Goal: Task Accomplishment & Management: Complete application form

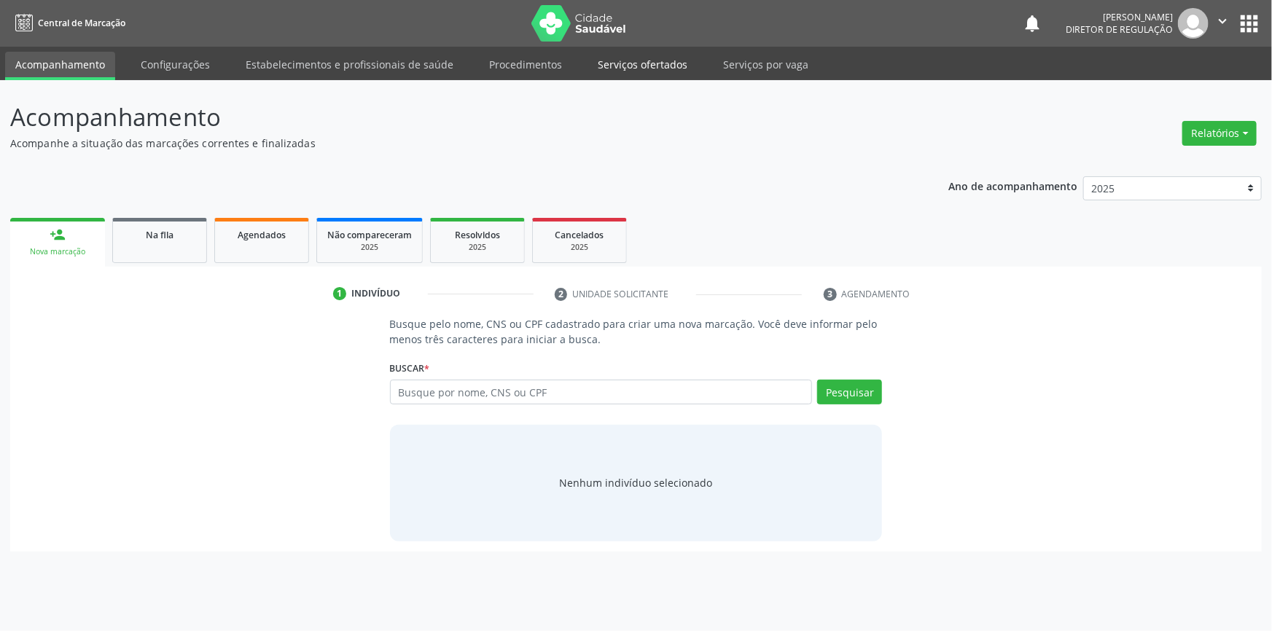
click at [650, 65] on link "Serviços ofertados" at bounding box center [643, 65] width 110 height 26
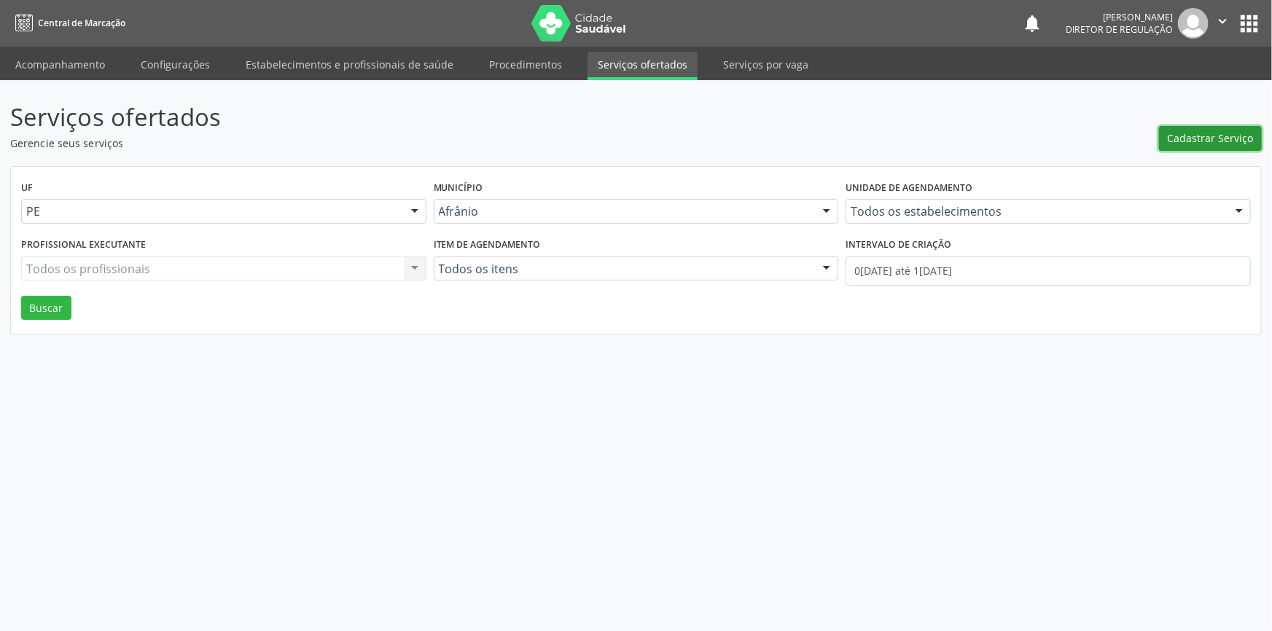
click at [1193, 131] on span "Cadastrar Serviço" at bounding box center [1211, 137] width 86 height 15
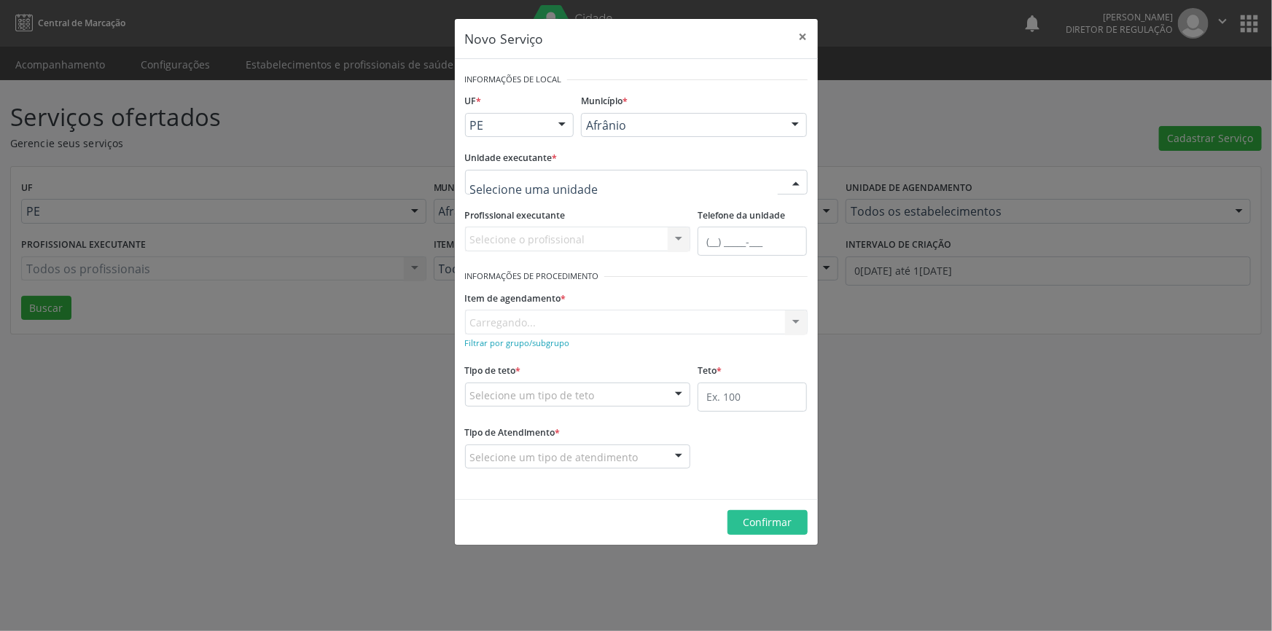
click at [690, 189] on div at bounding box center [636, 182] width 343 height 25
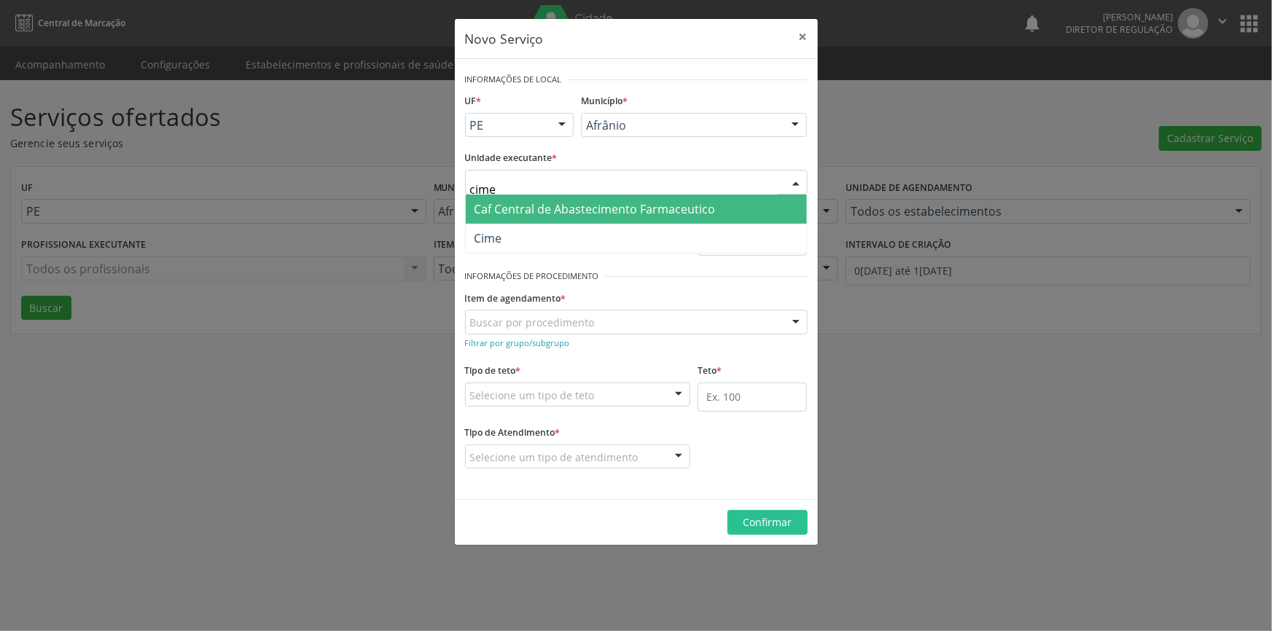
click at [622, 219] on span "Caf Central de Abastecimento Farmaceutico" at bounding box center [636, 209] width 341 height 29
type input "cime"
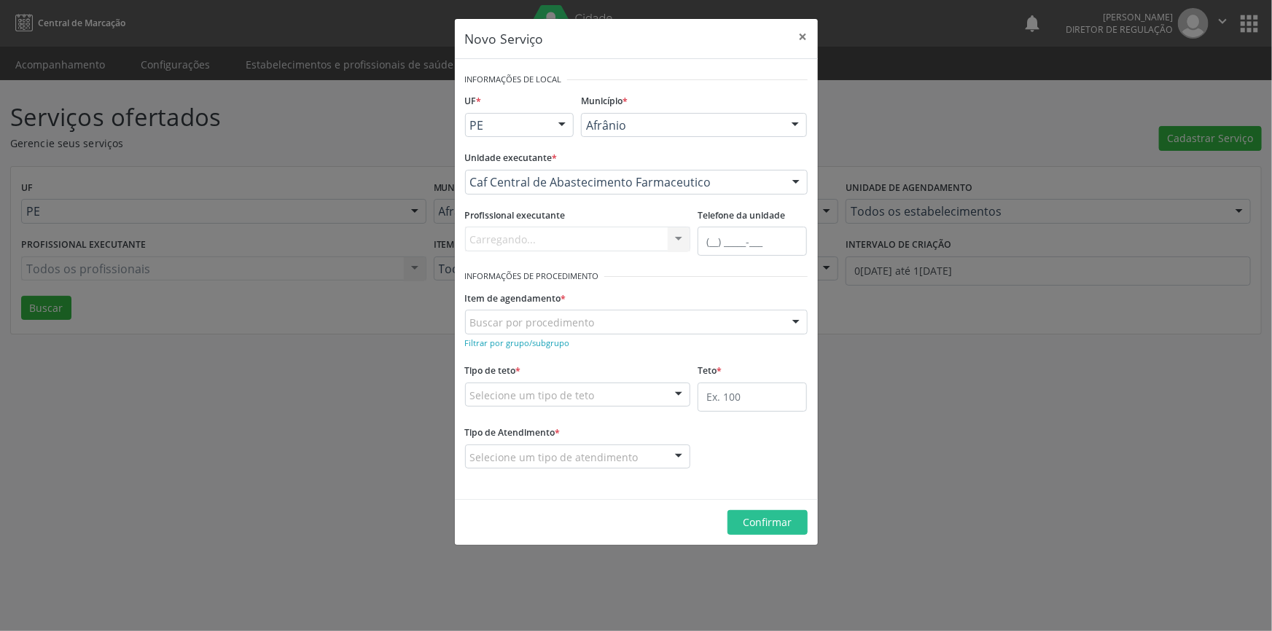
click at [619, 194] on div "Unidade executante * Caf Central de Abastecimento Farmaceutico Academia da Saud…" at bounding box center [636, 175] width 350 height 57
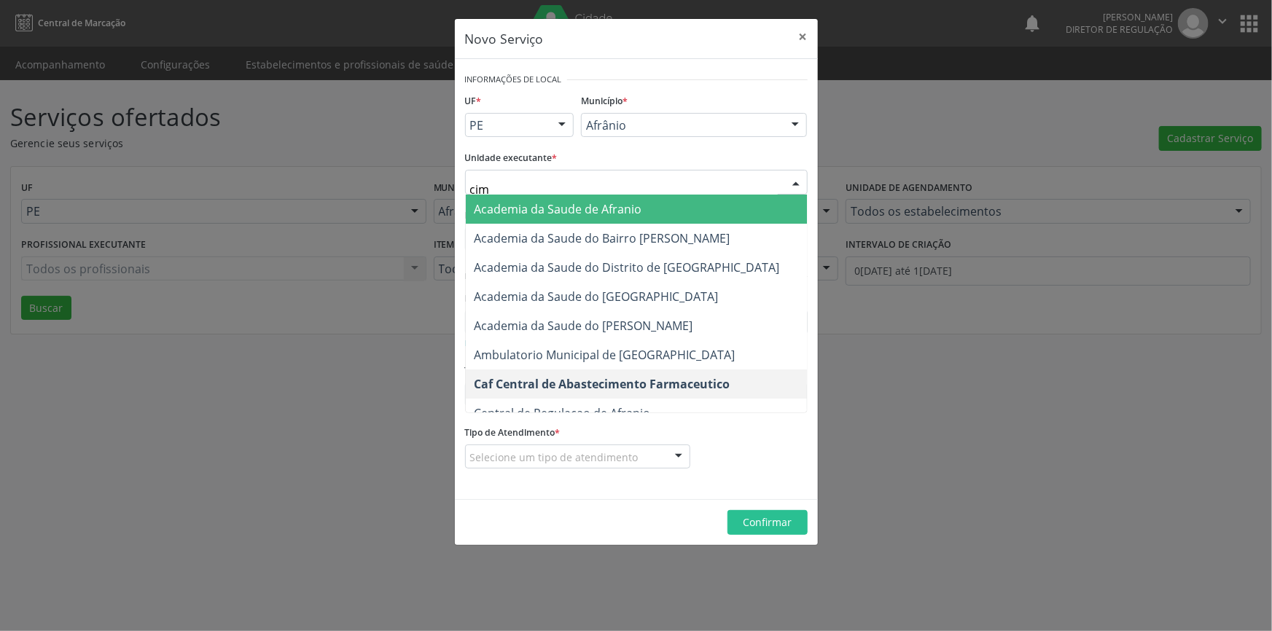
type input "cime"
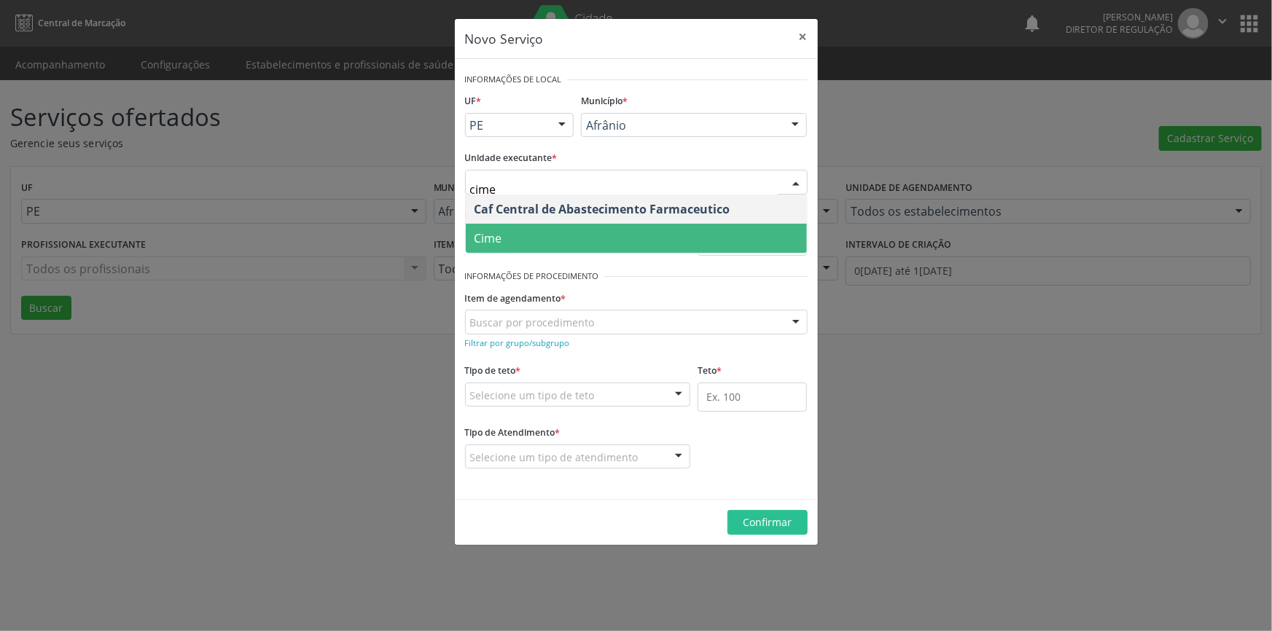
click at [537, 236] on span "Cime" at bounding box center [636, 238] width 341 height 29
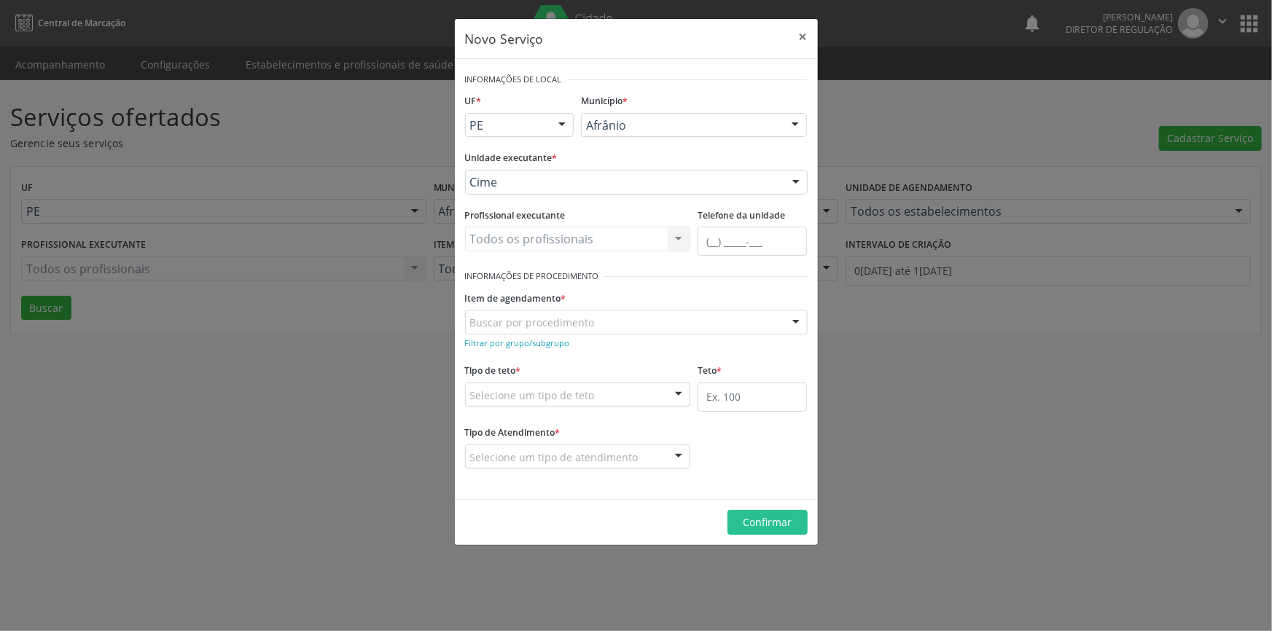
click at [547, 329] on div "Buscar por procedimento" at bounding box center [636, 322] width 343 height 25
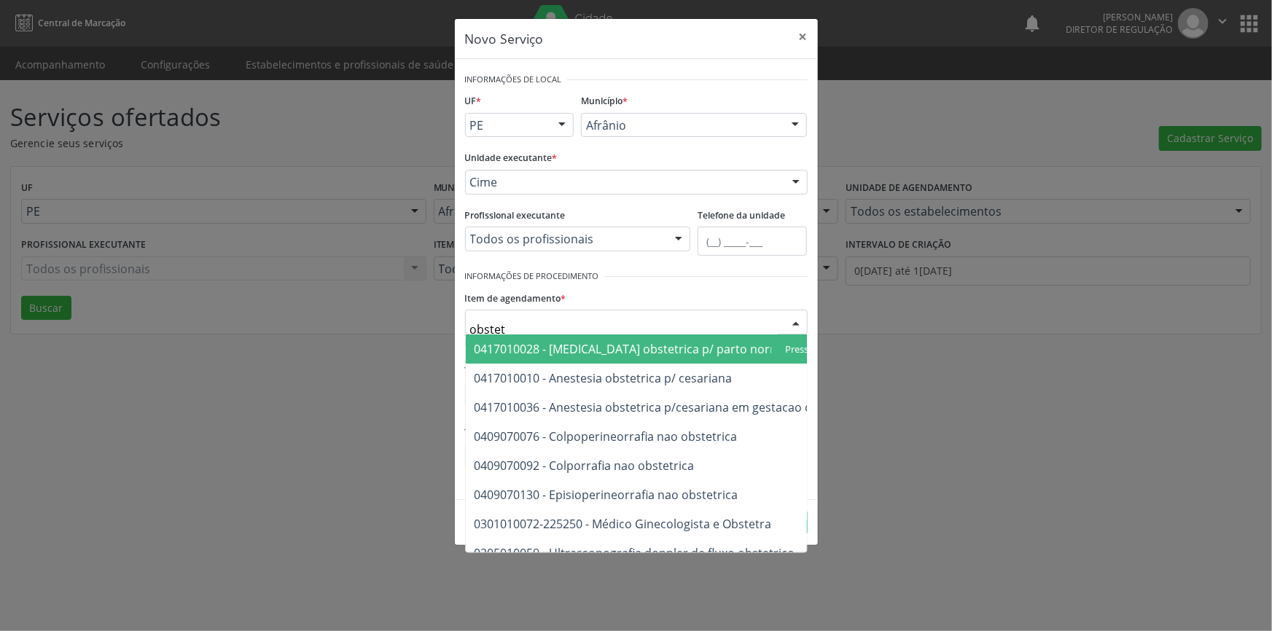
type input "obstetr"
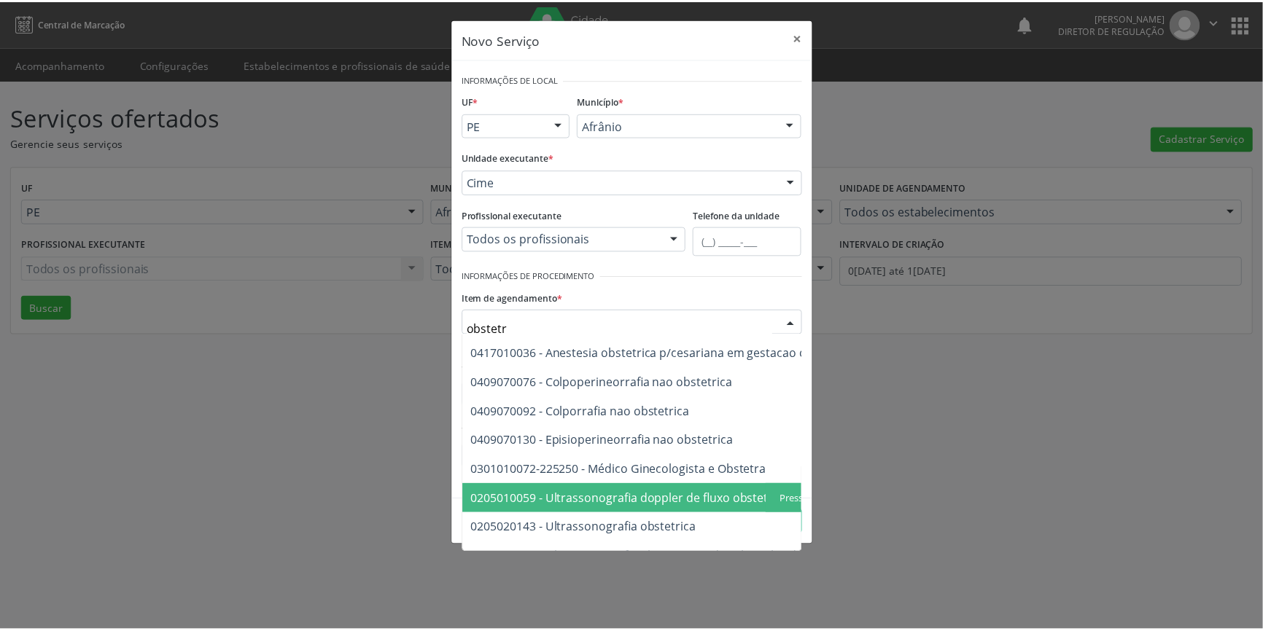
scroll to position [83, 0]
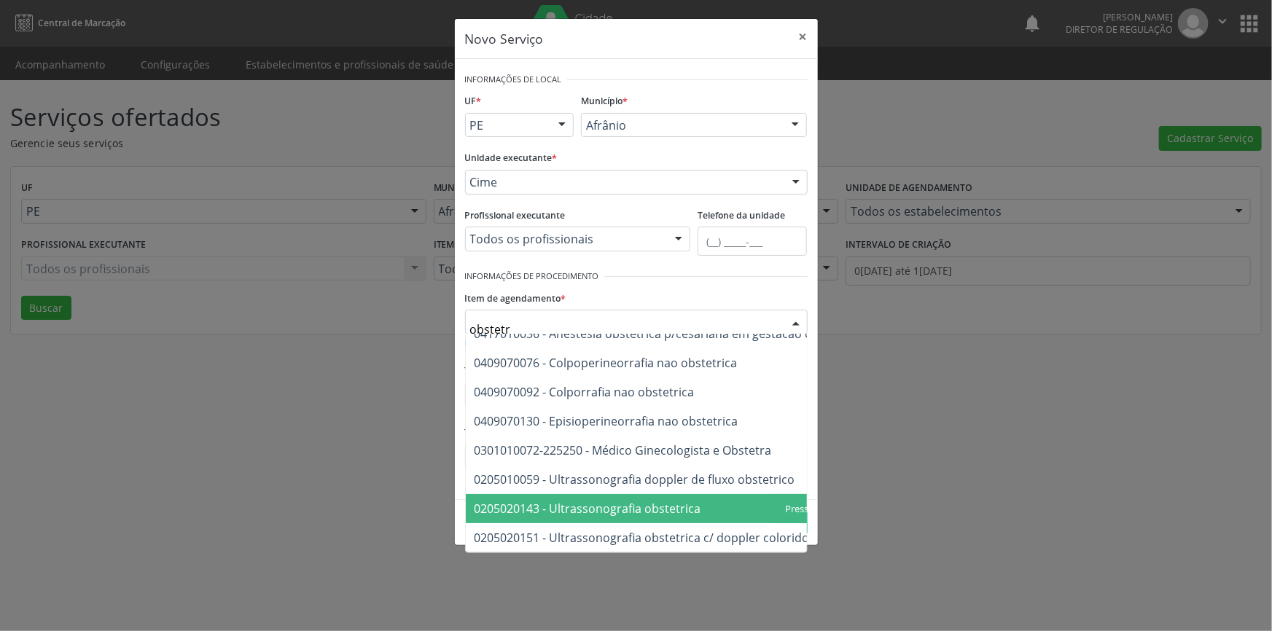
click at [644, 494] on span "0205020143 - Ultrassonografia obstetrica" at bounding box center [674, 508] width 416 height 29
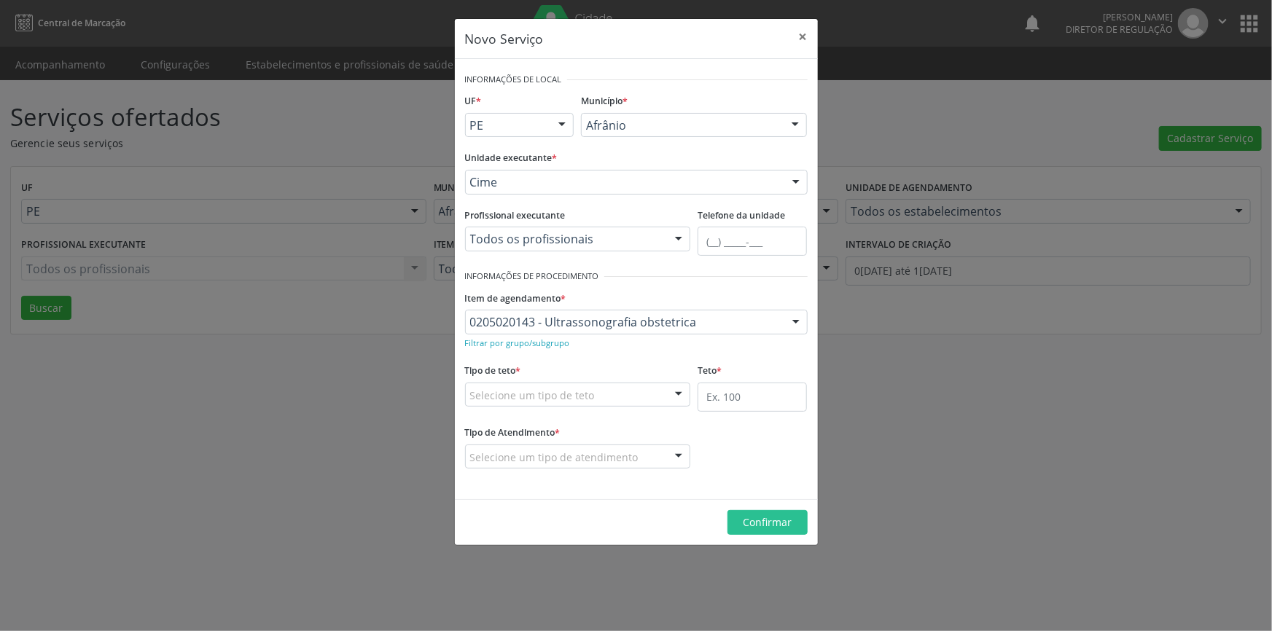
click at [588, 407] on fieldset "Tipo de teto * Selecione um tipo de teto Teto financeiro Teto físico Nenhum res…" at bounding box center [578, 388] width 226 height 57
click at [596, 393] on div "Selecione um tipo de teto" at bounding box center [578, 395] width 226 height 25
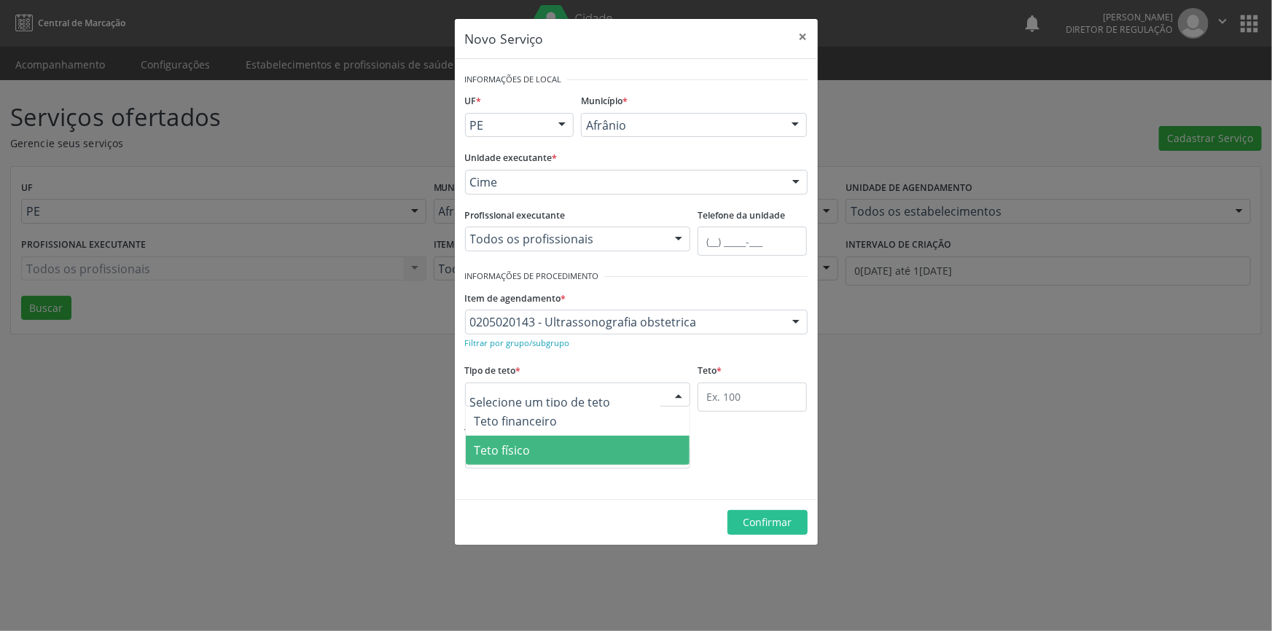
click at [534, 453] on span "Teto físico" at bounding box center [578, 450] width 225 height 29
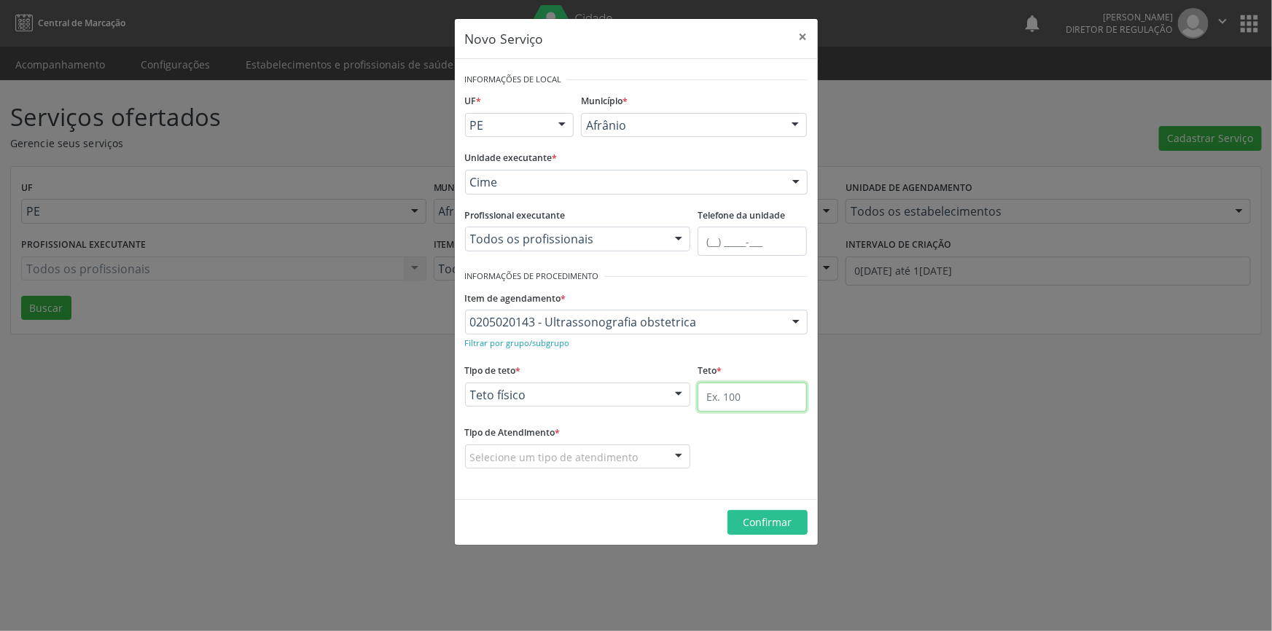
click at [760, 401] on input "text" at bounding box center [752, 397] width 109 height 29
type input "1"
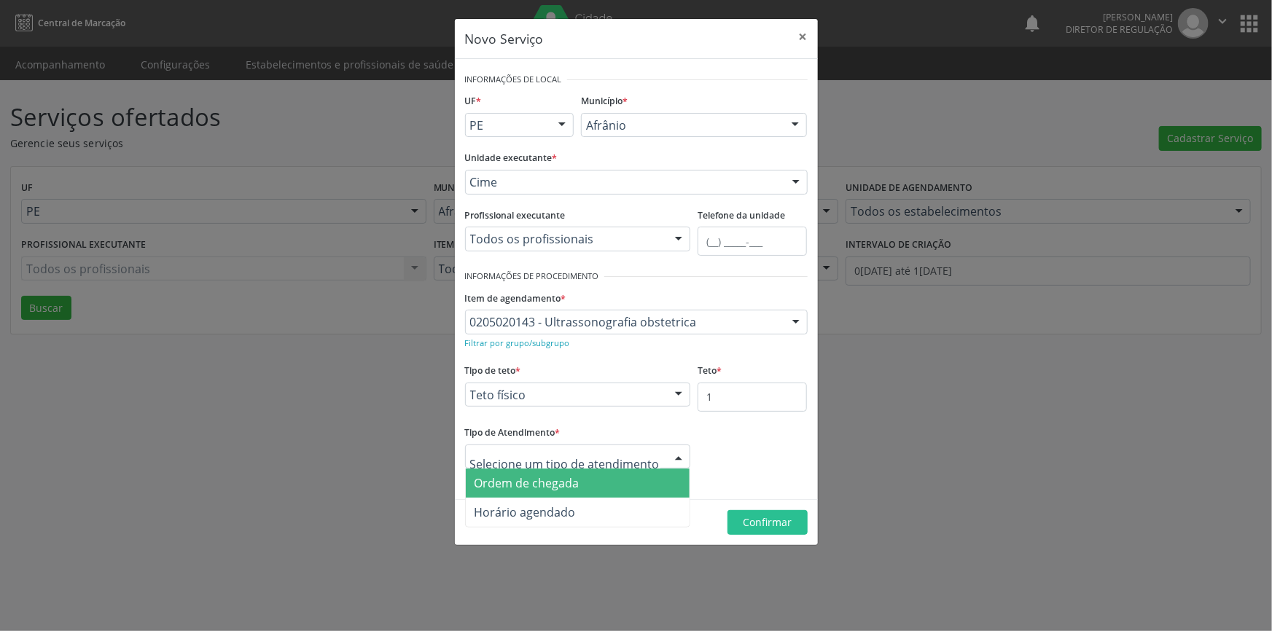
click at [569, 481] on span "Ordem de chegada" at bounding box center [527, 483] width 105 height 16
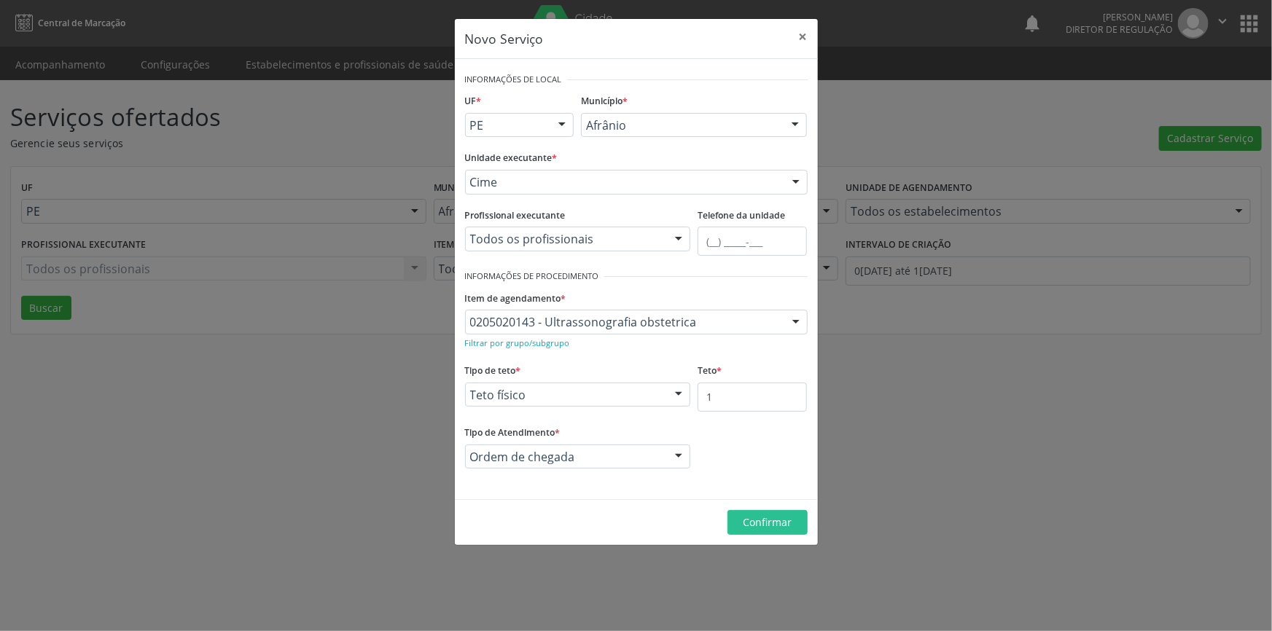
click at [773, 536] on footer "Confirmar" at bounding box center [636, 522] width 363 height 46
click at [780, 523] on span "Confirmar" at bounding box center [767, 522] width 49 height 14
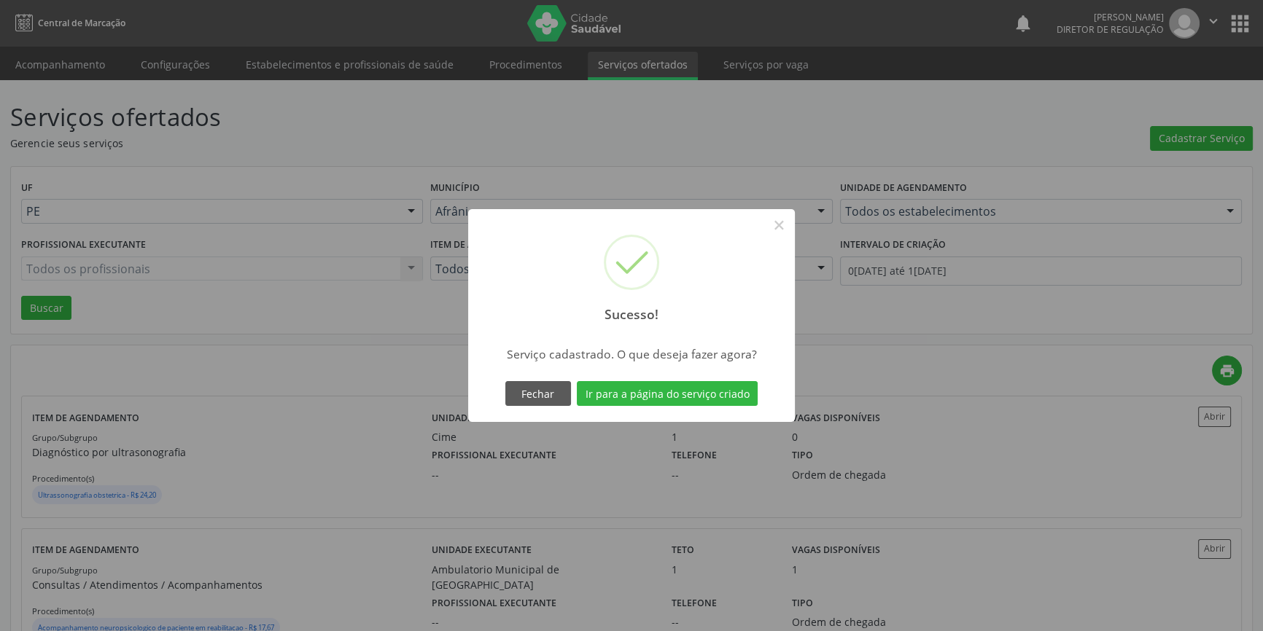
click at [706, 407] on div "Fechar Ir para a página do serviço criado" at bounding box center [632, 393] width 260 height 31
click at [711, 394] on button "Ir para a página do serviço criado" at bounding box center [667, 393] width 181 height 25
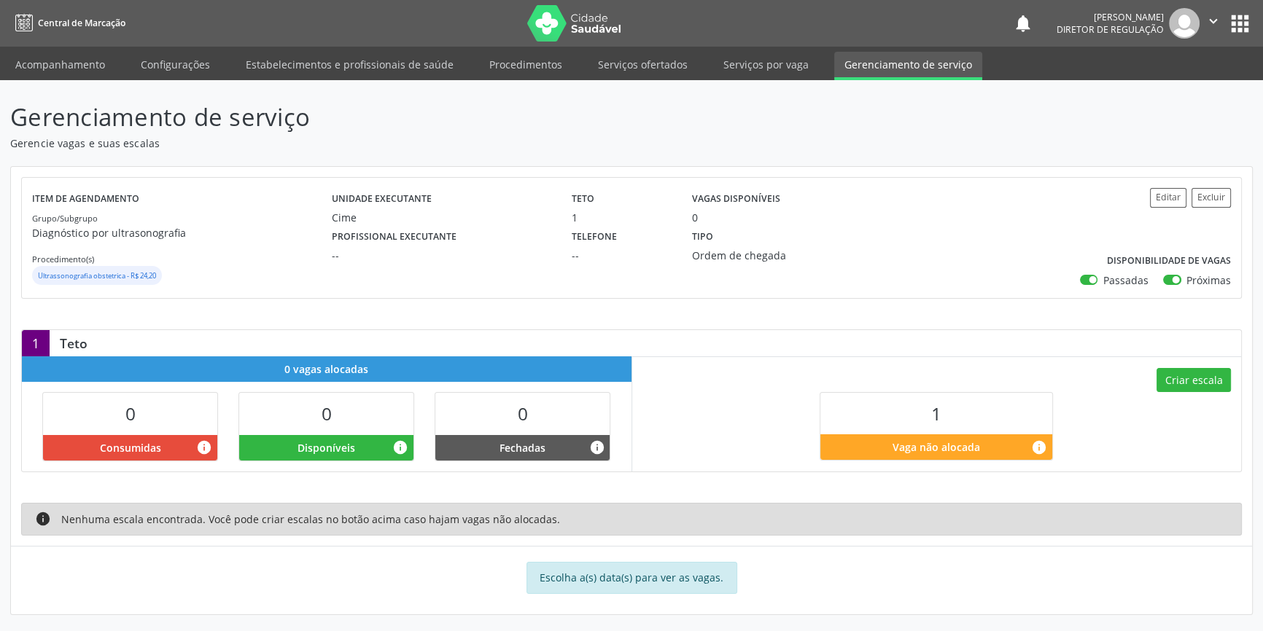
click at [1186, 394] on div "Criar escala 1 Vaga não alocada info" at bounding box center [936, 413] width 609 height 114
click at [1185, 382] on button "Criar escala" at bounding box center [1193, 380] width 74 height 25
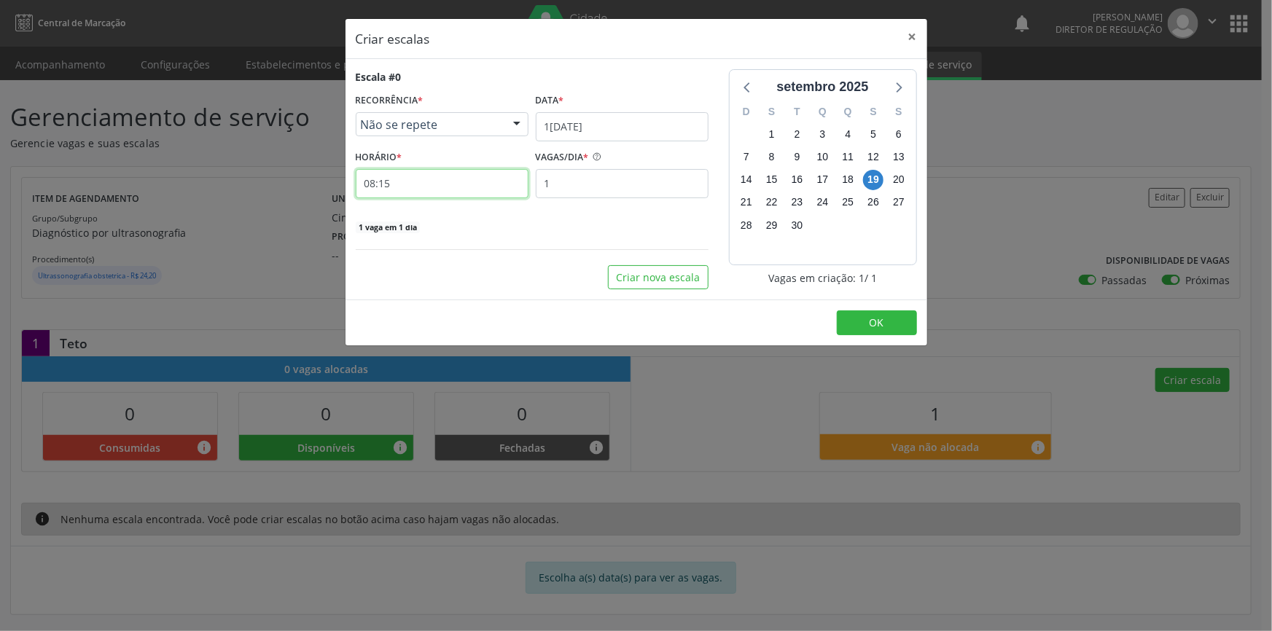
click at [414, 176] on input "08:15" at bounding box center [442, 183] width 173 height 29
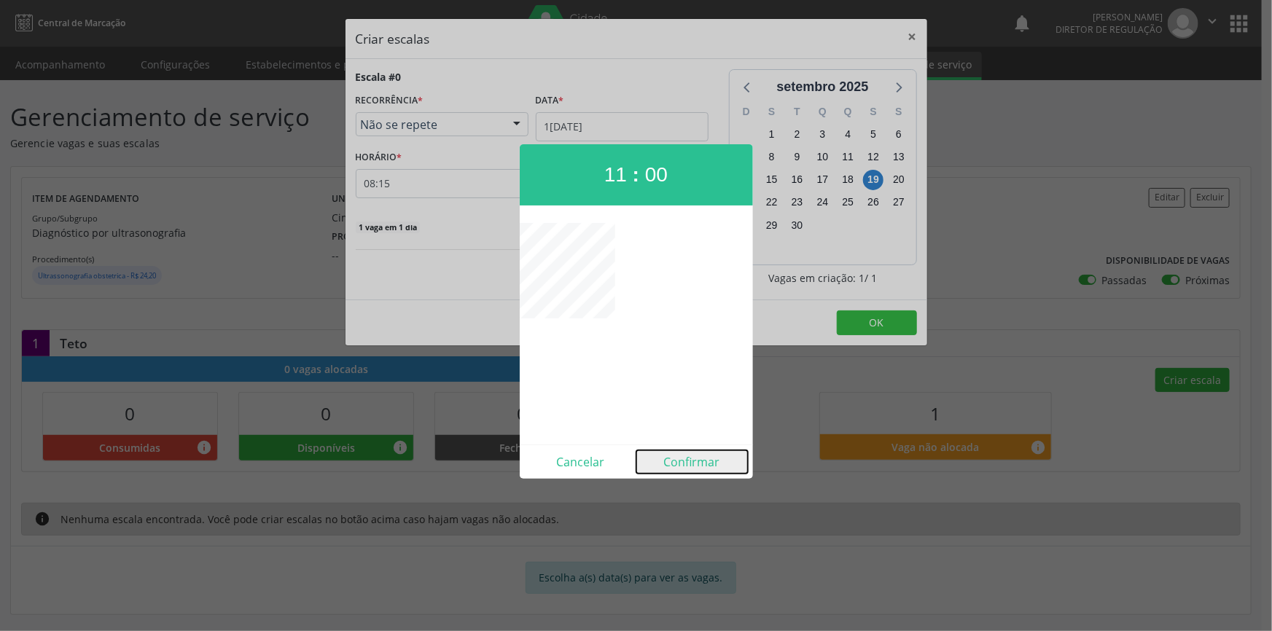
click at [703, 451] on button "Confirmar" at bounding box center [692, 462] width 112 height 23
type input "11:00"
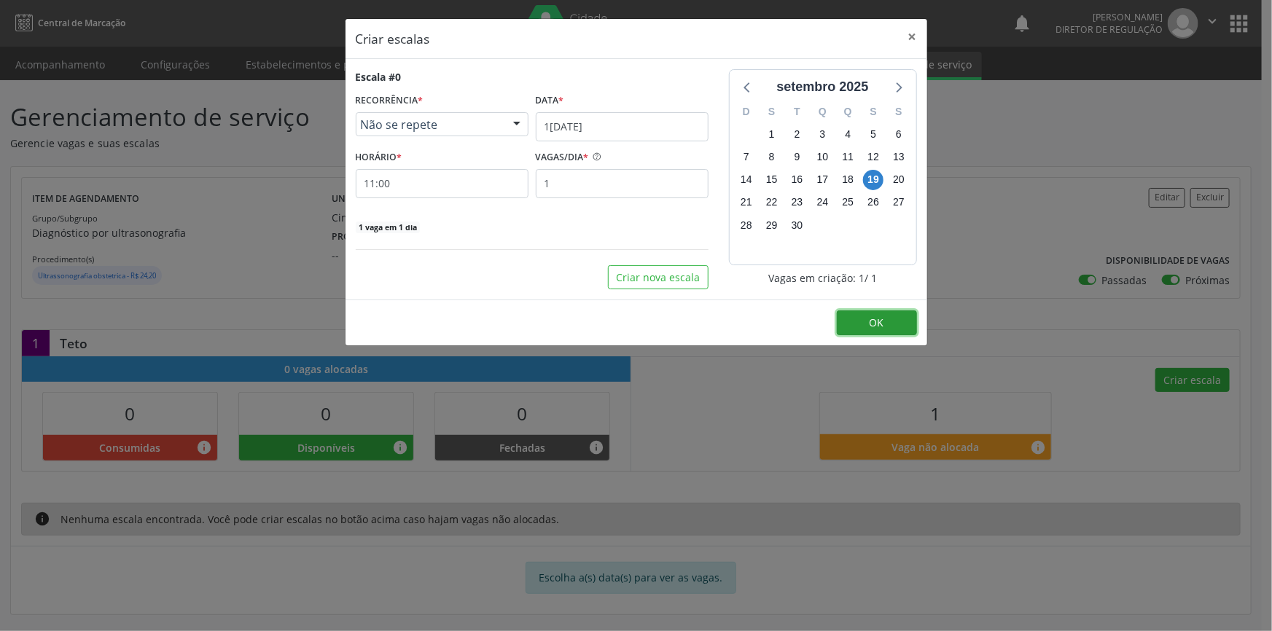
click at [871, 317] on span "OK" at bounding box center [877, 323] width 15 height 14
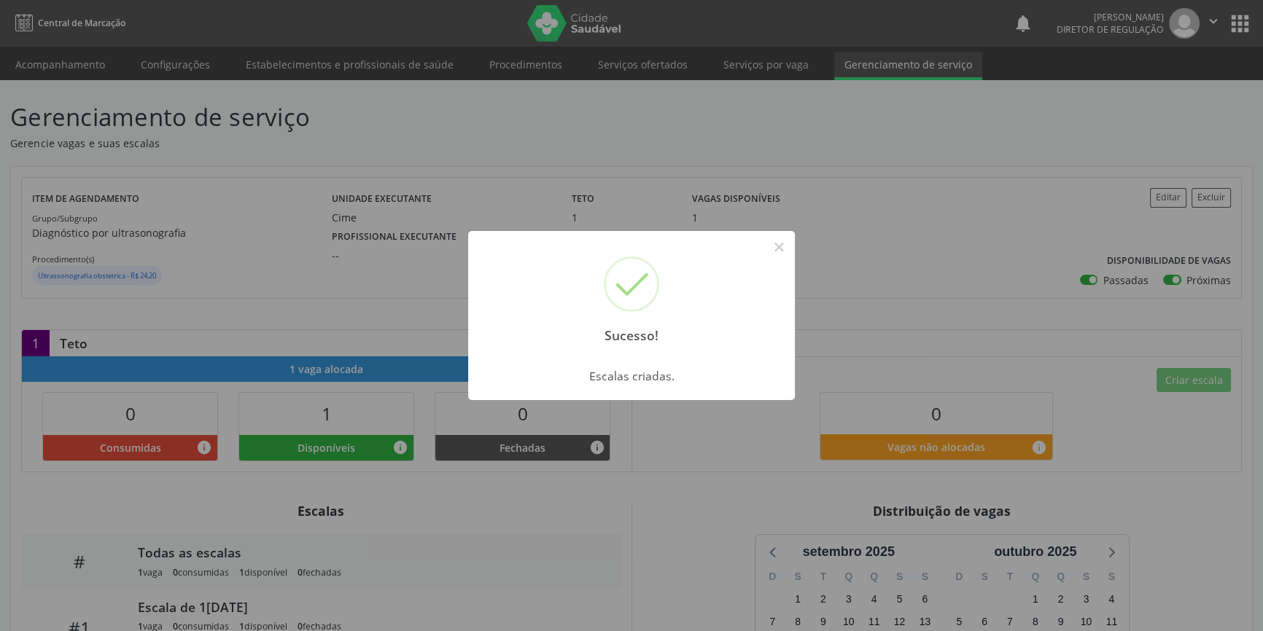
click at [852, 308] on div "Sucesso! × Escalas criadas. OK Cancel" at bounding box center [631, 315] width 1263 height 631
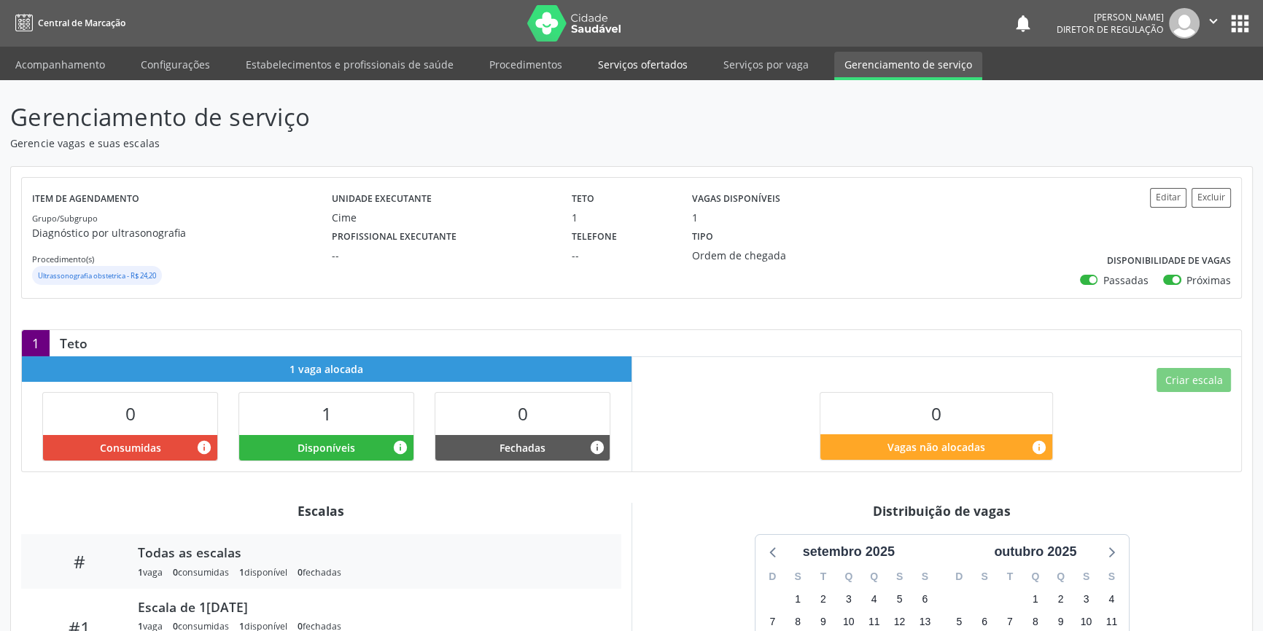
click at [609, 66] on link "Serviços ofertados" at bounding box center [643, 65] width 110 height 26
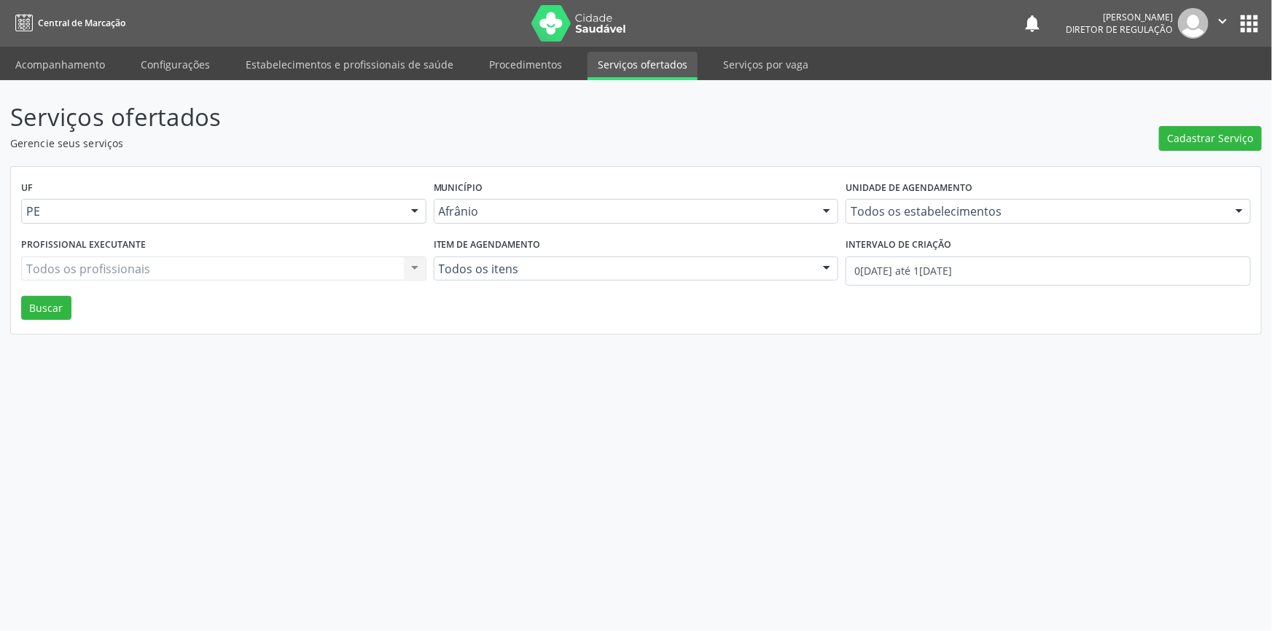
click at [1179, 123] on div "Cadastrar Serviço" at bounding box center [1210, 125] width 103 height 52
click at [1176, 134] on span "Cadastrar Serviço" at bounding box center [1211, 137] width 86 height 15
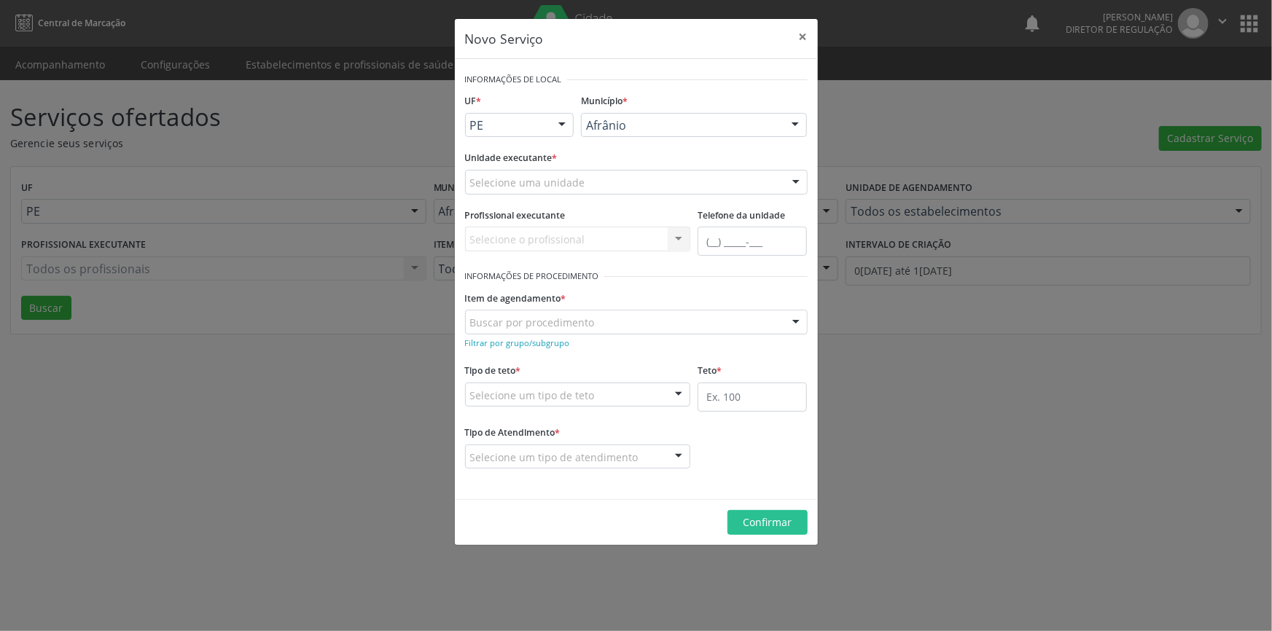
click at [670, 186] on div "Selecione uma unidade" at bounding box center [636, 182] width 343 height 25
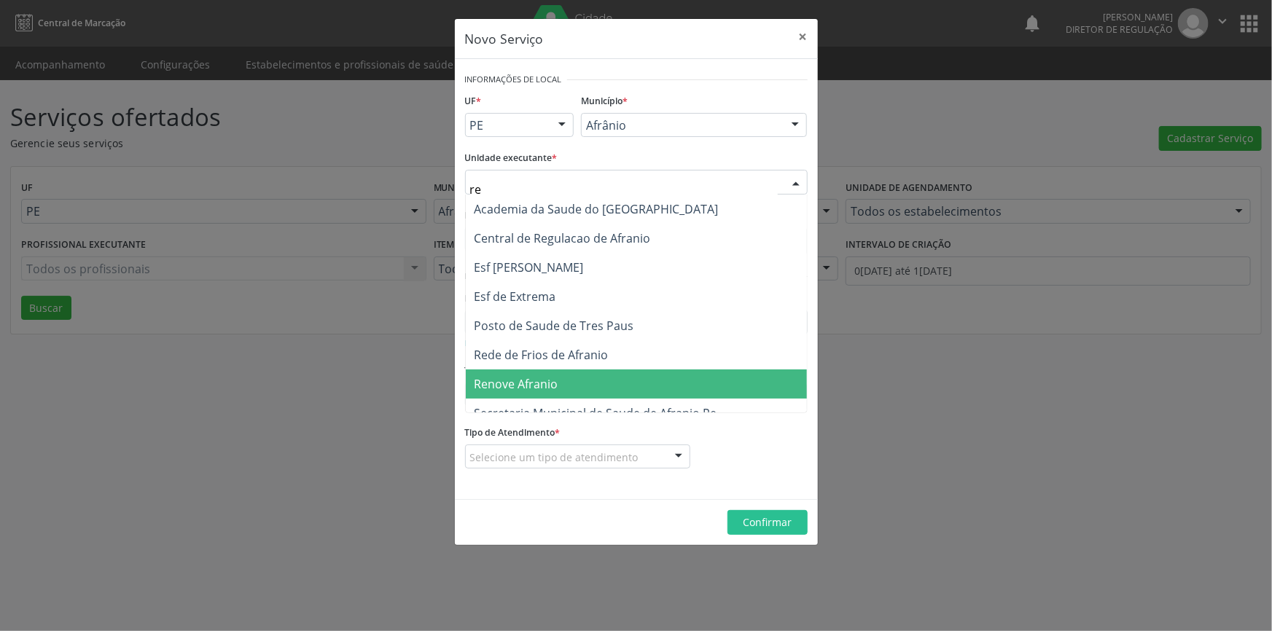
type input "ren"
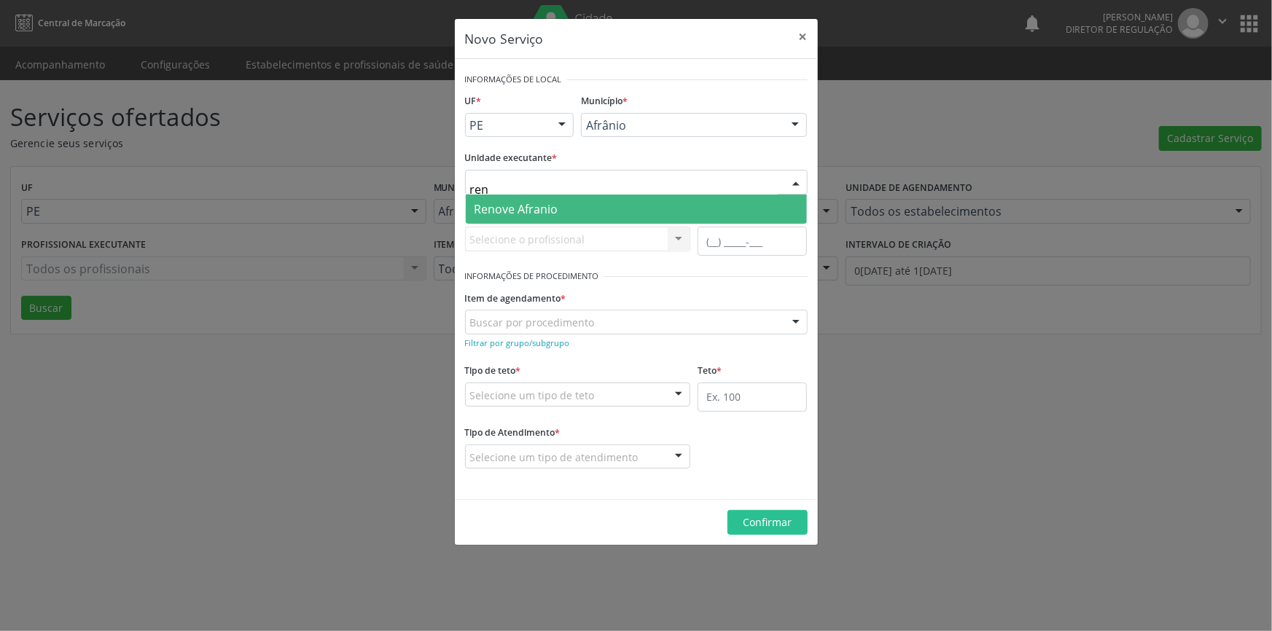
click at [568, 201] on span "Renove Afranio" at bounding box center [636, 209] width 341 height 29
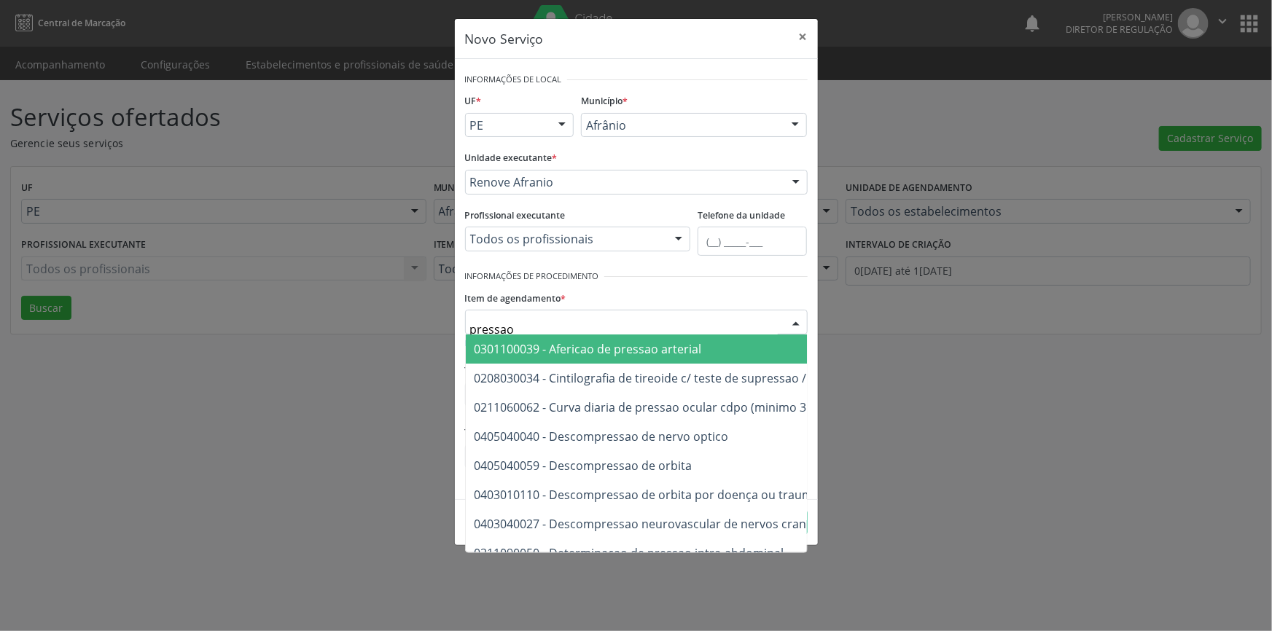
type input "pressao a"
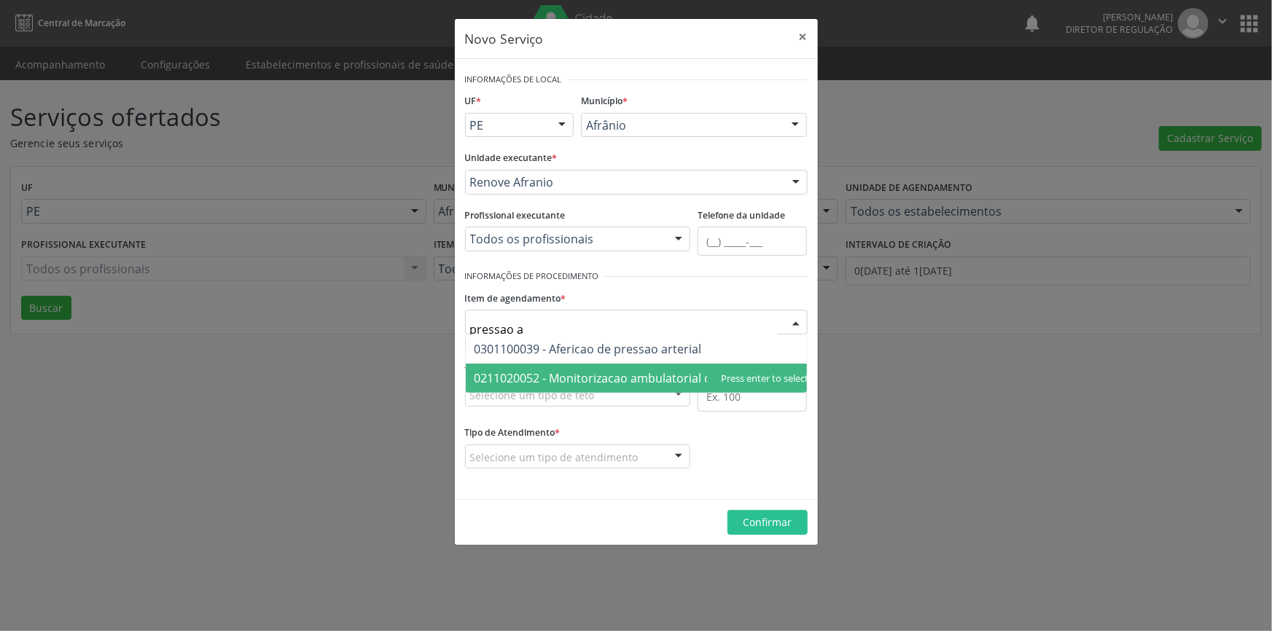
click at [657, 381] on span "0211020052 - Monitorizacao ambulatorial de pressao arterial" at bounding box center [642, 378] width 335 height 16
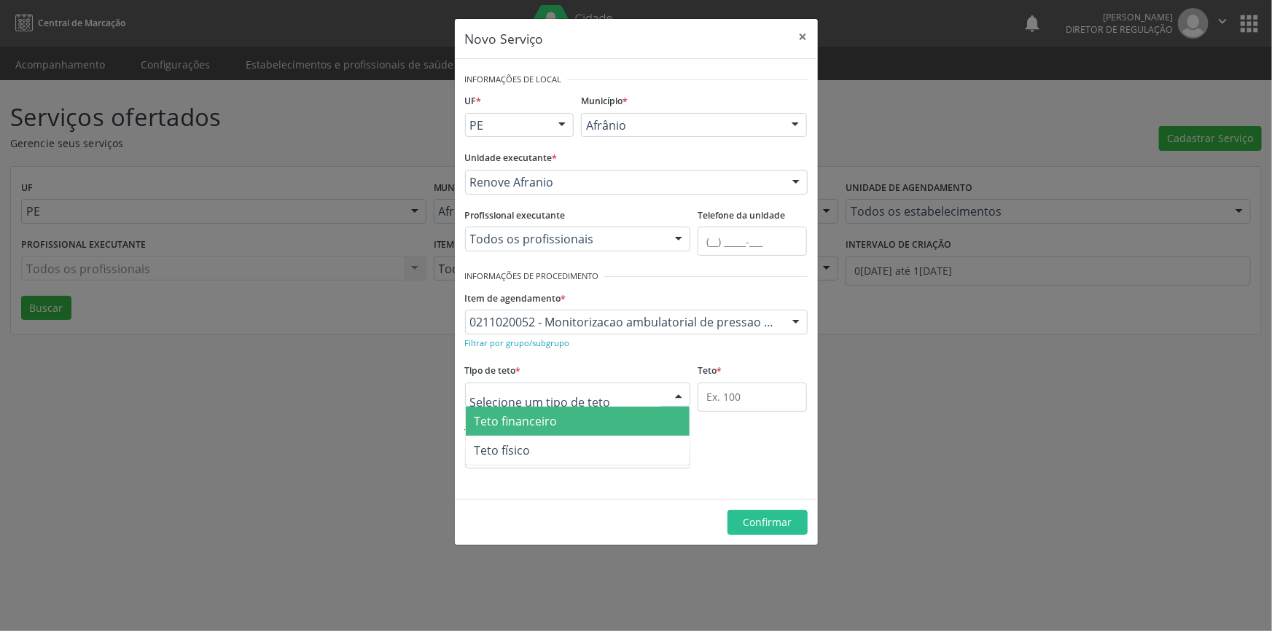
click at [641, 387] on div at bounding box center [578, 395] width 226 height 25
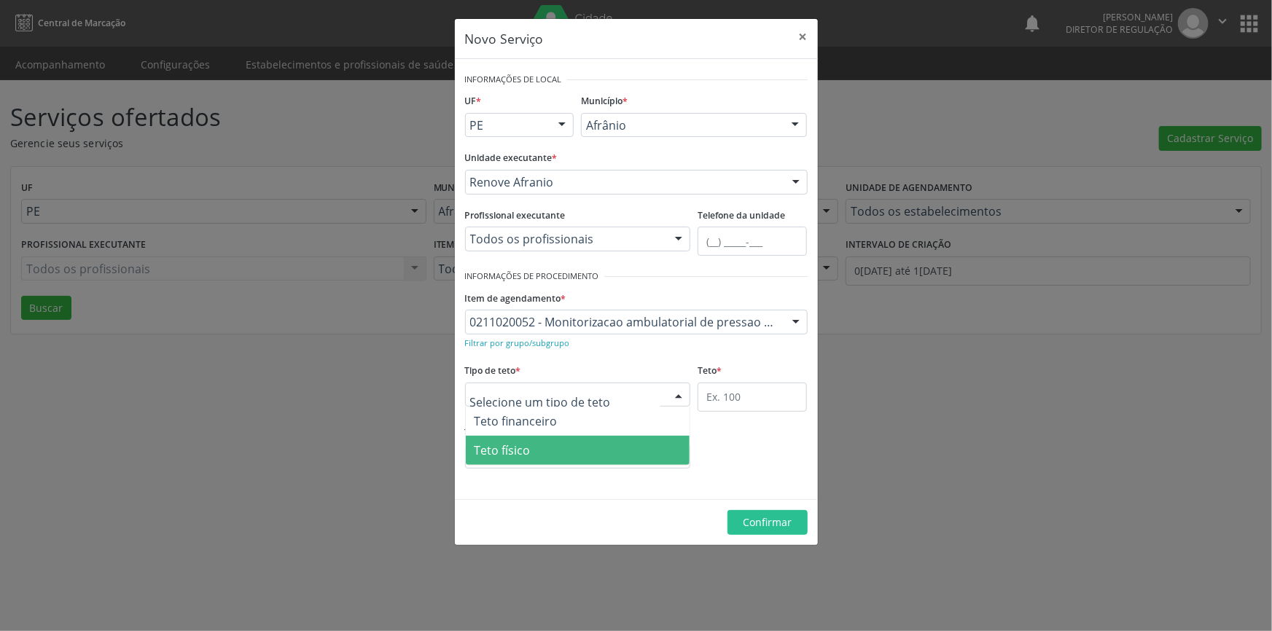
click at [565, 444] on span "Teto físico" at bounding box center [578, 450] width 225 height 29
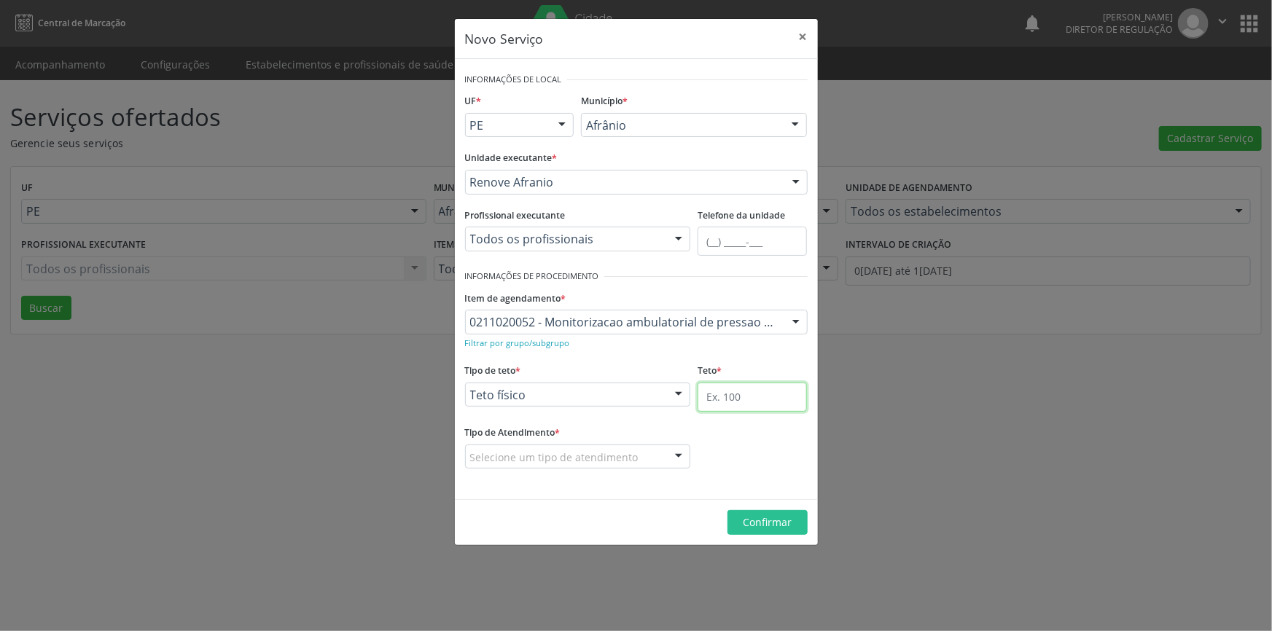
click at [773, 394] on input "text" at bounding box center [752, 397] width 109 height 29
type input "1"
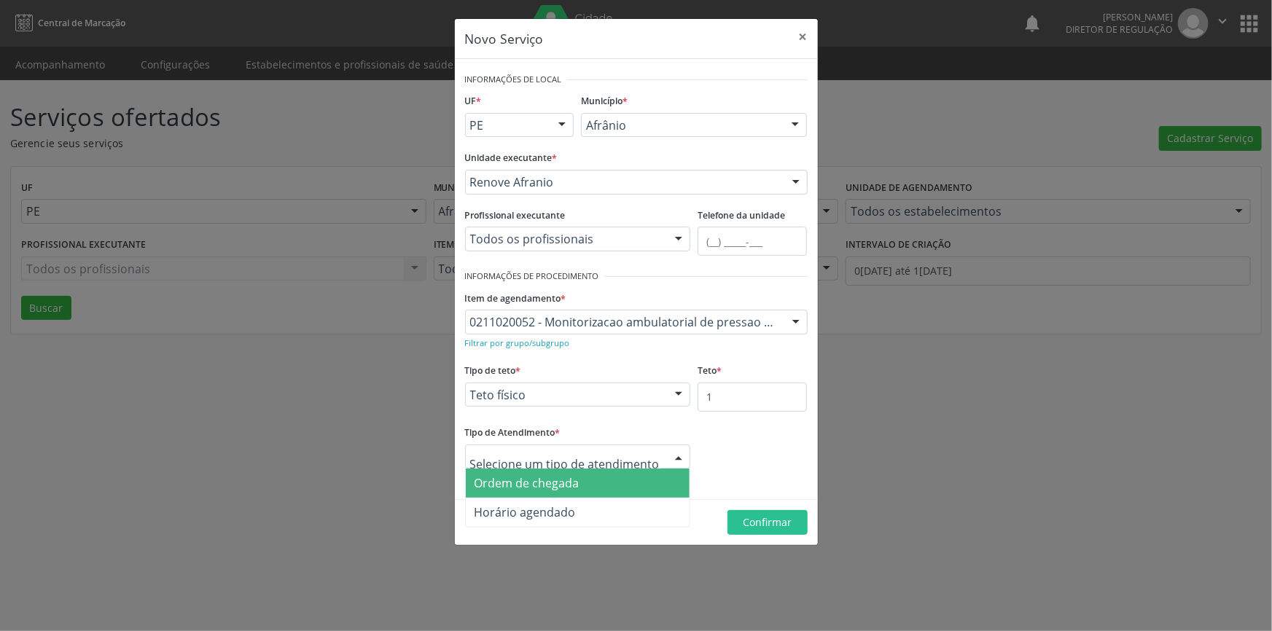
click at [582, 467] on div at bounding box center [578, 457] width 226 height 25
click at [556, 490] on span "Ordem de chegada" at bounding box center [578, 483] width 225 height 29
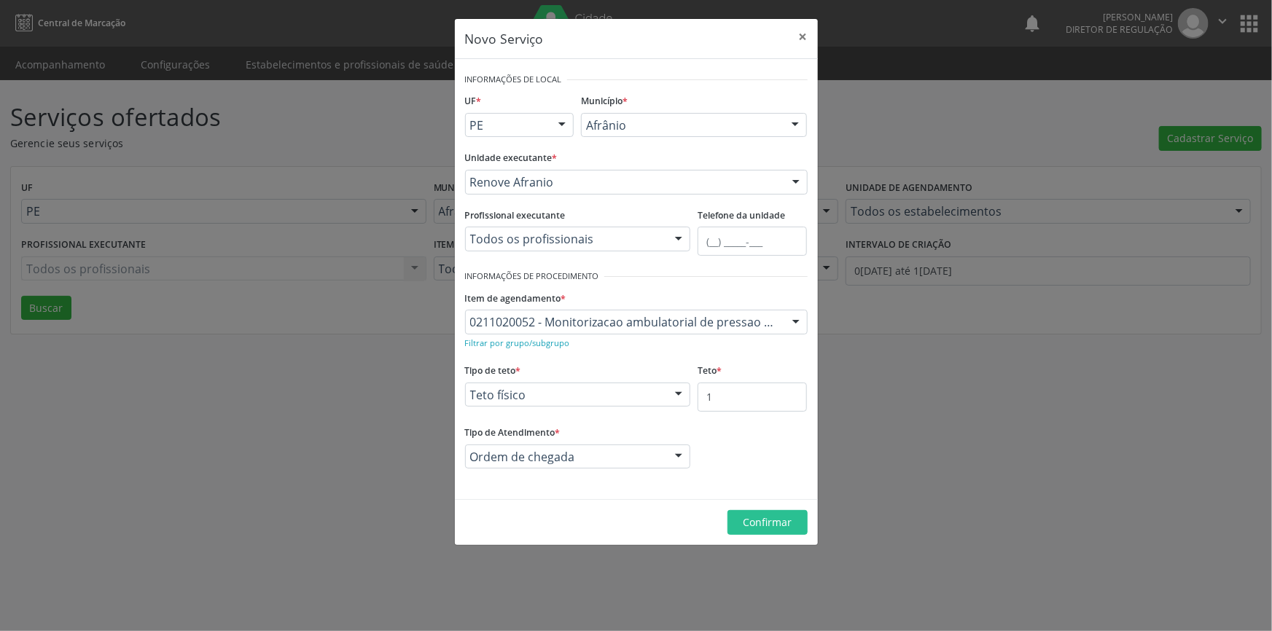
click at [781, 542] on footer "Confirmar" at bounding box center [636, 522] width 363 height 46
click at [778, 531] on button "Confirmar" at bounding box center [768, 522] width 80 height 25
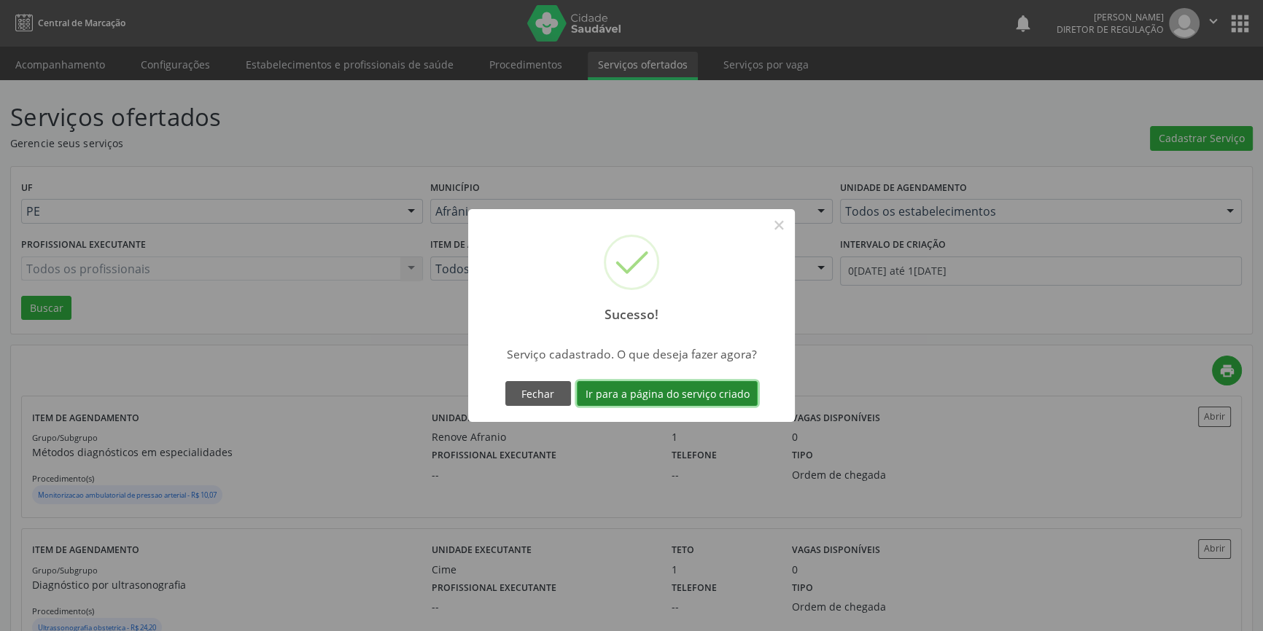
click at [707, 394] on button "Ir para a página do serviço criado" at bounding box center [667, 393] width 181 height 25
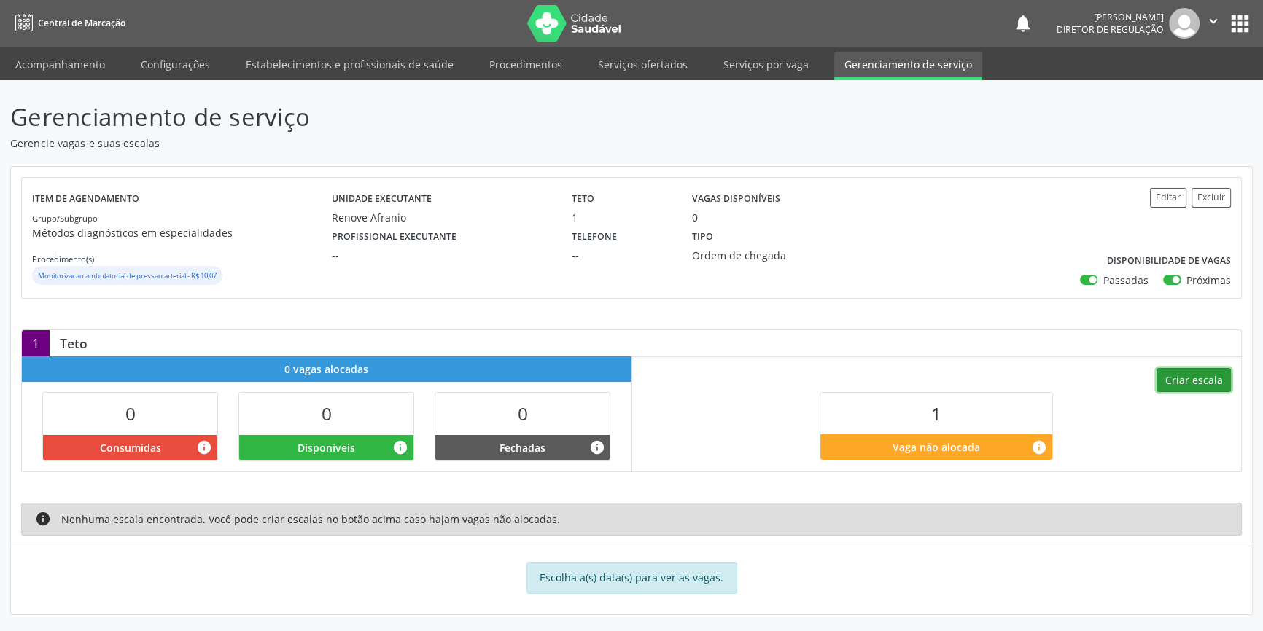
click at [1185, 381] on button "Criar escala" at bounding box center [1193, 380] width 74 height 25
select select "8"
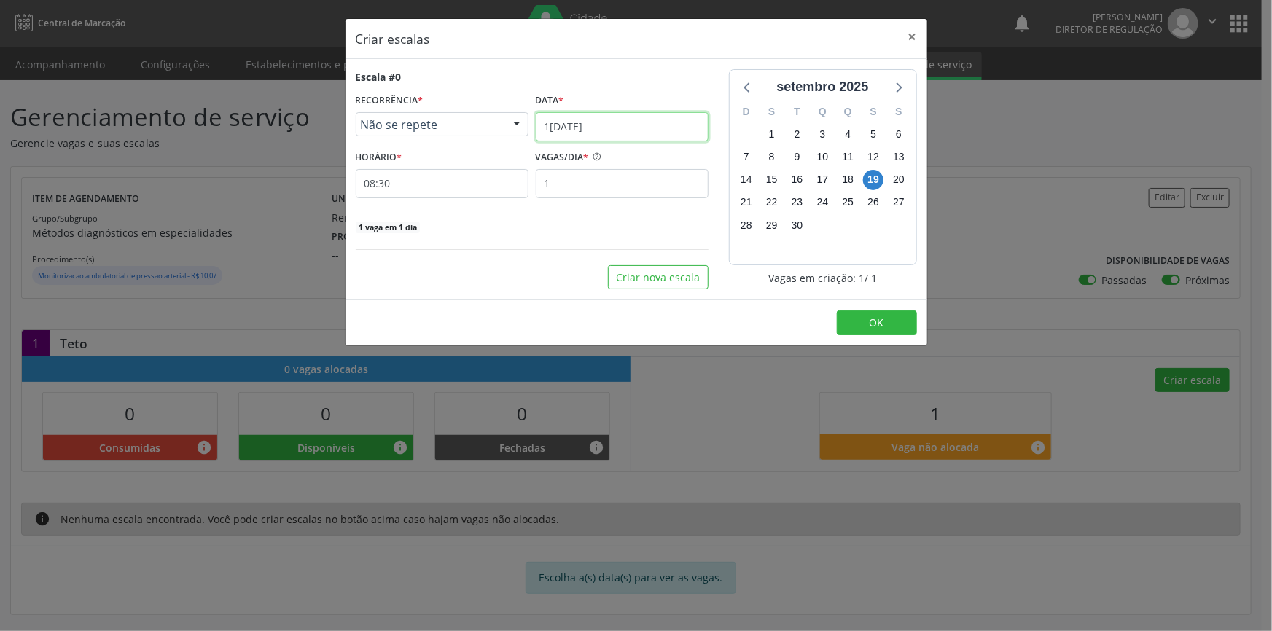
click at [659, 124] on input "19/09/2025" at bounding box center [622, 126] width 173 height 29
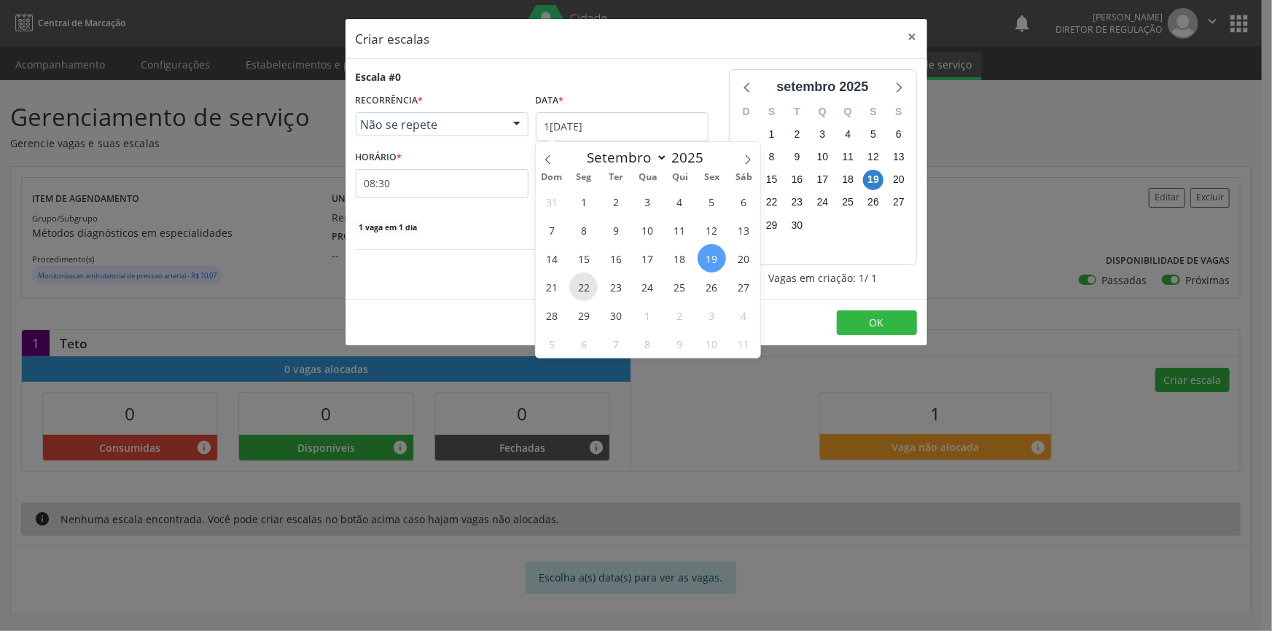
click at [585, 284] on span "22" at bounding box center [583, 287] width 28 height 28
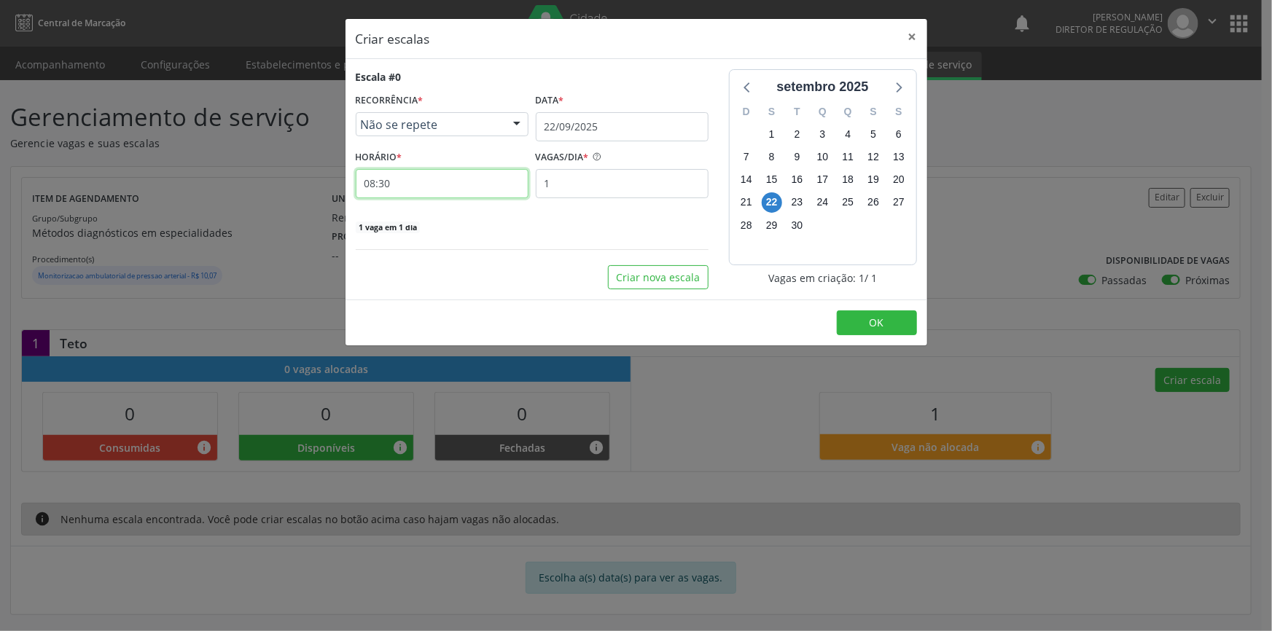
click at [452, 183] on input "08:30" at bounding box center [442, 183] width 173 height 29
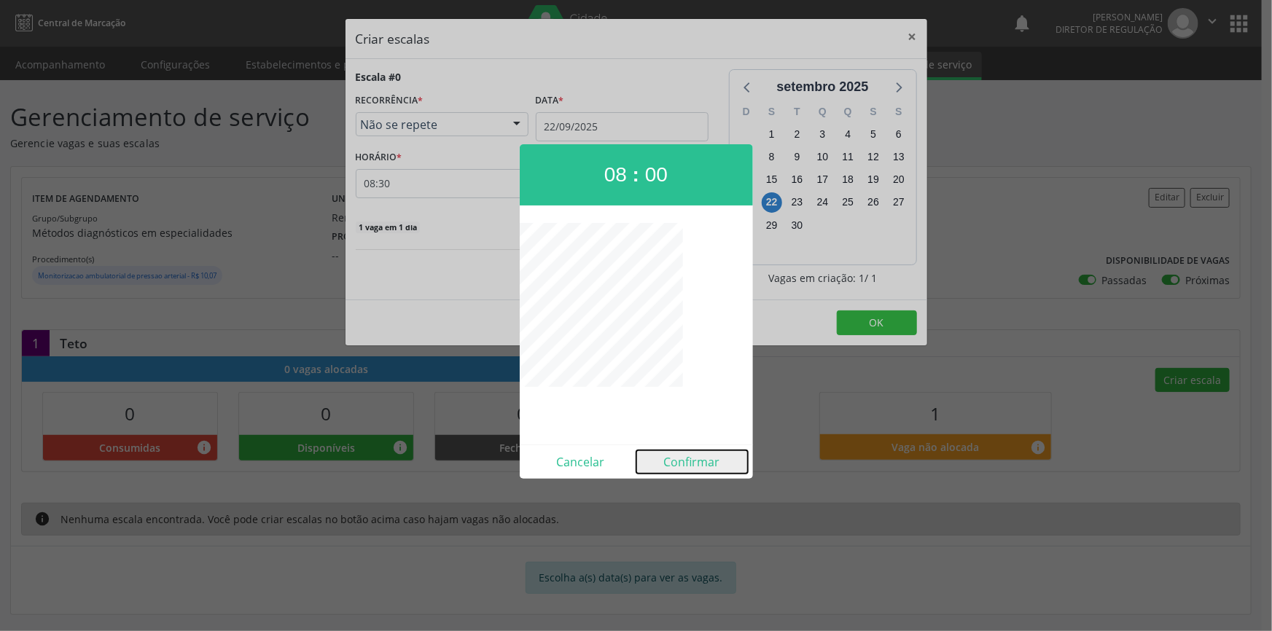
click at [691, 459] on button "Confirmar" at bounding box center [692, 462] width 112 height 23
type input "08:00"
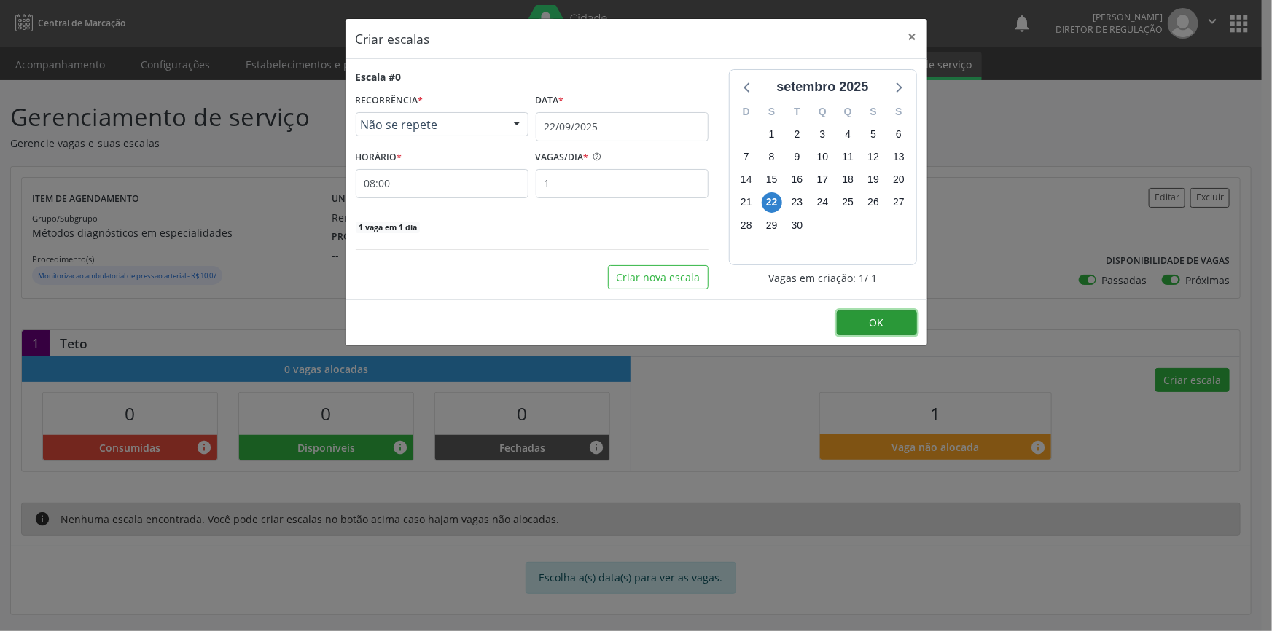
click at [868, 329] on button "OK" at bounding box center [877, 323] width 80 height 25
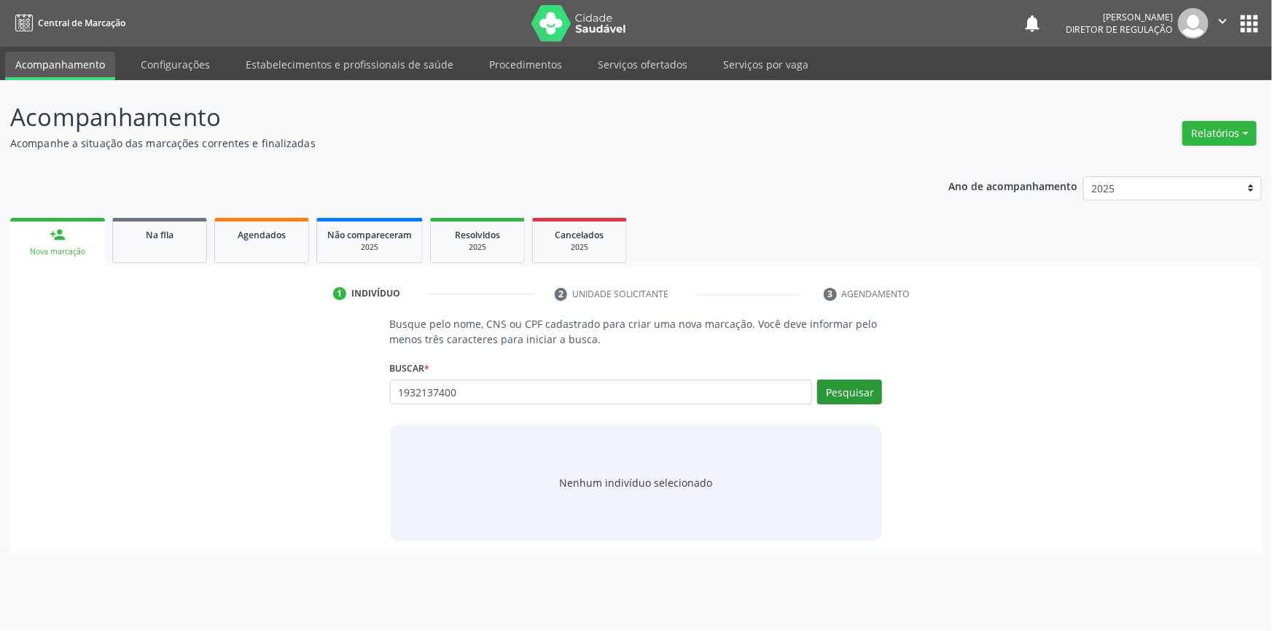
type input "1932137400"
click at [850, 397] on button "Pesquisar" at bounding box center [849, 392] width 65 height 25
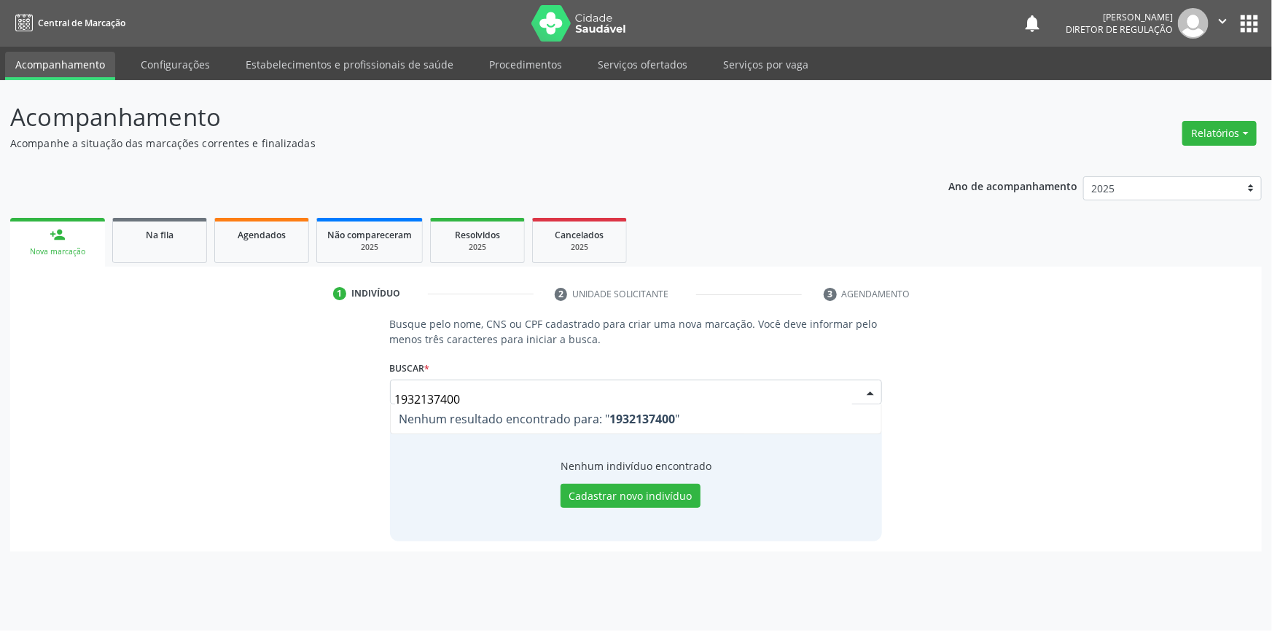
drag, startPoint x: 496, startPoint y: 394, endPoint x: 133, endPoint y: 349, distance: 365.0
click at [133, 349] on div "Busque pelo nome, CNS ou CPF cadastrado para criar uma nova marcação. Você deve…" at bounding box center [635, 428] width 1231 height 225
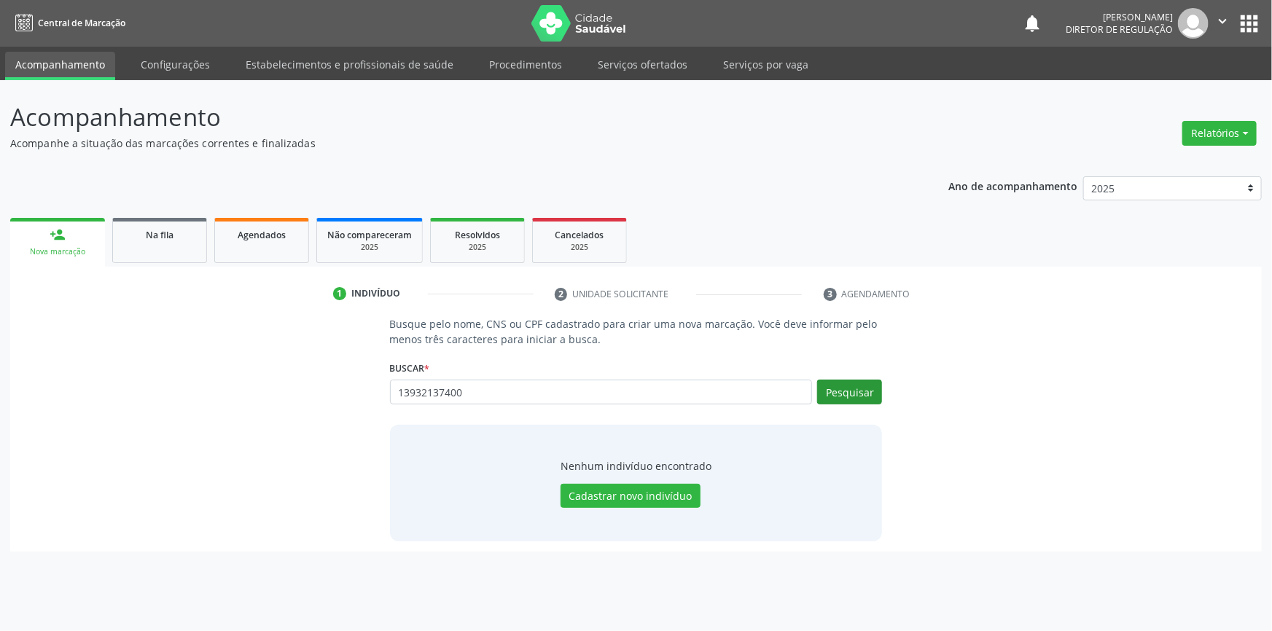
type input "13932137400"
click at [853, 391] on button "Pesquisar" at bounding box center [849, 392] width 65 height 25
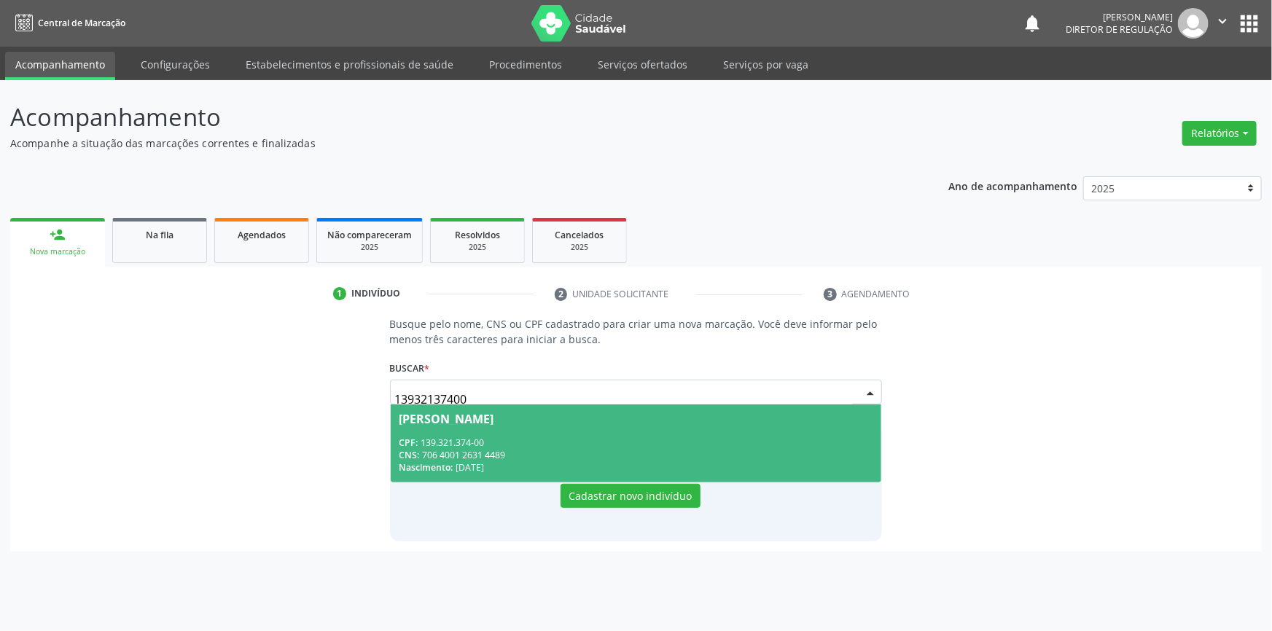
click at [456, 434] on span "Maria dos Anjos de Sousa Brito CPF: 139.321.374-00 CNS: 706 4001 2631 4489 Nasc…" at bounding box center [636, 444] width 491 height 78
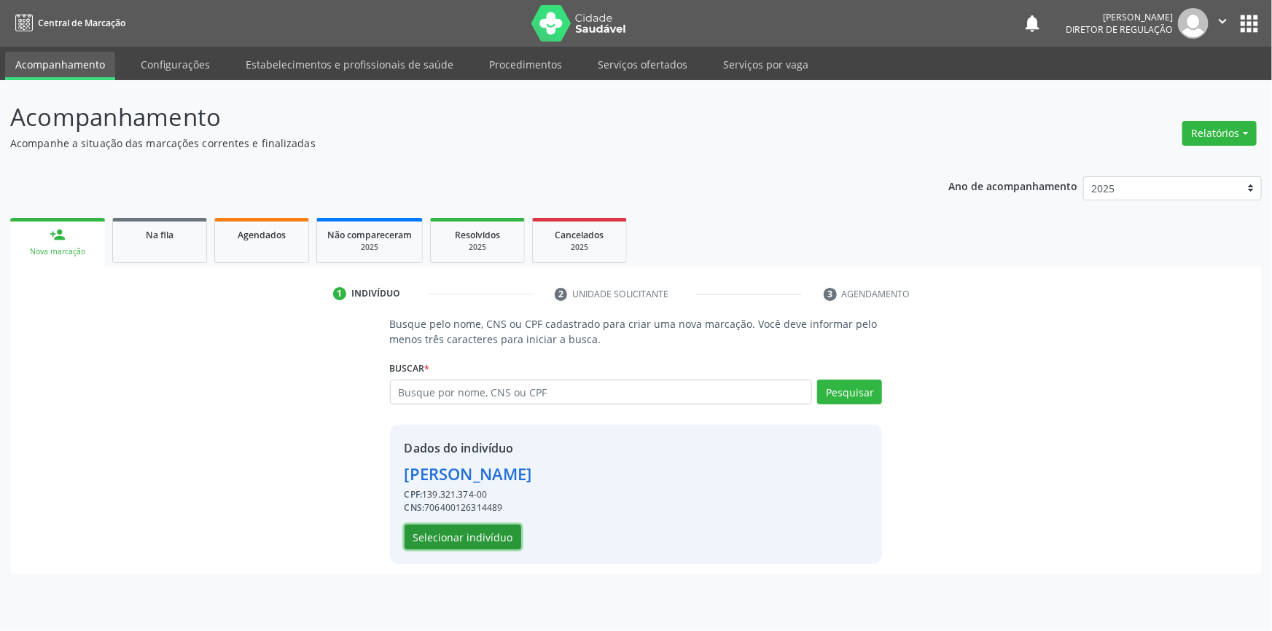
click at [500, 533] on button "Selecionar indivíduo" at bounding box center [463, 537] width 117 height 25
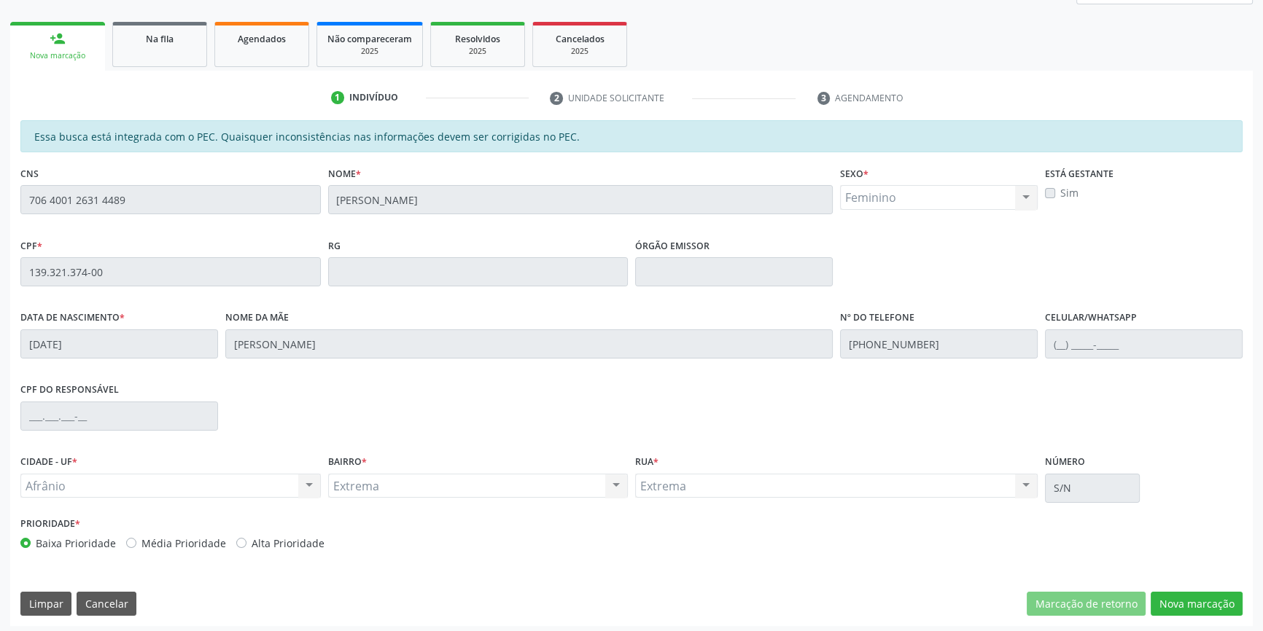
scroll to position [200, 0]
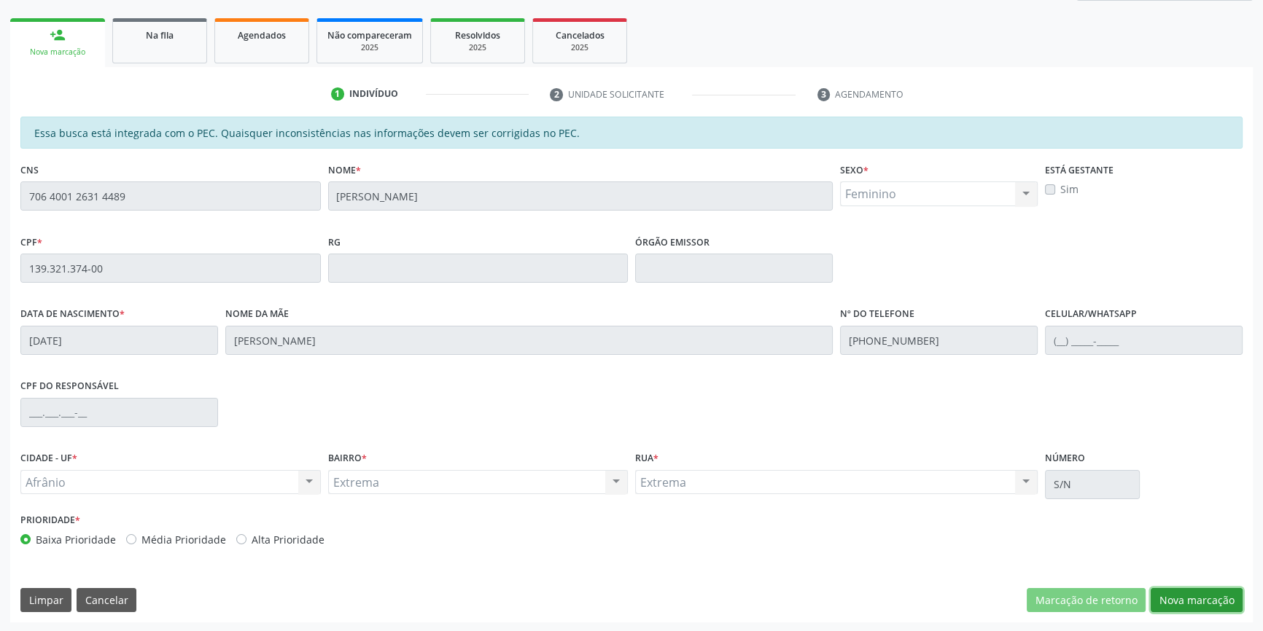
click at [1174, 593] on button "Nova marcação" at bounding box center [1196, 600] width 92 height 25
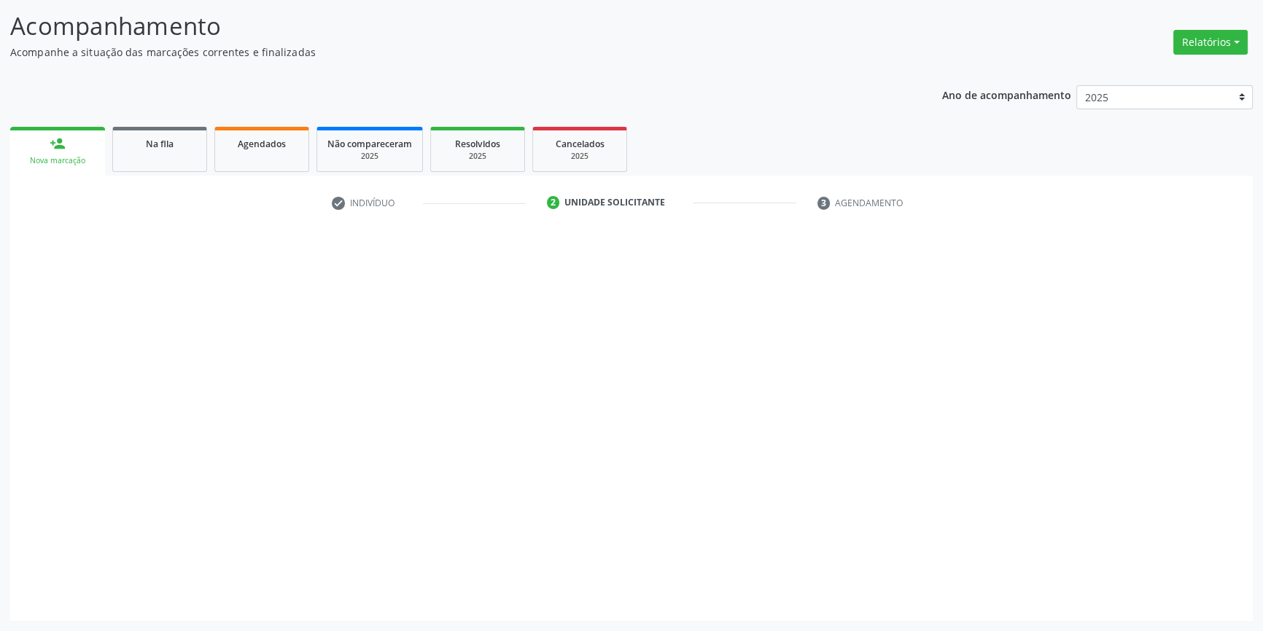
scroll to position [90, 0]
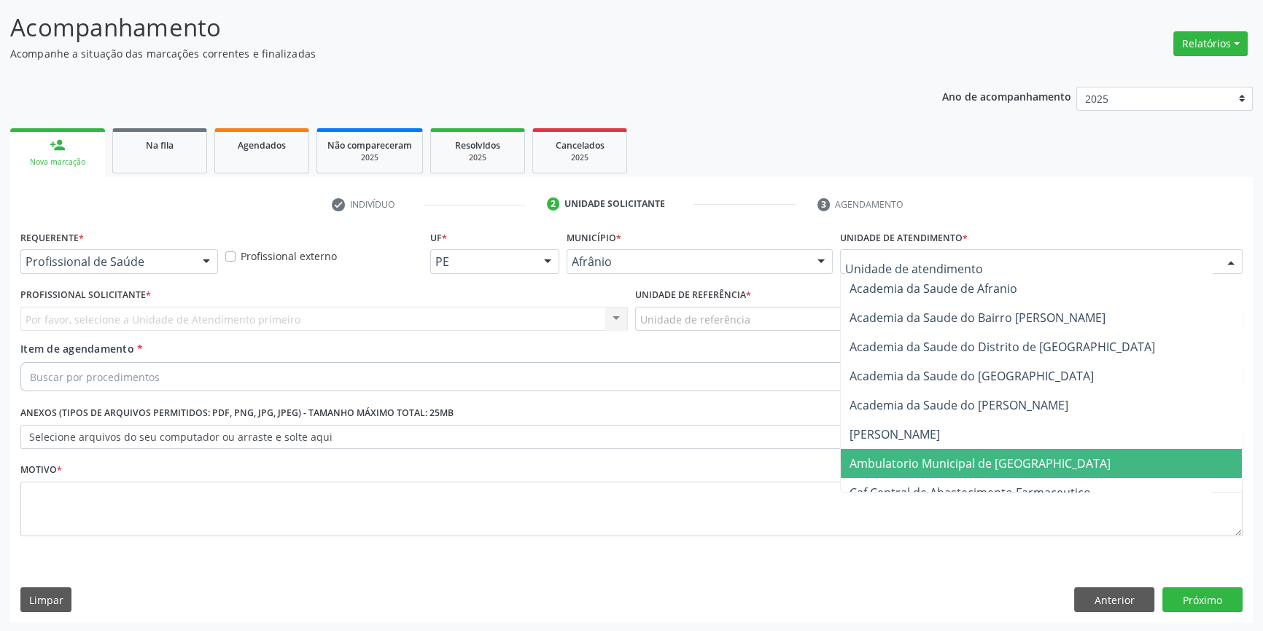
click at [932, 465] on span "Ambulatorio Municipal de [GEOGRAPHIC_DATA]" at bounding box center [979, 464] width 261 height 16
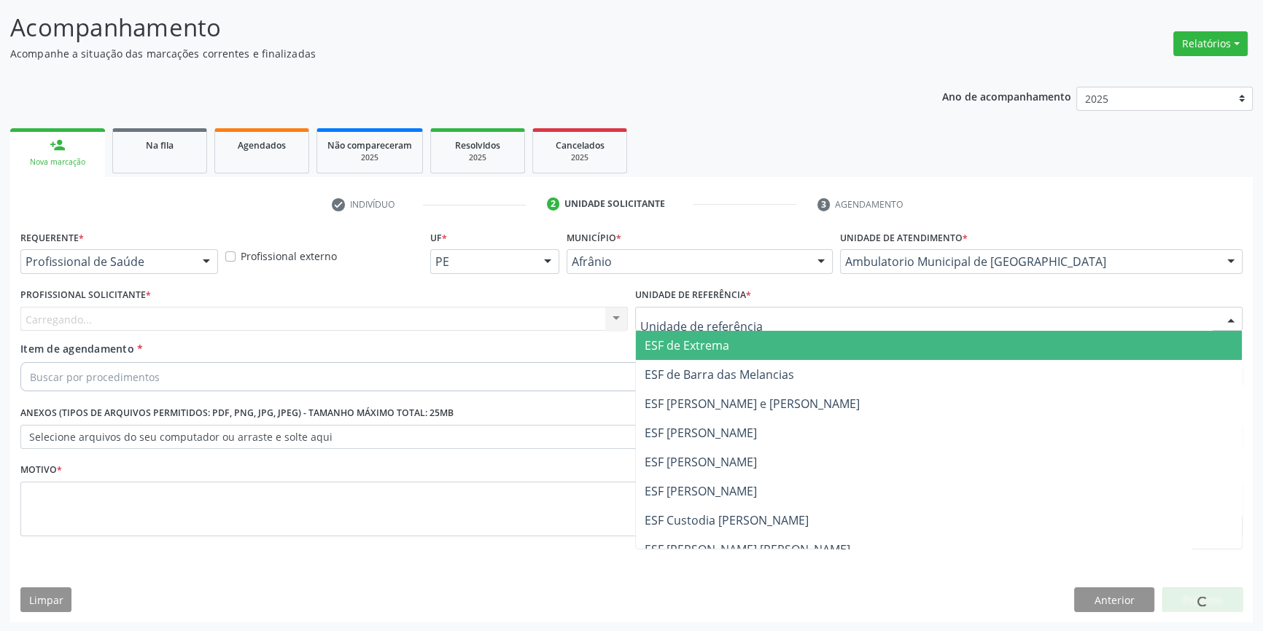
click at [726, 326] on div at bounding box center [938, 319] width 607 height 25
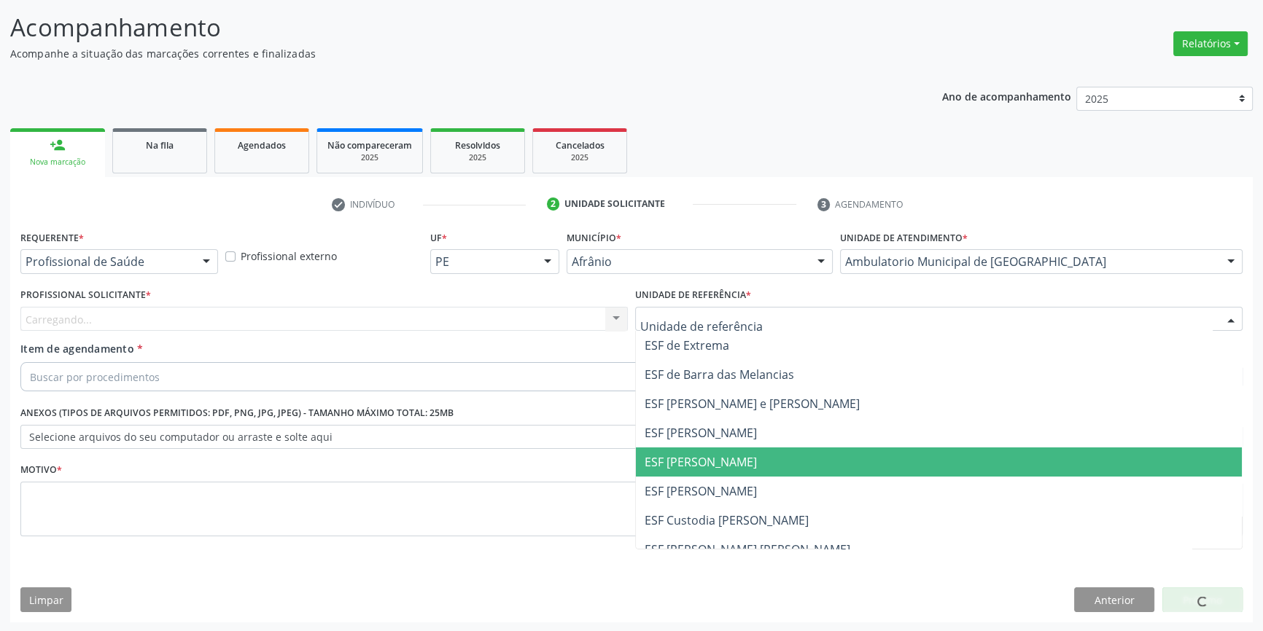
drag, startPoint x: 725, startPoint y: 472, endPoint x: 469, endPoint y: 356, distance: 280.2
click at [719, 467] on span "ESF [PERSON_NAME]" at bounding box center [939, 462] width 606 height 29
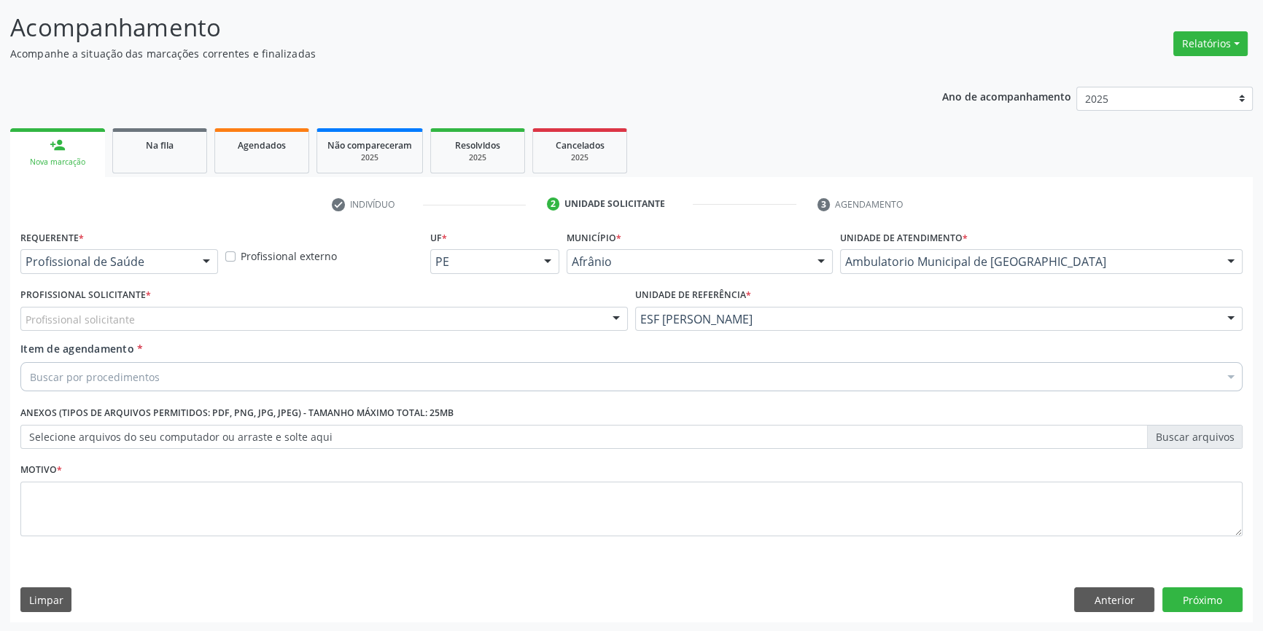
click at [415, 335] on div "Profissional Solicitante * Profissional solicitante Médico Anestesiologista - J…" at bounding box center [324, 312] width 615 height 57
click at [304, 324] on div "Profissional solicitante" at bounding box center [323, 319] width 607 height 25
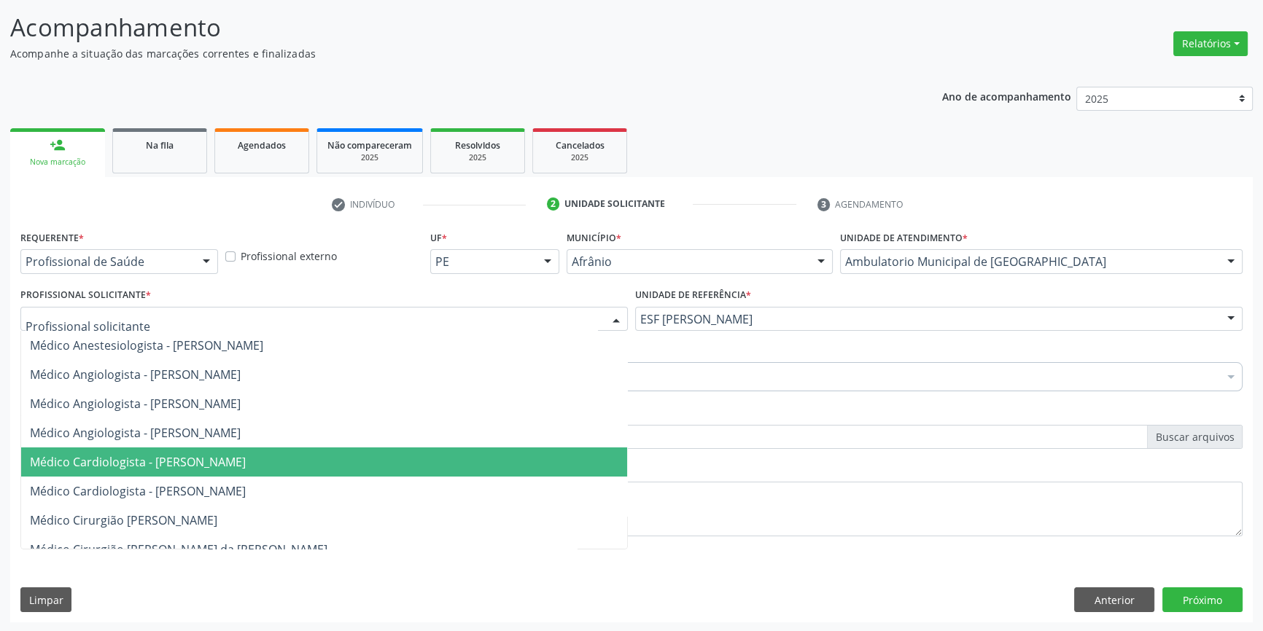
click at [206, 456] on span "Médico Cardiologista - [PERSON_NAME]" at bounding box center [138, 462] width 216 height 16
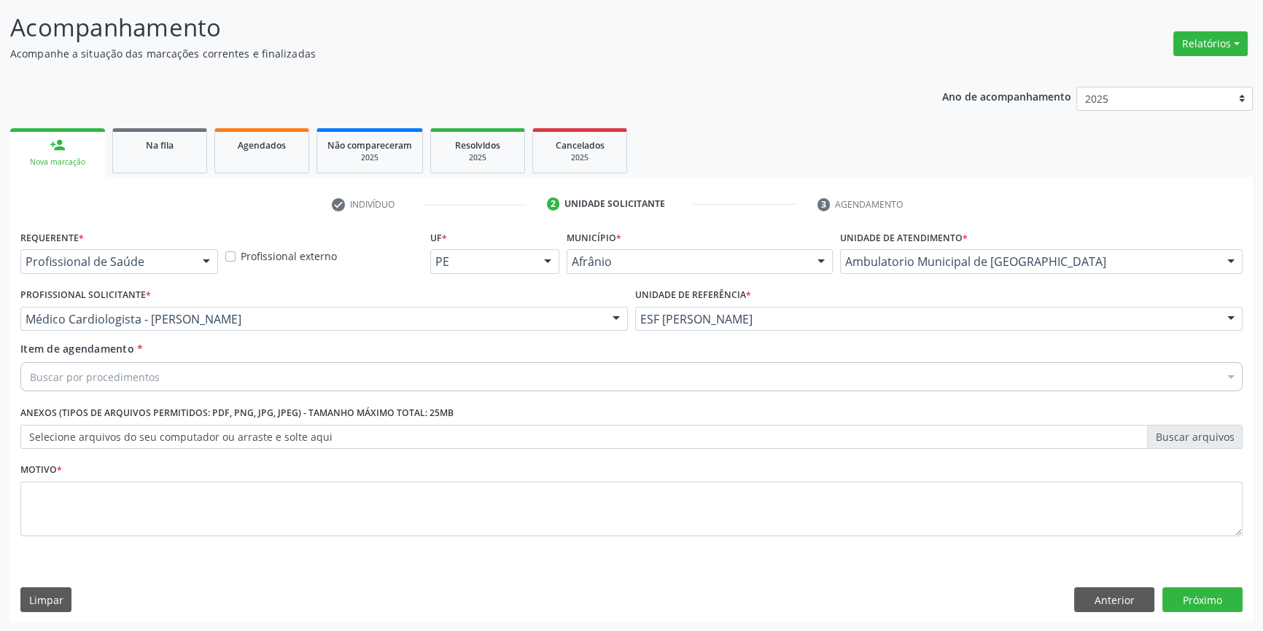
click at [180, 380] on div "Buscar por procedimentos" at bounding box center [631, 376] width 1222 height 29
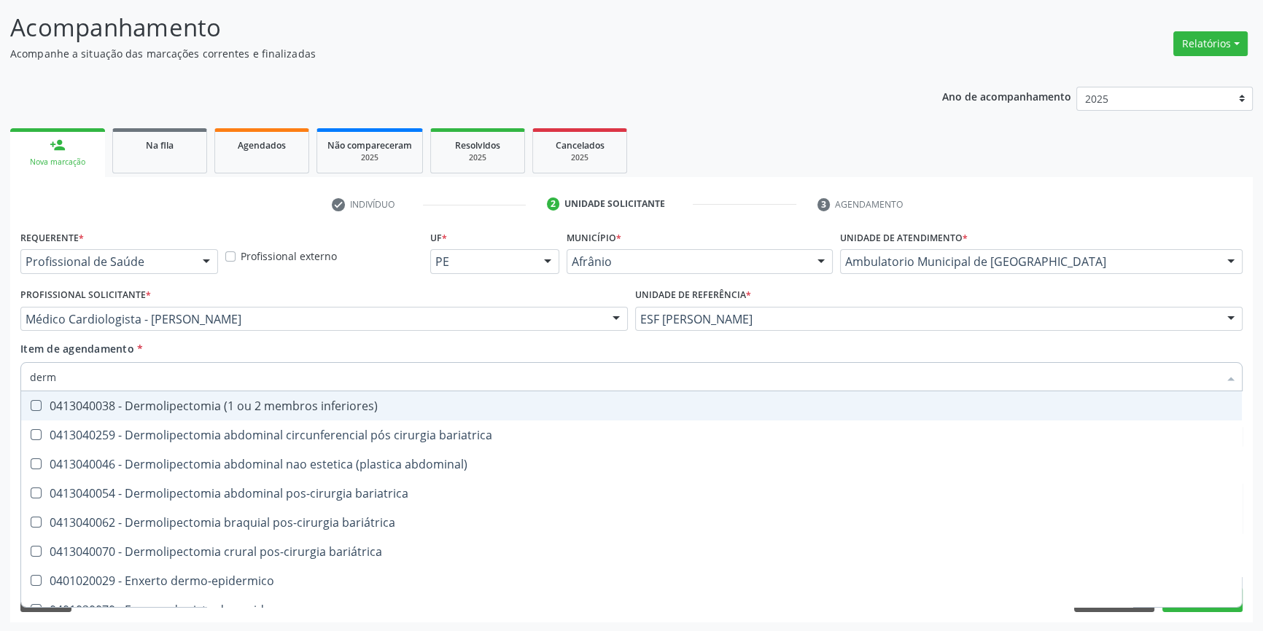
type input "derma"
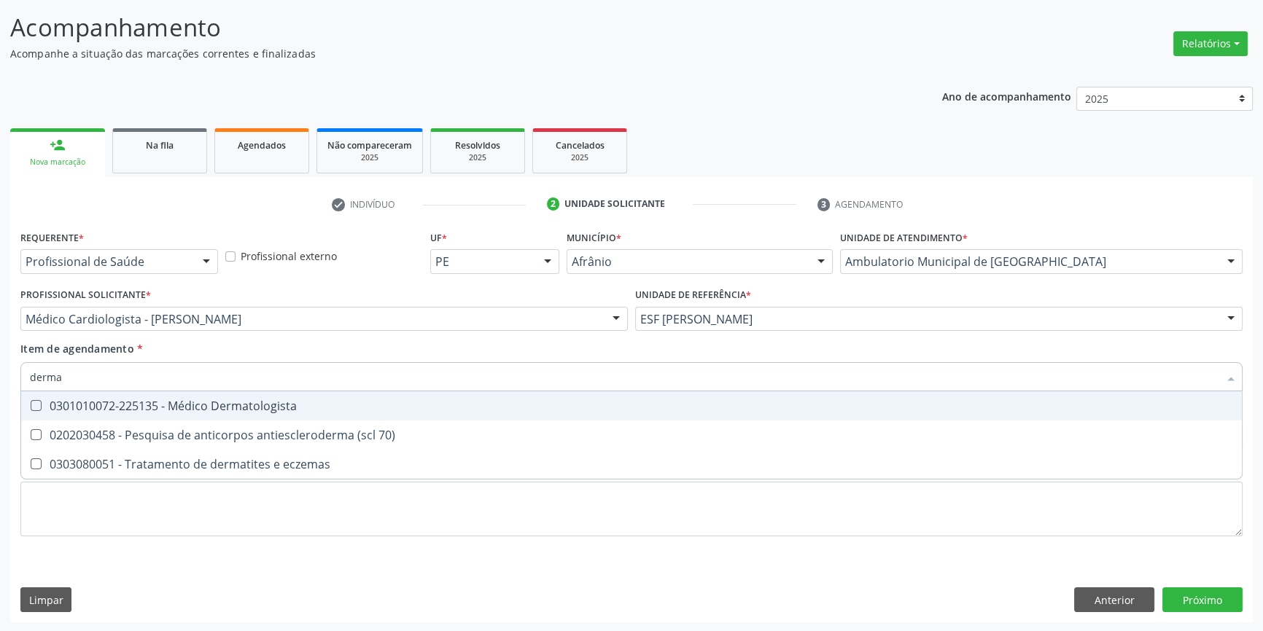
click at [221, 400] on div "0301010072-225135 - Médico Dermatologista" at bounding box center [631, 406] width 1203 height 12
checkbox Dermatologista "true"
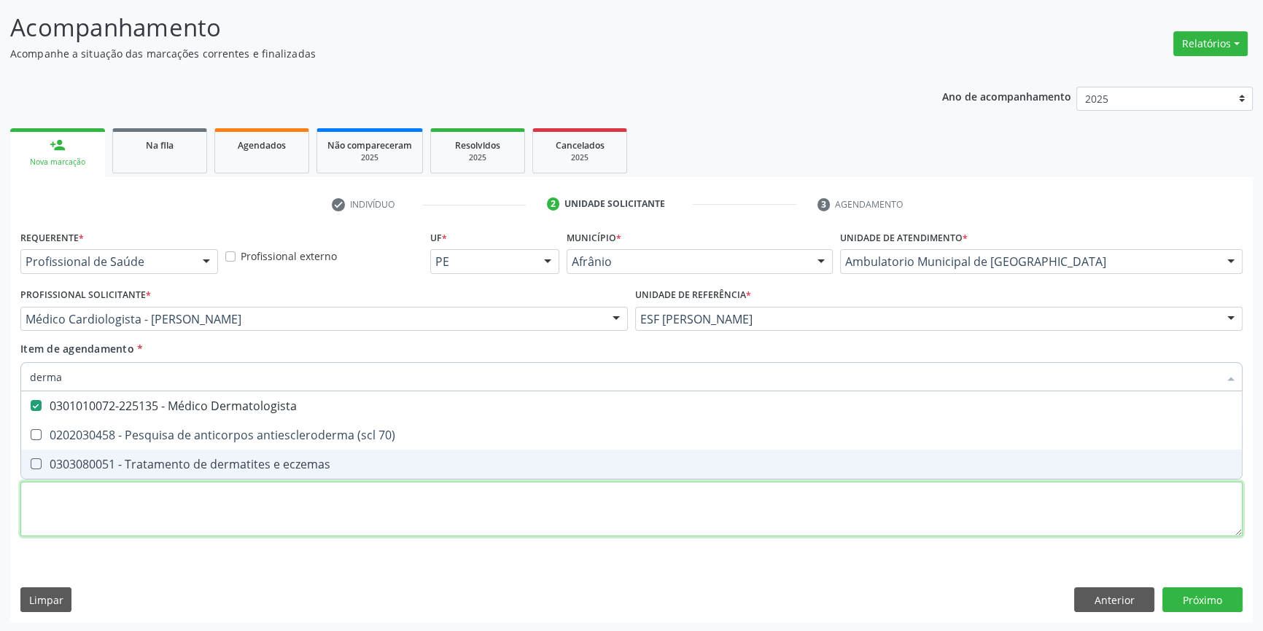
click at [135, 522] on div "Requerente * Profissional de Saúde Profissional de Saúde Paciente Nenhum result…" at bounding box center [631, 392] width 1222 height 330
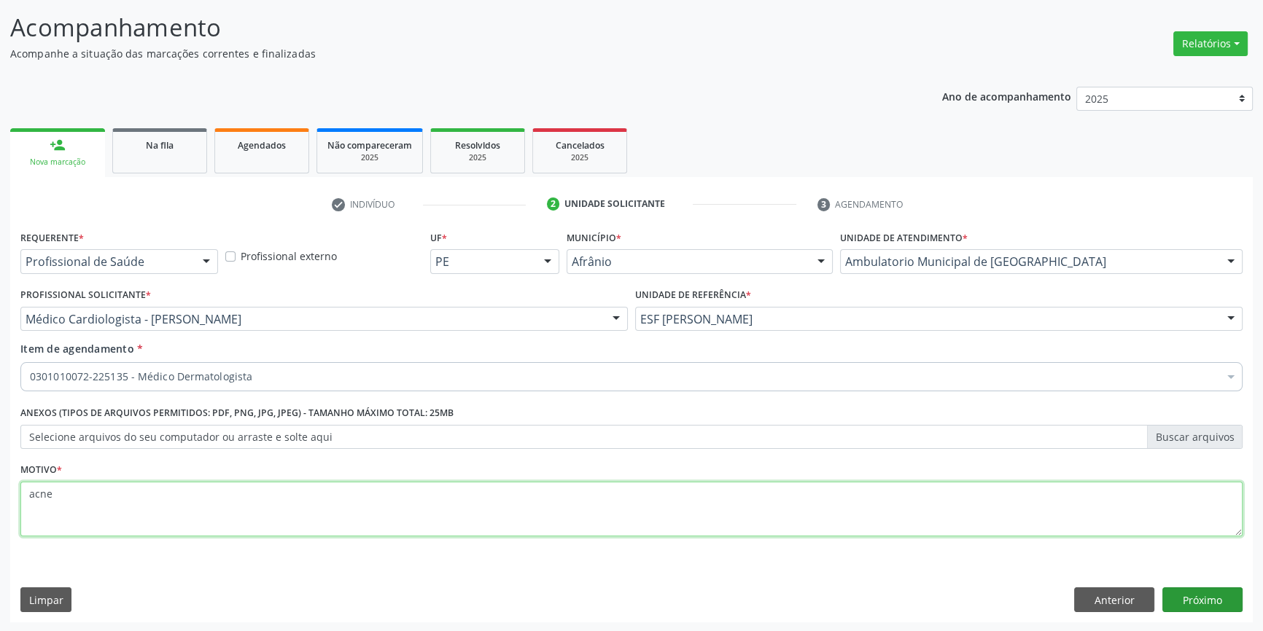
type textarea "acne"
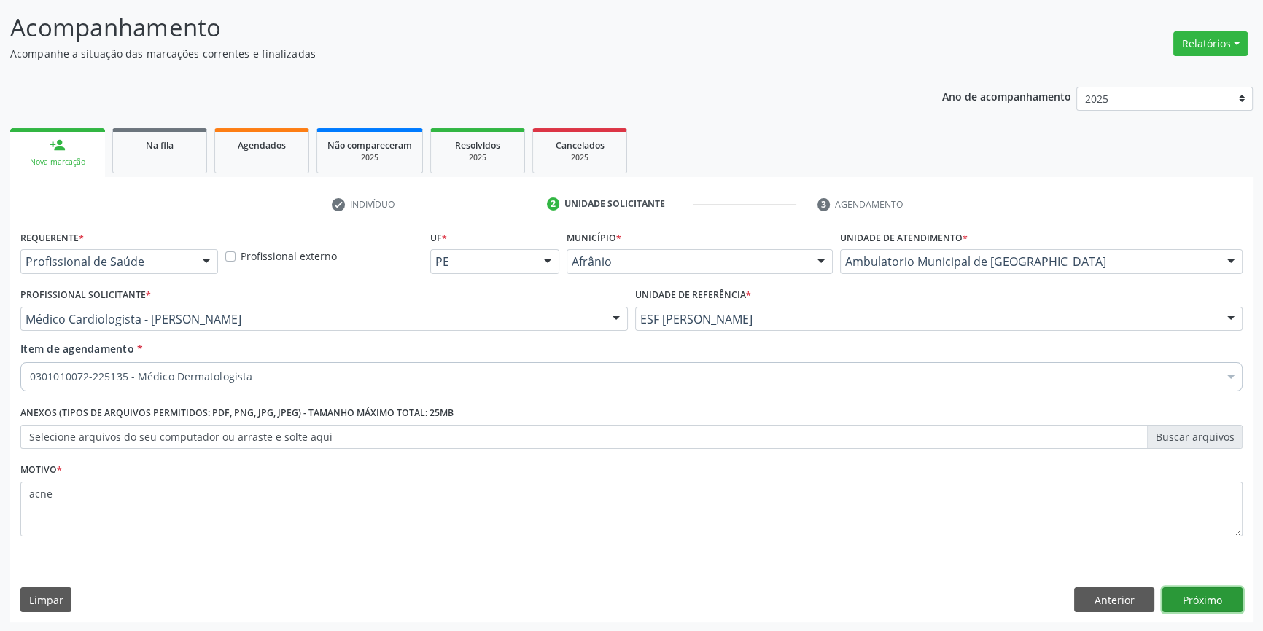
click at [1231, 595] on button "Próximo" at bounding box center [1202, 600] width 80 height 25
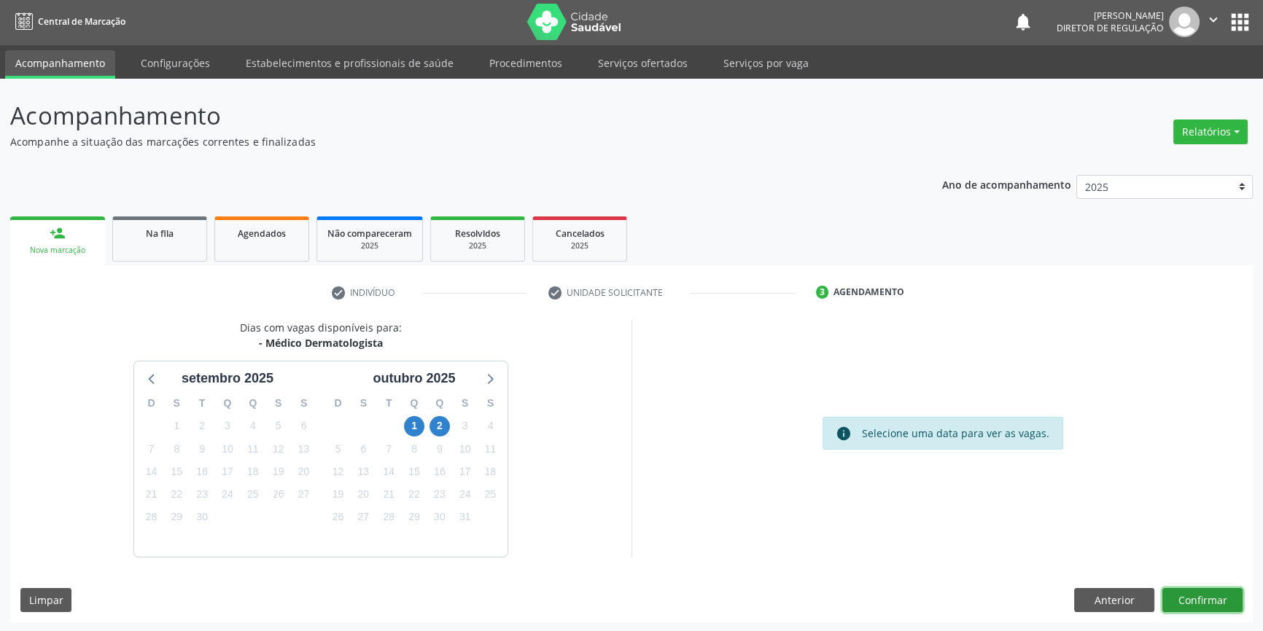
click at [1222, 595] on button "Confirmar" at bounding box center [1202, 600] width 80 height 25
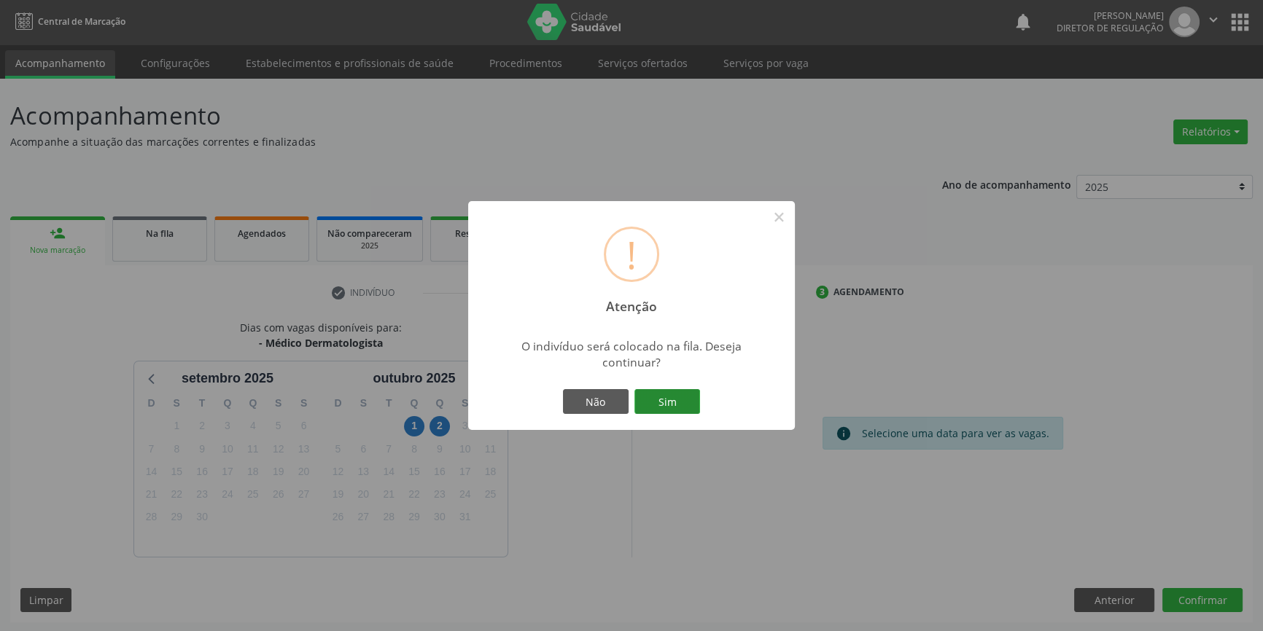
click at [669, 398] on button "Sim" at bounding box center [667, 401] width 66 height 25
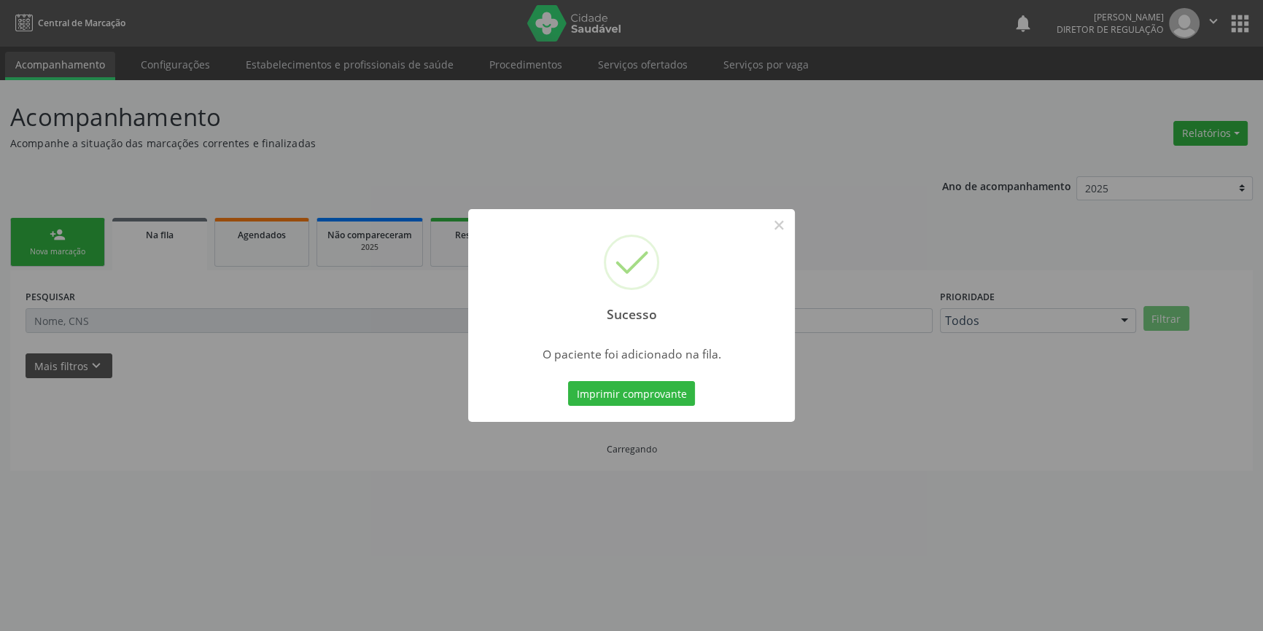
scroll to position [0, 0]
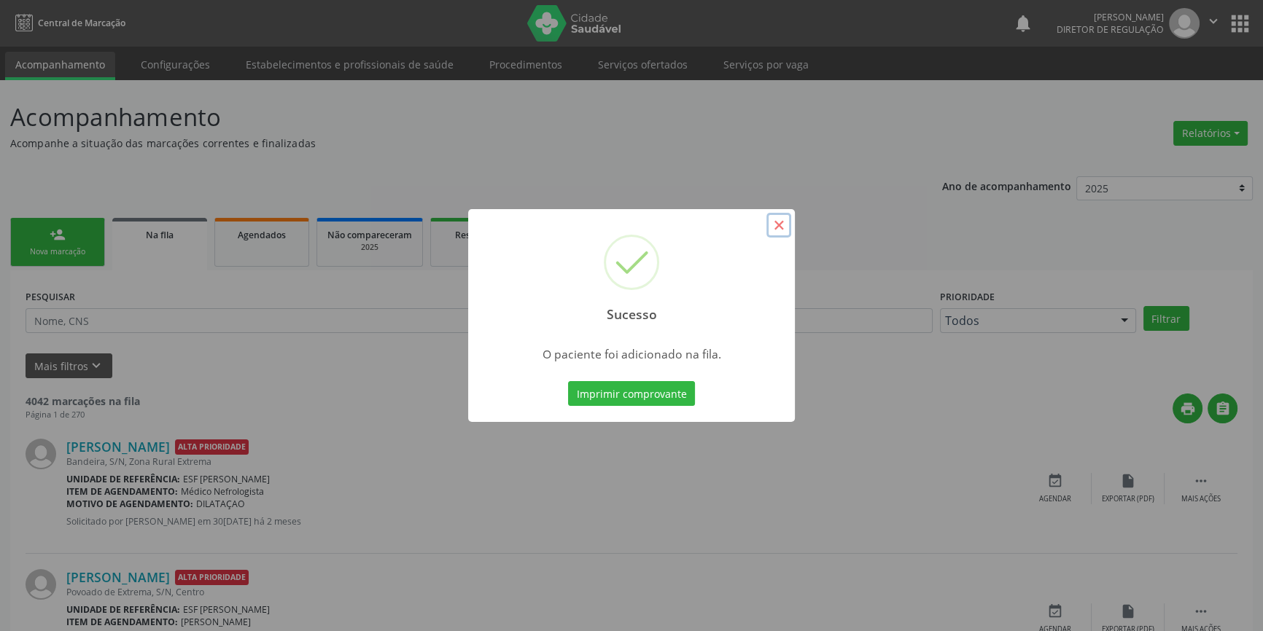
click at [776, 229] on button "×" at bounding box center [778, 225] width 25 height 25
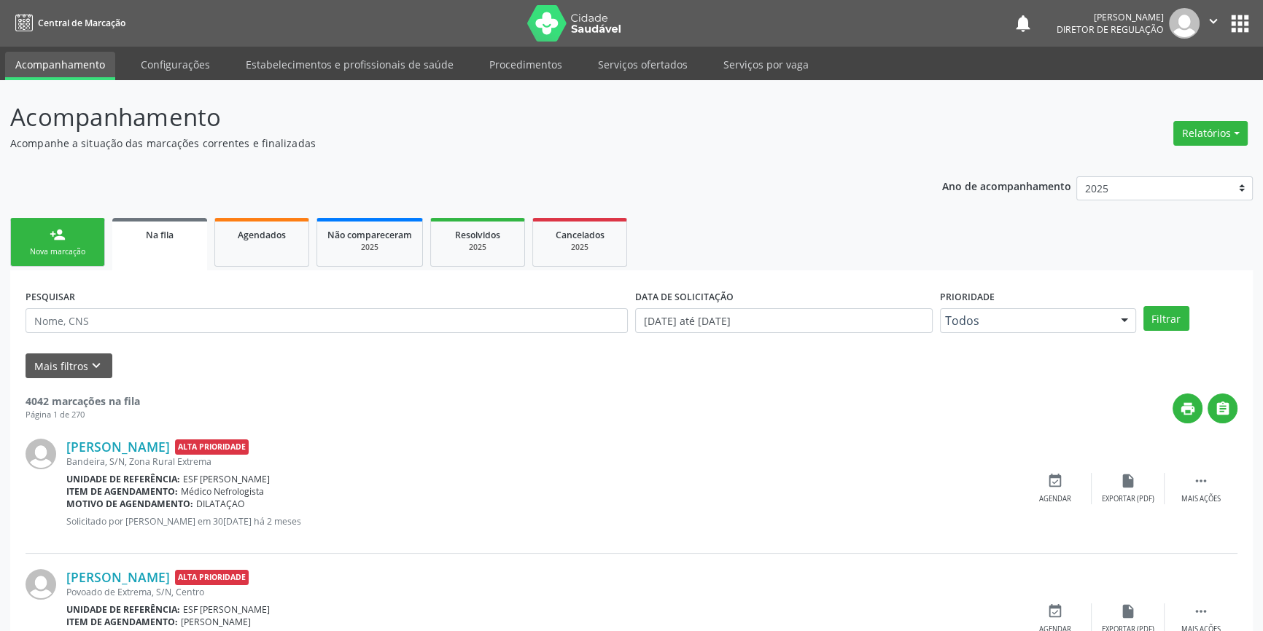
click at [88, 248] on div "Nova marcação" at bounding box center [57, 251] width 73 height 11
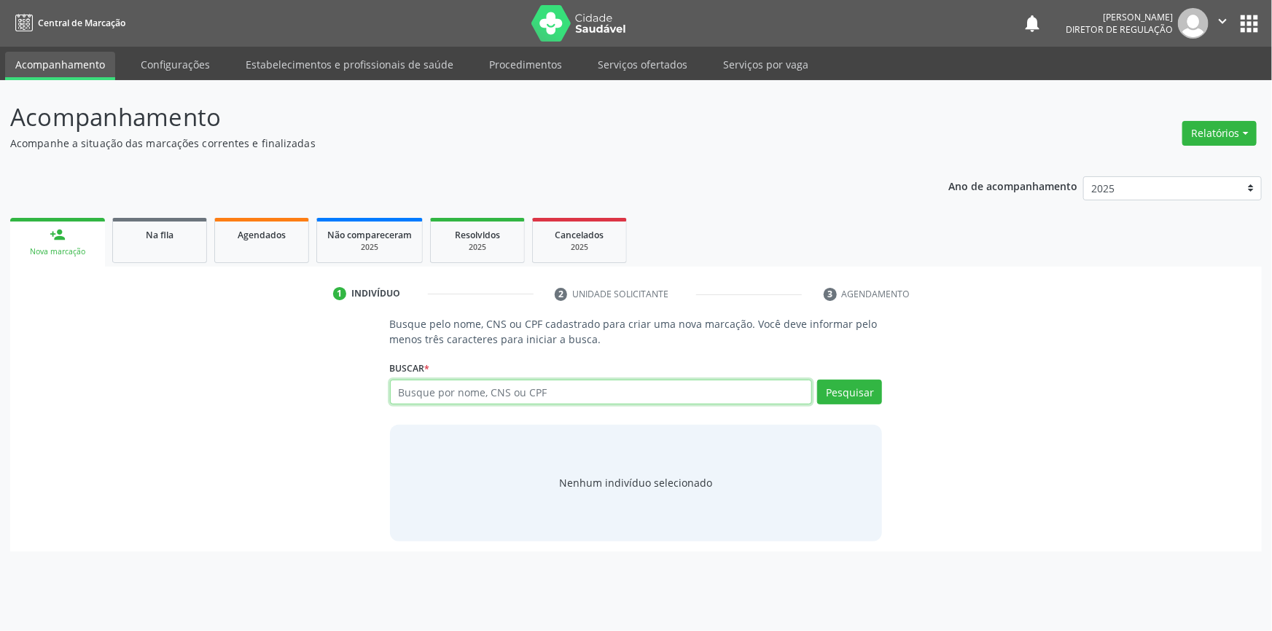
click at [472, 389] on input "text" at bounding box center [601, 392] width 423 height 25
type input "700203449589728"
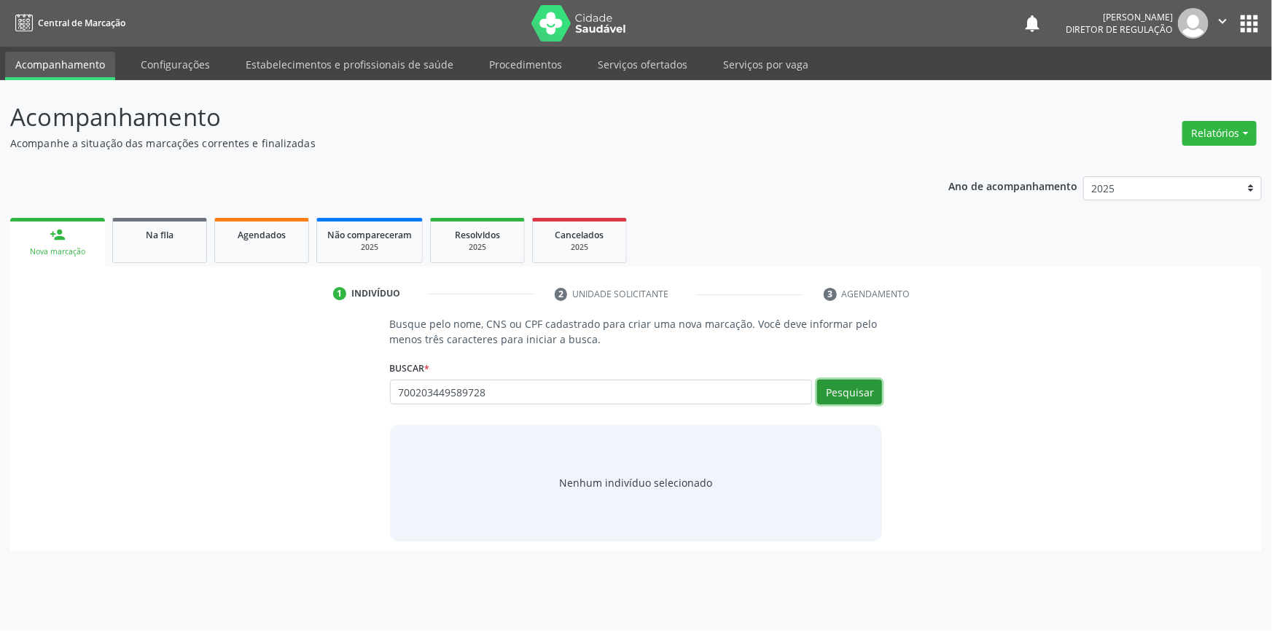
click at [856, 397] on button "Pesquisar" at bounding box center [849, 392] width 65 height 25
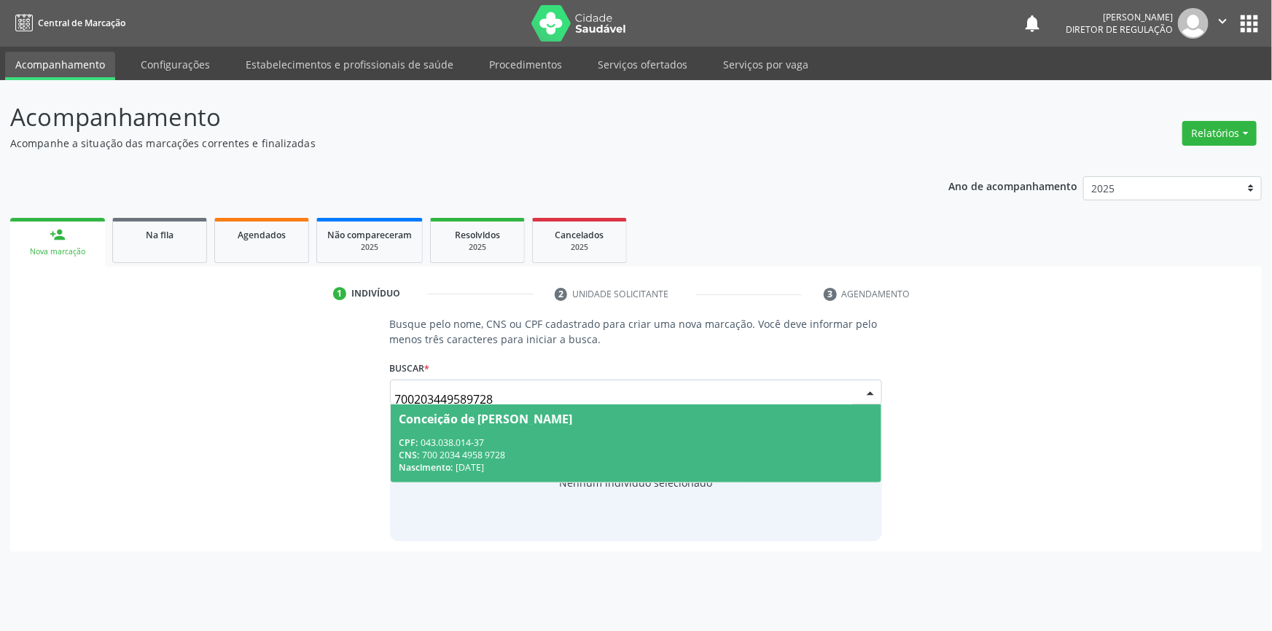
click at [416, 427] on span "Conceição de Maria Soares Costa CPF: 043.038.014-37 CNS: 700 2034 4958 9728 Nas…" at bounding box center [636, 444] width 491 height 78
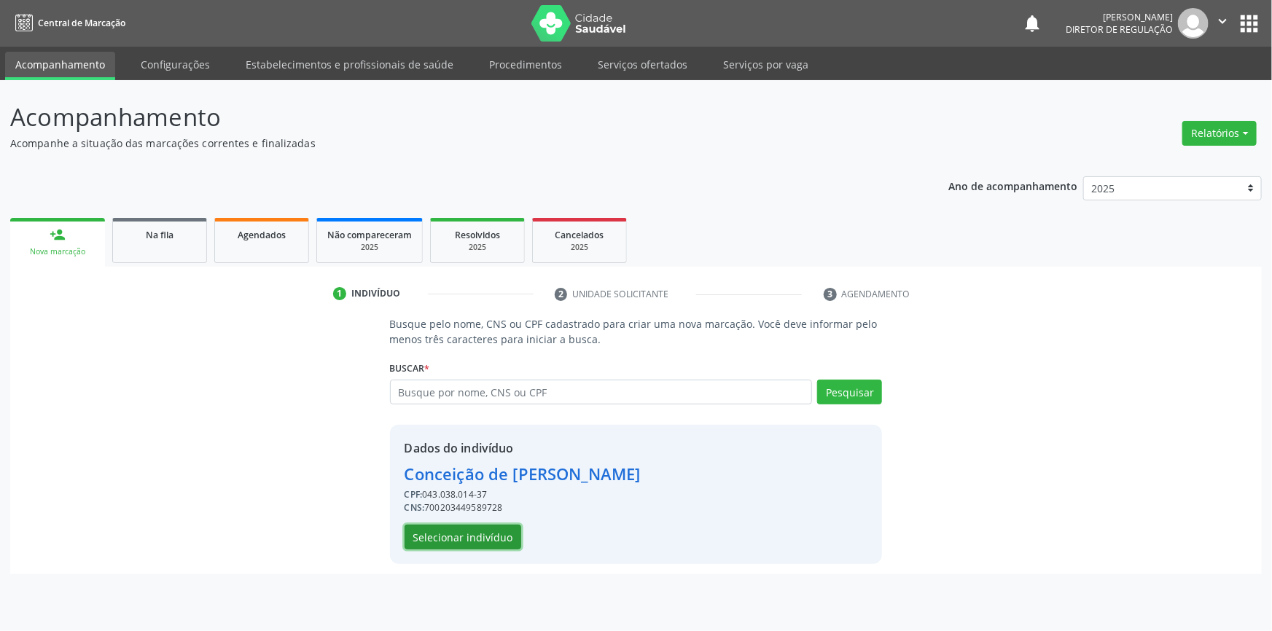
click at [487, 529] on button "Selecionar indivíduo" at bounding box center [463, 537] width 117 height 25
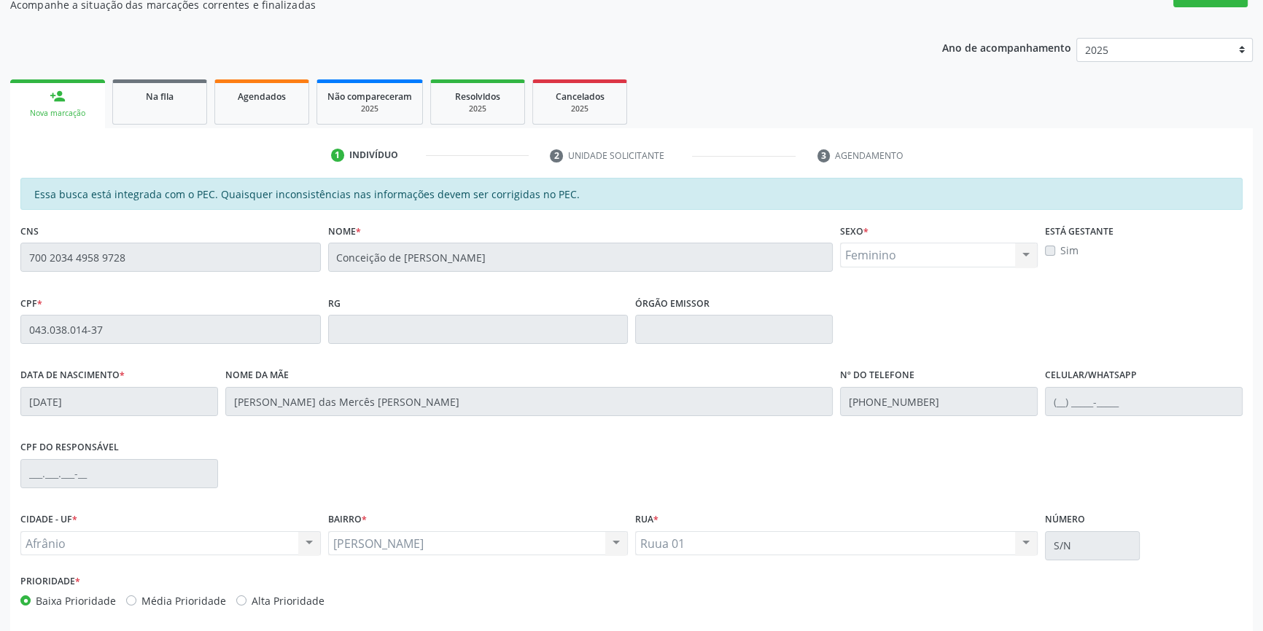
scroll to position [200, 0]
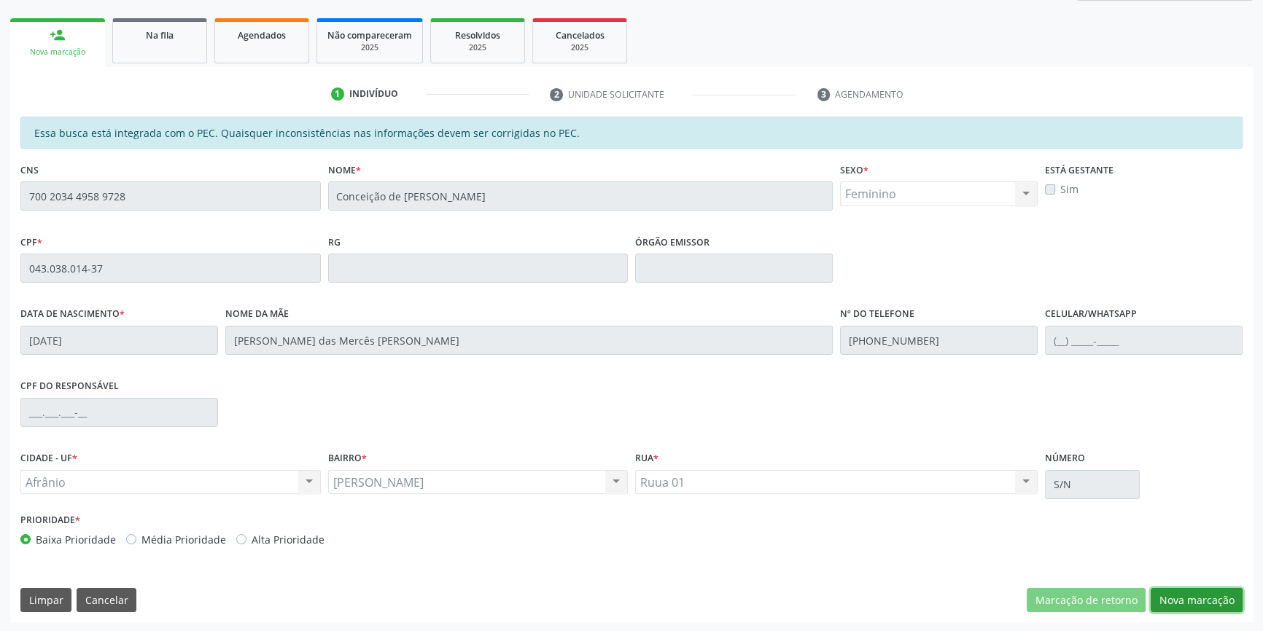
click at [1174, 591] on button "Nova marcação" at bounding box center [1196, 600] width 92 height 25
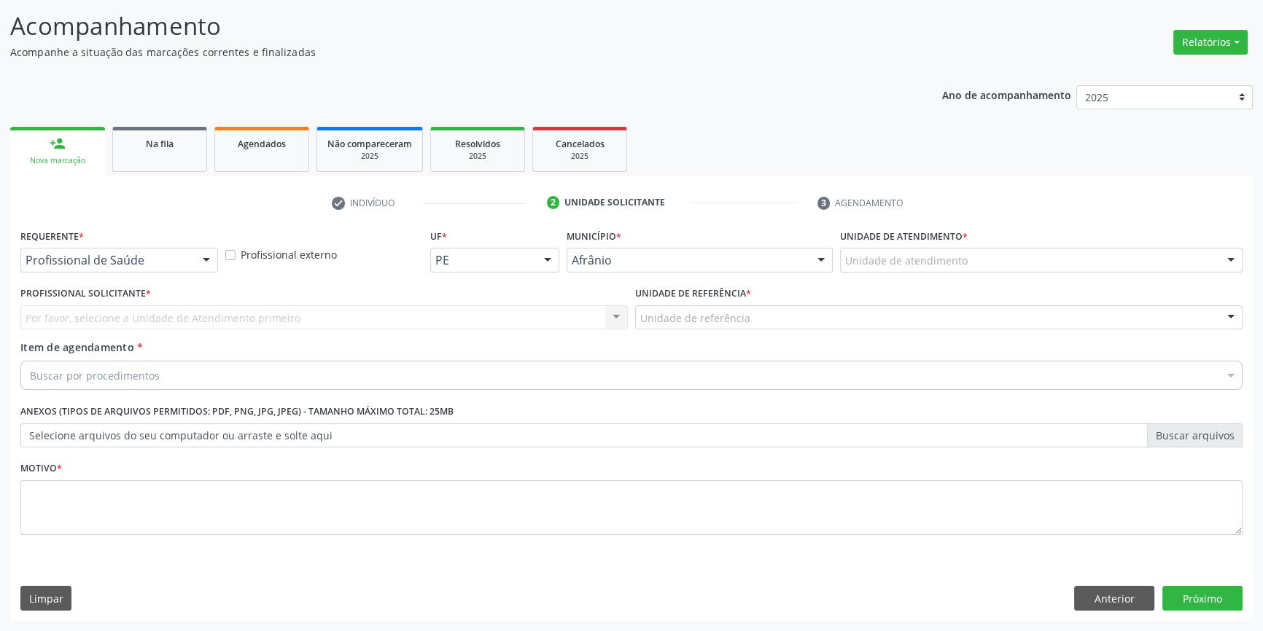
scroll to position [90, 0]
click at [897, 276] on div "Unidade de atendimento * Unidade de atendimento Academia da Saude de Afranio Ac…" at bounding box center [1041, 255] width 410 height 57
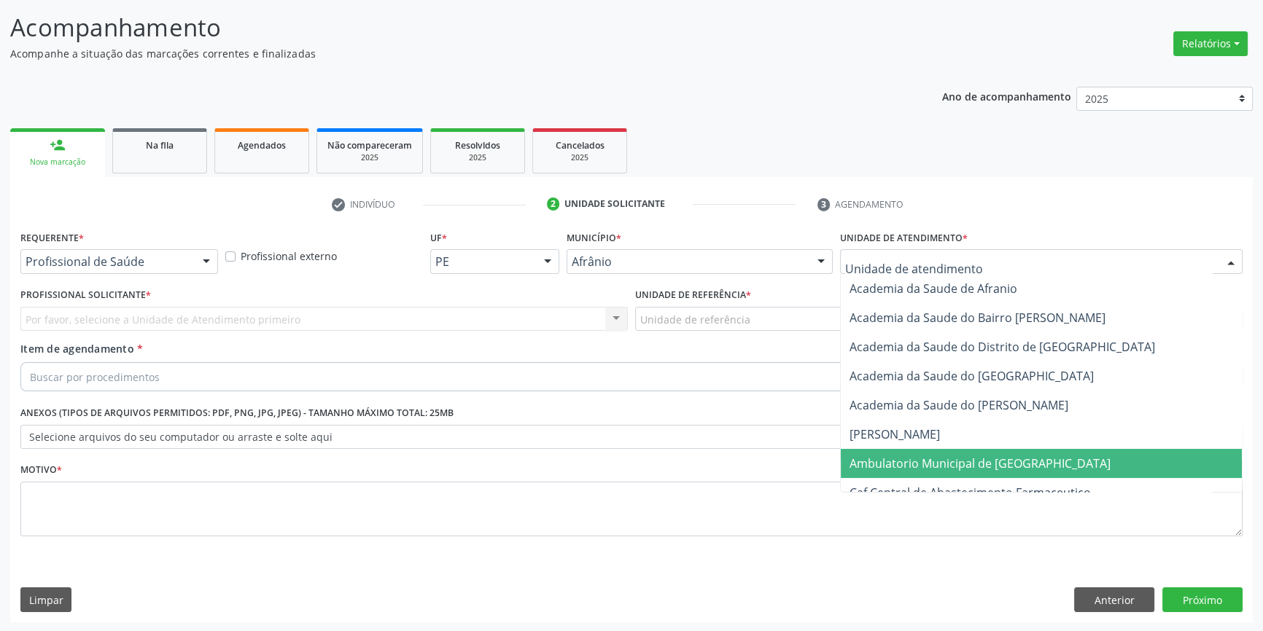
click at [918, 449] on span "Ambulatorio Municipal de [GEOGRAPHIC_DATA]" at bounding box center [1041, 463] width 401 height 29
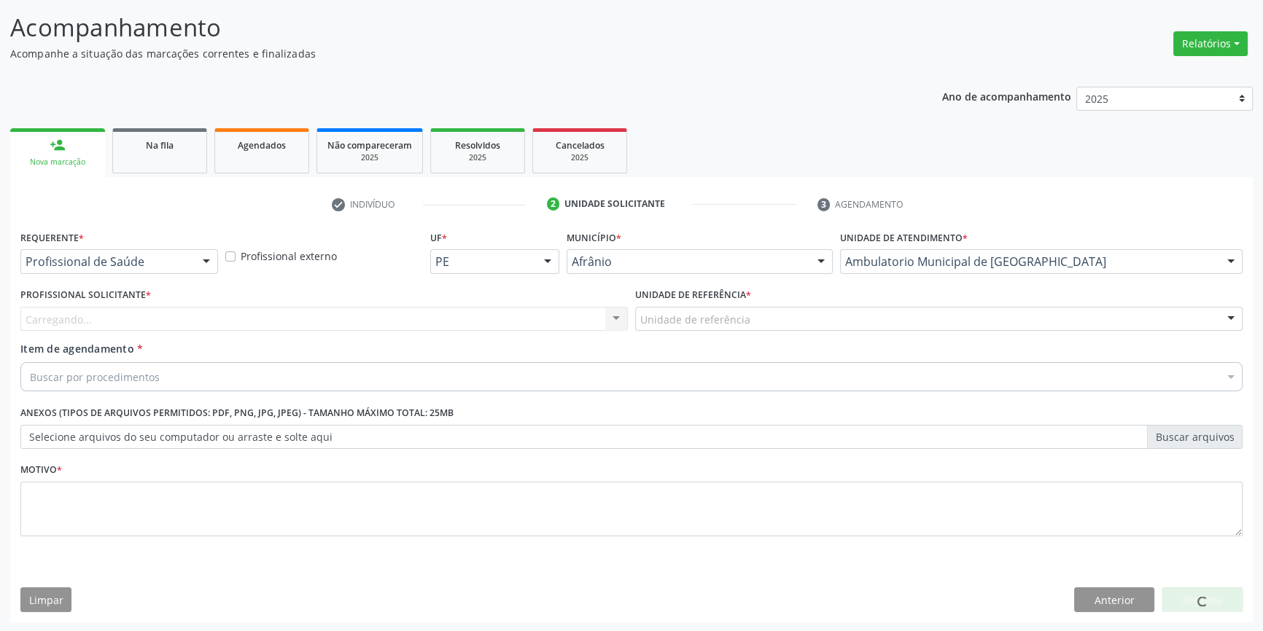
click at [736, 332] on div "Unidade de referência * Unidade de referência ESF de Extrema ESF de Barra das M…" at bounding box center [938, 312] width 615 height 57
click at [748, 308] on div "Unidade de referência" at bounding box center [938, 319] width 607 height 25
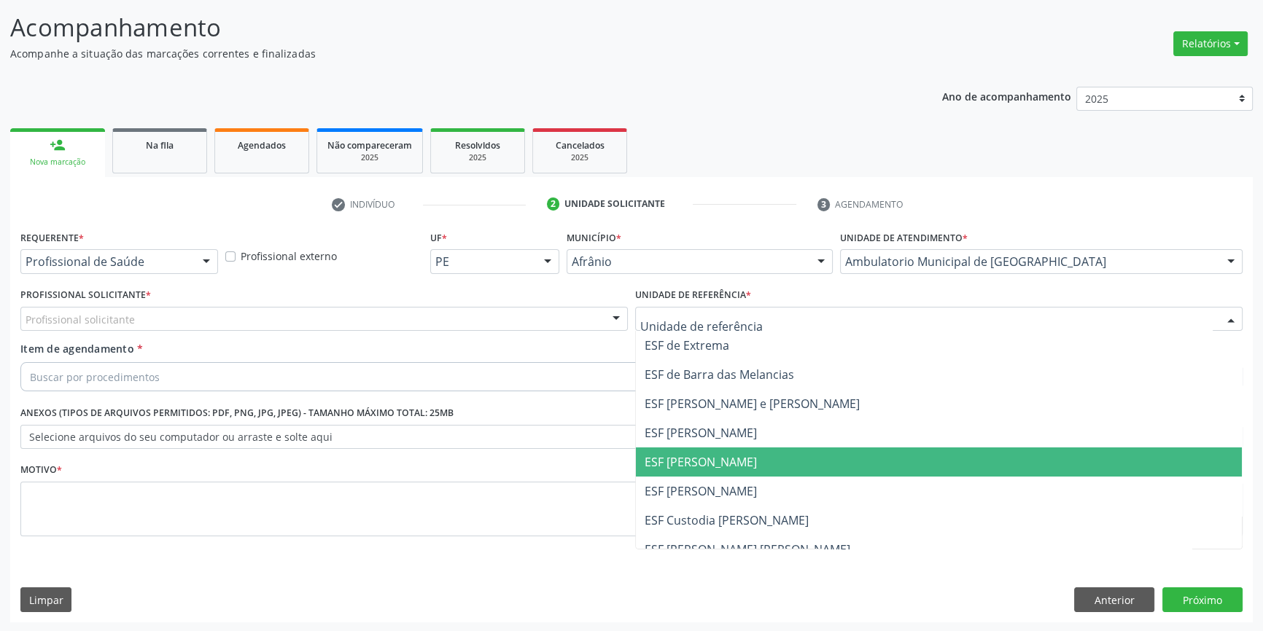
click at [732, 472] on span "ESF [PERSON_NAME]" at bounding box center [939, 462] width 606 height 29
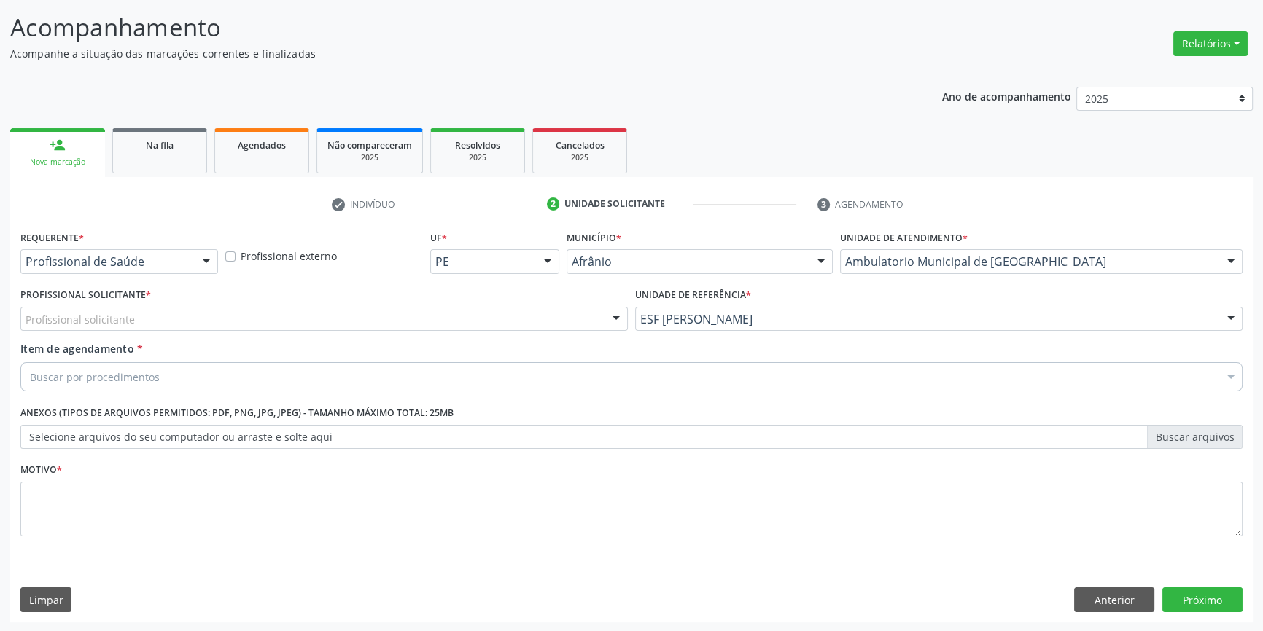
click at [312, 311] on div "Profissional solicitante" at bounding box center [323, 319] width 607 height 25
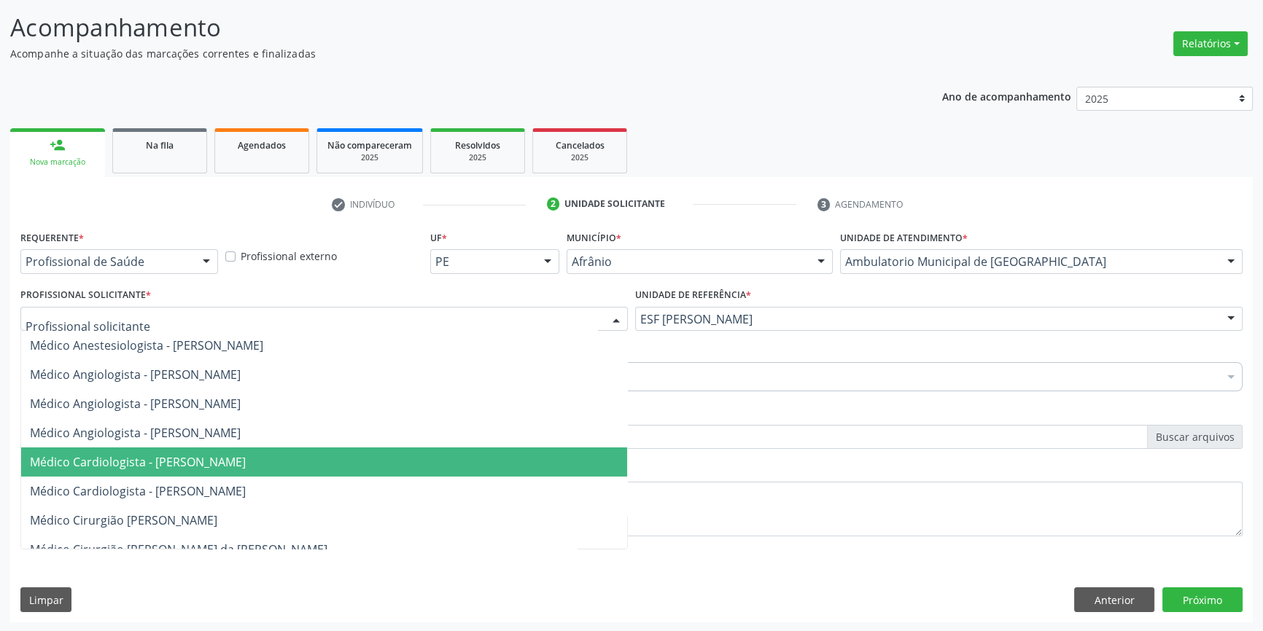
click at [223, 468] on span "Médico Cardiologista - [PERSON_NAME]" at bounding box center [138, 462] width 216 height 16
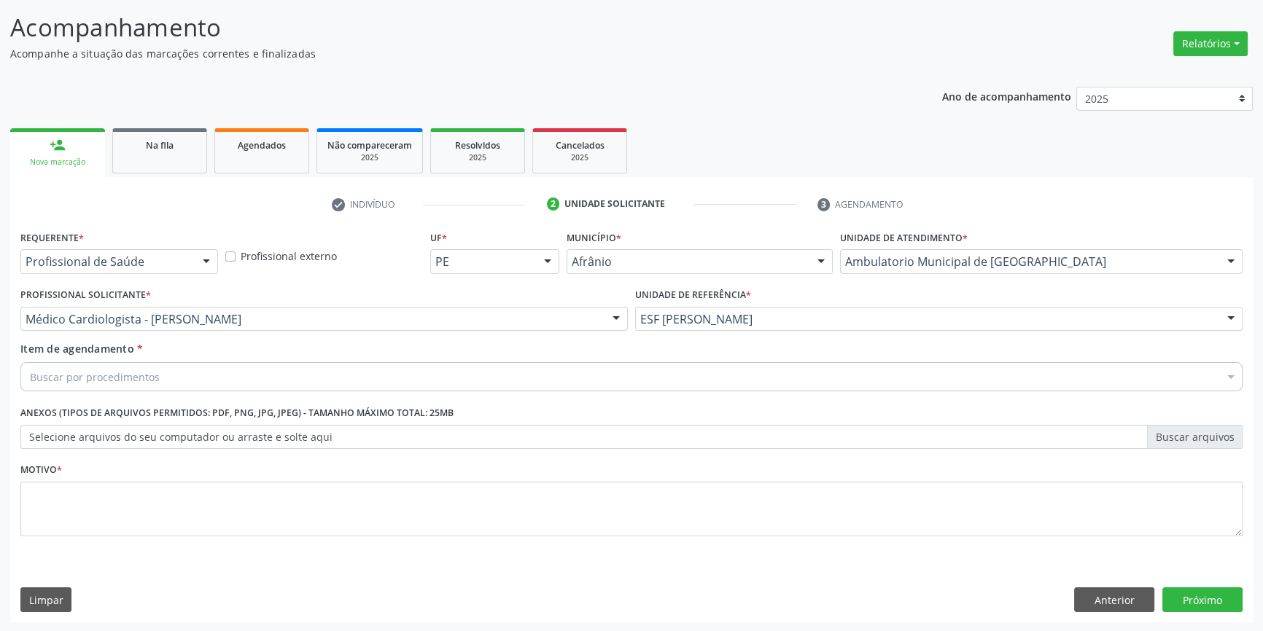
click at [247, 362] on div "Buscar por procedimentos" at bounding box center [631, 376] width 1222 height 29
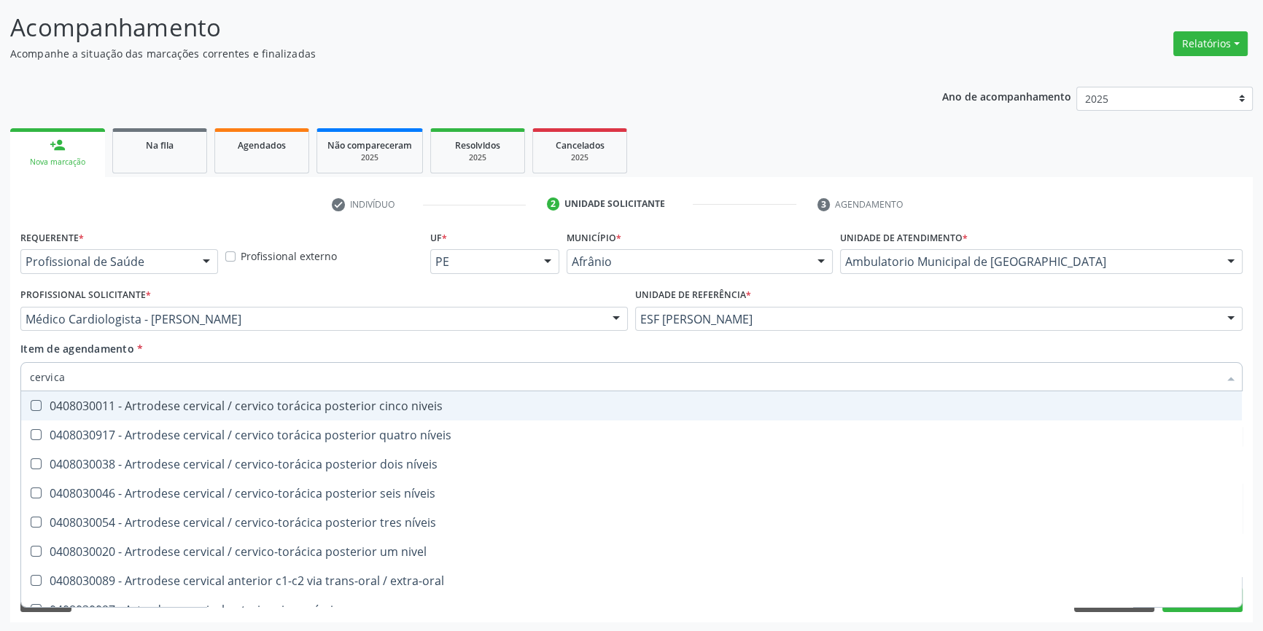
type input "cervical"
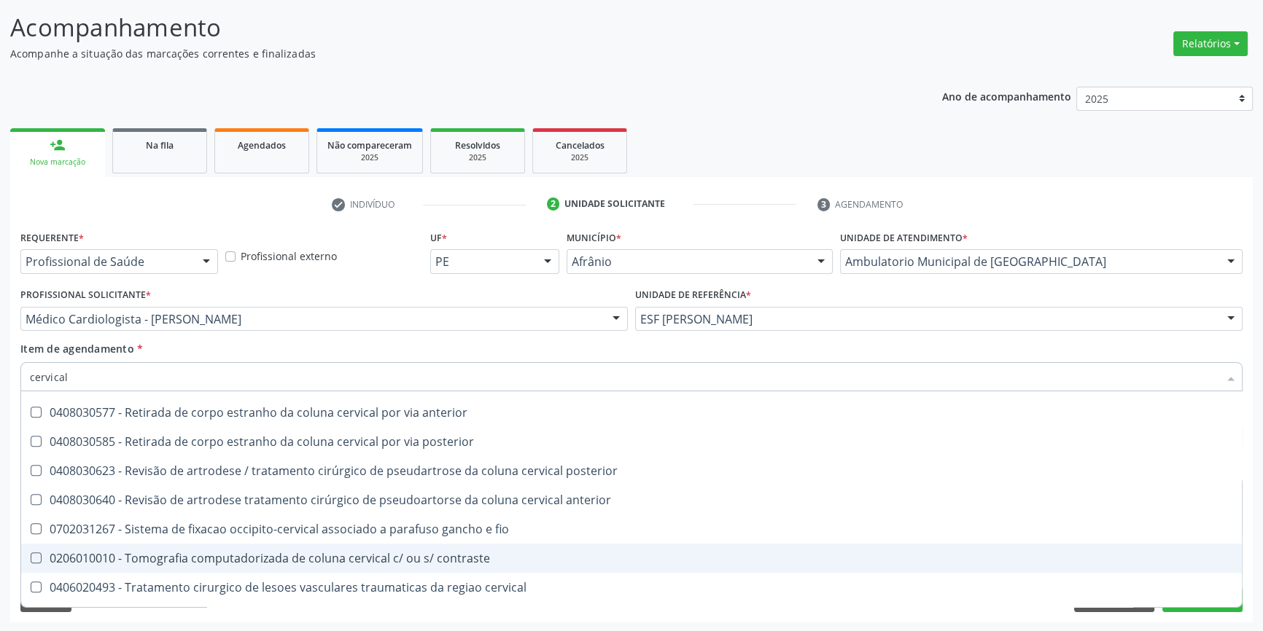
scroll to position [1504, 0]
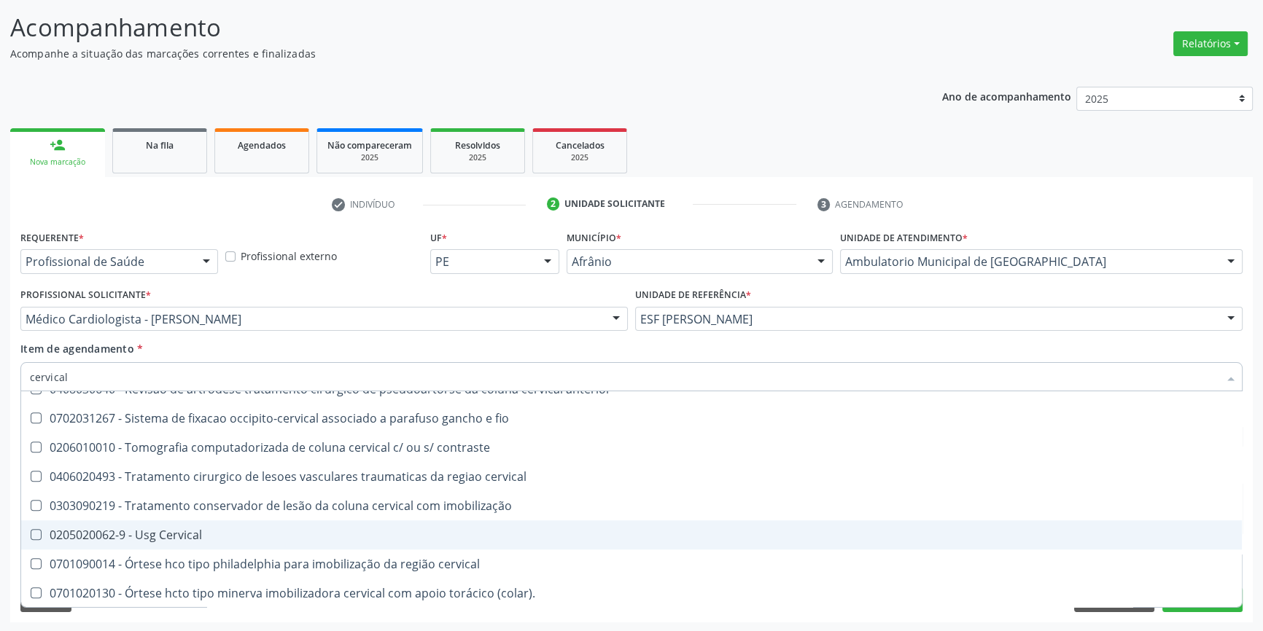
click at [215, 538] on div "0205020062-9 - Usg Cervical" at bounding box center [631, 535] width 1203 height 12
checkbox Cervical "true"
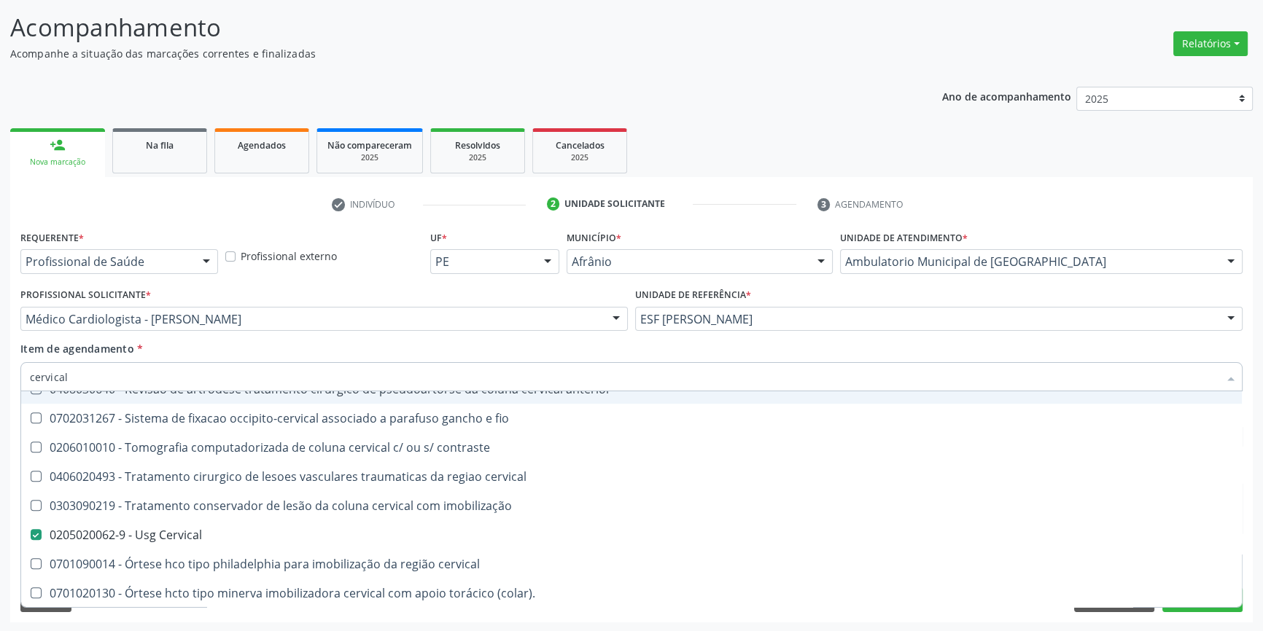
drag, startPoint x: 113, startPoint y: 380, endPoint x: 2, endPoint y: 369, distance: 111.3
click at [2, 369] on div "Acompanhamento Acompanhe a situação das marcações correntes e finalizadas Relat…" at bounding box center [631, 312] width 1263 height 642
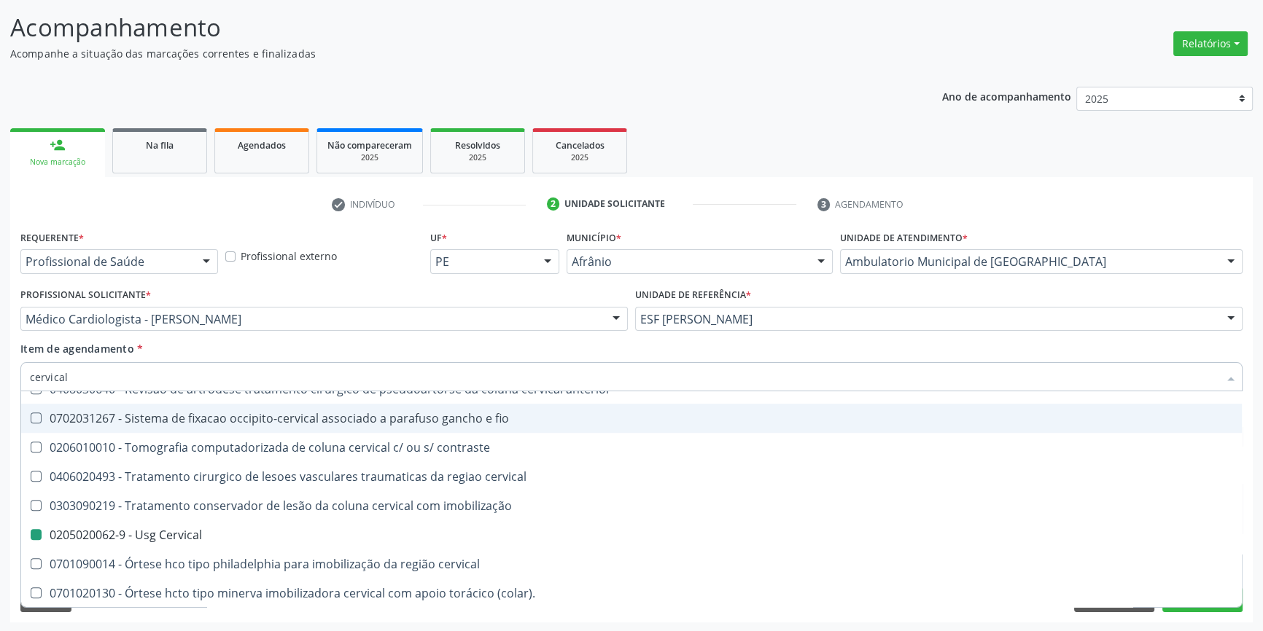
type input "a"
checkbox Cervical "false"
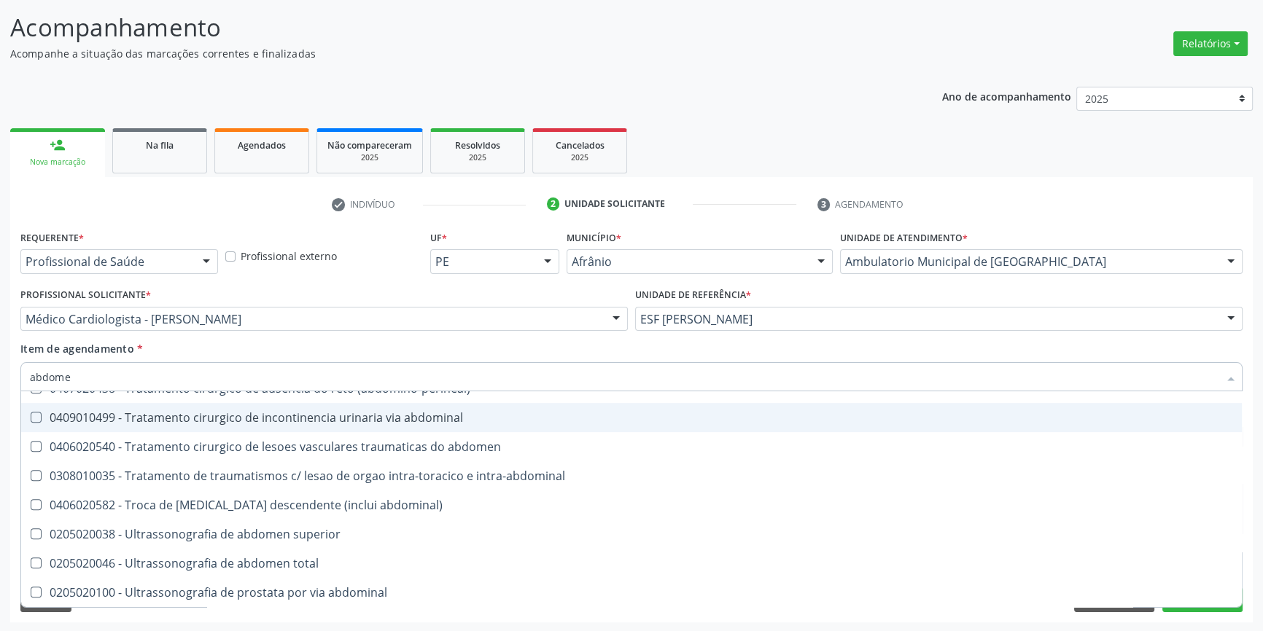
scroll to position [76, 0]
type input "abdomen t"
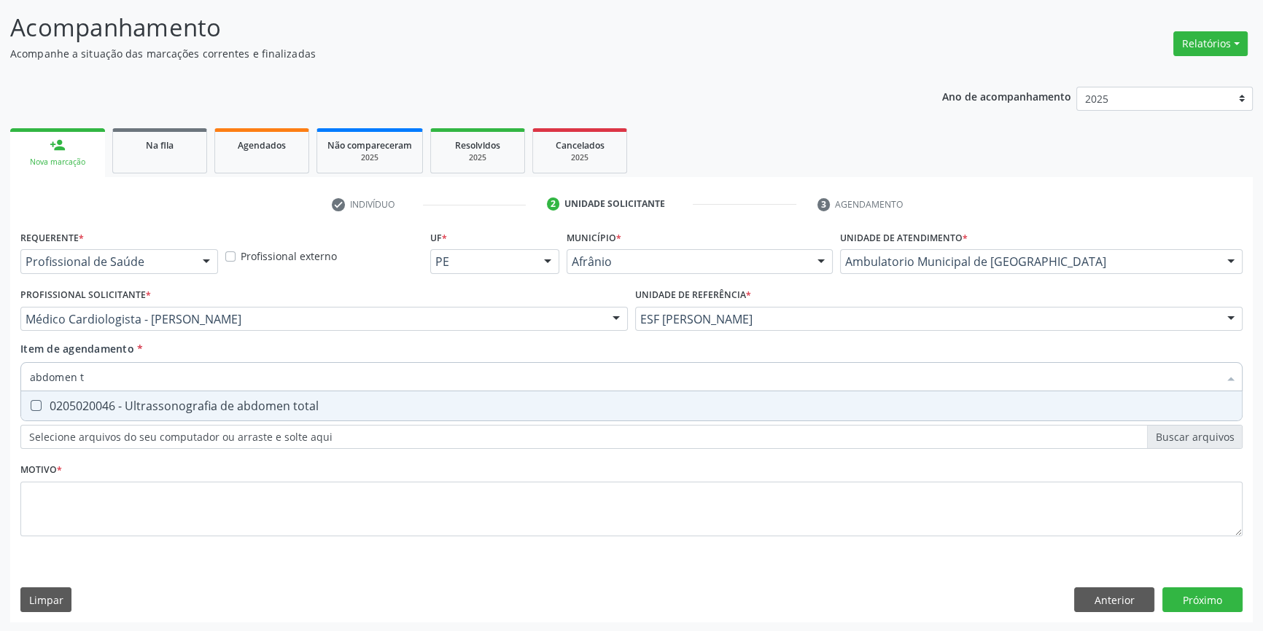
click at [410, 407] on div "0205020046 - Ultrassonografia de abdomen total" at bounding box center [631, 406] width 1203 height 12
checkbox total "true"
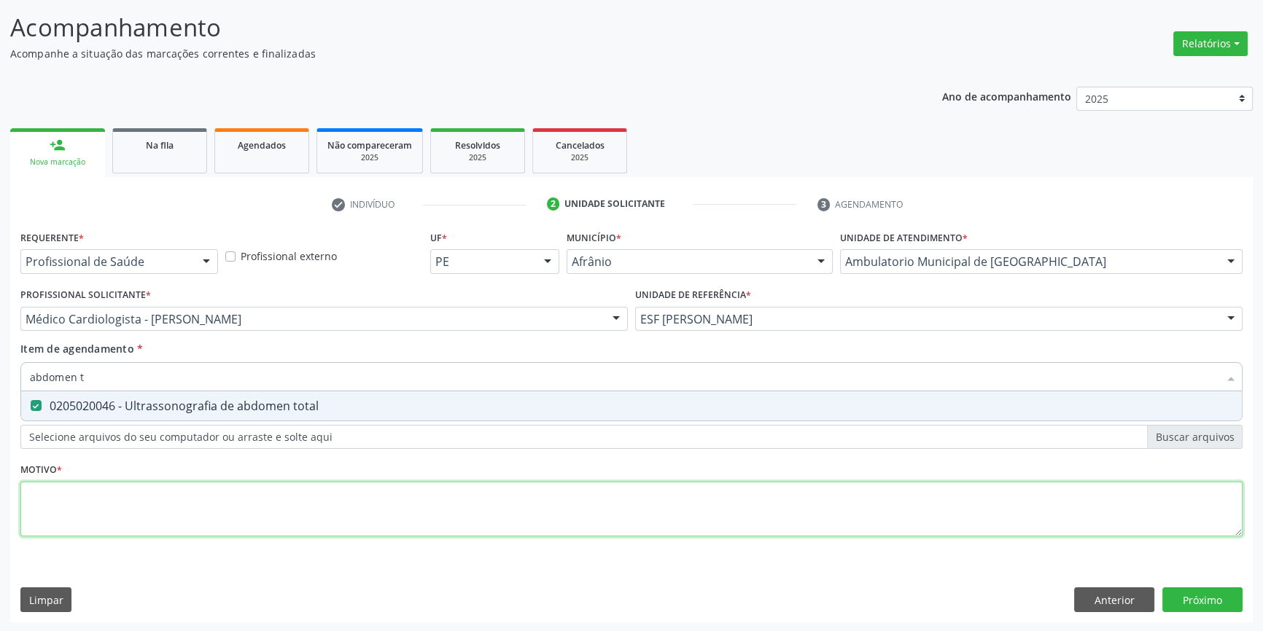
click at [300, 512] on div "Requerente * Profissional de Saúde Profissional de Saúde Paciente Nenhum result…" at bounding box center [631, 392] width 1222 height 330
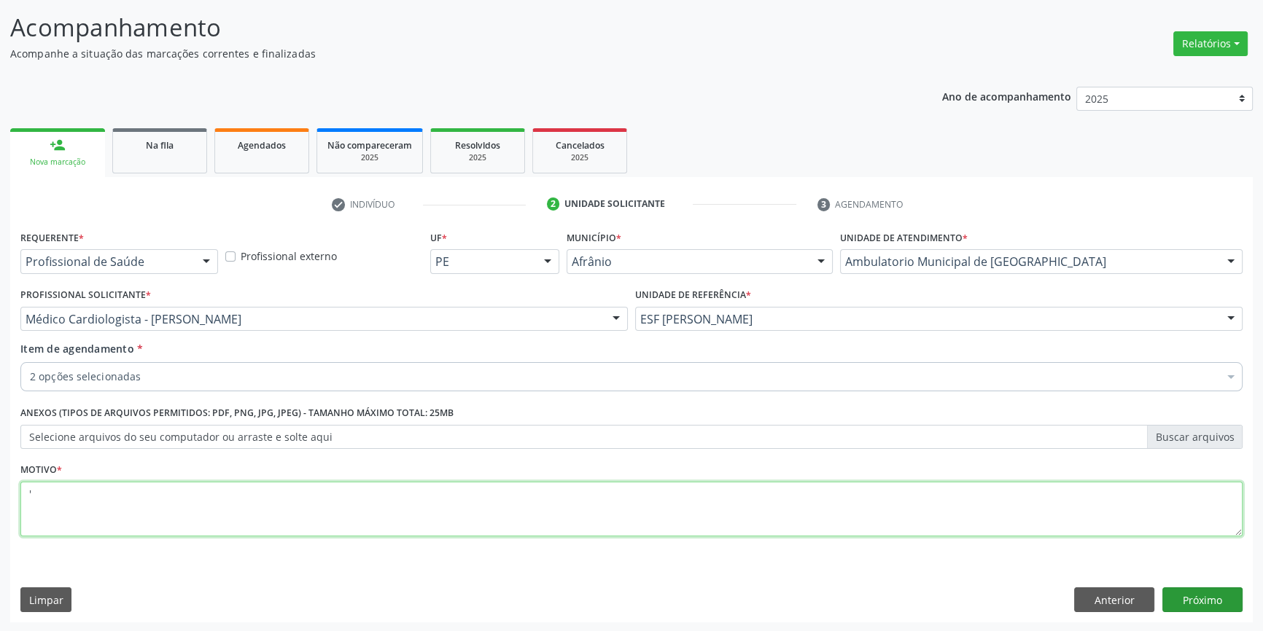
type textarea "'"
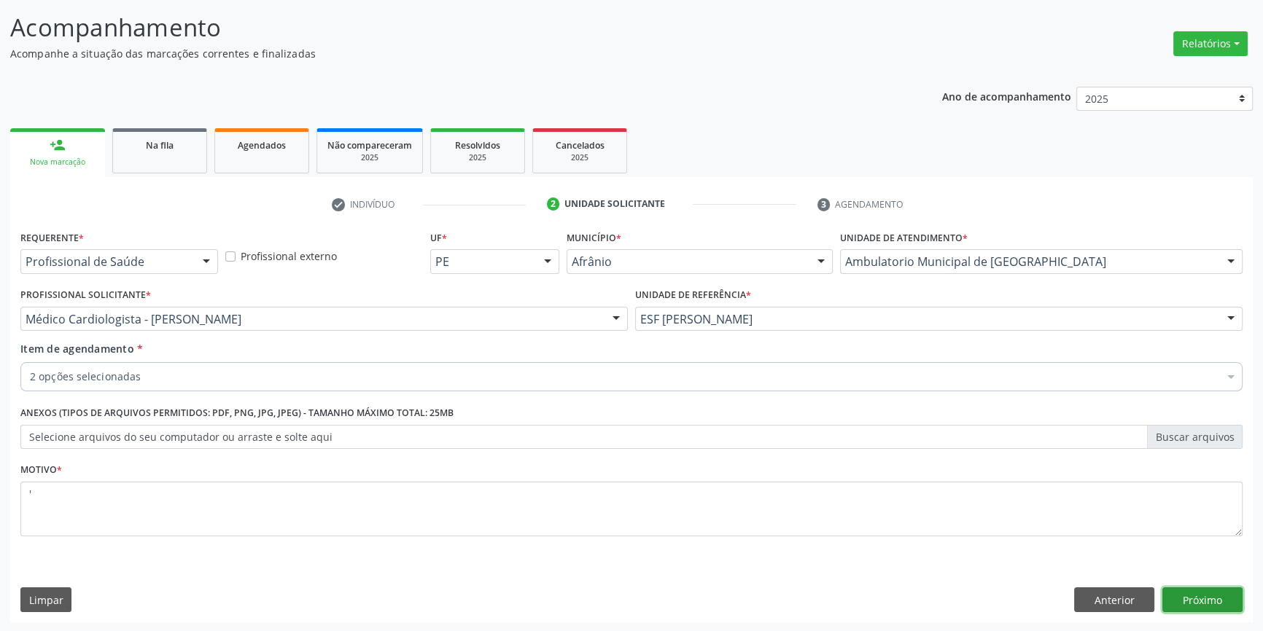
click at [1210, 599] on button "Próximo" at bounding box center [1202, 600] width 80 height 25
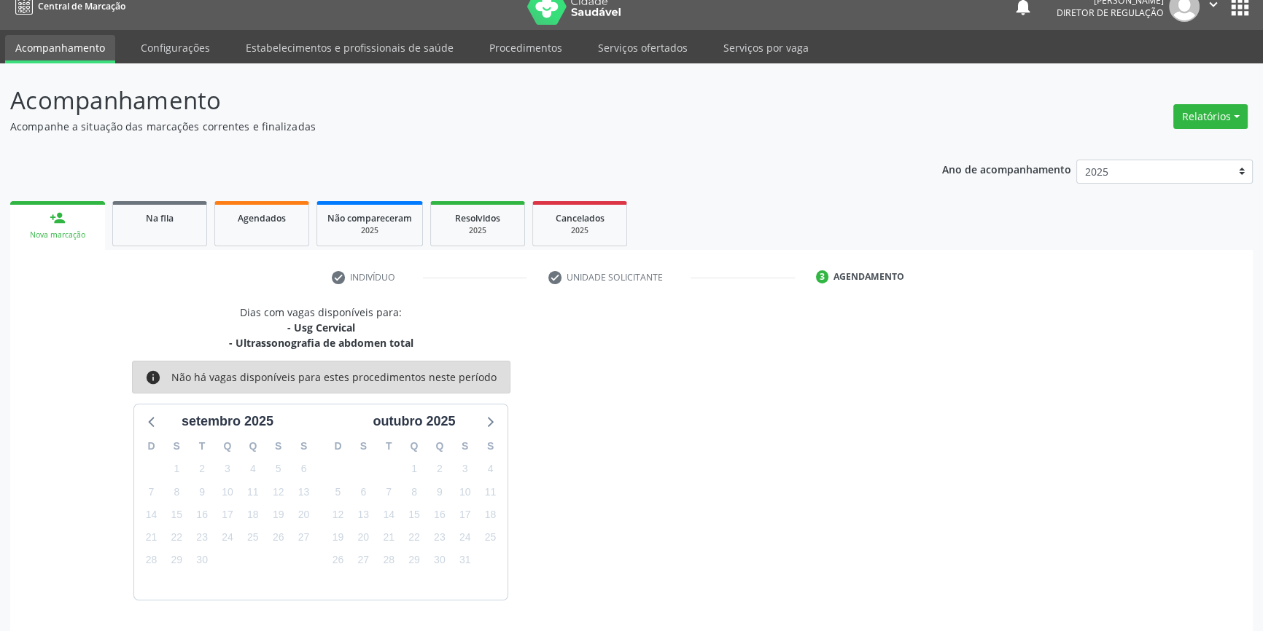
scroll to position [60, 0]
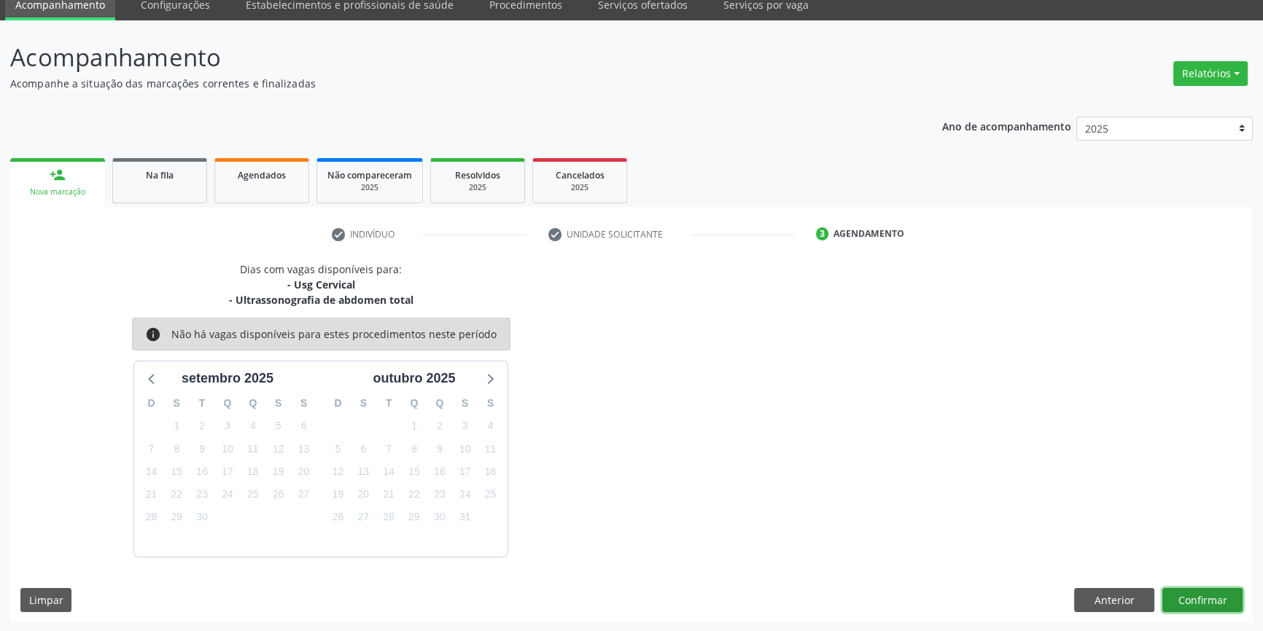
click at [1222, 592] on button "Confirmar" at bounding box center [1202, 600] width 80 height 25
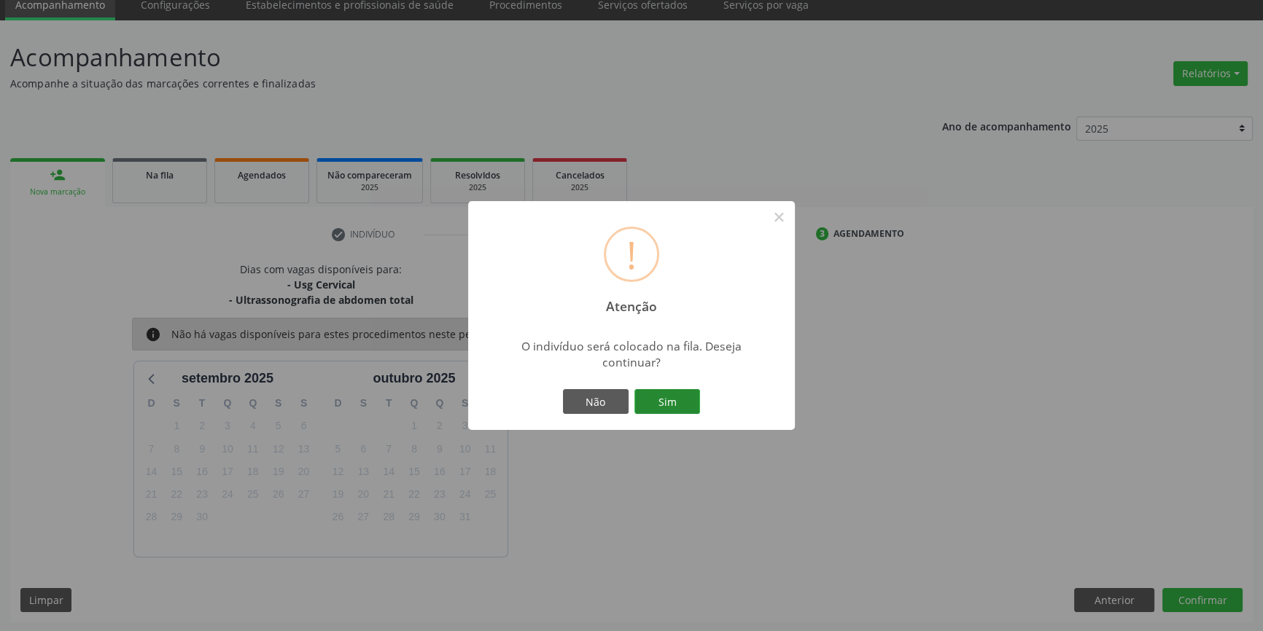
click at [663, 401] on button "Sim" at bounding box center [667, 401] width 66 height 25
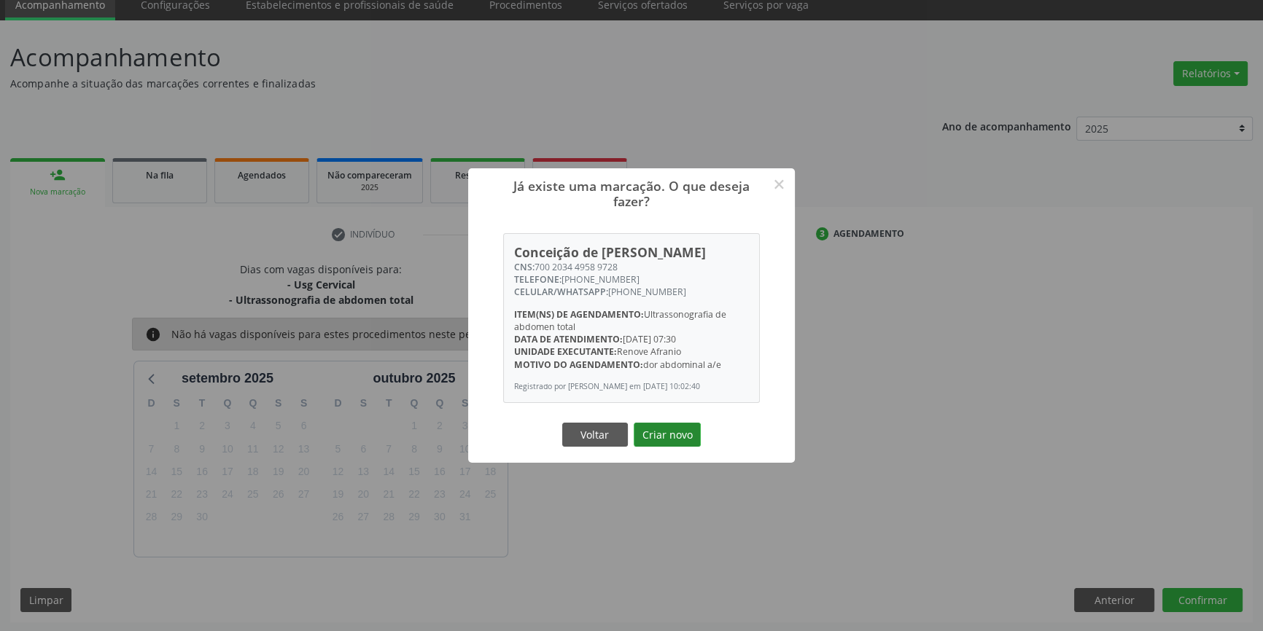
click at [685, 442] on button "Criar novo" at bounding box center [666, 435] width 67 height 25
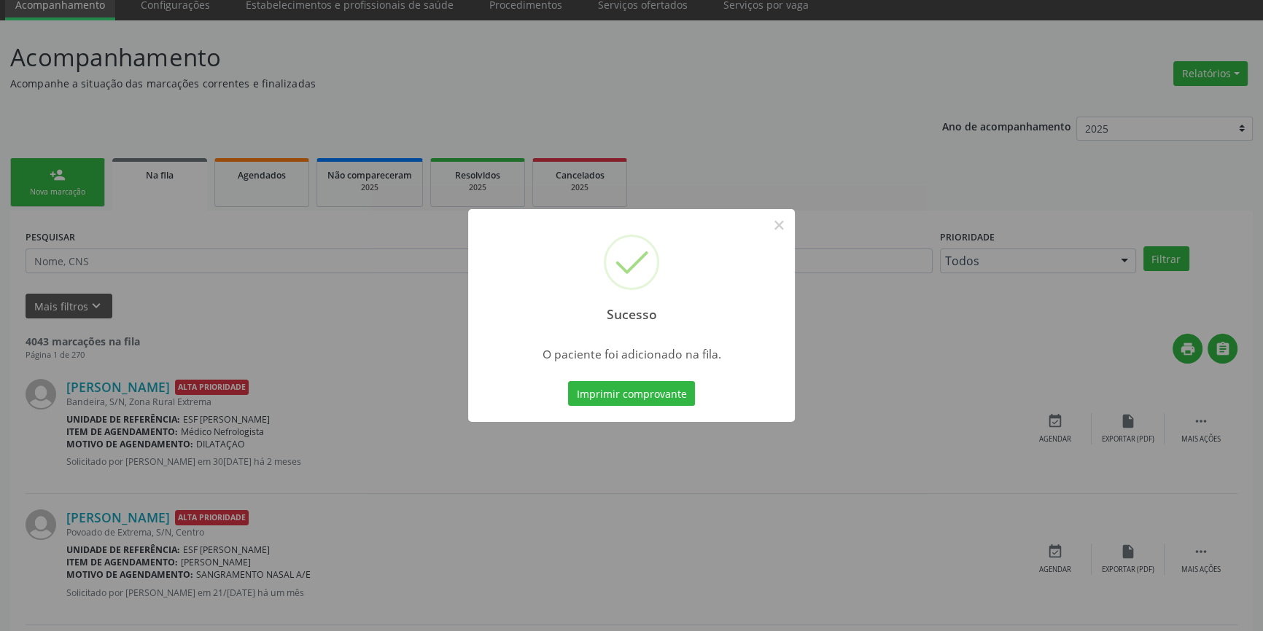
scroll to position [0, 0]
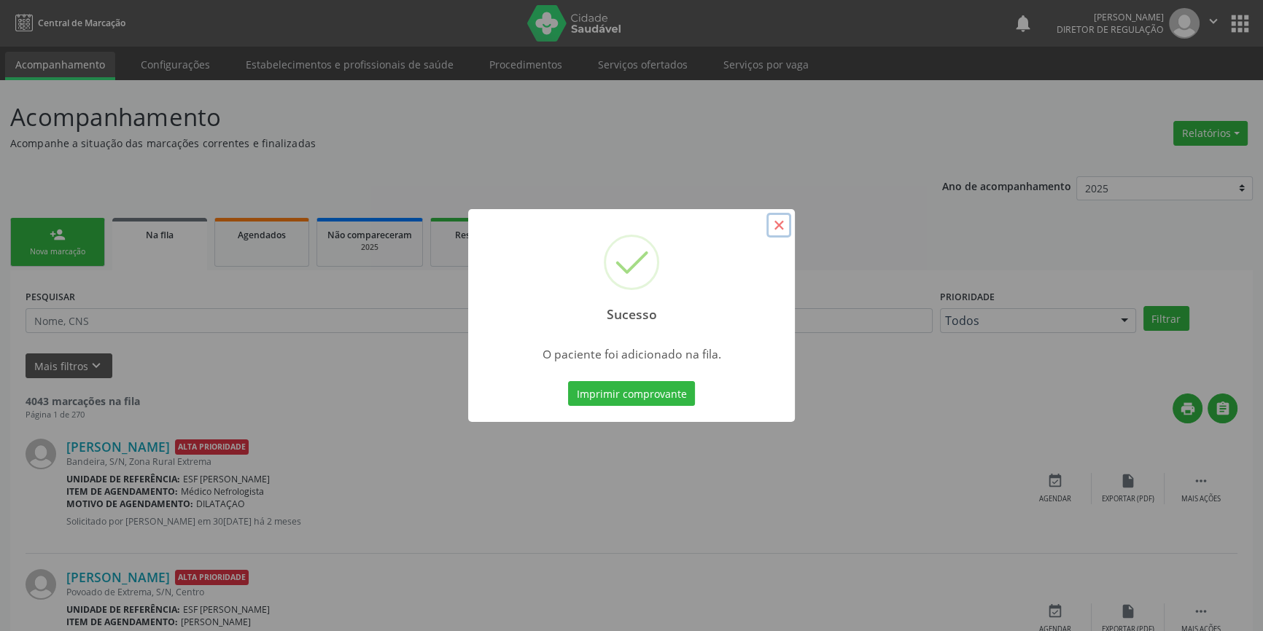
click at [780, 226] on button "×" at bounding box center [778, 225] width 25 height 25
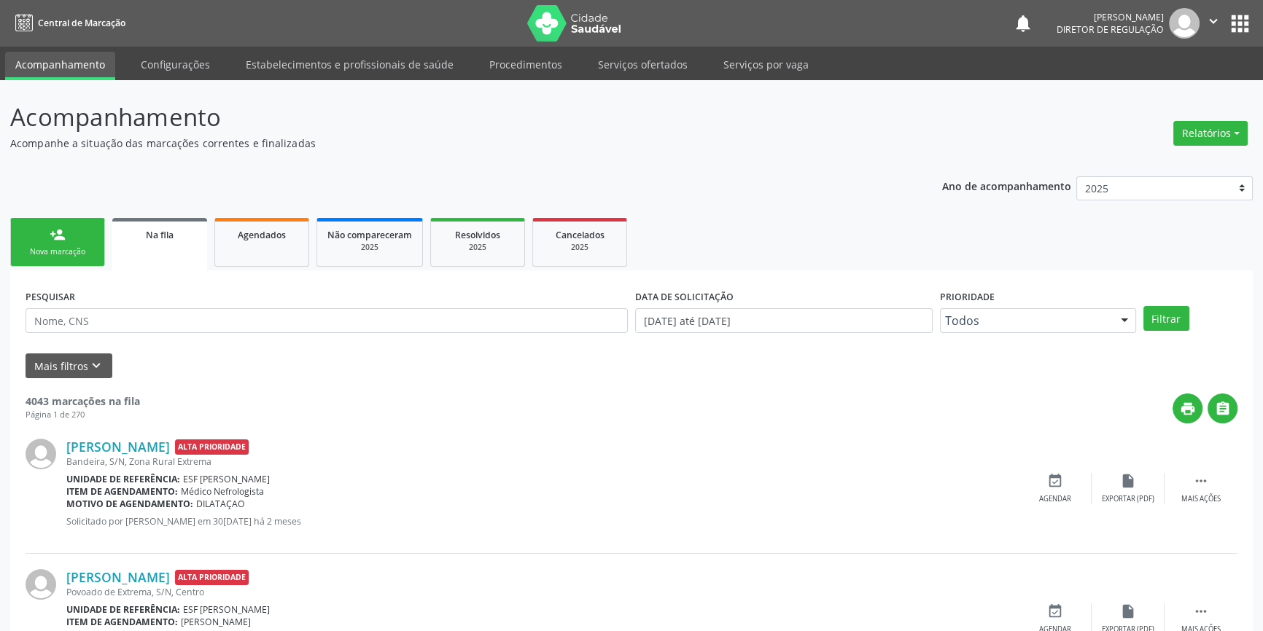
click at [62, 261] on link "person_add Nova marcação" at bounding box center [57, 242] width 95 height 49
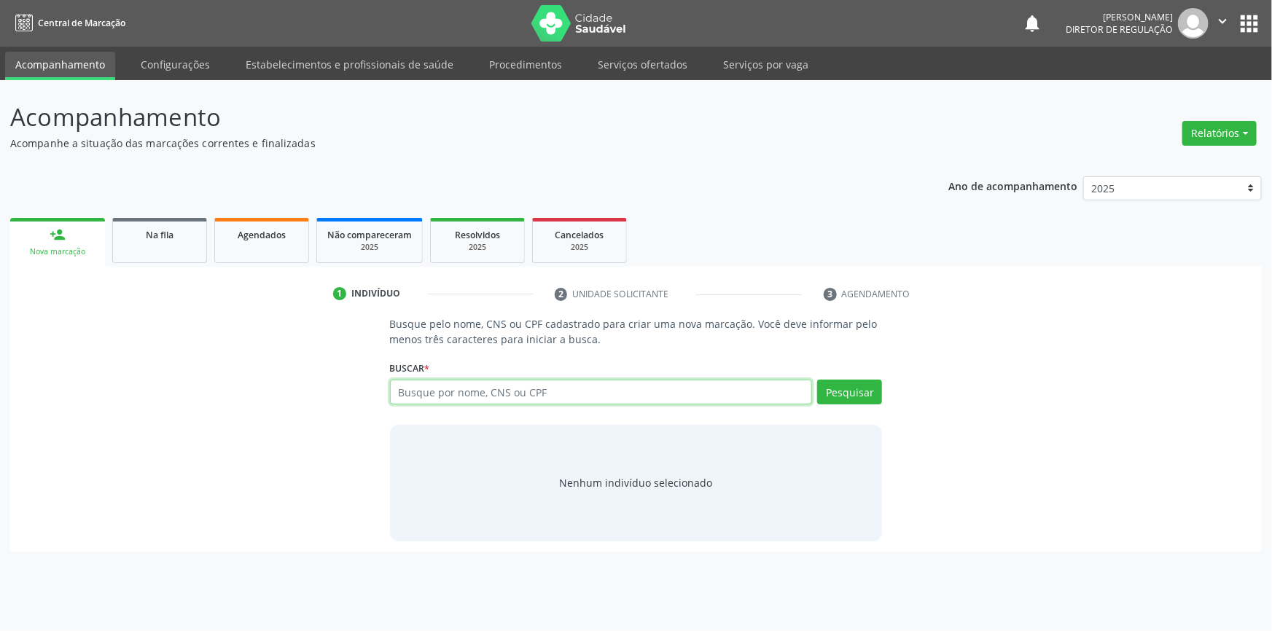
click at [485, 386] on input "text" at bounding box center [601, 392] width 423 height 25
type input "707602250937792"
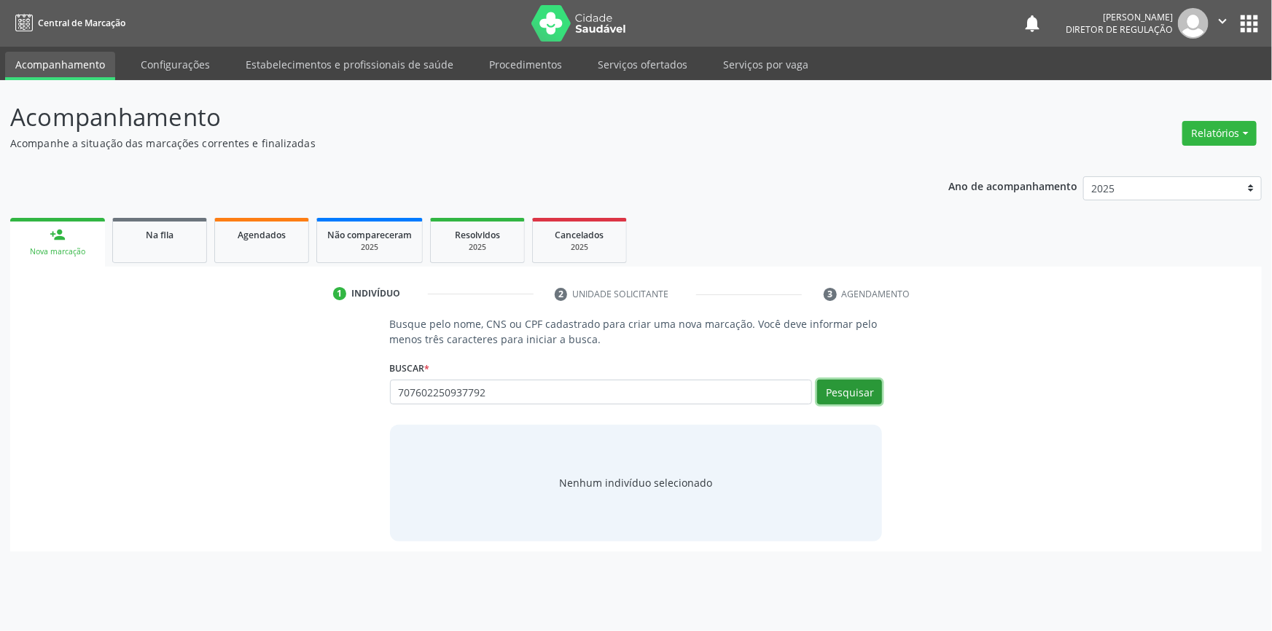
click at [831, 399] on button "Pesquisar" at bounding box center [849, 392] width 65 height 25
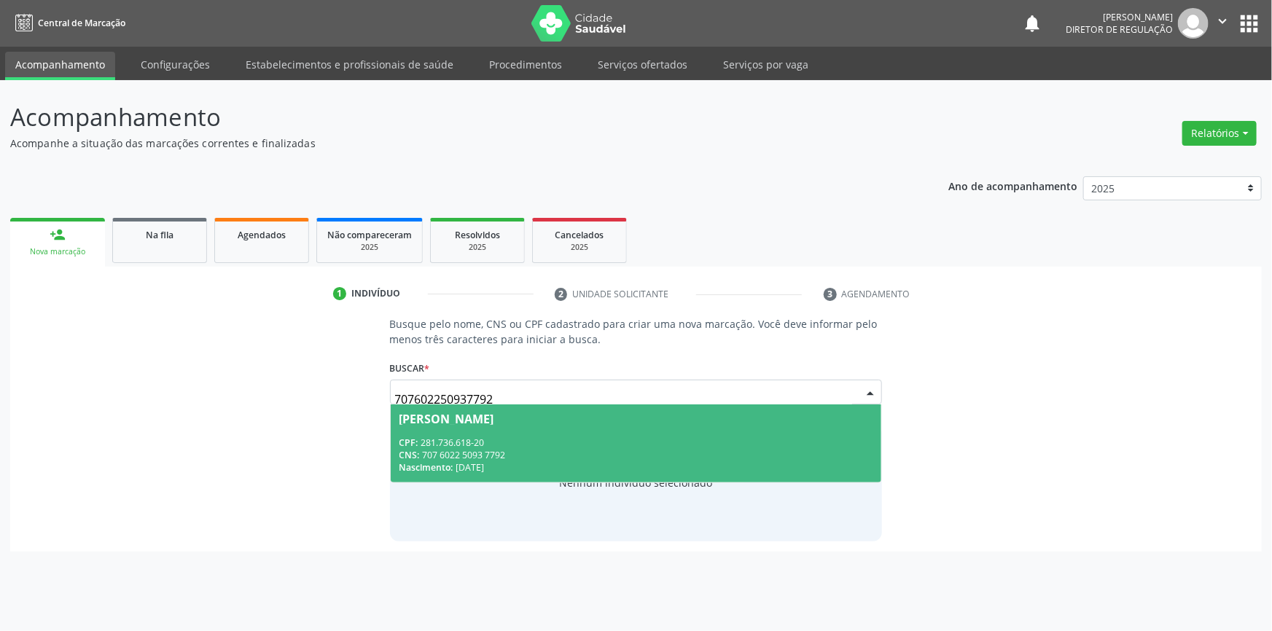
click at [581, 462] on div "Nascimento: 27/06/1976" at bounding box center [636, 467] width 474 height 12
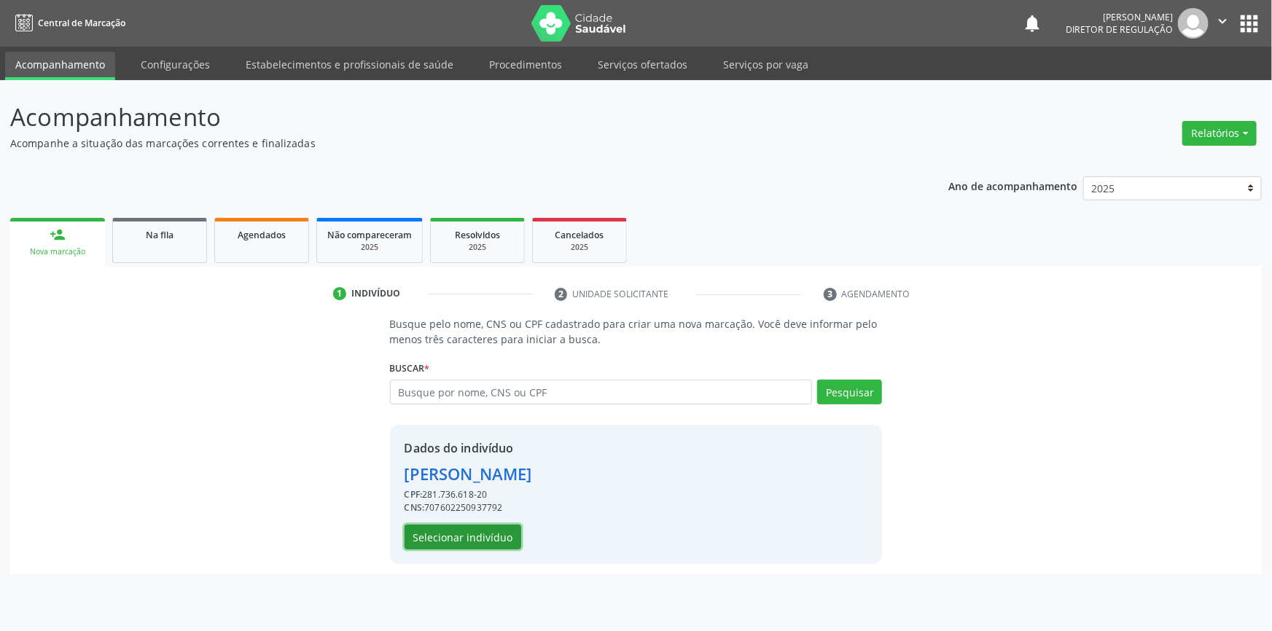
click at [485, 542] on button "Selecionar indivíduo" at bounding box center [463, 537] width 117 height 25
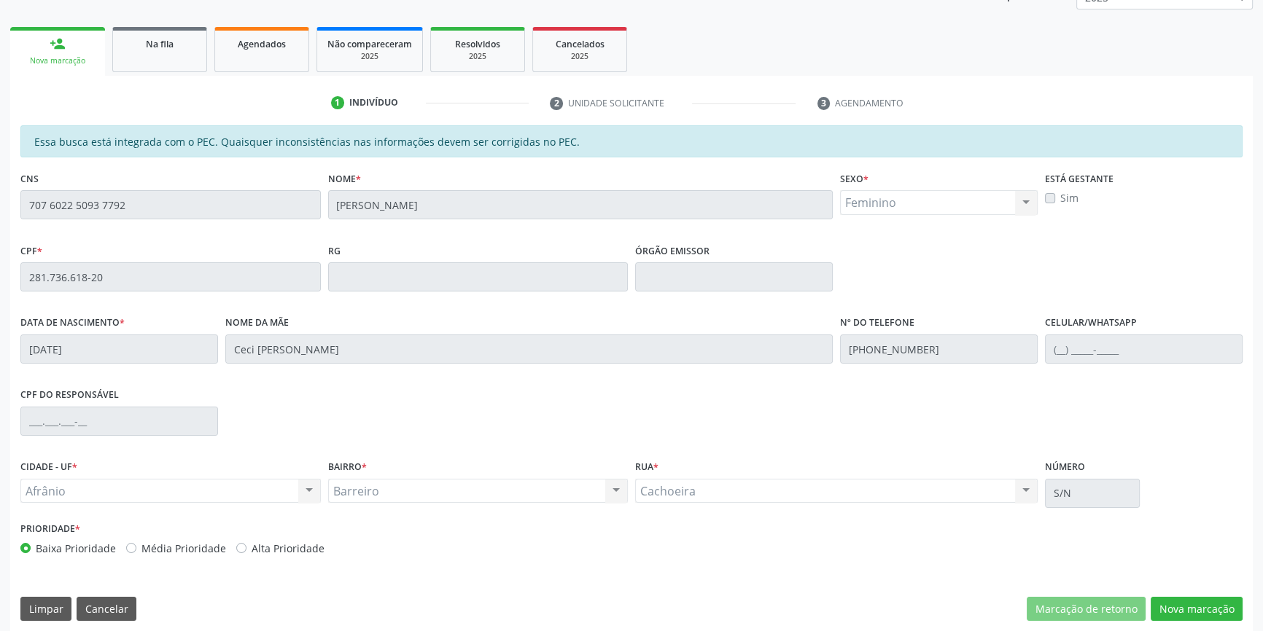
scroll to position [200, 0]
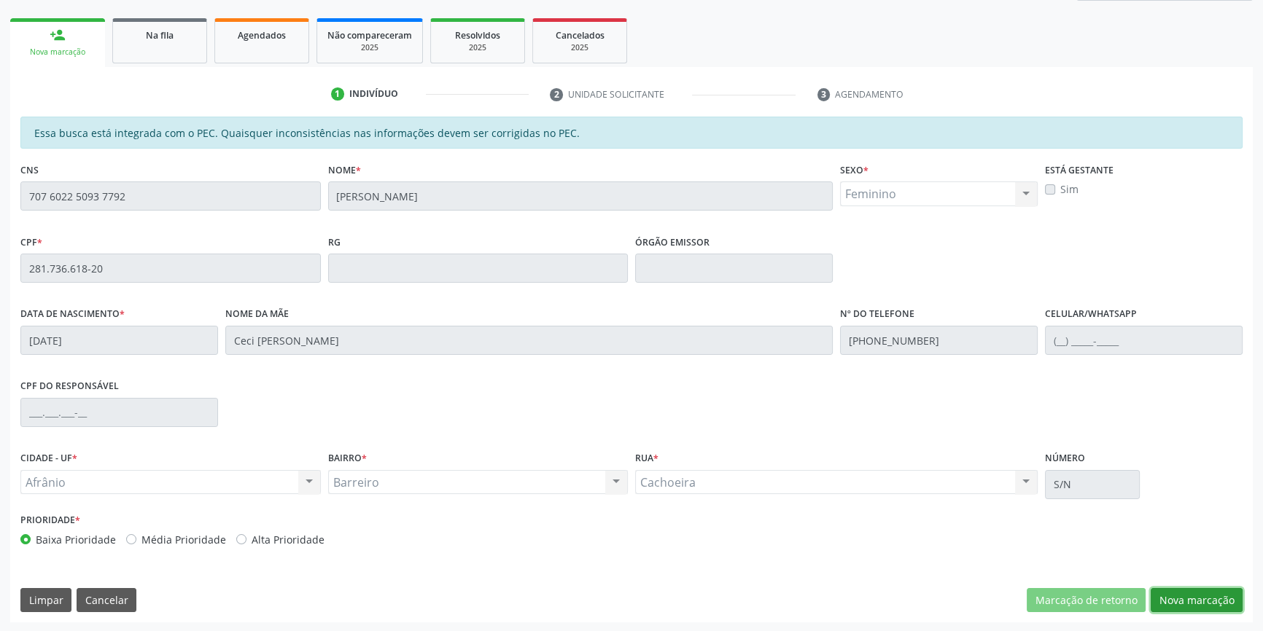
click at [1200, 596] on button "Nova marcação" at bounding box center [1196, 600] width 92 height 25
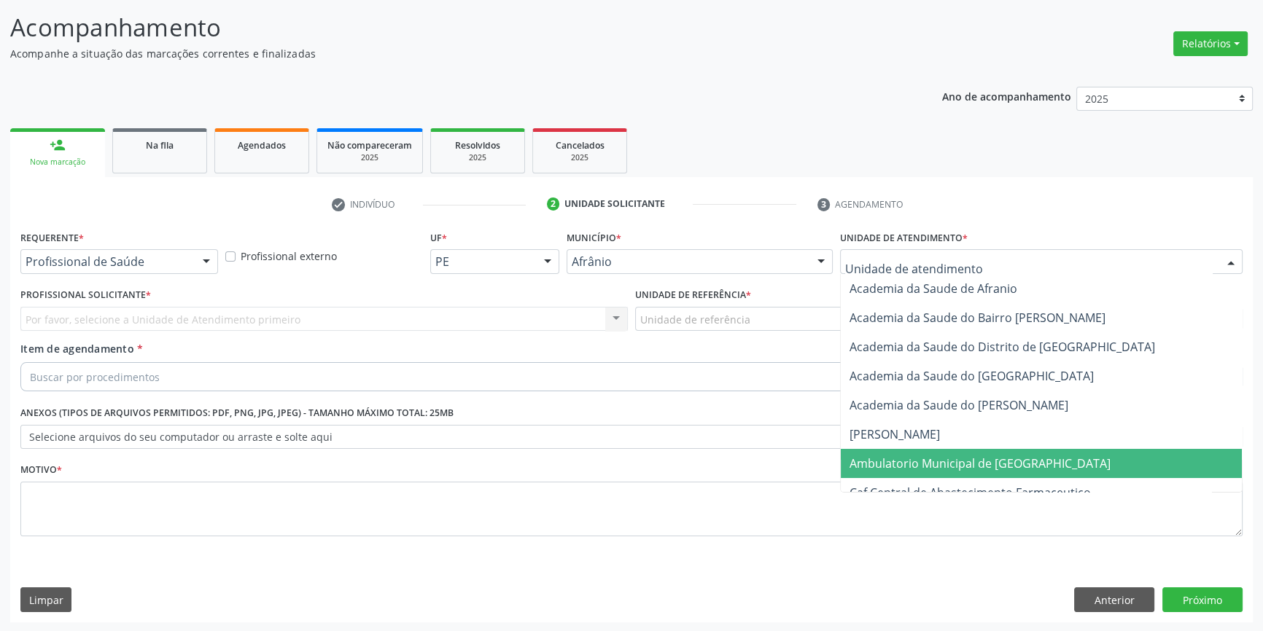
click at [888, 459] on span "Ambulatorio Municipal de [GEOGRAPHIC_DATA]" at bounding box center [979, 464] width 261 height 16
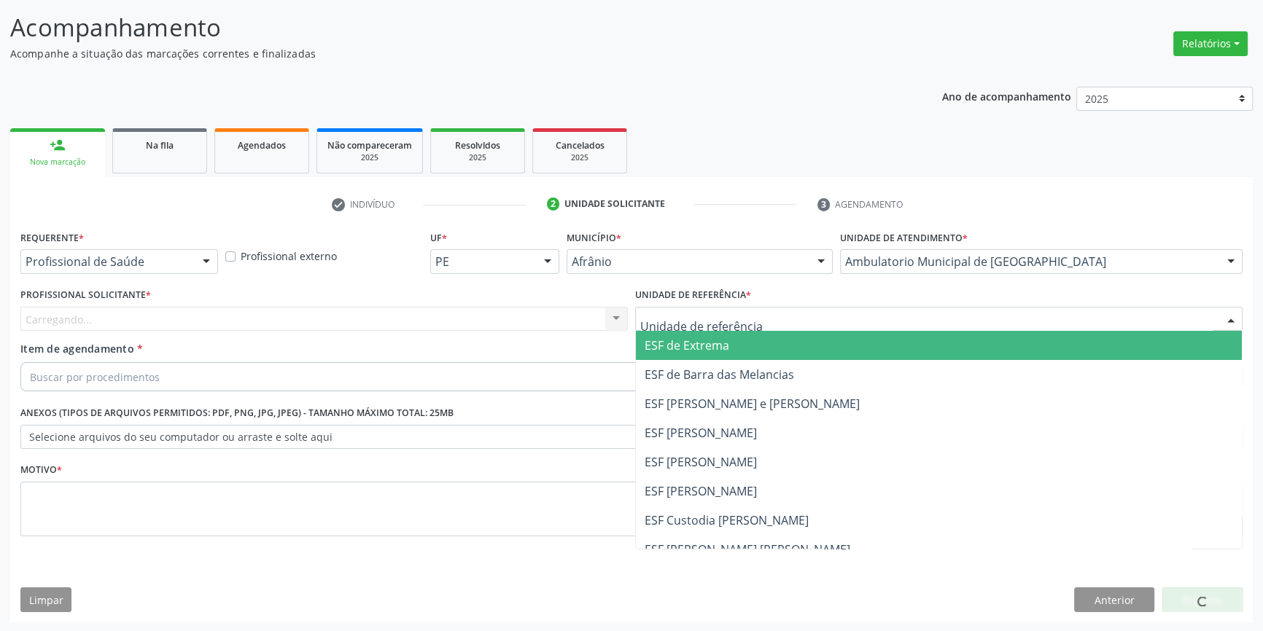
click at [752, 324] on div at bounding box center [938, 319] width 607 height 25
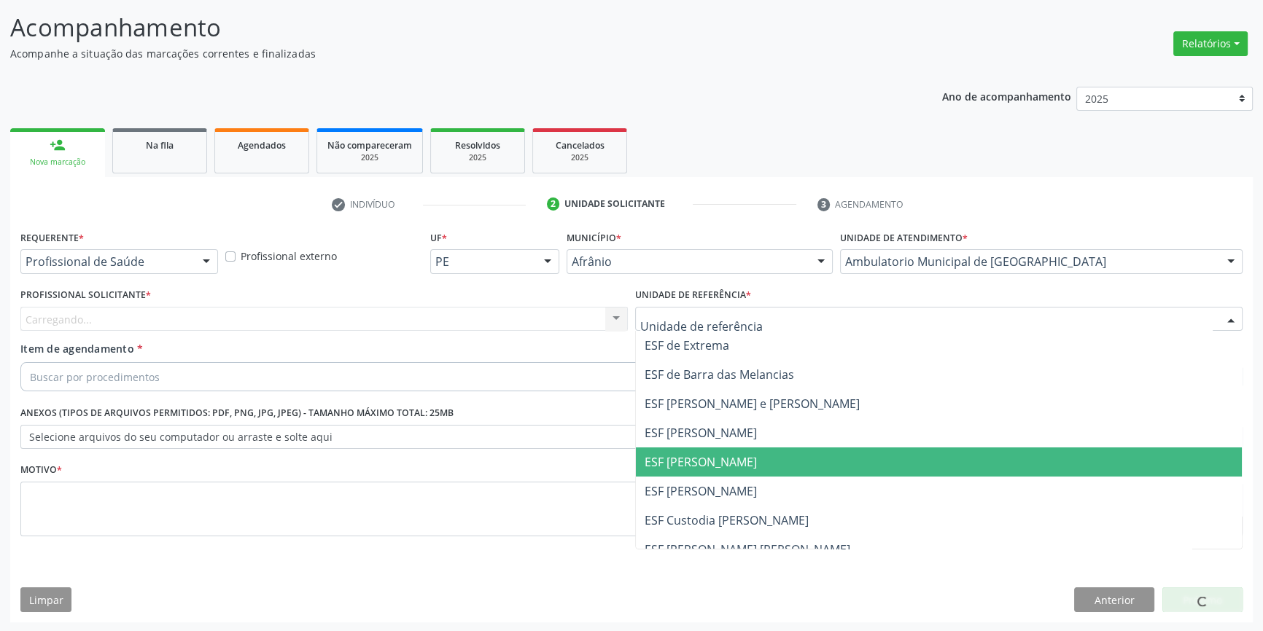
click at [701, 459] on span "ESF [PERSON_NAME]" at bounding box center [700, 462] width 112 height 16
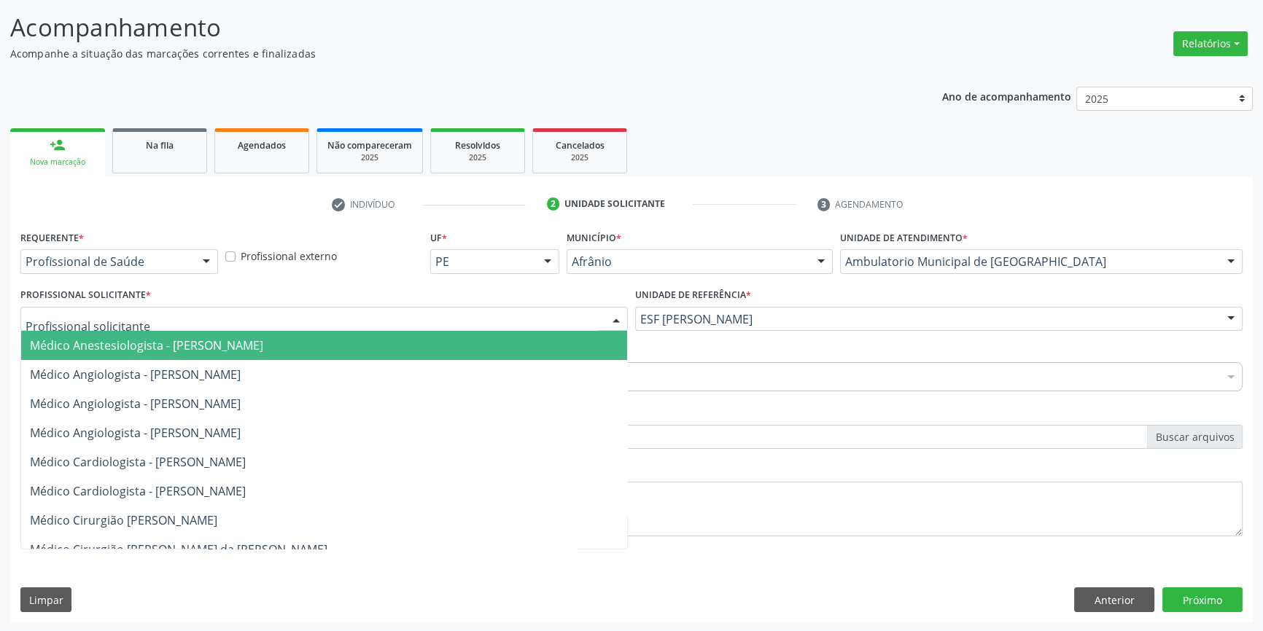
click at [496, 319] on div at bounding box center [323, 319] width 607 height 25
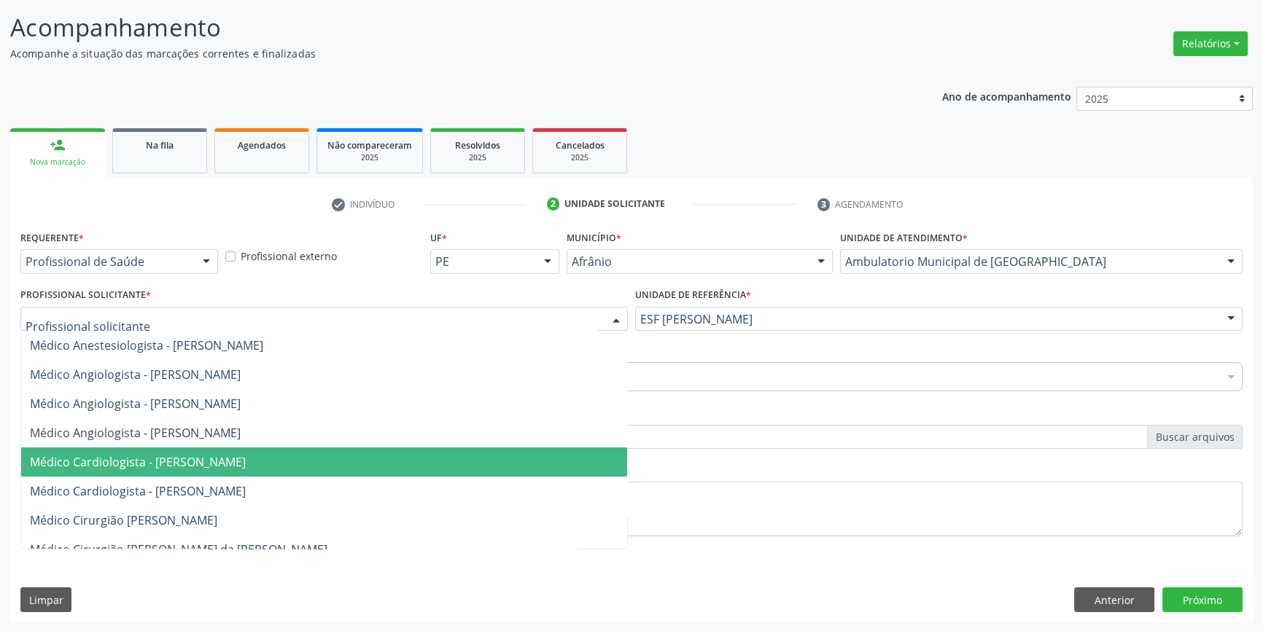
click at [215, 468] on span "Médico Cardiologista - [PERSON_NAME]" at bounding box center [138, 462] width 216 height 16
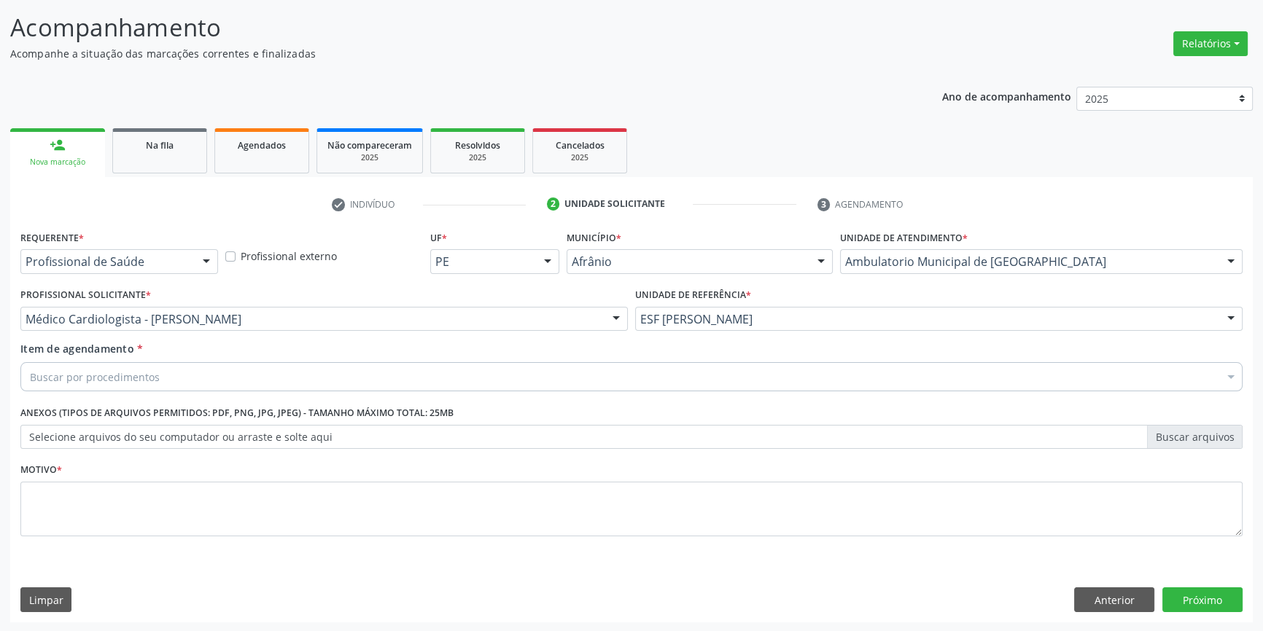
click at [170, 372] on div "Buscar por procedimentos" at bounding box center [631, 376] width 1222 height 29
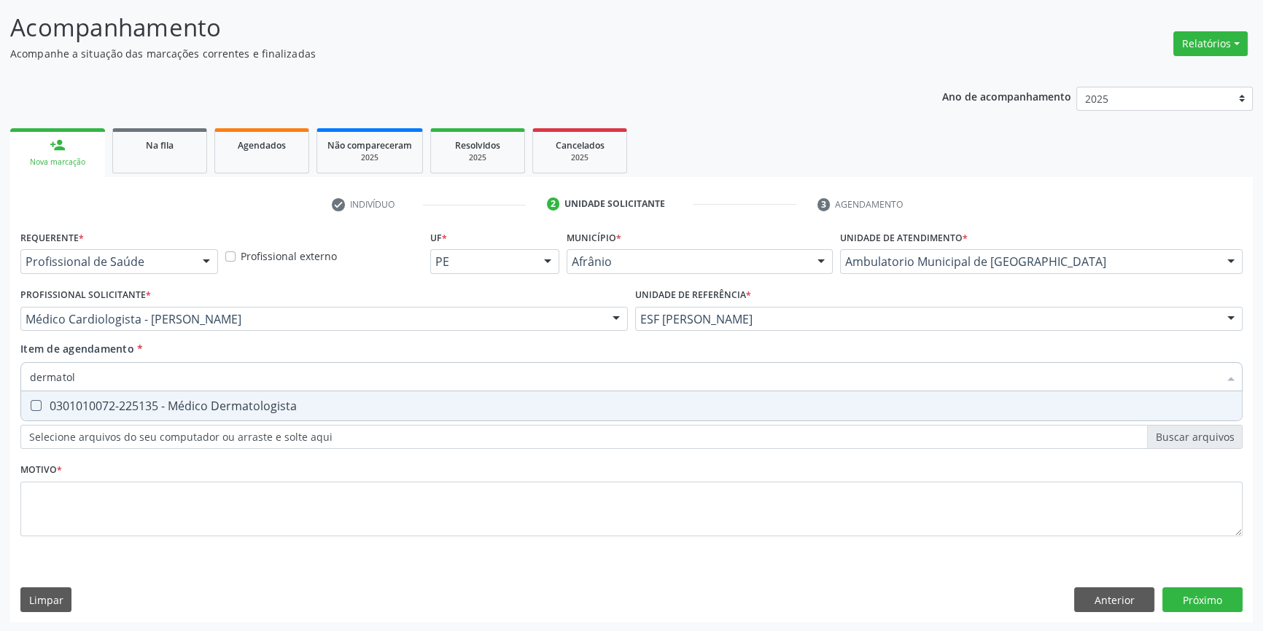
type input "dermatolo"
drag, startPoint x: 168, startPoint y: 399, endPoint x: 152, endPoint y: 433, distance: 37.2
click at [168, 400] on div "0301010072-225135 - Médico Dermatologista" at bounding box center [631, 406] width 1203 height 12
checkbox Dermatologista "true"
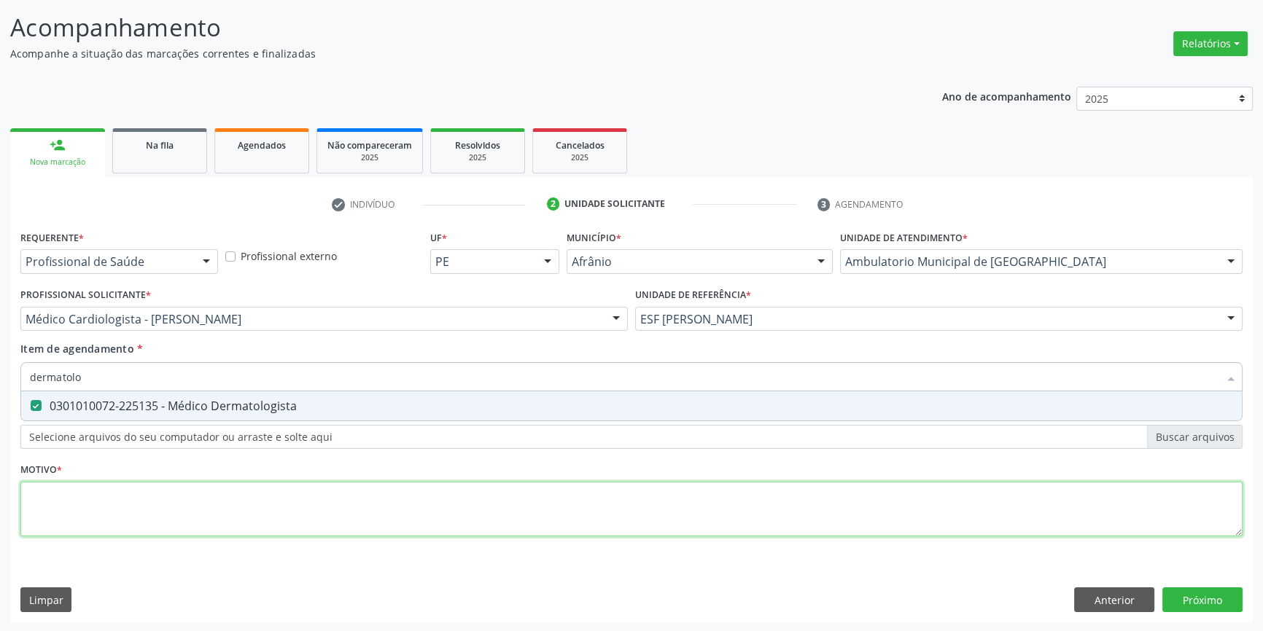
click at [110, 492] on div "Requerente * Profissional de Saúde Profissional de Saúde Paciente Nenhum result…" at bounding box center [631, 392] width 1222 height 330
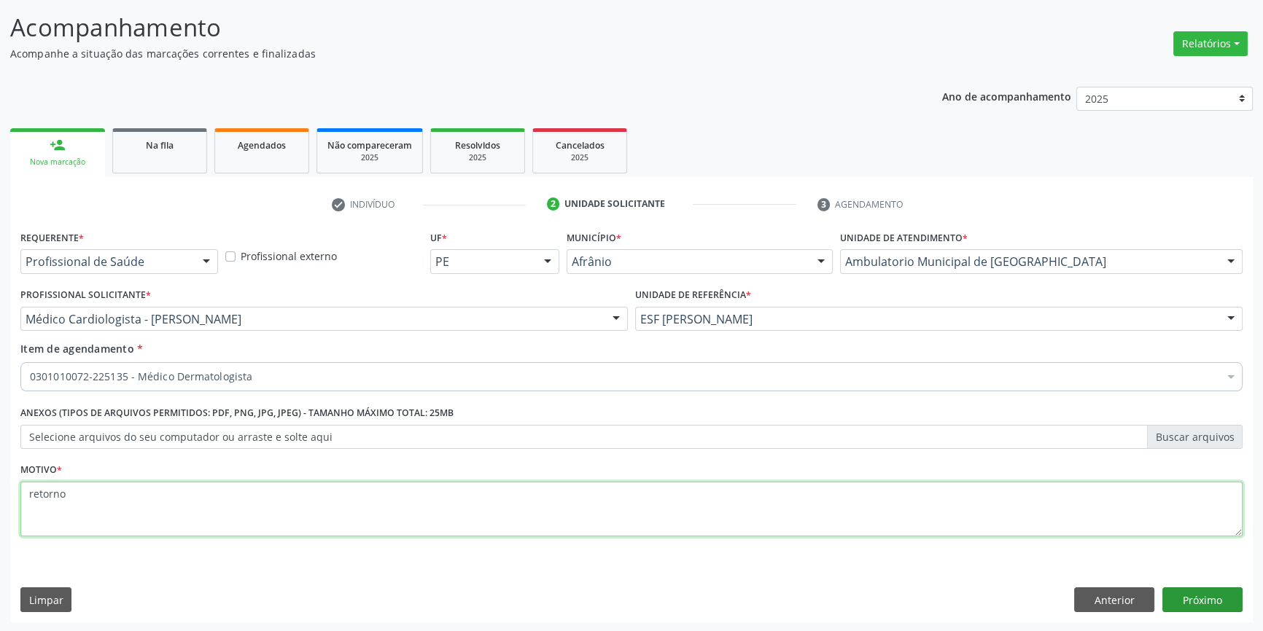
type textarea "retorno"
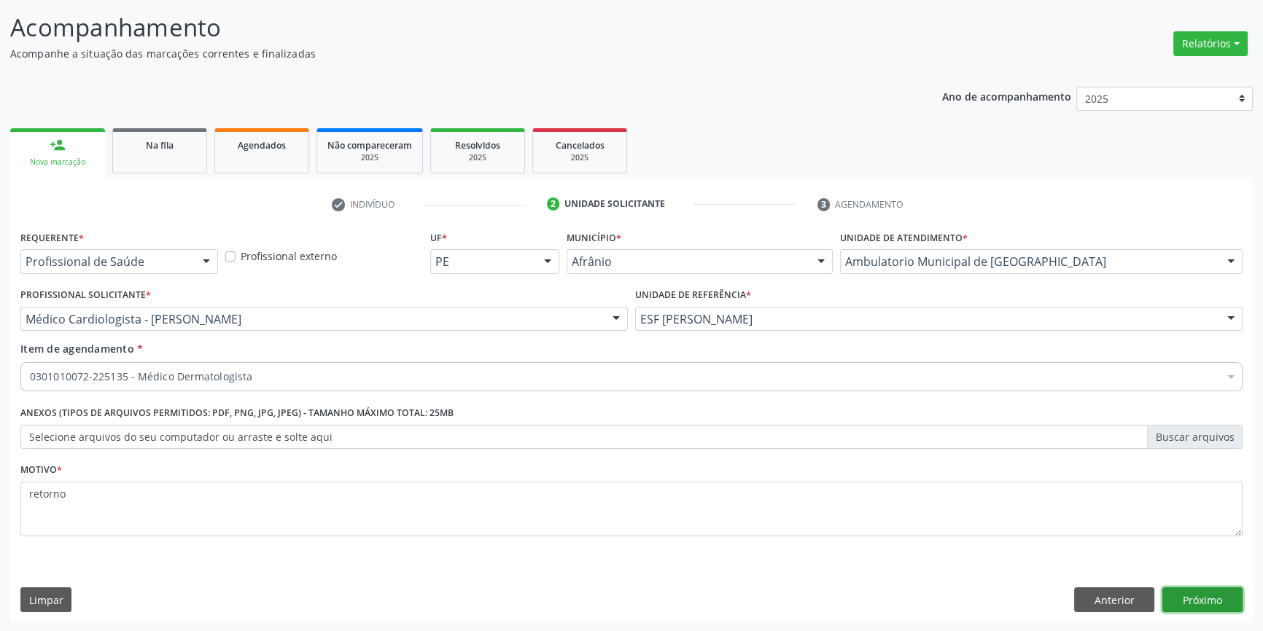
click at [1225, 604] on button "Próximo" at bounding box center [1202, 600] width 80 height 25
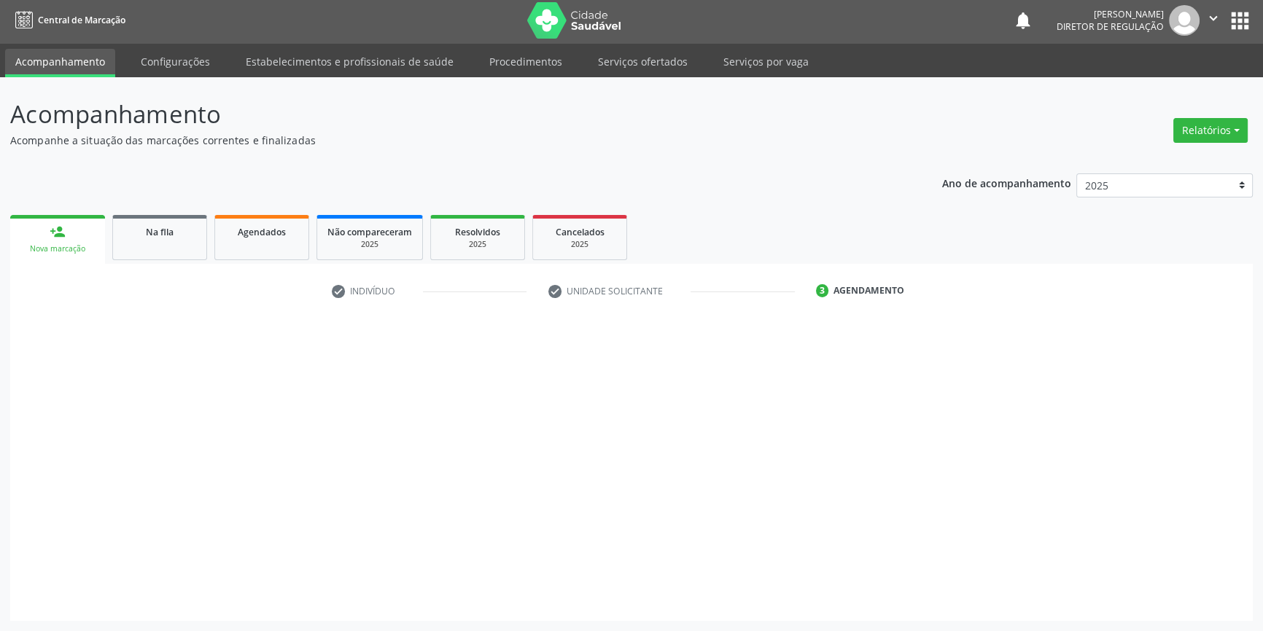
scroll to position [1, 0]
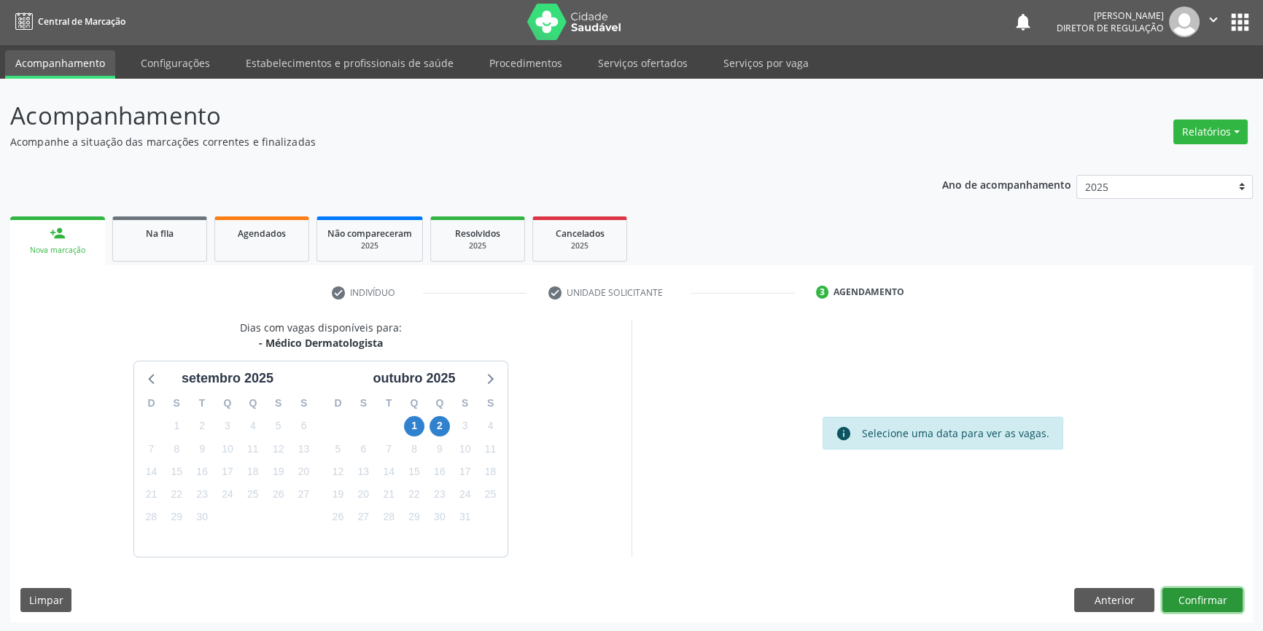
click at [1229, 601] on button "Confirmar" at bounding box center [1202, 600] width 80 height 25
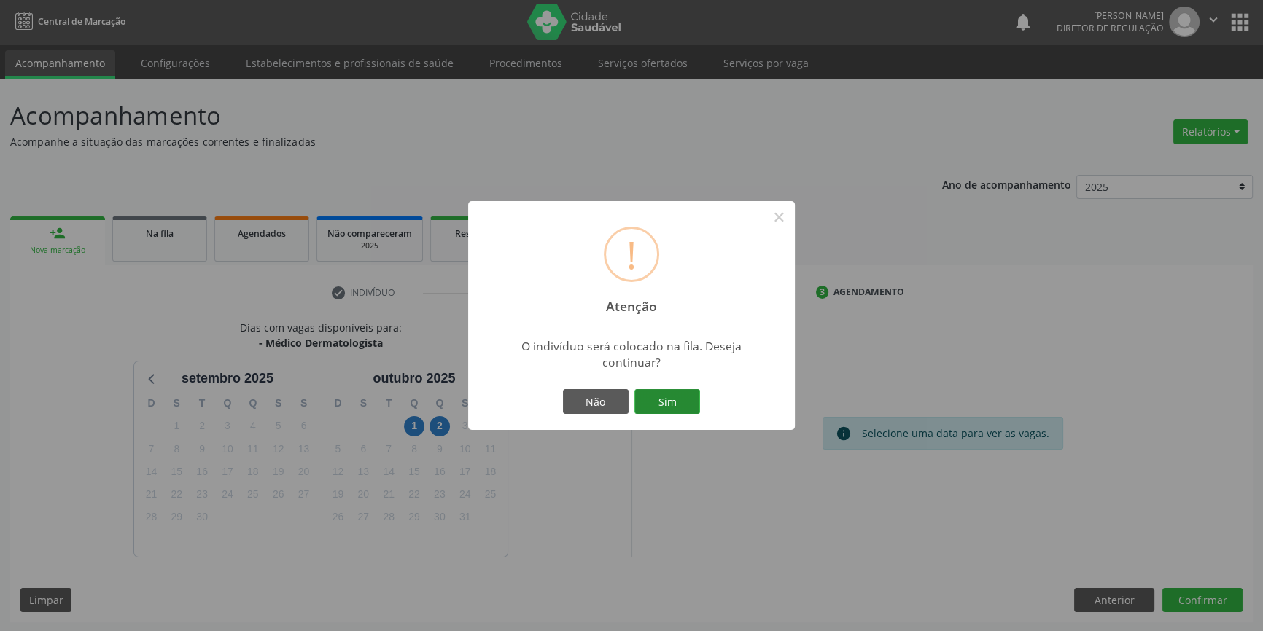
click at [679, 410] on button "Sim" at bounding box center [667, 401] width 66 height 25
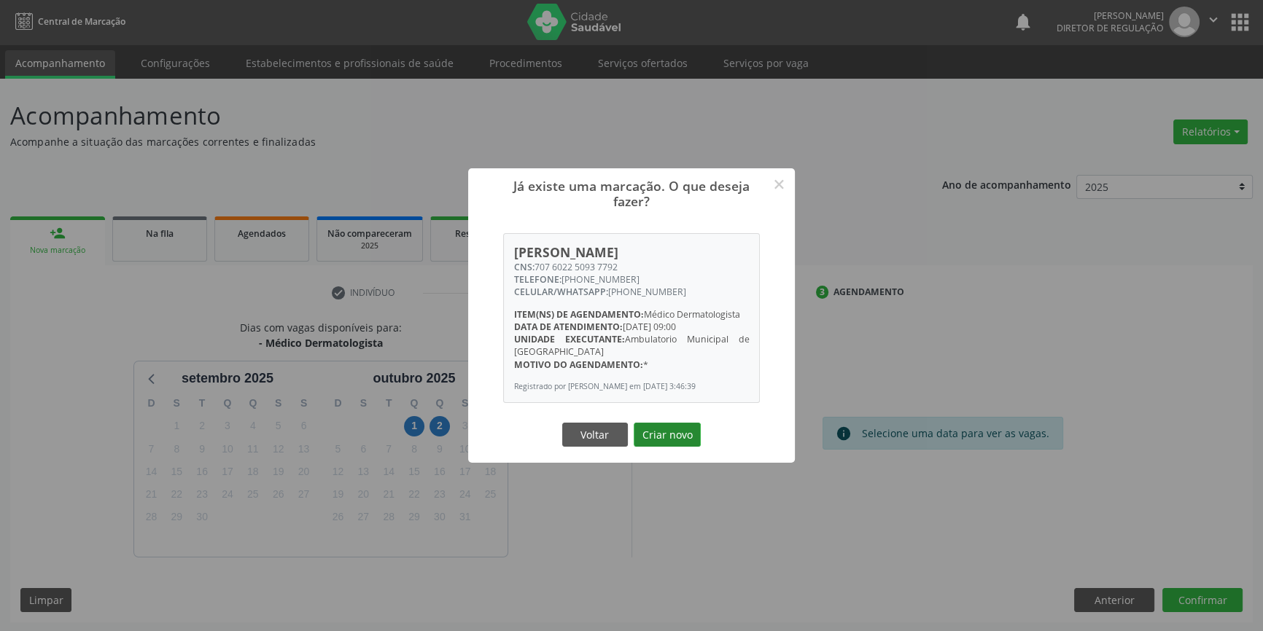
click at [670, 435] on button "Criar novo" at bounding box center [666, 435] width 67 height 25
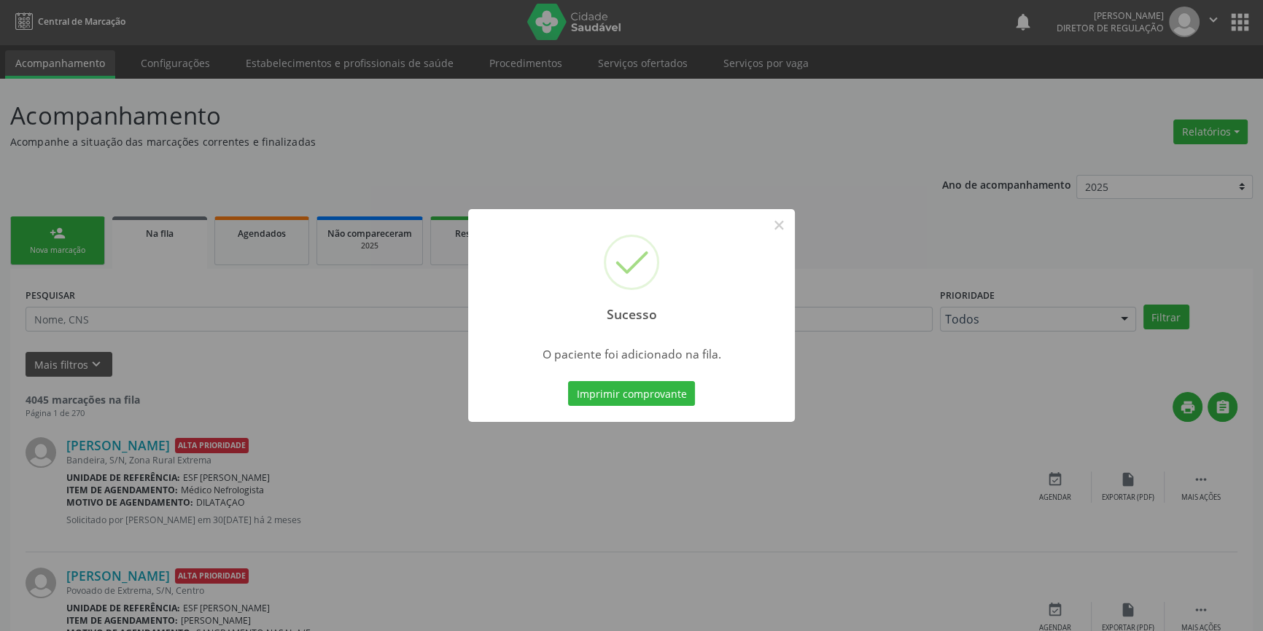
scroll to position [0, 0]
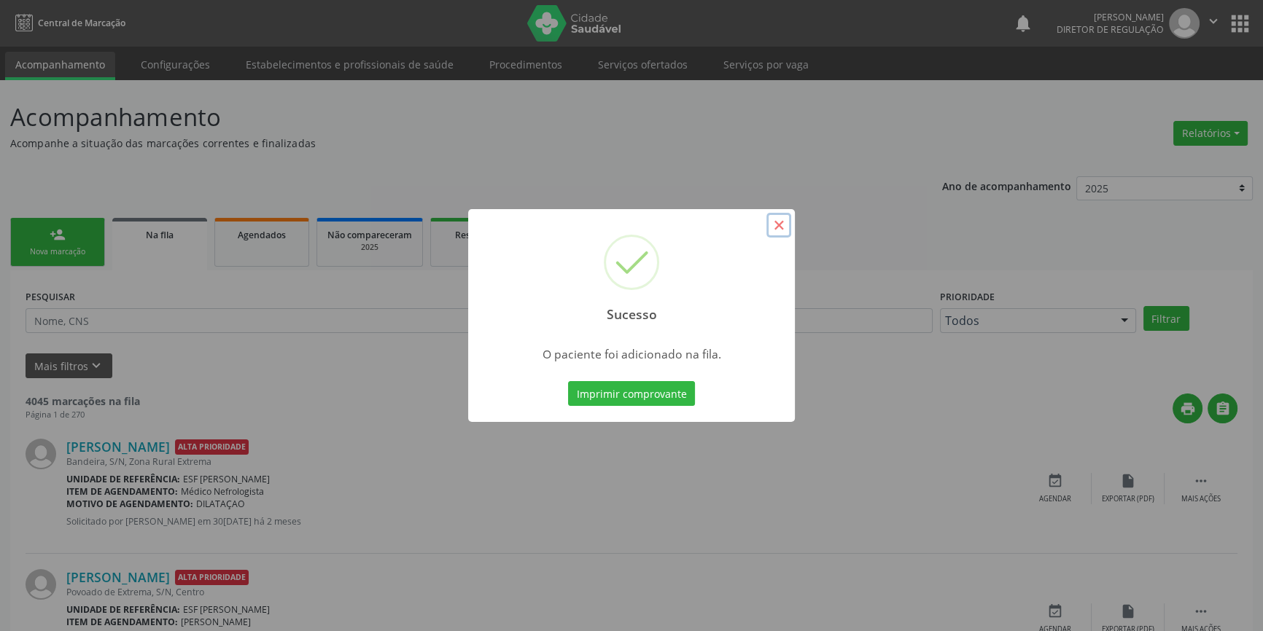
click at [785, 226] on button "×" at bounding box center [778, 225] width 25 height 25
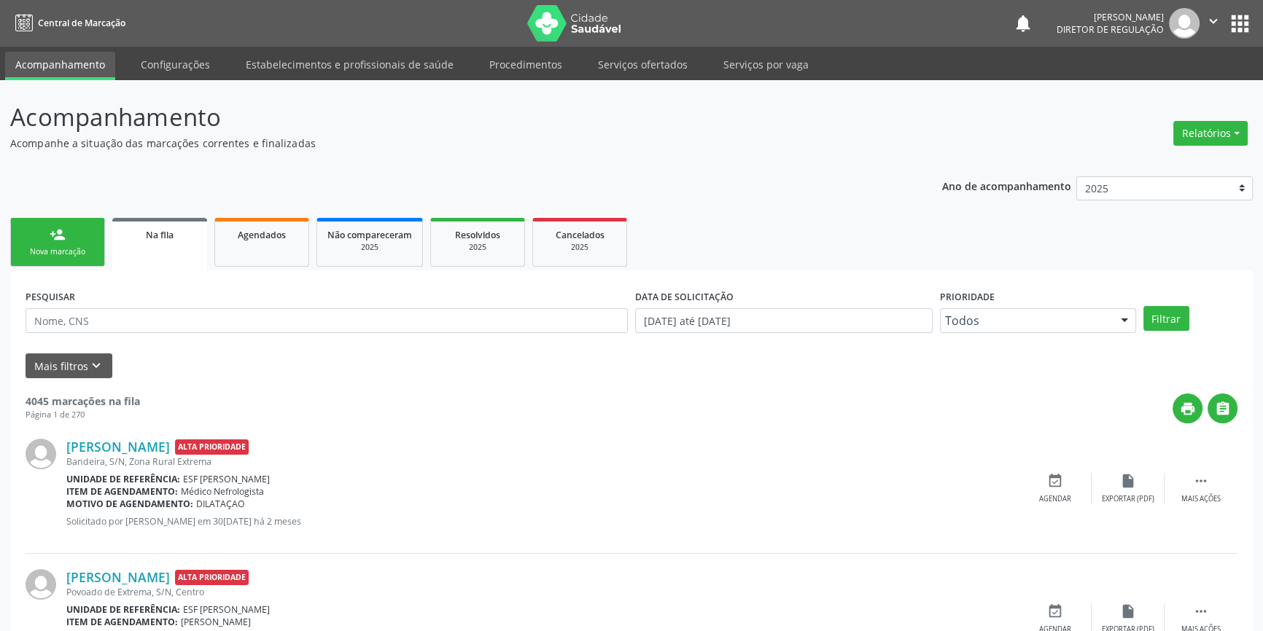
click at [86, 258] on link "person_add Nova marcação" at bounding box center [57, 242] width 95 height 49
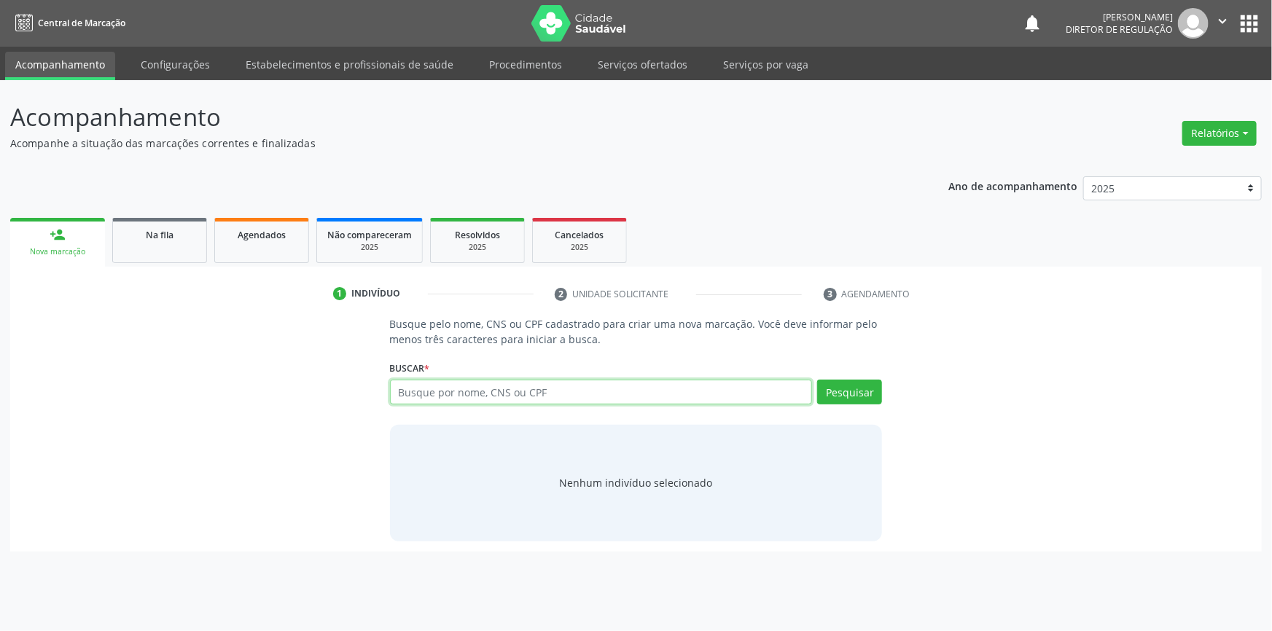
click at [430, 398] on input "text" at bounding box center [601, 392] width 423 height 25
type input "705403417853593"
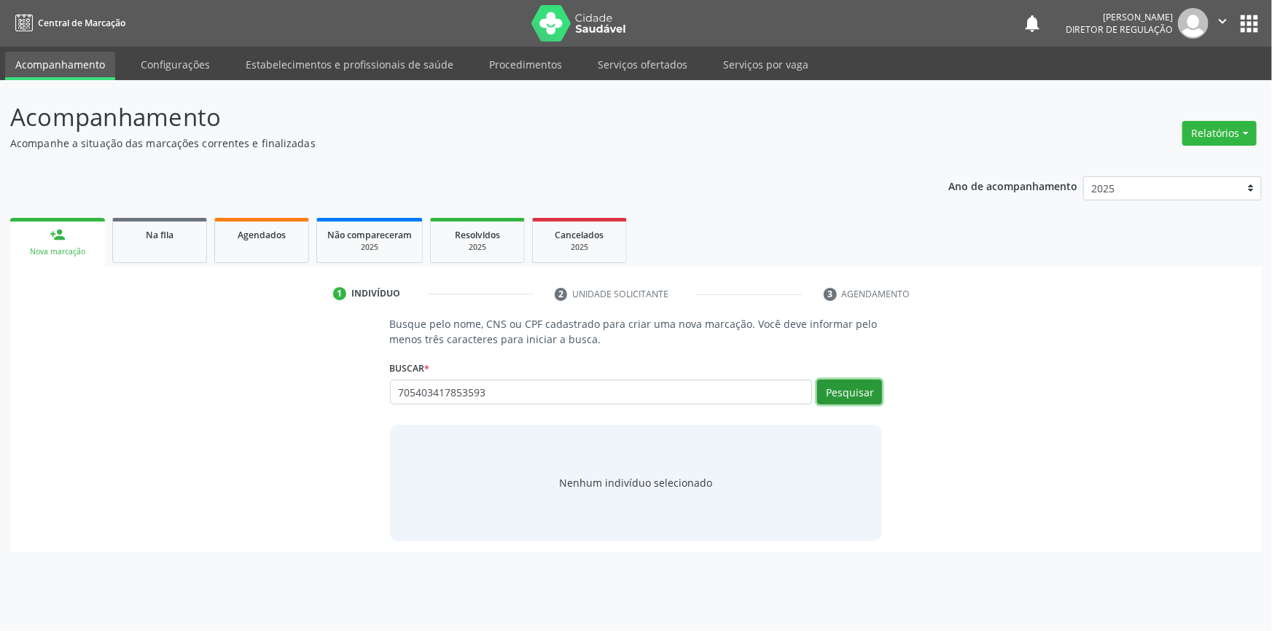
click at [862, 396] on button "Pesquisar" at bounding box center [849, 392] width 65 height 25
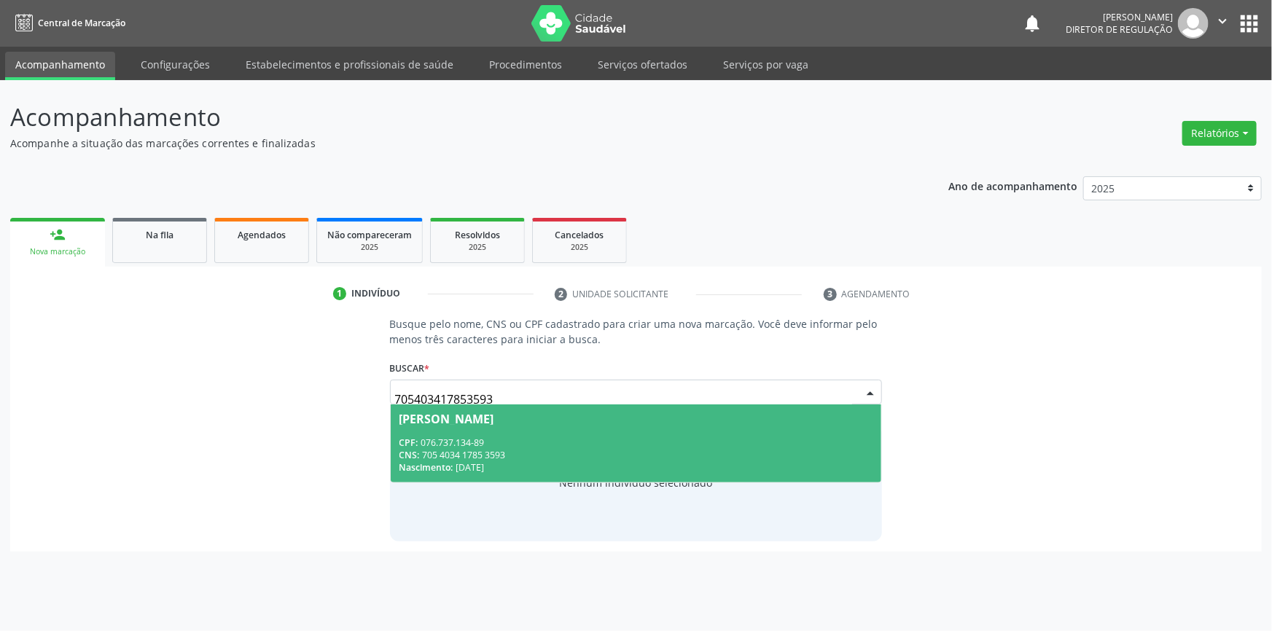
click at [596, 440] on div "CPF: 076.737.134-89" at bounding box center [636, 443] width 474 height 12
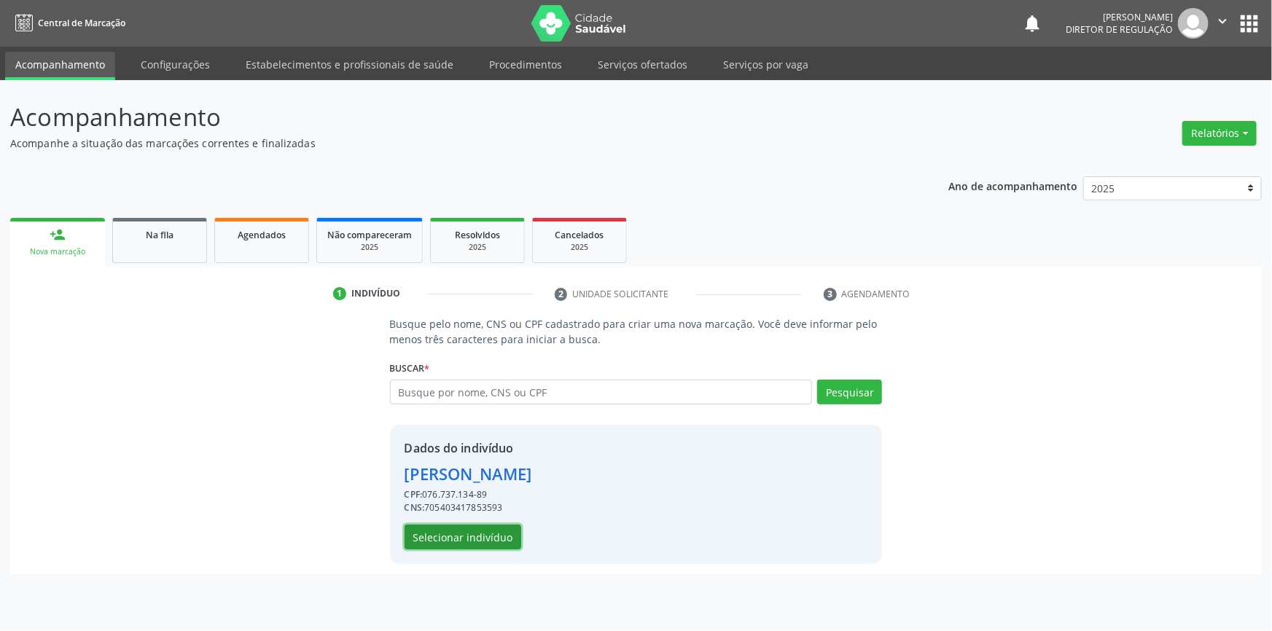
click at [471, 542] on button "Selecionar indivíduo" at bounding box center [463, 537] width 117 height 25
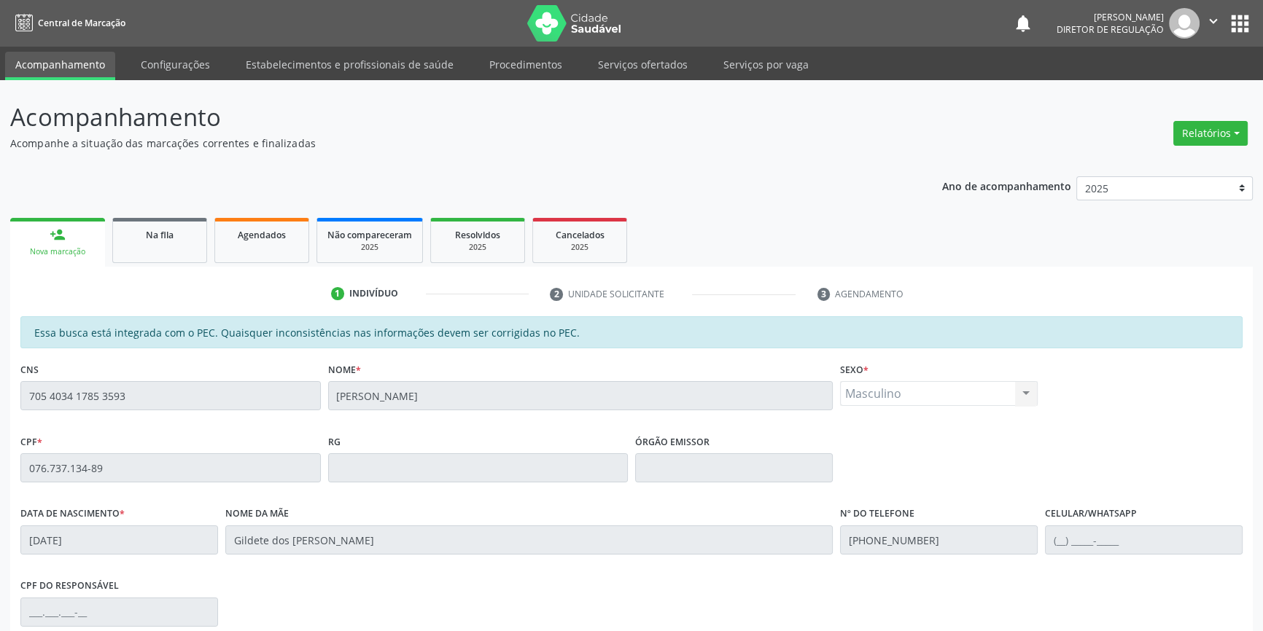
scroll to position [200, 0]
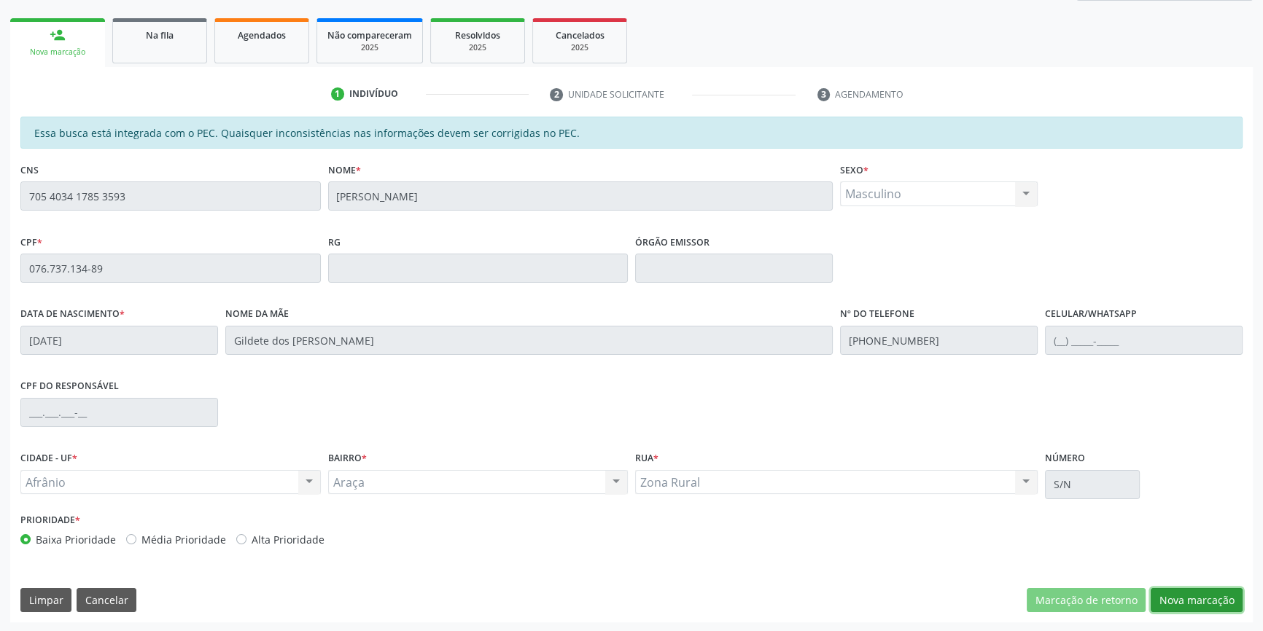
click at [1174, 593] on button "Nova marcação" at bounding box center [1196, 600] width 92 height 25
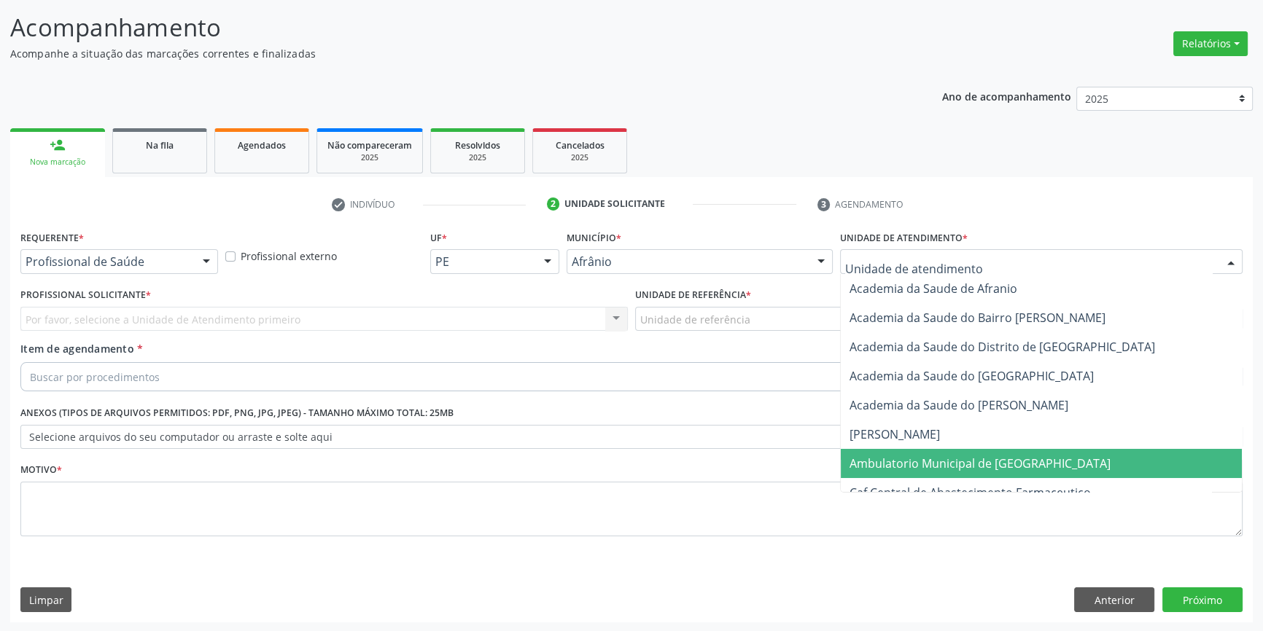
click at [916, 456] on span "Ambulatorio Municipal de [GEOGRAPHIC_DATA]" at bounding box center [979, 464] width 261 height 16
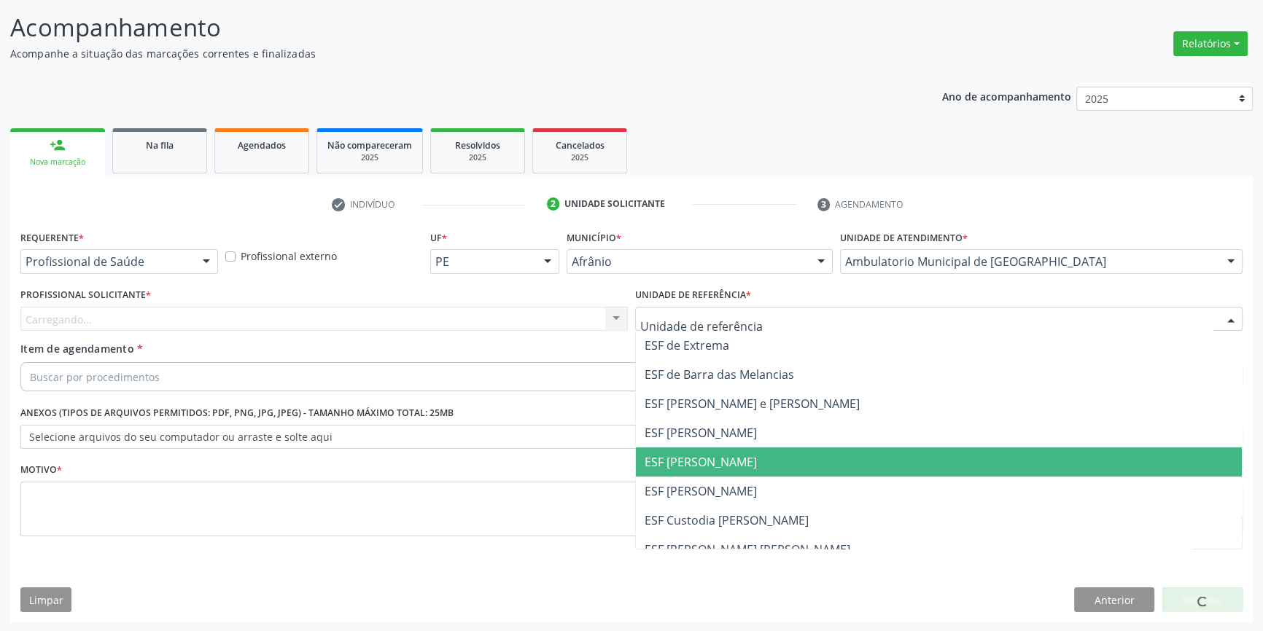
click at [701, 464] on span "ESF [PERSON_NAME]" at bounding box center [700, 462] width 112 height 16
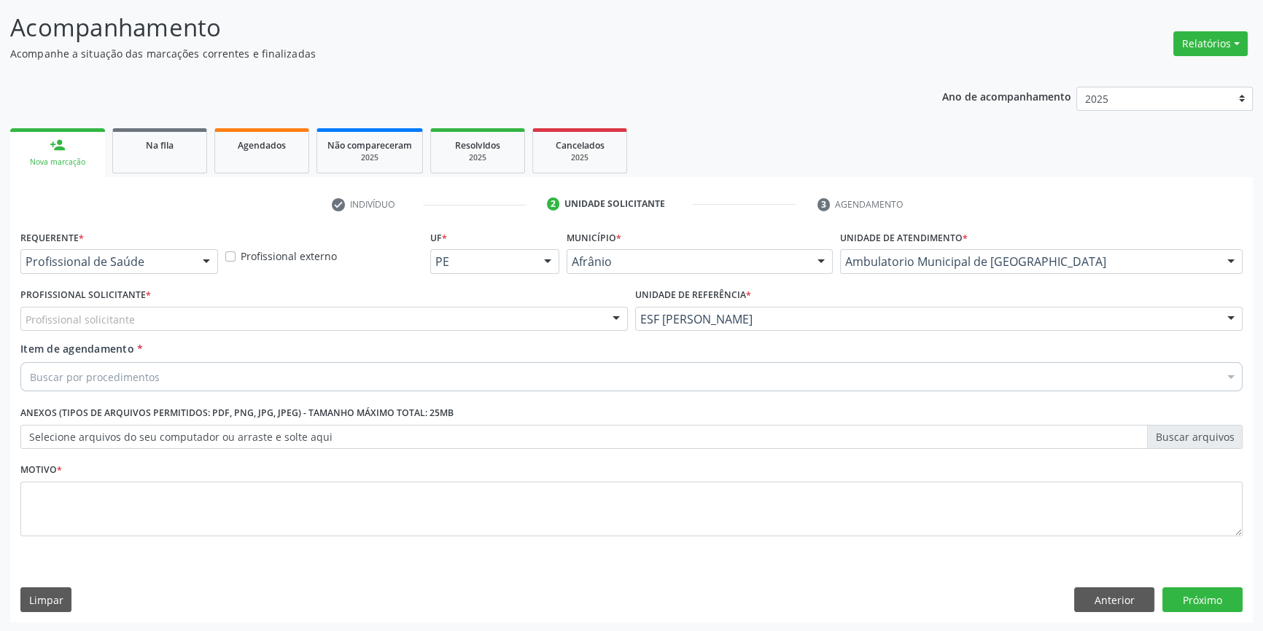
click at [318, 315] on div "Profissional solicitante" at bounding box center [323, 319] width 607 height 25
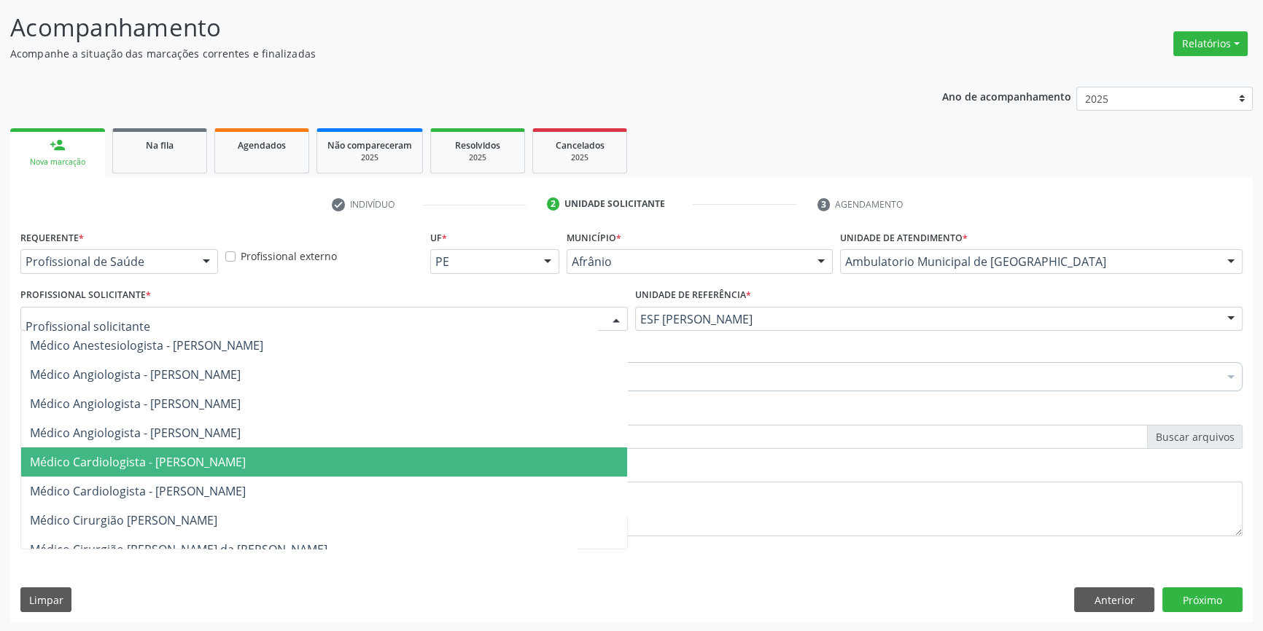
click at [246, 454] on span "Médico Cardiologista - [PERSON_NAME]" at bounding box center [138, 462] width 216 height 16
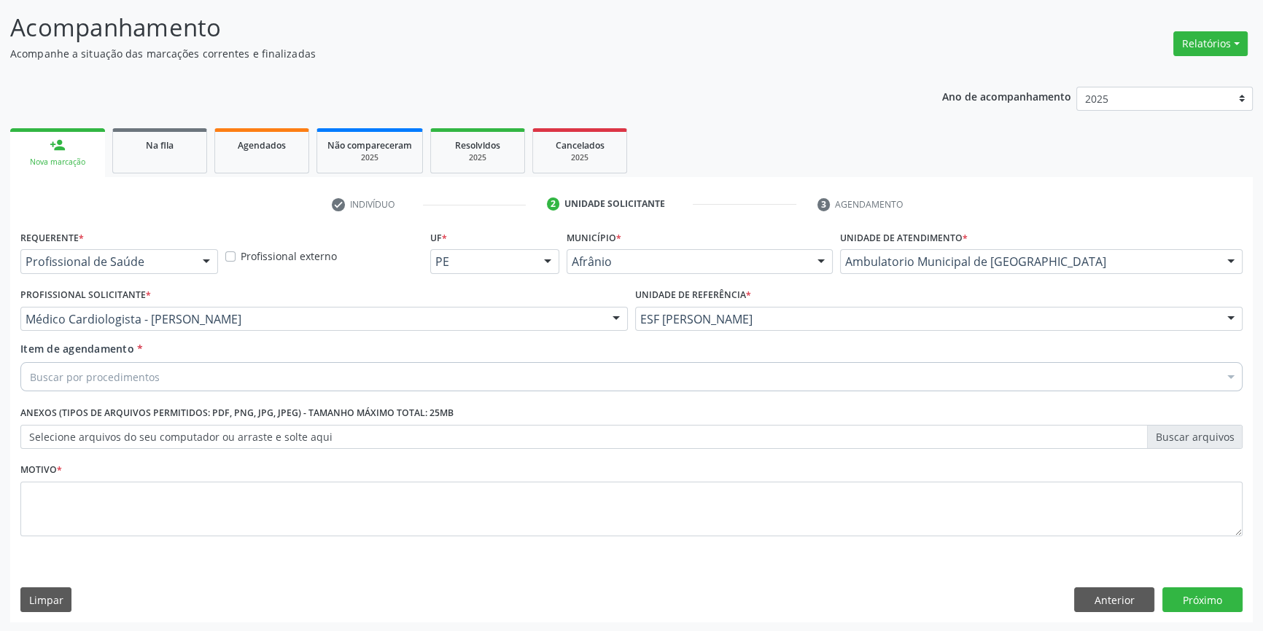
click at [177, 371] on div "Buscar por procedimentos" at bounding box center [631, 376] width 1222 height 29
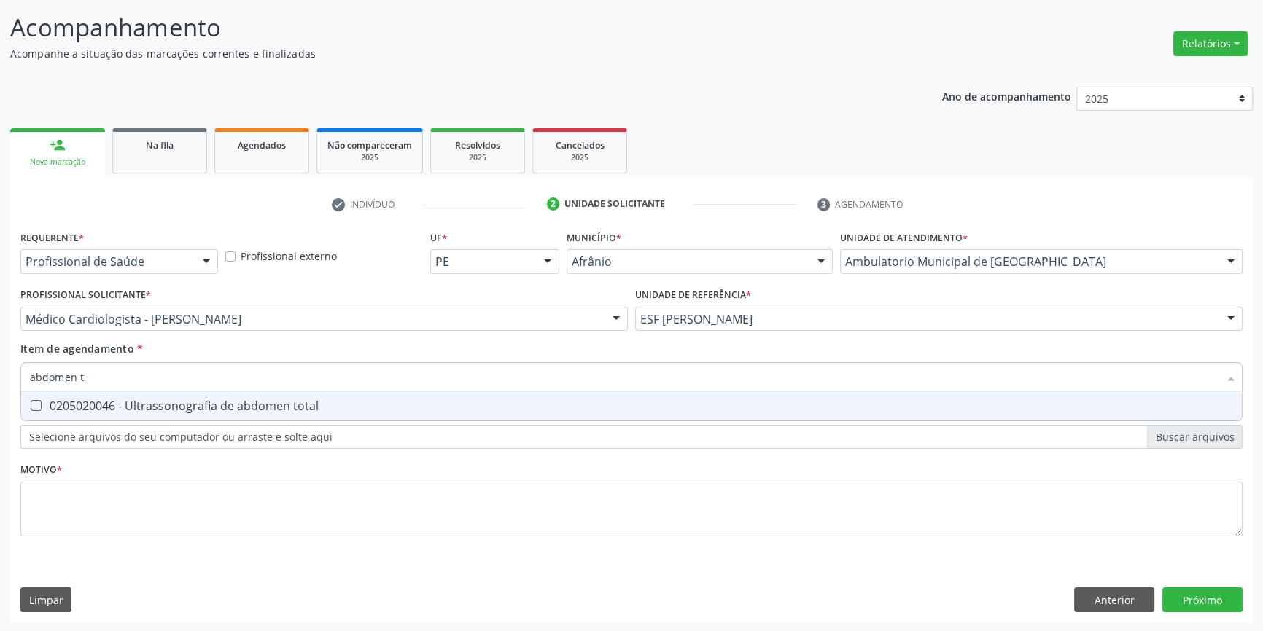
type input "abdomen to"
click at [184, 407] on div "0205020046 - Ultrassonografia de abdomen total" at bounding box center [631, 406] width 1203 height 12
checkbox total "true"
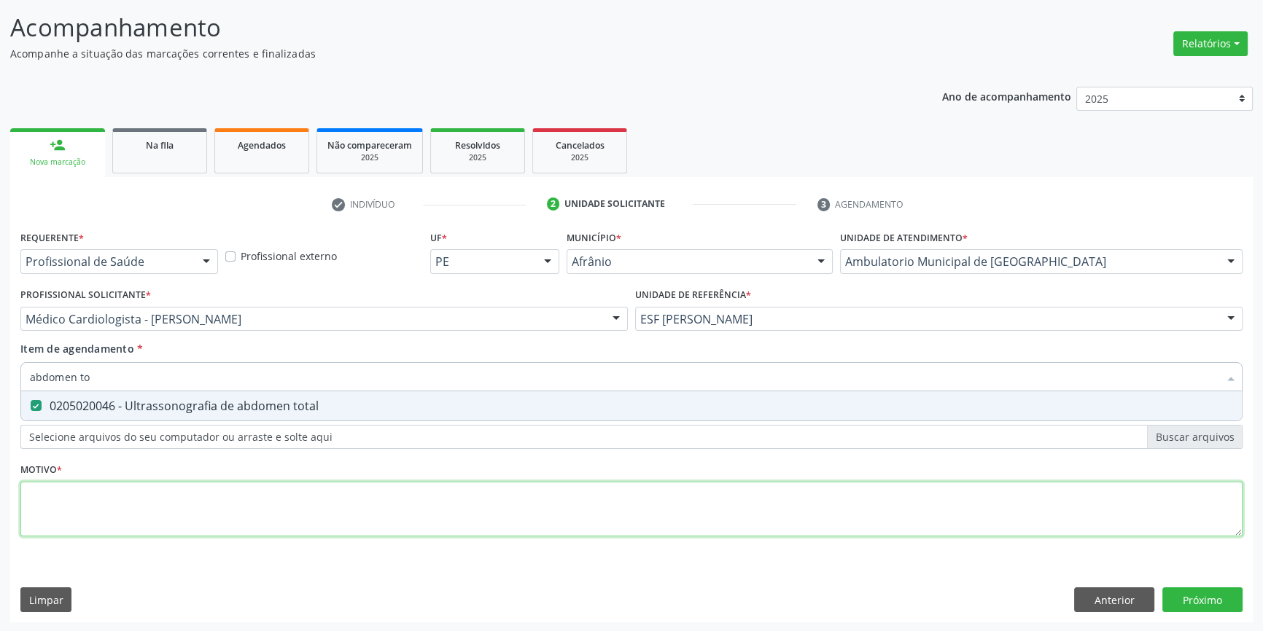
click at [205, 522] on div "Requerente * Profissional de Saúde Profissional de Saúde Paciente Nenhum result…" at bounding box center [631, 392] width 1222 height 330
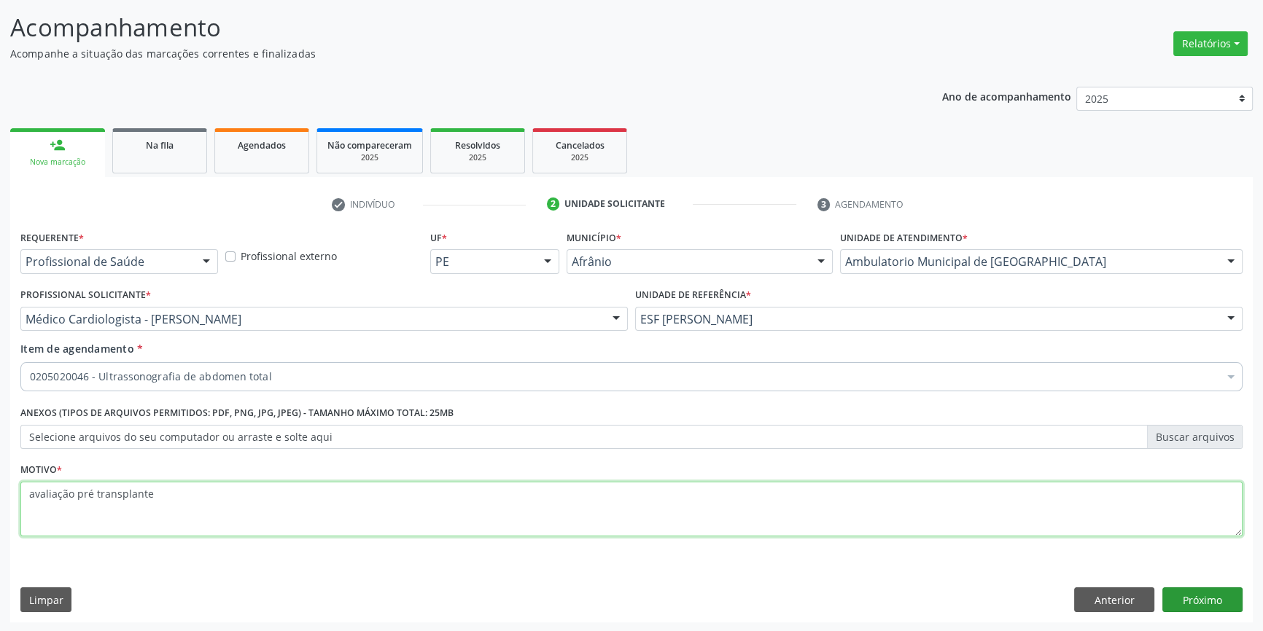
type textarea "avaliação pré transplante"
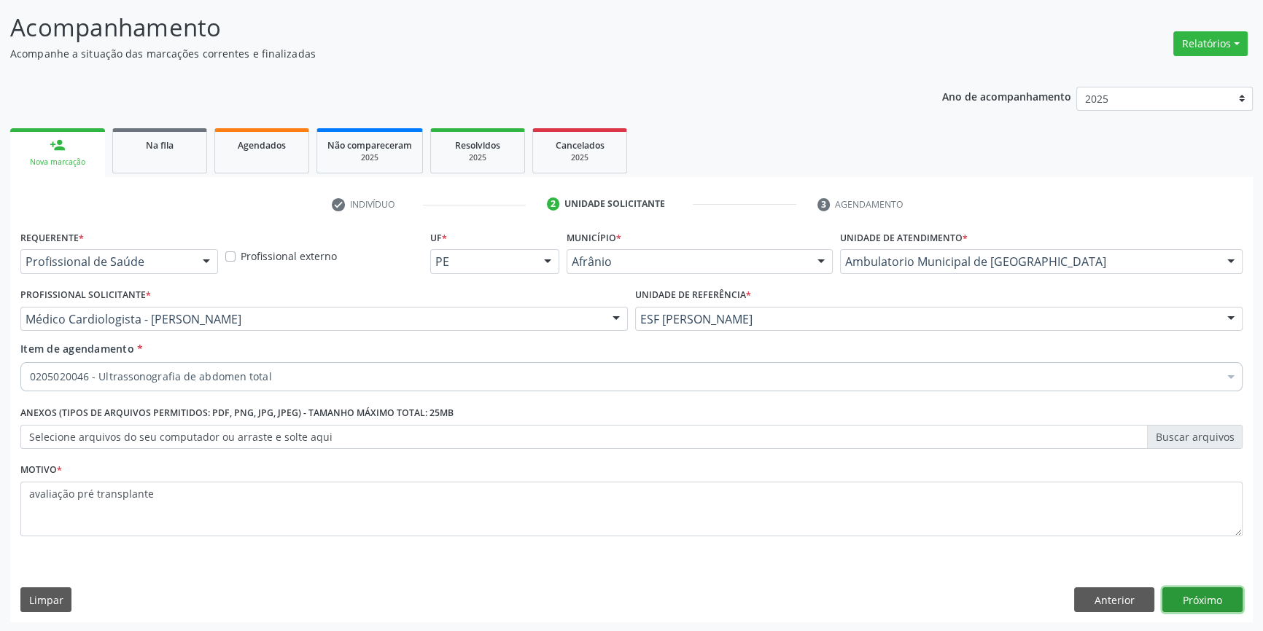
click at [1188, 592] on button "Próximo" at bounding box center [1202, 600] width 80 height 25
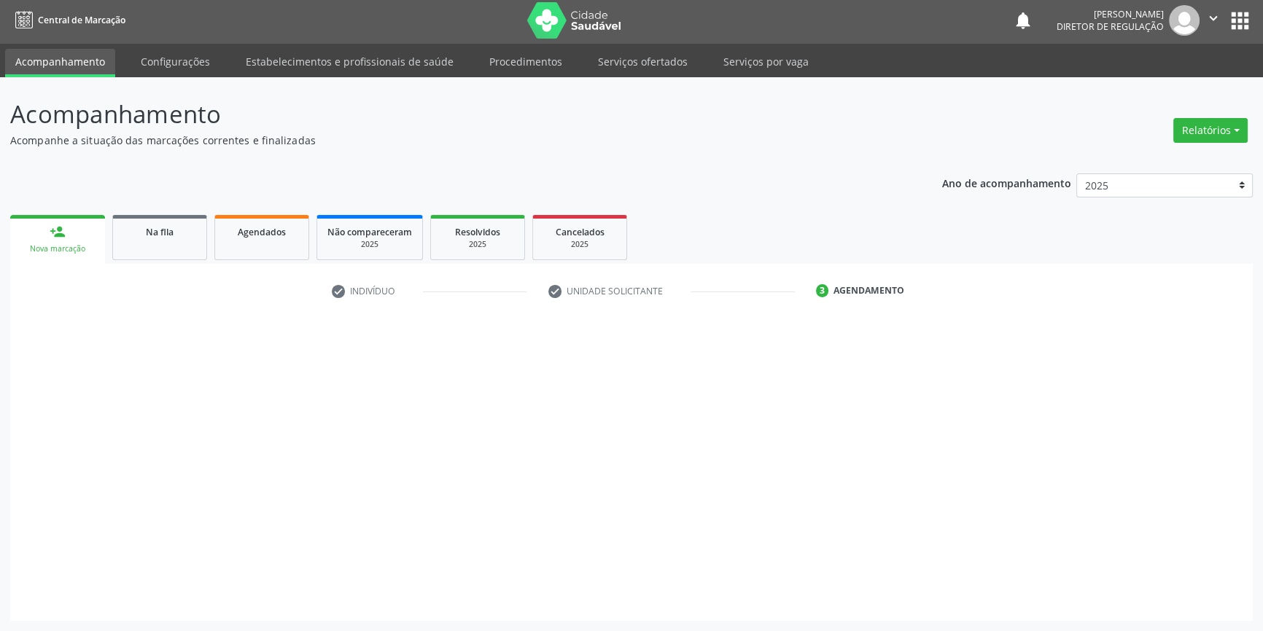
scroll to position [1, 0]
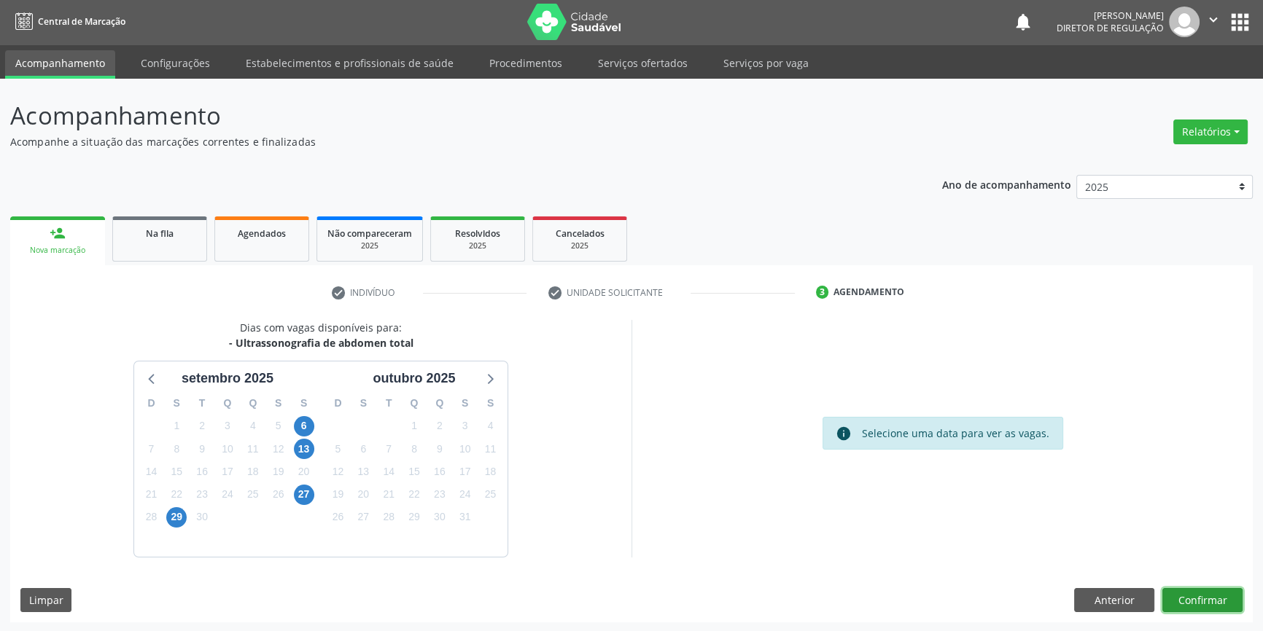
click at [1168, 599] on button "Confirmar" at bounding box center [1202, 600] width 80 height 25
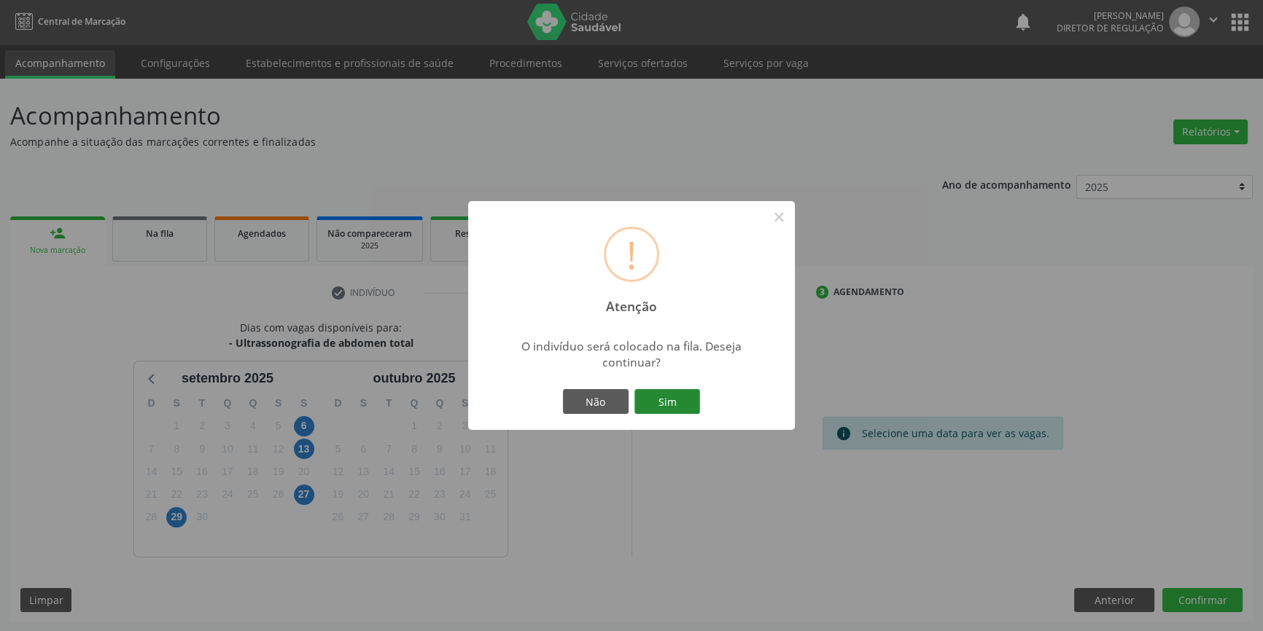
click at [663, 401] on button "Sim" at bounding box center [667, 401] width 66 height 25
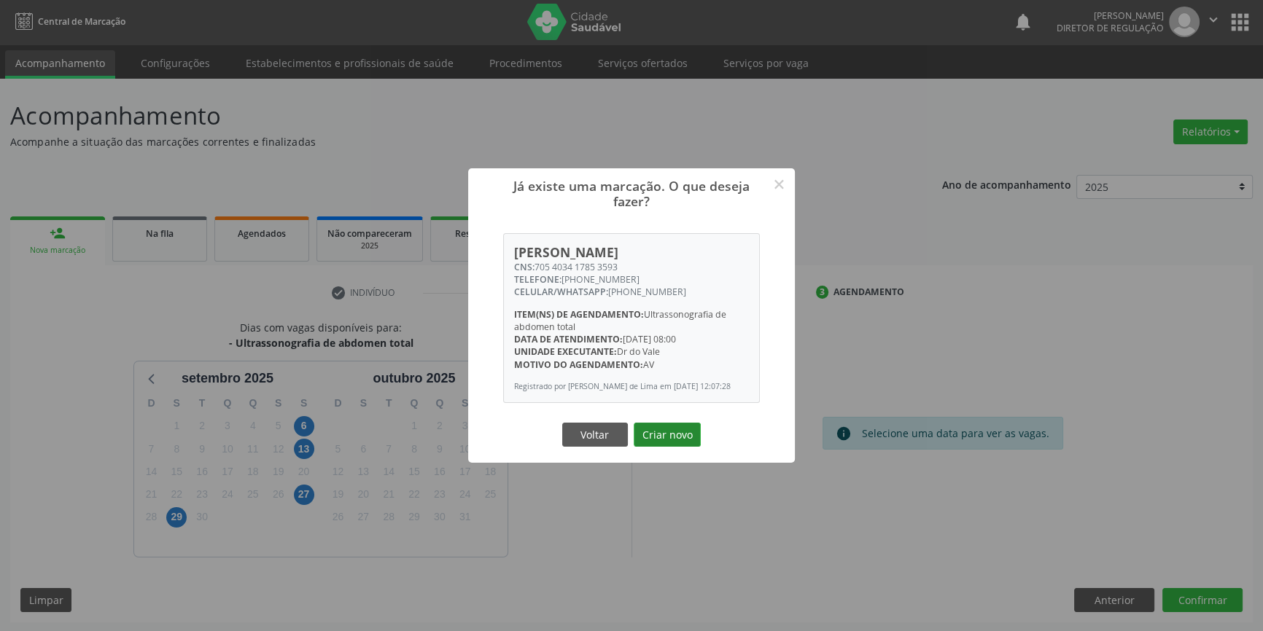
click at [666, 431] on button "Criar novo" at bounding box center [666, 435] width 67 height 25
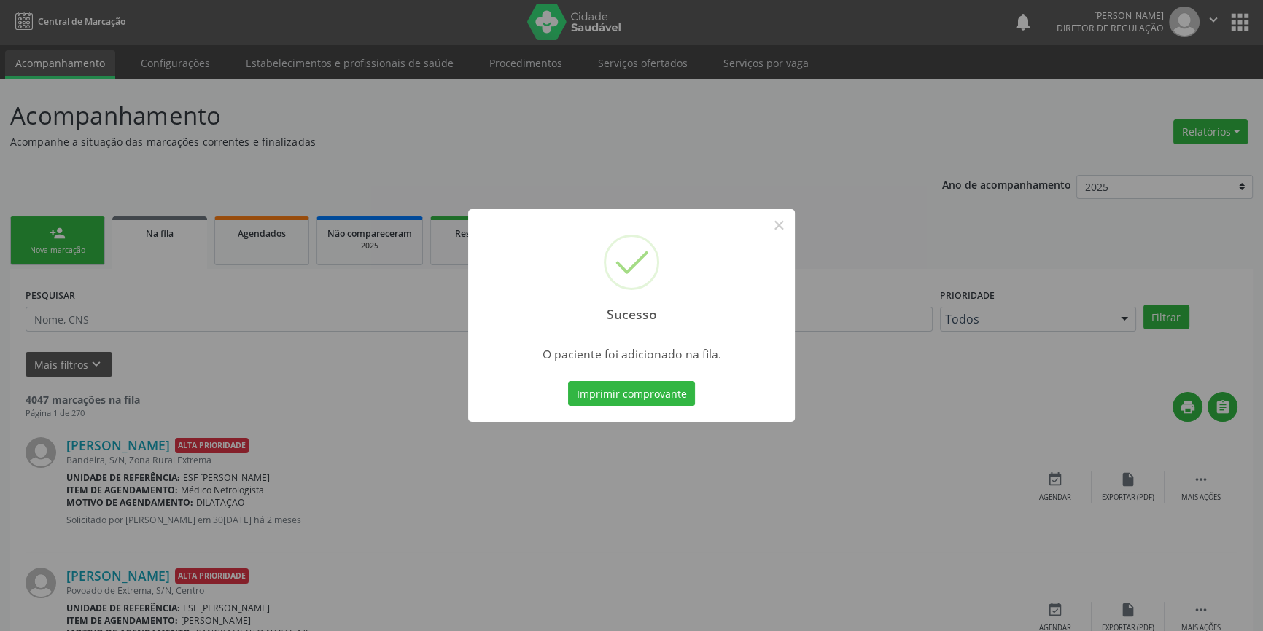
scroll to position [0, 0]
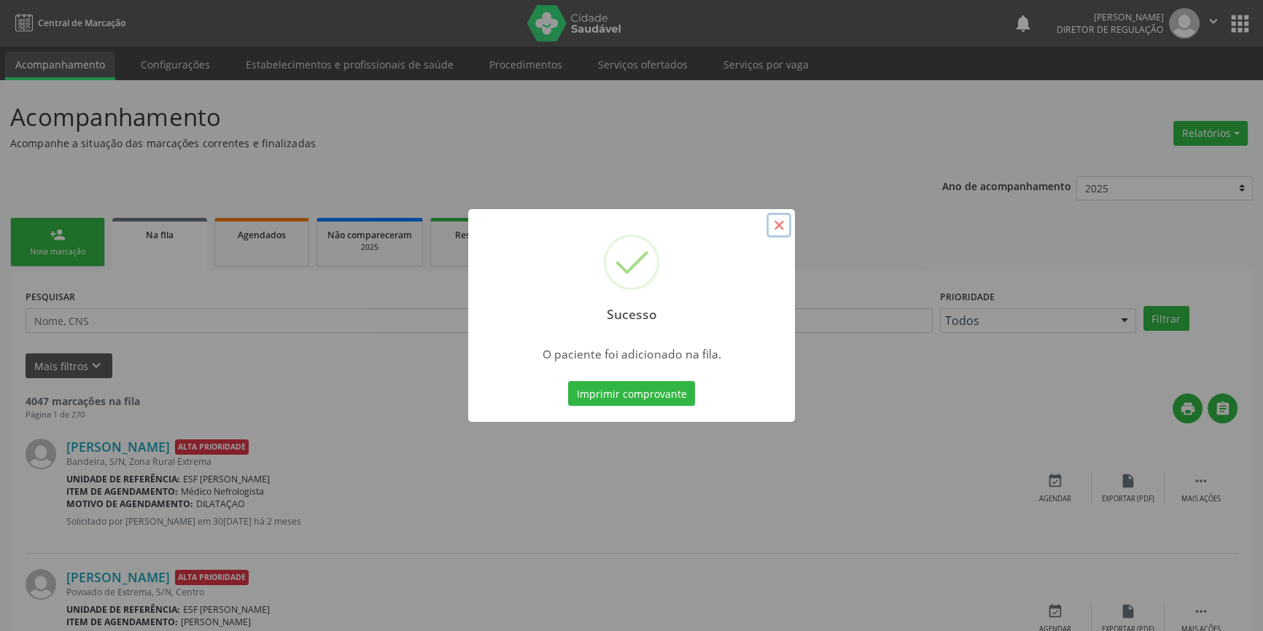
click at [771, 231] on button "×" at bounding box center [778, 225] width 25 height 25
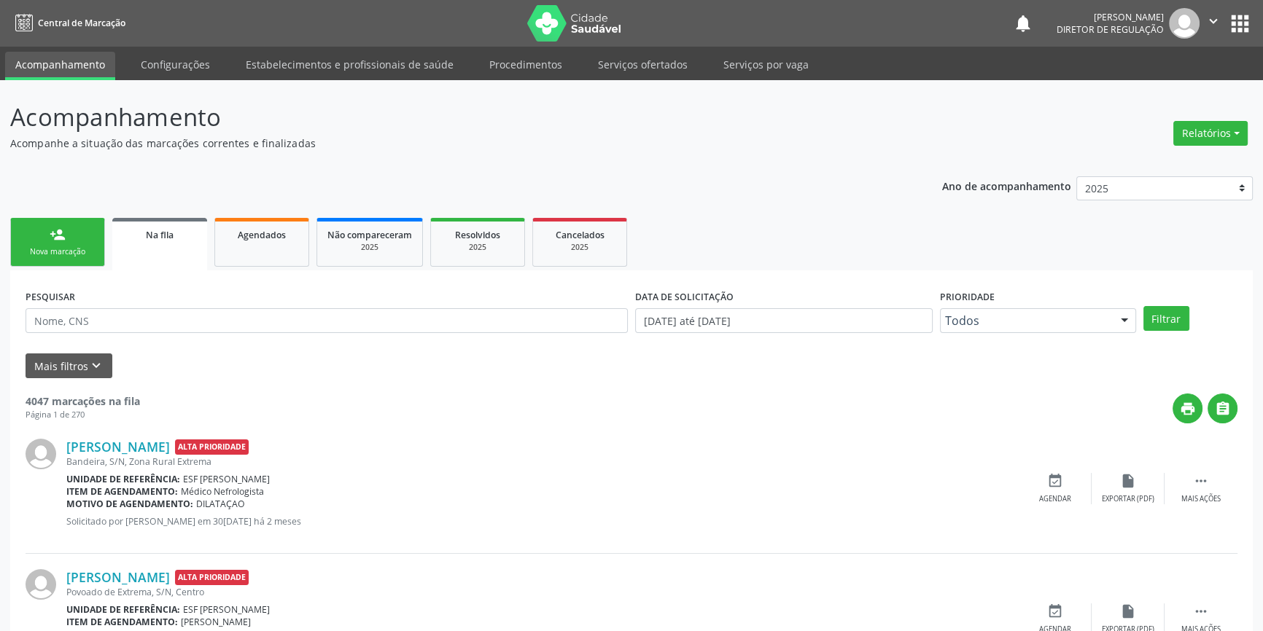
click at [52, 231] on div "person_add" at bounding box center [58, 235] width 16 height 16
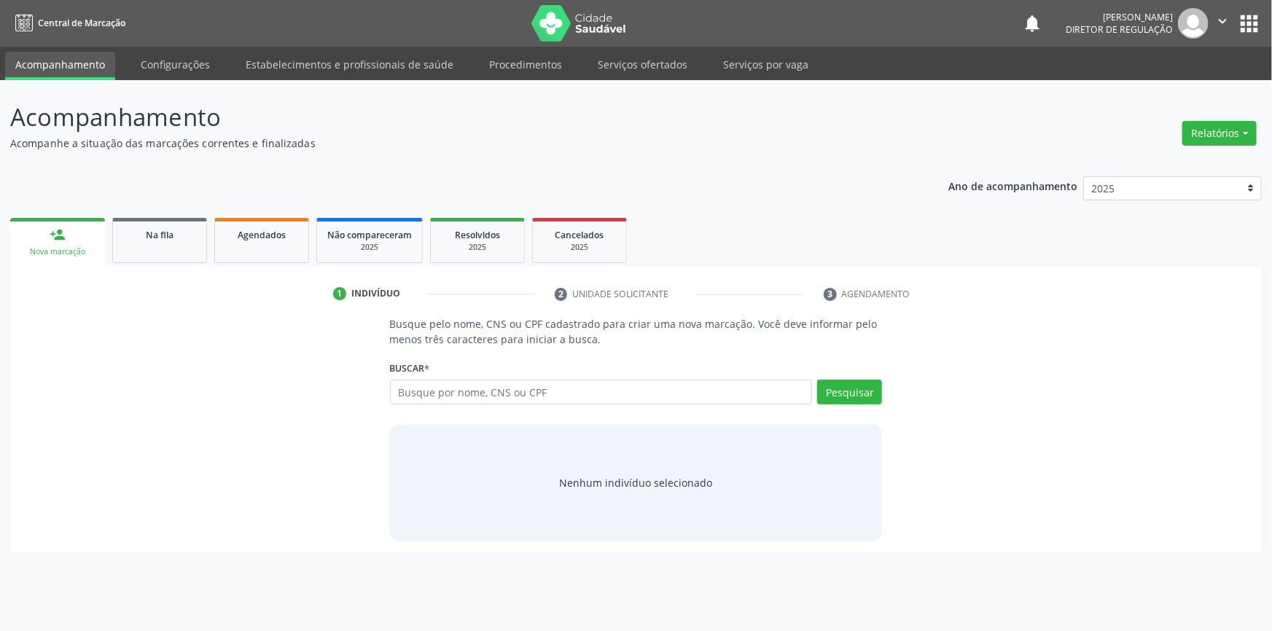
click at [483, 405] on div "Busque por nome, CNS ou CPF Nenhum resultado encontrado para: " " Digite nome, …" at bounding box center [636, 397] width 493 height 35
click at [485, 397] on input "text" at bounding box center [601, 392] width 423 height 25
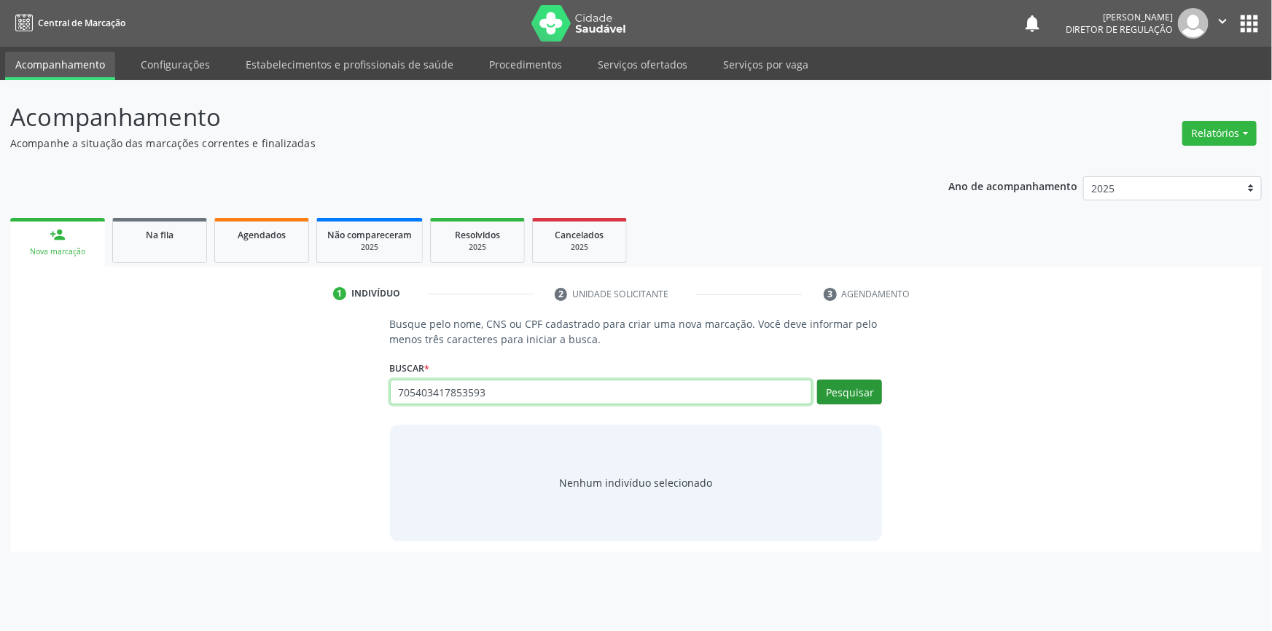
type input "705403417853593"
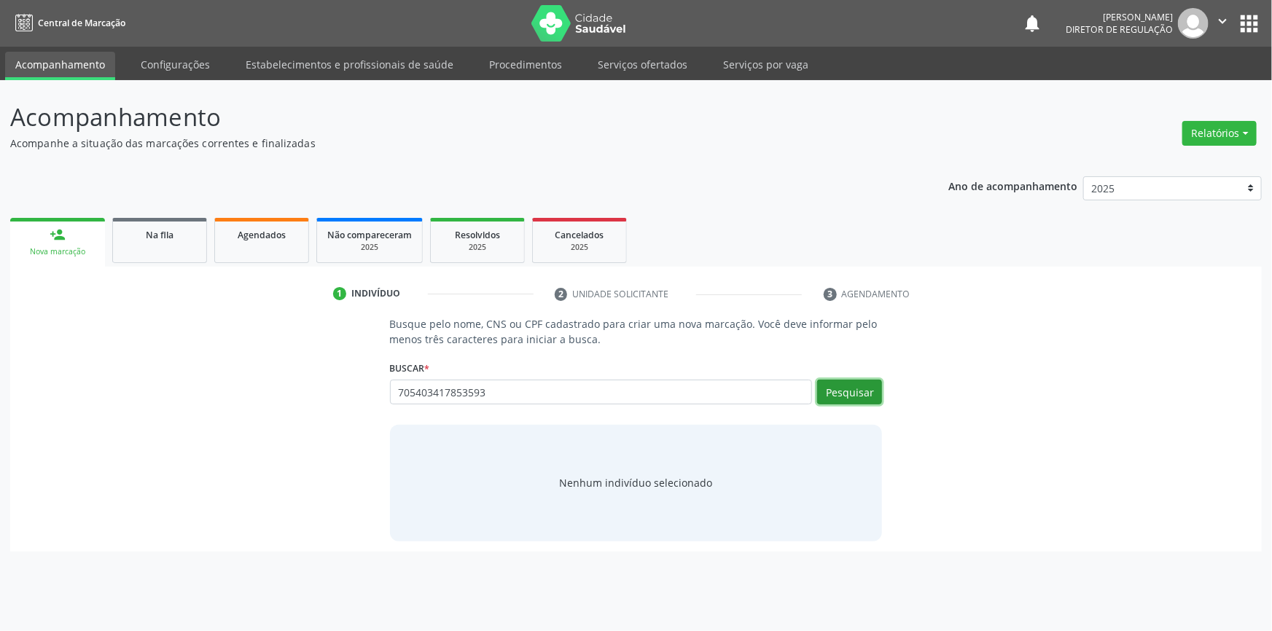
click at [868, 391] on button "Pesquisar" at bounding box center [849, 392] width 65 height 25
type input "705403417853593"
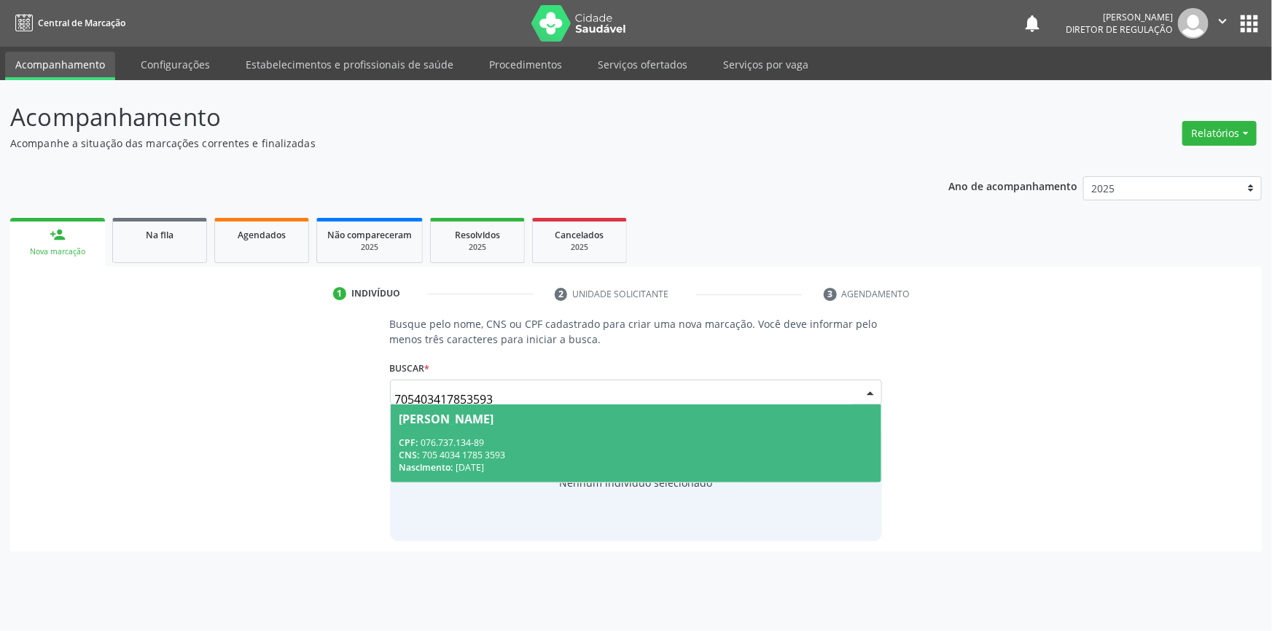
click at [547, 463] on div "Nascimento: 06/11/1984" at bounding box center [636, 467] width 474 height 12
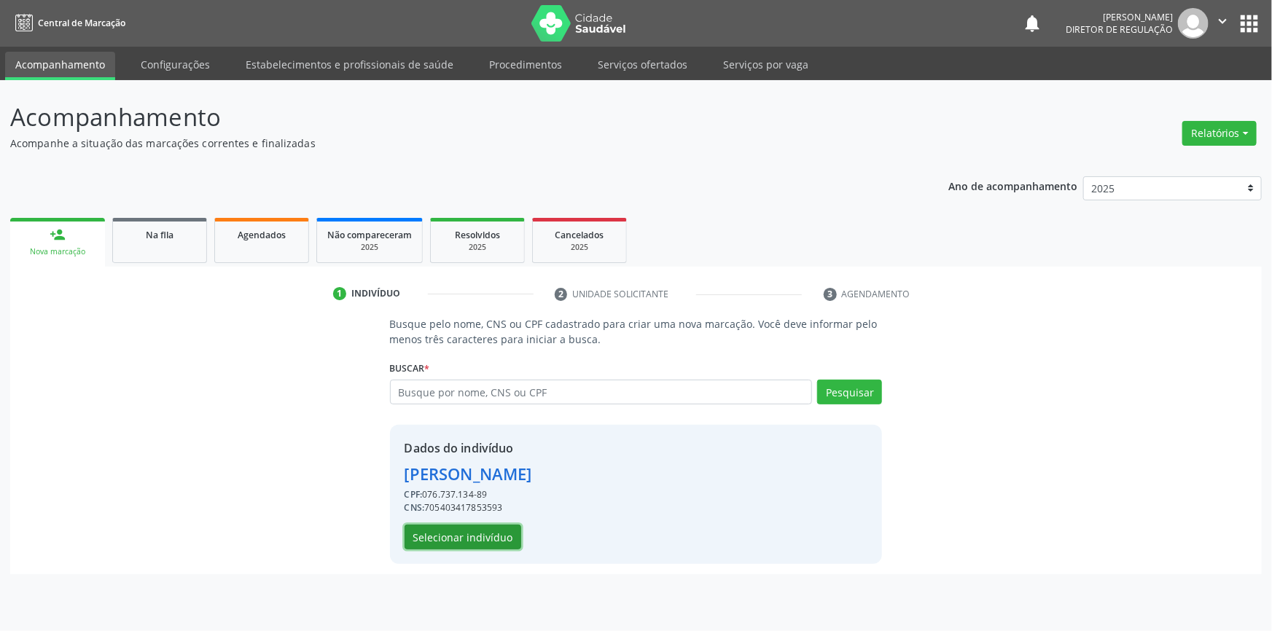
click at [508, 534] on button "Selecionar indivíduo" at bounding box center [463, 537] width 117 height 25
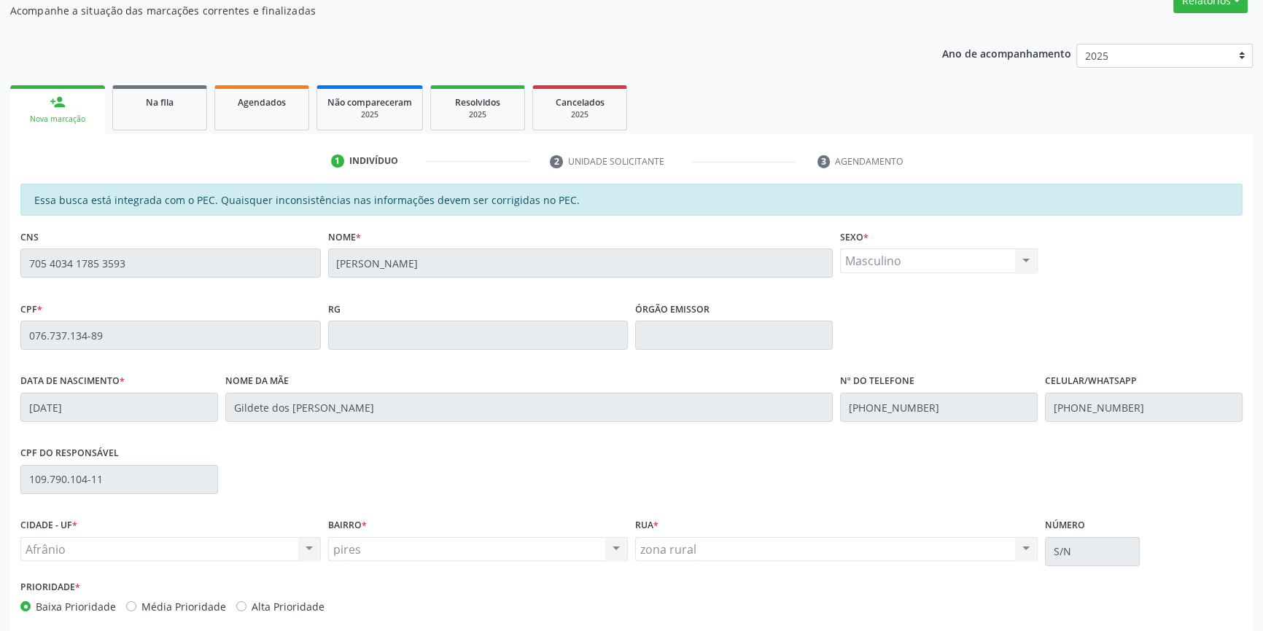
scroll to position [200, 0]
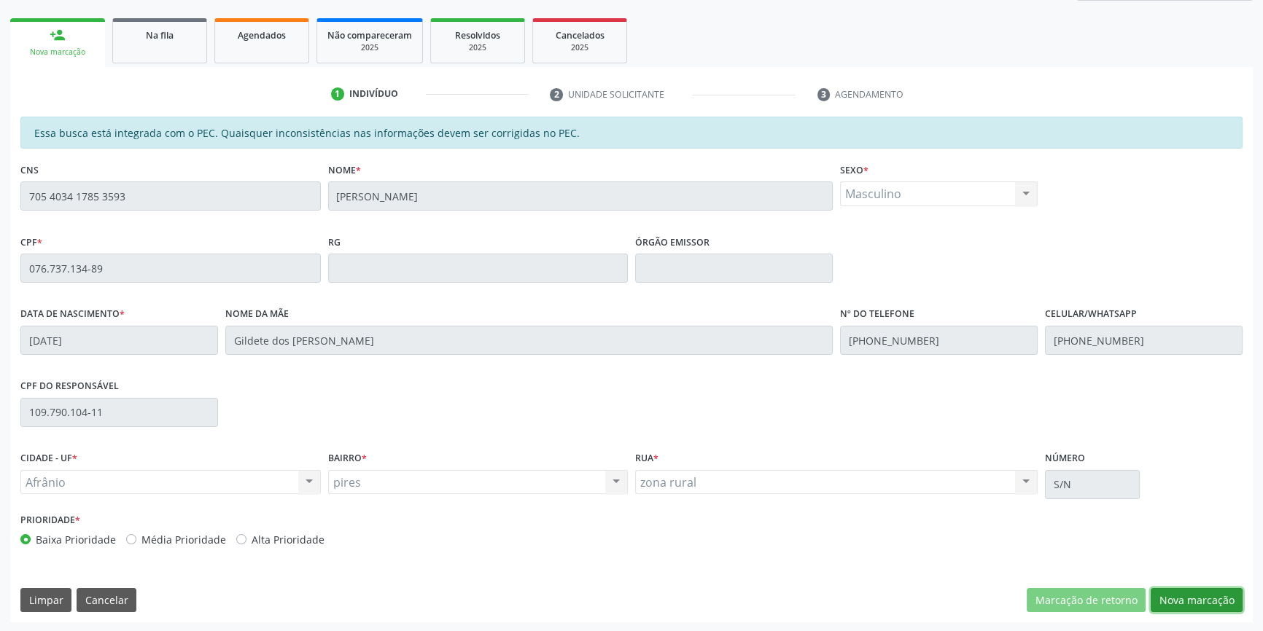
drag, startPoint x: 1164, startPoint y: 593, endPoint x: 1157, endPoint y: 580, distance: 15.0
click at [1165, 594] on button "Nova marcação" at bounding box center [1196, 600] width 92 height 25
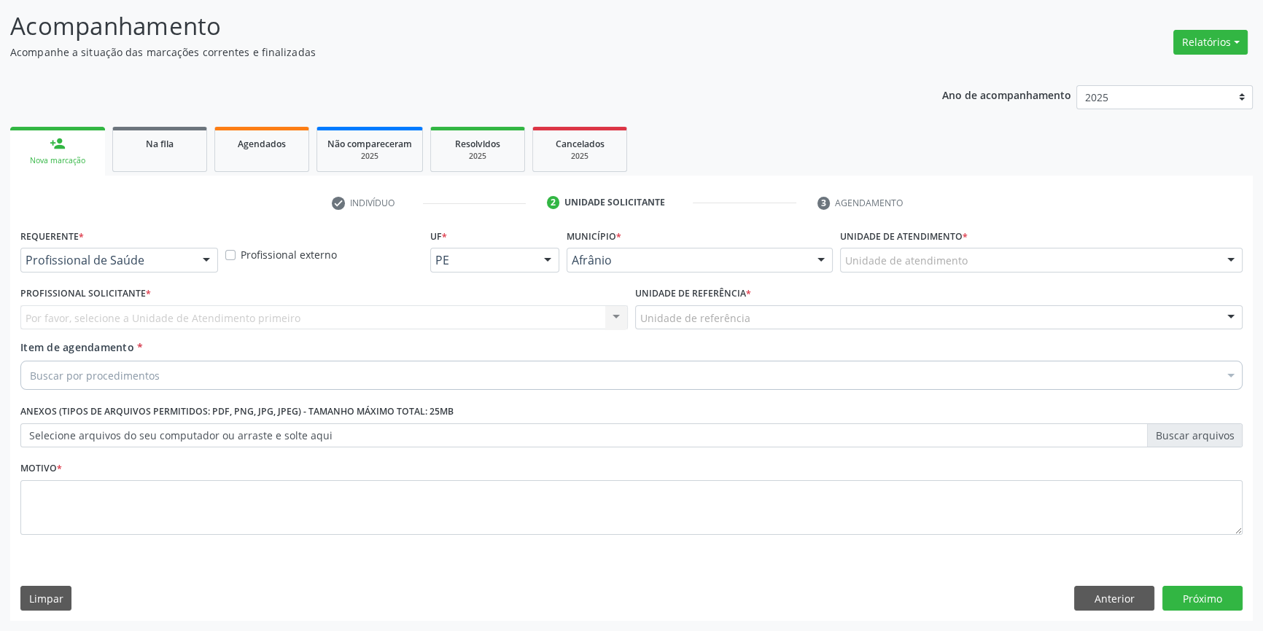
scroll to position [90, 0]
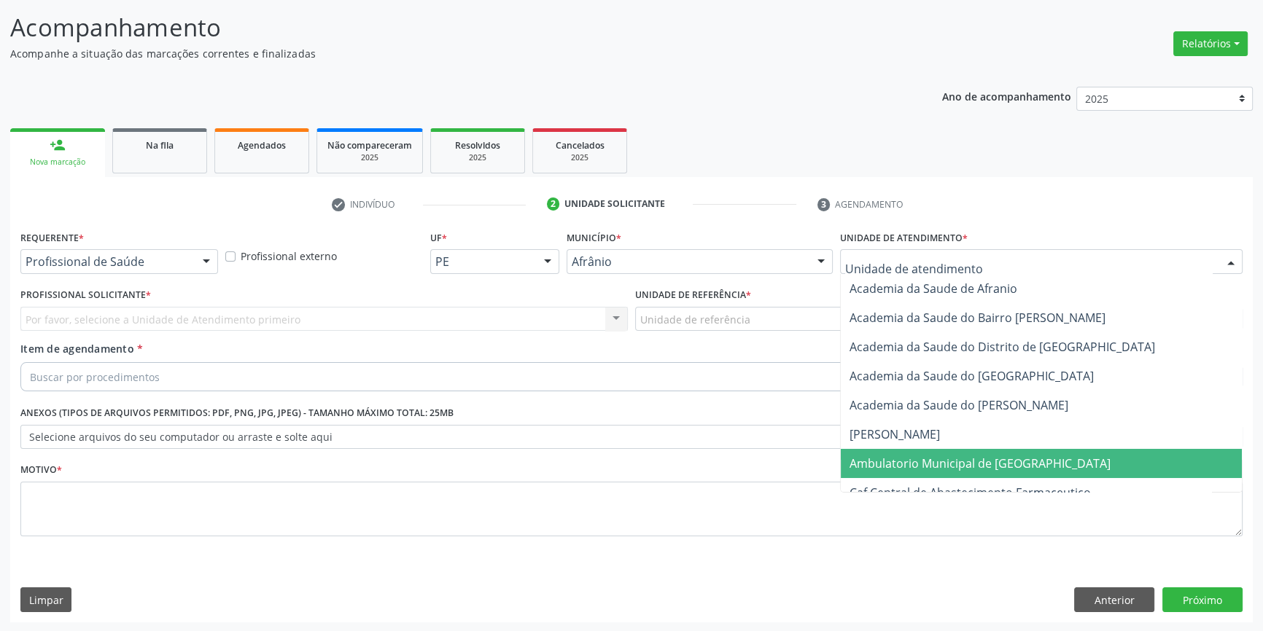
click at [919, 460] on span "Ambulatorio Municipal de [GEOGRAPHIC_DATA]" at bounding box center [979, 464] width 261 height 16
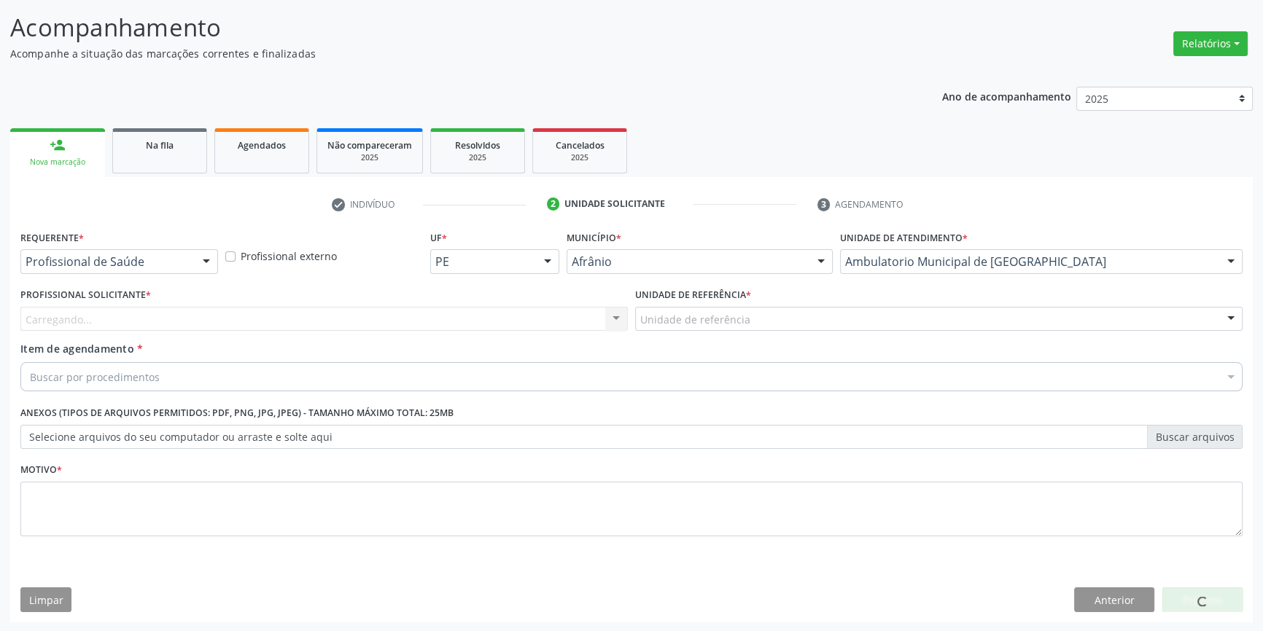
click at [748, 332] on div "Unidade de referência * Unidade de referência ESF de Extrema ESF de Barra das M…" at bounding box center [938, 312] width 615 height 57
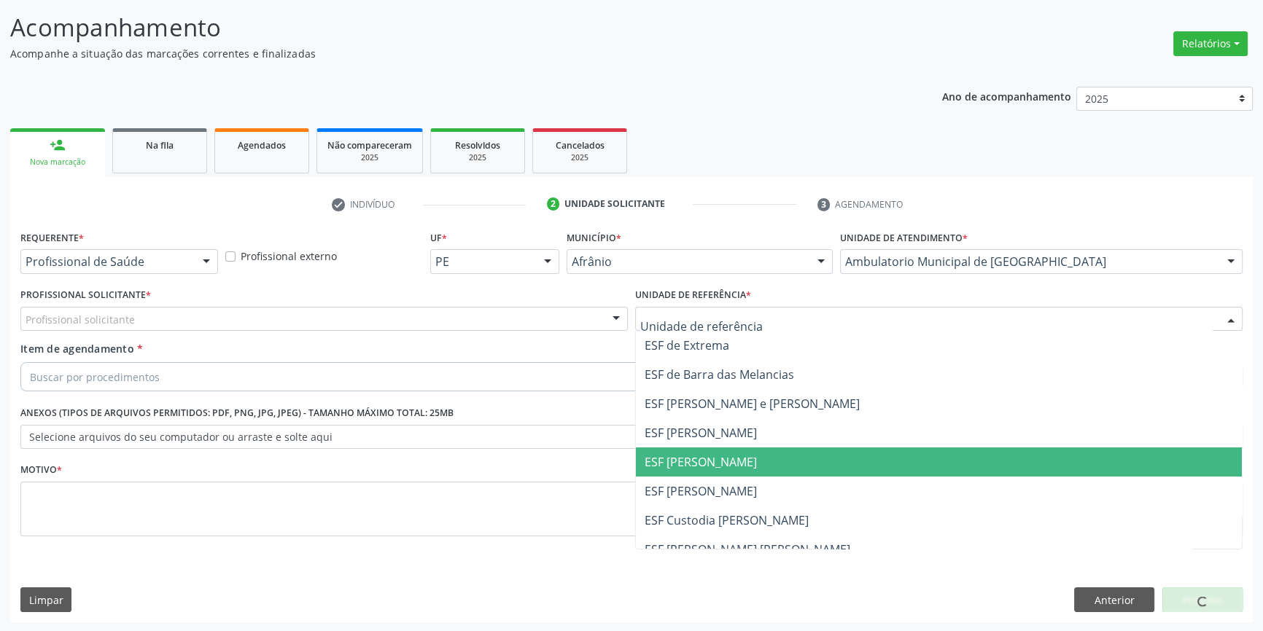
click at [722, 458] on span "ESF [PERSON_NAME]" at bounding box center [700, 462] width 112 height 16
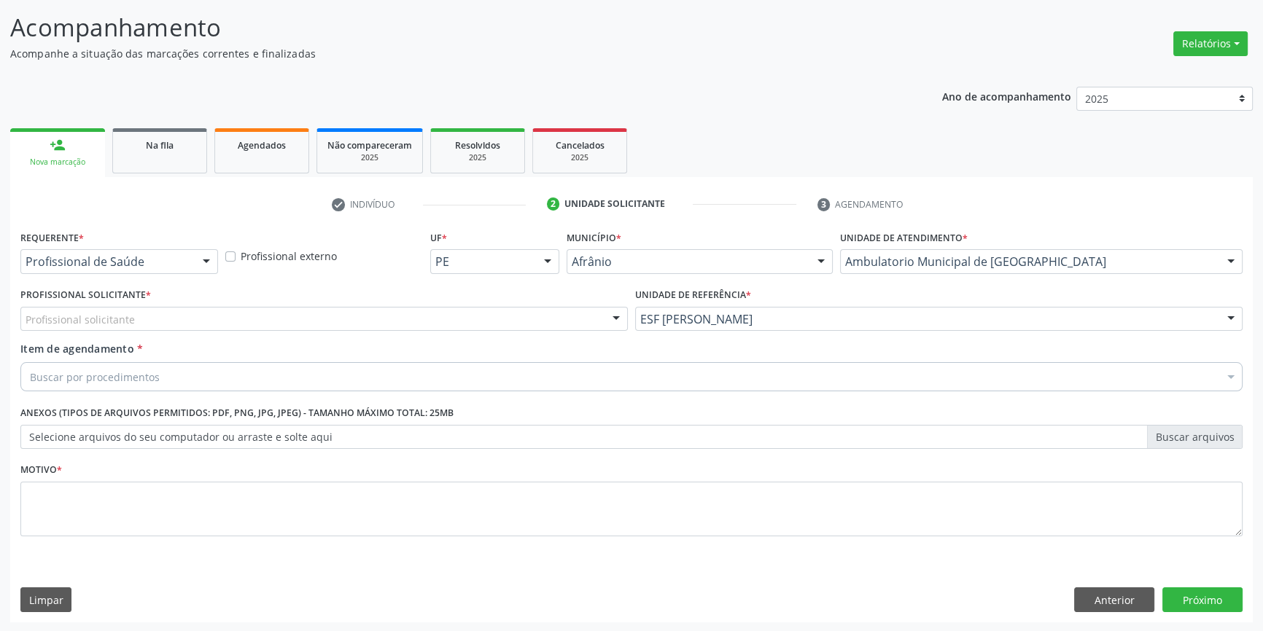
drag, startPoint x: 233, startPoint y: 278, endPoint x: 200, endPoint y: 314, distance: 48.0
click at [230, 285] on div "Requerente * Profissional de Saúde Profissional de Saúde Paciente Nenhum result…" at bounding box center [631, 392] width 1222 height 330
click at [199, 316] on div "Profissional solicitante" at bounding box center [323, 319] width 607 height 25
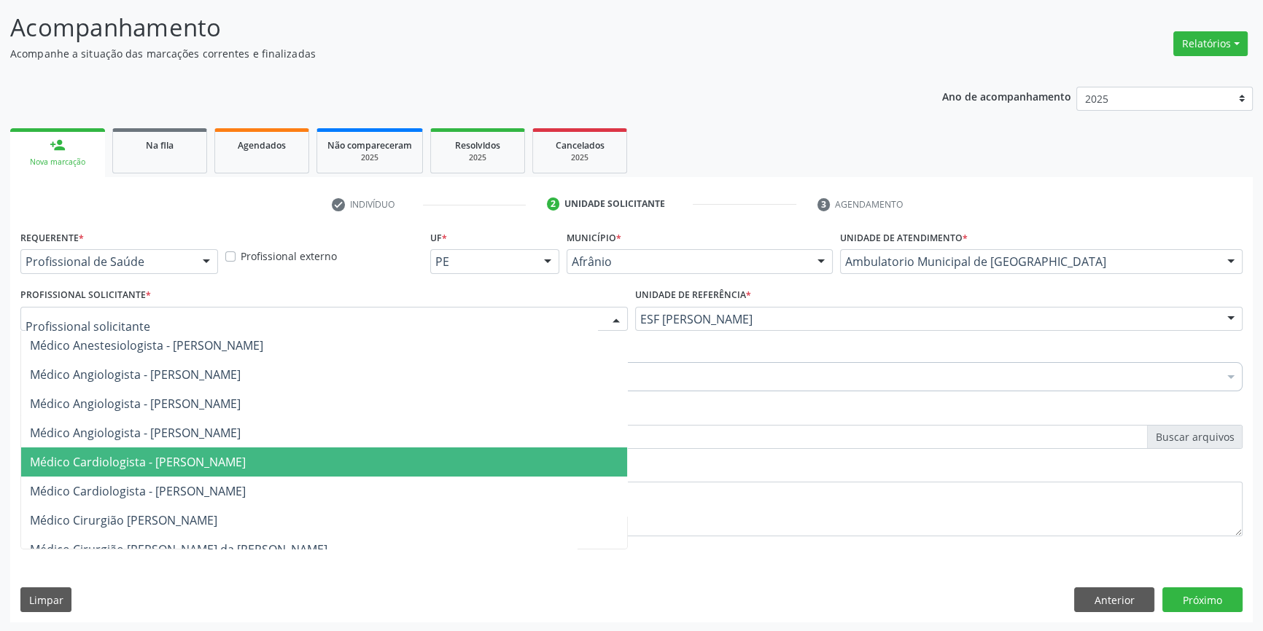
click at [227, 449] on span "Médico Cardiologista - [PERSON_NAME]" at bounding box center [324, 462] width 606 height 29
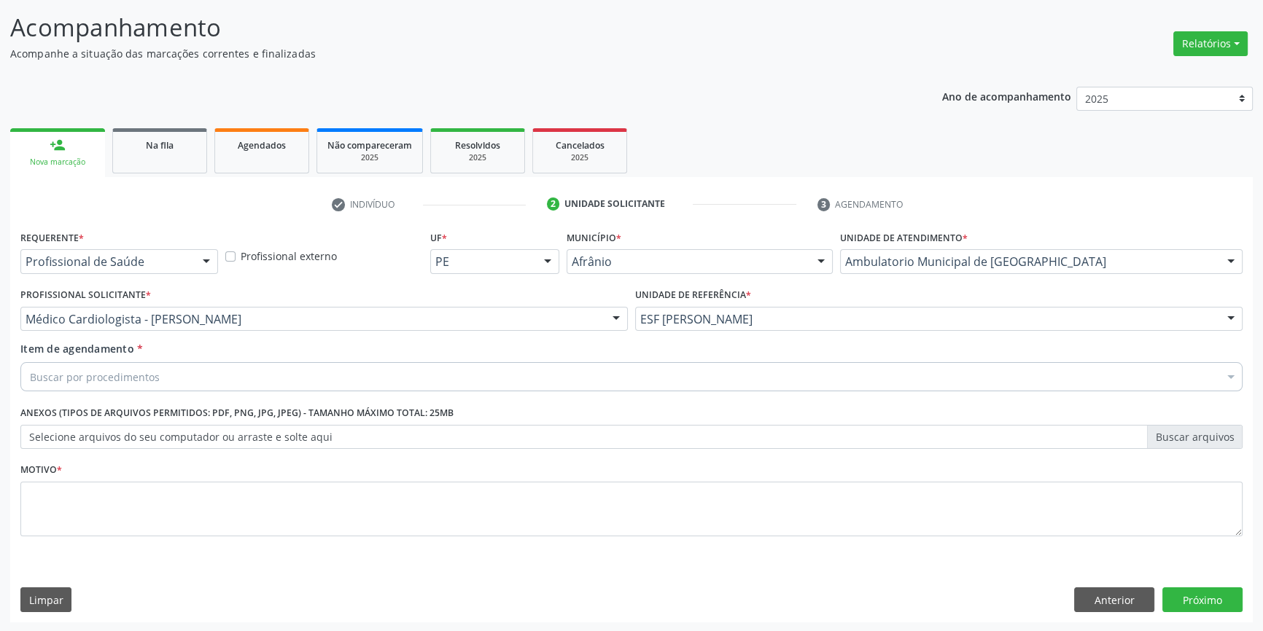
click at [205, 378] on div "Buscar por procedimentos" at bounding box center [631, 376] width 1222 height 29
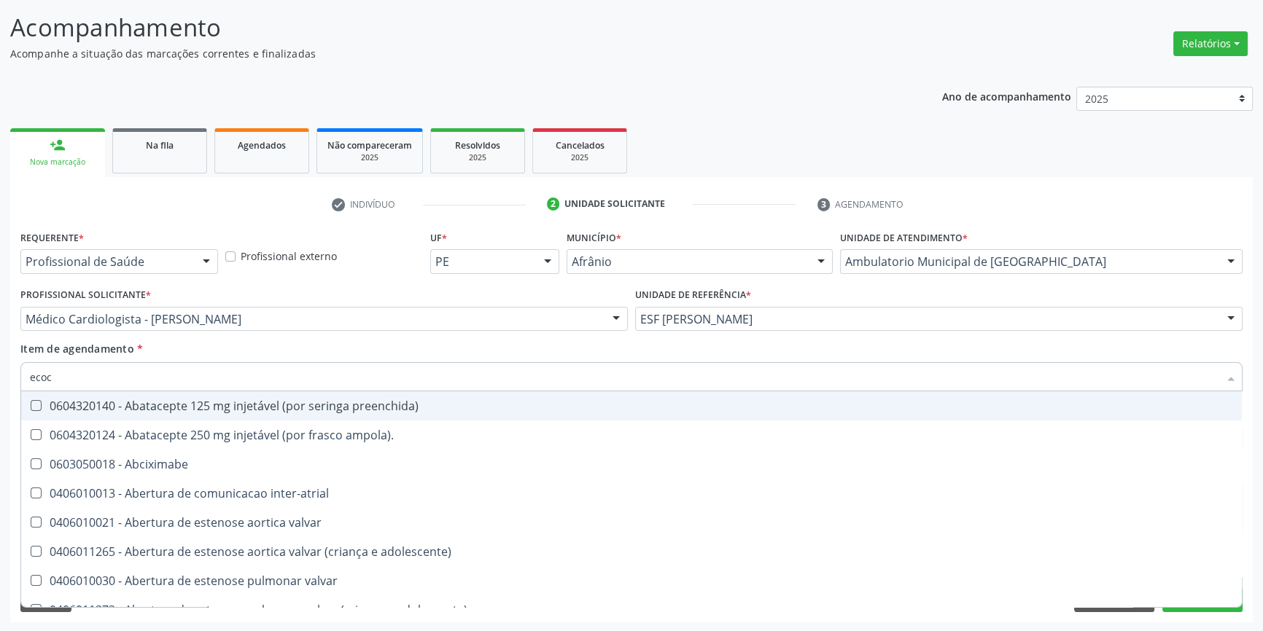
type input "ecoca"
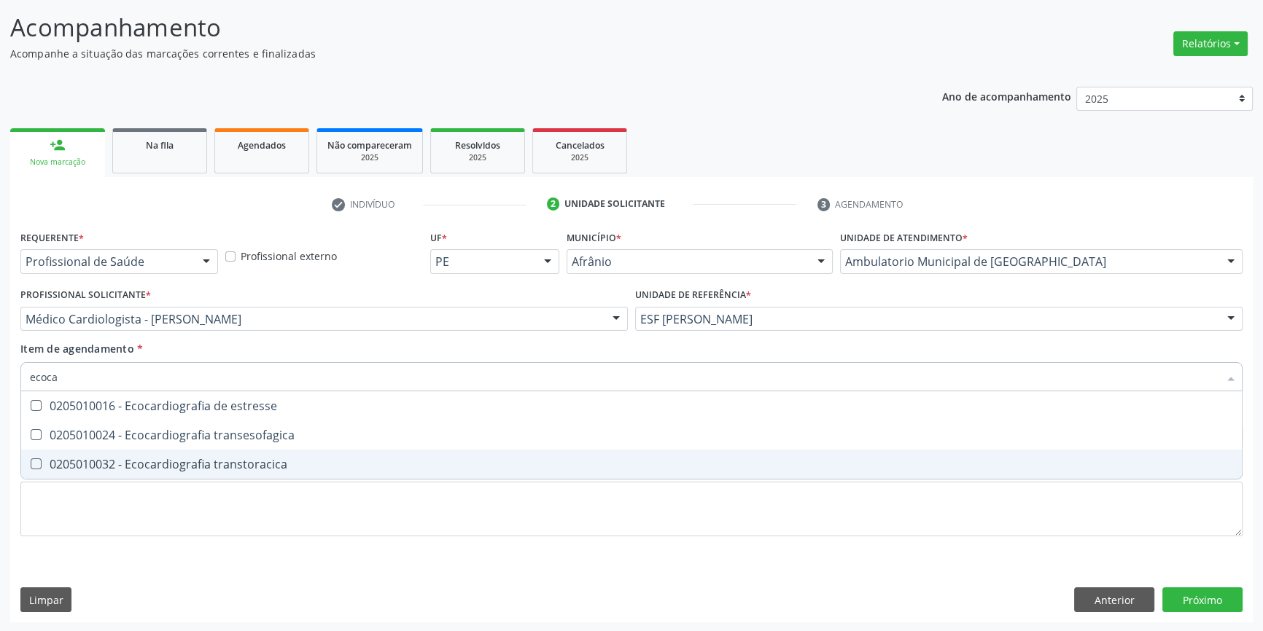
click at [228, 460] on div "0205010032 - Ecocardiografia transtoracica" at bounding box center [631, 465] width 1203 height 12
checkbox transtoracica "true"
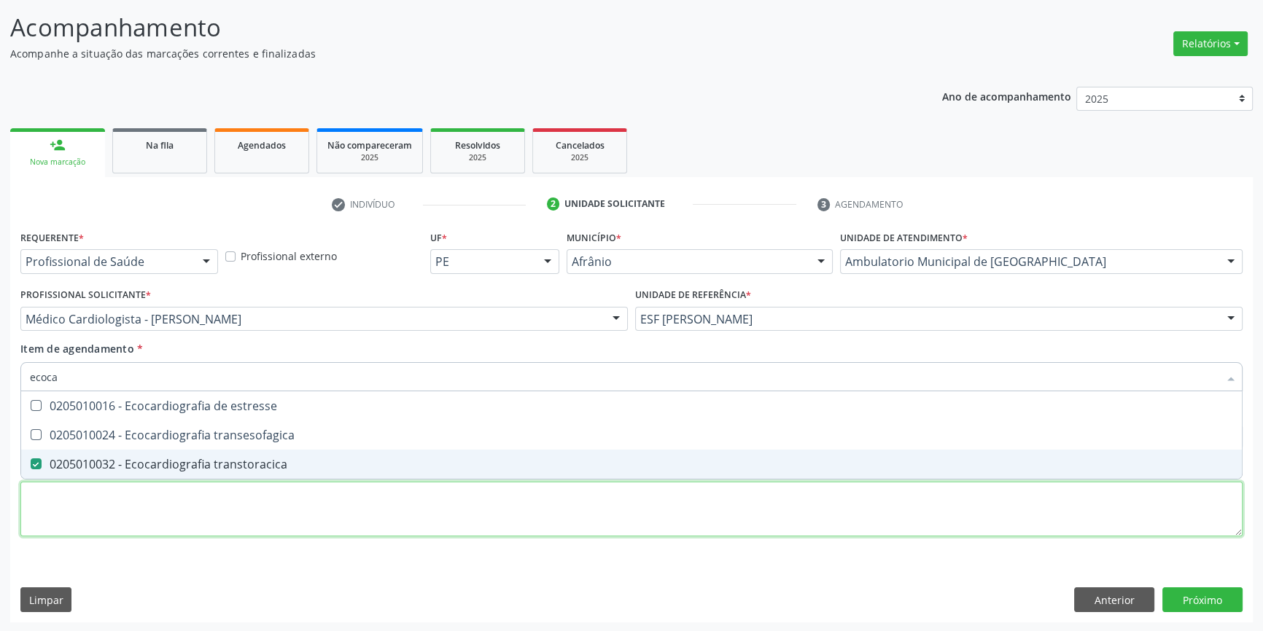
click at [202, 483] on div "Requerente * Profissional de Saúde Profissional de Saúde Paciente Nenhum result…" at bounding box center [631, 392] width 1222 height 330
checkbox transesofagica "true"
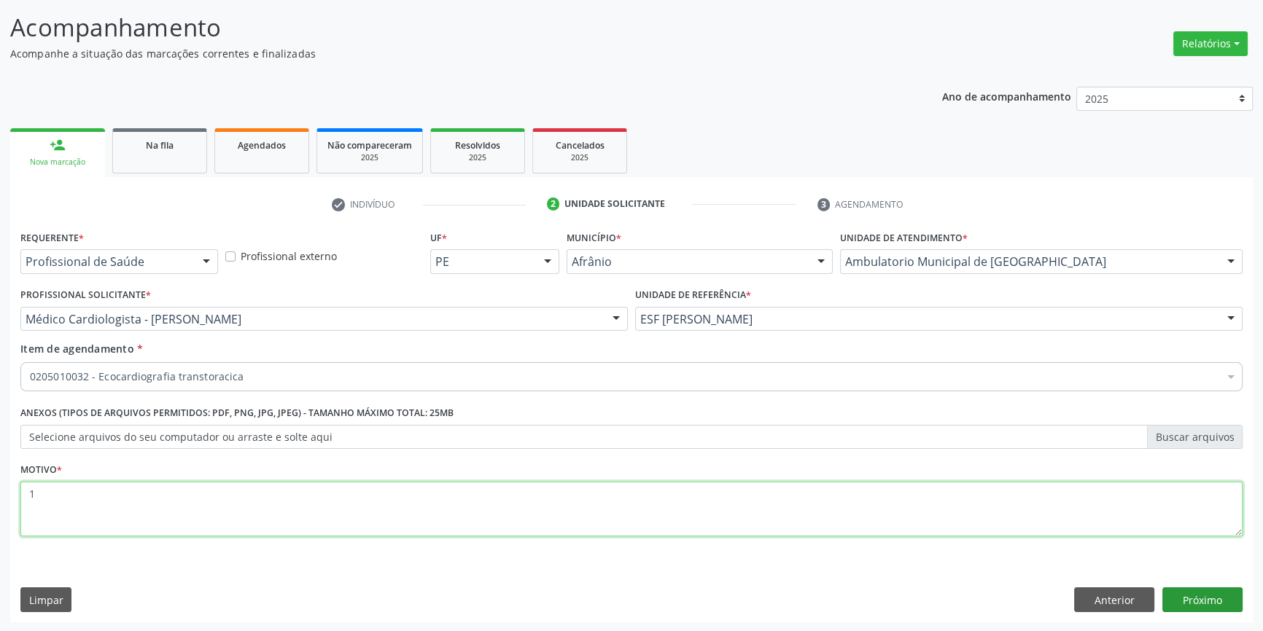
type textarea "1"
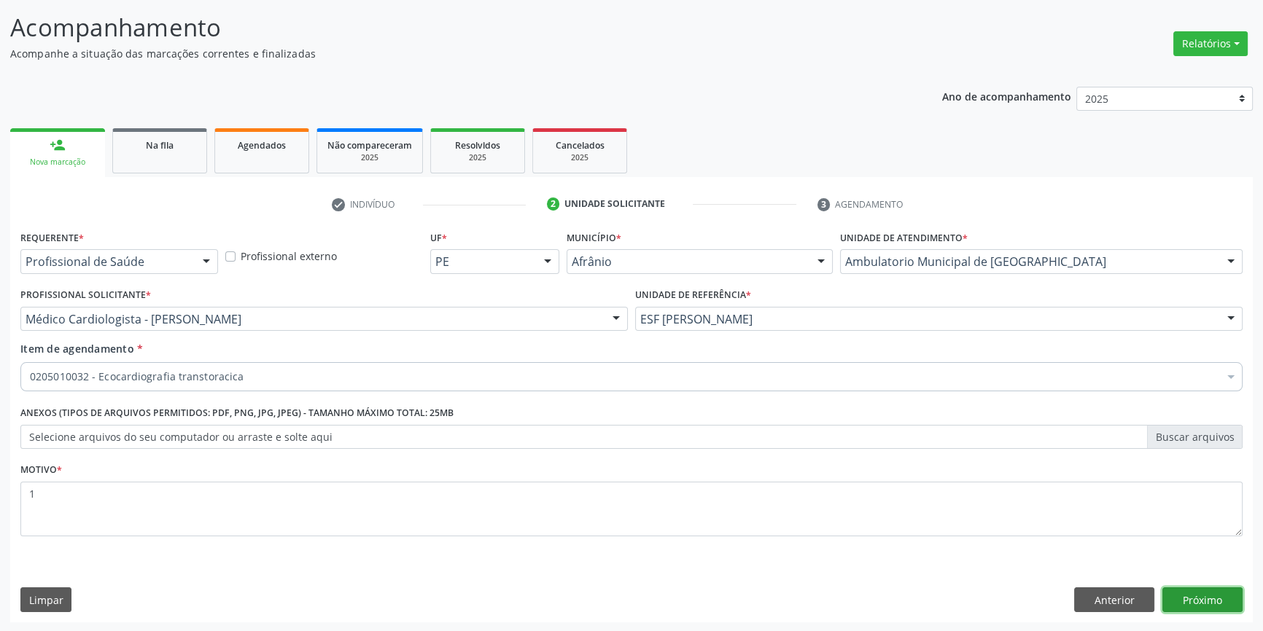
click at [1222, 605] on button "Próximo" at bounding box center [1202, 600] width 80 height 25
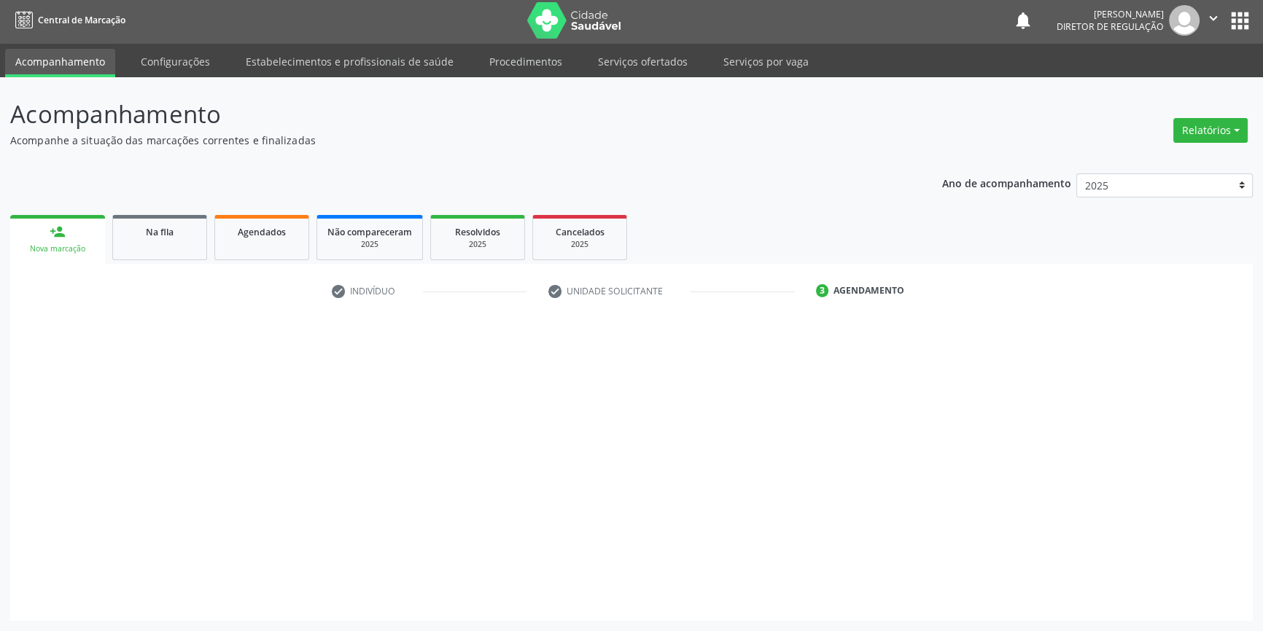
scroll to position [1, 0]
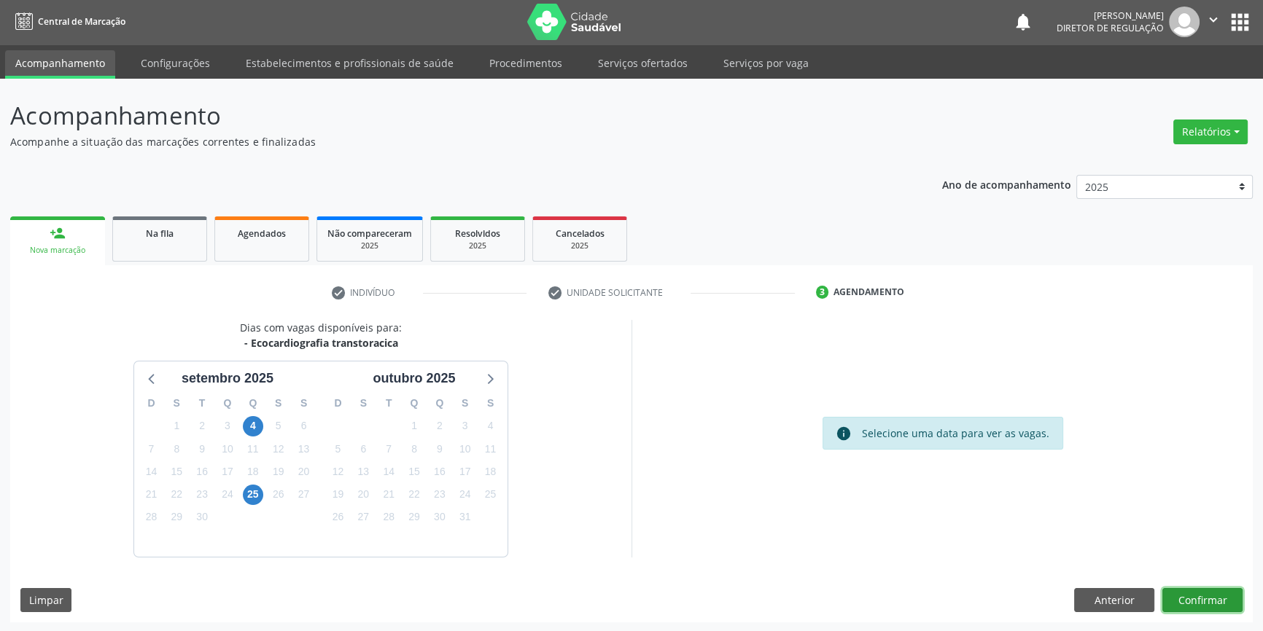
click at [1220, 605] on button "Confirmar" at bounding box center [1202, 600] width 80 height 25
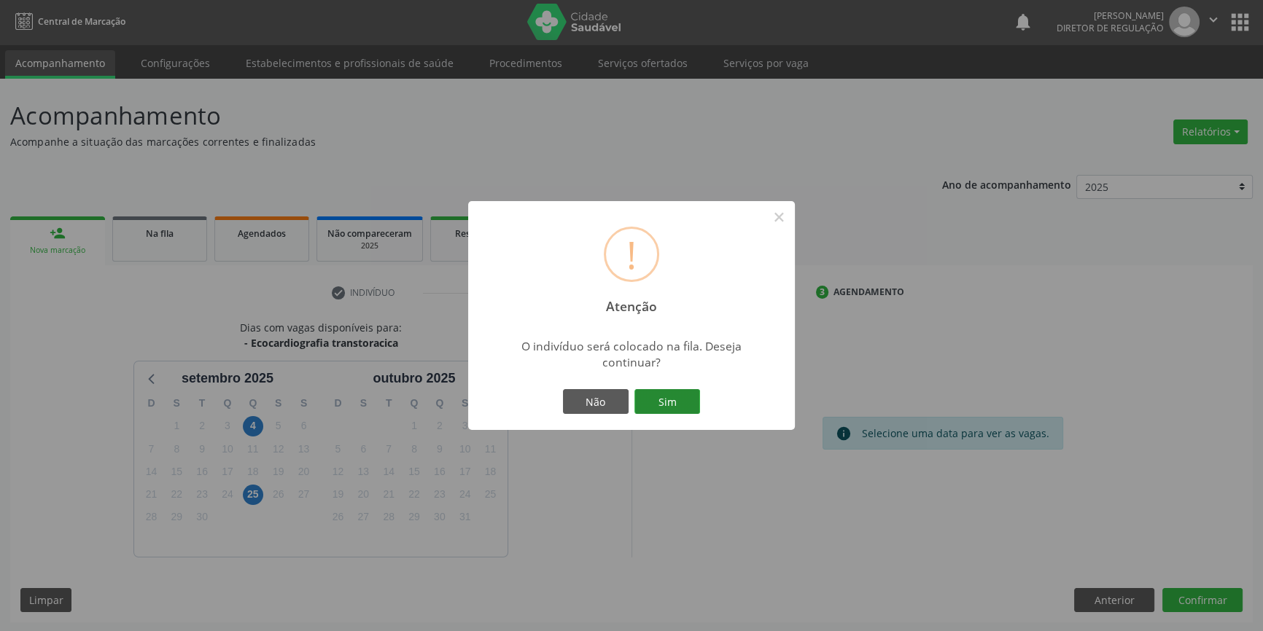
click at [657, 391] on button "Sim" at bounding box center [667, 401] width 66 height 25
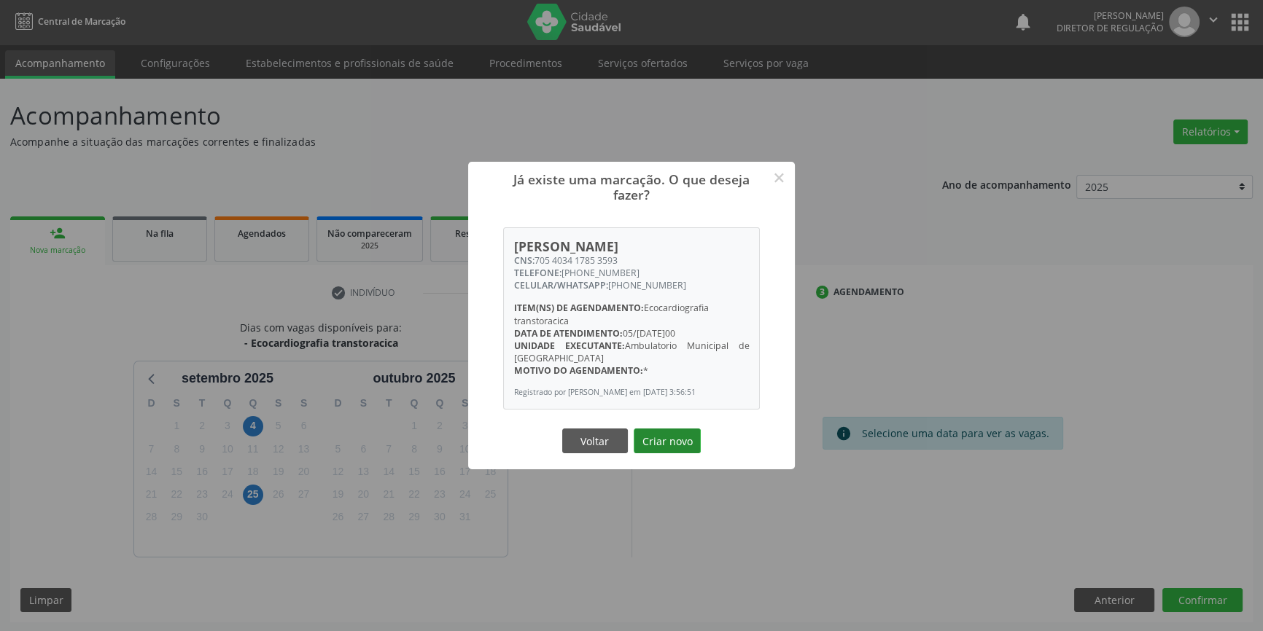
click at [661, 453] on button "Criar novo" at bounding box center [666, 441] width 67 height 25
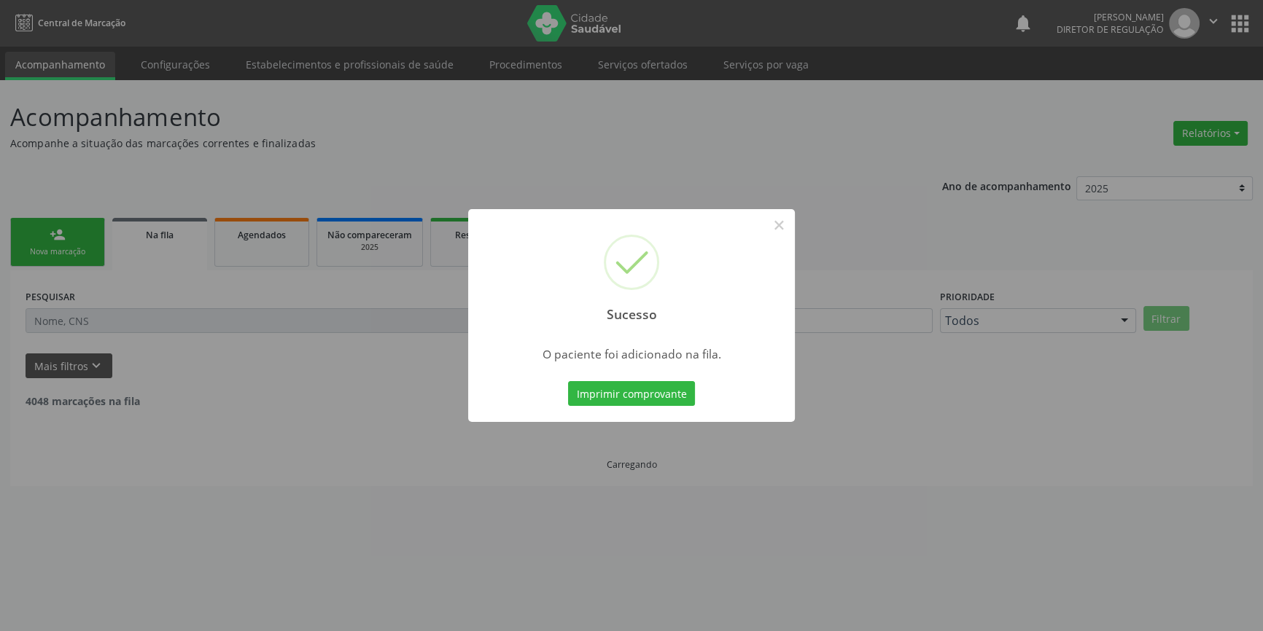
scroll to position [0, 0]
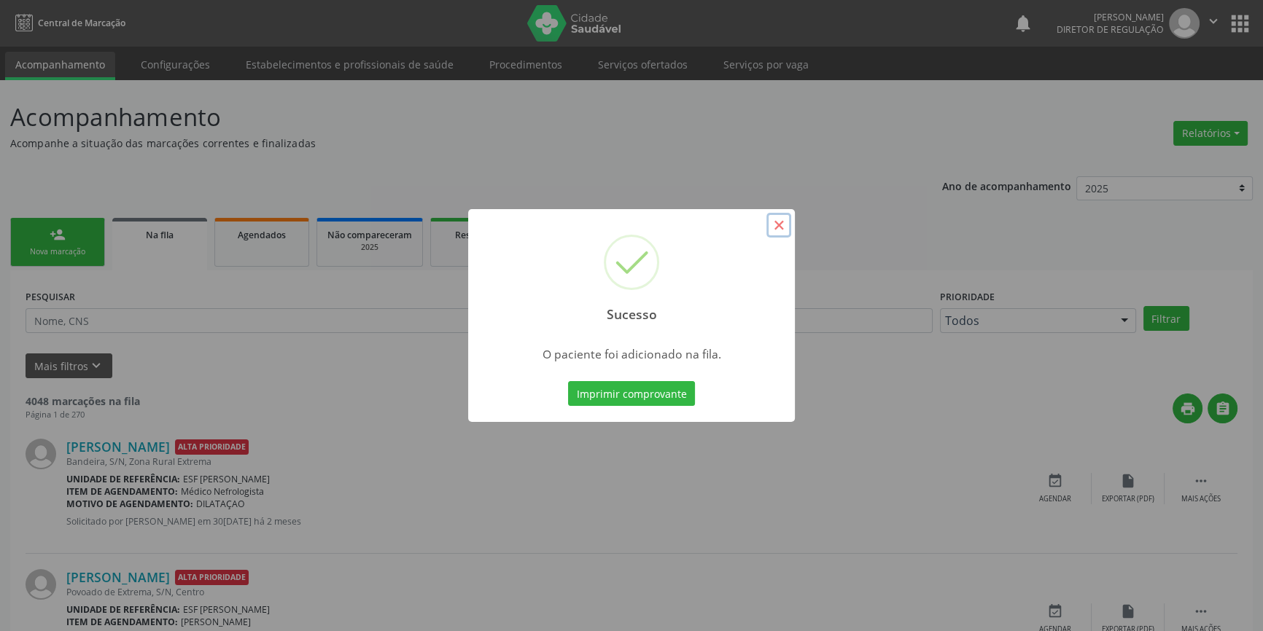
click at [774, 231] on button "×" at bounding box center [778, 225] width 25 height 25
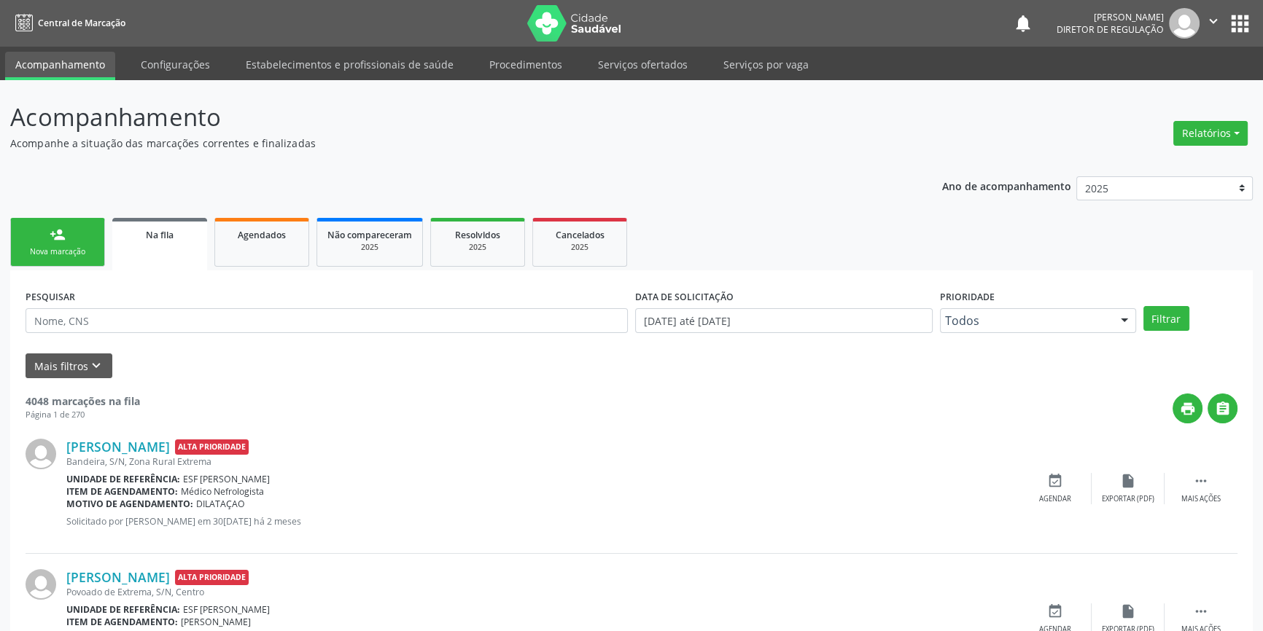
click at [77, 263] on link "person_add Nova marcação" at bounding box center [57, 242] width 95 height 49
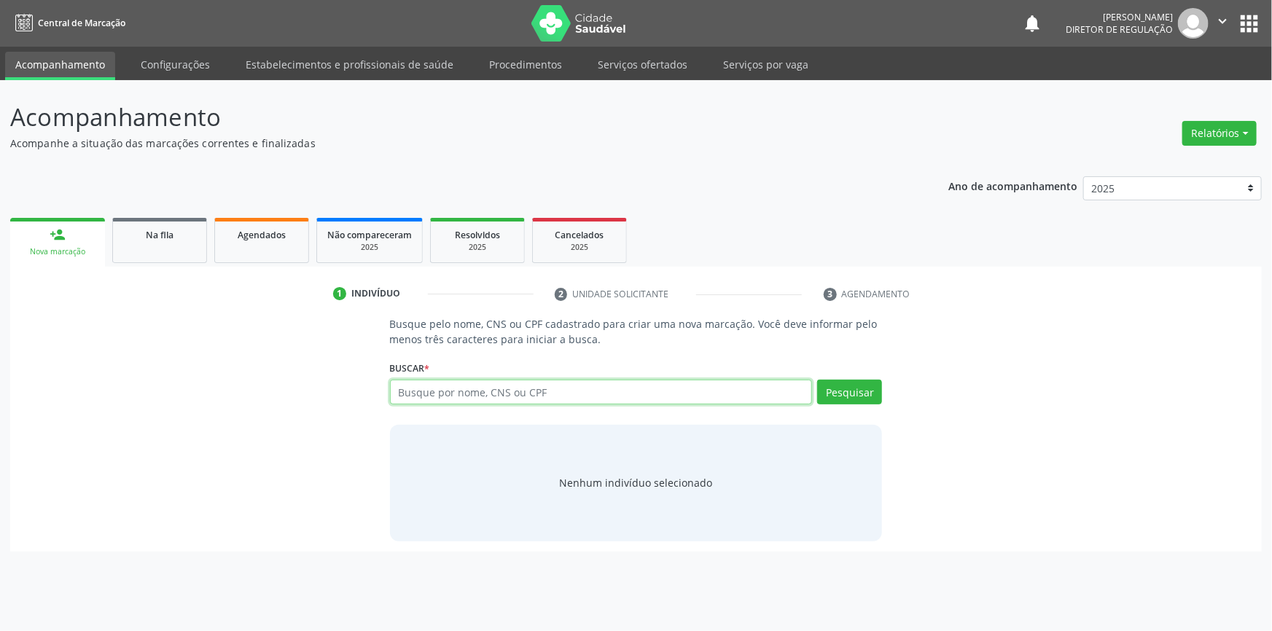
click at [546, 399] on input "text" at bounding box center [601, 392] width 423 height 25
type input "707801625192813"
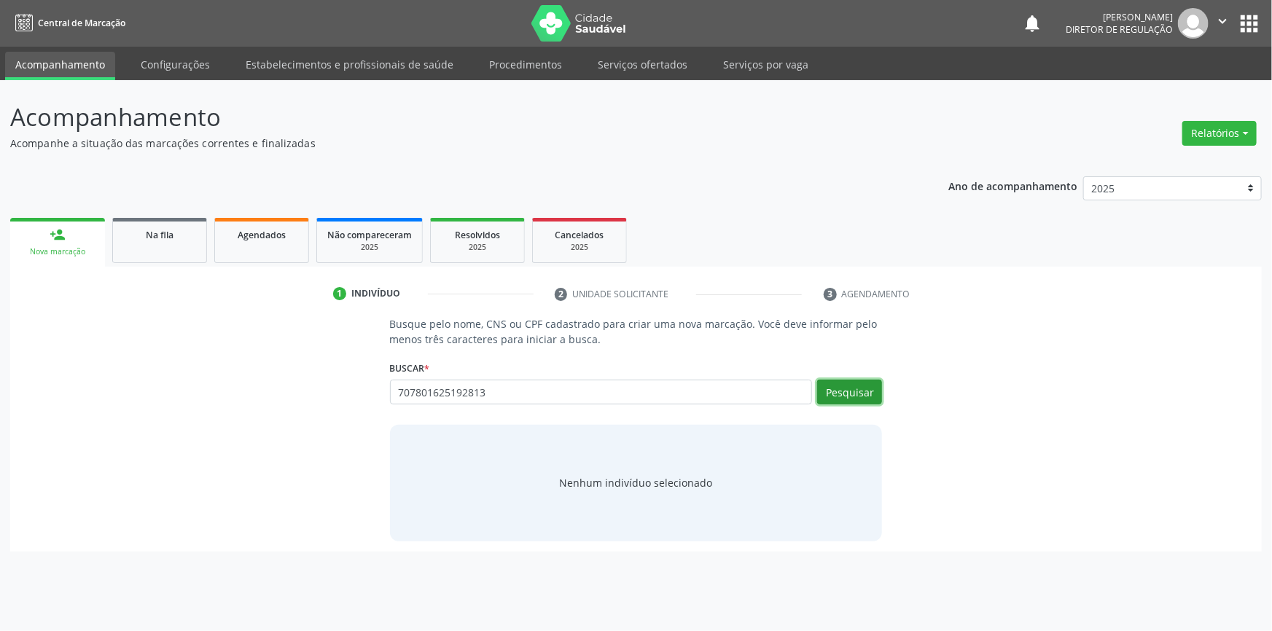
click at [843, 390] on button "Pesquisar" at bounding box center [849, 392] width 65 height 25
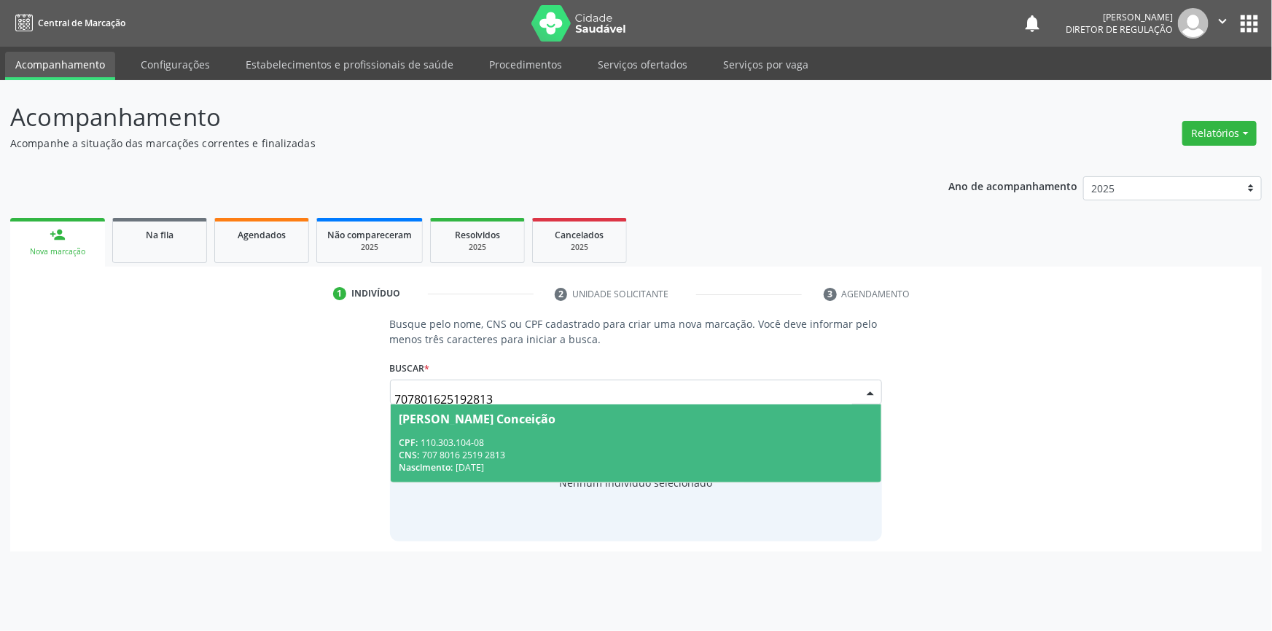
click at [579, 441] on div "CPF: 110.303.104-08" at bounding box center [636, 443] width 474 height 12
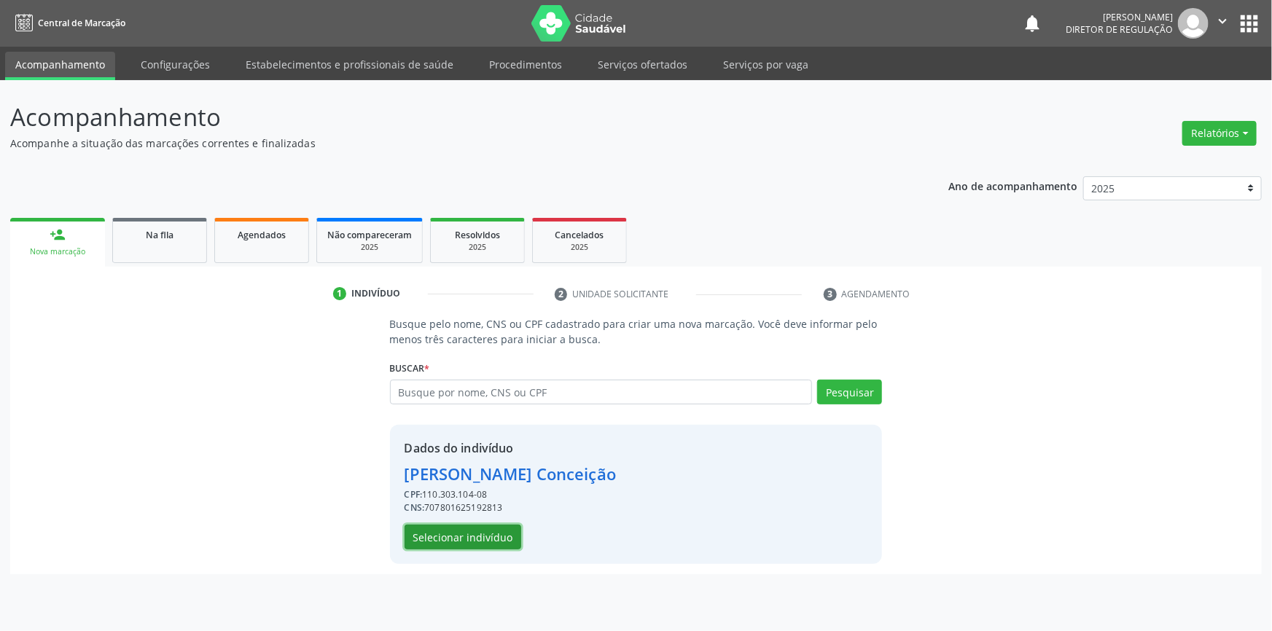
click at [476, 540] on button "Selecionar indivíduo" at bounding box center [463, 537] width 117 height 25
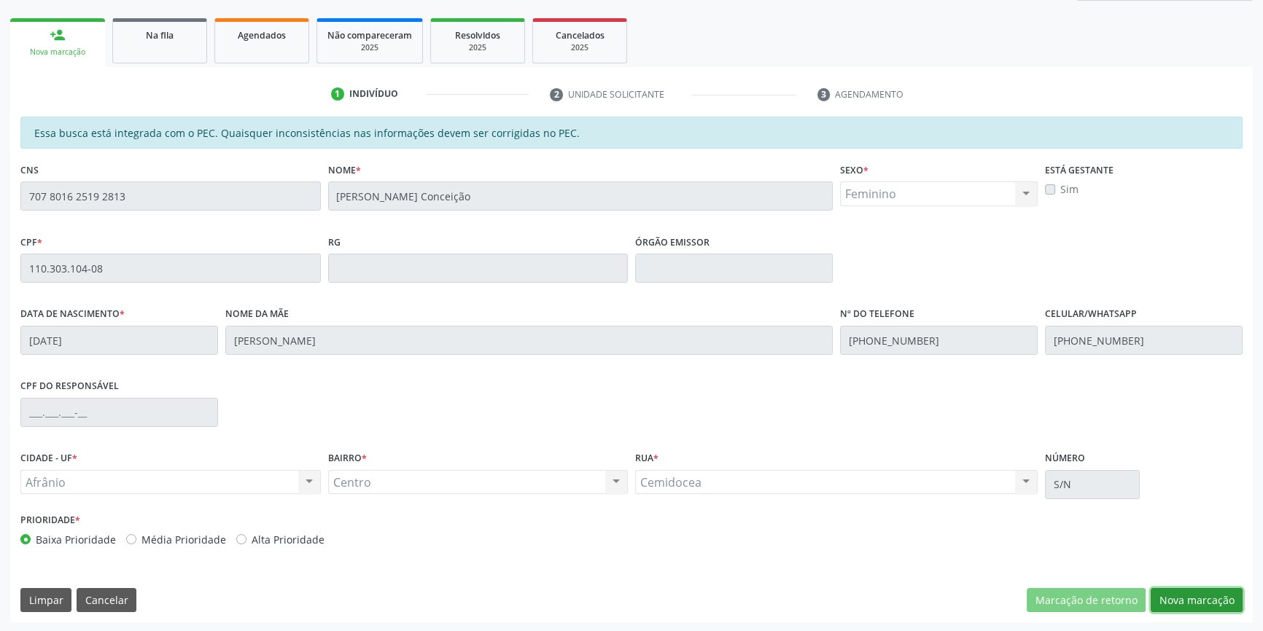
click at [1196, 598] on button "Nova marcação" at bounding box center [1196, 600] width 92 height 25
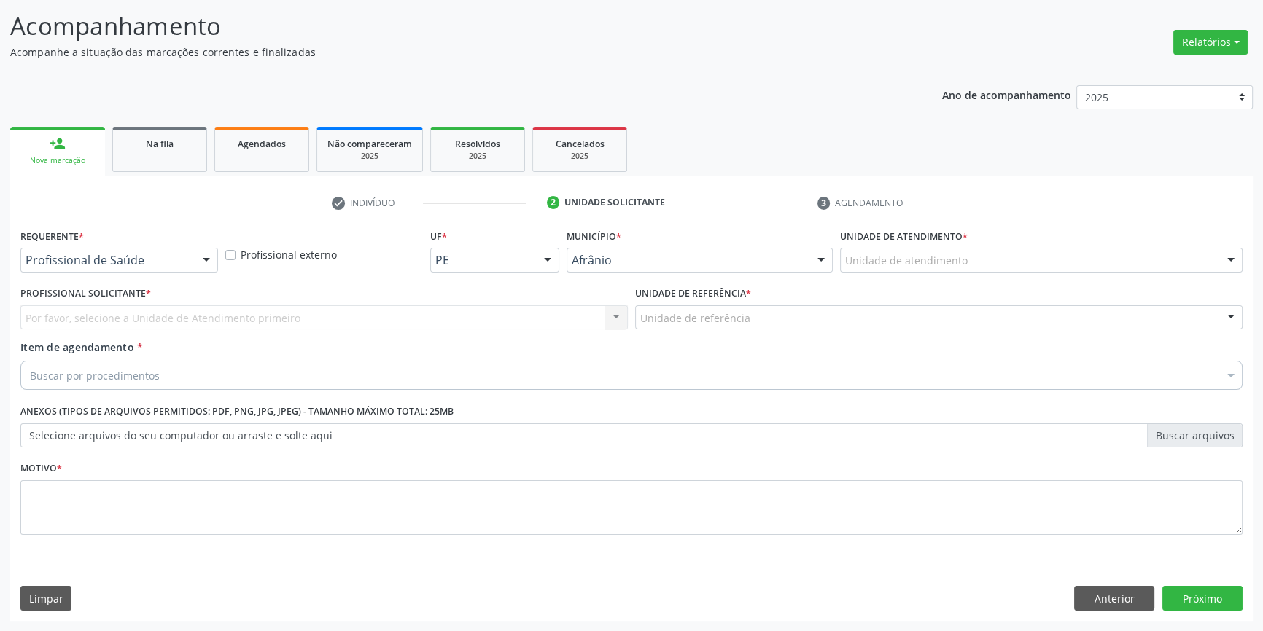
scroll to position [90, 0]
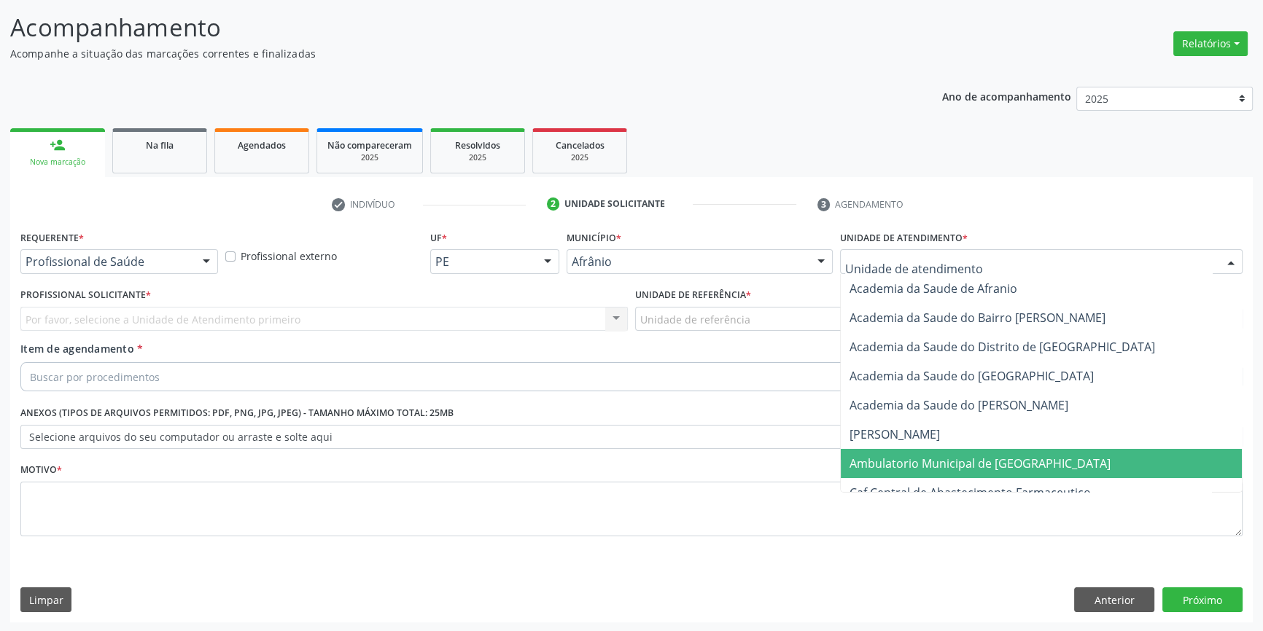
click at [940, 456] on span "Ambulatorio Municipal de [GEOGRAPHIC_DATA]" at bounding box center [979, 464] width 261 height 16
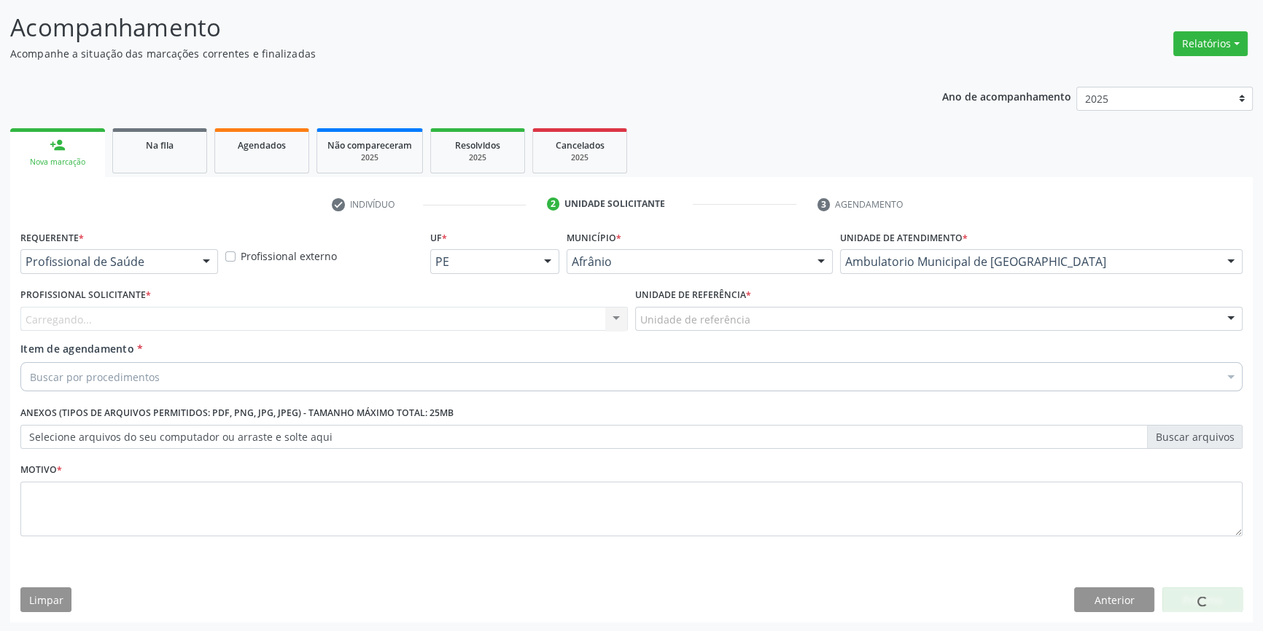
click at [729, 329] on div "Unidade de referência" at bounding box center [938, 319] width 607 height 25
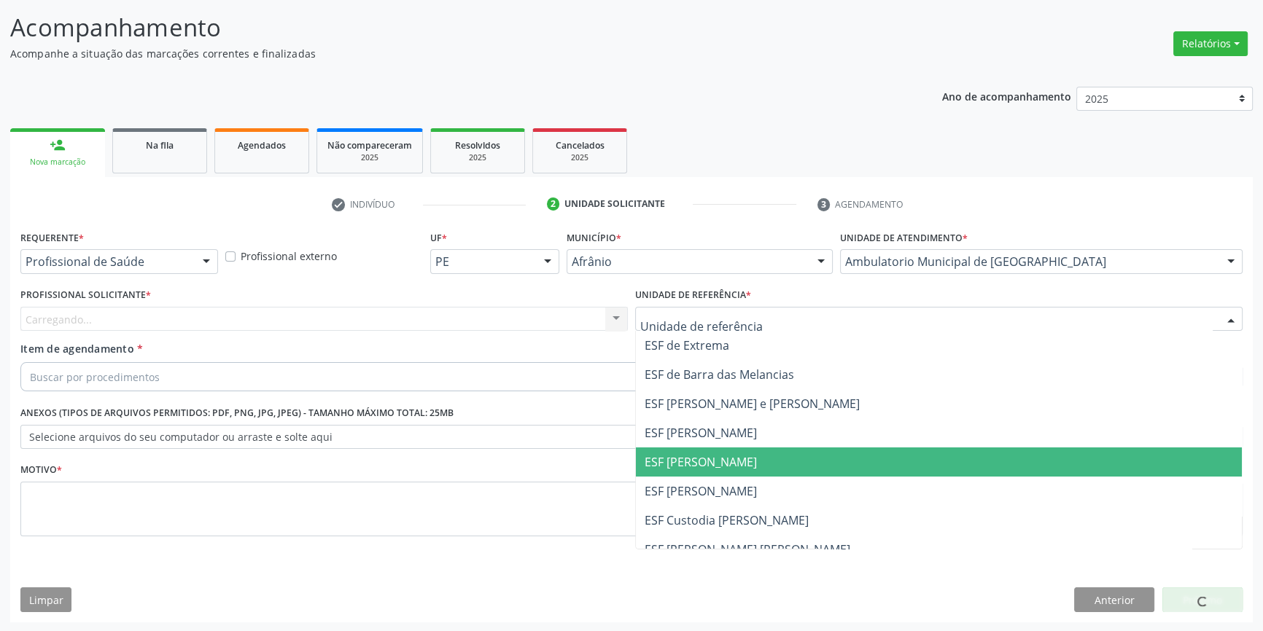
click at [715, 466] on span "ESF [PERSON_NAME]" at bounding box center [700, 462] width 112 height 16
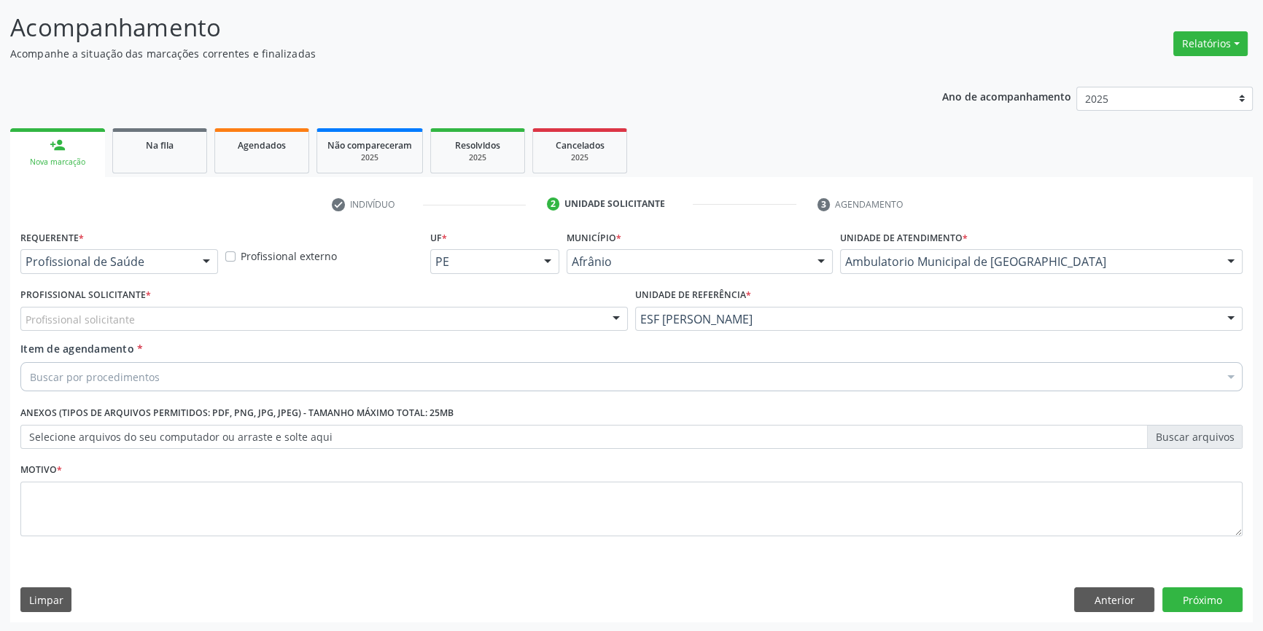
click at [239, 342] on div "Item de agendamento * Buscar por procedimentos Selecionar todos 0604320140 - Ab…" at bounding box center [631, 364] width 1222 height 46
click at [238, 329] on div "Profissional solicitante Médico Anestesiologista - Julianna Ferreira Obara Médi…" at bounding box center [323, 319] width 607 height 25
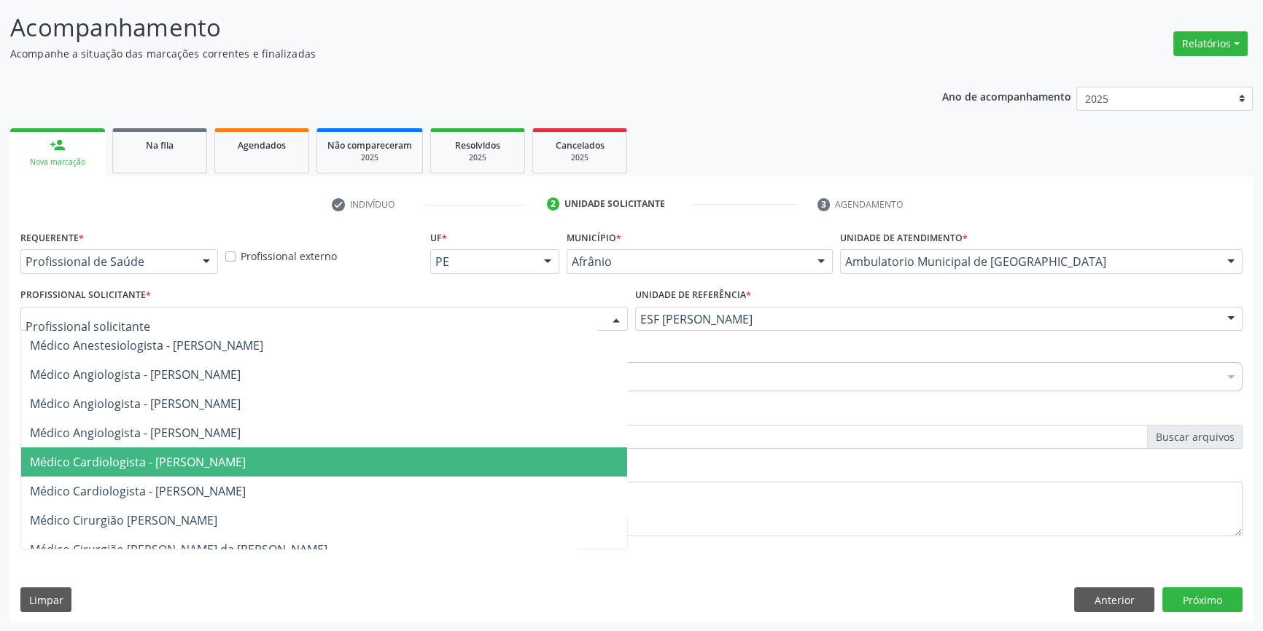
click at [199, 463] on span "Médico Cardiologista - [PERSON_NAME]" at bounding box center [138, 462] width 216 height 16
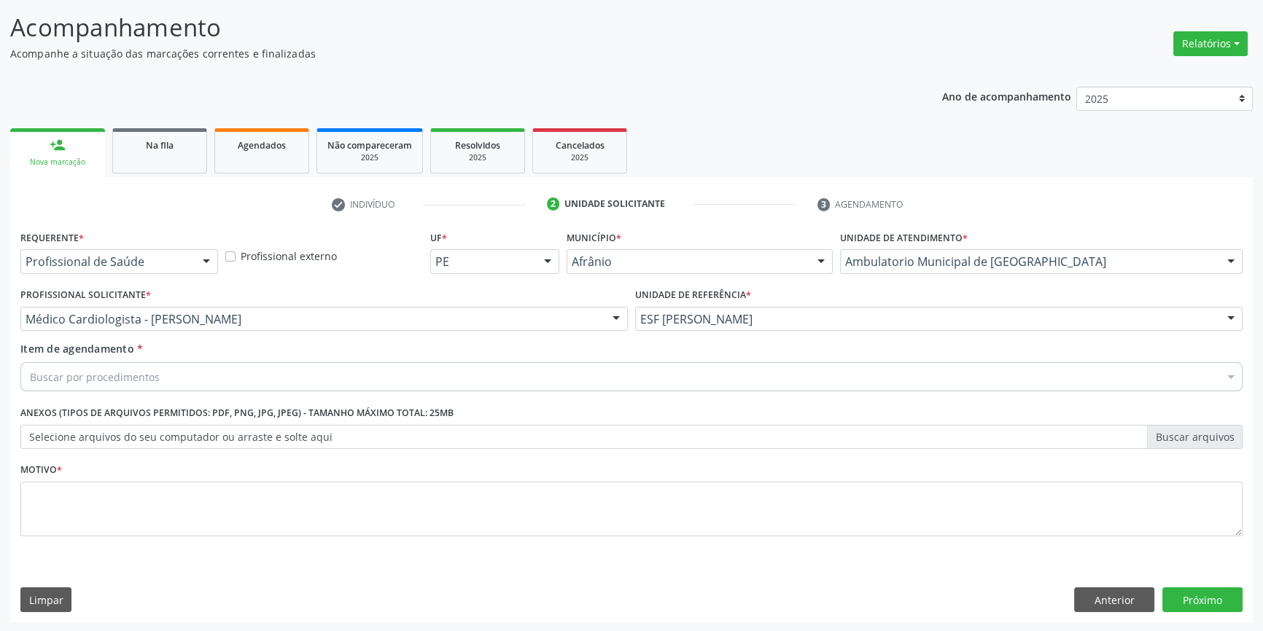
click at [171, 381] on div "Buscar por procedimentos" at bounding box center [631, 376] width 1222 height 29
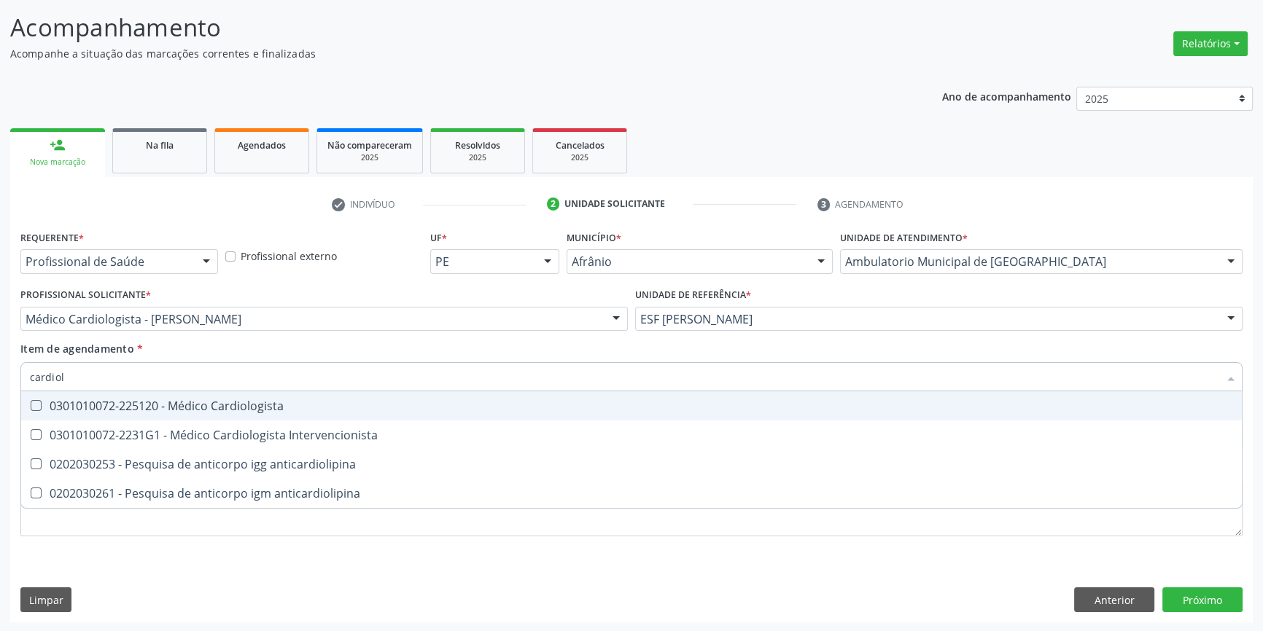
type input "cardiolo"
click at [176, 400] on div "0301010072-225120 - Médico Cardiologista" at bounding box center [631, 406] width 1203 height 12
checkbox Cardiologista "true"
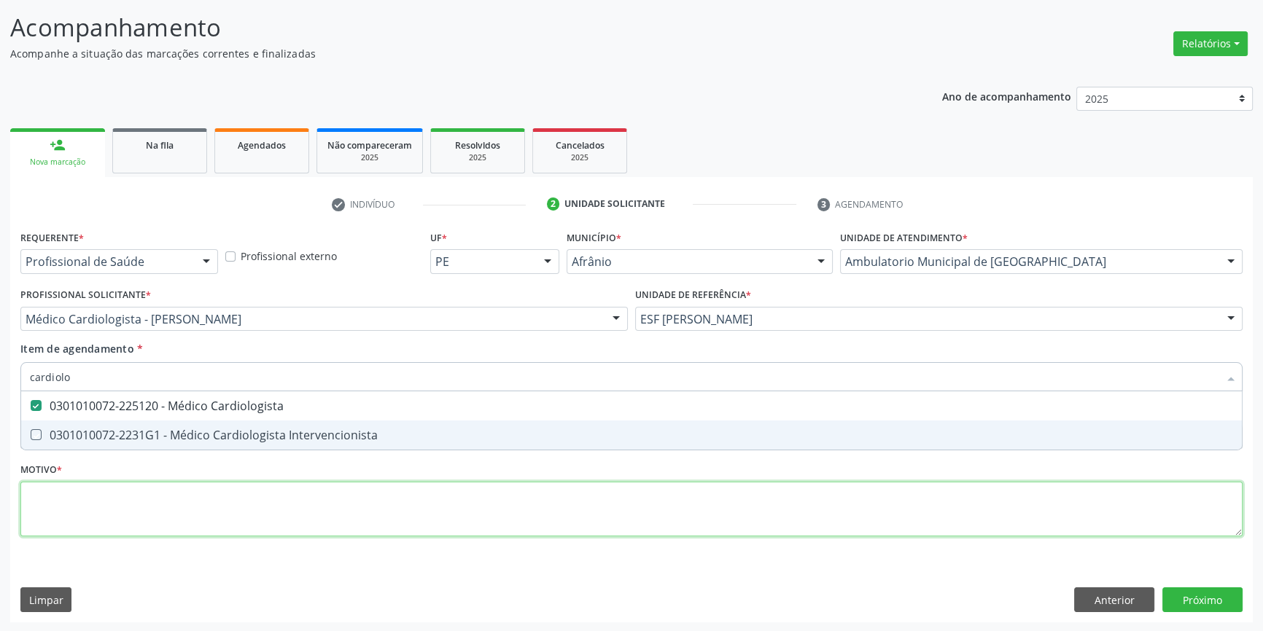
click at [154, 501] on div "Requerente * Profissional de Saúde Profissional de Saúde Paciente Nenhum result…" at bounding box center [631, 392] width 1222 height 330
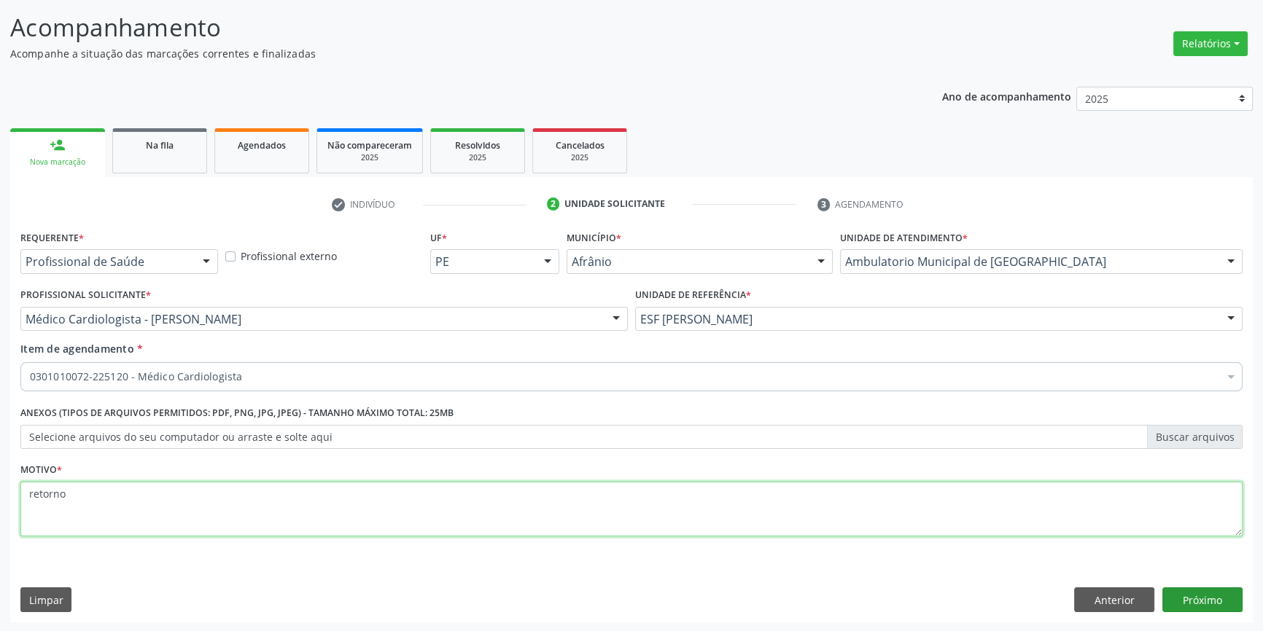
type textarea "retorno"
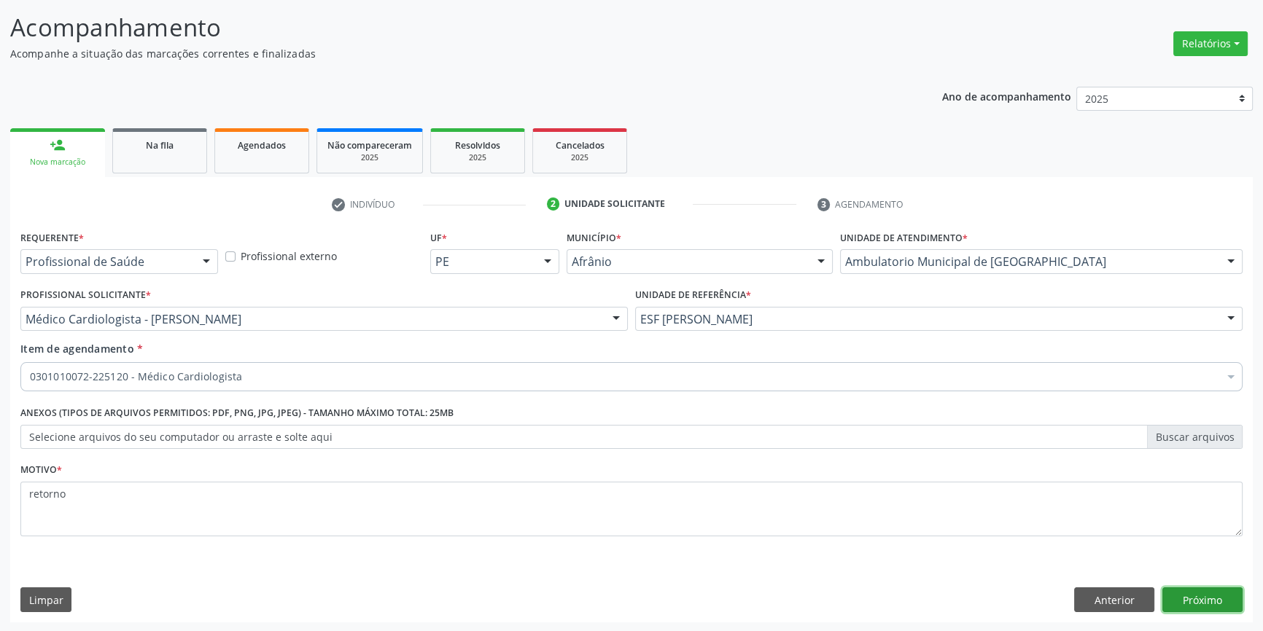
click at [1232, 596] on button "Próximo" at bounding box center [1202, 600] width 80 height 25
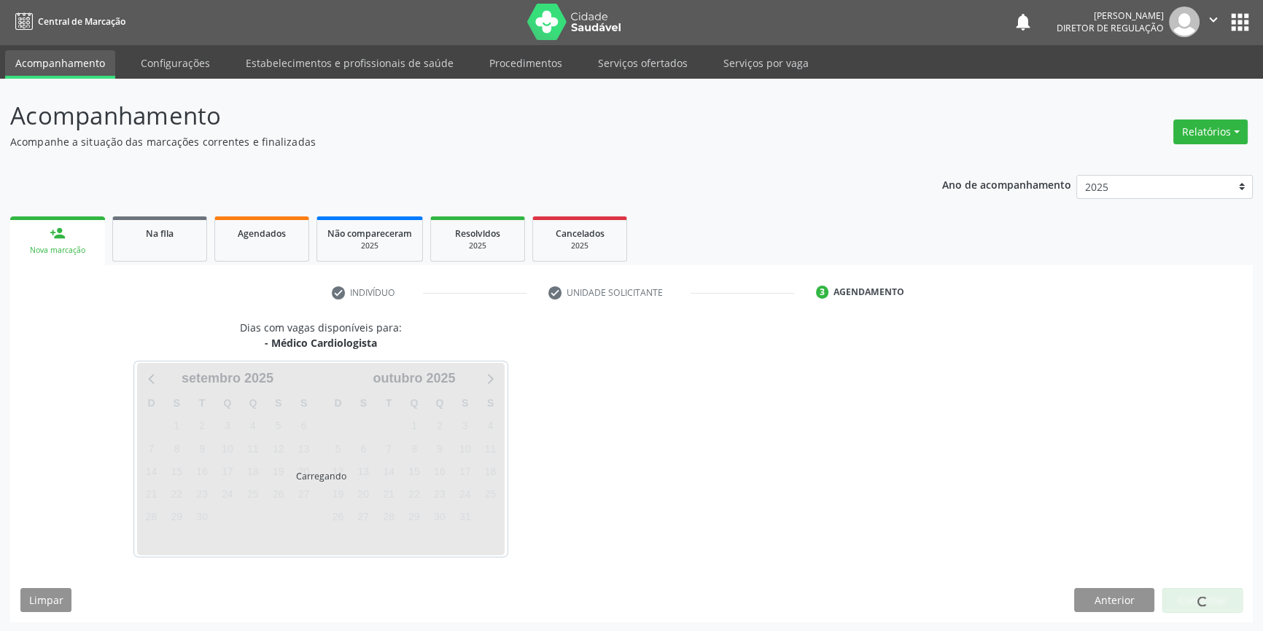
scroll to position [1, 0]
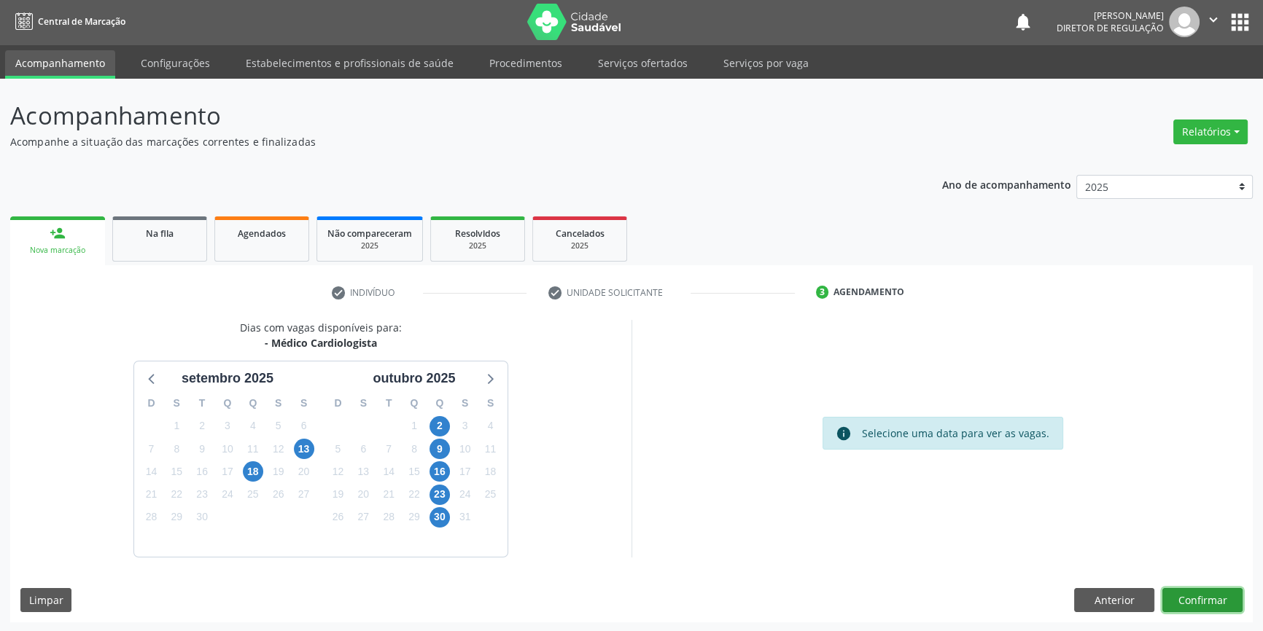
click at [1225, 601] on button "Confirmar" at bounding box center [1202, 600] width 80 height 25
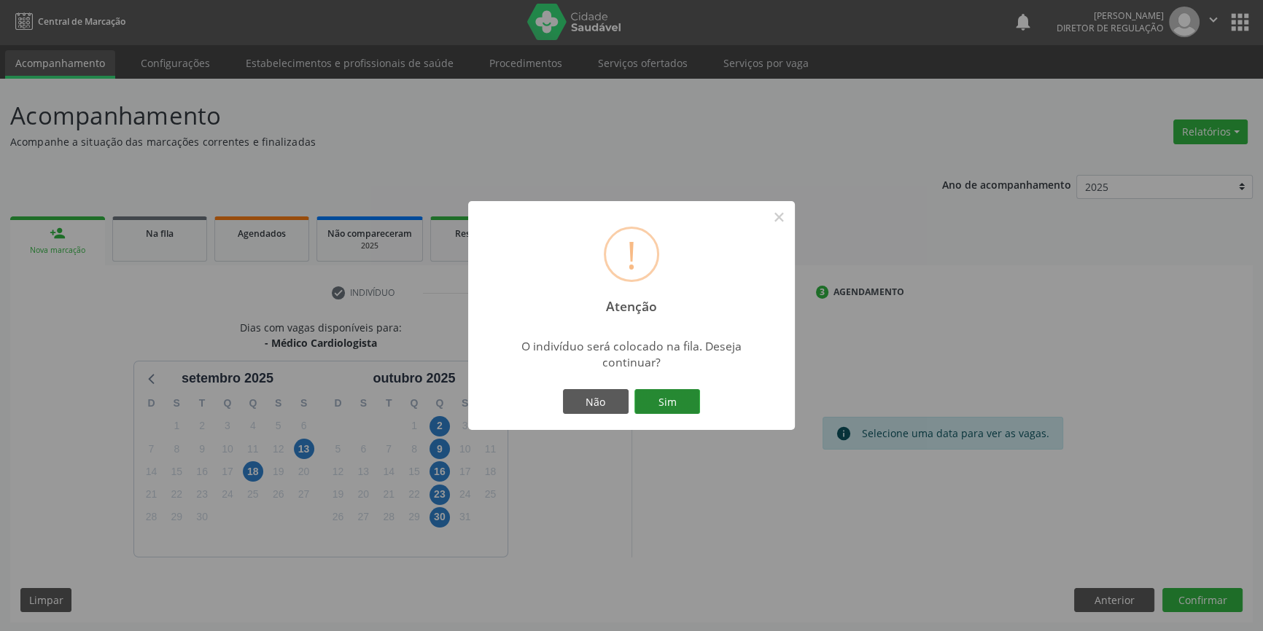
click at [686, 402] on button "Sim" at bounding box center [667, 401] width 66 height 25
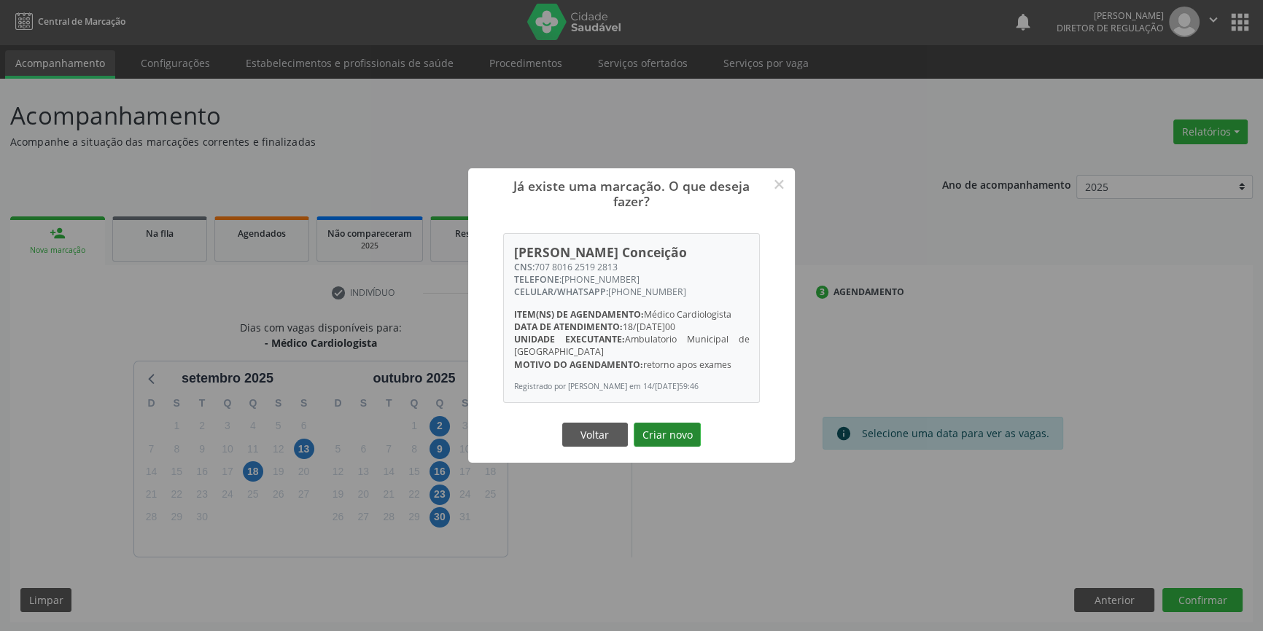
click at [682, 436] on button "Criar novo" at bounding box center [666, 435] width 67 height 25
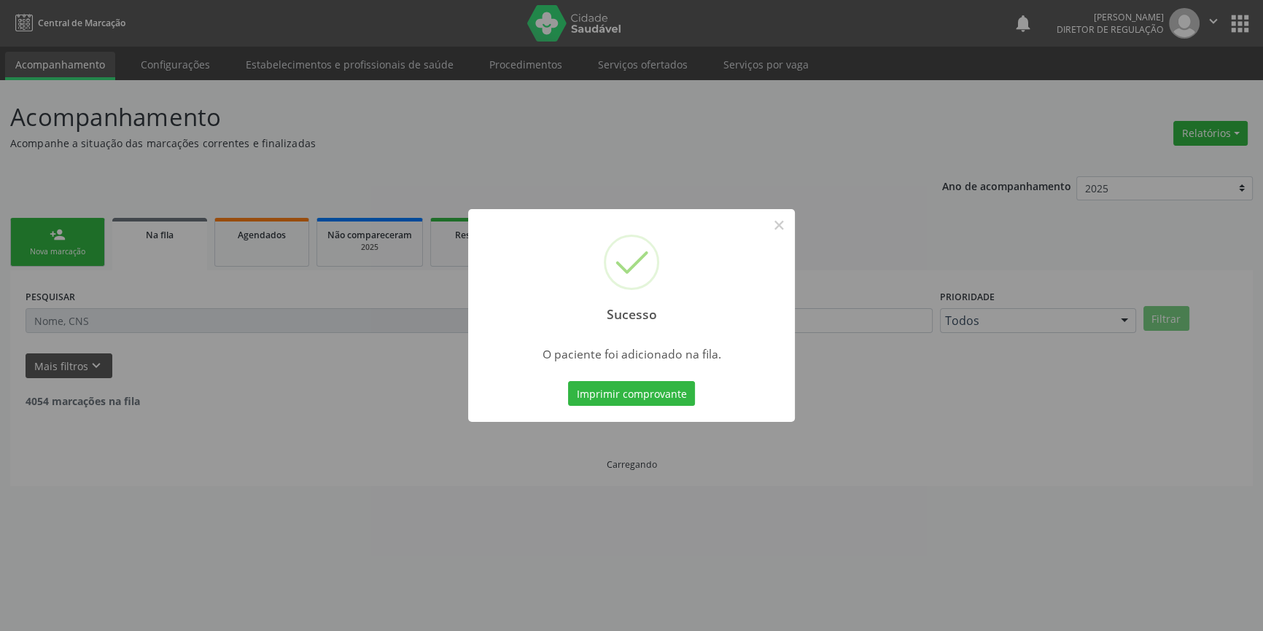
scroll to position [0, 0]
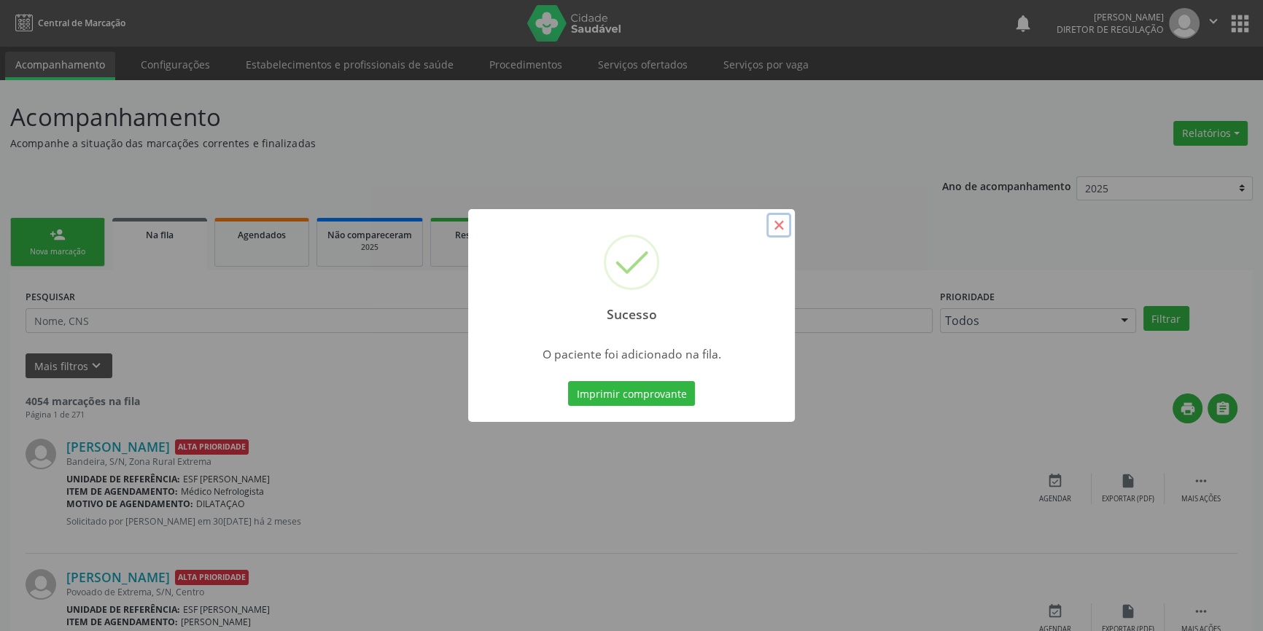
click at [783, 233] on button "×" at bounding box center [778, 225] width 25 height 25
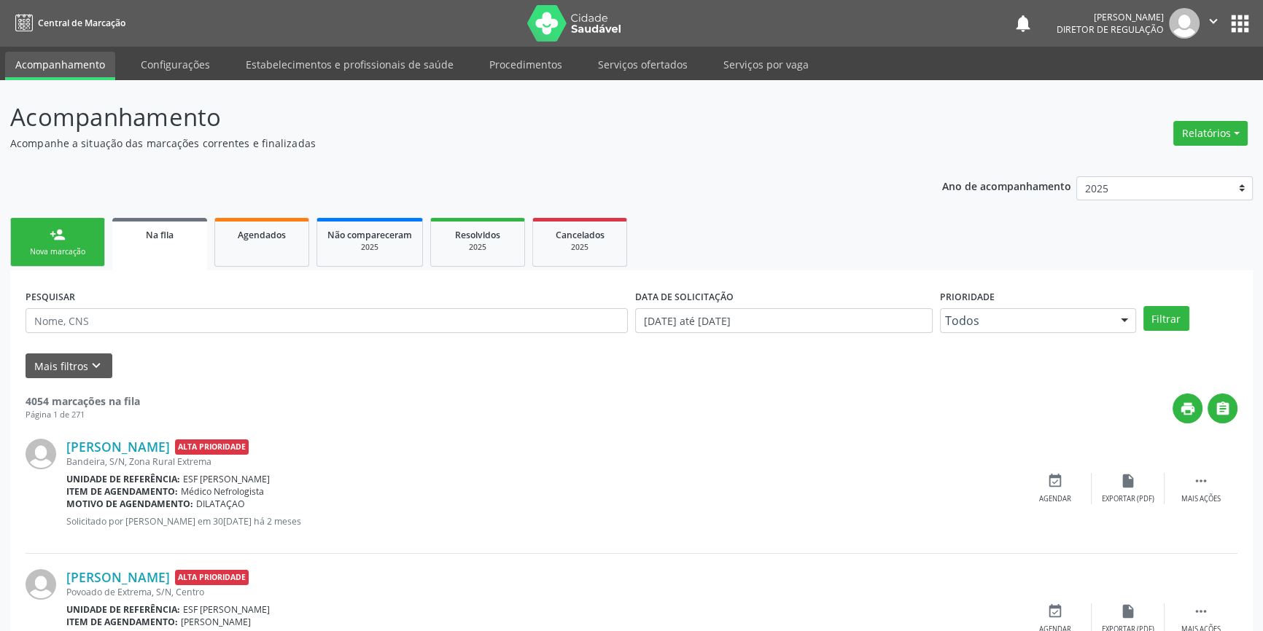
click at [34, 227] on link "person_add Nova marcação" at bounding box center [57, 242] width 95 height 49
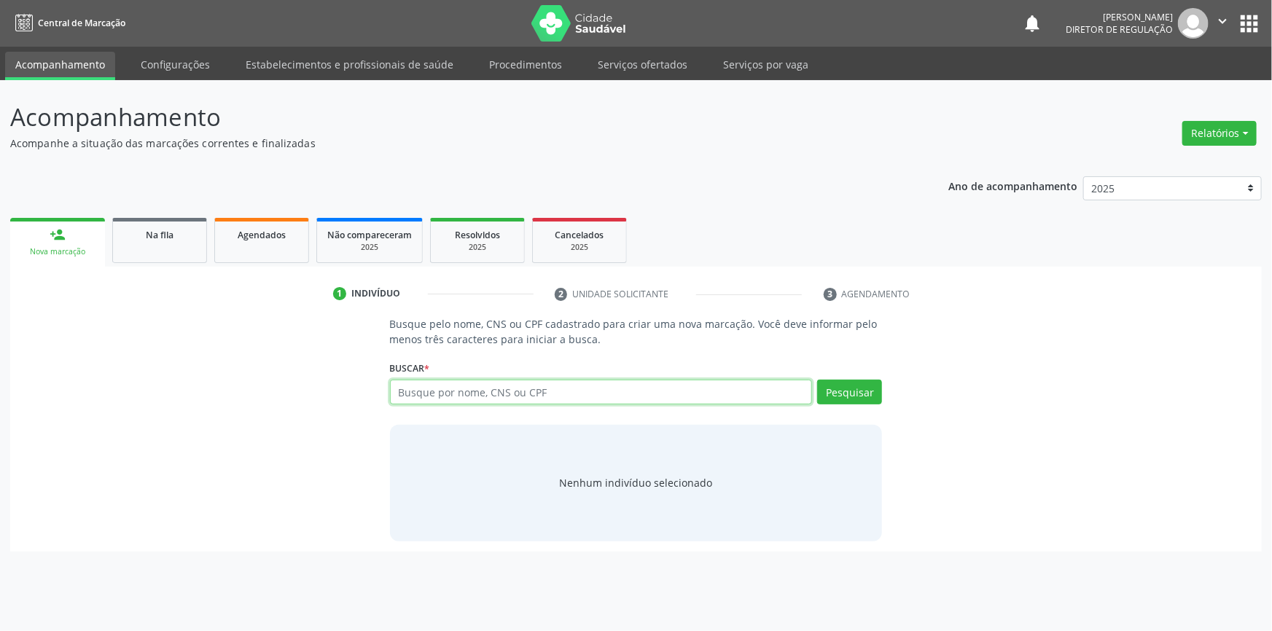
click at [462, 397] on input "text" at bounding box center [601, 392] width 423 height 25
type input "700000724754908"
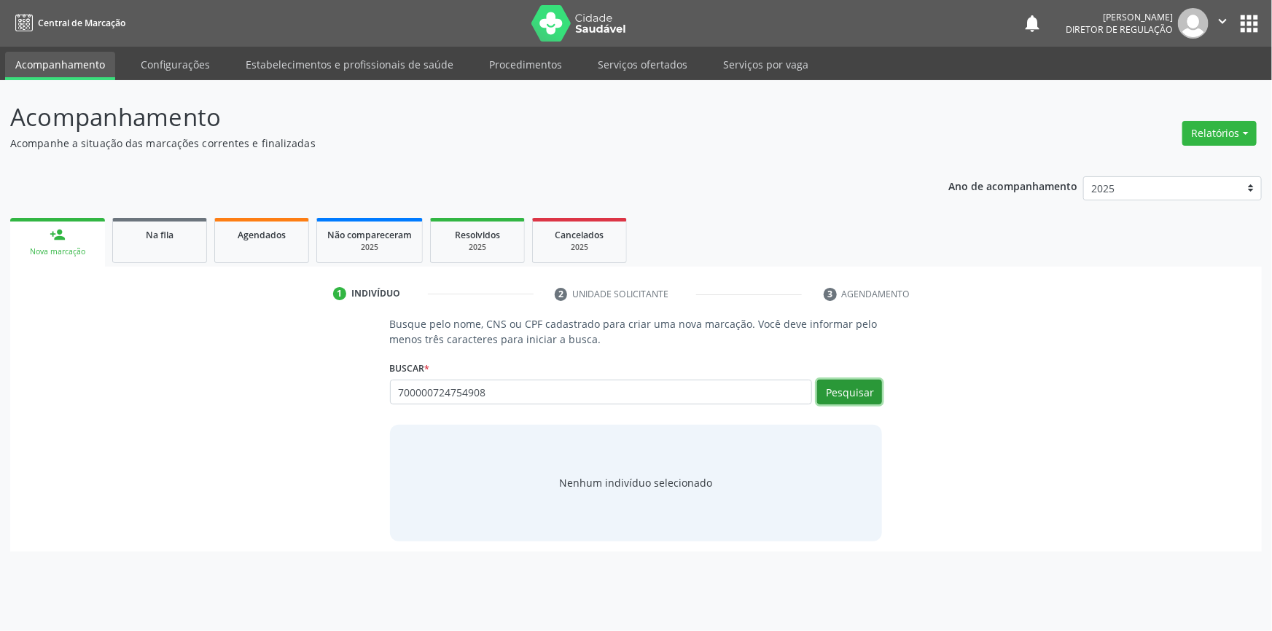
click at [822, 380] on button "Pesquisar" at bounding box center [849, 392] width 65 height 25
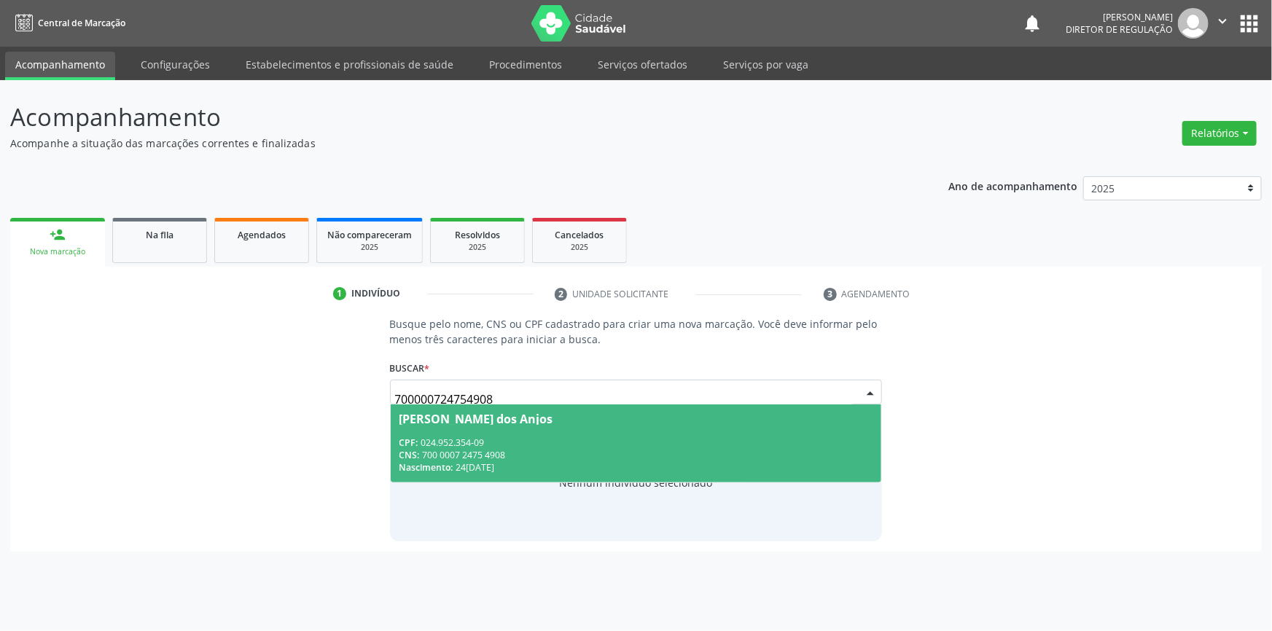
click at [518, 446] on div "CPF: 024.952.354-09" at bounding box center [636, 443] width 474 height 12
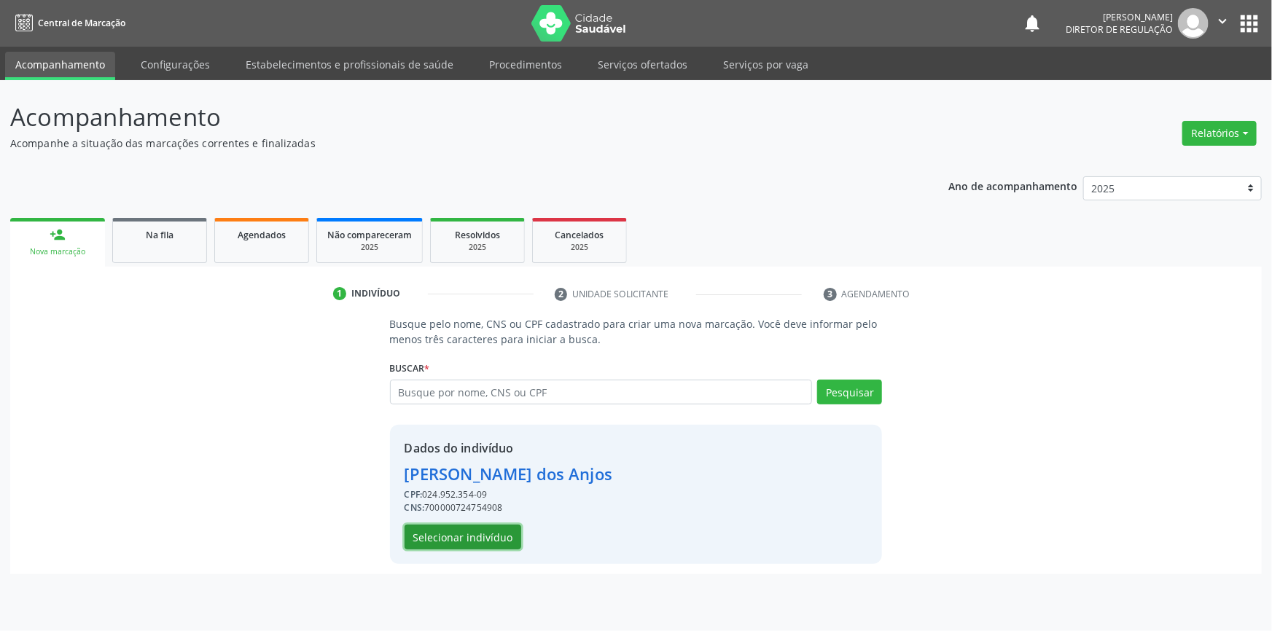
click at [467, 537] on button "Selecionar indivíduo" at bounding box center [463, 537] width 117 height 25
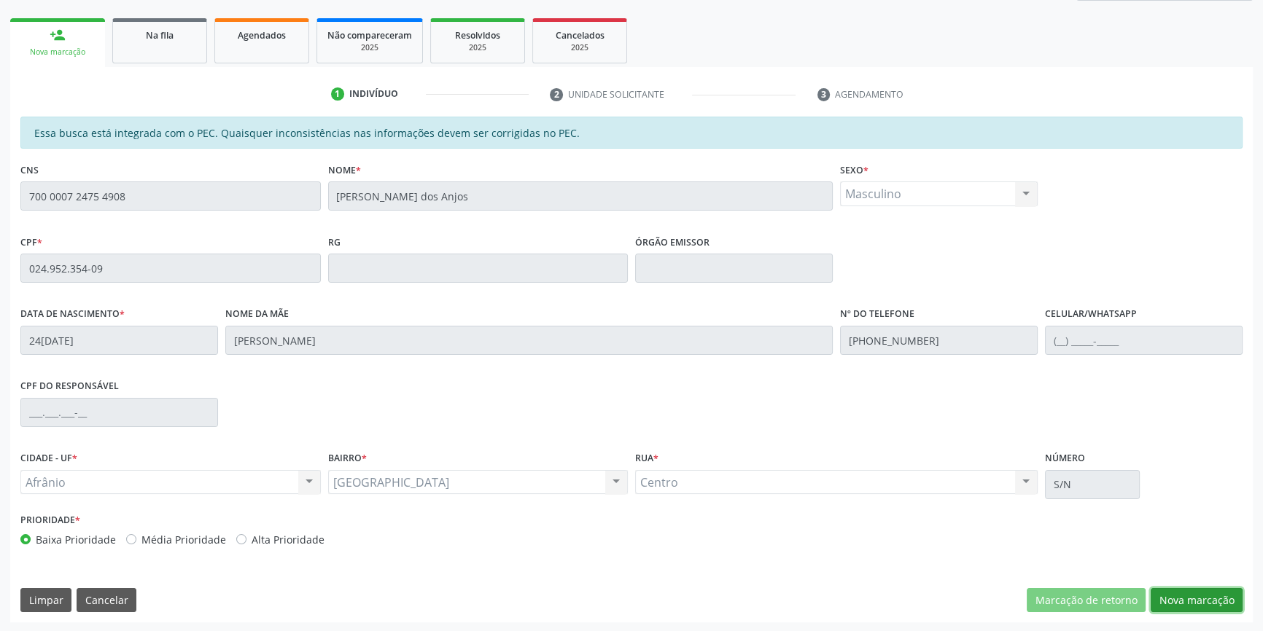
click at [1196, 603] on button "Nova marcação" at bounding box center [1196, 600] width 92 height 25
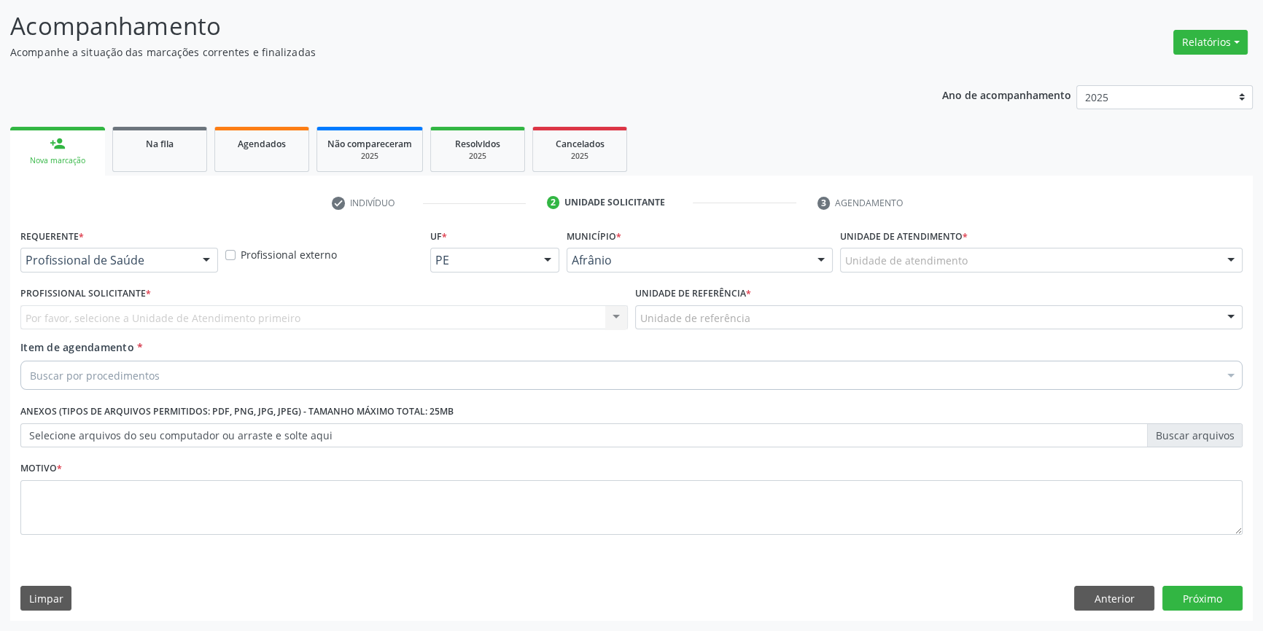
scroll to position [90, 0]
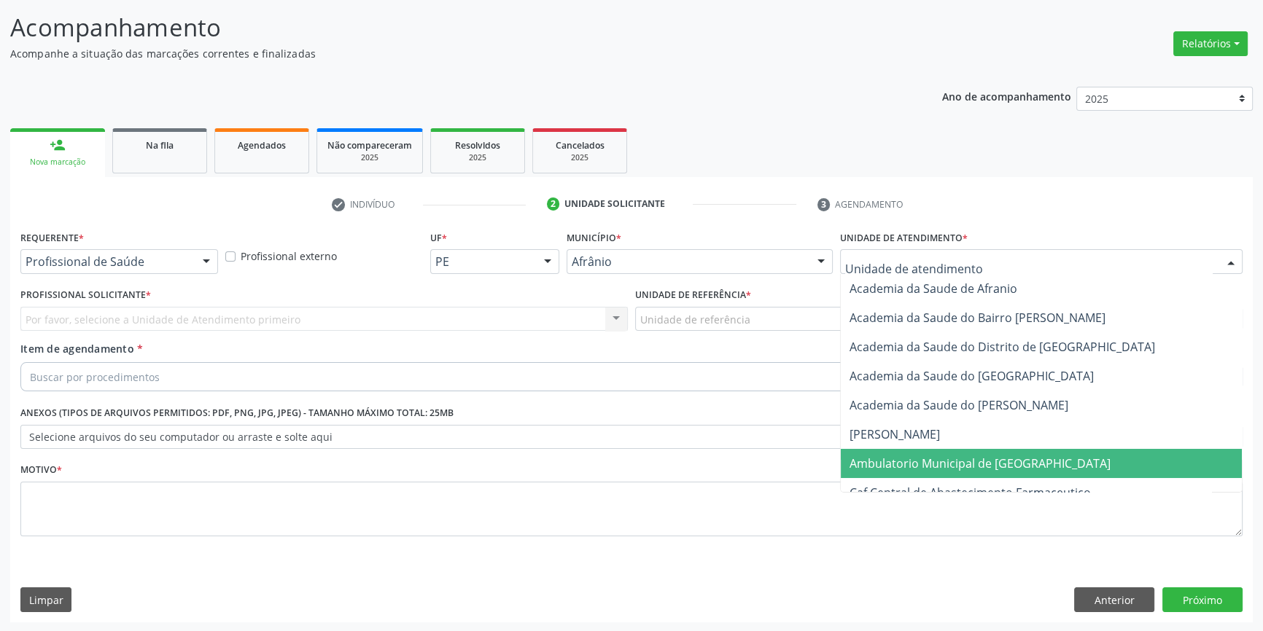
click at [910, 452] on span "Ambulatorio Municipal de [GEOGRAPHIC_DATA]" at bounding box center [1041, 463] width 401 height 29
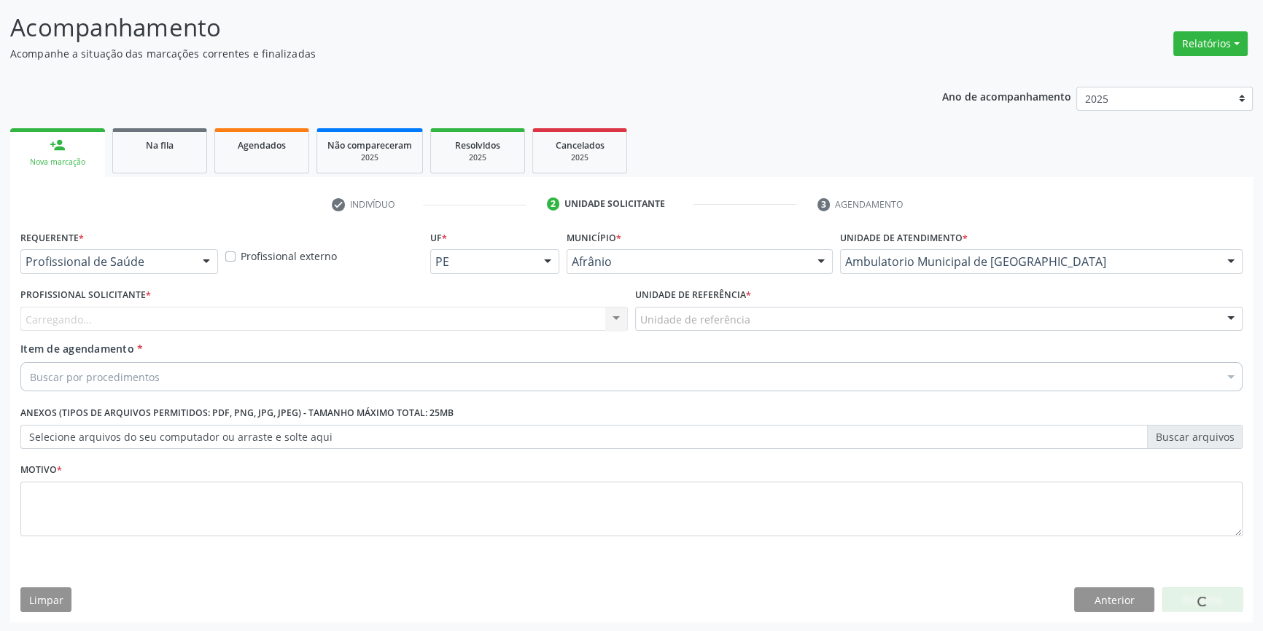
click at [736, 330] on div "Unidade de referência * Unidade de referência ESF de Extrema ESF de Barra das M…" at bounding box center [938, 312] width 615 height 57
click at [737, 326] on div at bounding box center [938, 319] width 607 height 25
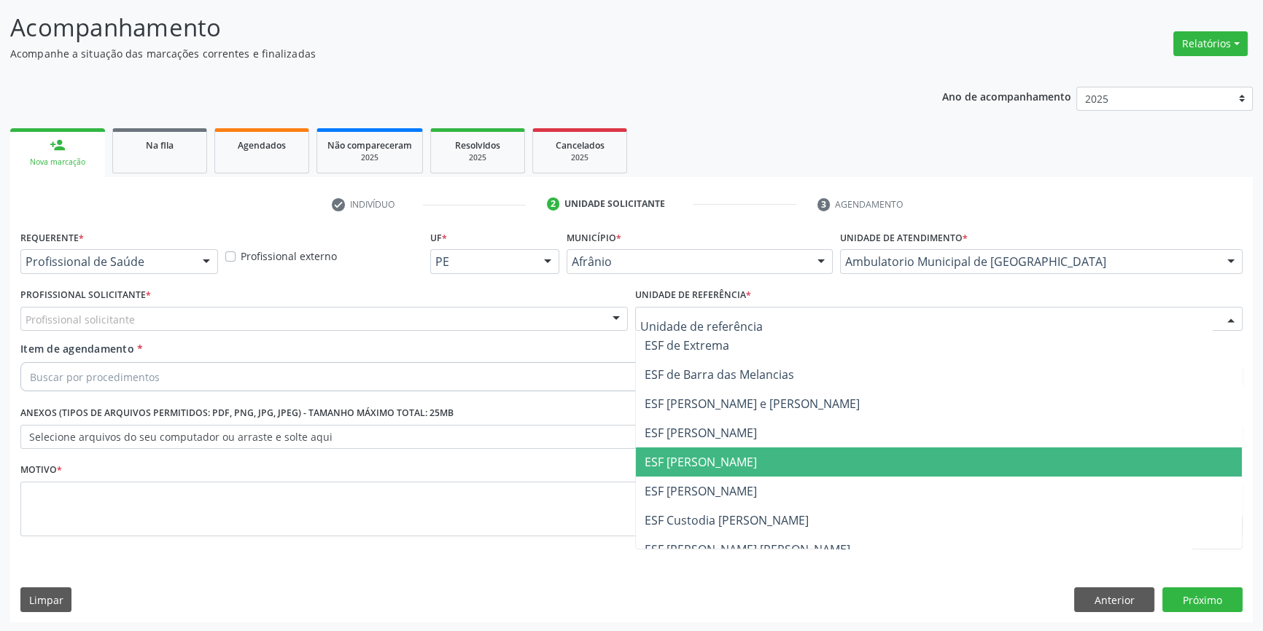
click at [717, 470] on span "ESF [PERSON_NAME]" at bounding box center [939, 462] width 606 height 29
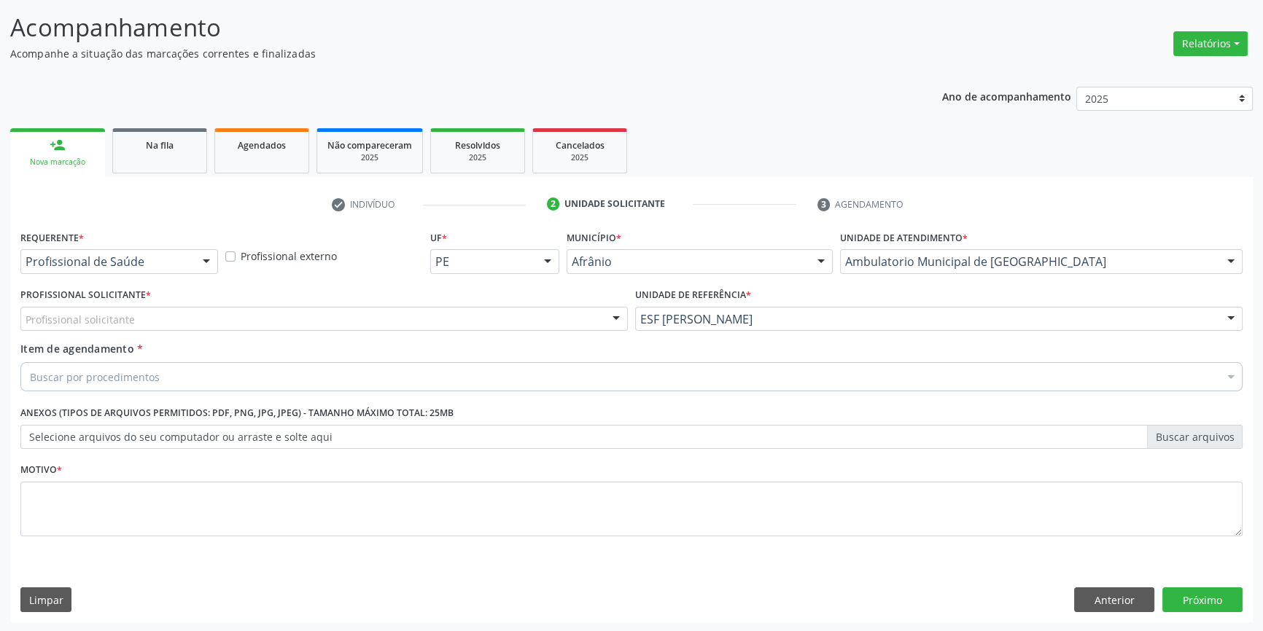
click at [517, 327] on div "Profissional solicitante" at bounding box center [323, 319] width 607 height 25
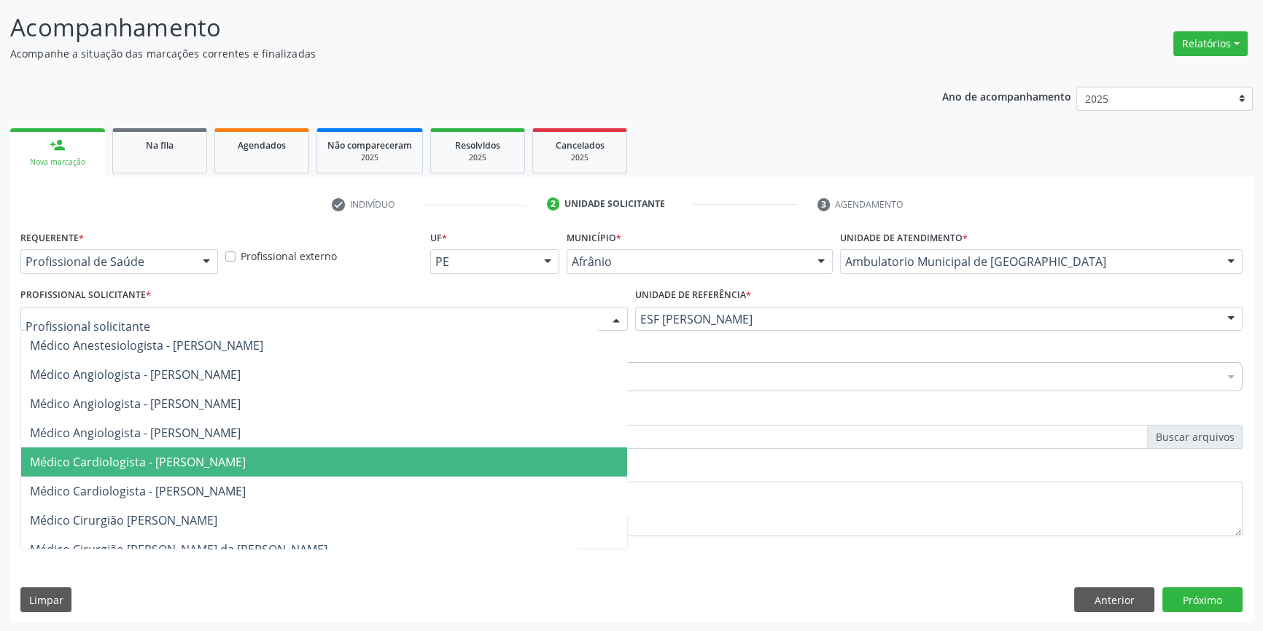
click at [227, 459] on span "Médico Cardiologista - [PERSON_NAME]" at bounding box center [138, 462] width 216 height 16
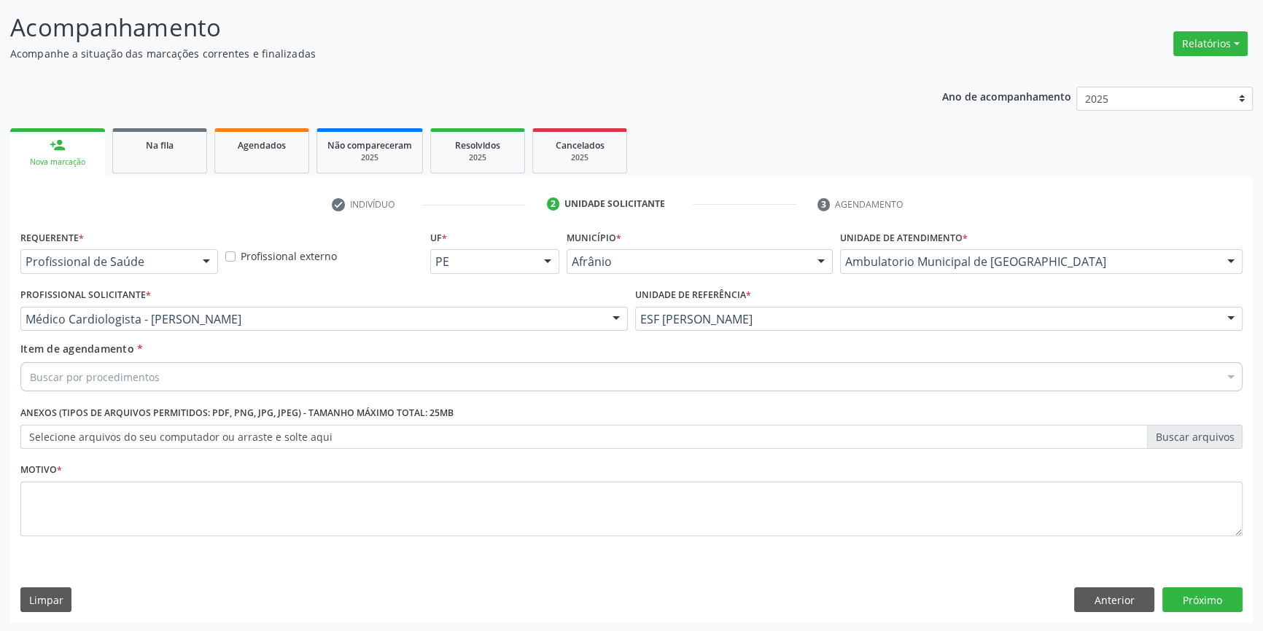
click at [167, 391] on div "Item de agendamento * Buscar por procedimentos Selecionar todos 0604320140 - Ab…" at bounding box center [631, 369] width 1229 height 56
click at [160, 364] on div "Buscar por procedimentos" at bounding box center [631, 376] width 1222 height 29
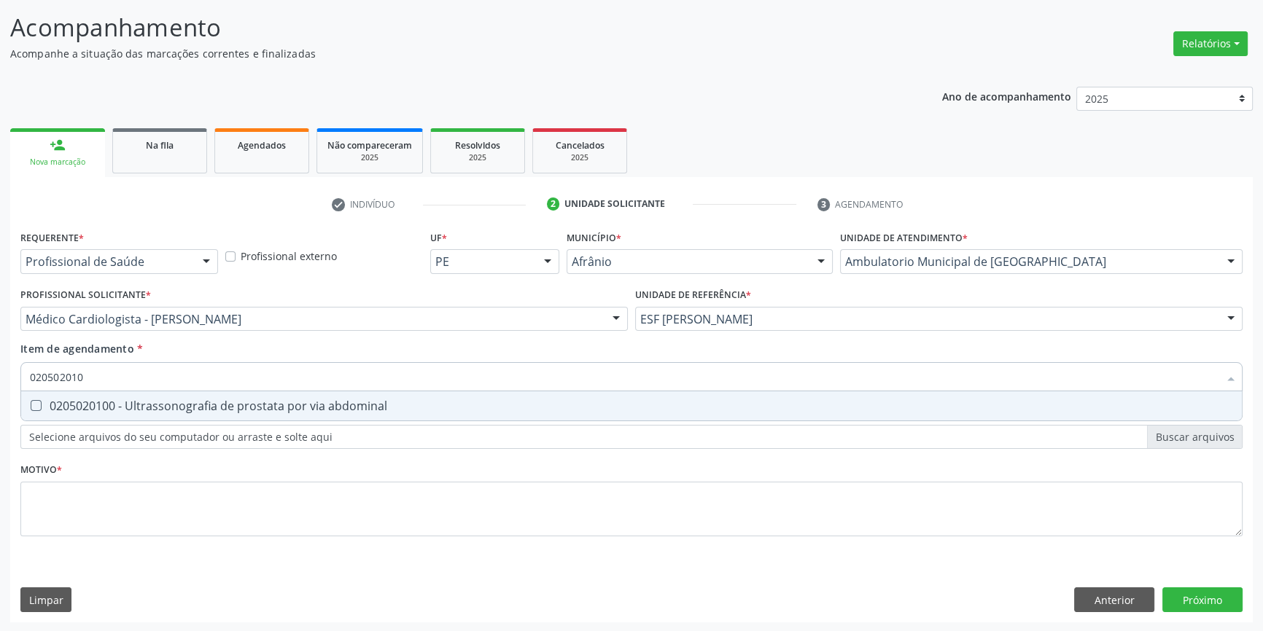
type input "0205020100"
click at [79, 405] on div "0205020100 - Ultrassonografia de prostata por via abdominal" at bounding box center [631, 406] width 1203 height 12
checkbox abdominal "true"
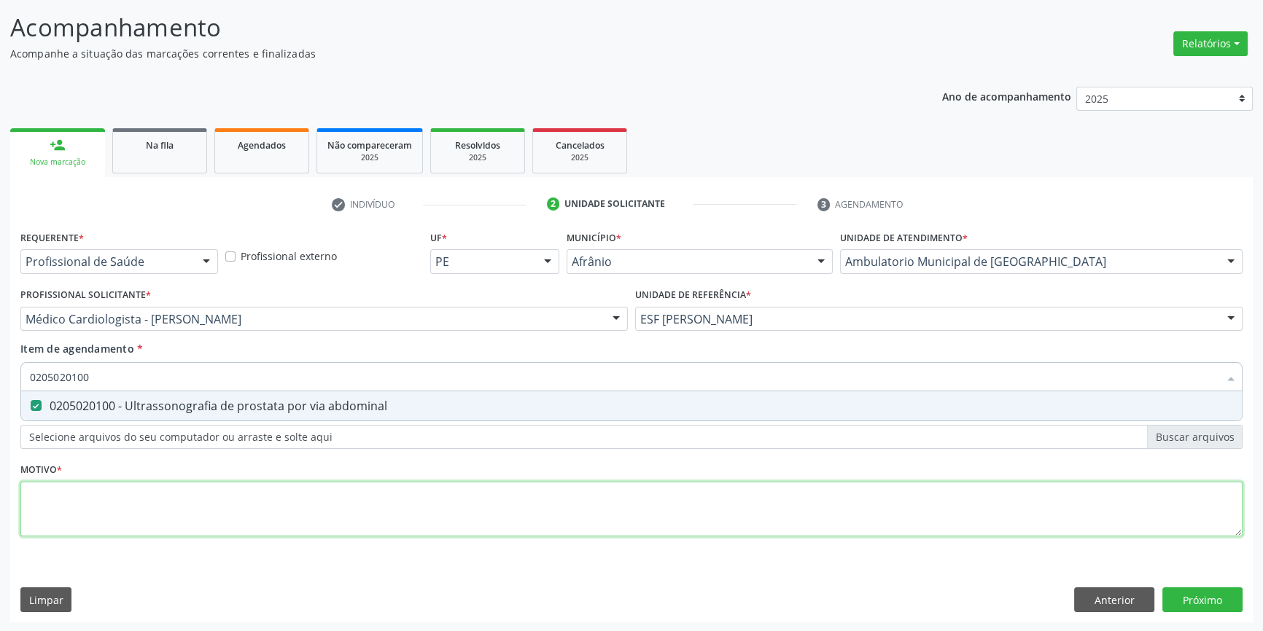
click at [66, 481] on div "Requerente * Profissional de Saúde Profissional de Saúde Paciente Nenhum result…" at bounding box center [631, 392] width 1222 height 330
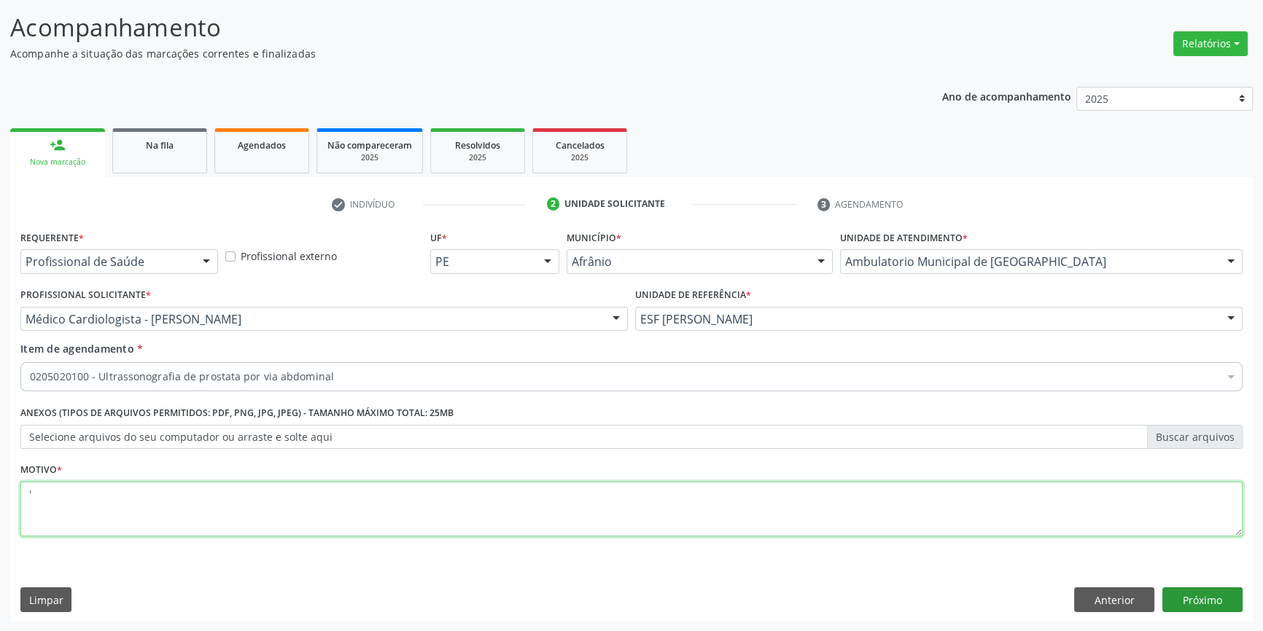
type textarea "'"
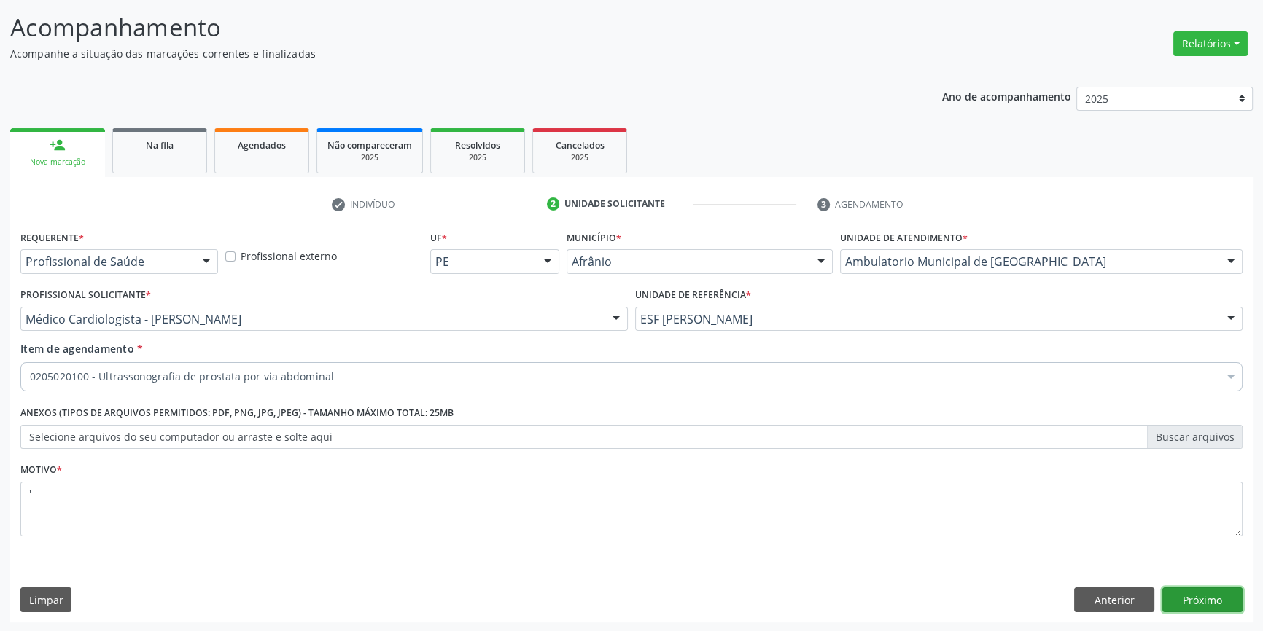
click at [1184, 604] on button "Próximo" at bounding box center [1202, 600] width 80 height 25
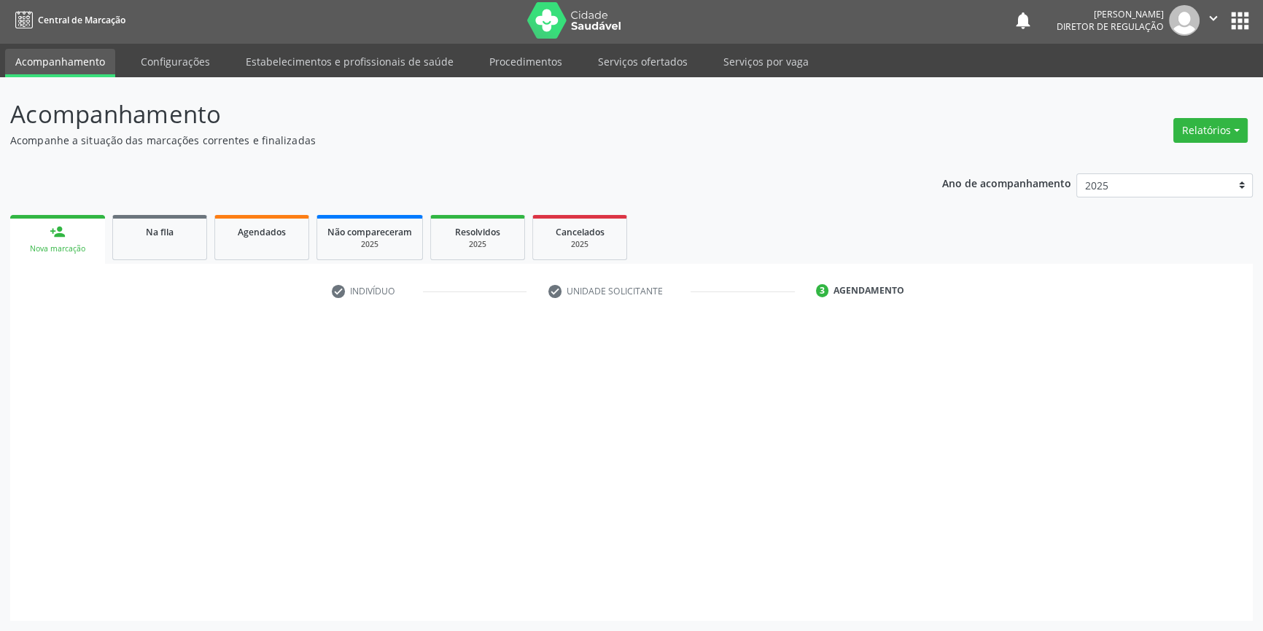
scroll to position [1, 0]
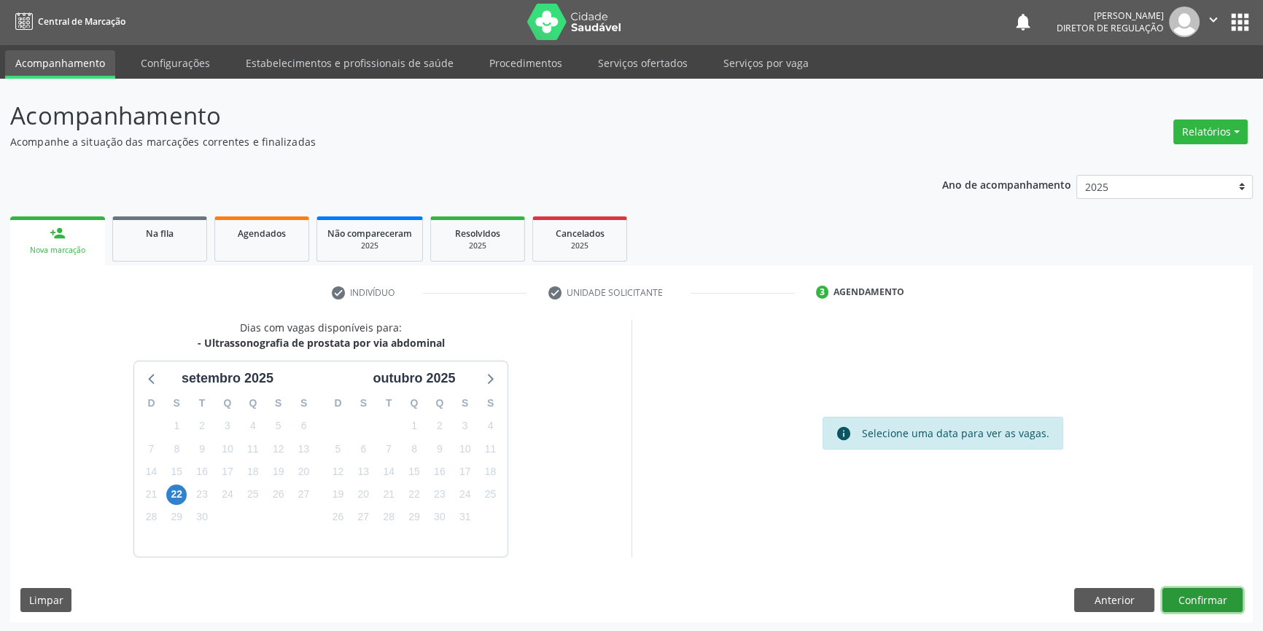
click at [1217, 591] on button "Confirmar" at bounding box center [1202, 600] width 80 height 25
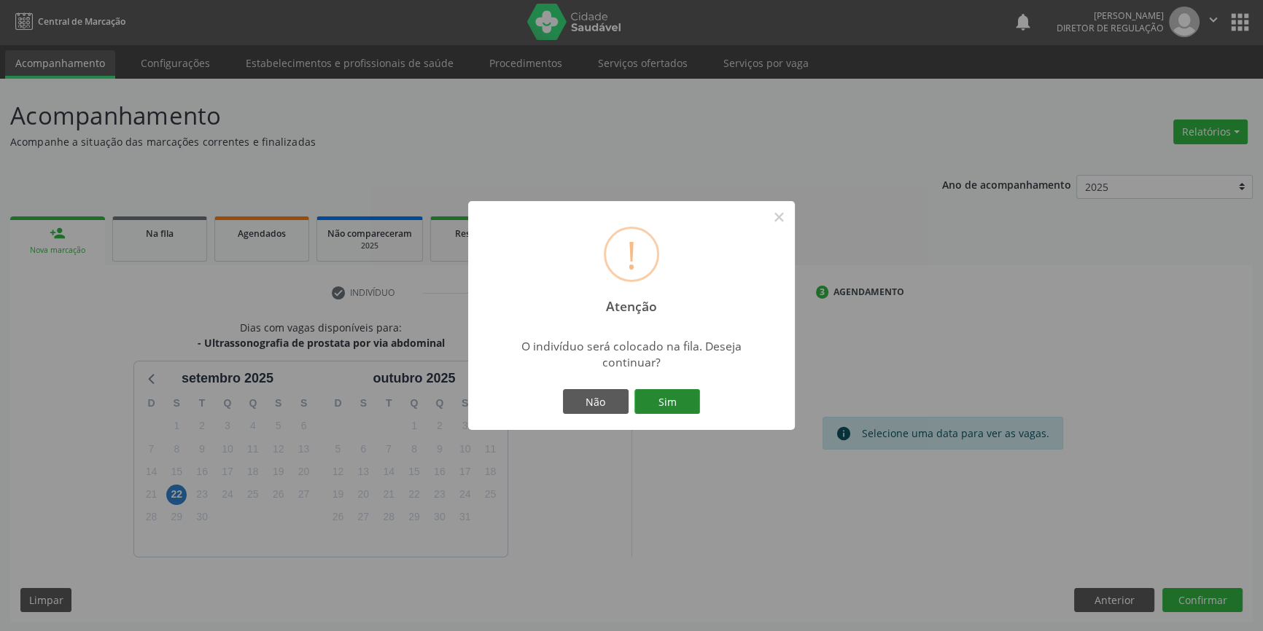
click at [667, 391] on button "Sim" at bounding box center [667, 401] width 66 height 25
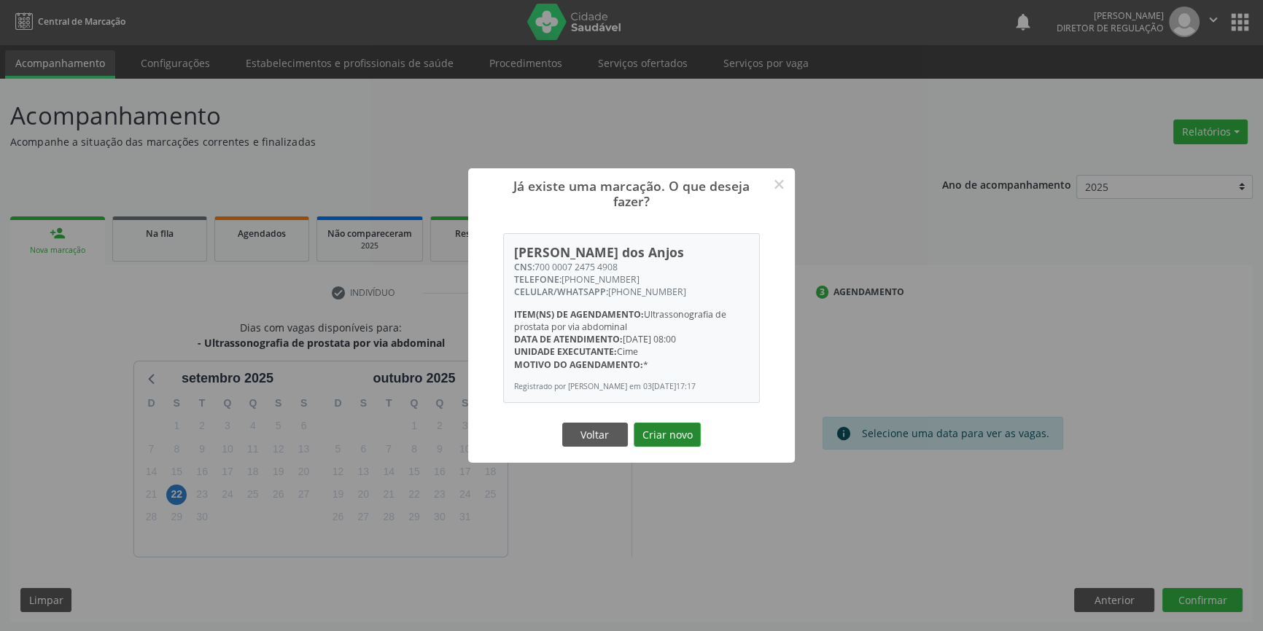
click at [677, 430] on button "Criar novo" at bounding box center [666, 435] width 67 height 25
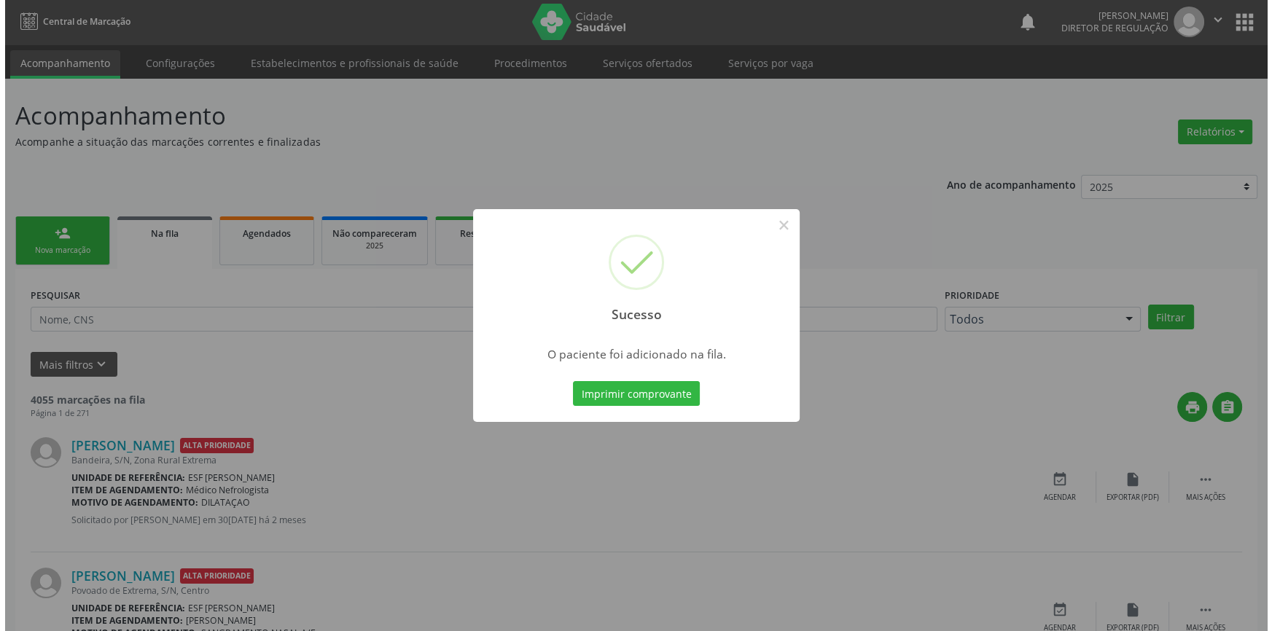
scroll to position [0, 0]
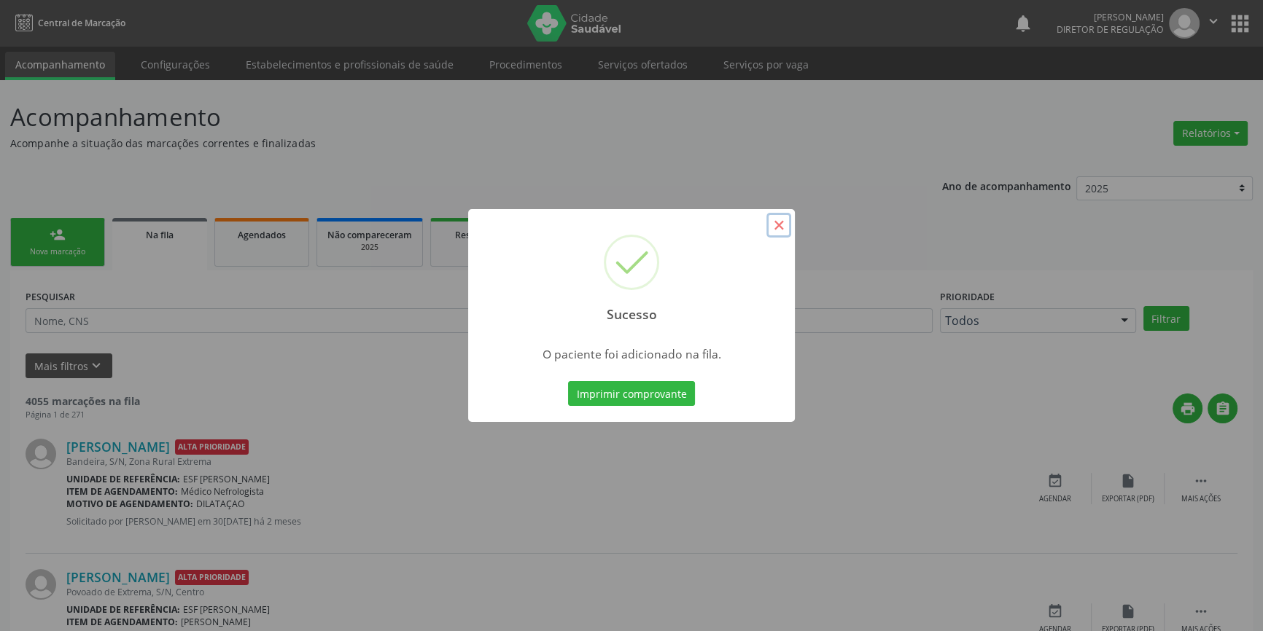
click at [784, 225] on button "×" at bounding box center [778, 225] width 25 height 25
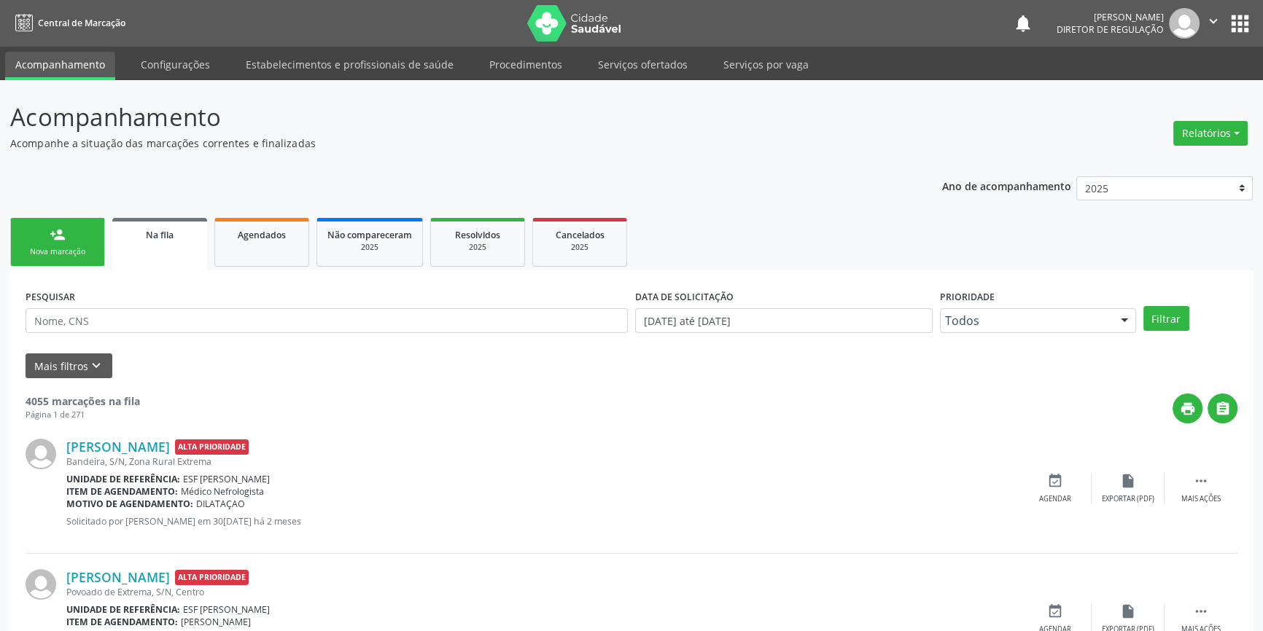
click at [87, 249] on div "Nova marcação" at bounding box center [57, 251] width 73 height 11
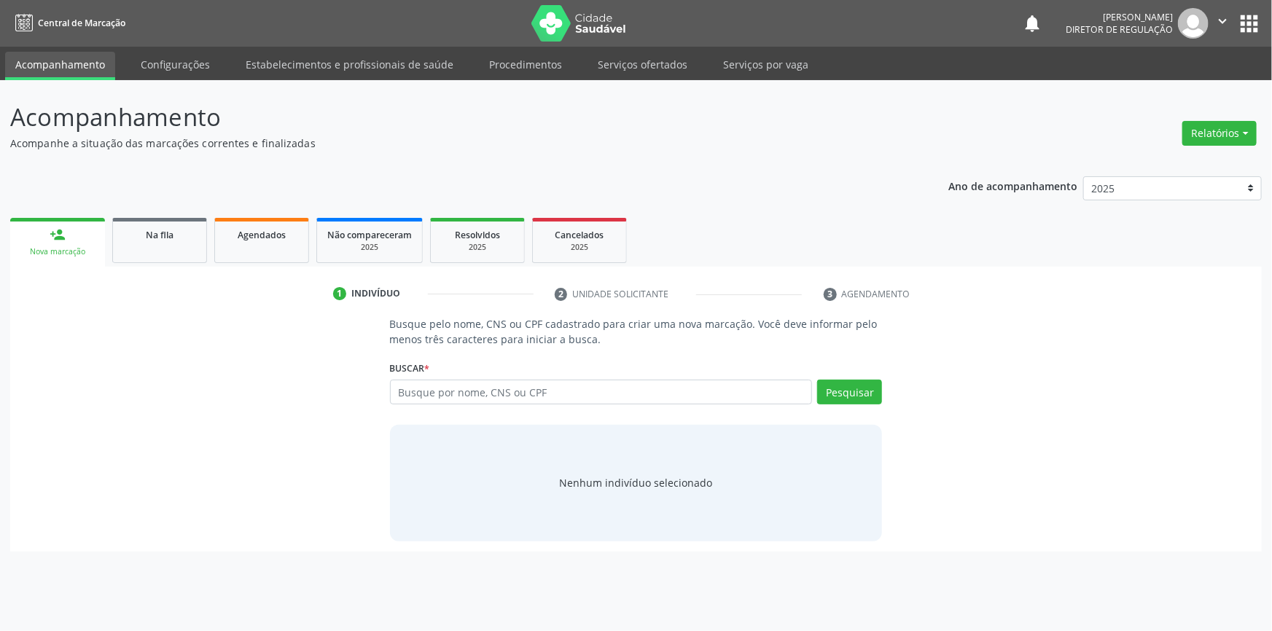
drag, startPoint x: 438, startPoint y: 375, endPoint x: 437, endPoint y: 383, distance: 8.2
click at [437, 382] on div "Buscar * Busque por nome, CNS ou CPF Nenhum resultado encontrado para: " " Digi…" at bounding box center [636, 385] width 493 height 57
type input "700000724754908"
click at [822, 394] on button "Pesquisar" at bounding box center [849, 392] width 65 height 25
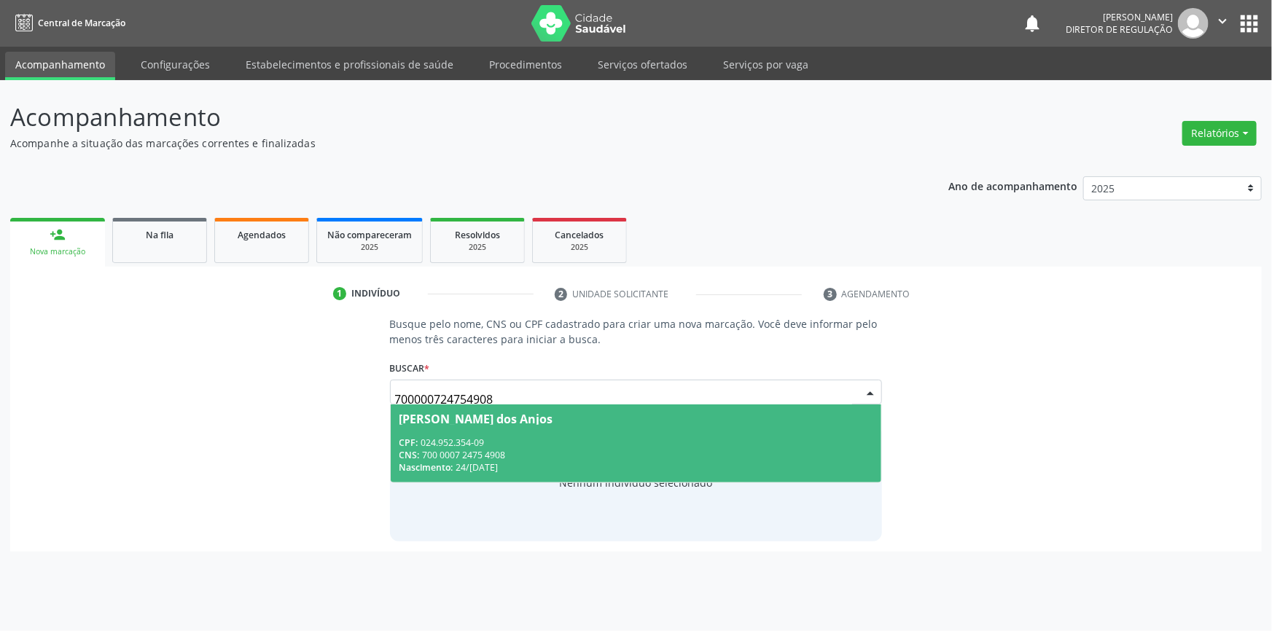
click at [574, 469] on div "Nascimento: 24/08/1975" at bounding box center [636, 467] width 474 height 12
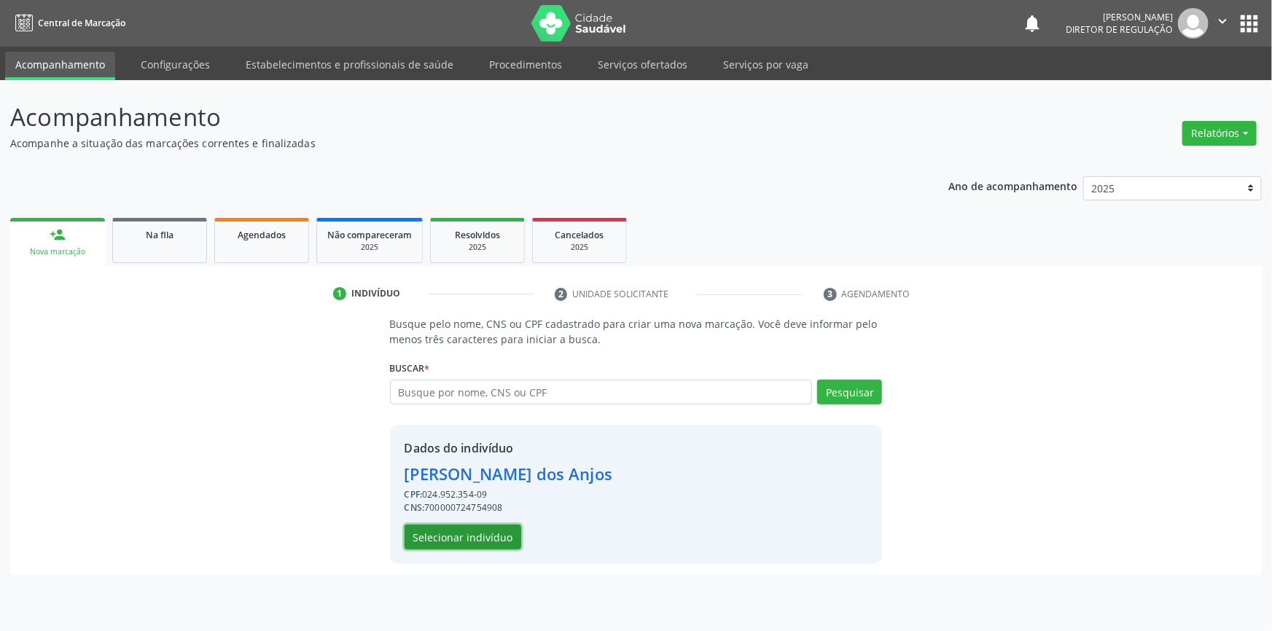
click at [477, 534] on button "Selecionar indivíduo" at bounding box center [463, 537] width 117 height 25
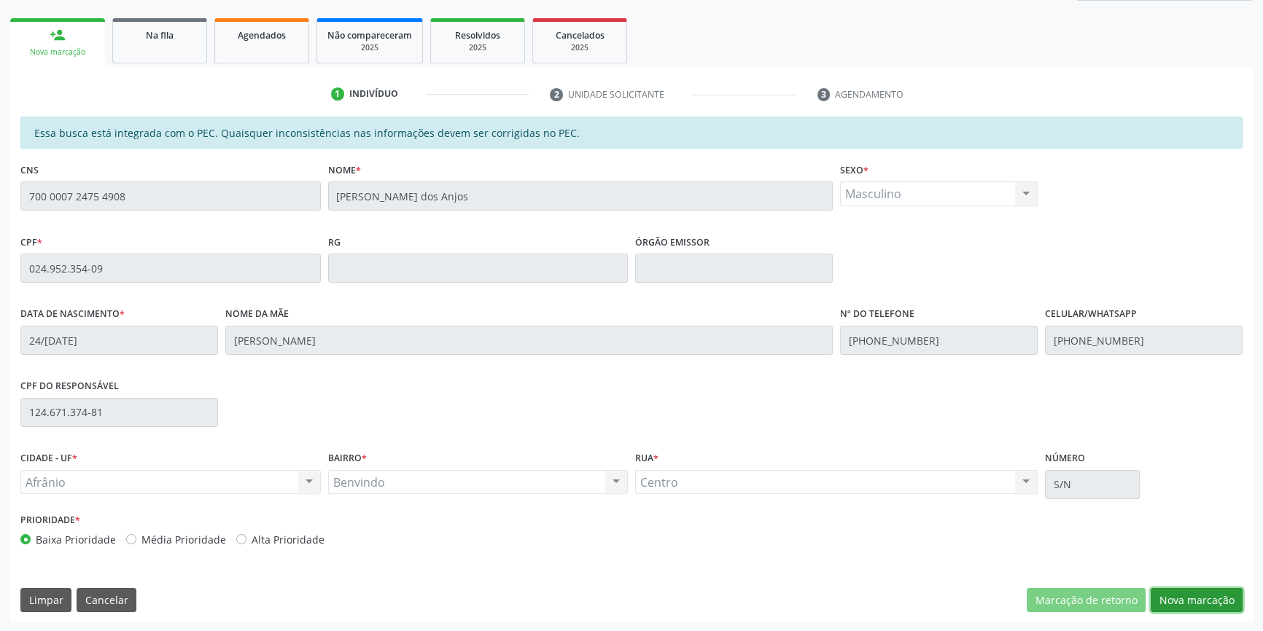
click at [1190, 596] on button "Nova marcação" at bounding box center [1196, 600] width 92 height 25
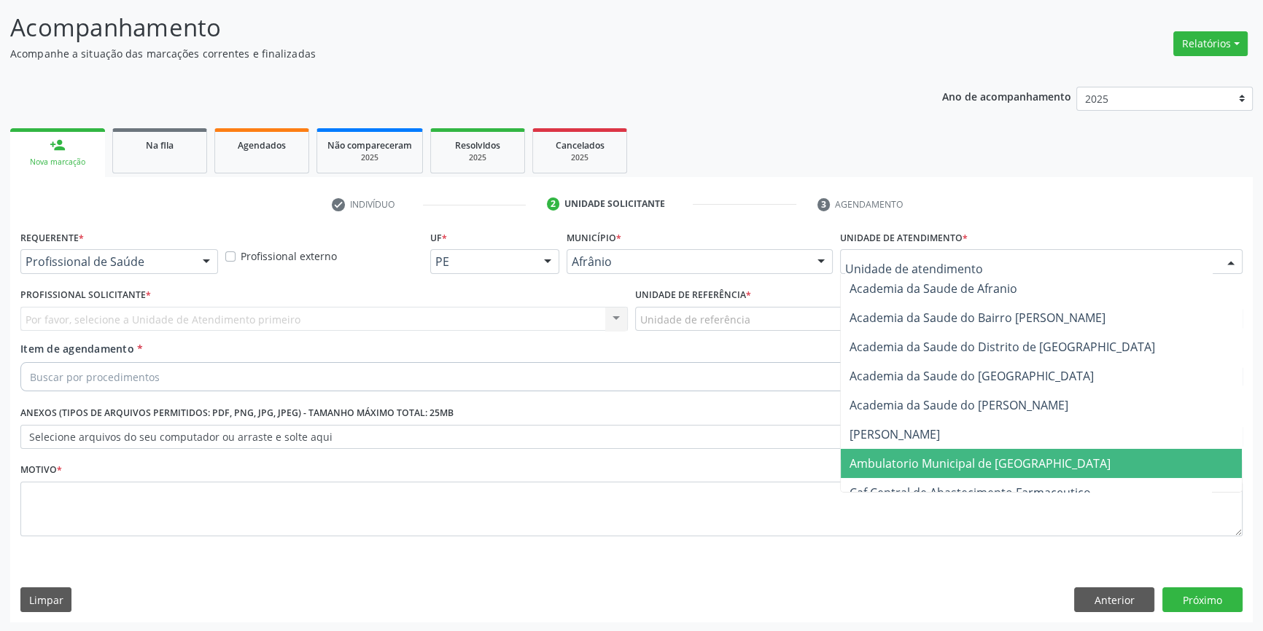
click at [924, 458] on span "Ambulatorio Municipal de [GEOGRAPHIC_DATA]" at bounding box center [979, 464] width 261 height 16
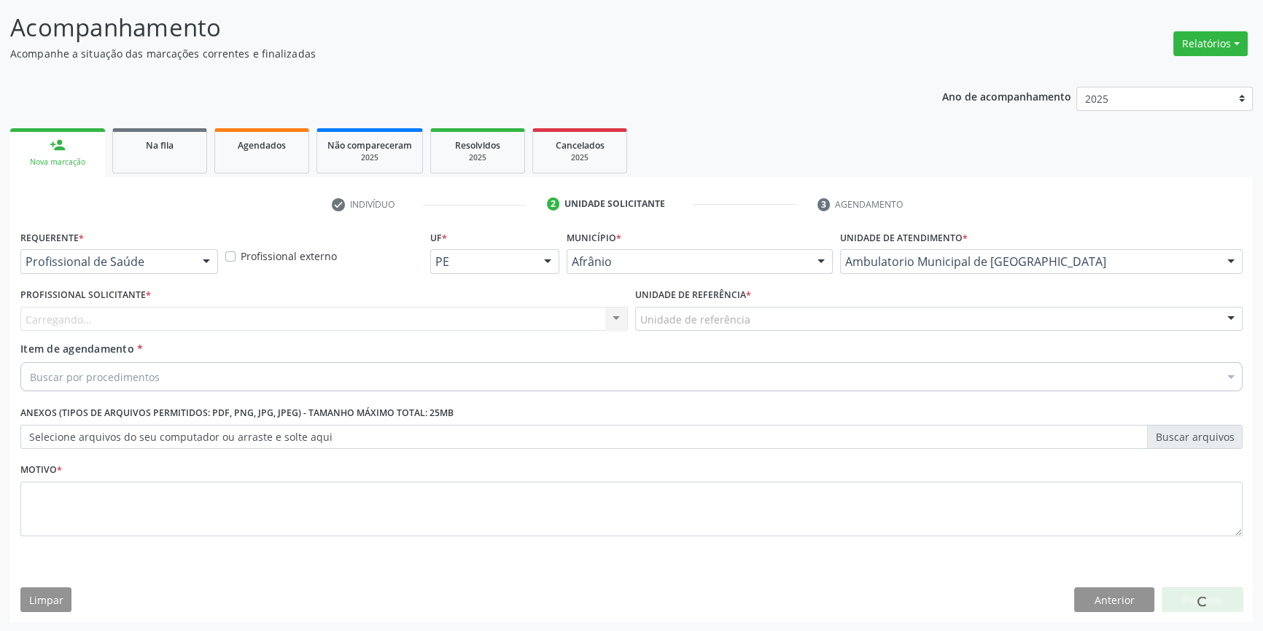
click at [774, 324] on div "Unidade de referência" at bounding box center [938, 319] width 607 height 25
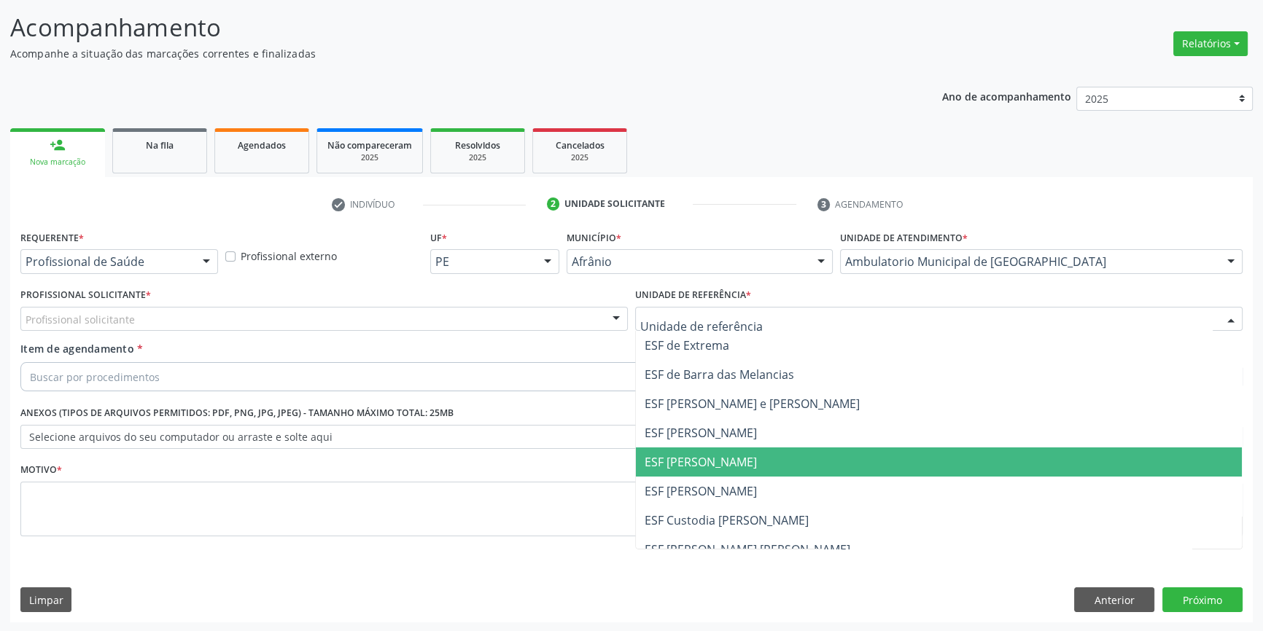
click at [760, 455] on span "ESF [PERSON_NAME]" at bounding box center [939, 462] width 606 height 29
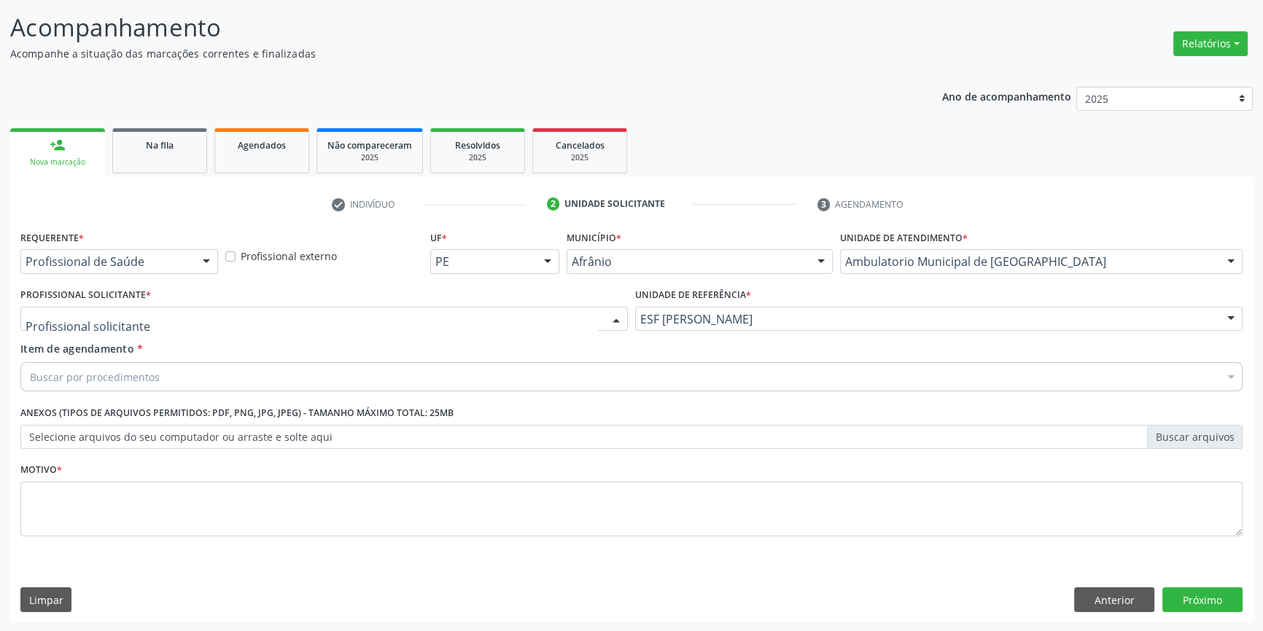
click at [494, 316] on div at bounding box center [323, 319] width 607 height 25
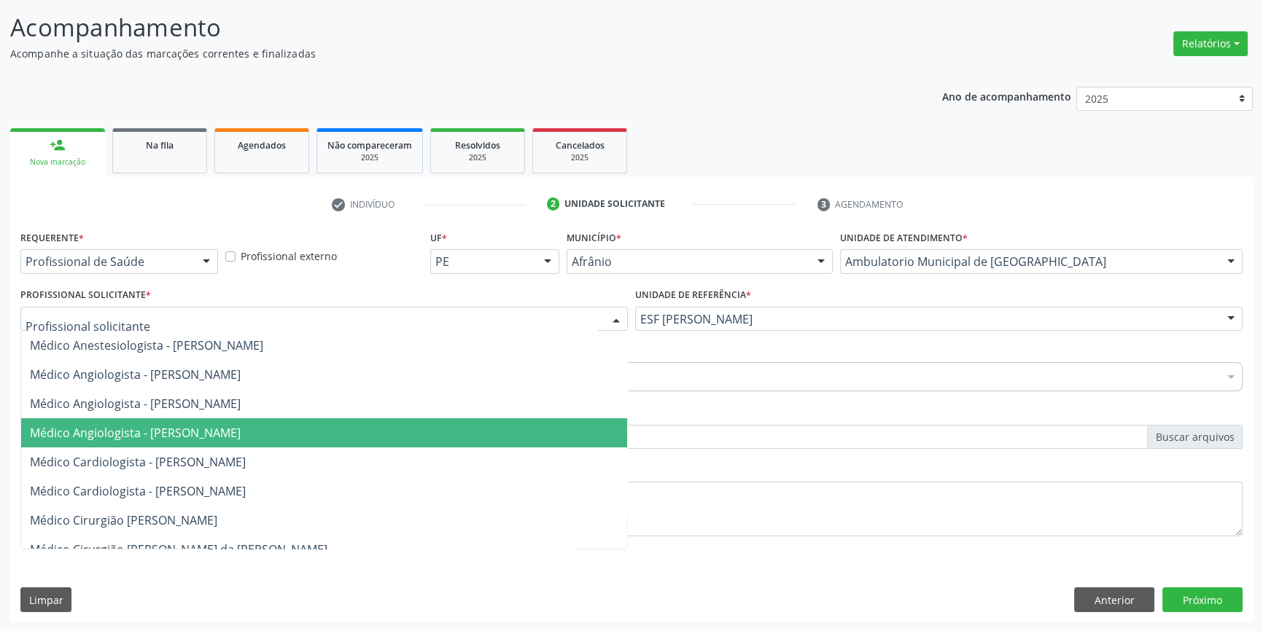
click at [214, 430] on span "Médico Angiologista - Suyenne Gomes de Araujo Freire" at bounding box center [135, 433] width 211 height 16
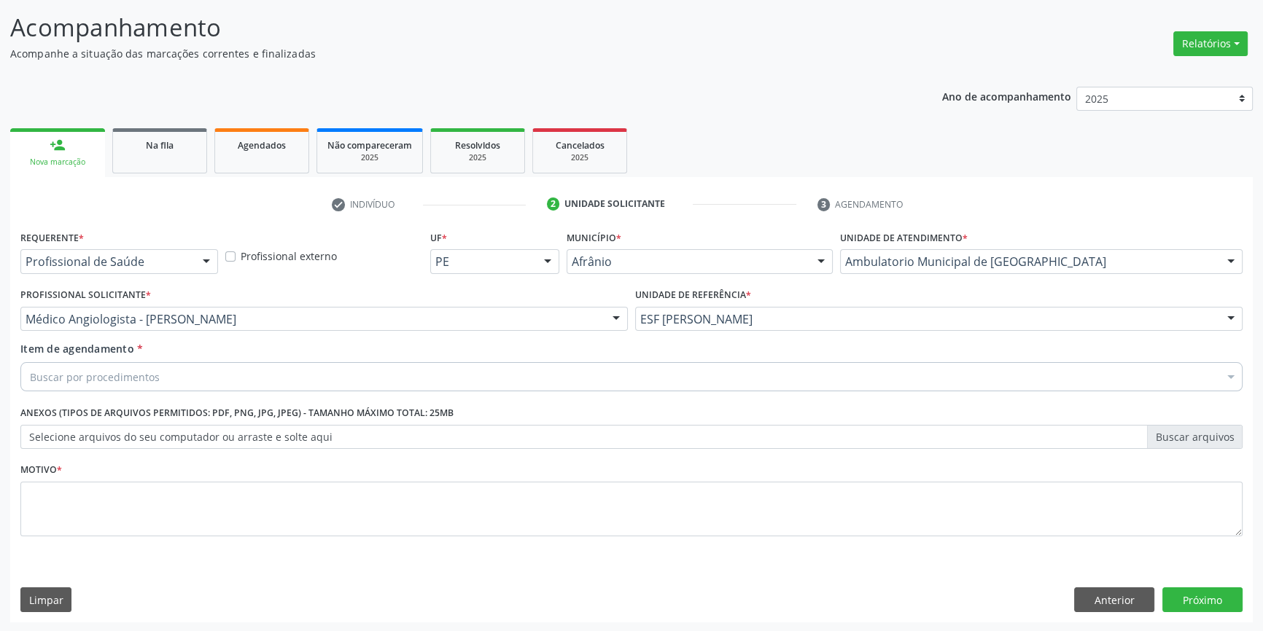
click at [206, 375] on div "Buscar por procedimentos" at bounding box center [631, 376] width 1222 height 29
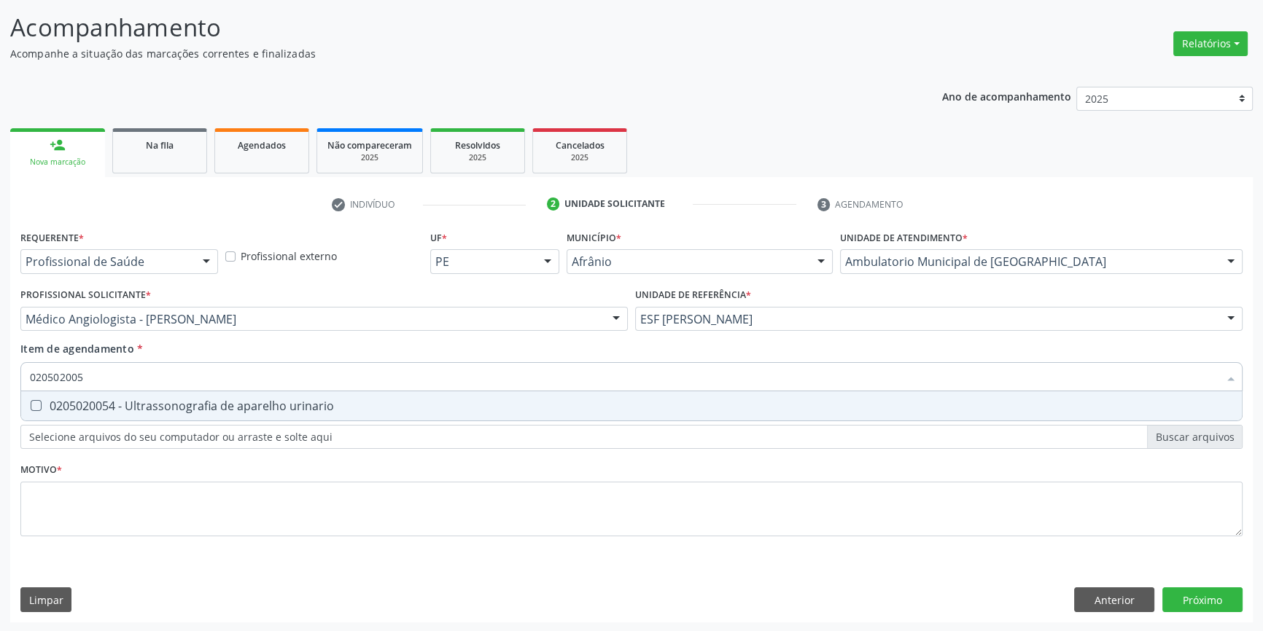
type input "0205020054"
click at [245, 402] on div "0205020054 - Ultrassonografia de aparelho urinario" at bounding box center [631, 406] width 1203 height 12
checkbox urinario "true"
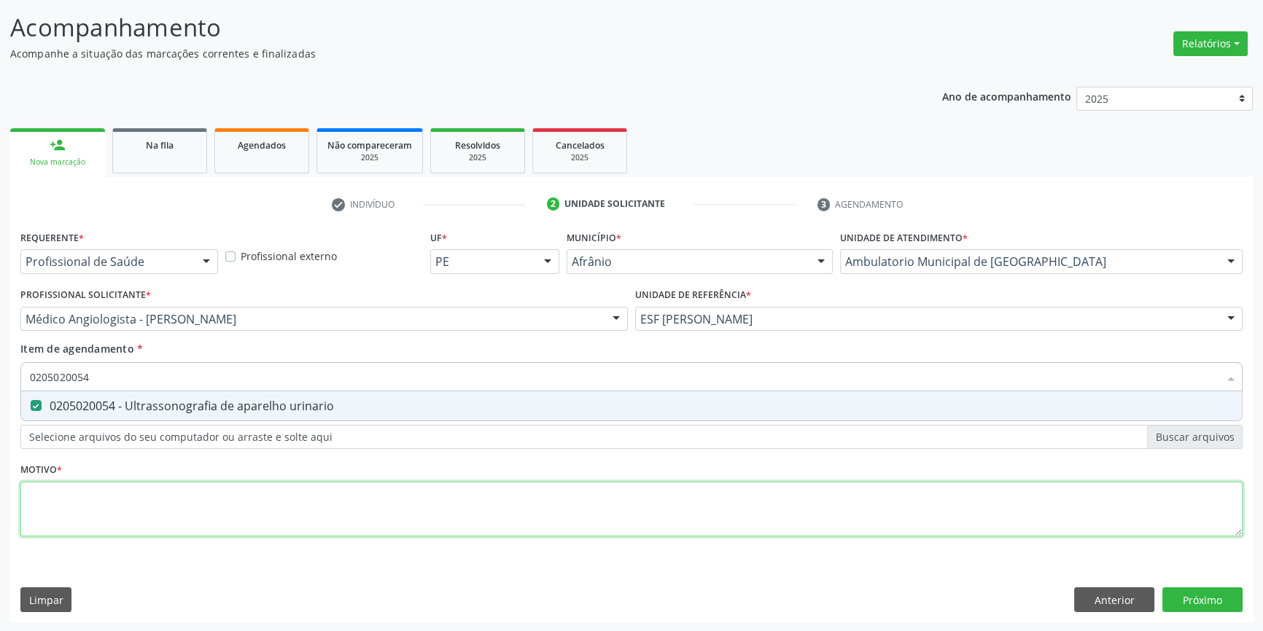
click at [225, 499] on div "Requerente * Profissional de Saúde Profissional de Saúde Paciente Nenhum result…" at bounding box center [631, 392] width 1222 height 330
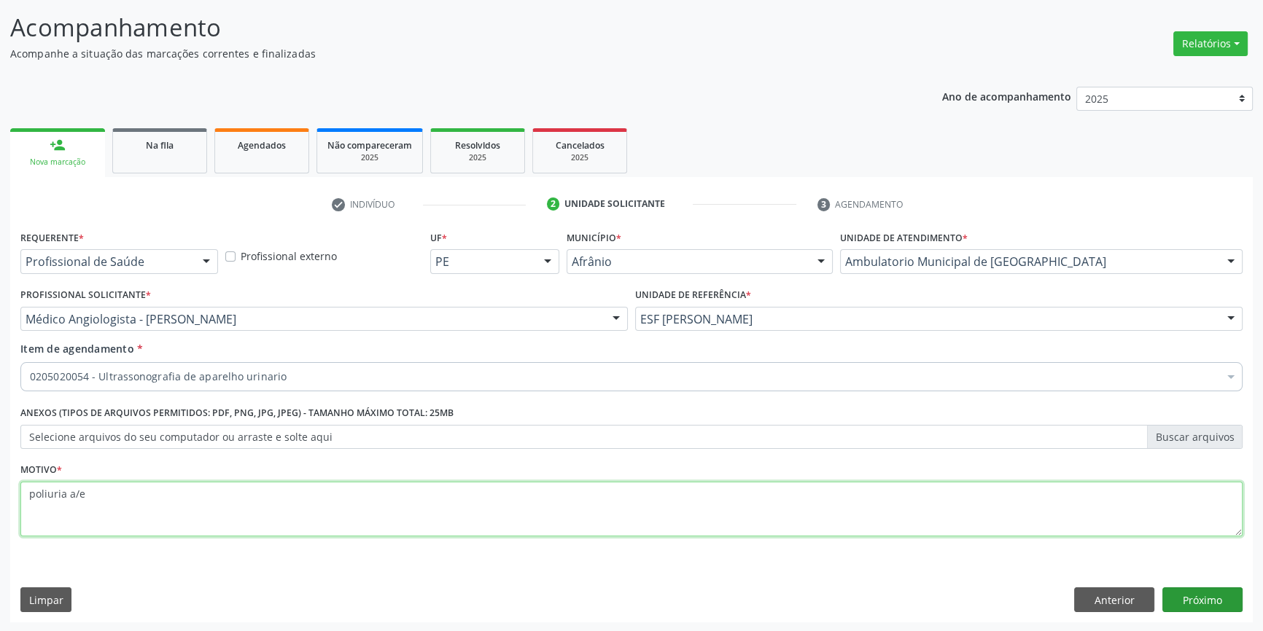
type textarea "poliuria a/e"
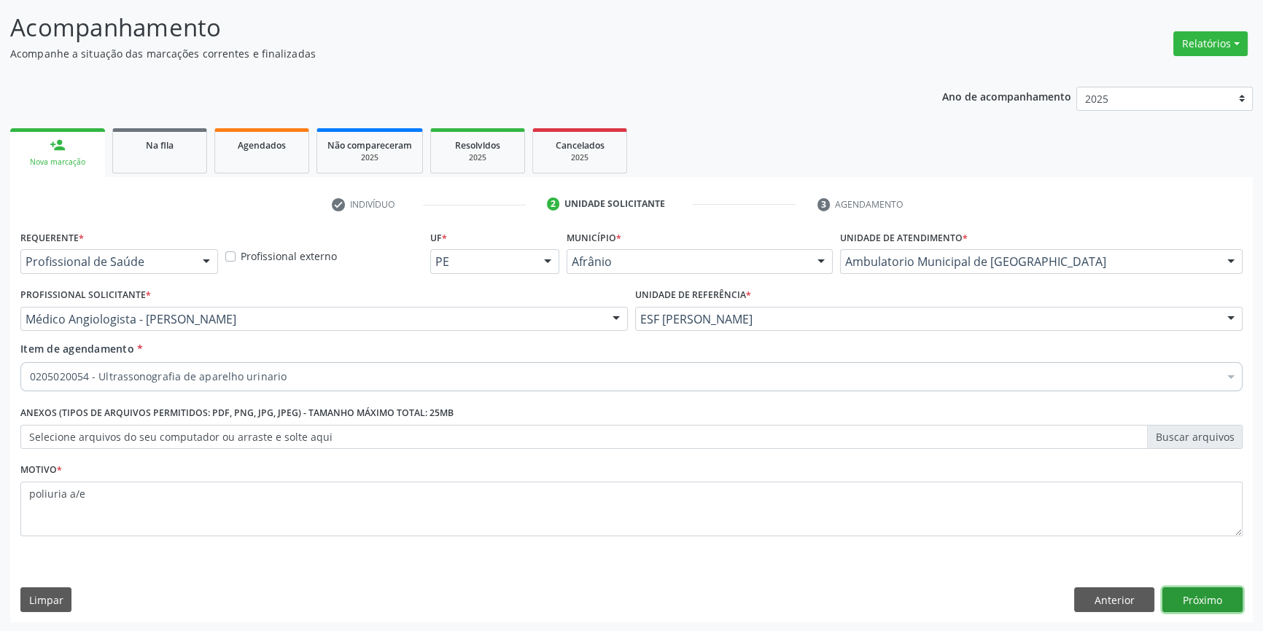
click at [1203, 595] on button "Próximo" at bounding box center [1202, 600] width 80 height 25
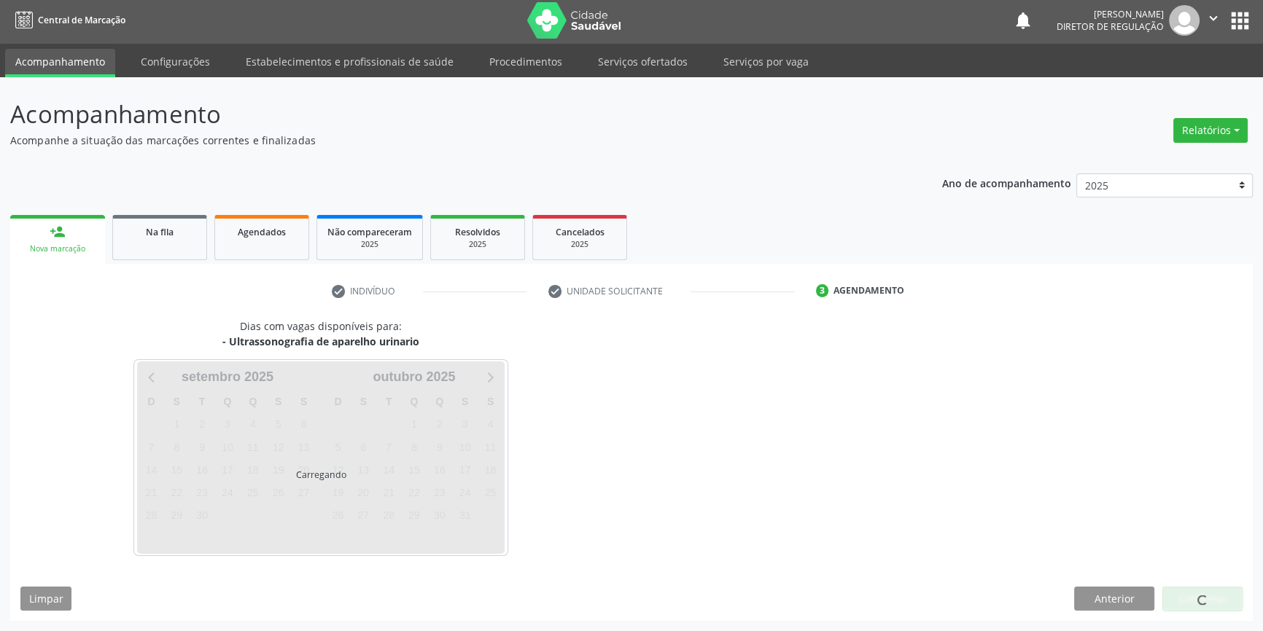
scroll to position [1, 0]
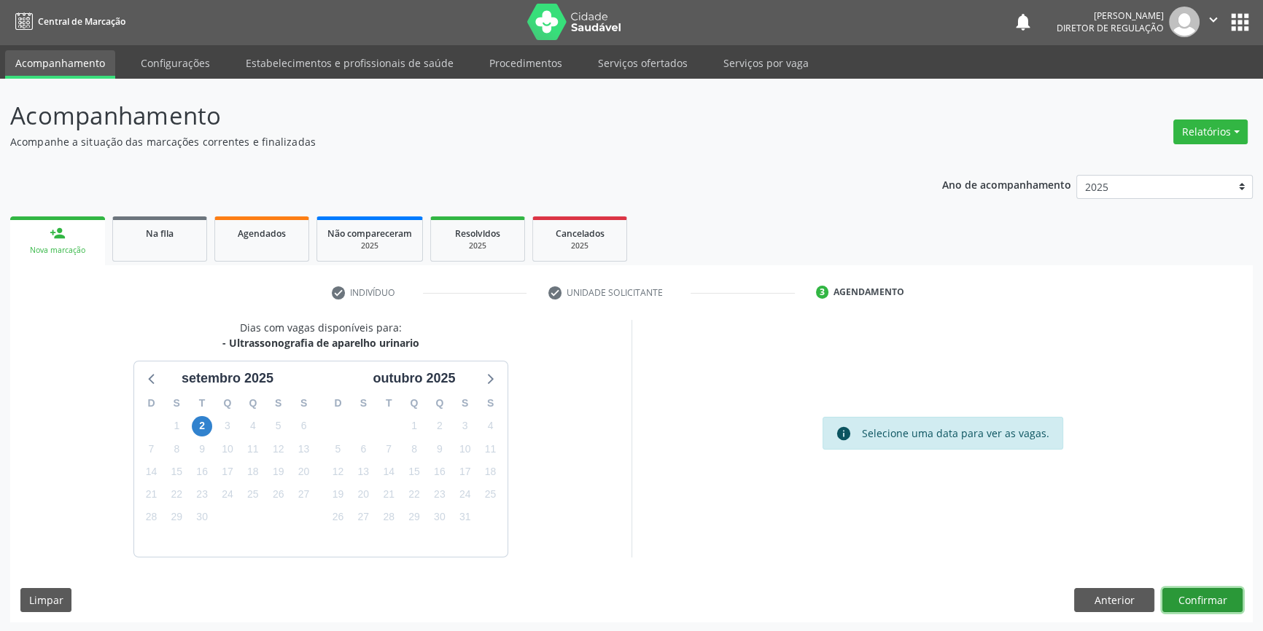
click at [1210, 593] on button "Confirmar" at bounding box center [1202, 600] width 80 height 25
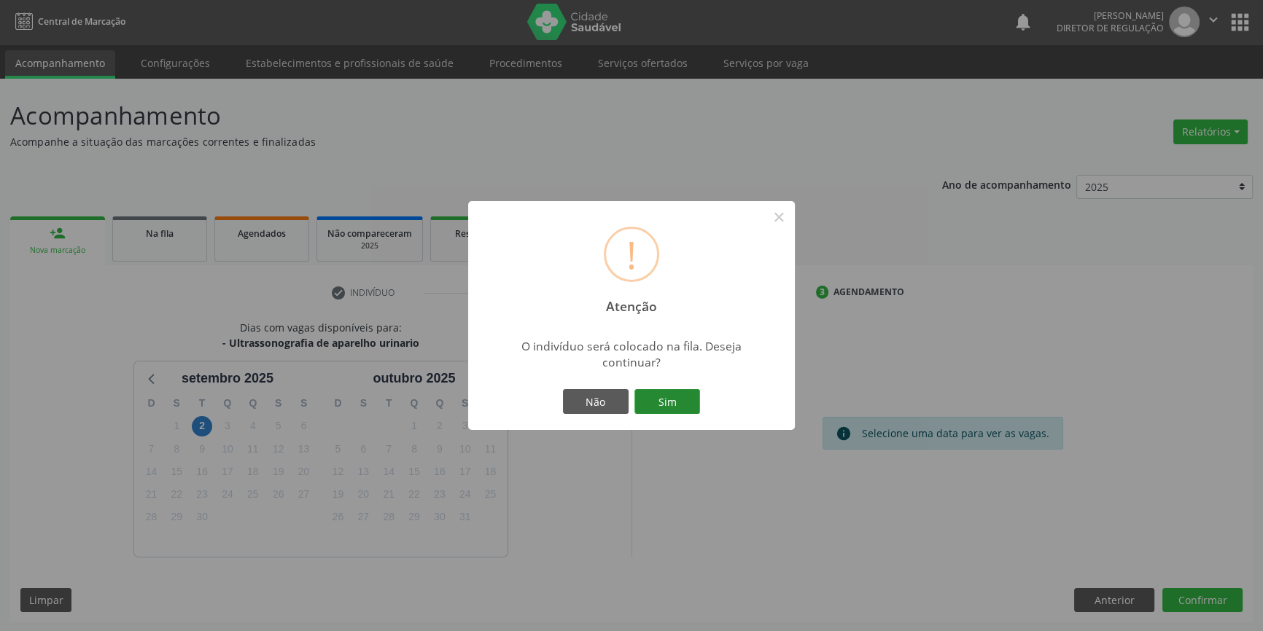
click at [663, 402] on button "Sim" at bounding box center [667, 401] width 66 height 25
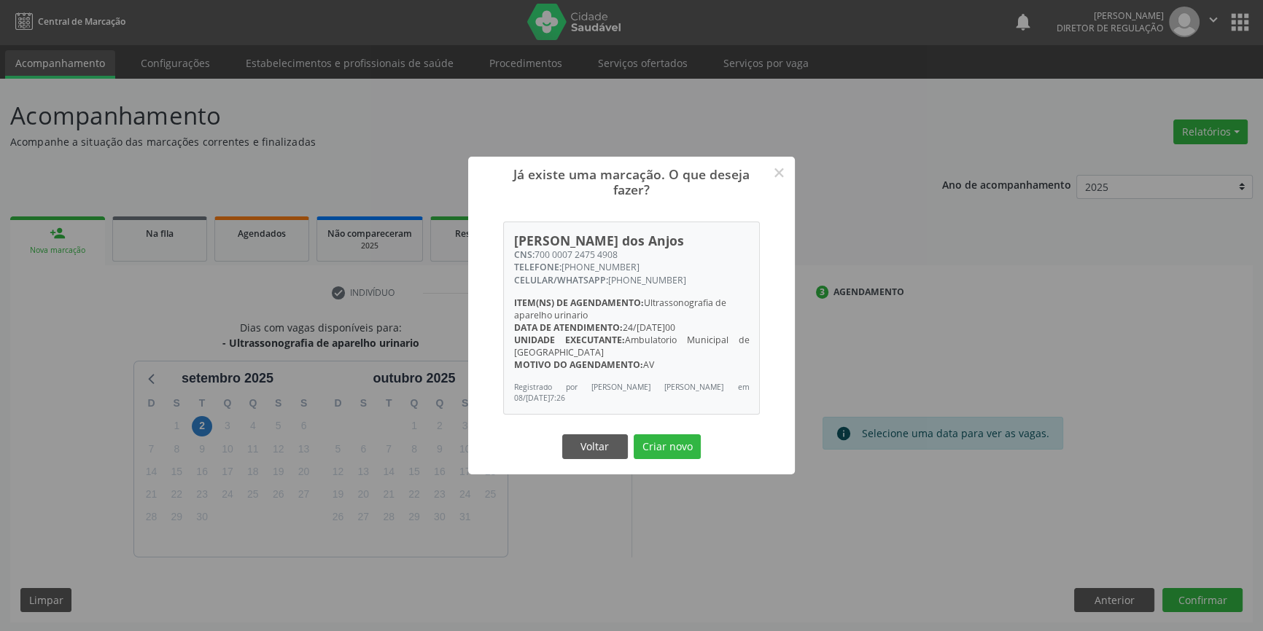
click at [666, 432] on div "Voltar Criar novo" at bounding box center [631, 447] width 146 height 31
click at [653, 457] on button "Criar novo" at bounding box center [666, 446] width 67 height 25
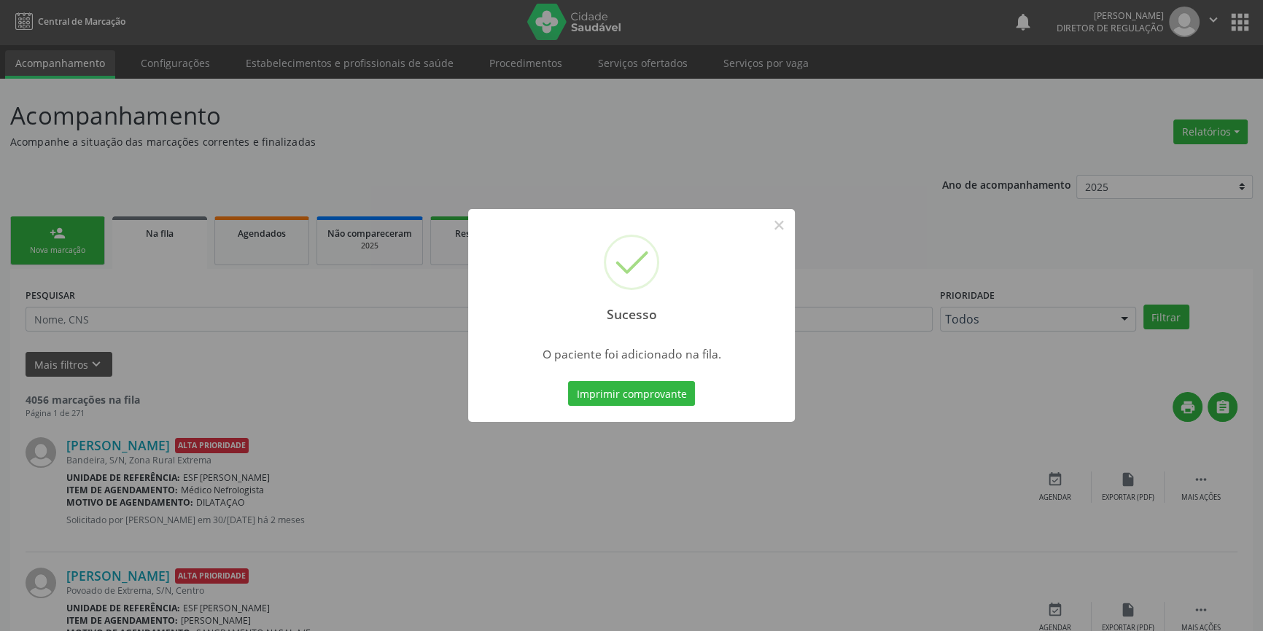
scroll to position [0, 0]
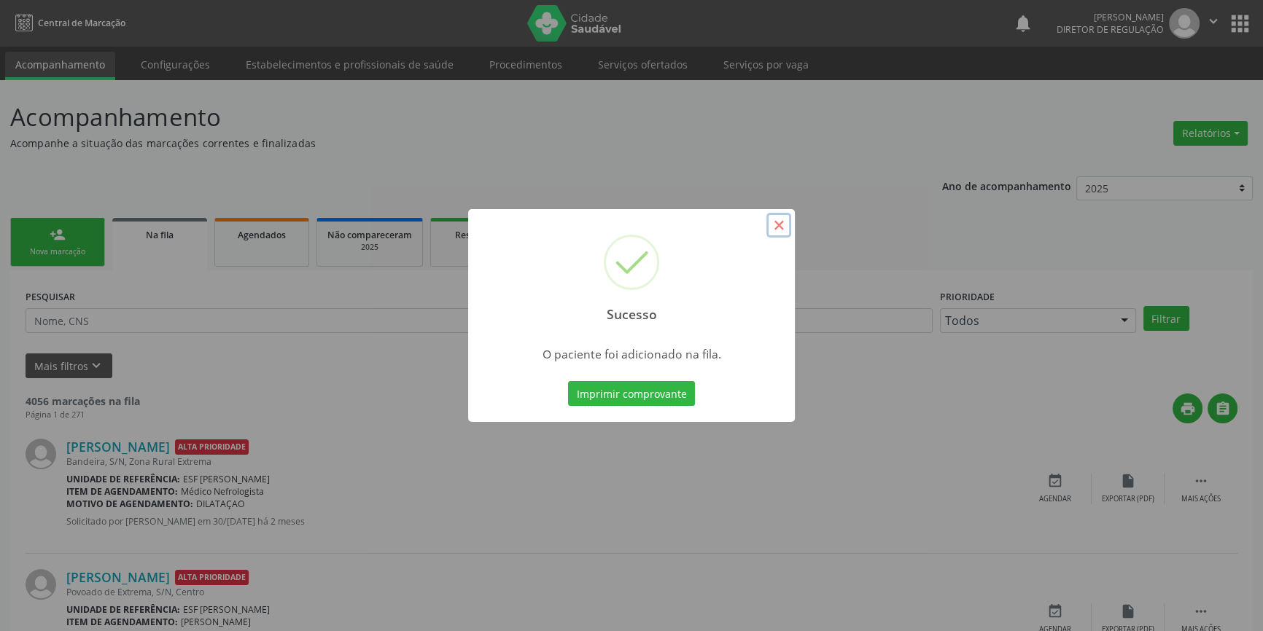
click at [773, 224] on button "×" at bounding box center [778, 225] width 25 height 25
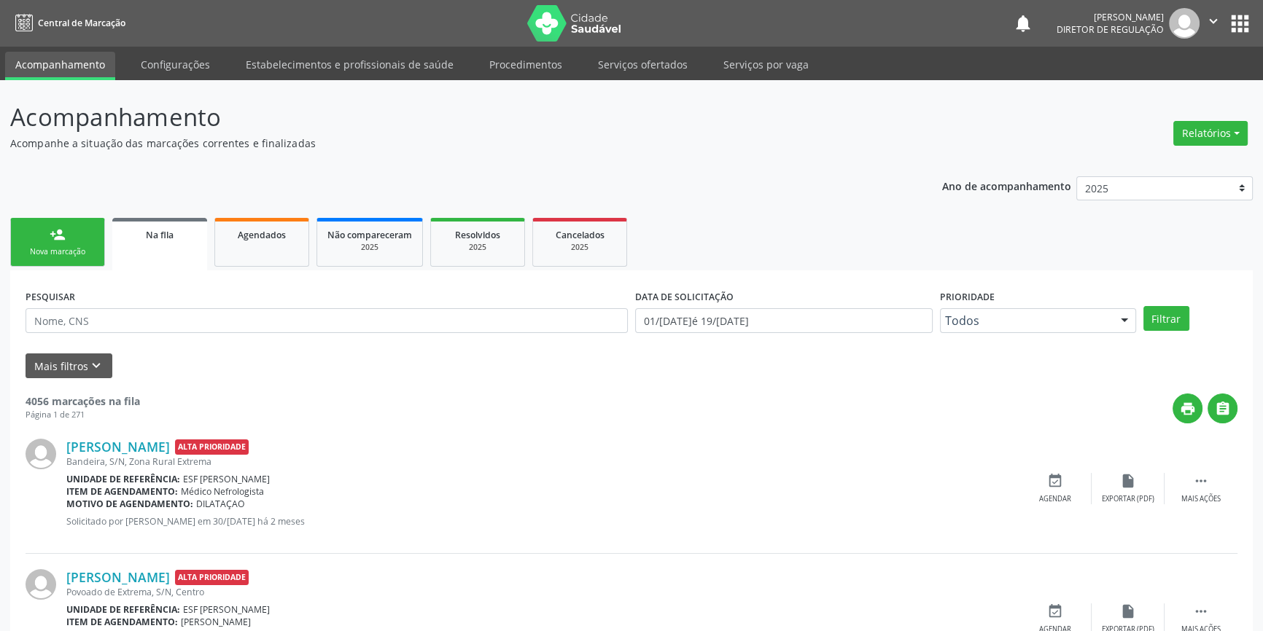
click at [95, 234] on link "person_add Nova marcação" at bounding box center [57, 242] width 95 height 49
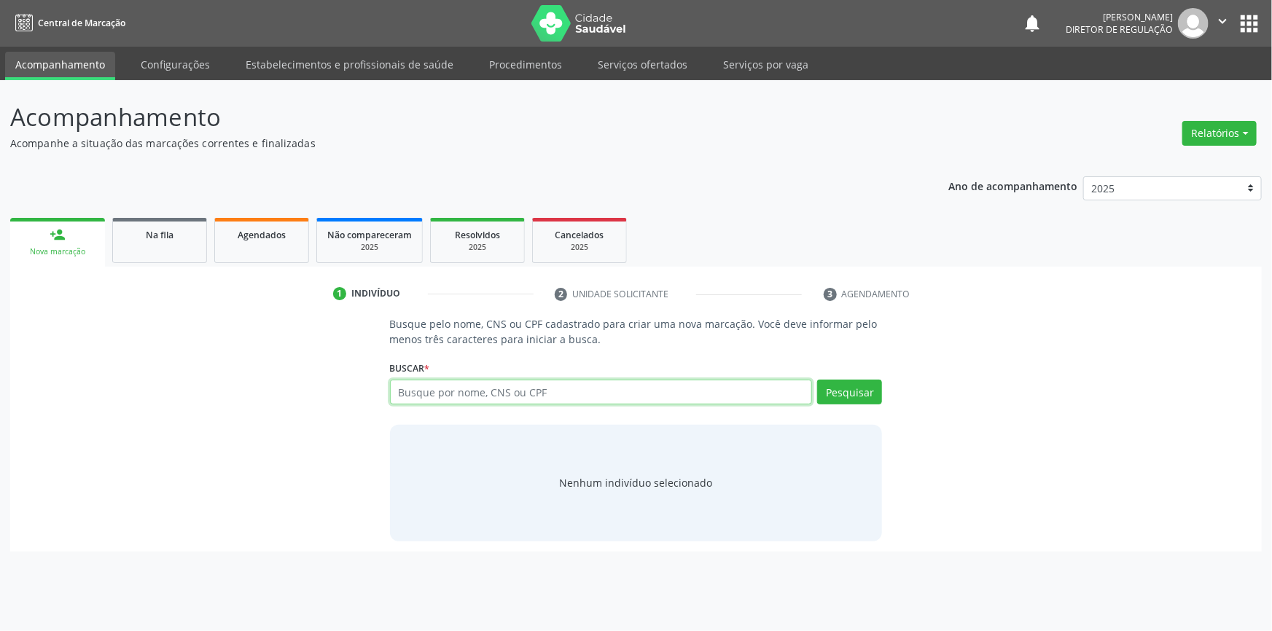
click at [423, 381] on input "text" at bounding box center [601, 392] width 423 height 25
type input "704202719507585"
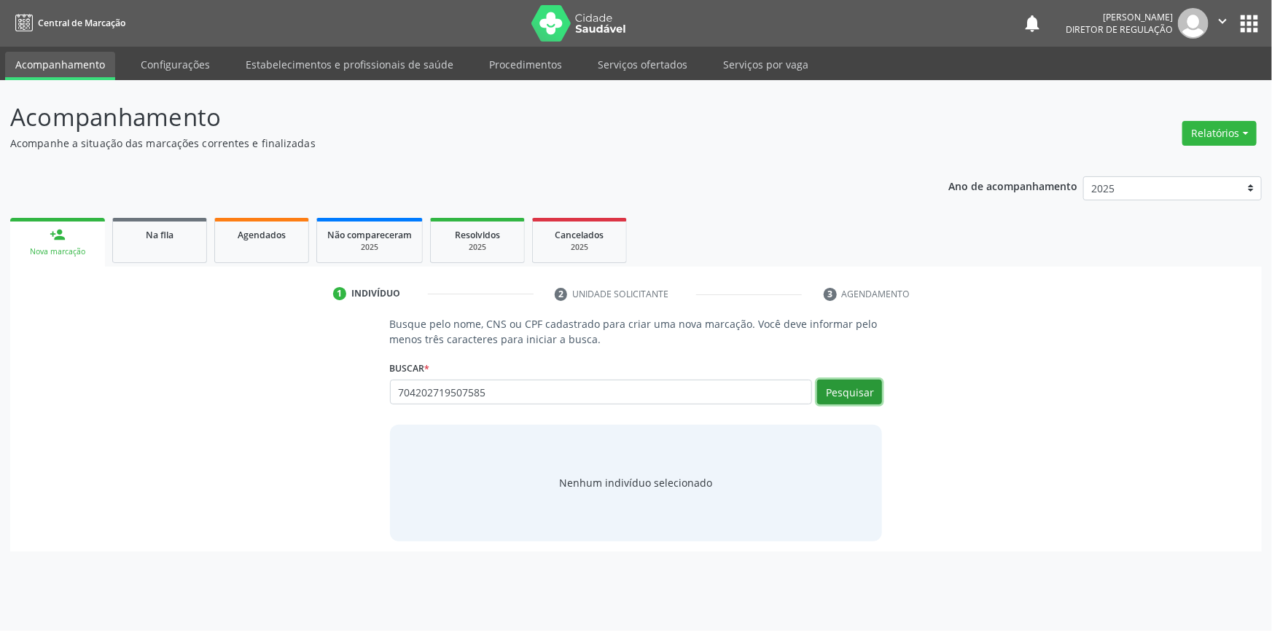
click at [865, 380] on button "Pesquisar" at bounding box center [849, 392] width 65 height 25
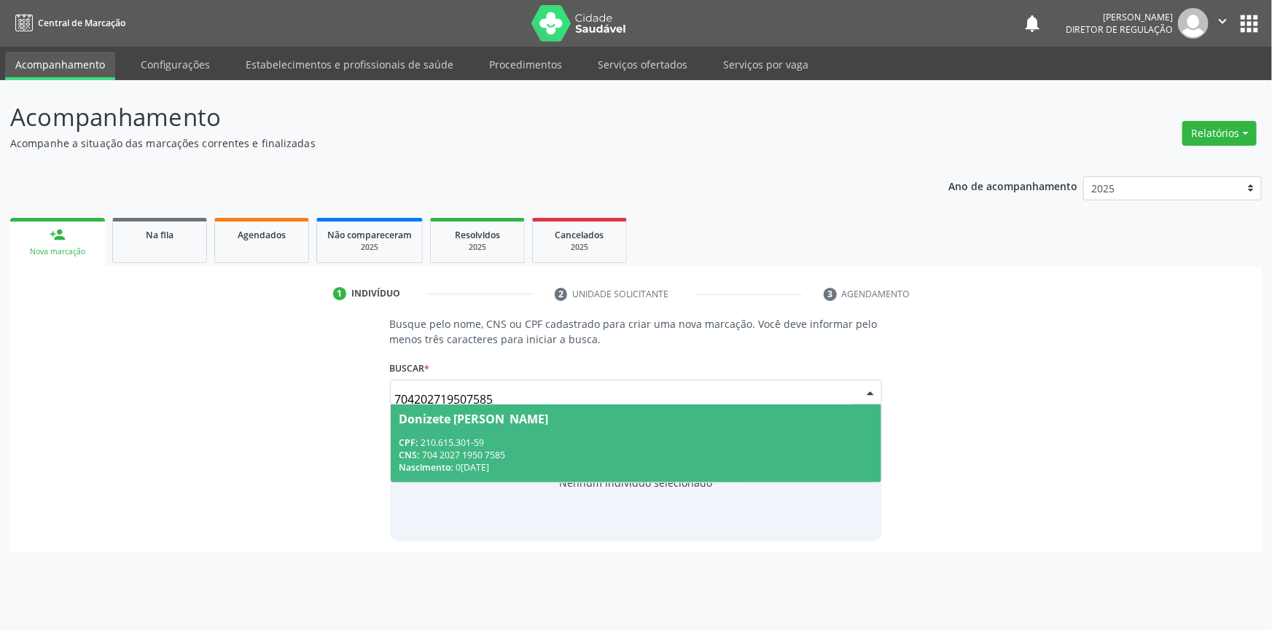
click at [491, 474] on span "Donizete Francisco da Silva CPF: 210.615.301-59 CNS: 704 2027 1950 7585 Nascime…" at bounding box center [636, 444] width 491 height 78
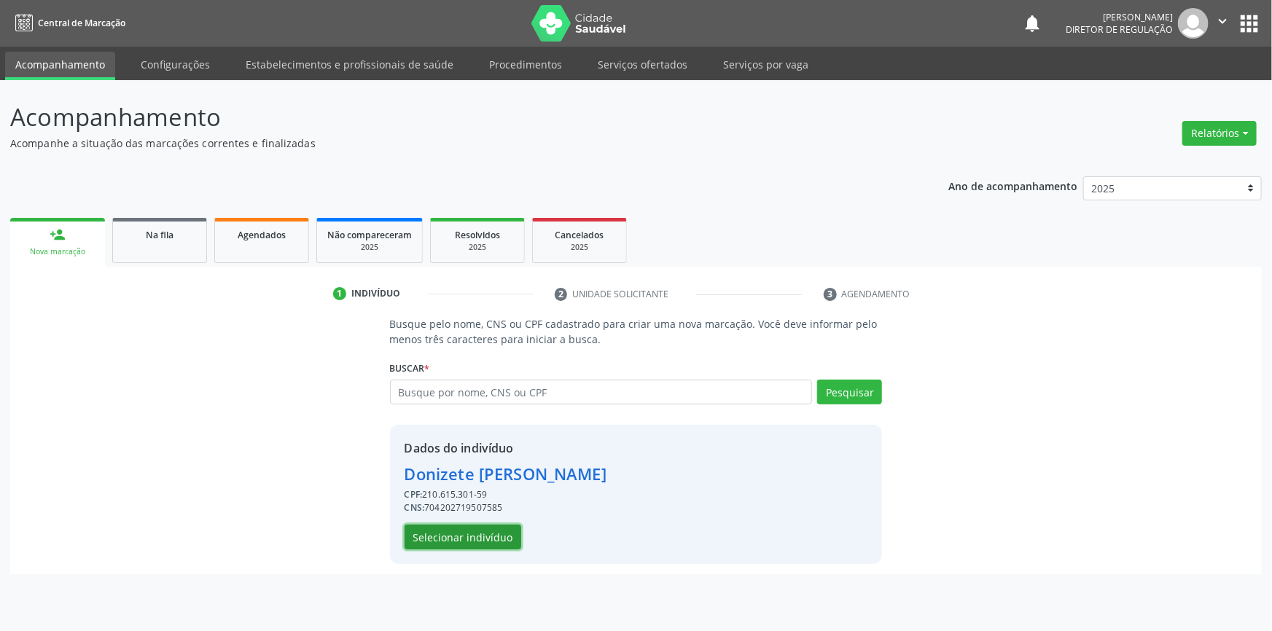
click at [474, 542] on button "Selecionar indivíduo" at bounding box center [463, 537] width 117 height 25
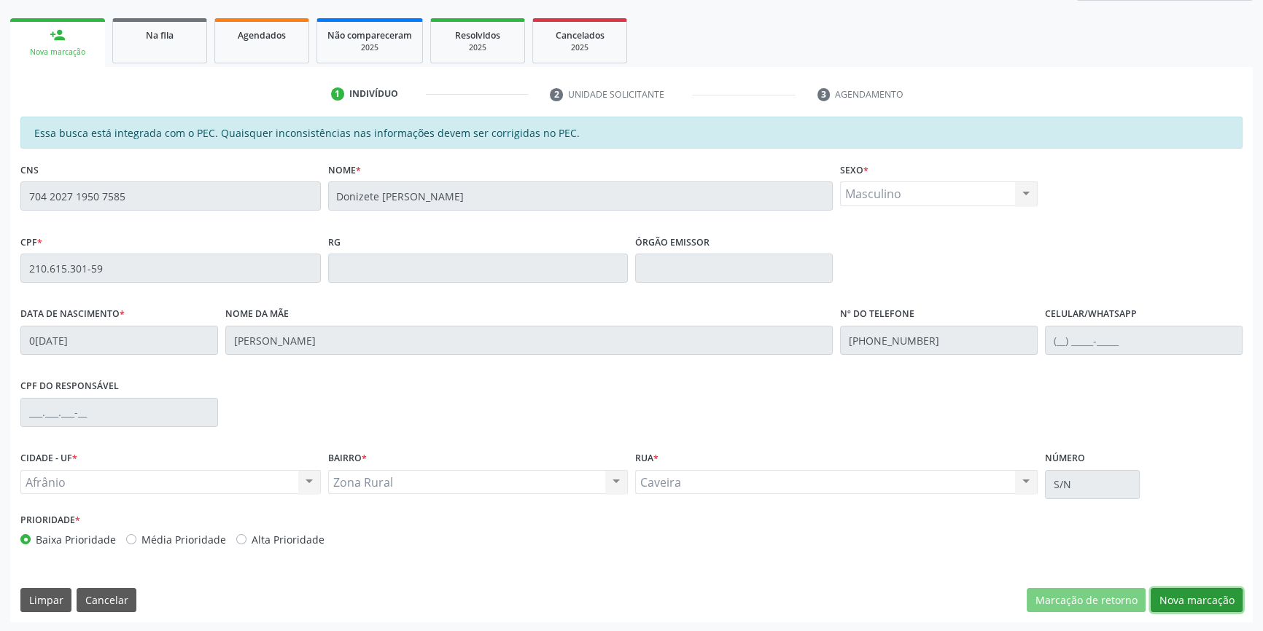
click at [1239, 605] on button "Nova marcação" at bounding box center [1196, 600] width 92 height 25
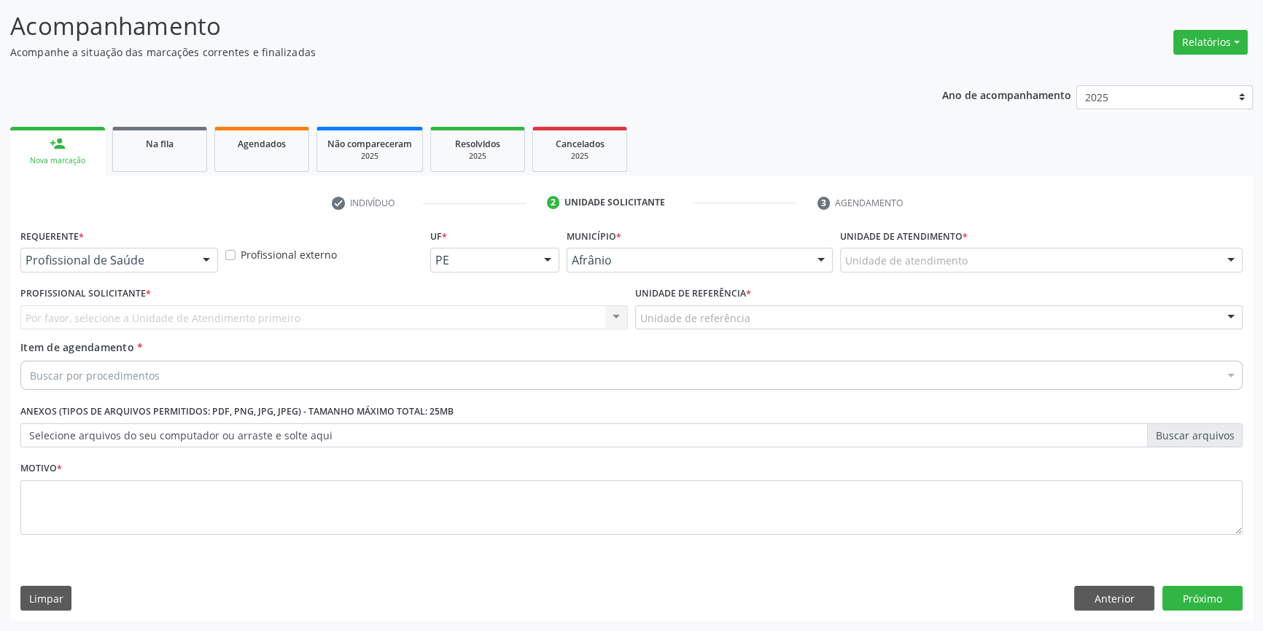
scroll to position [90, 0]
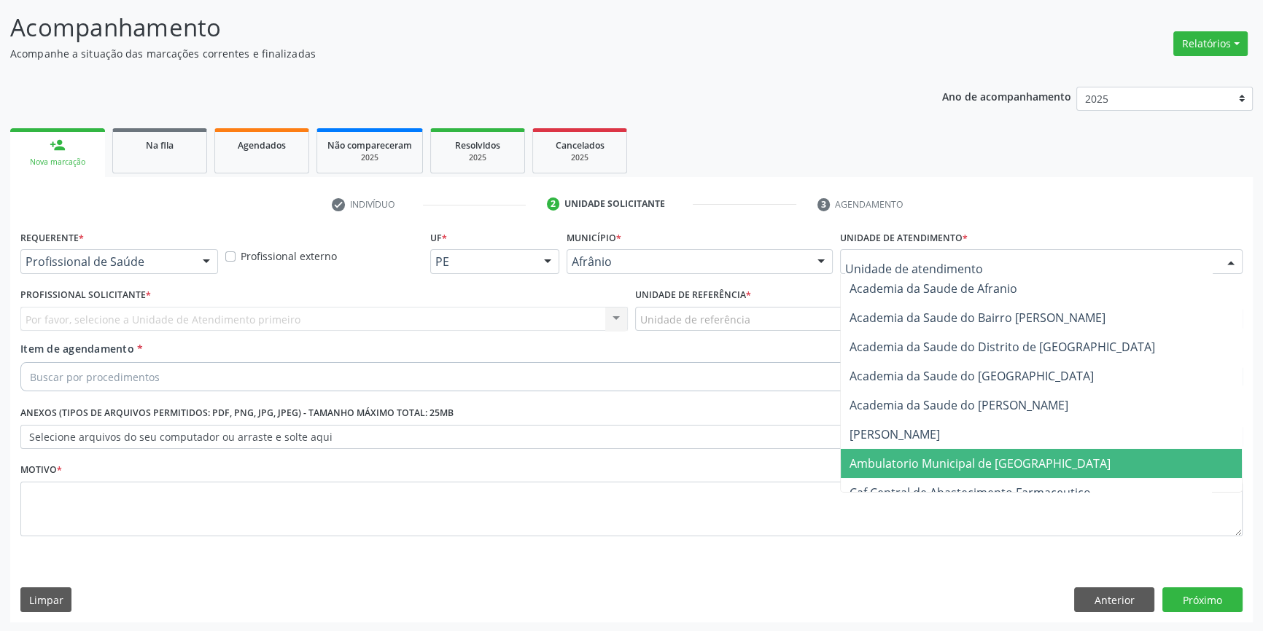
click at [926, 452] on span "Ambulatorio Municipal de [GEOGRAPHIC_DATA]" at bounding box center [1041, 463] width 401 height 29
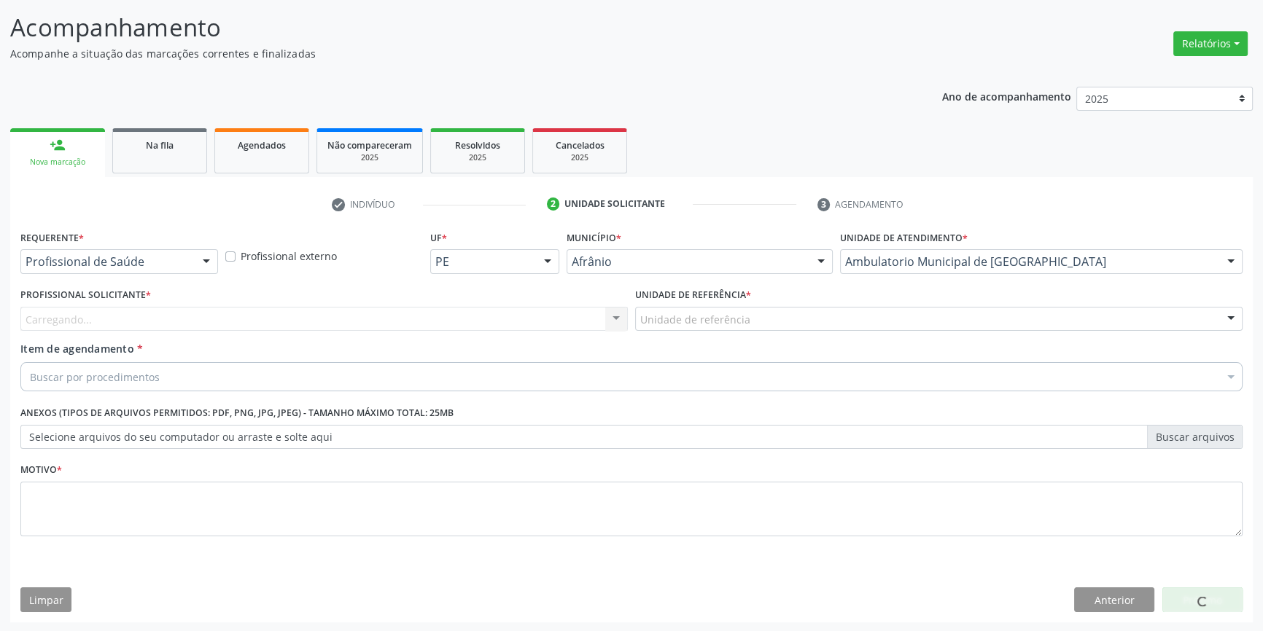
click at [735, 329] on div "Unidade de referência ESF de Extrema ESF de Barra das Melancias ESF Jose e Mari…" at bounding box center [938, 319] width 607 height 25
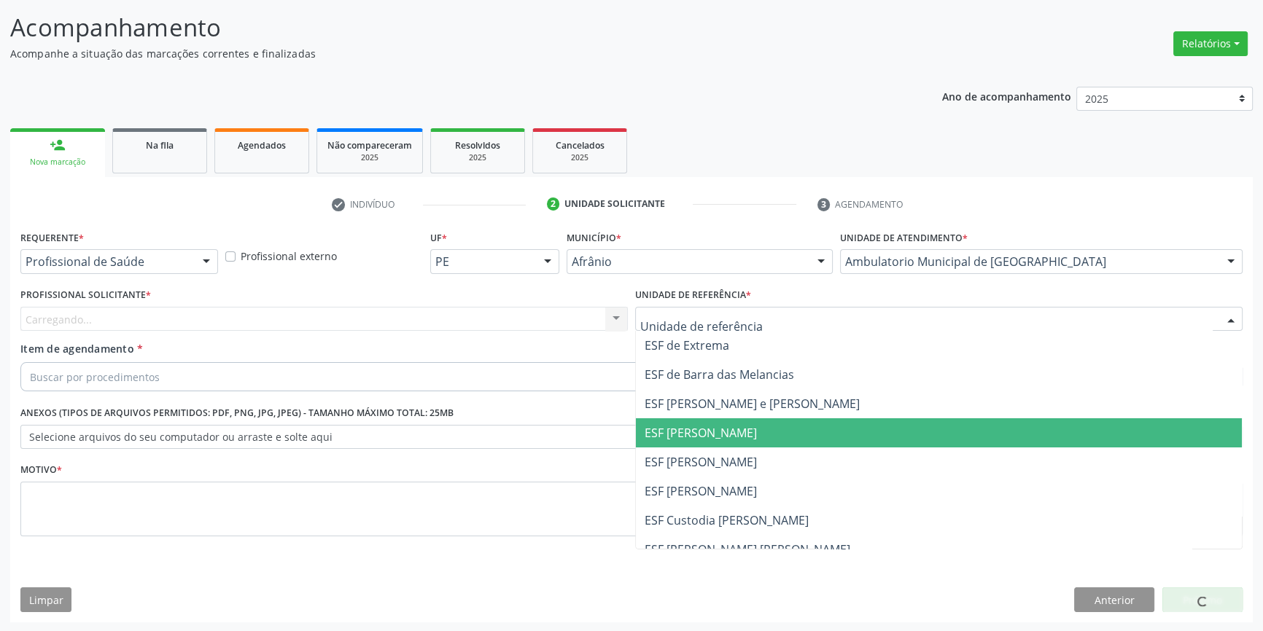
click at [698, 442] on span "ESF [PERSON_NAME]" at bounding box center [939, 432] width 606 height 29
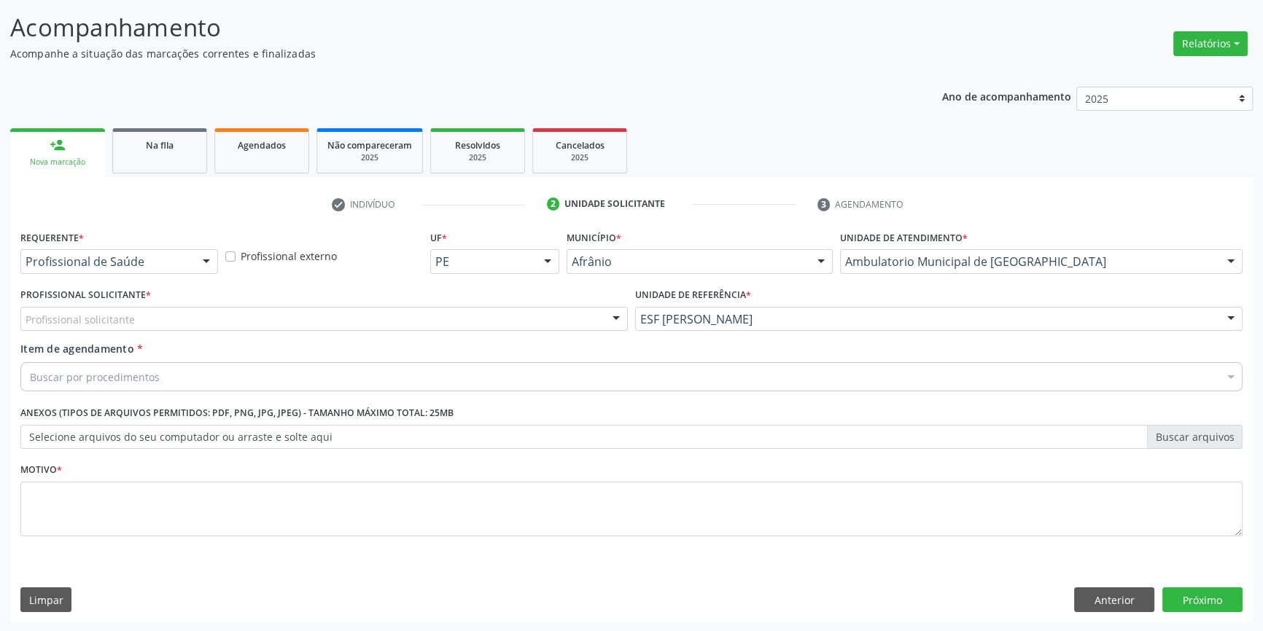
click at [526, 335] on div "Profissional Solicitante * Profissional solicitante Médico Anestesiologista - J…" at bounding box center [324, 312] width 615 height 57
click at [496, 320] on div "Profissional solicitante" at bounding box center [323, 319] width 607 height 25
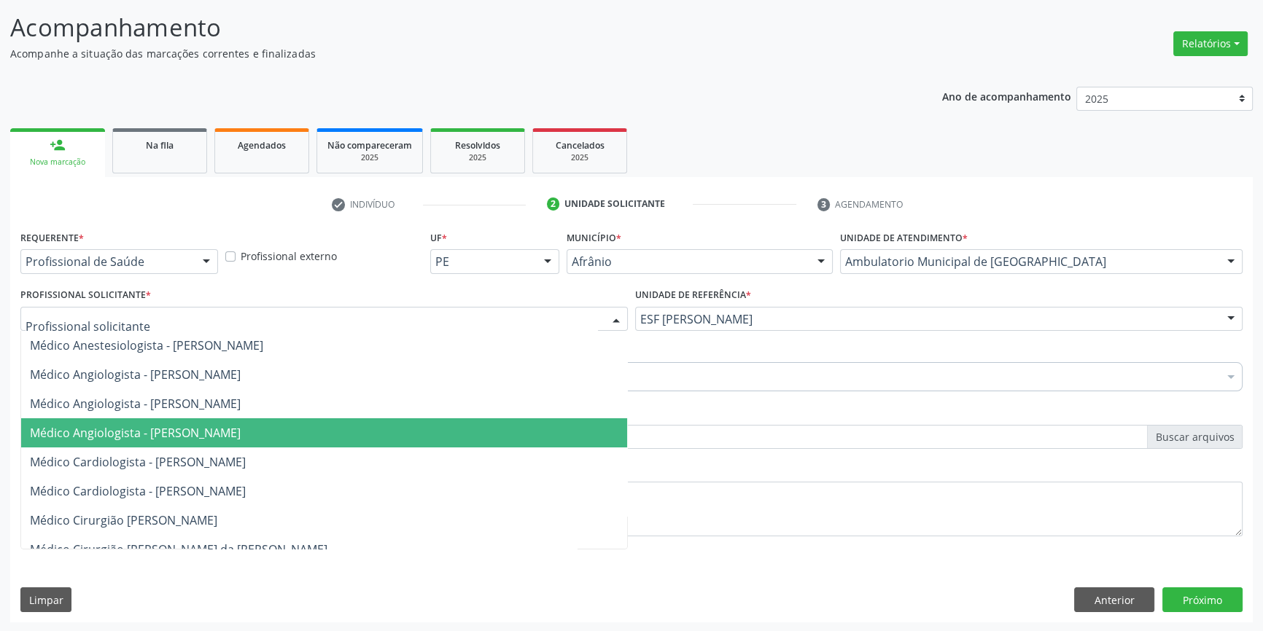
click at [215, 426] on span "Médico Angiologista - Suyenne Gomes de Araujo Freire" at bounding box center [135, 433] width 211 height 16
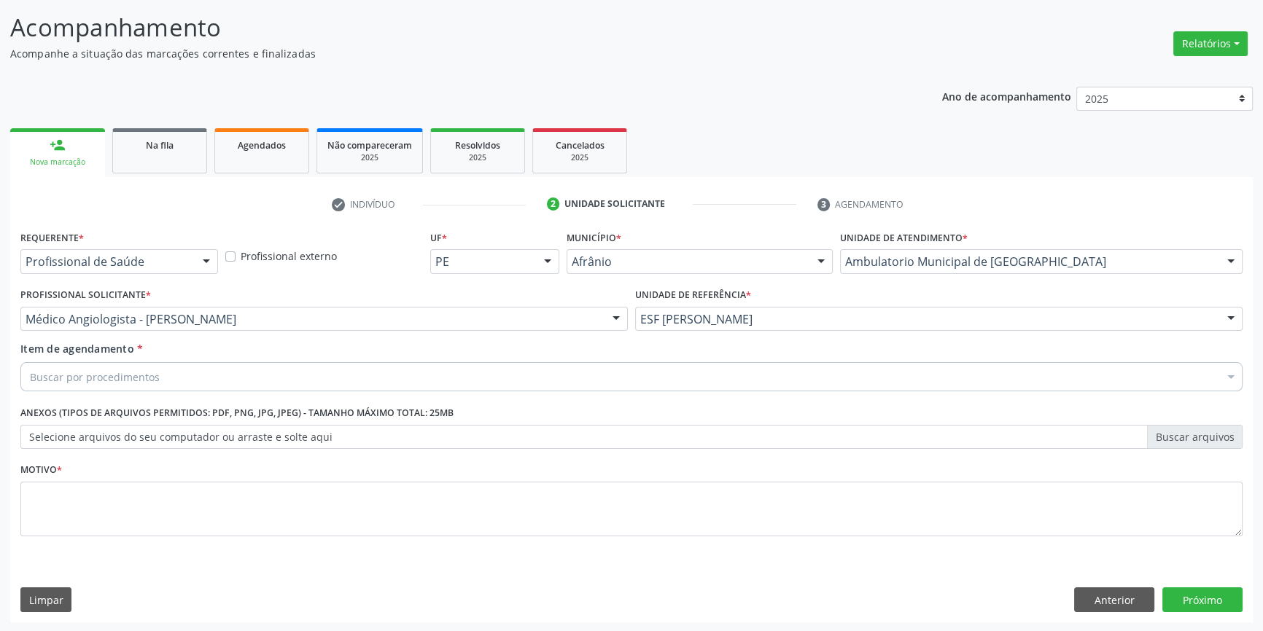
click at [167, 364] on div "Buscar por procedimentos" at bounding box center [631, 376] width 1222 height 29
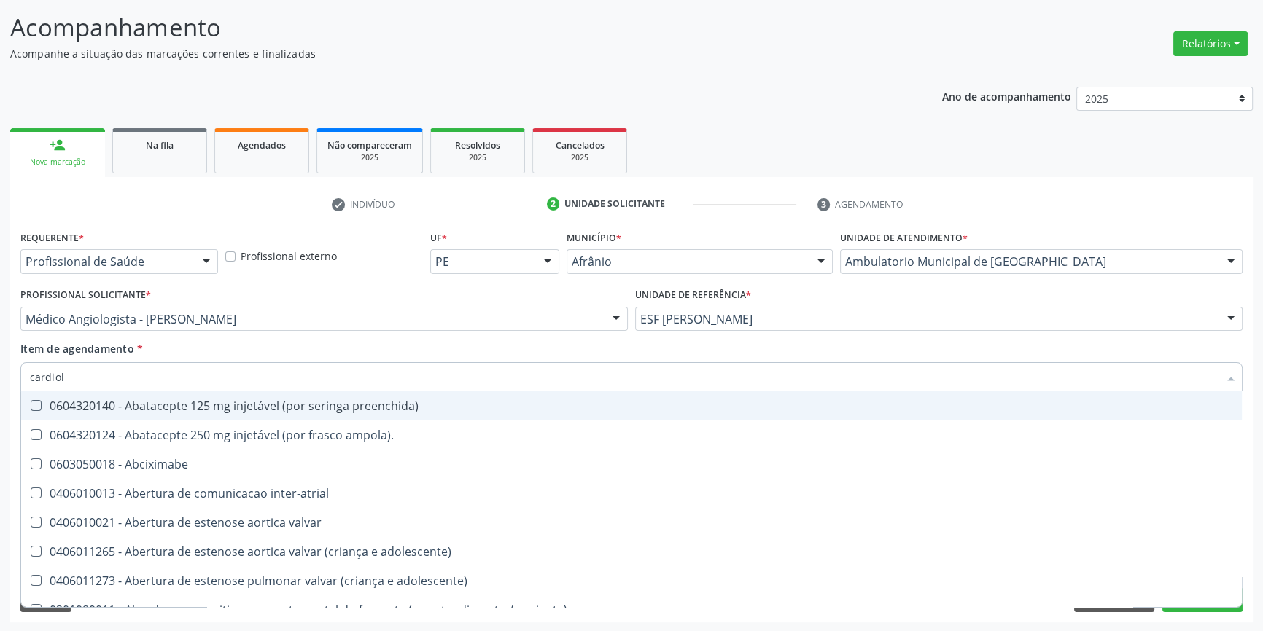
type input "cardiolo"
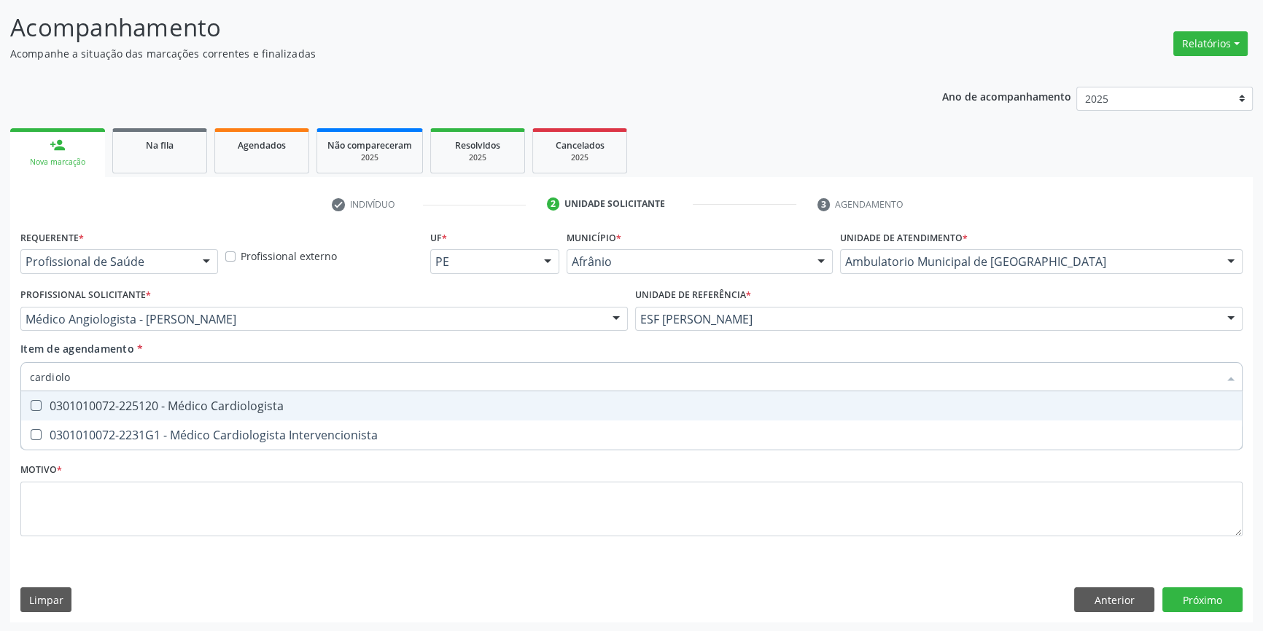
click at [153, 401] on div "0301010072-225120 - Médico Cardiologista" at bounding box center [631, 406] width 1203 height 12
checkbox Cardiologista "true"
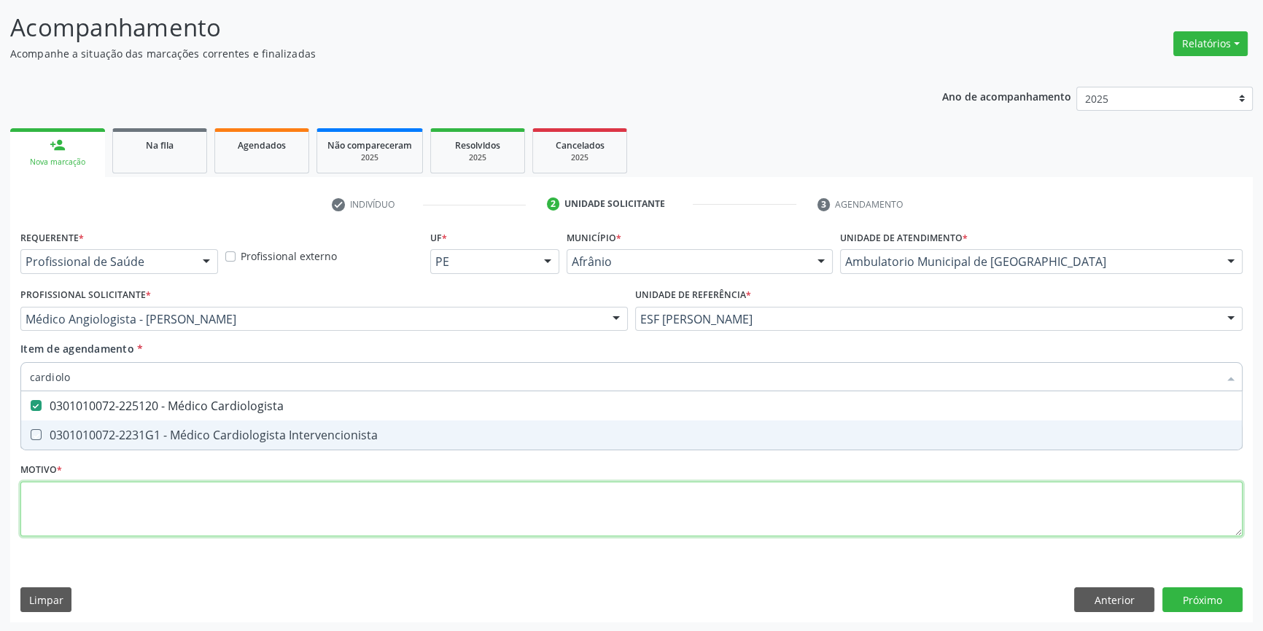
click at [98, 501] on div "Requerente * Profissional de Saúde Profissional de Saúde Paciente Nenhum result…" at bounding box center [631, 392] width 1222 height 330
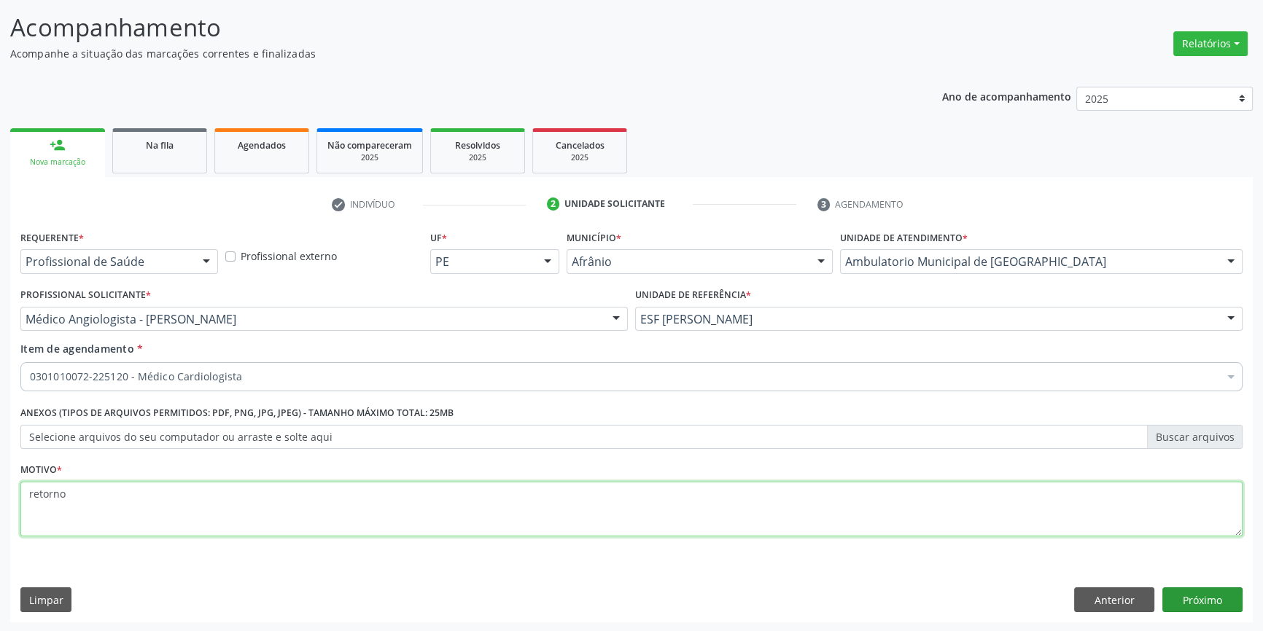
type textarea "retorno"
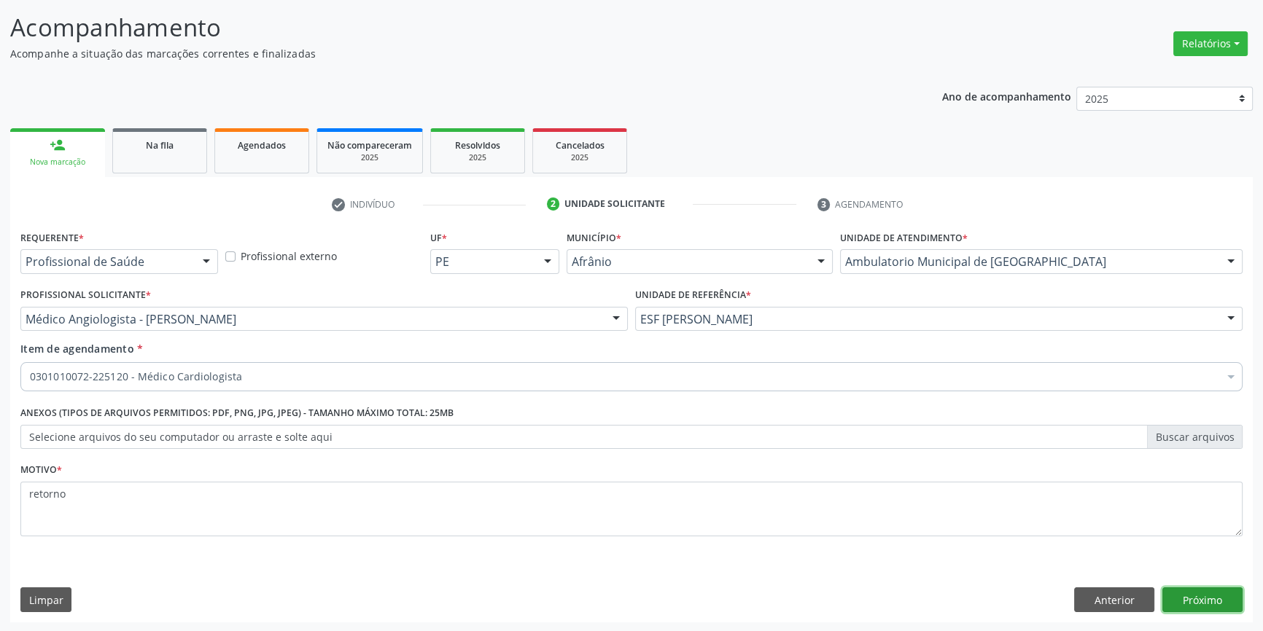
click at [1219, 605] on button "Próximo" at bounding box center [1202, 600] width 80 height 25
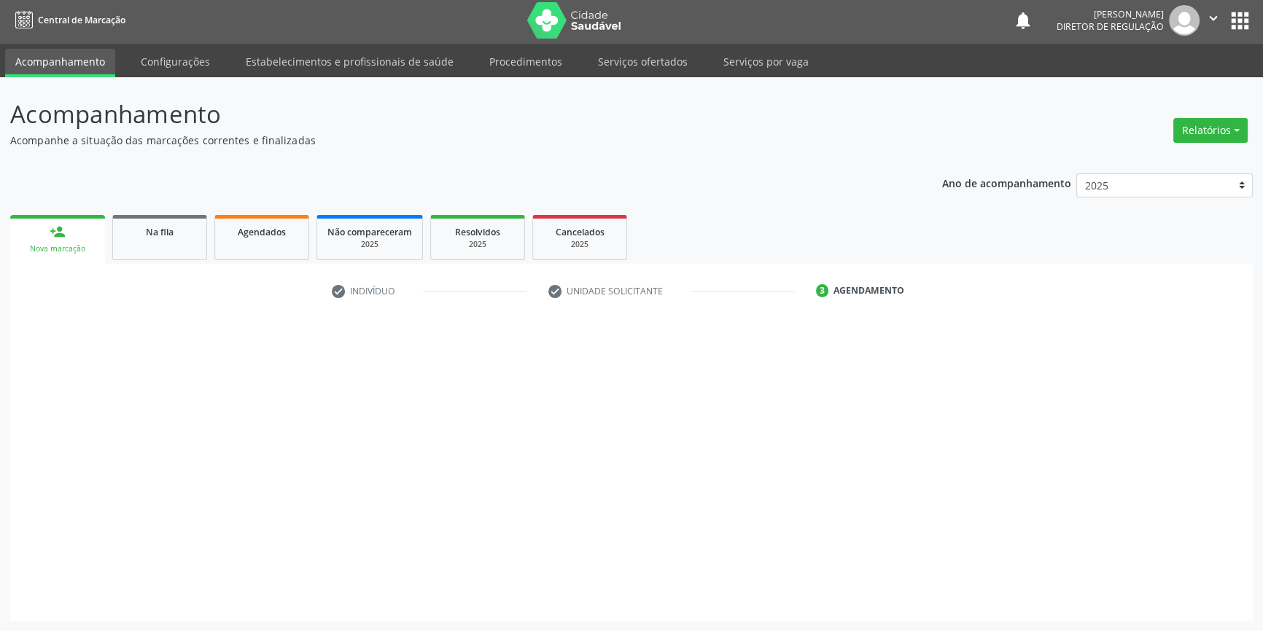
scroll to position [1, 0]
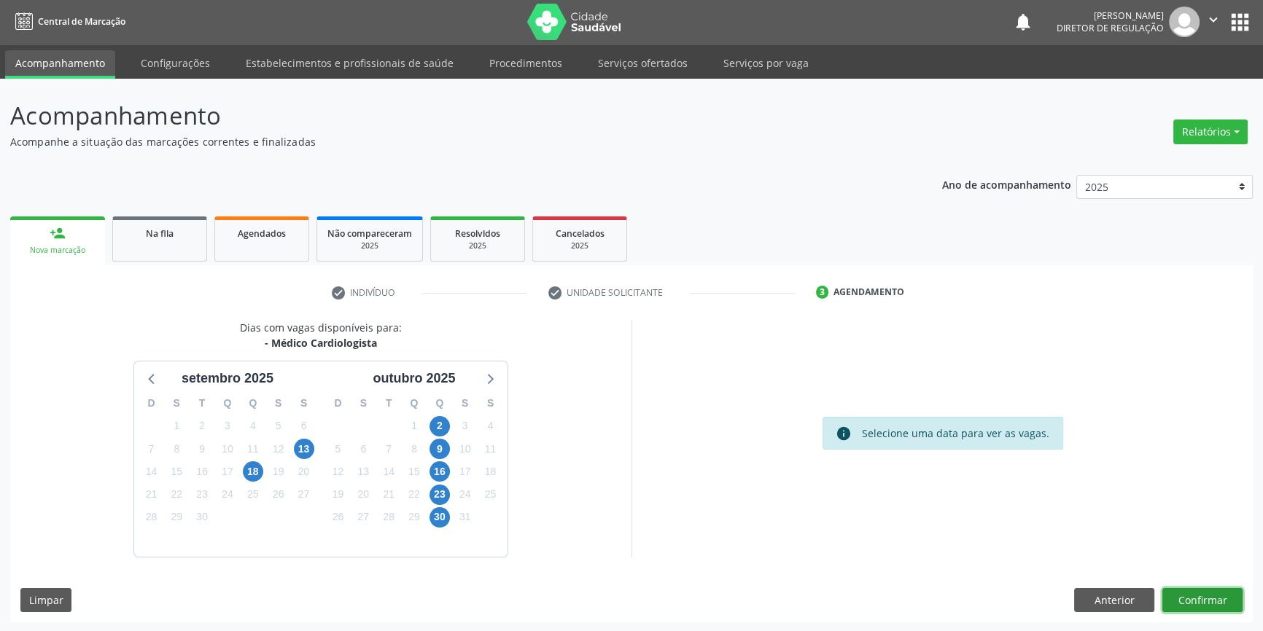
click at [1209, 609] on button "Confirmar" at bounding box center [1202, 600] width 80 height 25
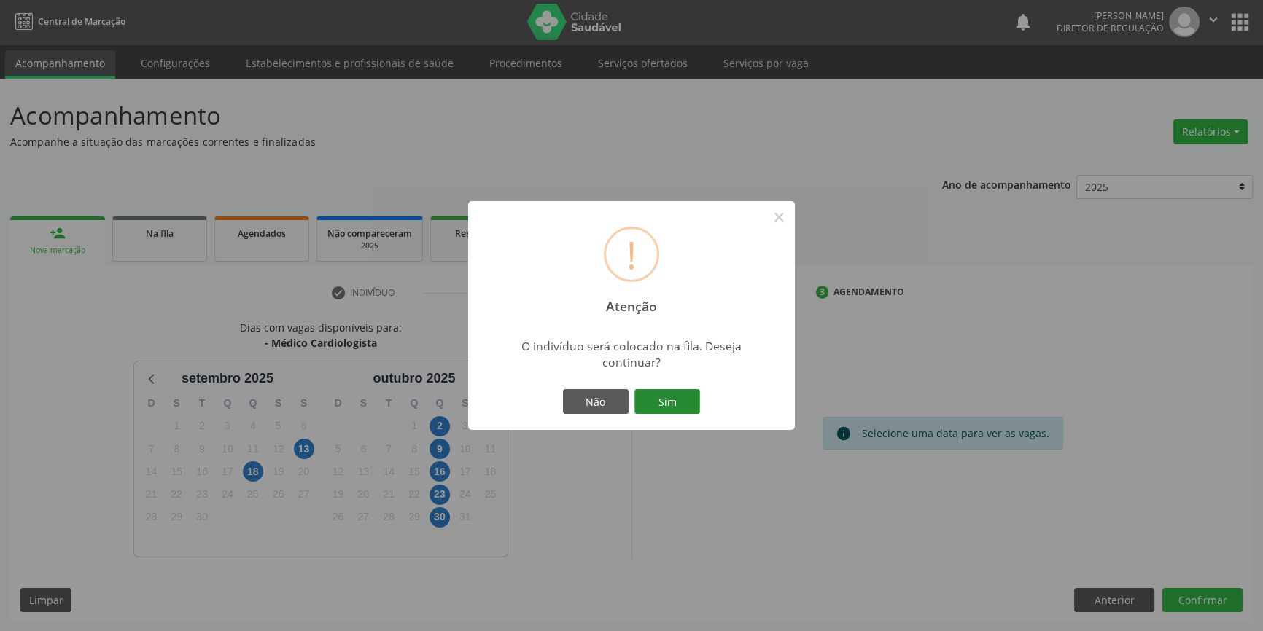
click at [686, 407] on button "Sim" at bounding box center [667, 401] width 66 height 25
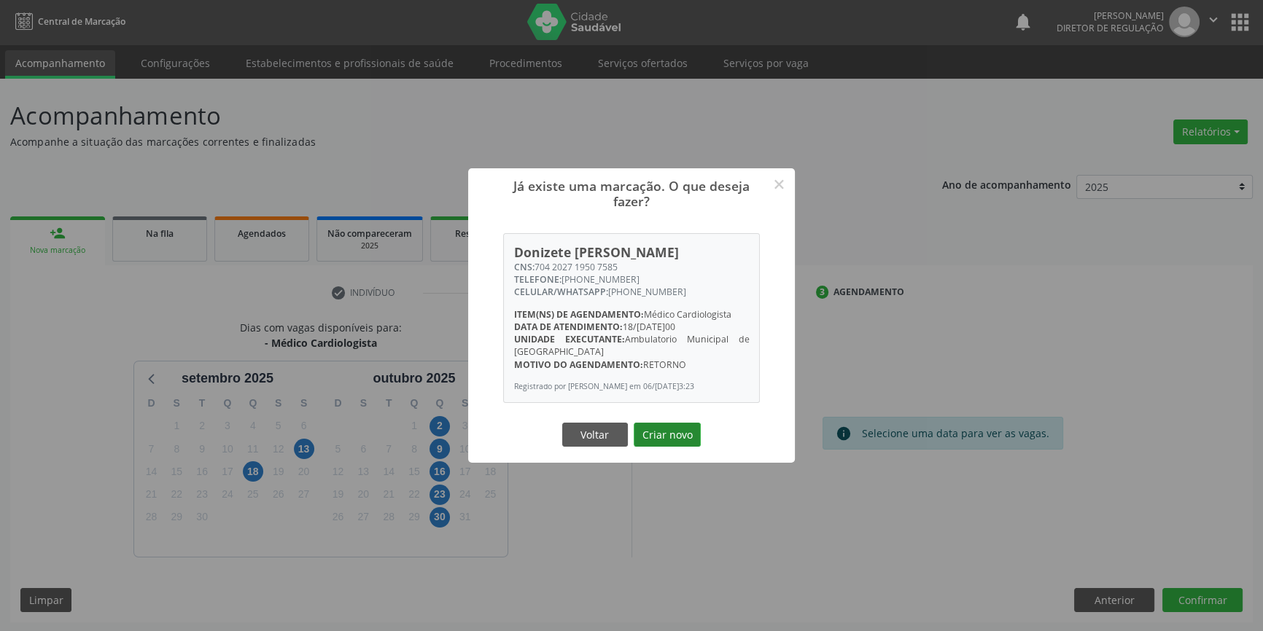
click at [680, 430] on button "Criar novo" at bounding box center [666, 435] width 67 height 25
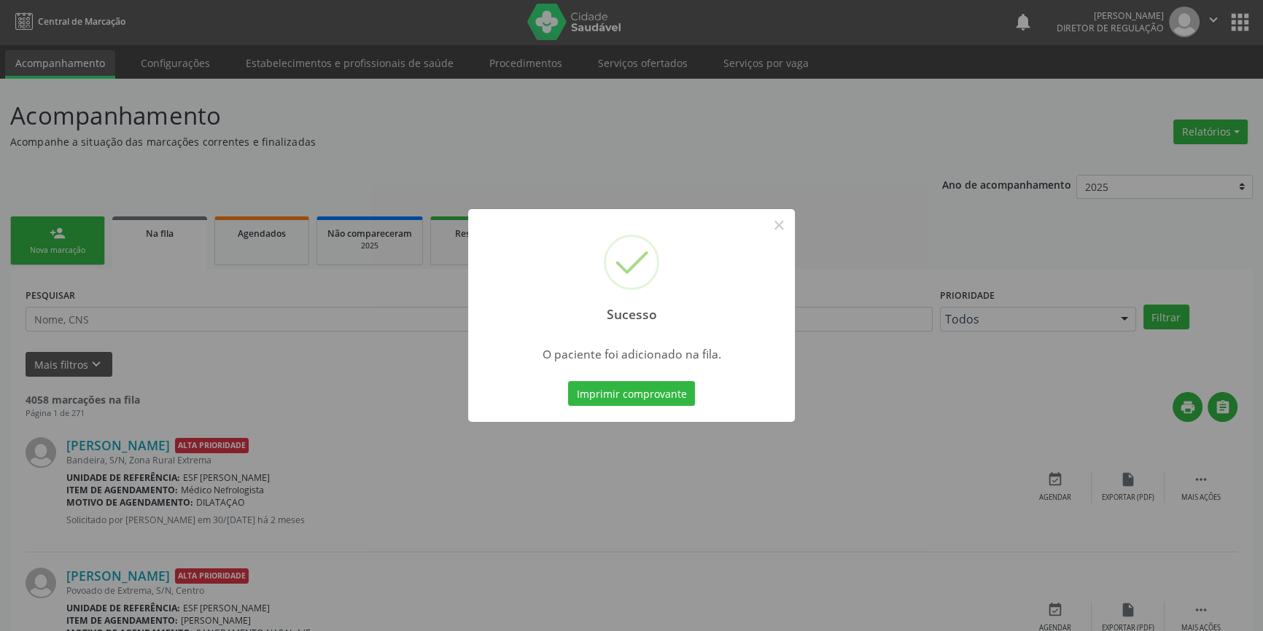
scroll to position [0, 0]
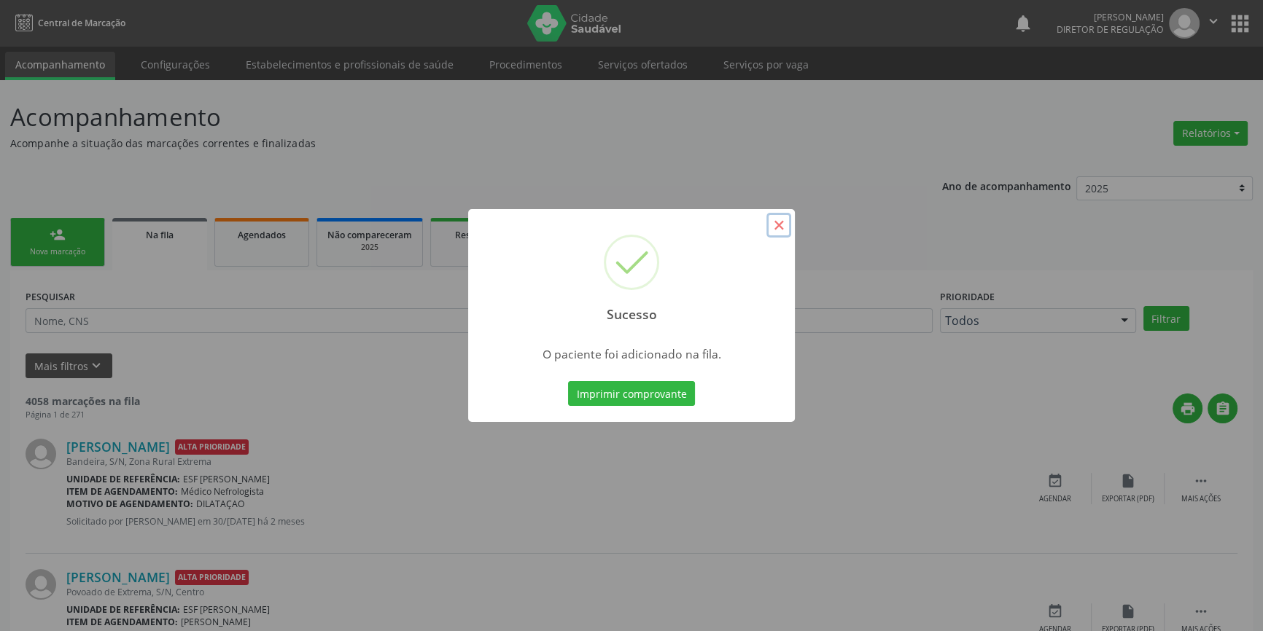
click at [777, 226] on button "×" at bounding box center [778, 225] width 25 height 25
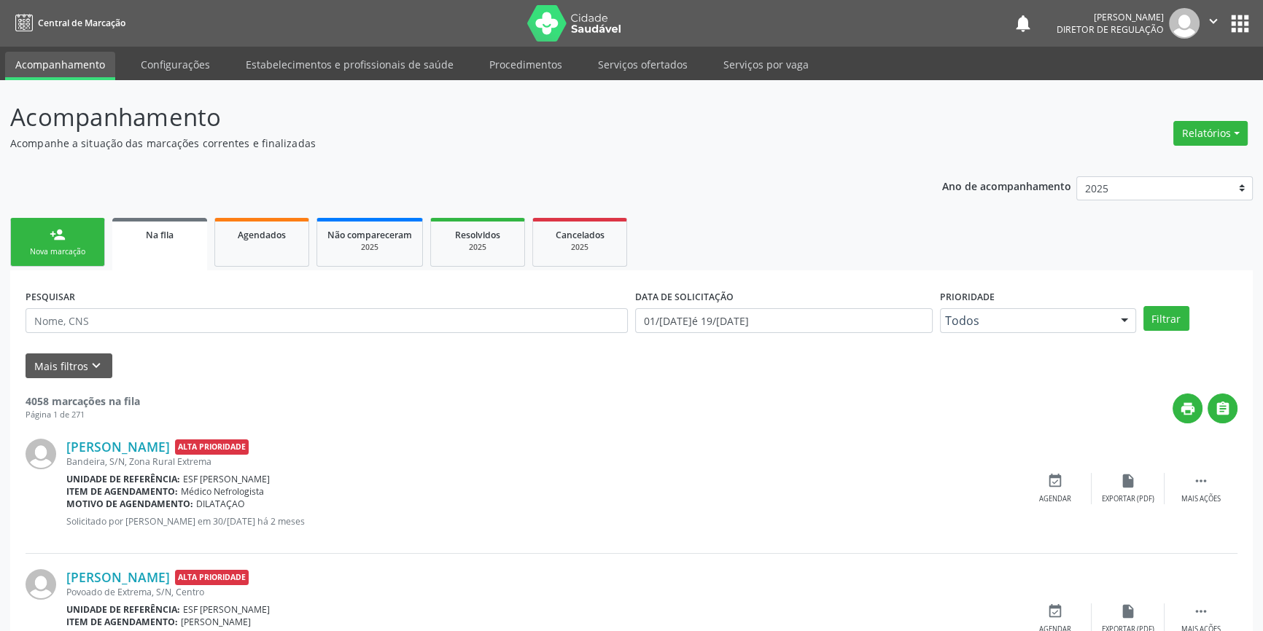
click at [71, 235] on link "person_add Nova marcação" at bounding box center [57, 242] width 95 height 49
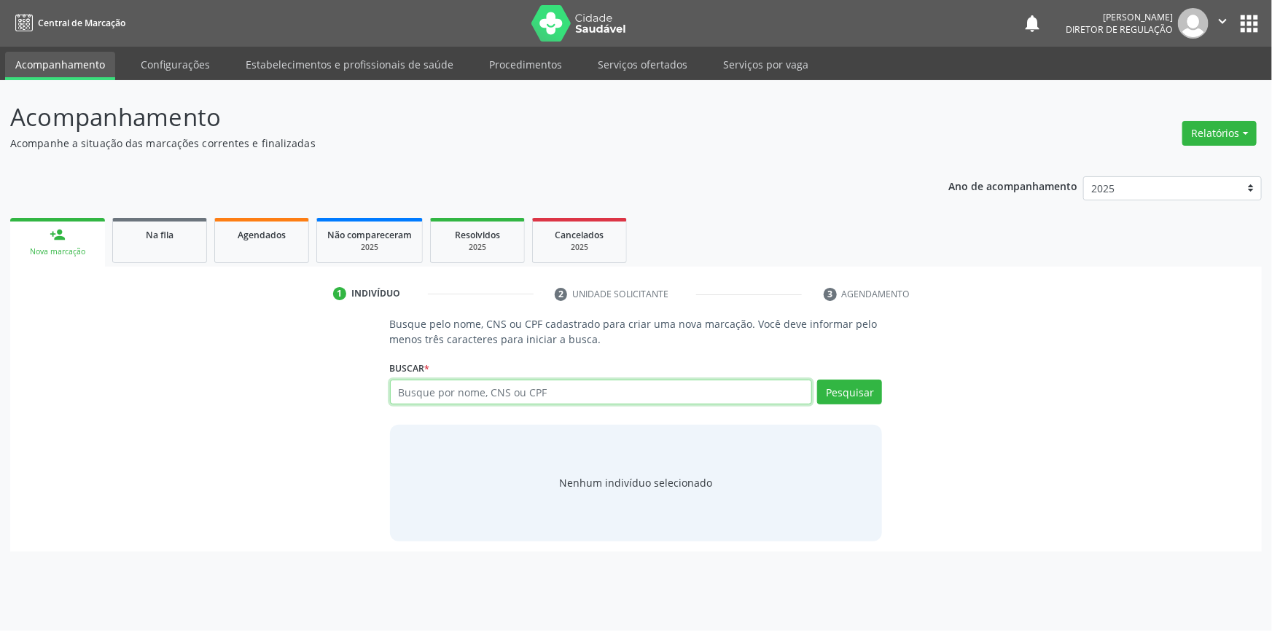
click at [551, 398] on input "text" at bounding box center [601, 392] width 423 height 25
type input "708201108259241"
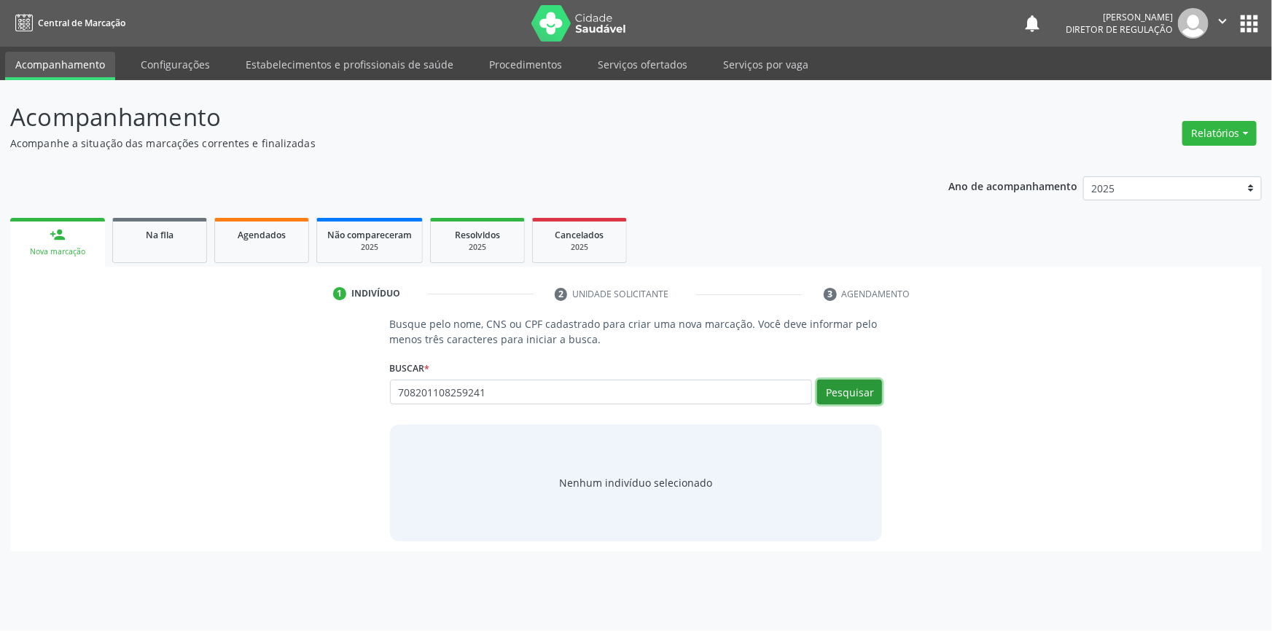
click at [831, 387] on button "Pesquisar" at bounding box center [849, 392] width 65 height 25
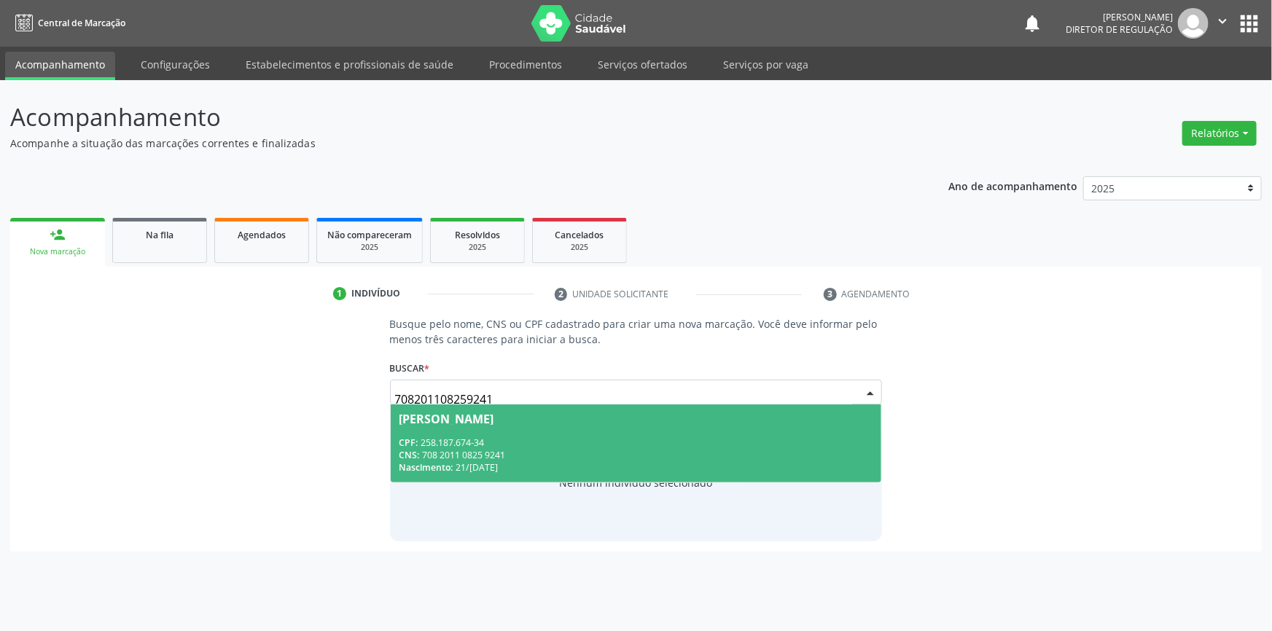
click at [525, 437] on div "CPF: 258.187.674-34" at bounding box center [636, 443] width 474 height 12
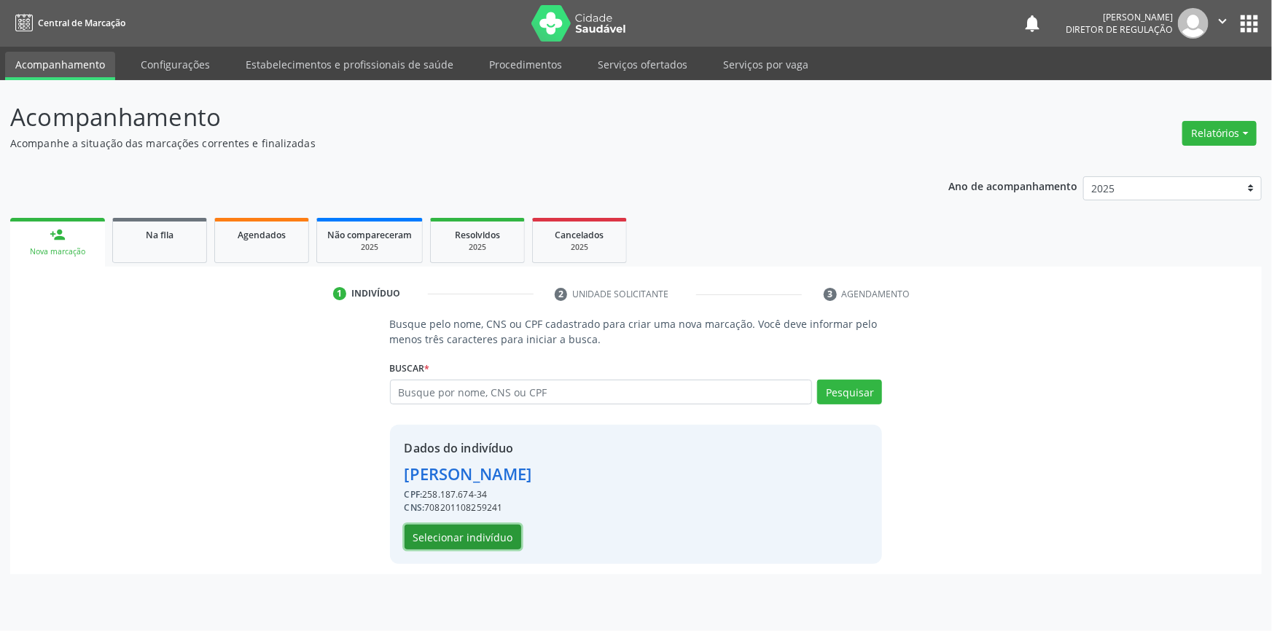
click at [472, 536] on button "Selecionar indivíduo" at bounding box center [463, 537] width 117 height 25
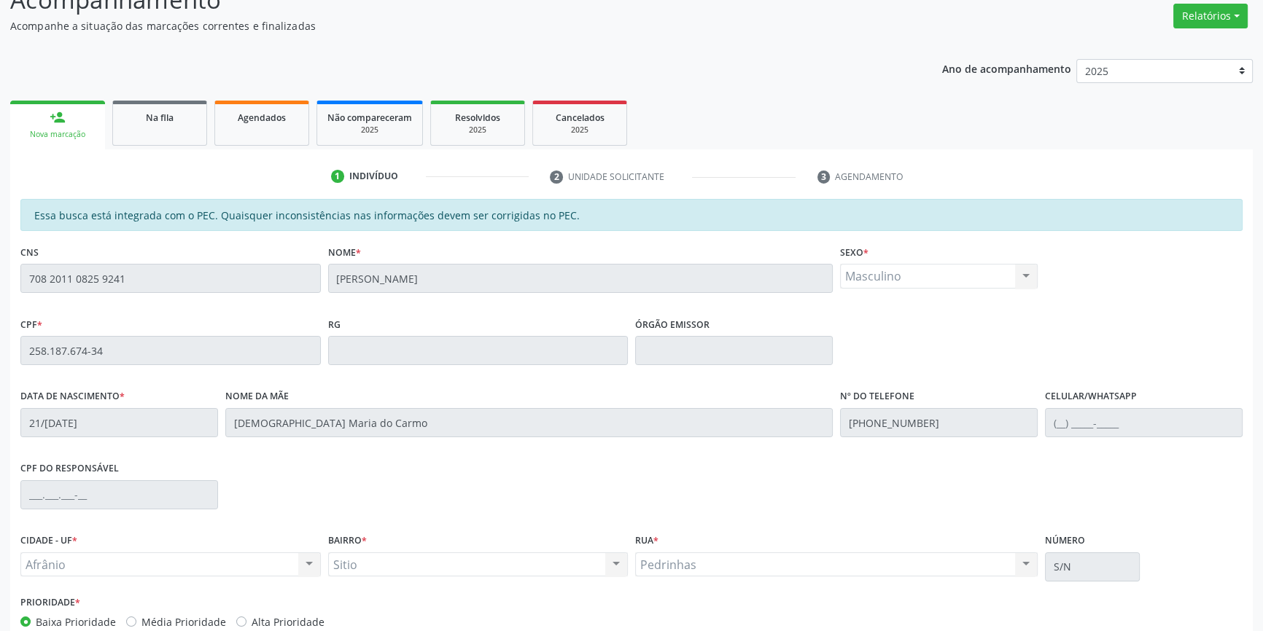
scroll to position [200, 0]
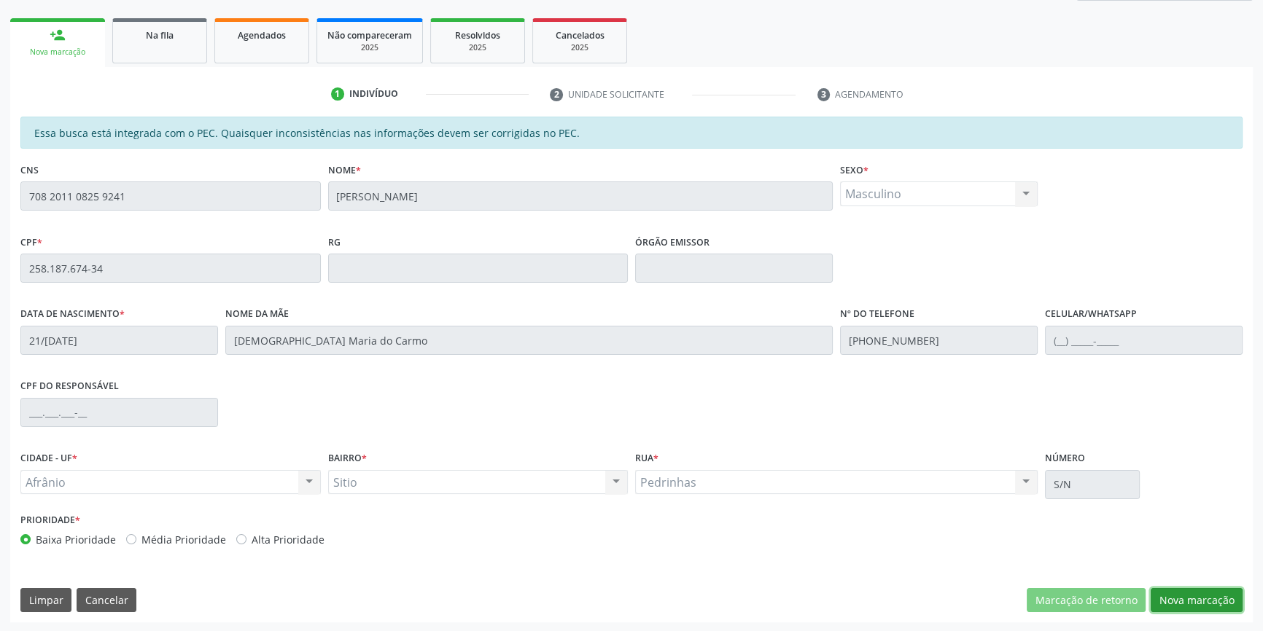
click at [1204, 599] on button "Nova marcação" at bounding box center [1196, 600] width 92 height 25
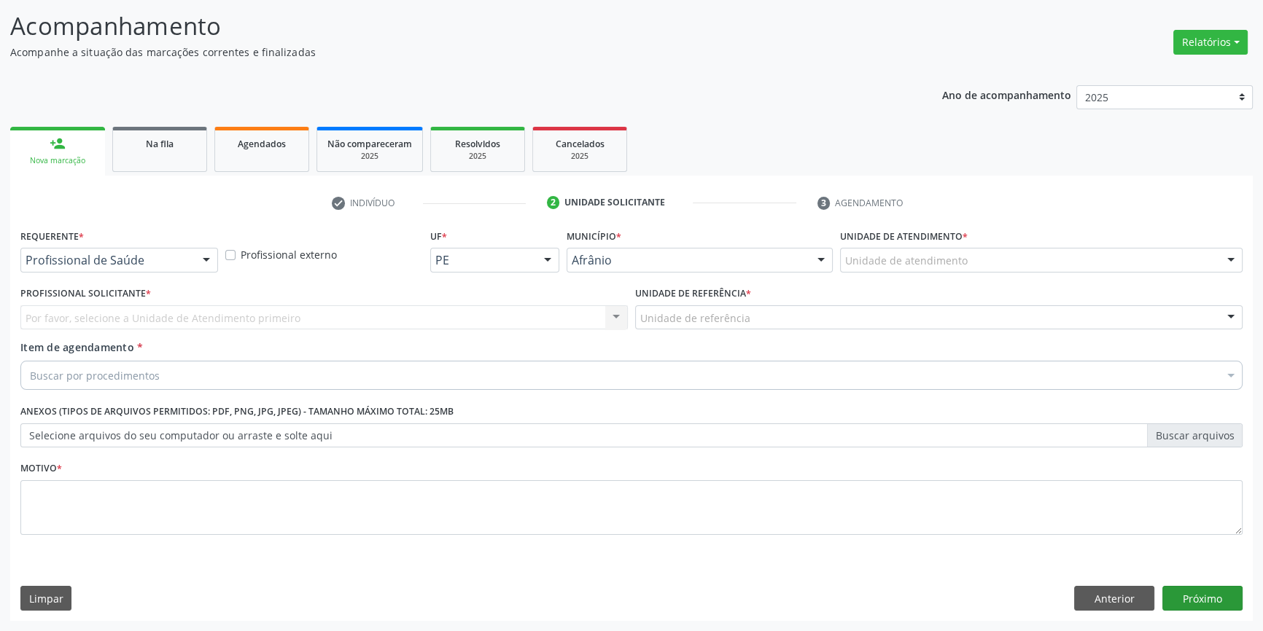
scroll to position [90, 0]
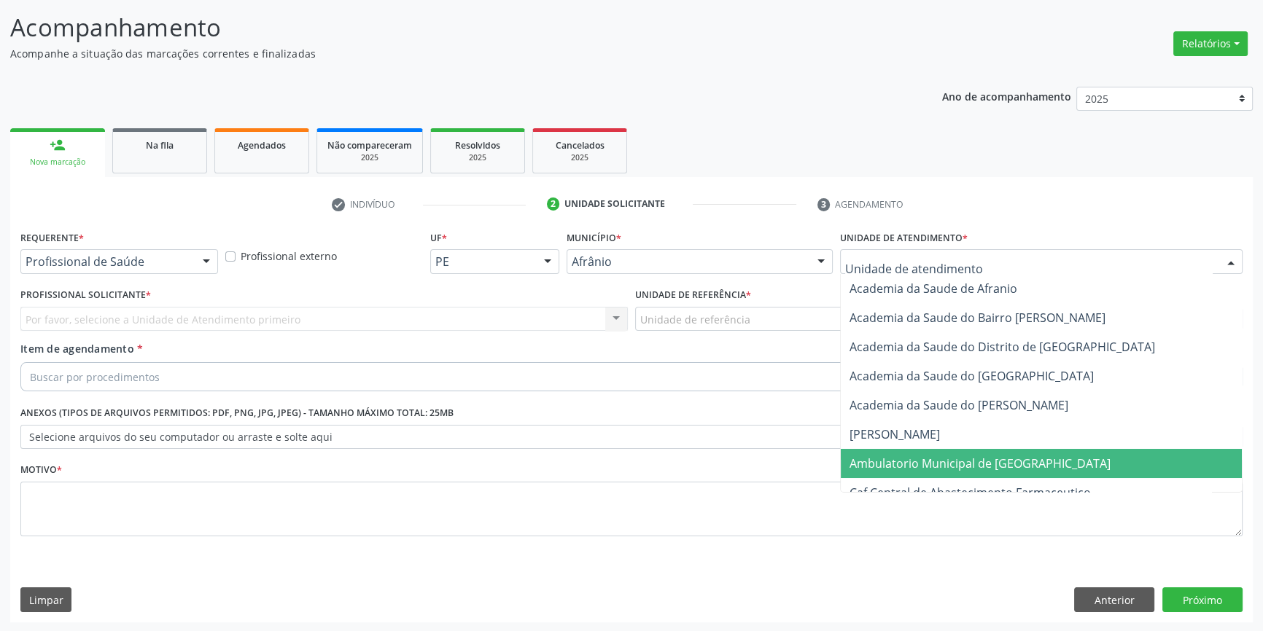
click at [941, 464] on span "Ambulatorio Municipal de [GEOGRAPHIC_DATA]" at bounding box center [979, 464] width 261 height 16
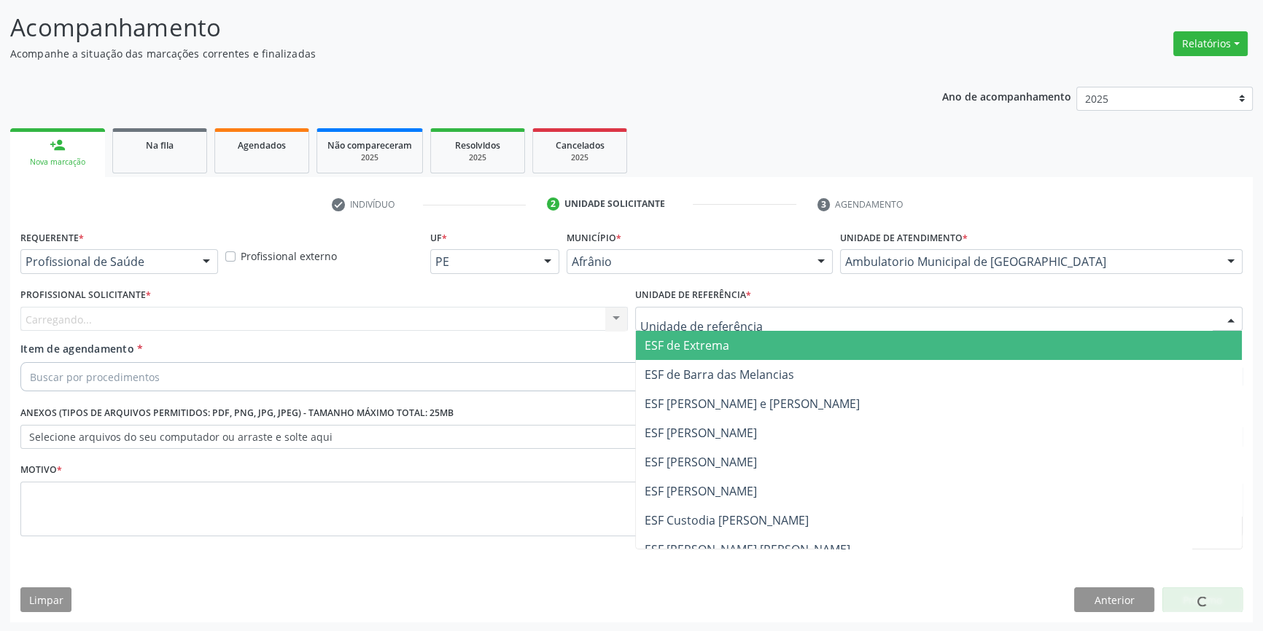
click at [759, 327] on div at bounding box center [938, 319] width 607 height 25
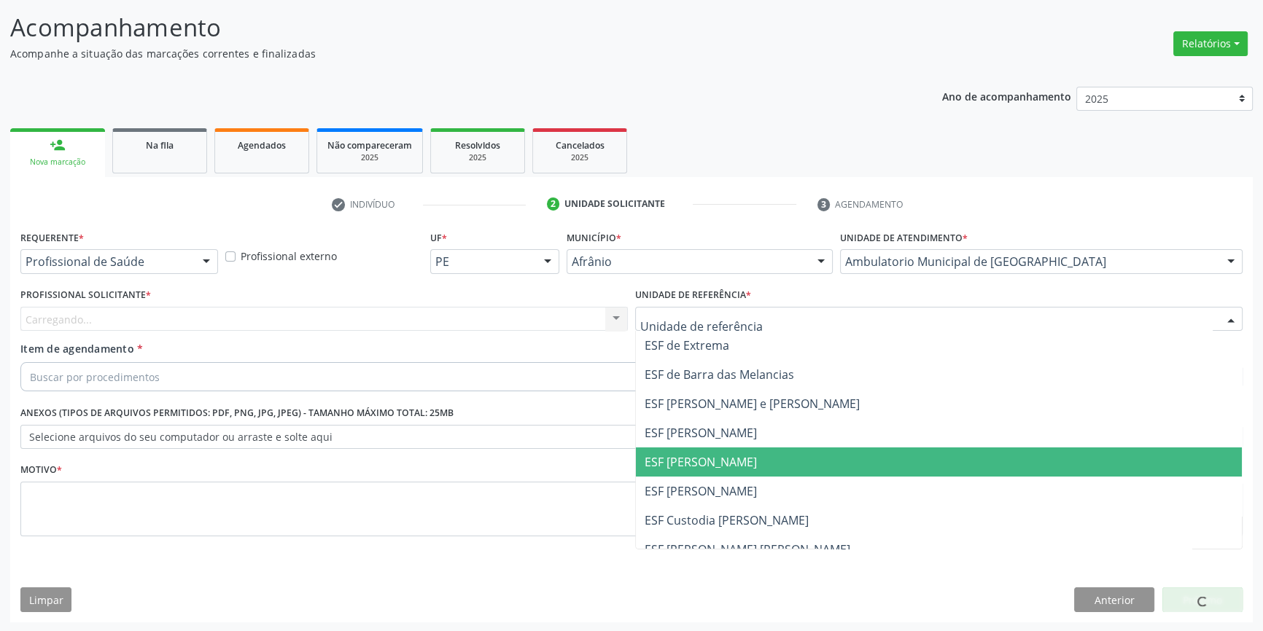
click at [709, 463] on span "ESF [PERSON_NAME]" at bounding box center [700, 462] width 112 height 16
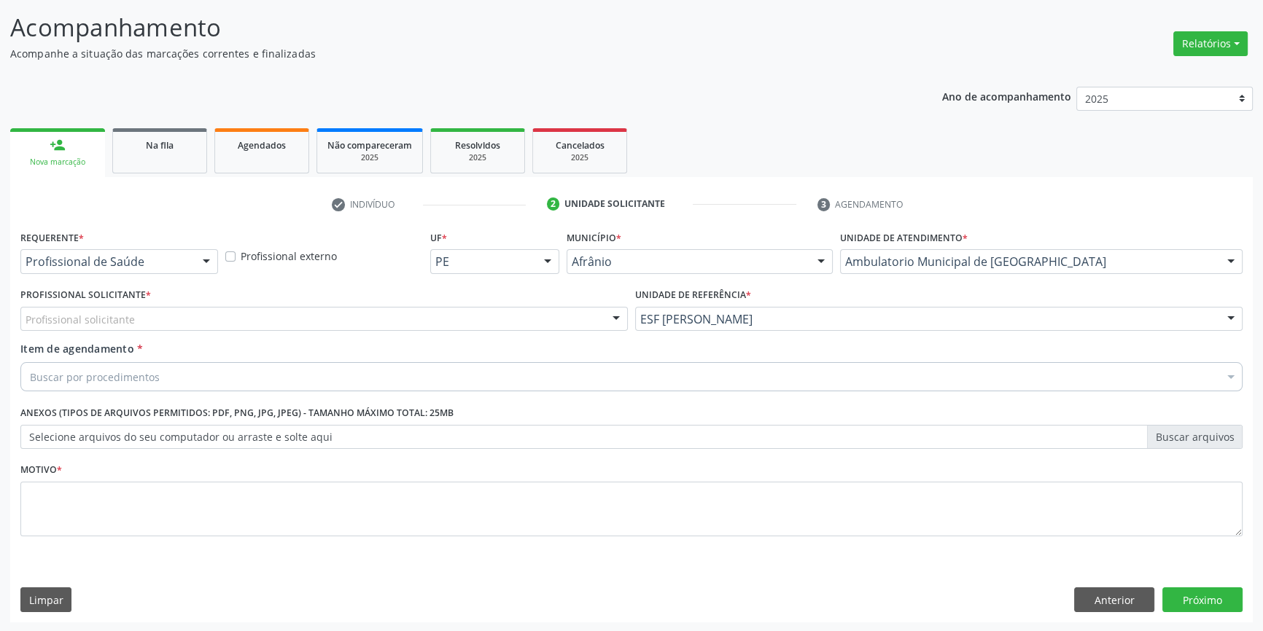
click at [492, 307] on div "Profissional solicitante" at bounding box center [323, 319] width 607 height 25
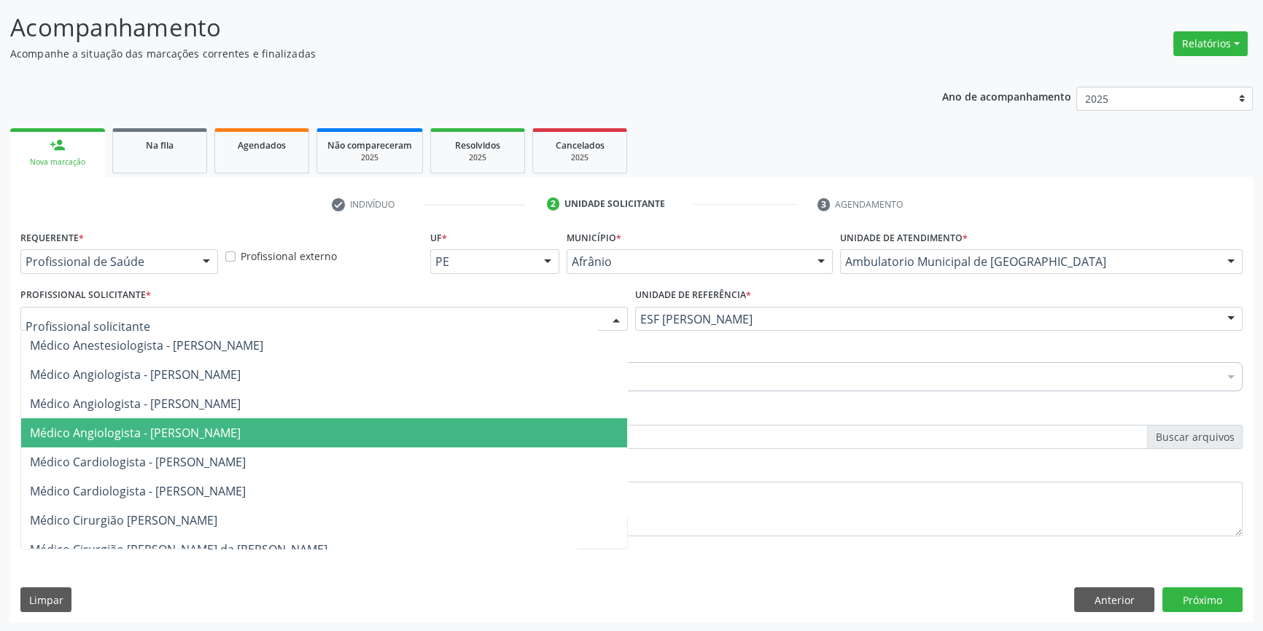
click at [241, 429] on span "Médico Angiologista - Suyenne Gomes de Araujo Freire" at bounding box center [135, 433] width 211 height 16
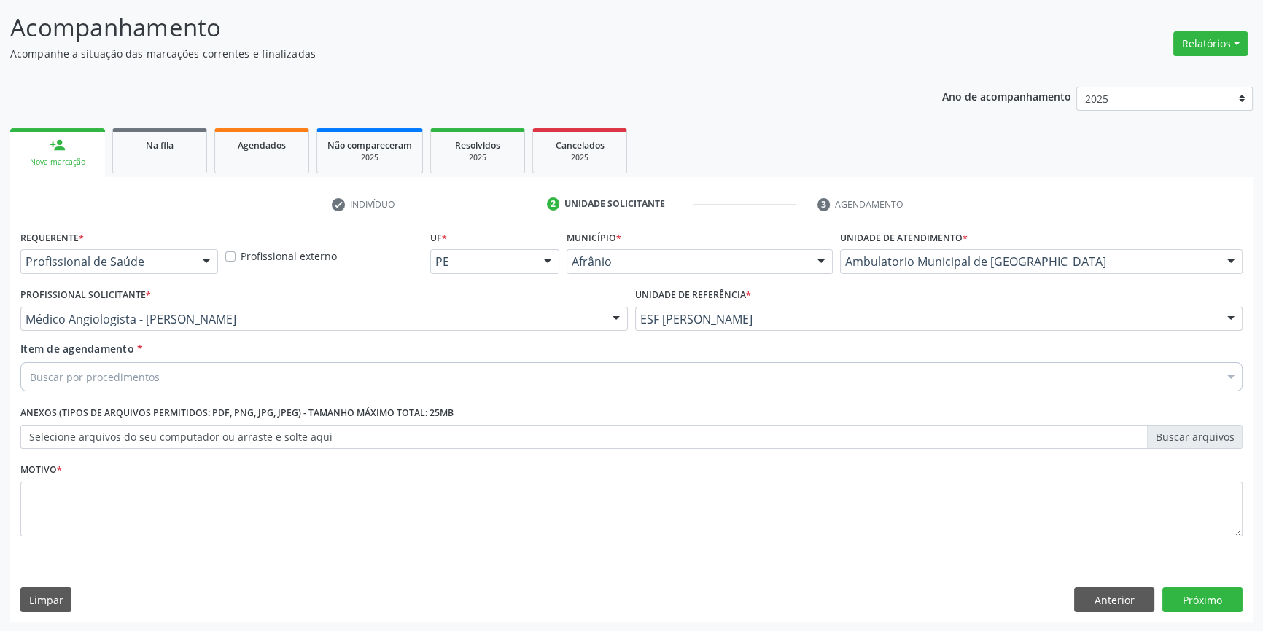
click at [206, 362] on div "Buscar por procedimentos" at bounding box center [631, 376] width 1222 height 29
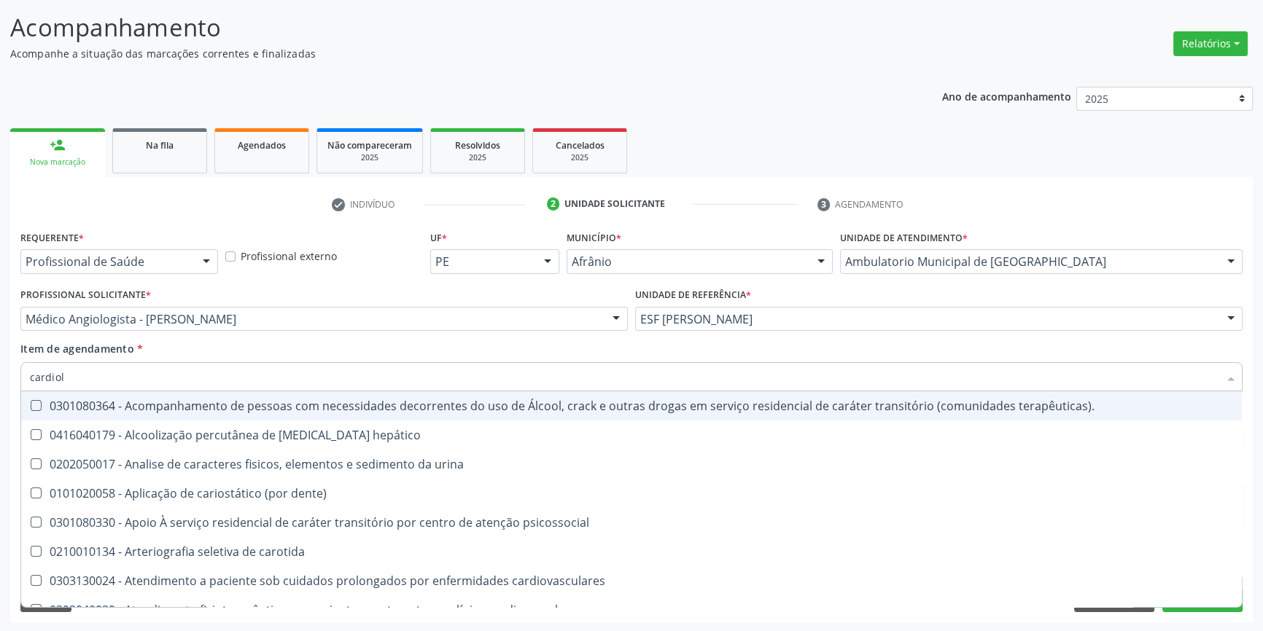
type input "cardiolo"
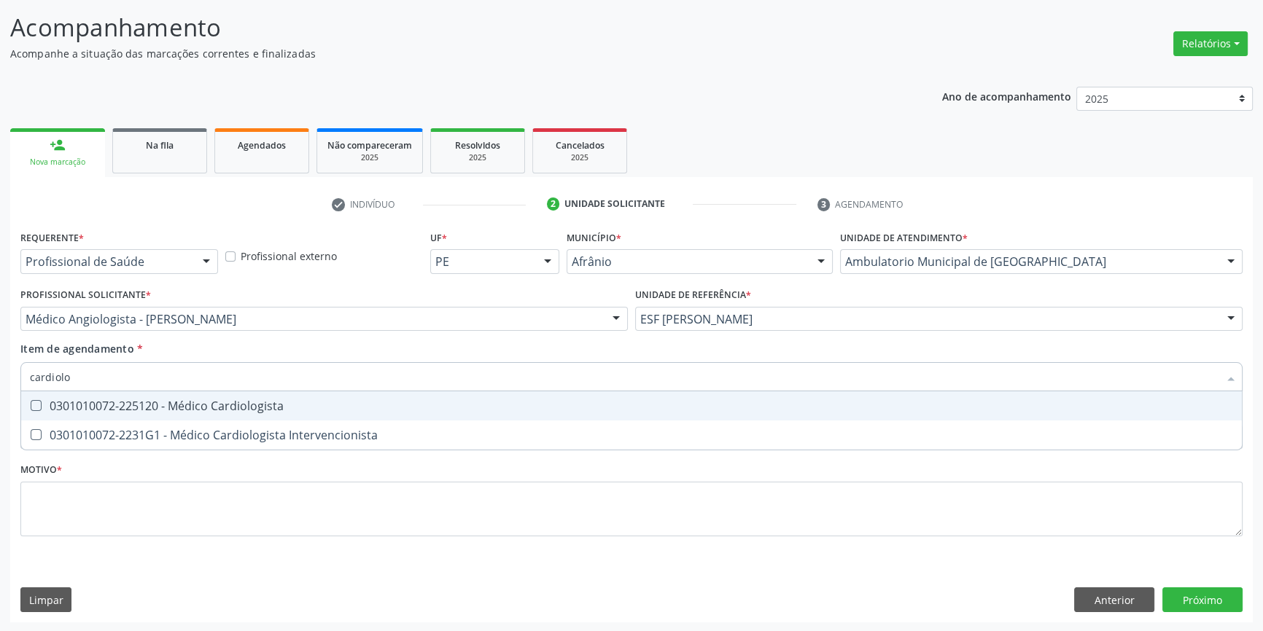
click at [206, 395] on span "0301010072-225120 - Médico Cardiologista" at bounding box center [631, 405] width 1220 height 29
checkbox Cardiologista "true"
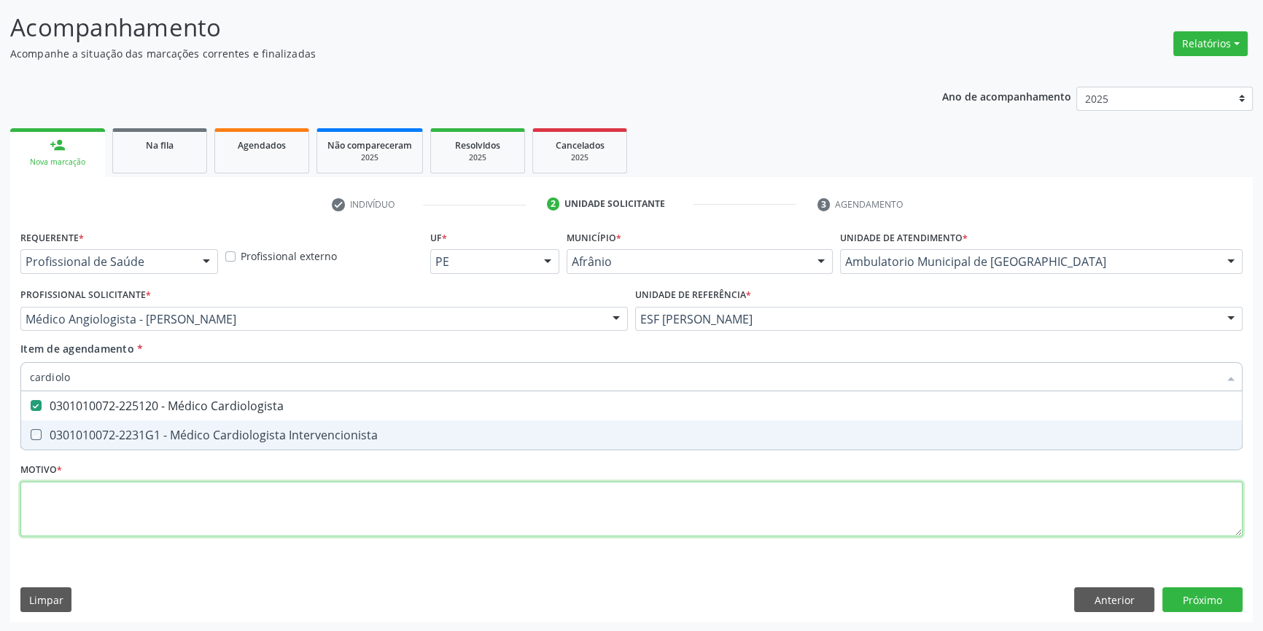
click at [234, 504] on div "Requerente * Profissional de Saúde Profissional de Saúde Paciente Nenhum result…" at bounding box center [631, 392] width 1222 height 330
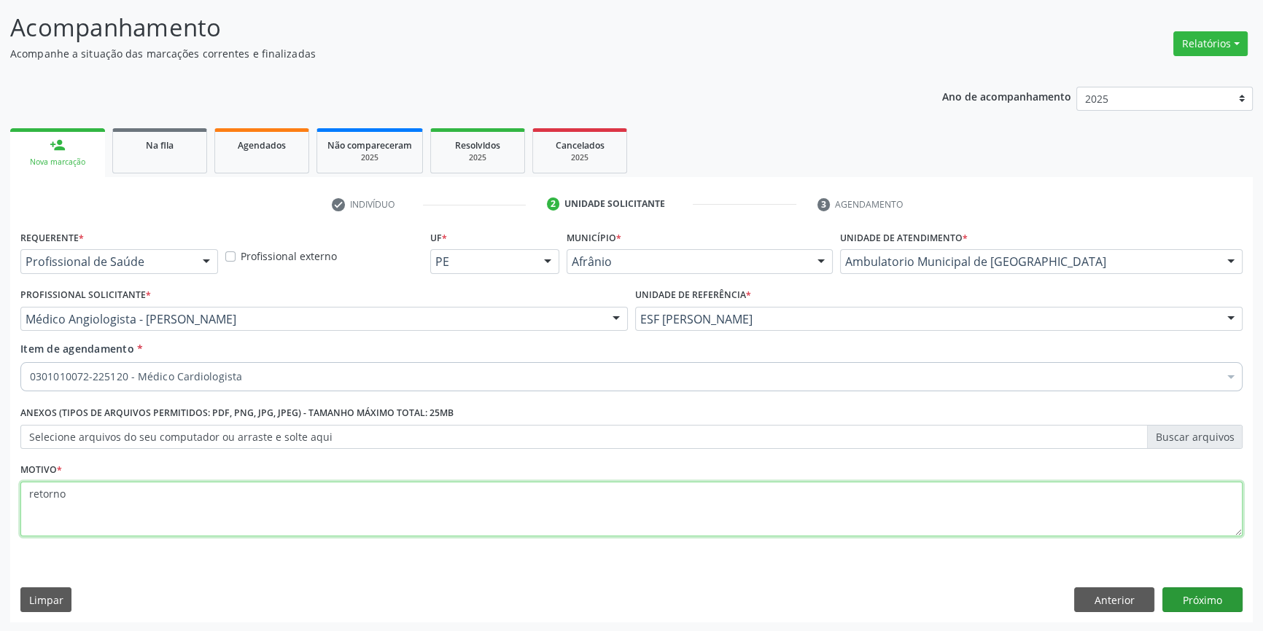
type textarea "retorno"
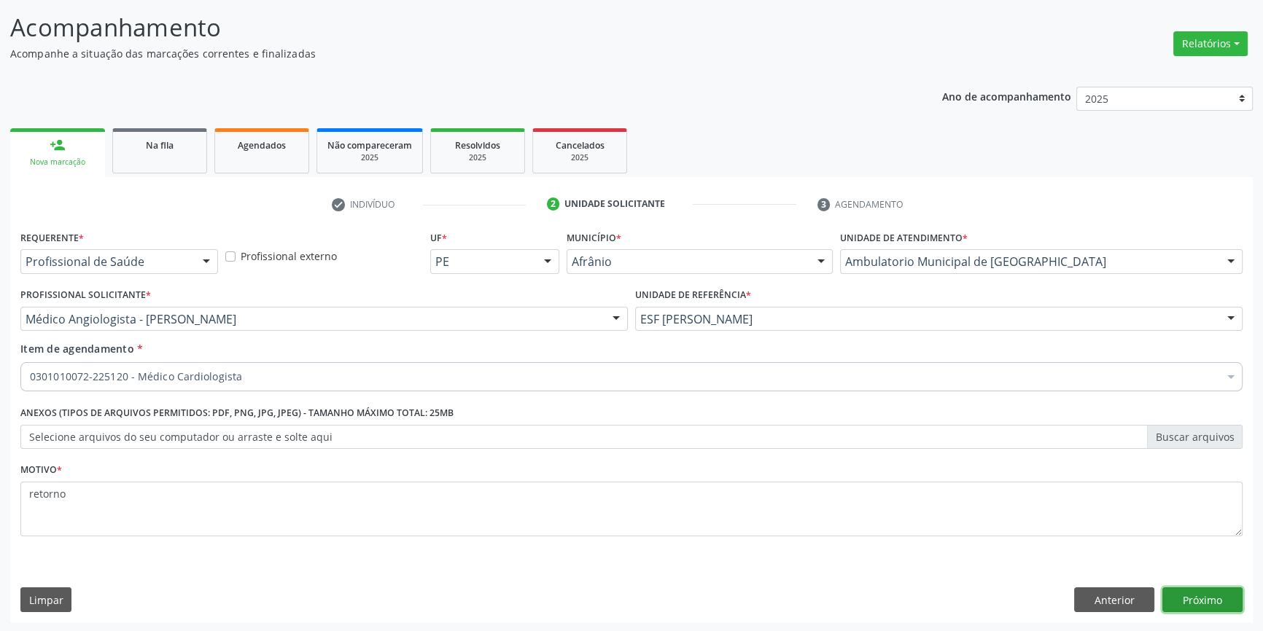
click at [1183, 593] on button "Próximo" at bounding box center [1202, 600] width 80 height 25
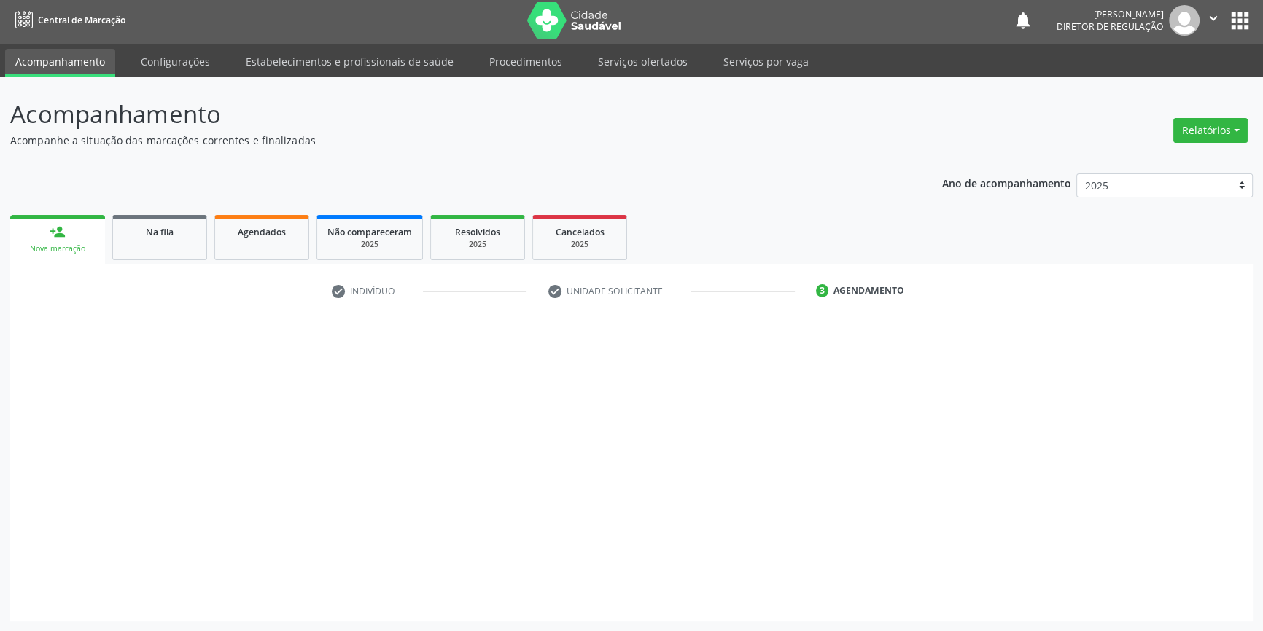
scroll to position [1, 0]
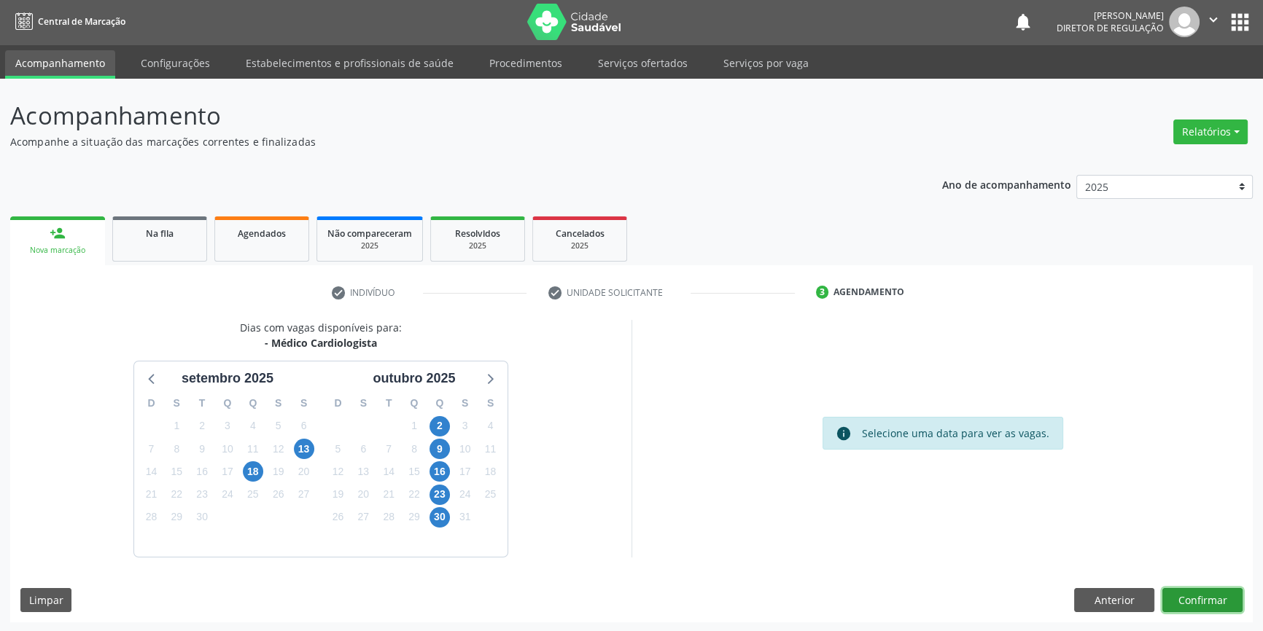
click at [1218, 588] on button "Confirmar" at bounding box center [1202, 600] width 80 height 25
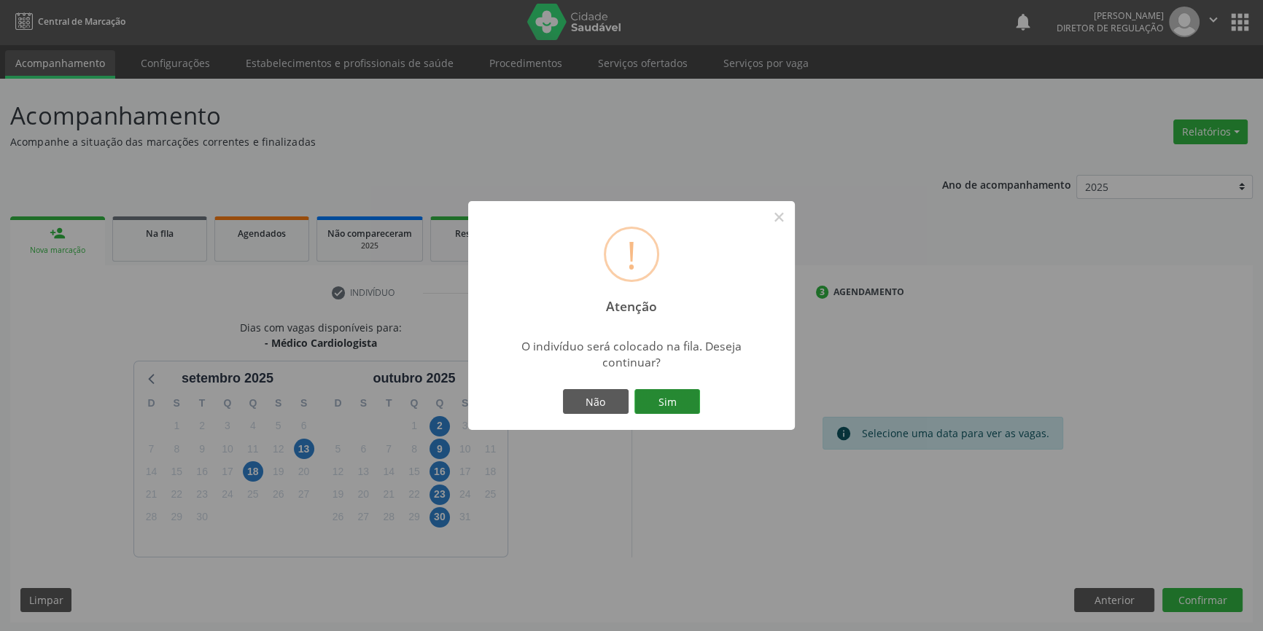
click at [684, 404] on button "Sim" at bounding box center [667, 401] width 66 height 25
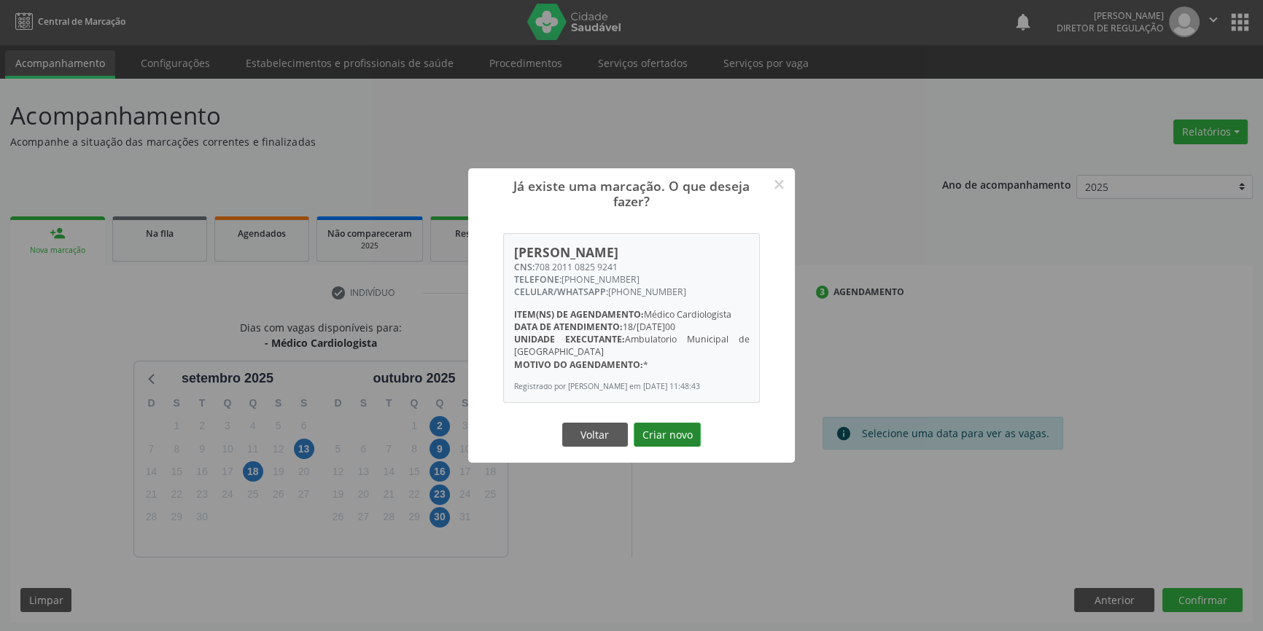
click at [674, 440] on button "Criar novo" at bounding box center [666, 435] width 67 height 25
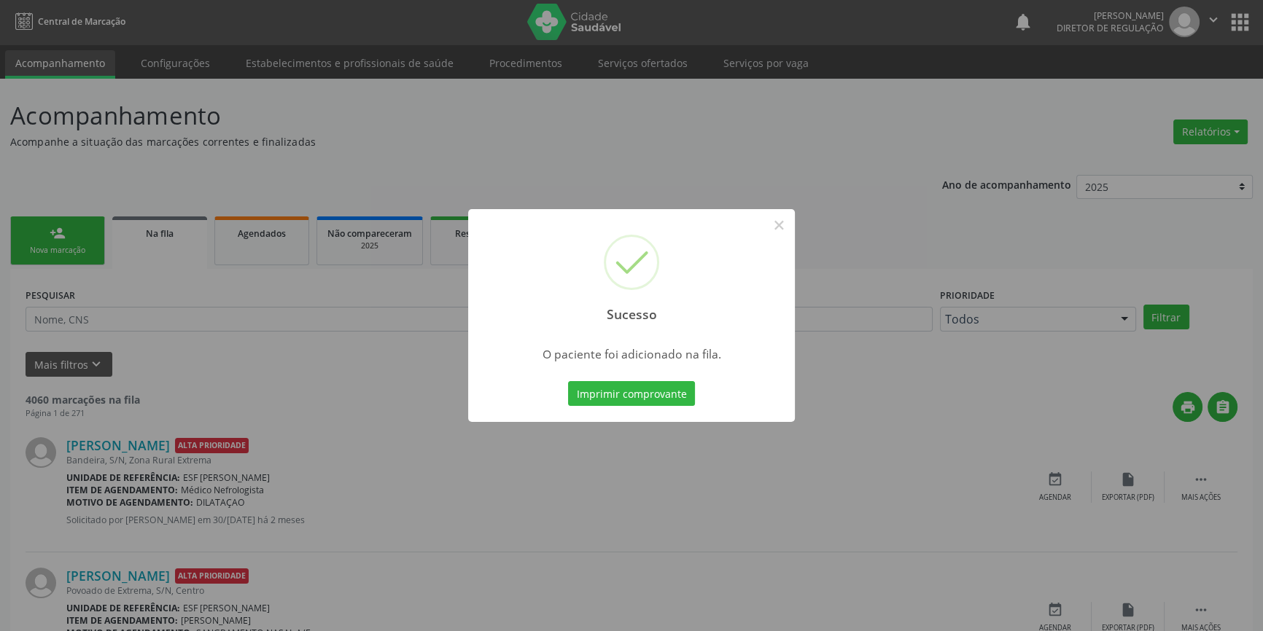
scroll to position [0, 0]
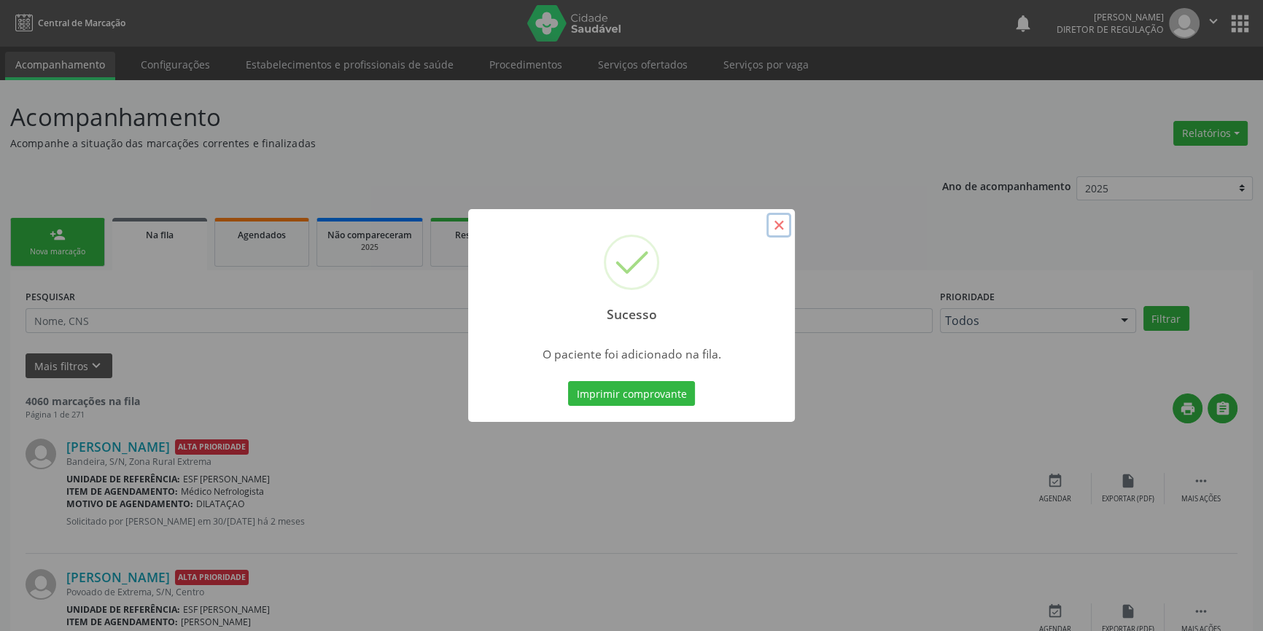
click at [772, 237] on button "×" at bounding box center [778, 225] width 25 height 25
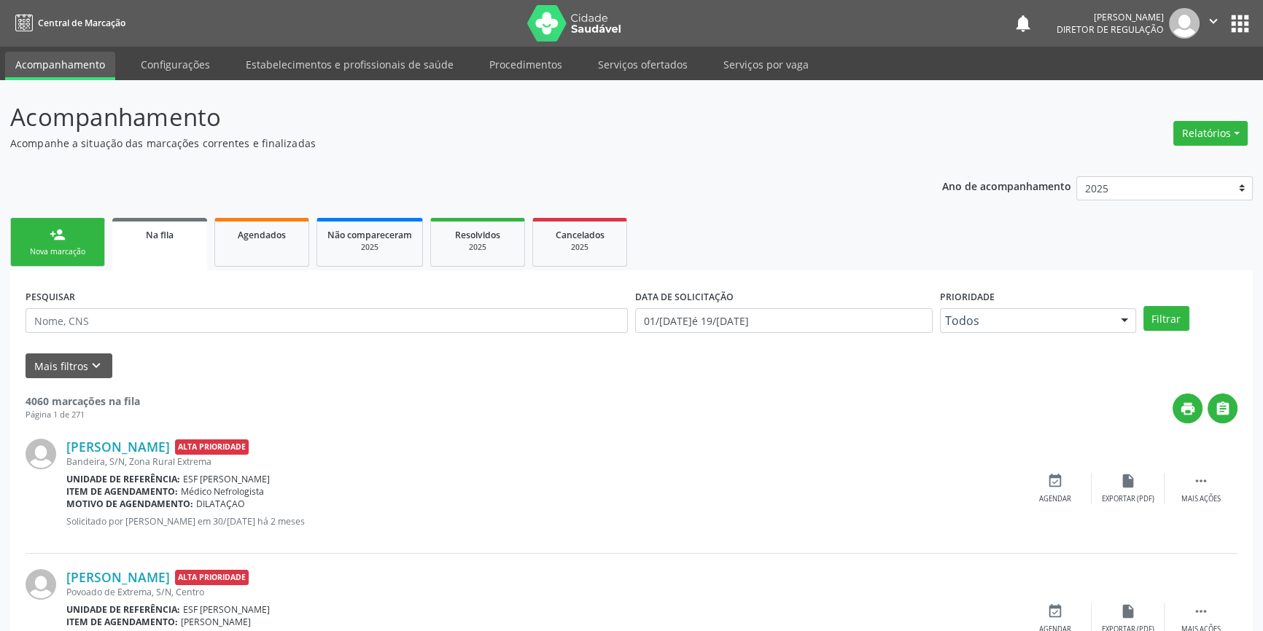
click at [85, 241] on link "person_add Nova marcação" at bounding box center [57, 242] width 95 height 49
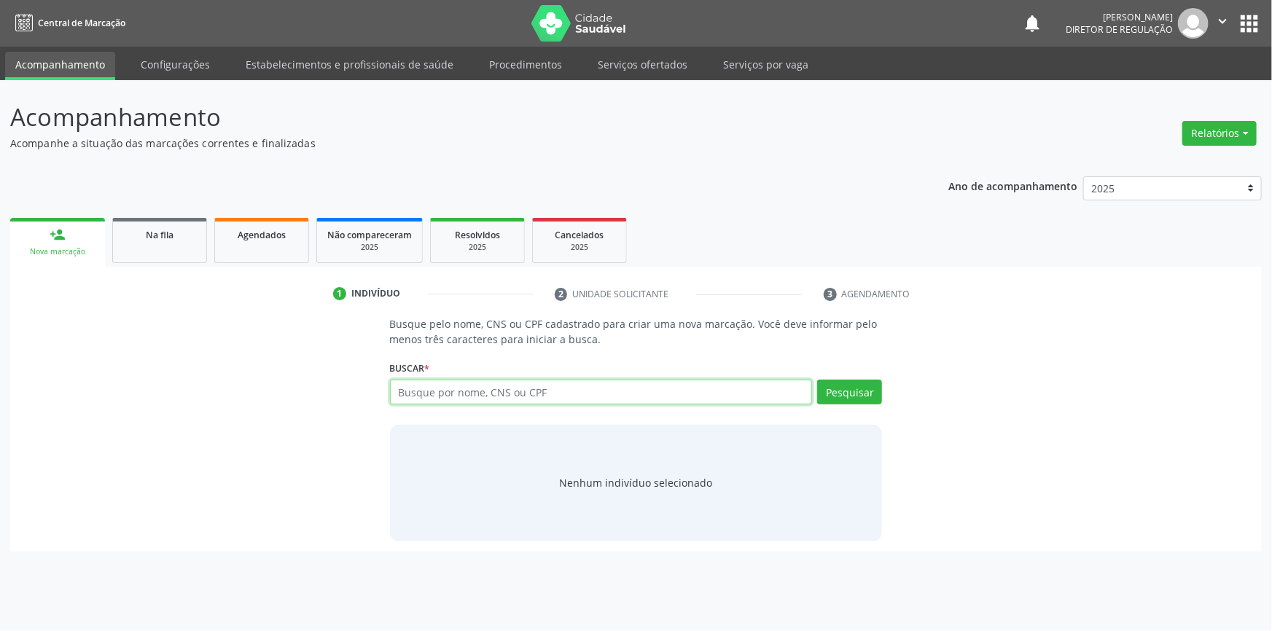
click at [487, 386] on input "text" at bounding box center [601, 392] width 423 height 25
type input "702003868884182"
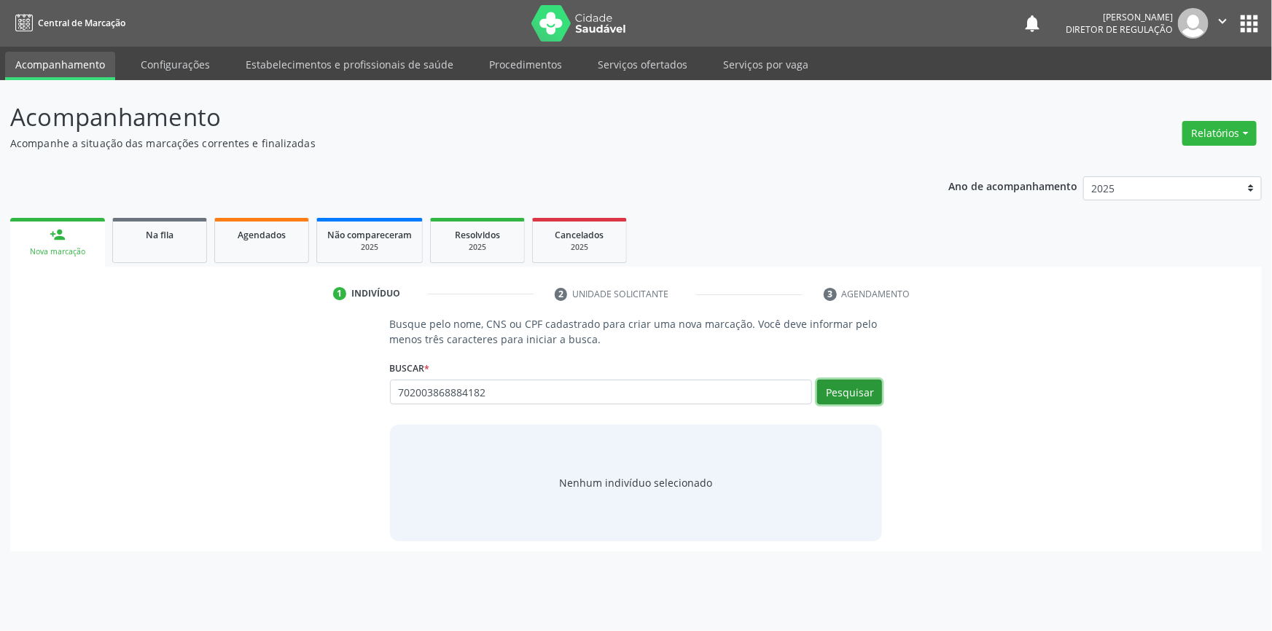
click at [870, 384] on button "Pesquisar" at bounding box center [849, 392] width 65 height 25
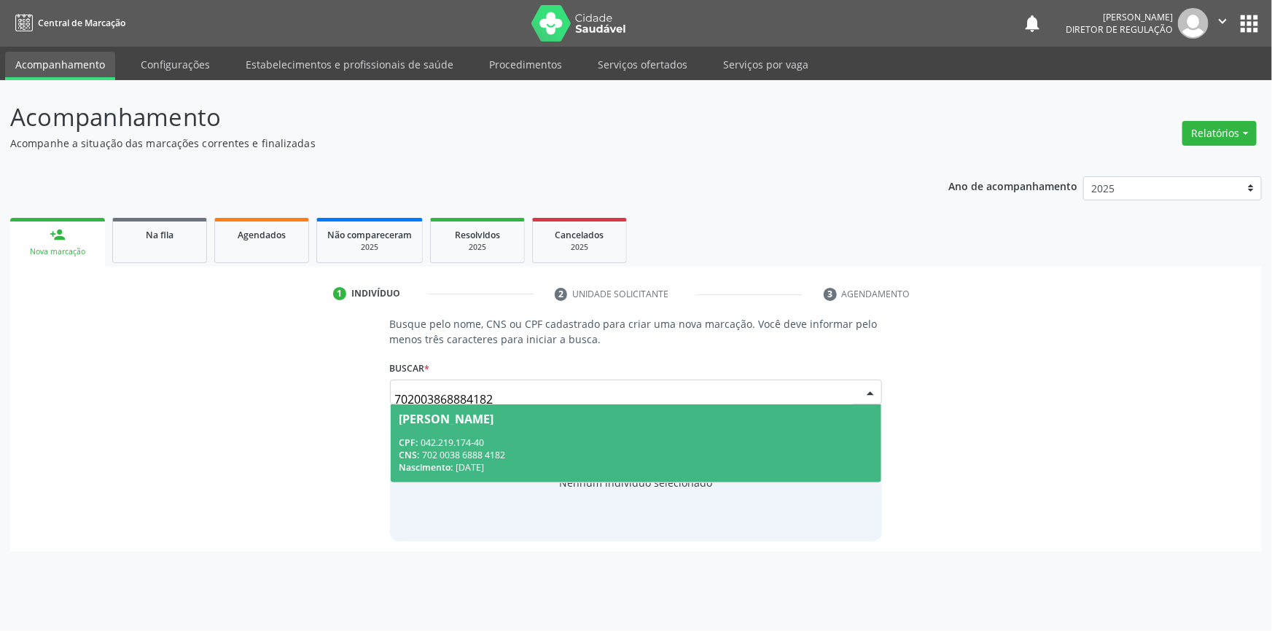
click at [761, 421] on div "Juscília Coelho Ribeiro" at bounding box center [636, 419] width 474 height 12
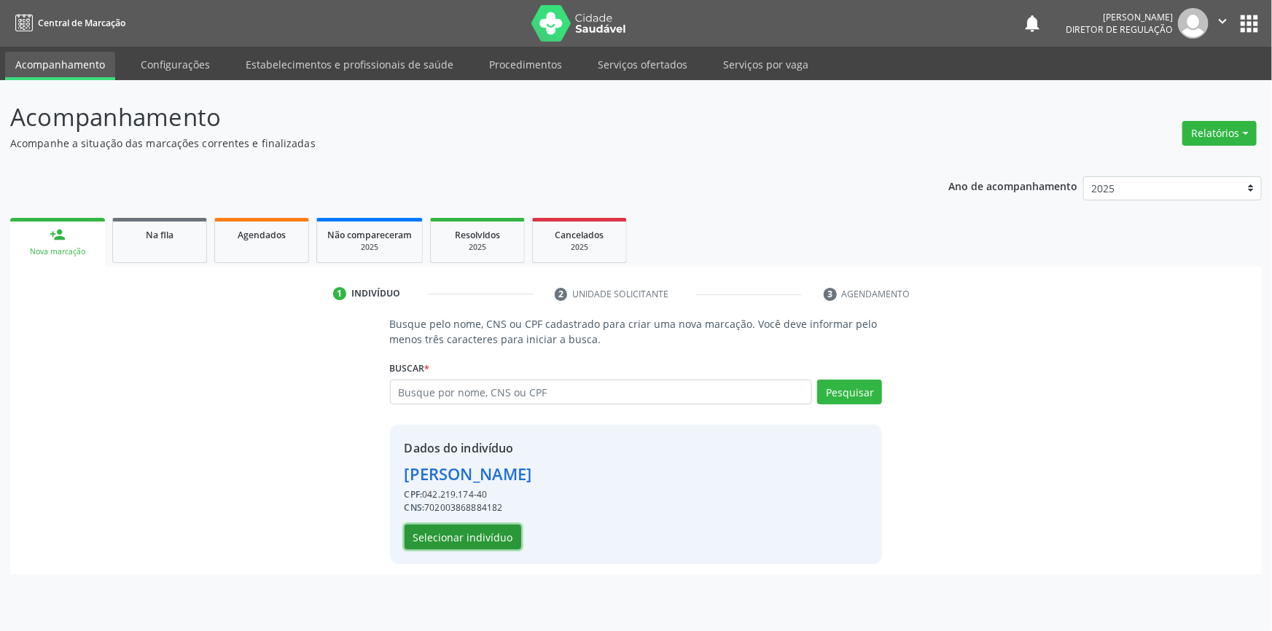
click at [469, 531] on button "Selecionar indivíduo" at bounding box center [463, 537] width 117 height 25
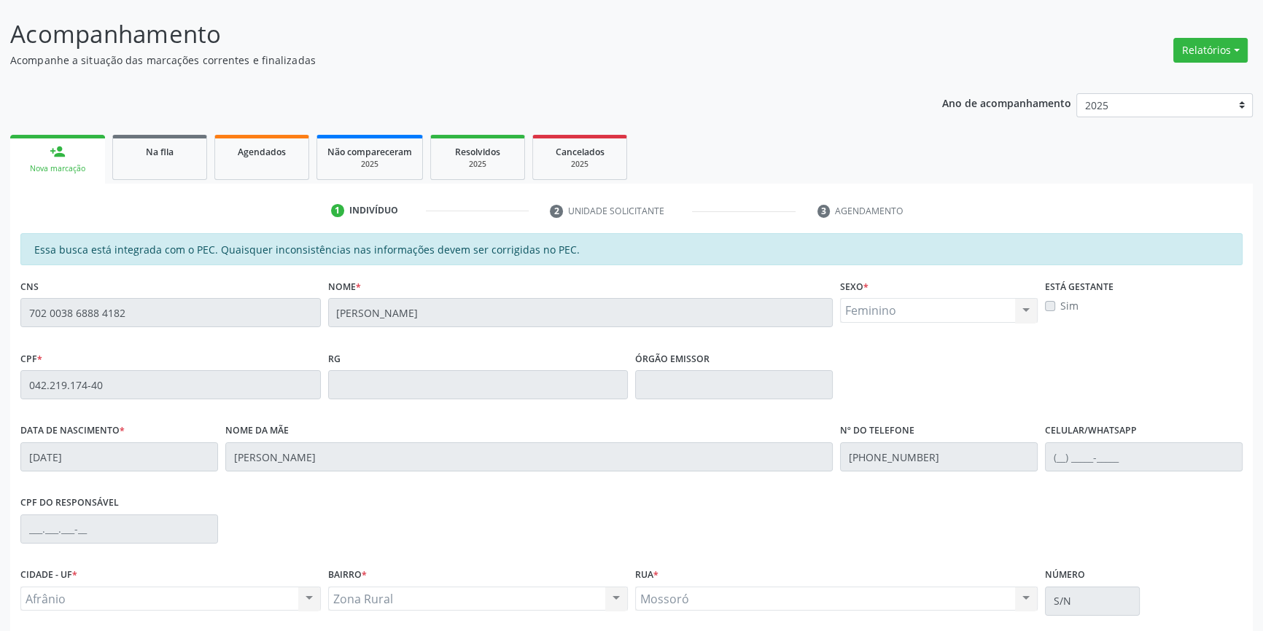
scroll to position [200, 0]
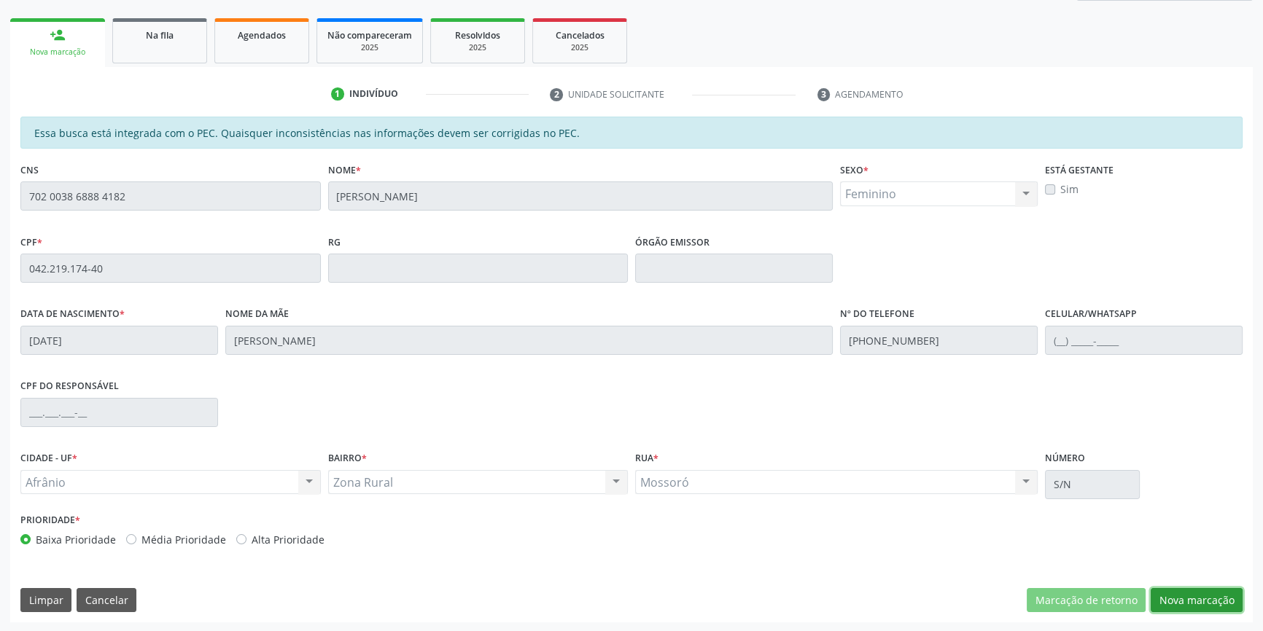
click at [1171, 593] on button "Nova marcação" at bounding box center [1196, 600] width 92 height 25
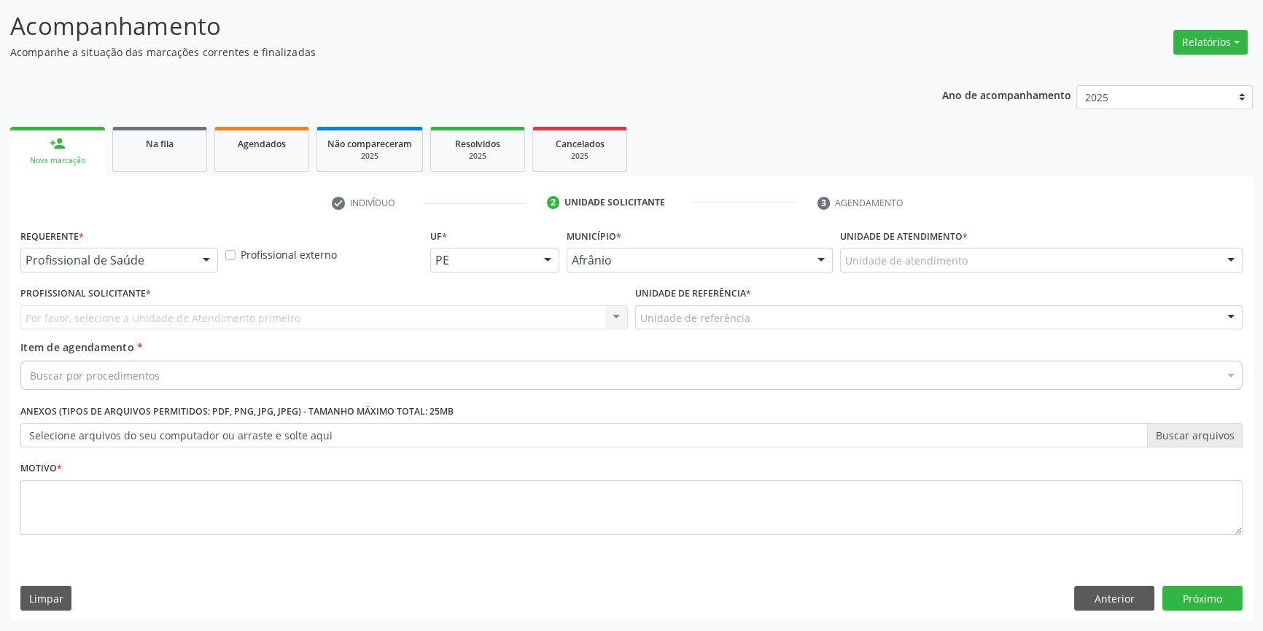
scroll to position [90, 0]
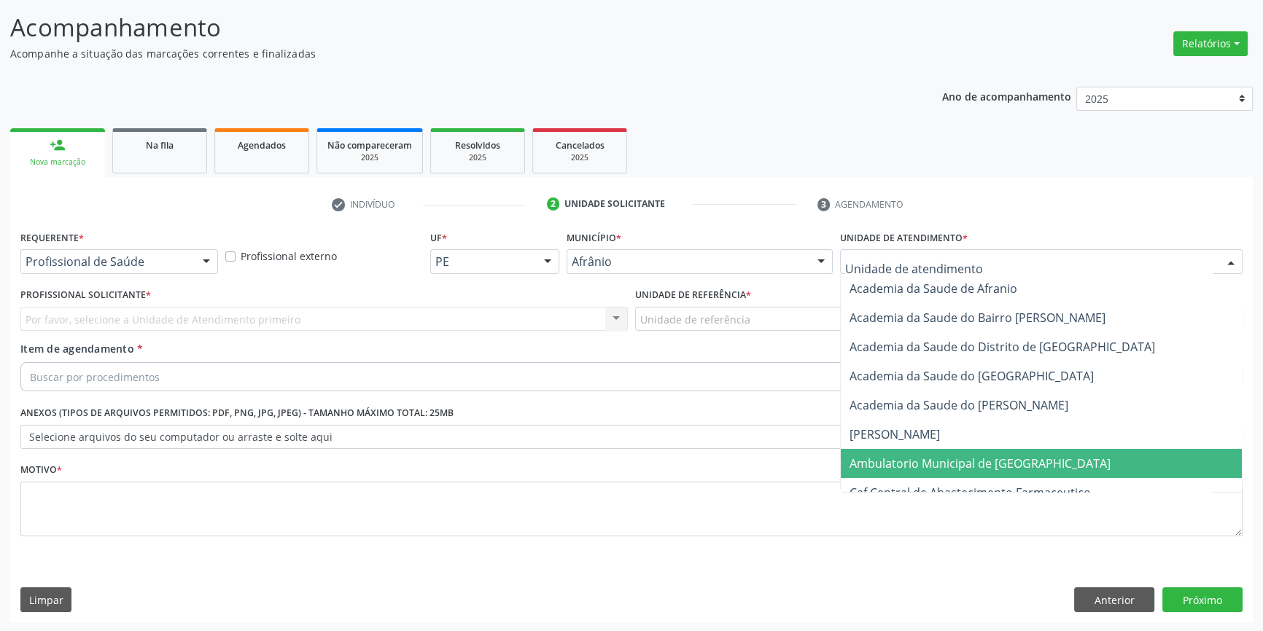
click at [942, 456] on span "Ambulatorio Municipal de [GEOGRAPHIC_DATA]" at bounding box center [979, 464] width 261 height 16
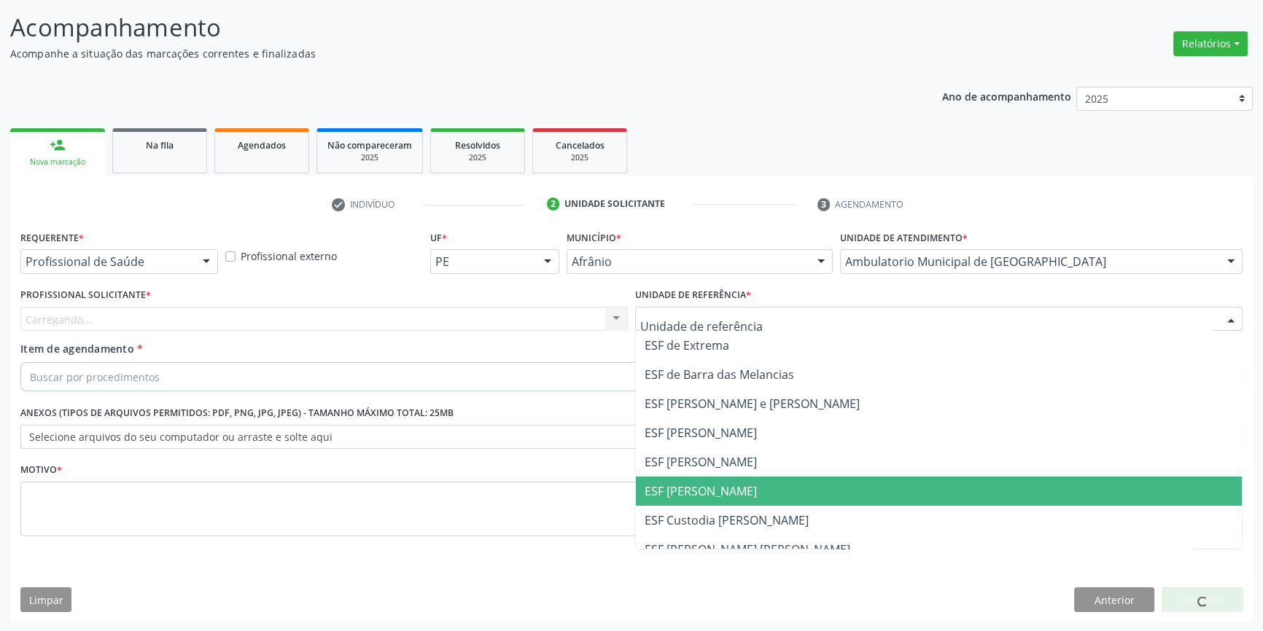
click at [728, 481] on span "ESF [PERSON_NAME]" at bounding box center [939, 491] width 606 height 29
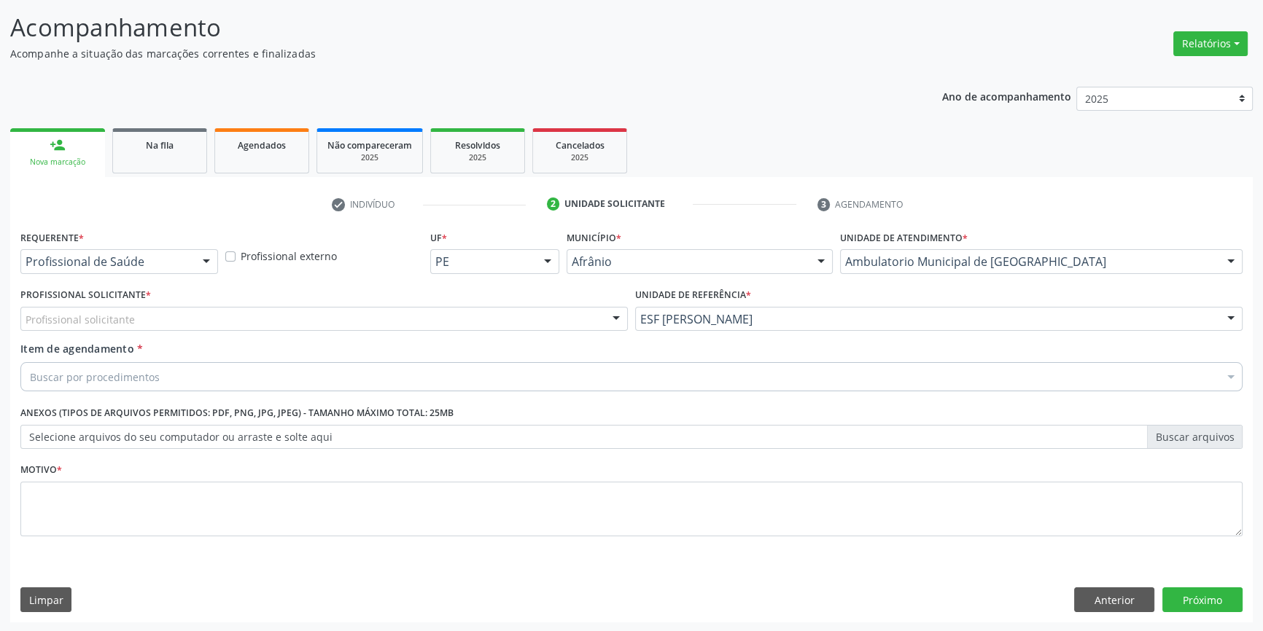
click at [241, 321] on div "Profissional solicitante" at bounding box center [323, 319] width 607 height 25
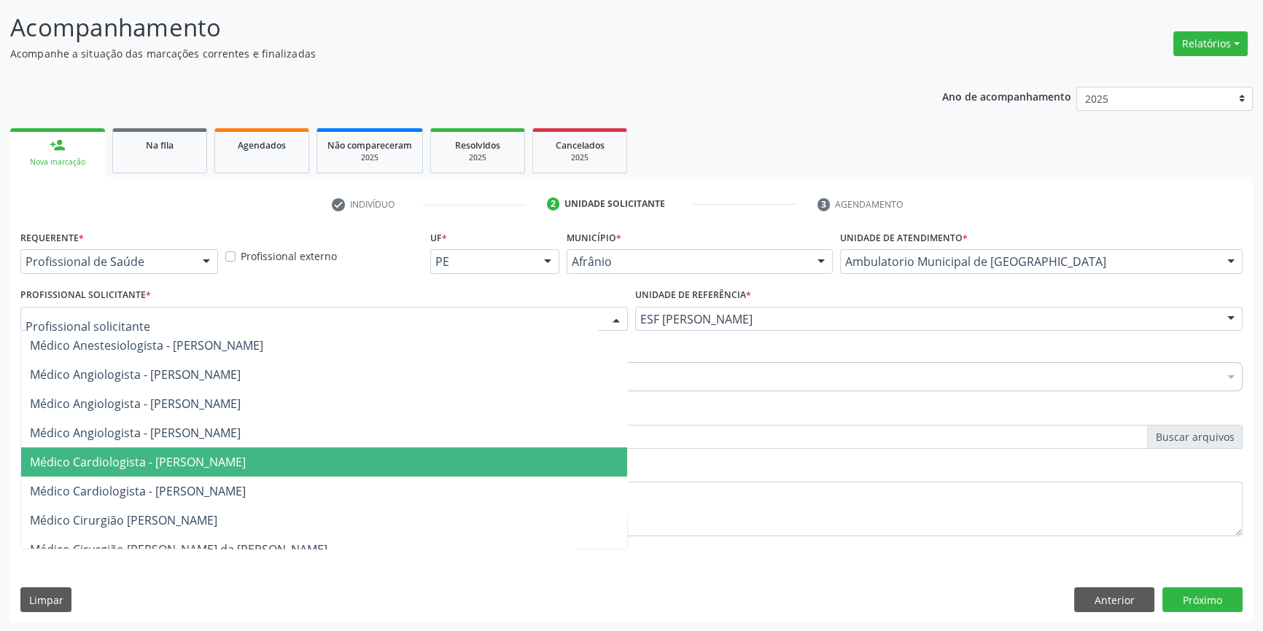
drag, startPoint x: 197, startPoint y: 456, endPoint x: 152, endPoint y: 402, distance: 69.8
click at [195, 456] on span "Médico Cardiologista - [PERSON_NAME]" at bounding box center [138, 462] width 216 height 16
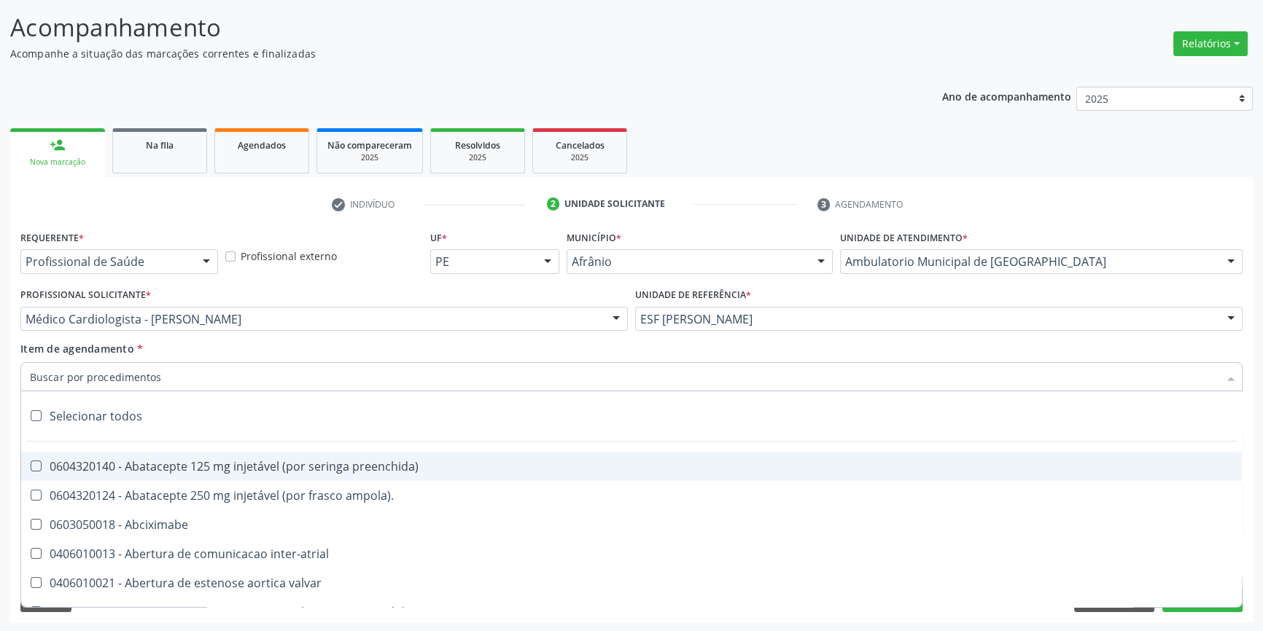
type input "e"
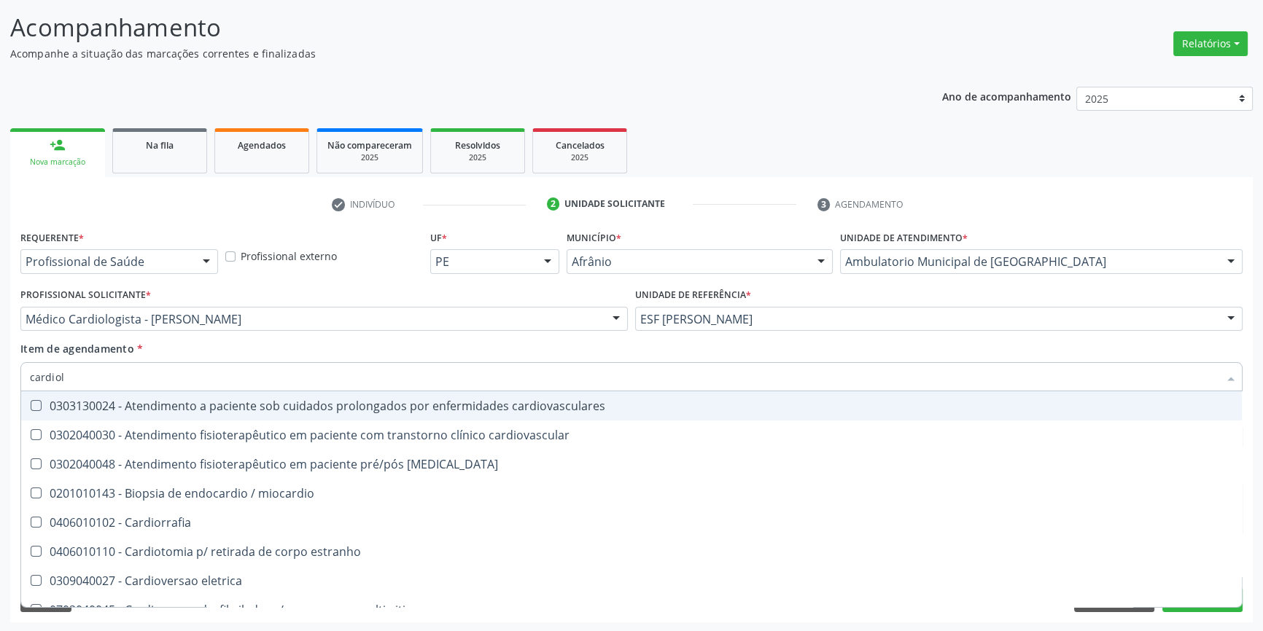
type input "cardiolo"
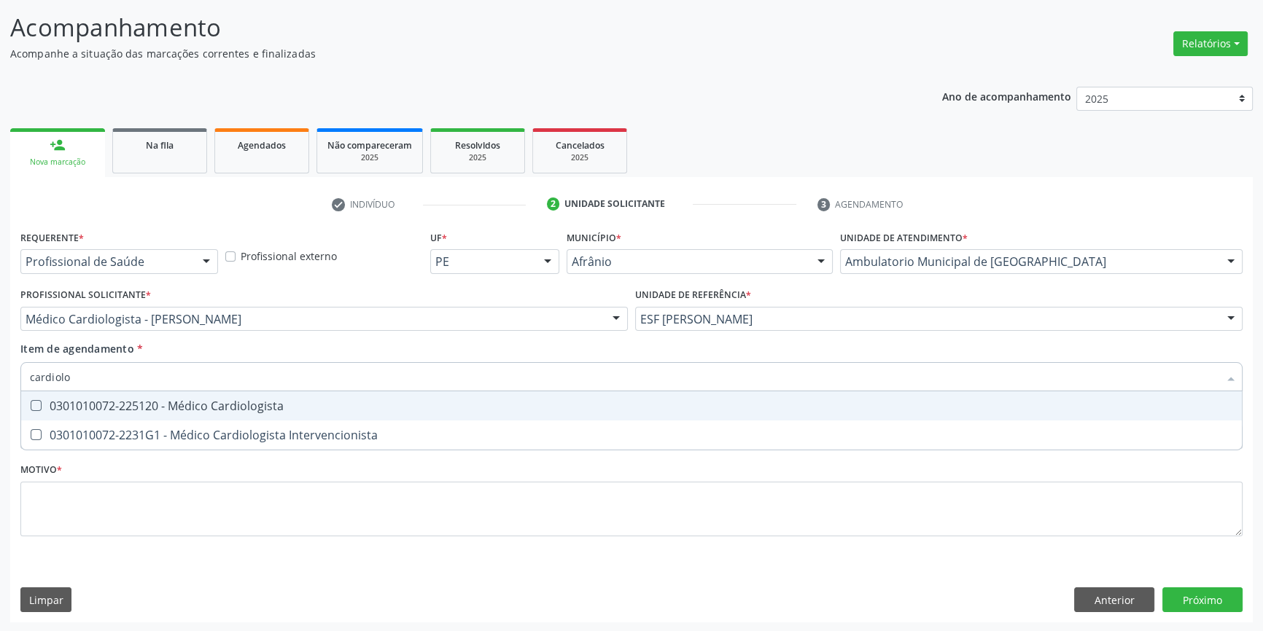
click at [168, 408] on div "0301010072-225120 - Médico Cardiologista" at bounding box center [631, 406] width 1203 height 12
checkbox Cardiologista "true"
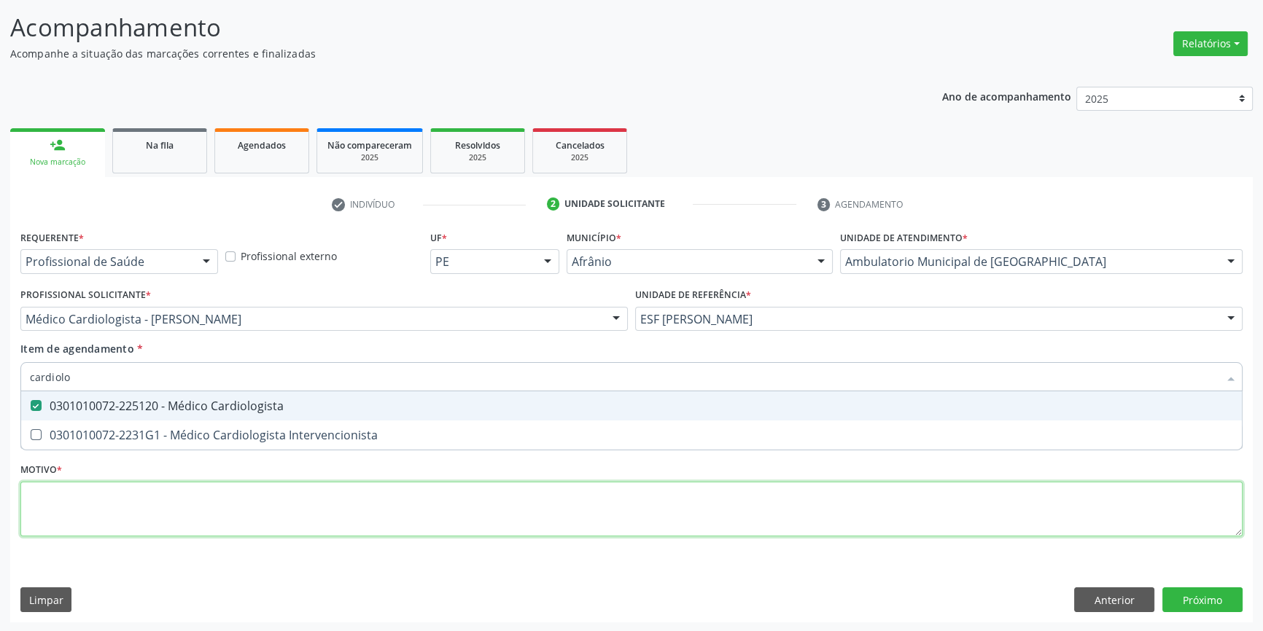
click at [162, 509] on div "Requerente * Profissional de Saúde Profissional de Saúde Paciente Nenhum result…" at bounding box center [631, 392] width 1222 height 330
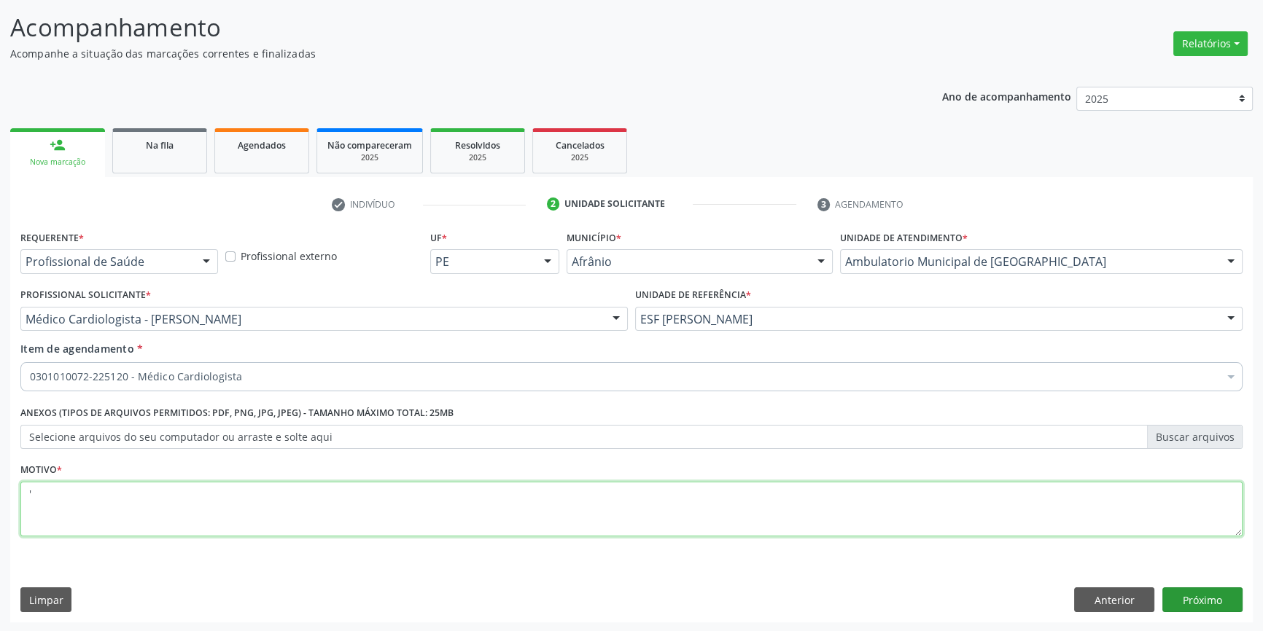
type textarea "'"
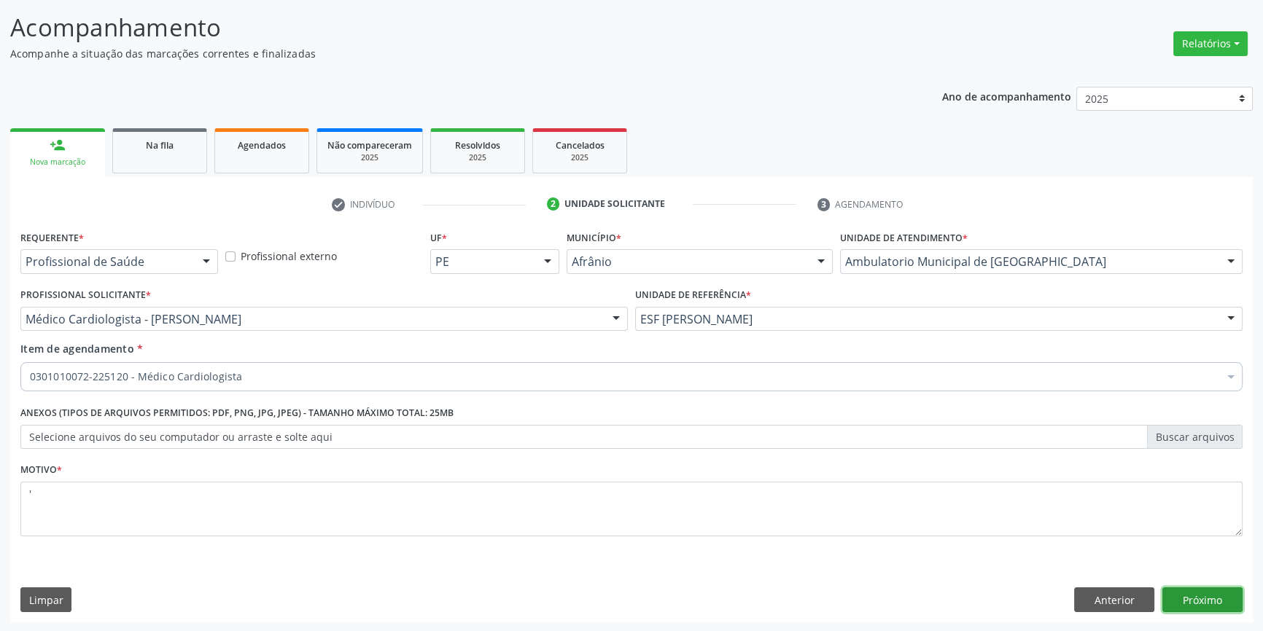
click at [1217, 596] on button "Próximo" at bounding box center [1202, 600] width 80 height 25
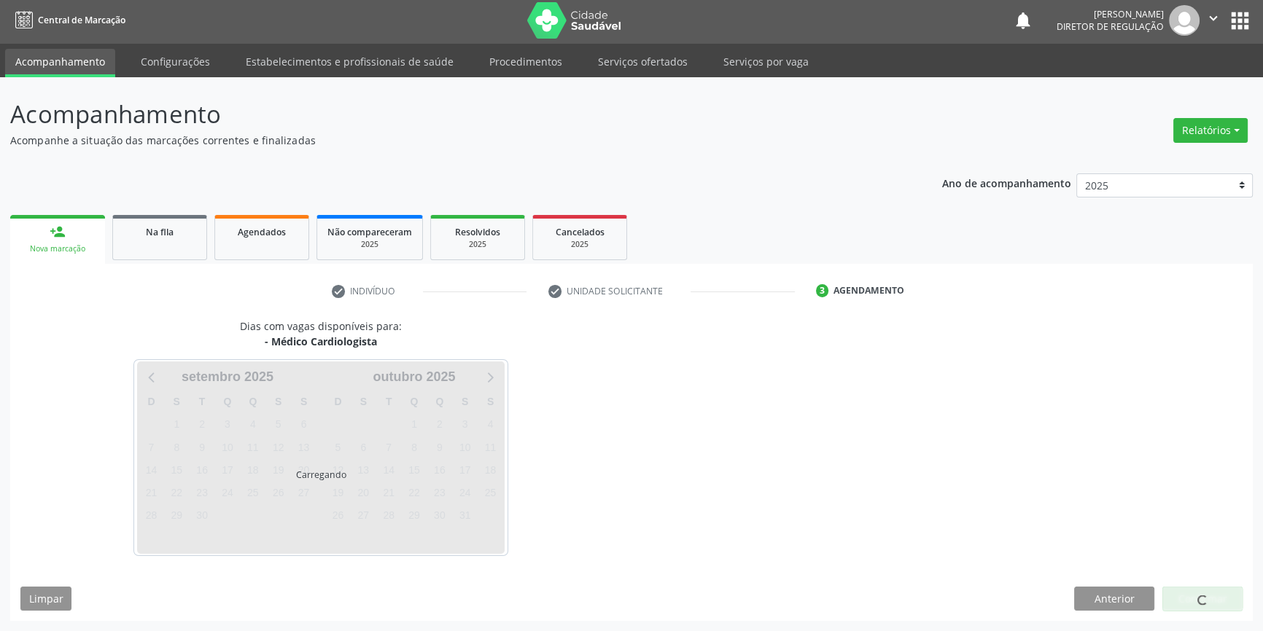
scroll to position [1, 0]
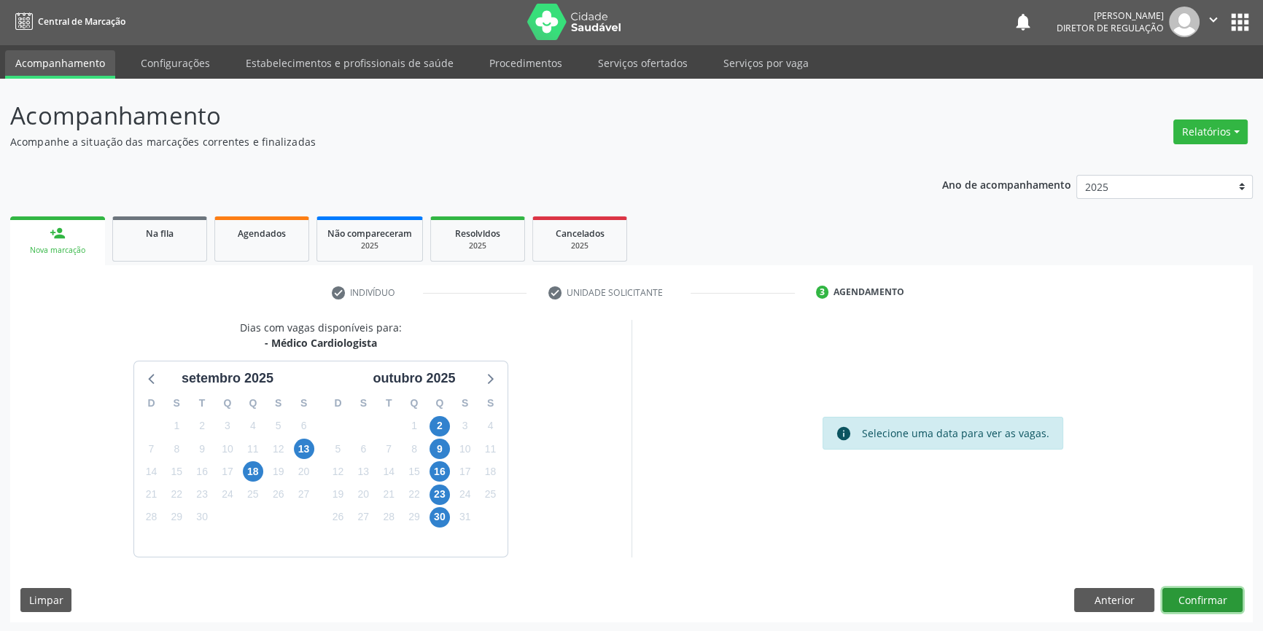
click at [1209, 595] on button "Confirmar" at bounding box center [1202, 600] width 80 height 25
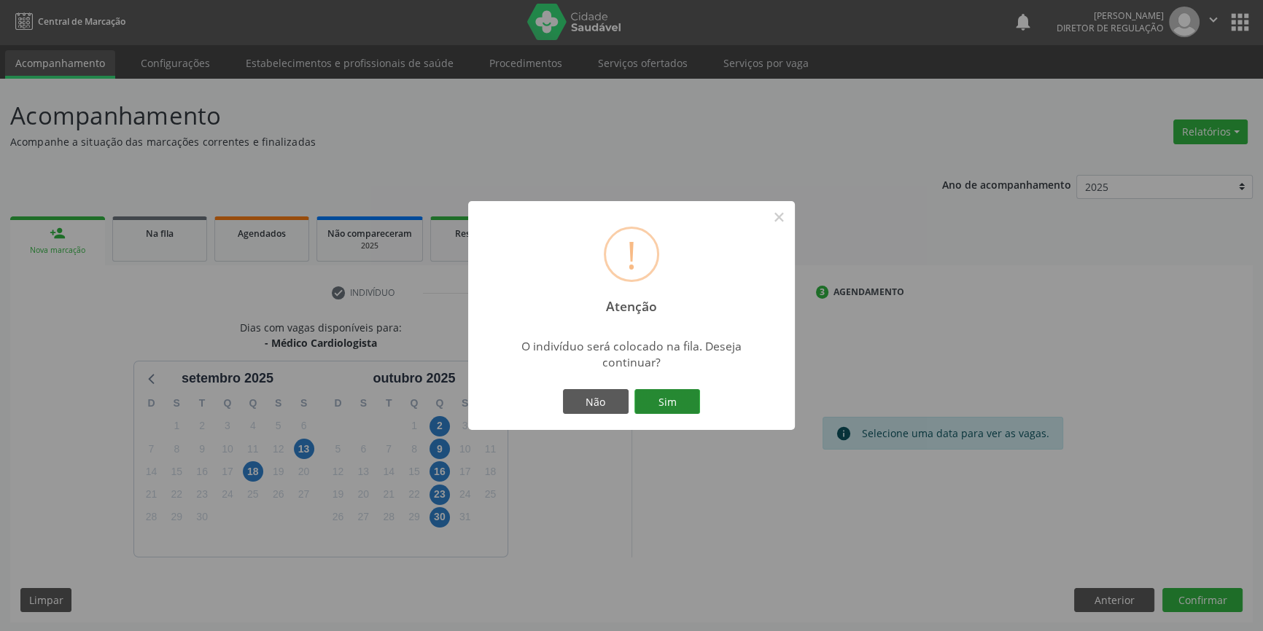
click at [677, 404] on button "Sim" at bounding box center [667, 401] width 66 height 25
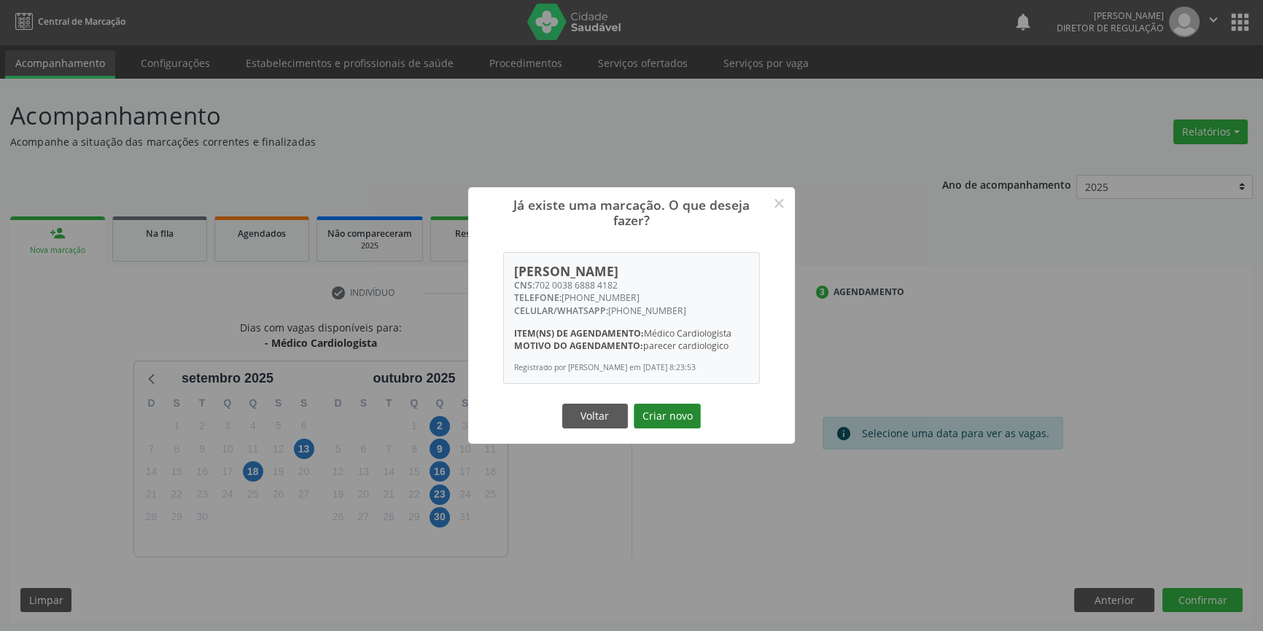
click at [674, 413] on button "Criar novo" at bounding box center [666, 416] width 67 height 25
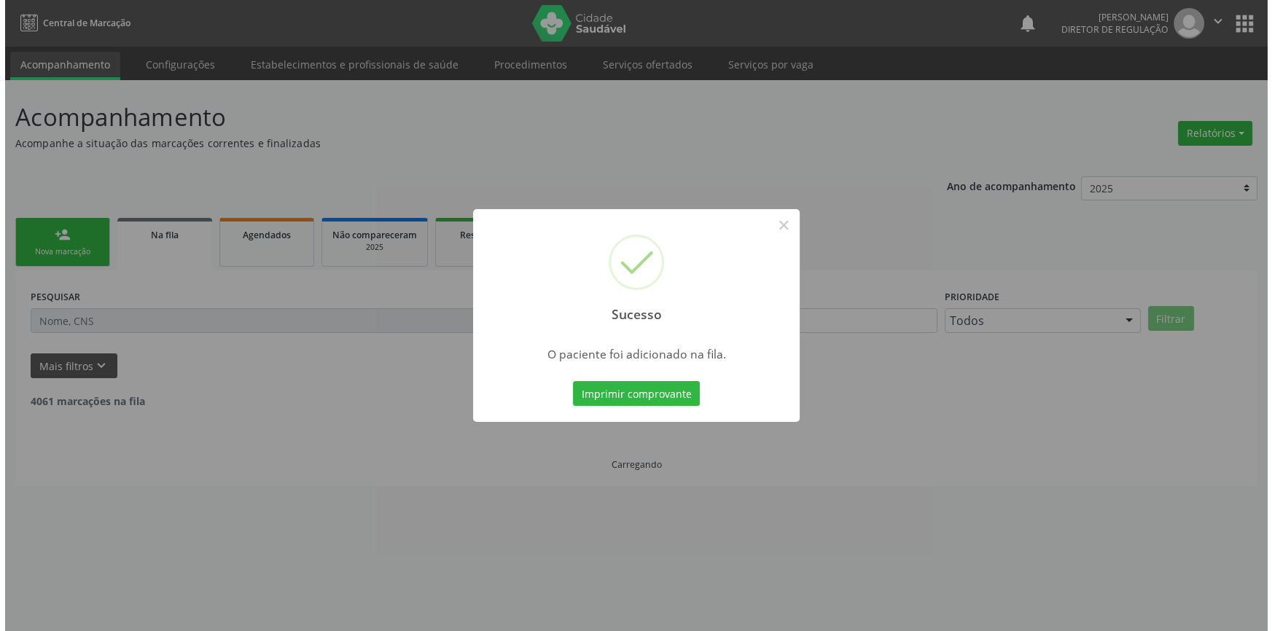
scroll to position [0, 0]
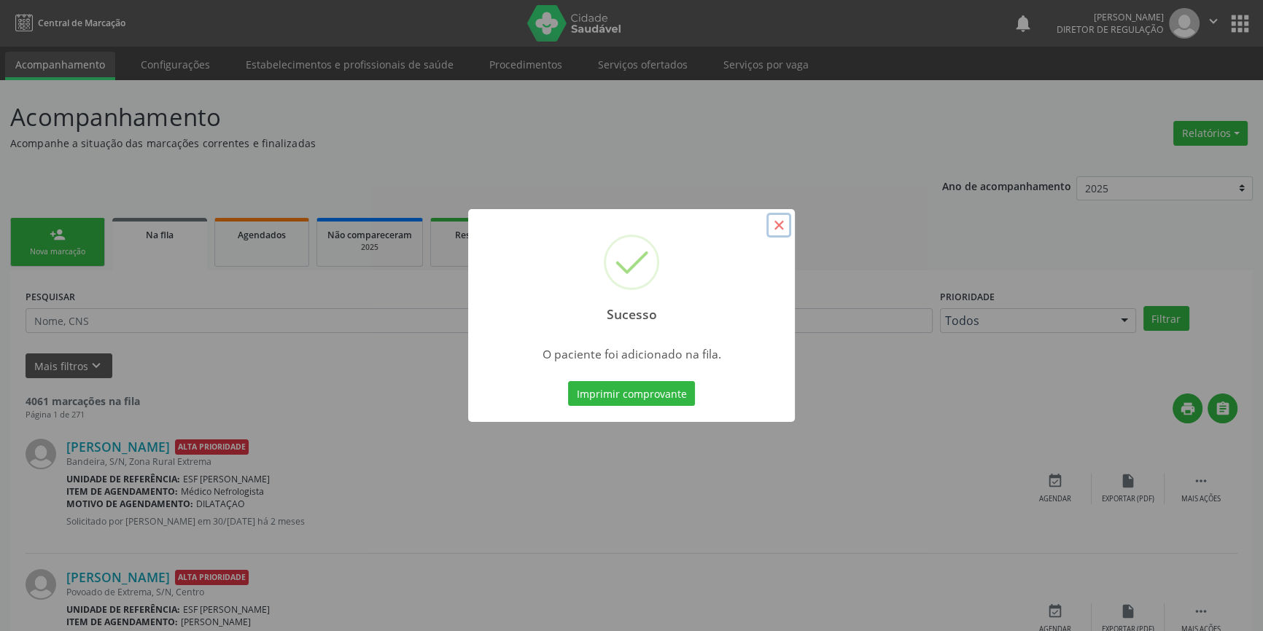
click at [783, 222] on button "×" at bounding box center [778, 225] width 25 height 25
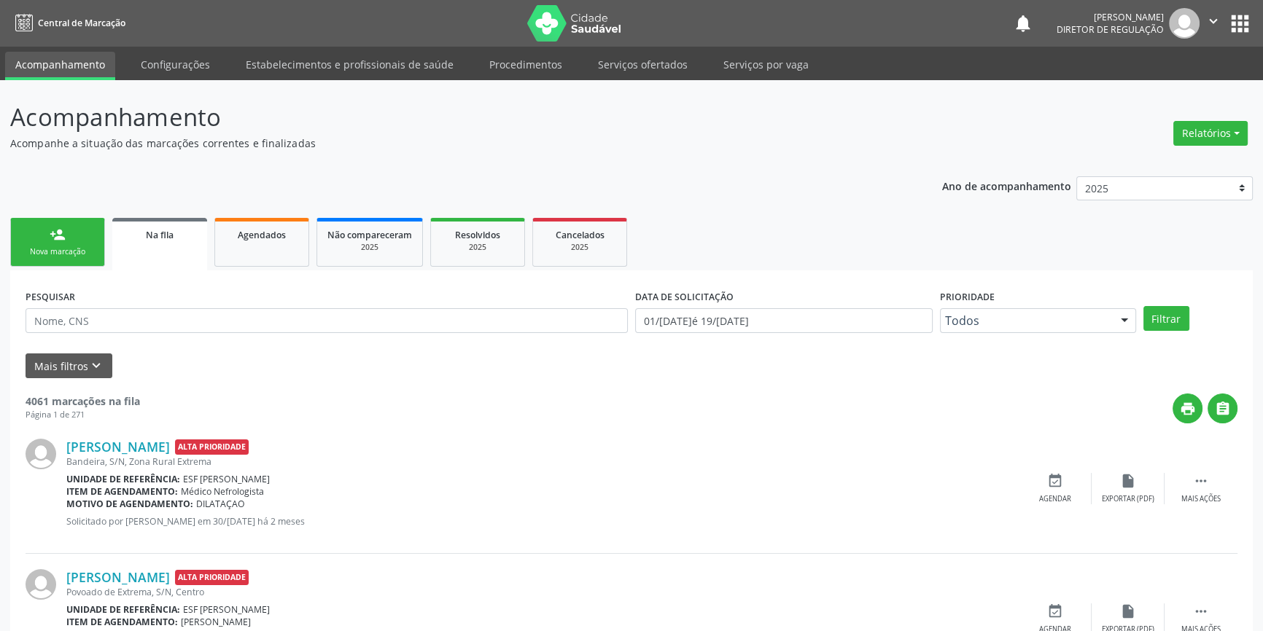
click at [74, 241] on link "person_add Nova marcação" at bounding box center [57, 242] width 95 height 49
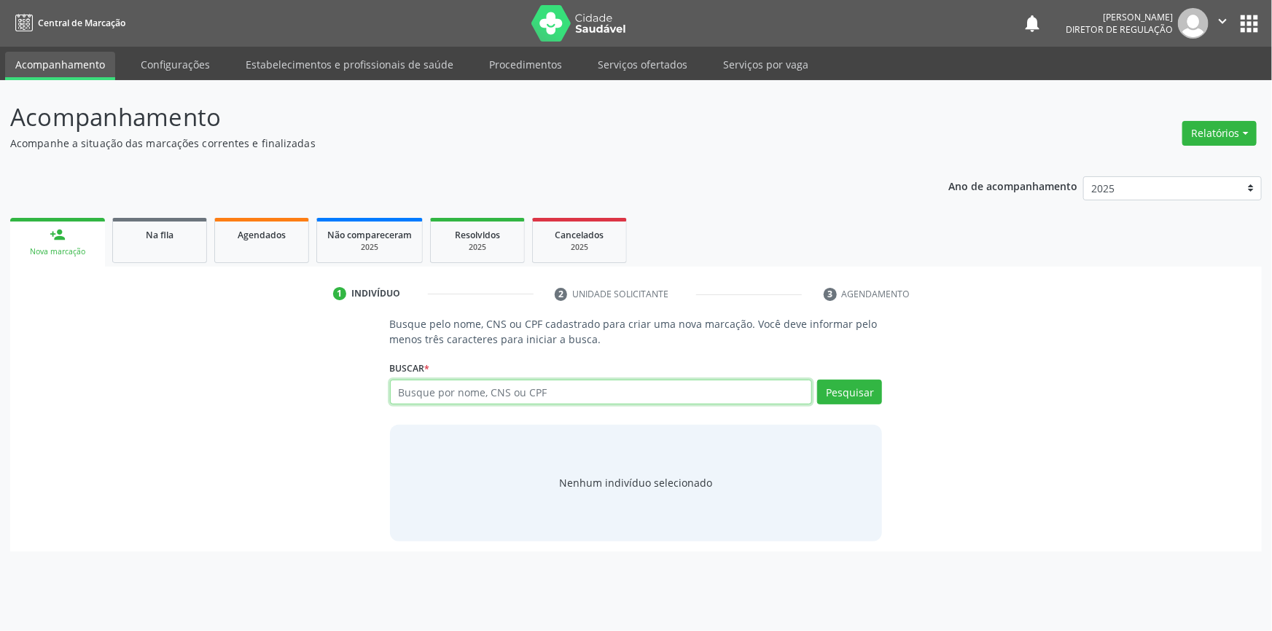
click at [542, 401] on input "text" at bounding box center [601, 392] width 423 height 25
type input "704708739829538"
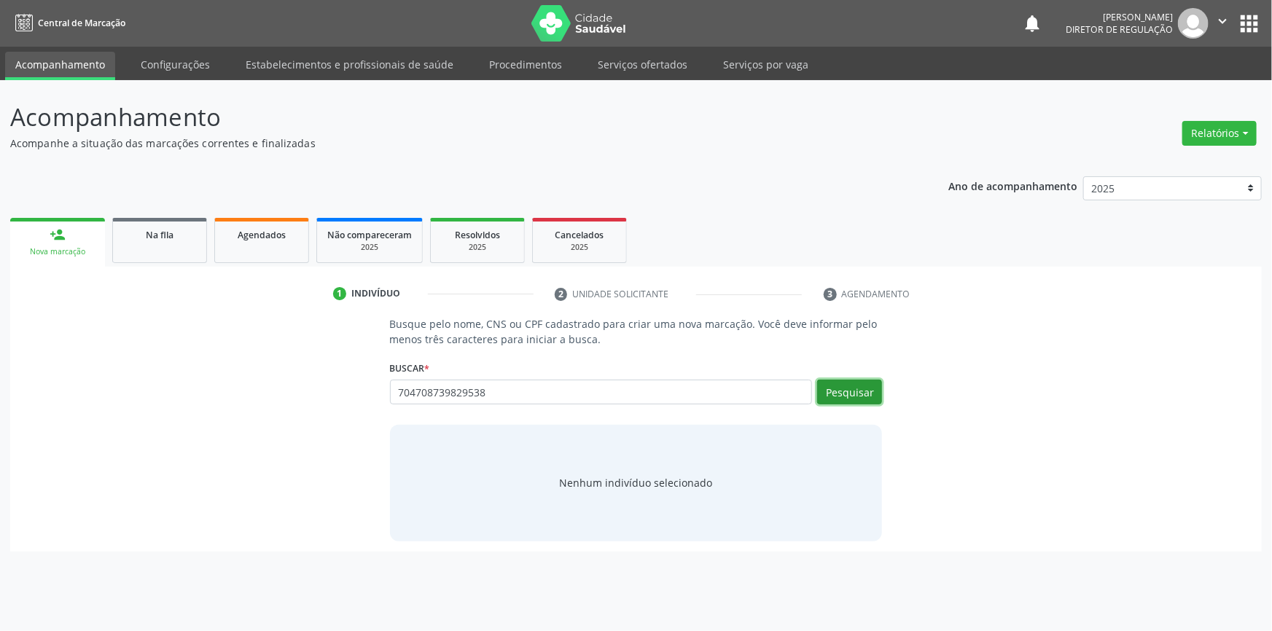
click at [833, 397] on button "Pesquisar" at bounding box center [849, 392] width 65 height 25
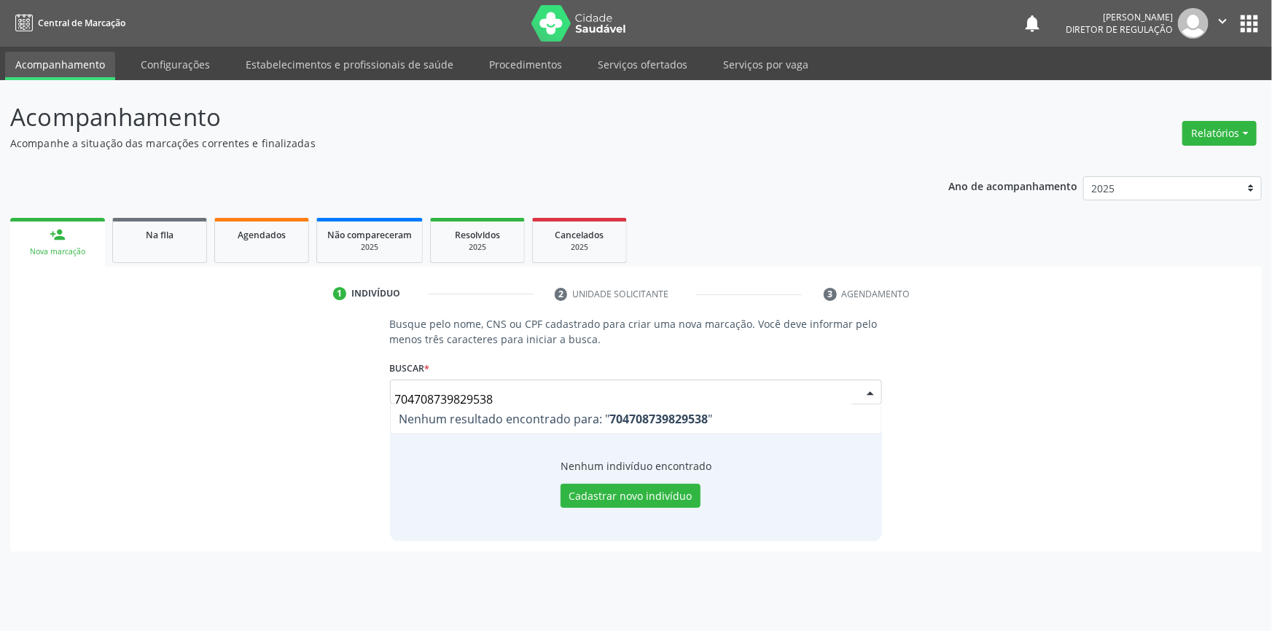
drag, startPoint x: 472, startPoint y: 398, endPoint x: 228, endPoint y: 356, distance: 247.7
click at [319, 389] on div "Busque pelo nome, CNS ou CPF cadastrado para criar uma nova marcação. Você deve…" at bounding box center [635, 428] width 1231 height 225
type input "7"
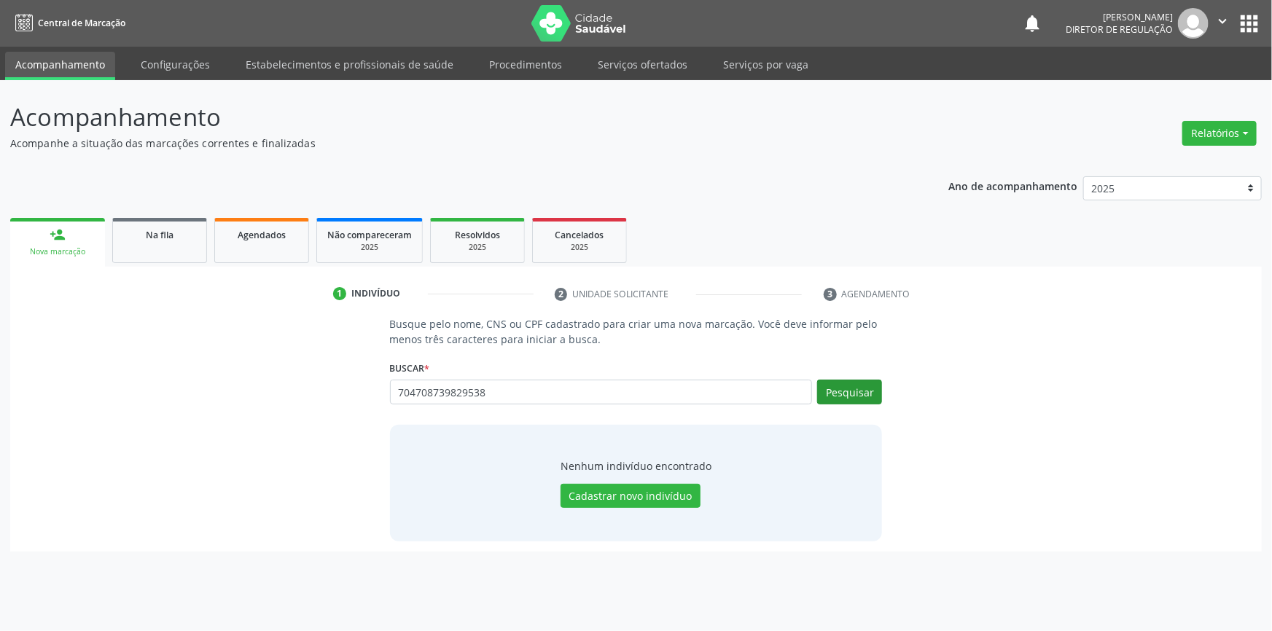
type input "704708739829538"
click at [868, 398] on button "Pesquisar" at bounding box center [849, 392] width 65 height 25
type input "704708739829538"
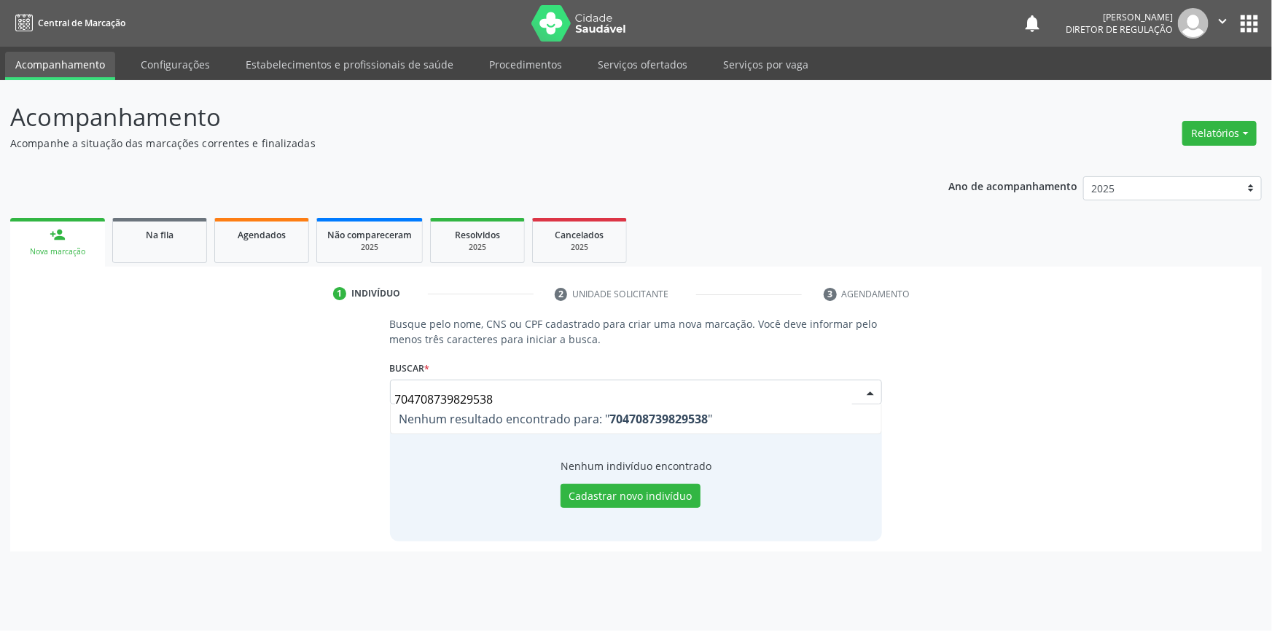
drag, startPoint x: 539, startPoint y: 398, endPoint x: 290, endPoint y: 394, distance: 249.3
click at [291, 394] on div "Busque pelo nome, CNS ou CPF cadastrado para criar uma nova marcação. Você deve…" at bounding box center [635, 428] width 1231 height 225
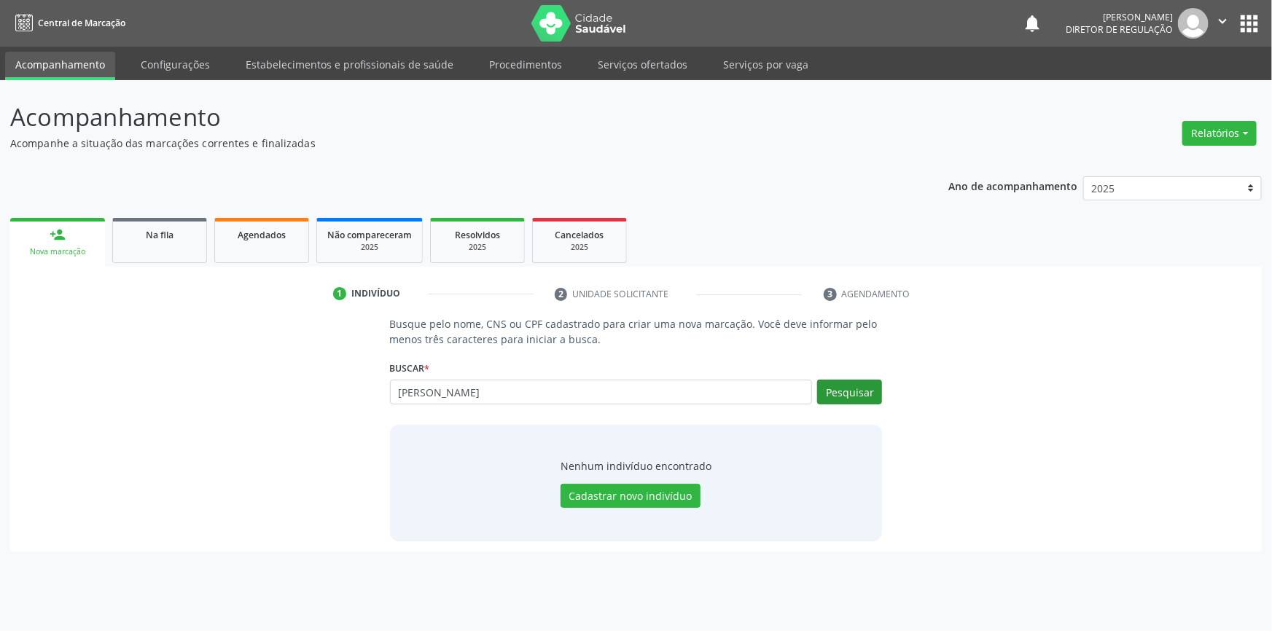
type input "joao de souza"
click at [862, 385] on button "Pesquisar" at bounding box center [849, 392] width 65 height 25
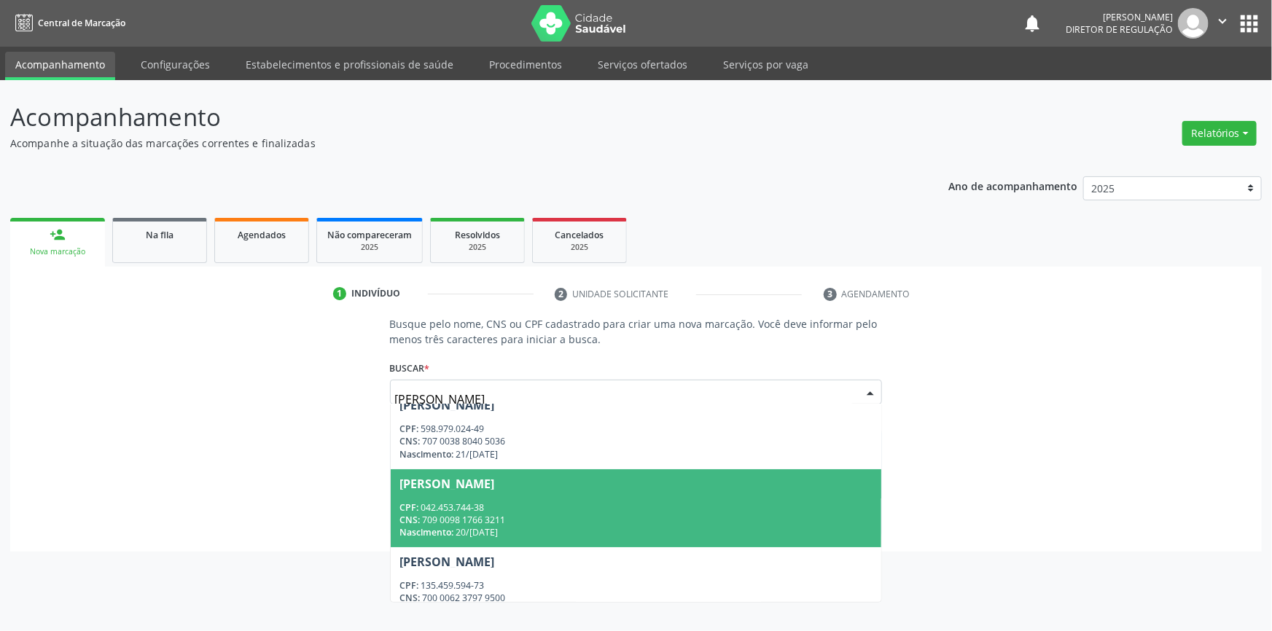
scroll to position [61, 0]
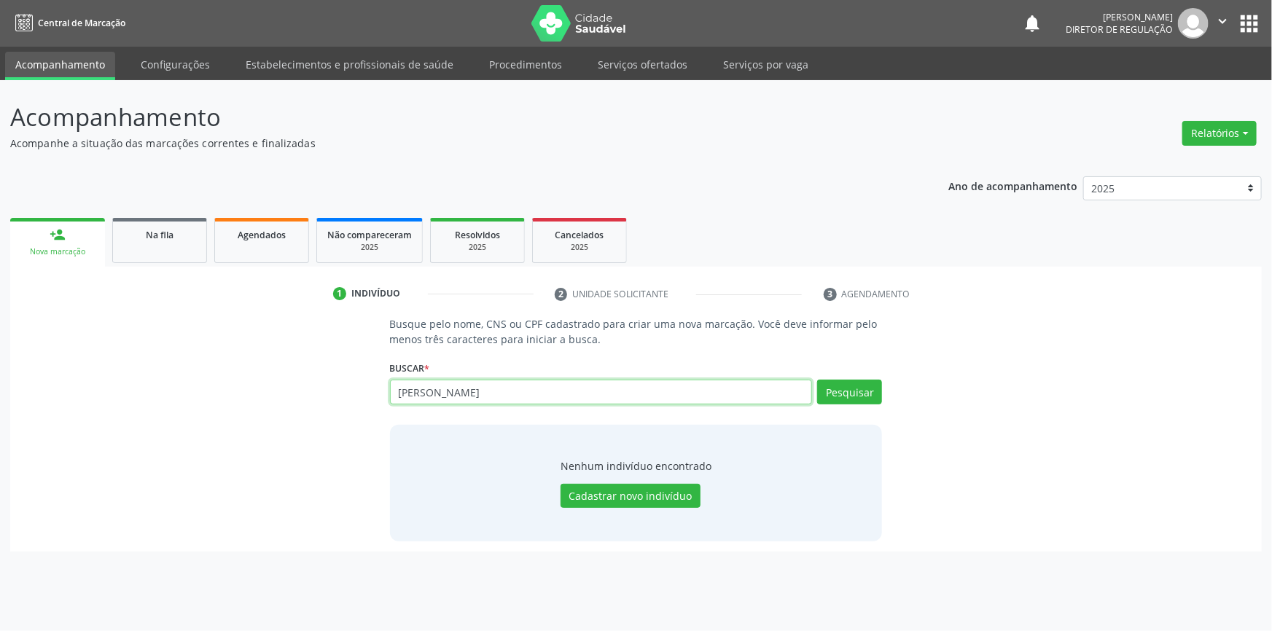
click at [529, 394] on input "joao de souza" at bounding box center [601, 392] width 423 height 25
drag, startPoint x: 529, startPoint y: 394, endPoint x: 206, endPoint y: 375, distance: 324.2
click at [206, 375] on div "Busque pelo nome, CNS ou CPF cadastrado para criar uma nova marcação. Você deve…" at bounding box center [635, 428] width 1231 height 225
type input "706204595666766"
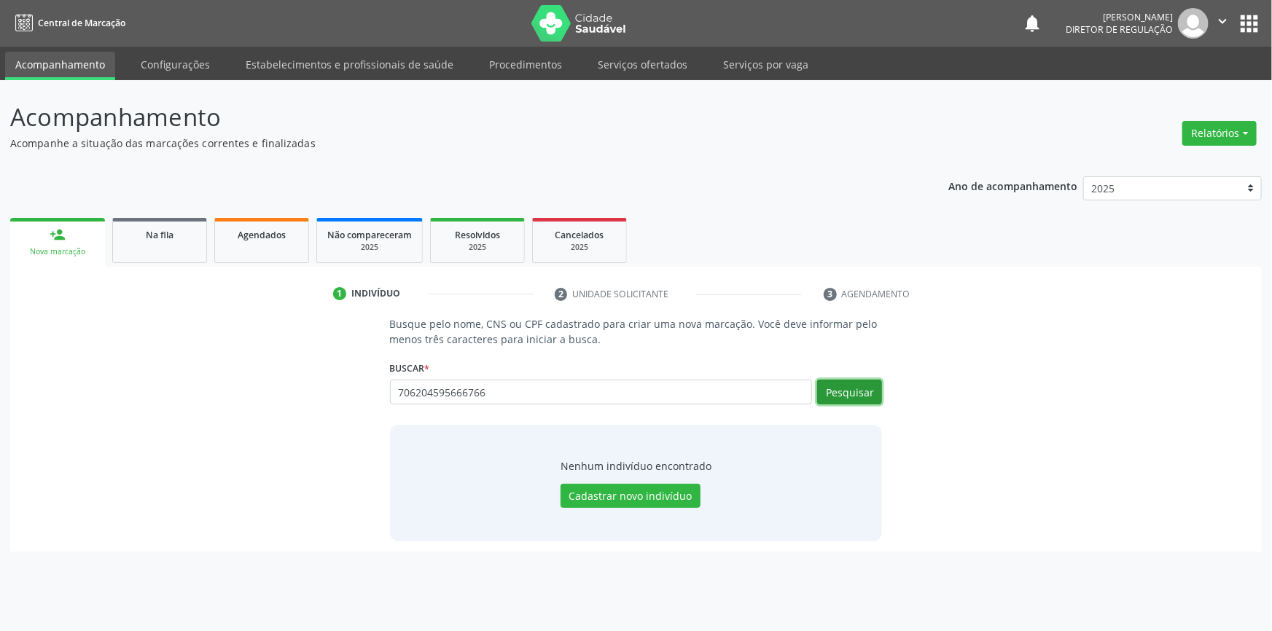
click at [860, 391] on button "Pesquisar" at bounding box center [849, 392] width 65 height 25
type input "706204595666766"
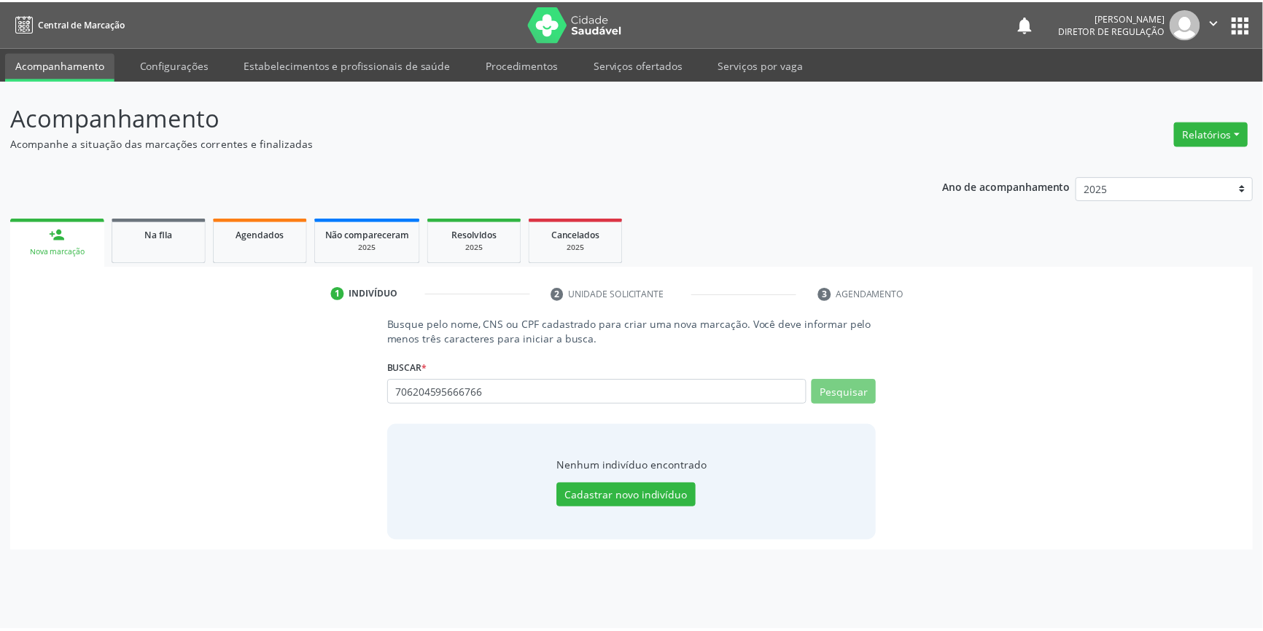
scroll to position [0, 0]
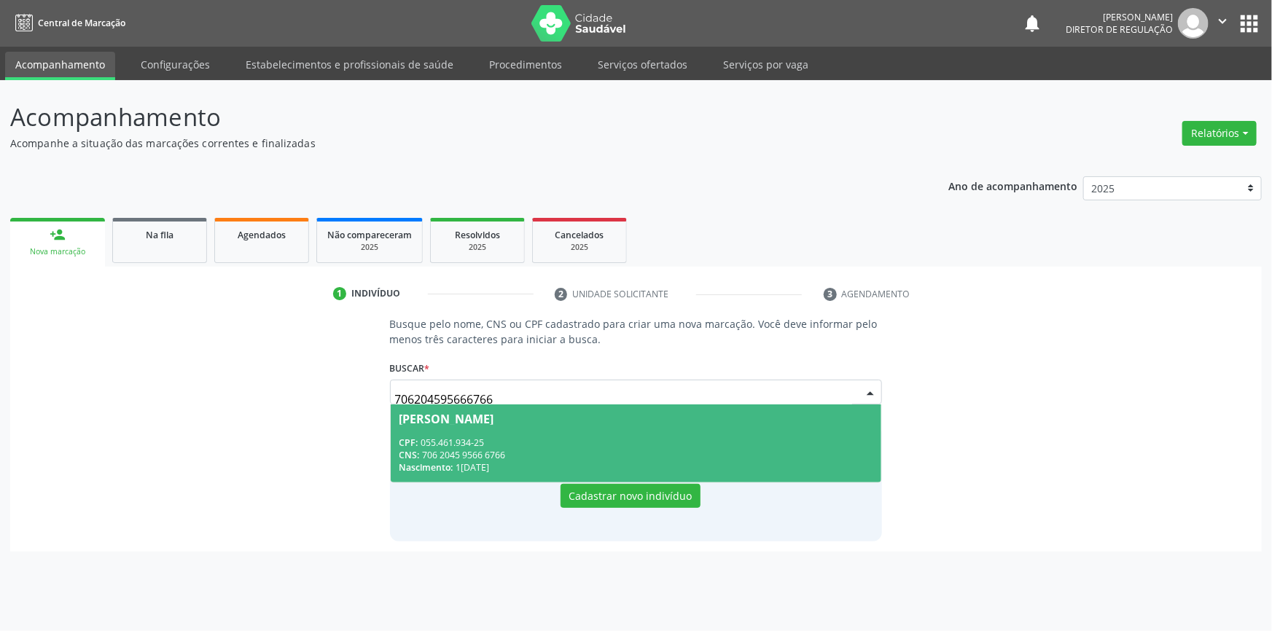
click at [644, 434] on span "Angelita de Souza Rodrigues CPF: 055.461.934-25 CNS: 706 2045 9566 6766 Nascime…" at bounding box center [636, 444] width 491 height 78
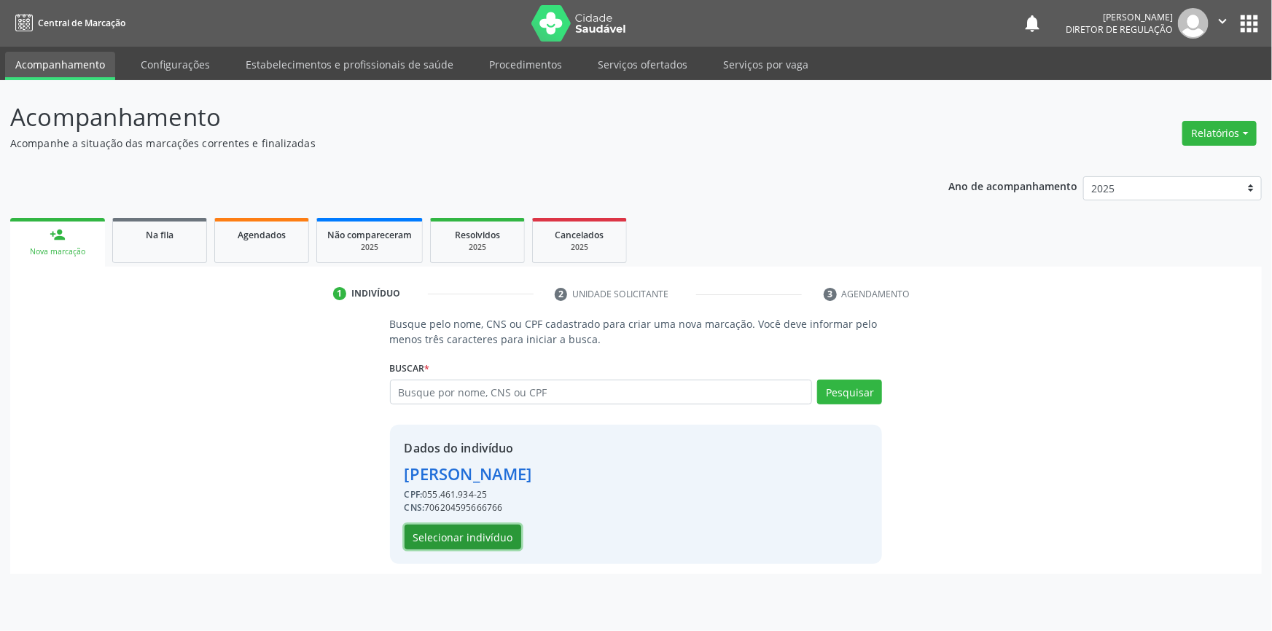
click at [477, 527] on button "Selecionar indivíduo" at bounding box center [463, 537] width 117 height 25
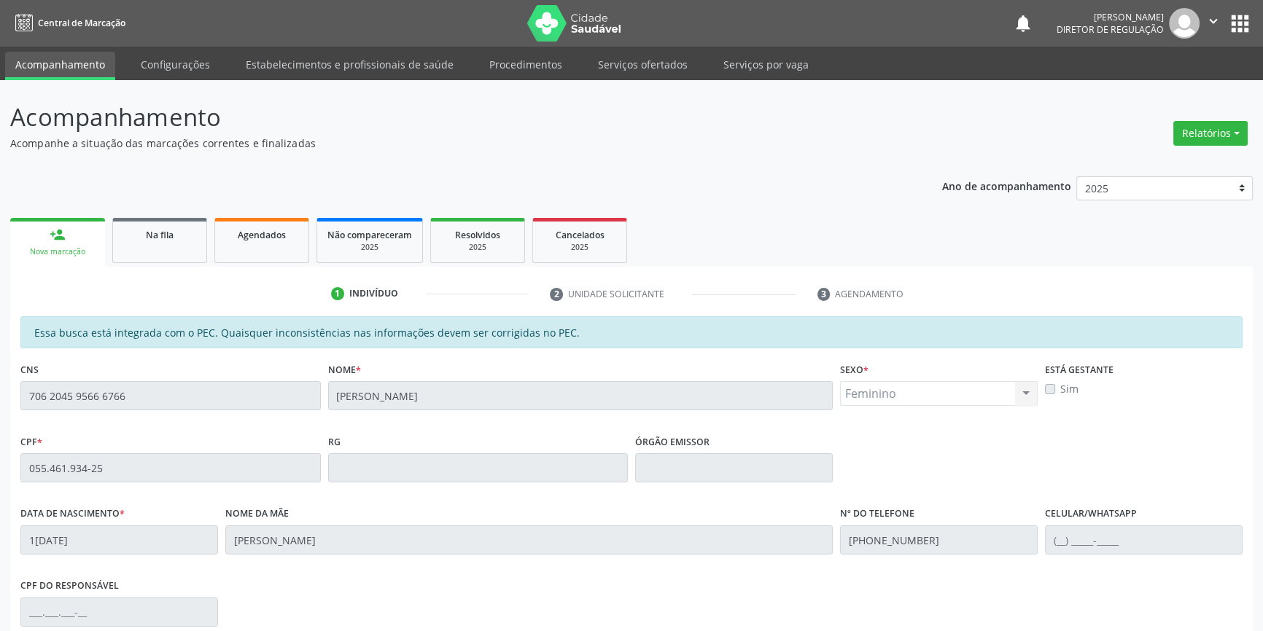
scroll to position [200, 0]
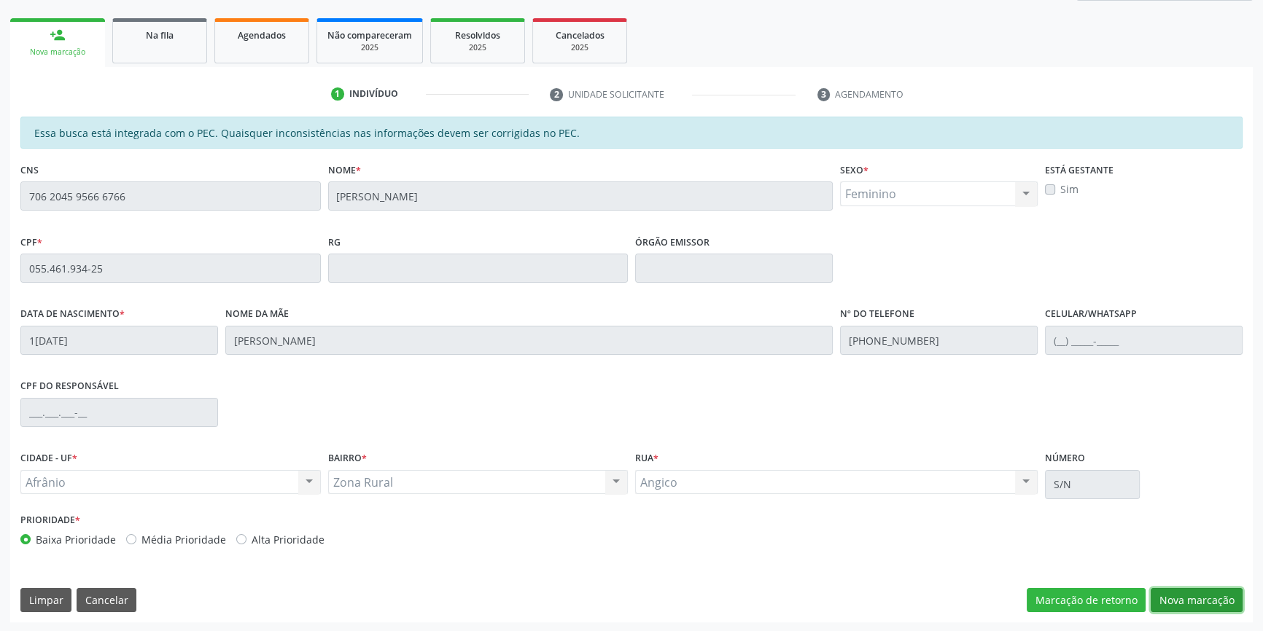
click at [1201, 596] on button "Nova marcação" at bounding box center [1196, 600] width 92 height 25
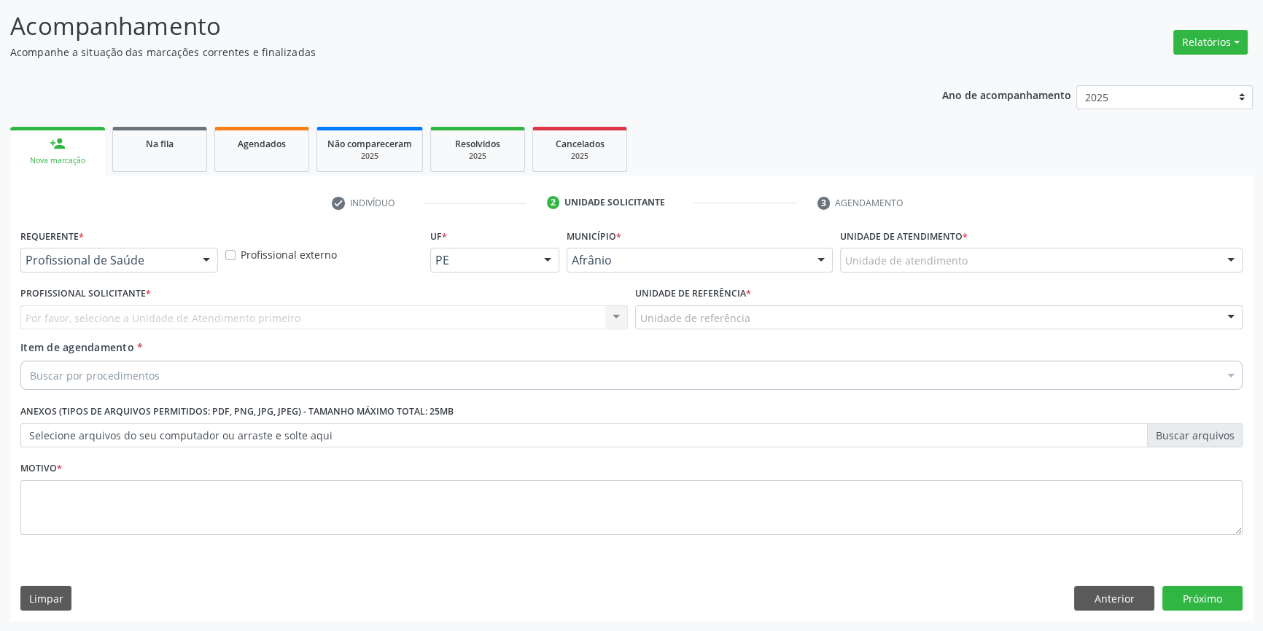
scroll to position [90, 0]
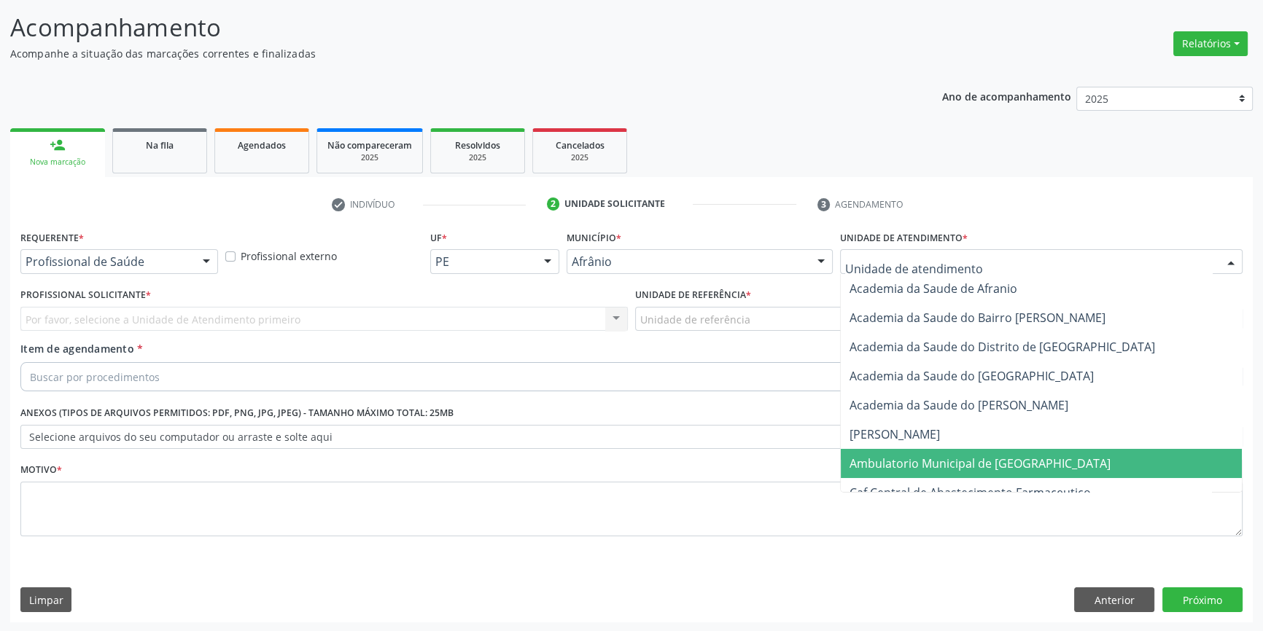
click at [888, 456] on span "Ambulatorio Municipal de [GEOGRAPHIC_DATA]" at bounding box center [979, 464] width 261 height 16
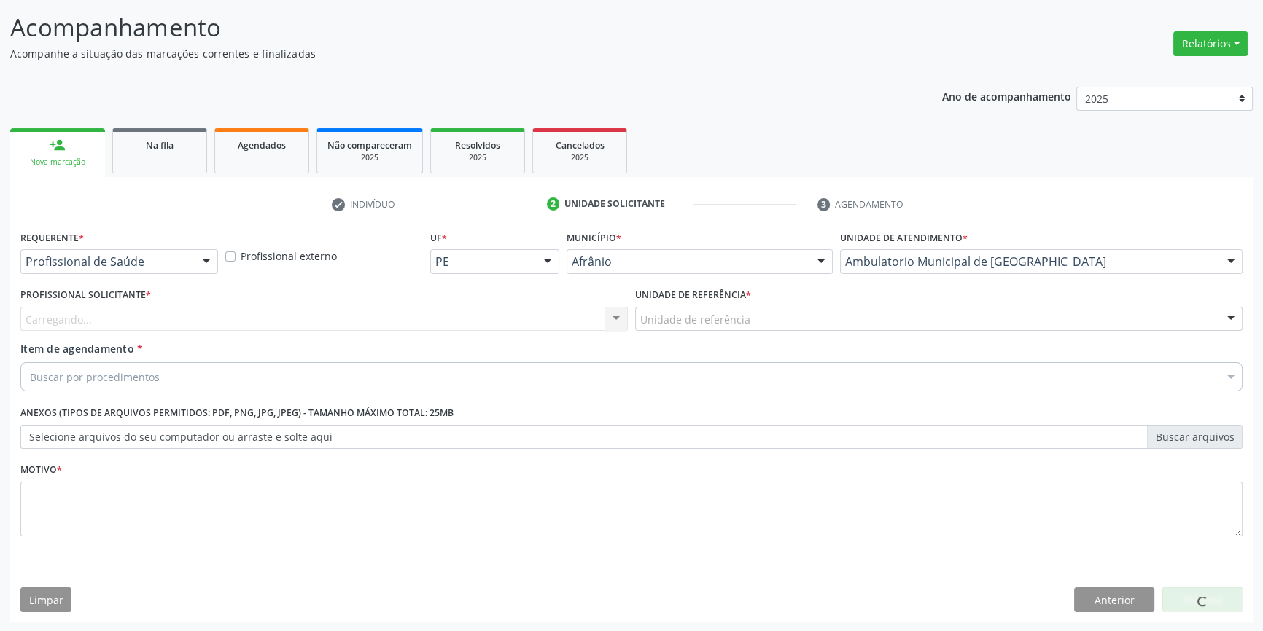
click at [768, 310] on div "Unidade de referência" at bounding box center [938, 319] width 607 height 25
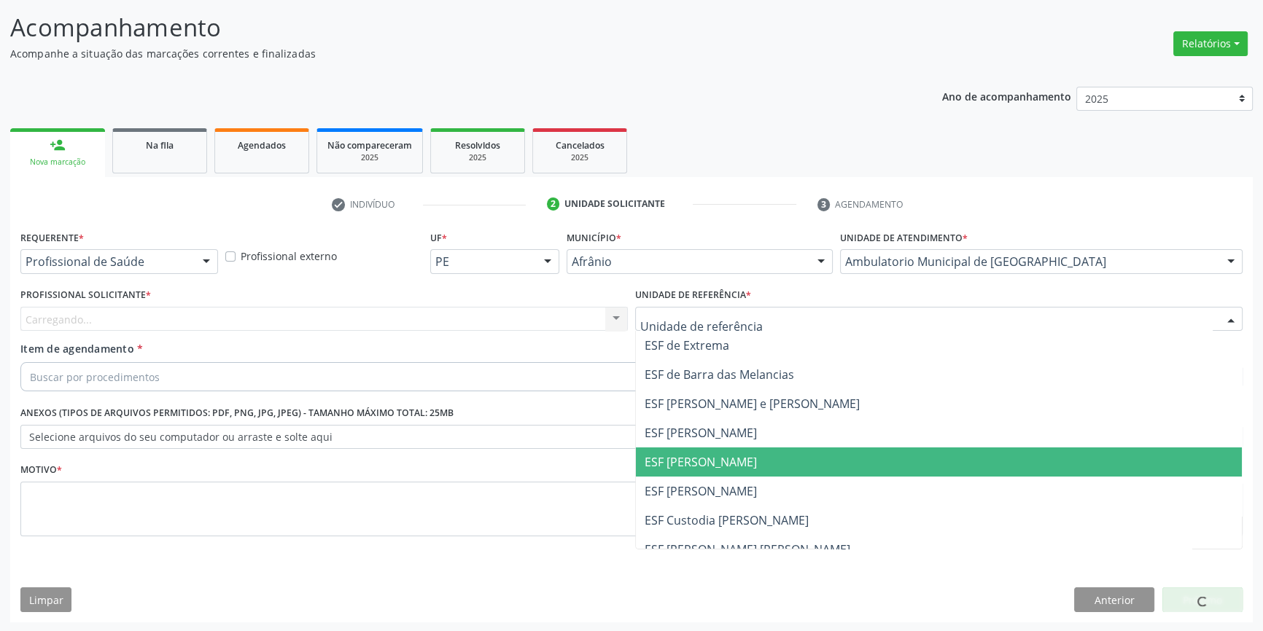
click at [707, 472] on span "ESF [PERSON_NAME]" at bounding box center [939, 462] width 606 height 29
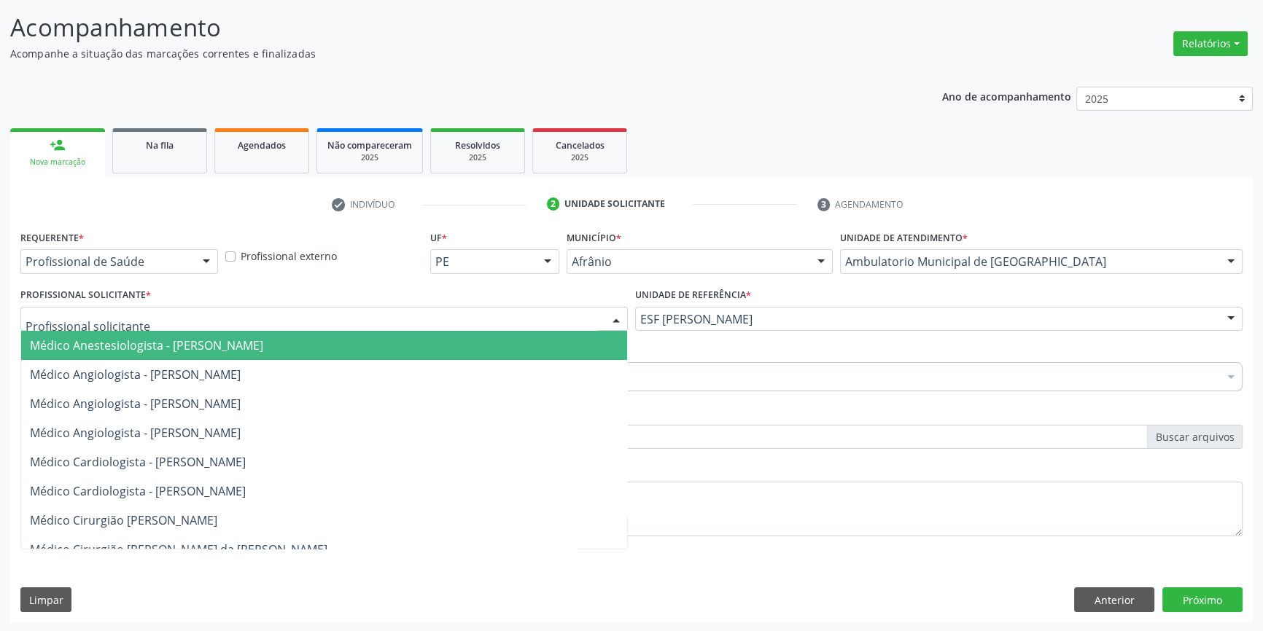
click at [477, 324] on div at bounding box center [323, 319] width 607 height 25
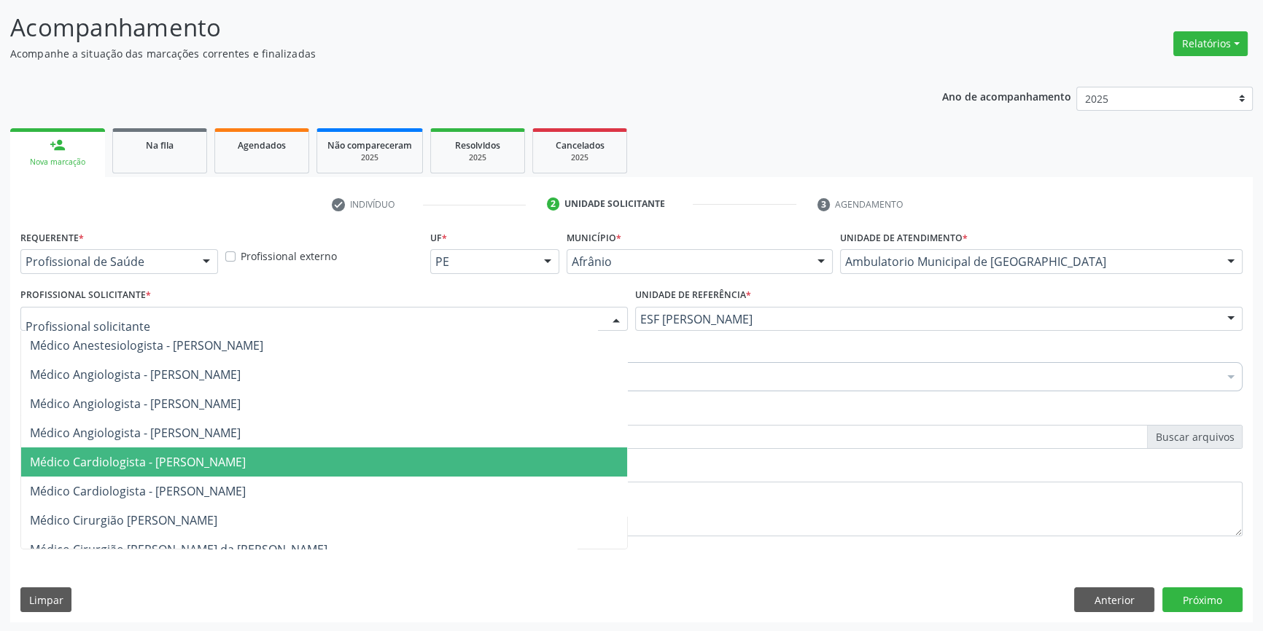
click at [246, 468] on span "Médico Cardiologista - [PERSON_NAME]" at bounding box center [138, 462] width 216 height 16
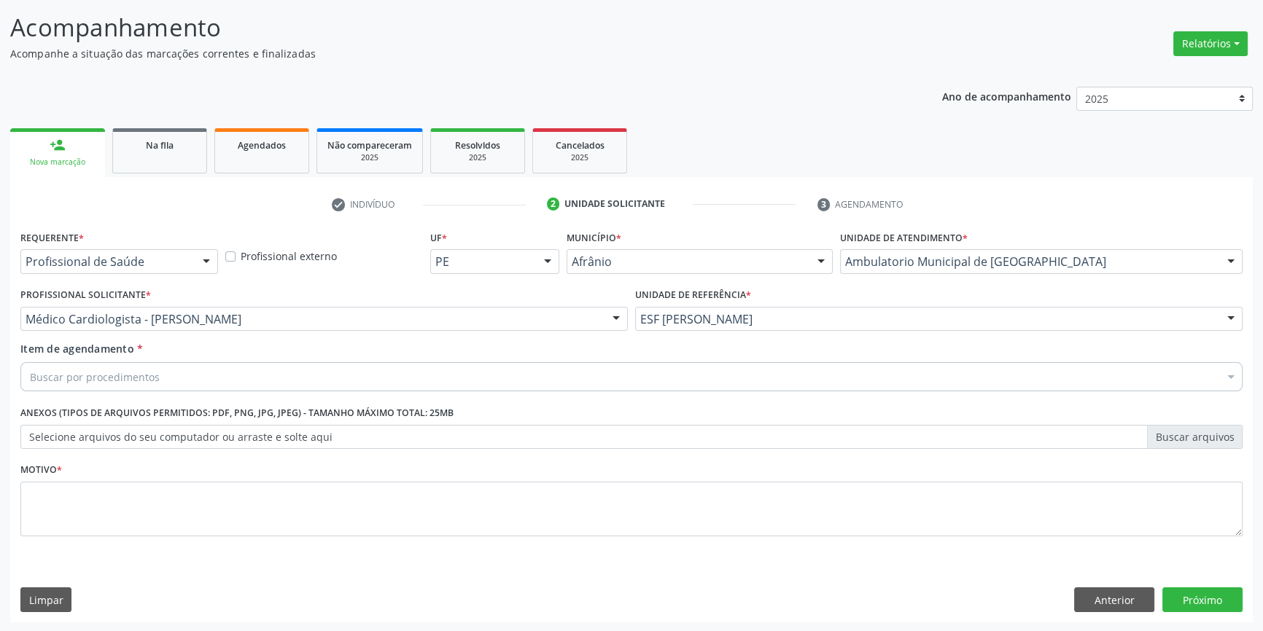
click at [168, 379] on div "Buscar por procedimentos" at bounding box center [631, 376] width 1222 height 29
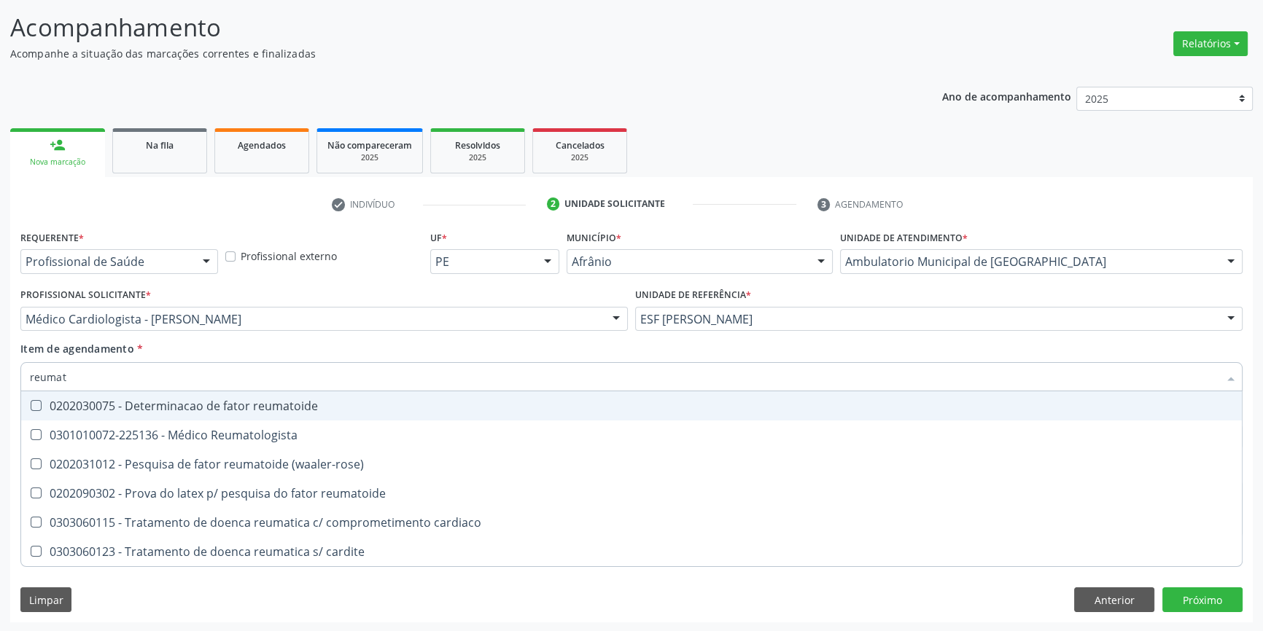
type input "reumato"
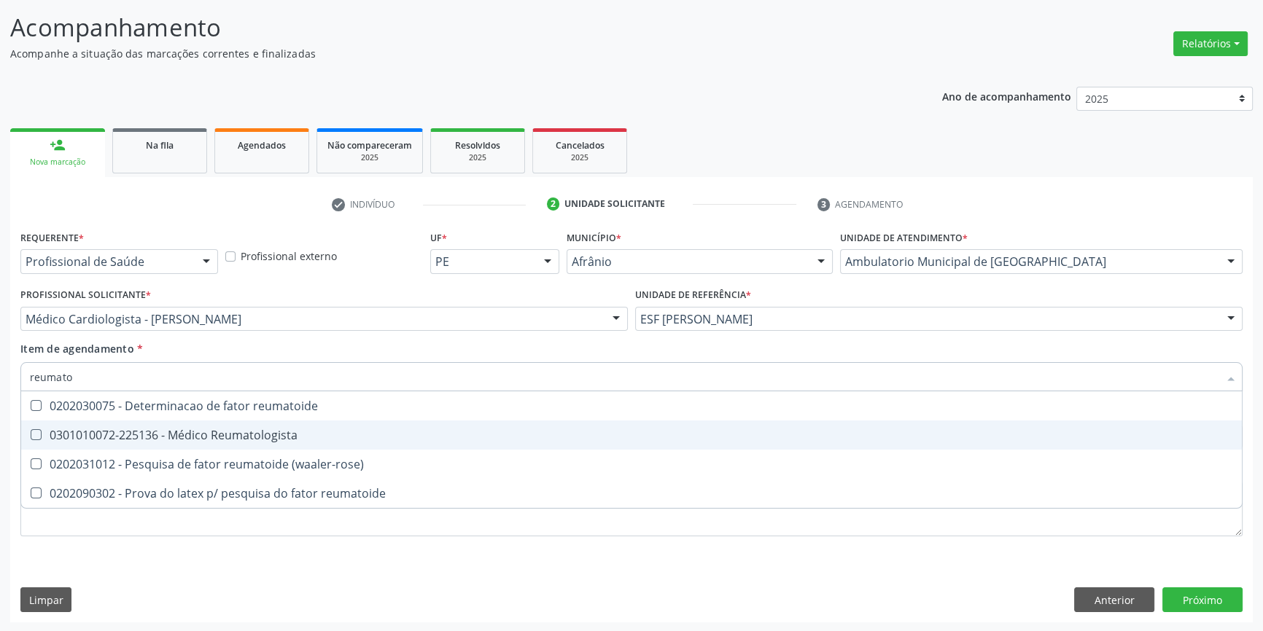
click at [211, 434] on div "0301010072-225136 - Médico Reumatologista" at bounding box center [631, 435] width 1203 height 12
checkbox Reumatologista "true"
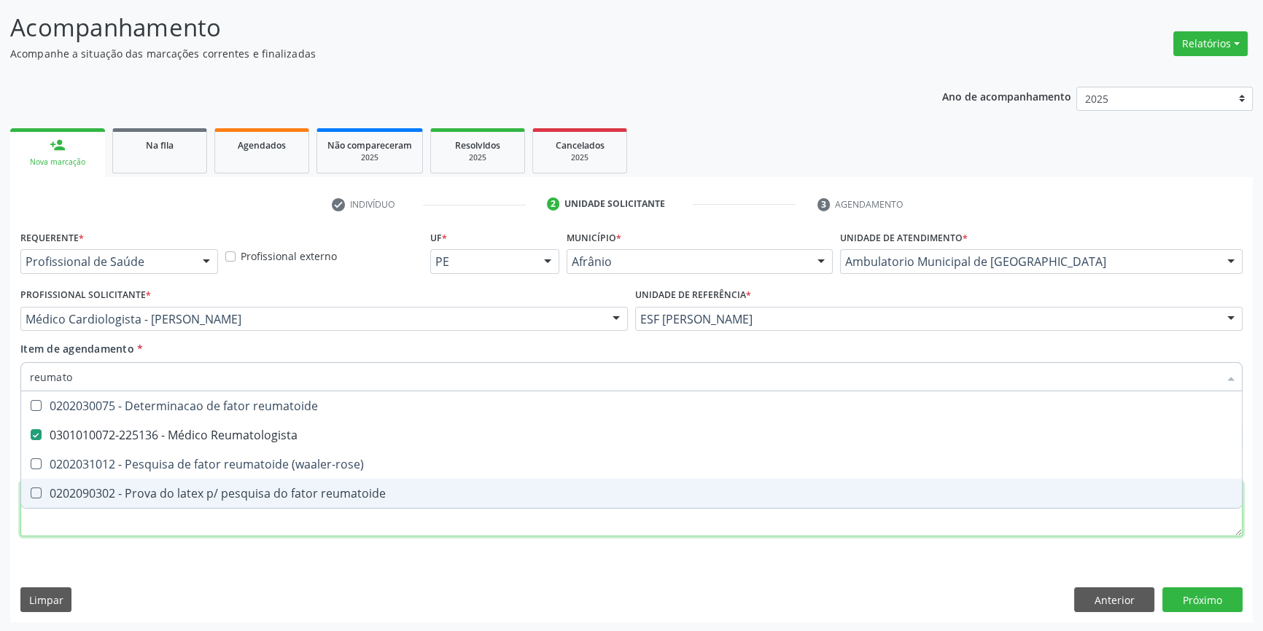
click at [211, 517] on div "Requerente * Profissional de Saúde Profissional de Saúde Paciente Nenhum result…" at bounding box center [631, 392] width 1222 height 330
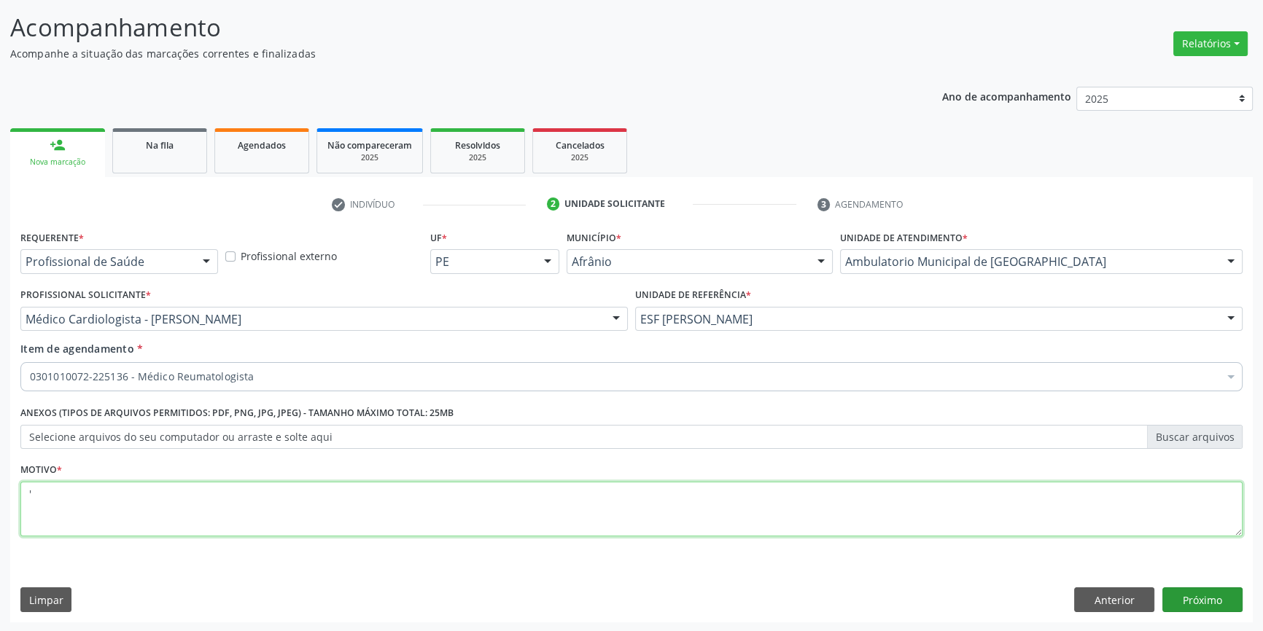
type textarea "'"
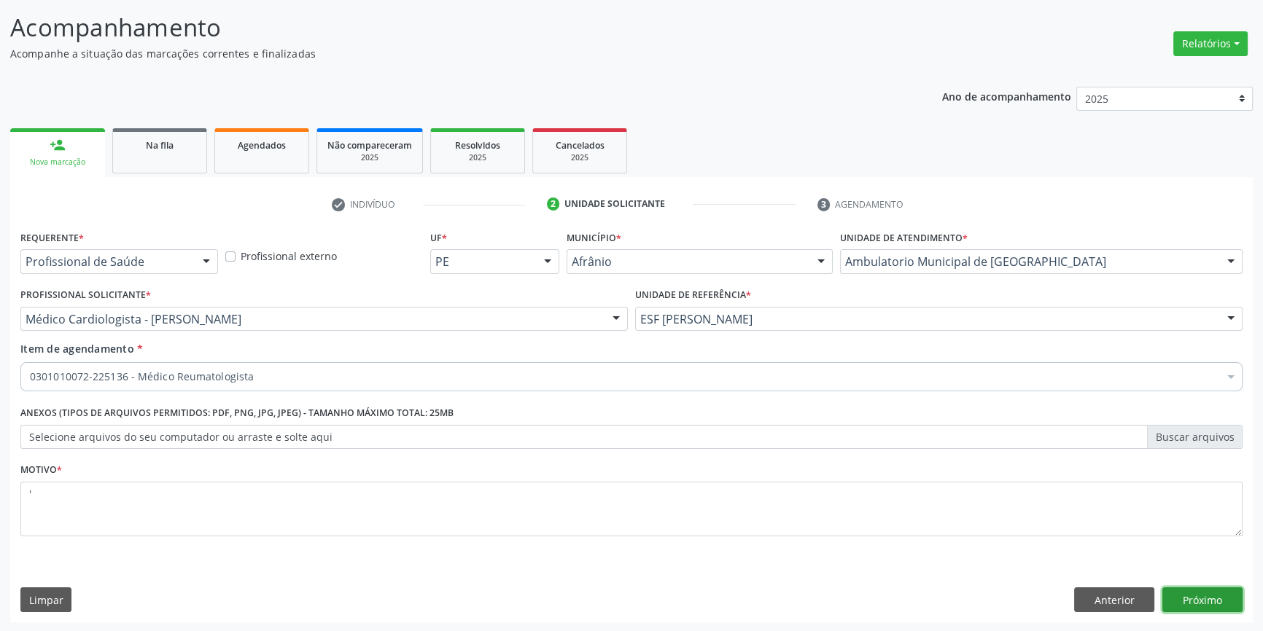
click at [1213, 597] on button "Próximo" at bounding box center [1202, 600] width 80 height 25
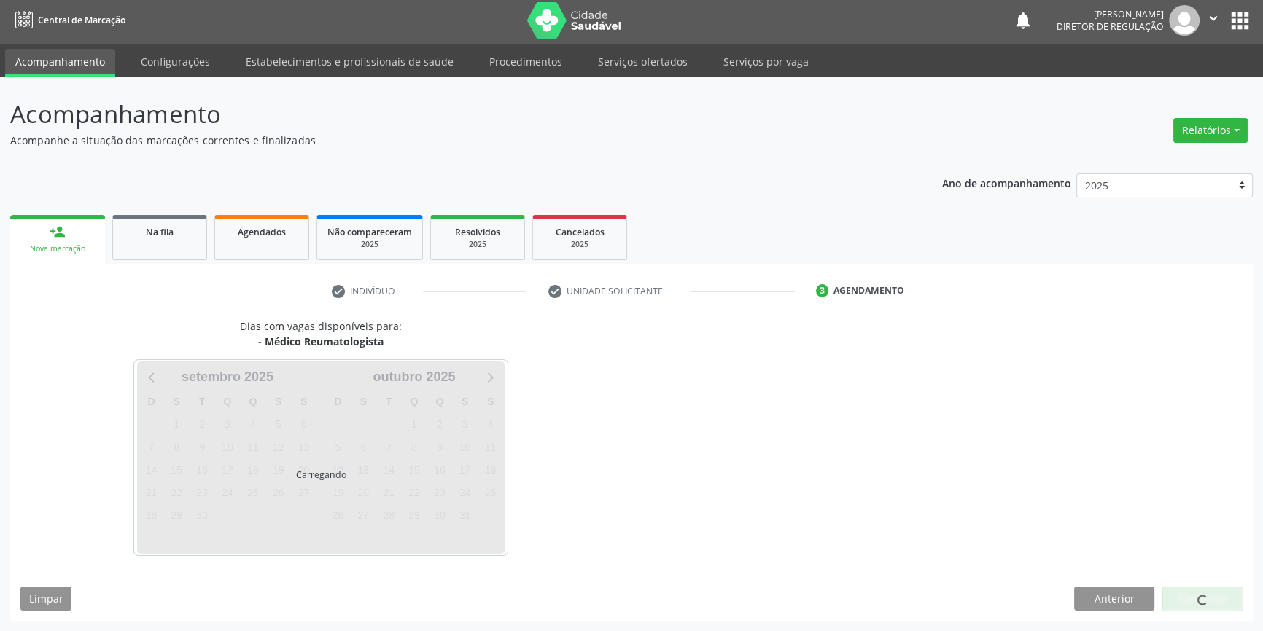
scroll to position [1, 0]
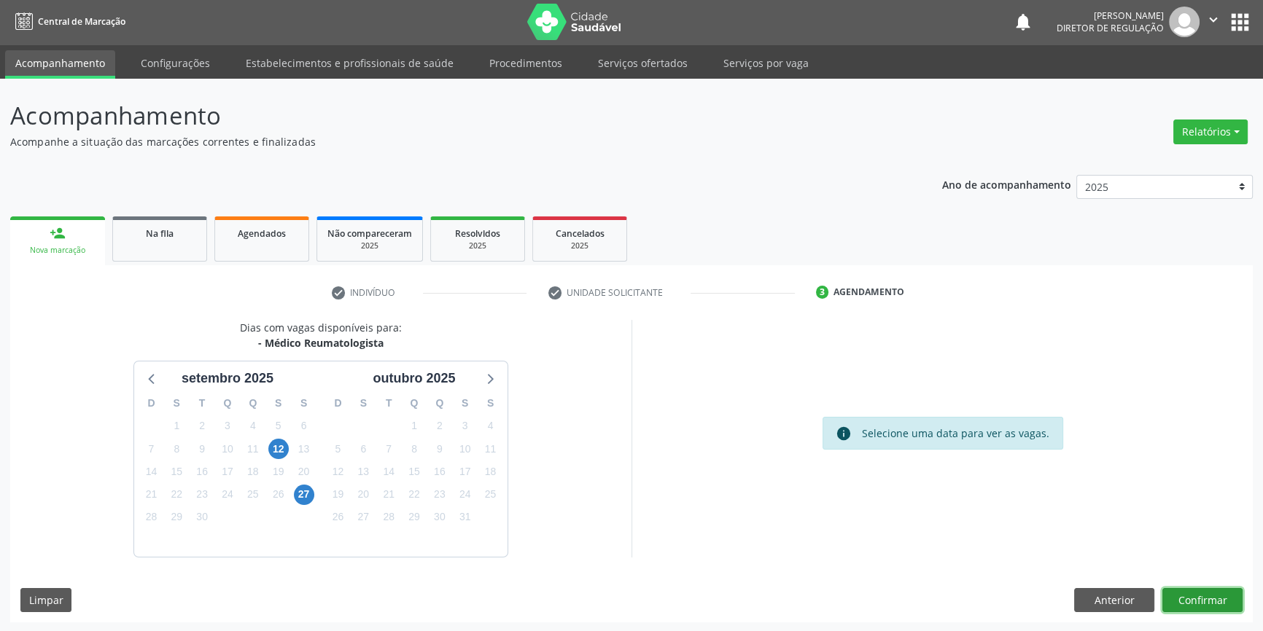
click at [1206, 605] on button "Confirmar" at bounding box center [1202, 600] width 80 height 25
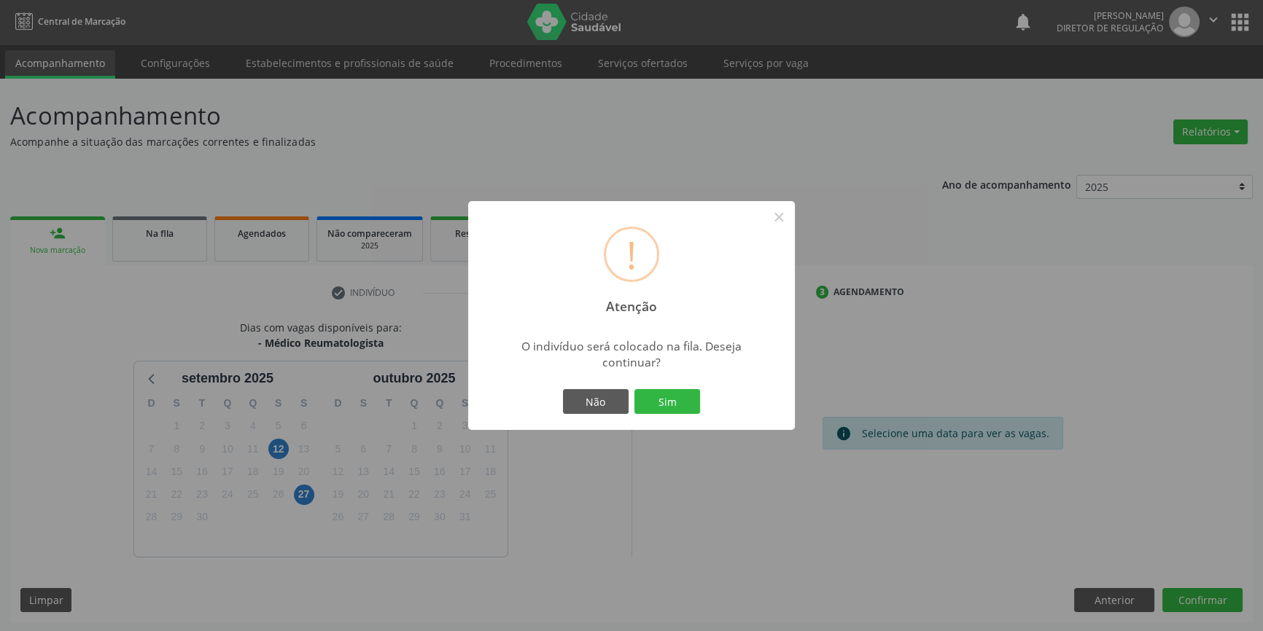
click at [677, 416] on div "Não Sim" at bounding box center [631, 401] width 144 height 31
click at [676, 410] on button "Sim" at bounding box center [667, 401] width 66 height 25
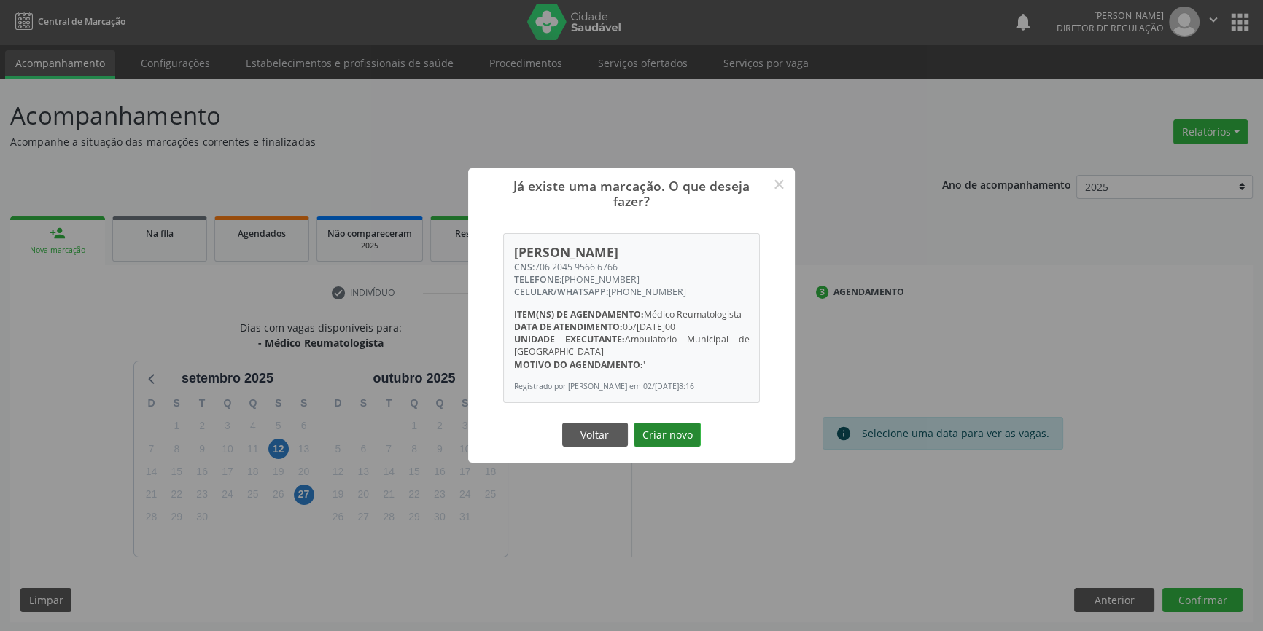
click at [674, 428] on button "Criar novo" at bounding box center [666, 435] width 67 height 25
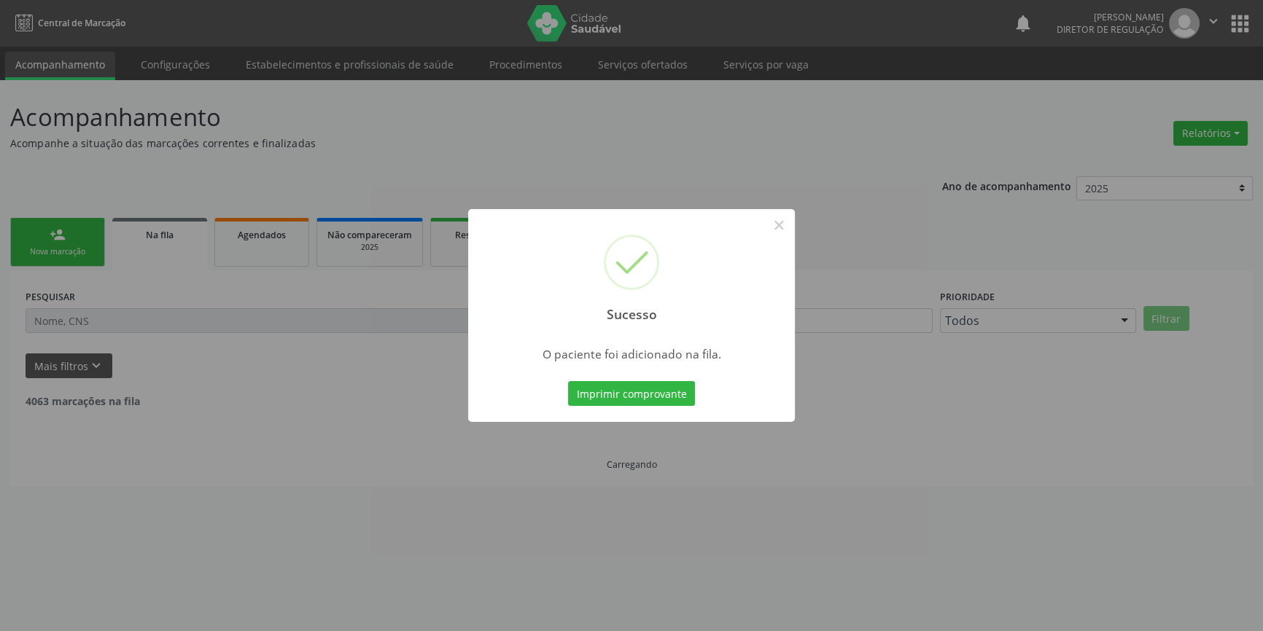
scroll to position [0, 0]
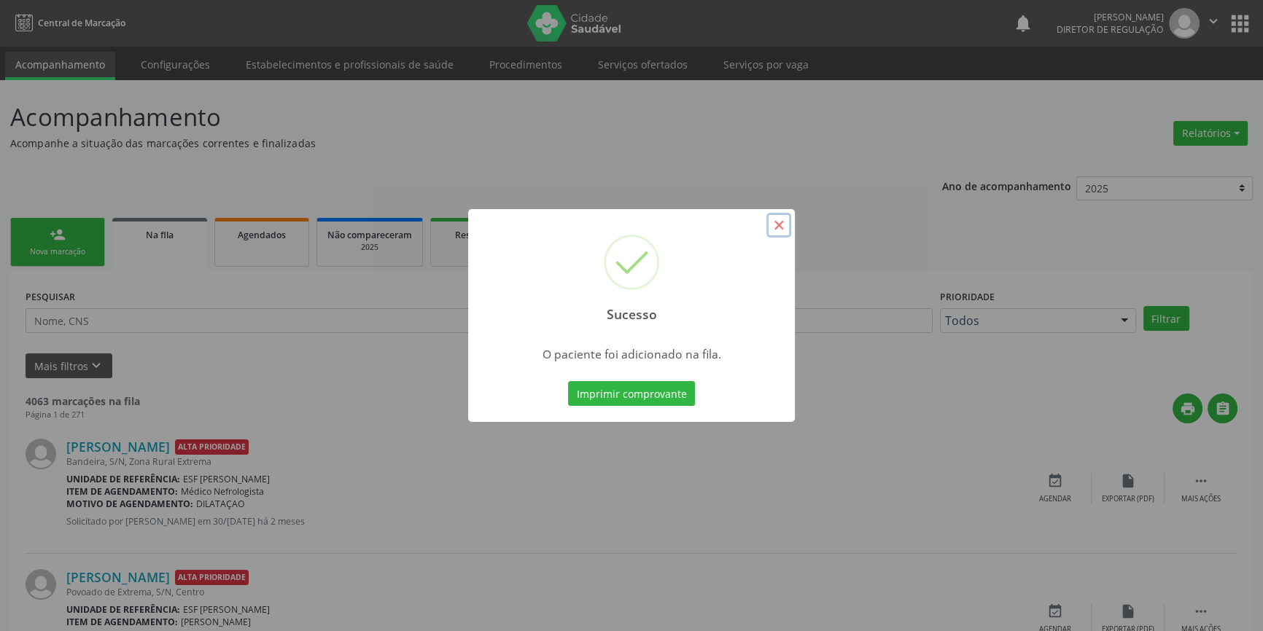
click at [773, 231] on button "×" at bounding box center [778, 225] width 25 height 25
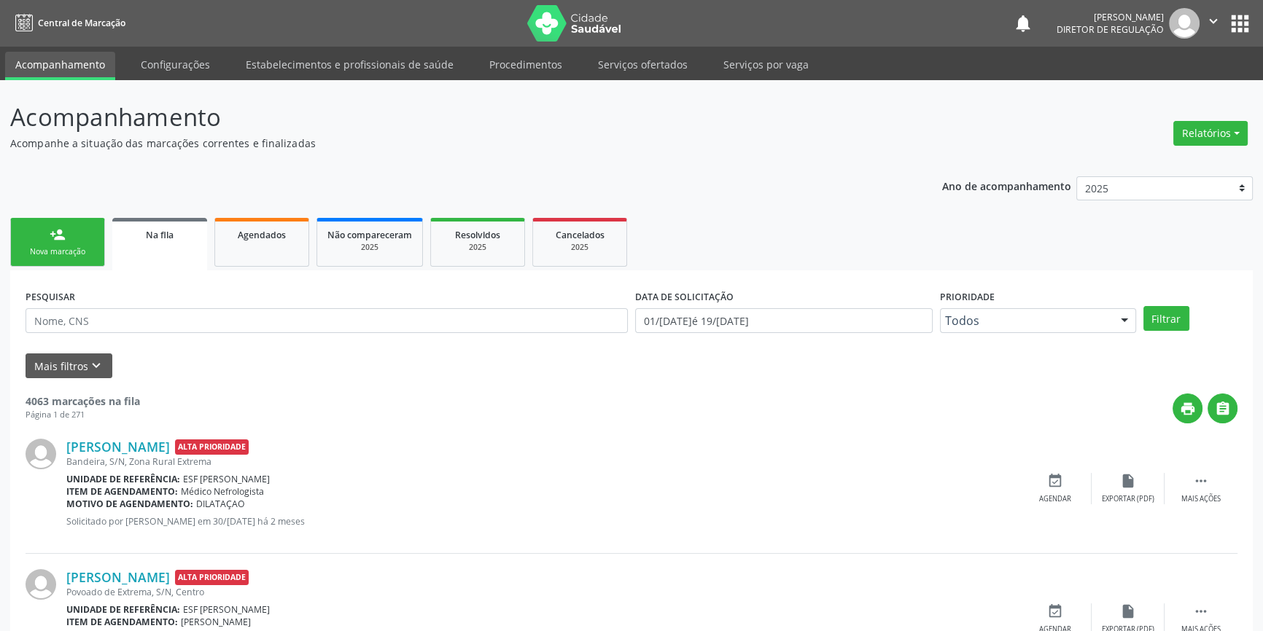
click at [47, 227] on link "person_add Nova marcação" at bounding box center [57, 242] width 95 height 49
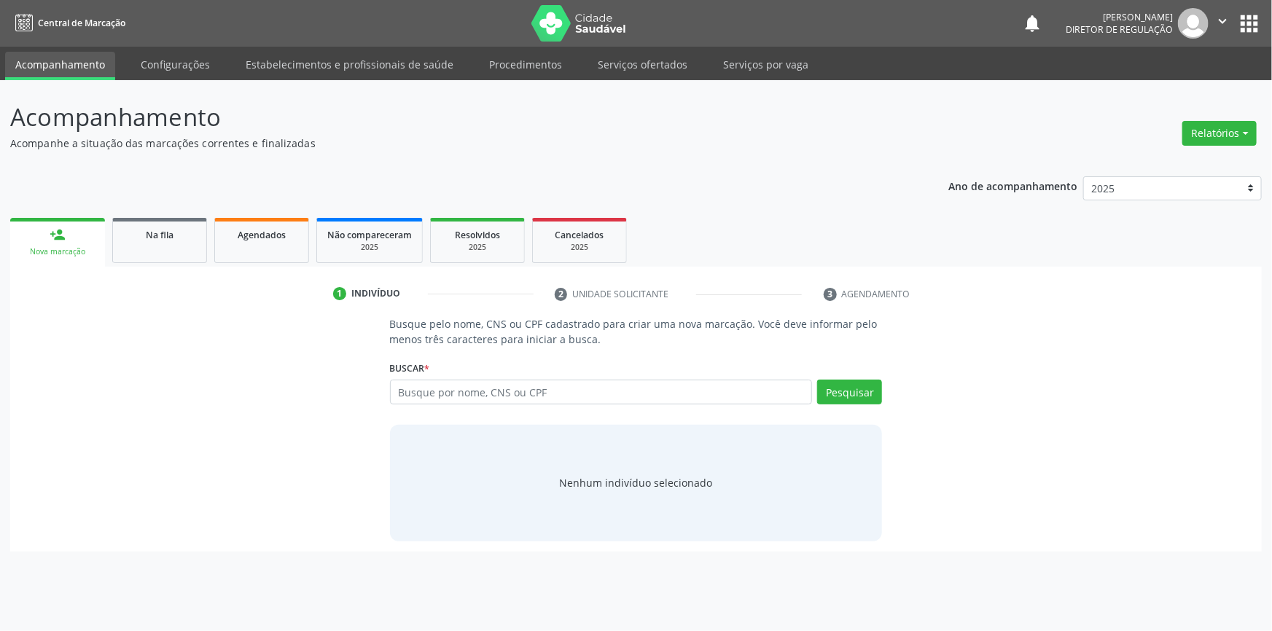
click at [506, 406] on div "Busque por nome, CNS ou CPF Nenhum resultado encontrado para: " " Digite nome, …" at bounding box center [636, 397] width 493 height 35
click at [506, 393] on input "text" at bounding box center [601, 392] width 423 height 25
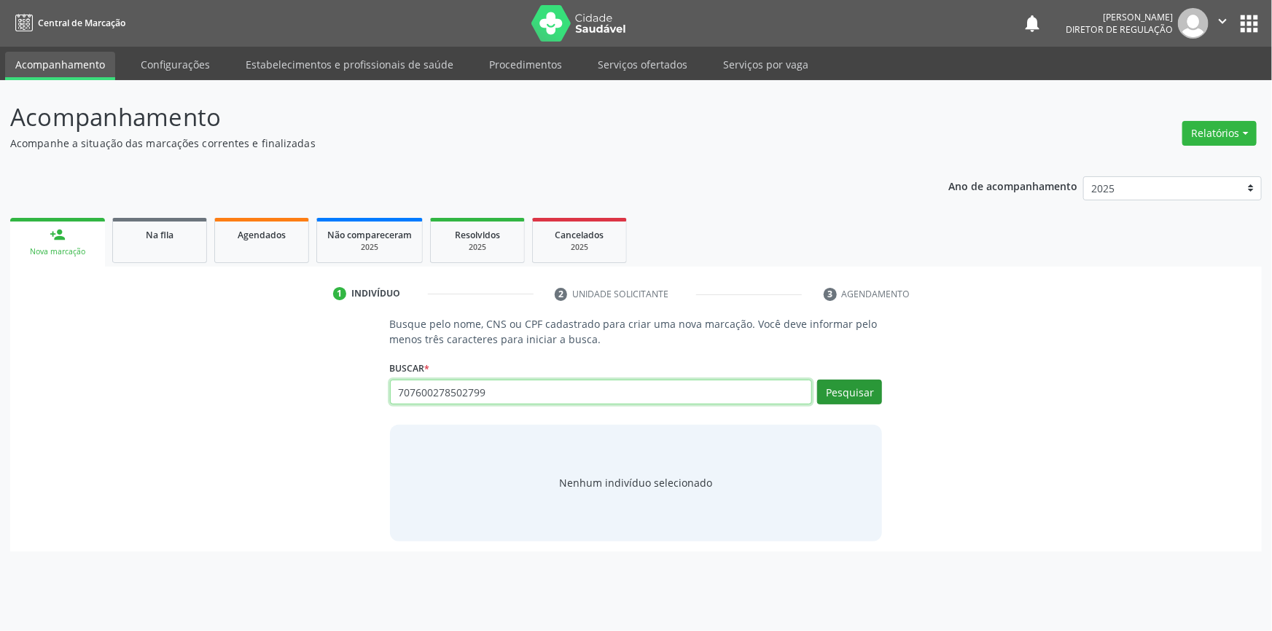
type input "707600278502799"
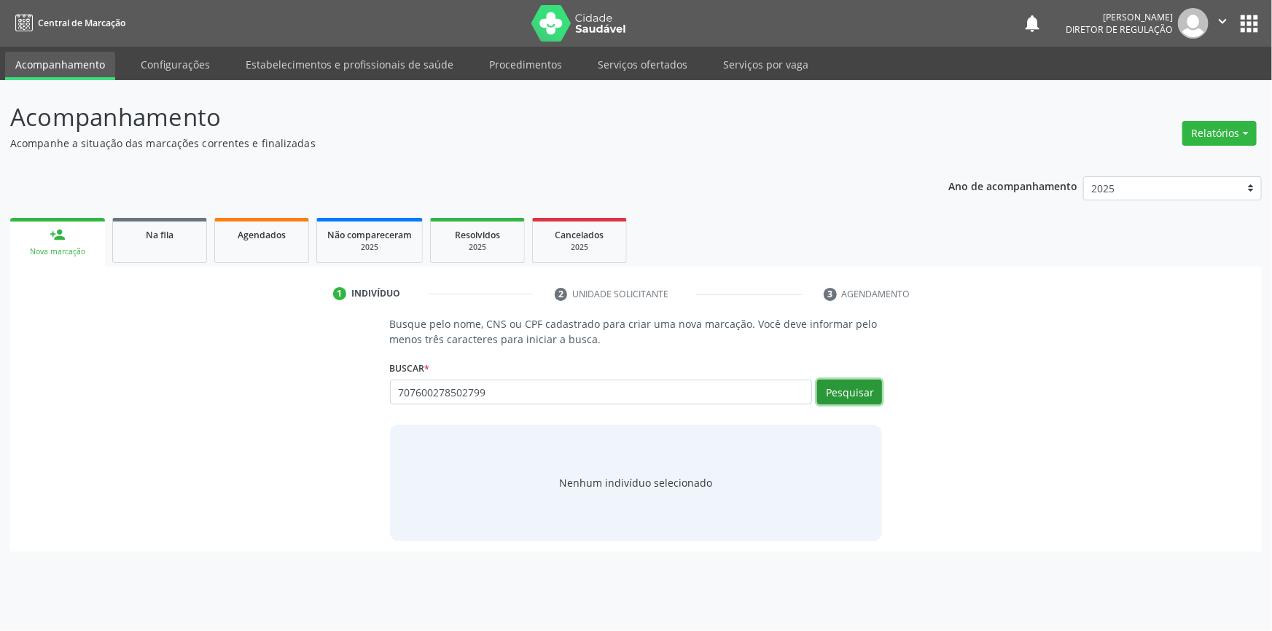
click at [841, 397] on button "Pesquisar" at bounding box center [849, 392] width 65 height 25
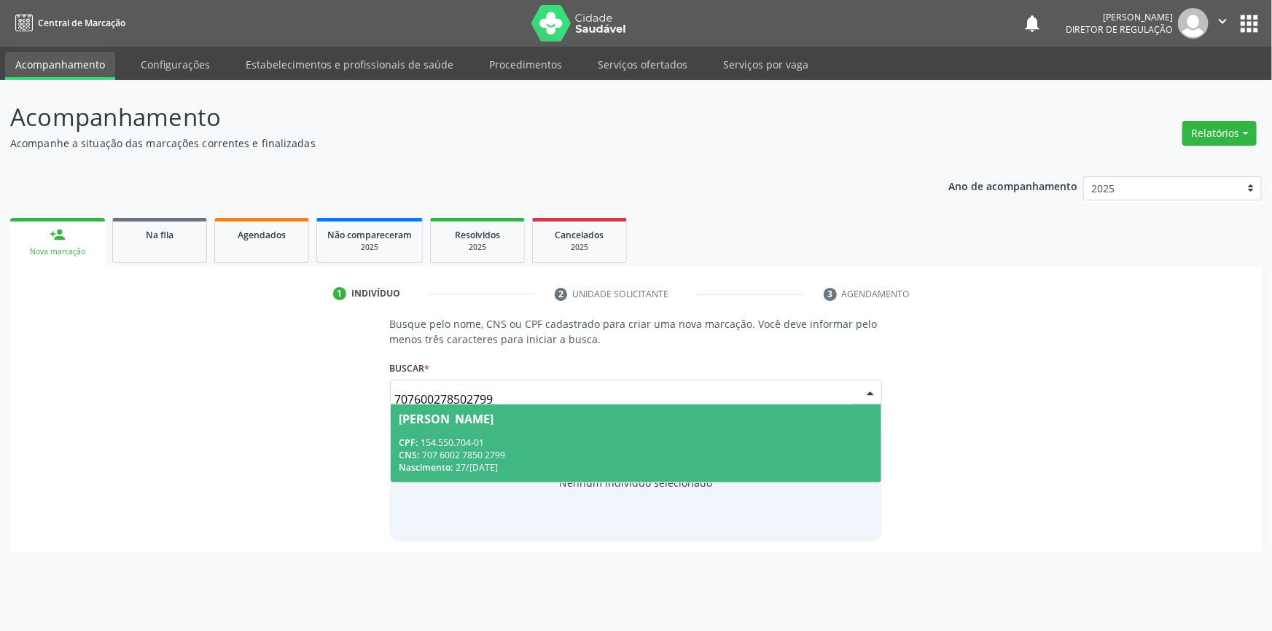
click at [531, 430] on span "Maria Thaynara de Sousa Coelho CPF: 154.550.704-01 CNS: 707 6002 7850 2799 Nasc…" at bounding box center [636, 444] width 491 height 78
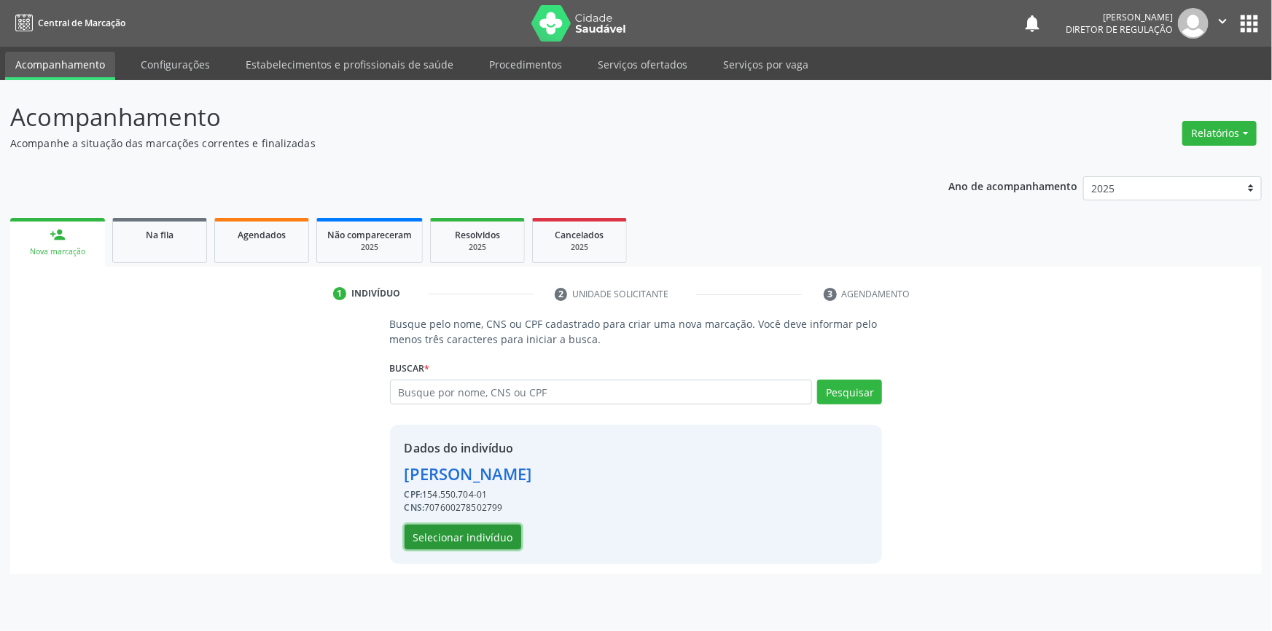
click at [473, 537] on button "Selecionar indivíduo" at bounding box center [463, 537] width 117 height 25
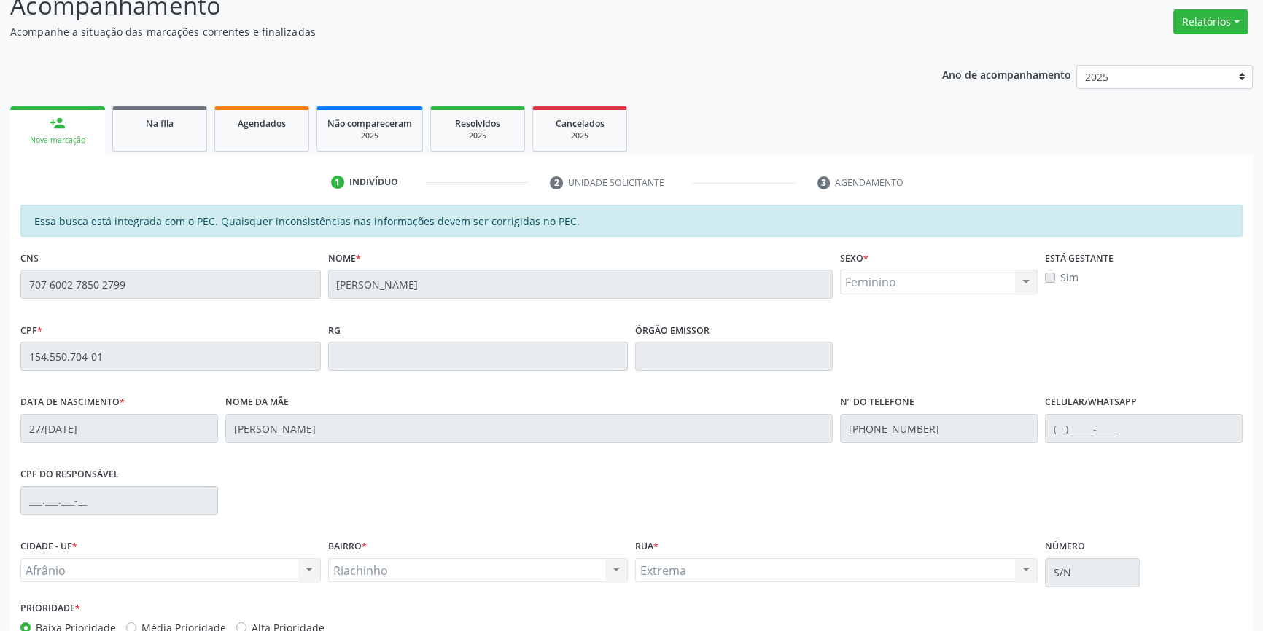
scroll to position [200, 0]
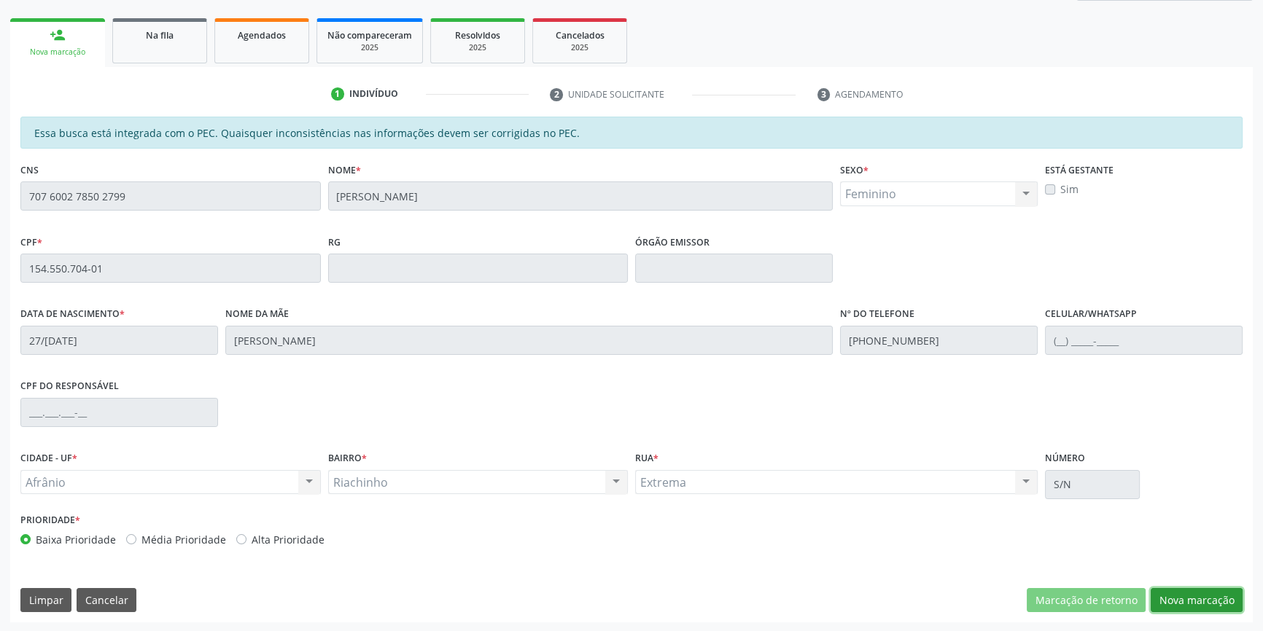
click at [1204, 600] on button "Nova marcação" at bounding box center [1196, 600] width 92 height 25
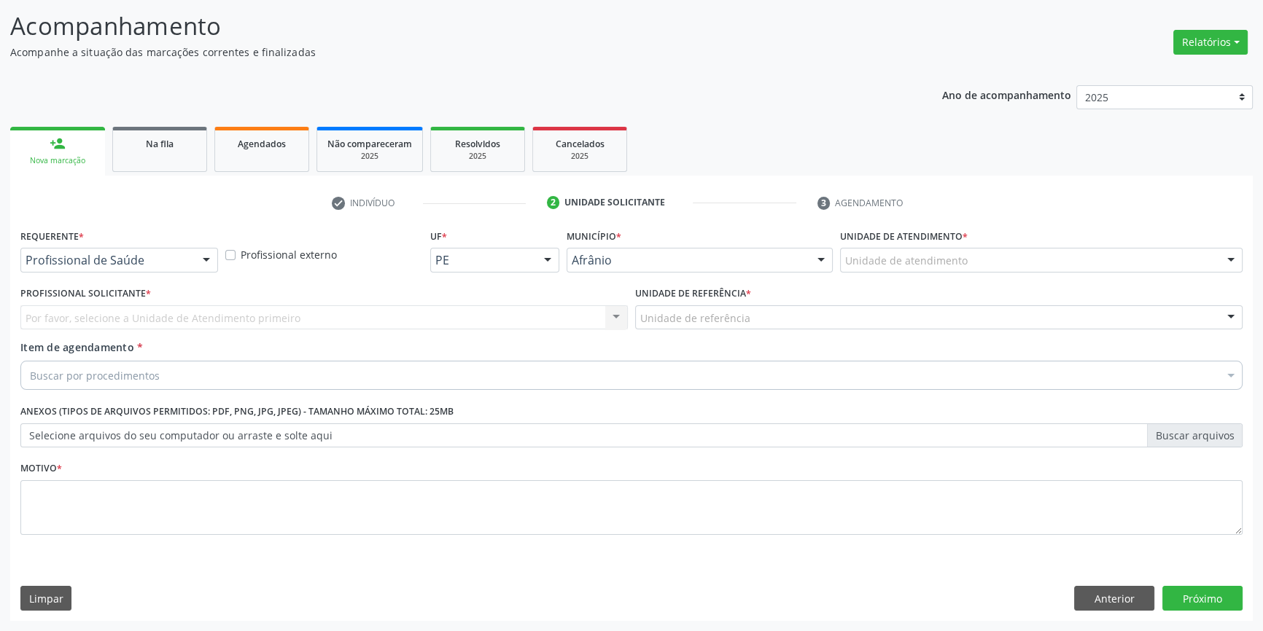
scroll to position [90, 0]
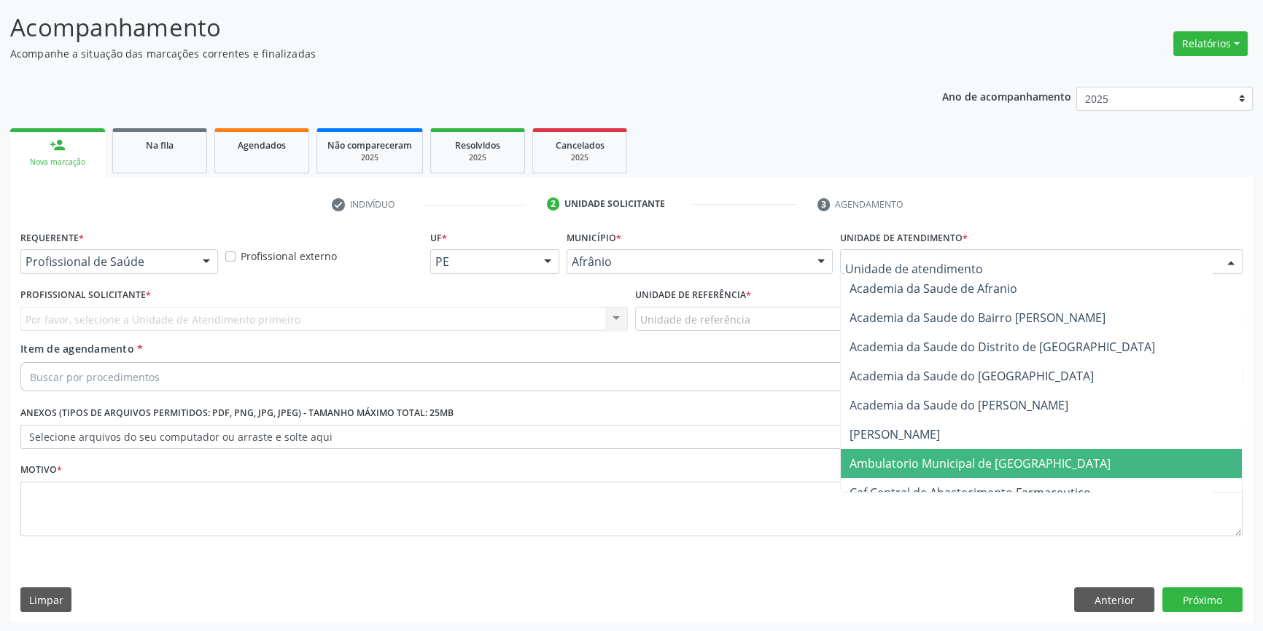
click at [897, 463] on span "Ambulatorio Municipal de [GEOGRAPHIC_DATA]" at bounding box center [979, 464] width 261 height 16
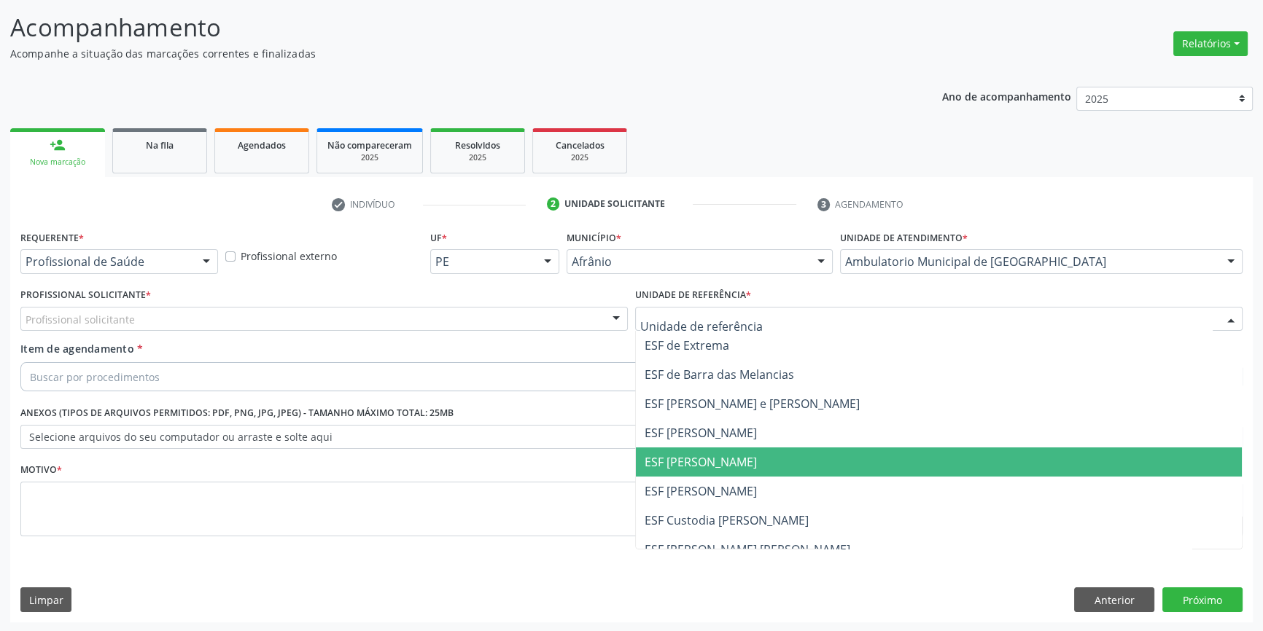
click at [701, 452] on span "ESF [PERSON_NAME]" at bounding box center [939, 462] width 606 height 29
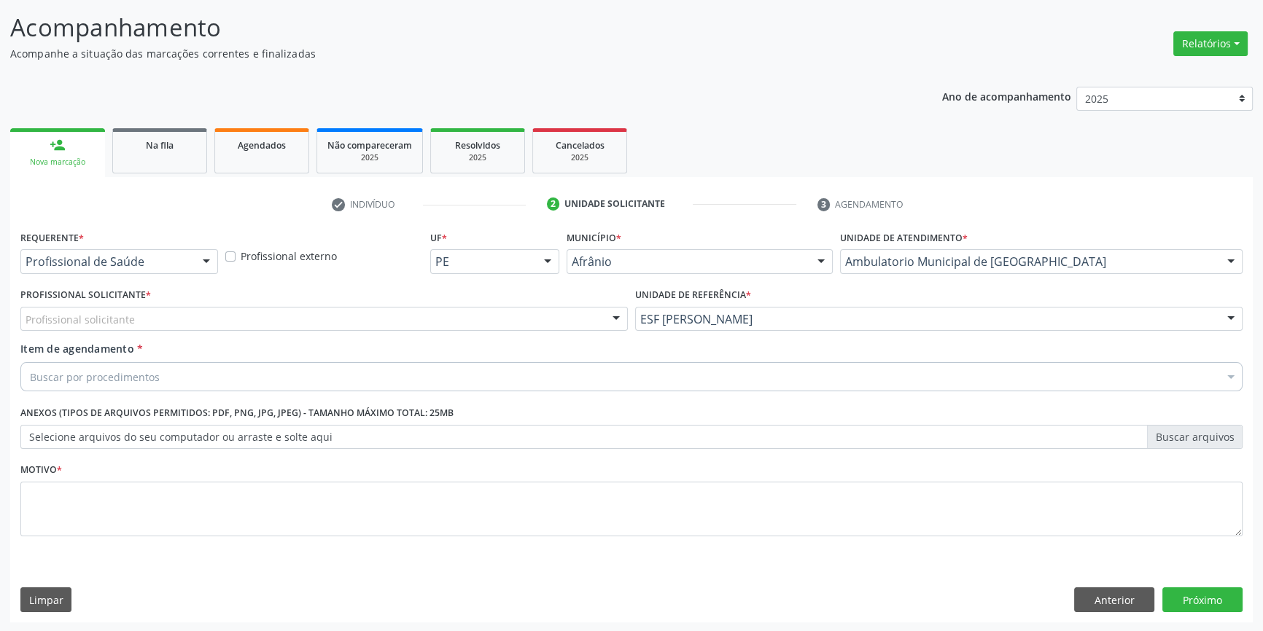
click at [453, 310] on div "Profissional solicitante" at bounding box center [323, 319] width 607 height 25
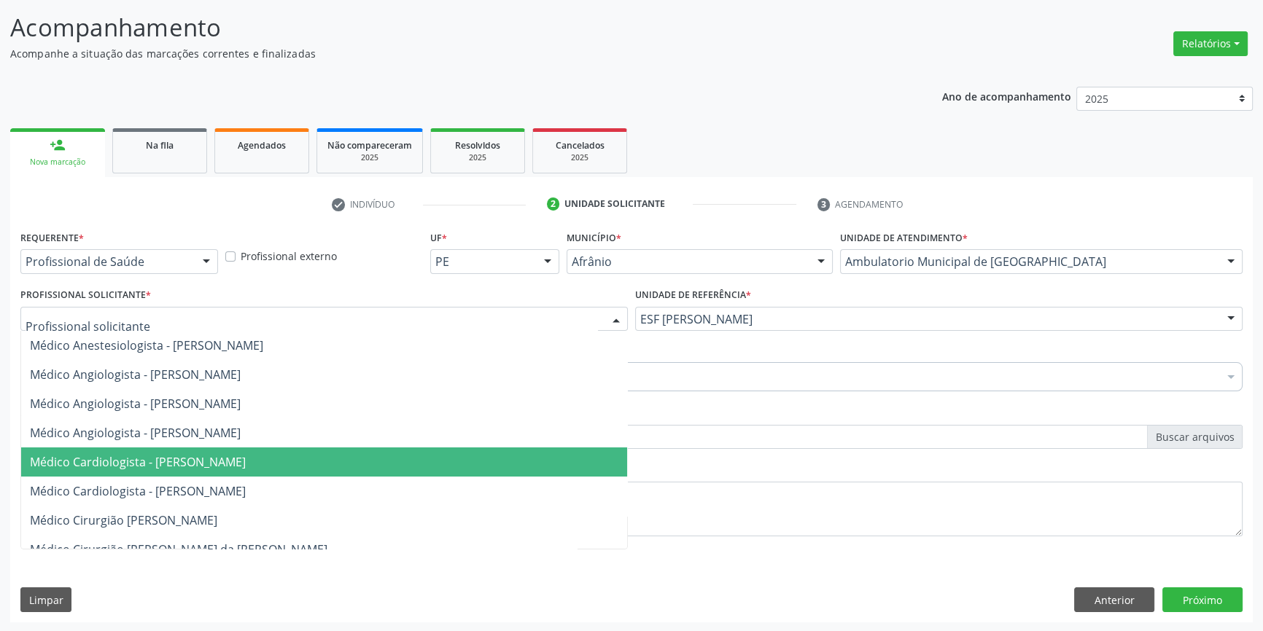
click at [219, 461] on span "Médico Cardiologista - [PERSON_NAME]" at bounding box center [138, 462] width 216 height 16
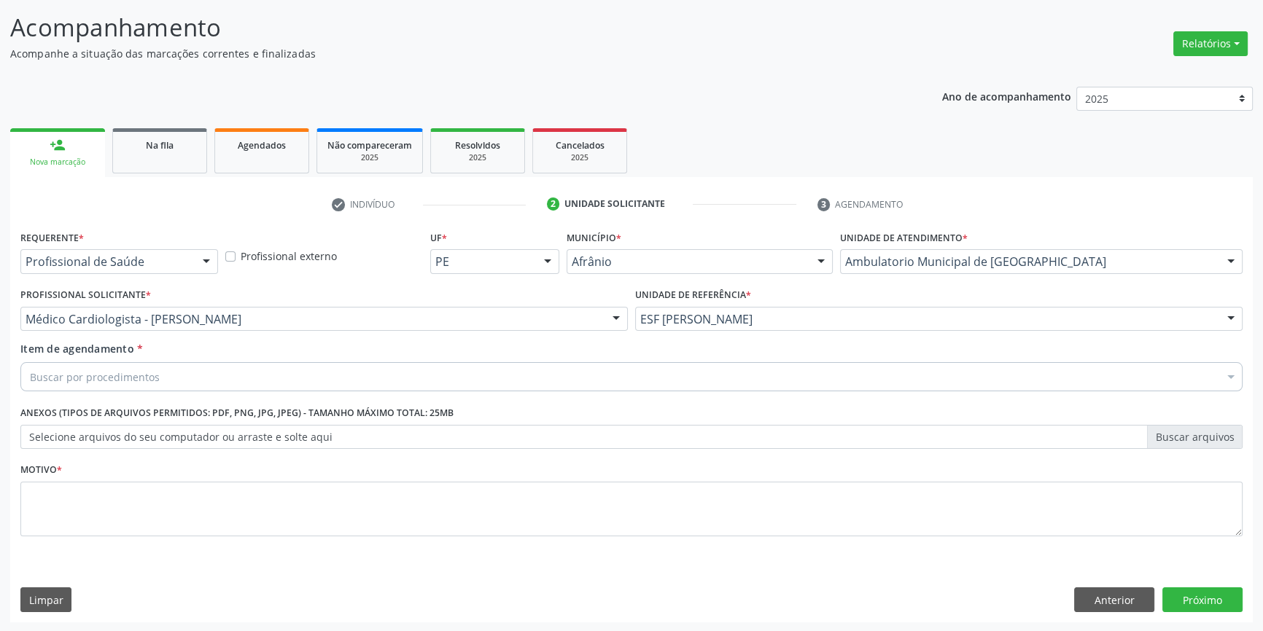
click at [219, 384] on div "Buscar por procedimentos" at bounding box center [631, 376] width 1222 height 29
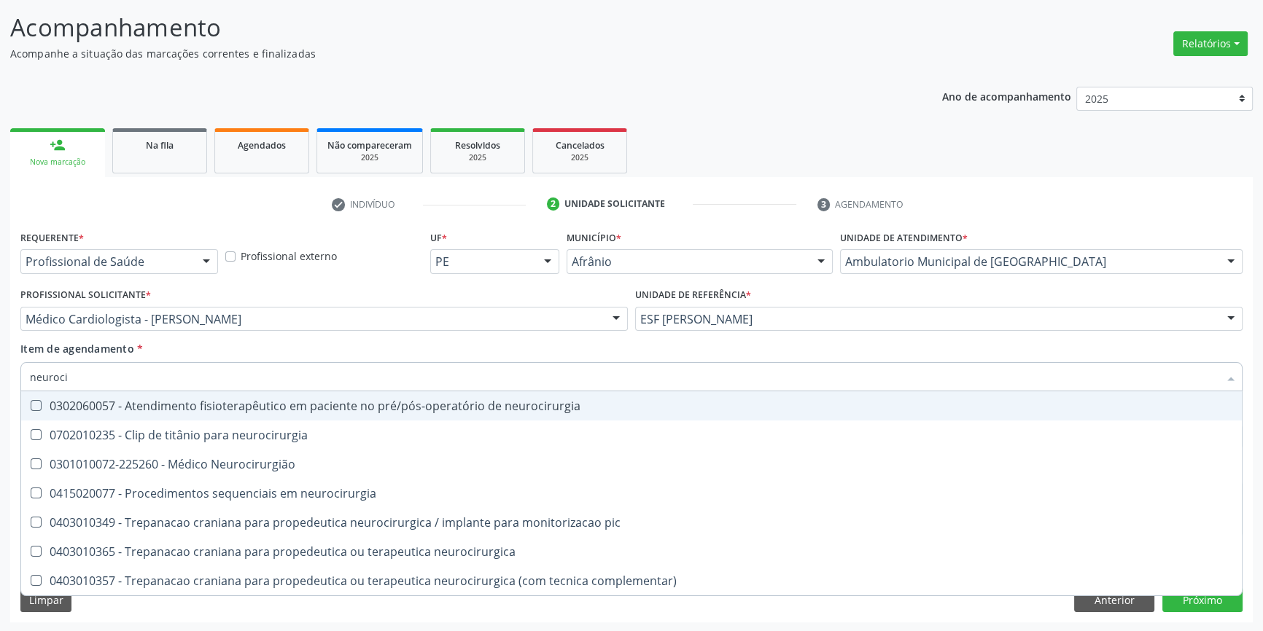
type input "neurocir"
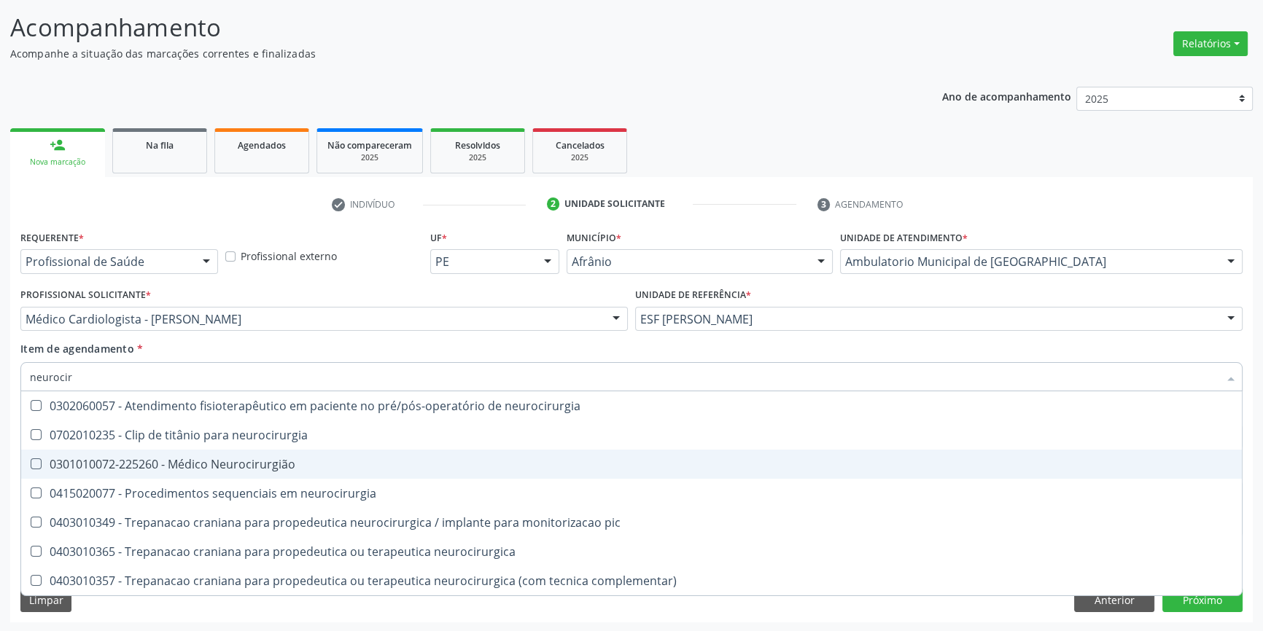
click at [295, 470] on span "0301010072-225260 - Médico Neurocirurgião" at bounding box center [631, 464] width 1220 height 29
checkbox Neurocirurgião "true"
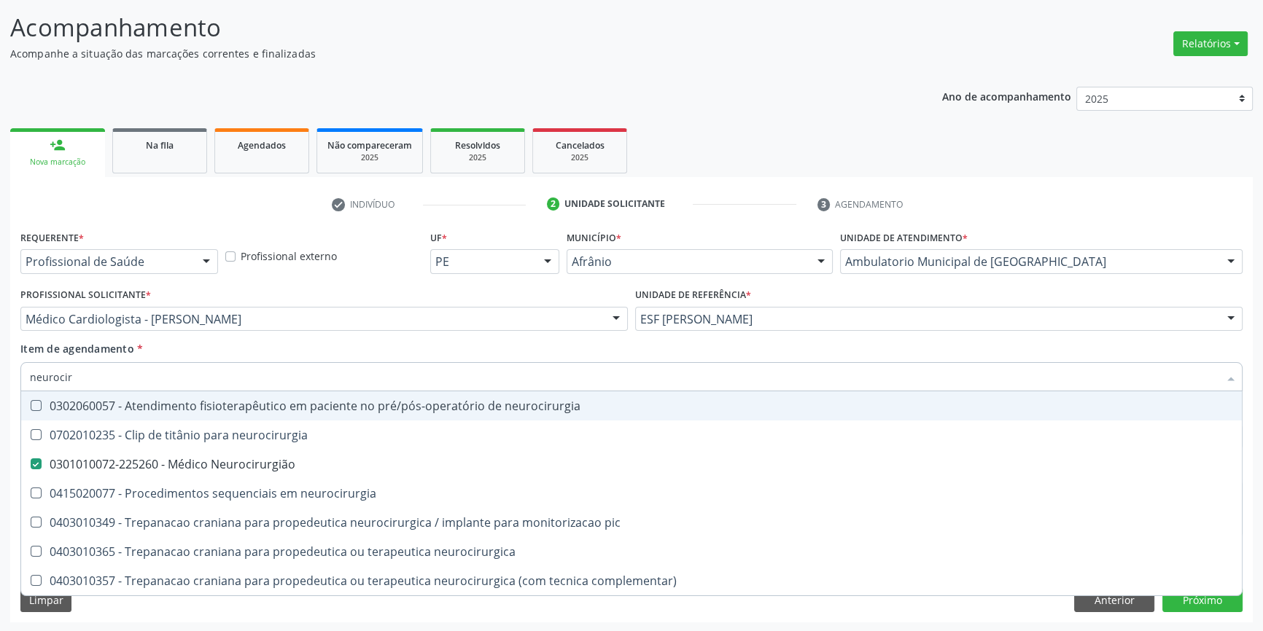
click at [346, 342] on div "Item de agendamento * neurocir Desfazer seleção 0302060057 - Atendimento fisiot…" at bounding box center [631, 364] width 1222 height 46
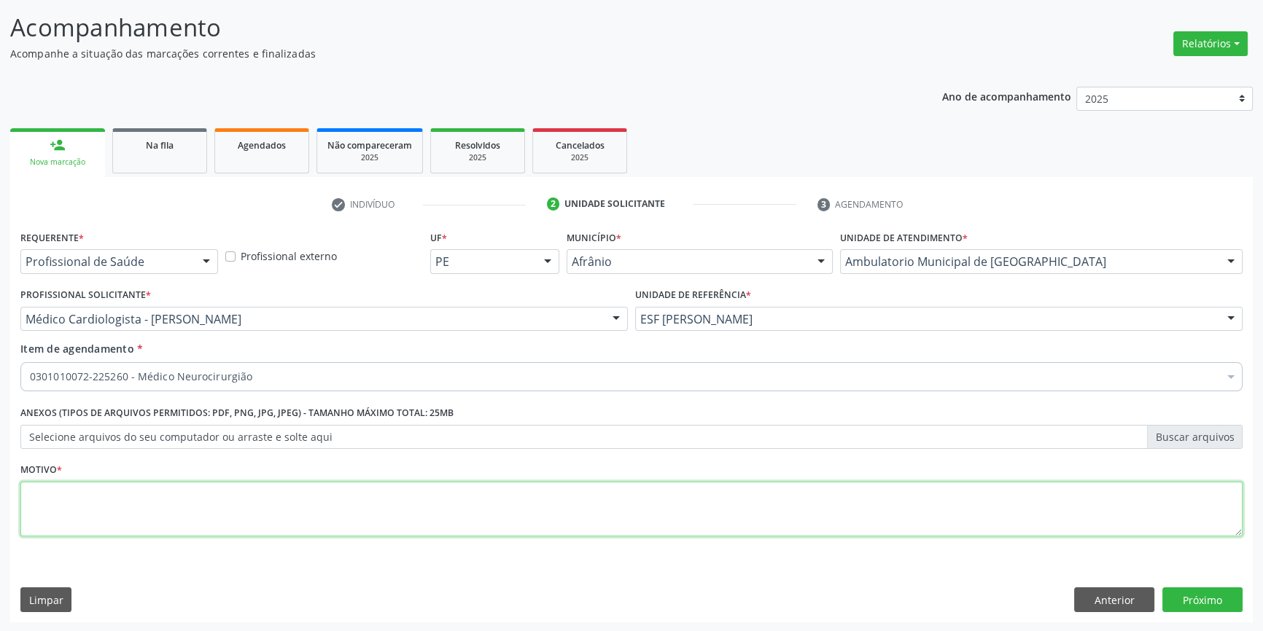
click at [241, 504] on textarea at bounding box center [631, 509] width 1222 height 55
type textarea "retorno"
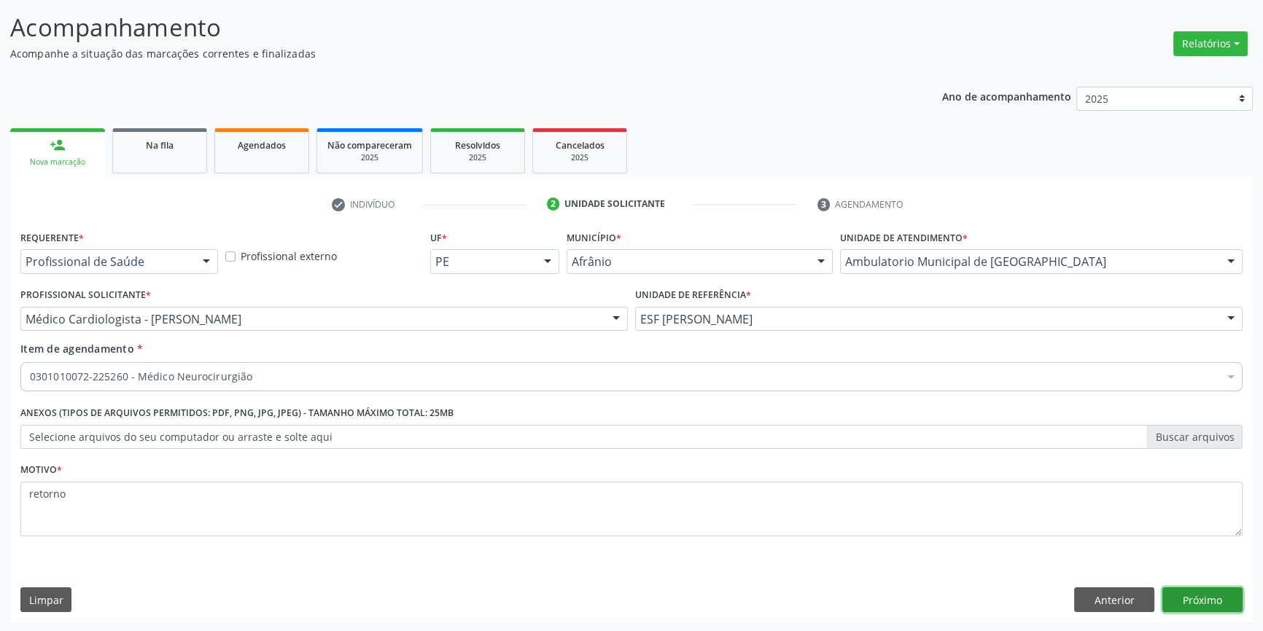
click at [1169, 593] on button "Próximo" at bounding box center [1202, 600] width 80 height 25
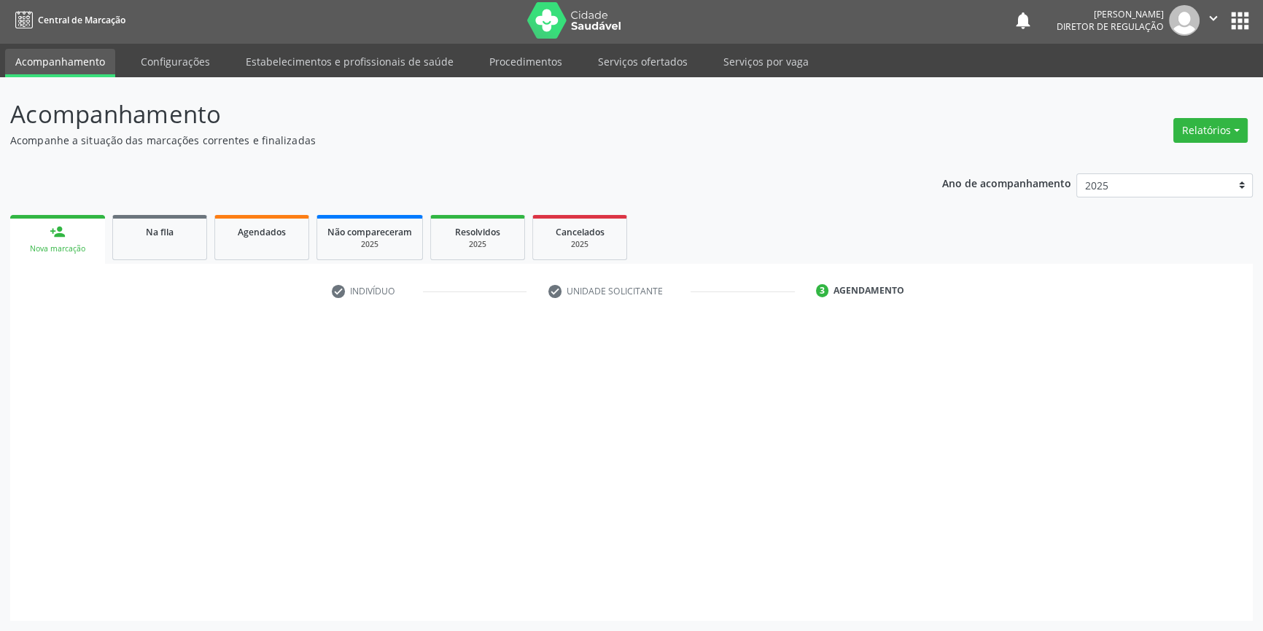
scroll to position [1, 0]
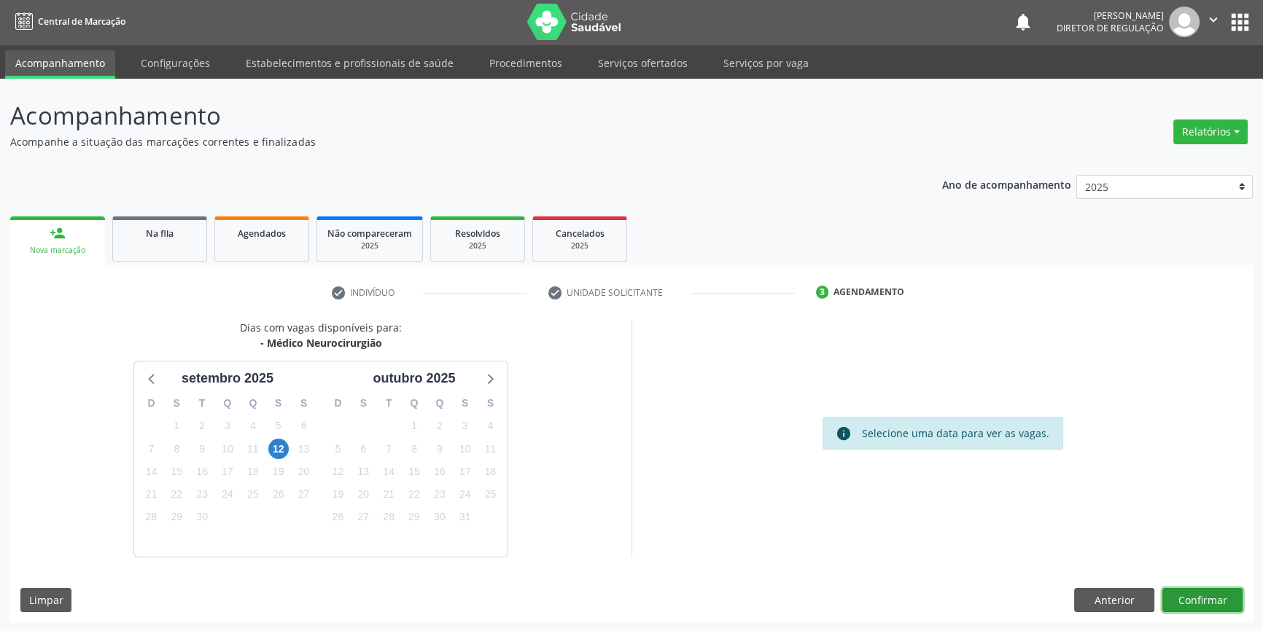
click at [1229, 590] on button "Confirmar" at bounding box center [1202, 600] width 80 height 25
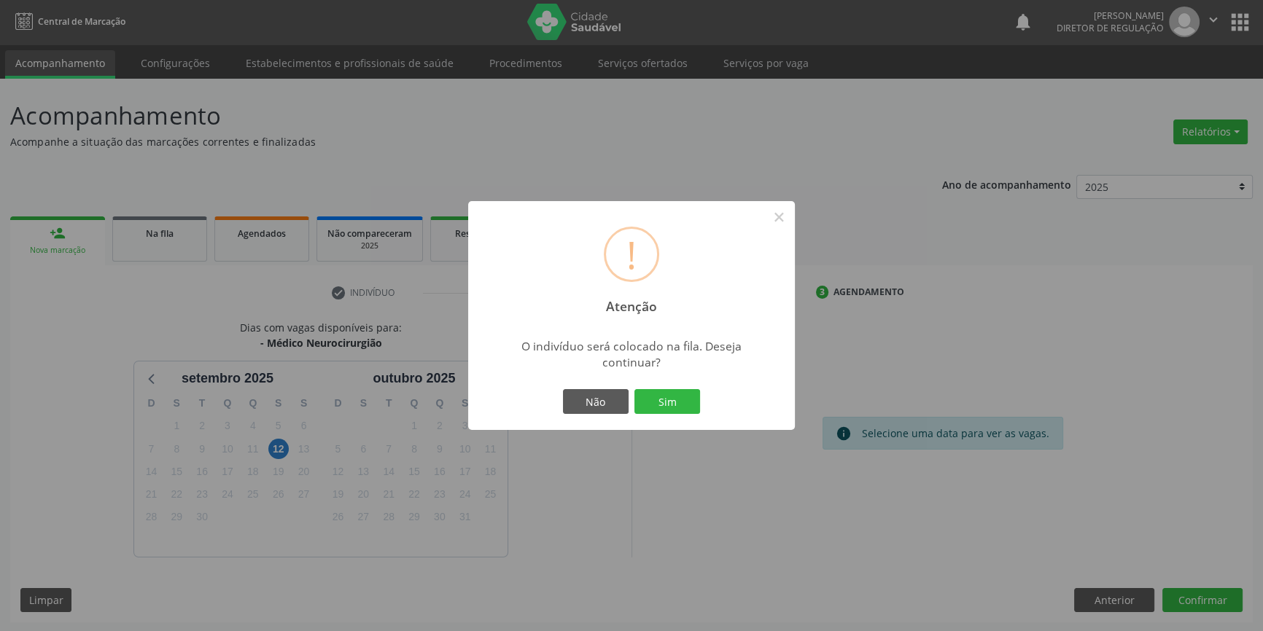
click at [633, 389] on div "Não Sim" at bounding box center [631, 401] width 144 height 31
click at [651, 391] on button "Sim" at bounding box center [667, 401] width 66 height 25
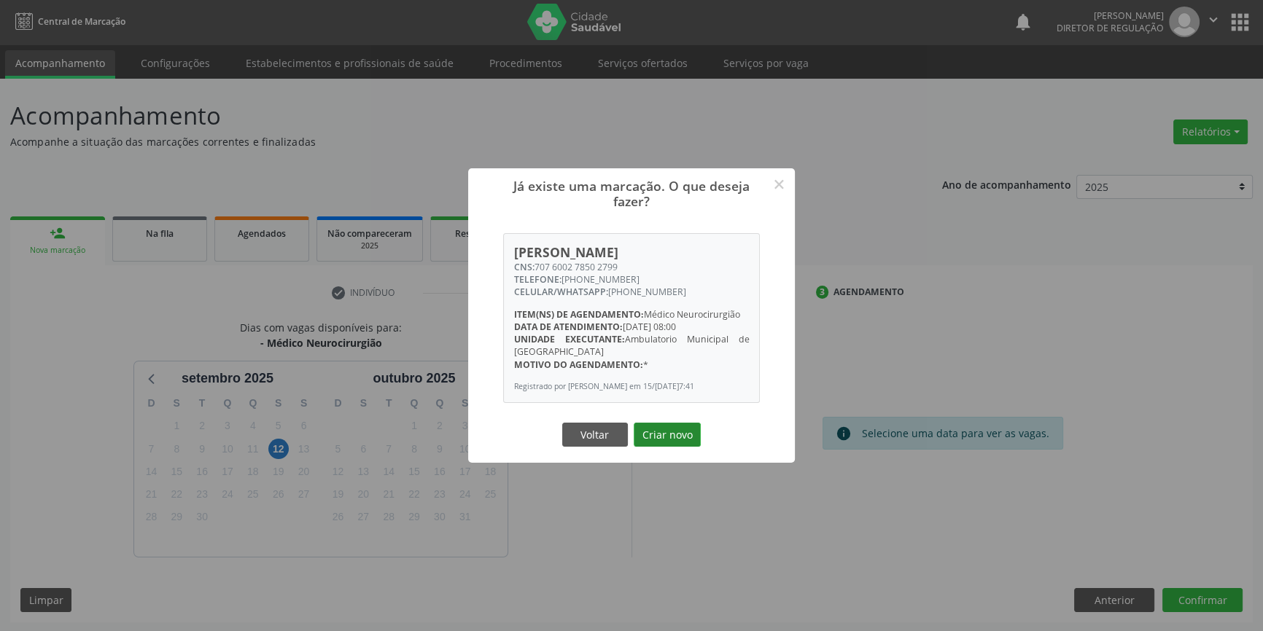
click at [665, 437] on button "Criar novo" at bounding box center [666, 435] width 67 height 25
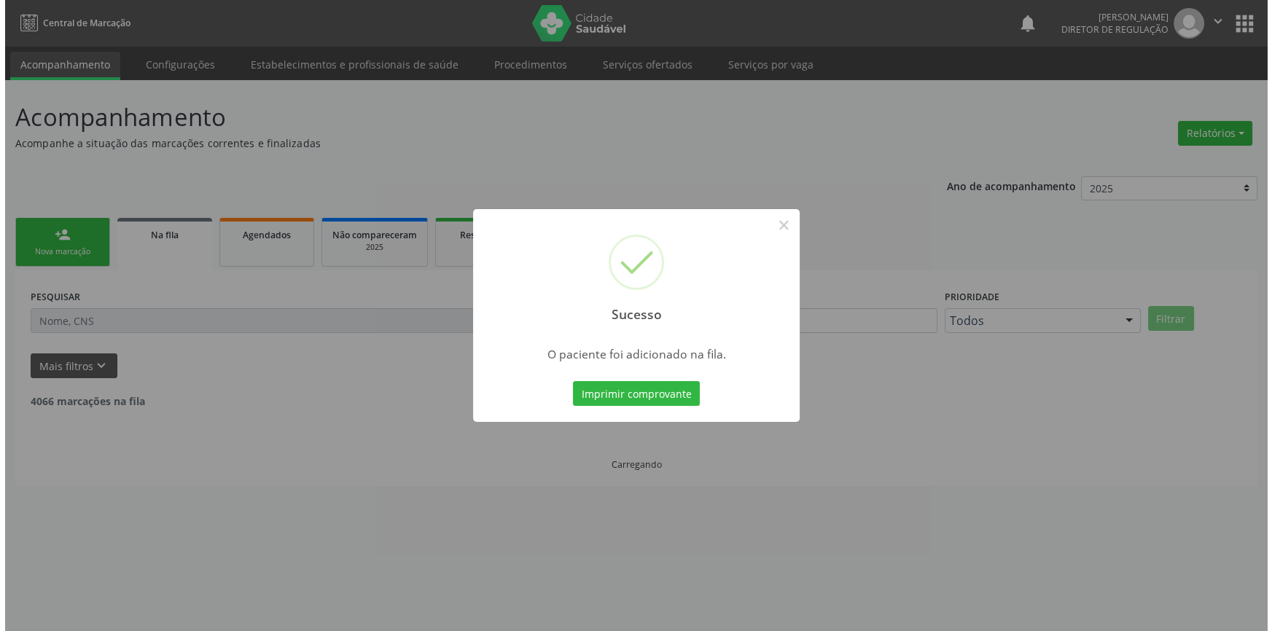
scroll to position [0, 0]
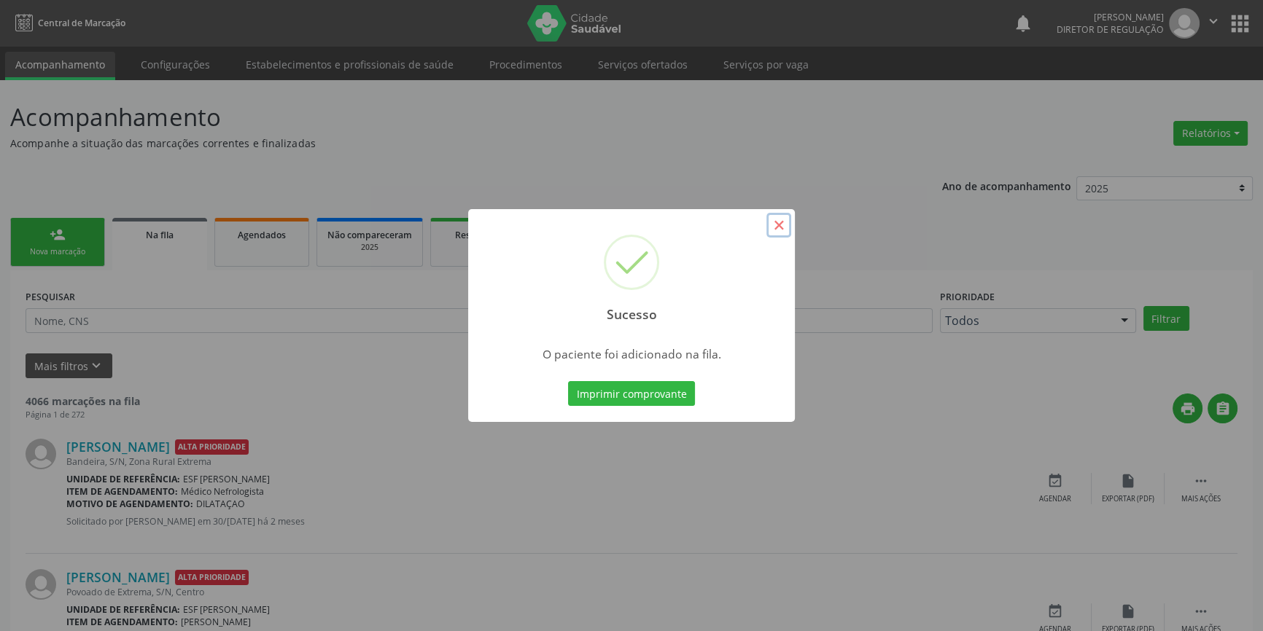
click at [773, 225] on button "×" at bounding box center [778, 225] width 25 height 25
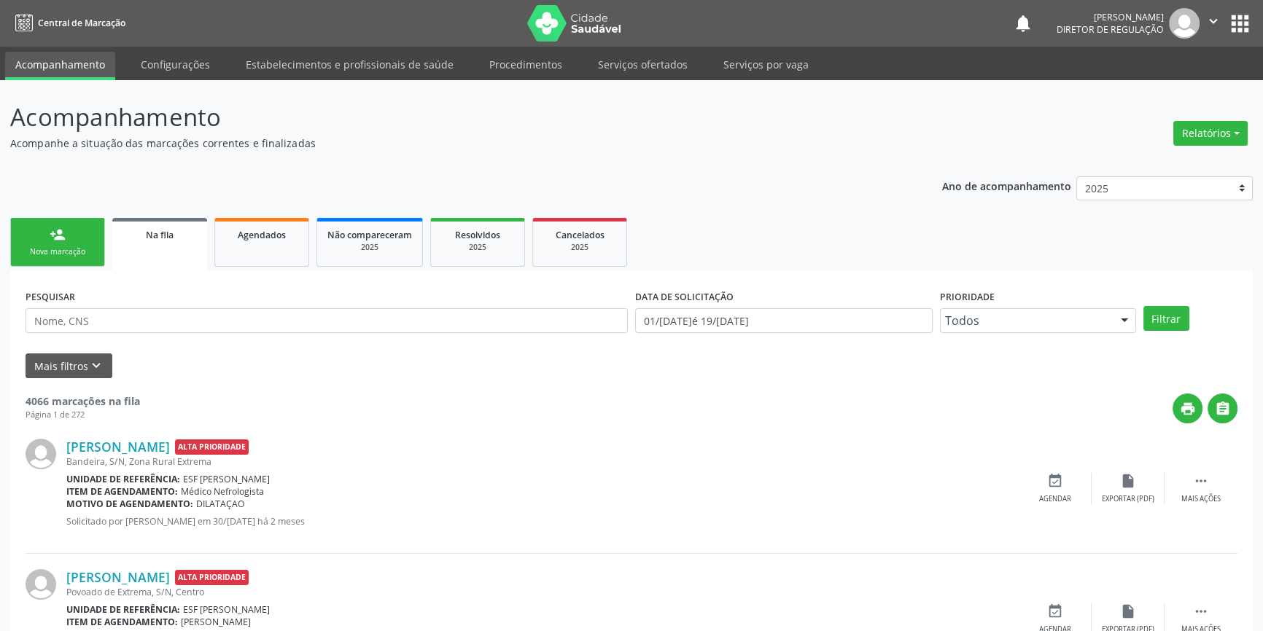
click at [87, 260] on link "person_add Nova marcação" at bounding box center [57, 242] width 95 height 49
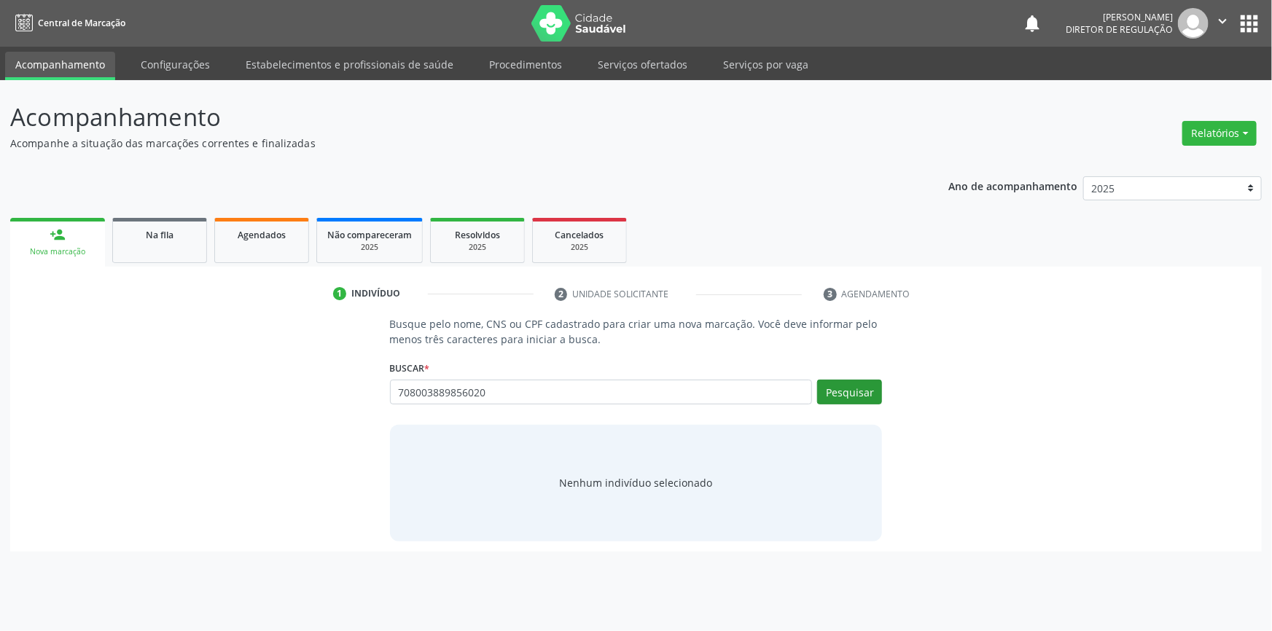
type input "708003889856020"
click at [847, 388] on button "Pesquisar" at bounding box center [849, 392] width 65 height 25
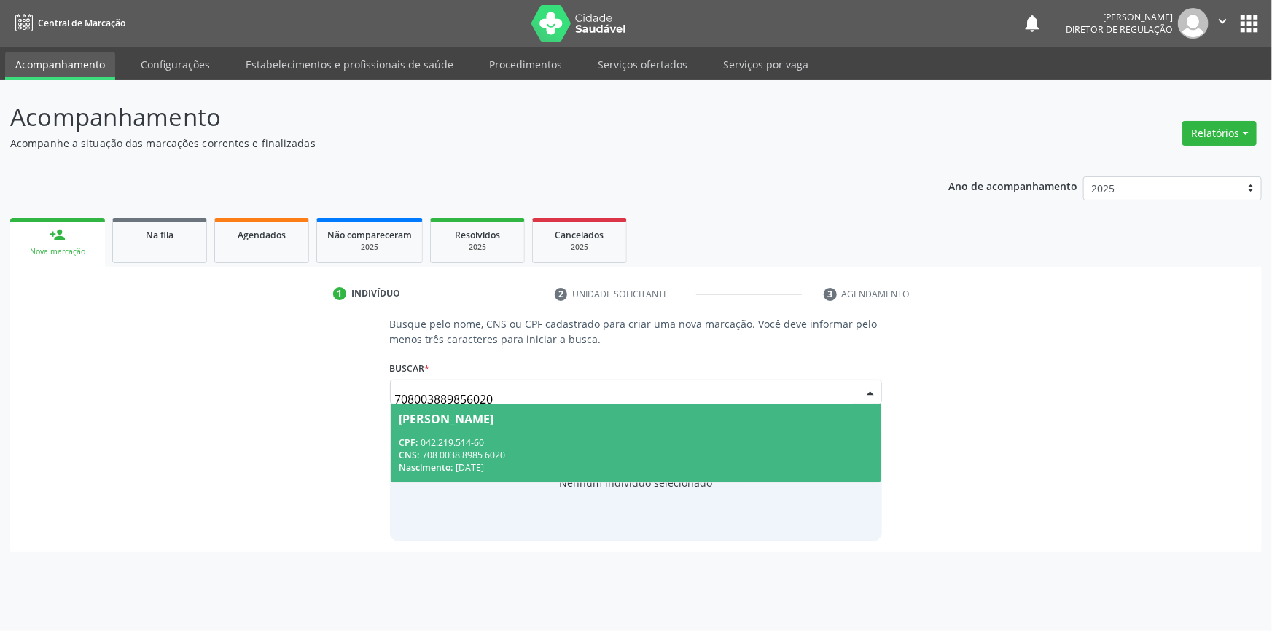
click at [504, 429] on span "Leidiana de Sousa Coelho CPF: 042.219.514-60 CNS: 708 0038 8985 6020 Nascimento…" at bounding box center [636, 444] width 491 height 78
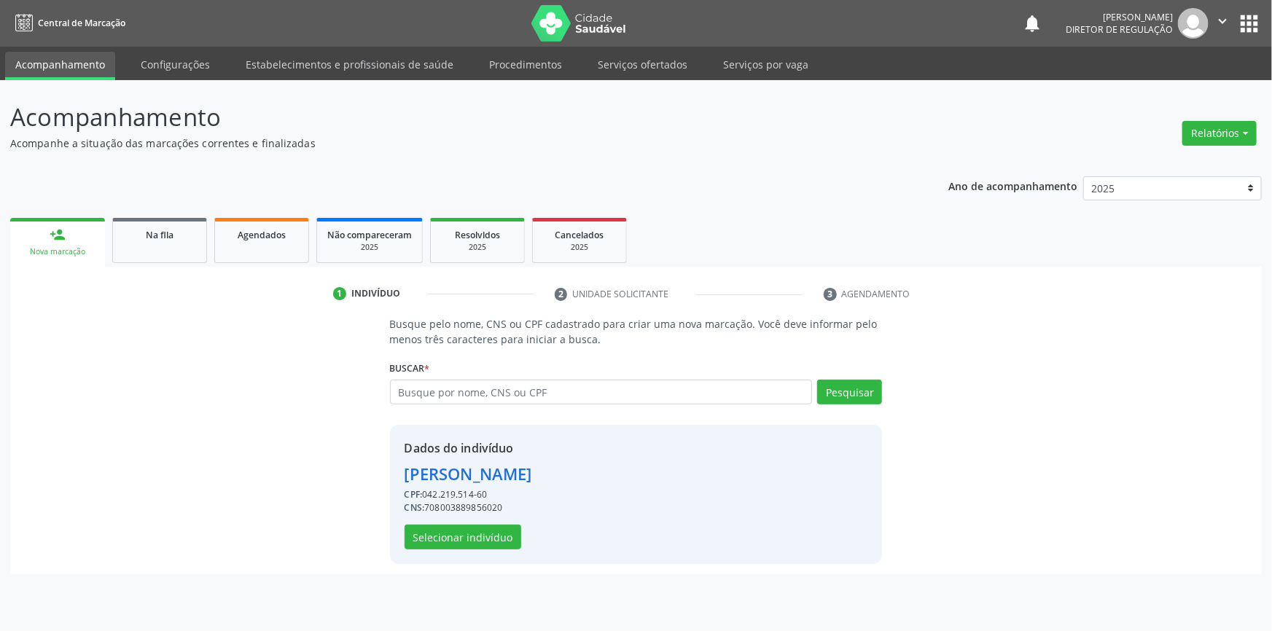
click at [446, 554] on div "Dados do indivíduo Leidiana de Sousa Coelho CPF: 042.219.514-60 CNS: 7080038898…" at bounding box center [636, 494] width 493 height 139
click at [445, 547] on button "Selecionar indivíduo" at bounding box center [463, 537] width 117 height 25
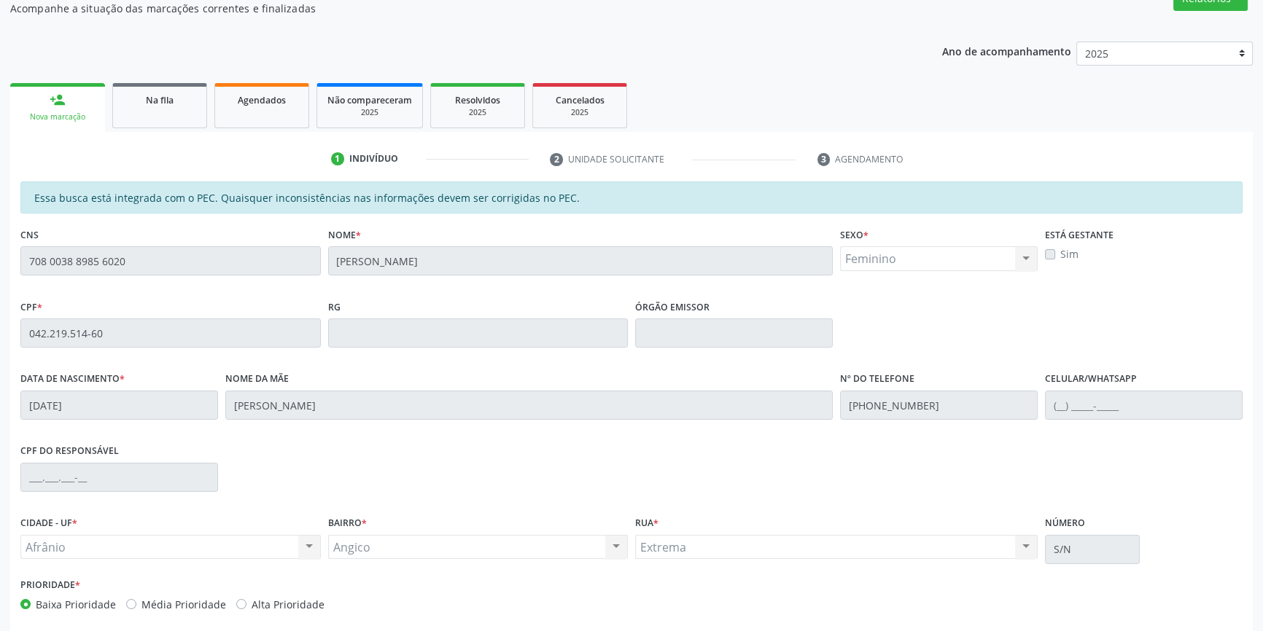
scroll to position [200, 0]
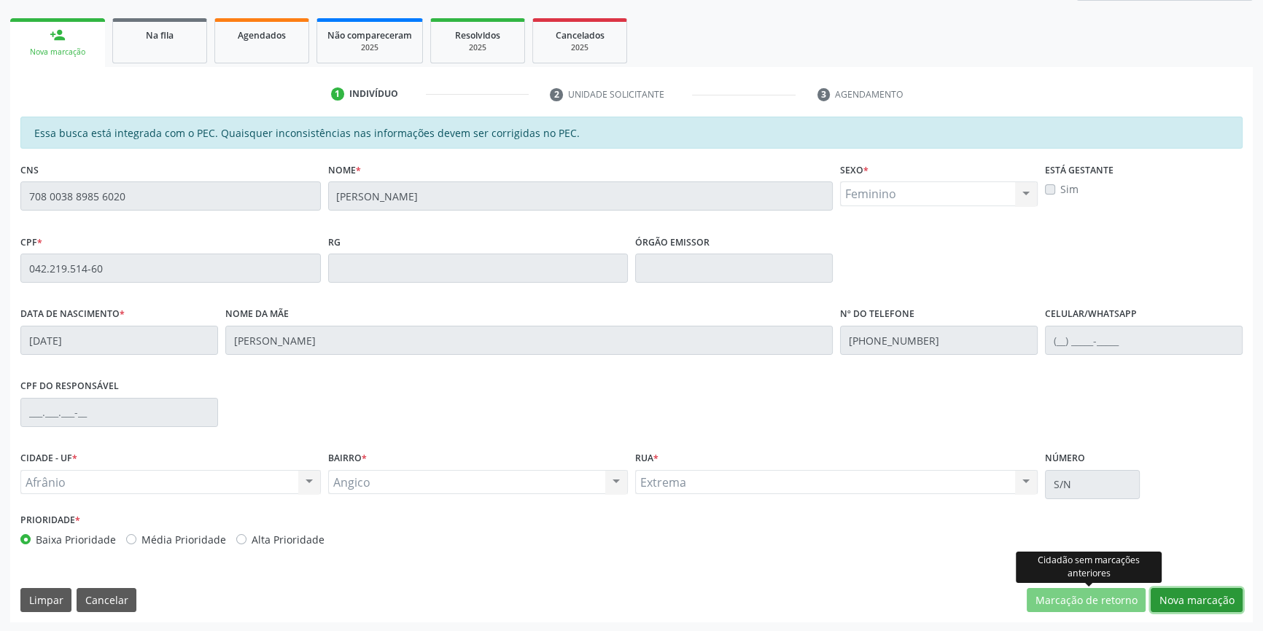
click at [1198, 593] on button "Nova marcação" at bounding box center [1196, 600] width 92 height 25
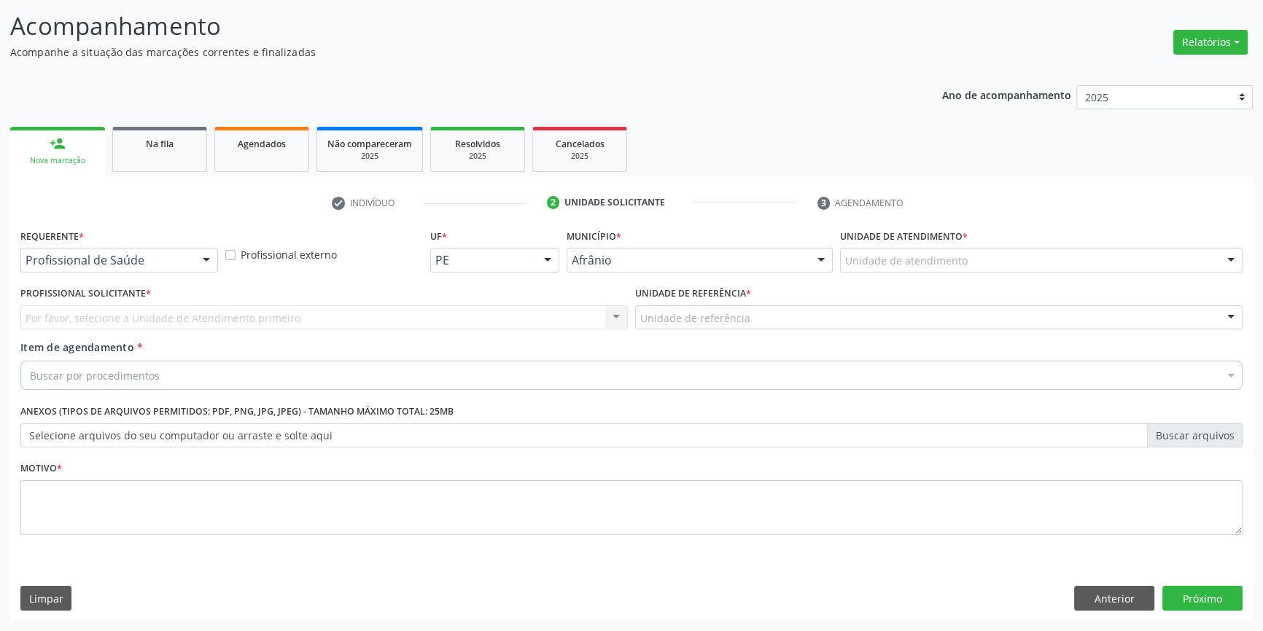
scroll to position [90, 0]
drag, startPoint x: 904, startPoint y: 281, endPoint x: 933, endPoint y: 260, distance: 36.0
click at [905, 281] on div "Unidade de atendimento * Unidade de atendimento Academia da Saude de Afranio Ac…" at bounding box center [1041, 255] width 410 height 57
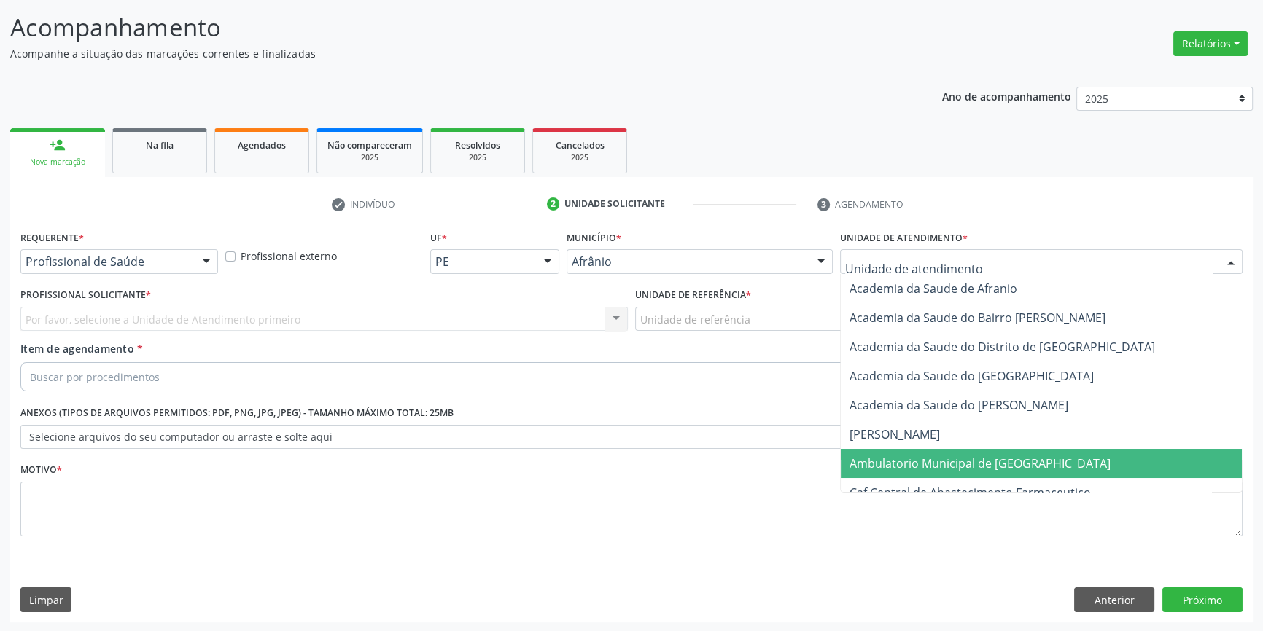
click at [925, 459] on span "Ambulatorio Municipal de [GEOGRAPHIC_DATA]" at bounding box center [979, 464] width 261 height 16
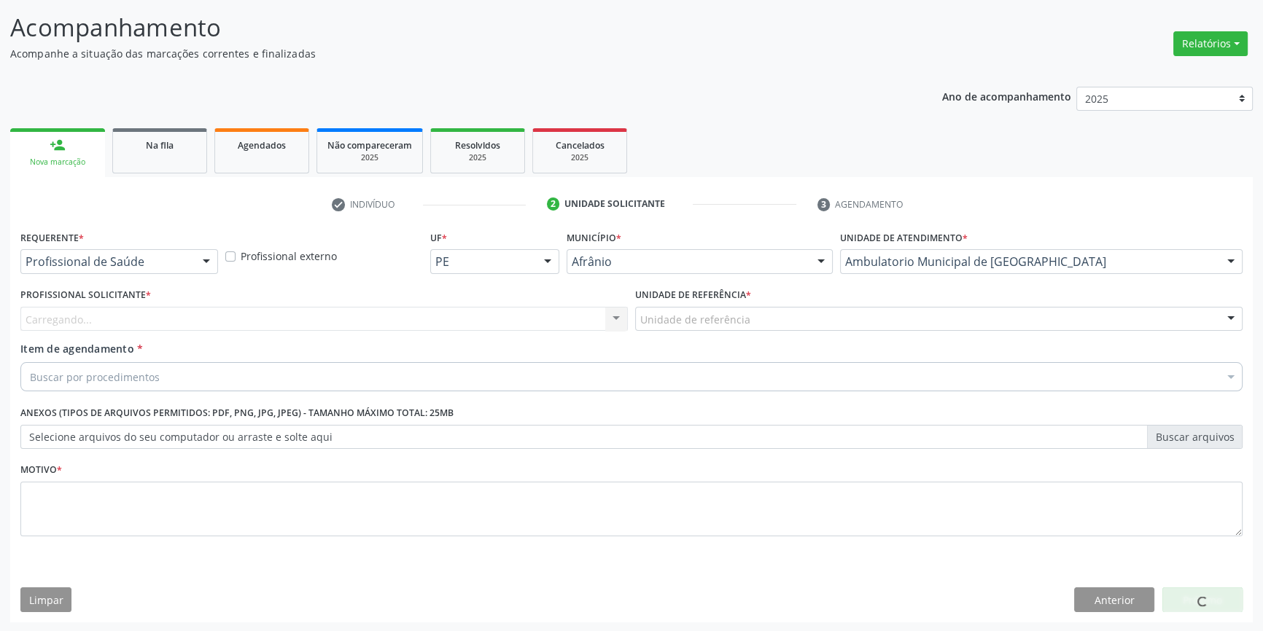
click at [766, 336] on div "Unidade de referência * Unidade de referência ESF de Extrema ESF de Barra das M…" at bounding box center [938, 312] width 615 height 57
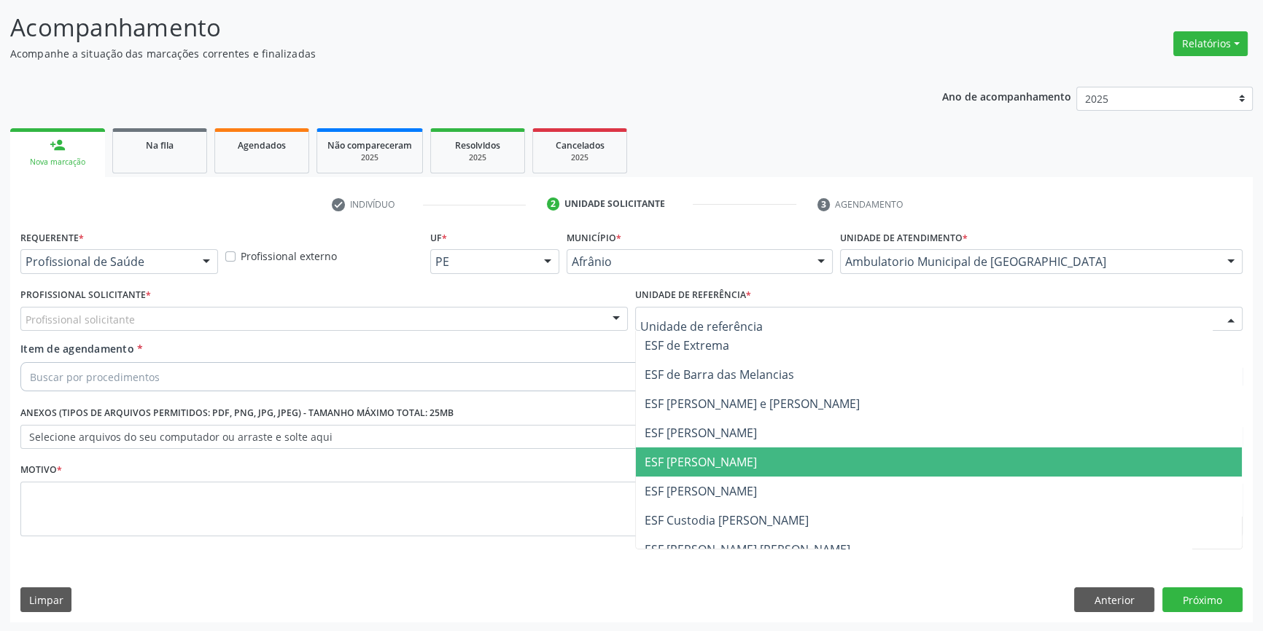
click at [728, 456] on span "ESF [PERSON_NAME]" at bounding box center [700, 462] width 112 height 16
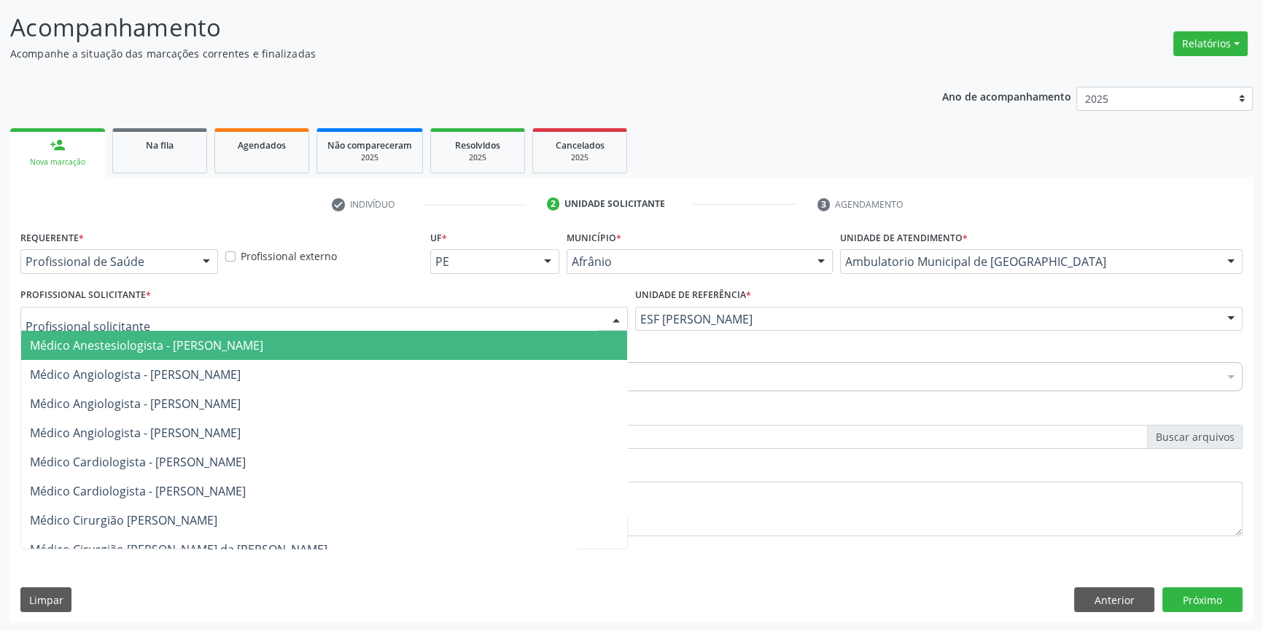
click at [461, 314] on div at bounding box center [323, 319] width 607 height 25
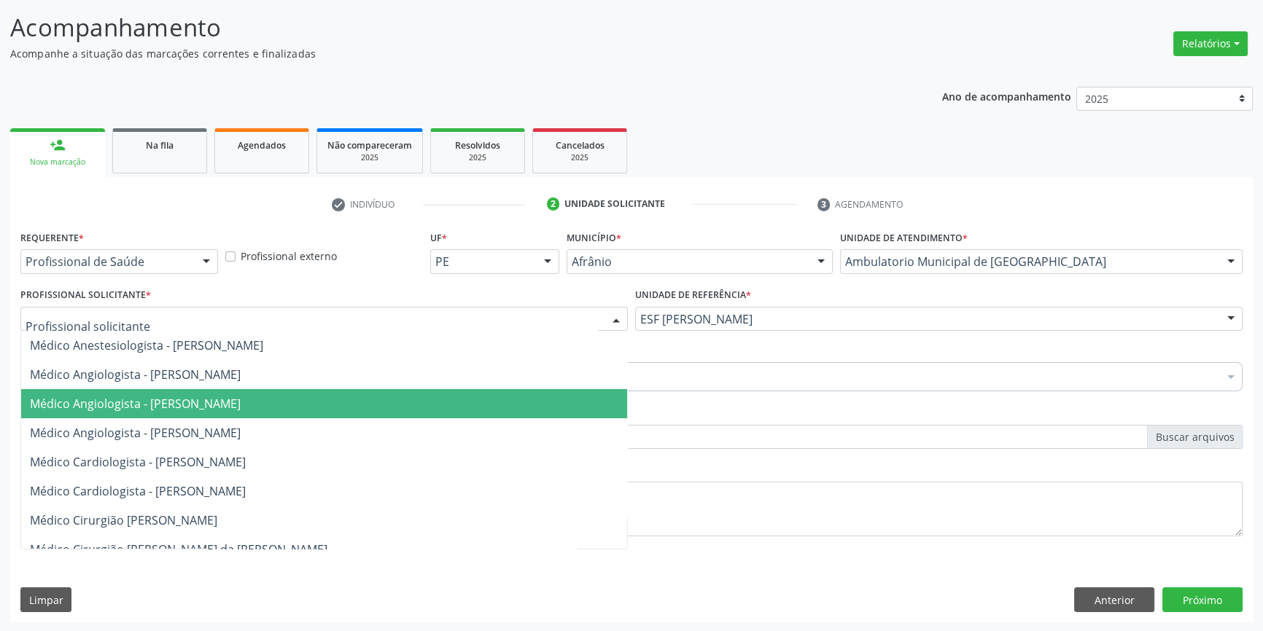
click at [270, 392] on span "Médico Angiologista - Luis Henrique de Sa Nunes" at bounding box center [324, 403] width 606 height 29
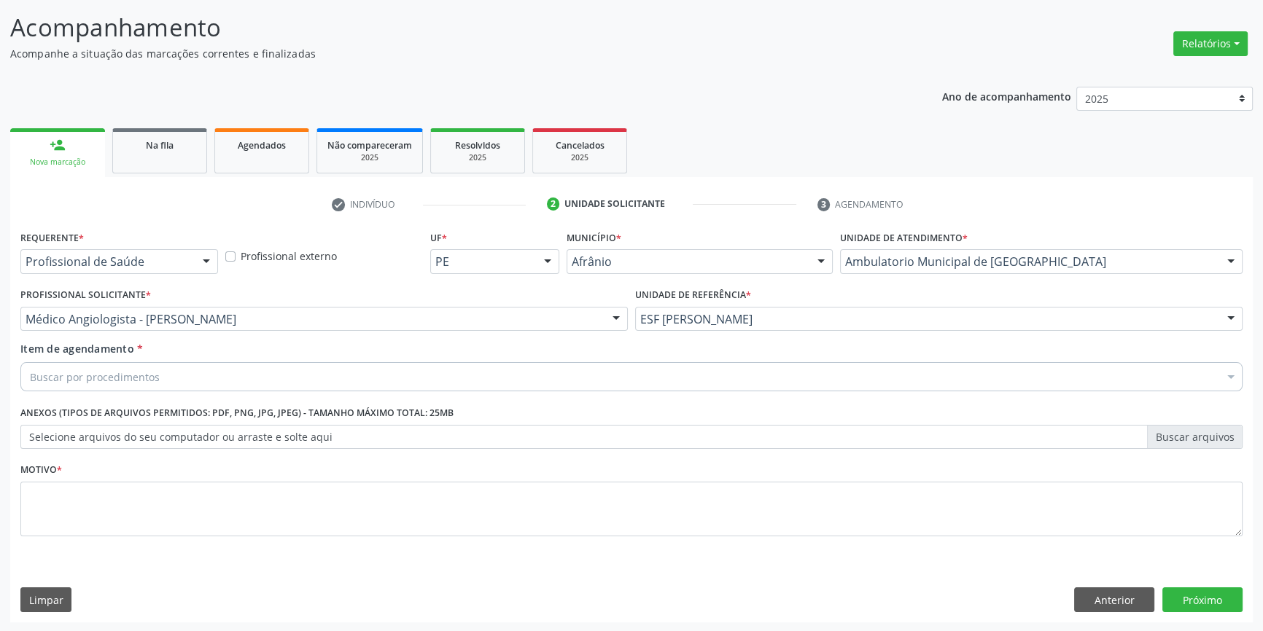
click at [253, 382] on div "Buscar por procedimentos" at bounding box center [631, 376] width 1222 height 29
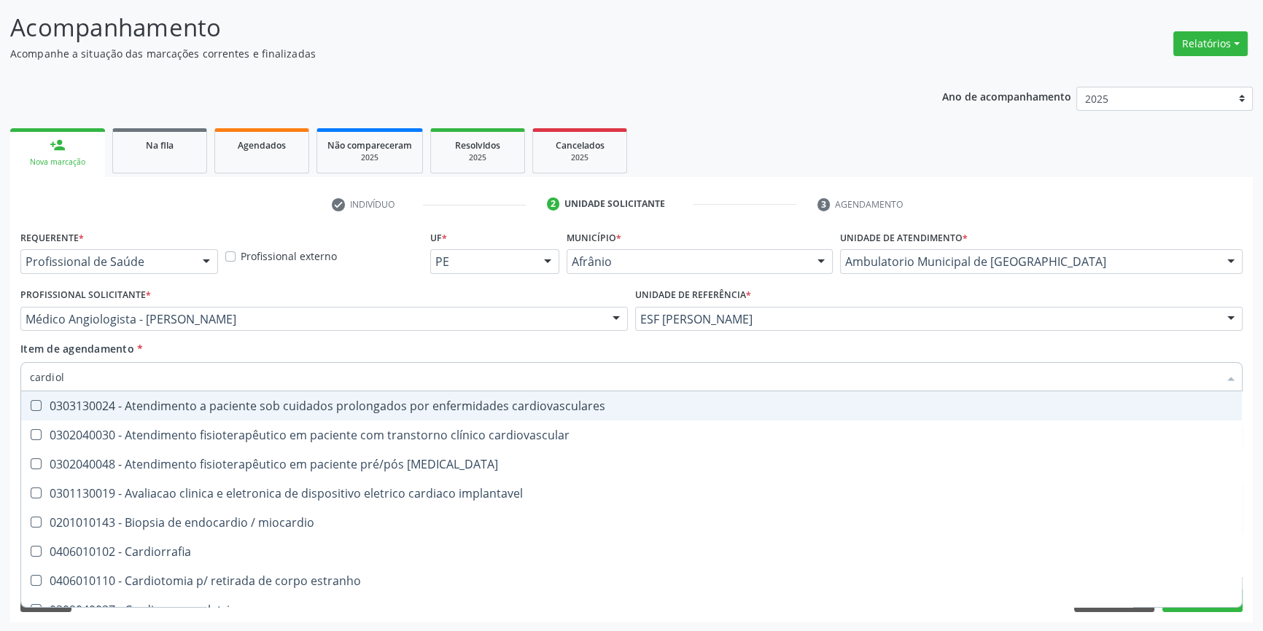
type input "cardiolo"
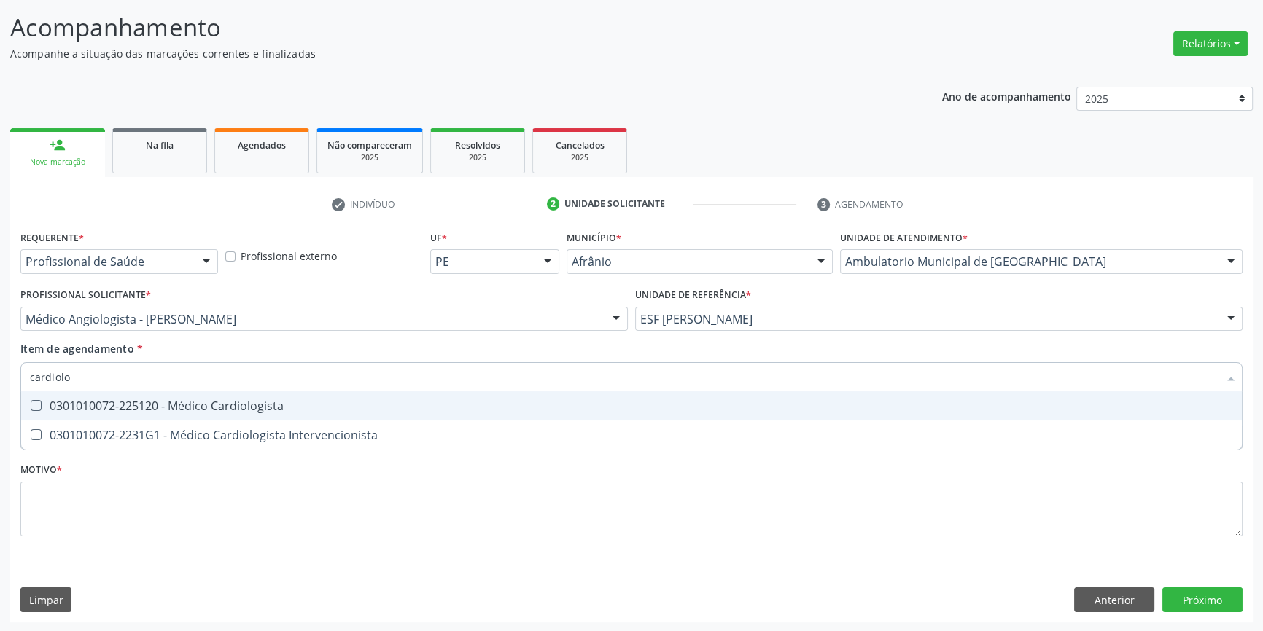
click at [314, 414] on span "0301010072-225120 - Médico Cardiologista" at bounding box center [631, 405] width 1220 height 29
checkbox Cardiologista "true"
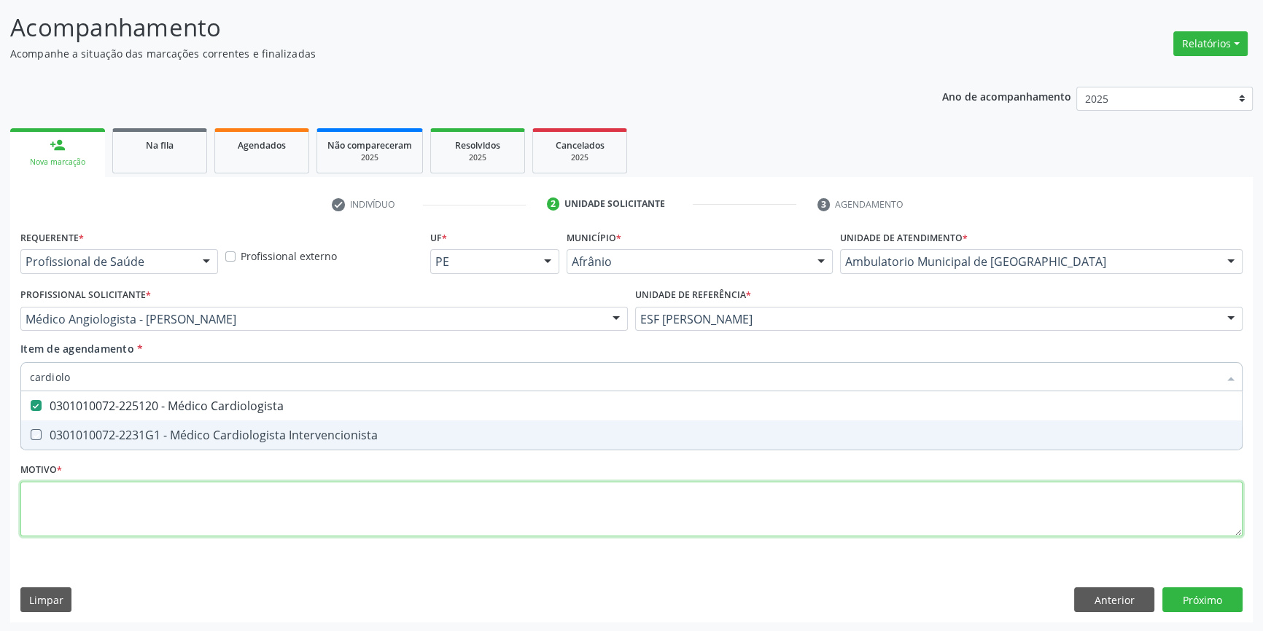
click at [263, 502] on div "Requerente * Profissional de Saúde Profissional de Saúde Paciente Nenhum result…" at bounding box center [631, 392] width 1222 height 330
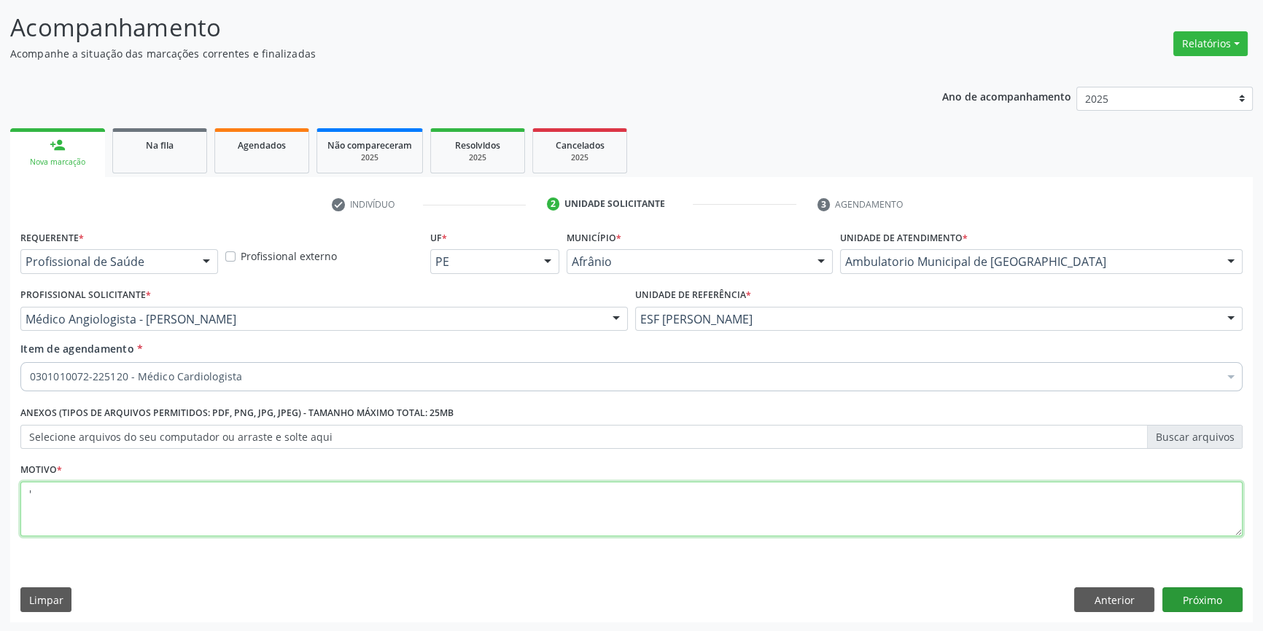
type textarea "'"
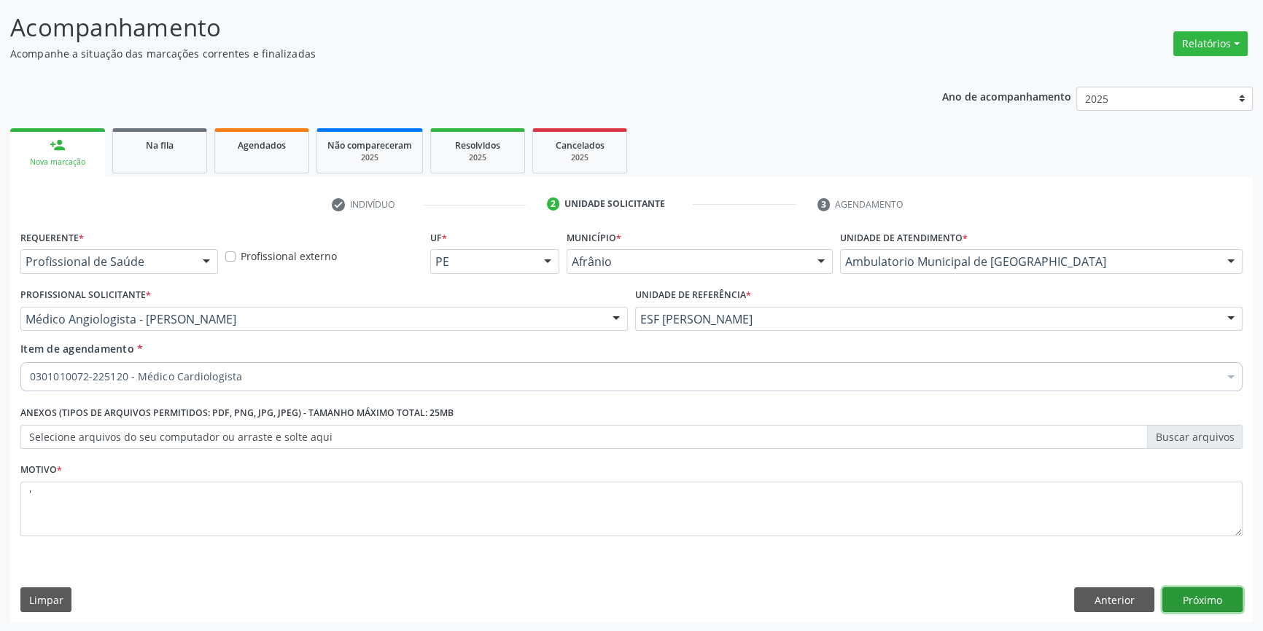
click at [1230, 609] on button "Próximo" at bounding box center [1202, 600] width 80 height 25
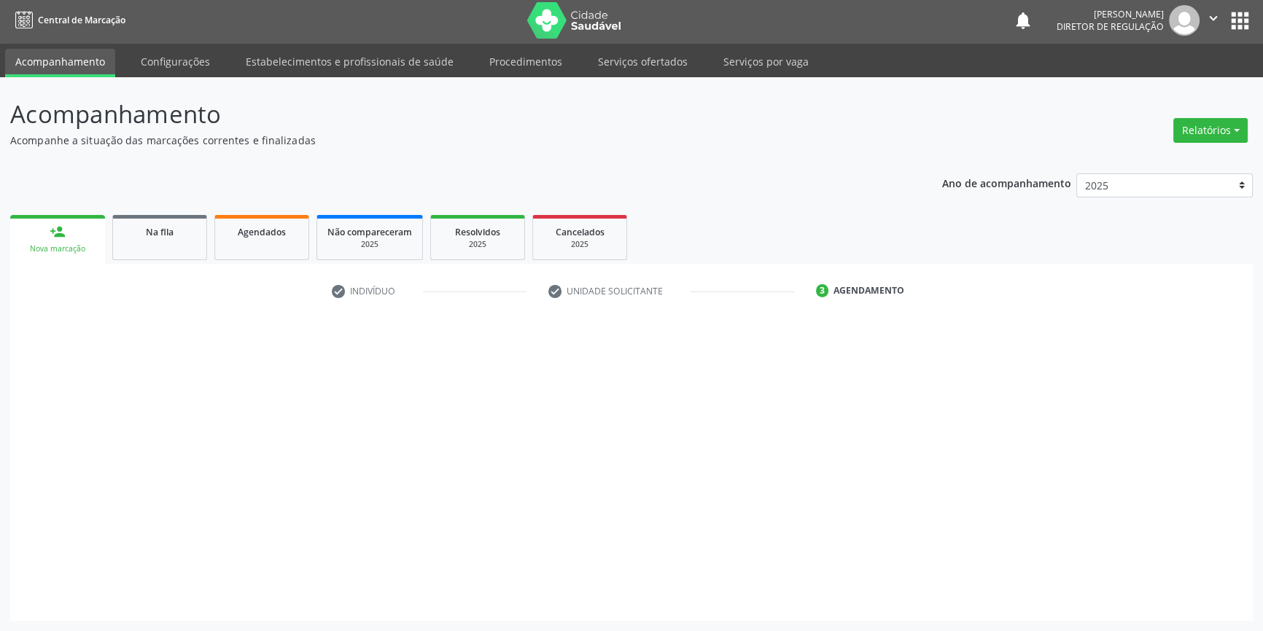
scroll to position [1, 0]
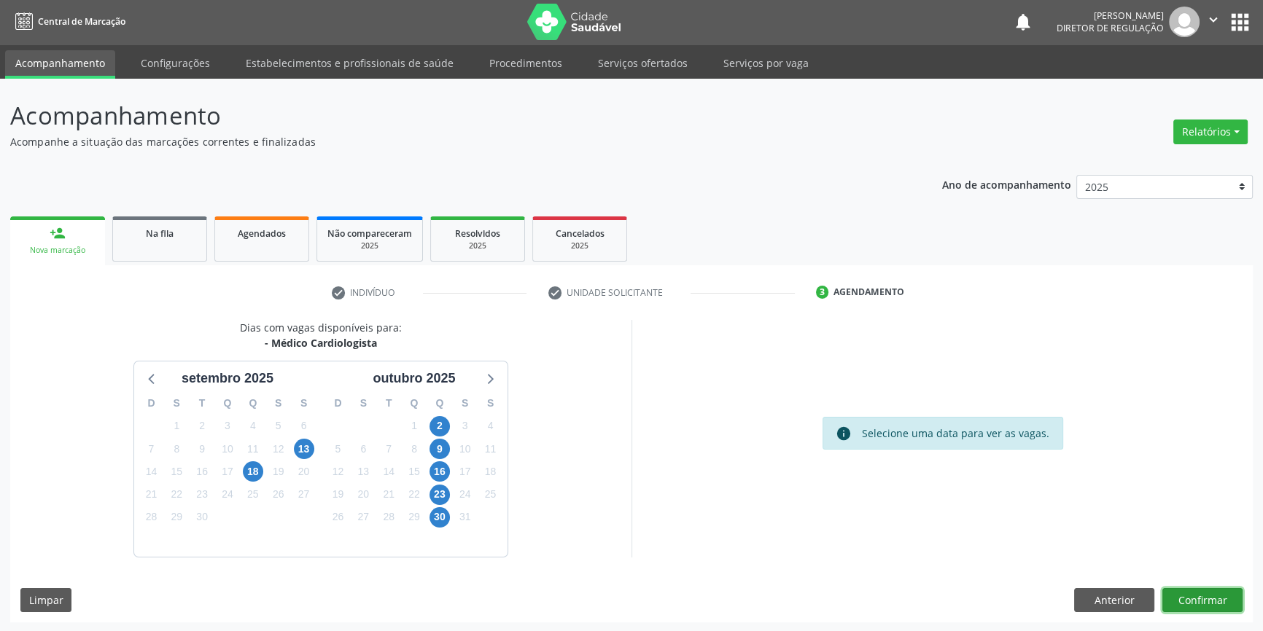
click at [1195, 591] on button "Confirmar" at bounding box center [1202, 600] width 80 height 25
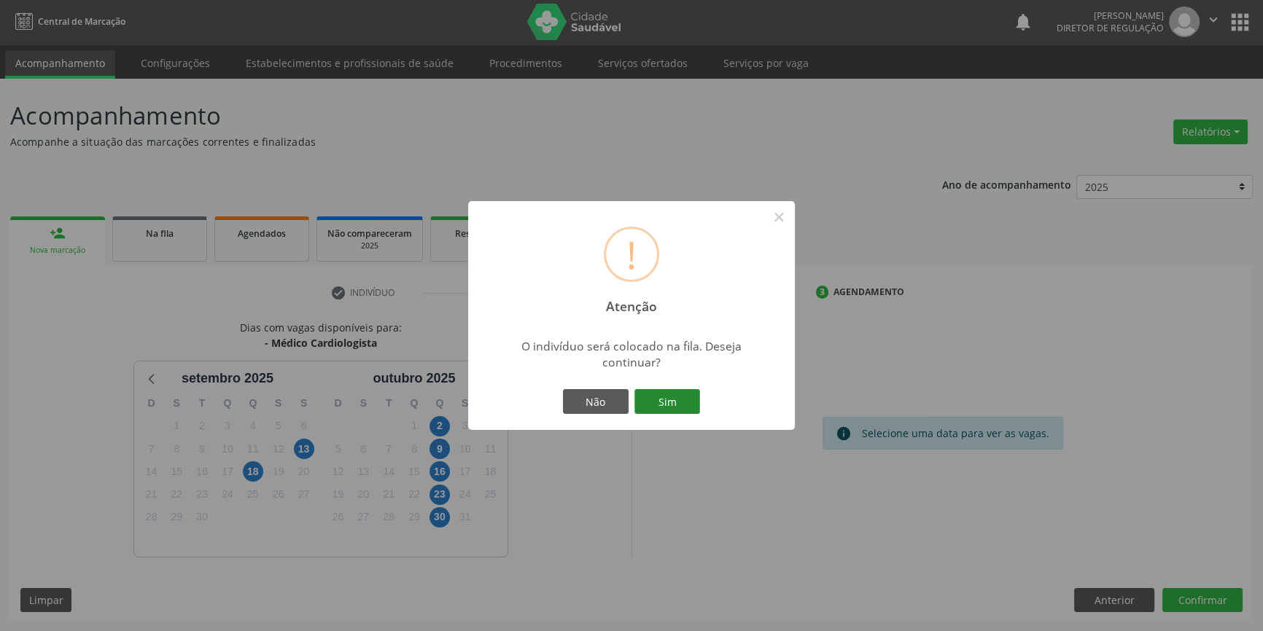
click at [657, 391] on button "Sim" at bounding box center [667, 401] width 66 height 25
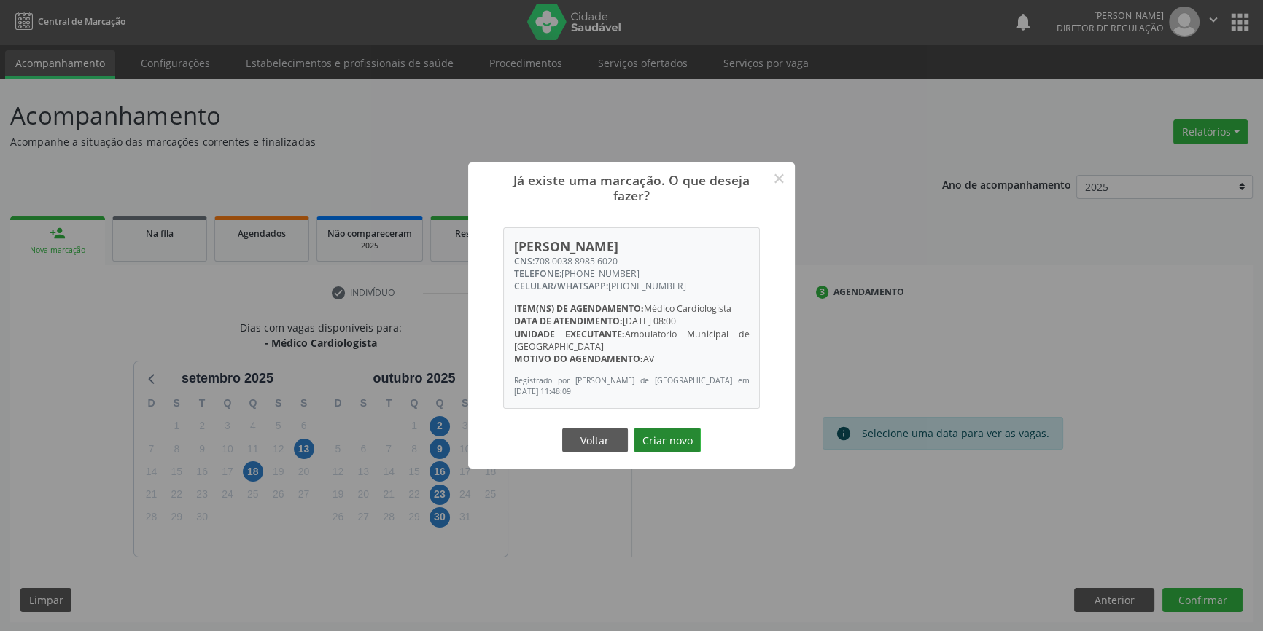
click at [680, 441] on button "Criar novo" at bounding box center [666, 440] width 67 height 25
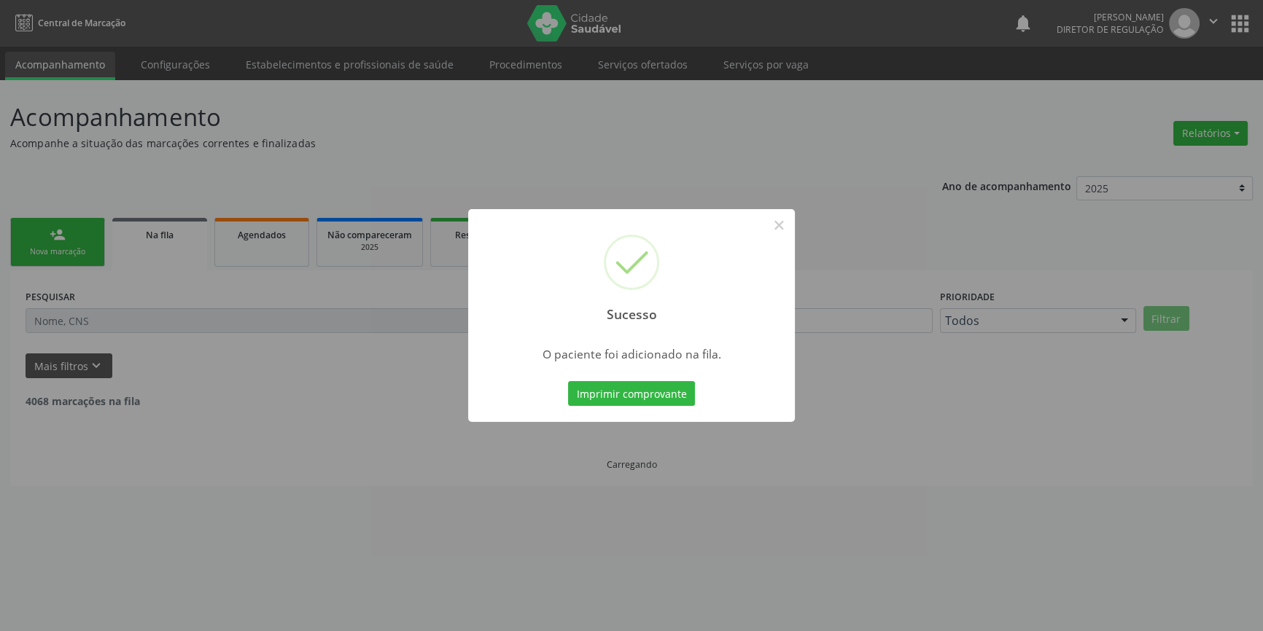
scroll to position [0, 0]
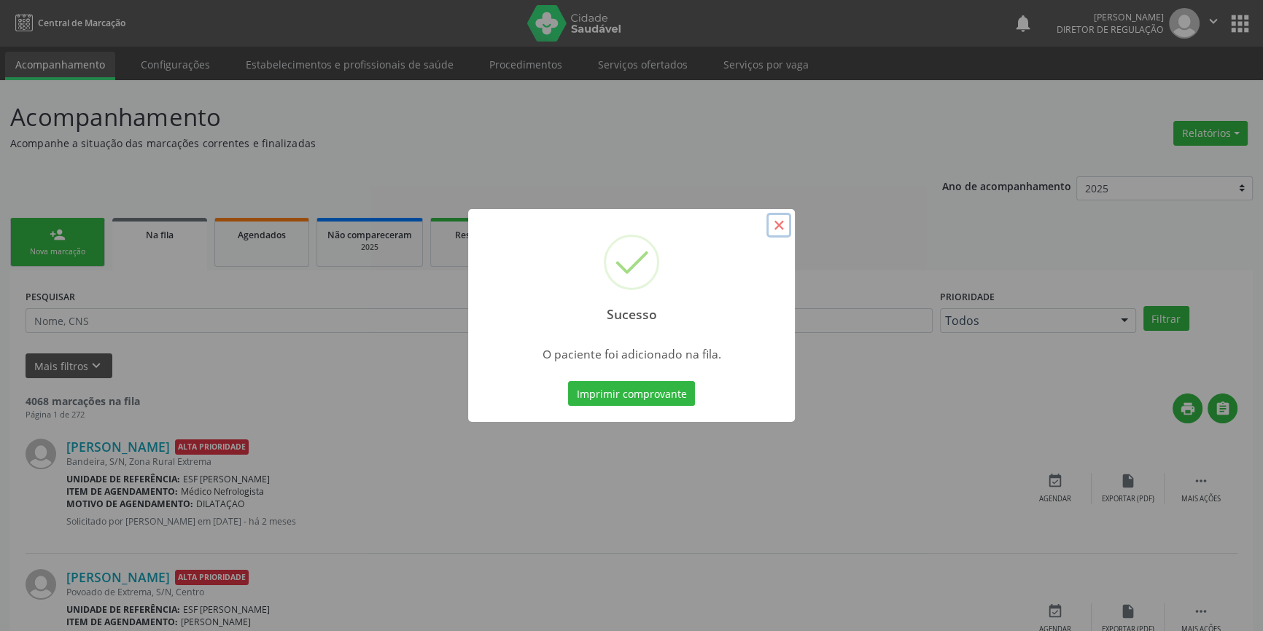
click at [787, 219] on button "×" at bounding box center [778, 225] width 25 height 25
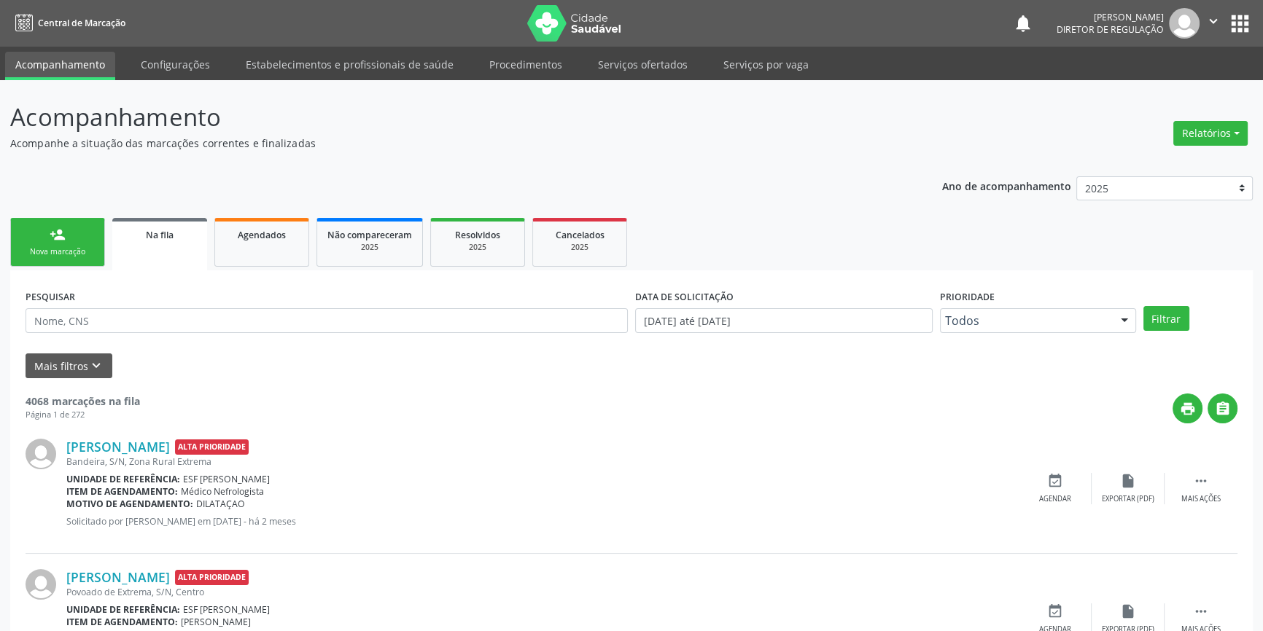
click at [64, 235] on div "person_add" at bounding box center [58, 235] width 16 height 16
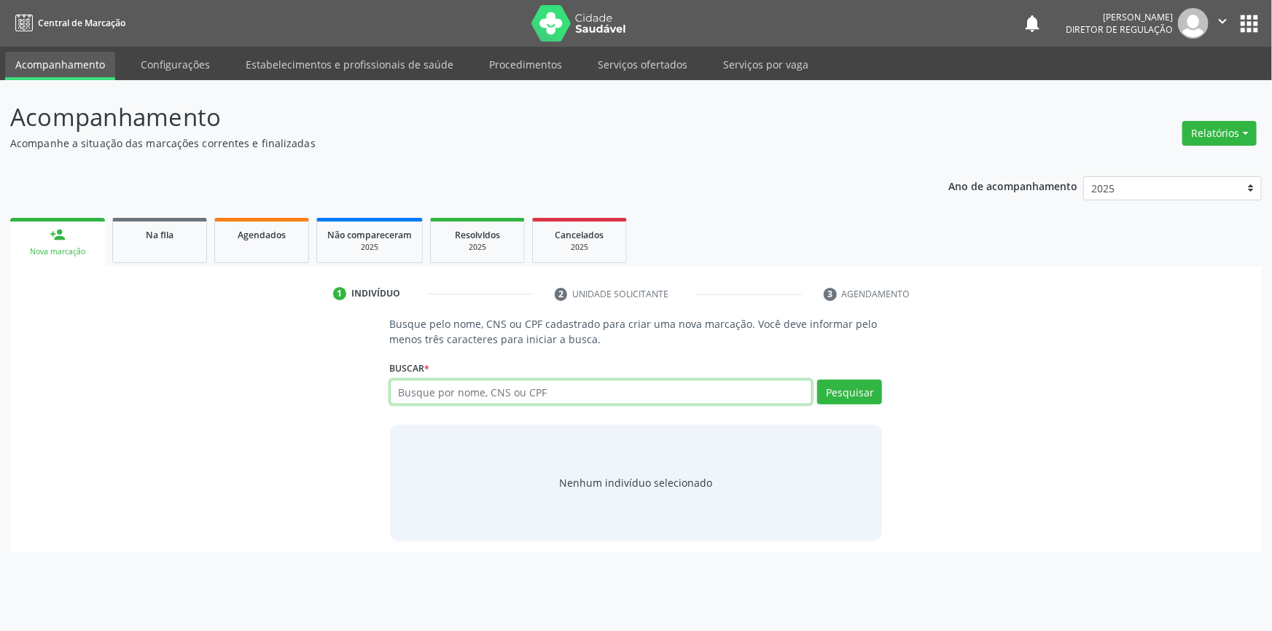
click at [465, 386] on input "text" at bounding box center [601, 392] width 423 height 25
type input "10453236405"
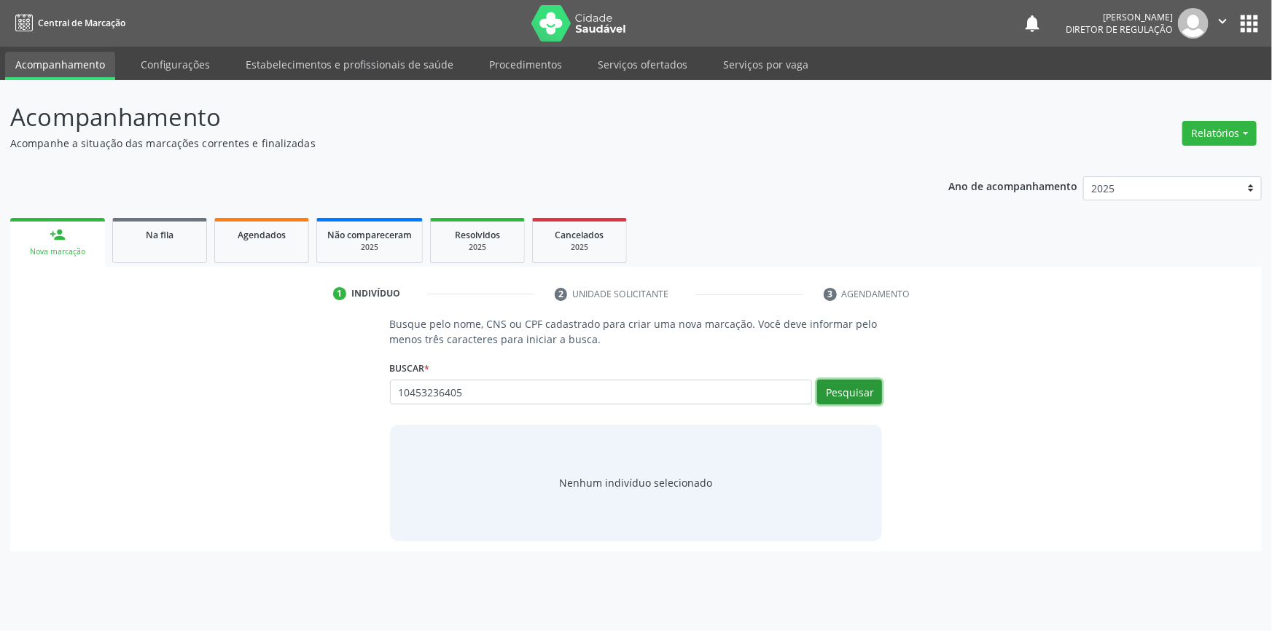
click at [861, 394] on button "Pesquisar" at bounding box center [849, 392] width 65 height 25
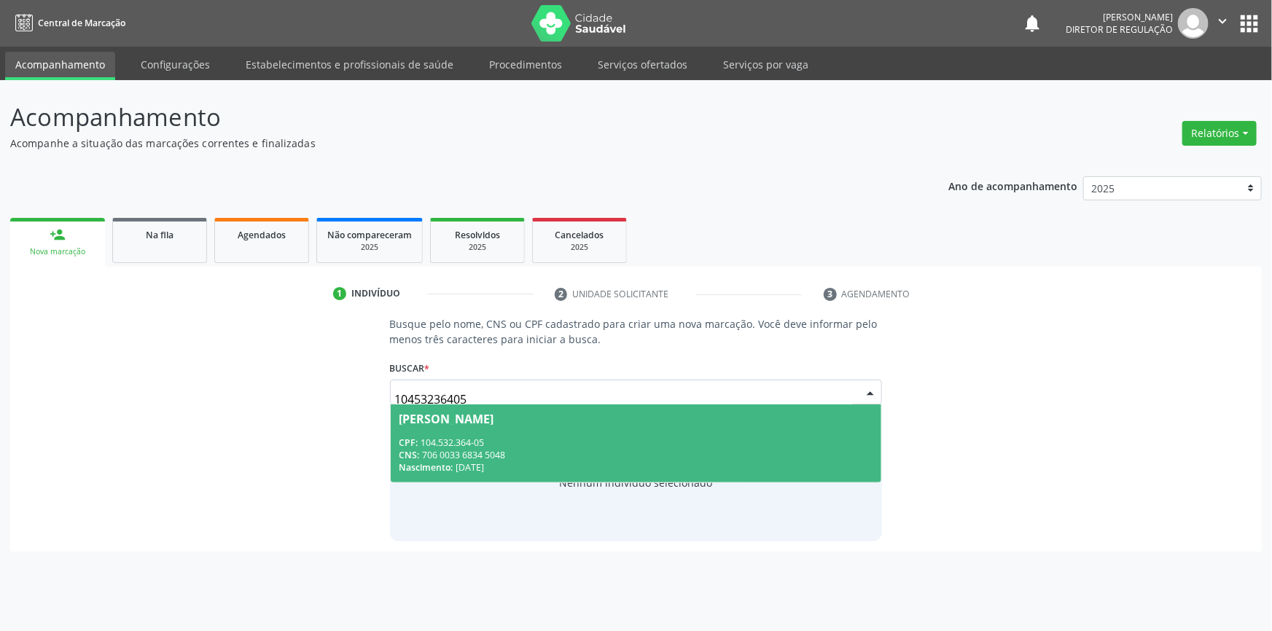
click at [566, 442] on div "CPF: 104.532.364-05" at bounding box center [636, 443] width 474 height 12
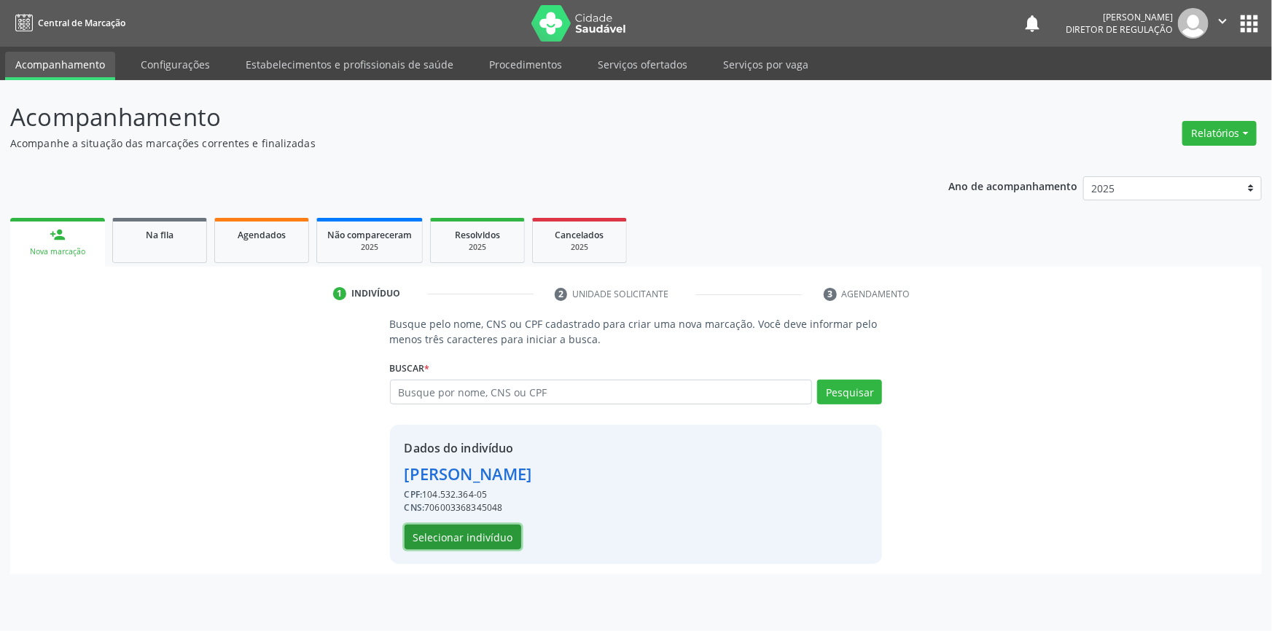
click at [499, 534] on button "Selecionar indivíduo" at bounding box center [463, 537] width 117 height 25
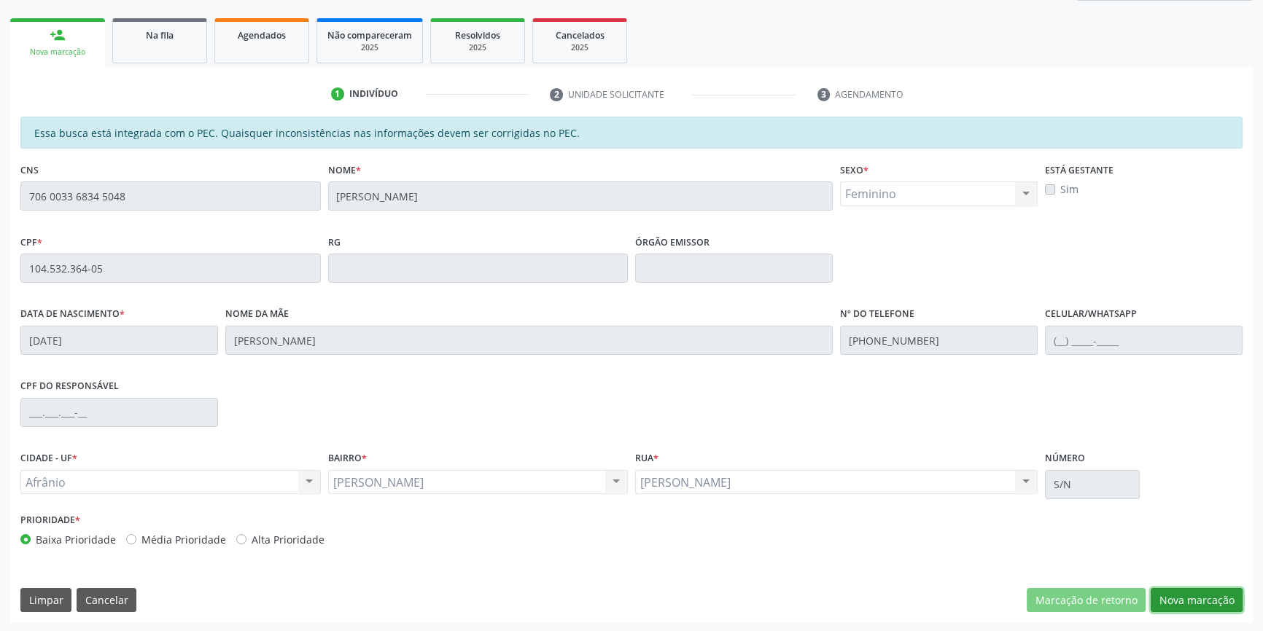
click at [1178, 604] on button "Nova marcação" at bounding box center [1196, 600] width 92 height 25
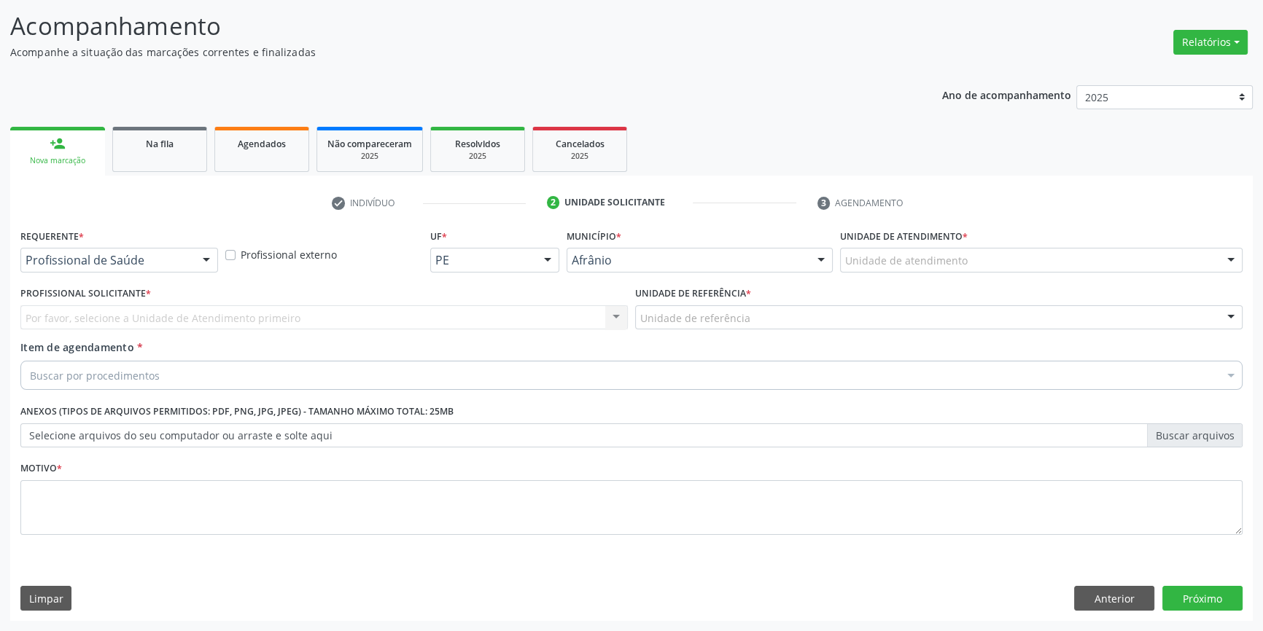
scroll to position [90, 0]
click at [915, 243] on label "Unidade de atendimento *" at bounding box center [904, 238] width 128 height 23
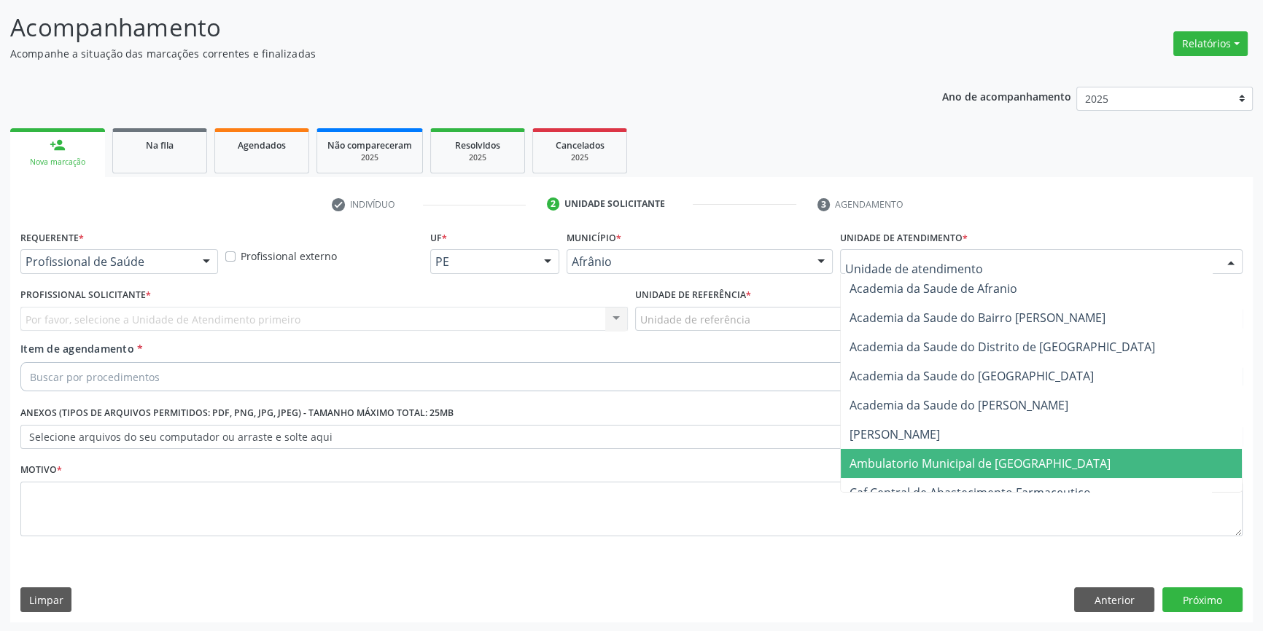
click at [906, 459] on span "Ambulatorio Municipal de [GEOGRAPHIC_DATA]" at bounding box center [979, 464] width 261 height 16
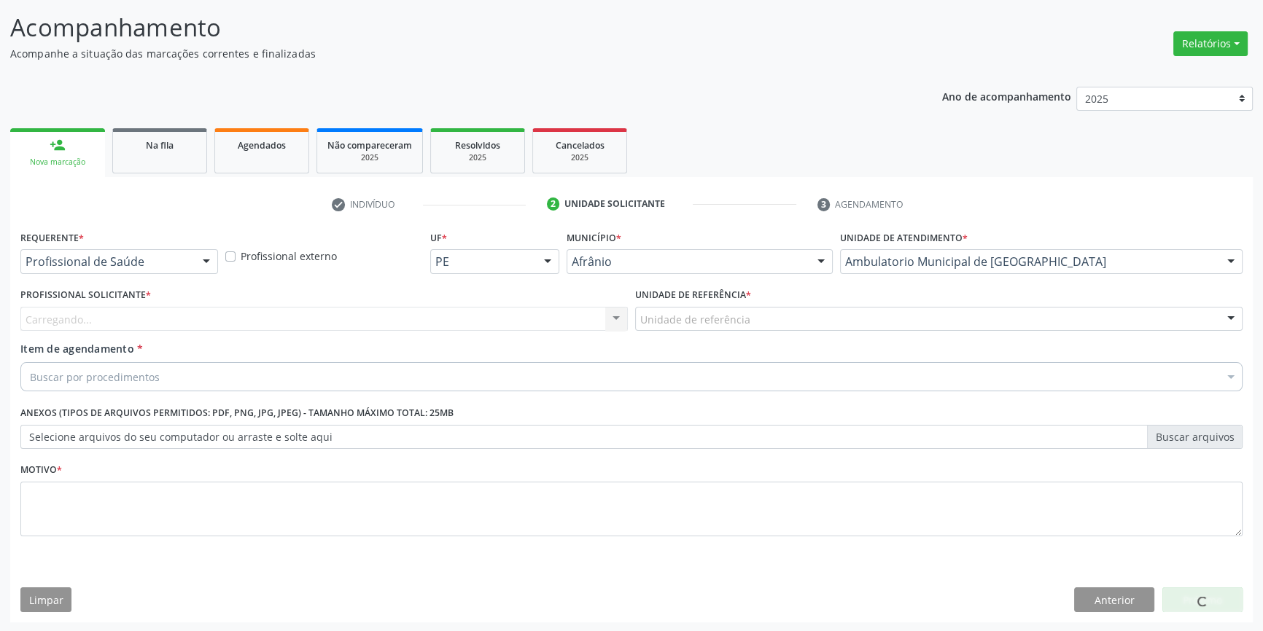
click at [741, 307] on div "Unidade de referência" at bounding box center [938, 319] width 607 height 25
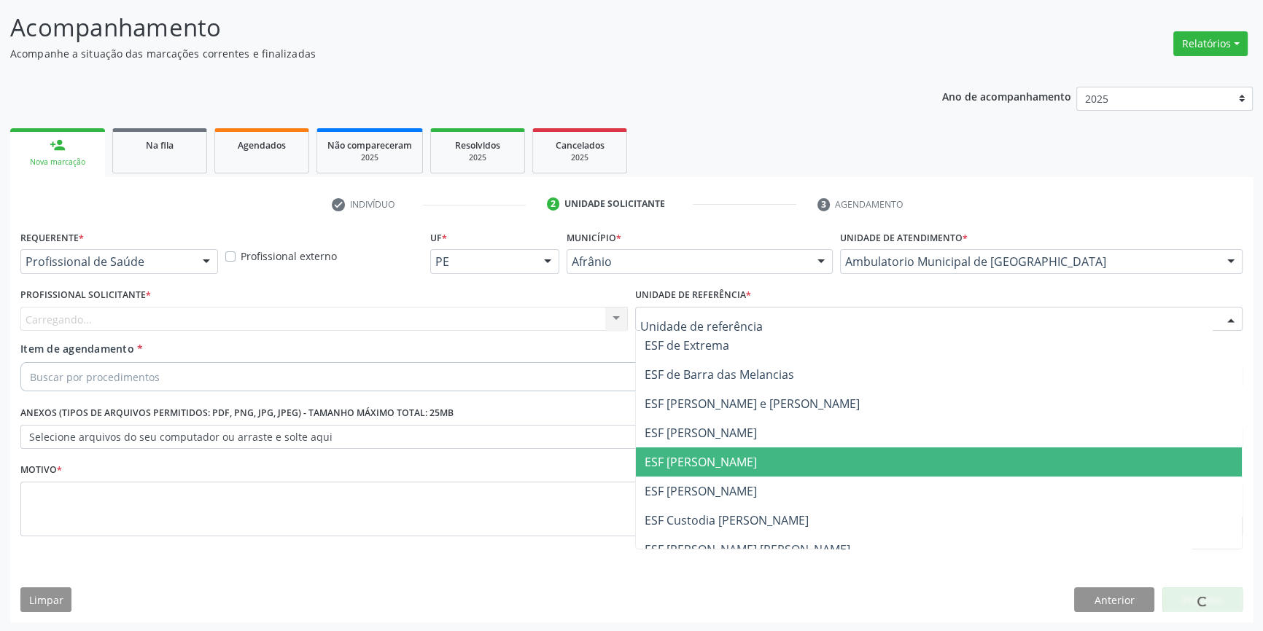
click at [711, 454] on span "ESF [PERSON_NAME]" at bounding box center [700, 462] width 112 height 16
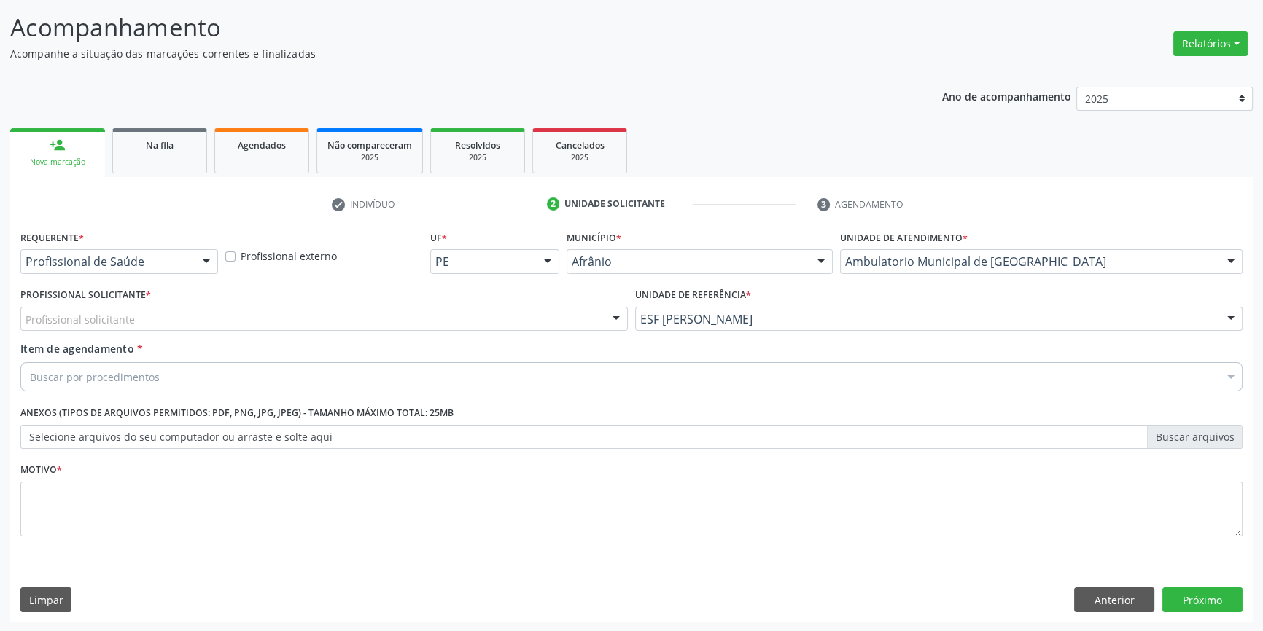
click at [512, 321] on div "Profissional solicitante" at bounding box center [323, 319] width 607 height 25
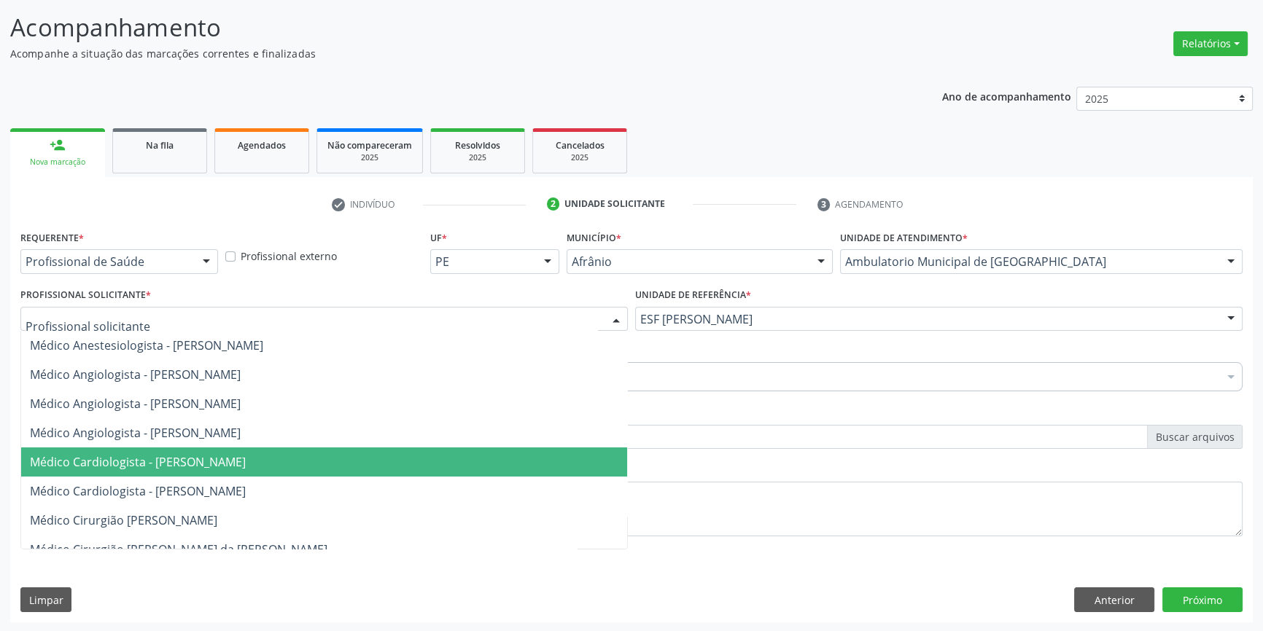
click at [235, 449] on span "Médico Cardiologista - [PERSON_NAME]" at bounding box center [324, 462] width 606 height 29
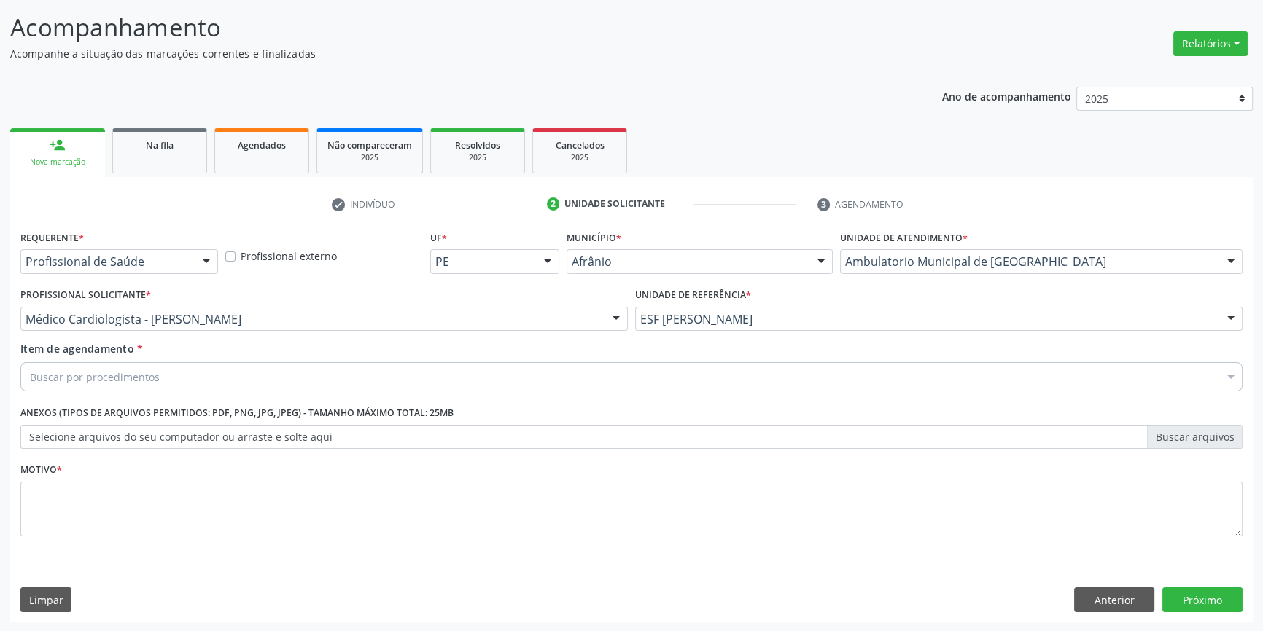
click at [218, 379] on div "Buscar por procedimentos" at bounding box center [631, 376] width 1222 height 29
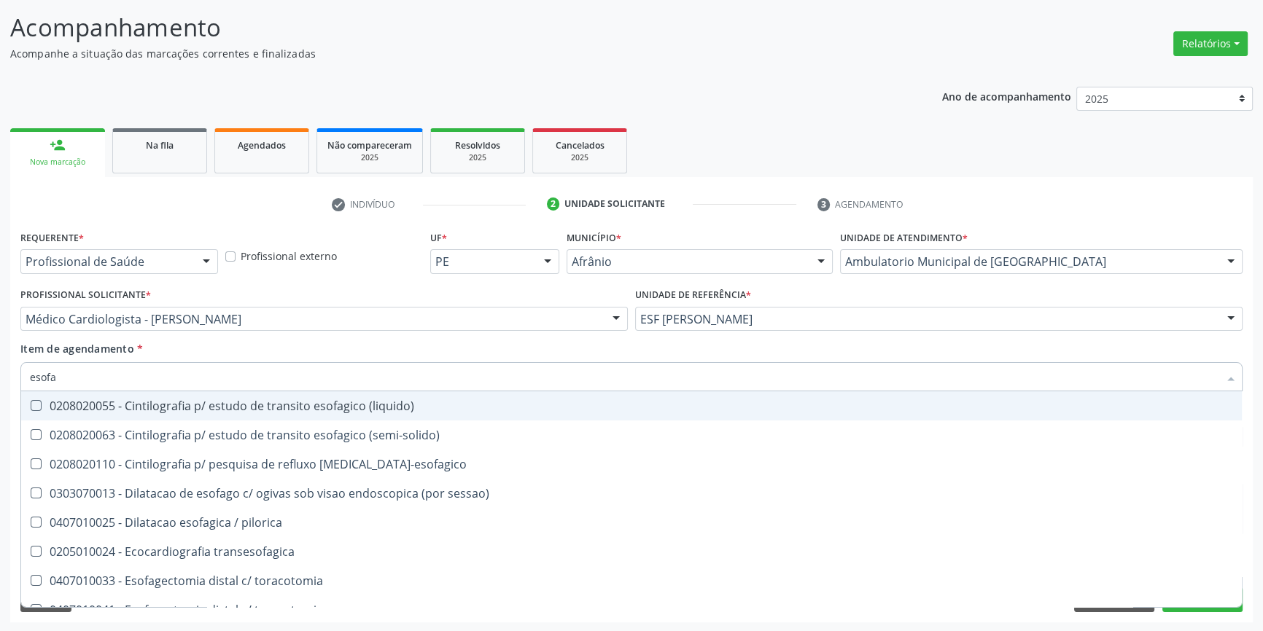
type input "esofag"
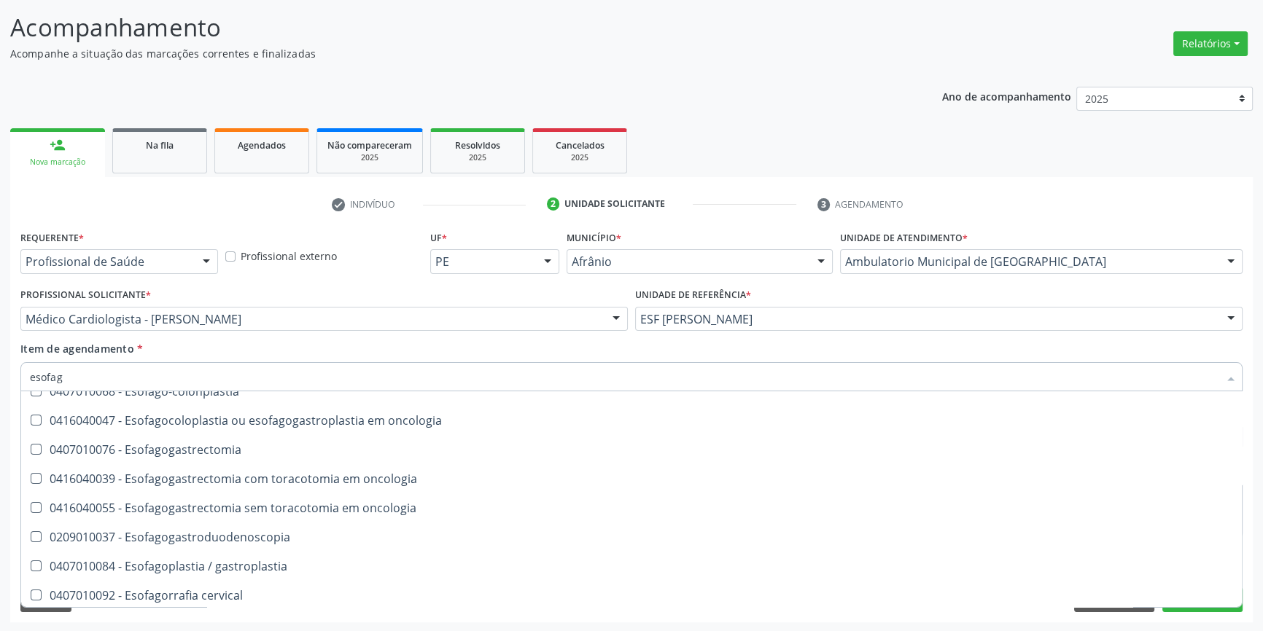
scroll to position [265, 0]
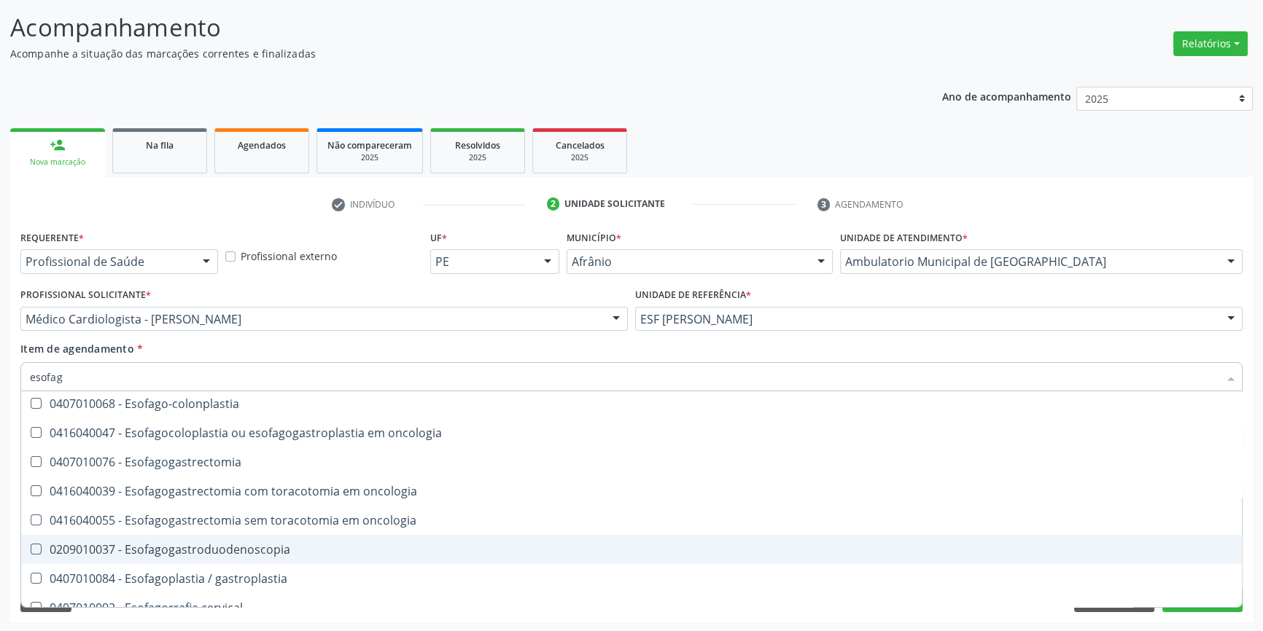
click at [249, 549] on div "0209010037 - Esofagogastroduodenoscopia" at bounding box center [631, 550] width 1203 height 12
checkbox Esofagogastroduodenoscopia "true"
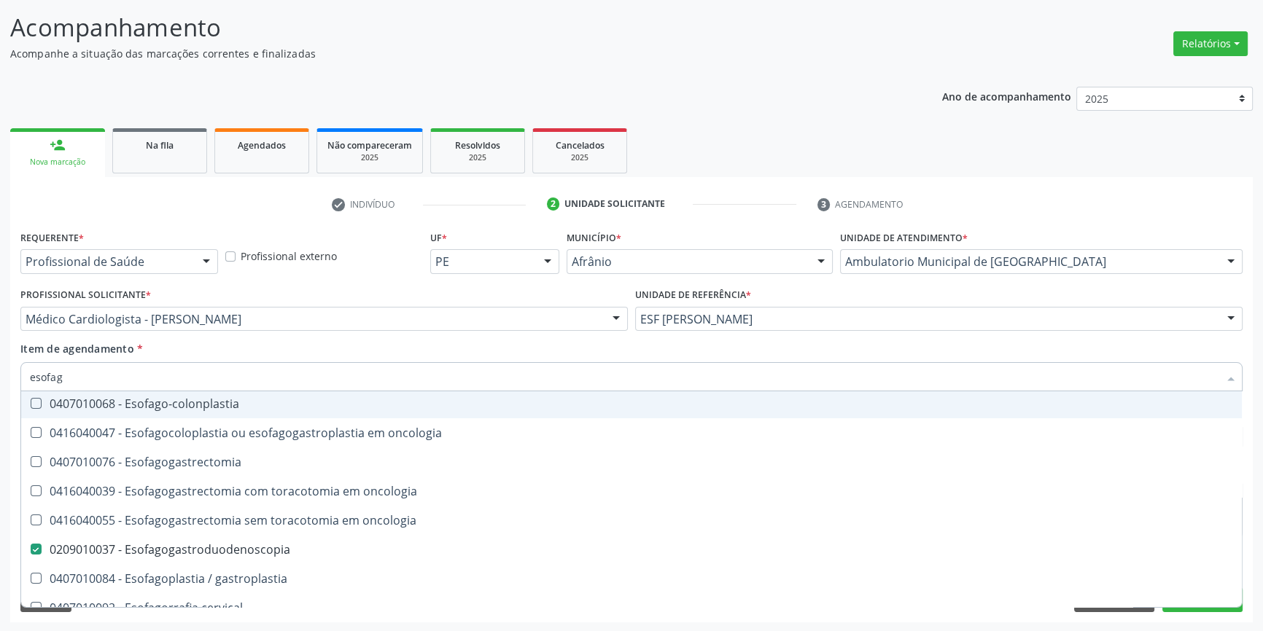
click at [368, 351] on div "Item de agendamento * esofag Desfazer seleção 0208020055 - Cintilografia p/ est…" at bounding box center [631, 364] width 1222 height 46
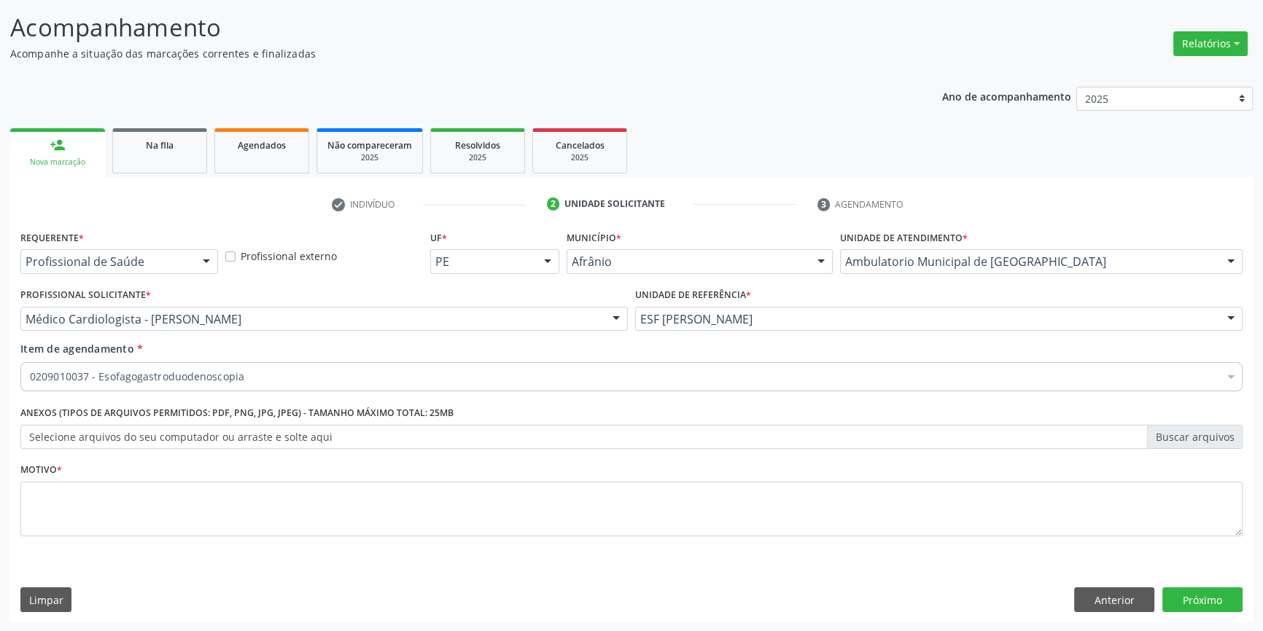
scroll to position [0, 0]
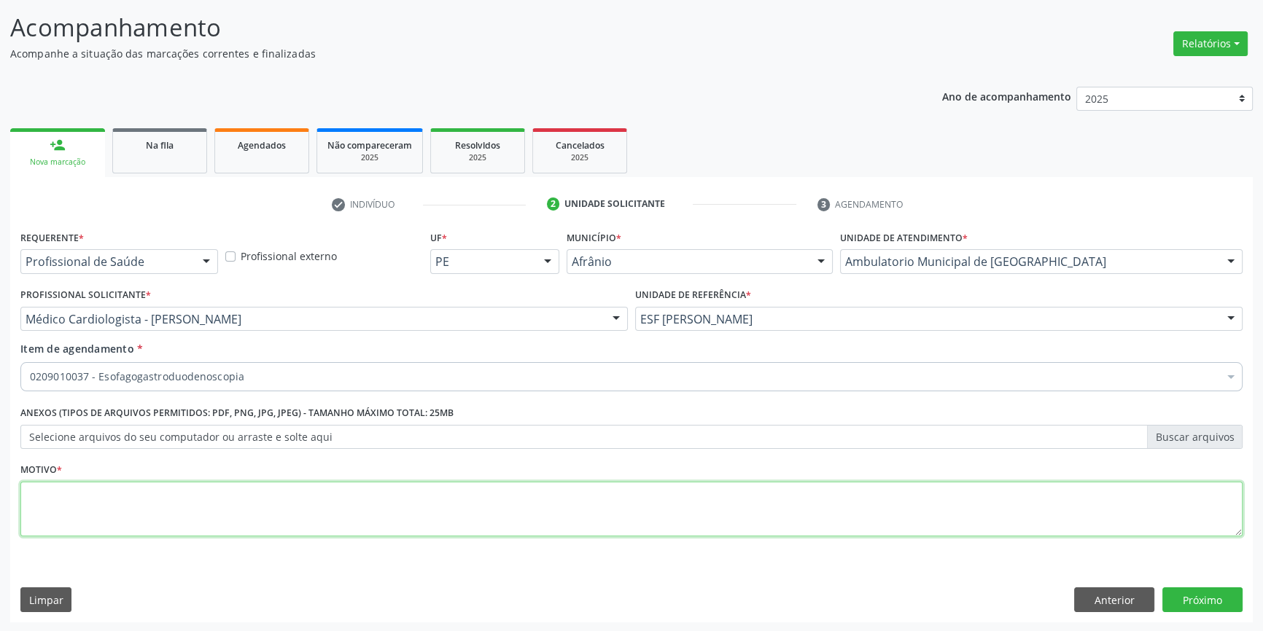
click at [227, 496] on textarea at bounding box center [631, 509] width 1222 height 55
type textarea "'"
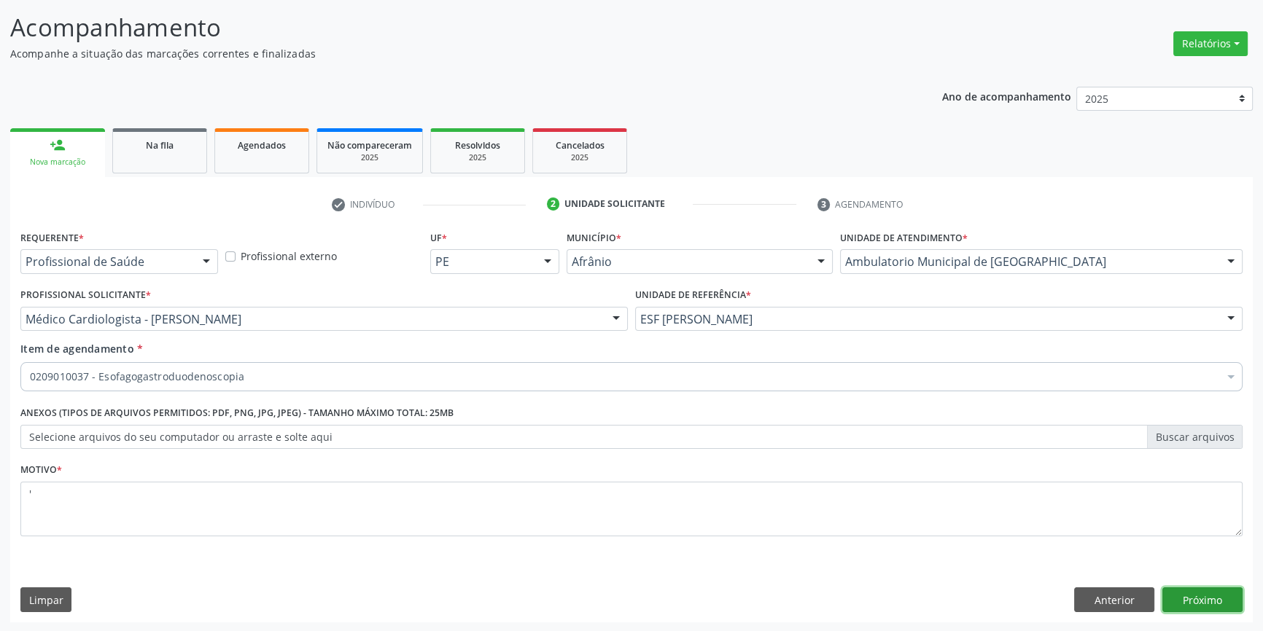
click at [1195, 593] on button "Próximo" at bounding box center [1202, 600] width 80 height 25
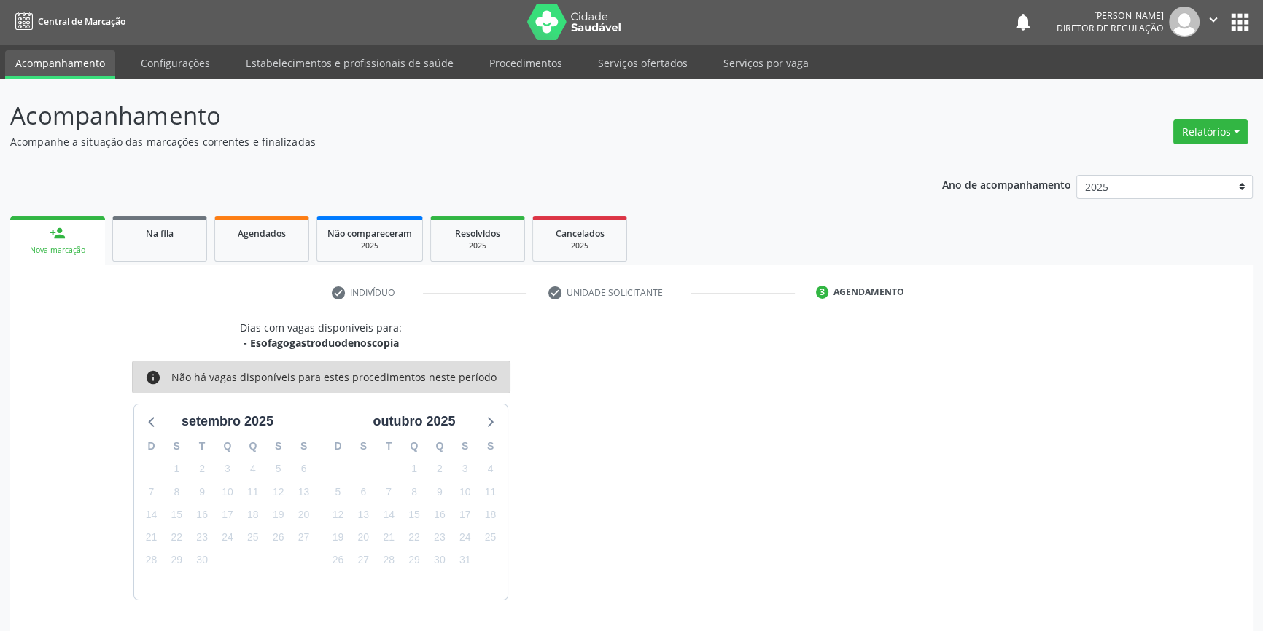
scroll to position [44, 0]
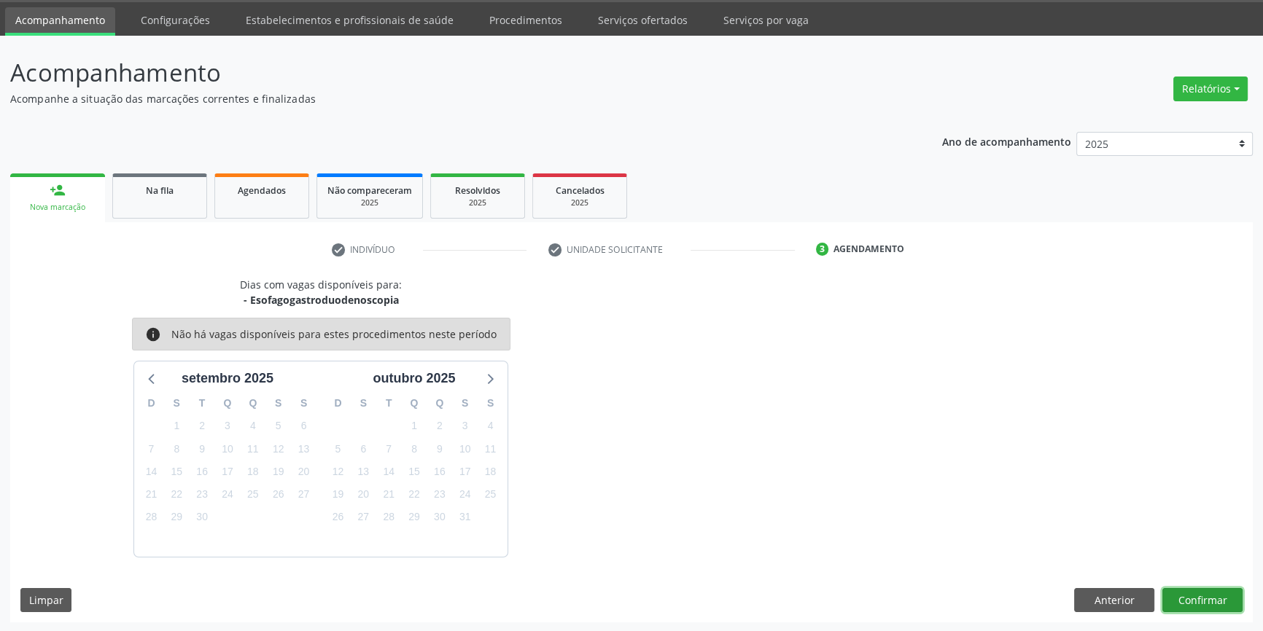
click at [1174, 604] on button "Confirmar" at bounding box center [1202, 600] width 80 height 25
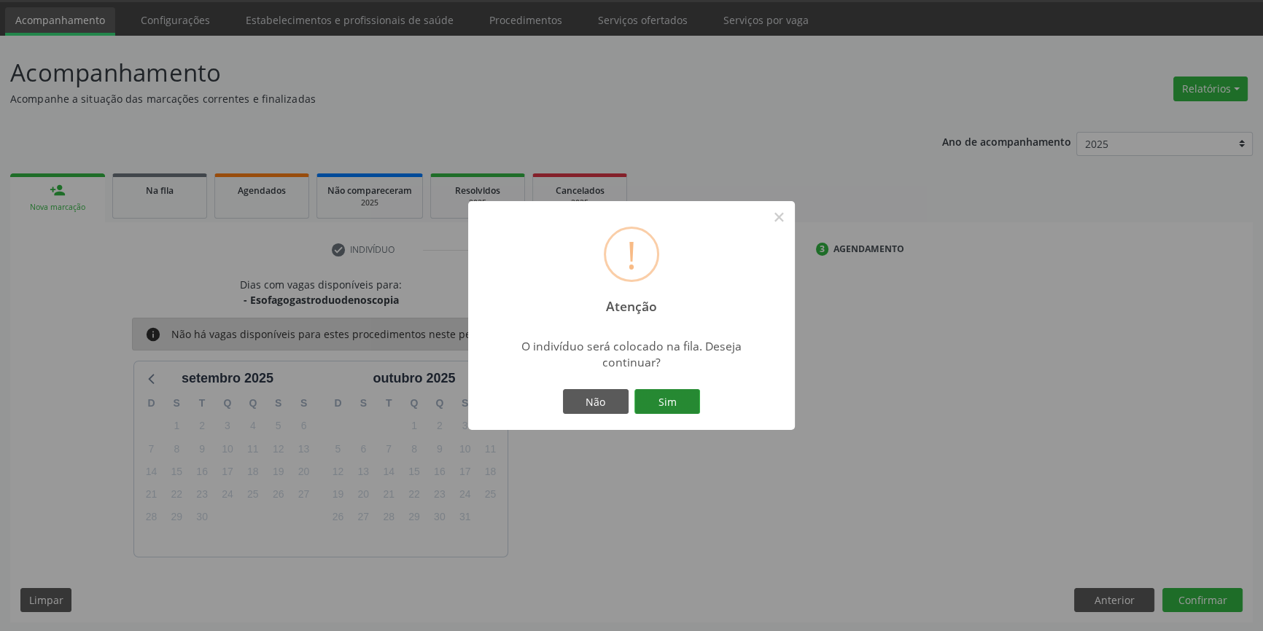
click at [666, 397] on button "Sim" at bounding box center [667, 401] width 66 height 25
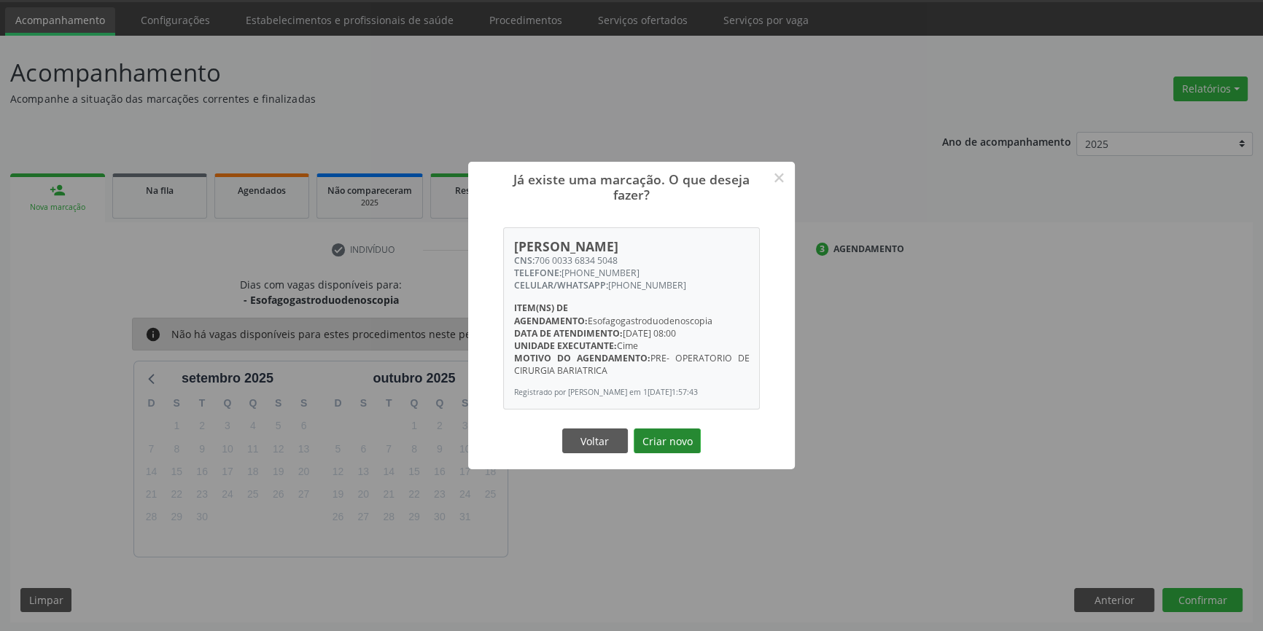
click at [676, 439] on button "Criar novo" at bounding box center [666, 441] width 67 height 25
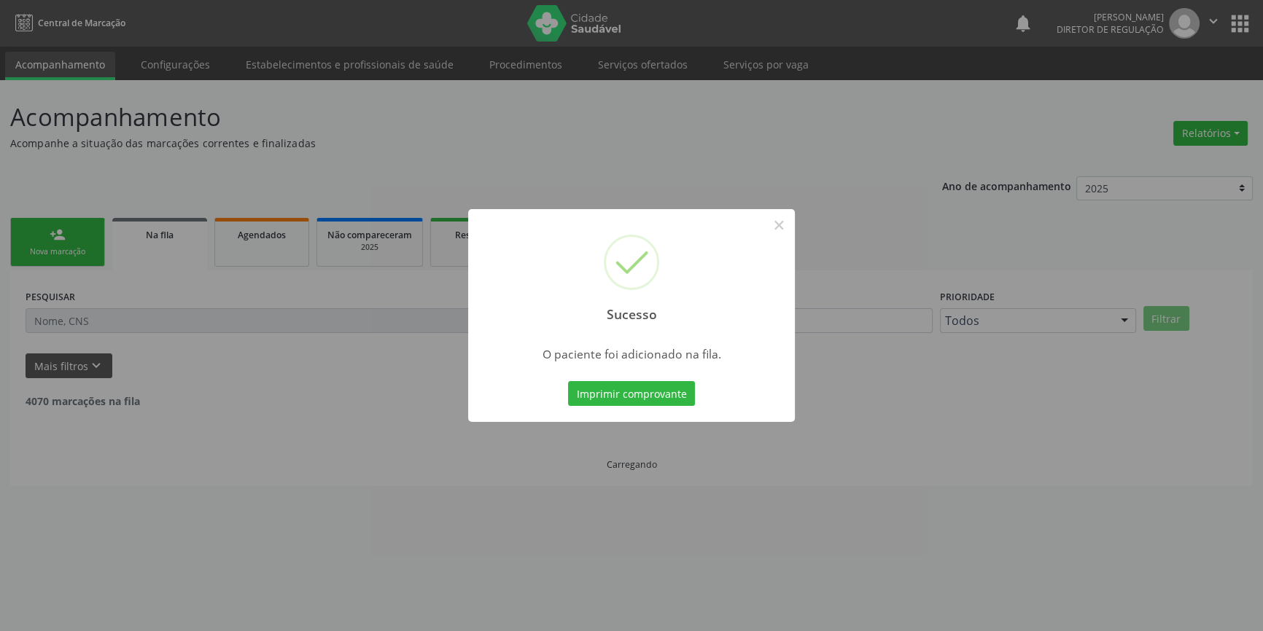
scroll to position [0, 0]
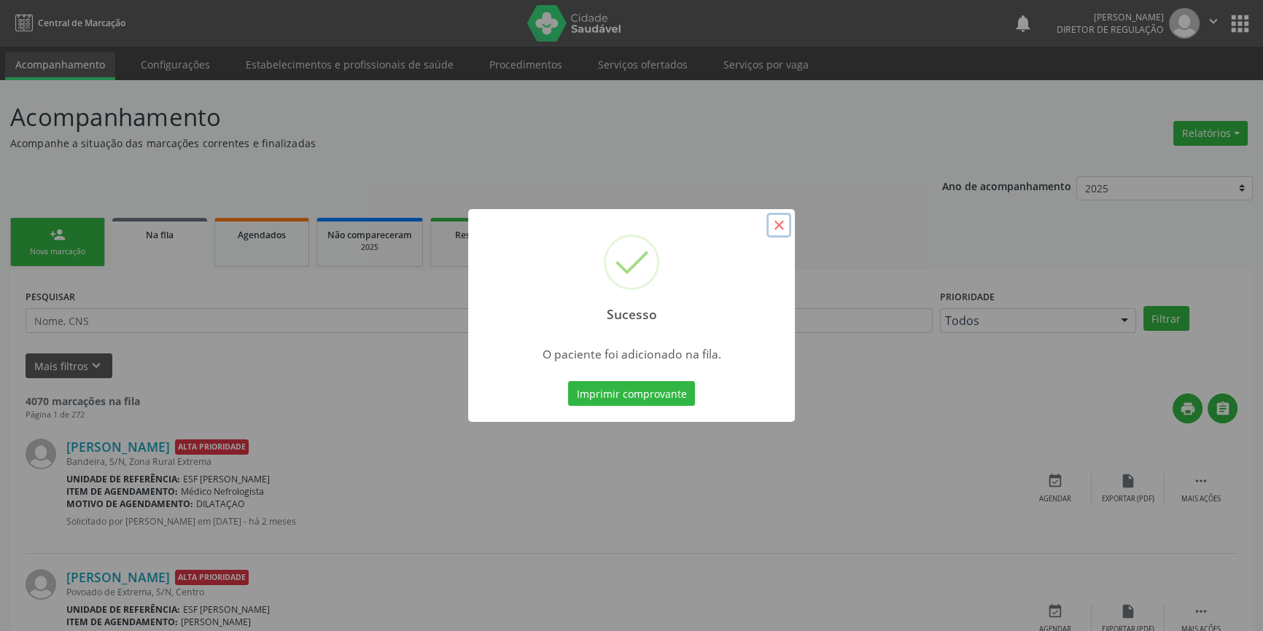
click at [779, 229] on button "×" at bounding box center [778, 225] width 25 height 25
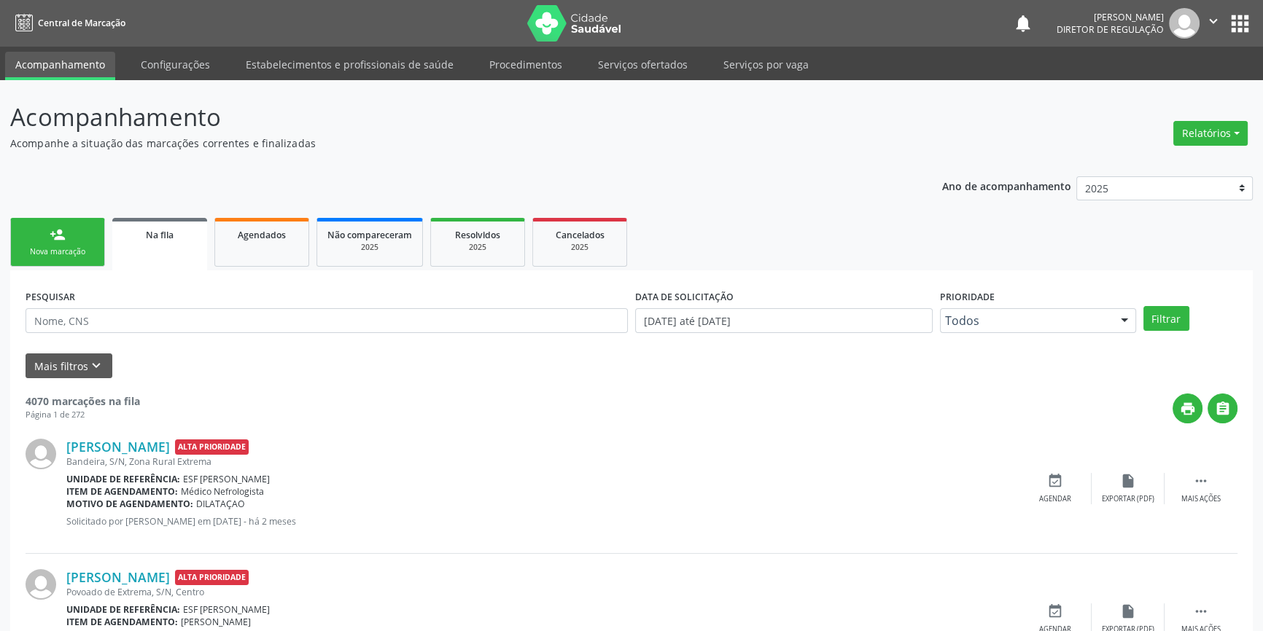
click at [21, 243] on link "person_add Nova marcação" at bounding box center [57, 242] width 95 height 49
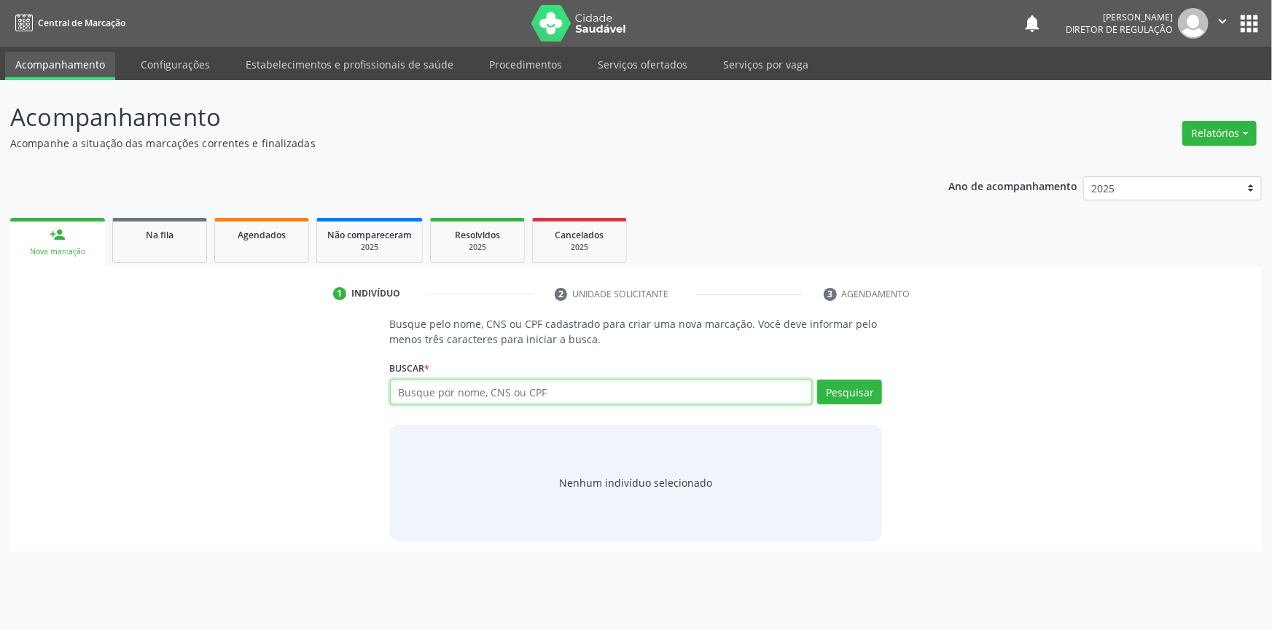
click at [421, 394] on input "text" at bounding box center [601, 392] width 423 height 25
type input "700206935960129"
click at [851, 405] on div "Pesquisar" at bounding box center [847, 397] width 70 height 35
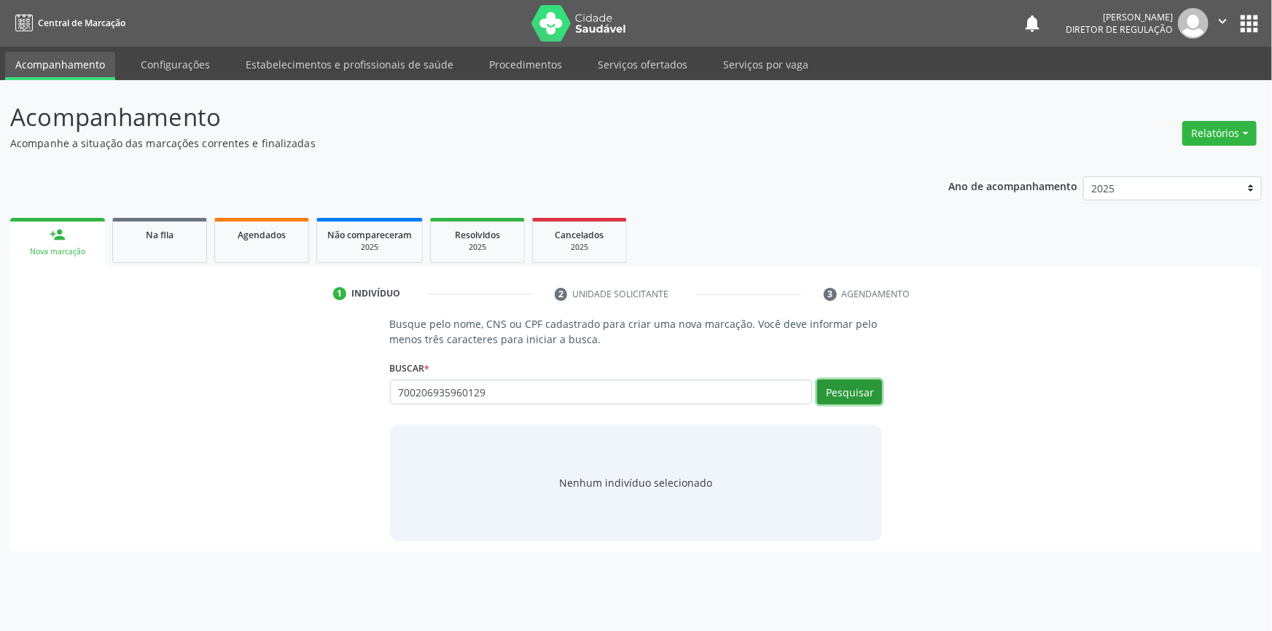
click at [854, 398] on button "Pesquisar" at bounding box center [849, 392] width 65 height 25
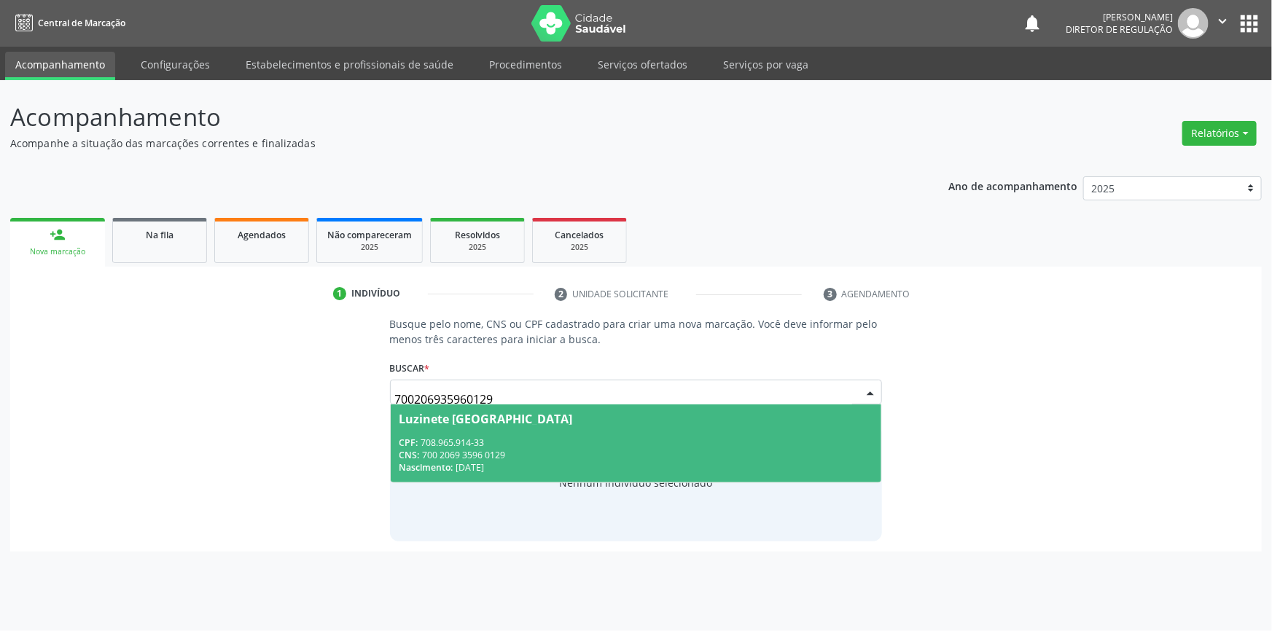
click at [765, 421] on div "Luzinete Holanda de Lima" at bounding box center [636, 419] width 474 height 12
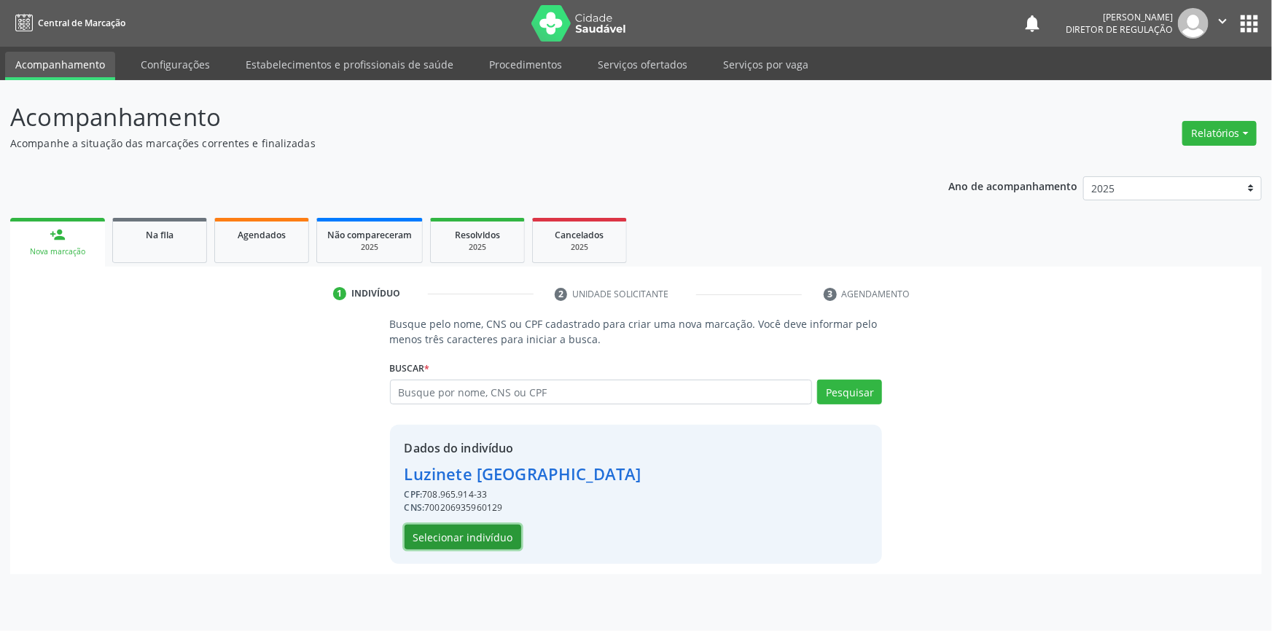
click at [461, 541] on button "Selecionar indivíduo" at bounding box center [463, 537] width 117 height 25
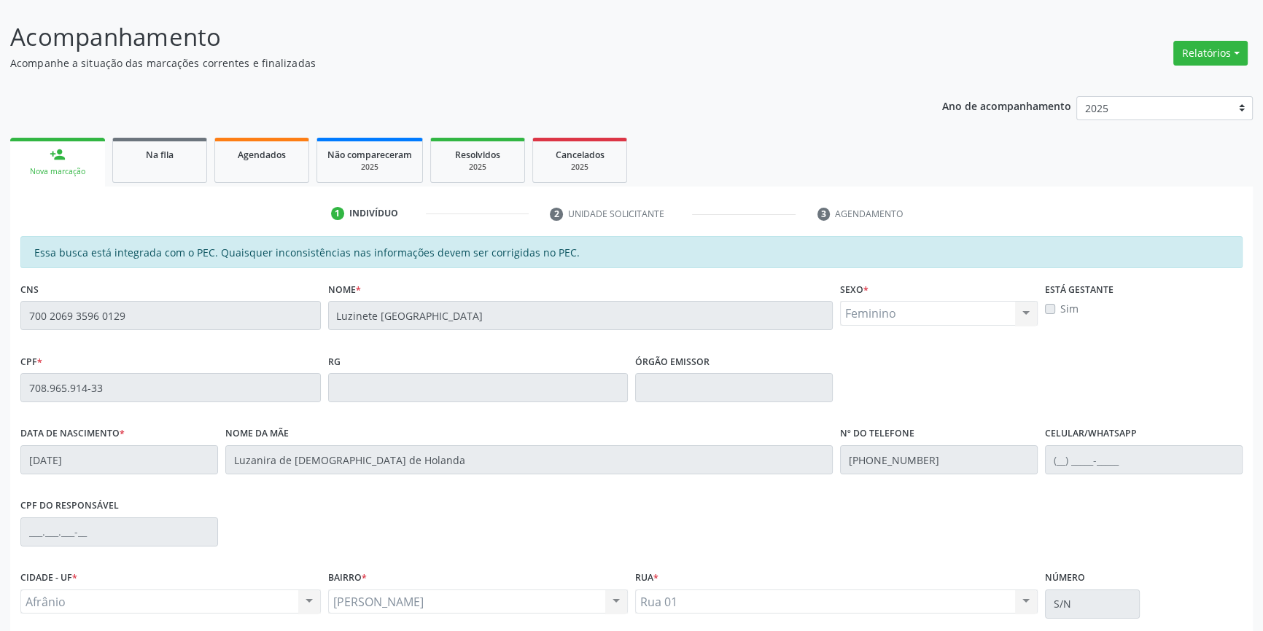
scroll to position [200, 0]
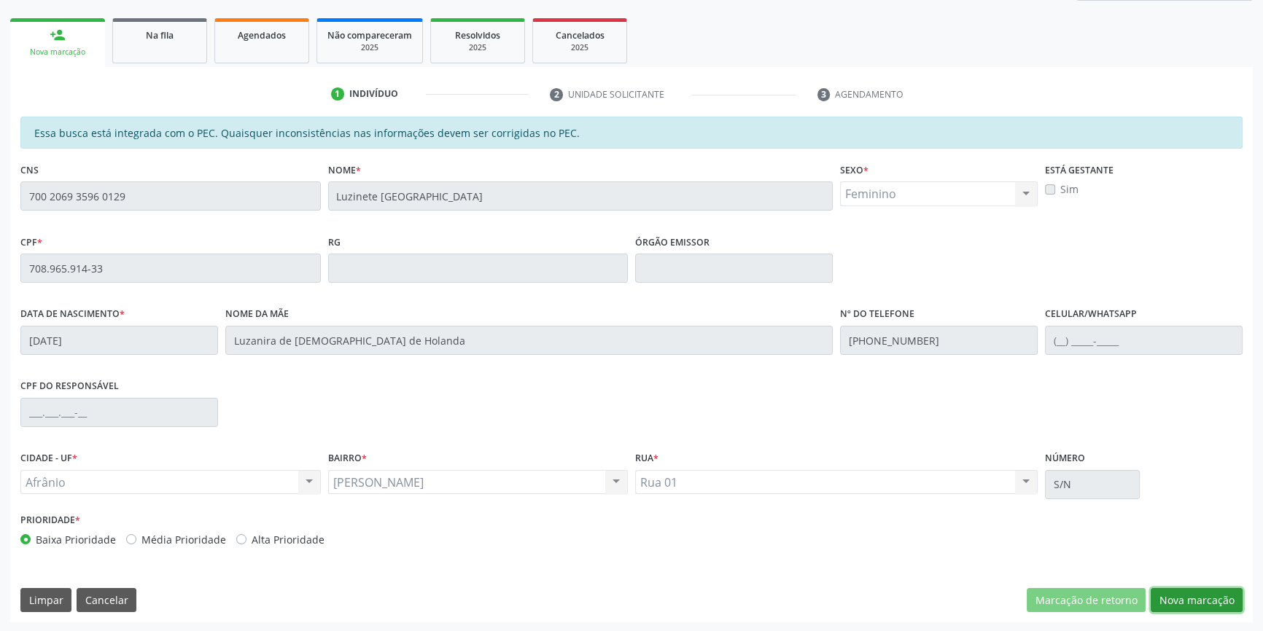
click at [1189, 588] on button "Nova marcação" at bounding box center [1196, 600] width 92 height 25
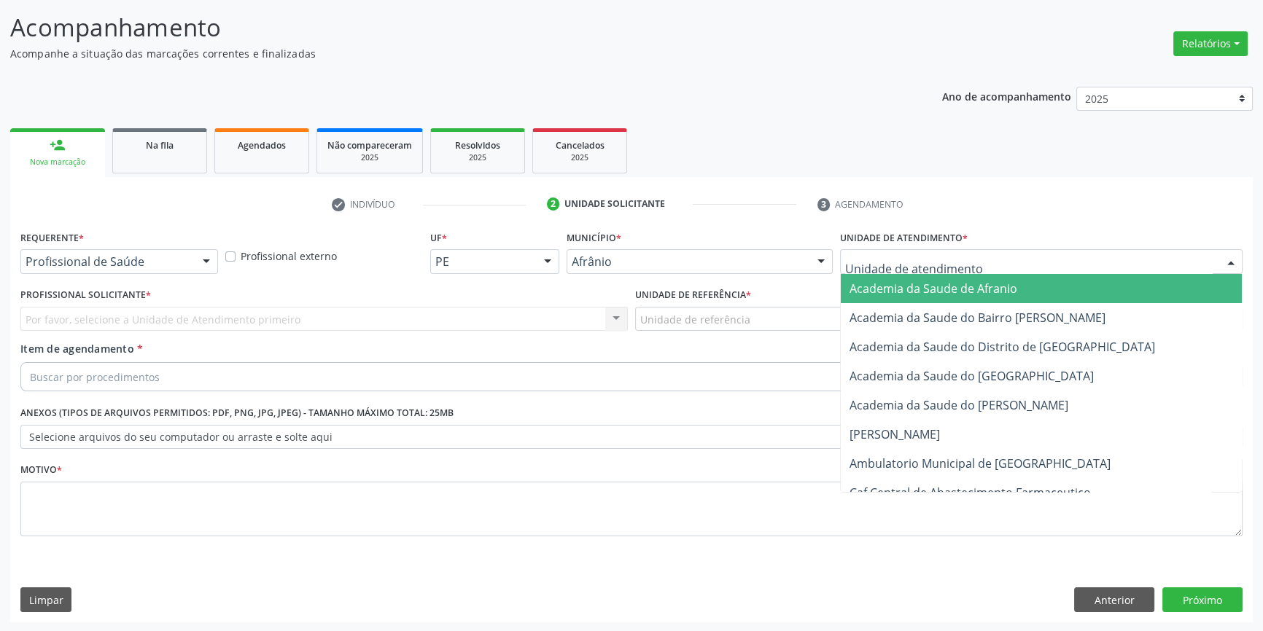
click at [996, 268] on div at bounding box center [1041, 261] width 402 height 25
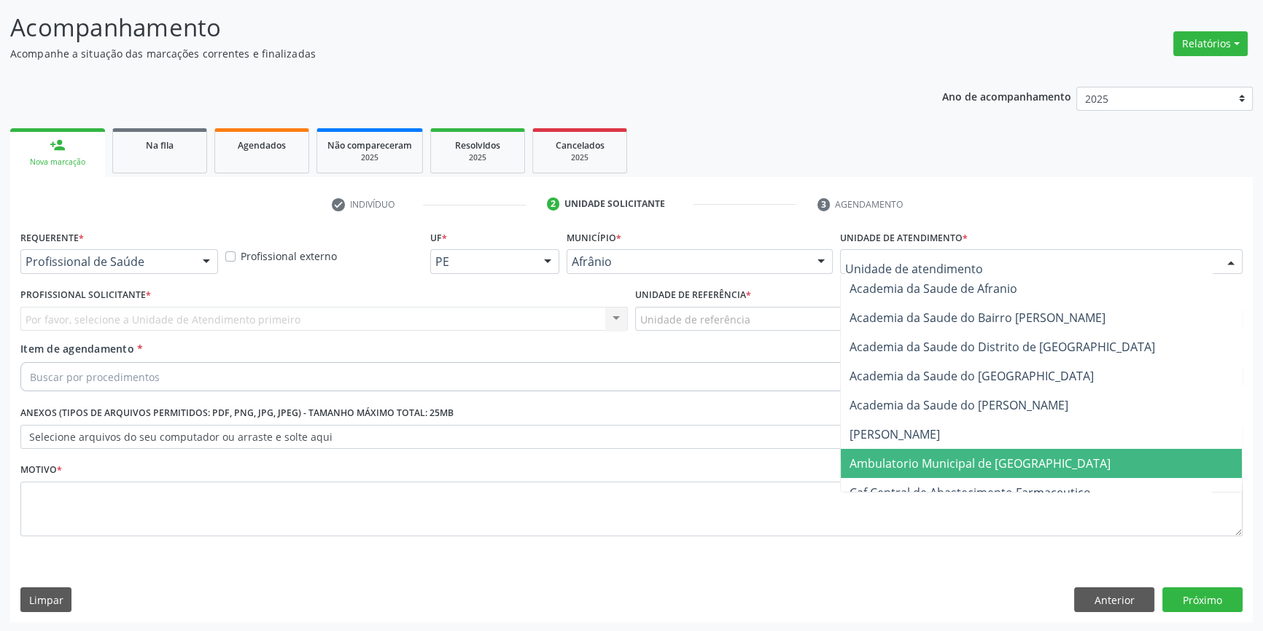
click at [936, 469] on span "Ambulatorio Municipal de [GEOGRAPHIC_DATA]" at bounding box center [979, 464] width 261 height 16
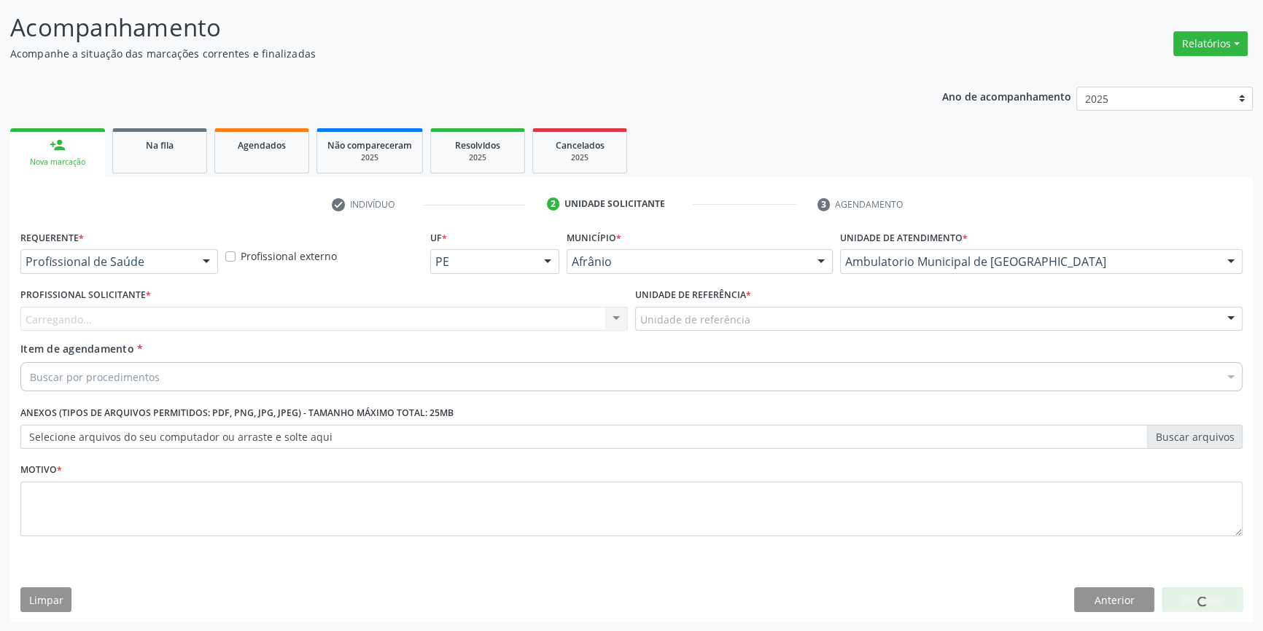
drag, startPoint x: 765, startPoint y: 313, endPoint x: 760, endPoint y: 332, distance: 20.3
click at [760, 332] on div "Unidade de referência ESF de Extrema ESF de Barra das Melancias ESF Jose e Mari…" at bounding box center [938, 319] width 607 height 25
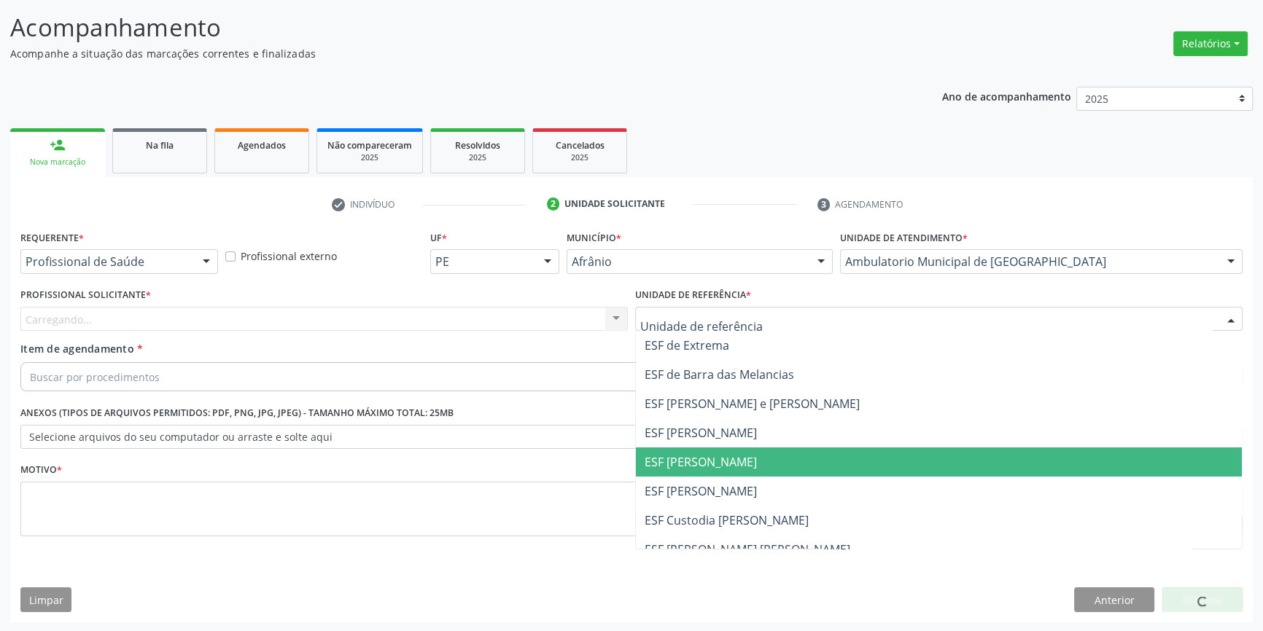
click at [736, 458] on span "ESF [PERSON_NAME]" at bounding box center [700, 462] width 112 height 16
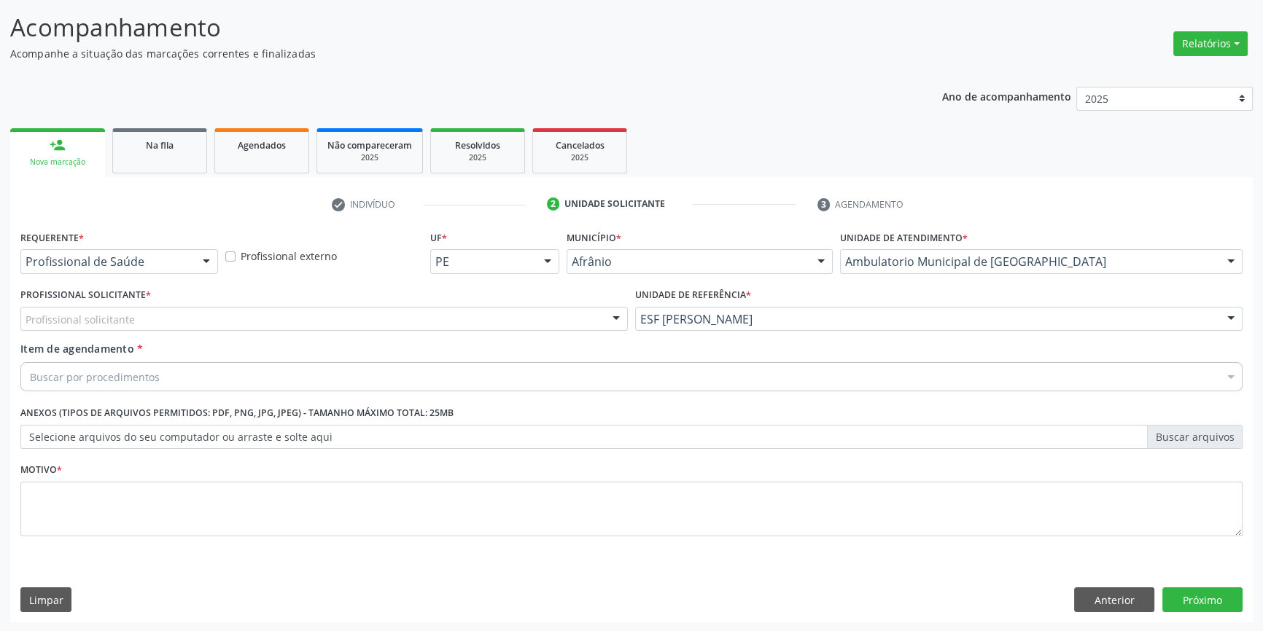
click at [422, 319] on div "Profissional solicitante" at bounding box center [323, 319] width 607 height 25
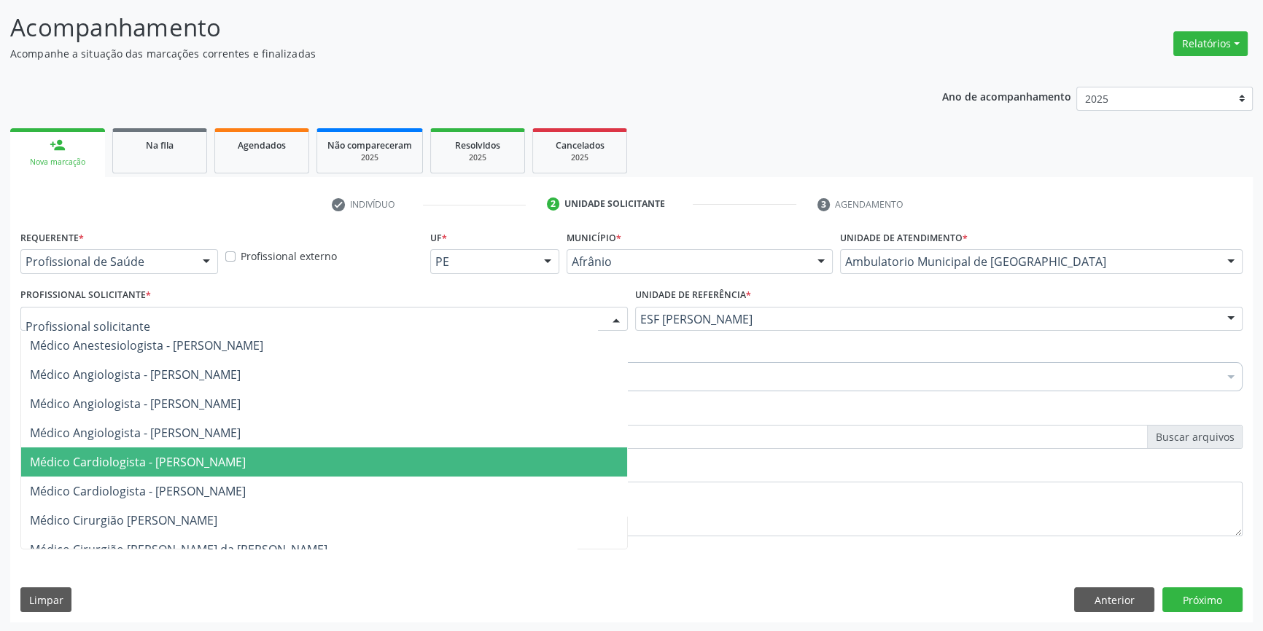
drag, startPoint x: 217, startPoint y: 455, endPoint x: 211, endPoint y: 421, distance: 34.0
click at [217, 455] on span "Médico Cardiologista - [PERSON_NAME]" at bounding box center [138, 462] width 216 height 16
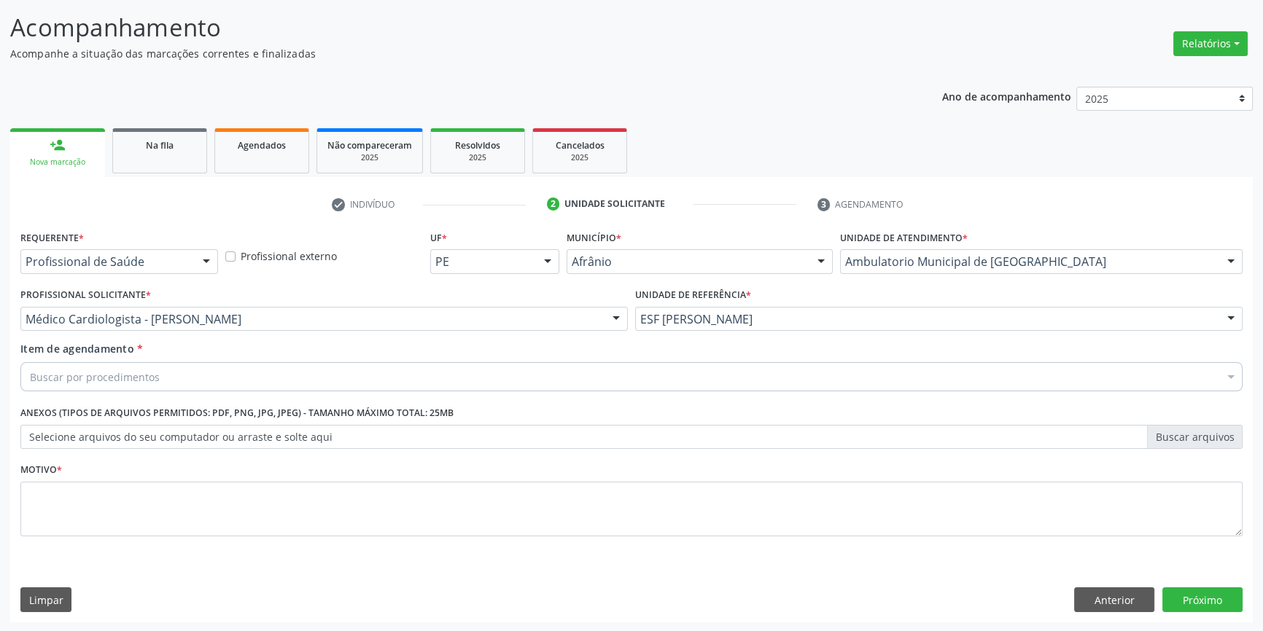
click at [195, 368] on div "Buscar por procedimentos" at bounding box center [631, 376] width 1222 height 29
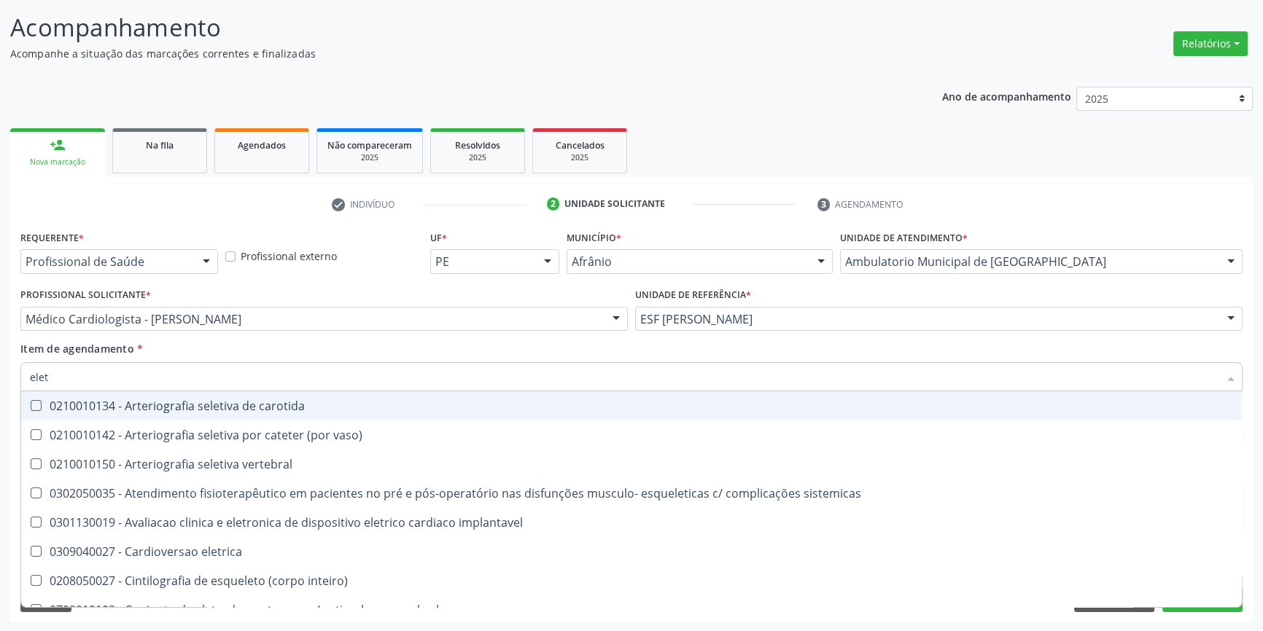
type input "eletr"
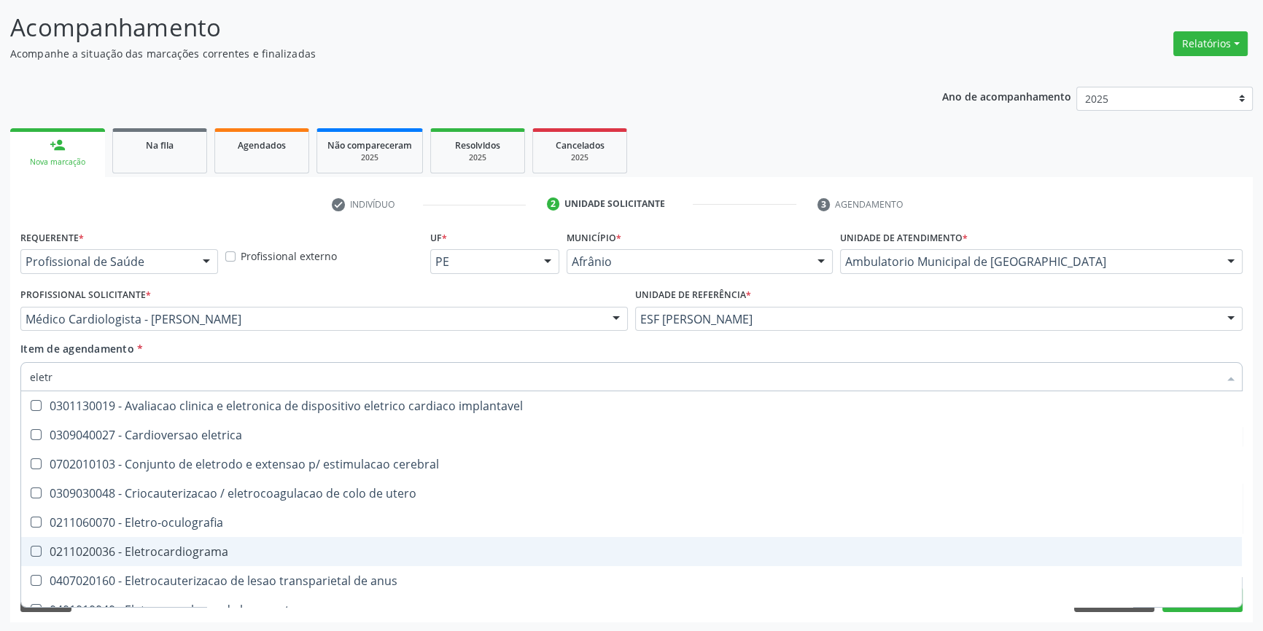
click at [201, 552] on div "0211020036 - Eletrocardiograma" at bounding box center [631, 552] width 1203 height 12
checkbox Eletrocardiograma "true"
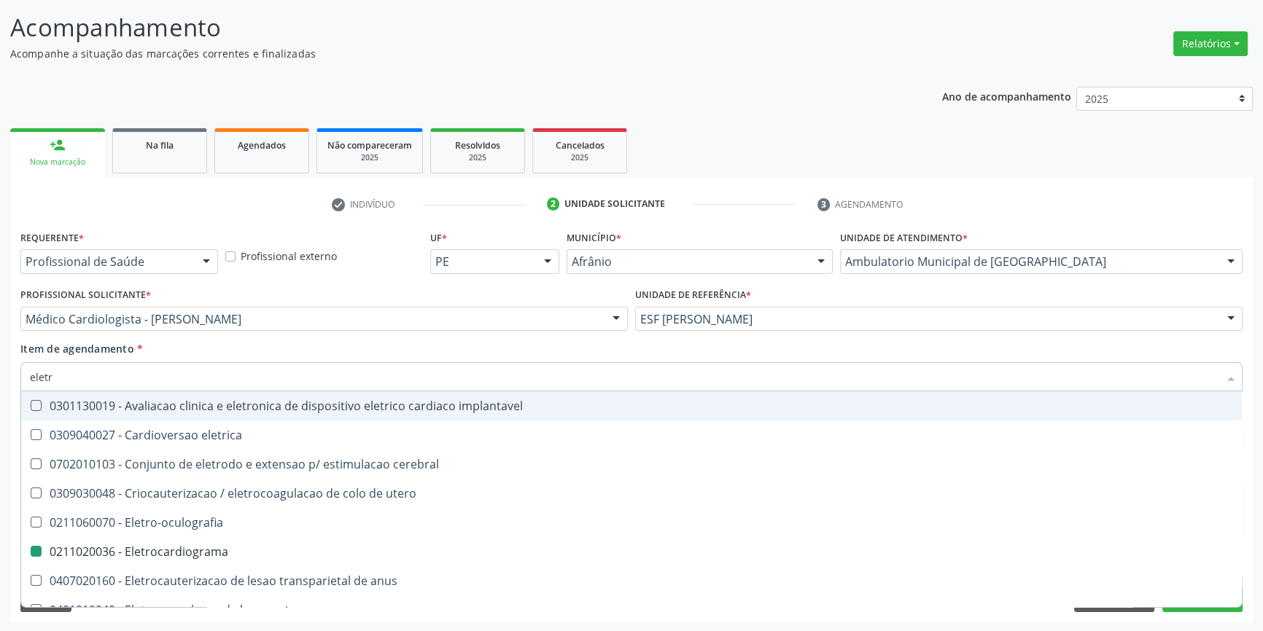
click at [314, 356] on div "Item de agendamento * eletr Desfazer seleção 0301130019 - Avaliacao clinica e e…" at bounding box center [631, 364] width 1222 height 46
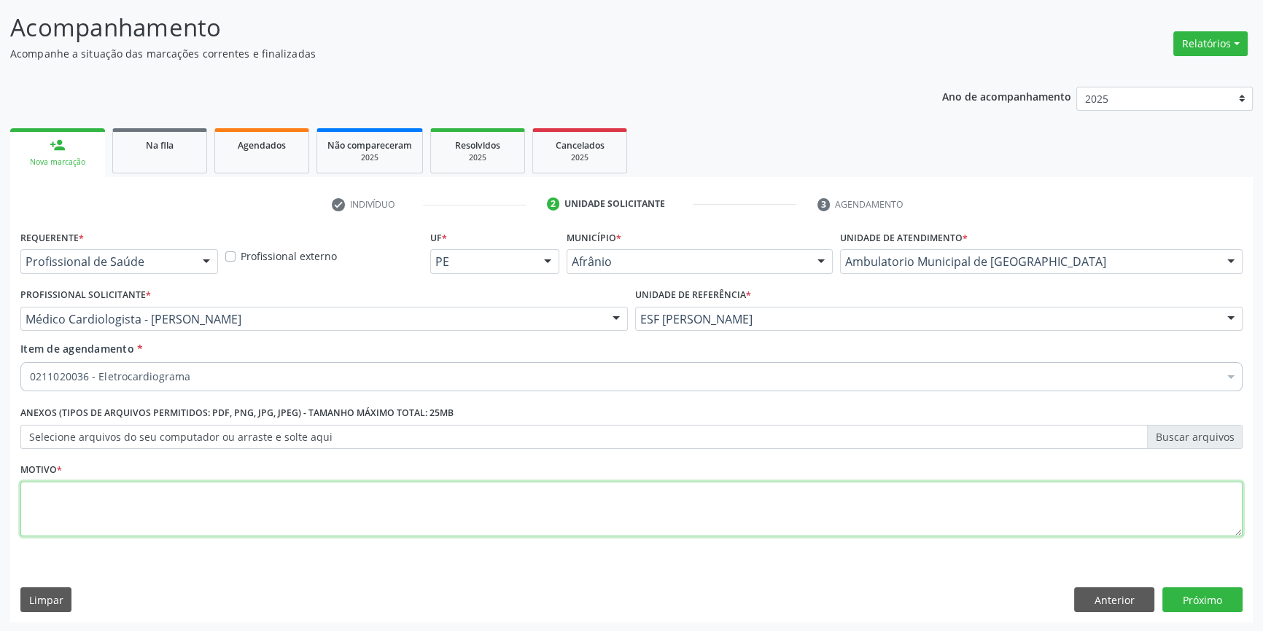
click at [272, 520] on textarea at bounding box center [631, 509] width 1222 height 55
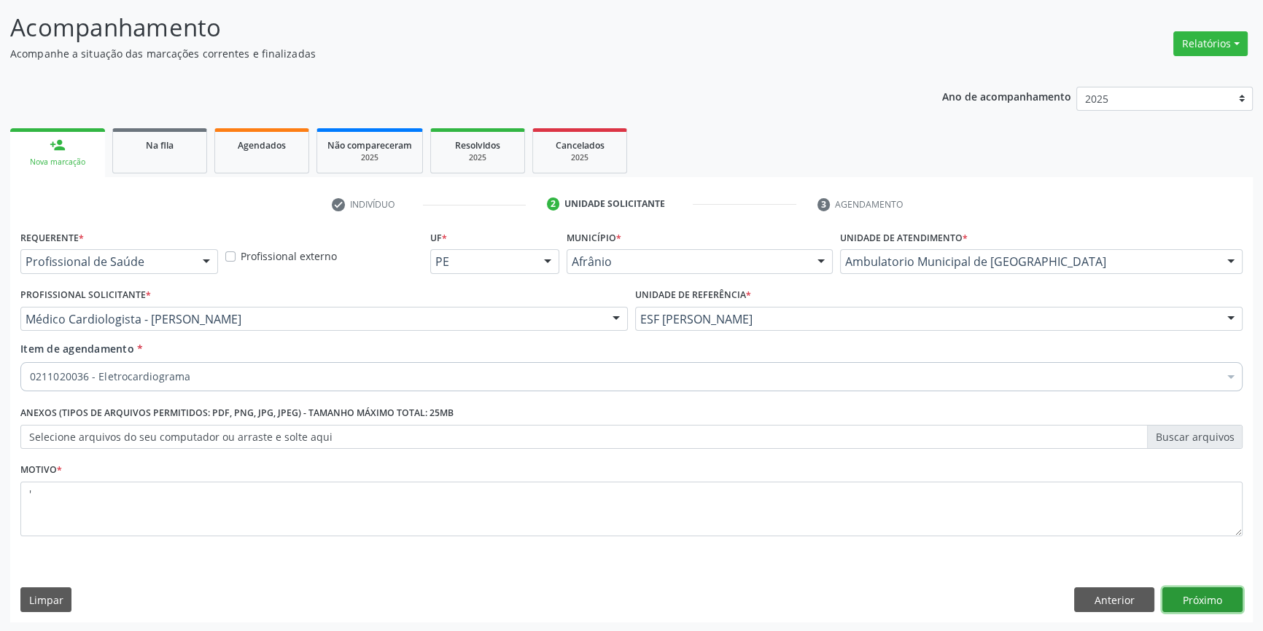
click at [1192, 605] on button "Próximo" at bounding box center [1202, 600] width 80 height 25
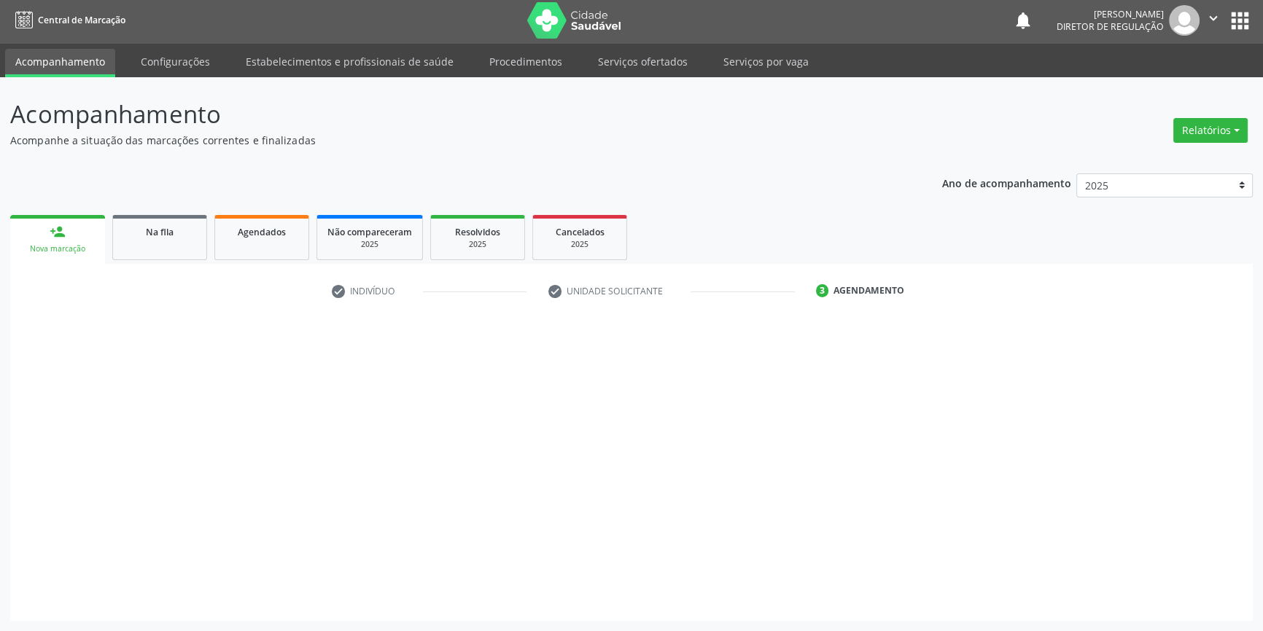
scroll to position [1, 0]
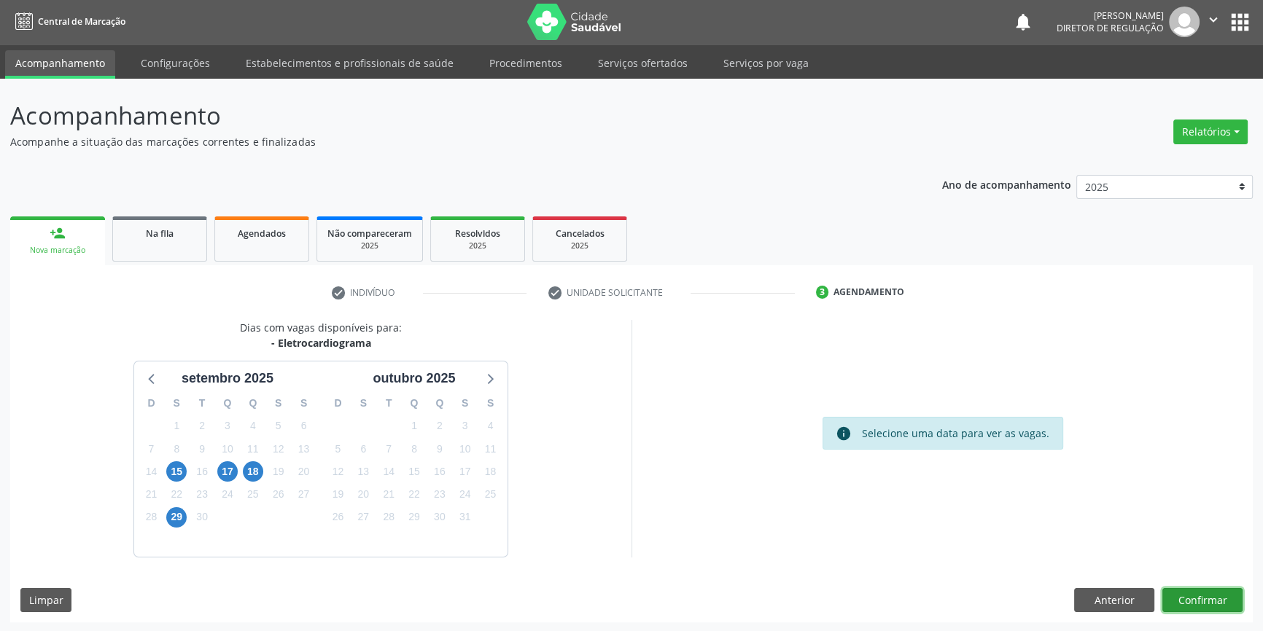
click at [1225, 598] on button "Confirmar" at bounding box center [1202, 600] width 80 height 25
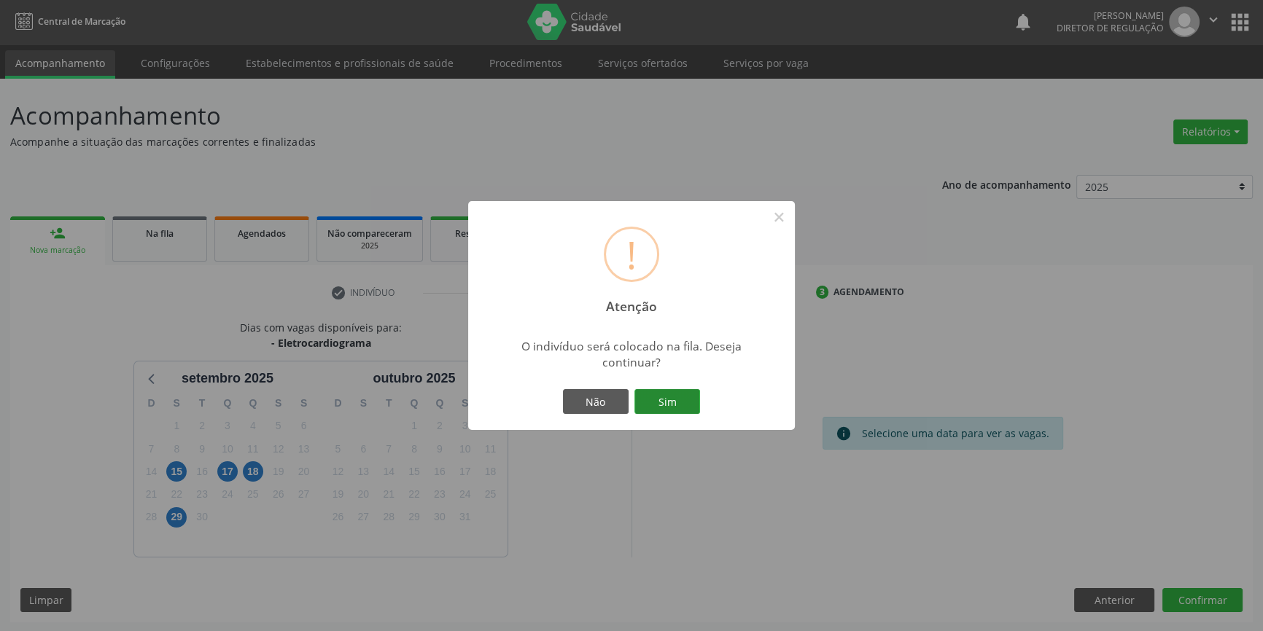
click at [641, 402] on button "Sim" at bounding box center [667, 401] width 66 height 25
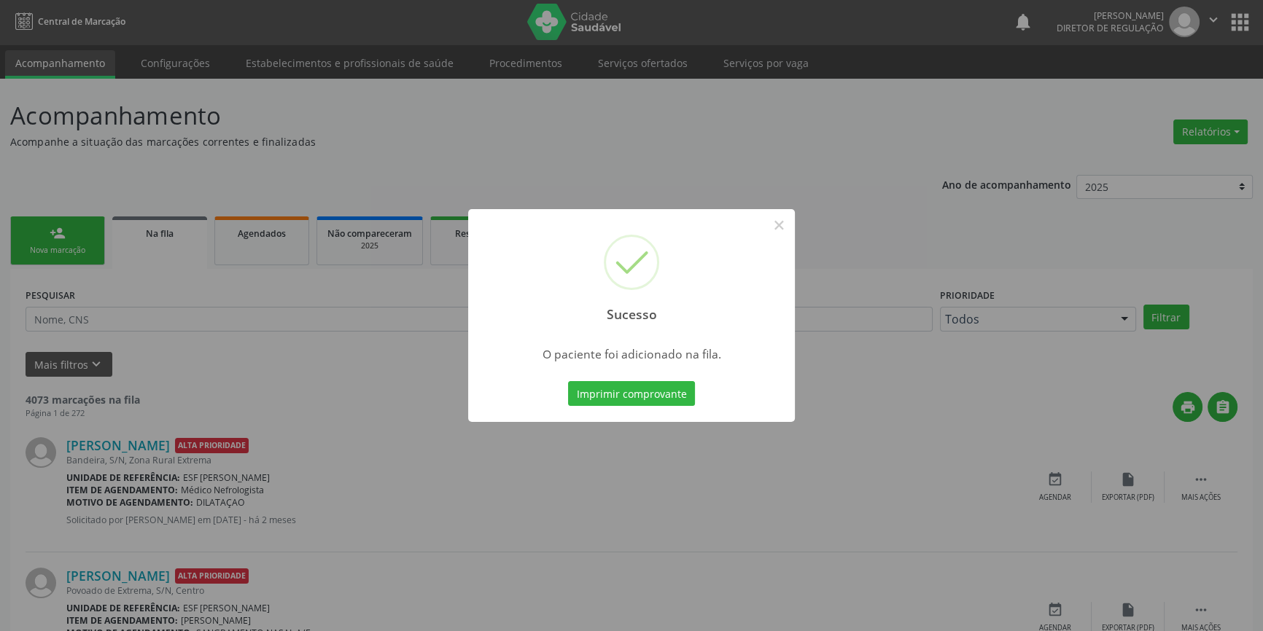
scroll to position [0, 0]
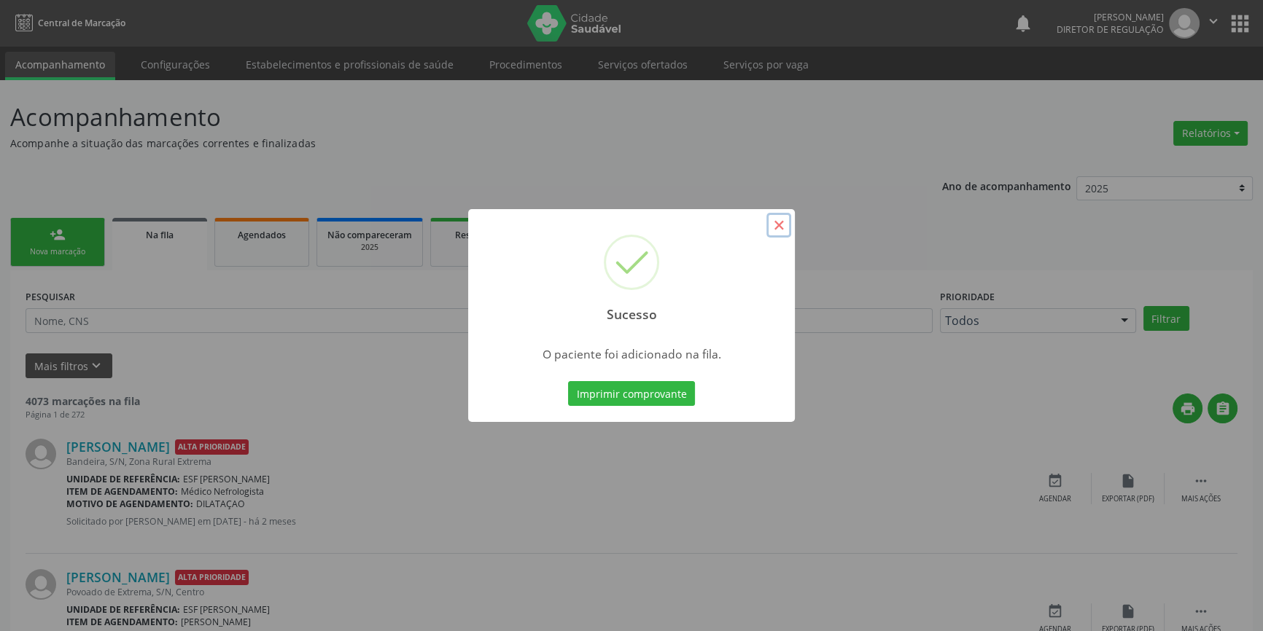
click at [773, 226] on button "×" at bounding box center [778, 225] width 25 height 25
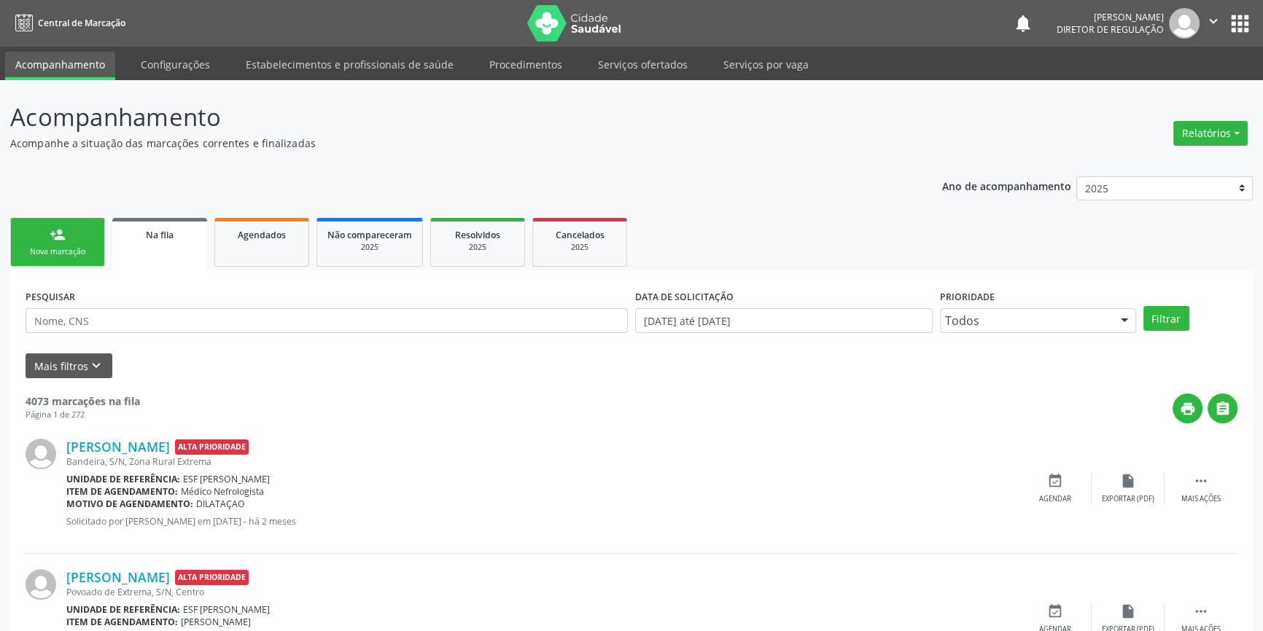
click at [37, 229] on link "person_add Nova marcação" at bounding box center [57, 242] width 95 height 49
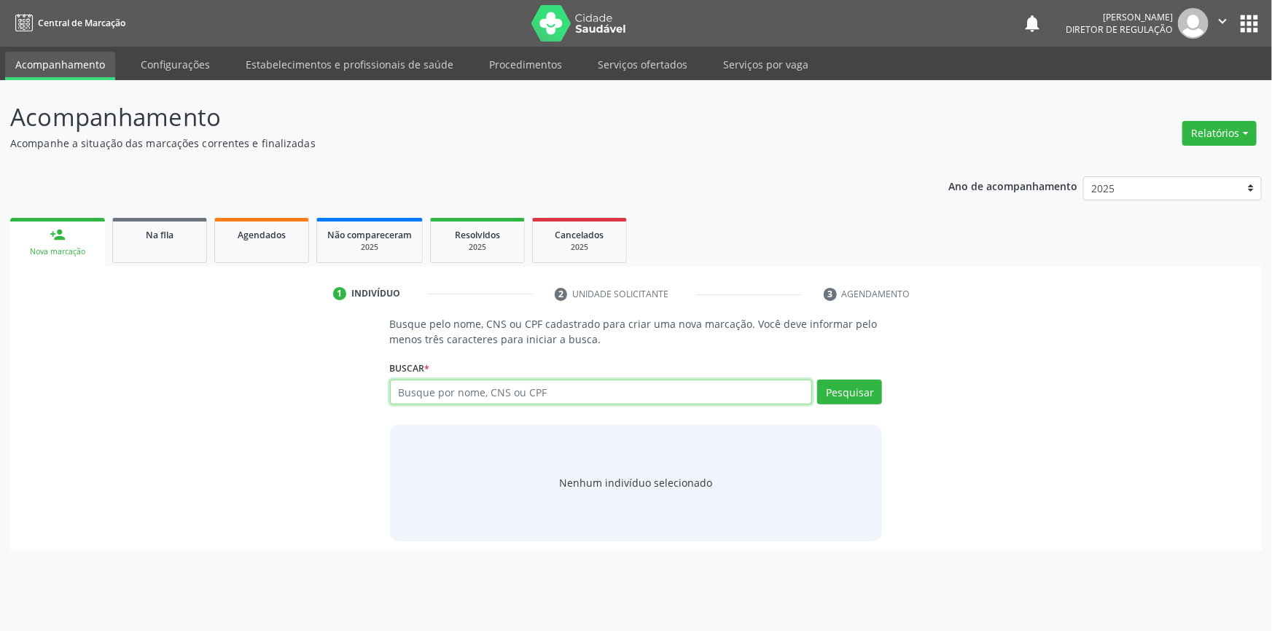
click at [550, 389] on input "text" at bounding box center [601, 392] width 423 height 25
type input "700206935960129"
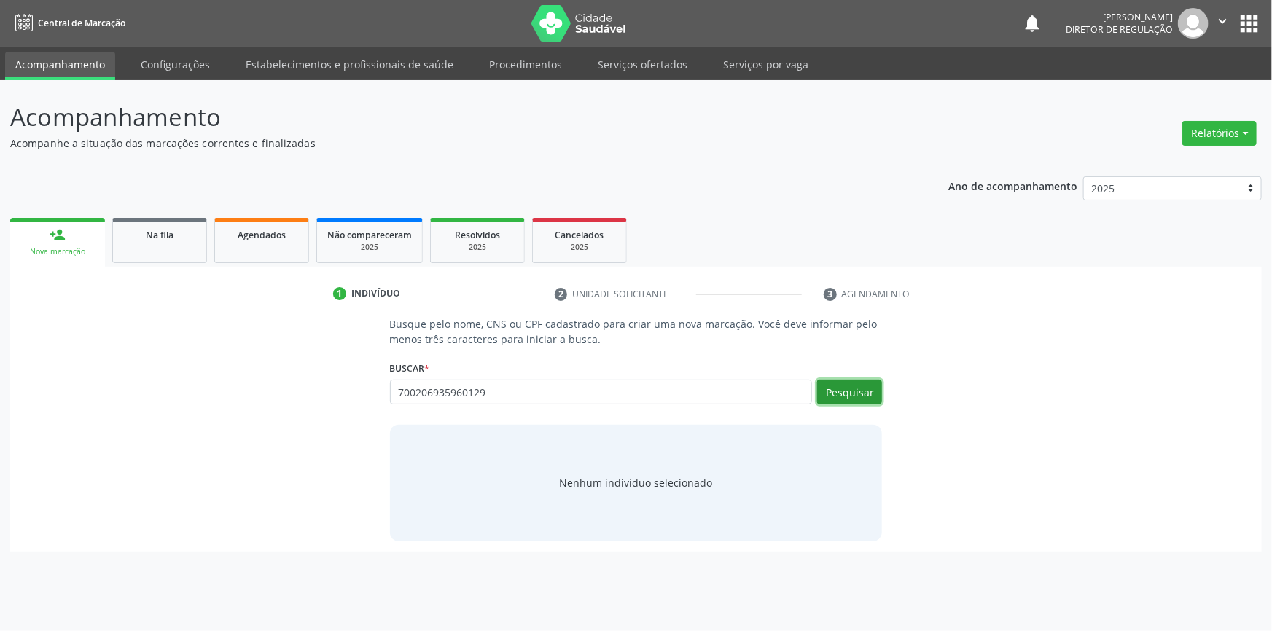
click at [870, 389] on button "Pesquisar" at bounding box center [849, 392] width 65 height 25
type input "700206935960129"
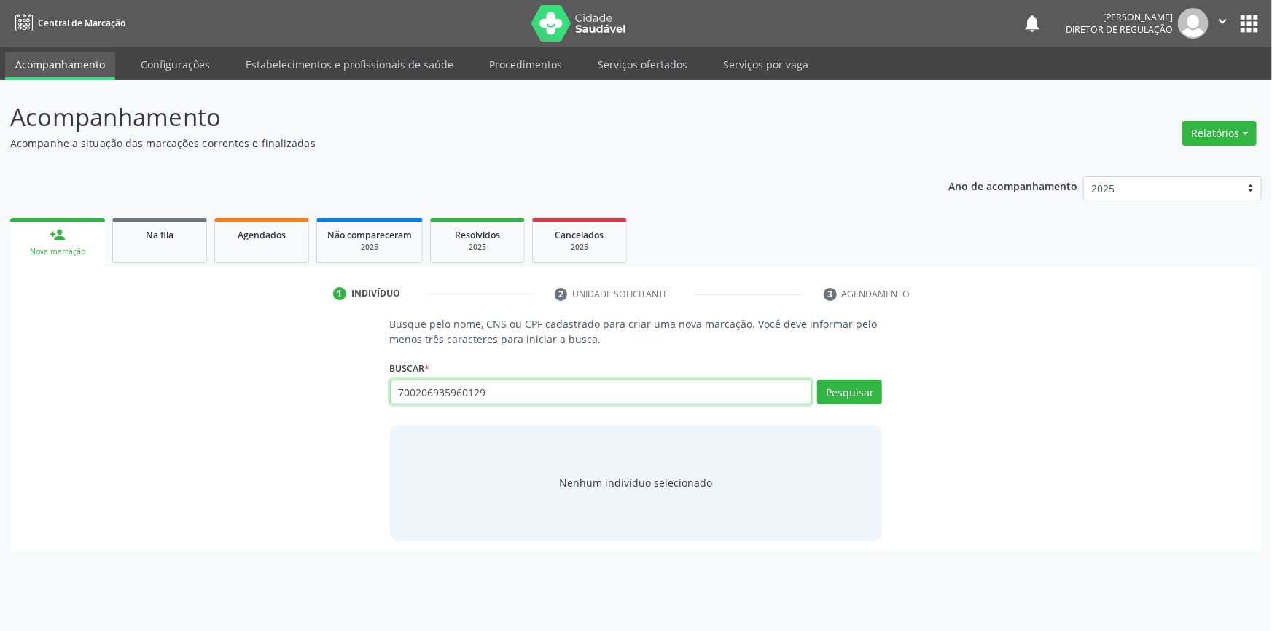
drag, startPoint x: 688, startPoint y: 402, endPoint x: 162, endPoint y: 402, distance: 526.3
click at [162, 402] on div "Busque pelo nome, CNS ou CPF cadastrado para criar uma nova marcação. Você deve…" at bounding box center [635, 428] width 1231 height 225
type input "700206935960129"
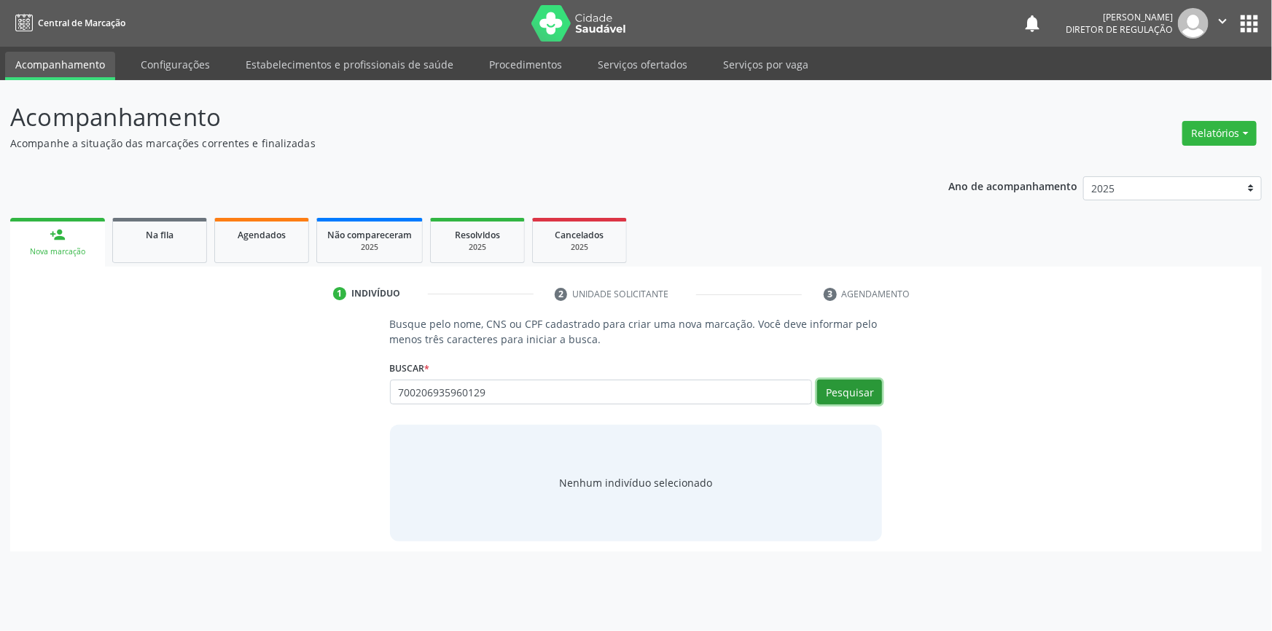
click at [837, 397] on button "Pesquisar" at bounding box center [849, 392] width 65 height 25
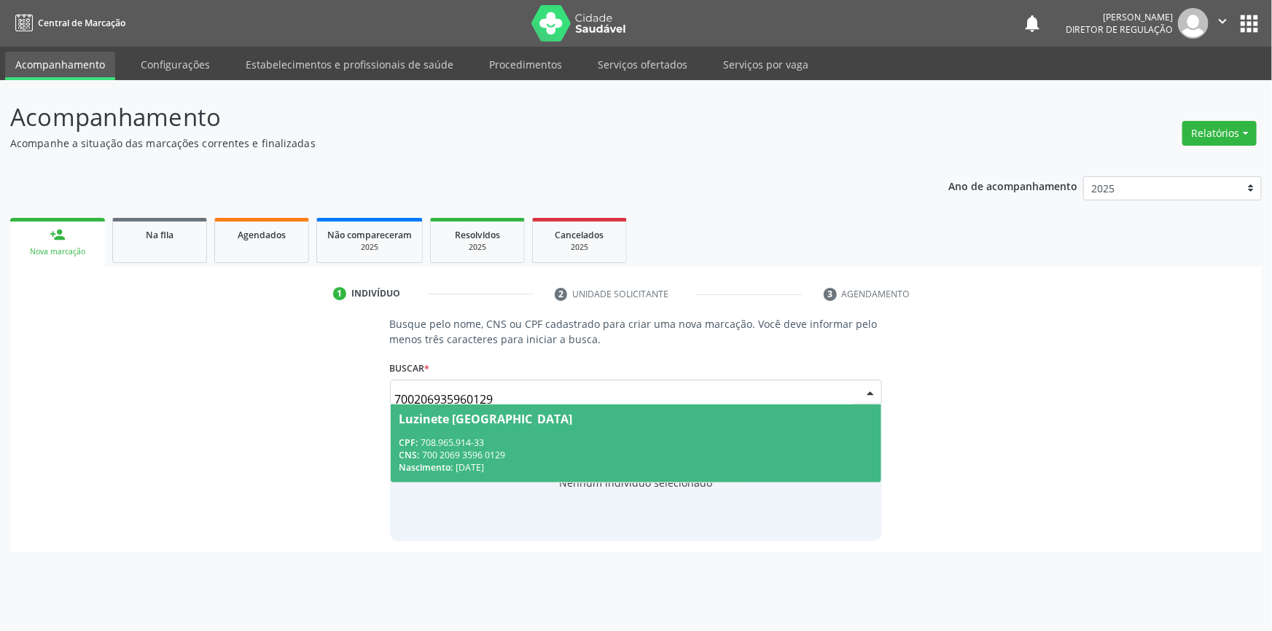
click at [655, 437] on div "CPF: 708.965.914-33" at bounding box center [636, 443] width 474 height 12
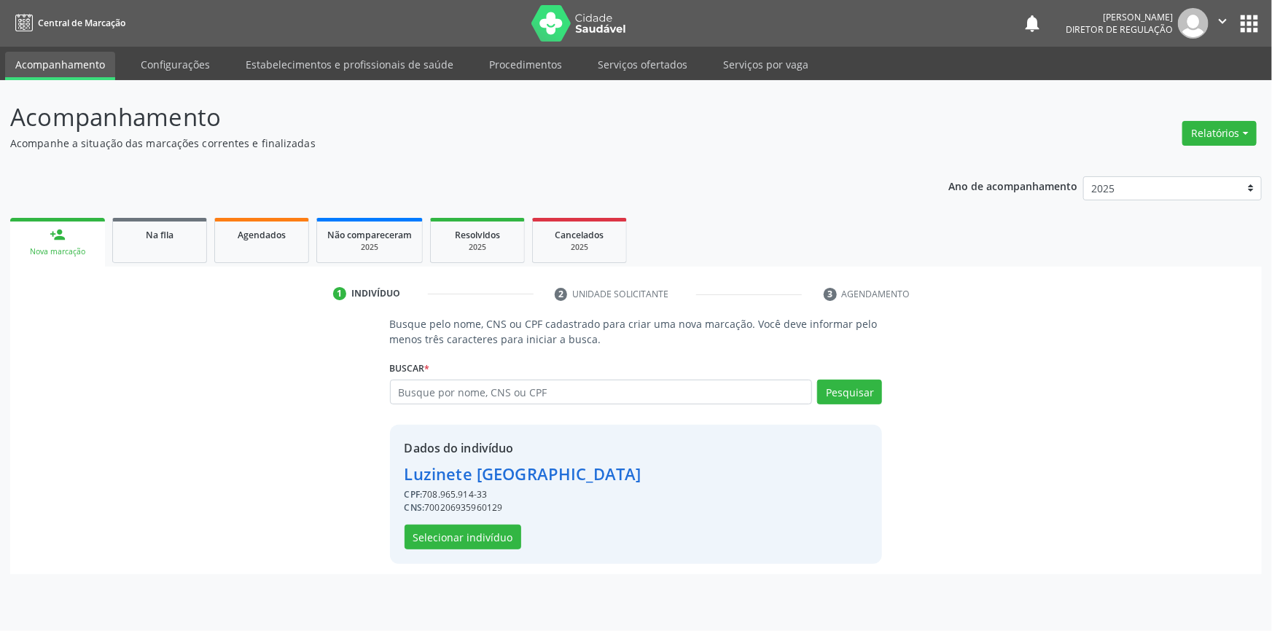
click at [496, 520] on div "Dados do indivíduo Luzinete Holanda de Lima CPF: 708.965.914-33 CNS: 7002069359…" at bounding box center [523, 495] width 237 height 110
click at [493, 525] on button "Selecionar indivíduo" at bounding box center [463, 537] width 117 height 25
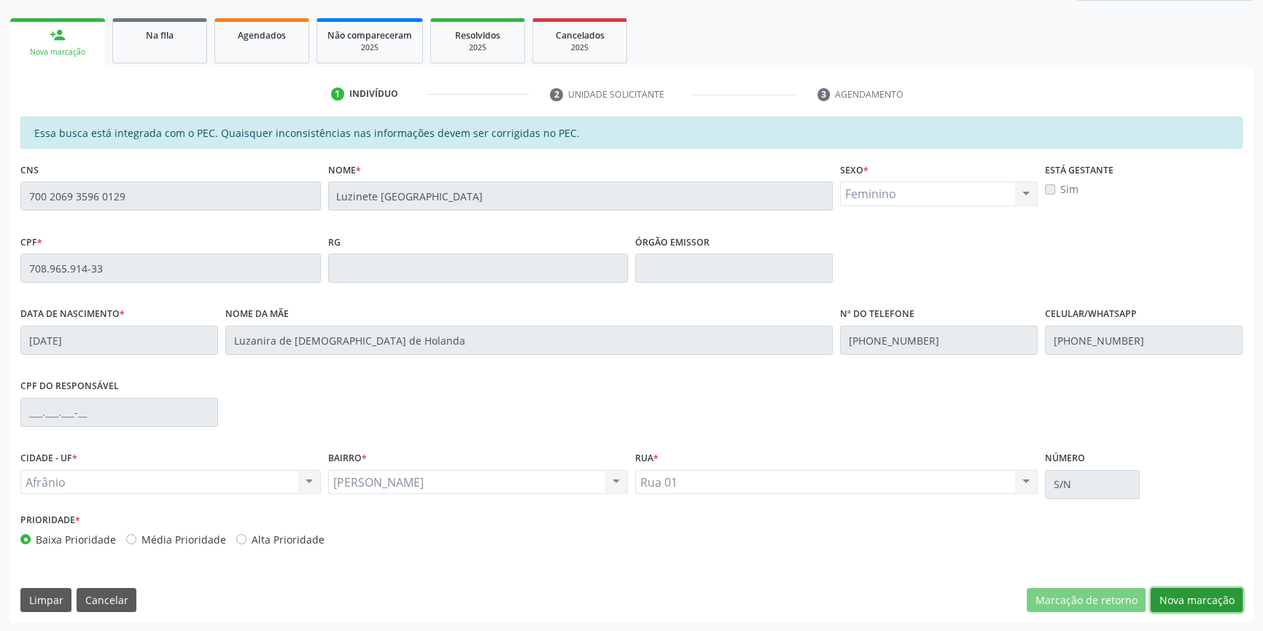
click at [1181, 596] on button "Nova marcação" at bounding box center [1196, 600] width 92 height 25
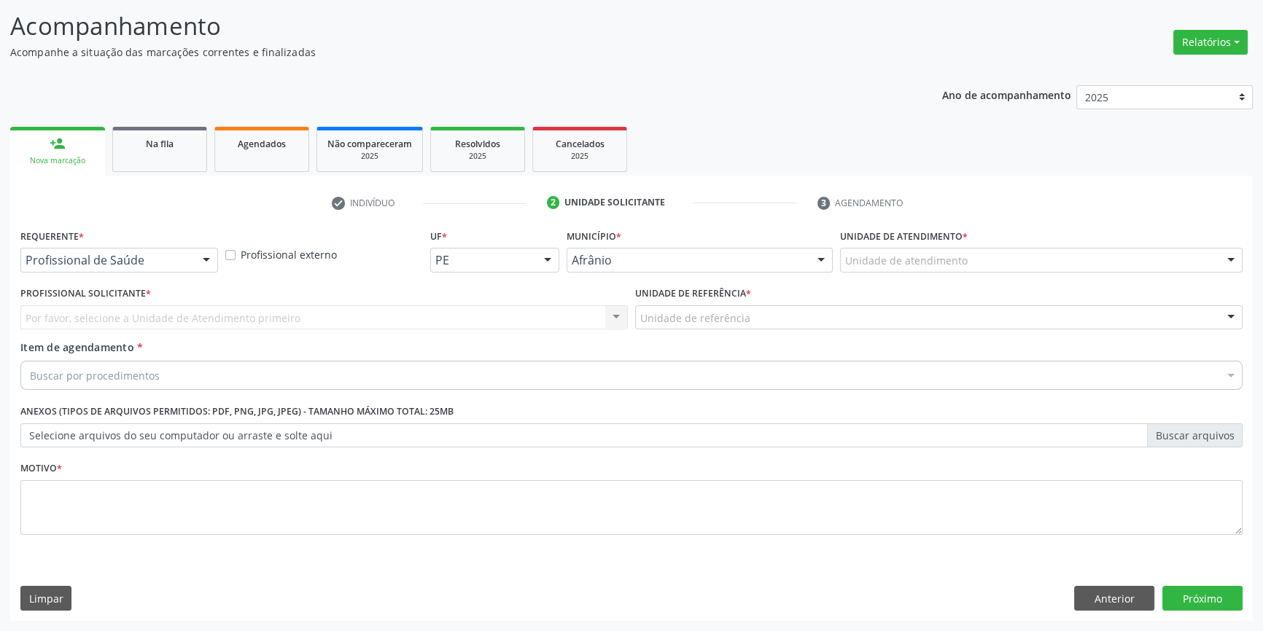
scroll to position [90, 0]
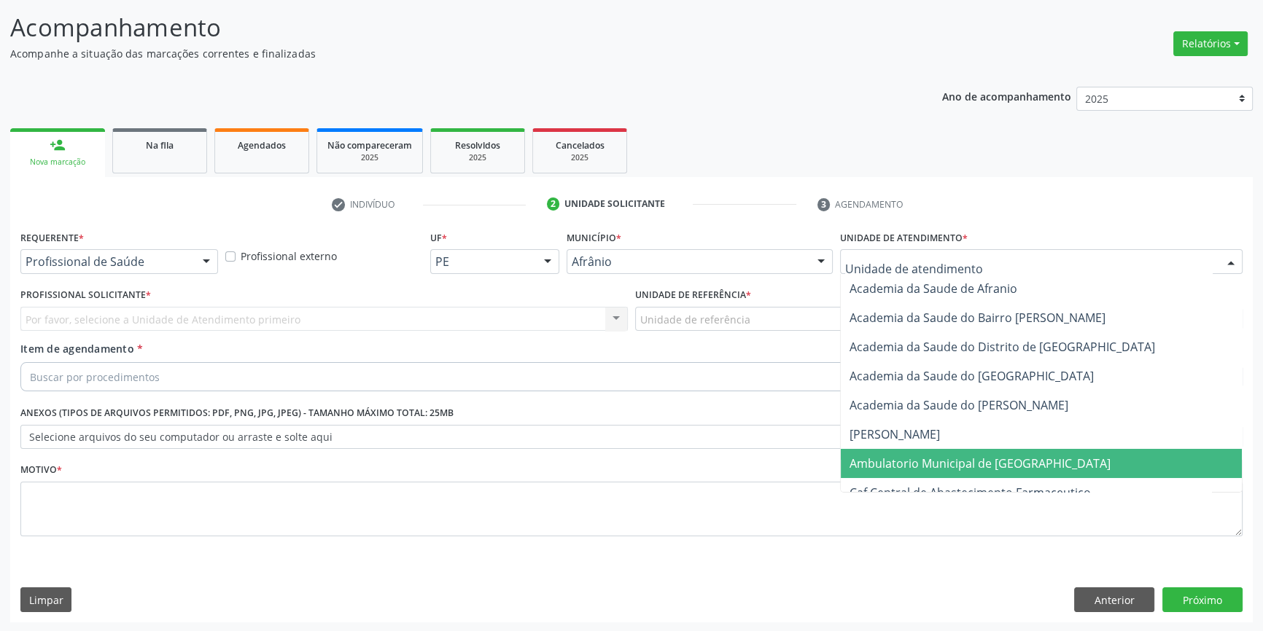
click at [921, 458] on span "Ambulatorio Municipal de [GEOGRAPHIC_DATA]" at bounding box center [979, 464] width 261 height 16
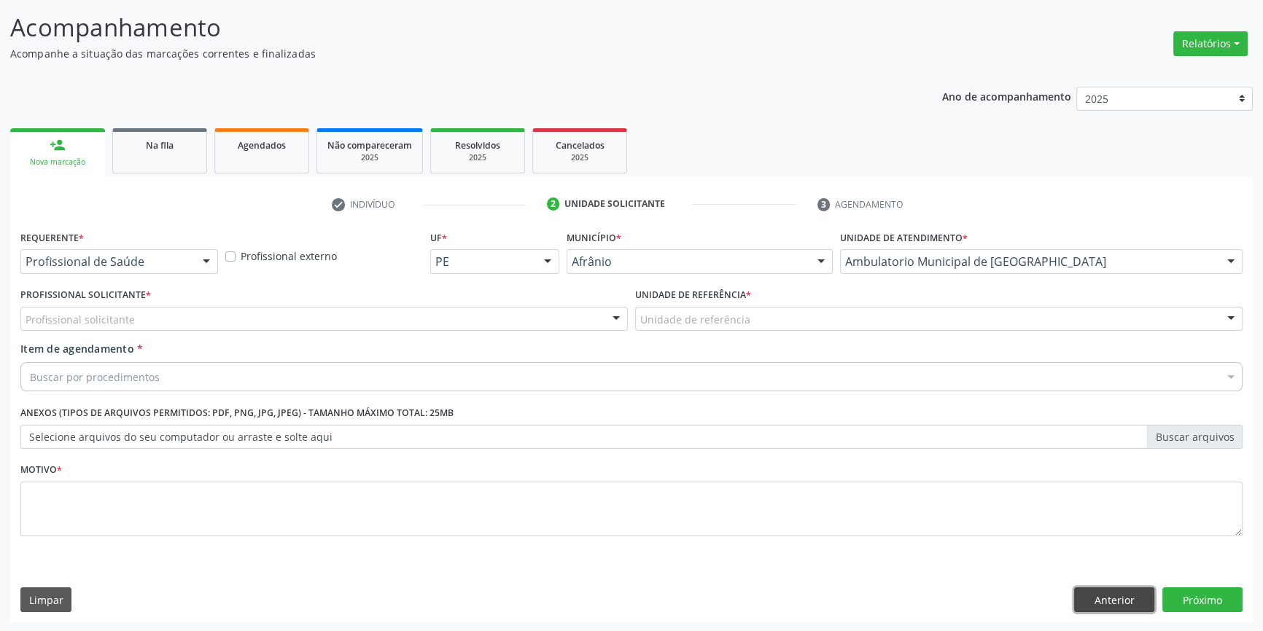
click at [1118, 604] on button "Anterior" at bounding box center [1114, 600] width 80 height 25
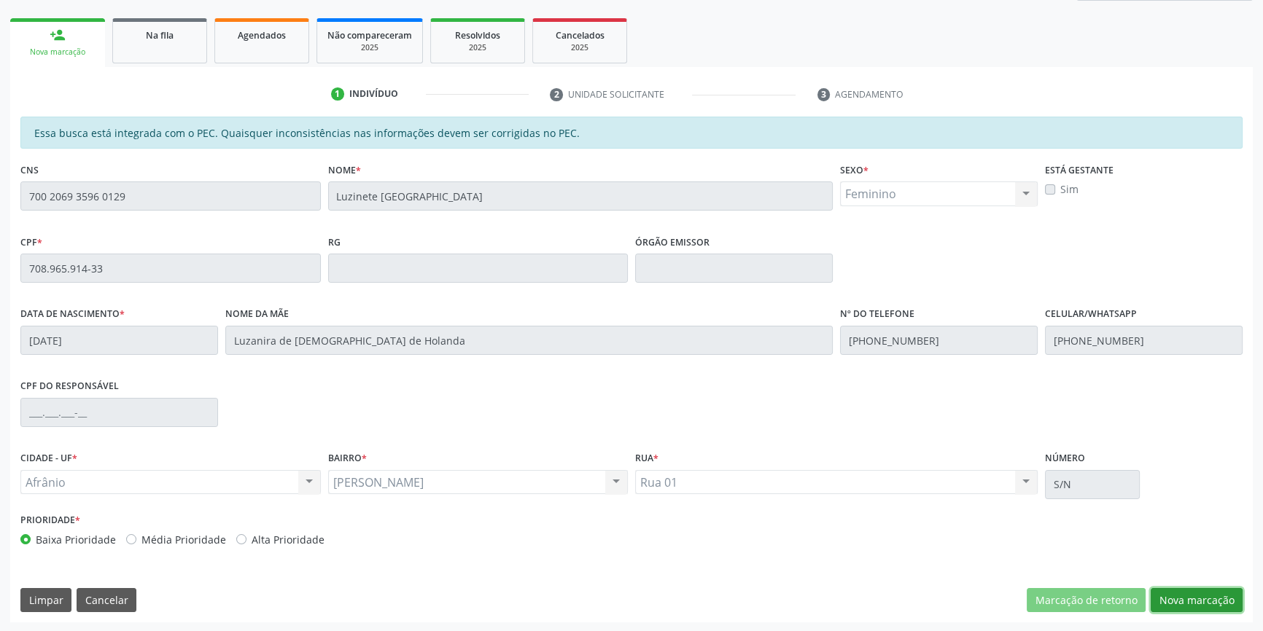
click at [1209, 588] on button "Nova marcação" at bounding box center [1196, 600] width 92 height 25
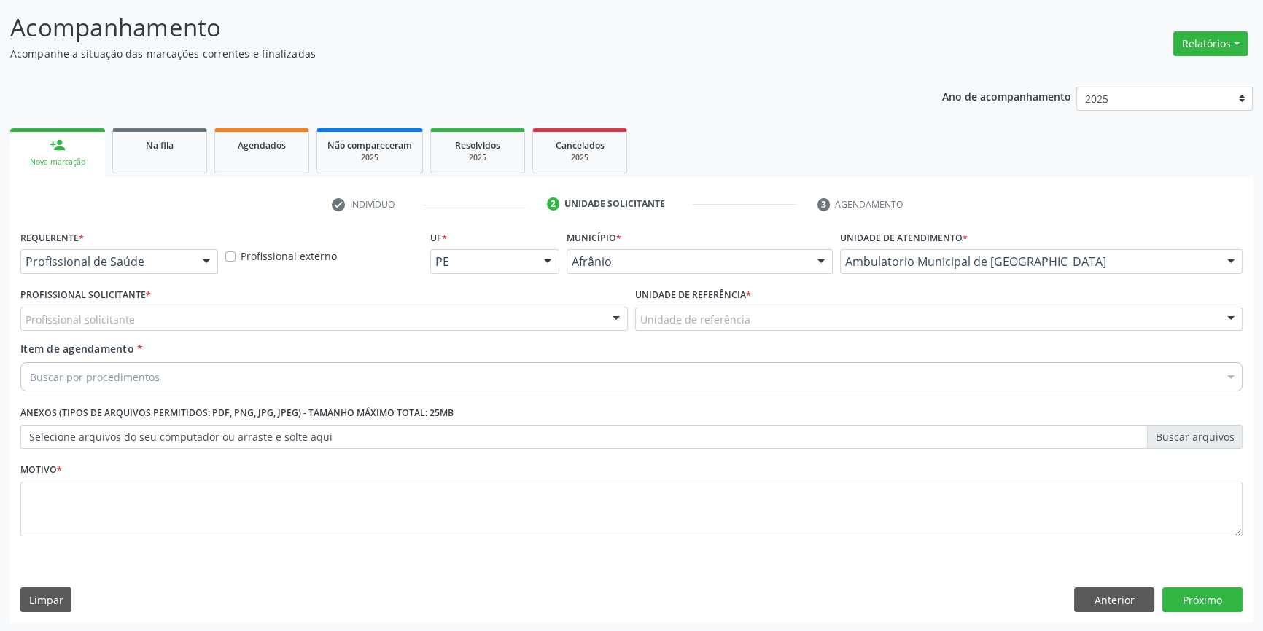
drag, startPoint x: 873, startPoint y: 311, endPoint x: 827, endPoint y: 321, distance: 47.2
click at [858, 316] on div "Unidade de referência" at bounding box center [938, 319] width 607 height 25
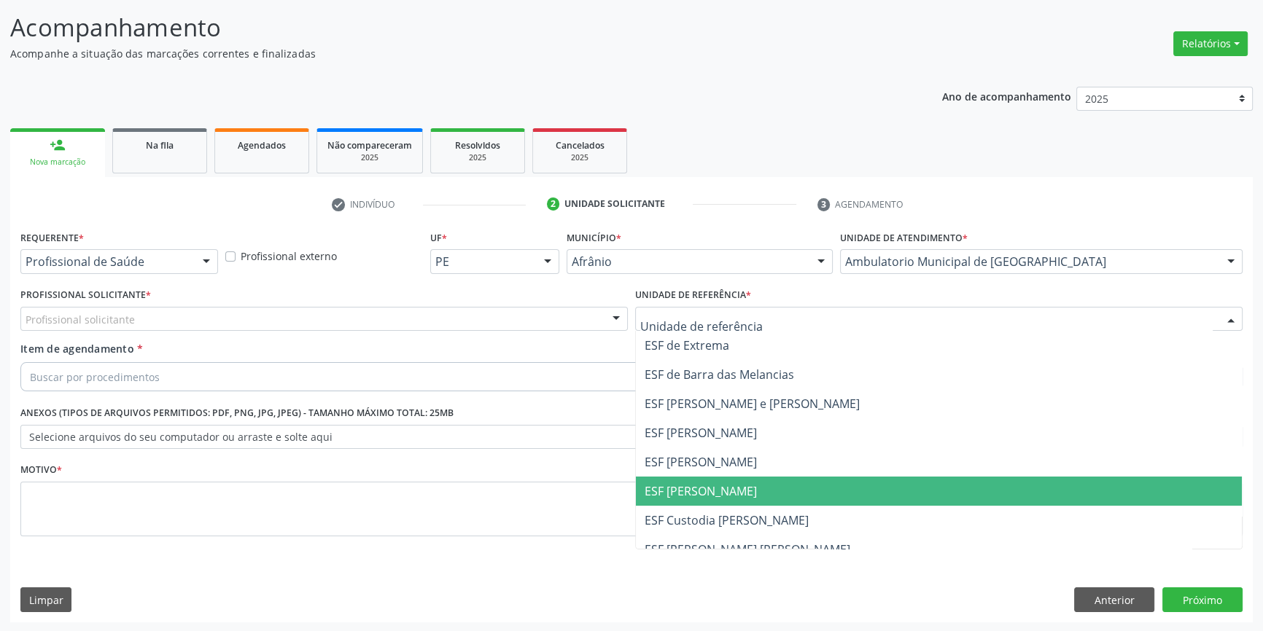
click at [698, 488] on span "ESF [PERSON_NAME]" at bounding box center [700, 491] width 112 height 16
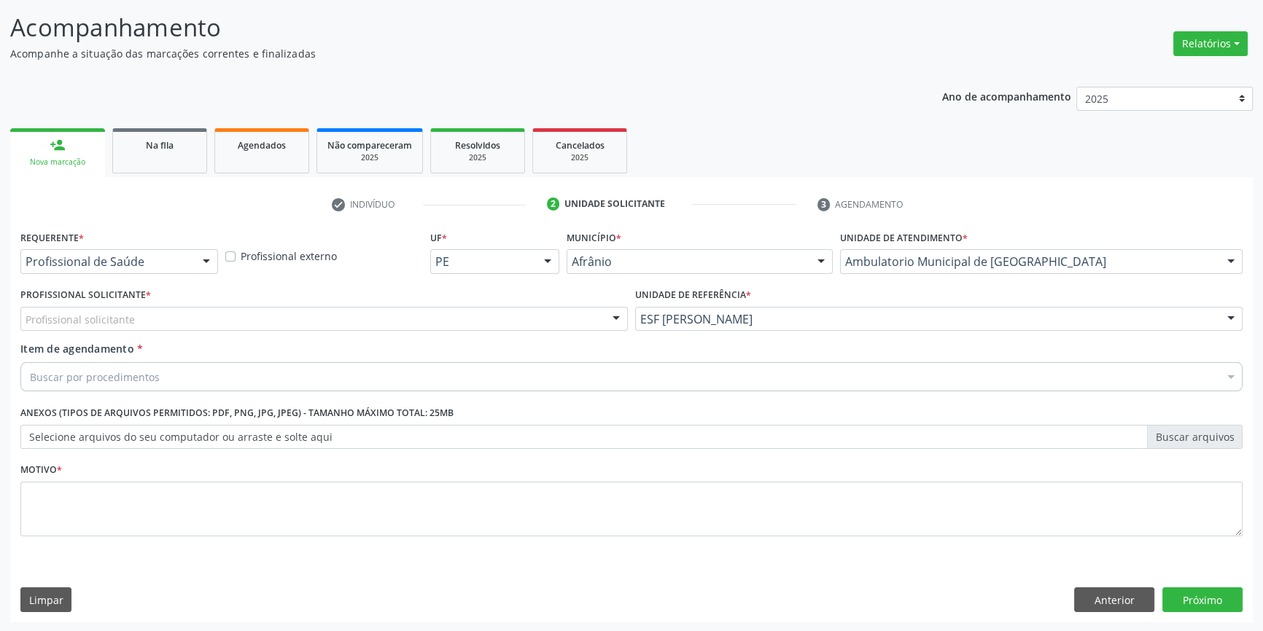
click at [378, 313] on div "Profissional solicitante" at bounding box center [323, 319] width 607 height 25
drag, startPoint x: 121, startPoint y: 340, endPoint x: 17, endPoint y: 332, distance: 104.5
click at [17, 332] on div "Profissional Solicitante * eletr Nenhum resultado encontrado para: " eletr " Nã…" at bounding box center [324, 312] width 615 height 57
drag, startPoint x: 38, startPoint y: 321, endPoint x: 0, endPoint y: 320, distance: 37.9
click at [0, 320] on div "Acompanhamento Acompanhe a situação das marcações correntes e finalizadas Relat…" at bounding box center [631, 312] width 1263 height 642
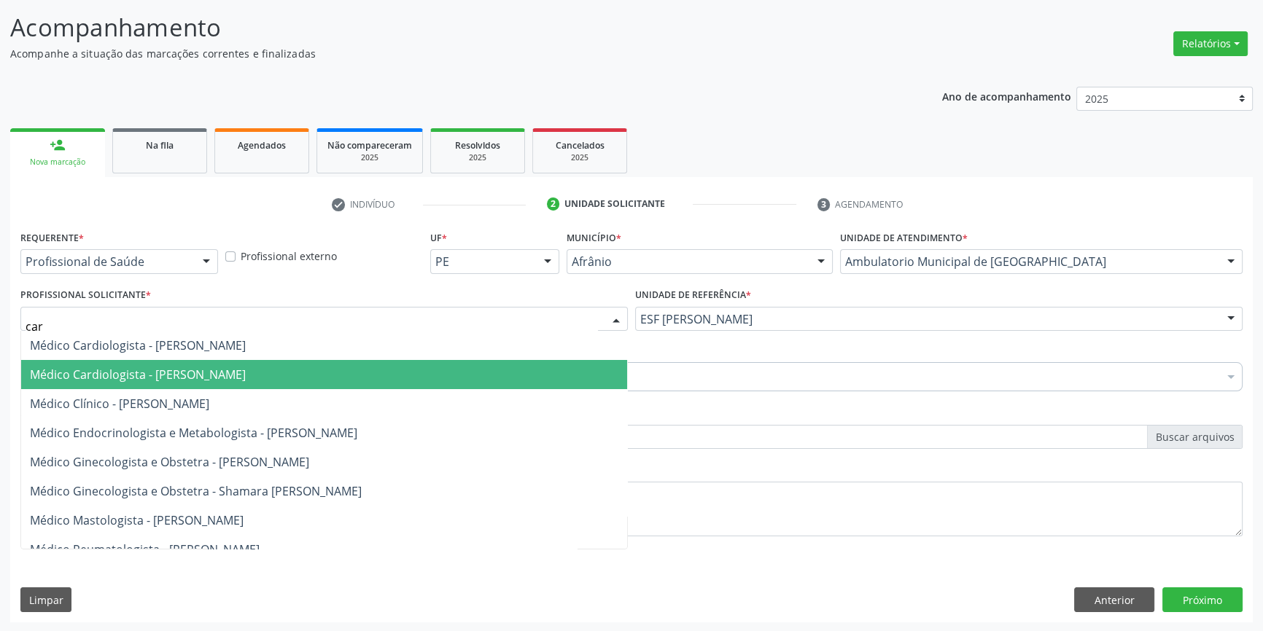
click at [214, 367] on span "Médico Cardiologista - Anderson da Costa Armstrong" at bounding box center [138, 375] width 216 height 16
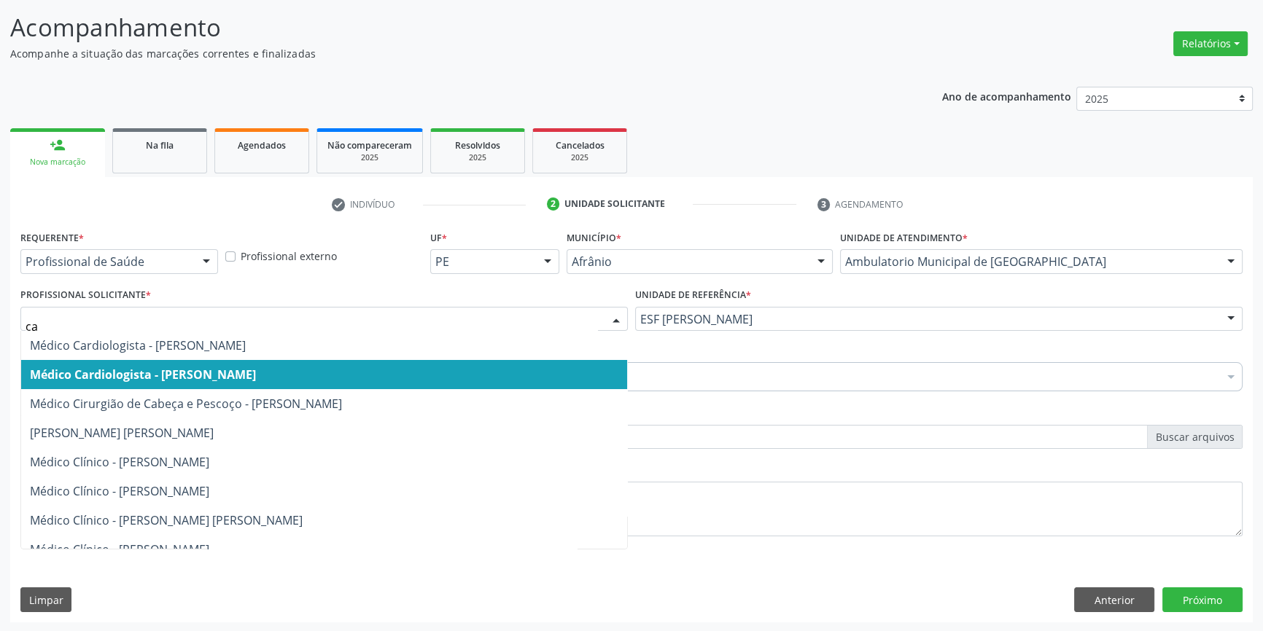
type input "car"
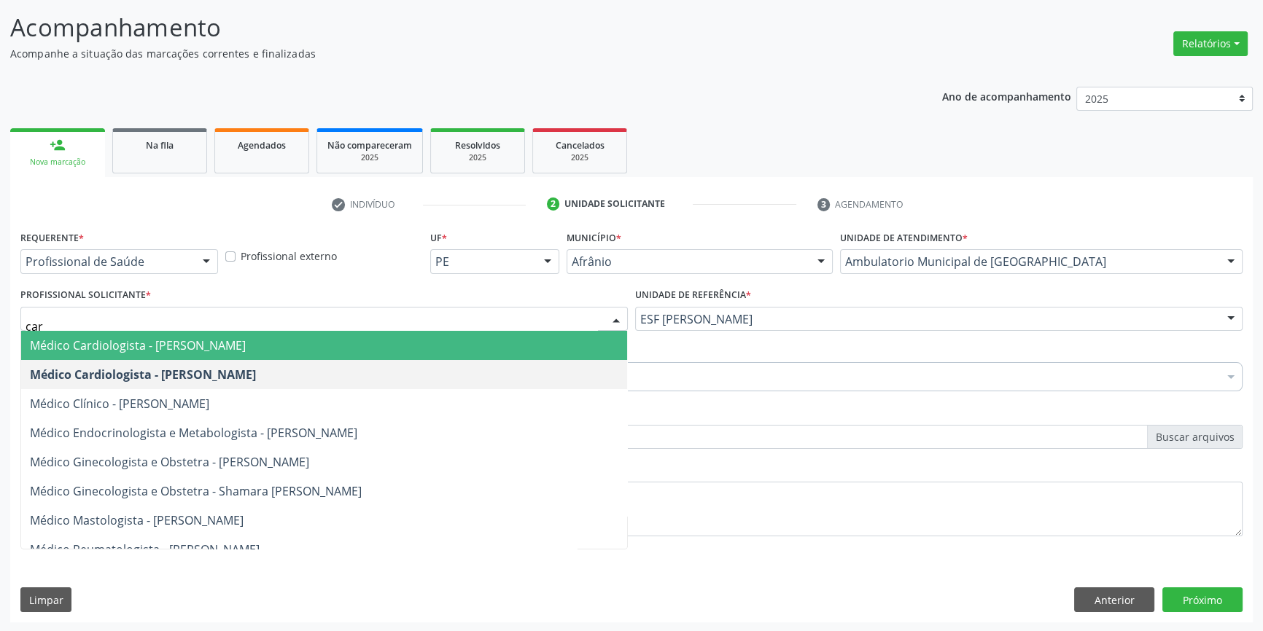
click at [194, 338] on span "Médico Cardiologista - [PERSON_NAME]" at bounding box center [138, 346] width 216 height 16
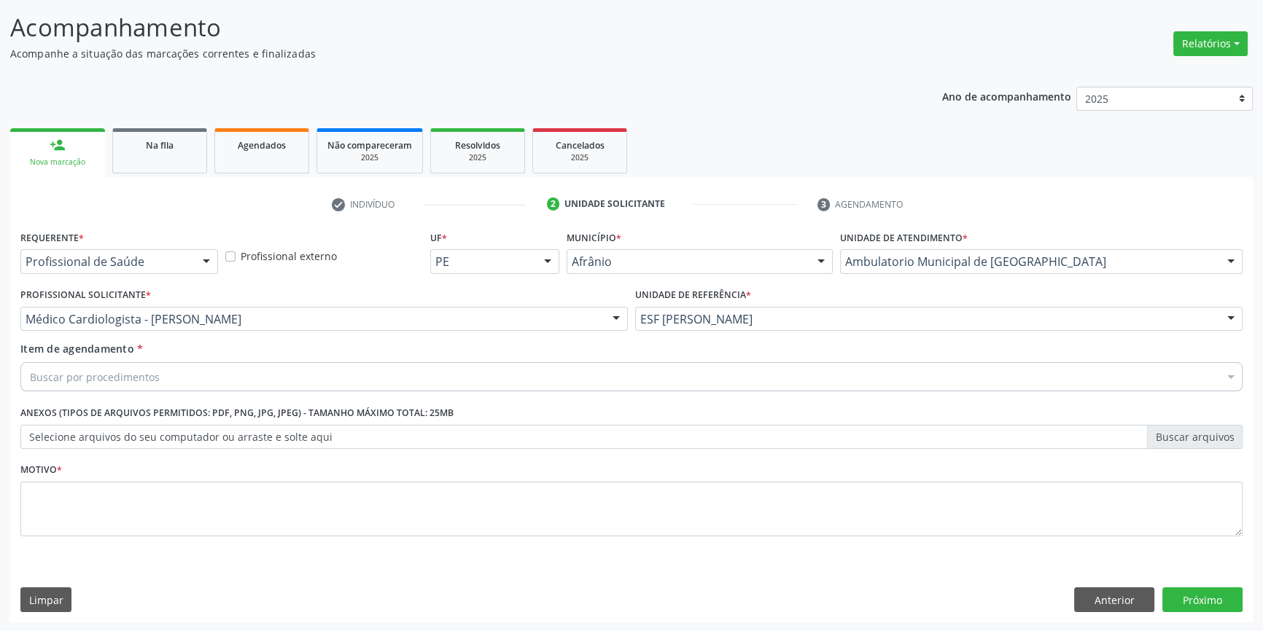
click at [157, 378] on div "Buscar por procedimentos" at bounding box center [631, 376] width 1222 height 29
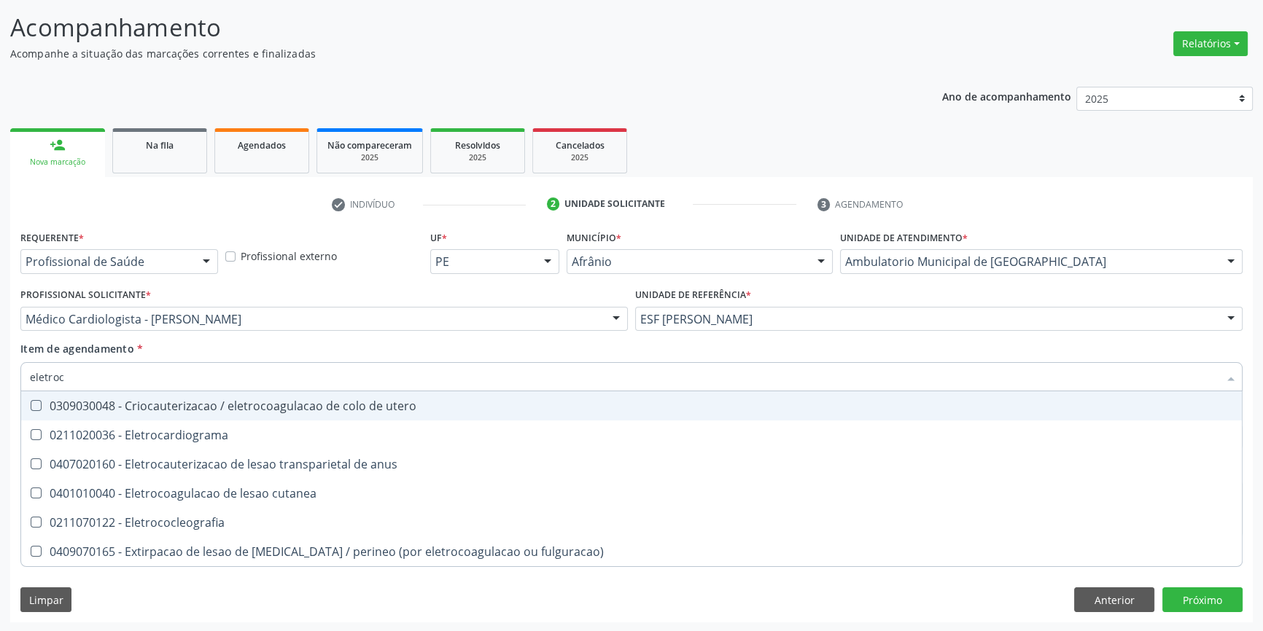
type input "eletroca"
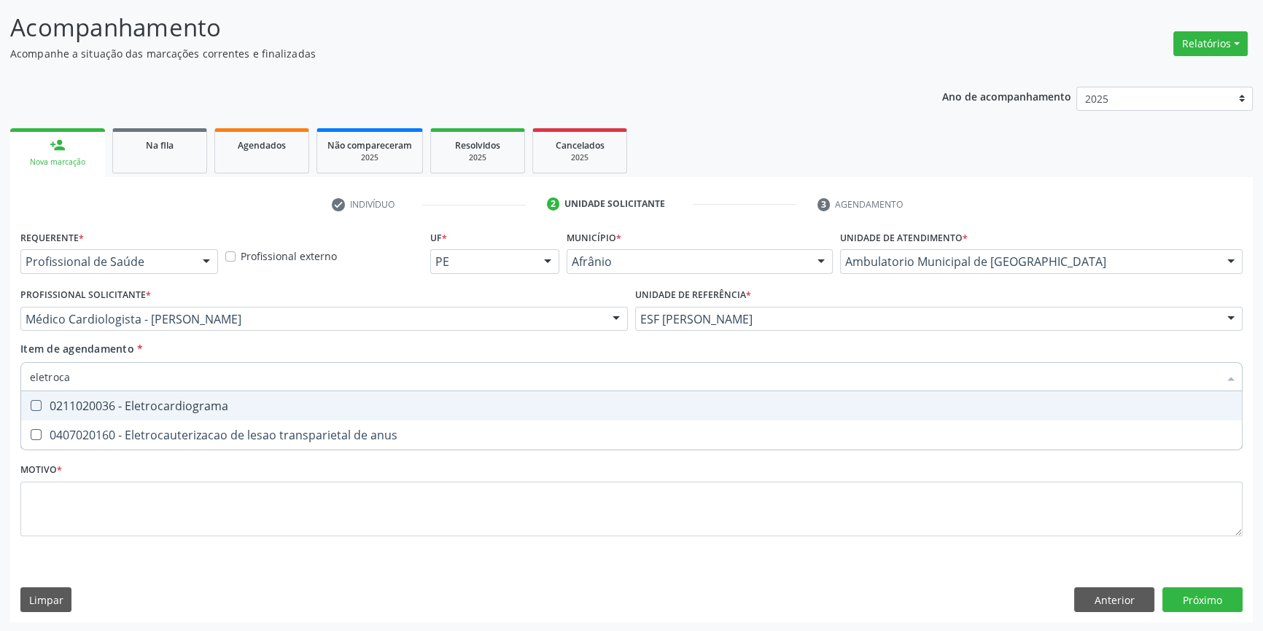
click at [166, 408] on div "0211020036 - Eletrocardiograma" at bounding box center [631, 406] width 1203 height 12
checkbox Eletrocardiograma "true"
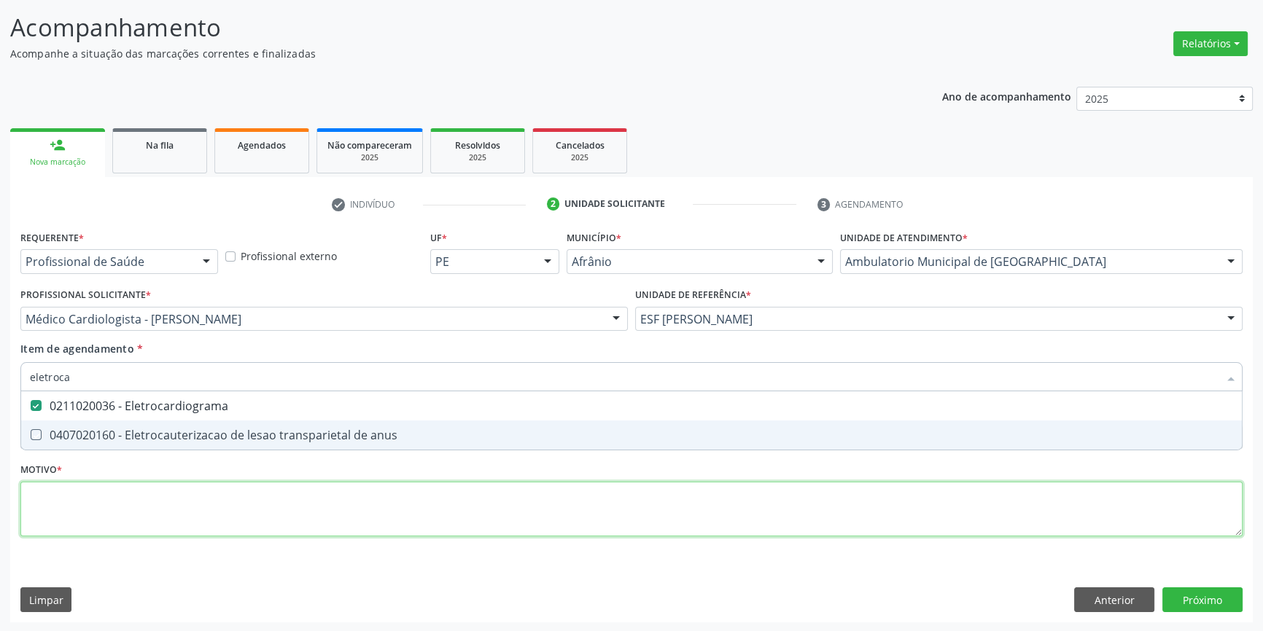
click at [124, 480] on div "Requerente * Profissional de Saúde Profissional de Saúde Paciente Nenhum result…" at bounding box center [631, 392] width 1222 height 330
checkbox anus "true"
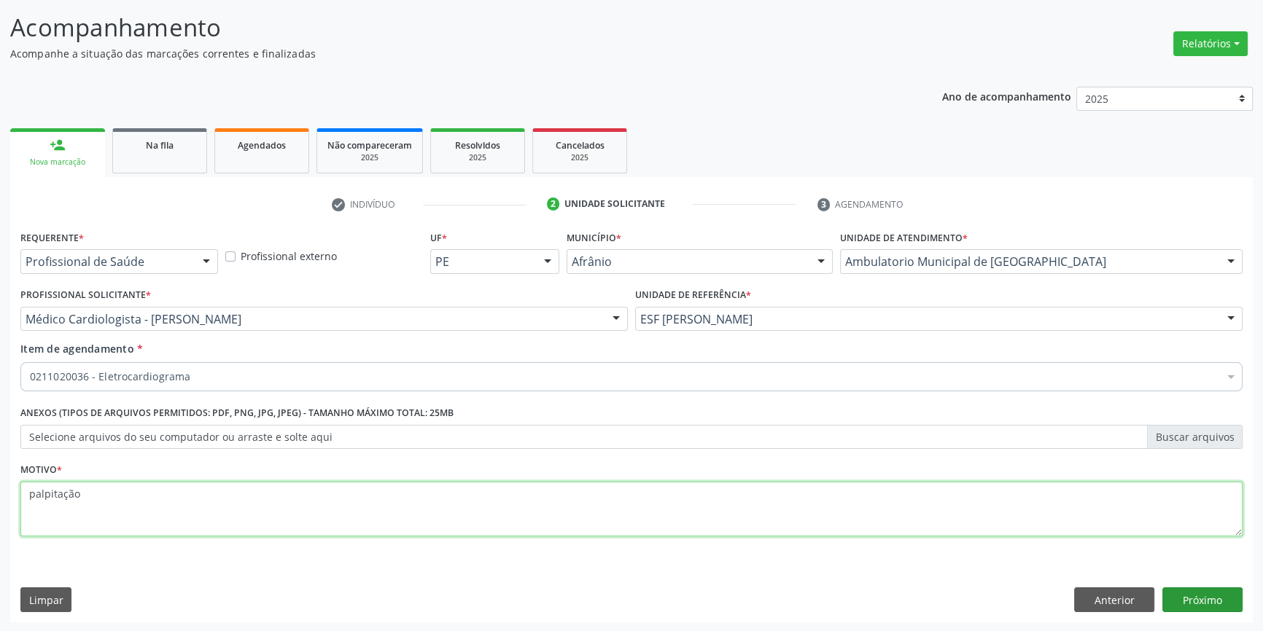
type textarea "palpitação"
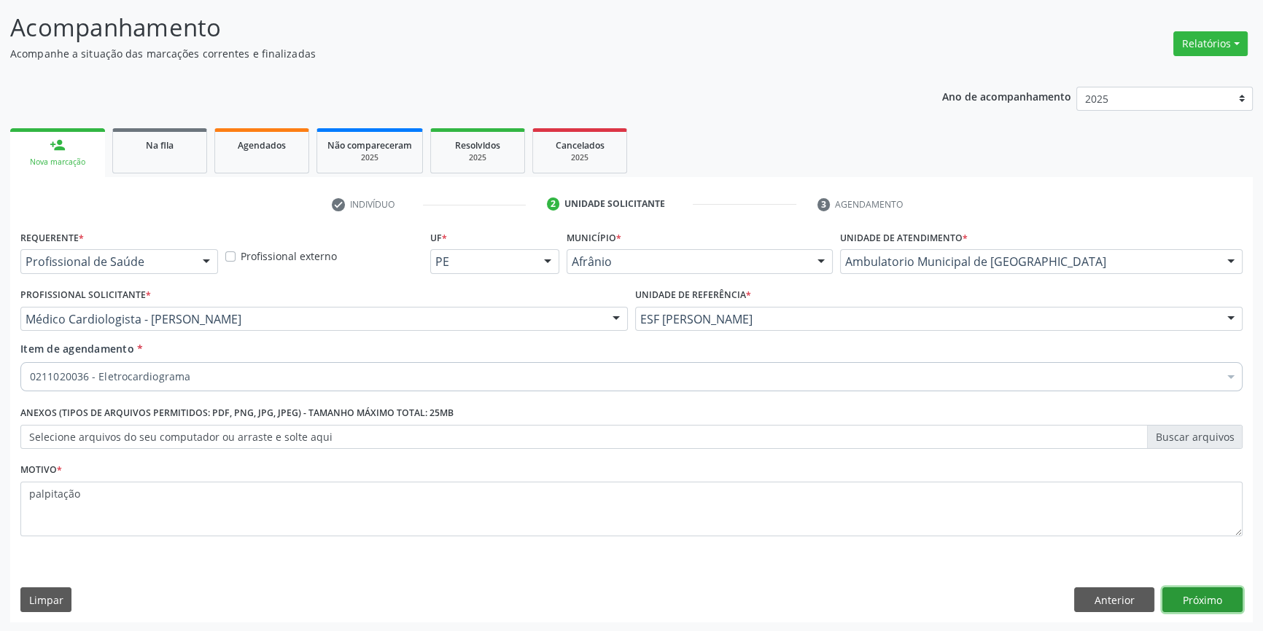
click at [1225, 595] on button "Próximo" at bounding box center [1202, 600] width 80 height 25
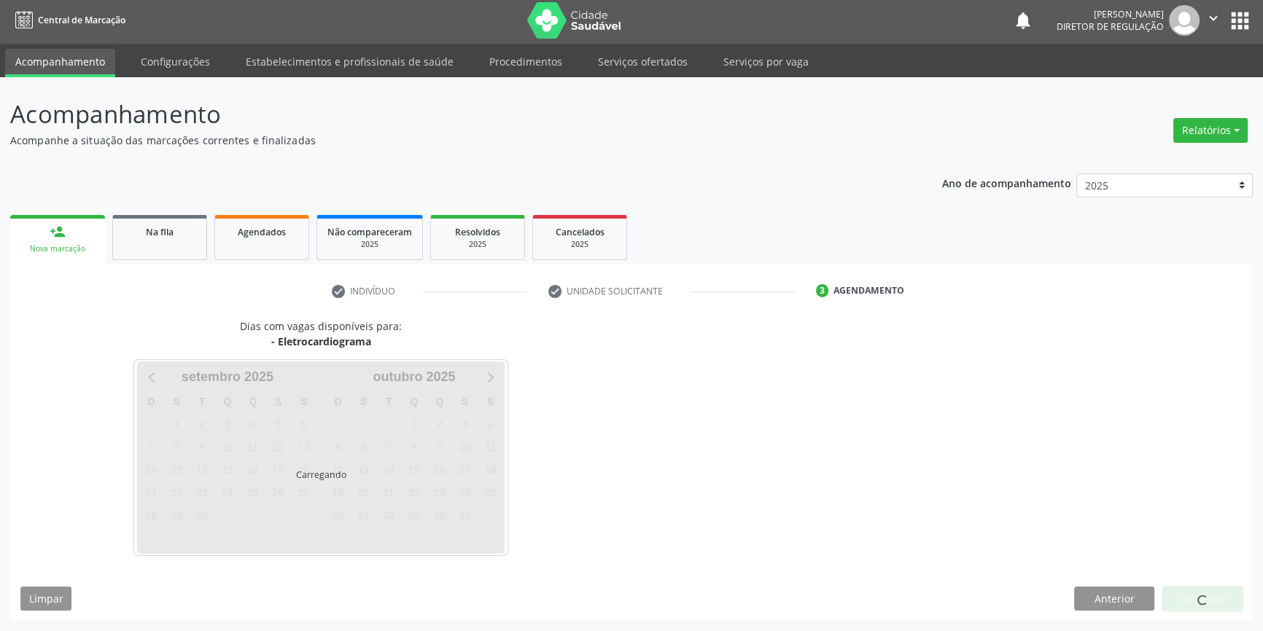
scroll to position [1, 0]
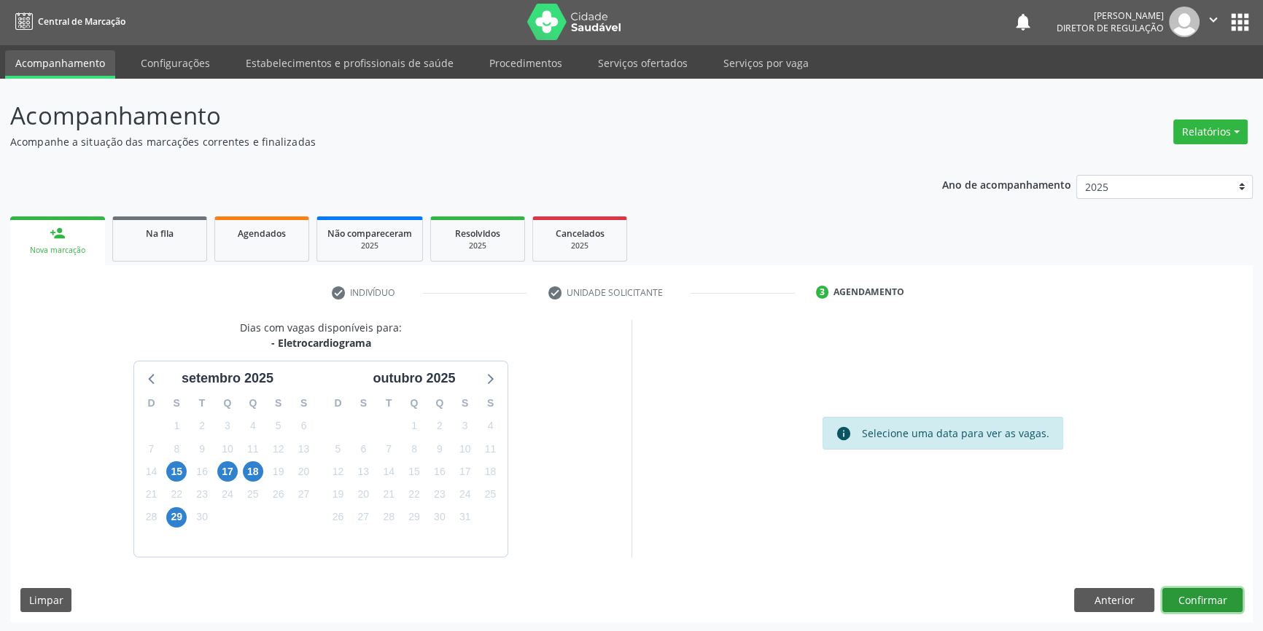
click at [1225, 595] on button "Confirmar" at bounding box center [1202, 600] width 80 height 25
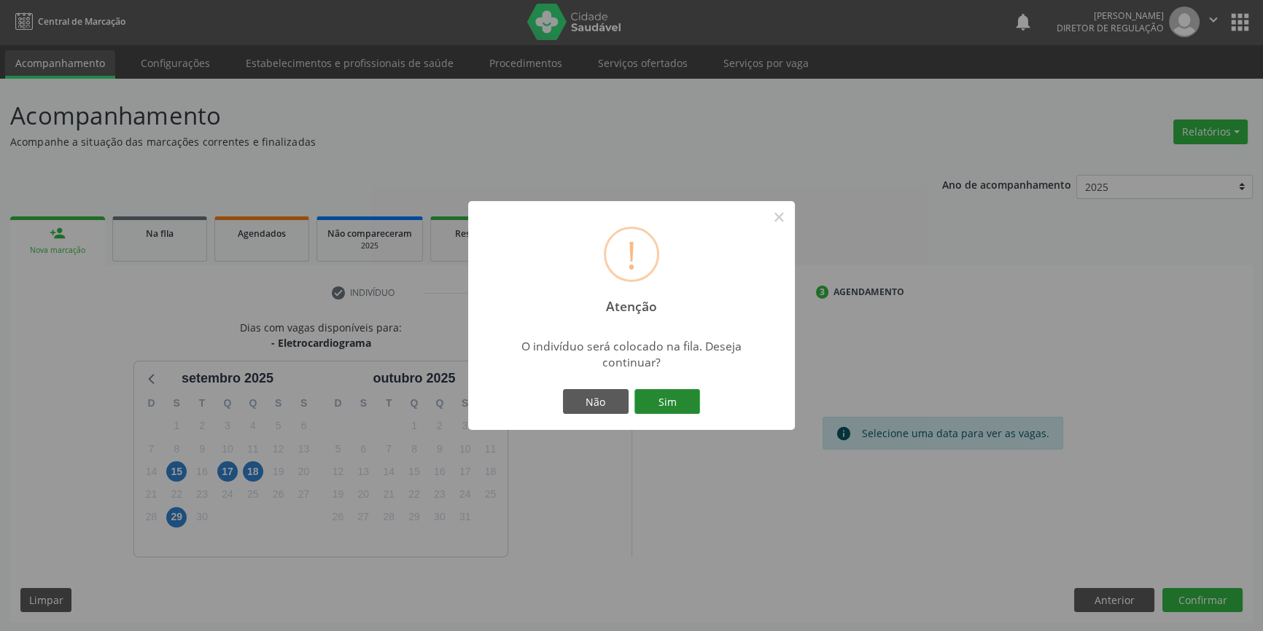
click at [676, 405] on button "Sim" at bounding box center [667, 401] width 66 height 25
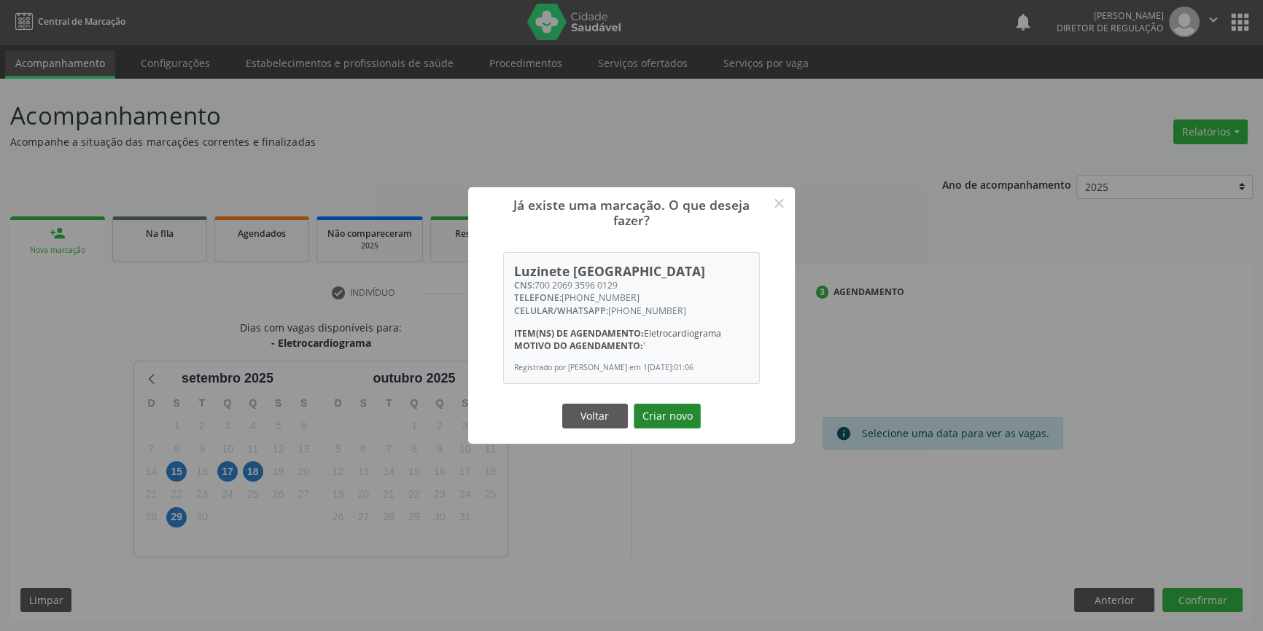
click at [667, 420] on button "Criar novo" at bounding box center [666, 416] width 67 height 25
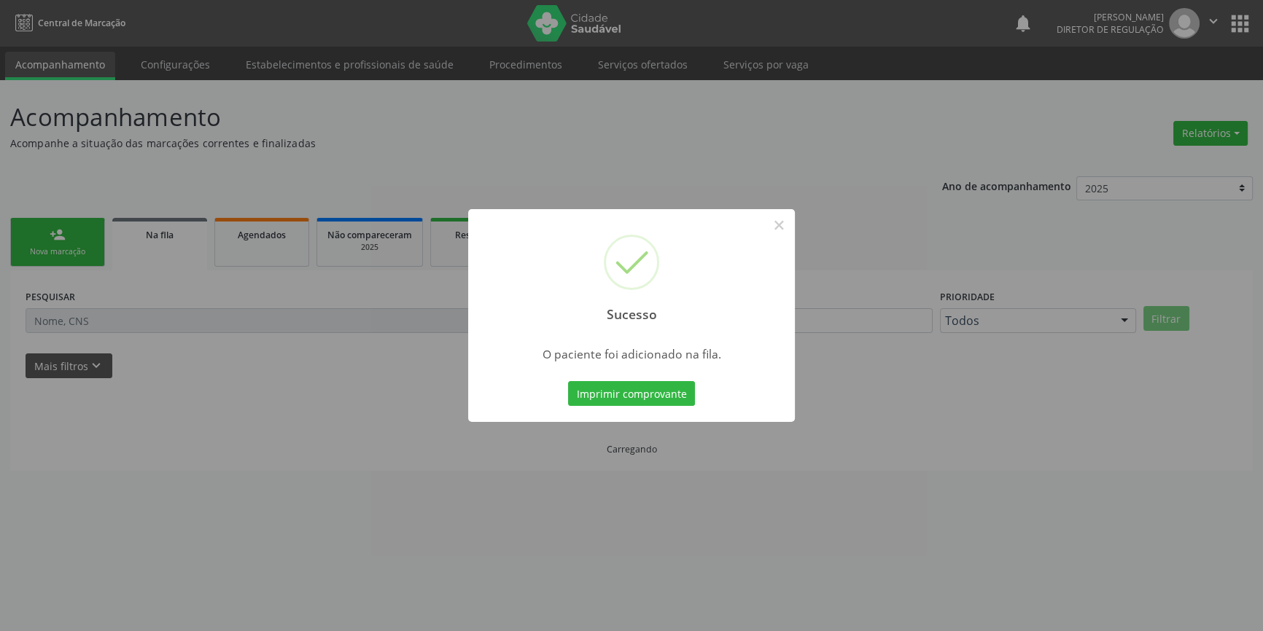
scroll to position [0, 0]
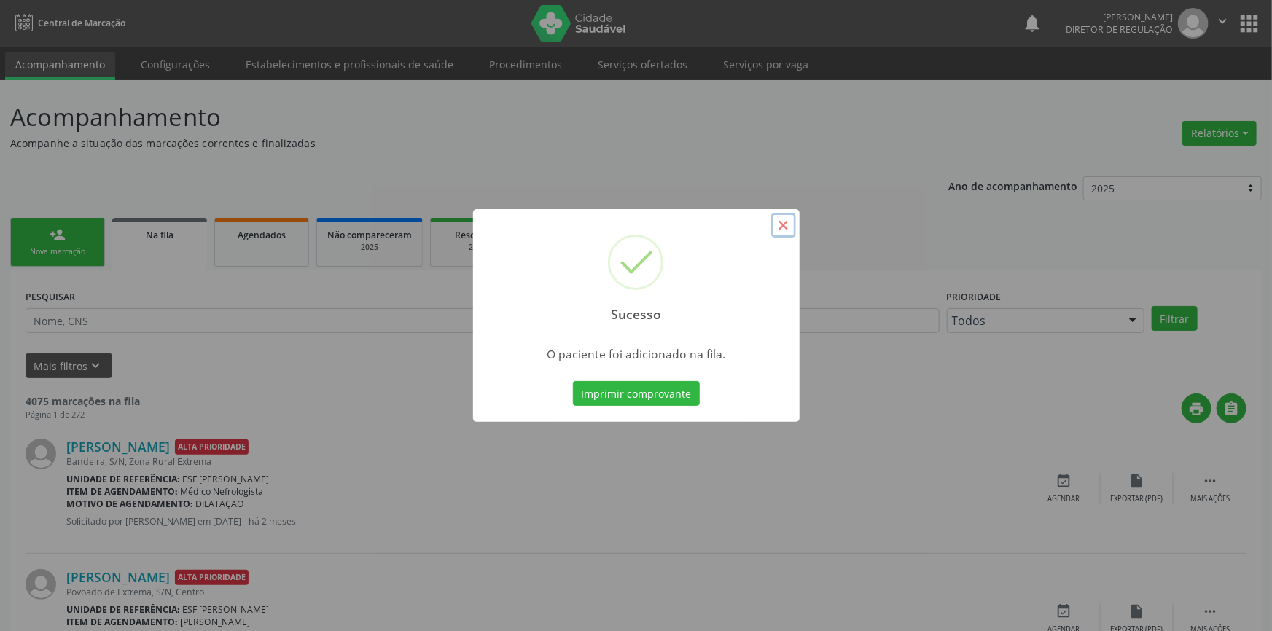
click at [780, 221] on button "×" at bounding box center [783, 225] width 25 height 25
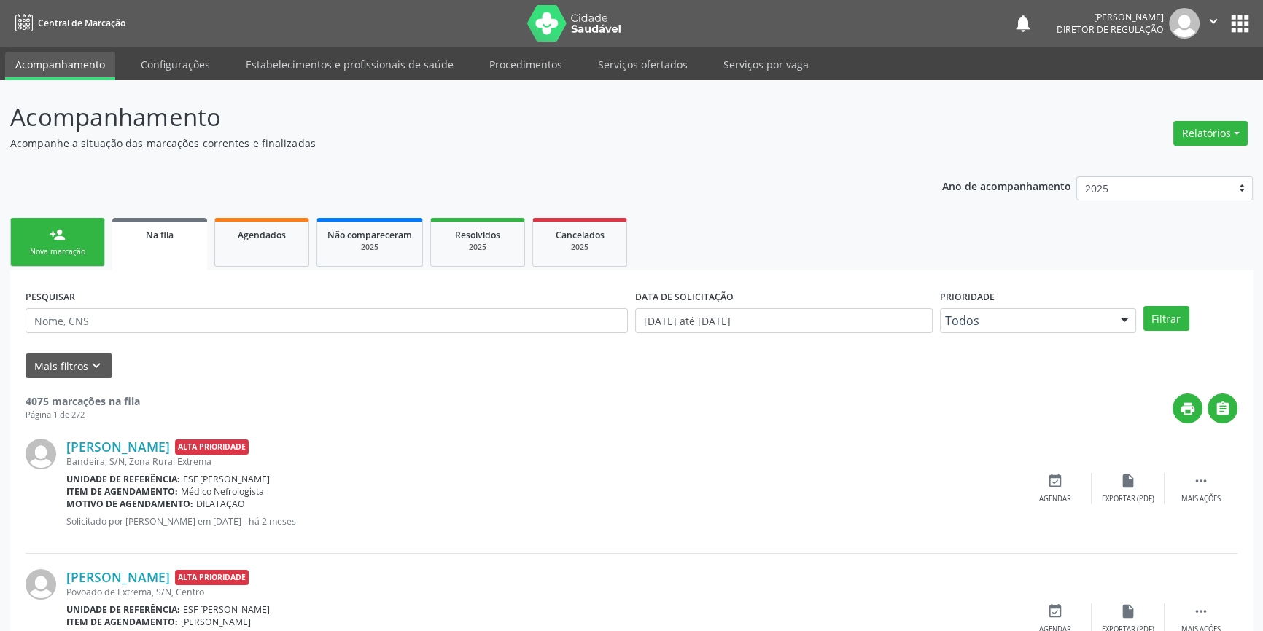
click at [77, 243] on link "person_add Nova marcação" at bounding box center [57, 242] width 95 height 49
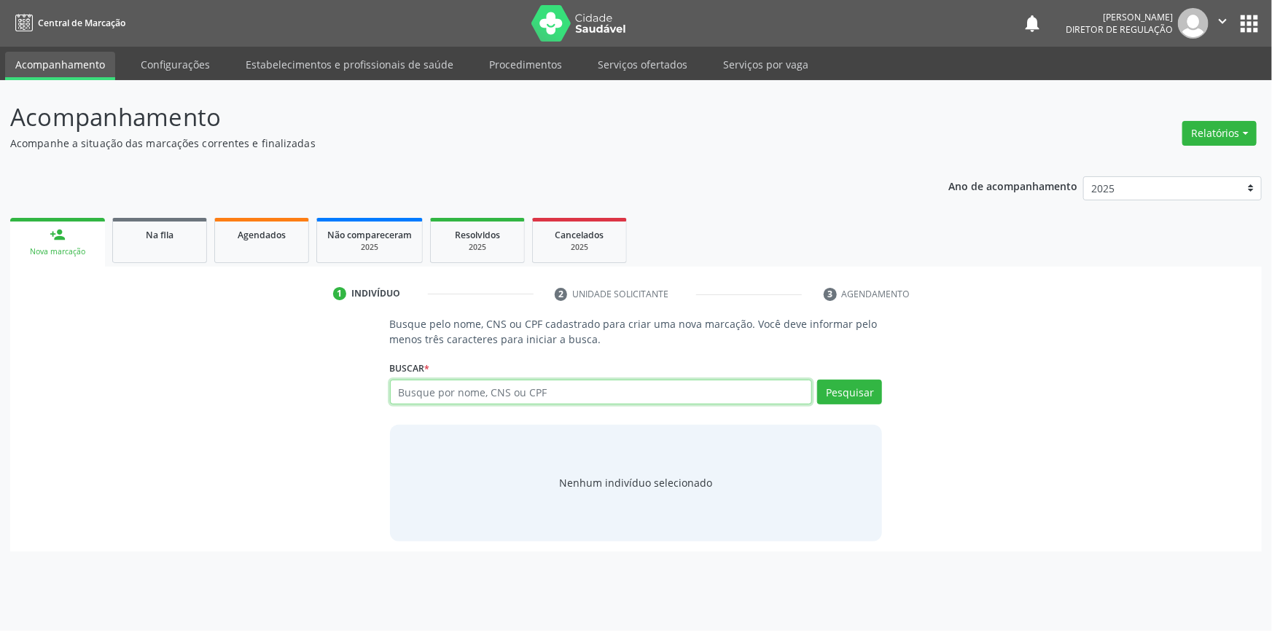
click at [578, 401] on input "text" at bounding box center [601, 392] width 423 height 25
type input "708200102535947"
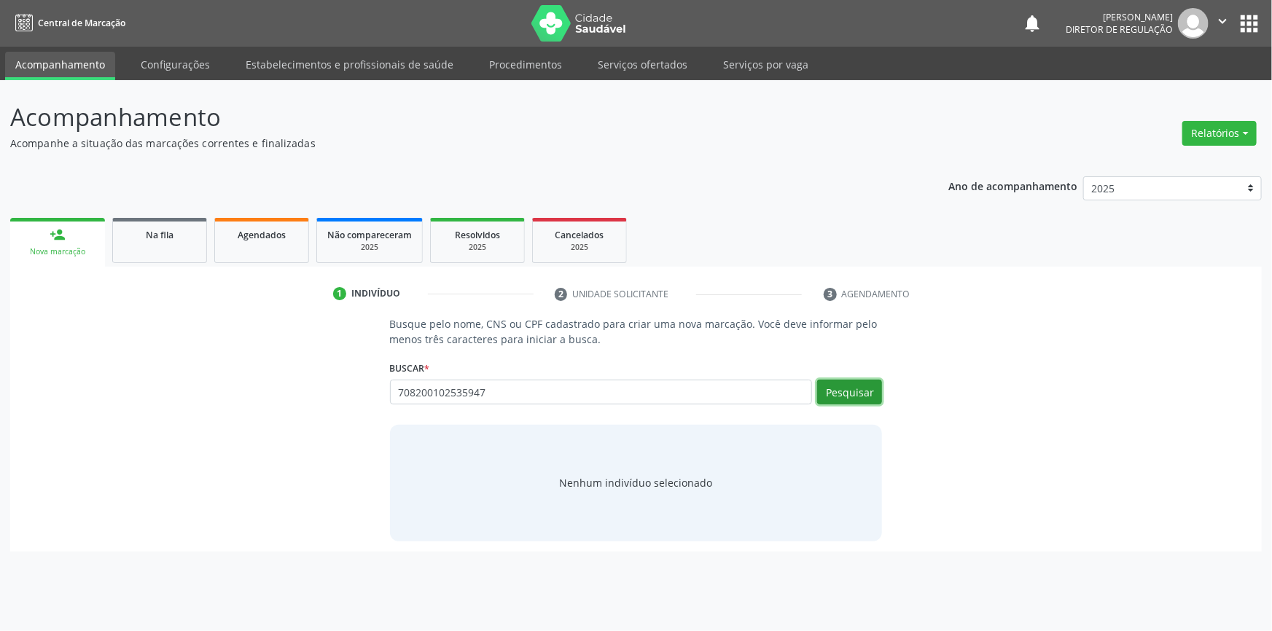
click at [841, 402] on button "Pesquisar" at bounding box center [849, 392] width 65 height 25
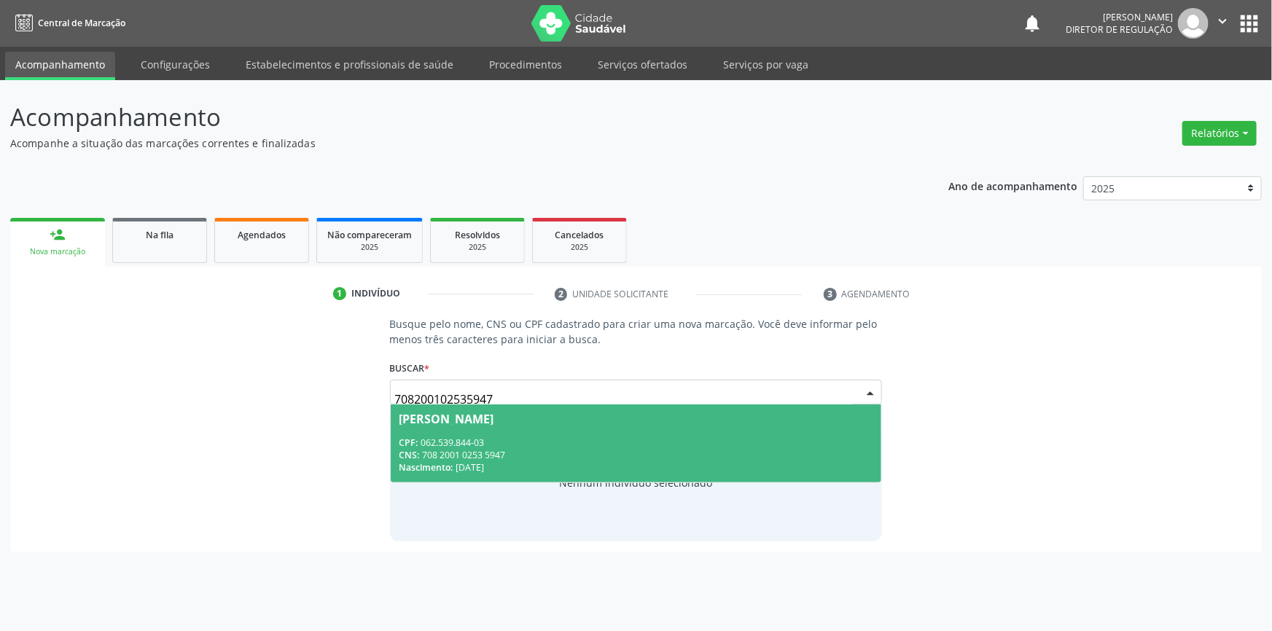
click at [460, 430] on span "Janete da Silva Lima CPF: 062.539.844-03 CNS: 708 2001 0253 5947 Nascimento: 14…" at bounding box center [636, 444] width 491 height 78
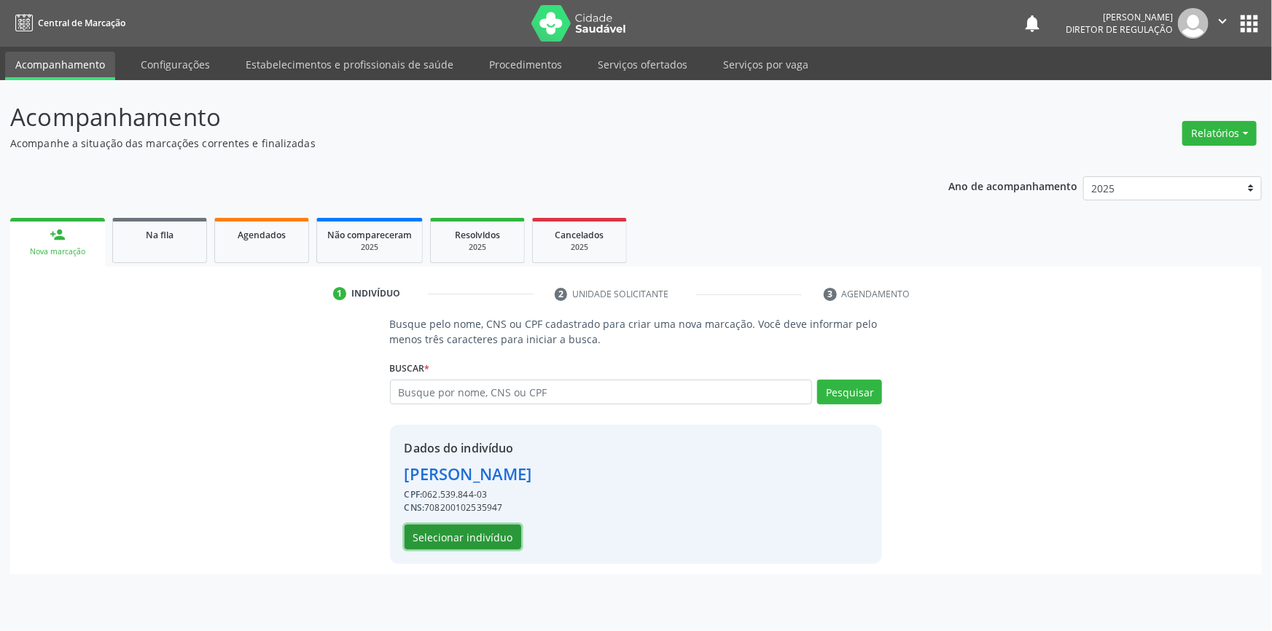
click at [468, 538] on button "Selecionar indivíduo" at bounding box center [463, 537] width 117 height 25
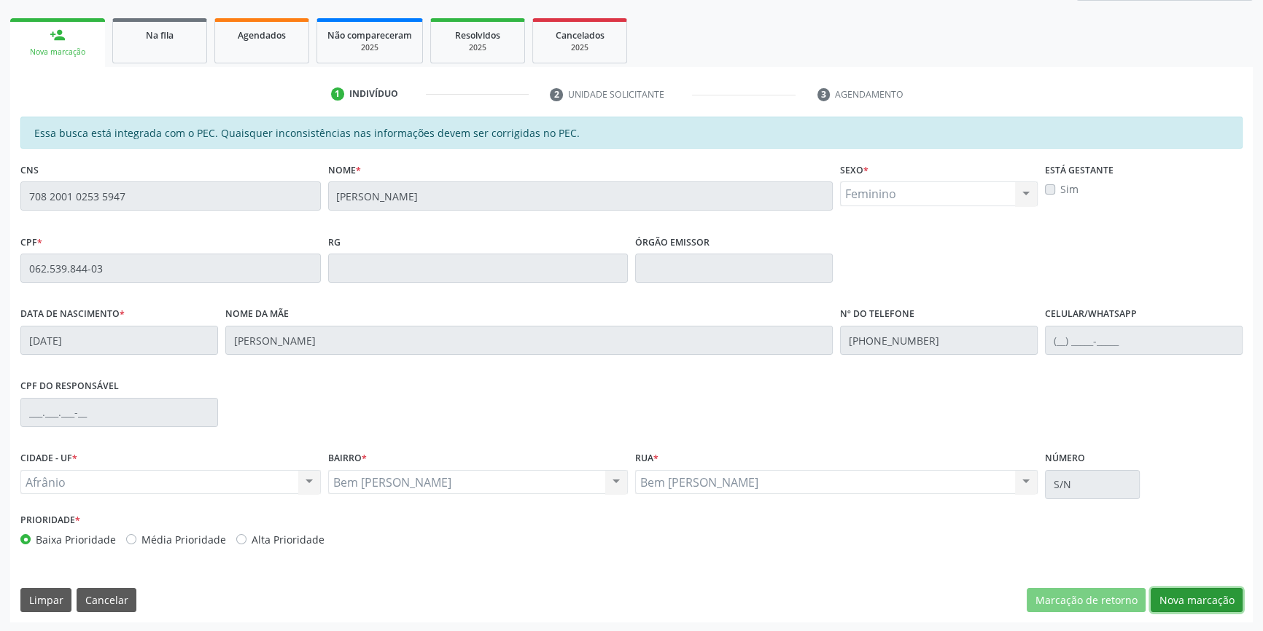
click at [1204, 594] on button "Nova marcação" at bounding box center [1196, 600] width 92 height 25
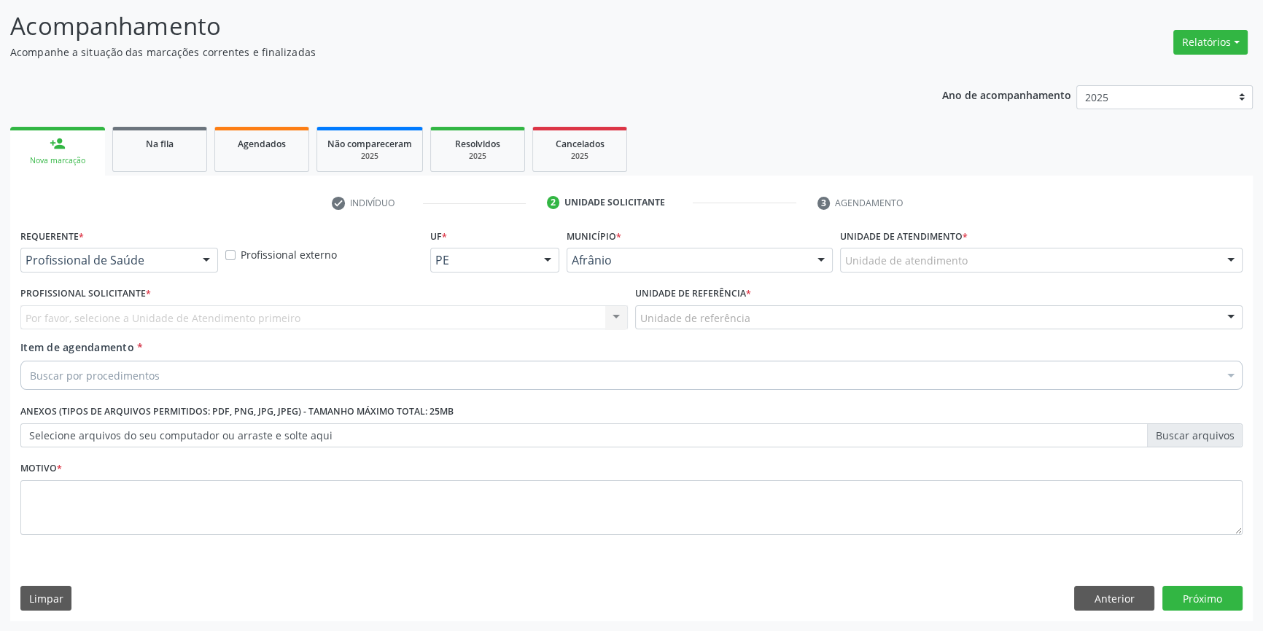
scroll to position [90, 0]
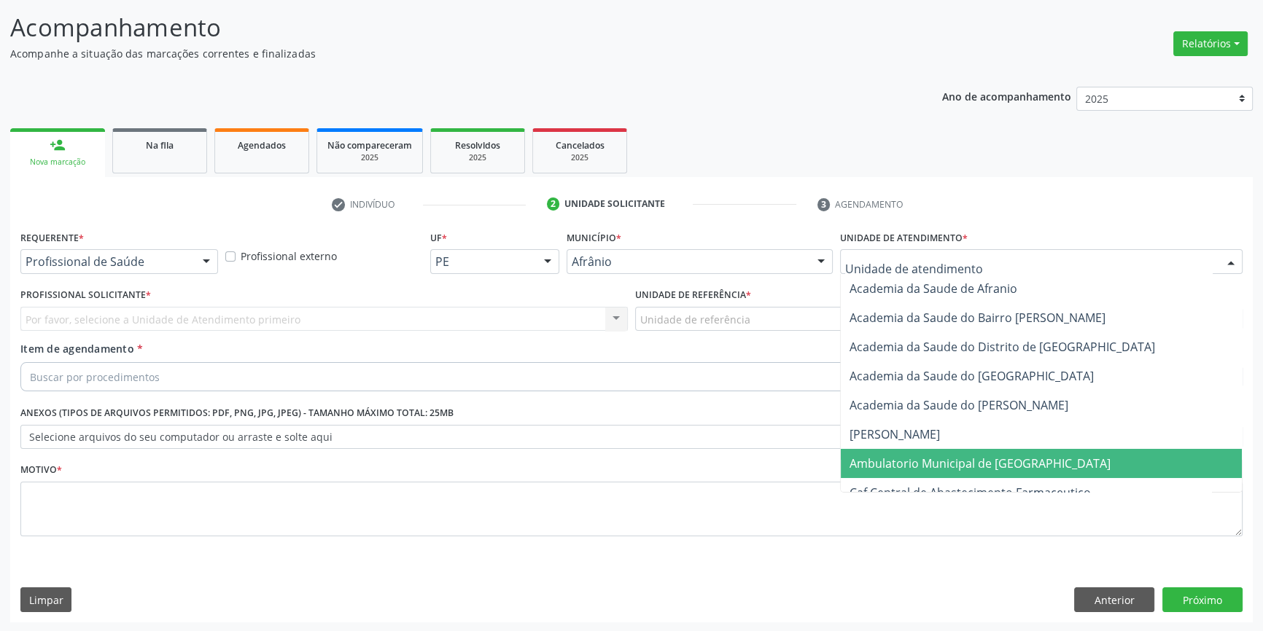
click at [924, 449] on span "Ambulatorio Municipal de [GEOGRAPHIC_DATA]" at bounding box center [1041, 463] width 401 height 29
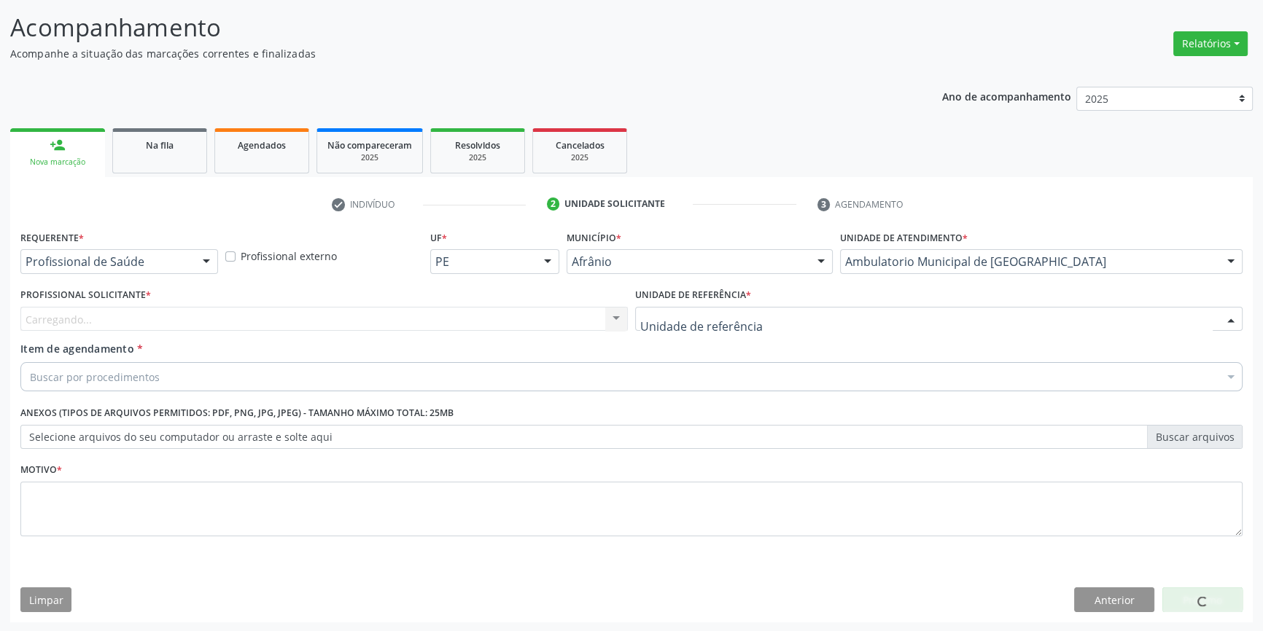
click at [747, 310] on div at bounding box center [938, 319] width 607 height 25
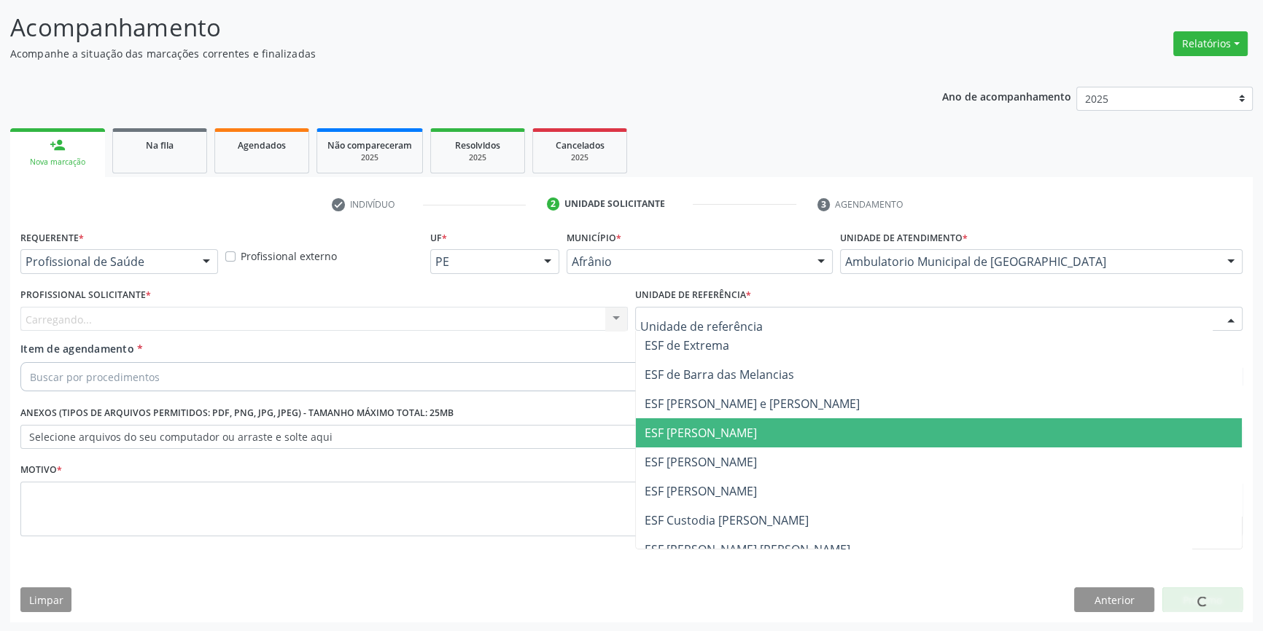
click at [730, 448] on span "ESF [PERSON_NAME]" at bounding box center [939, 462] width 606 height 29
click at [707, 454] on span "ESF [PERSON_NAME]" at bounding box center [700, 462] width 112 height 16
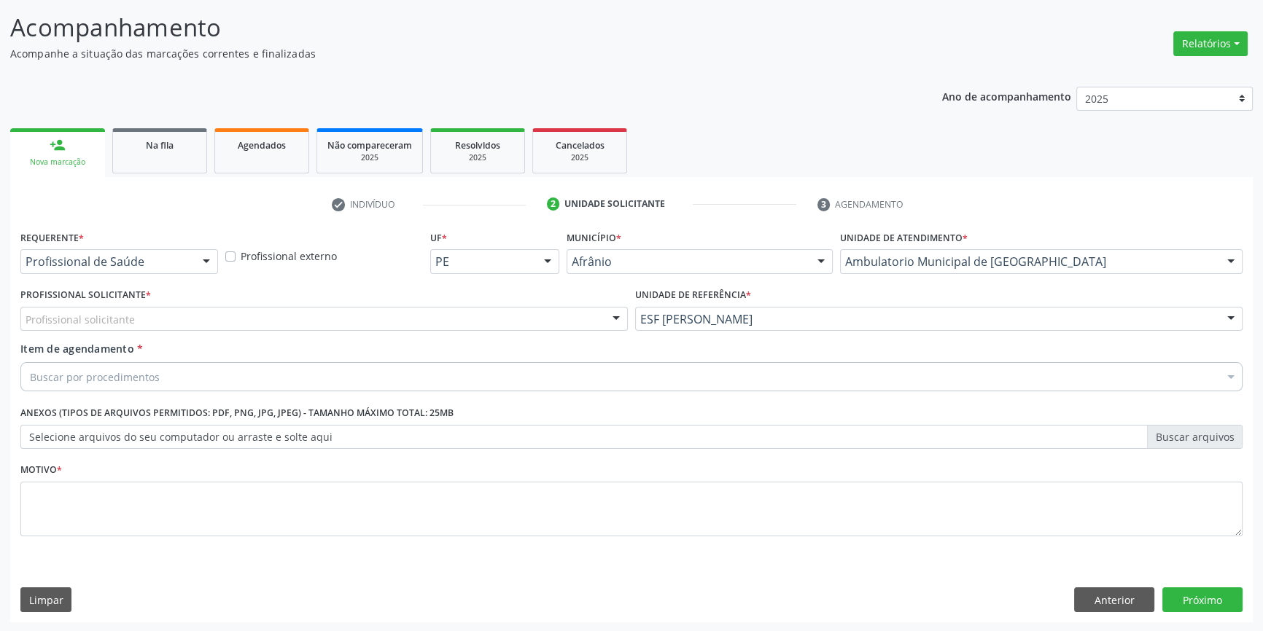
click at [428, 313] on div "Profissional solicitante" at bounding box center [323, 319] width 607 height 25
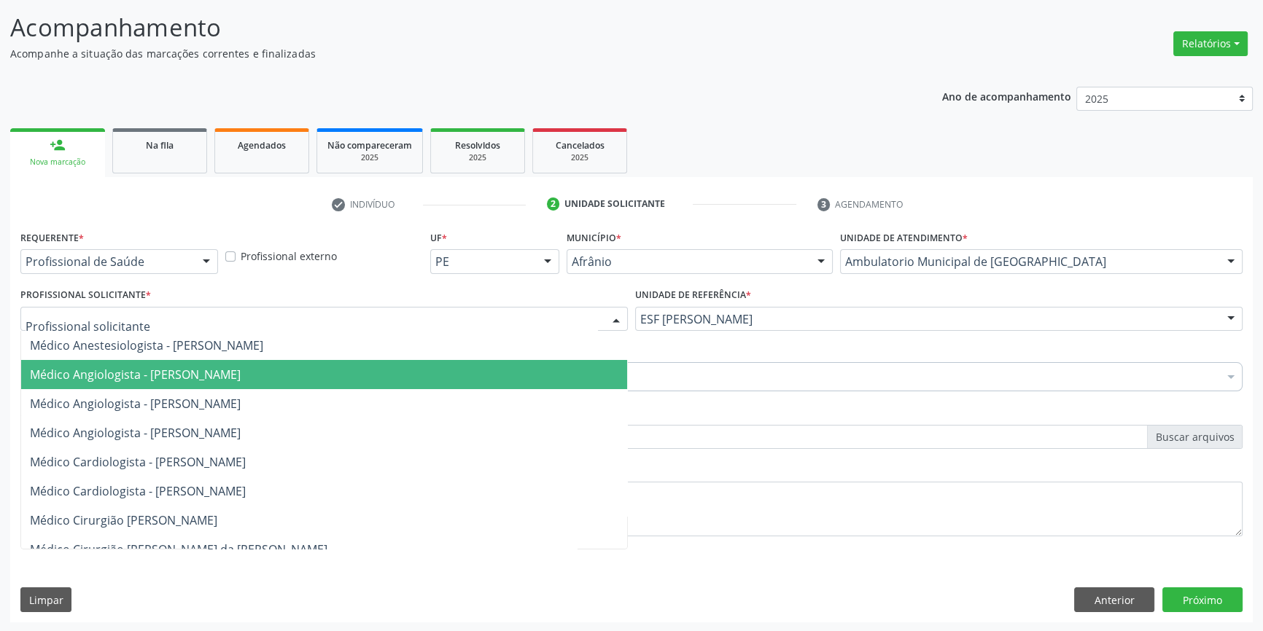
click at [246, 459] on span "Médico Cardiologista - [PERSON_NAME]" at bounding box center [138, 462] width 216 height 16
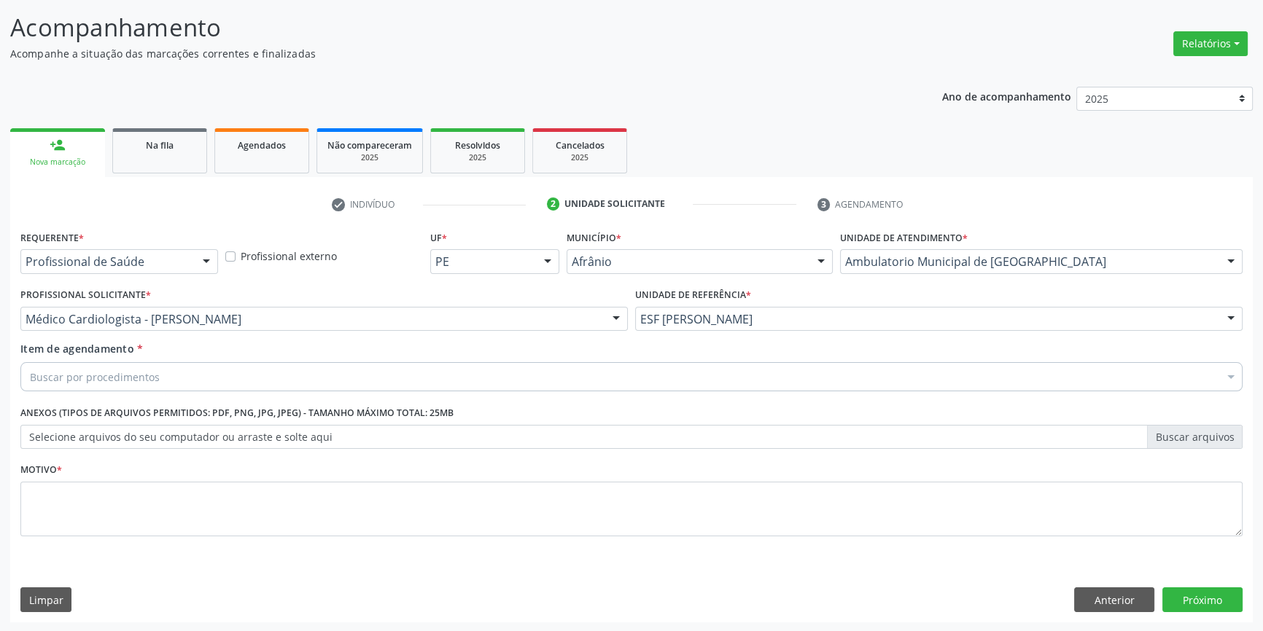
click at [223, 367] on div "Buscar por procedimentos" at bounding box center [631, 376] width 1222 height 29
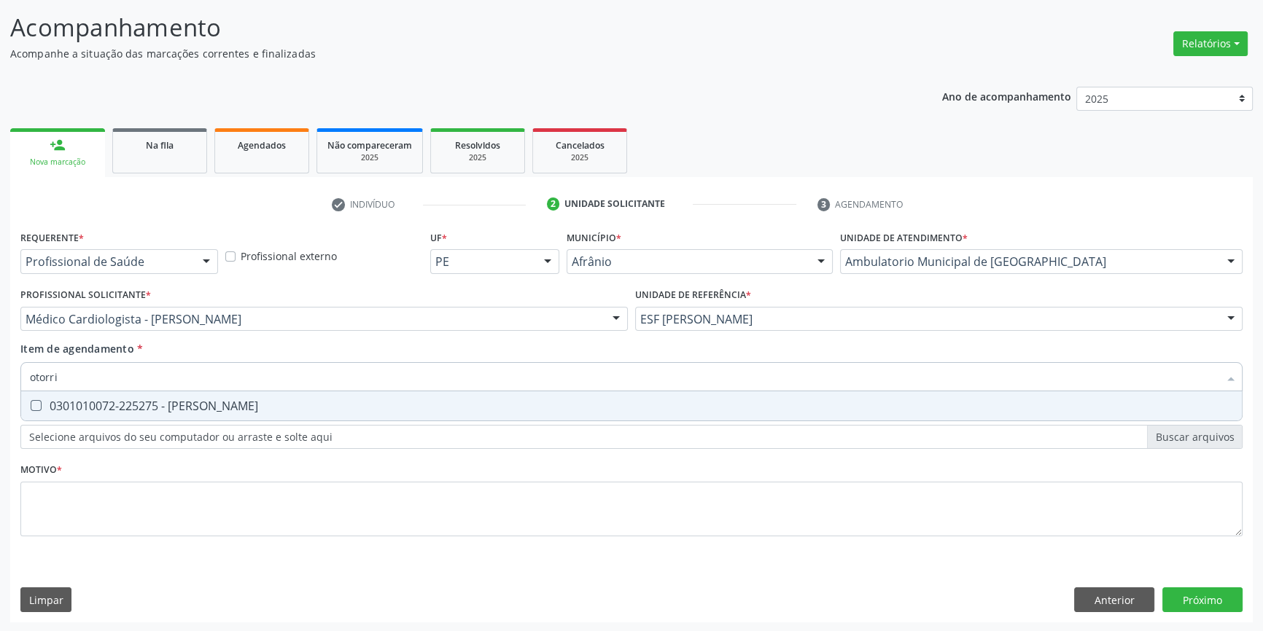
type input "otorrin"
click at [208, 402] on div "0301010072-225275 - Médico Otorrinolaringologista" at bounding box center [631, 406] width 1203 height 12
checkbox Otorrinolaringologista "true"
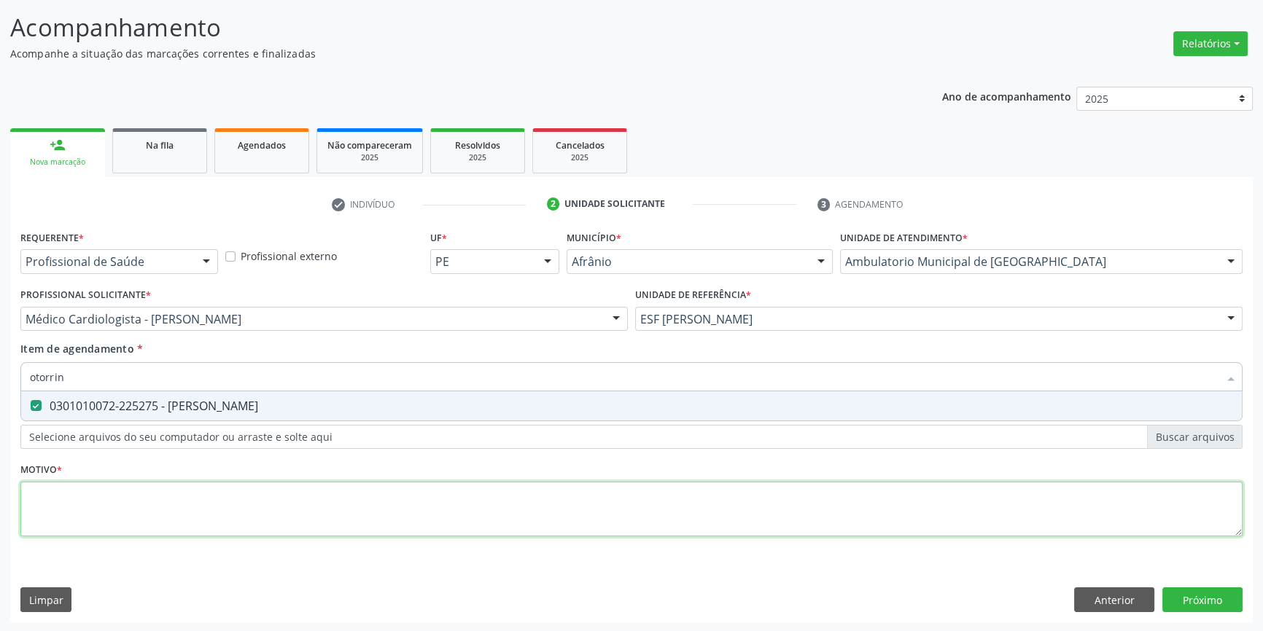
click at [146, 504] on div "Requerente * Profissional de Saúde Profissional de Saúde Paciente Nenhum result…" at bounding box center [631, 392] width 1222 height 330
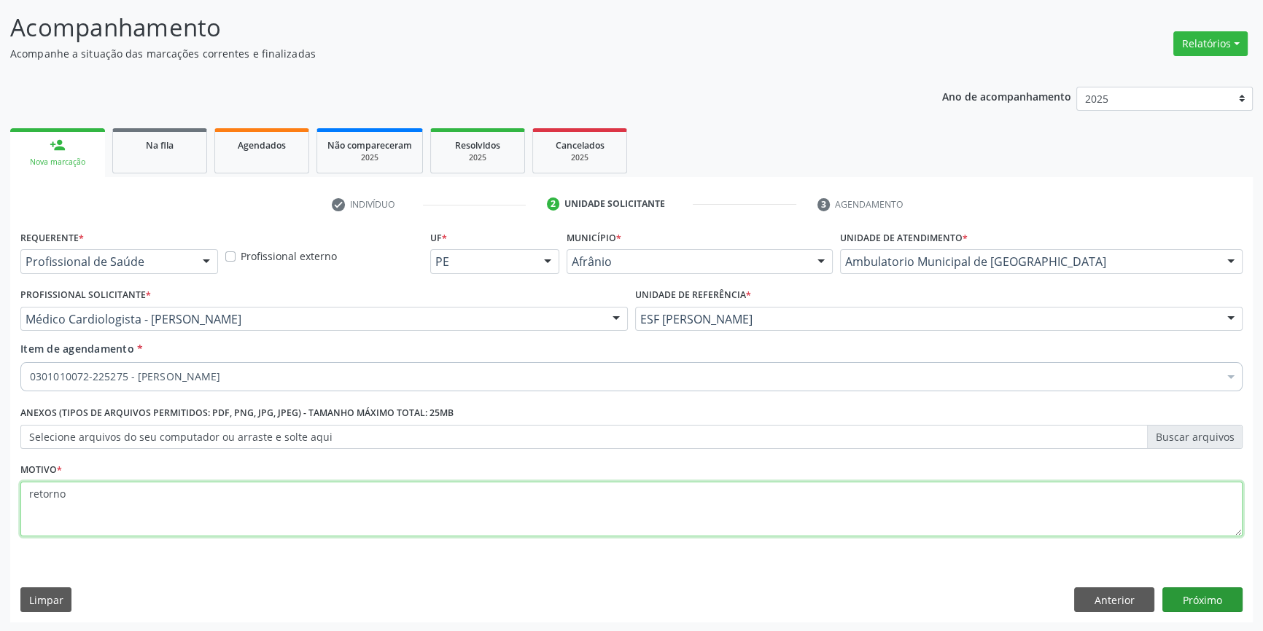
type textarea "retorno"
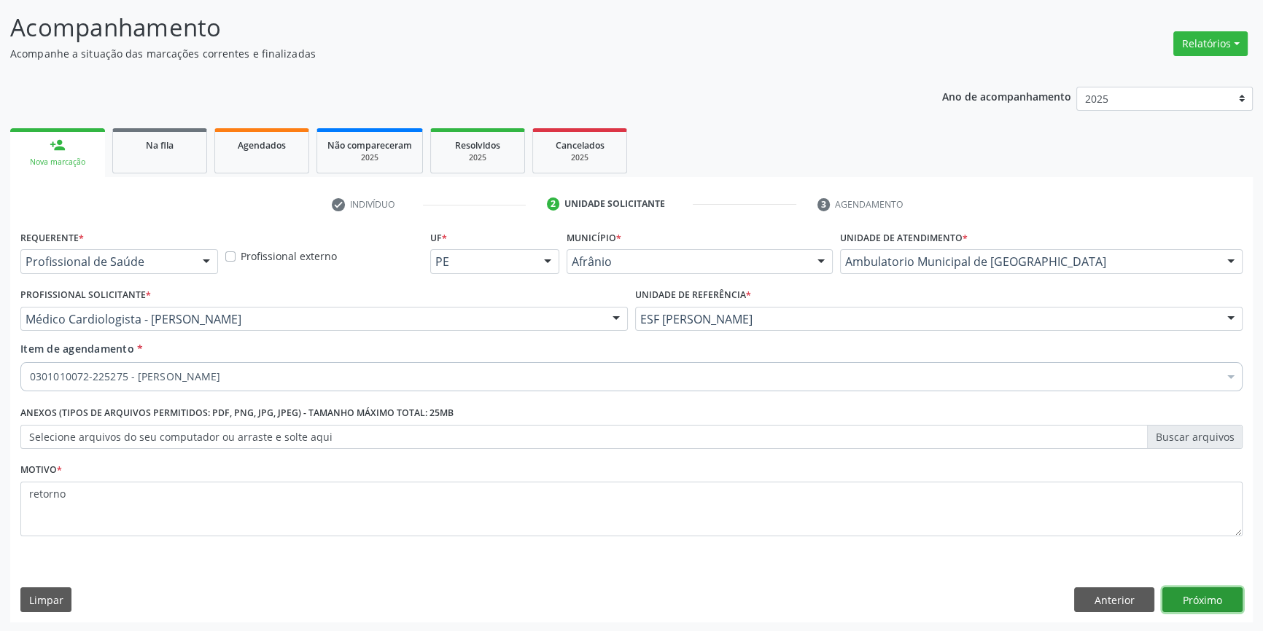
click at [1204, 605] on button "Próximo" at bounding box center [1202, 600] width 80 height 25
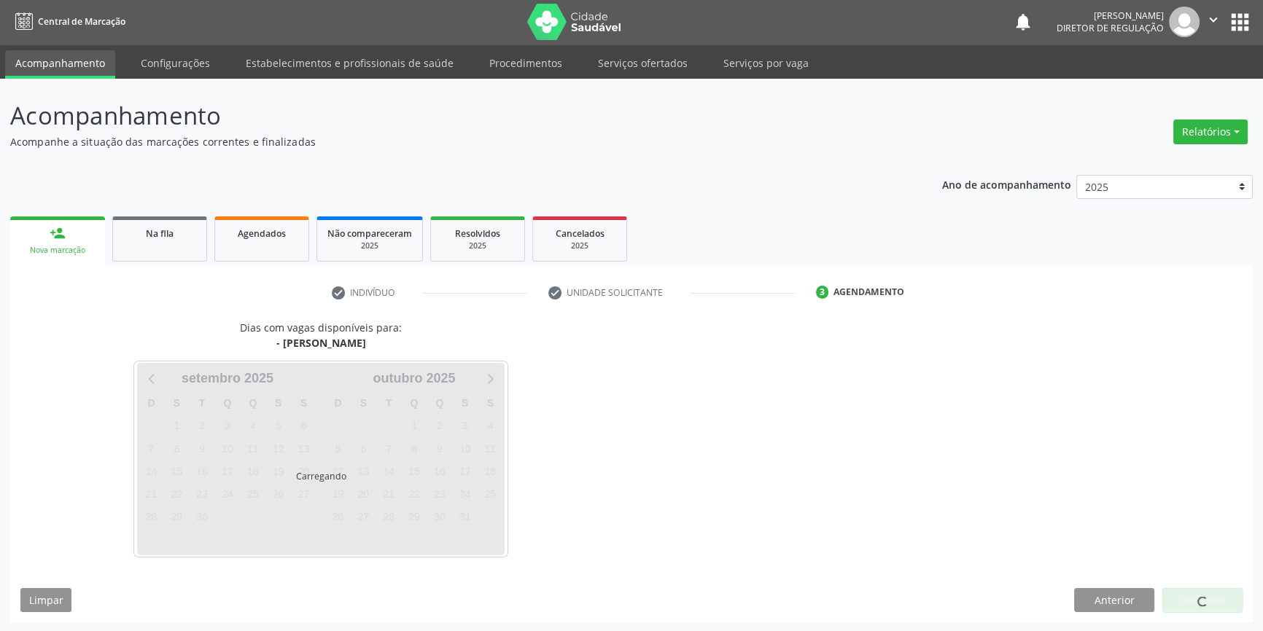
click at [1204, 605] on span at bounding box center [1202, 602] width 10 height 10
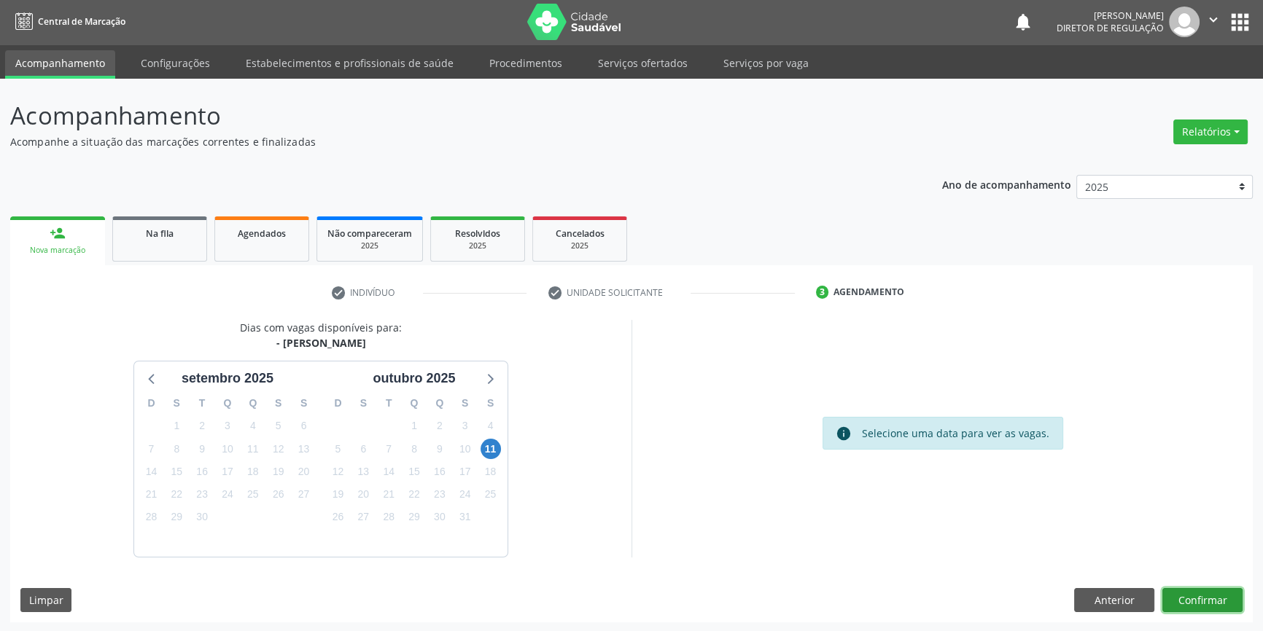
click at [1204, 605] on button "Confirmar" at bounding box center [1202, 600] width 80 height 25
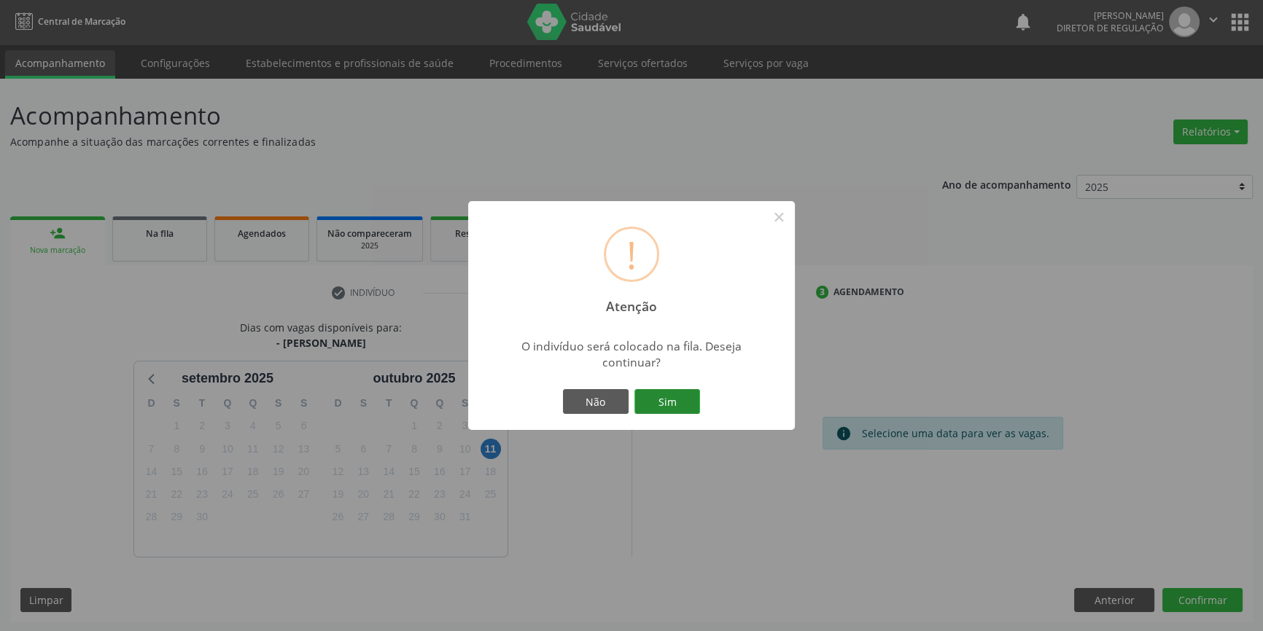
click at [672, 402] on button "Sim" at bounding box center [667, 401] width 66 height 25
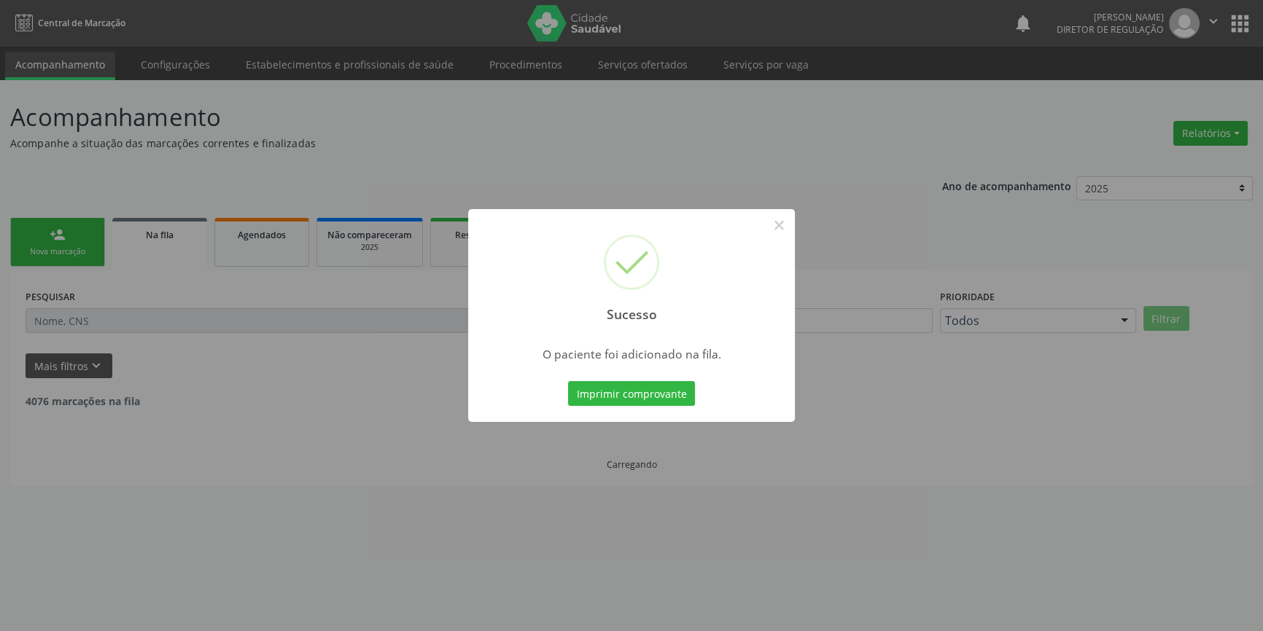
scroll to position [0, 0]
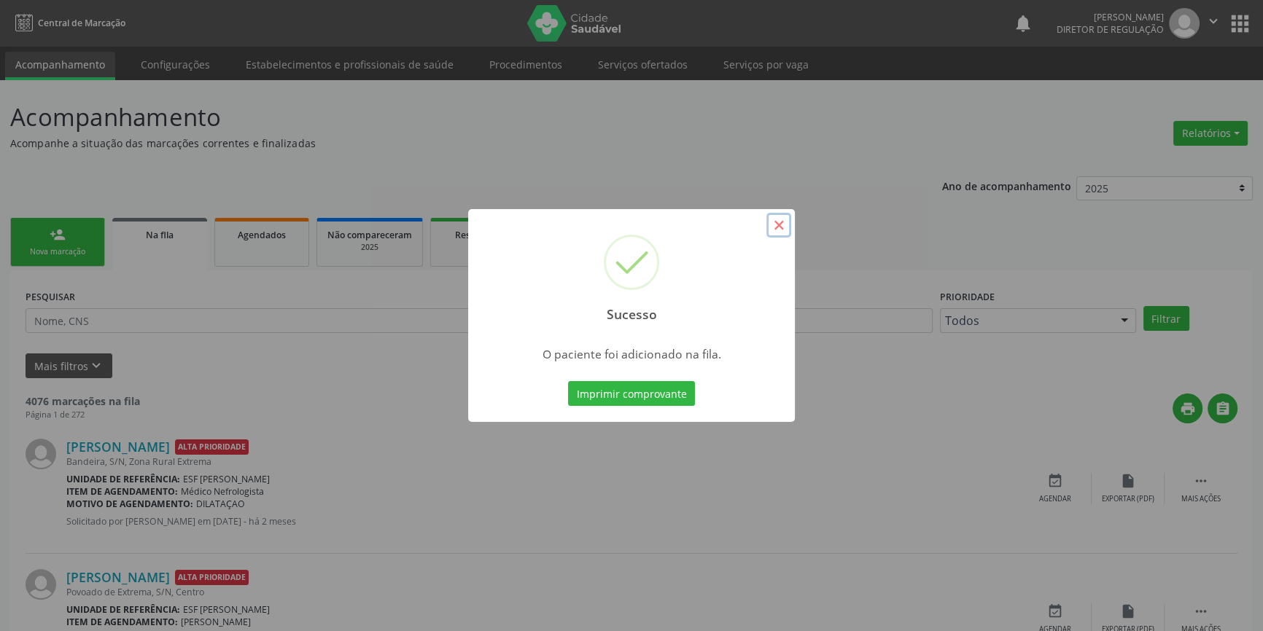
click at [787, 233] on button "×" at bounding box center [778, 225] width 25 height 25
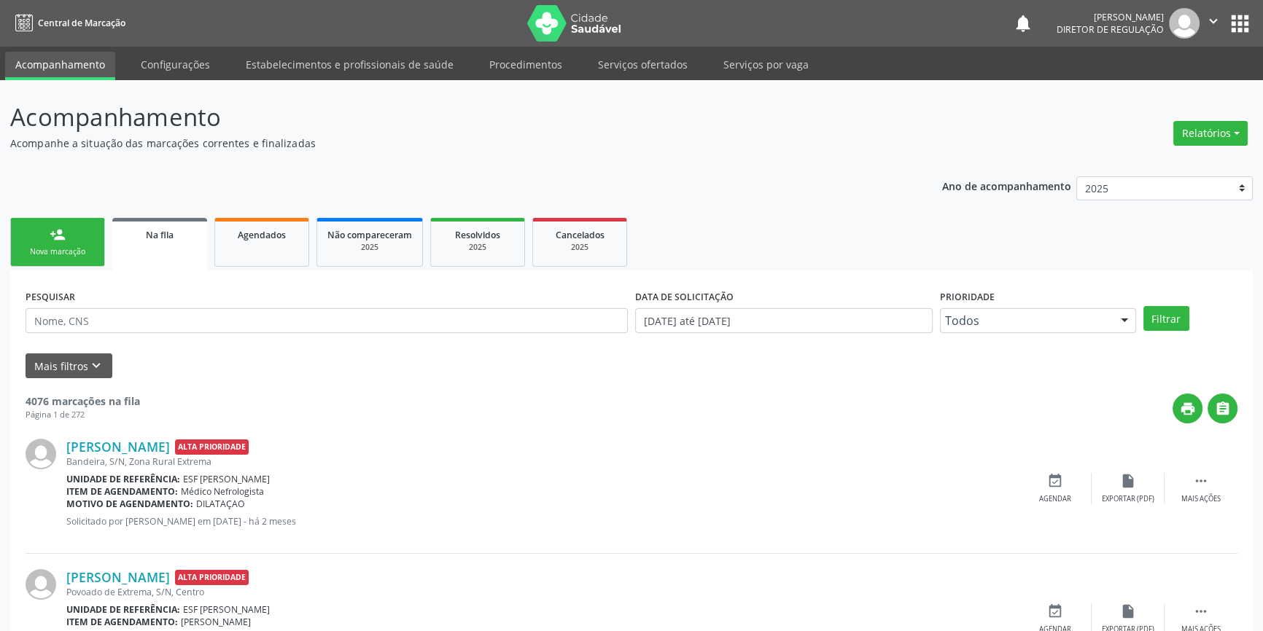
click at [51, 240] on div "person_add" at bounding box center [58, 235] width 16 height 16
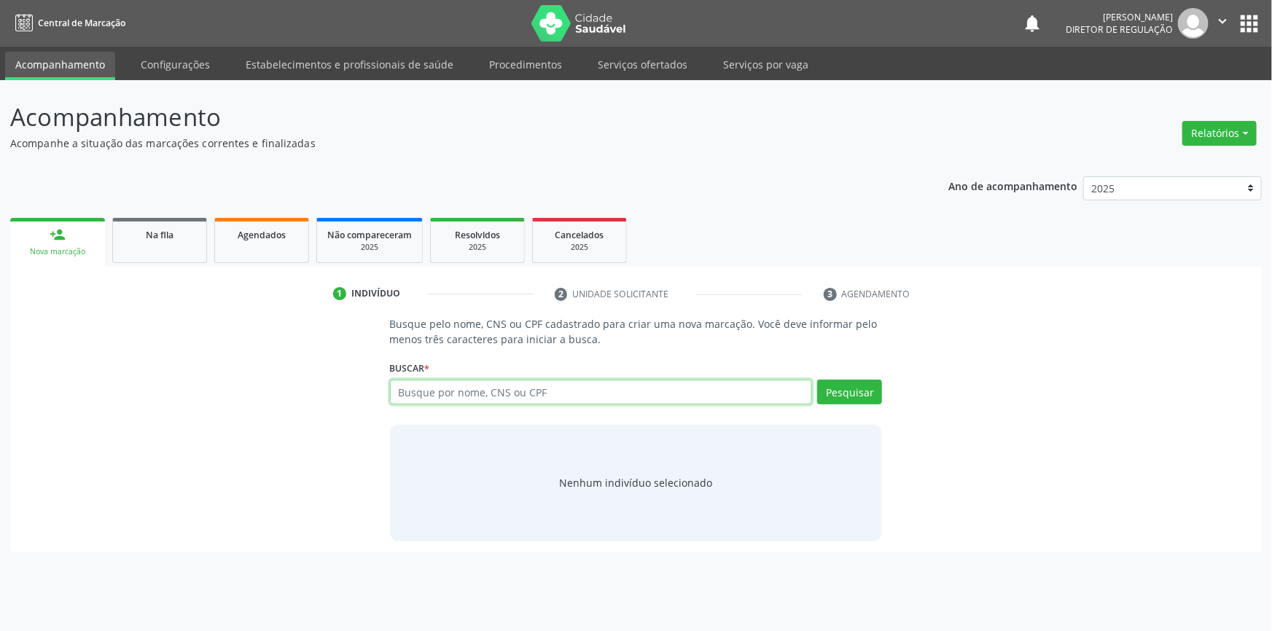
click at [439, 383] on input "text" at bounding box center [601, 392] width 423 height 25
type input "7"
type input "17906122410"
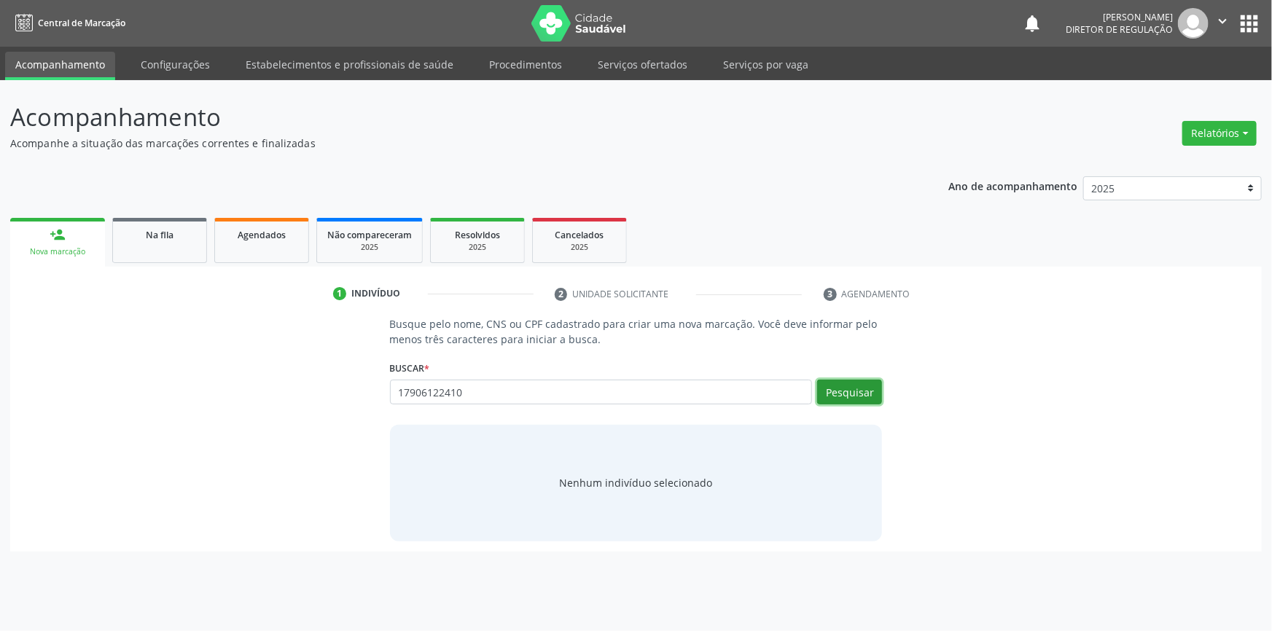
click at [835, 397] on button "Pesquisar" at bounding box center [849, 392] width 65 height 25
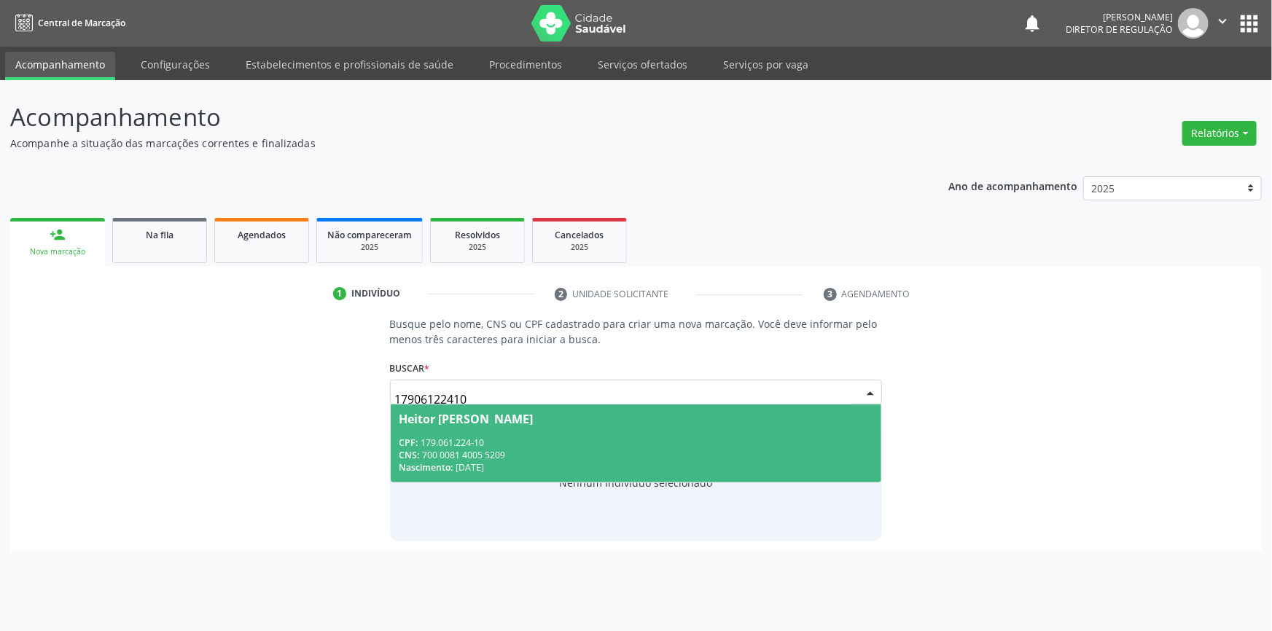
click at [555, 431] on span "Heitor Felipe da Silva Bispo CPF: 179.061.224-10 CNS: 700 0081 4005 5209 Nascim…" at bounding box center [636, 444] width 491 height 78
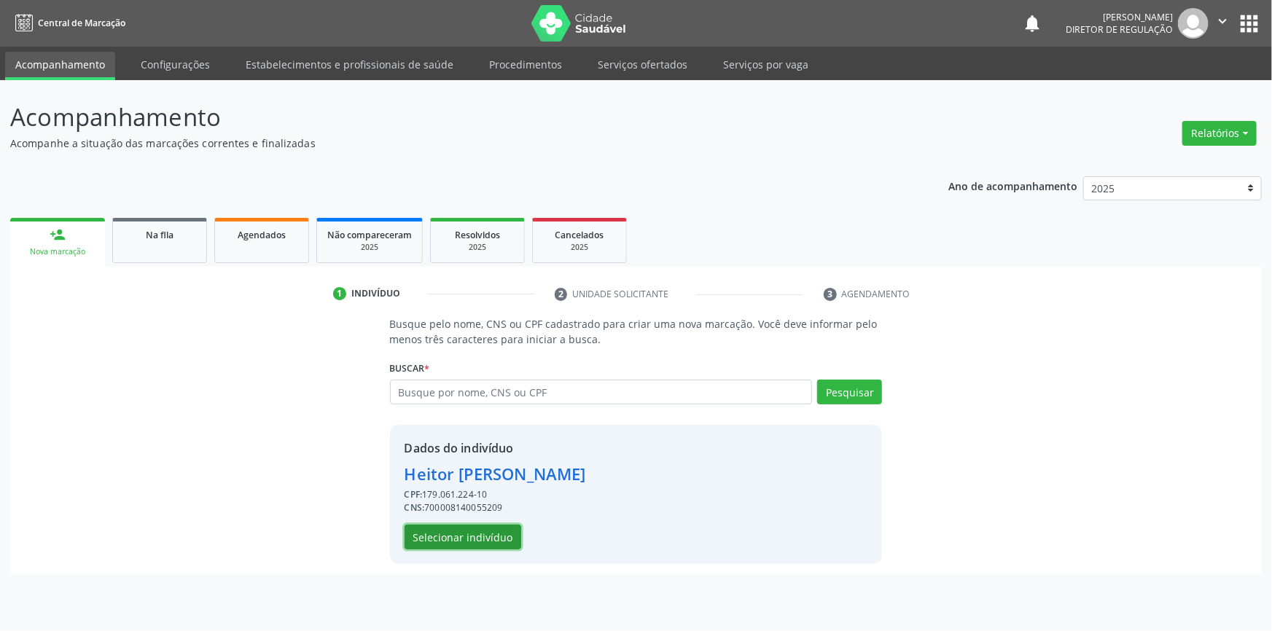
click at [488, 532] on button "Selecionar indivíduo" at bounding box center [463, 537] width 117 height 25
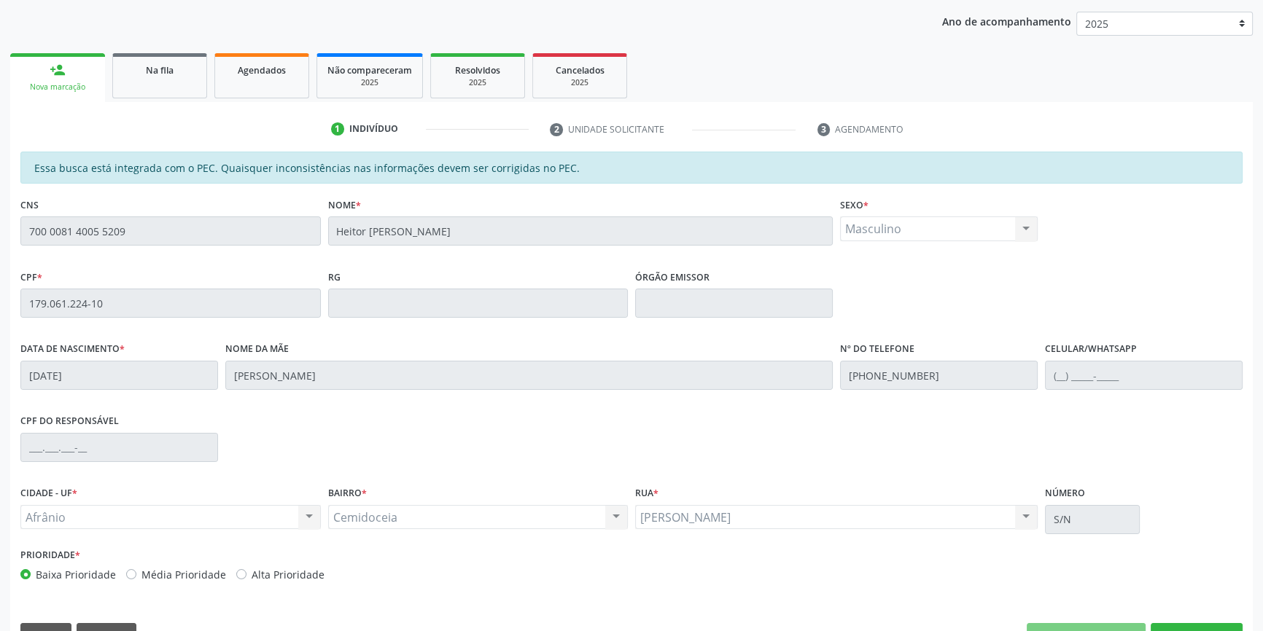
scroll to position [200, 0]
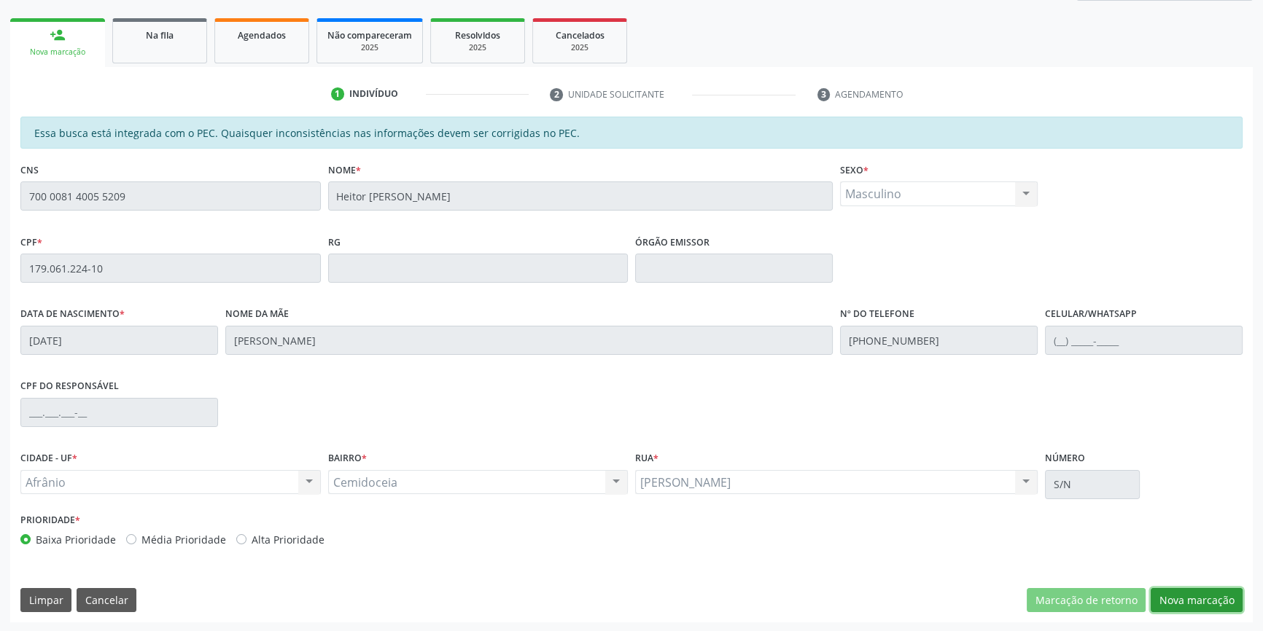
click at [1179, 593] on button "Nova marcação" at bounding box center [1196, 600] width 92 height 25
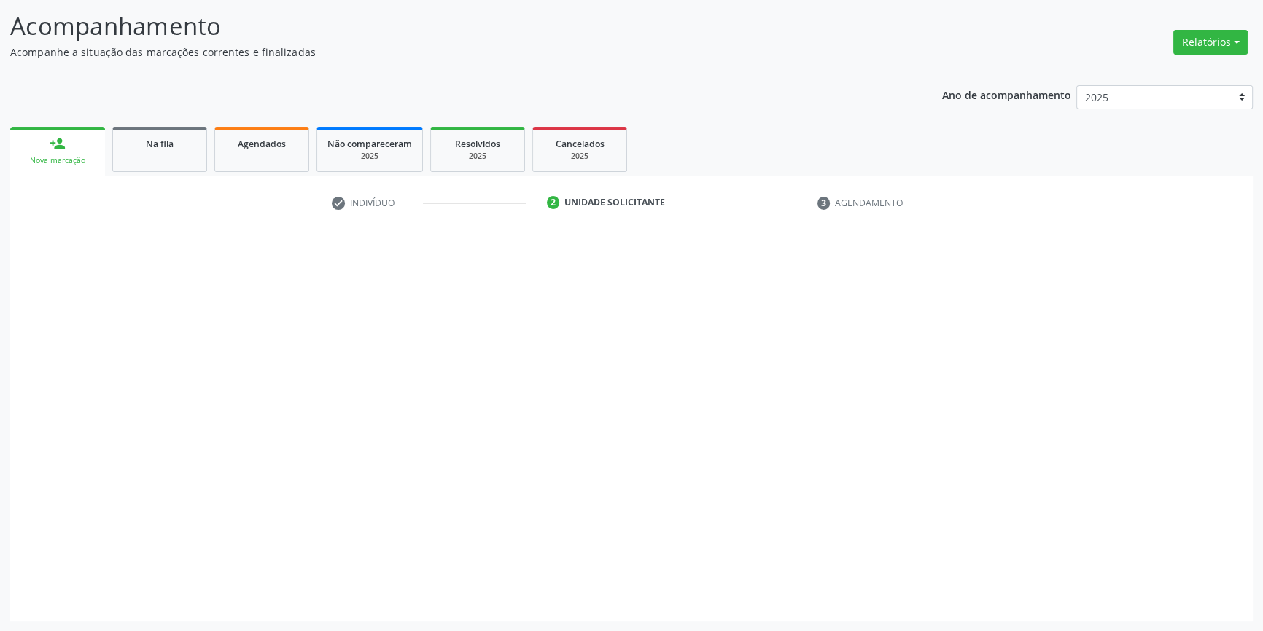
scroll to position [90, 0]
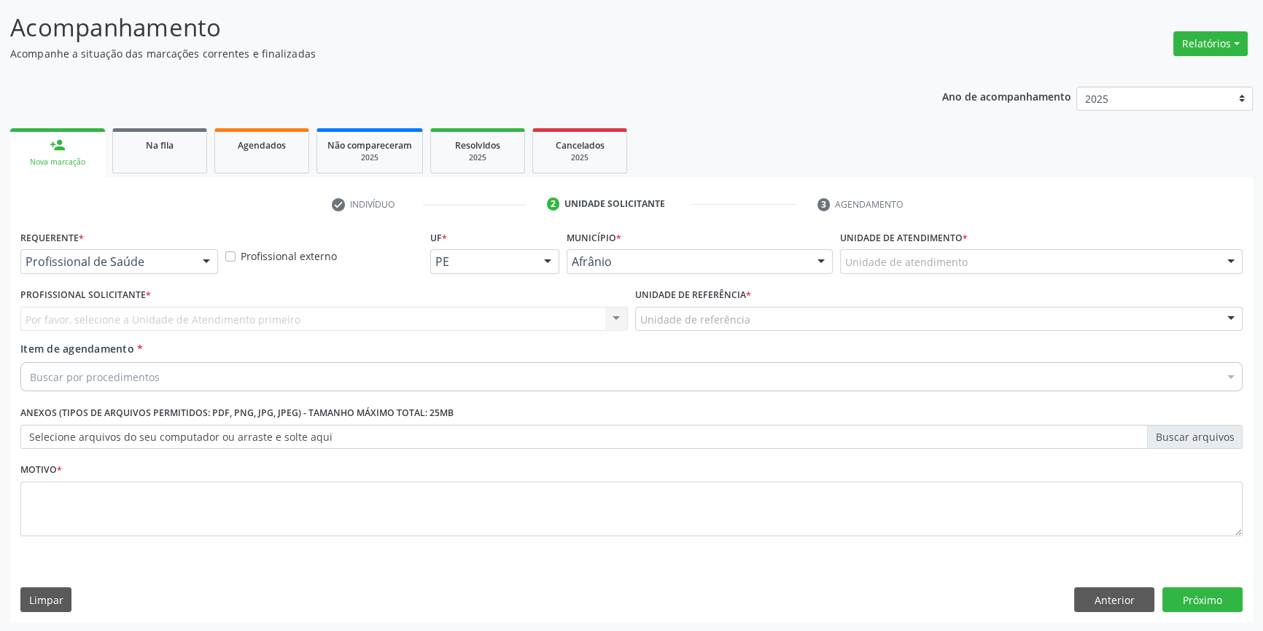
click at [980, 253] on div "Unidade de atendimento" at bounding box center [1041, 261] width 402 height 25
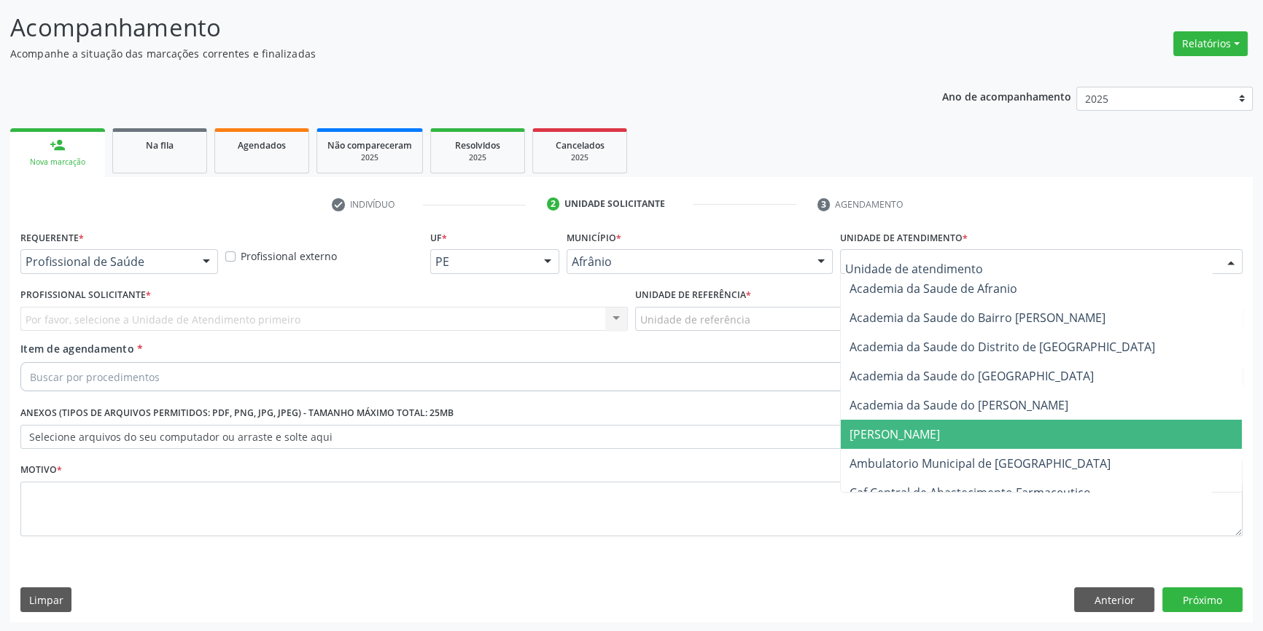
click at [924, 449] on span "Ambulatorio Municipal de [GEOGRAPHIC_DATA]" at bounding box center [1041, 463] width 401 height 29
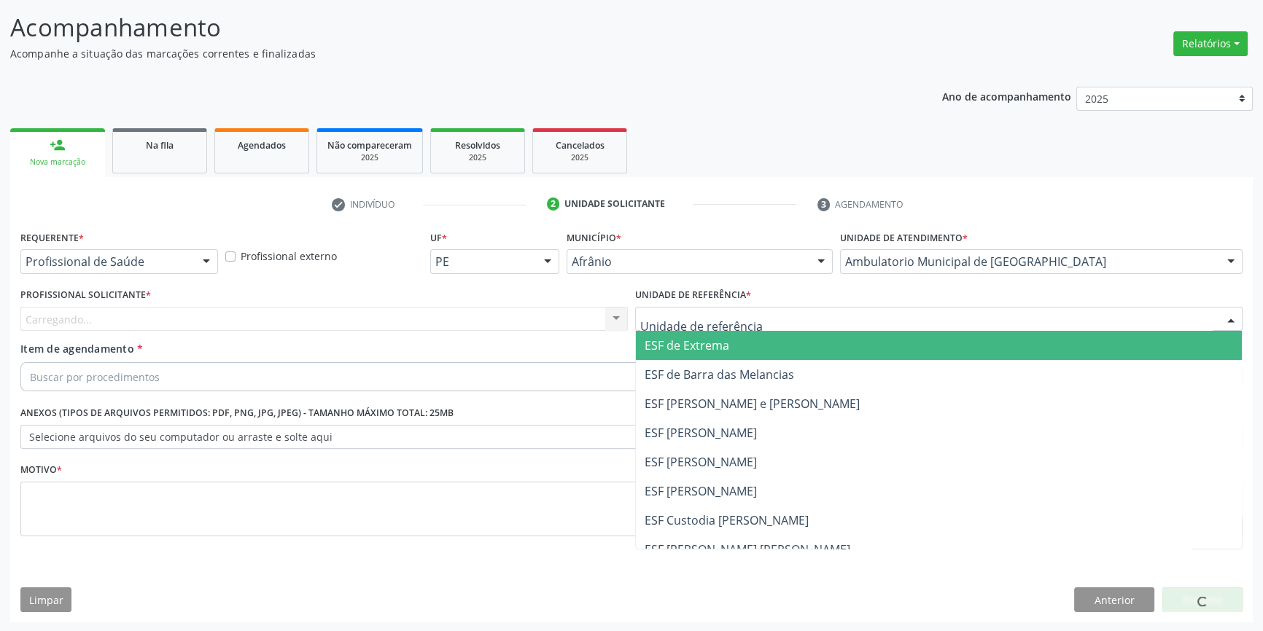
click at [771, 325] on div at bounding box center [938, 319] width 607 height 25
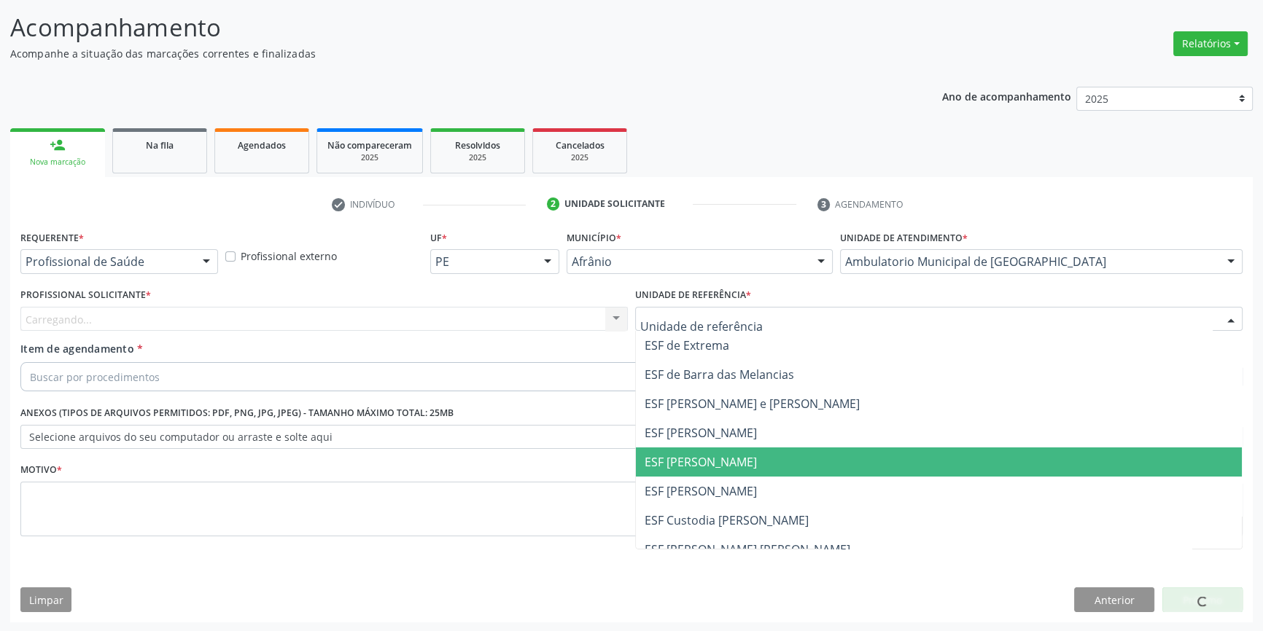
click at [725, 454] on span "ESF [PERSON_NAME]" at bounding box center [700, 462] width 112 height 16
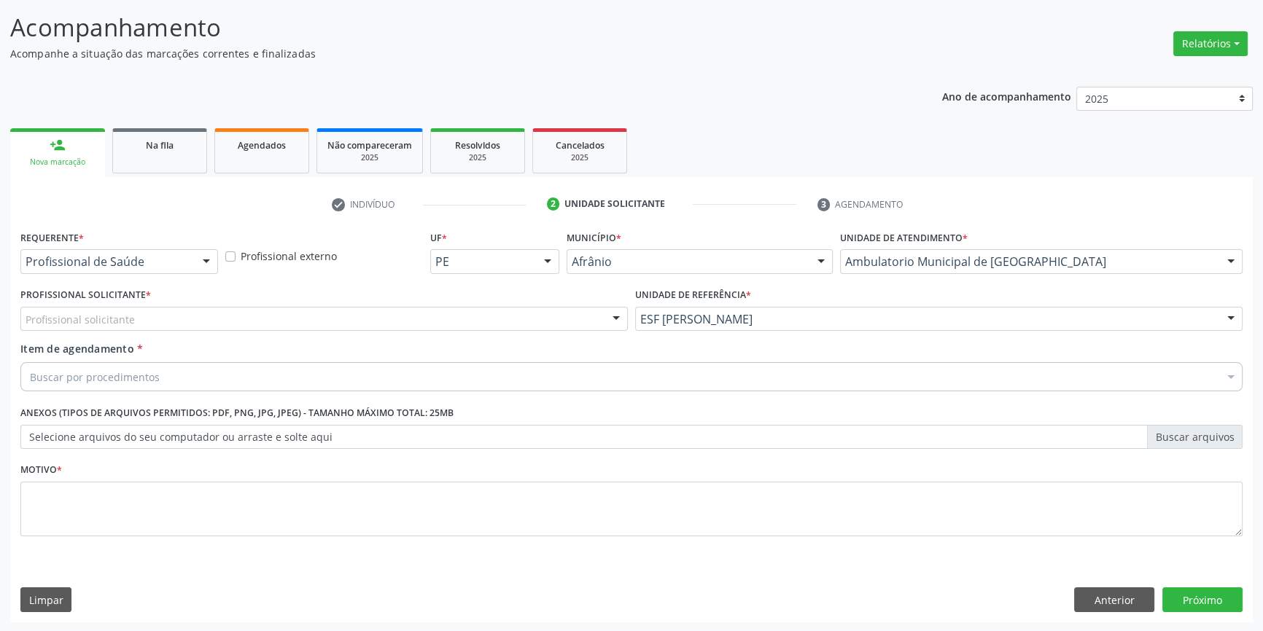
click at [383, 326] on div "Profissional solicitante" at bounding box center [323, 319] width 607 height 25
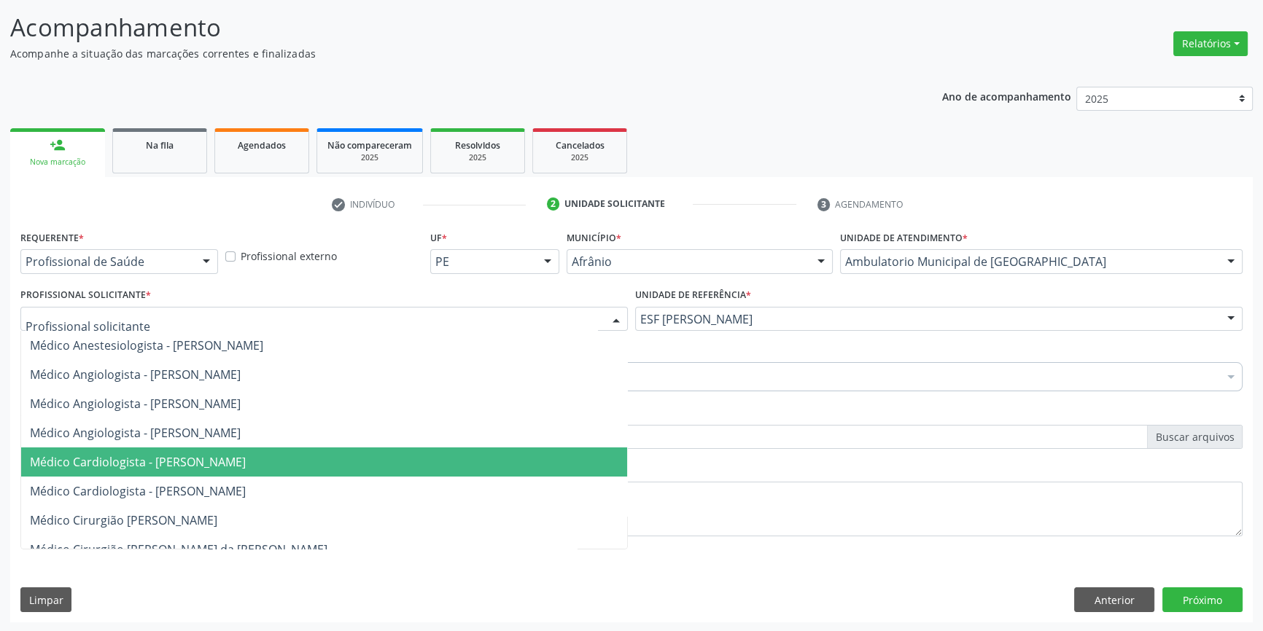
click at [241, 462] on span "Médico Cardiologista - [PERSON_NAME]" at bounding box center [138, 462] width 216 height 16
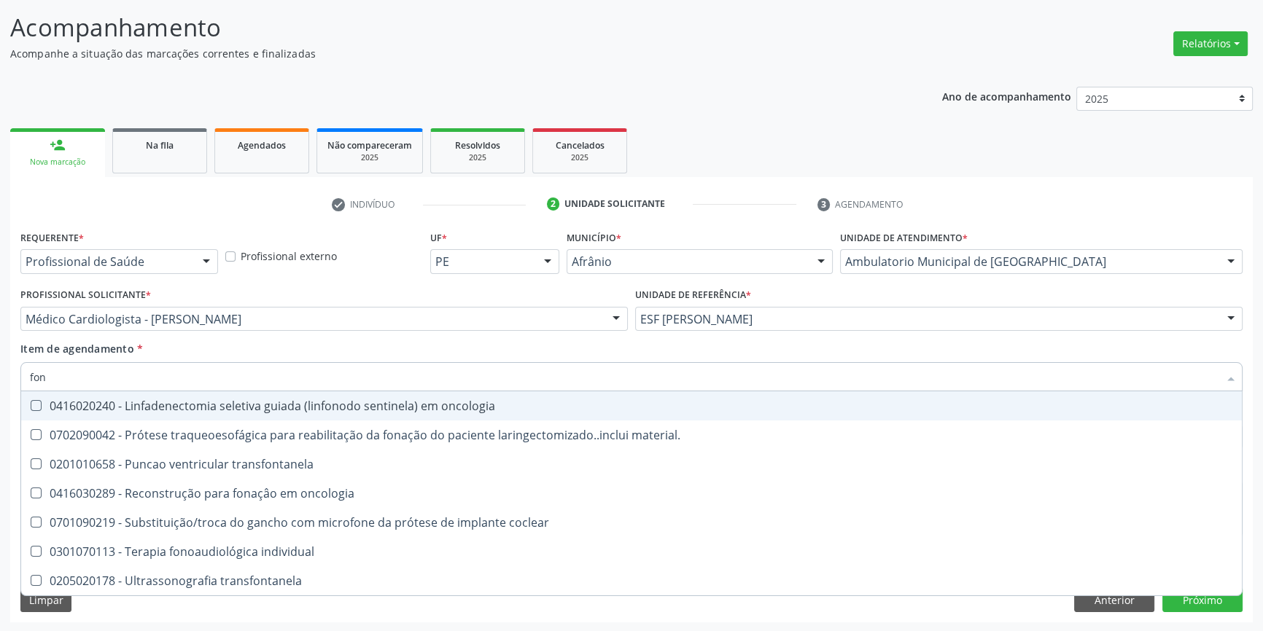
type input "fono"
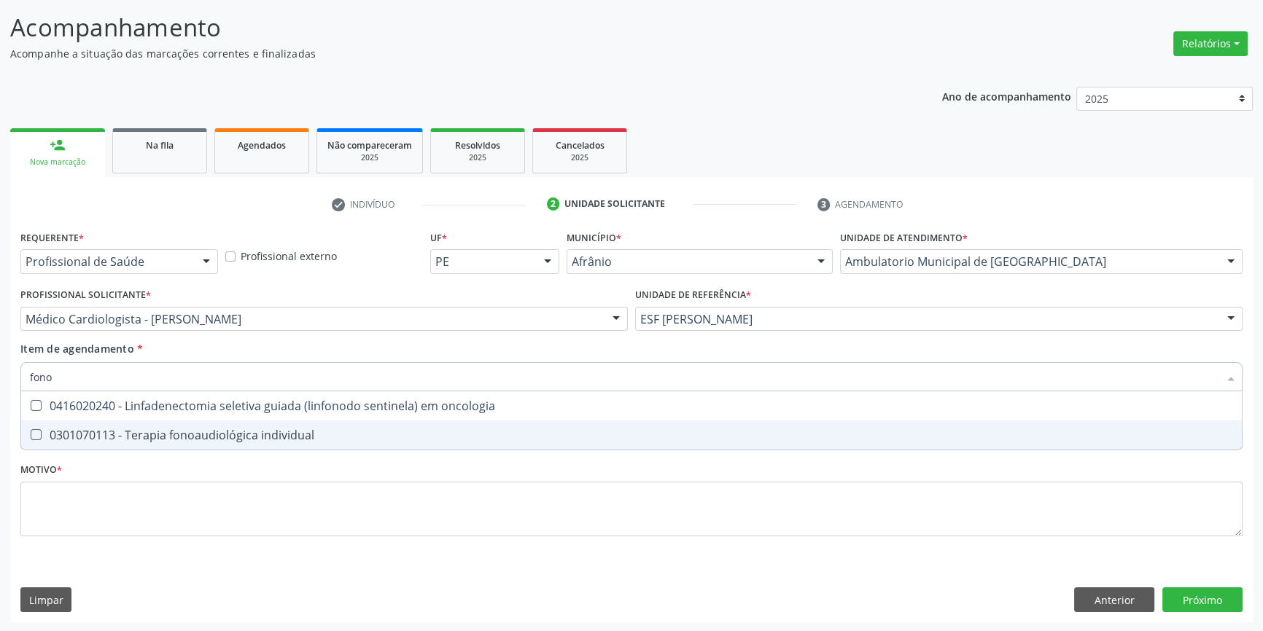
click at [184, 430] on div "0301070113 - Terapia fonoaudiológica individual" at bounding box center [631, 435] width 1203 height 12
checkbox individual "true"
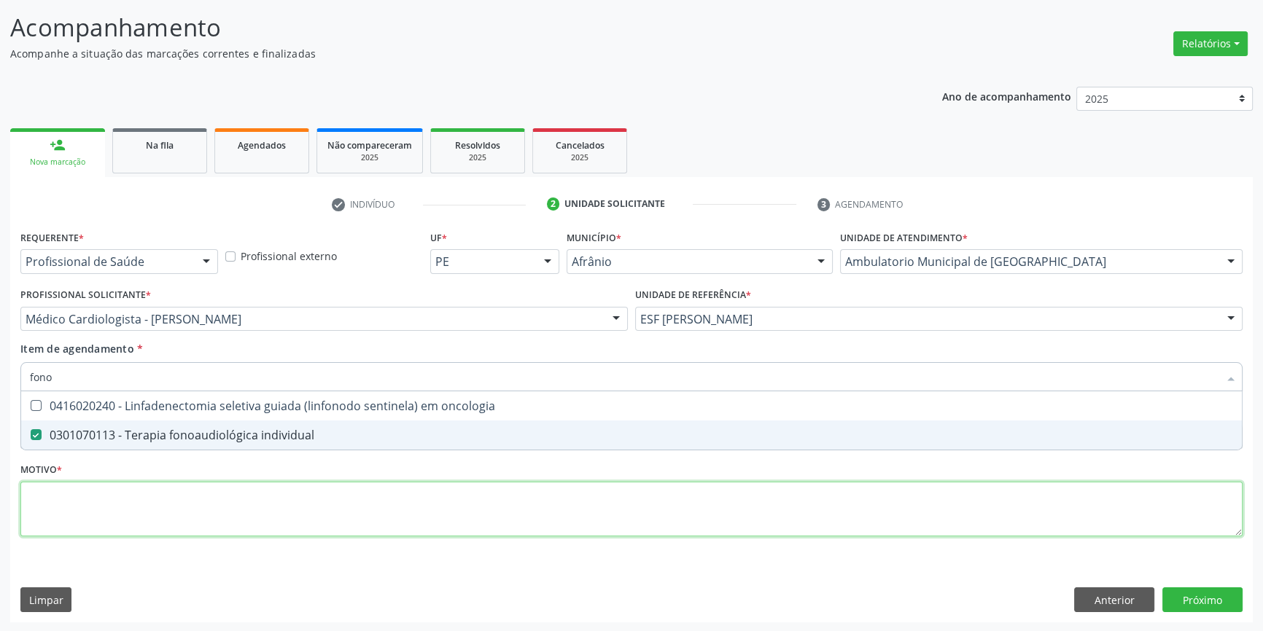
click at [154, 497] on div "Requerente * Profissional de Saúde Profissional de Saúde Paciente Nenhum result…" at bounding box center [631, 392] width 1222 height 330
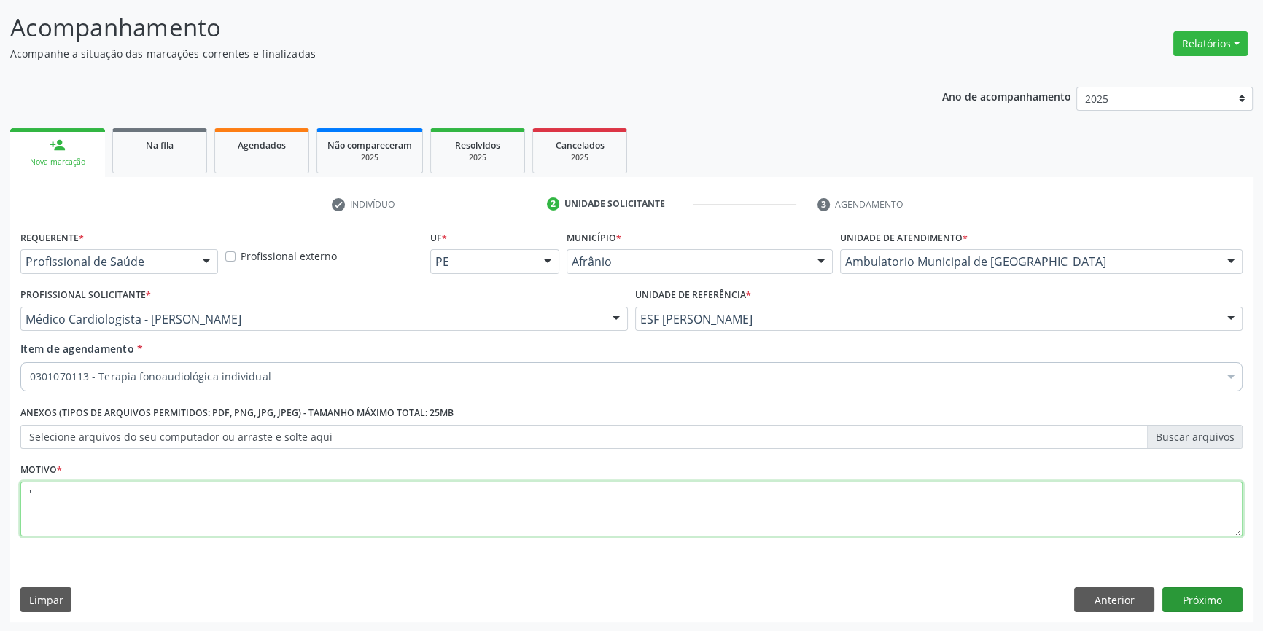
type textarea "'"
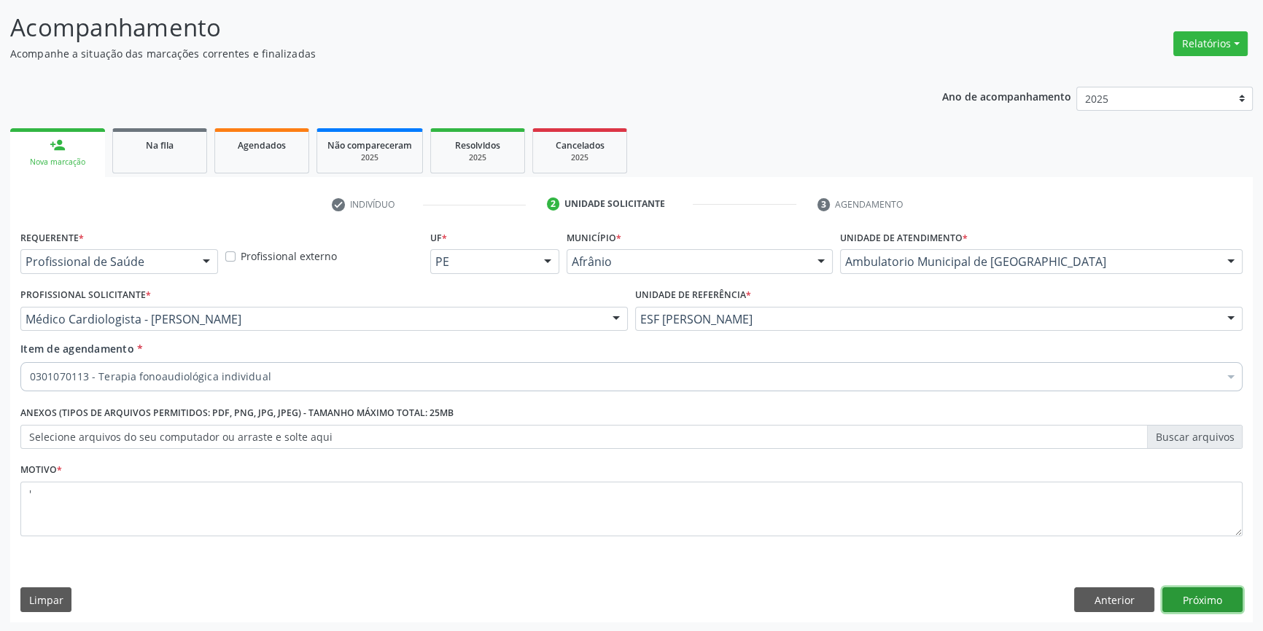
click at [1202, 600] on button "Próximo" at bounding box center [1202, 600] width 80 height 25
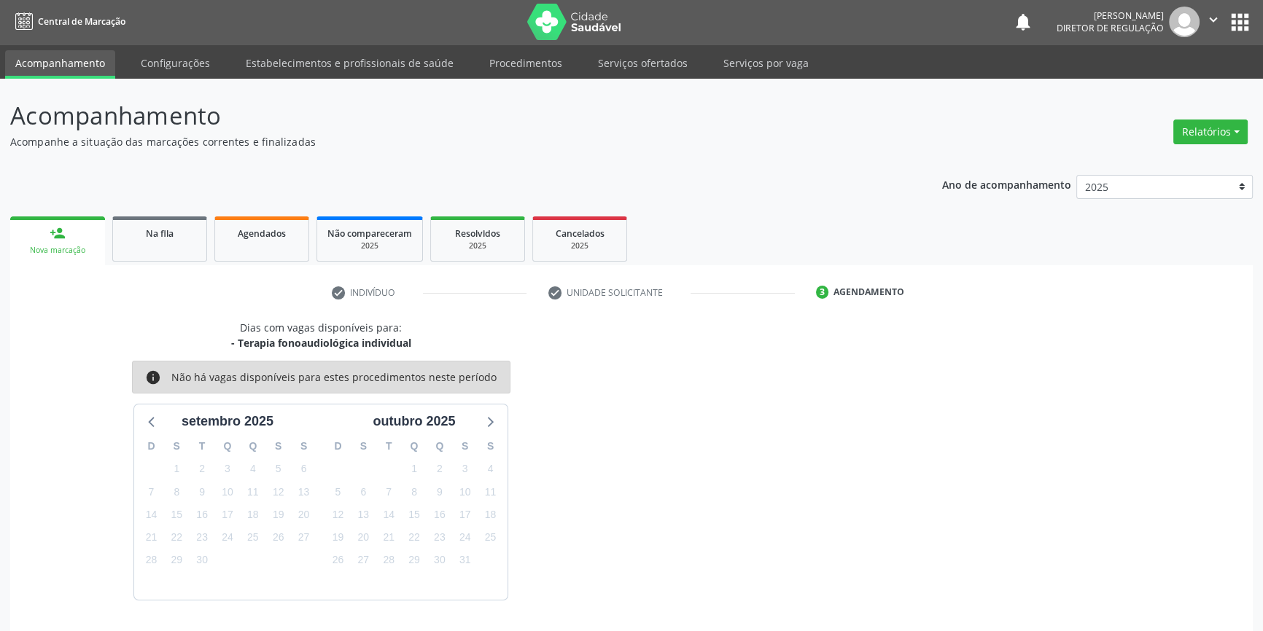
scroll to position [44, 0]
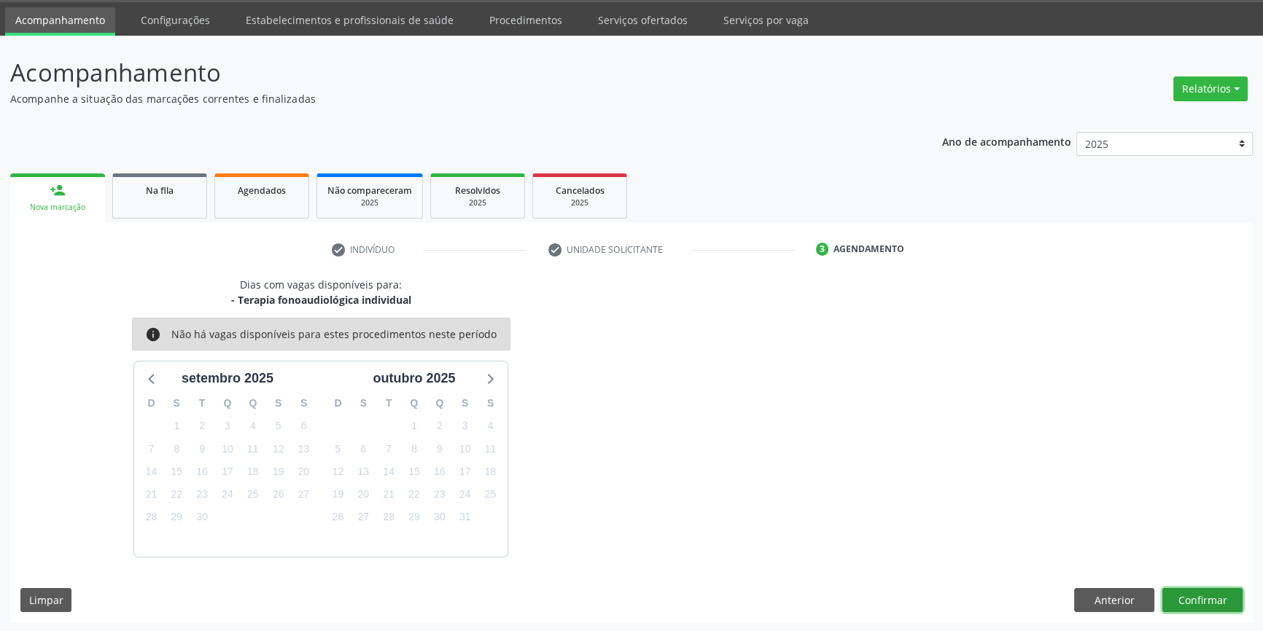
click at [1217, 600] on button "Confirmar" at bounding box center [1202, 600] width 80 height 25
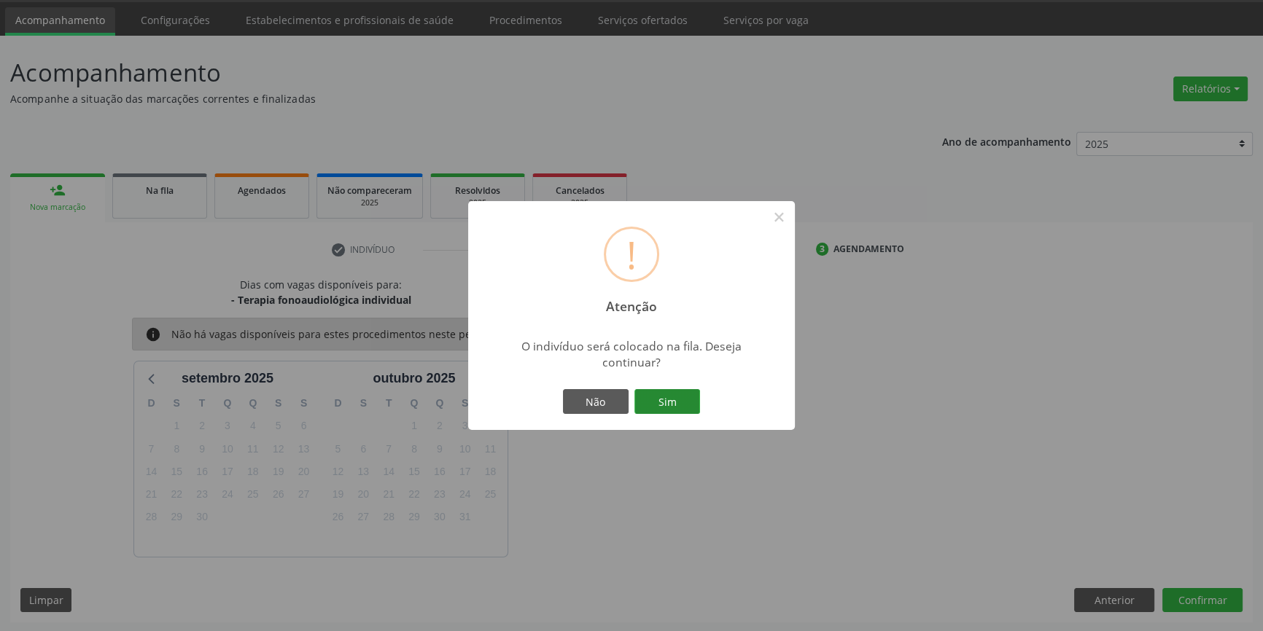
click at [677, 392] on button "Sim" at bounding box center [667, 401] width 66 height 25
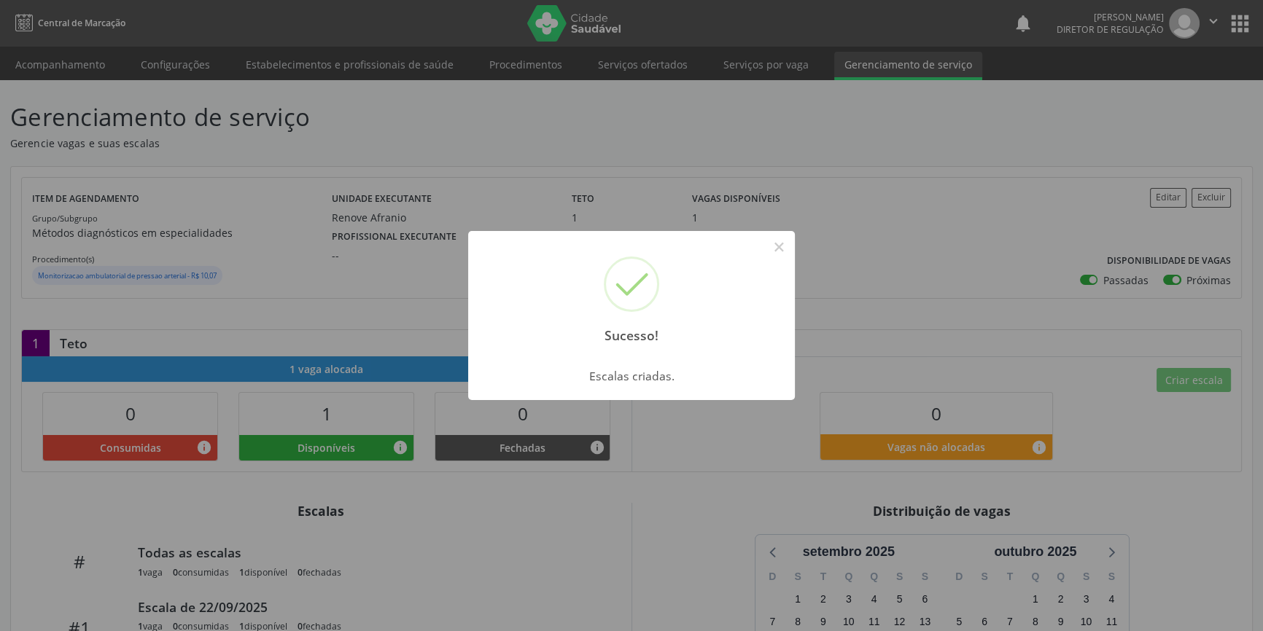
click at [781, 249] on button "×" at bounding box center [778, 247] width 25 height 25
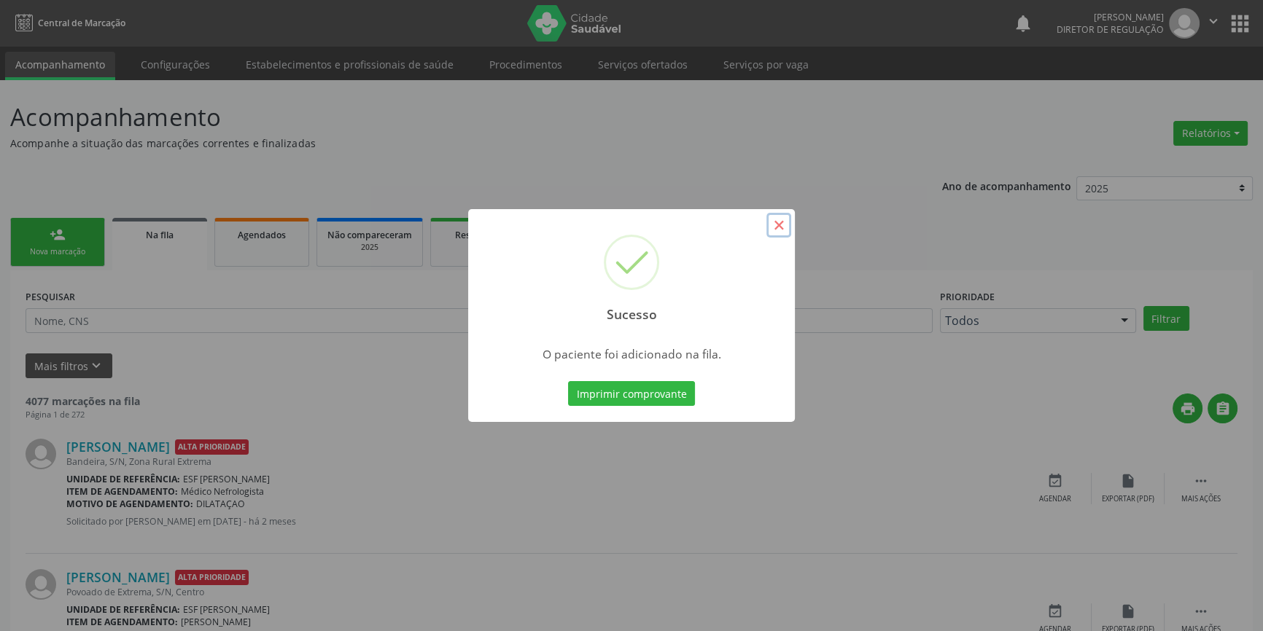
click at [779, 226] on button "×" at bounding box center [778, 225] width 25 height 25
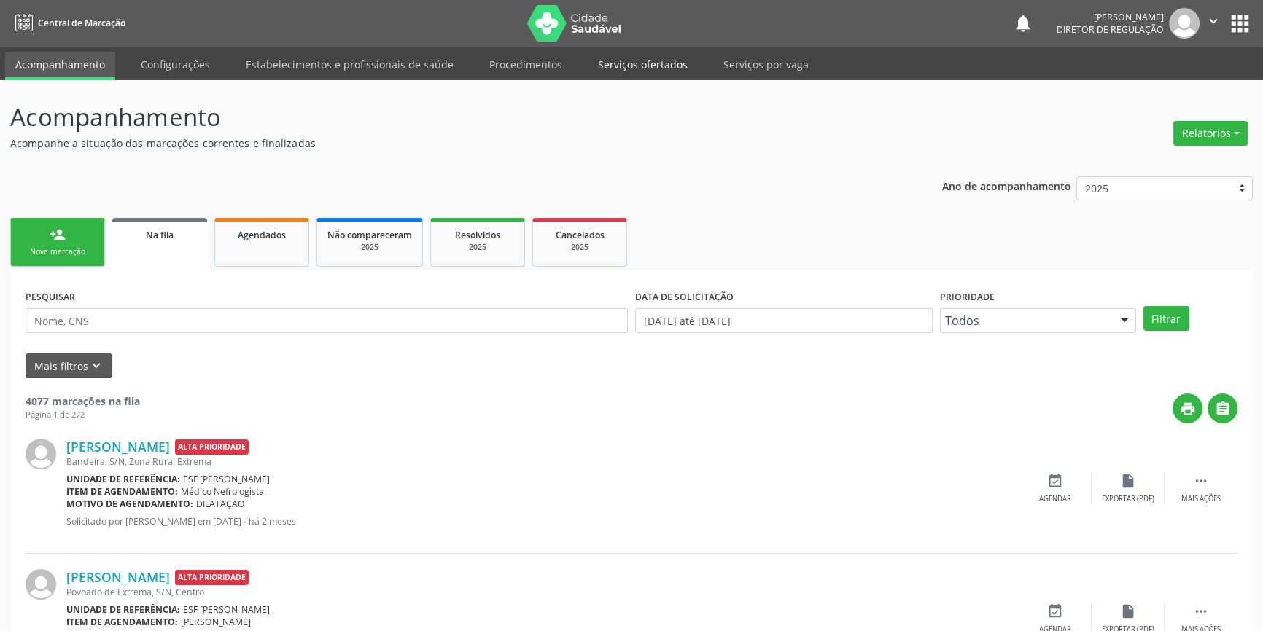
click at [633, 63] on link "Serviços ofertados" at bounding box center [643, 65] width 110 height 26
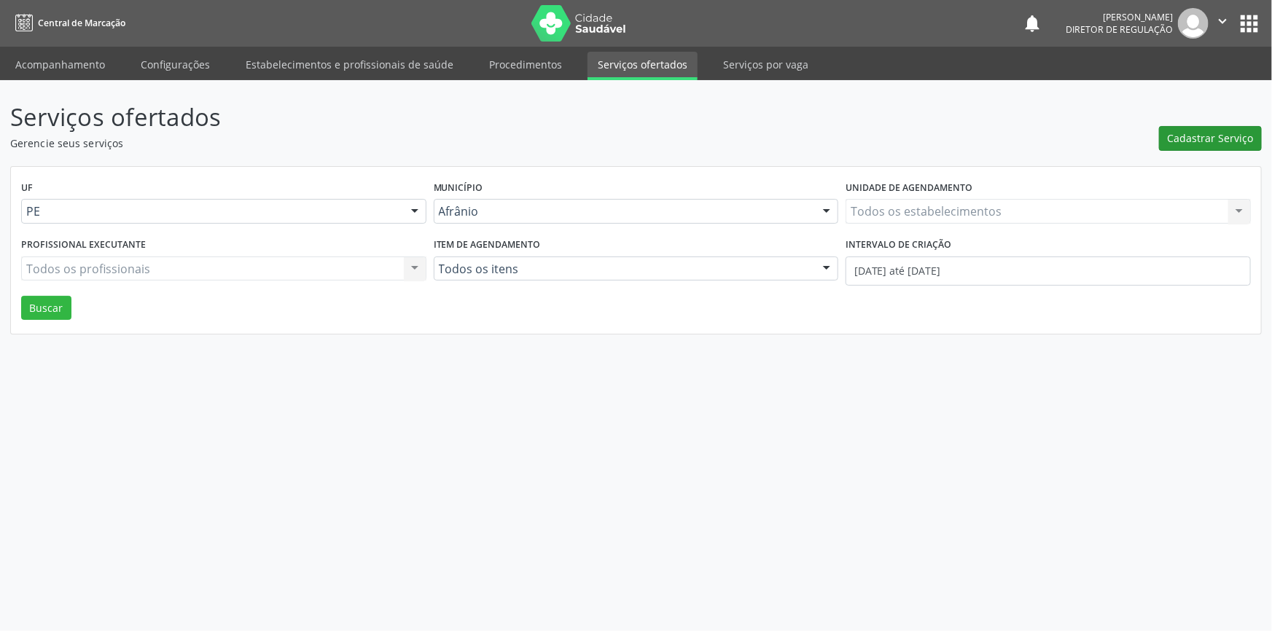
click at [1207, 139] on span "Cadastrar Serviço" at bounding box center [1211, 137] width 86 height 15
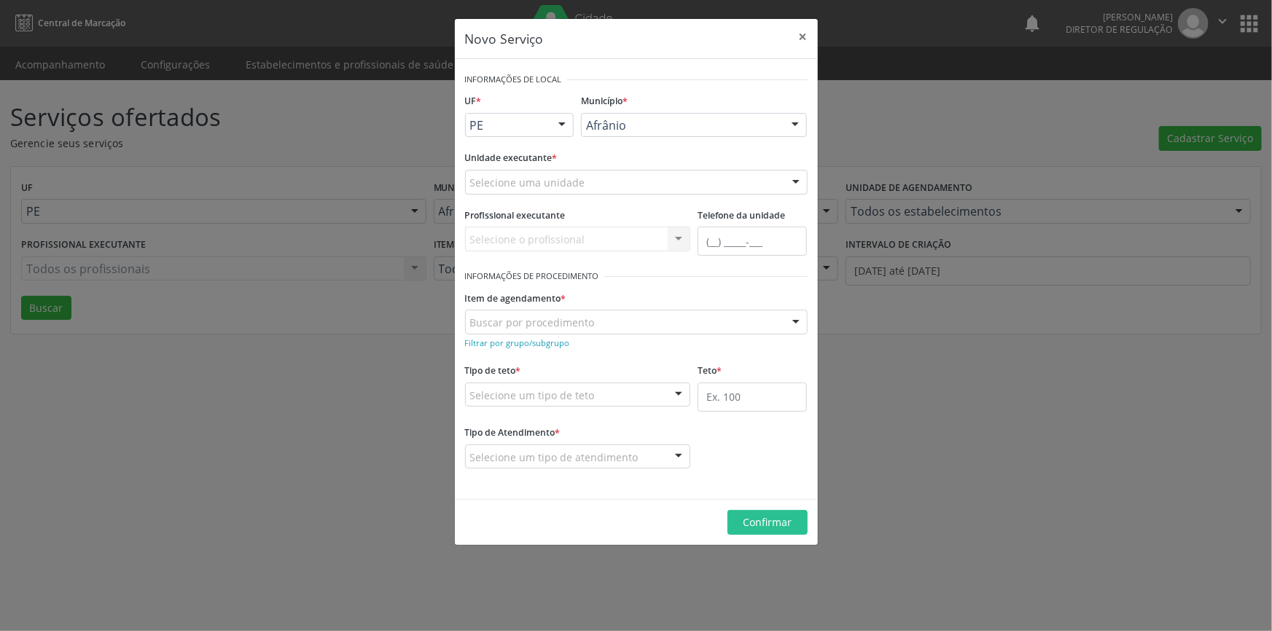
click at [671, 191] on div "Selecione uma unidade" at bounding box center [636, 182] width 343 height 25
type input "a"
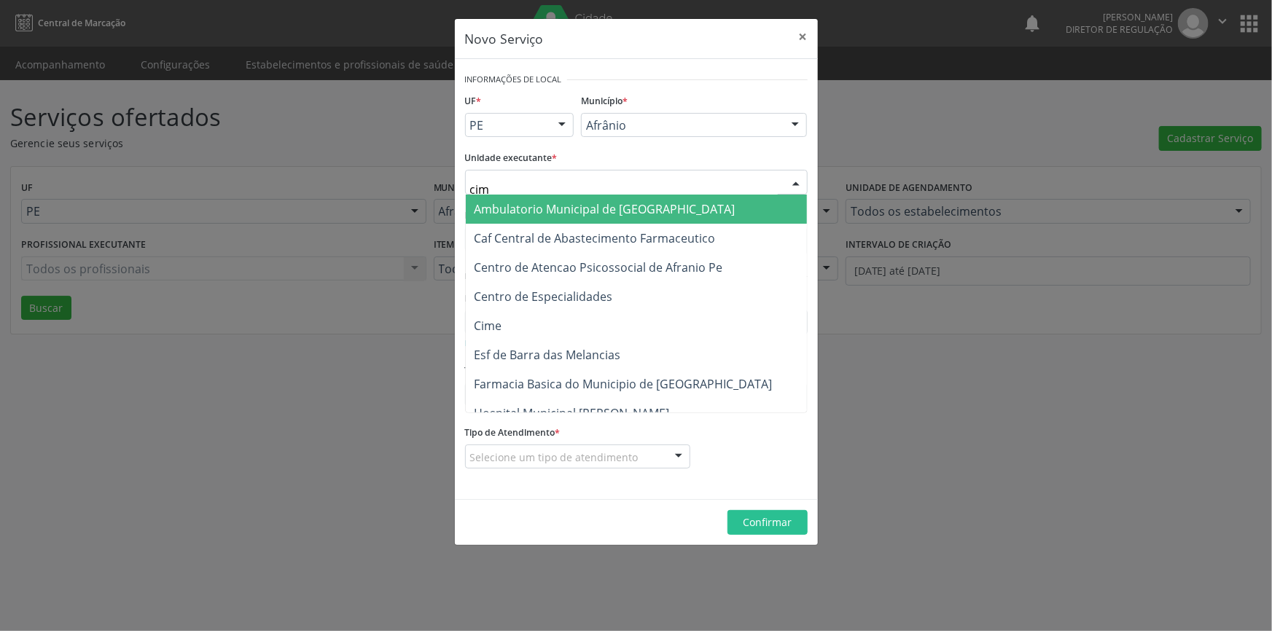
type input "cime"
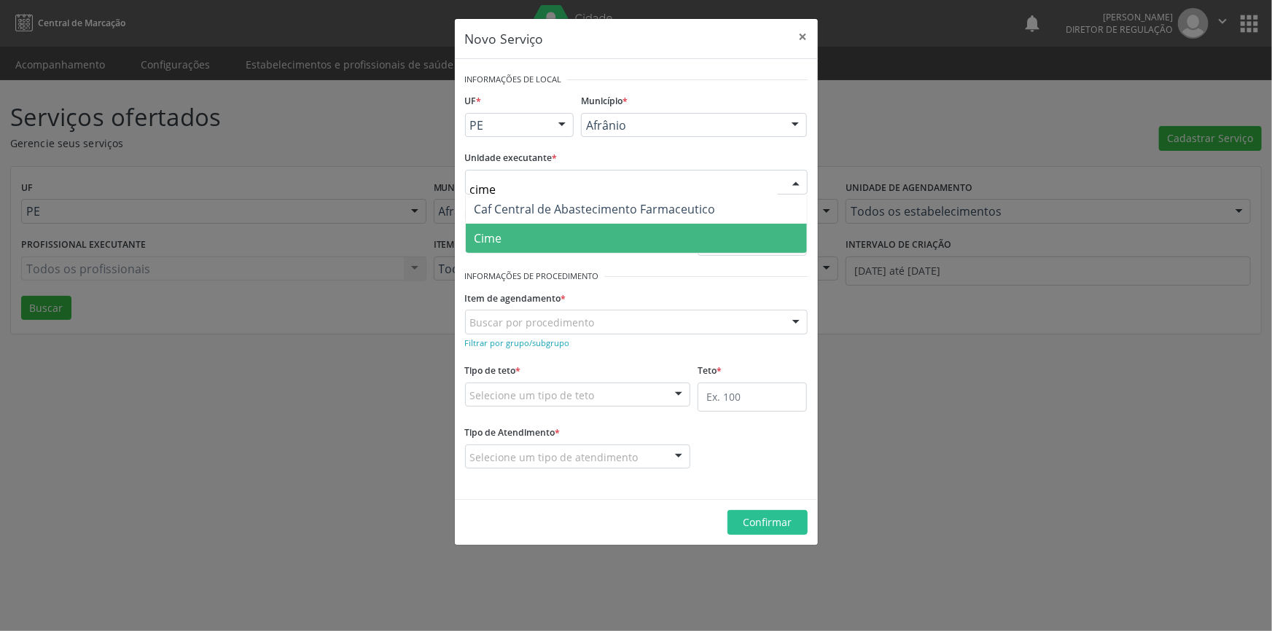
click at [609, 248] on span "Cime" at bounding box center [636, 238] width 341 height 29
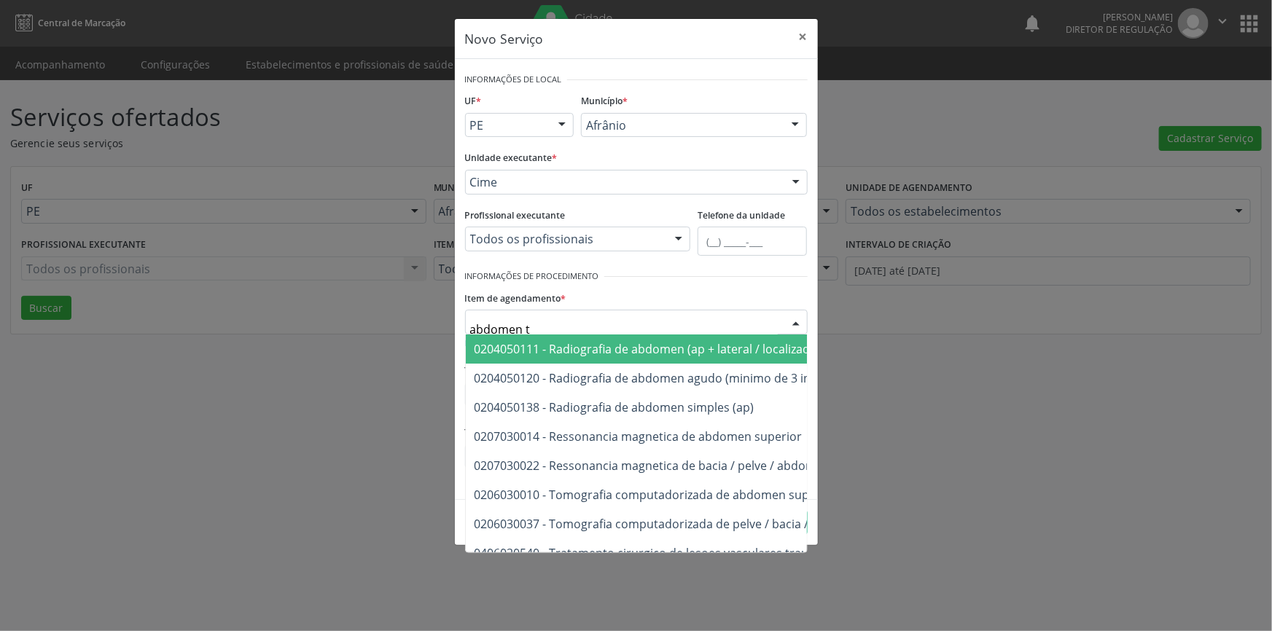
type input "abdomen to"
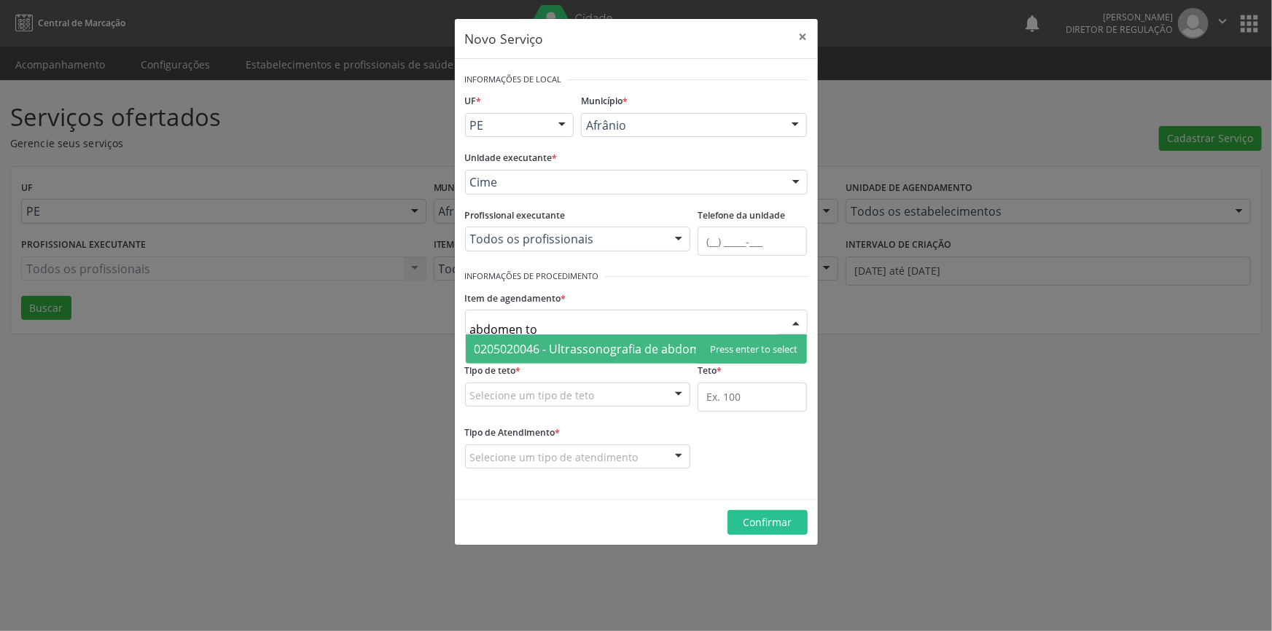
click at [569, 348] on span "0205020046 - Ultrassonografia de abdomen total" at bounding box center [609, 349] width 269 height 16
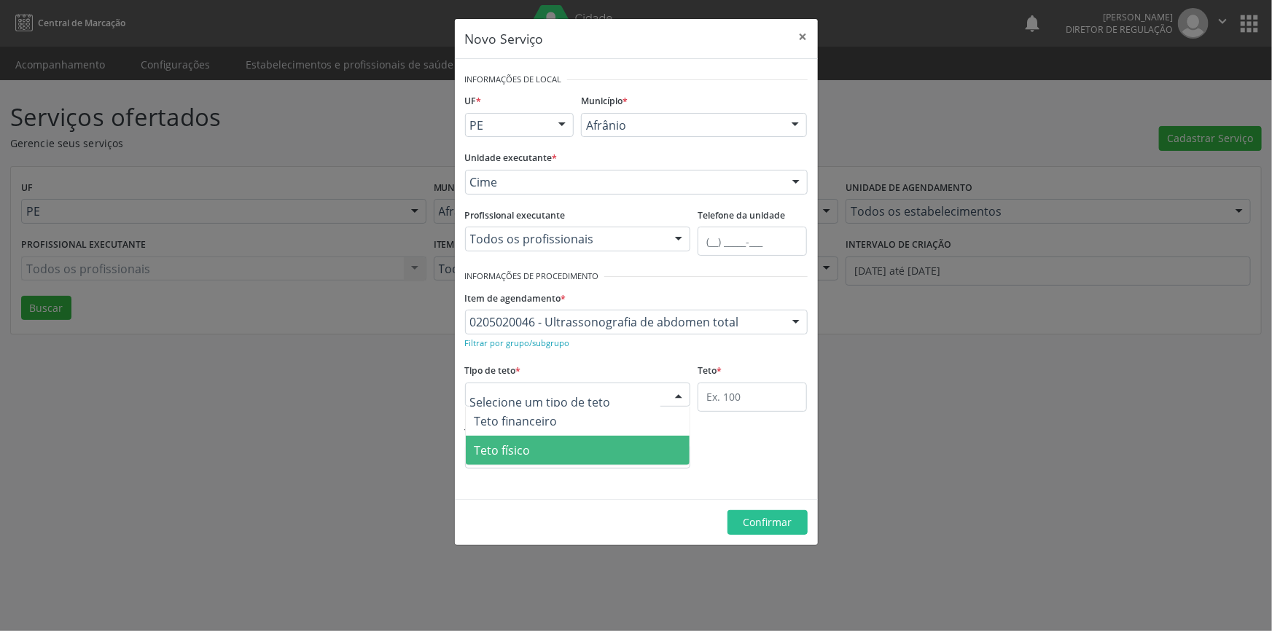
click at [537, 456] on span "Teto físico" at bounding box center [578, 450] width 225 height 29
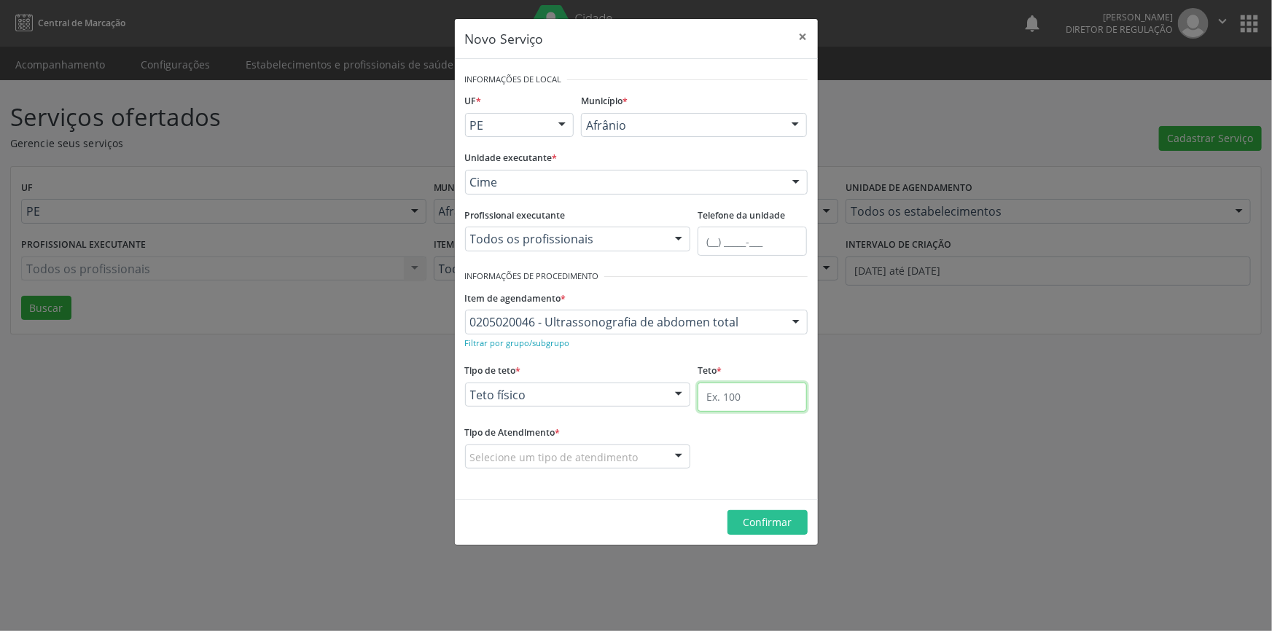
click at [728, 401] on input "text" at bounding box center [752, 397] width 109 height 29
type input "1"
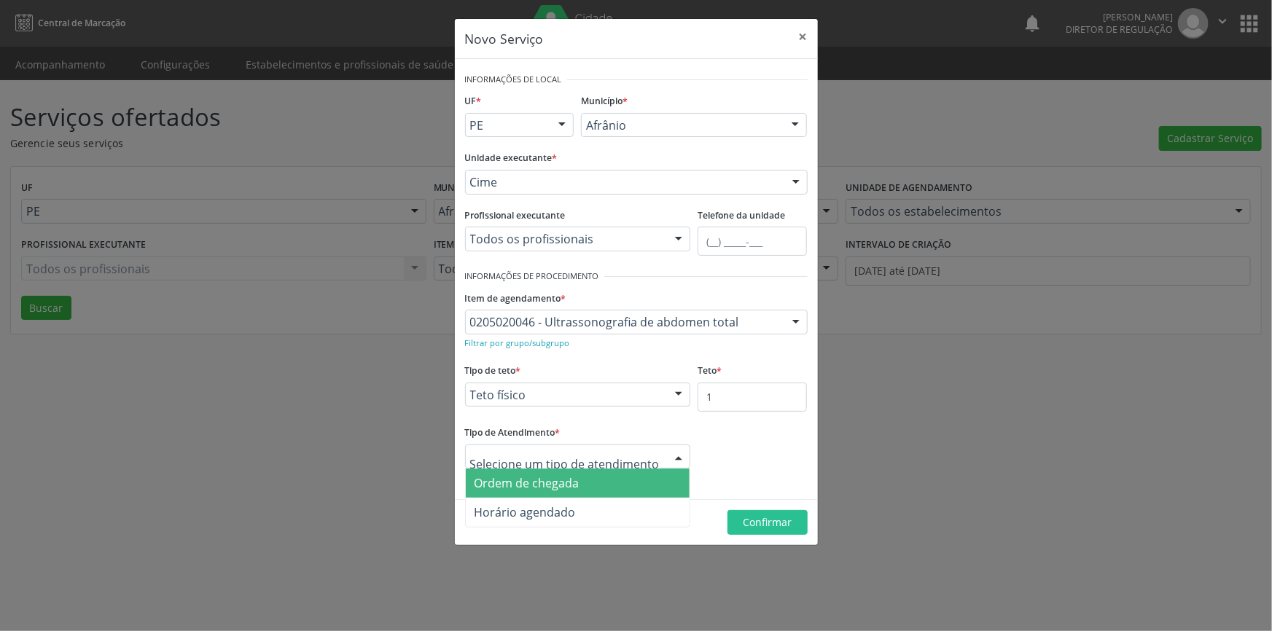
drag, startPoint x: 580, startPoint y: 475, endPoint x: 599, endPoint y: 480, distance: 19.6
click at [580, 476] on span "Ordem de chegada" at bounding box center [578, 483] width 225 height 29
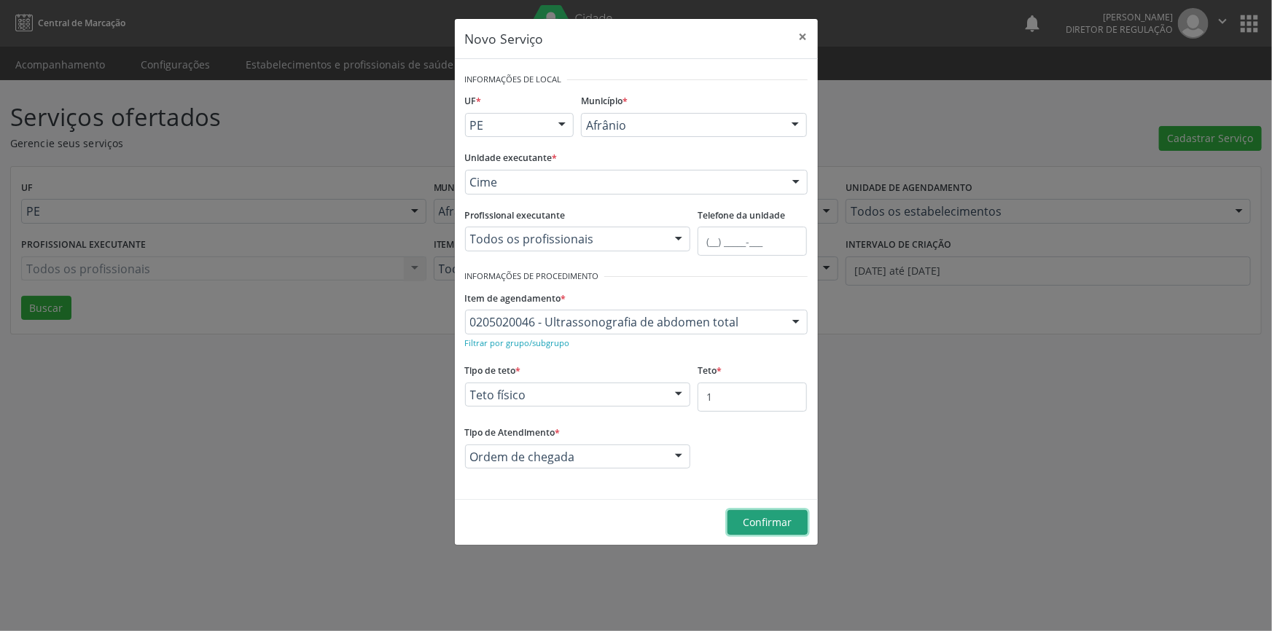
click at [736, 515] on button "Confirmar" at bounding box center [768, 522] width 80 height 25
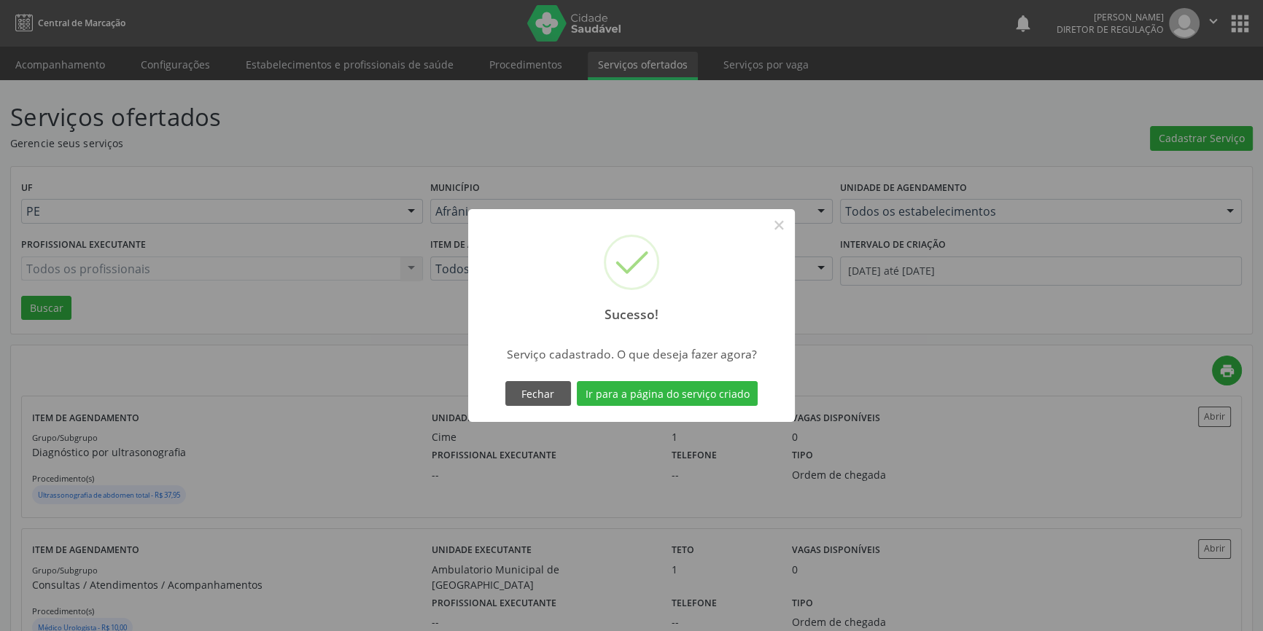
click at [713, 416] on div "Sucesso! × Serviço cadastrado. O que deseja fazer agora? Fechar Ir para a págin…" at bounding box center [631, 315] width 327 height 213
click at [710, 390] on button "Ir para a página do serviço criado" at bounding box center [667, 393] width 181 height 25
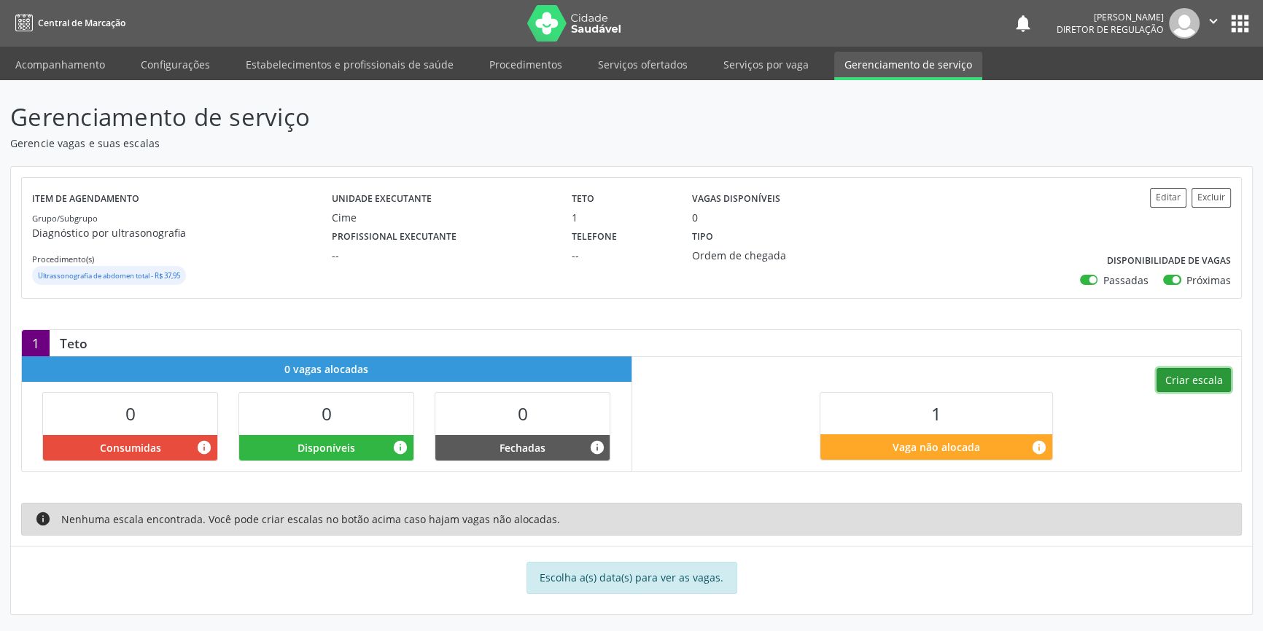
click at [1159, 385] on button "Criar escala" at bounding box center [1193, 380] width 74 height 25
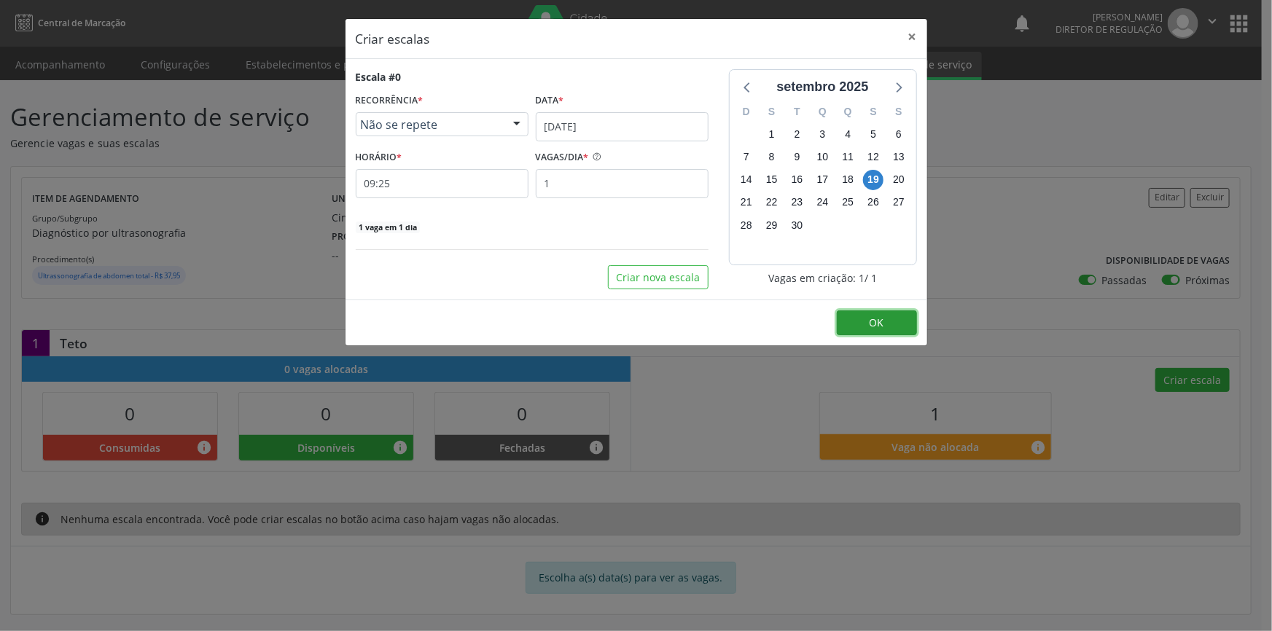
click at [881, 311] on button "OK" at bounding box center [877, 323] width 80 height 25
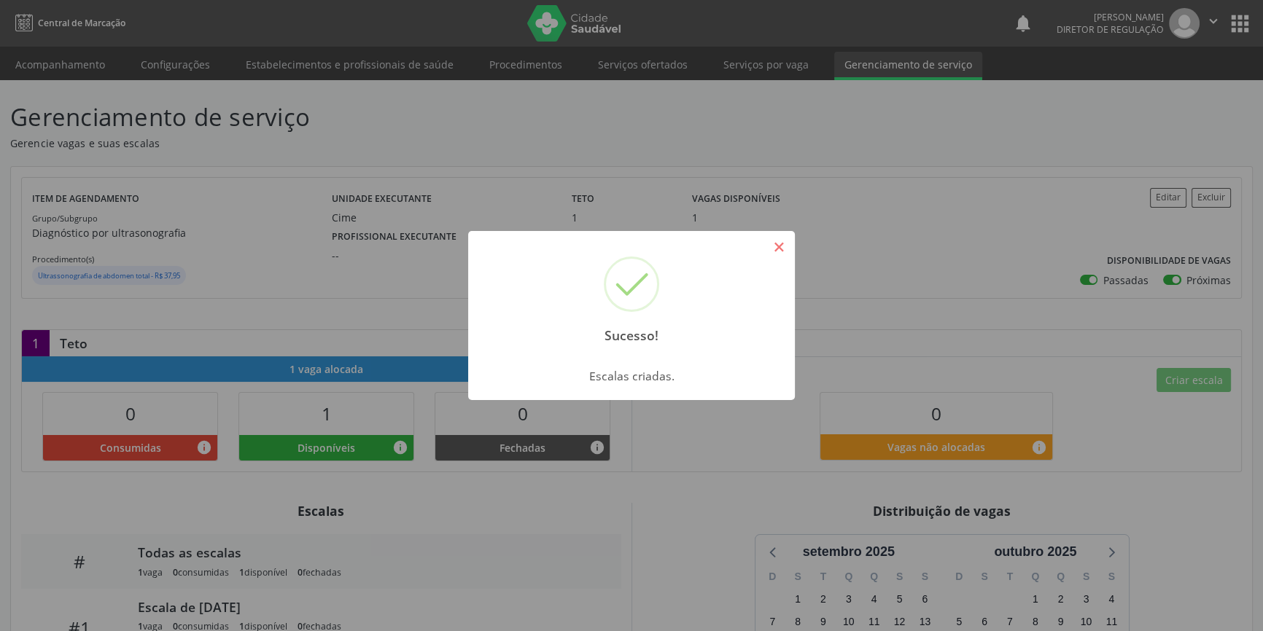
click at [778, 250] on button "×" at bounding box center [778, 247] width 25 height 25
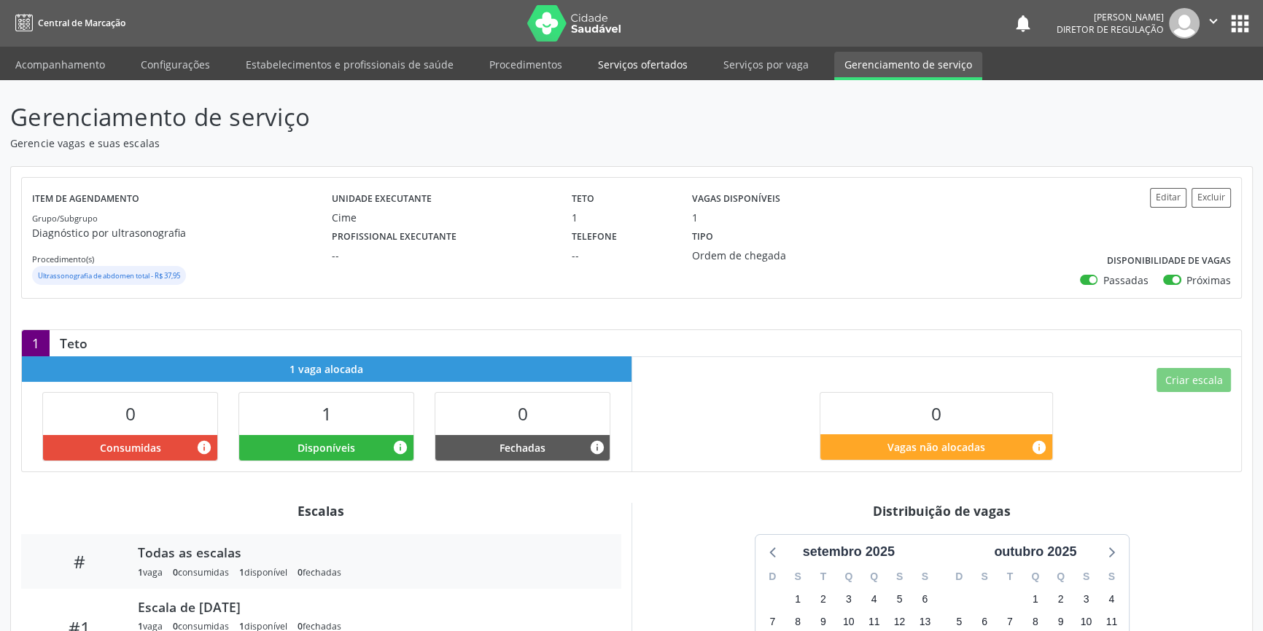
click at [648, 70] on link "Serviços ofertados" at bounding box center [643, 65] width 110 height 26
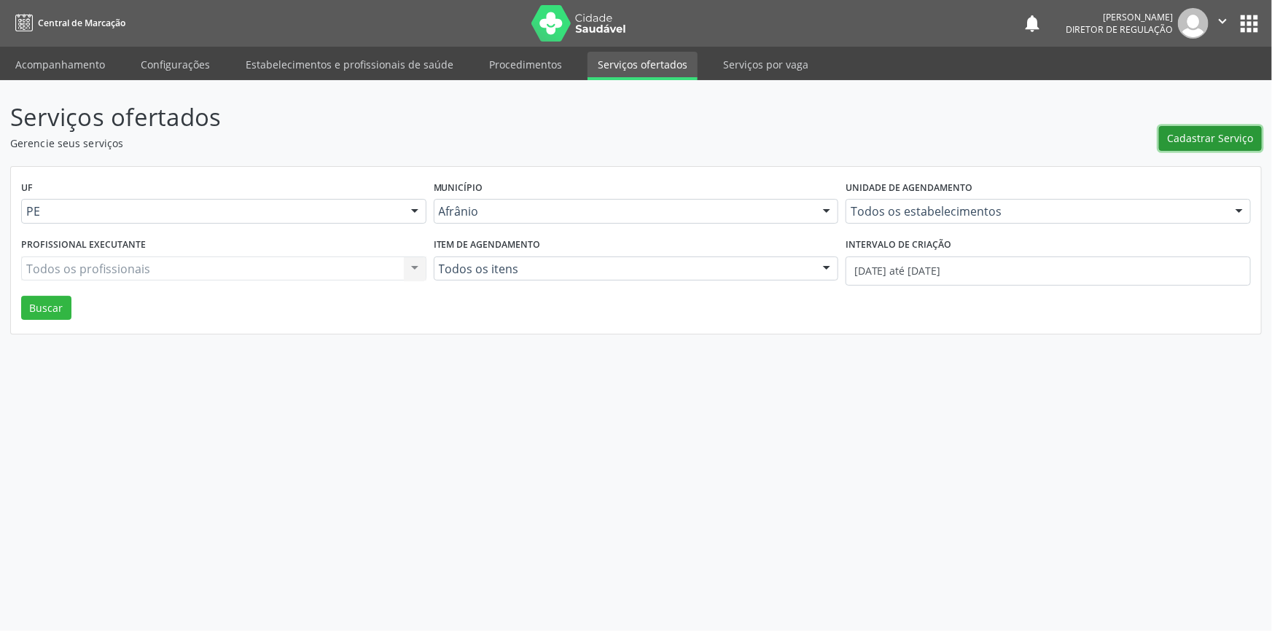
click at [1190, 142] on span "Cadastrar Serviço" at bounding box center [1211, 137] width 86 height 15
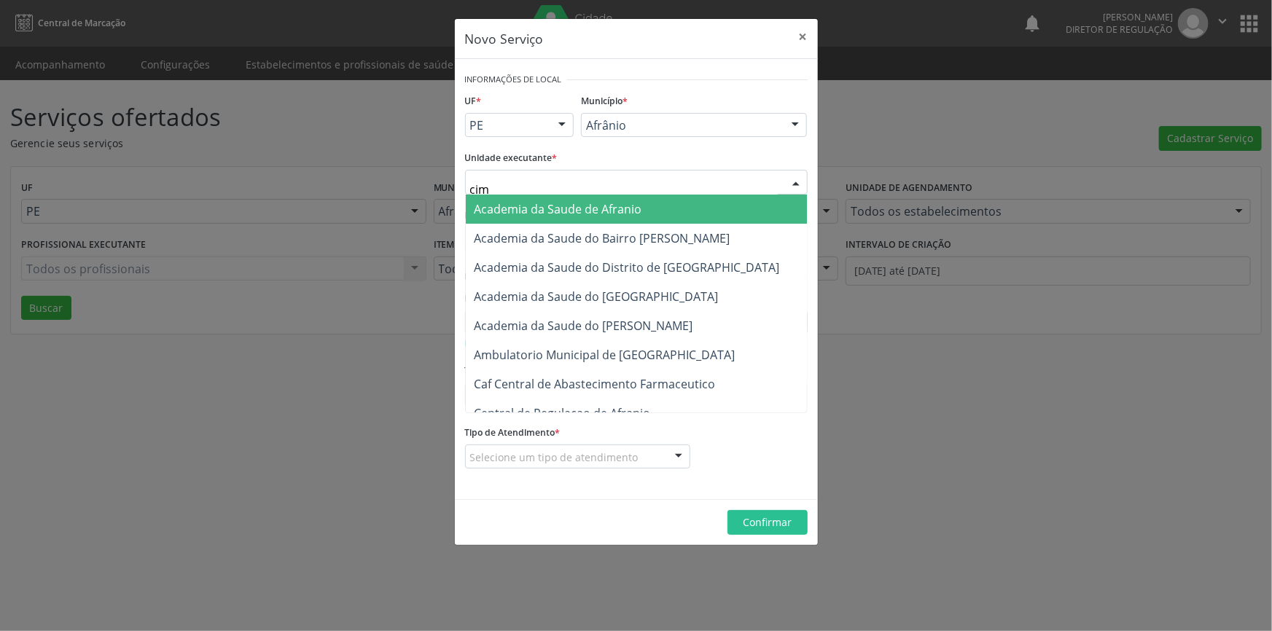
type input "cime"
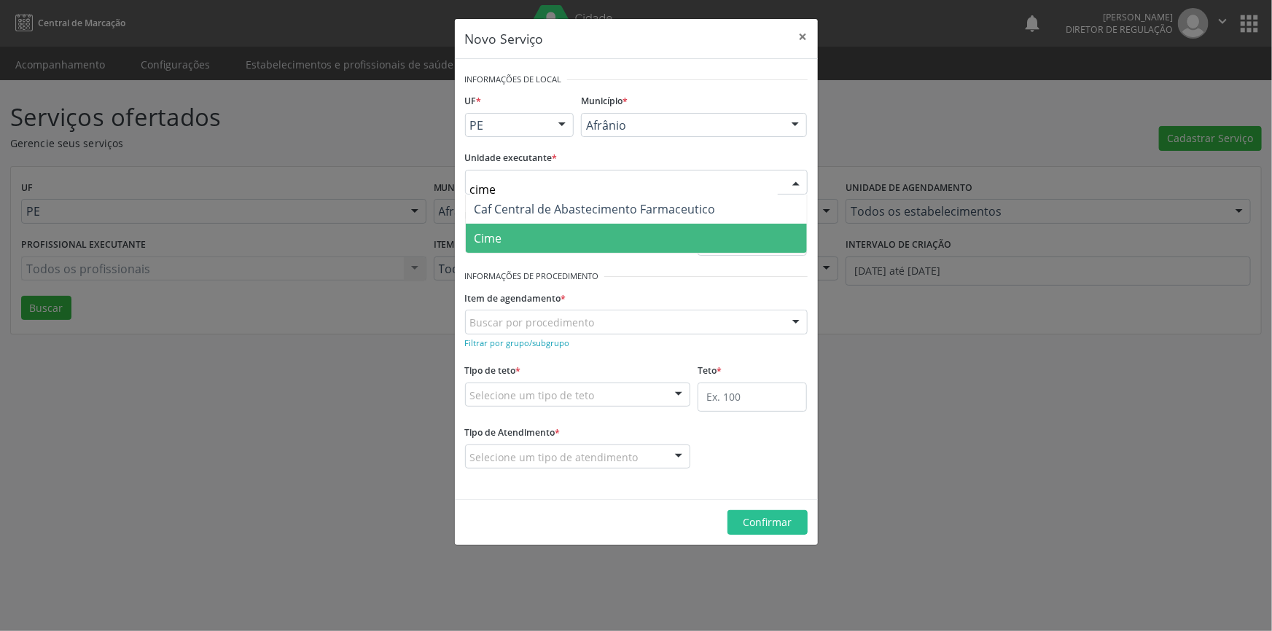
click at [503, 244] on span "Cime" at bounding box center [636, 238] width 341 height 29
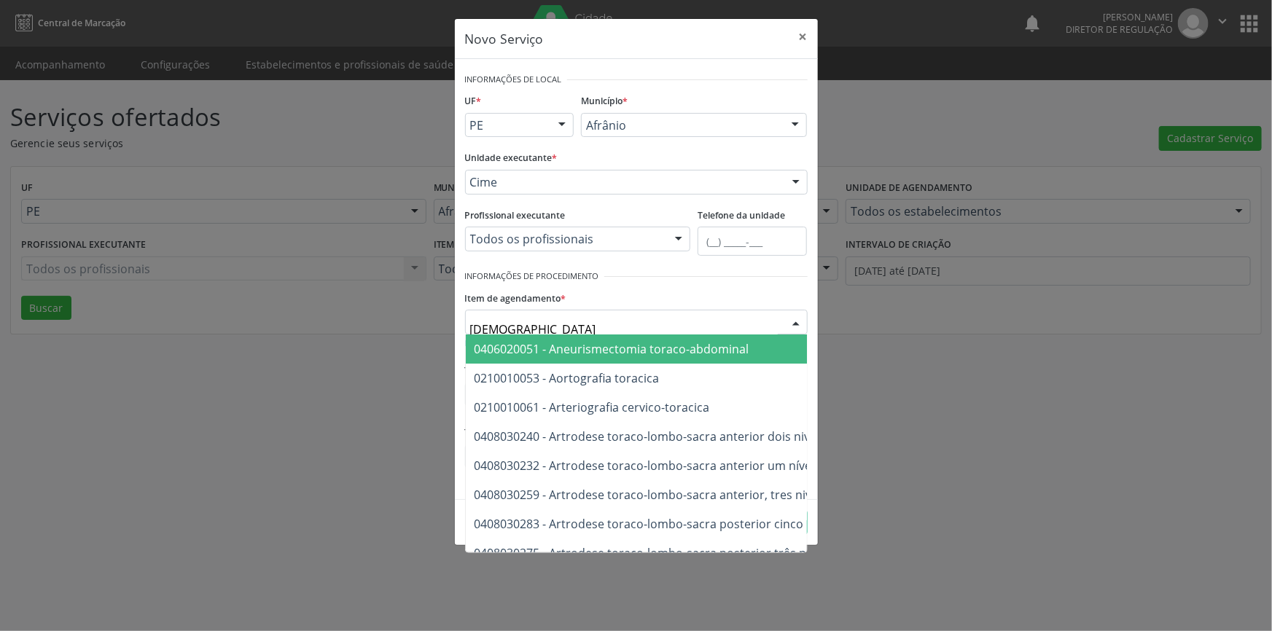
type input "torax"
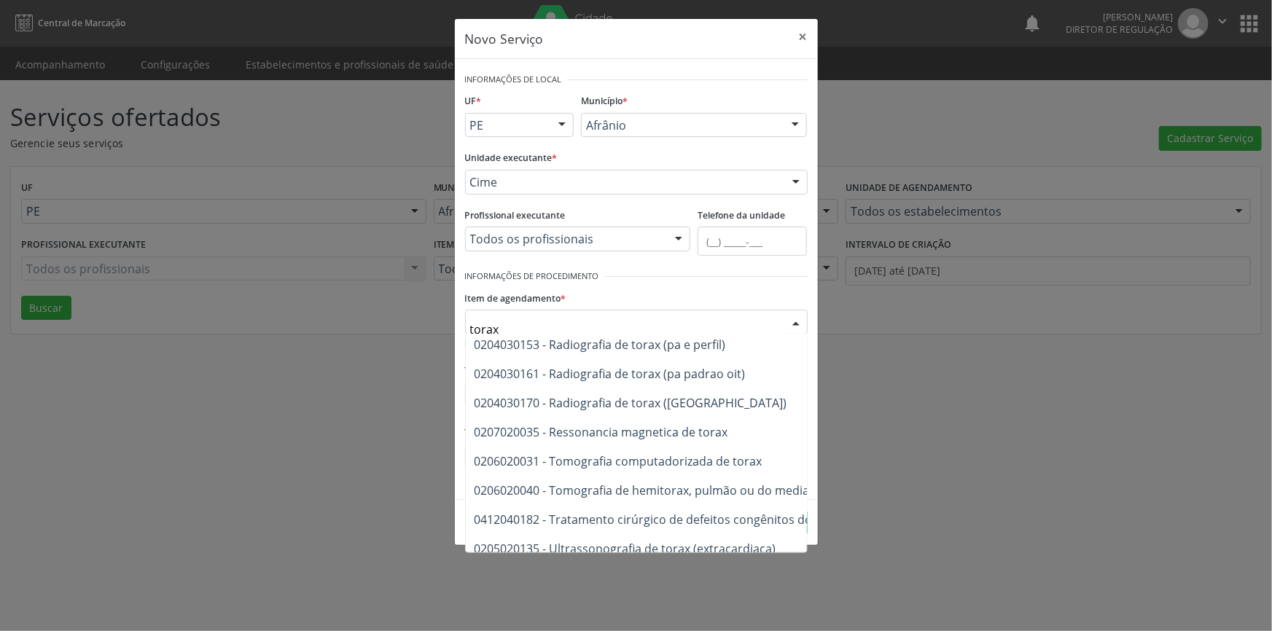
scroll to position [200, 0]
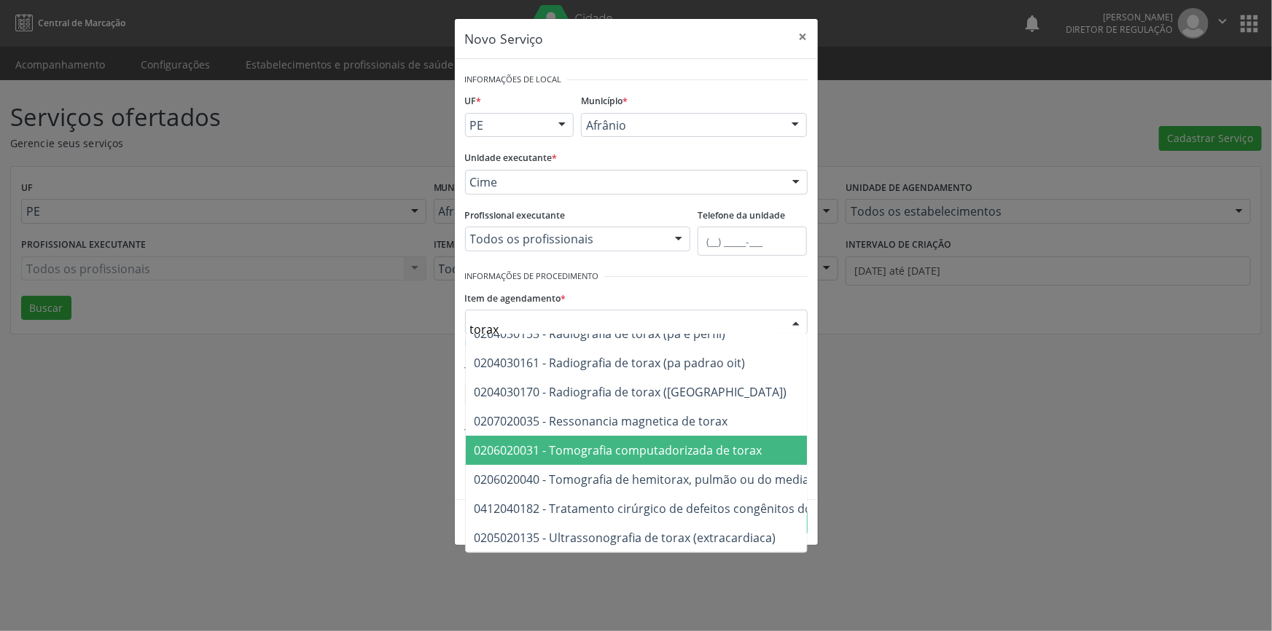
click at [675, 442] on span "0206020031 - Tomografia computadorizada de torax" at bounding box center [619, 450] width 288 height 16
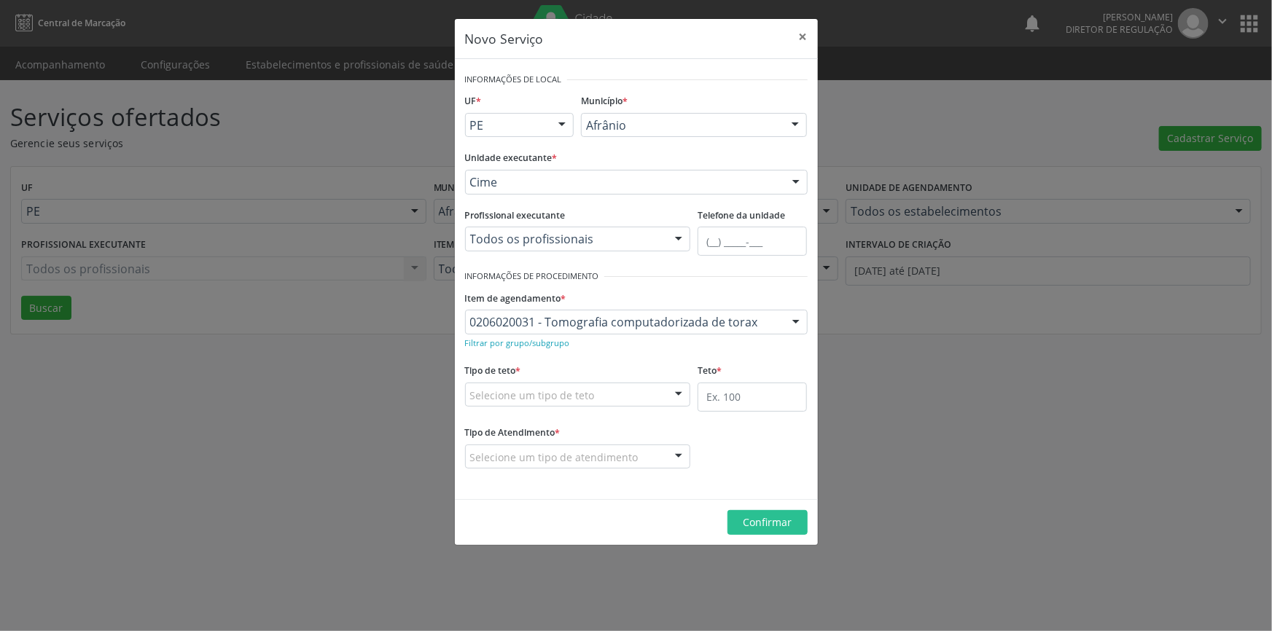
click at [626, 394] on div "Selecione um tipo de teto" at bounding box center [578, 395] width 226 height 25
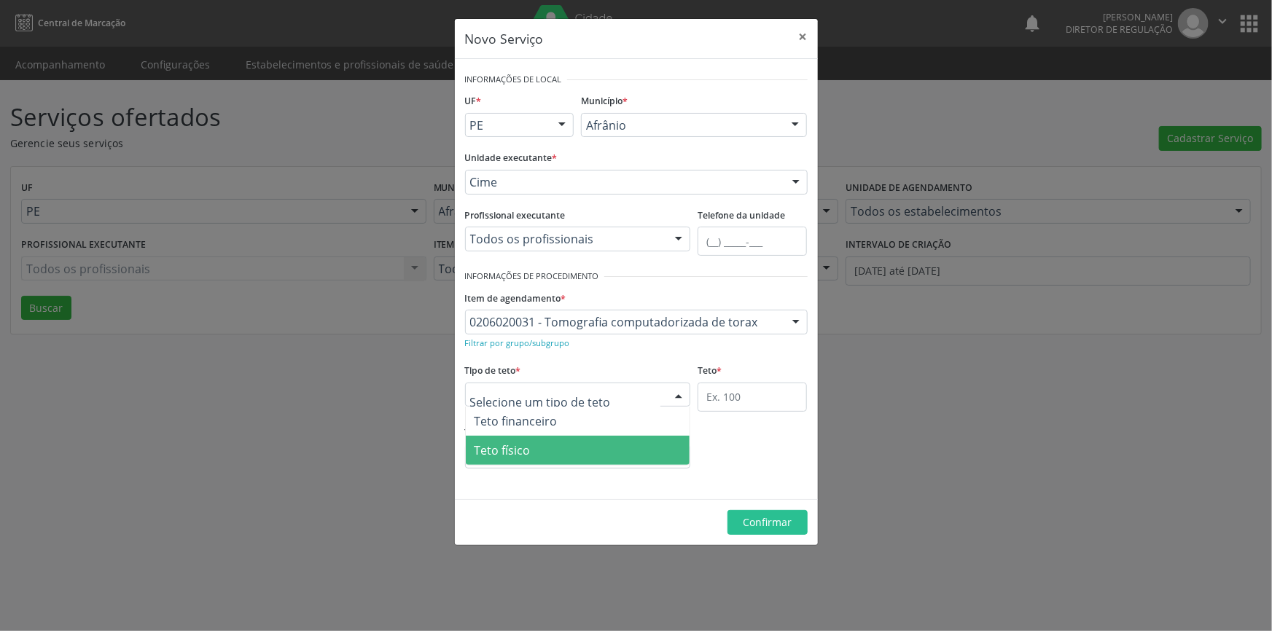
click at [583, 443] on span "Teto físico" at bounding box center [578, 450] width 225 height 29
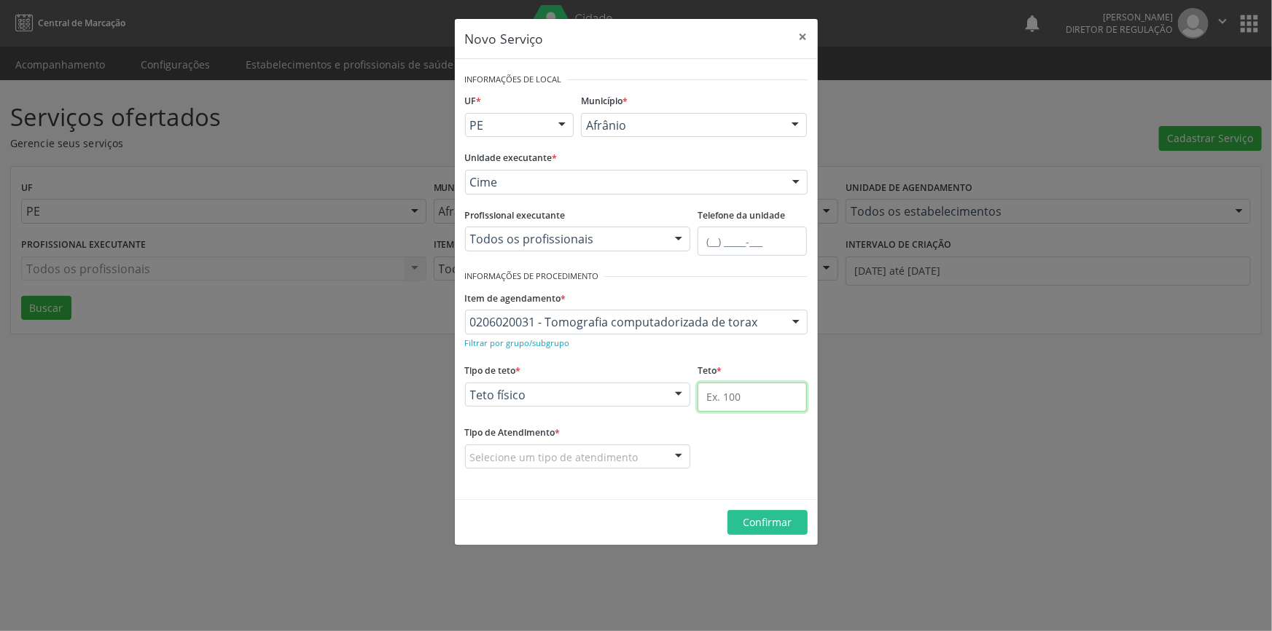
click at [740, 401] on input "text" at bounding box center [752, 397] width 109 height 29
type input "1"
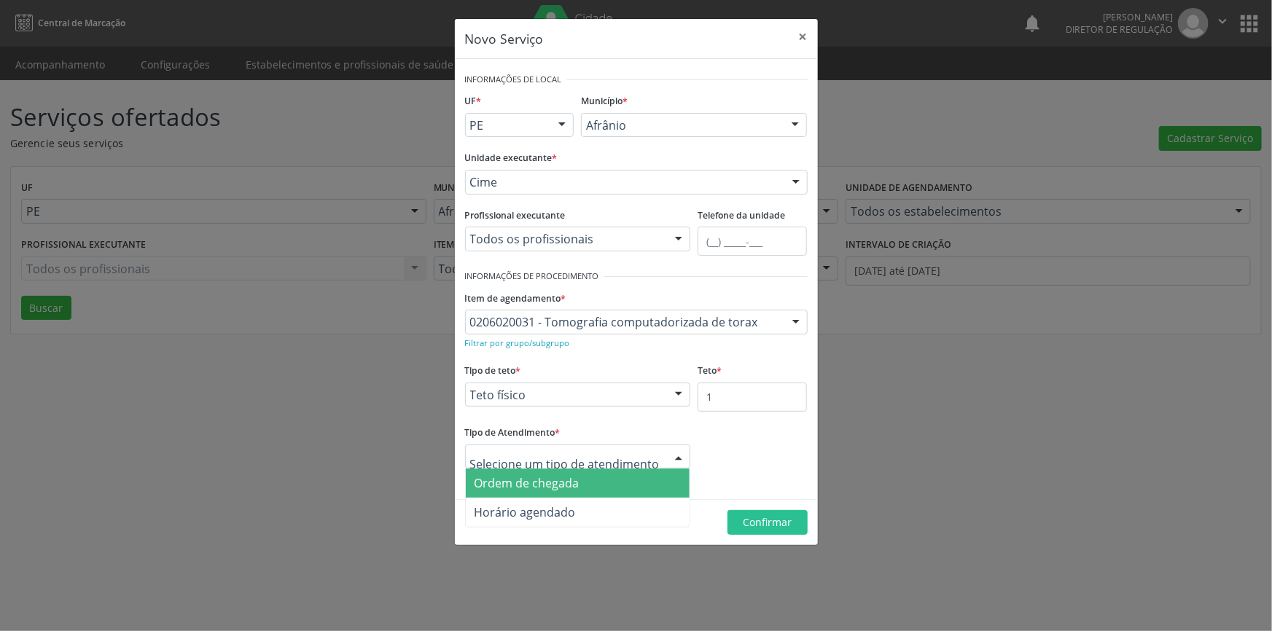
click at [547, 483] on span "Ordem de chegada" at bounding box center [527, 483] width 105 height 16
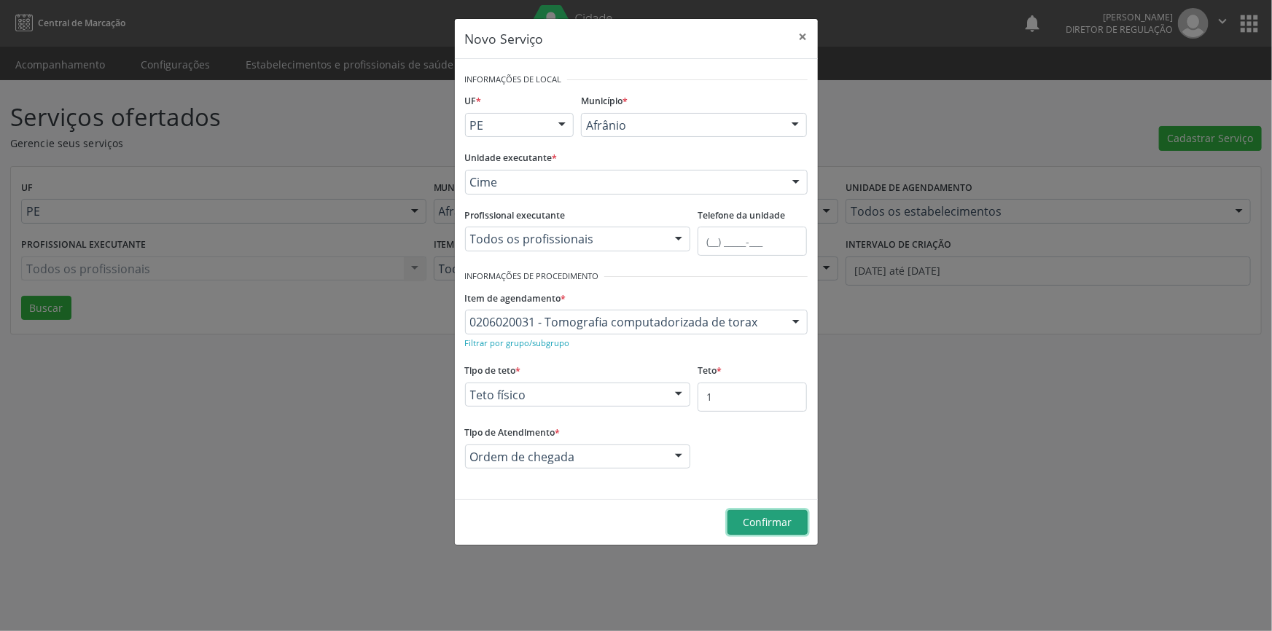
click at [736, 521] on button "Confirmar" at bounding box center [768, 522] width 80 height 25
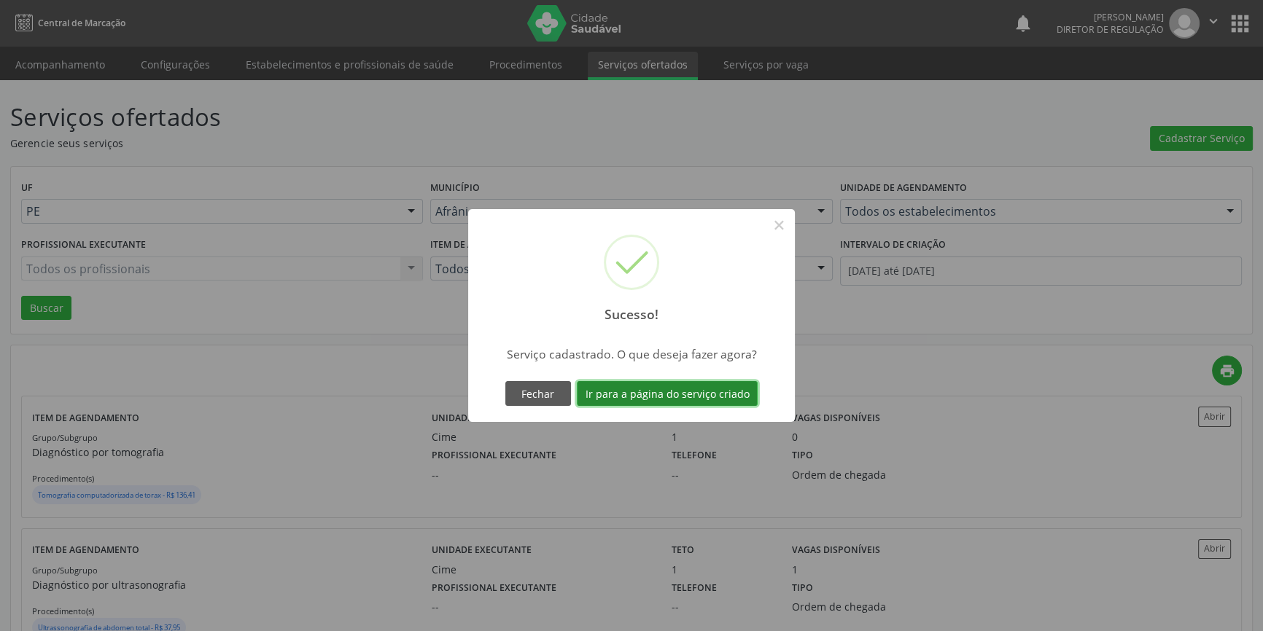
click at [705, 391] on button "Ir para a página do serviço criado" at bounding box center [667, 393] width 181 height 25
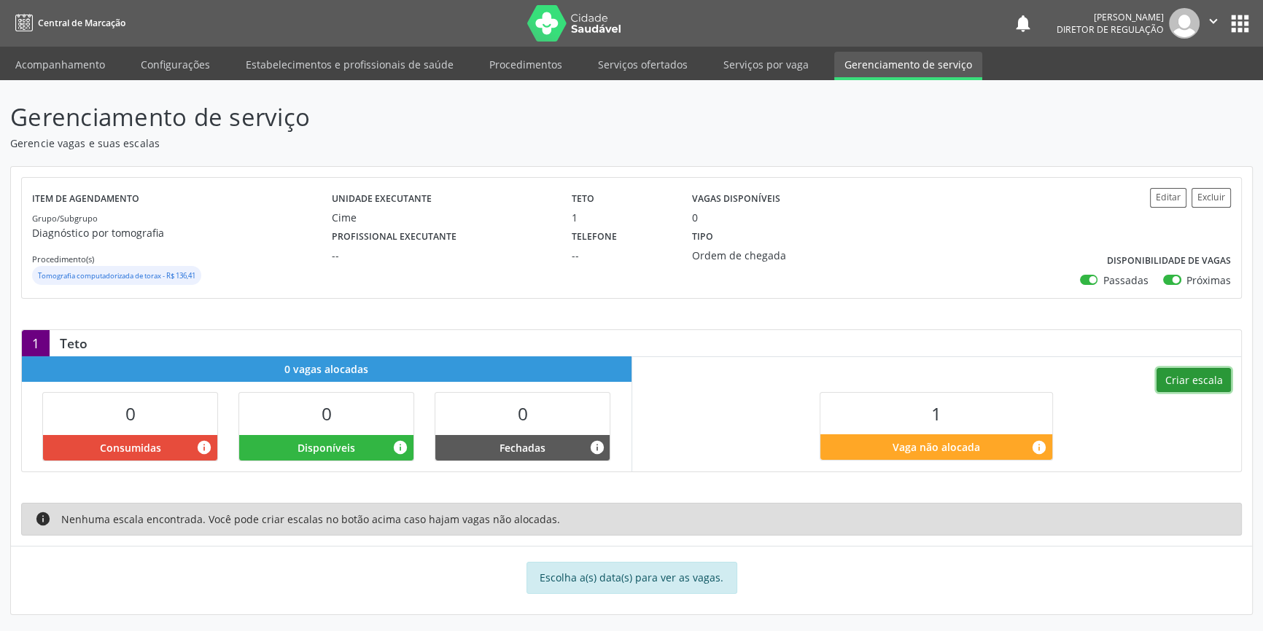
click at [1196, 376] on button "Criar escala" at bounding box center [1193, 380] width 74 height 25
select select "8"
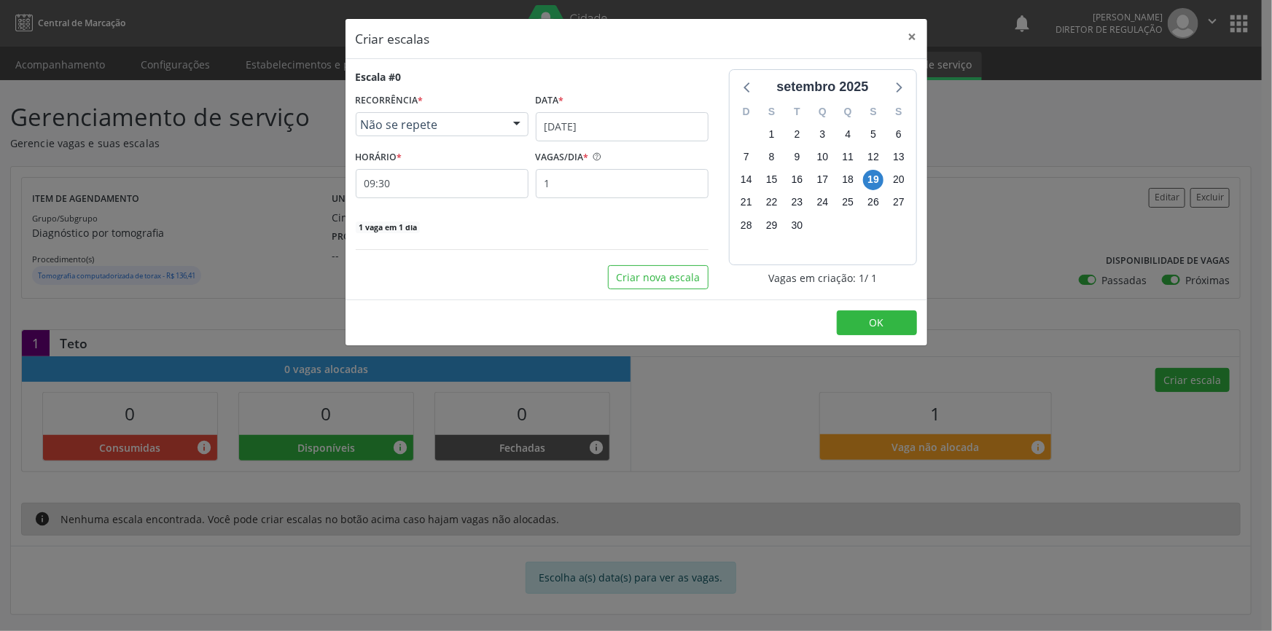
click at [576, 109] on div "Data *" at bounding box center [622, 101] width 173 height 23
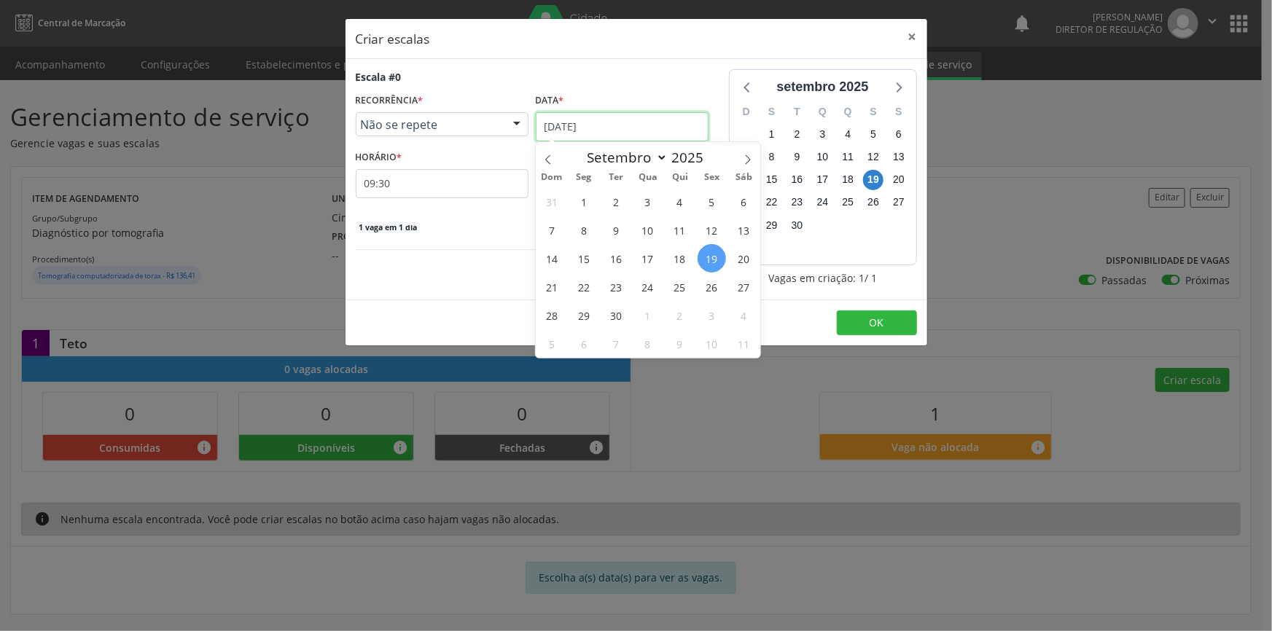
click at [576, 117] on input "19/09/2025" at bounding box center [622, 126] width 173 height 29
click at [652, 263] on span "17" at bounding box center [647, 258] width 28 height 28
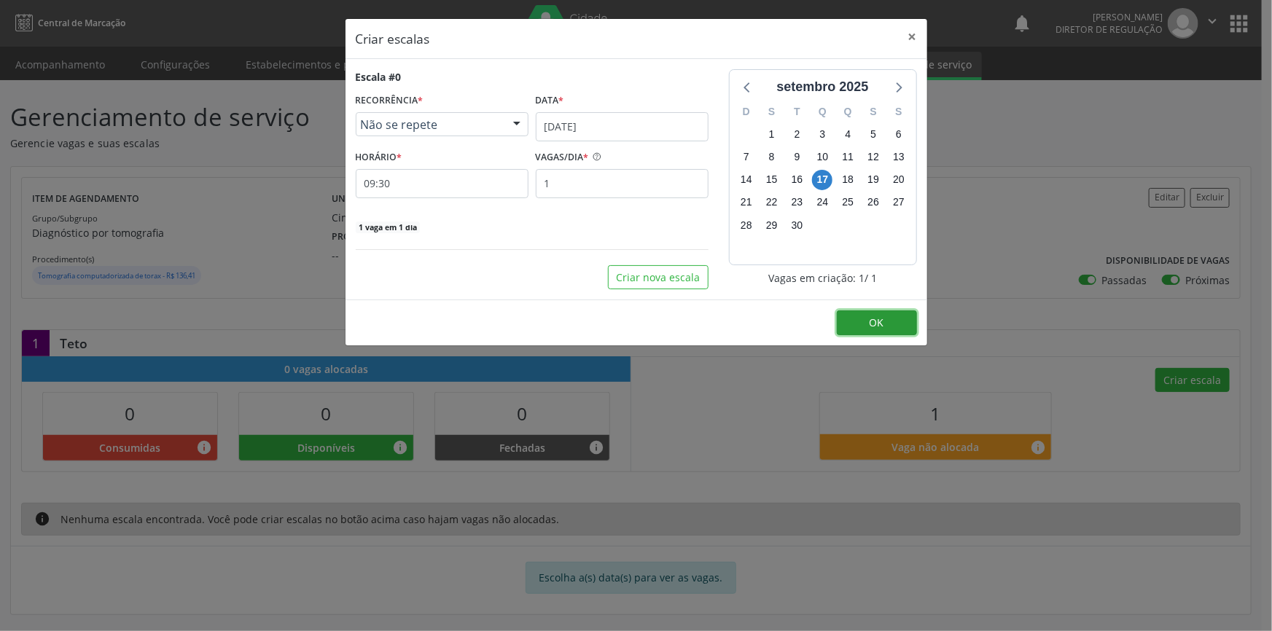
click at [894, 318] on button "OK" at bounding box center [877, 323] width 80 height 25
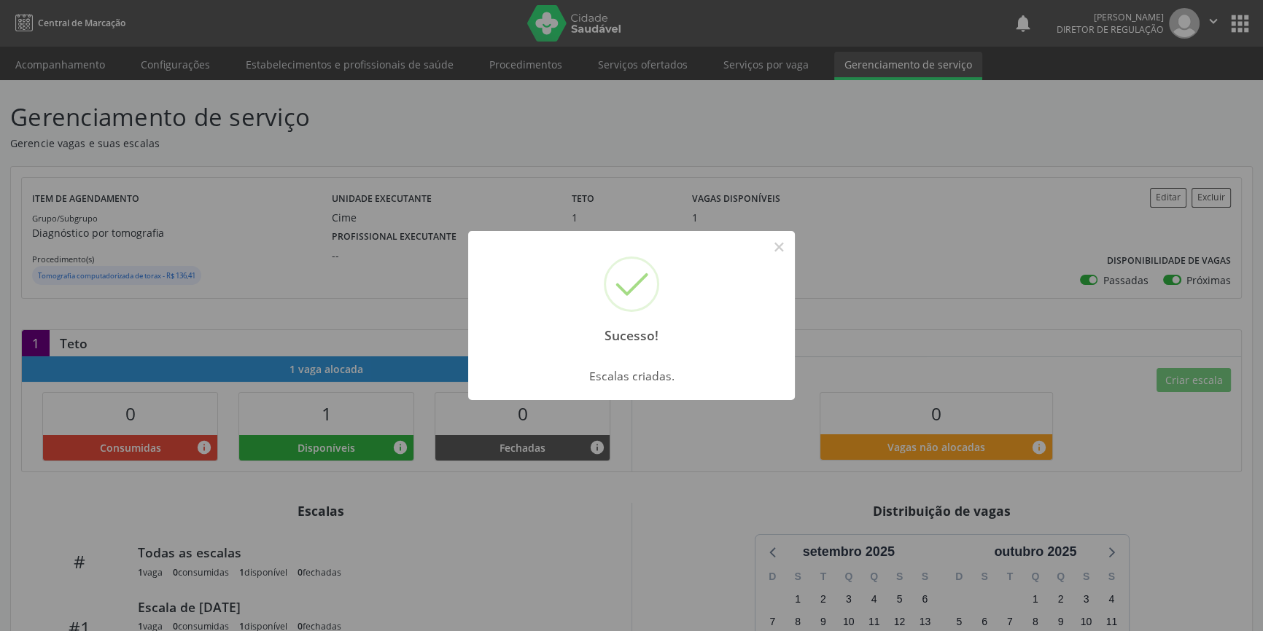
click at [763, 230] on div "Sucesso! × Escalas criadas. OK Cancel" at bounding box center [631, 315] width 1263 height 631
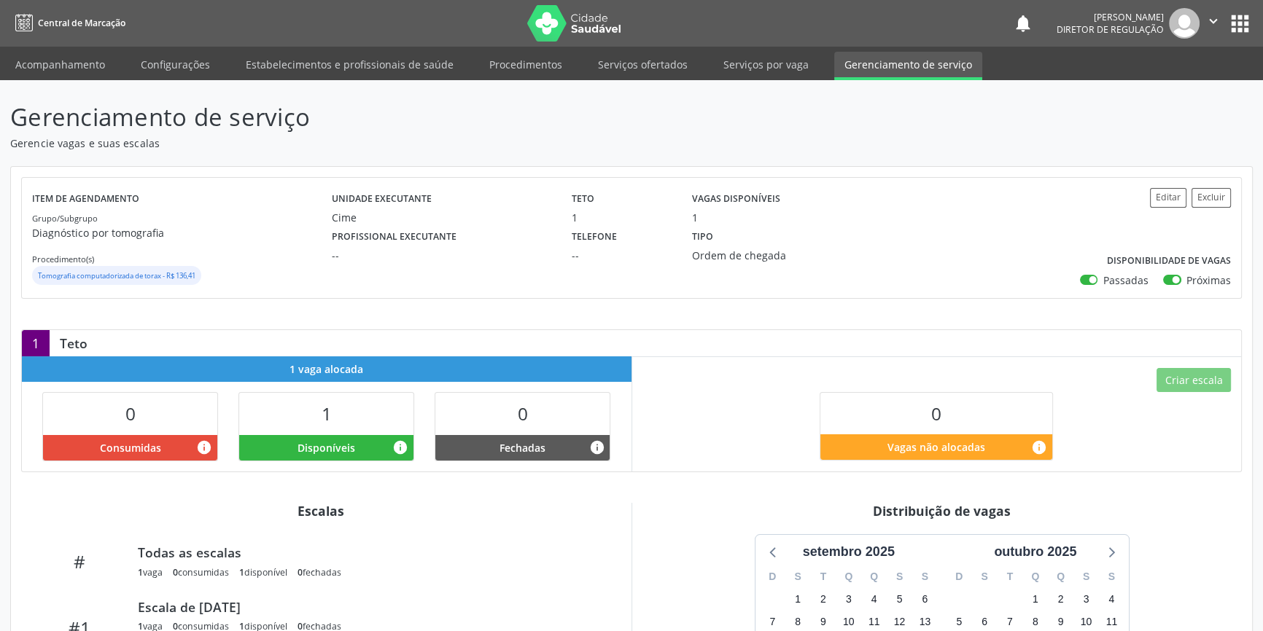
click at [777, 241] on div "Tipo Ordem de chegada" at bounding box center [772, 244] width 180 height 38
click at [662, 71] on link "Serviços ofertados" at bounding box center [643, 65] width 110 height 26
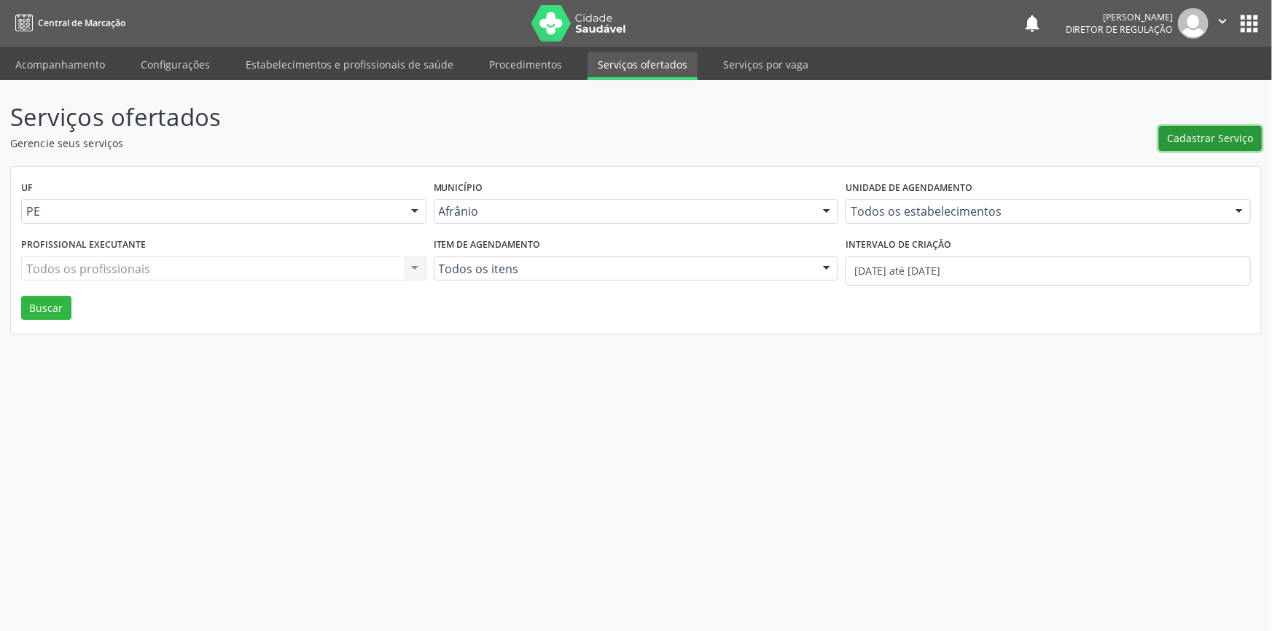
click at [1187, 137] on span "Cadastrar Serviço" at bounding box center [1211, 137] width 86 height 15
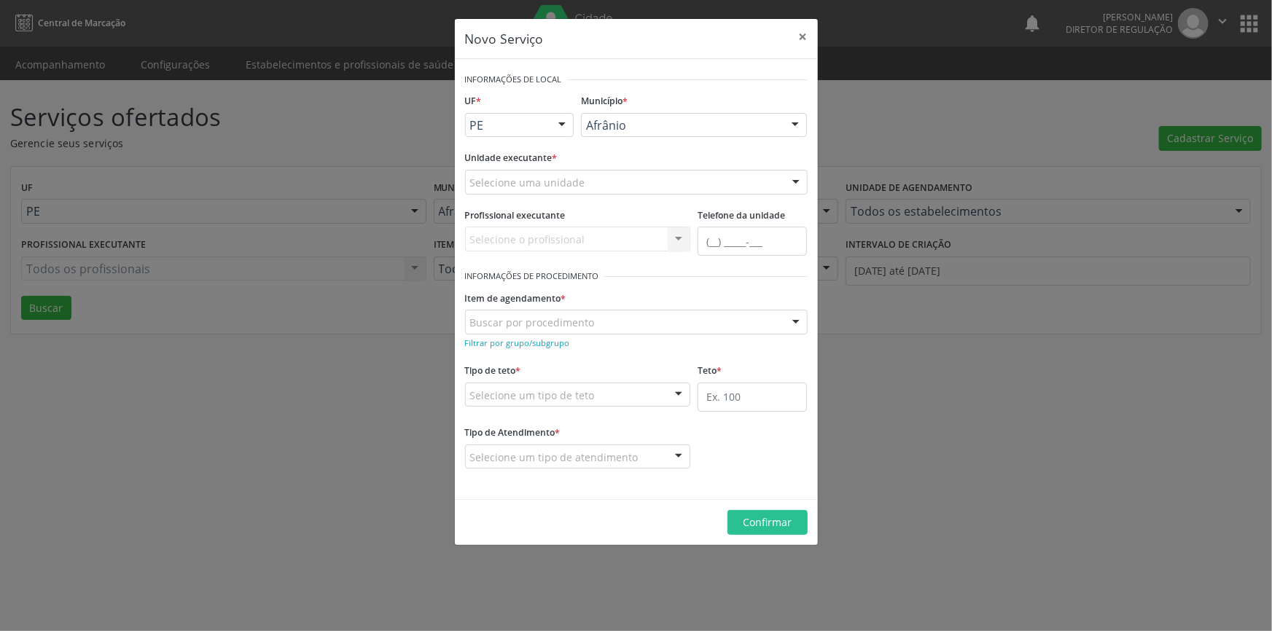
click at [617, 184] on div "Selecione uma unidade" at bounding box center [636, 182] width 343 height 25
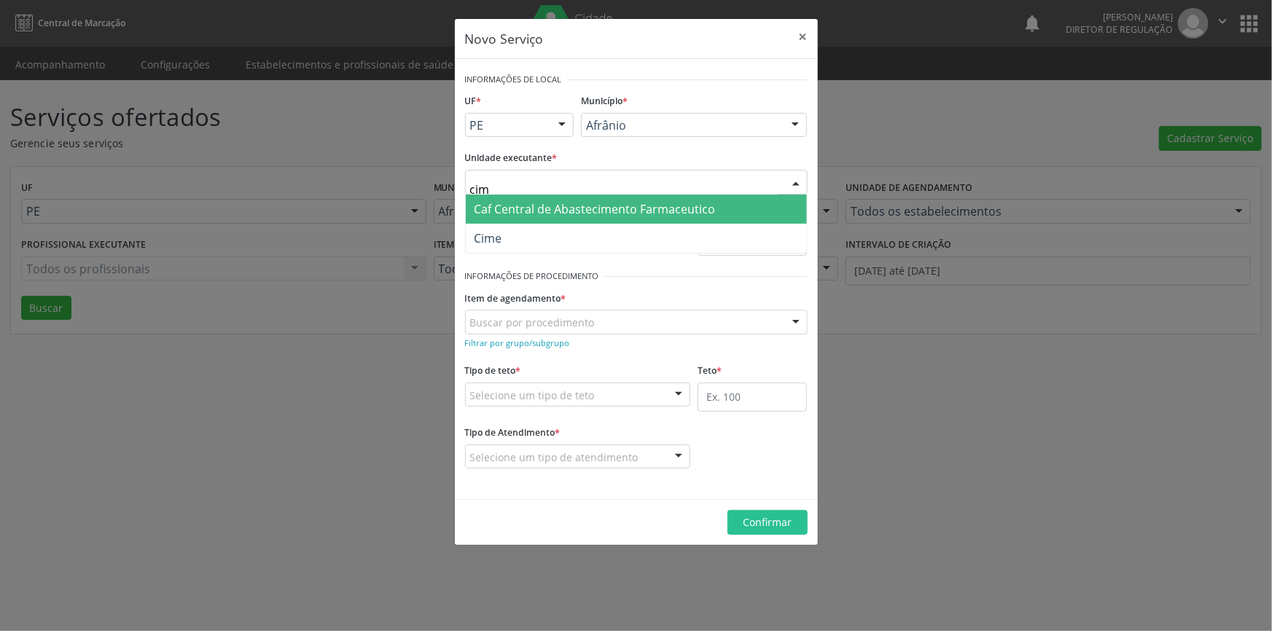
type input "cime"
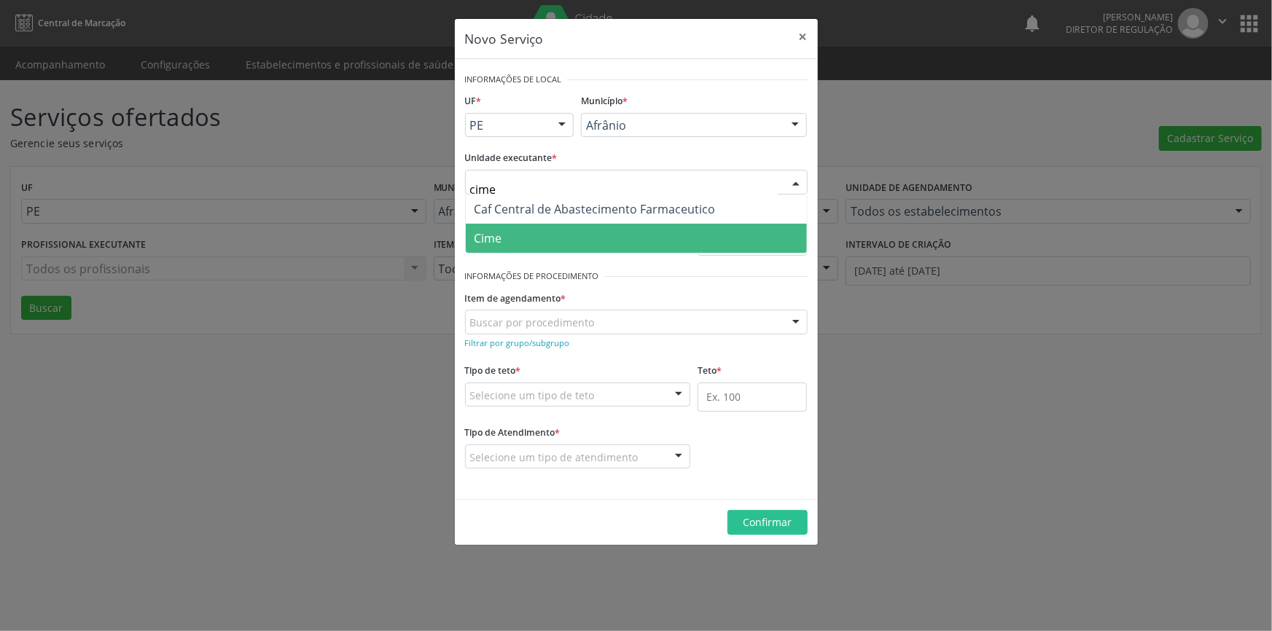
click at [592, 248] on span "Cime" at bounding box center [636, 238] width 341 height 29
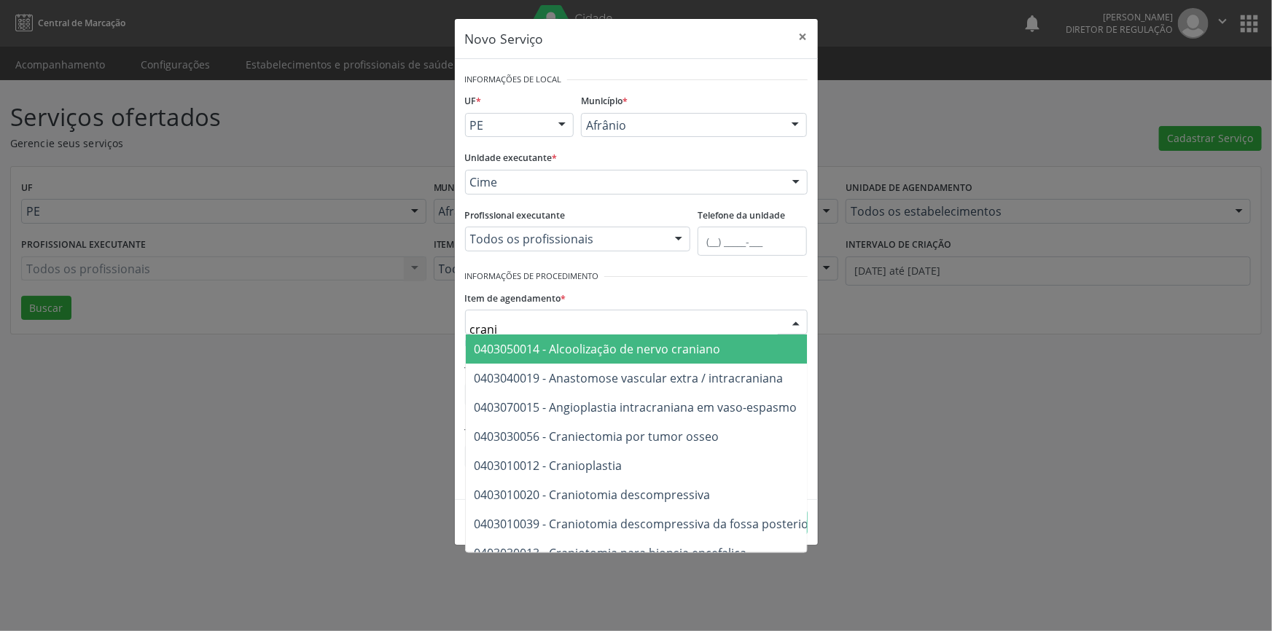
type input "cranio"
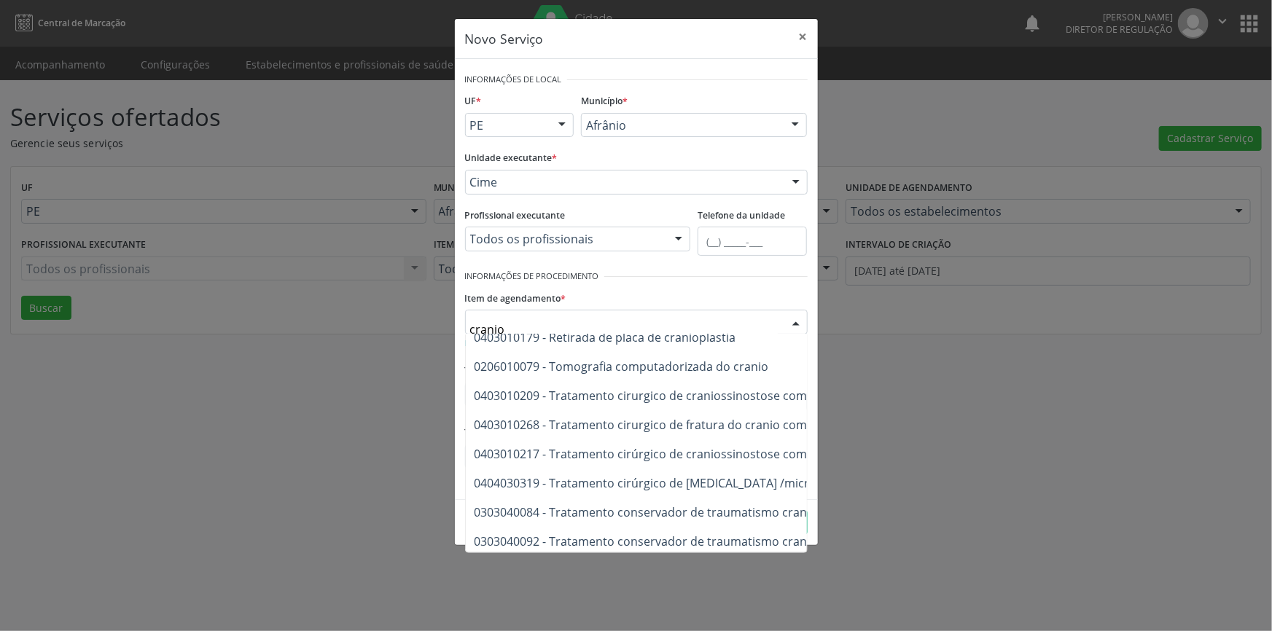
scroll to position [658, 0]
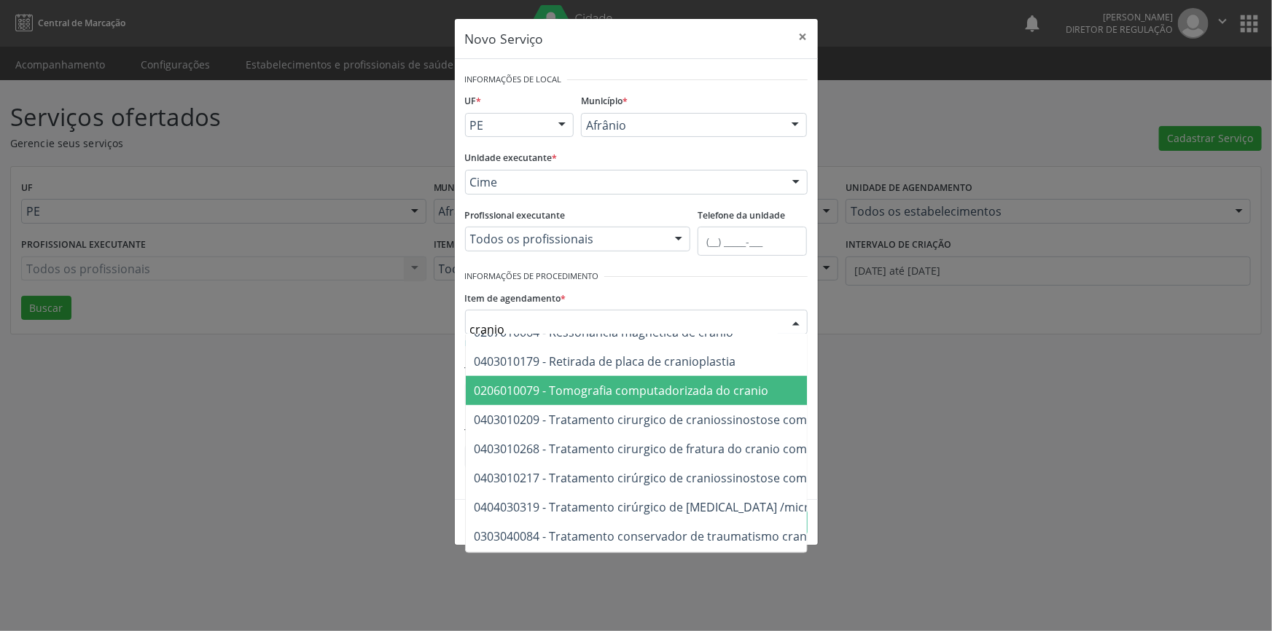
click at [698, 398] on span "0206010079 - Tomografia computadorizada do cranio" at bounding box center [791, 390] width 651 height 29
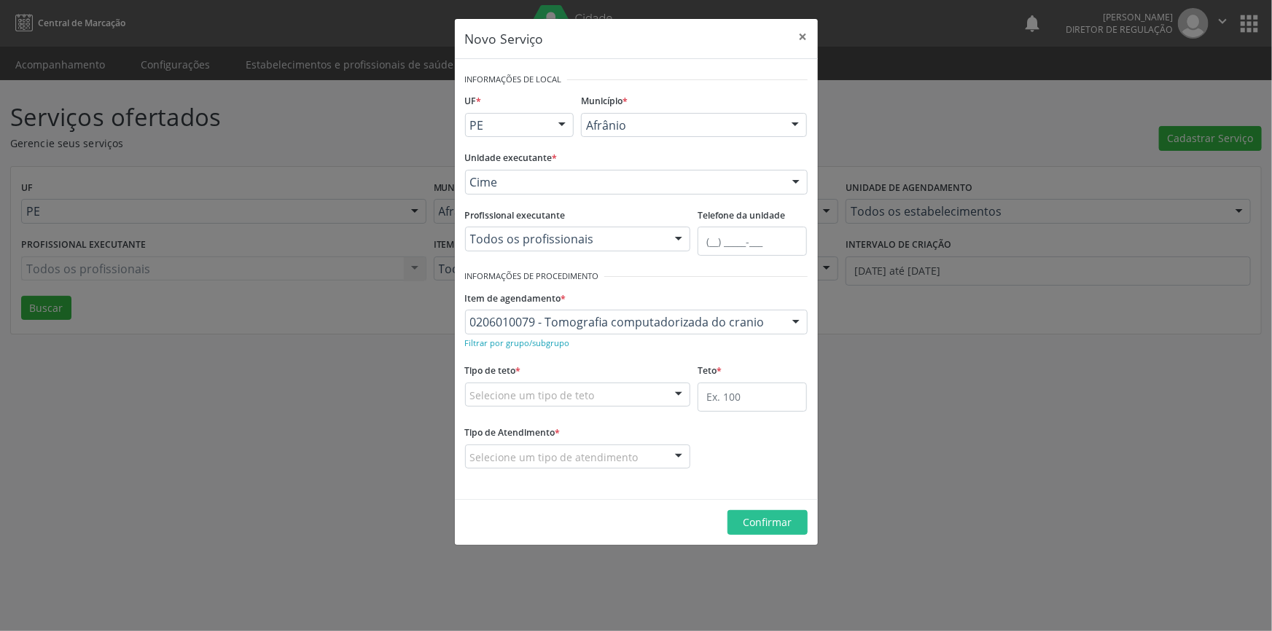
click at [647, 389] on div "Selecione um tipo de teto" at bounding box center [578, 395] width 226 height 25
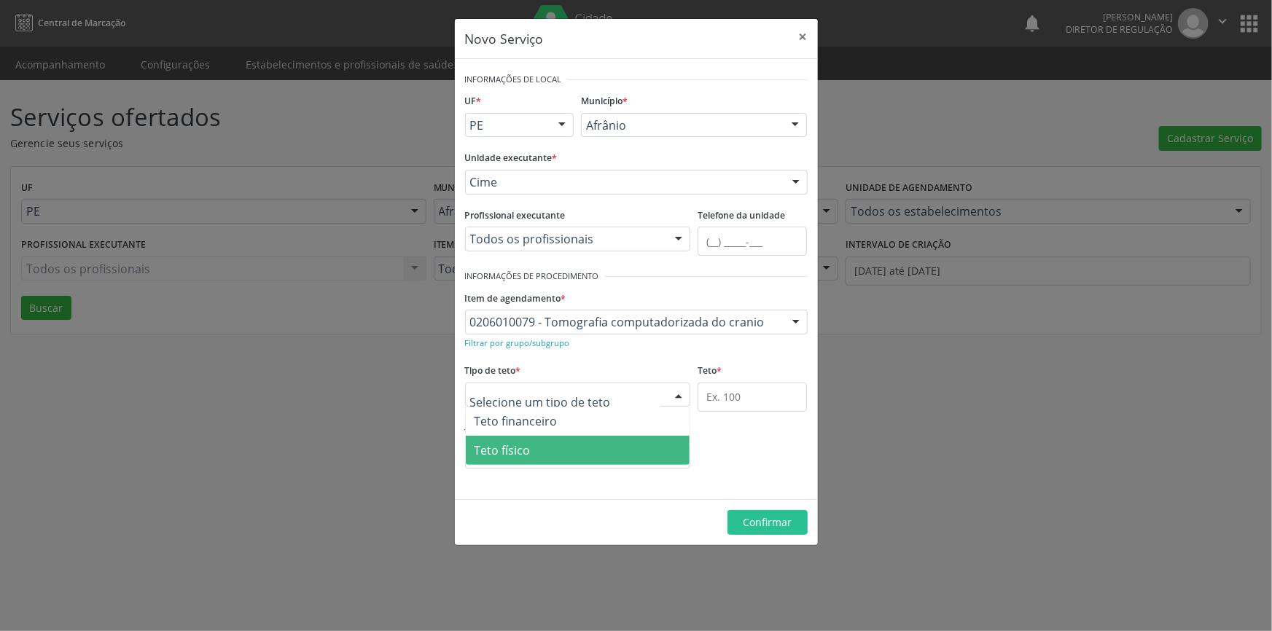
drag, startPoint x: 561, startPoint y: 445, endPoint x: 702, endPoint y: 426, distance: 141.9
click at [566, 445] on span "Teto físico" at bounding box center [578, 450] width 225 height 29
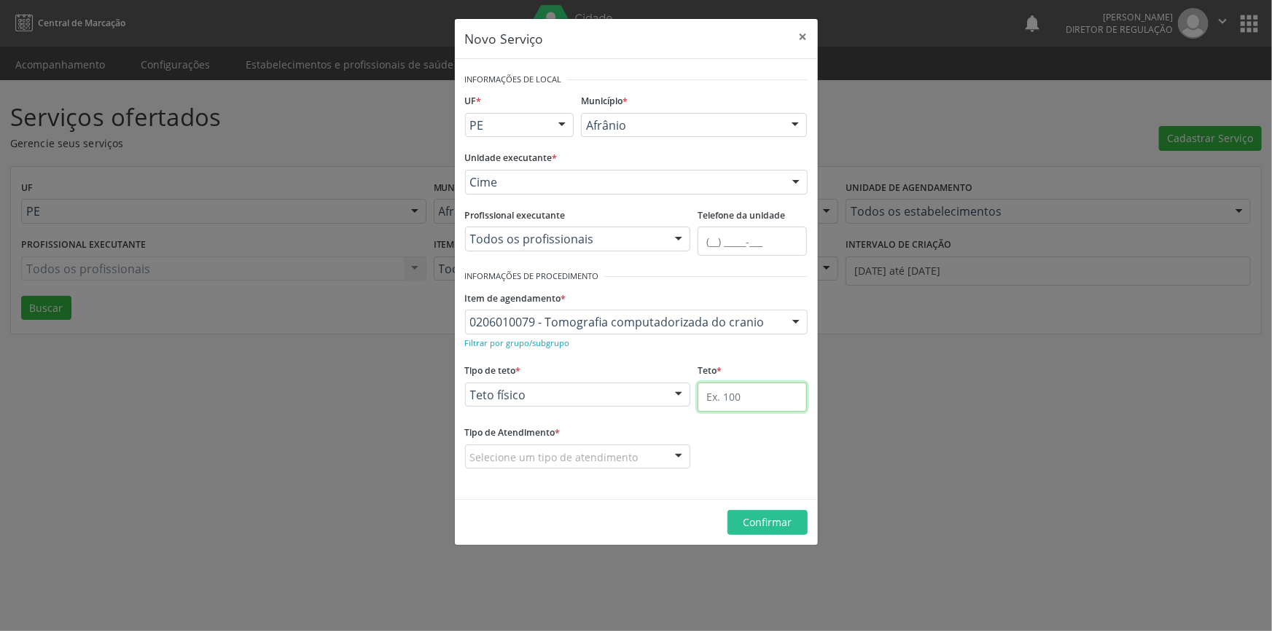
click at [741, 402] on input "text" at bounding box center [752, 397] width 109 height 29
type input "1"
click at [615, 470] on fieldset "Tipo de Atendimento * Selecione um tipo de atendimento Ordem de chegada Horário…" at bounding box center [578, 450] width 226 height 57
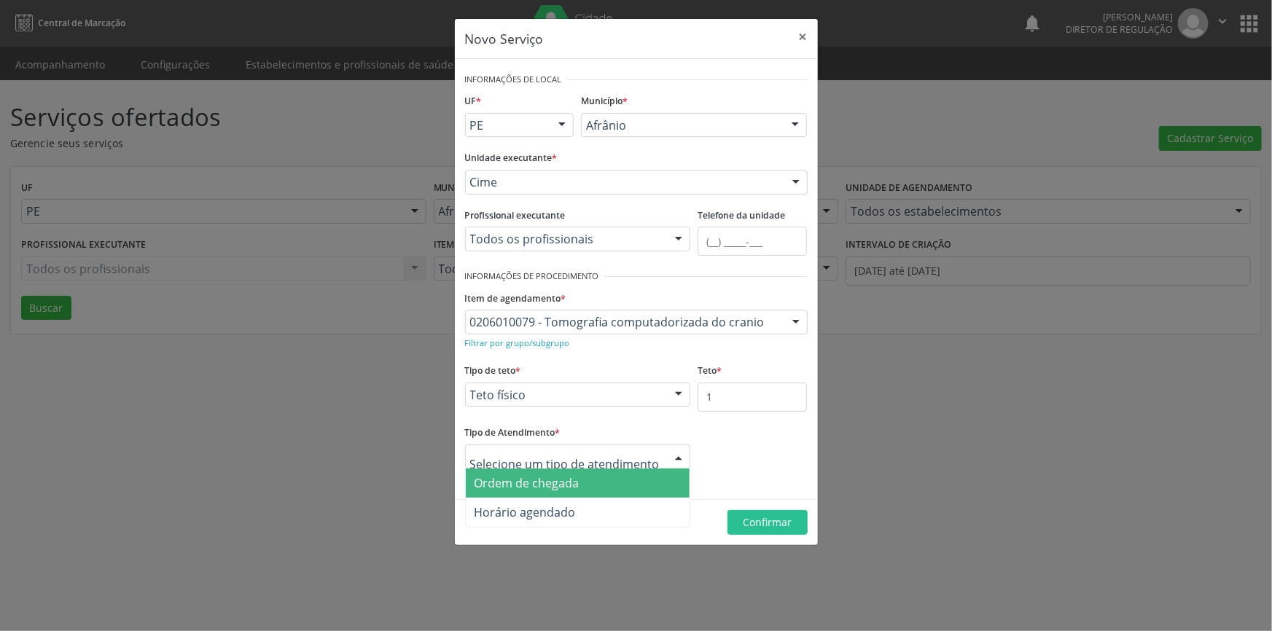
click at [585, 475] on span "Ordem de chegada" at bounding box center [578, 483] width 225 height 29
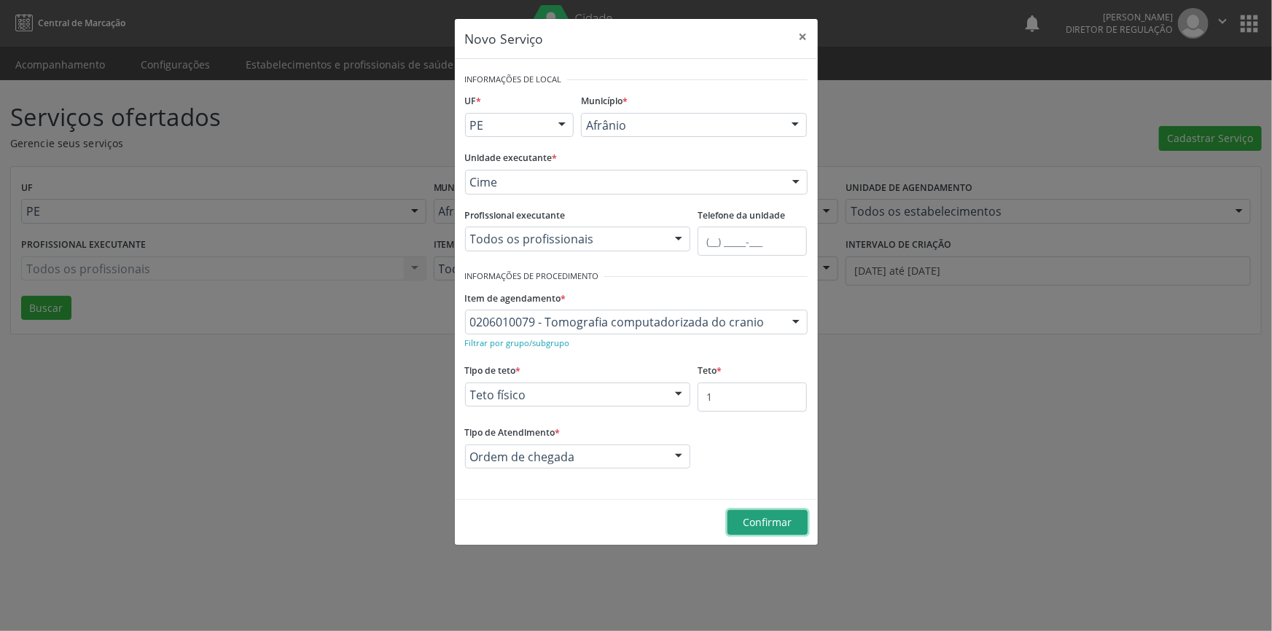
click at [755, 517] on span "Confirmar" at bounding box center [767, 522] width 49 height 14
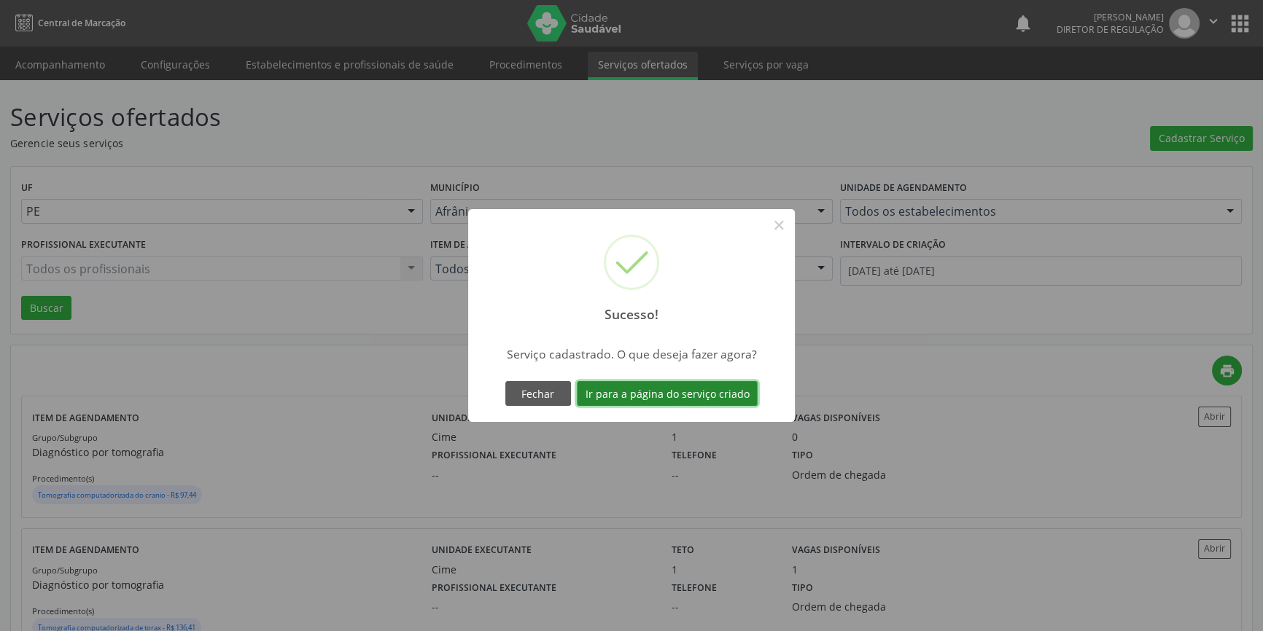
click at [732, 393] on button "Ir para a página do serviço criado" at bounding box center [667, 393] width 181 height 25
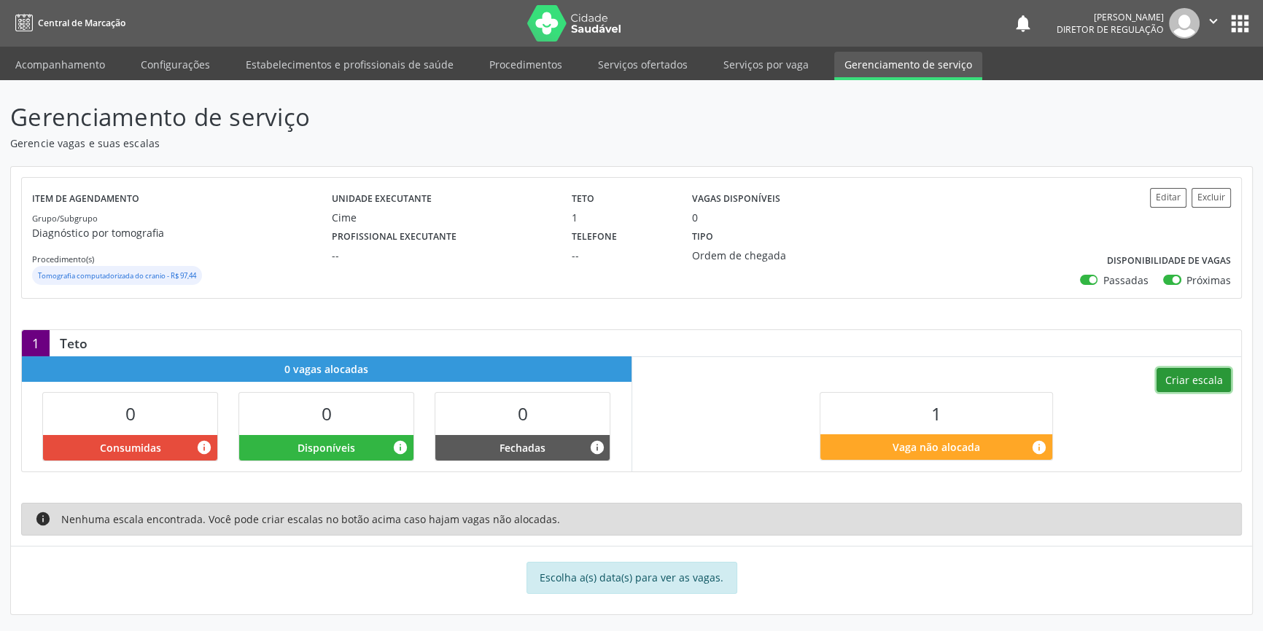
click at [1194, 375] on button "Criar escala" at bounding box center [1193, 380] width 74 height 25
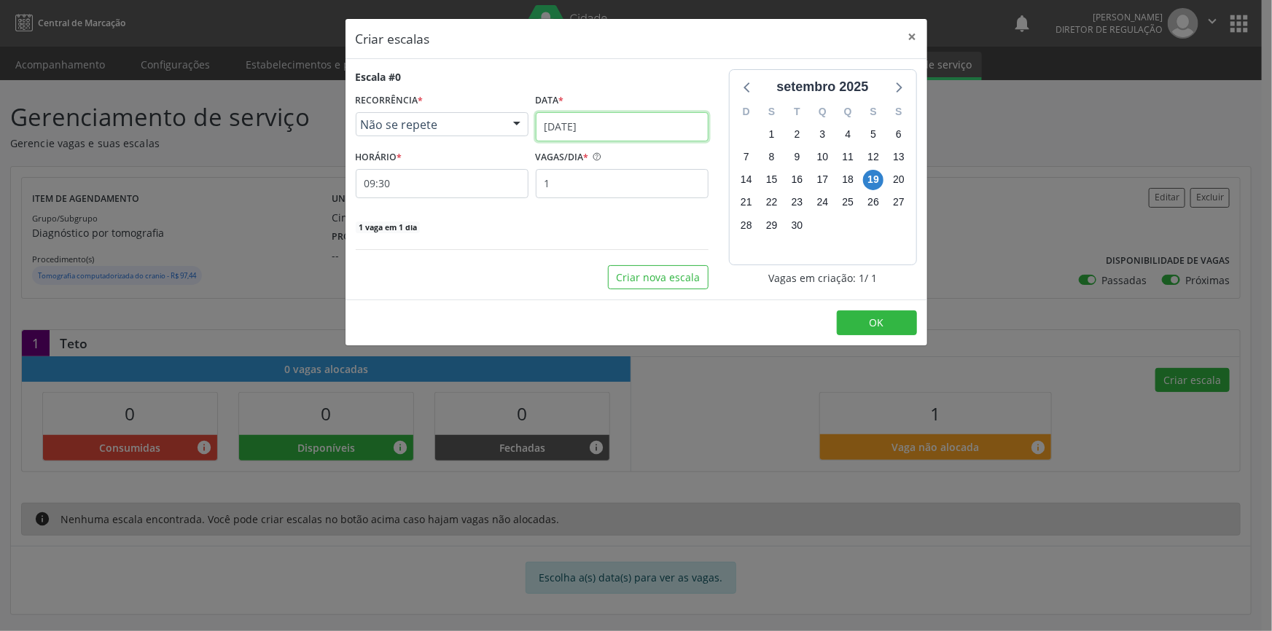
click at [646, 139] on body "Central de Marcação notifications Maria Aparecida Rodrigues da Silva Diretor de…" at bounding box center [636, 315] width 1272 height 631
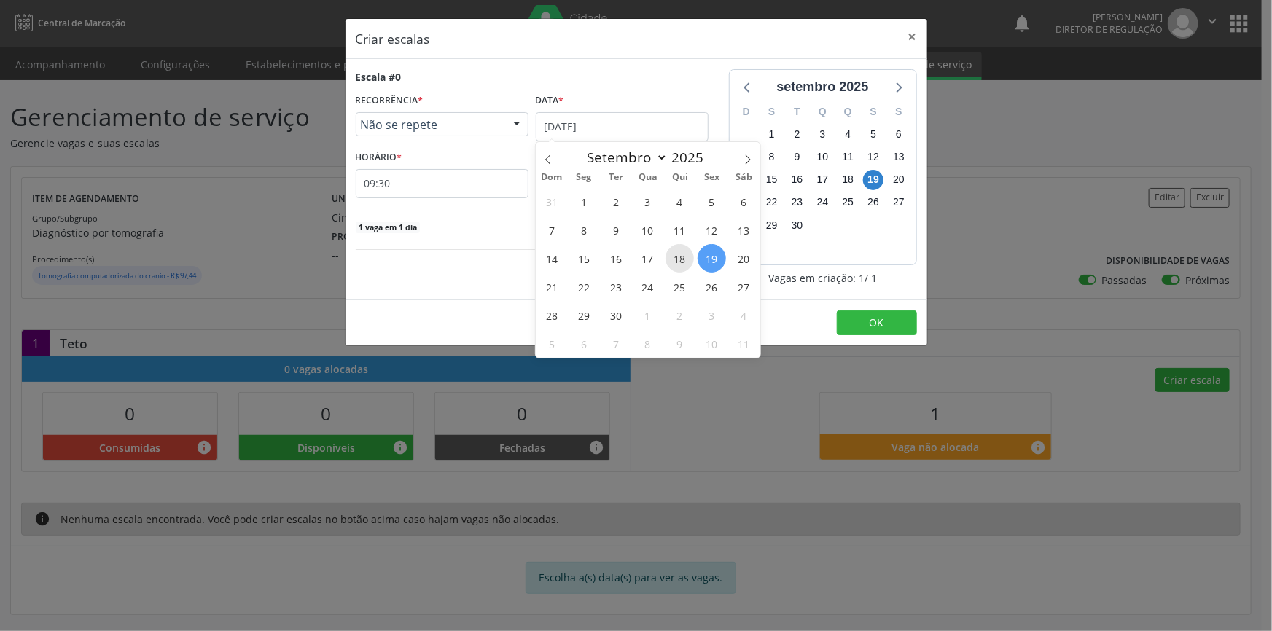
click at [670, 255] on span "18" at bounding box center [680, 258] width 28 height 28
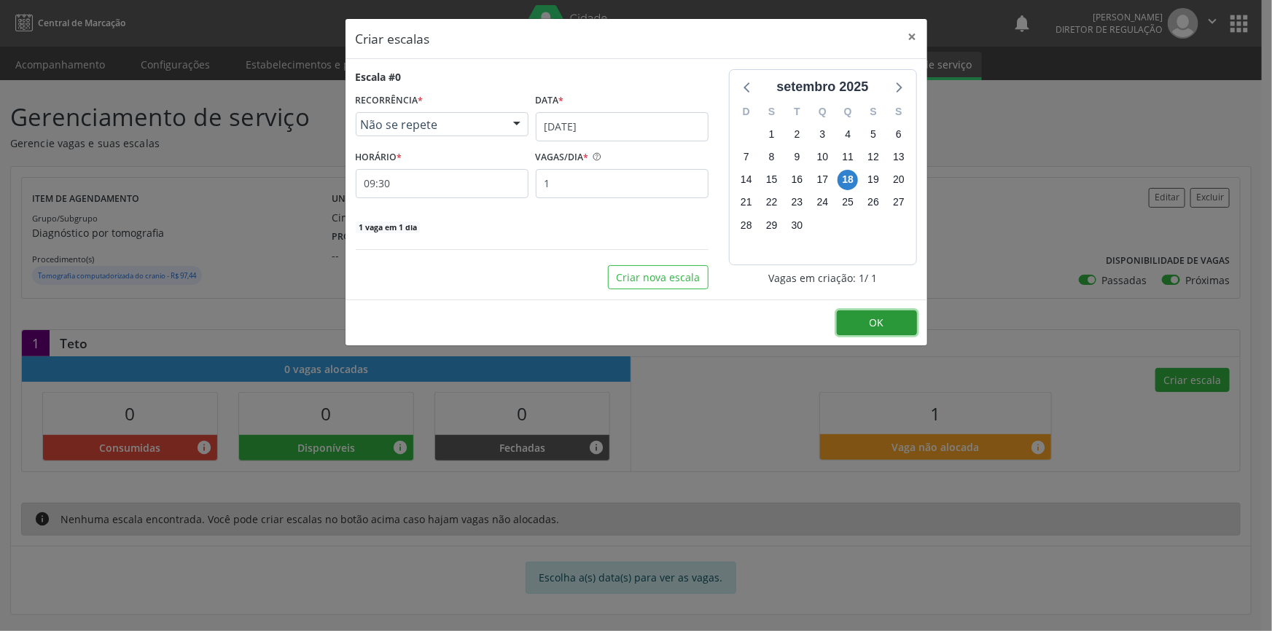
click at [856, 323] on button "OK" at bounding box center [877, 323] width 80 height 25
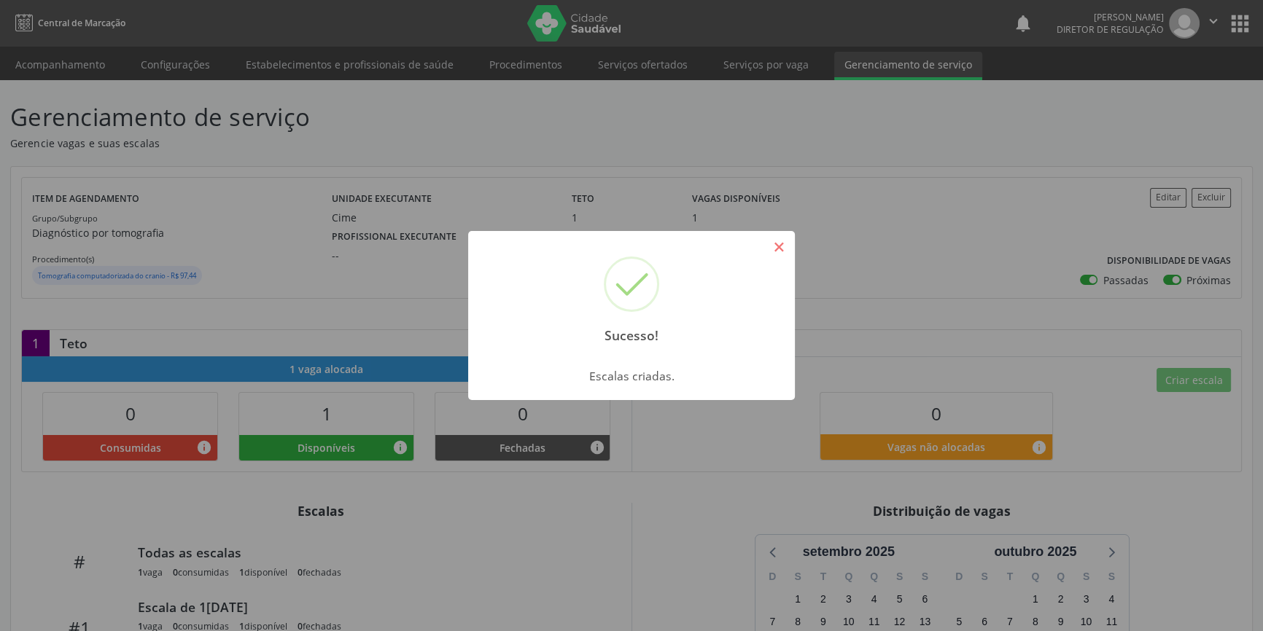
click at [778, 256] on button "×" at bounding box center [778, 247] width 25 height 25
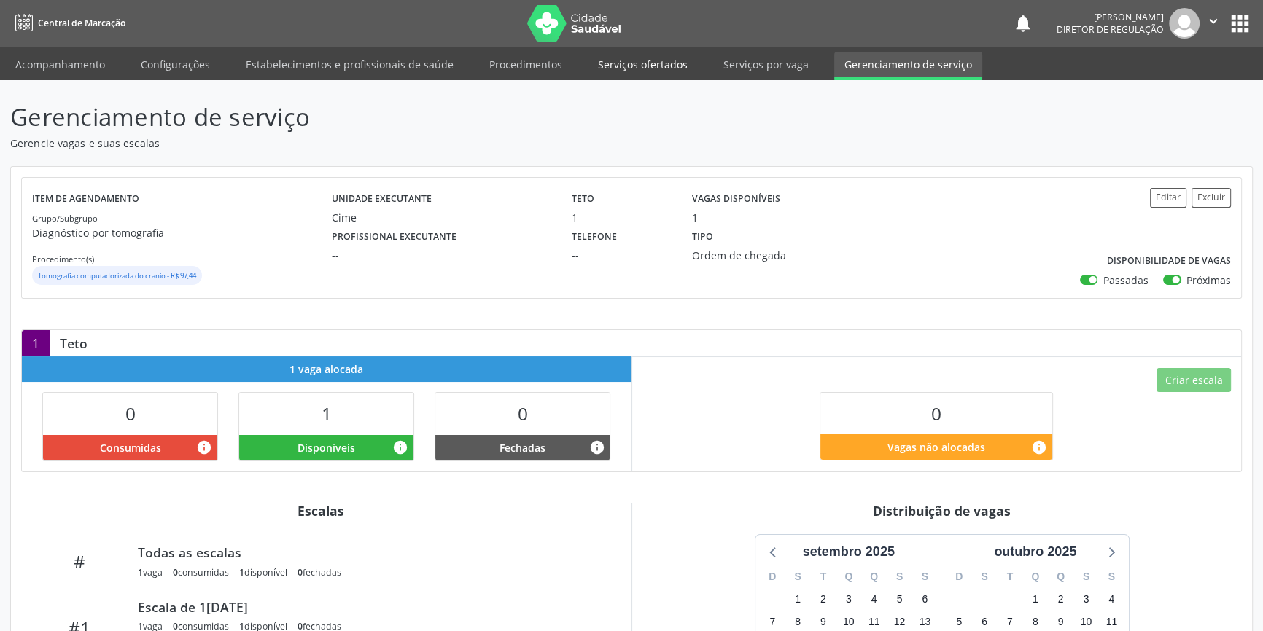
click at [659, 72] on link "Serviços ofertados" at bounding box center [643, 65] width 110 height 26
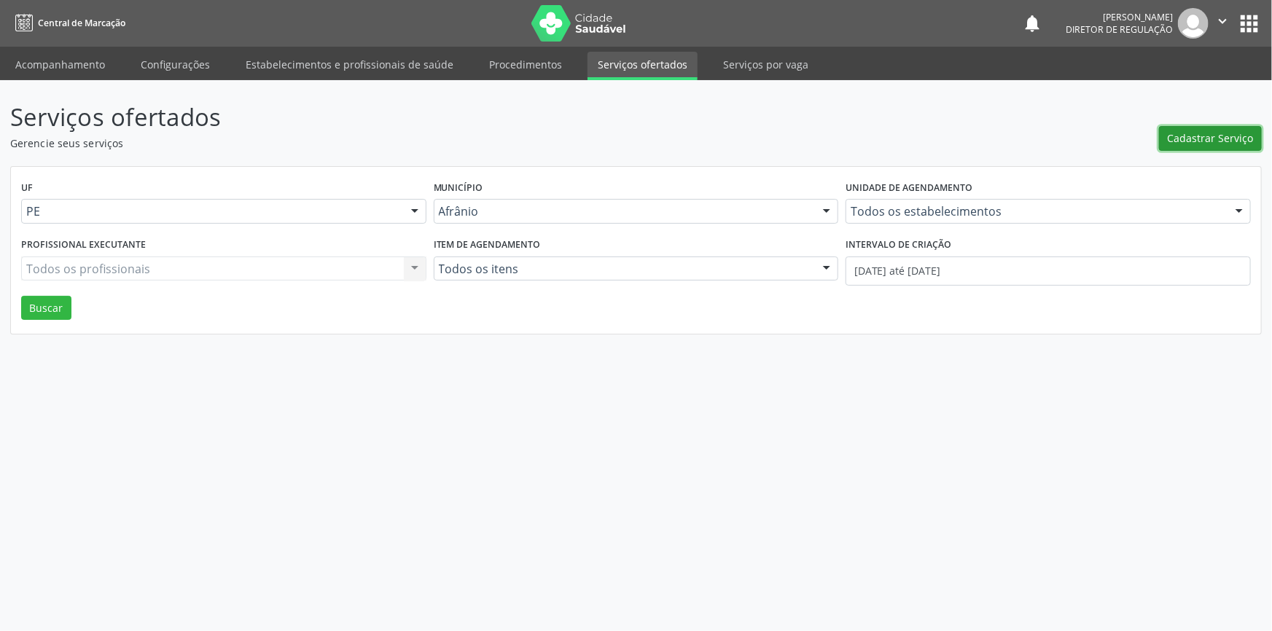
click at [1175, 133] on span "Cadastrar Serviço" at bounding box center [1211, 137] width 86 height 15
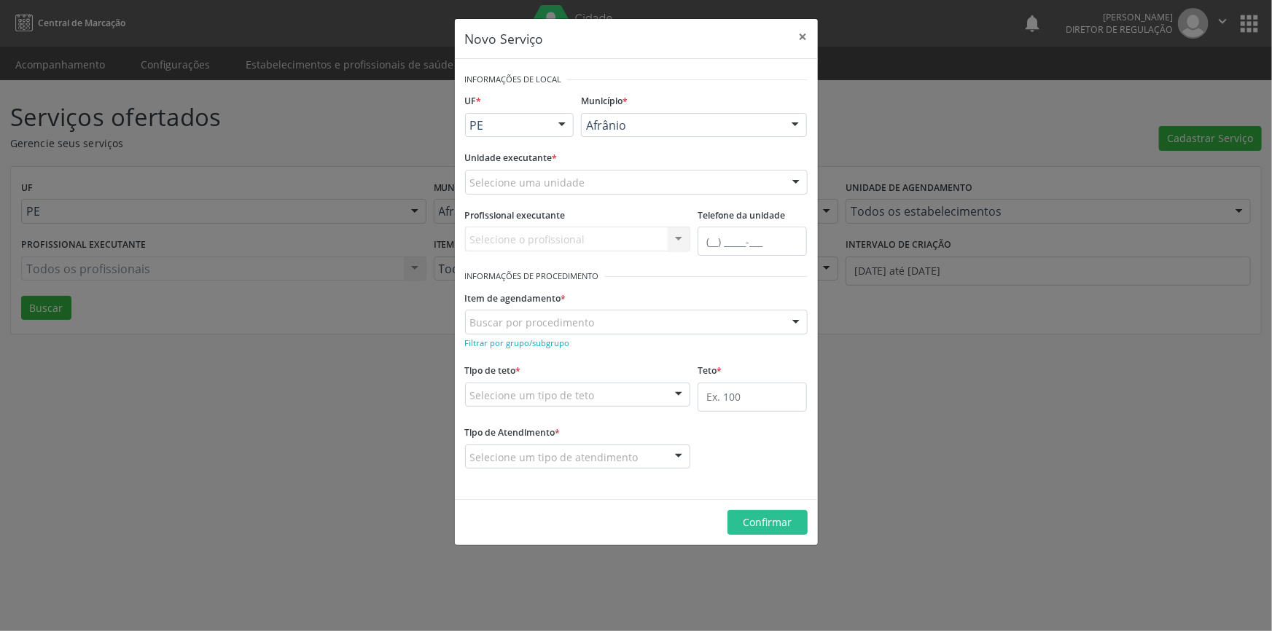
click at [610, 184] on div "Selecione uma unidade" at bounding box center [636, 182] width 343 height 25
type input "c"
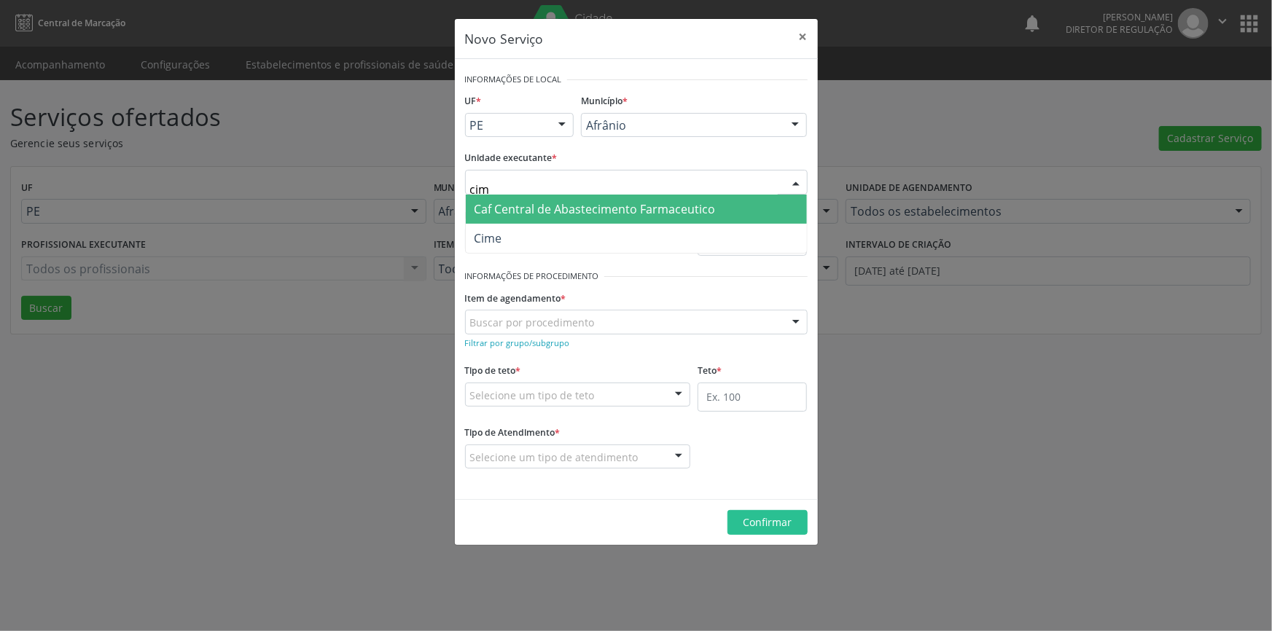
type input "cime"
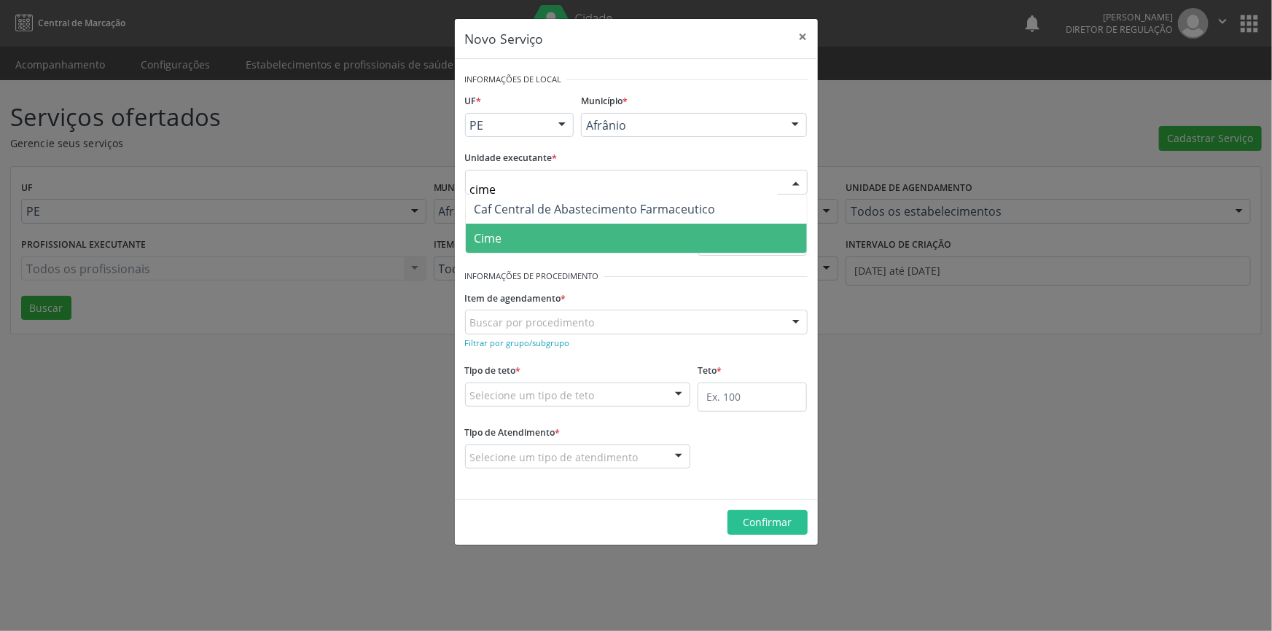
click at [549, 235] on span "Cime" at bounding box center [636, 238] width 341 height 29
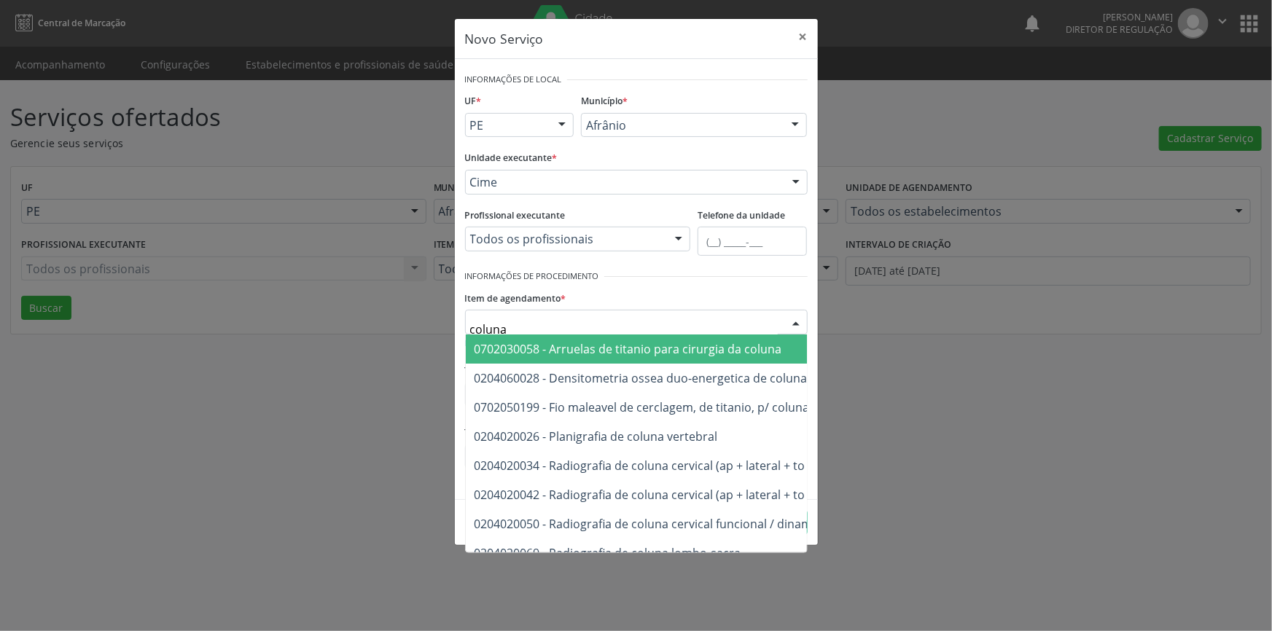
type input "coluna l"
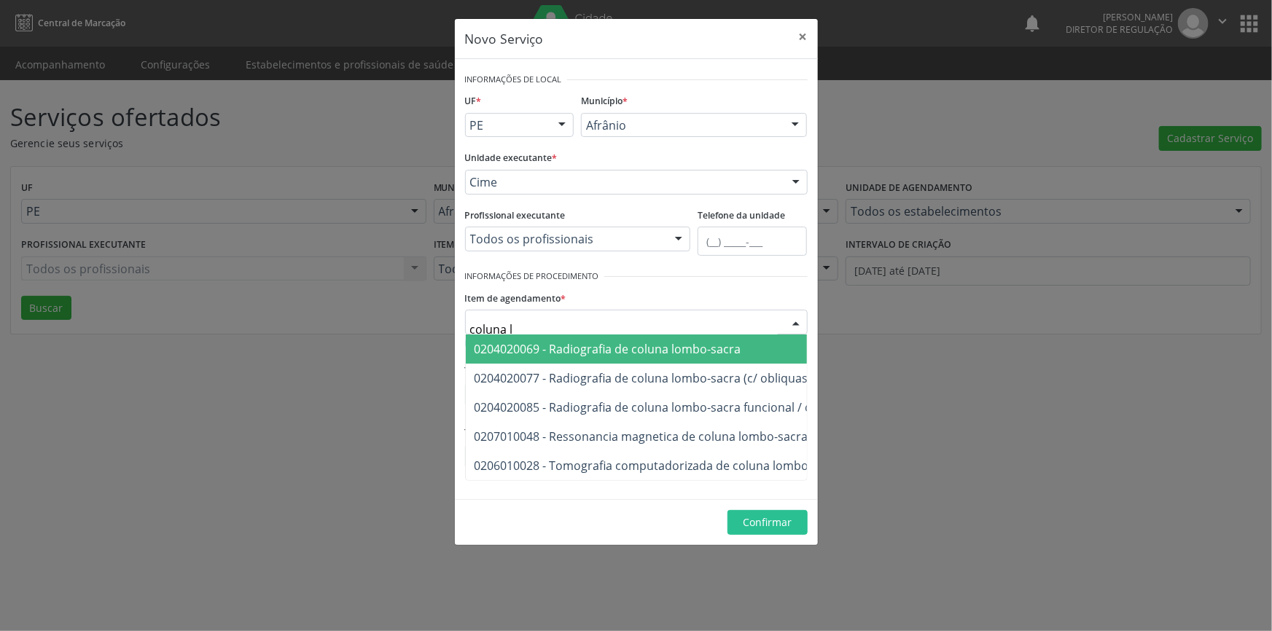
click at [639, 350] on span "0204020069 - Radiografia de coluna lombo-sacra" at bounding box center [608, 349] width 267 height 16
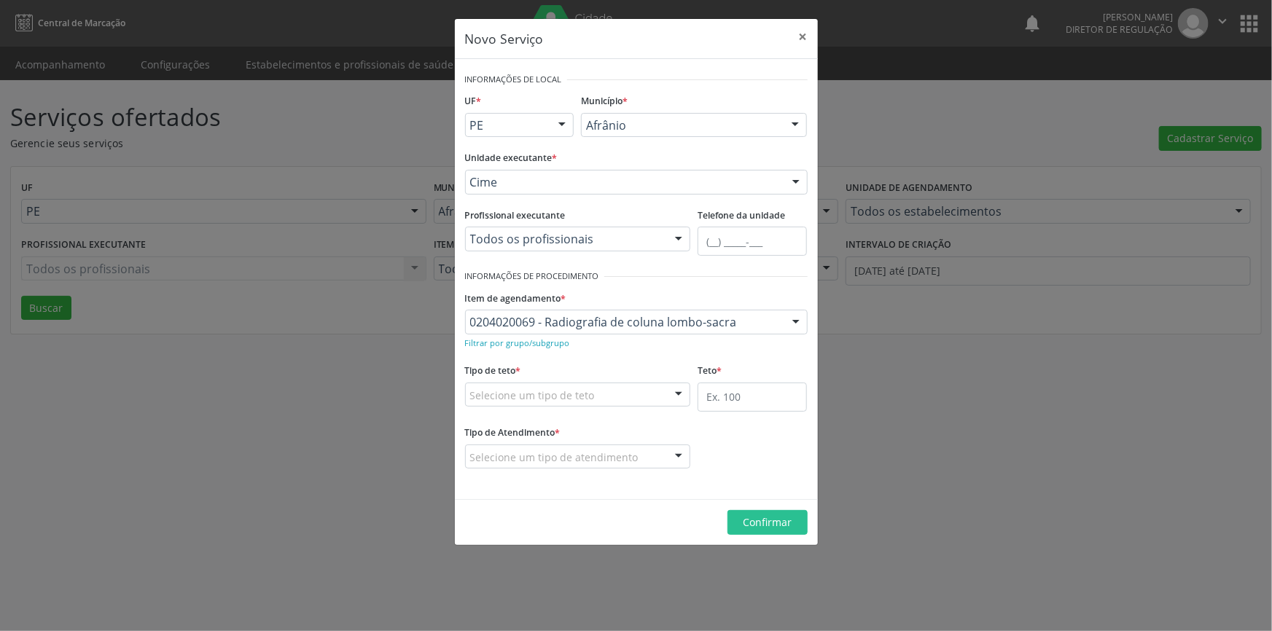
click at [628, 388] on div "Selecione um tipo de teto" at bounding box center [578, 395] width 226 height 25
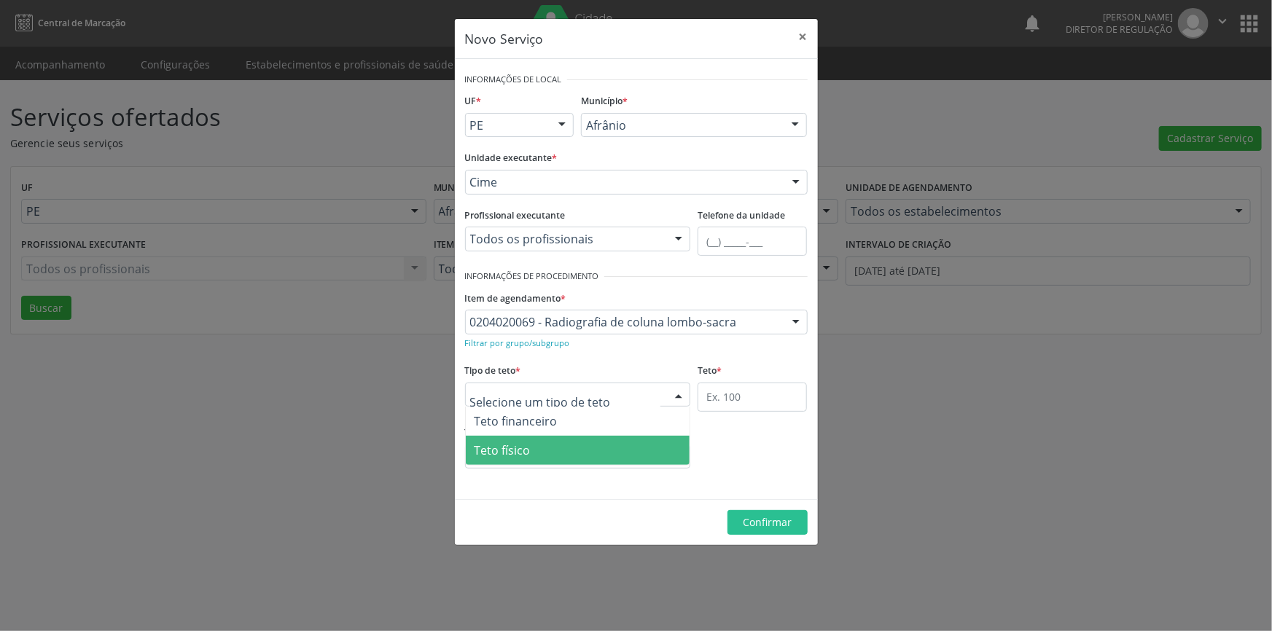
click at [545, 445] on span "Teto físico" at bounding box center [578, 450] width 225 height 29
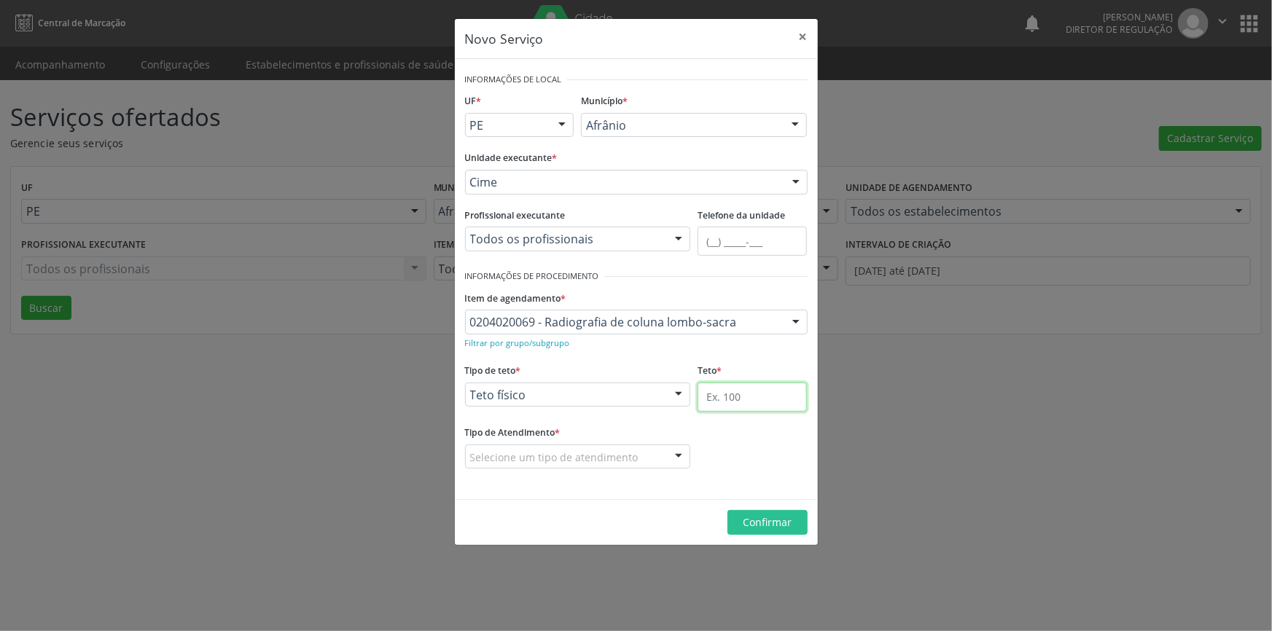
click at [739, 401] on input "text" at bounding box center [752, 397] width 109 height 29
type input "50"
click at [637, 450] on div "Selecione um tipo de atendimento" at bounding box center [578, 457] width 226 height 25
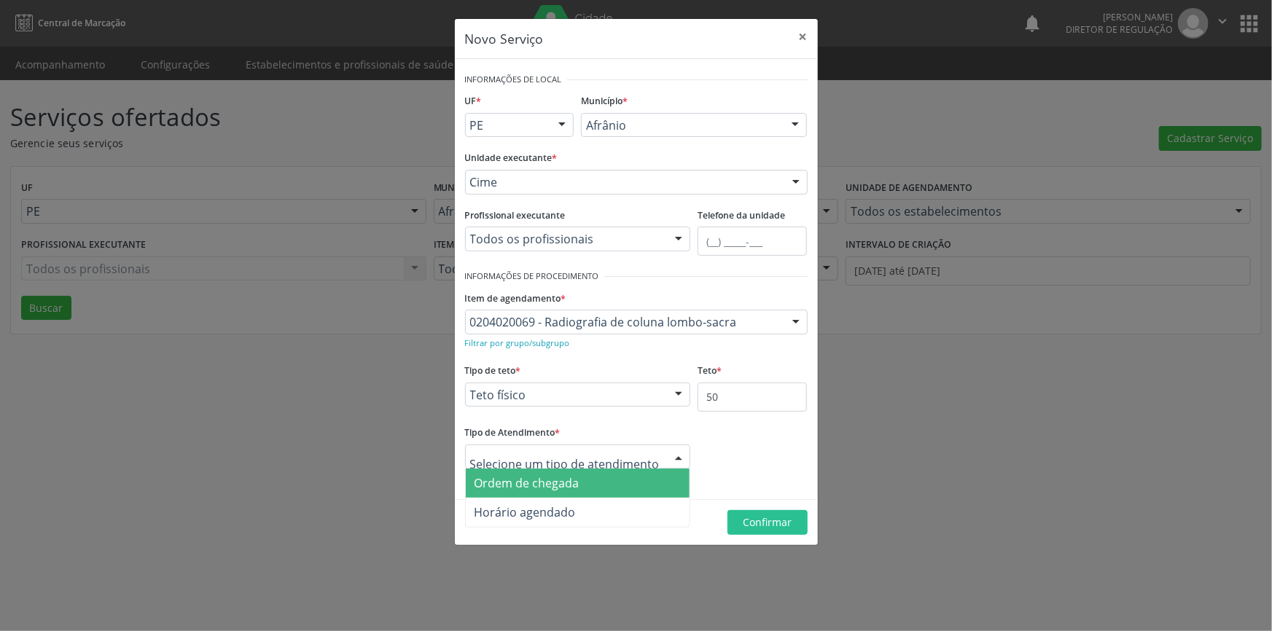
click at [593, 469] on span "Ordem de chegada" at bounding box center [578, 483] width 225 height 29
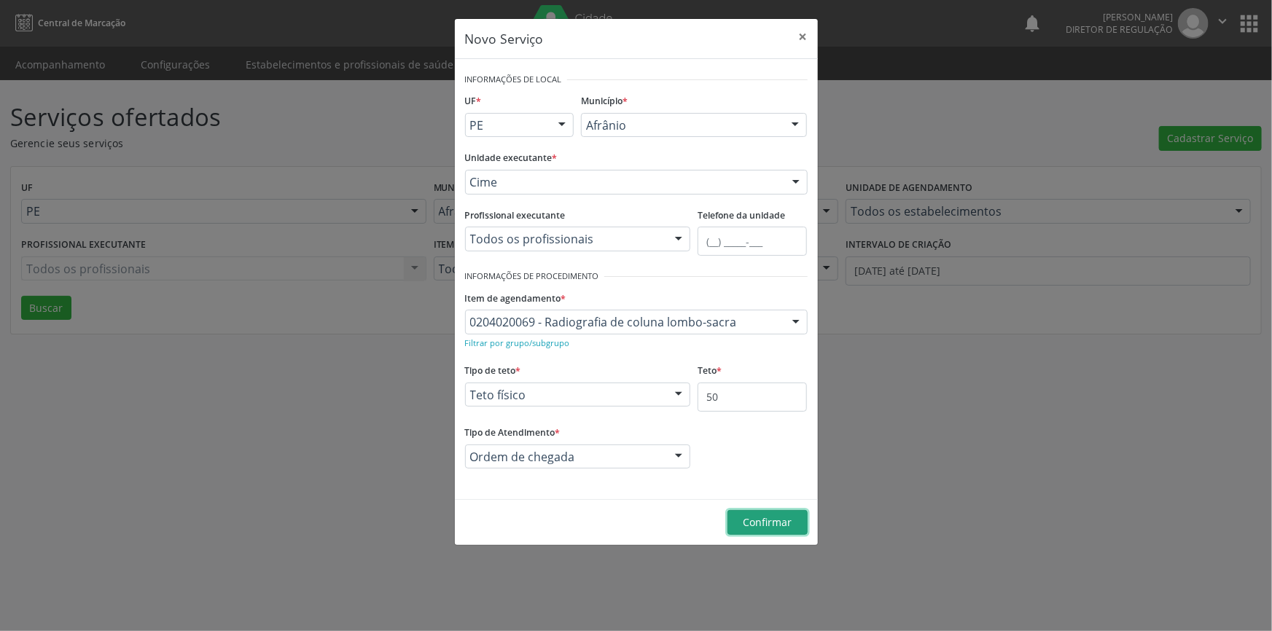
click at [768, 510] on button "Confirmar" at bounding box center [768, 522] width 80 height 25
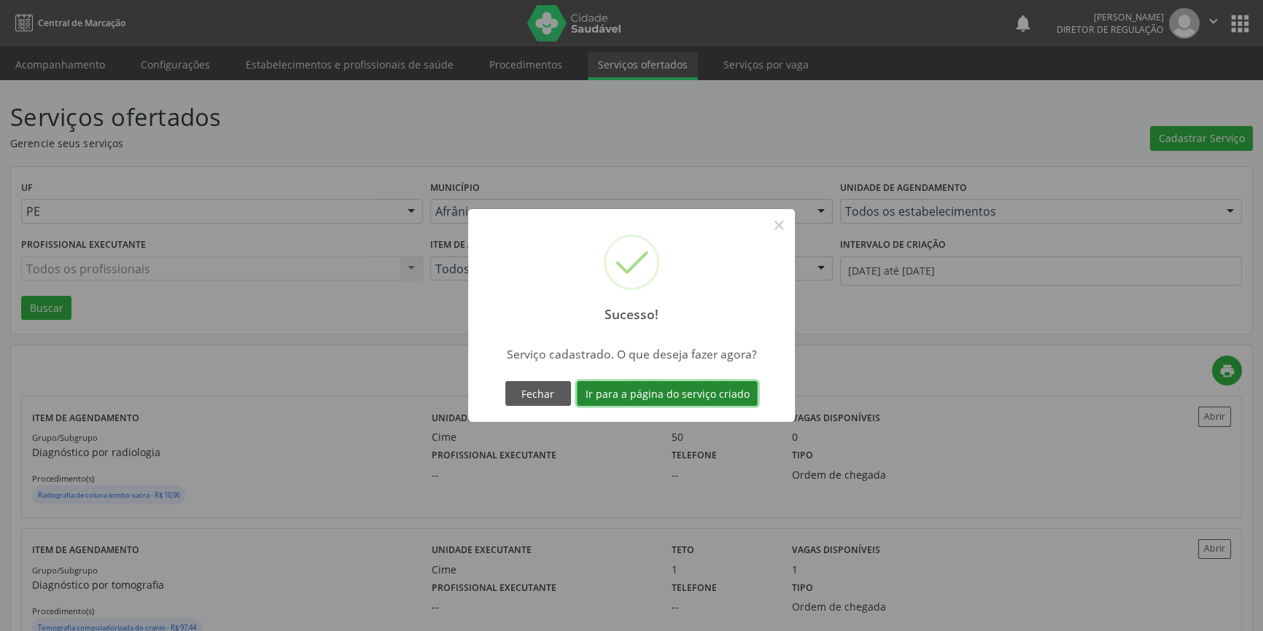
click at [722, 401] on button "Ir para a página do serviço criado" at bounding box center [667, 393] width 181 height 25
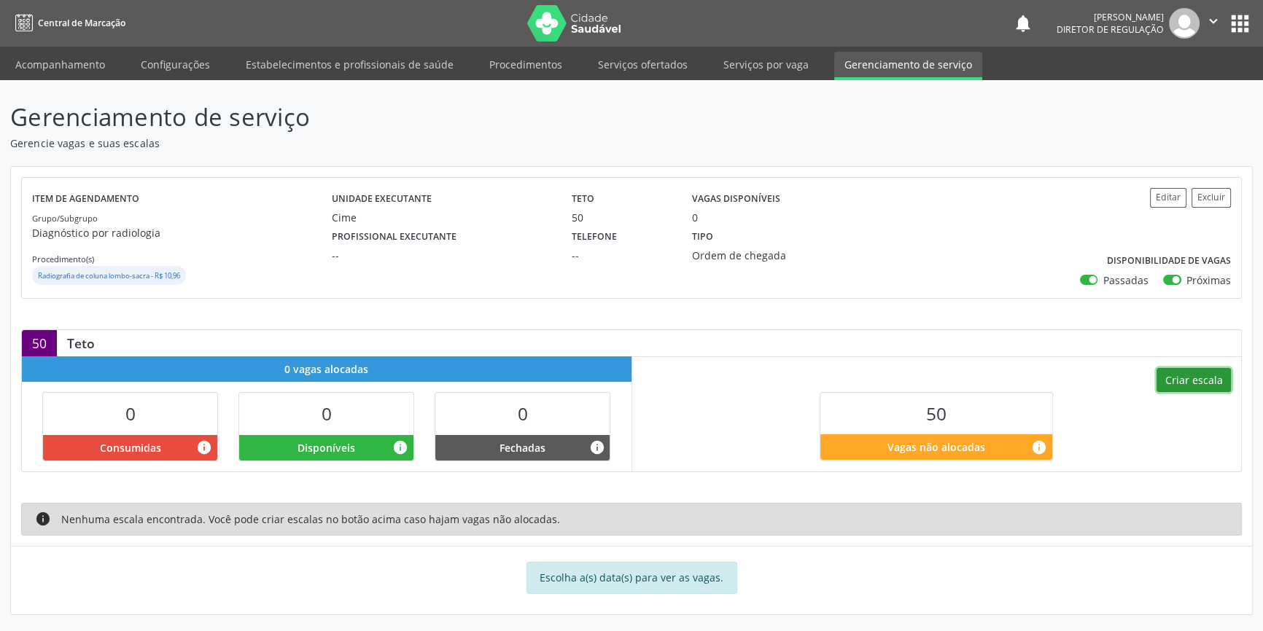
click at [1182, 389] on button "Criar escala" at bounding box center [1193, 380] width 74 height 25
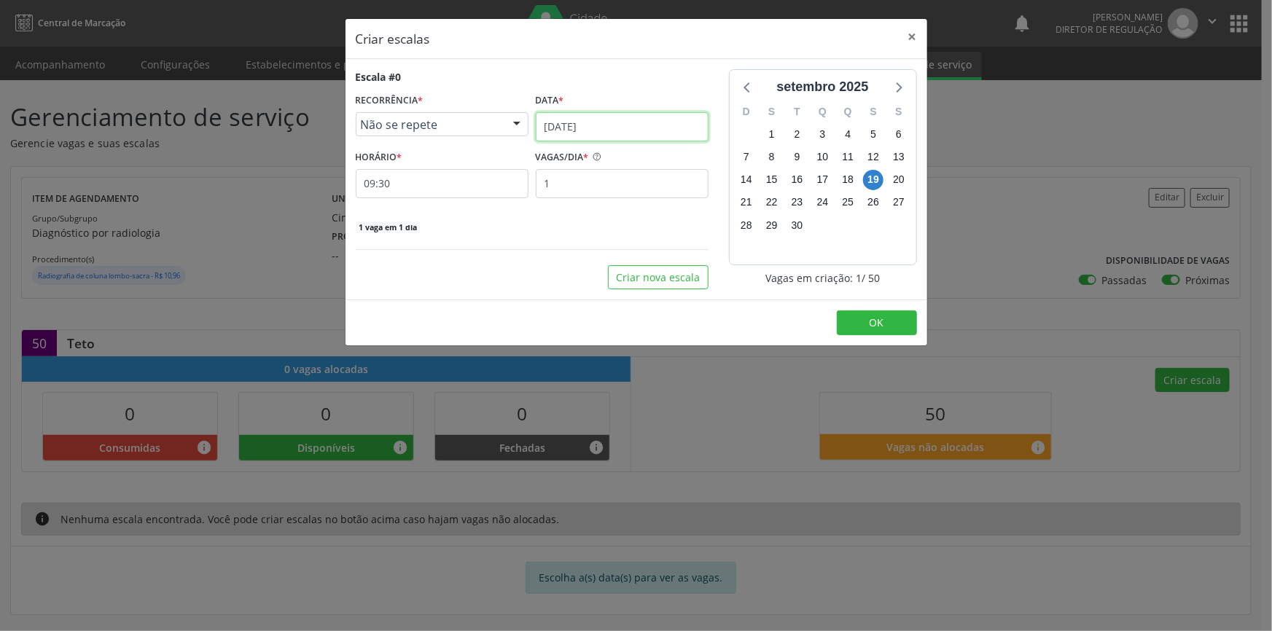
click at [595, 125] on input "19/09/2025" at bounding box center [622, 126] width 173 height 29
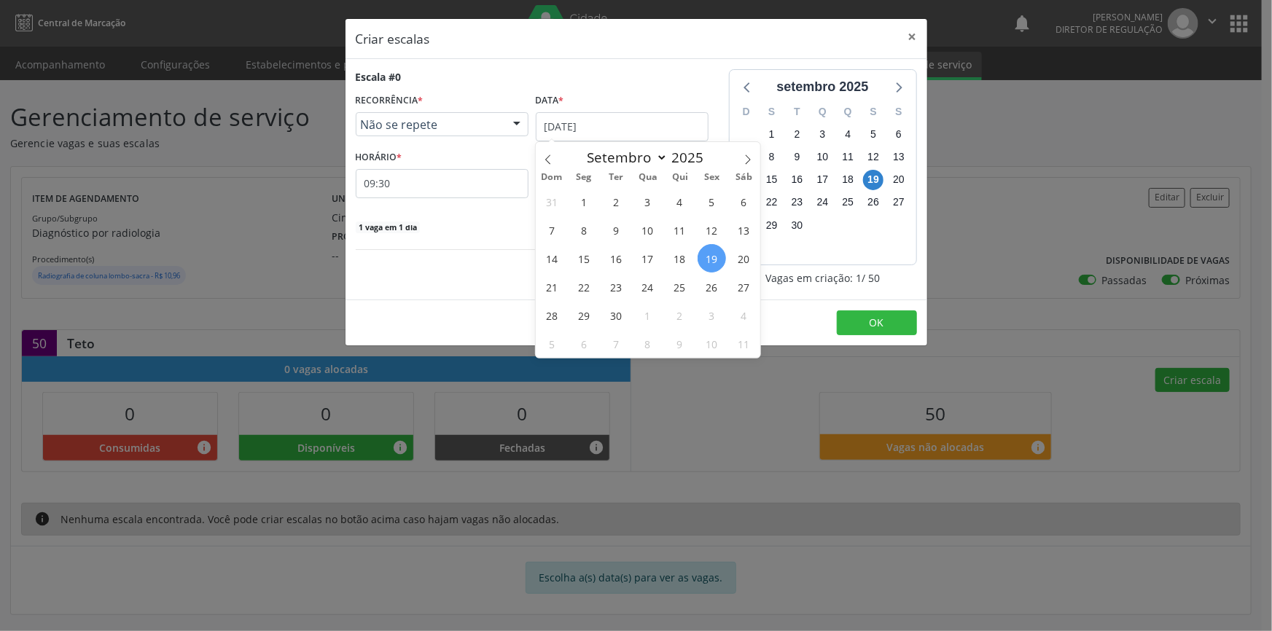
click at [465, 226] on div "1 vaga em 1 dia" at bounding box center [532, 226] width 353 height 15
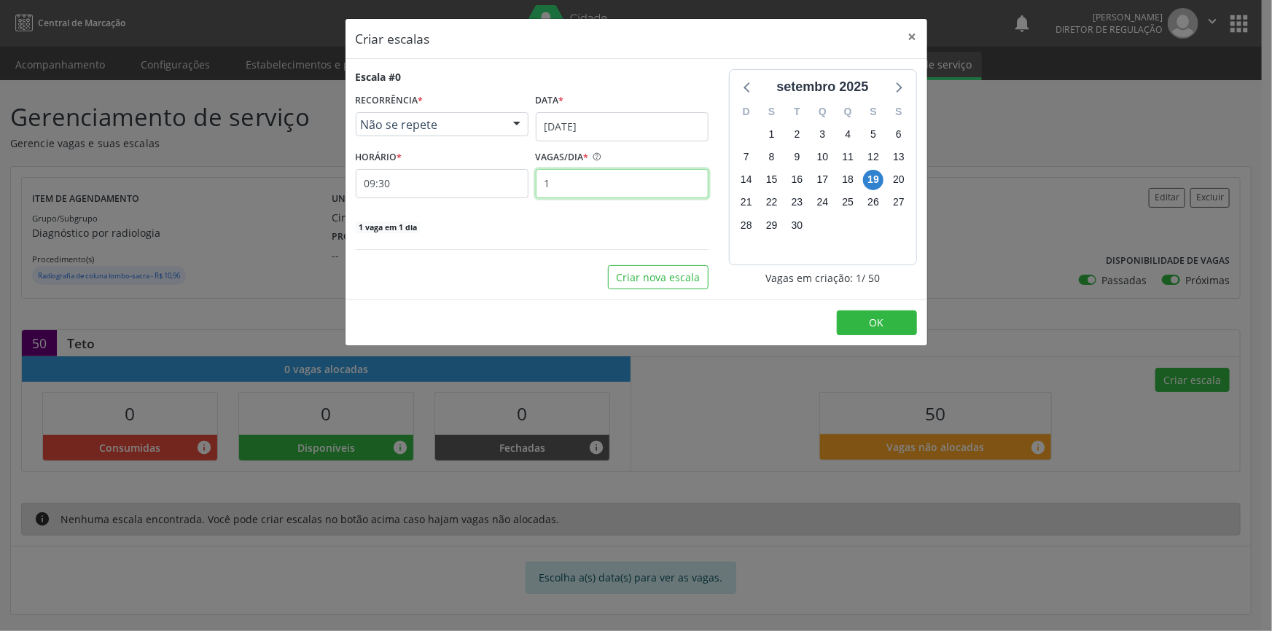
drag, startPoint x: 531, startPoint y: 185, endPoint x: 448, endPoint y: 184, distance: 83.8
click at [448, 184] on div "HORÁRIO * 09:30 VAGAS/DIA * 1" at bounding box center [532, 173] width 360 height 52
type input "10"
click at [679, 273] on button "Criar nova escala" at bounding box center [658, 277] width 101 height 25
select select "8"
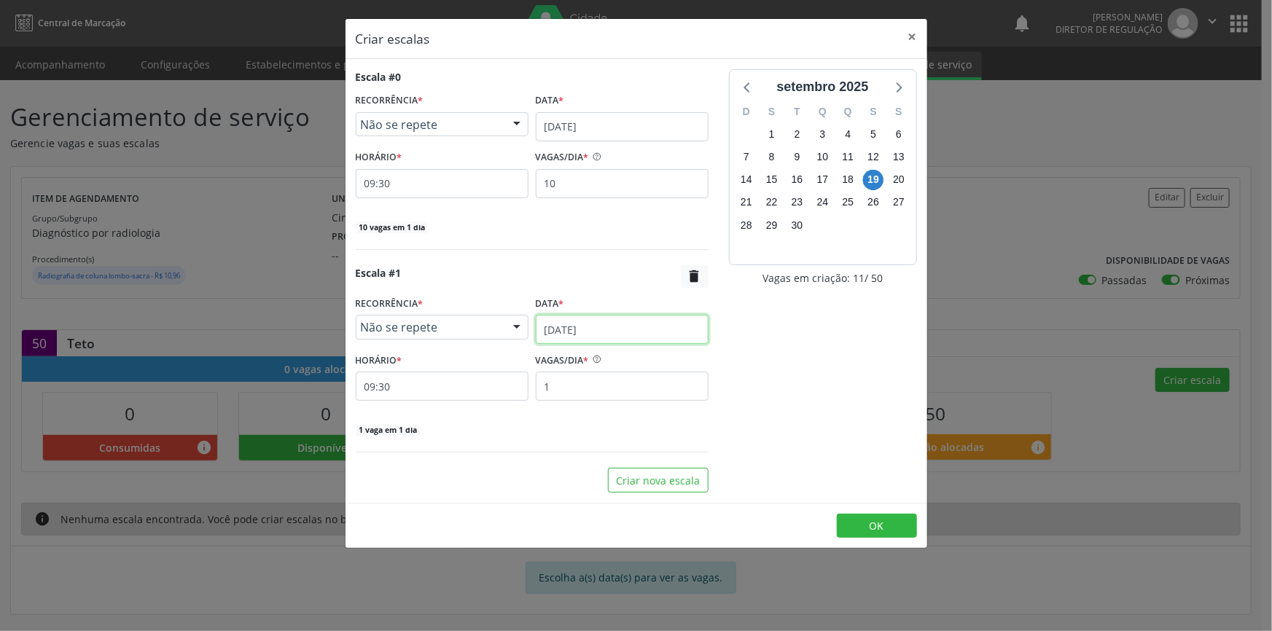
click at [632, 332] on input "19/09/2025" at bounding box center [622, 329] width 173 height 29
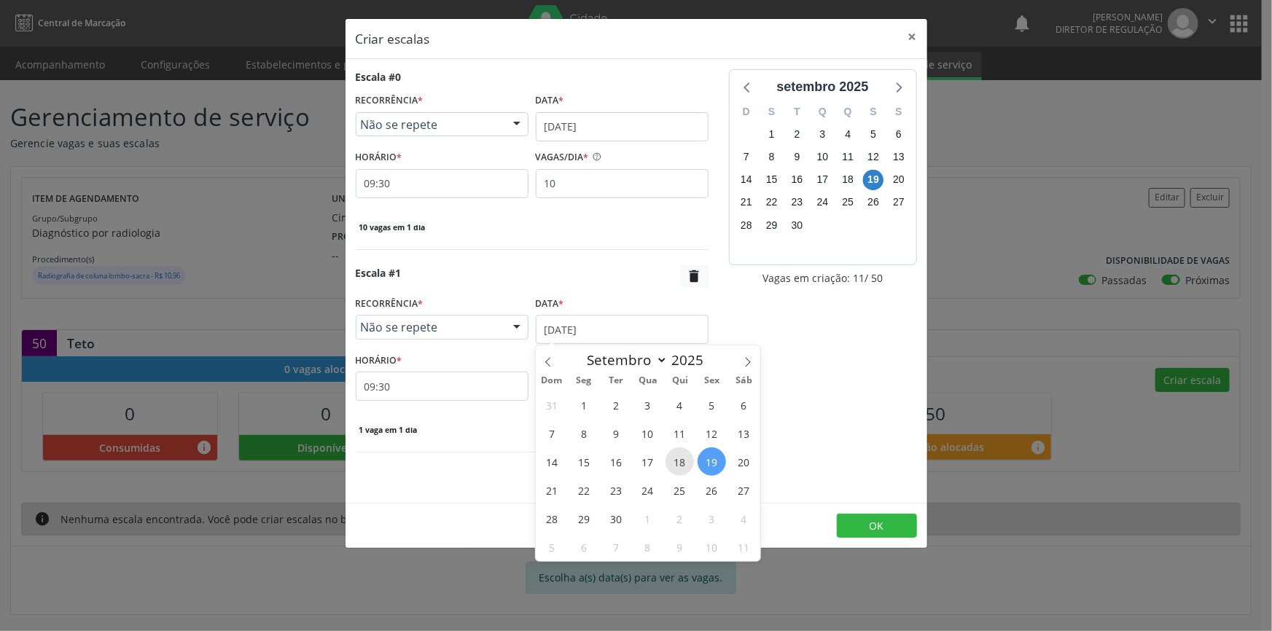
click at [681, 454] on span "18" at bounding box center [680, 462] width 28 height 28
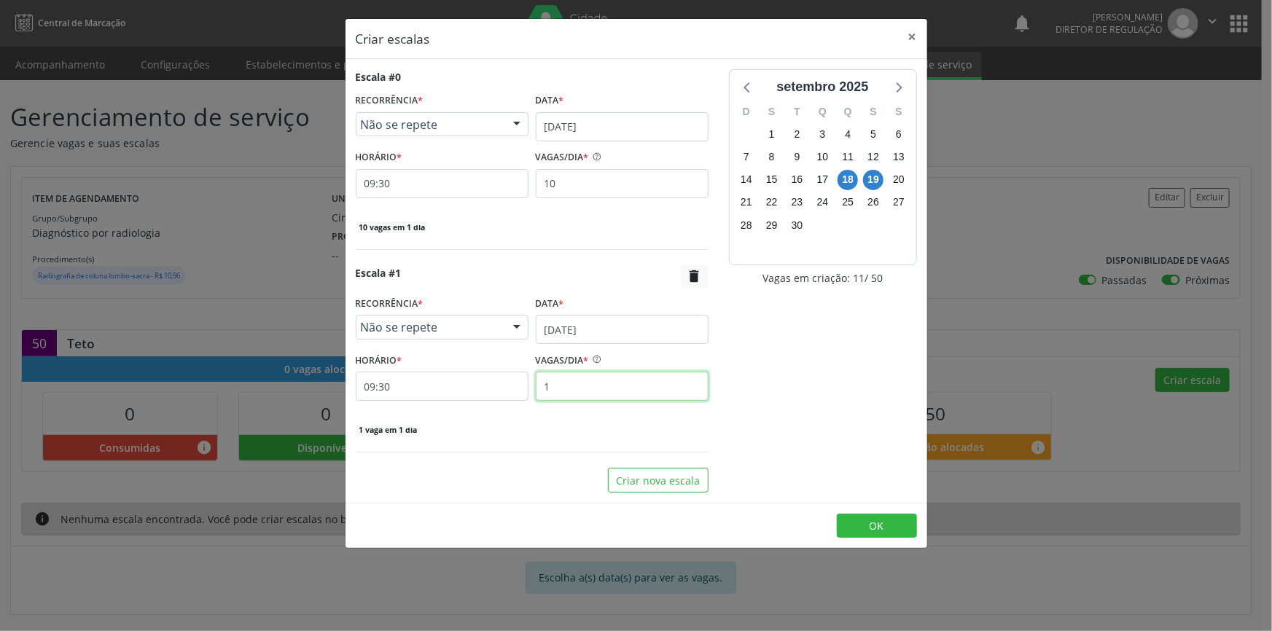
drag, startPoint x: 579, startPoint y: 385, endPoint x: 510, endPoint y: 381, distance: 68.7
click at [518, 381] on div "HORÁRIO * 09:30 VAGAS/DIA * 1" at bounding box center [532, 375] width 360 height 52
type input "10"
click at [663, 481] on button "Criar nova escala" at bounding box center [658, 480] width 101 height 25
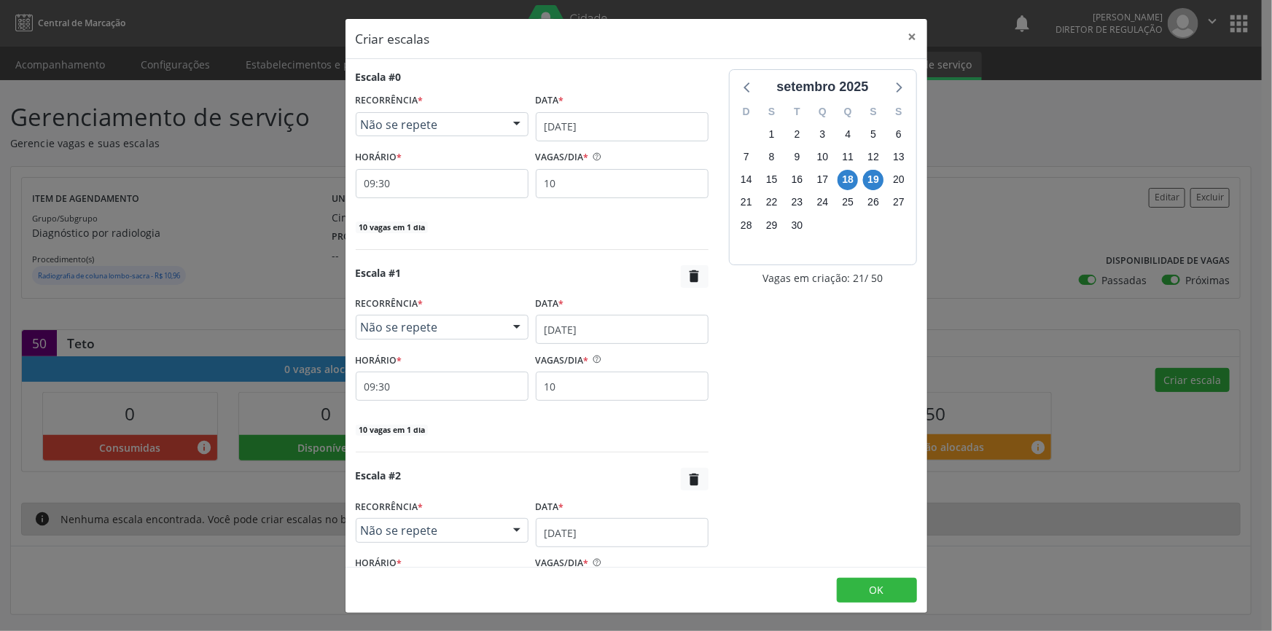
scroll to position [137, 0]
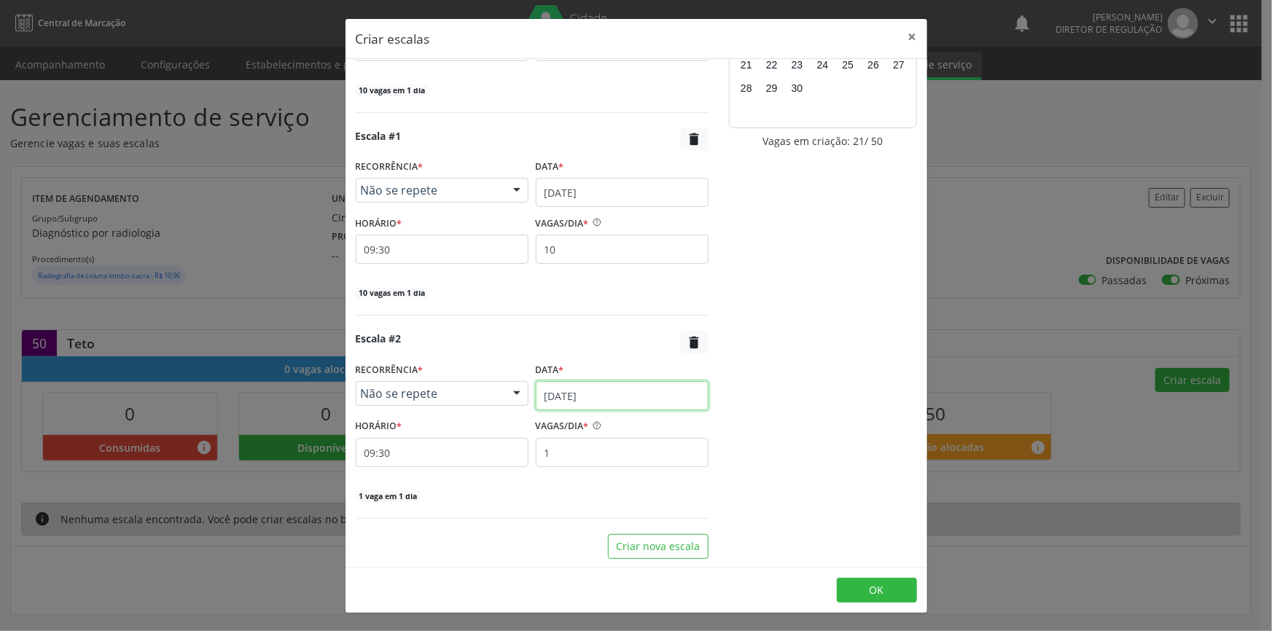
click at [609, 397] on input "19/09/2025" at bounding box center [622, 395] width 173 height 29
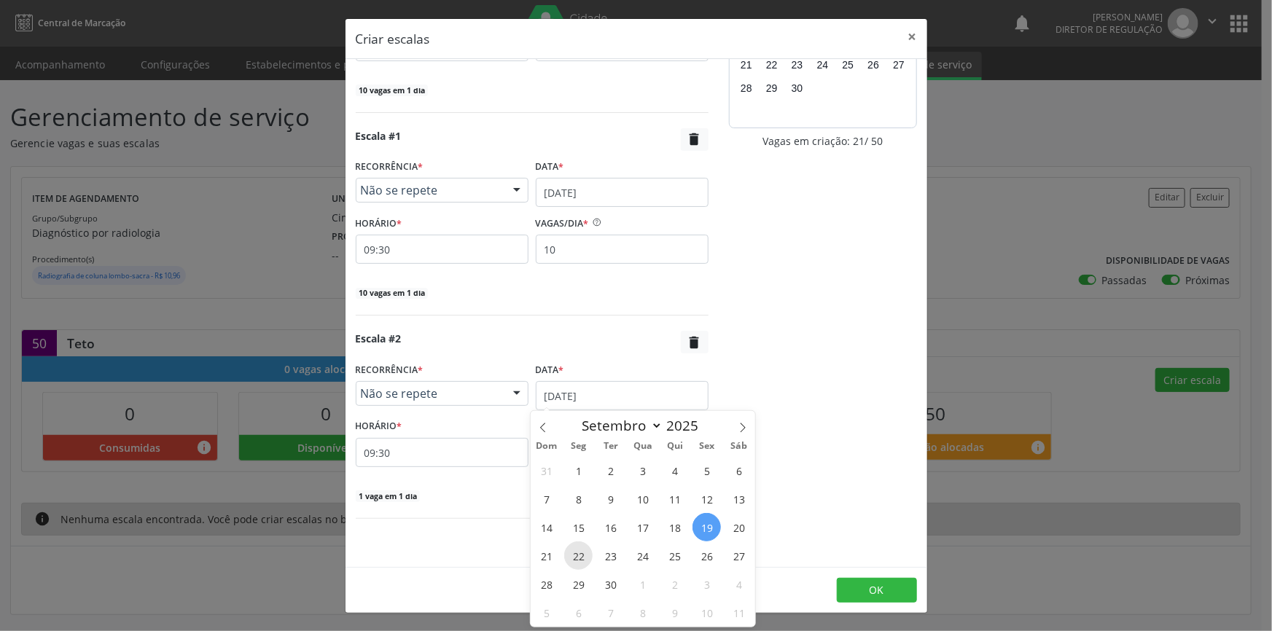
click at [573, 561] on span "22" at bounding box center [578, 556] width 28 height 28
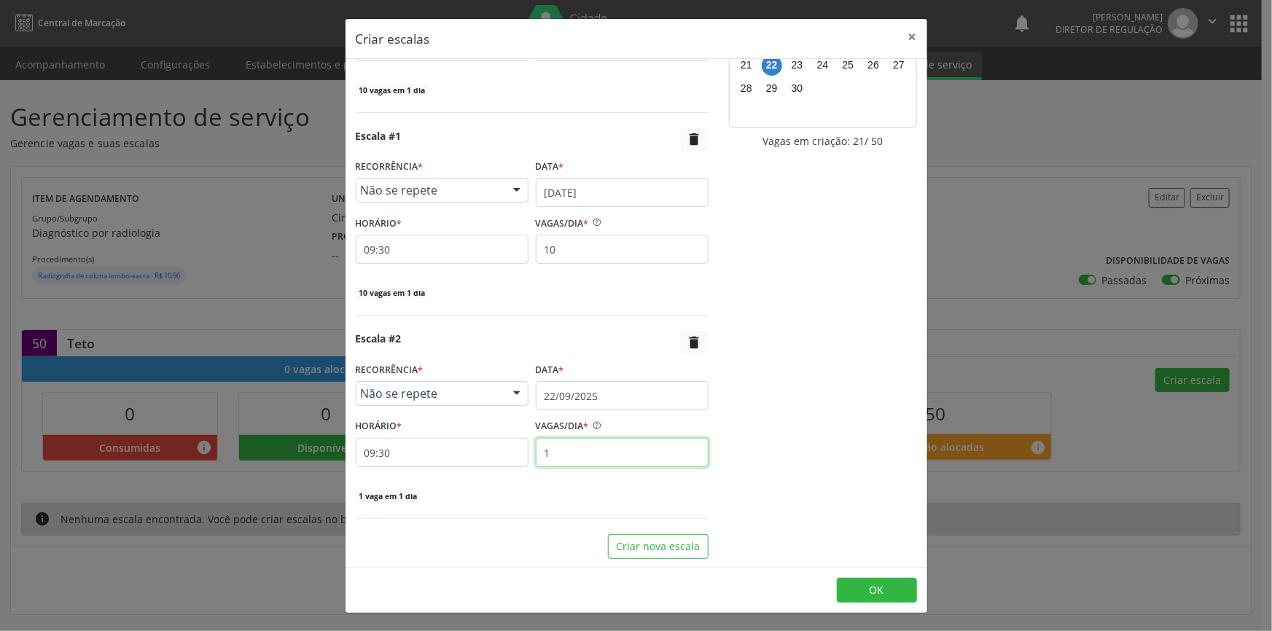
drag, startPoint x: 570, startPoint y: 460, endPoint x: 462, endPoint y: 457, distance: 107.9
click at [462, 457] on div "HORÁRIO * 09:30 VAGAS/DIA * 1" at bounding box center [532, 442] width 360 height 52
type input "10"
click at [643, 540] on button "Criar nova escala" at bounding box center [658, 546] width 101 height 25
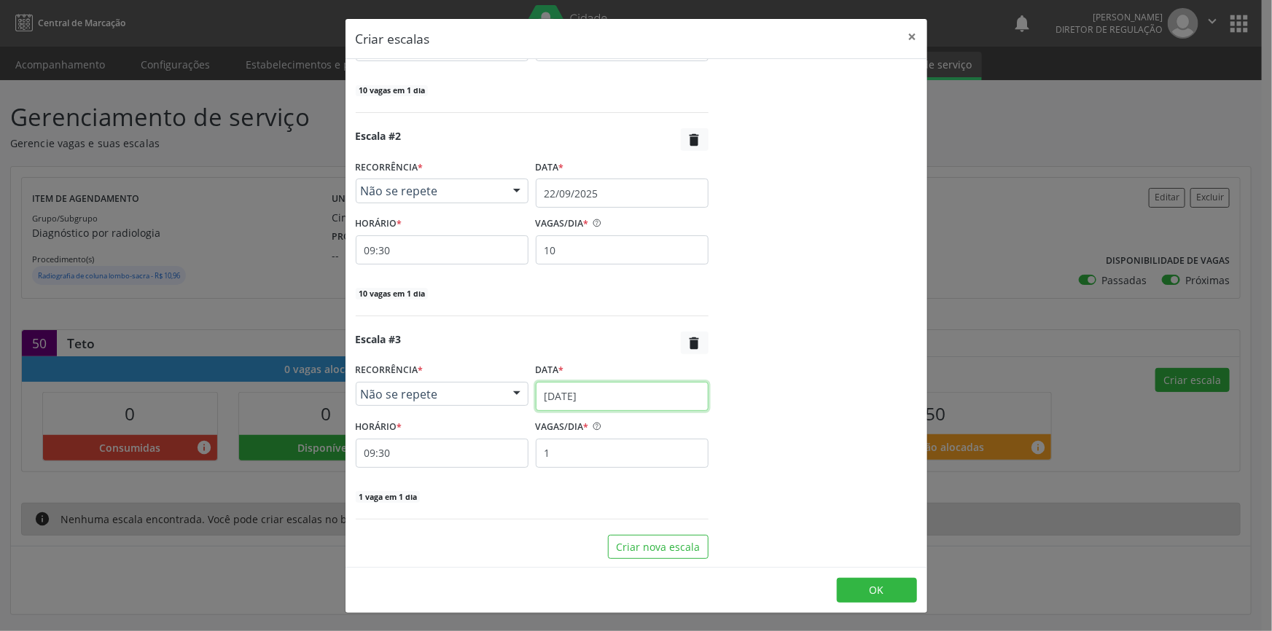
click at [593, 402] on input "19/09/2025" at bounding box center [622, 396] width 173 height 29
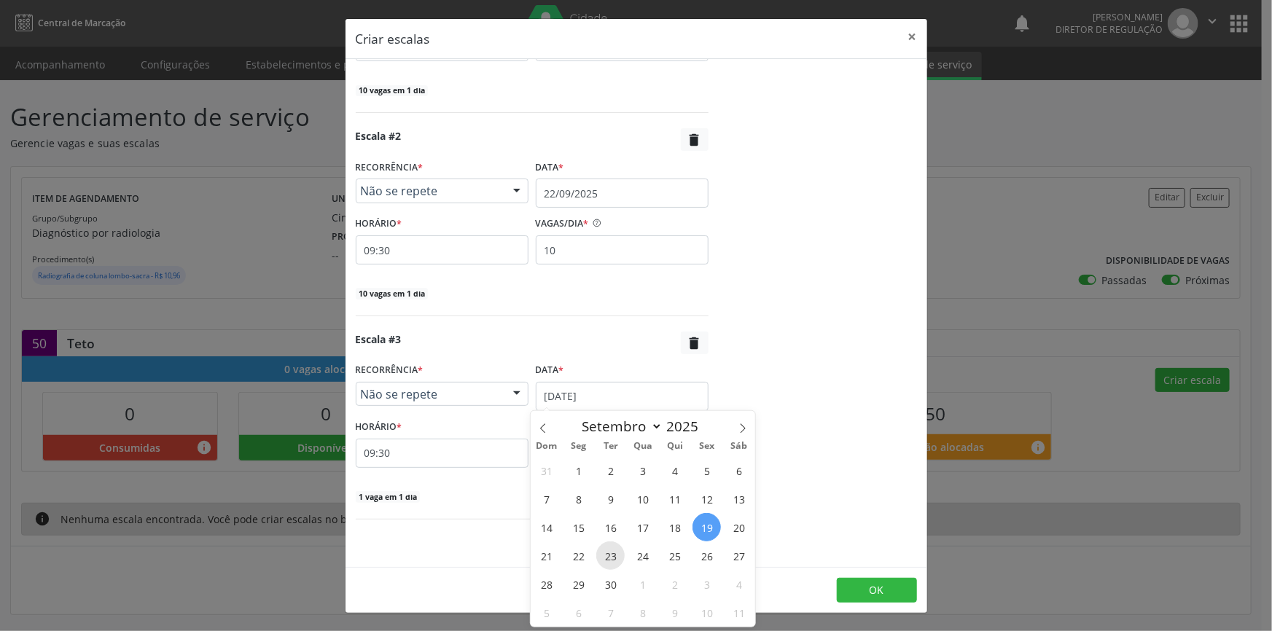
click at [601, 558] on span "23" at bounding box center [610, 556] width 28 height 28
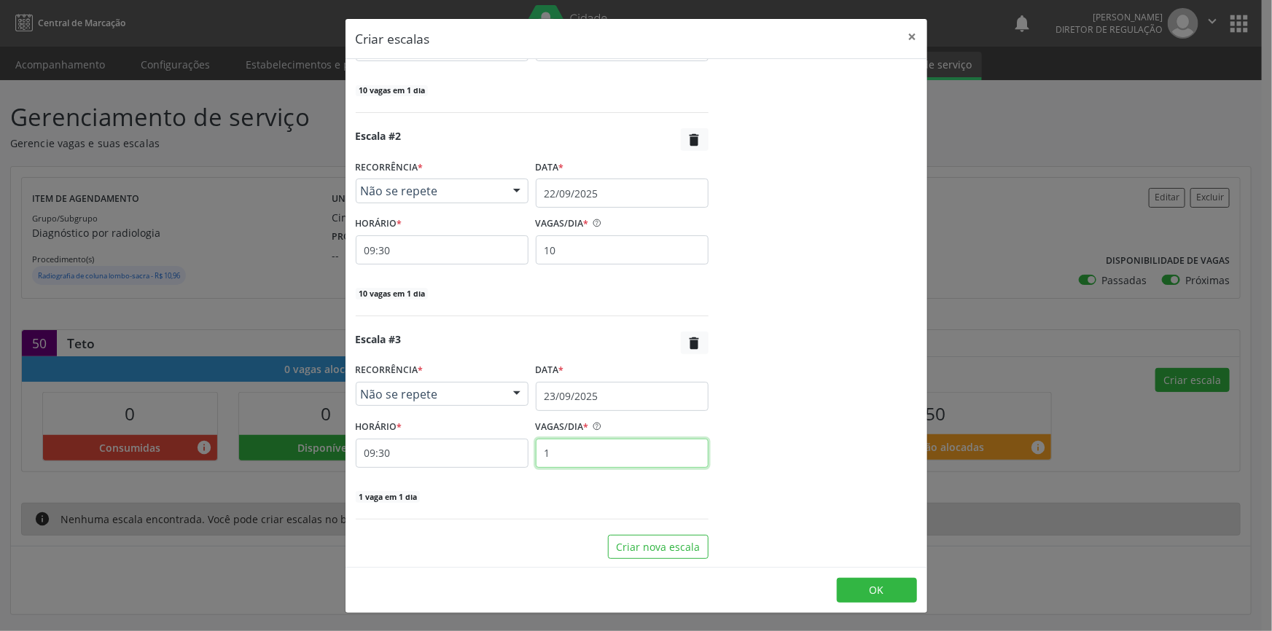
drag, startPoint x: 585, startPoint y: 451, endPoint x: 439, endPoint y: 418, distance: 150.2
click at [445, 453] on div "HORÁRIO * 09:30 VAGAS/DIA * 1" at bounding box center [532, 442] width 360 height 52
type input "10"
click at [625, 539] on button "Criar nova escala" at bounding box center [658, 547] width 101 height 25
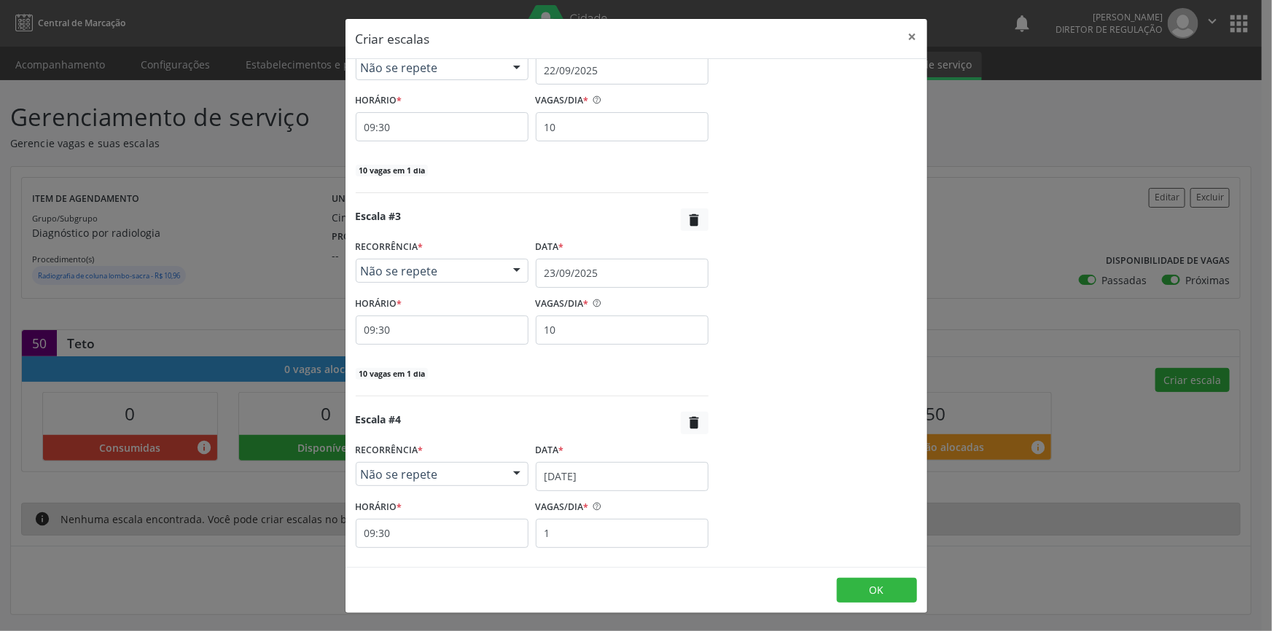
scroll to position [542, 0]
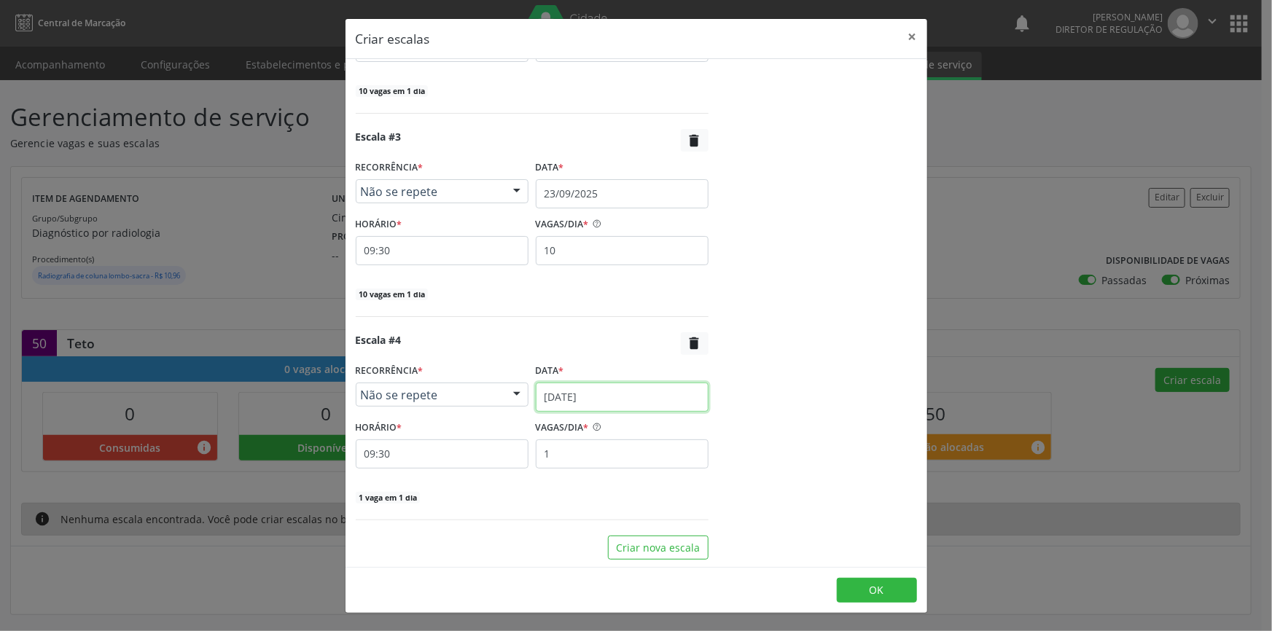
click at [599, 395] on input "19/09/2025" at bounding box center [622, 397] width 173 height 29
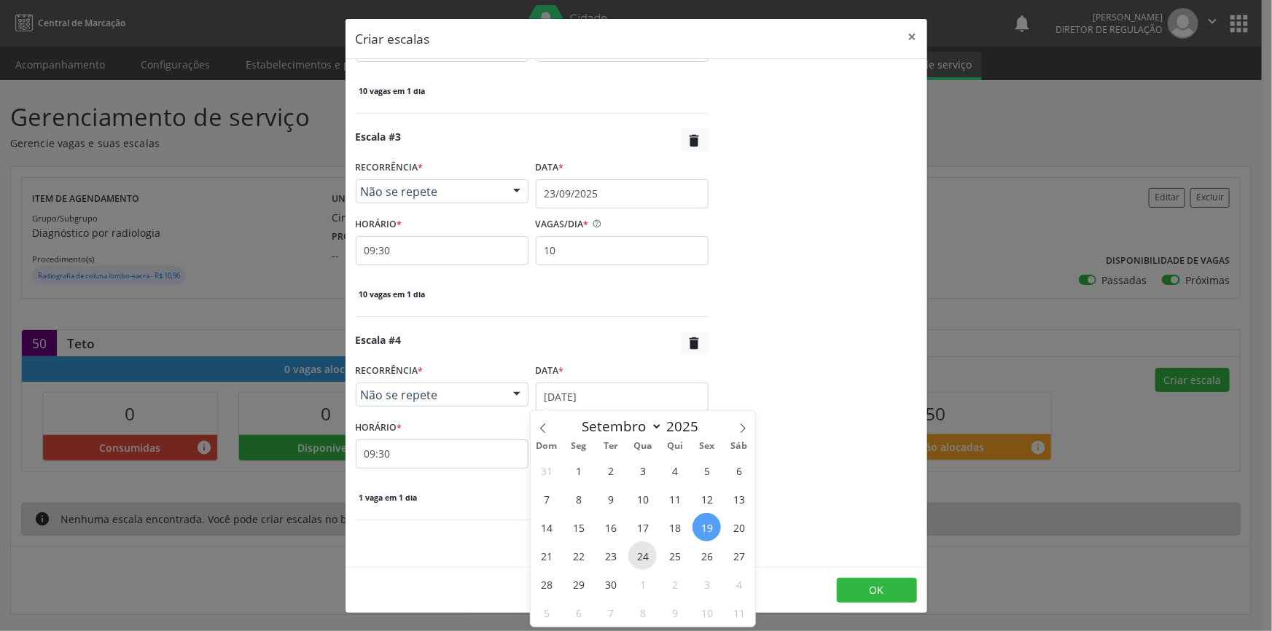
click at [652, 554] on span "24" at bounding box center [642, 556] width 28 height 28
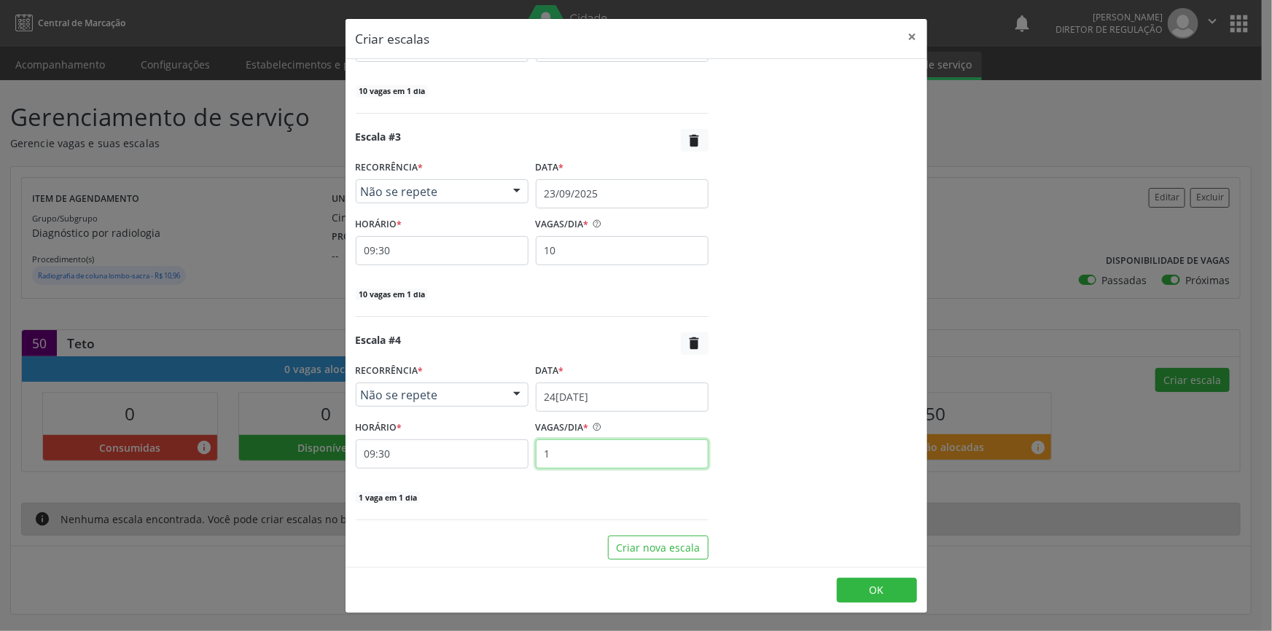
drag, startPoint x: 594, startPoint y: 454, endPoint x: 514, endPoint y: 448, distance: 80.4
click at [536, 454] on input "1" at bounding box center [622, 454] width 173 height 29
type input "10"
click at [877, 580] on button "OK" at bounding box center [877, 590] width 80 height 25
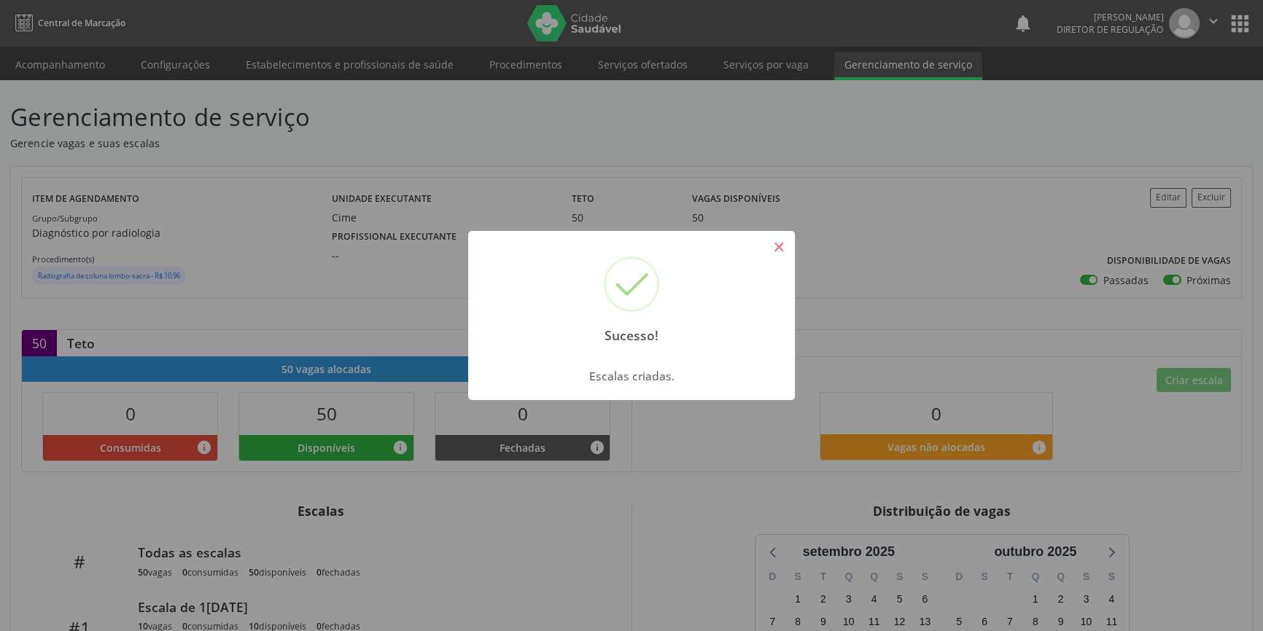
click at [766, 255] on button "×" at bounding box center [778, 247] width 25 height 25
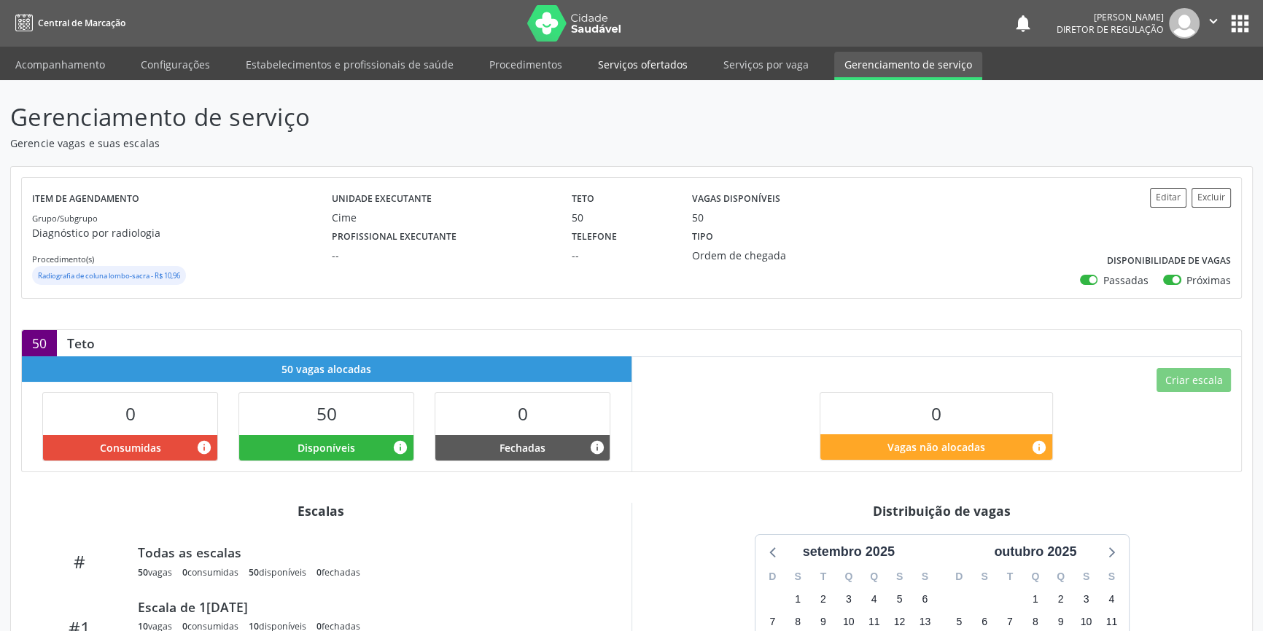
click at [649, 59] on link "Serviços ofertados" at bounding box center [643, 65] width 110 height 26
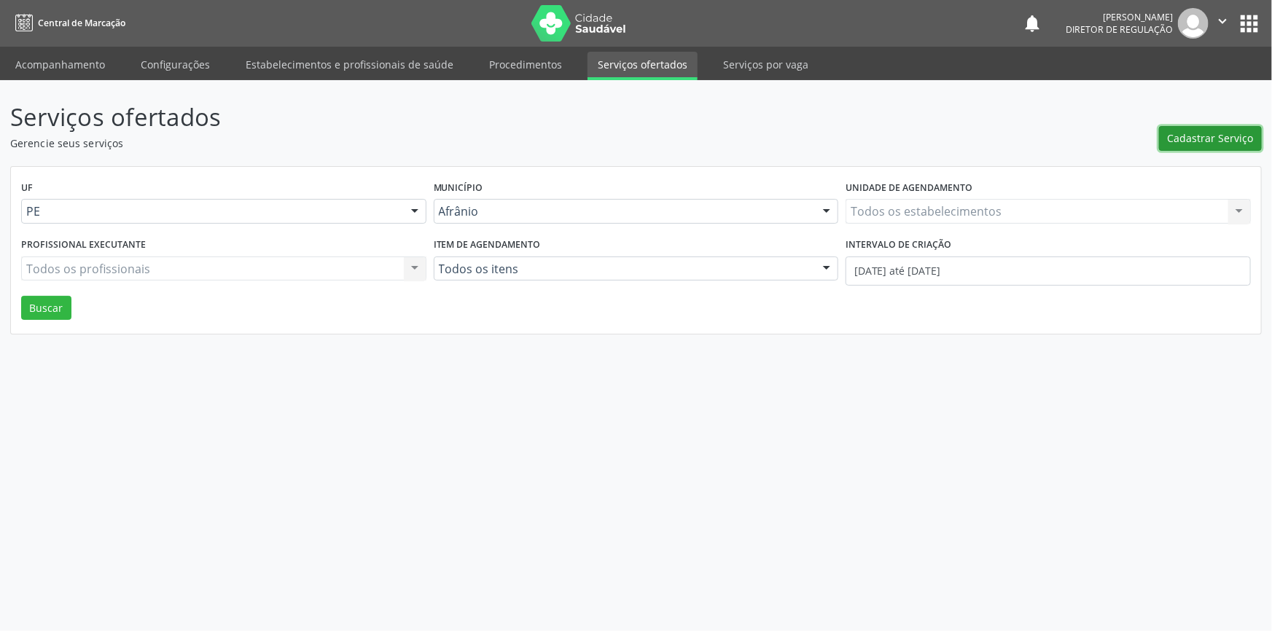
click at [1201, 131] on span "Cadastrar Serviço" at bounding box center [1211, 137] width 86 height 15
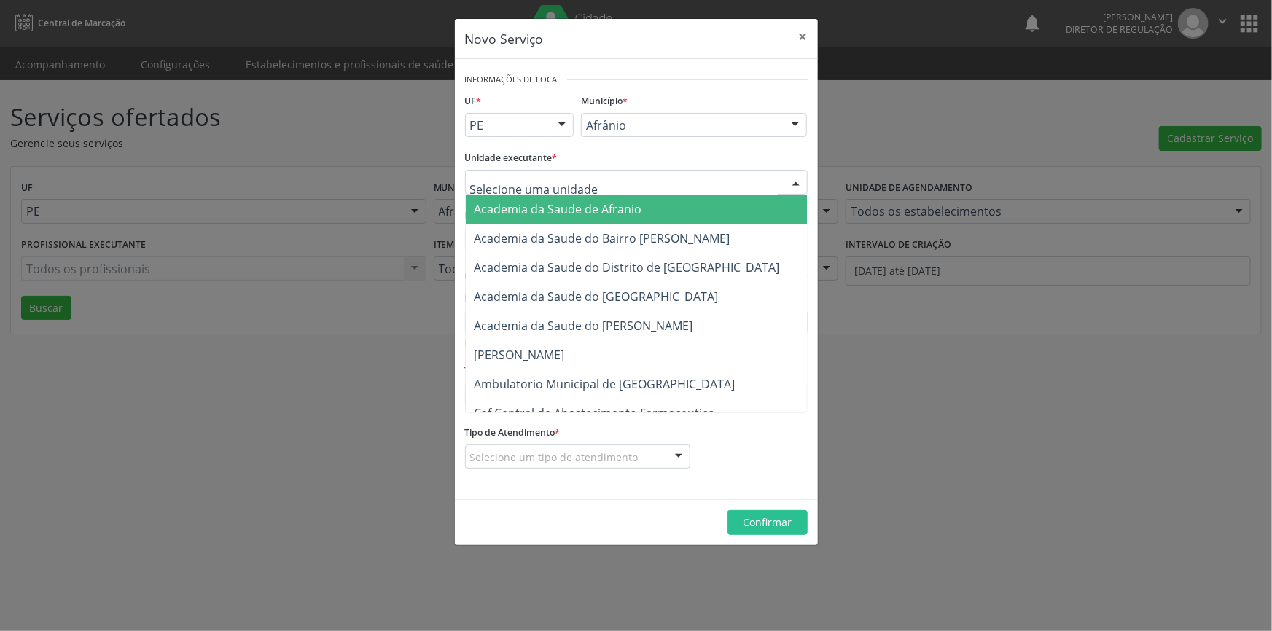
click at [639, 187] on div at bounding box center [636, 182] width 343 height 25
type input "cime"
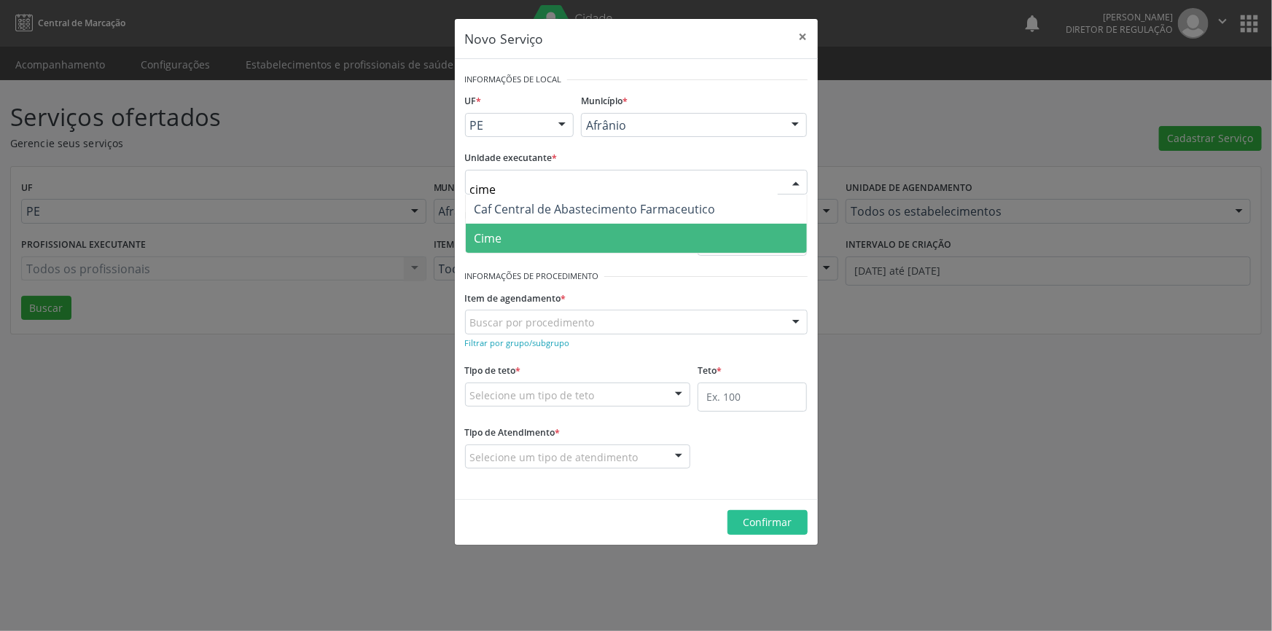
click at [583, 232] on span "Cime" at bounding box center [636, 238] width 341 height 29
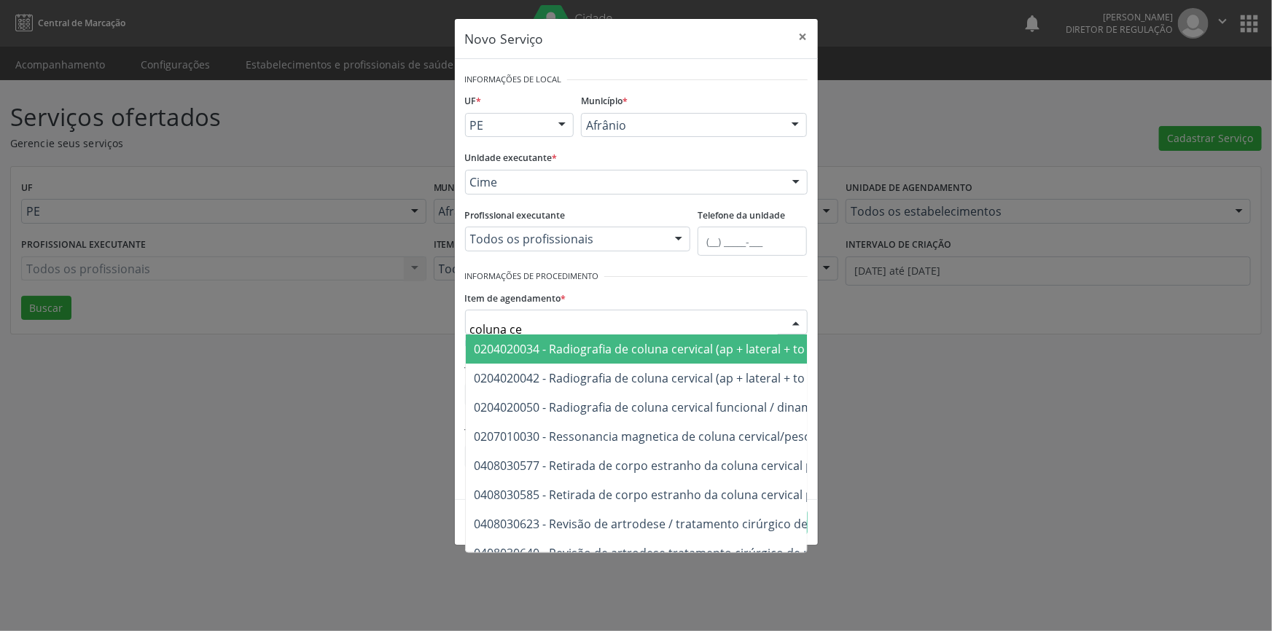
type input "coluna cer"
click at [663, 362] on span "0204020034 - Radiografia de coluna cervical (ap + lateral + to + obliquas)" at bounding box center [758, 349] width 585 height 29
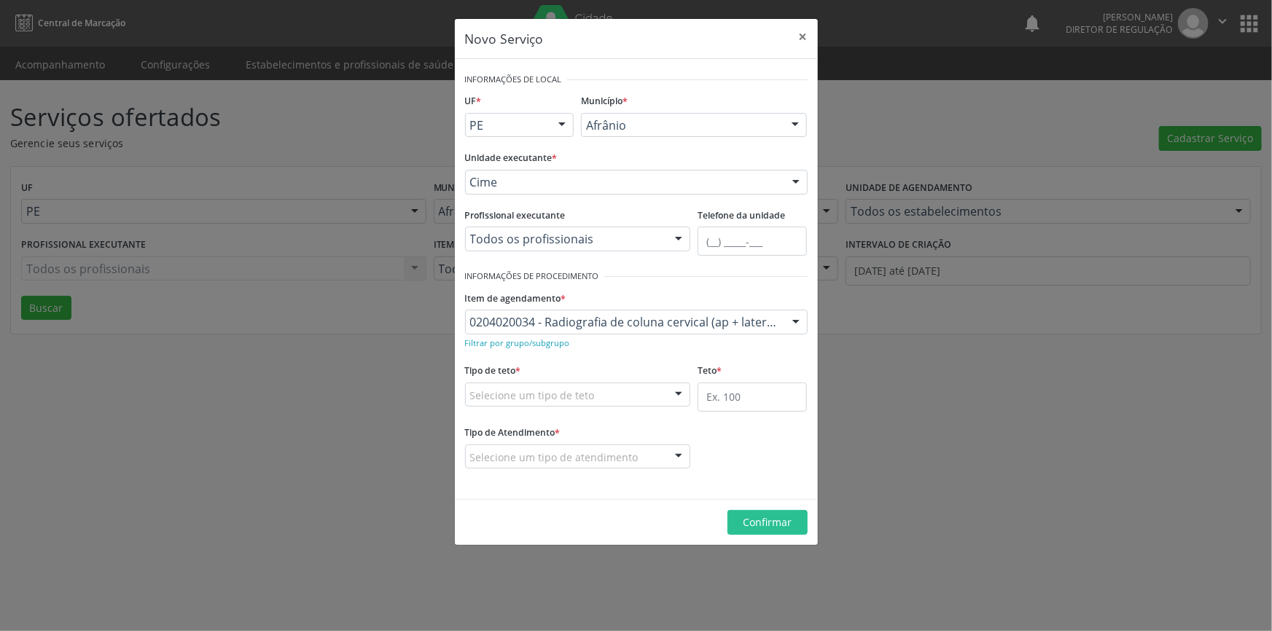
click at [607, 402] on div "Selecione um tipo de teto" at bounding box center [578, 395] width 226 height 25
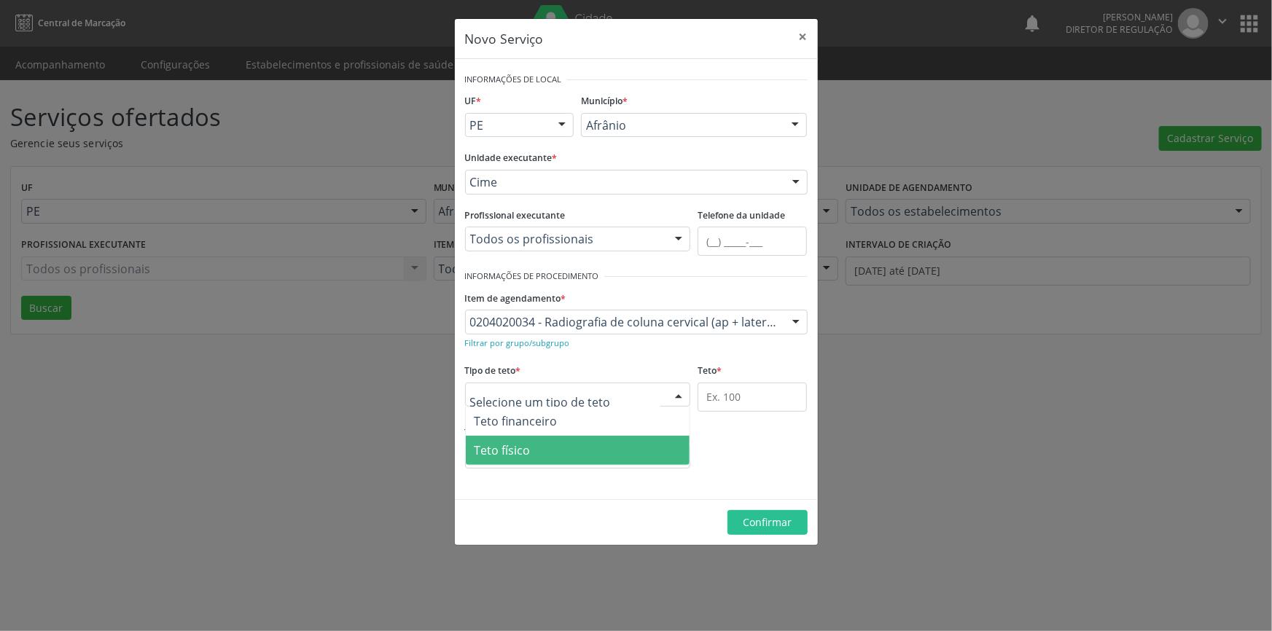
click at [562, 445] on span "Teto físico" at bounding box center [578, 450] width 225 height 29
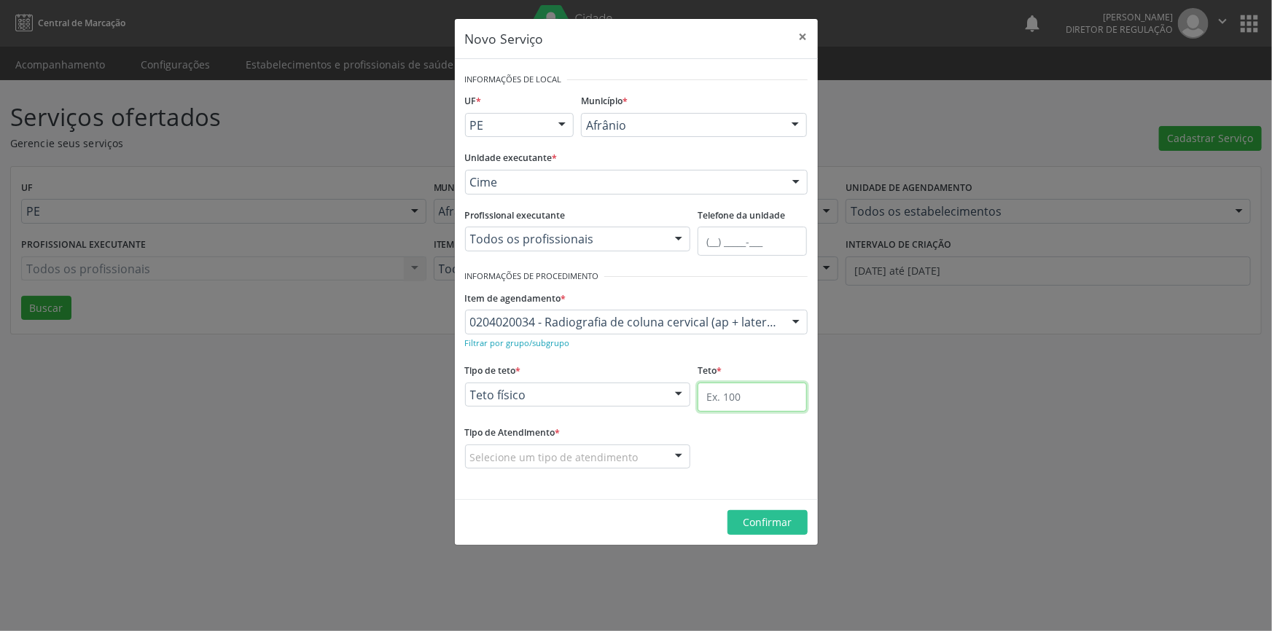
click at [772, 393] on input "text" at bounding box center [752, 397] width 109 height 29
type input "1"
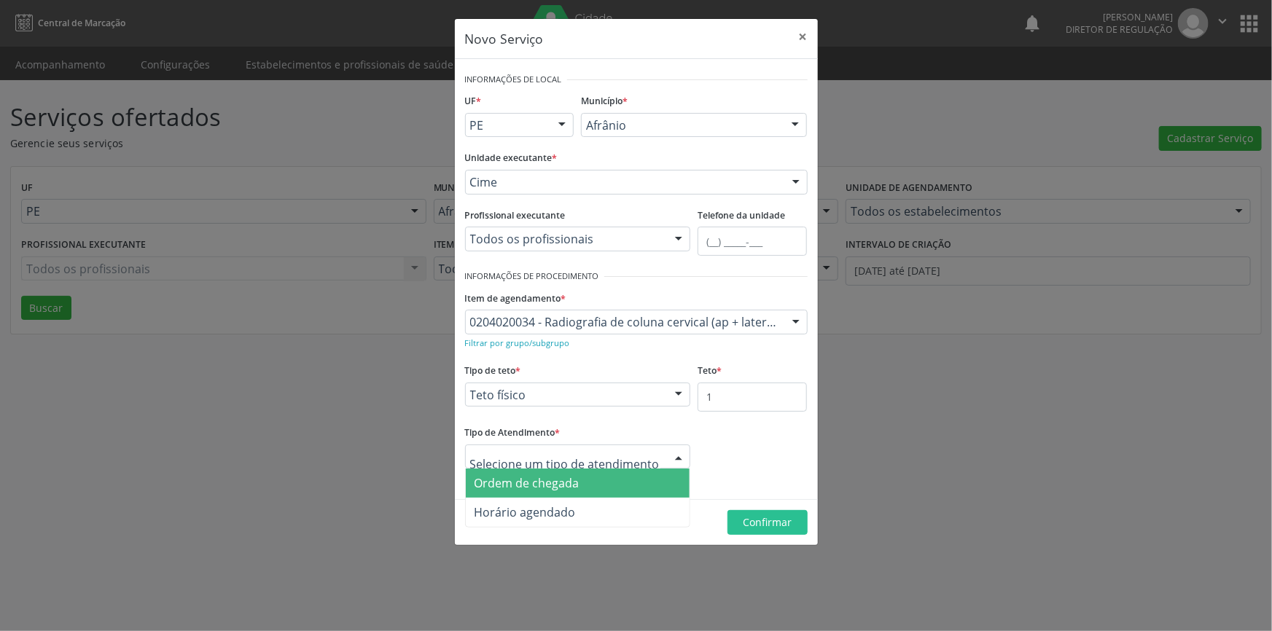
click at [579, 478] on span "Ordem de chegada" at bounding box center [578, 483] width 225 height 29
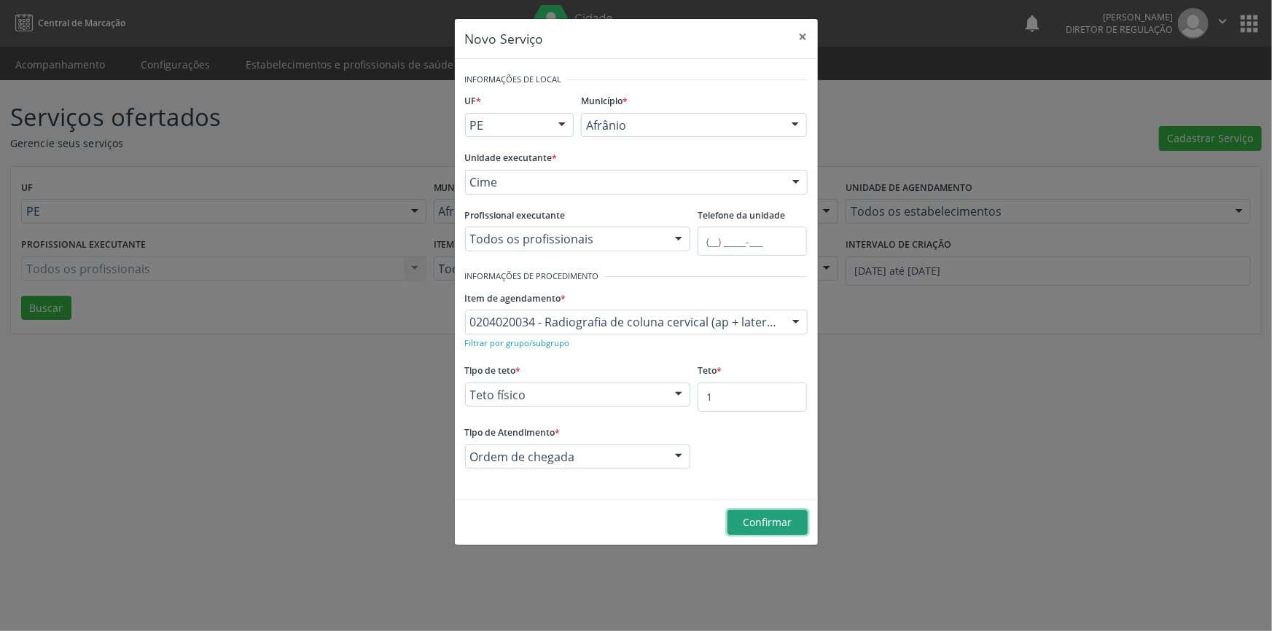
click at [765, 523] on span "Confirmar" at bounding box center [767, 522] width 49 height 14
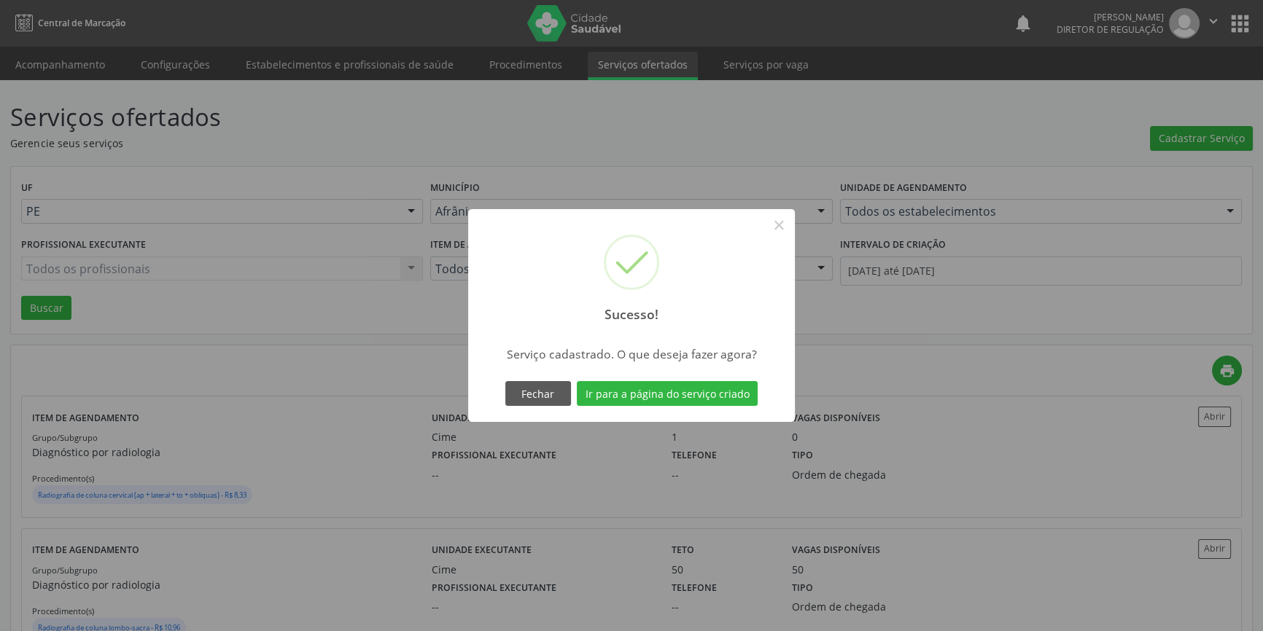
click at [687, 371] on div "Sucesso! × Serviço cadastrado. O que deseja fazer agora? Fechar Ir para a págin…" at bounding box center [631, 315] width 327 height 213
click at [685, 379] on div "Fechar Ir para a página do serviço criado" at bounding box center [632, 393] width 260 height 31
click at [685, 386] on button "Ir para a página do serviço criado" at bounding box center [667, 393] width 181 height 25
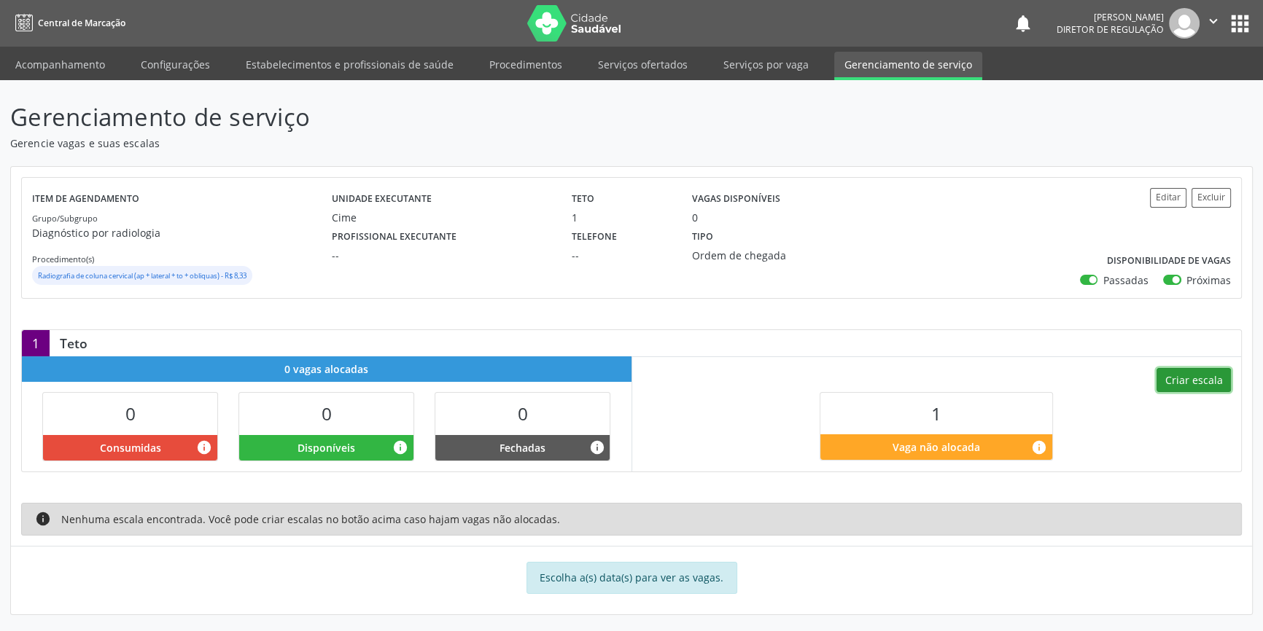
click at [1184, 381] on button "Criar escala" at bounding box center [1193, 380] width 74 height 25
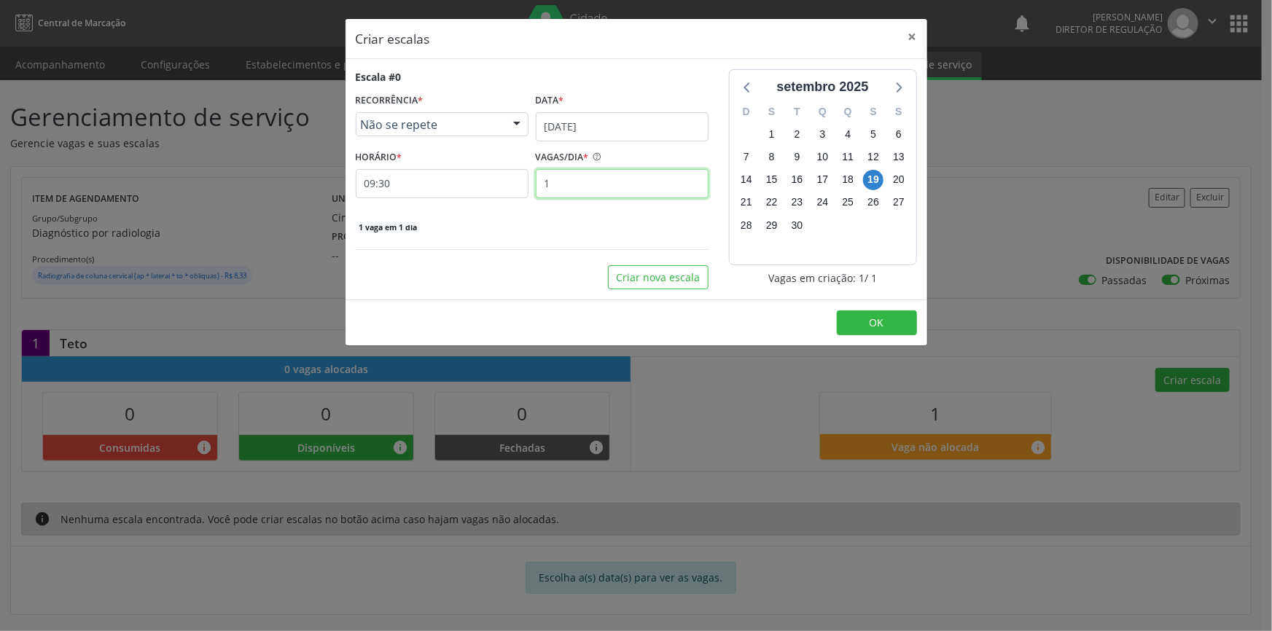
drag, startPoint x: 583, startPoint y: 192, endPoint x: 493, endPoint y: 191, distance: 90.4
click at [496, 191] on div "HORÁRIO * 09:30 VAGAS/DIA * 1" at bounding box center [532, 173] width 360 height 52
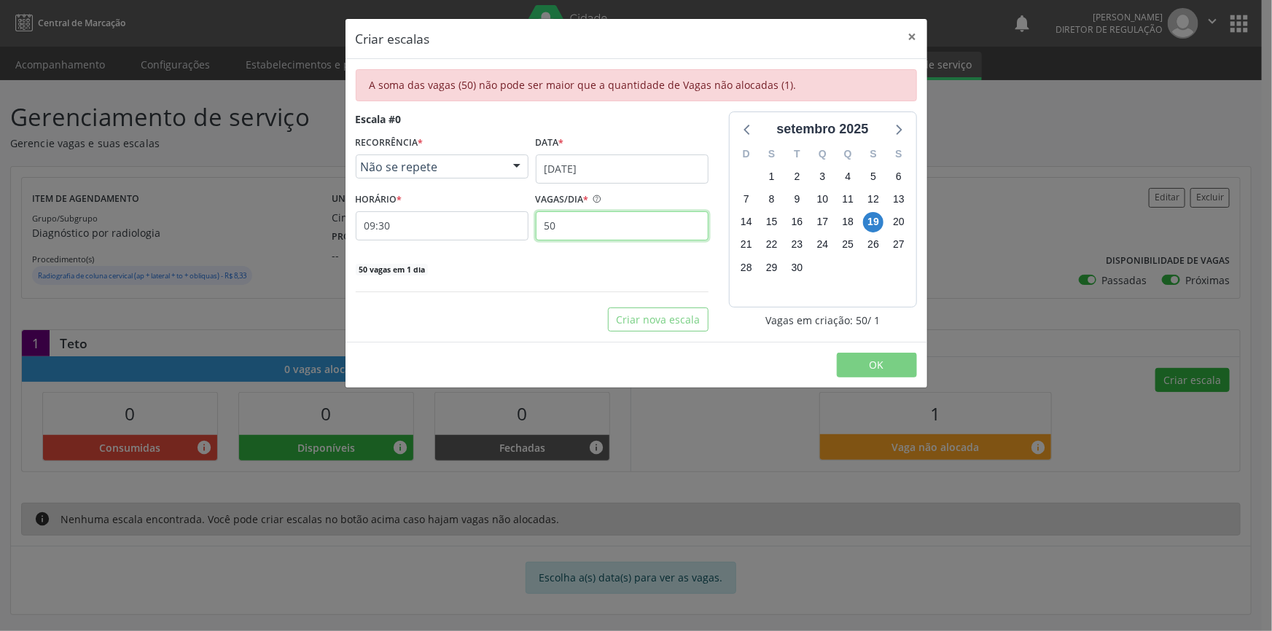
click at [265, 171] on div "Criar escalas × A soma das vagas (50) não pode ser maior que a quantidade de Va…" at bounding box center [636, 315] width 1272 height 631
type input "1"
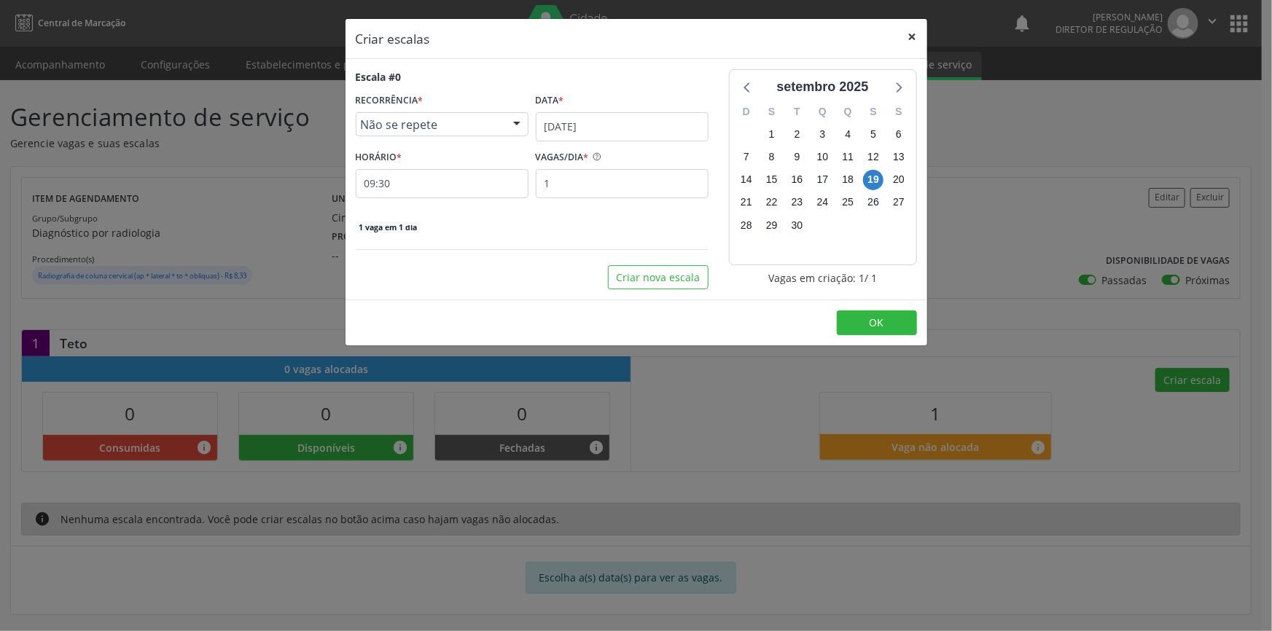
click at [921, 36] on button "×" at bounding box center [912, 37] width 29 height 36
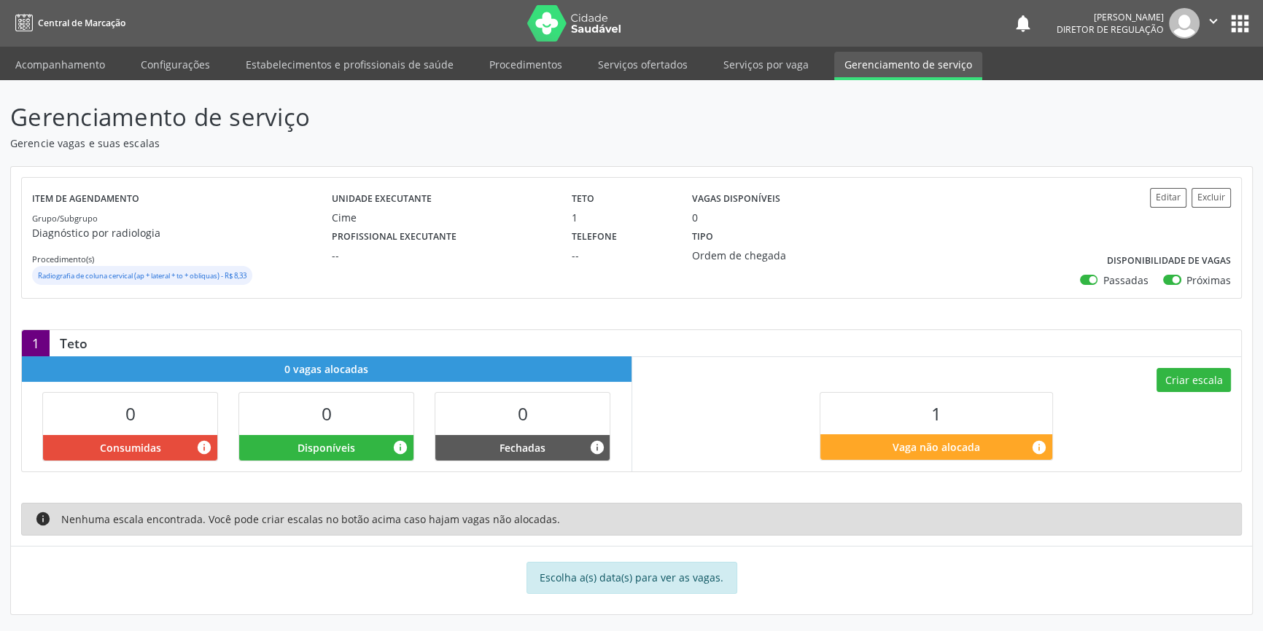
click at [1144, 195] on div "Editar Excluir Disponibilidade de vagas Passadas Próximas" at bounding box center [1131, 238] width 200 height 100
click at [1161, 201] on button "Editar" at bounding box center [1168, 198] width 36 height 20
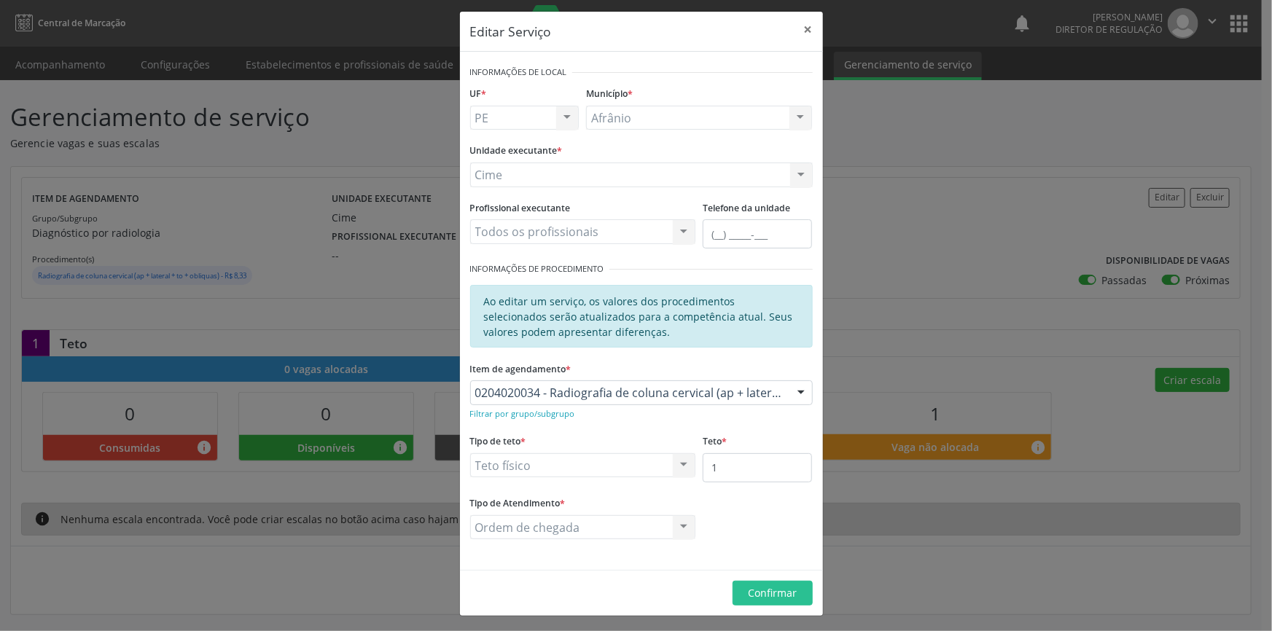
scroll to position [9, 0]
drag, startPoint x: 725, startPoint y: 466, endPoint x: 653, endPoint y: 467, distance: 71.4
click at [653, 467] on div "Tipo de teto * Teto físico Teto financeiro Teto físico Nenhum resultado encontr…" at bounding box center [642, 460] width 350 height 62
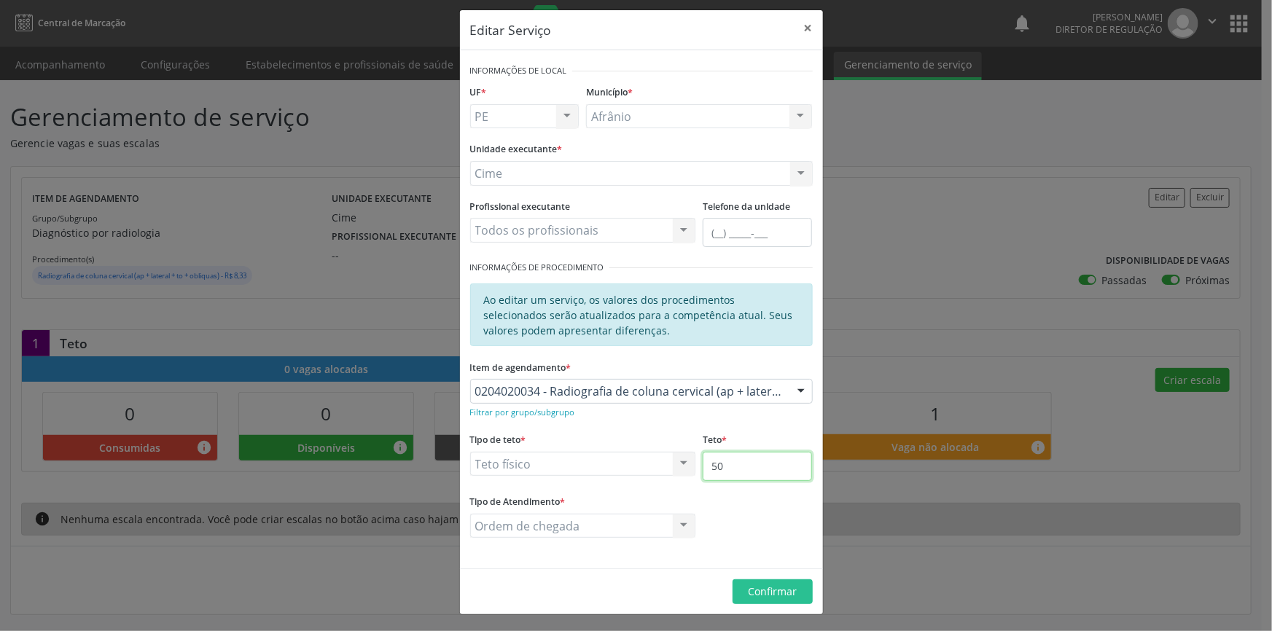
type input "50"
click at [772, 607] on footer "Confirmar" at bounding box center [641, 592] width 363 height 46
click at [771, 593] on span "Confirmar" at bounding box center [772, 592] width 49 height 14
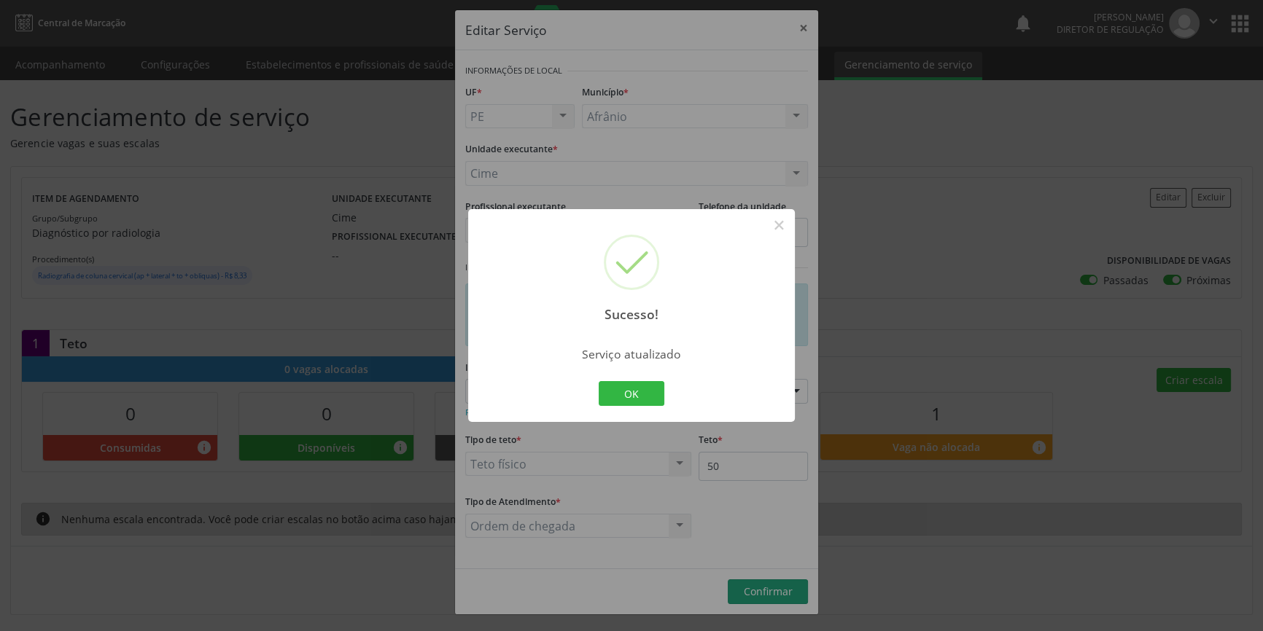
drag, startPoint x: 651, startPoint y: 383, endPoint x: 751, endPoint y: 373, distance: 100.4
click at [649, 383] on button "OK" at bounding box center [631, 393] width 66 height 25
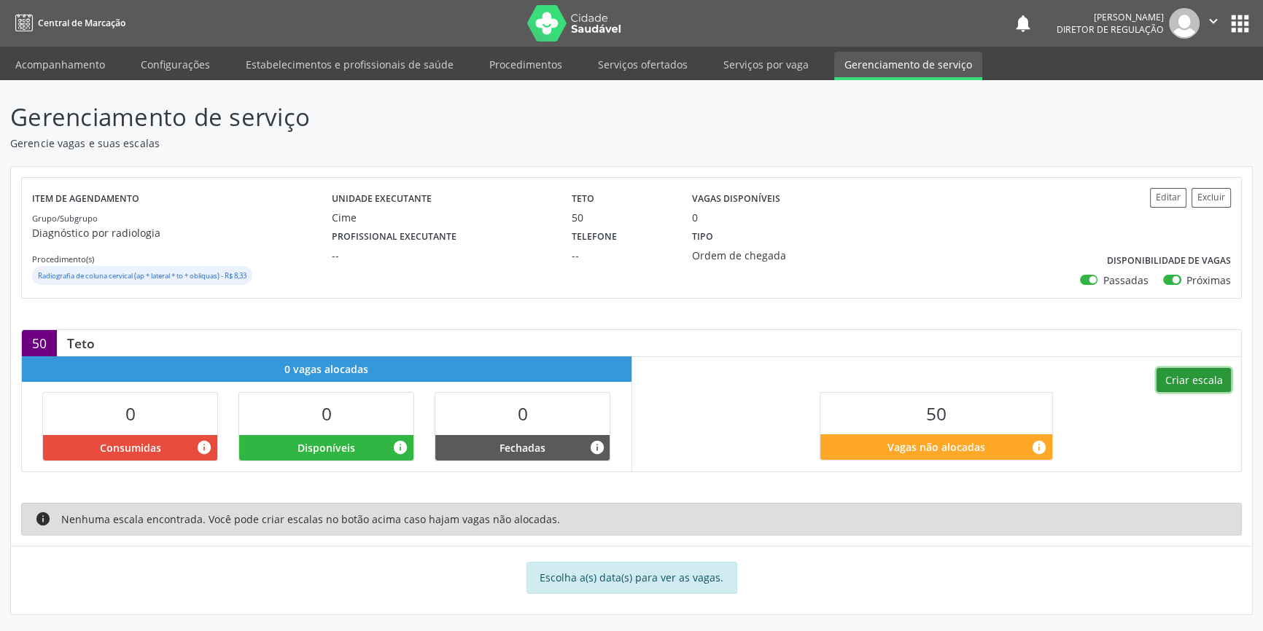
click at [1204, 381] on button "Criar escala" at bounding box center [1193, 380] width 74 height 25
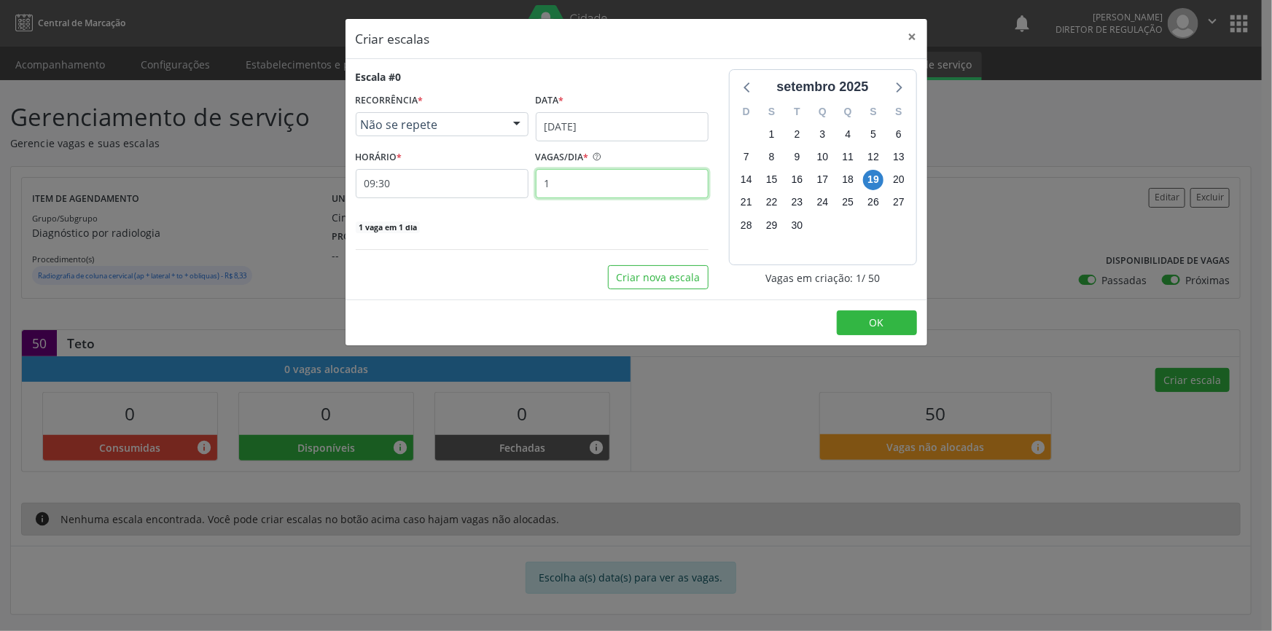
drag, startPoint x: 581, startPoint y: 187, endPoint x: 313, endPoint y: 164, distance: 269.2
click at [317, 166] on div "Criar escalas × Escala #0 RECORRÊNCIA * Não se repete Não se repete Diário/Sema…" at bounding box center [636, 315] width 1272 height 631
type input "10"
click at [638, 273] on button "Criar nova escala" at bounding box center [658, 277] width 101 height 25
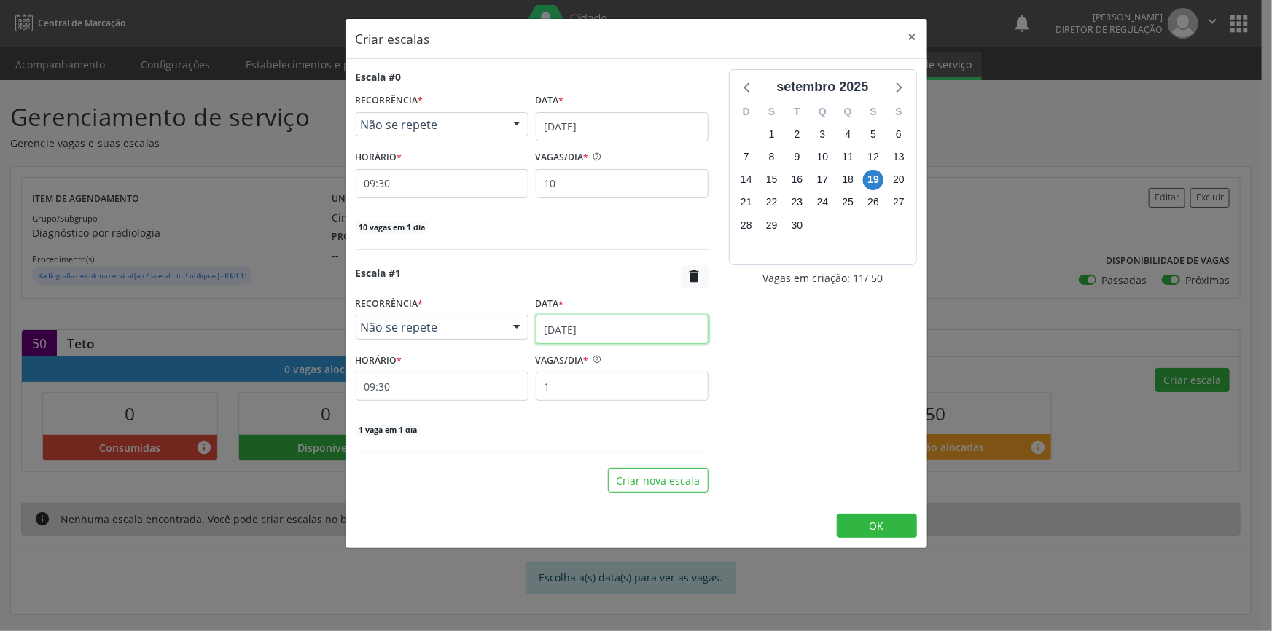
click at [606, 315] on input "19/09/2025" at bounding box center [622, 329] width 173 height 29
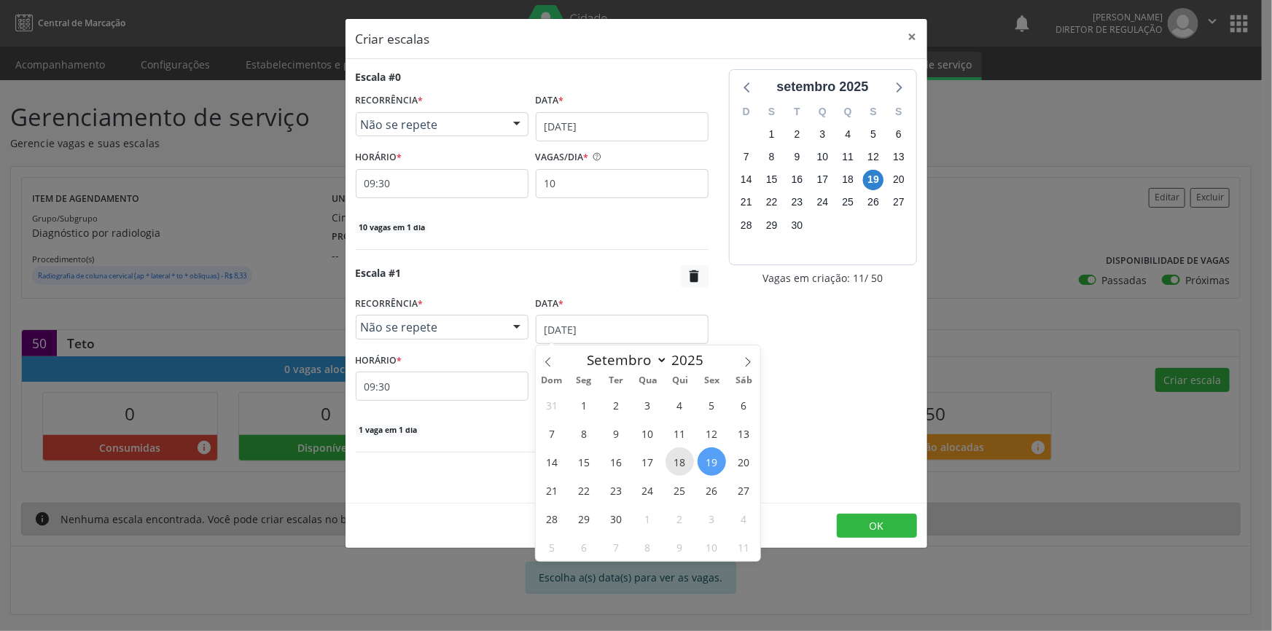
click at [674, 464] on span "18" at bounding box center [680, 462] width 28 height 28
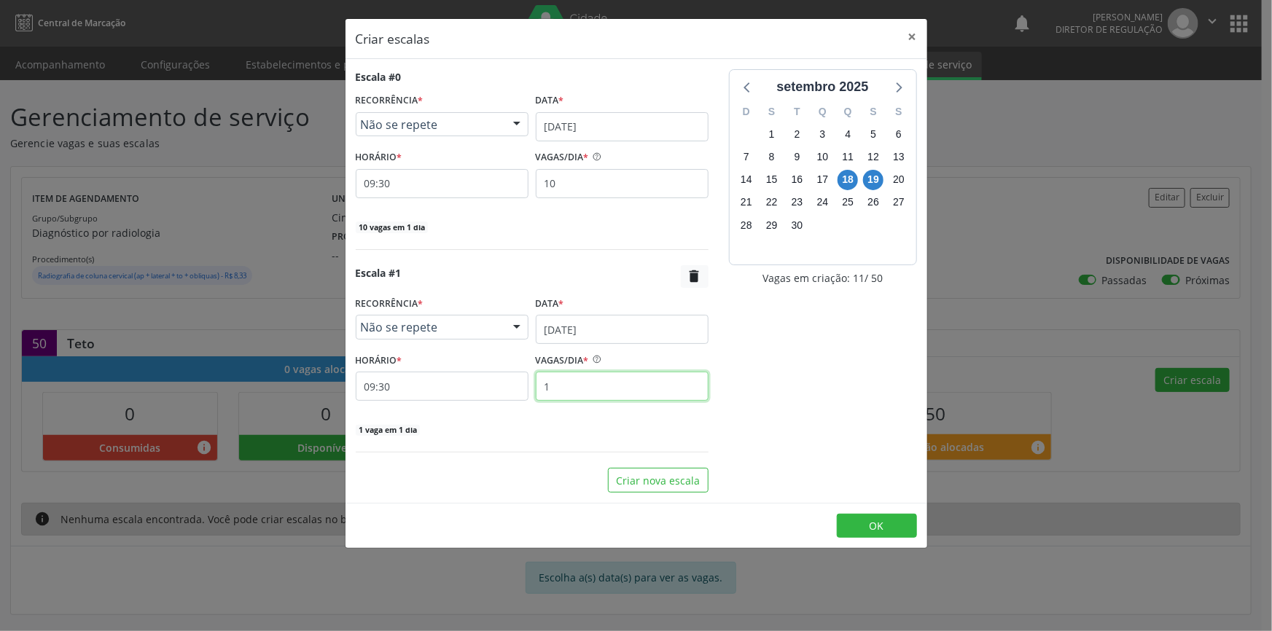
drag, startPoint x: 476, startPoint y: 369, endPoint x: 459, endPoint y: 365, distance: 17.2
click at [460, 366] on div "HORÁRIO * 09:30 VAGAS/DIA * 1" at bounding box center [532, 375] width 360 height 52
type input "10"
click at [676, 483] on button "Criar nova escala" at bounding box center [658, 480] width 101 height 25
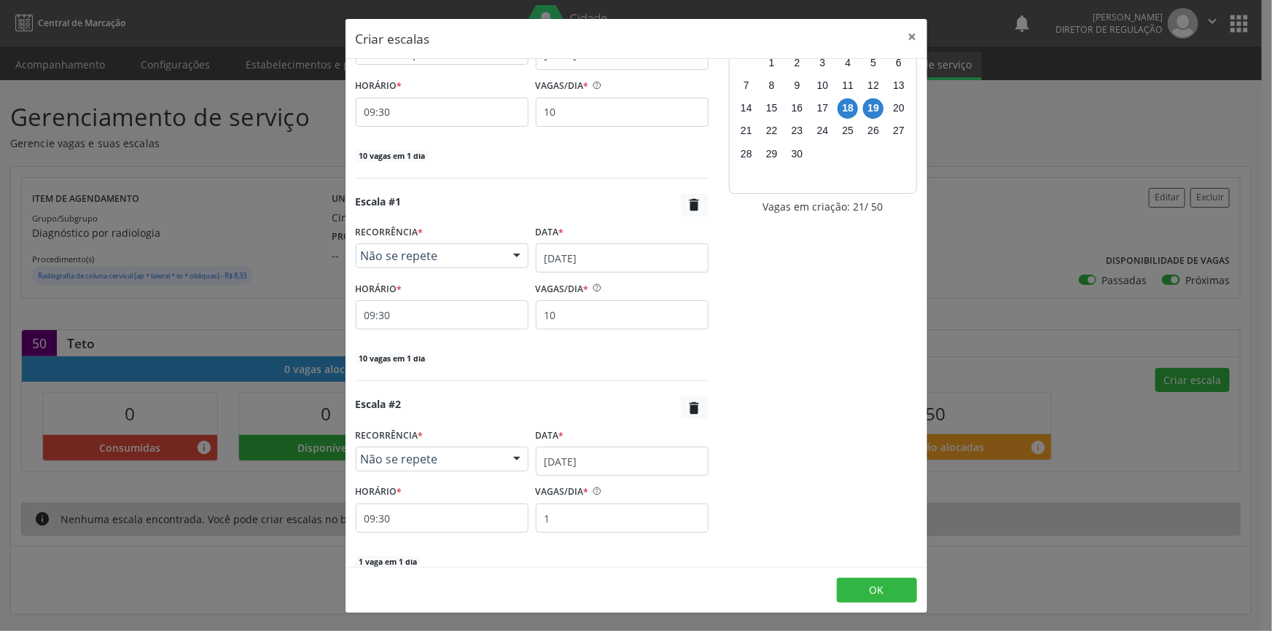
scroll to position [137, 0]
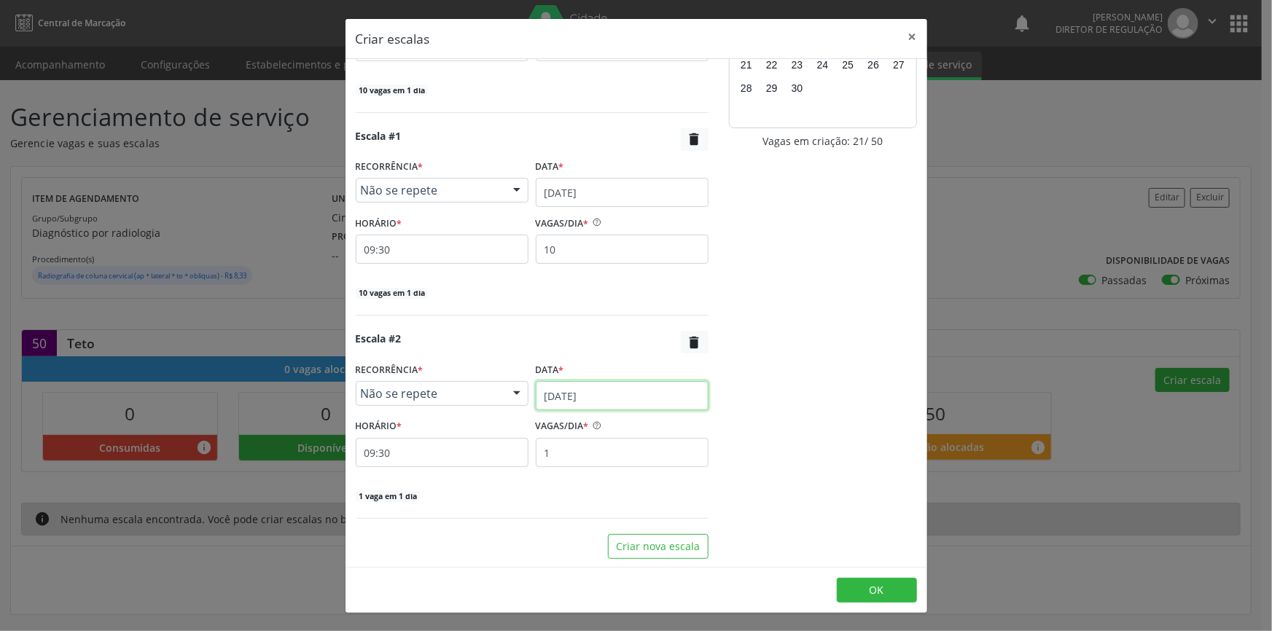
click at [605, 401] on input "19/09/2025" at bounding box center [622, 395] width 173 height 29
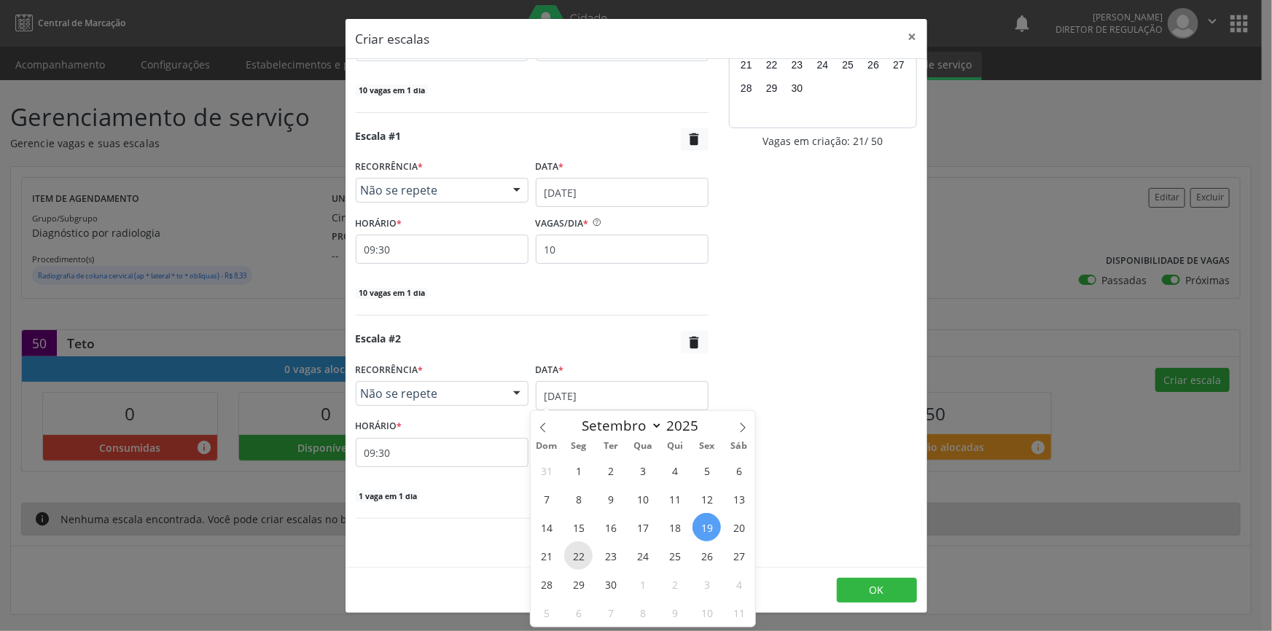
click at [589, 553] on span "22" at bounding box center [578, 556] width 28 height 28
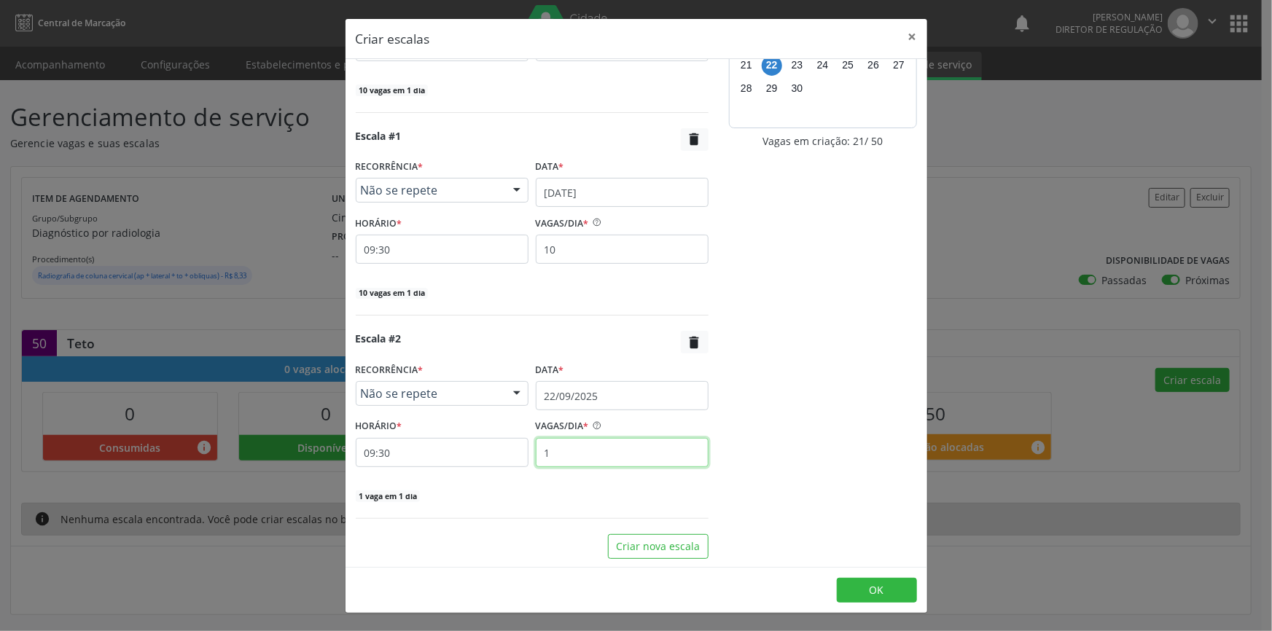
drag, startPoint x: 519, startPoint y: 453, endPoint x: 419, endPoint y: 445, distance: 100.2
click at [419, 445] on div "HORÁRIO * 09:30 VAGAS/DIA * 1" at bounding box center [532, 442] width 360 height 52
type input "10"
click at [641, 555] on button "Criar nova escala" at bounding box center [658, 546] width 101 height 25
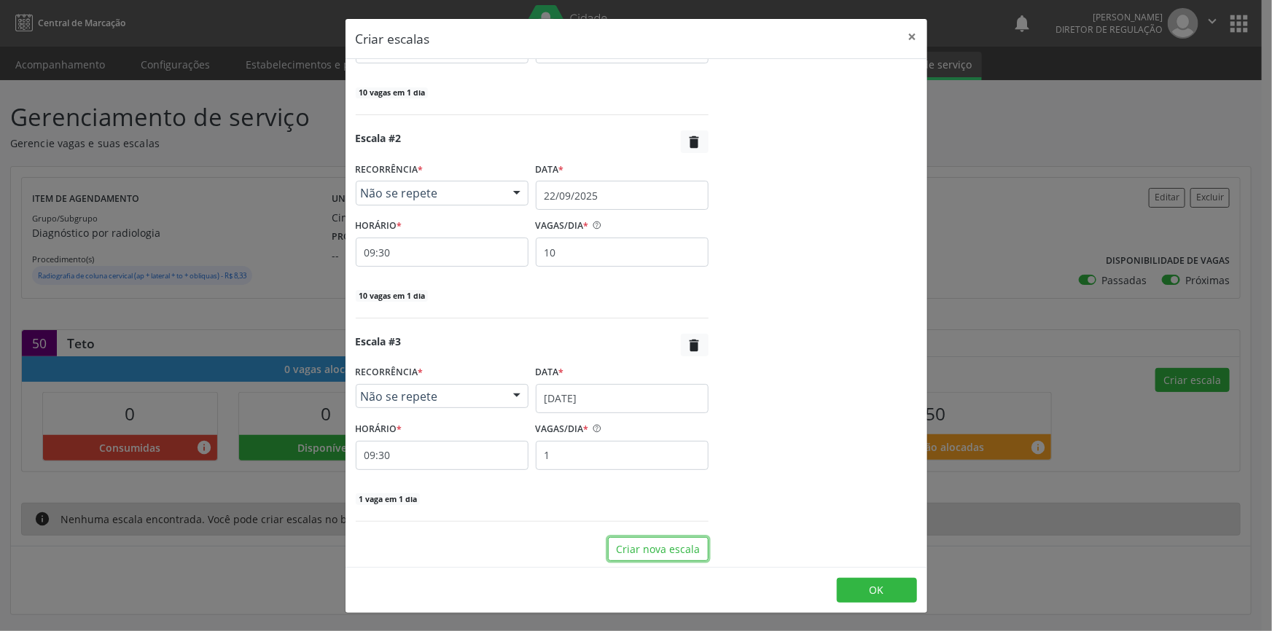
scroll to position [340, 0]
click at [605, 399] on input "19/09/2025" at bounding box center [622, 396] width 173 height 29
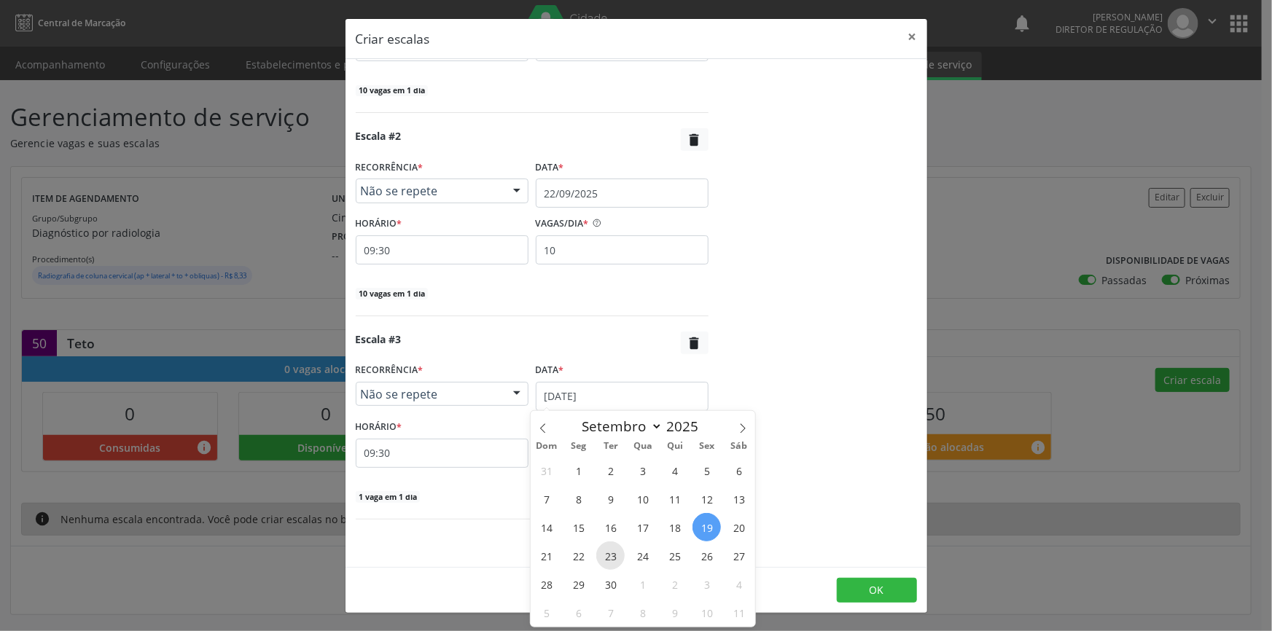
click at [614, 553] on span "23" at bounding box center [610, 556] width 28 height 28
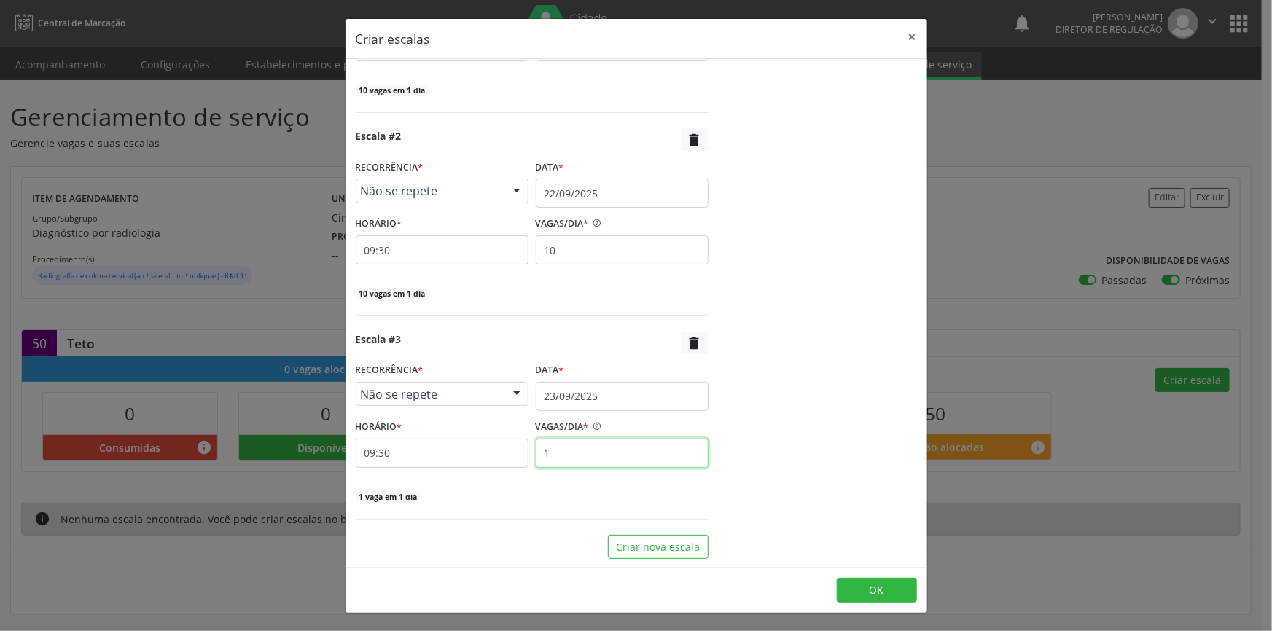
drag, startPoint x: 603, startPoint y: 461, endPoint x: 475, endPoint y: 452, distance: 127.9
click at [475, 452] on div "HORÁRIO * 09:30 VAGAS/DIA * 1" at bounding box center [532, 442] width 360 height 52
type input "10"
click at [635, 547] on button "Criar nova escala" at bounding box center [658, 547] width 101 height 25
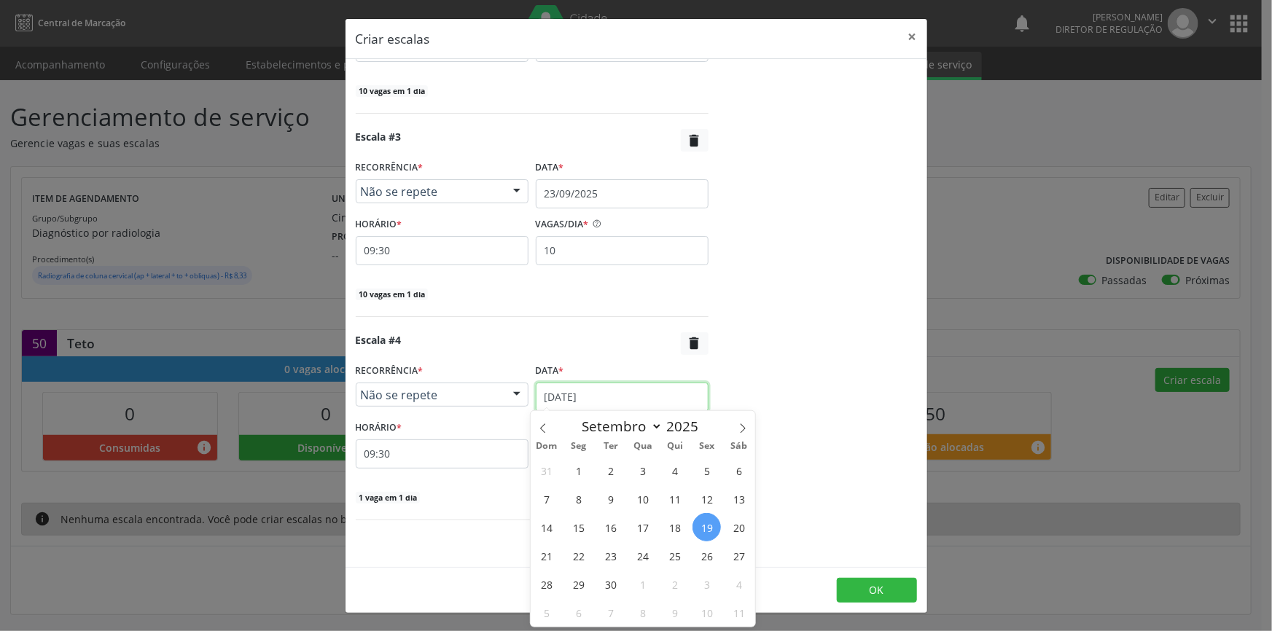
click at [625, 399] on input "19/09/2025" at bounding box center [622, 397] width 173 height 29
click at [631, 556] on span "24" at bounding box center [642, 556] width 28 height 28
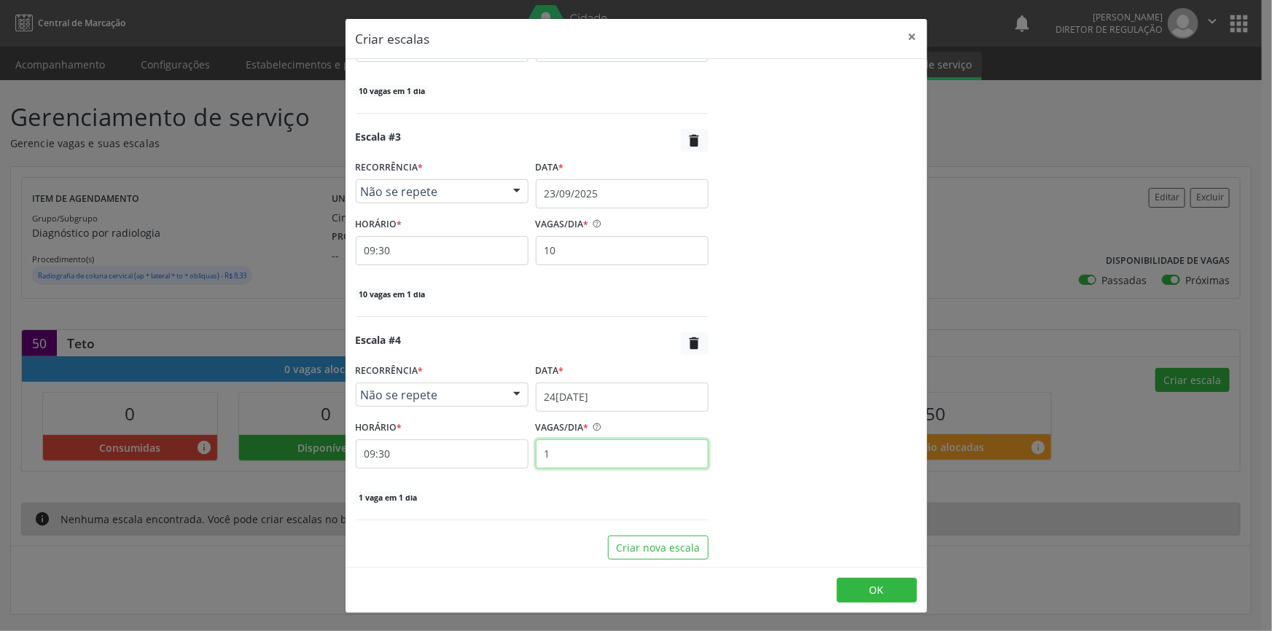
drag, startPoint x: 593, startPoint y: 448, endPoint x: 479, endPoint y: 430, distance: 115.2
click at [488, 445] on div "HORÁRIO * 09:30 VAGAS/DIA * 1" at bounding box center [532, 443] width 360 height 52
type input "10"
click at [886, 593] on button "OK" at bounding box center [877, 590] width 80 height 25
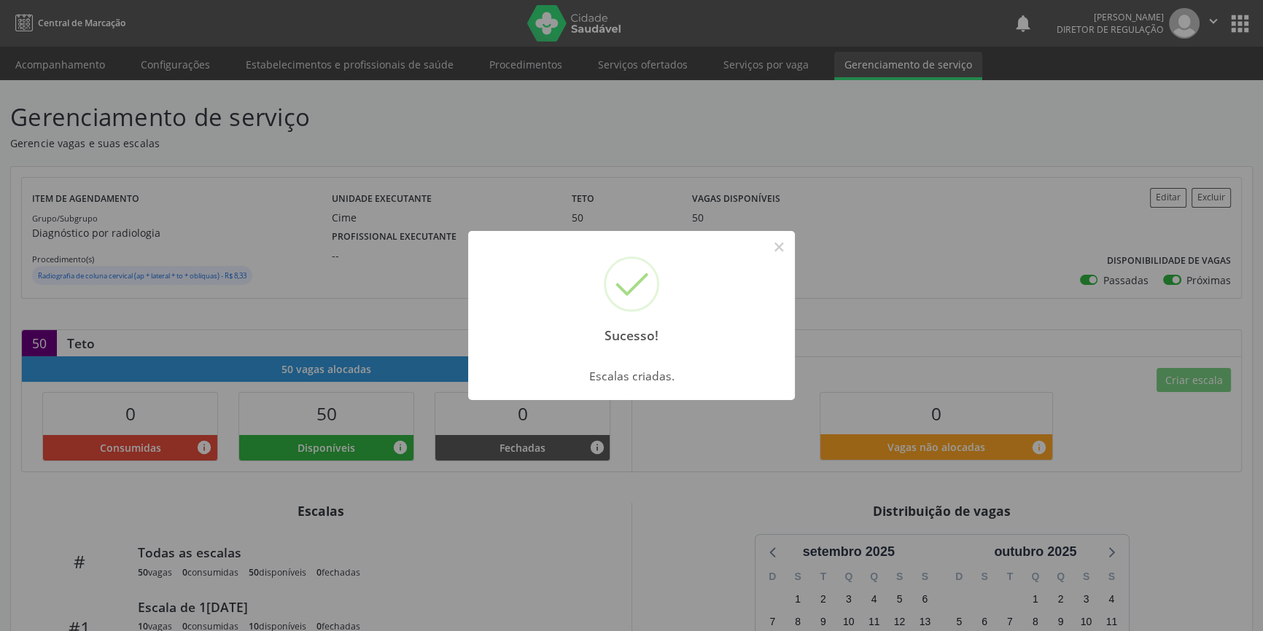
click at [1110, 273] on div "Sucesso! × Escalas criadas. OK Cancel" at bounding box center [631, 315] width 1263 height 631
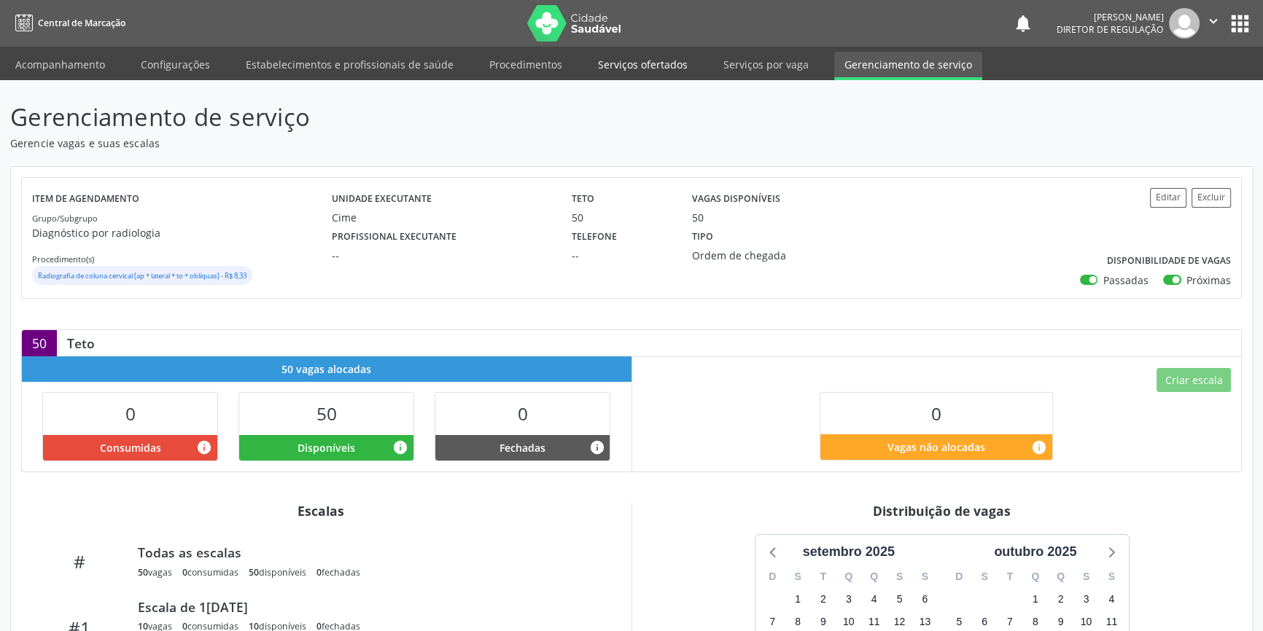
click at [659, 65] on link "Serviços ofertados" at bounding box center [643, 65] width 110 height 26
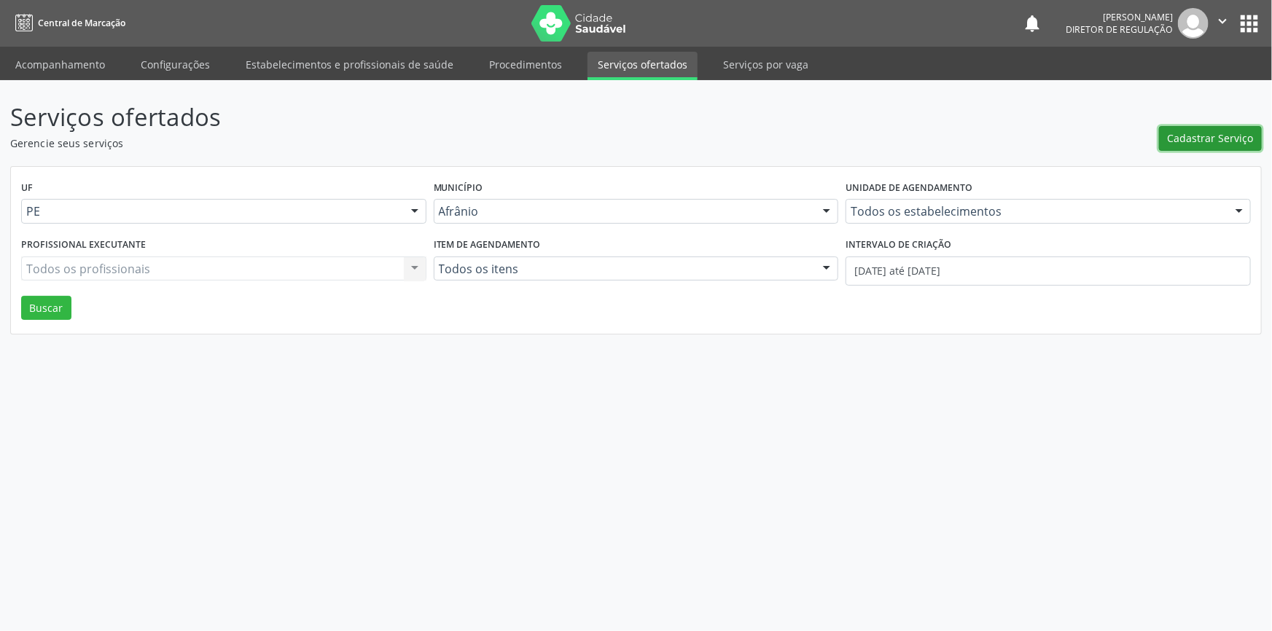
click at [1171, 135] on span "Cadastrar Serviço" at bounding box center [1211, 137] width 86 height 15
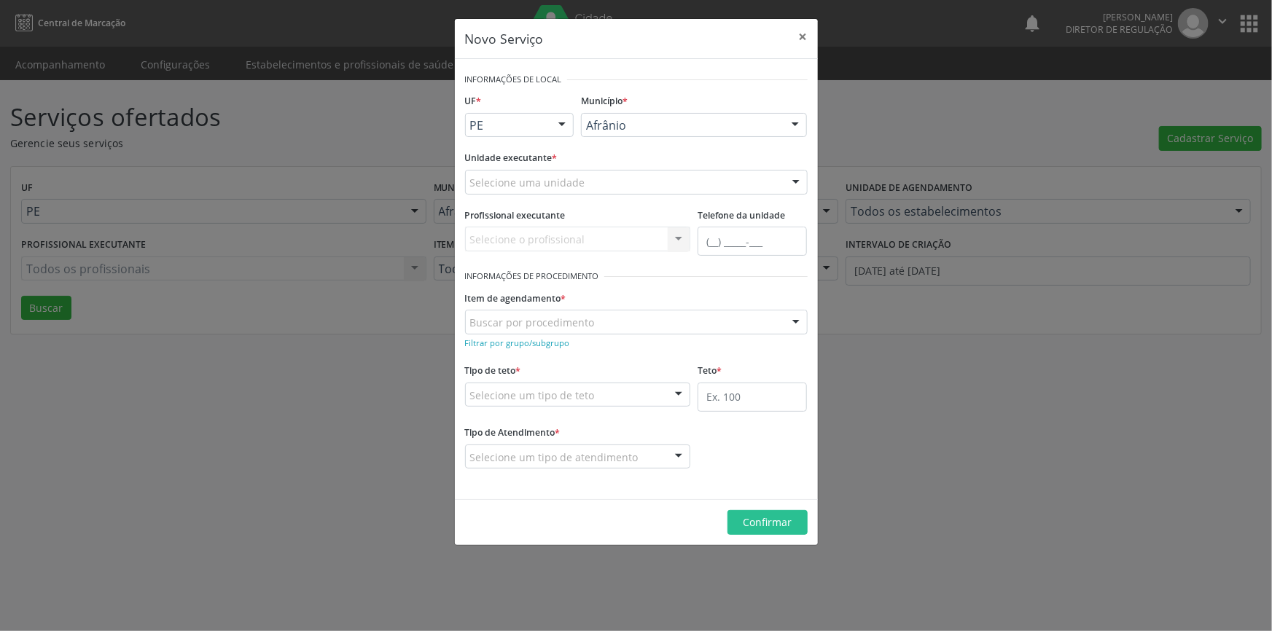
click at [714, 179] on div "Selecione uma unidade" at bounding box center [636, 182] width 343 height 25
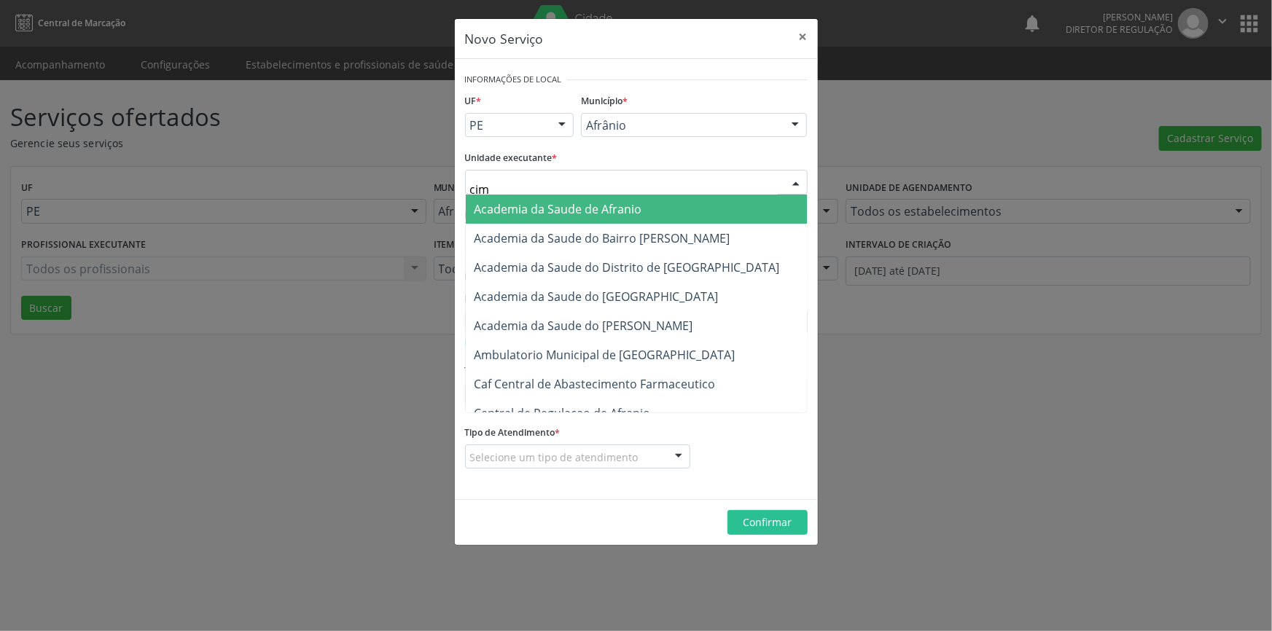
type input "cime"
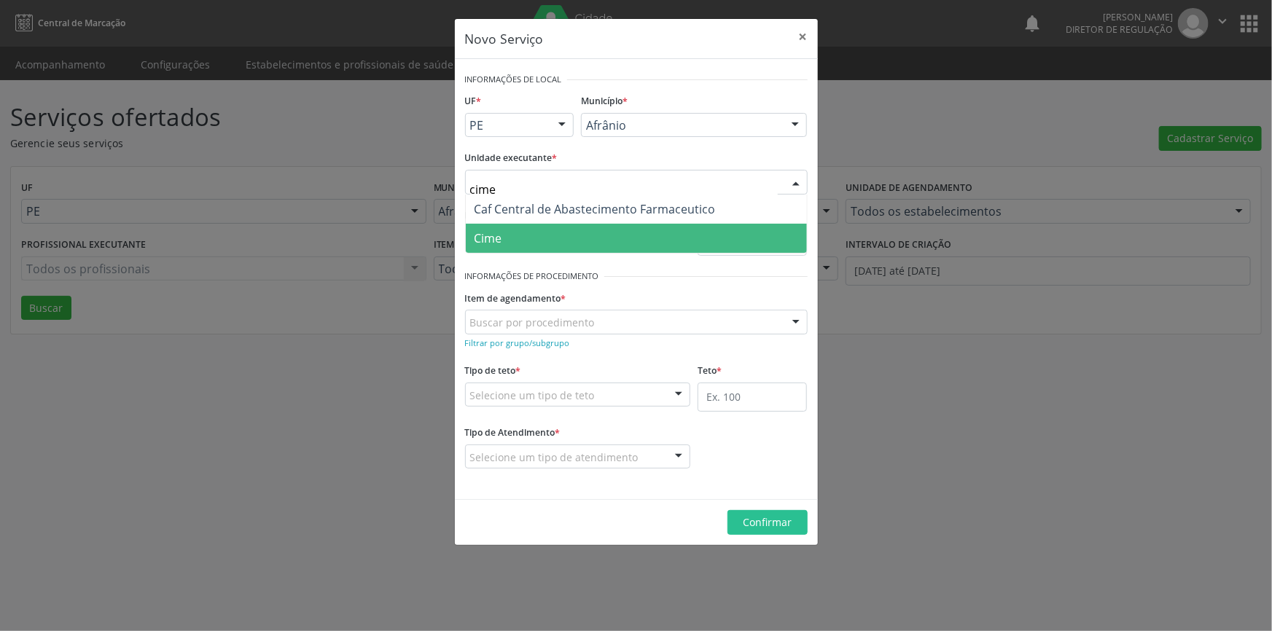
click at [545, 225] on span "Cime" at bounding box center [636, 238] width 341 height 29
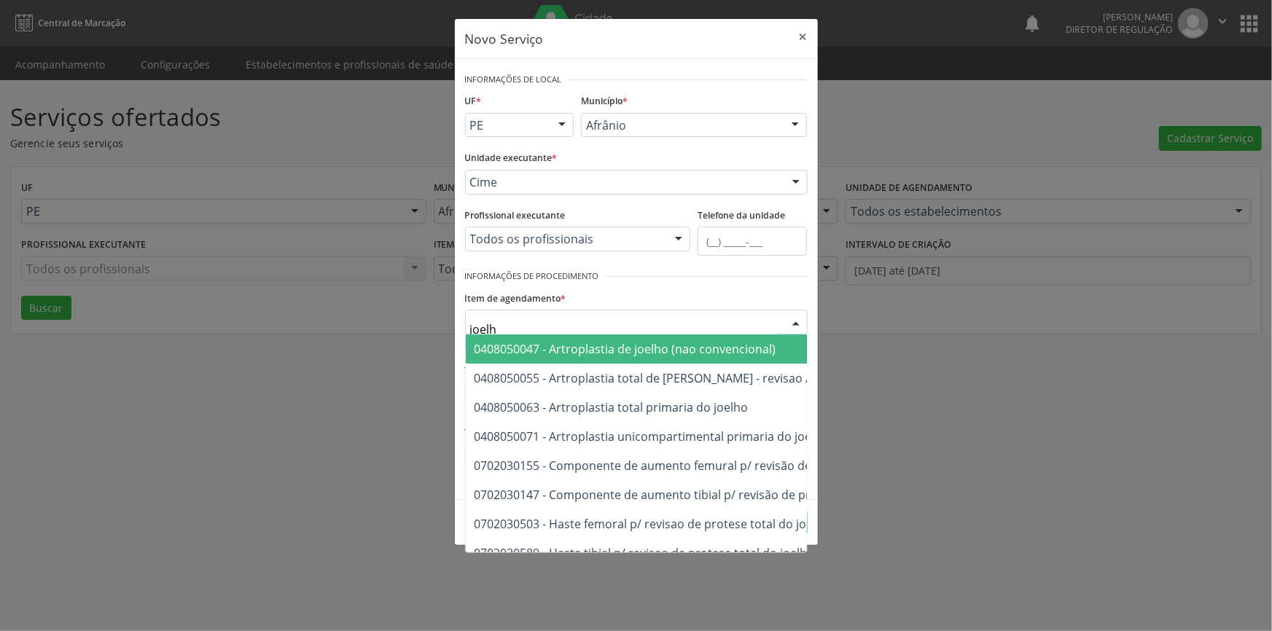
type input "joelho"
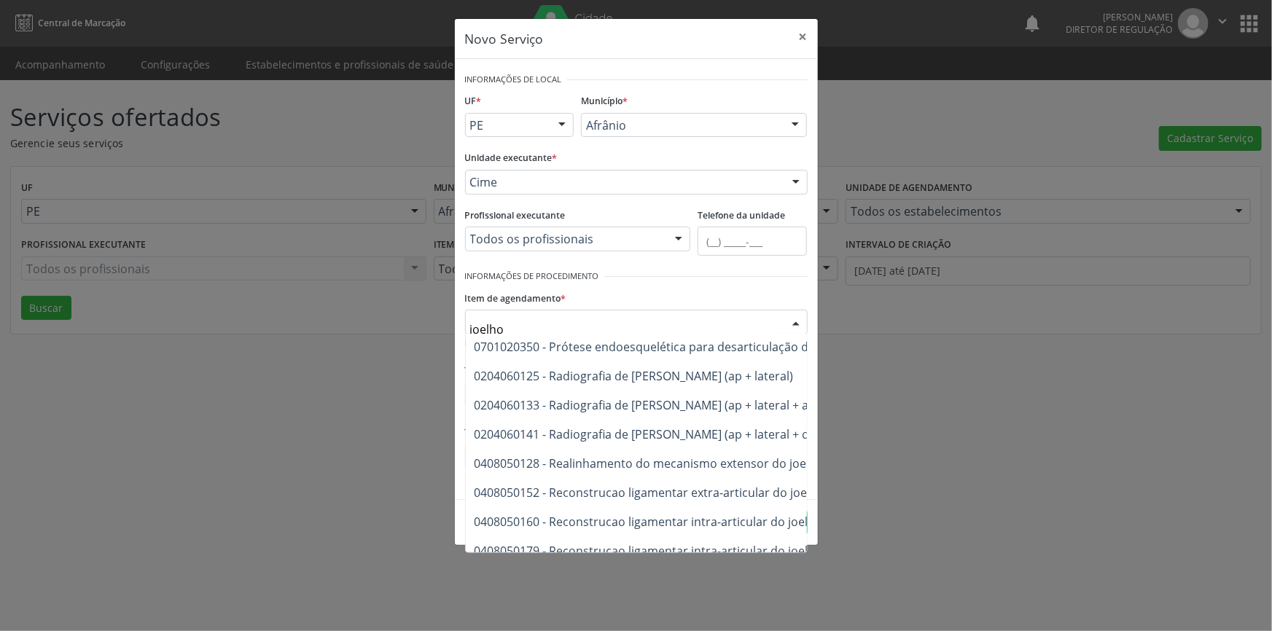
scroll to position [331, 0]
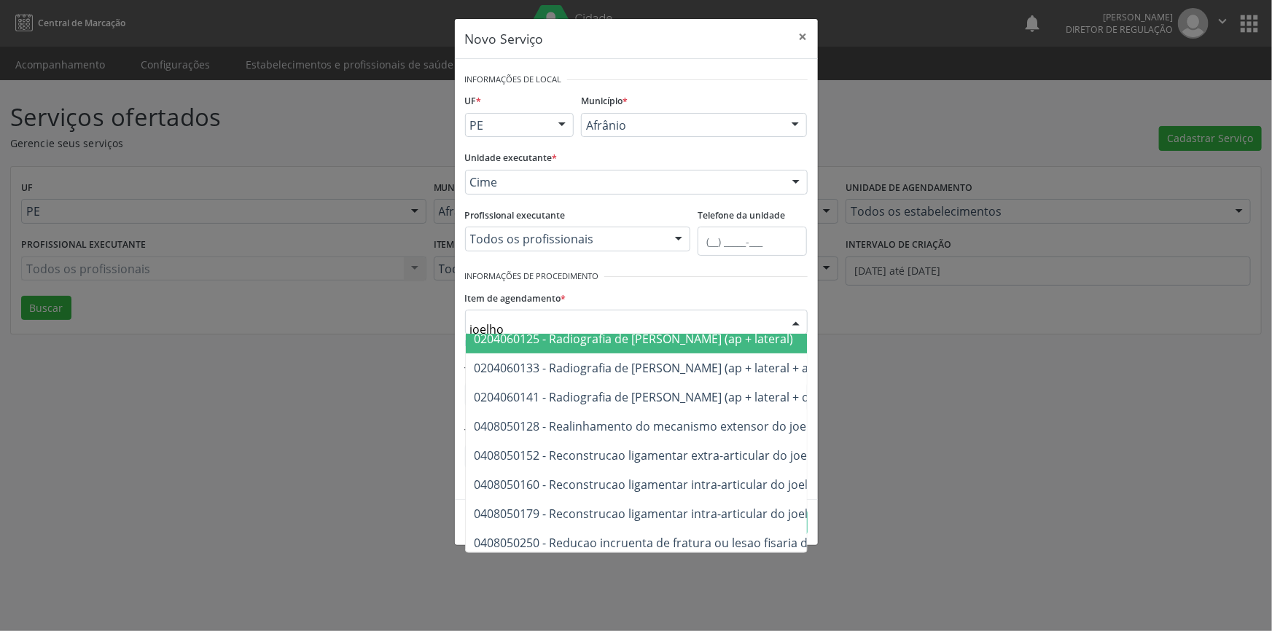
click at [660, 350] on span "0204060125 - Radiografia de joelho (ap + lateral)" at bounding box center [784, 338] width 636 height 29
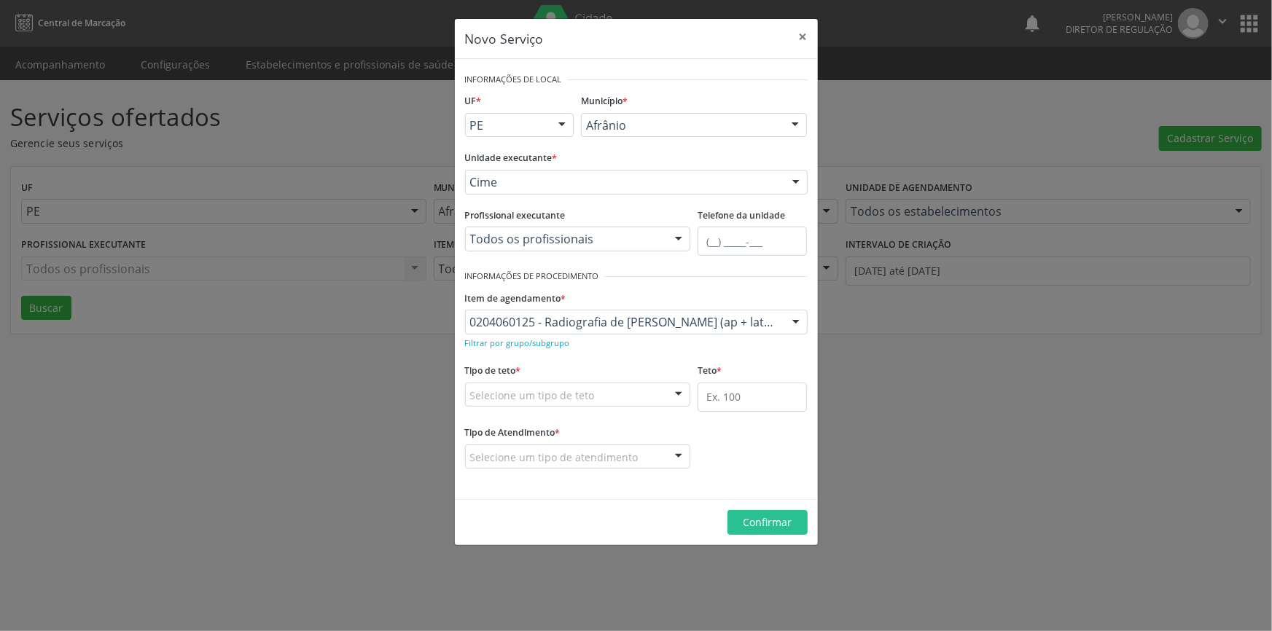
click at [597, 403] on div "Selecione um tipo de teto" at bounding box center [578, 395] width 226 height 25
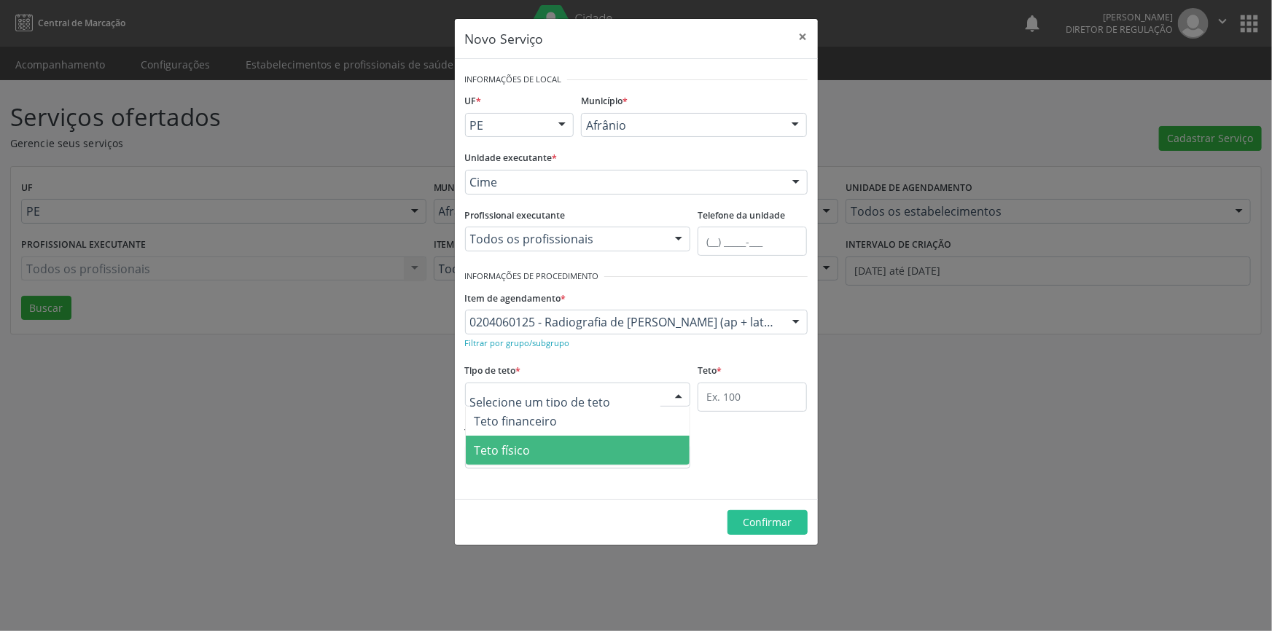
click at [561, 442] on span "Teto físico" at bounding box center [578, 450] width 225 height 29
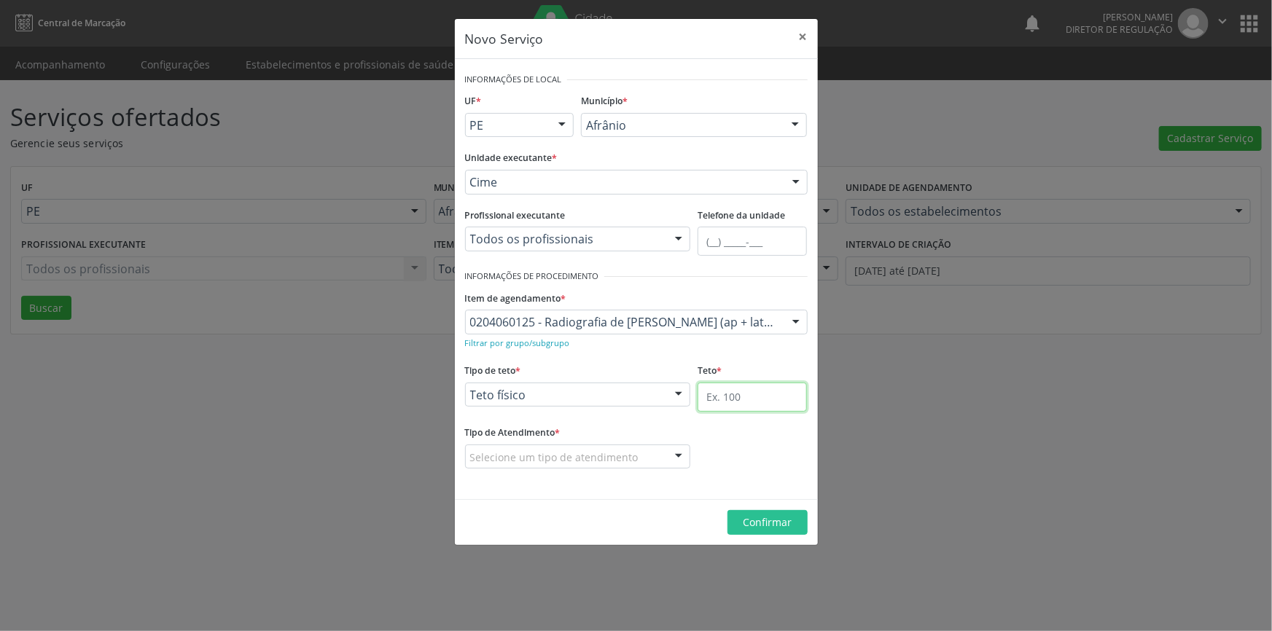
click at [749, 390] on input "text" at bounding box center [752, 397] width 109 height 29
type input "50"
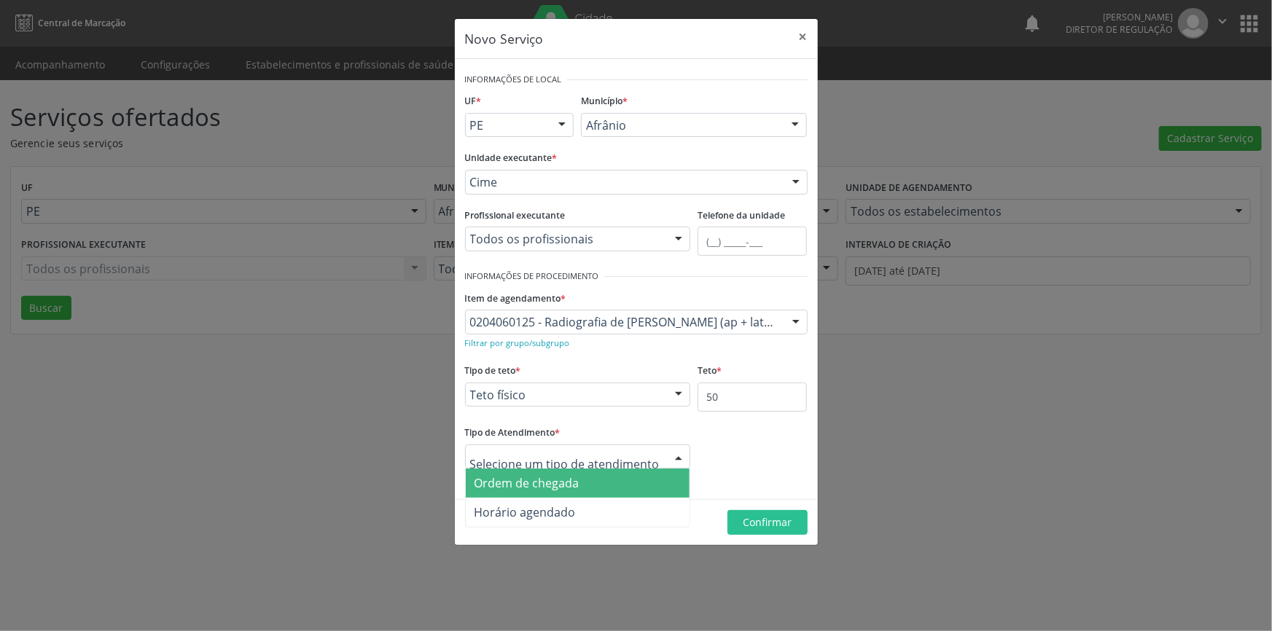
click at [553, 475] on span "Ordem de chegada" at bounding box center [527, 483] width 105 height 16
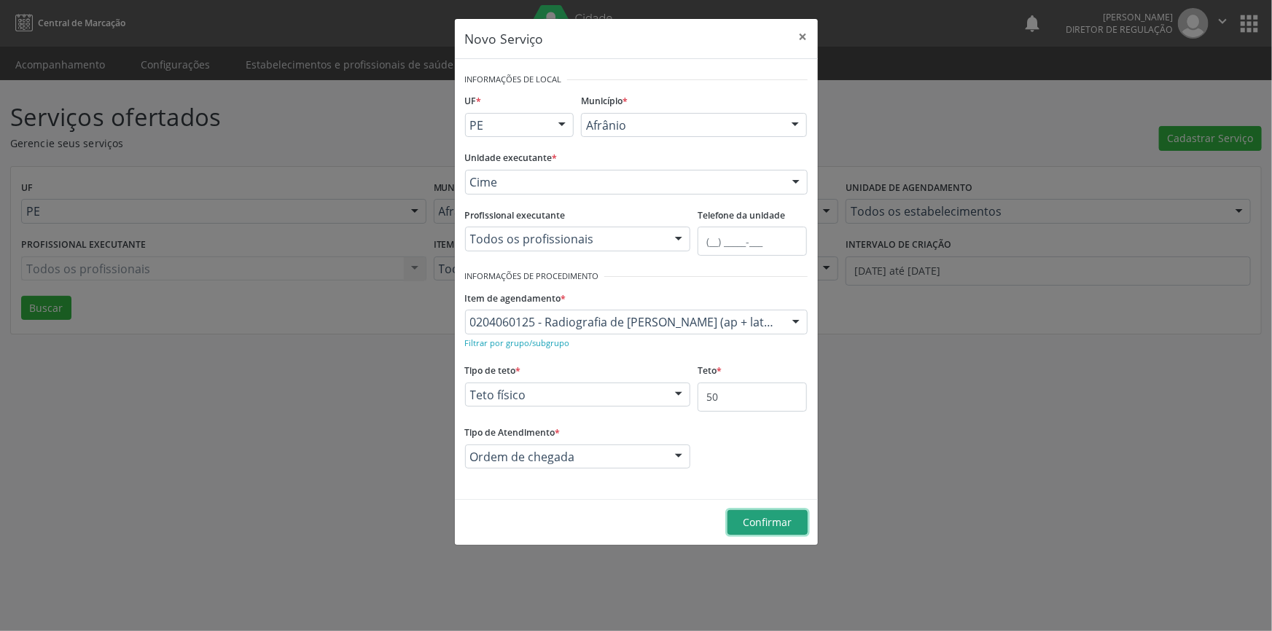
click at [765, 524] on span "Confirmar" at bounding box center [767, 522] width 49 height 14
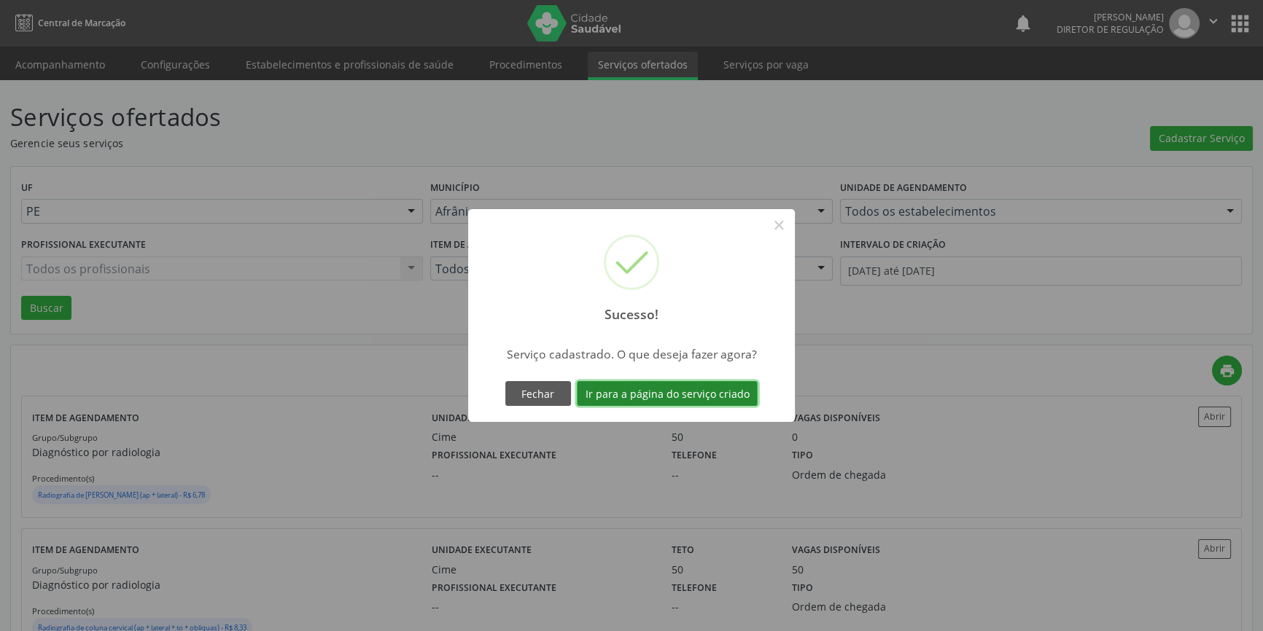
click at [726, 397] on button "Ir para a página do serviço criado" at bounding box center [667, 393] width 181 height 25
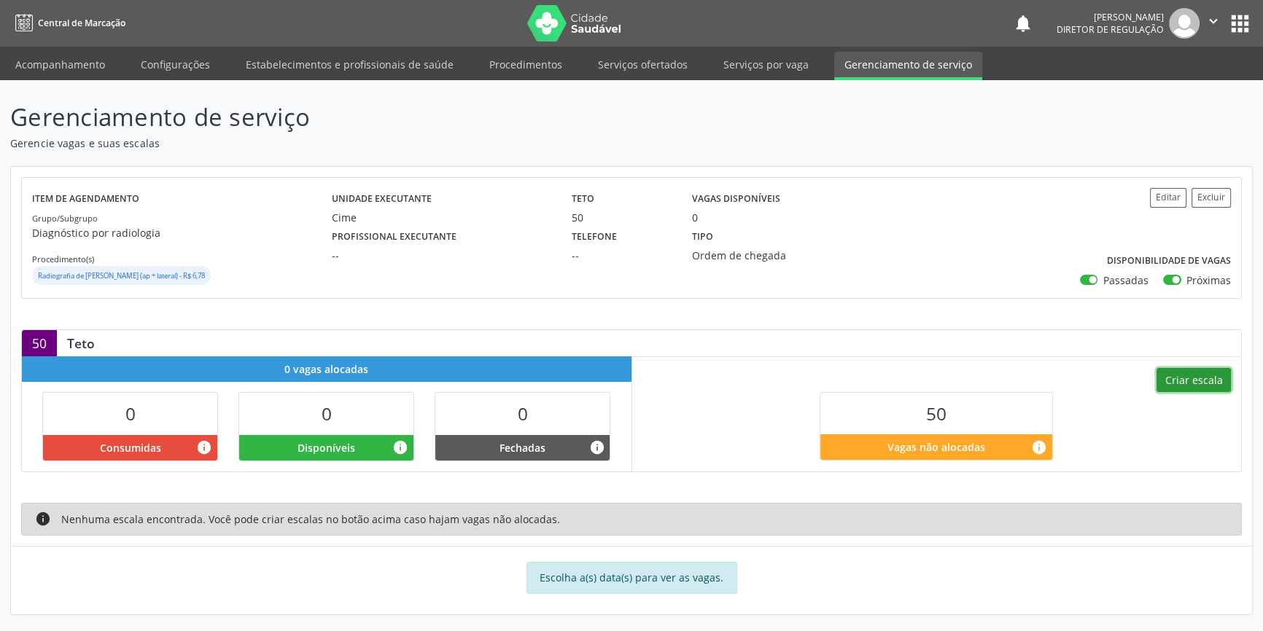
click at [1206, 391] on button "Criar escala" at bounding box center [1193, 380] width 74 height 25
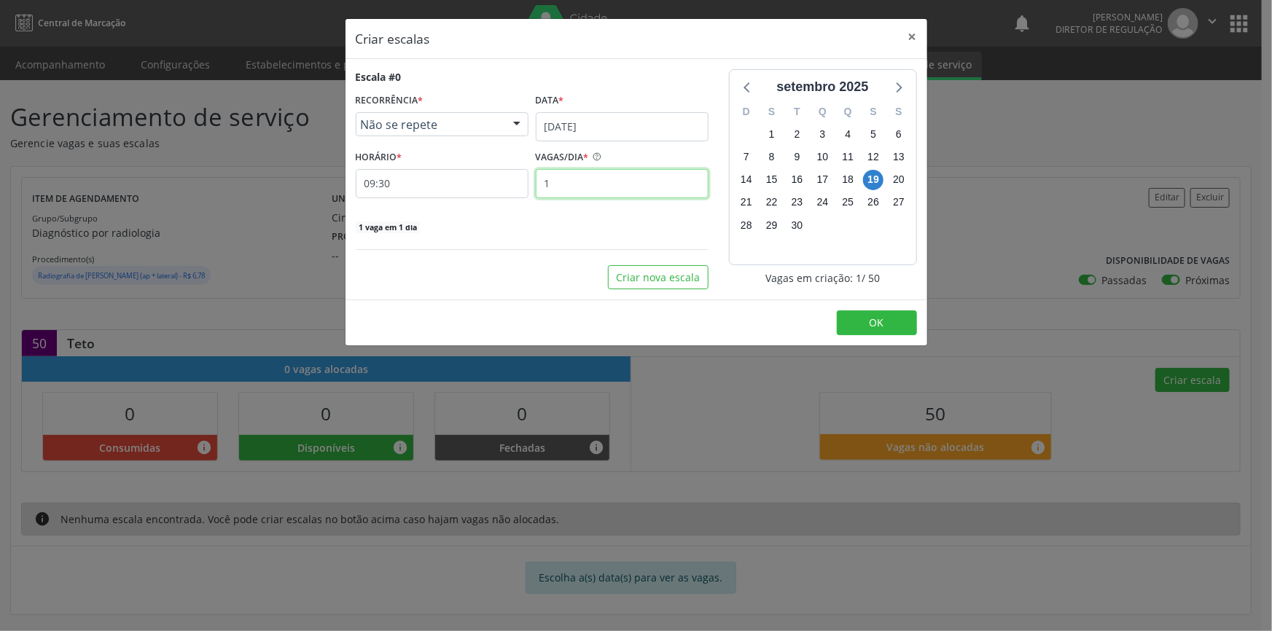
drag, startPoint x: 611, startPoint y: 179, endPoint x: 465, endPoint y: 182, distance: 145.8
click at [503, 190] on div "HORÁRIO * 09:30 VAGAS/DIA * 1" at bounding box center [532, 173] width 360 height 52
type input "10"
click at [631, 260] on div "Escala #0 RECORRÊNCIA * Não se repete Não se repete Diário/Semanal Mensal Nenhu…" at bounding box center [532, 179] width 373 height 220
click at [637, 270] on button "Criar nova escala" at bounding box center [658, 277] width 101 height 25
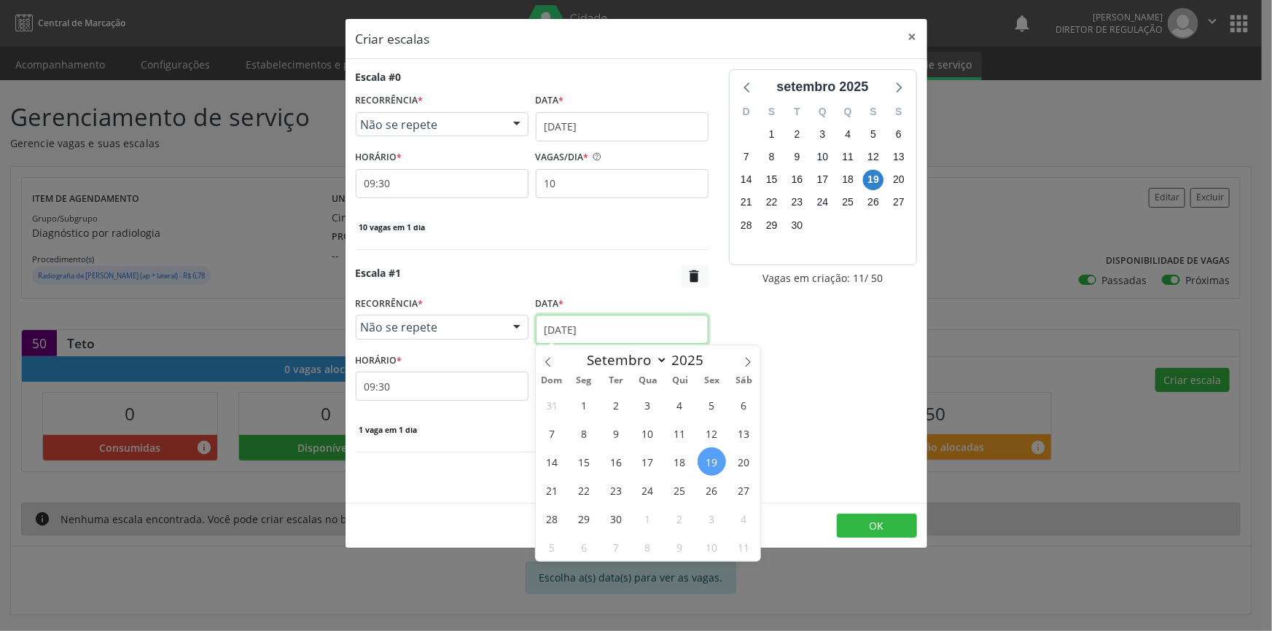
click at [648, 328] on input "19/09/2025" at bounding box center [622, 329] width 173 height 29
click at [682, 450] on span "18" at bounding box center [680, 462] width 28 height 28
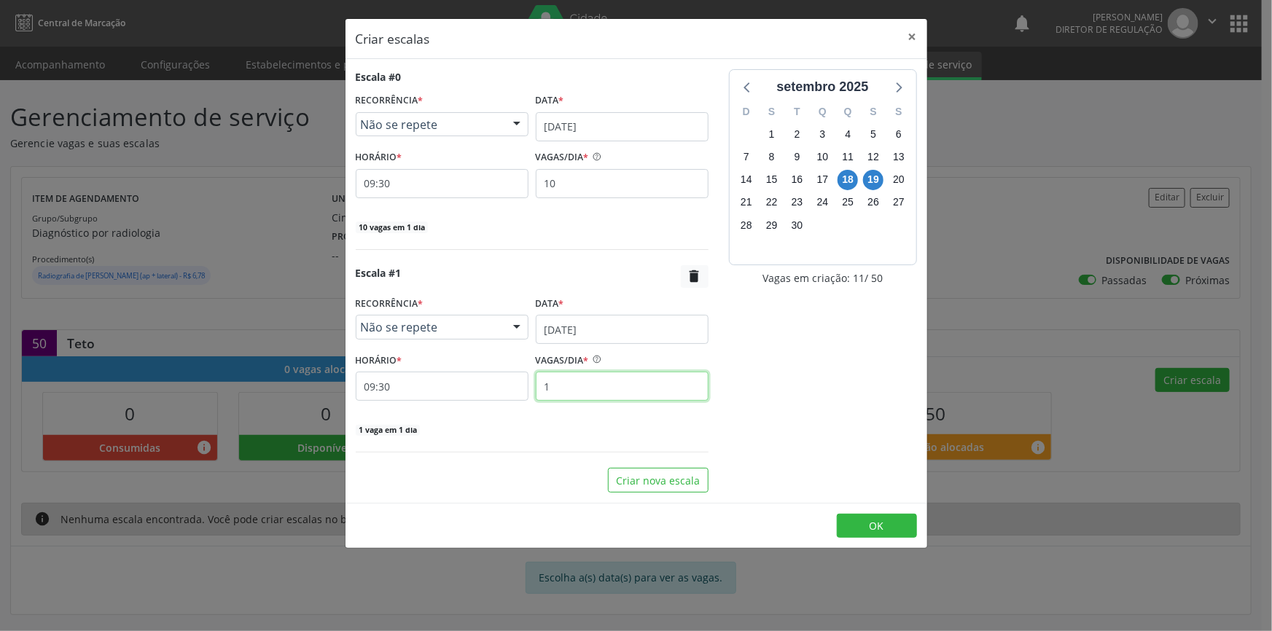
drag, startPoint x: 582, startPoint y: 379, endPoint x: 521, endPoint y: 375, distance: 61.3
click at [540, 379] on input "1" at bounding box center [622, 386] width 173 height 29
type input "10"
click at [674, 474] on button "Criar nova escala" at bounding box center [658, 480] width 101 height 25
select select "8"
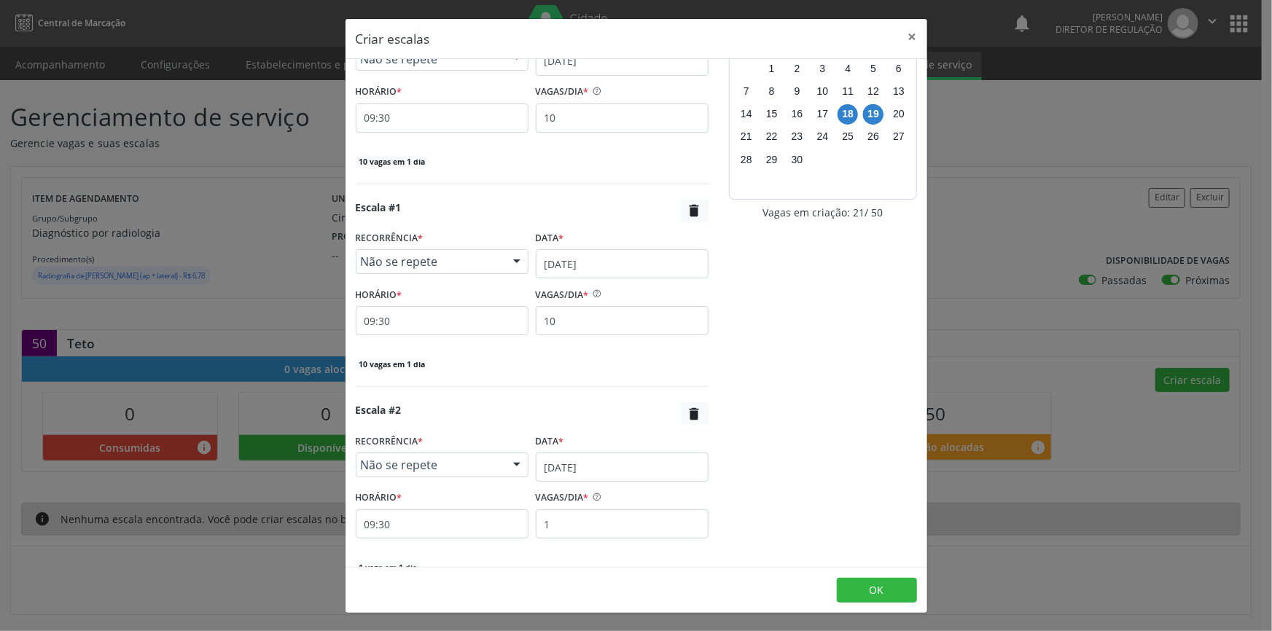
scroll to position [137, 0]
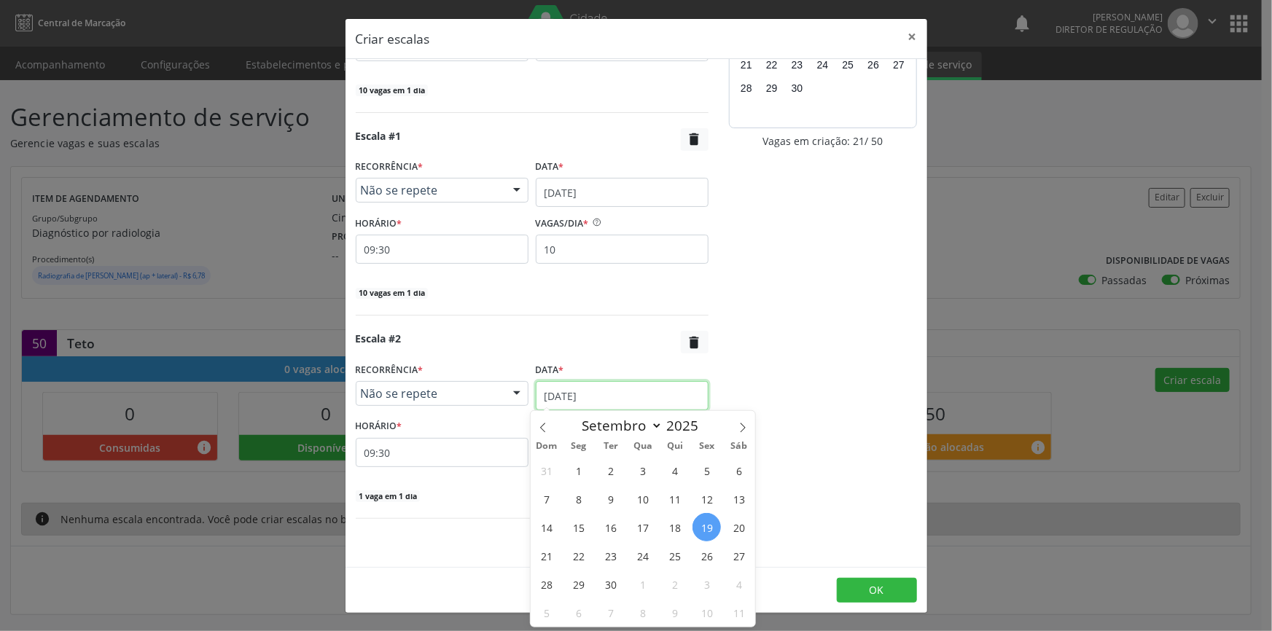
click at [577, 387] on input "19/09/2025" at bounding box center [622, 395] width 173 height 29
click at [585, 558] on span "22" at bounding box center [578, 556] width 28 height 28
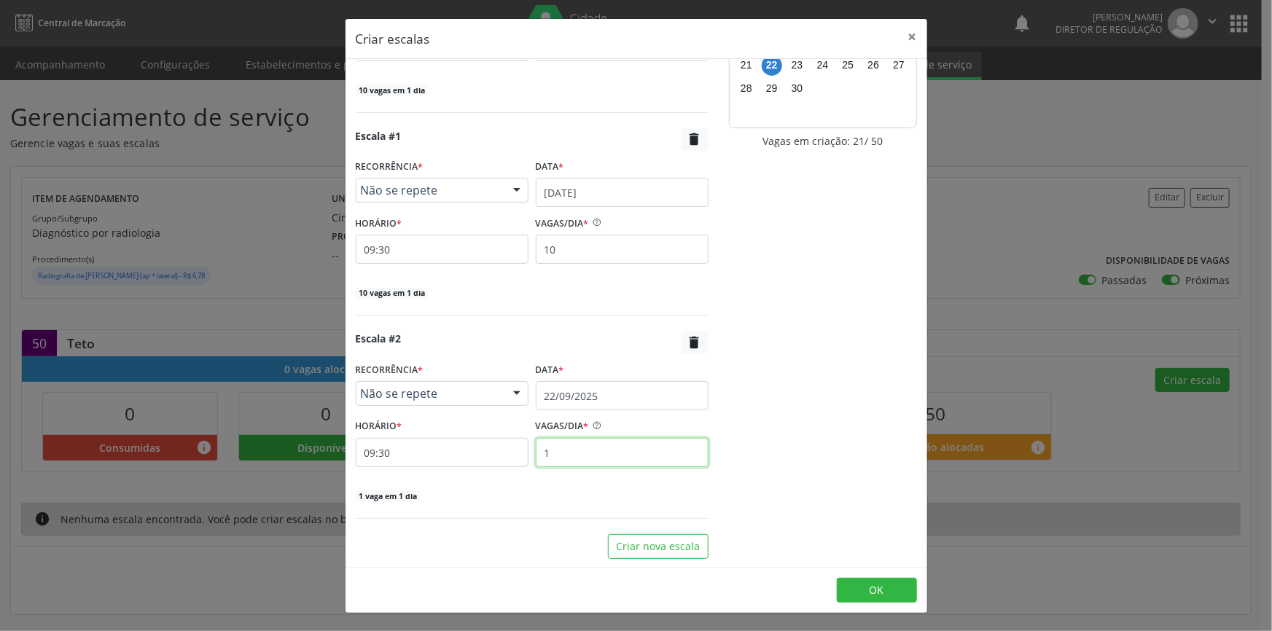
drag, startPoint x: 593, startPoint y: 454, endPoint x: 404, endPoint y: 439, distance: 189.4
click at [404, 440] on div "HORÁRIO * 09:30 VAGAS/DIA * 1" at bounding box center [532, 442] width 360 height 52
type input "10"
click at [679, 558] on div "Escala #0 RECORRÊNCIA * Não se repete Não se repete Diário/Semanal Mensal Nenhu…" at bounding box center [637, 313] width 582 height 508
click at [670, 545] on button "Criar nova escala" at bounding box center [658, 546] width 101 height 25
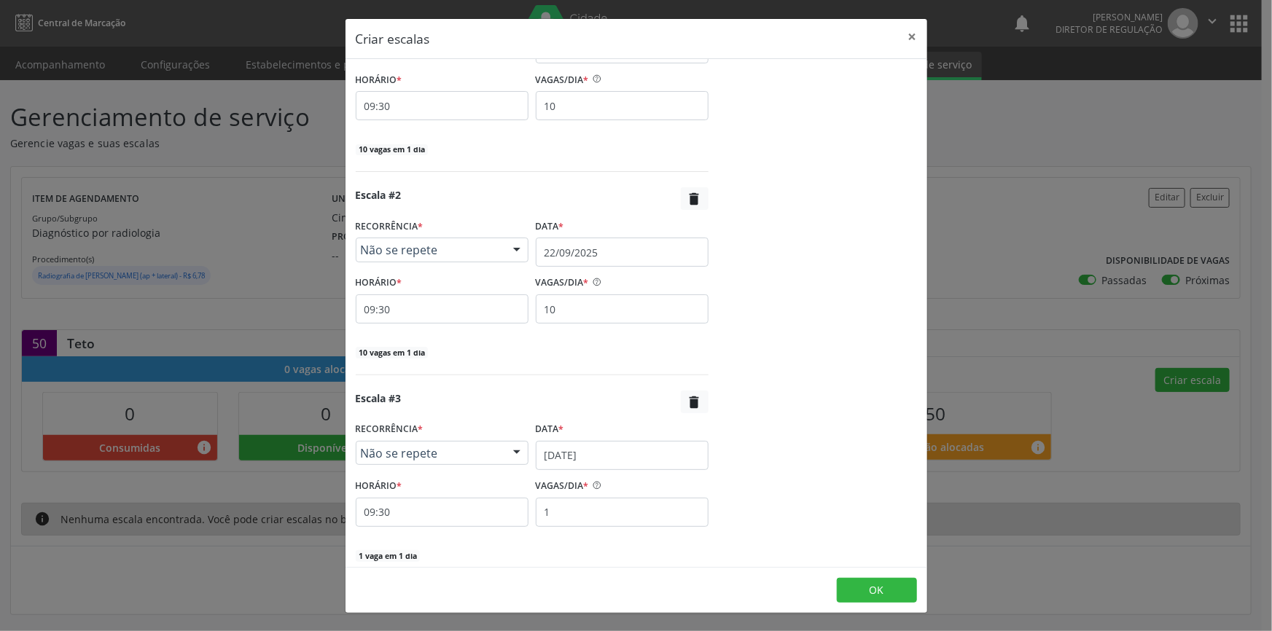
scroll to position [335, 0]
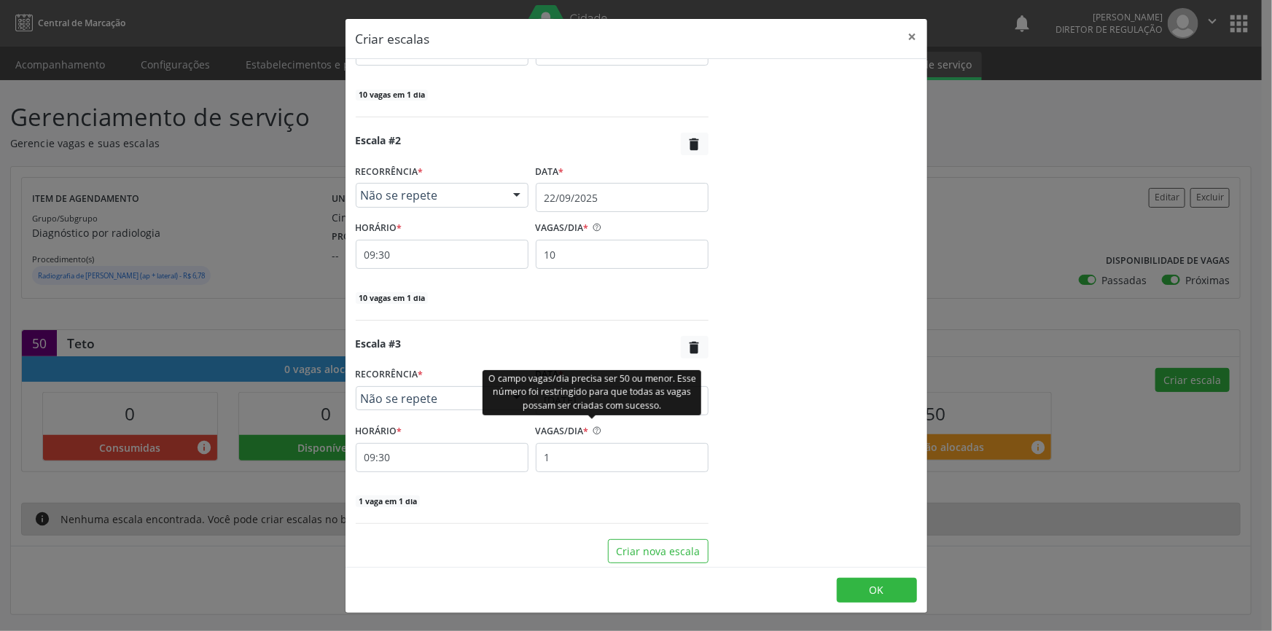
click at [597, 405] on div "O campo vagas/dia precisa ser 50 ou menor. Esse número foi restringido para que…" at bounding box center [592, 392] width 219 height 45
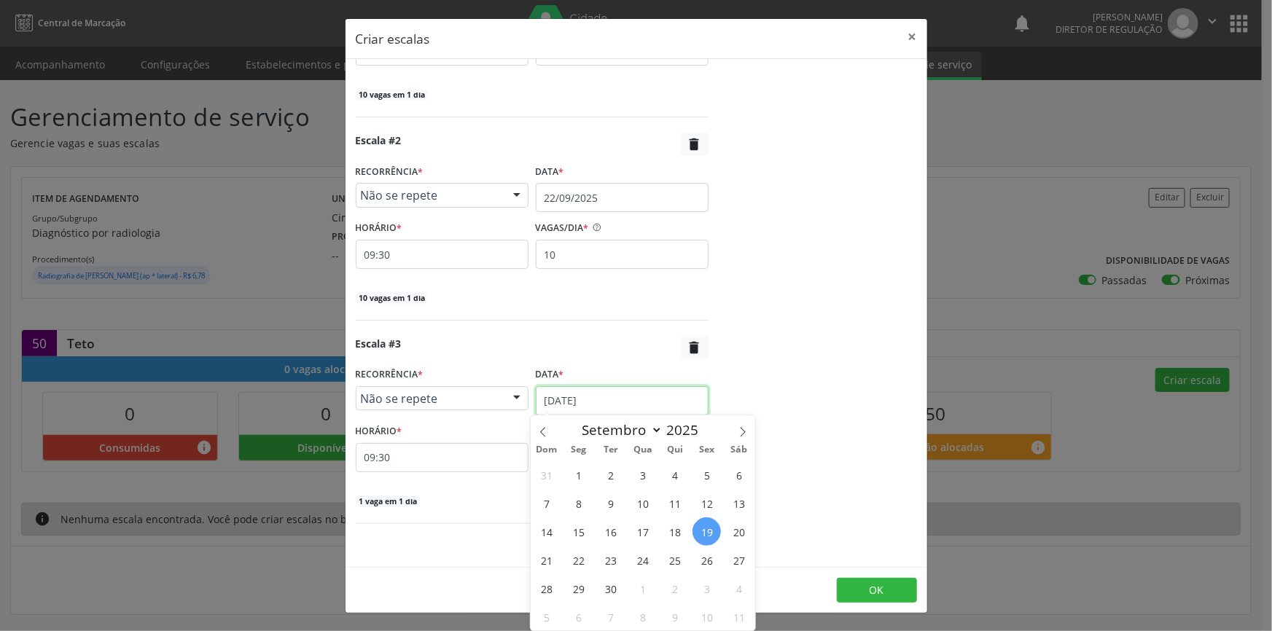
click at [672, 401] on input "19/09/2025" at bounding box center [622, 400] width 173 height 29
click at [612, 555] on span "23" at bounding box center [610, 560] width 28 height 28
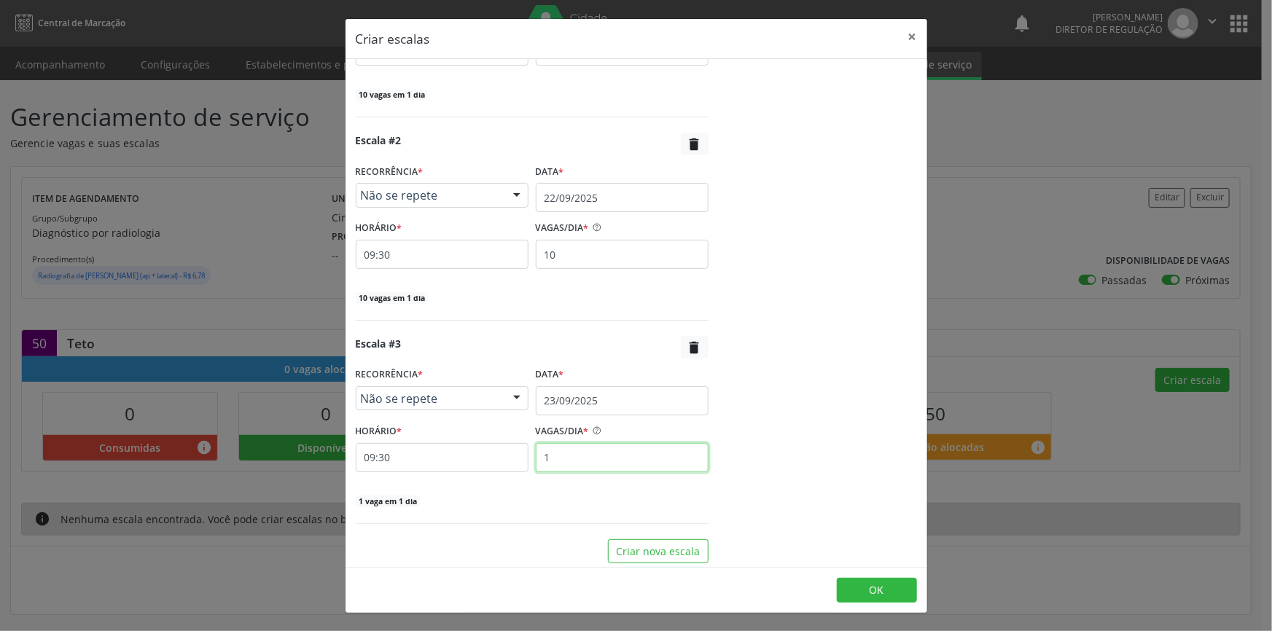
drag, startPoint x: 551, startPoint y: 456, endPoint x: 430, endPoint y: 450, distance: 121.2
click at [432, 451] on div "HORÁRIO * 09:30 VAGAS/DIA * 1" at bounding box center [532, 447] width 360 height 52
type input "10"
click at [663, 563] on div "Escala #0 RECORRÊNCIA * Não se repete Não se repete Diário/Semanal Mensal Nenhu…" at bounding box center [637, 313] width 582 height 508
click at [660, 555] on button "Criar nova escala" at bounding box center [658, 551] width 101 height 25
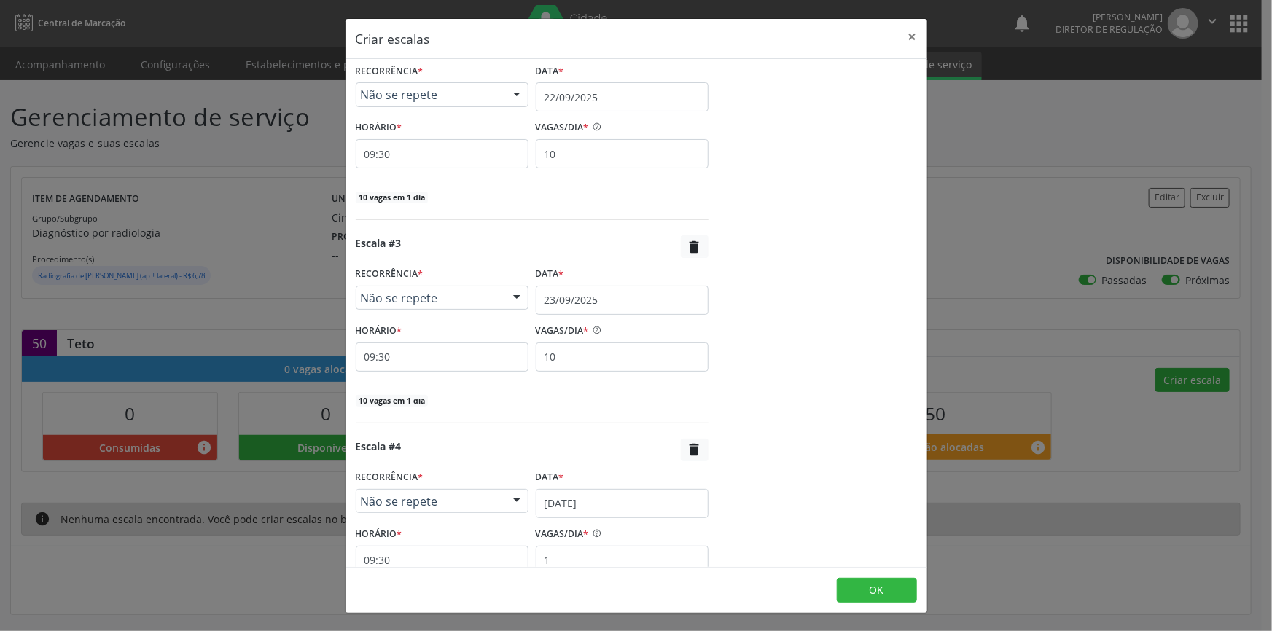
scroll to position [542, 0]
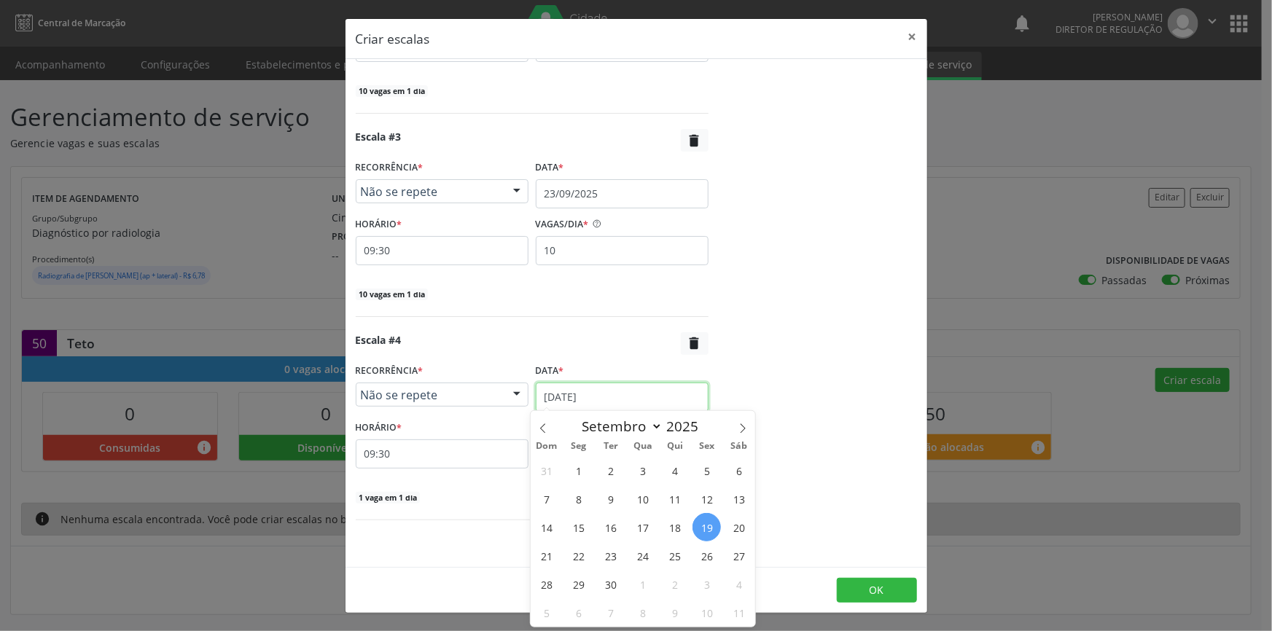
click at [637, 408] on body "Central de Marcação notifications Maria Aparecida Rodrigues da Silva Diretor de…" at bounding box center [636, 315] width 1272 height 631
click at [648, 547] on span "24" at bounding box center [642, 556] width 28 height 28
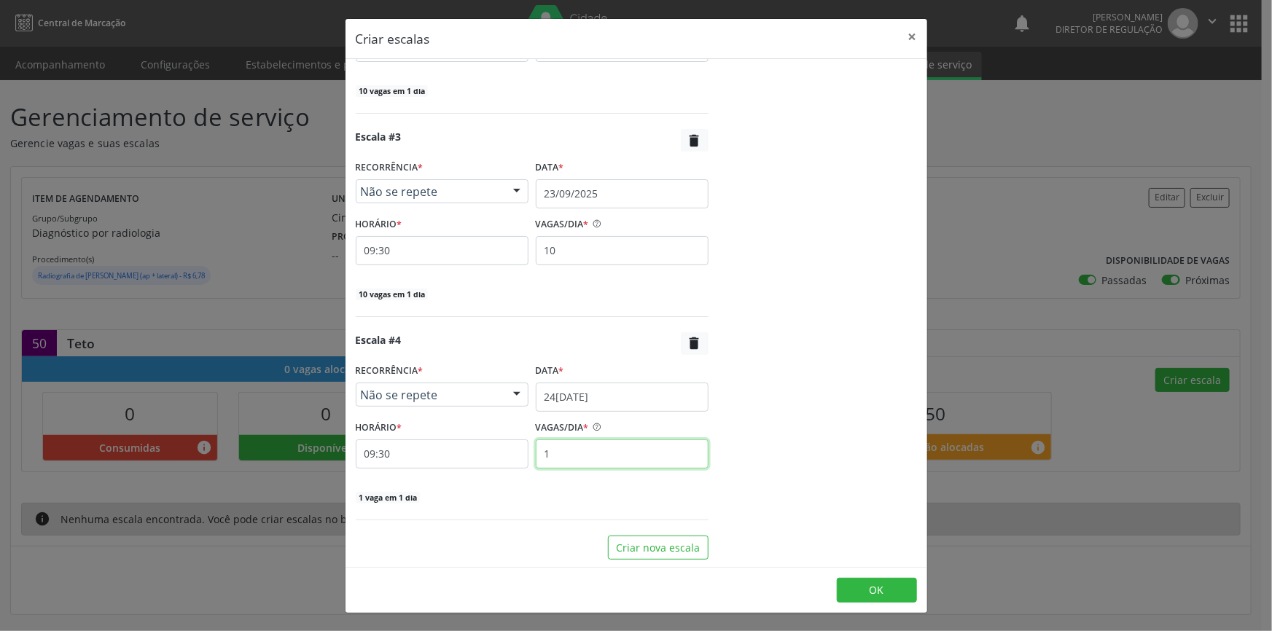
drag, startPoint x: 618, startPoint y: 451, endPoint x: 301, endPoint y: 407, distance: 320.2
click at [303, 407] on div "Criar escalas × Escala #0 RECORRÊNCIA * Não se repete Não se repete Diário/Sema…" at bounding box center [636, 315] width 1272 height 631
type input "10"
click at [857, 588] on button "OK" at bounding box center [877, 590] width 80 height 25
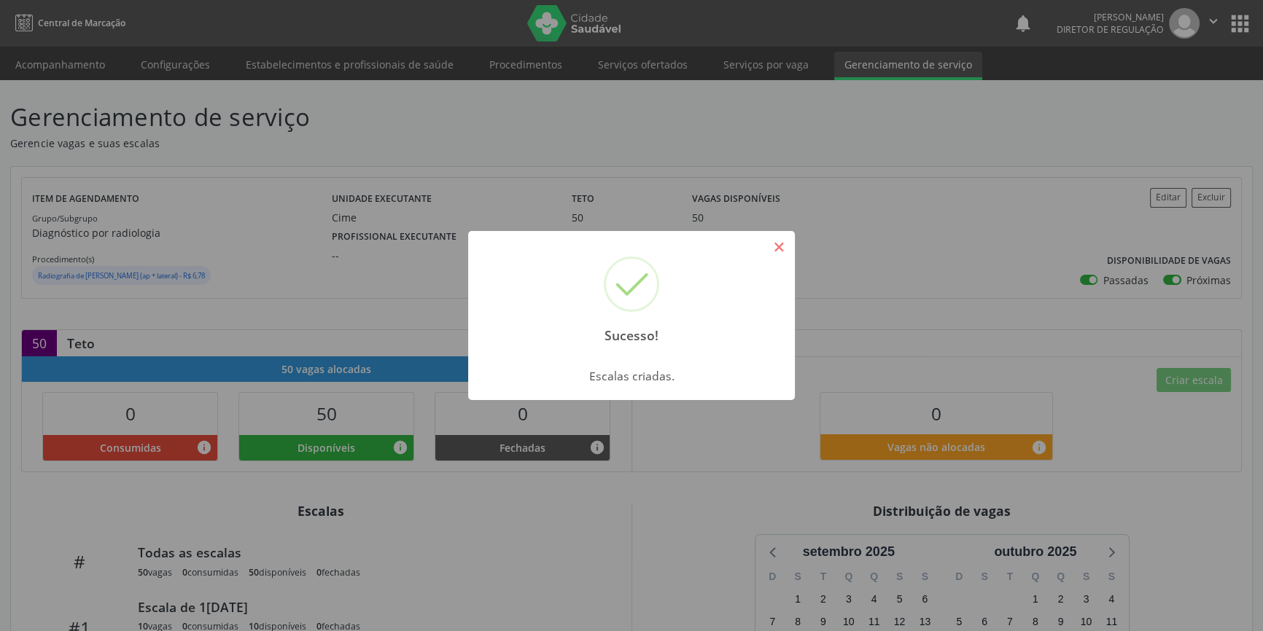
click at [782, 245] on button "×" at bounding box center [778, 247] width 25 height 25
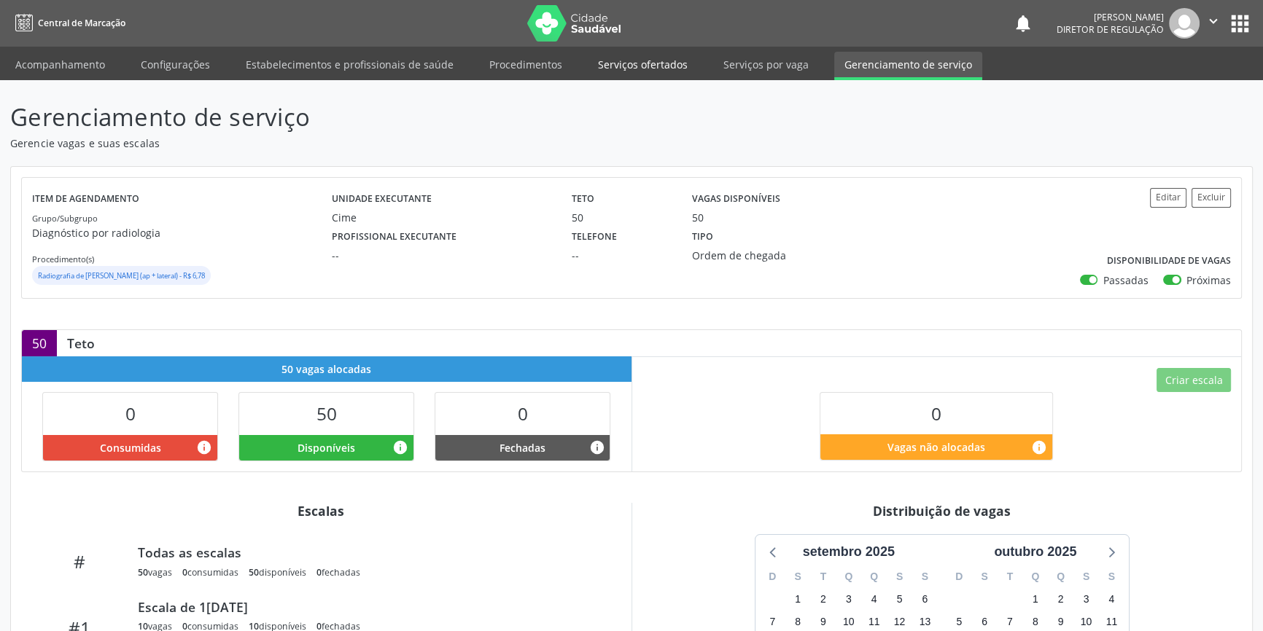
click at [648, 70] on link "Serviços ofertados" at bounding box center [643, 65] width 110 height 26
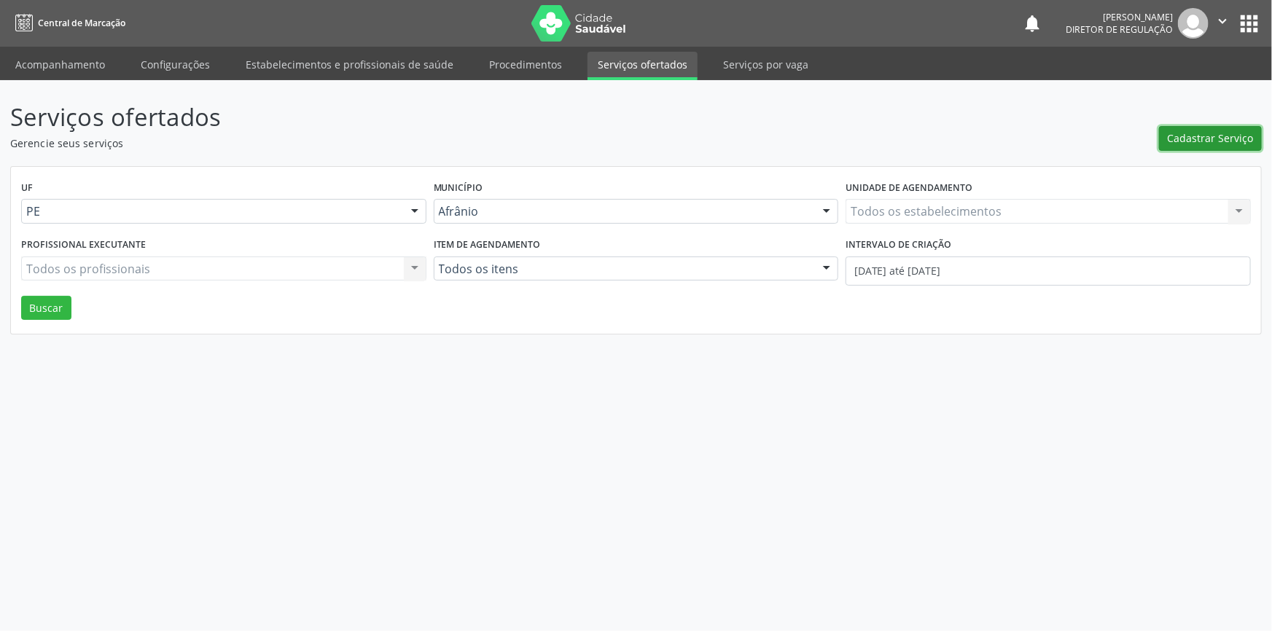
click at [1215, 149] on button "Cadastrar Serviço" at bounding box center [1210, 138] width 103 height 25
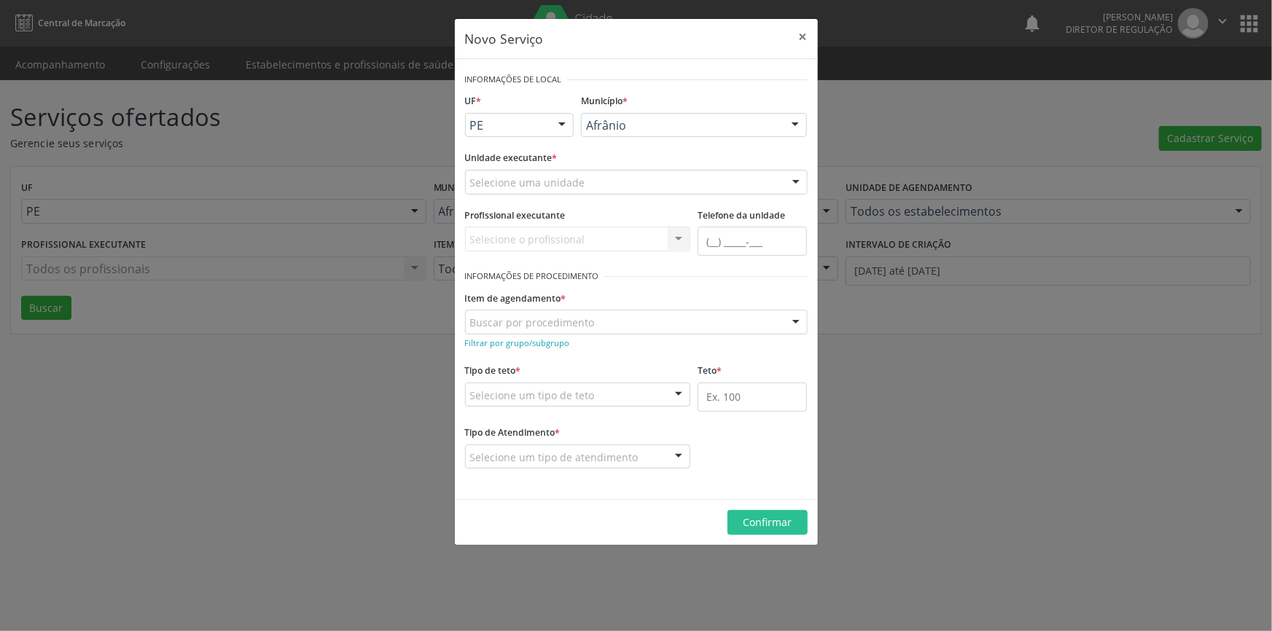
click at [656, 177] on div "Selecione uma unidade" at bounding box center [636, 182] width 343 height 25
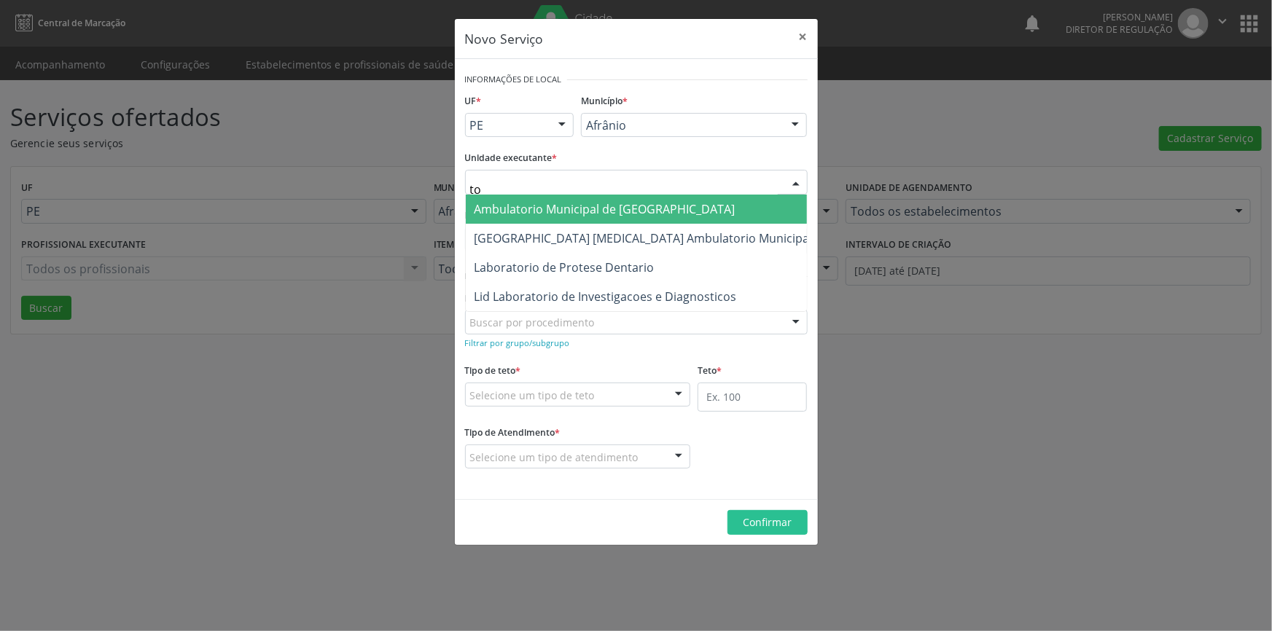
type input "t"
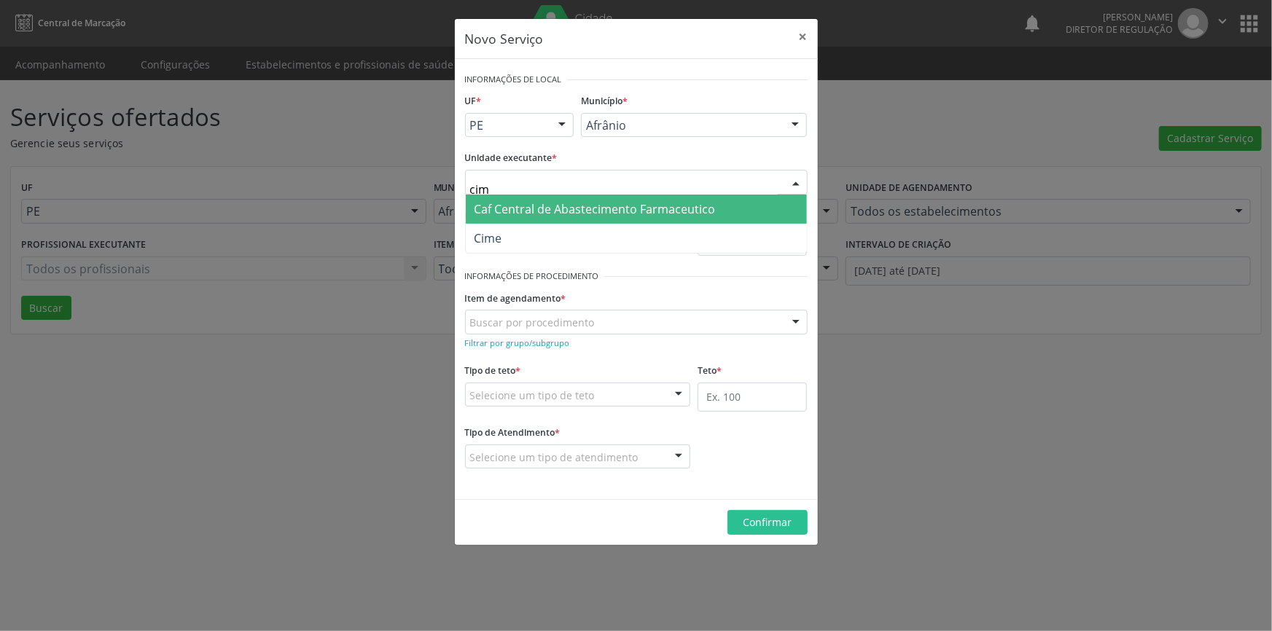
type input "cime"
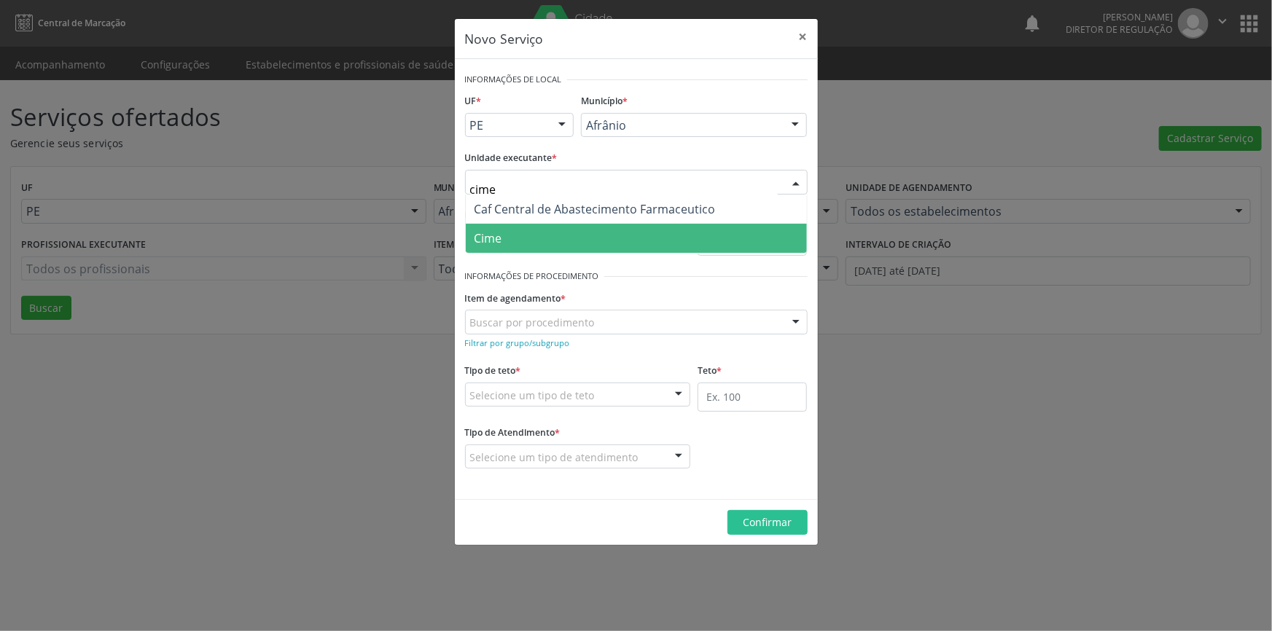
click at [555, 231] on span "Cime" at bounding box center [636, 238] width 341 height 29
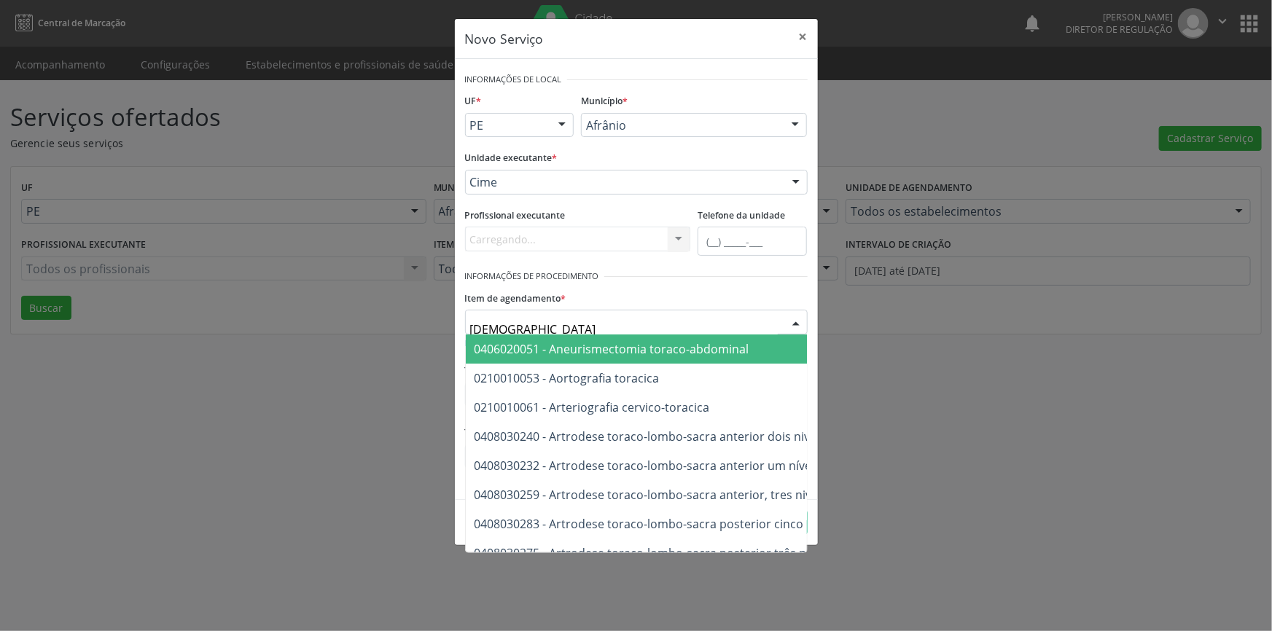
type input "torax"
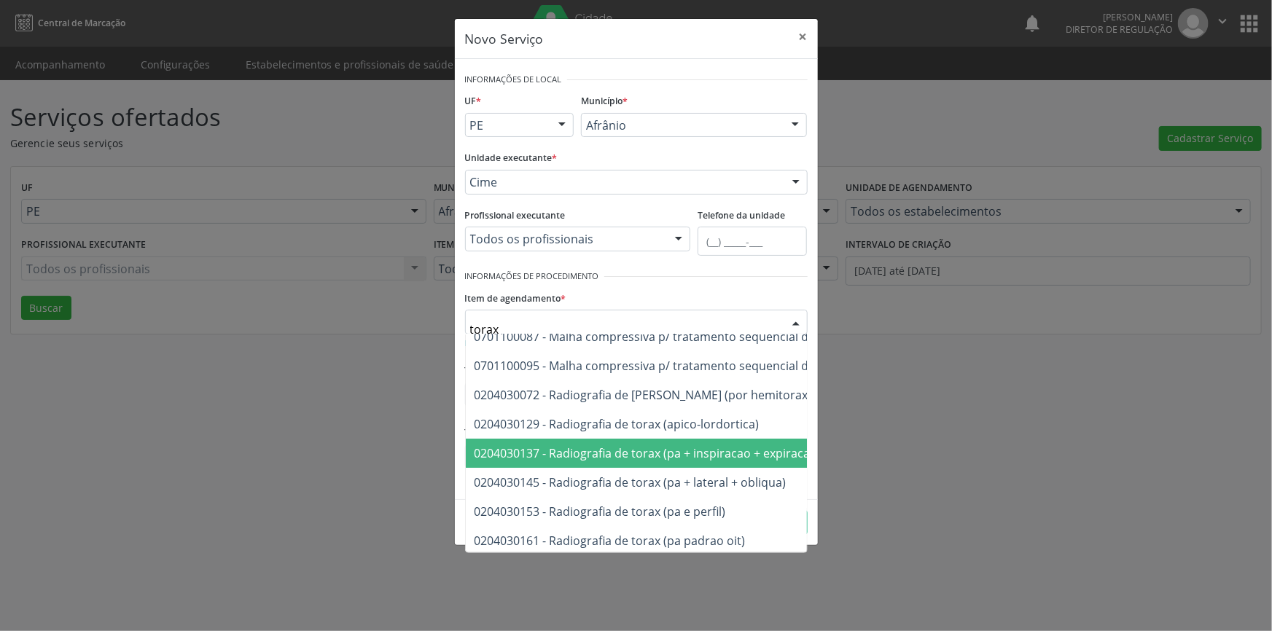
scroll to position [1, 0]
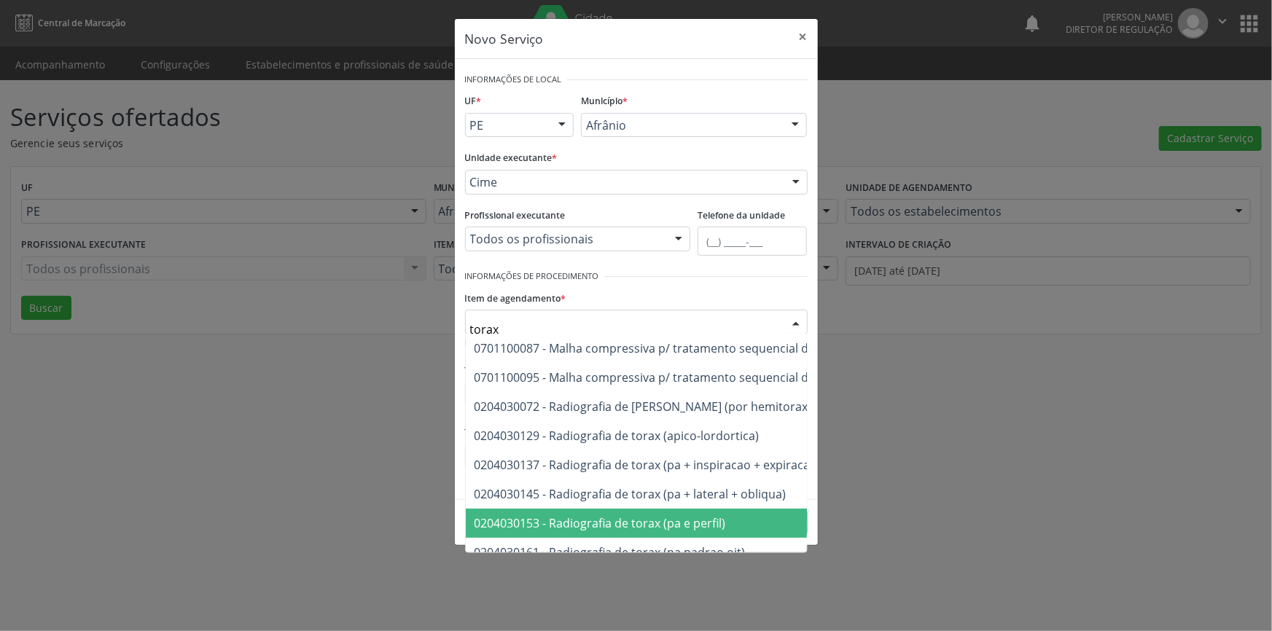
click at [706, 517] on span "0204030153 - Radiografia de torax (pa e perfil)" at bounding box center [600, 523] width 251 height 16
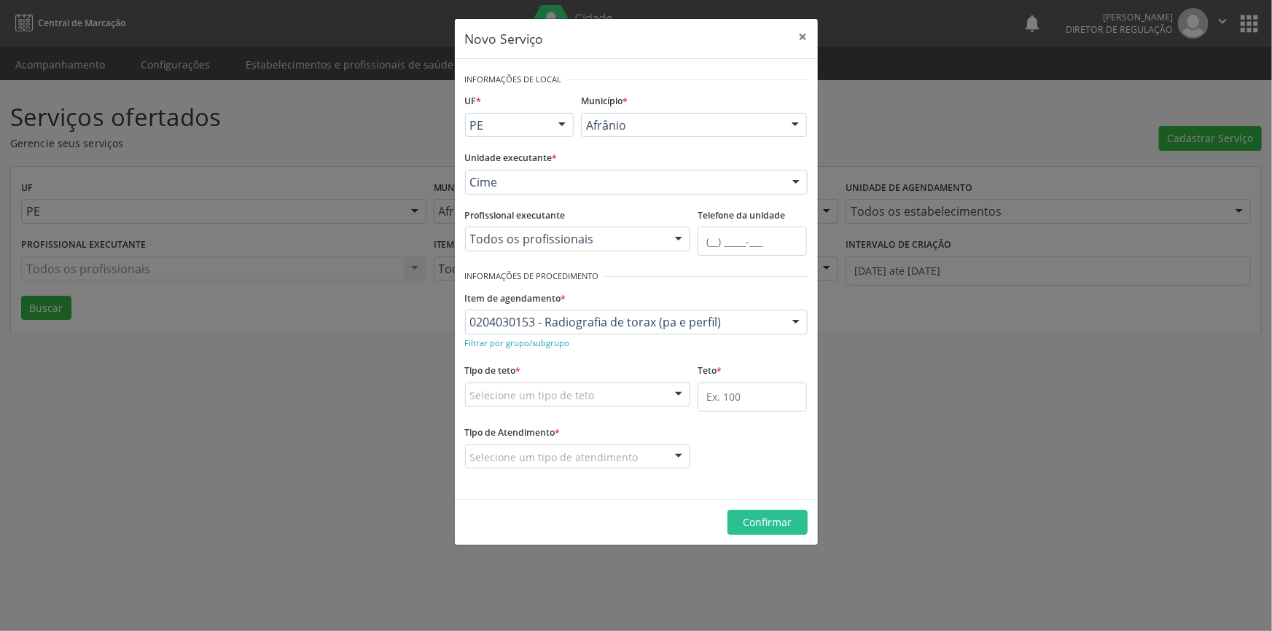
click at [623, 391] on div "Selecione um tipo de teto" at bounding box center [578, 395] width 226 height 25
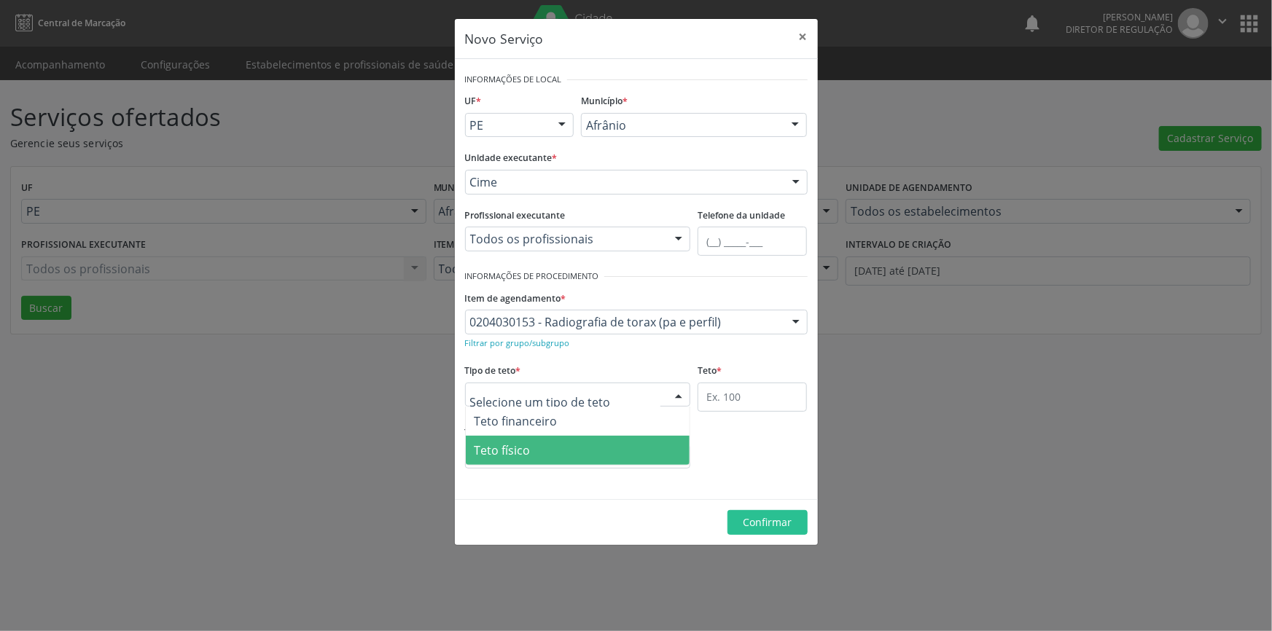
click at [582, 450] on span "Teto físico" at bounding box center [578, 450] width 225 height 29
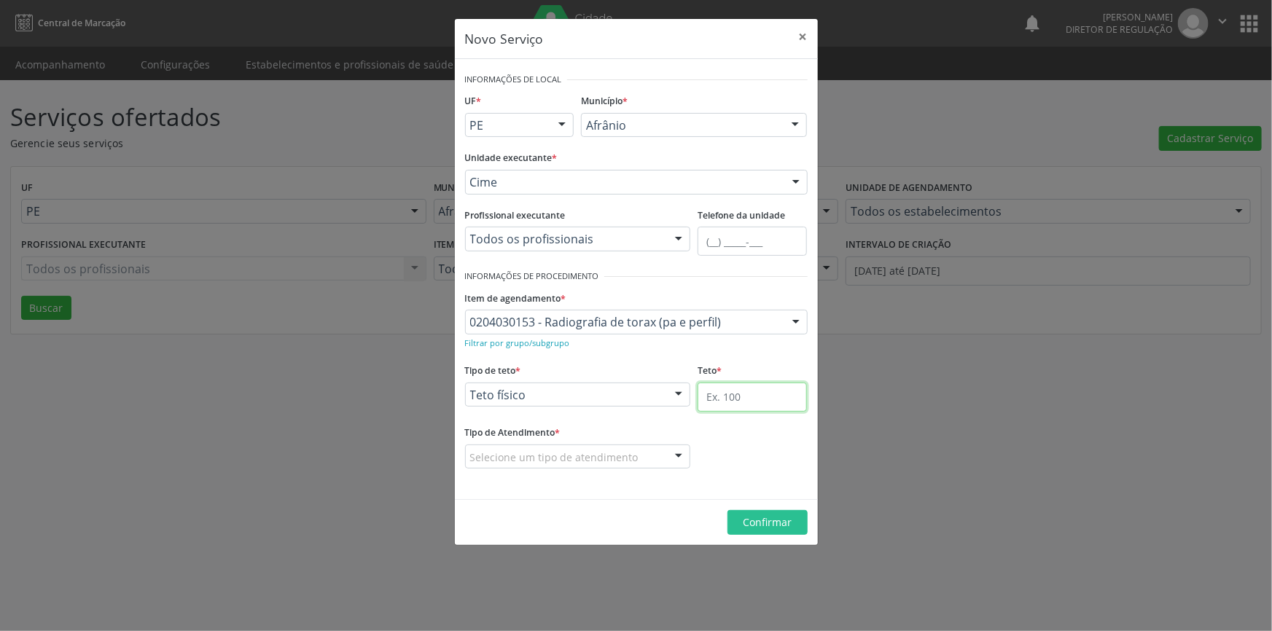
click at [782, 384] on input "text" at bounding box center [752, 397] width 109 height 29
type input "50"
click at [643, 448] on div "Selecione um tipo de atendimento" at bounding box center [578, 457] width 226 height 25
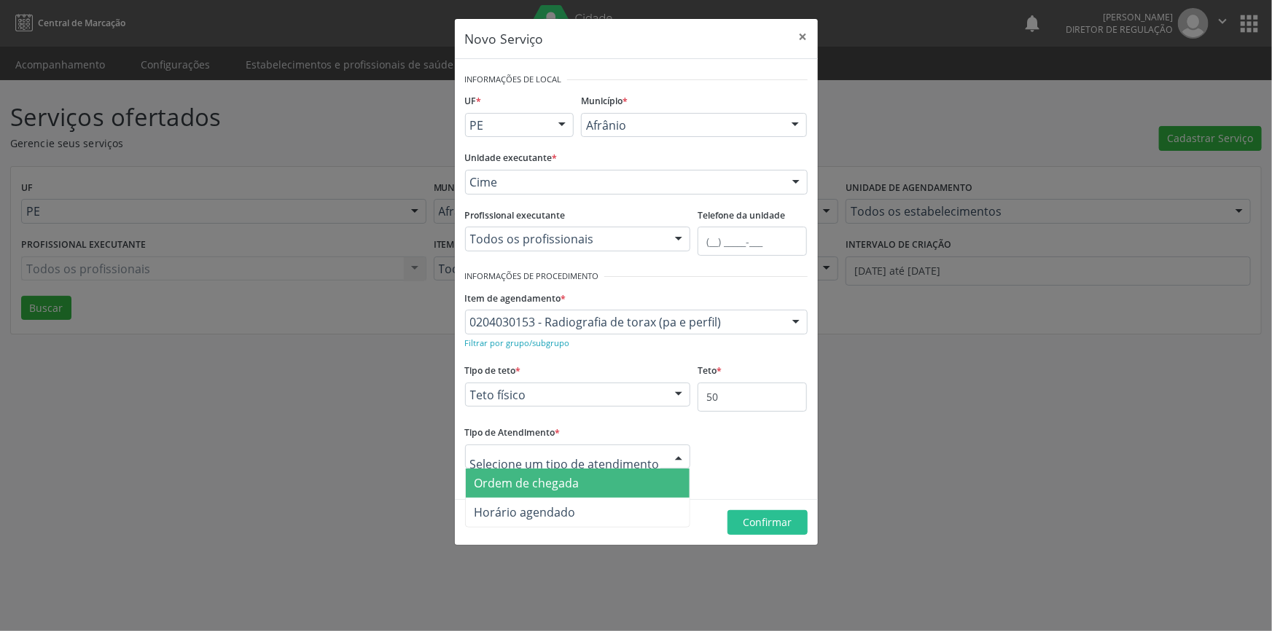
click at [597, 474] on span "Ordem de chegada" at bounding box center [578, 483] width 225 height 29
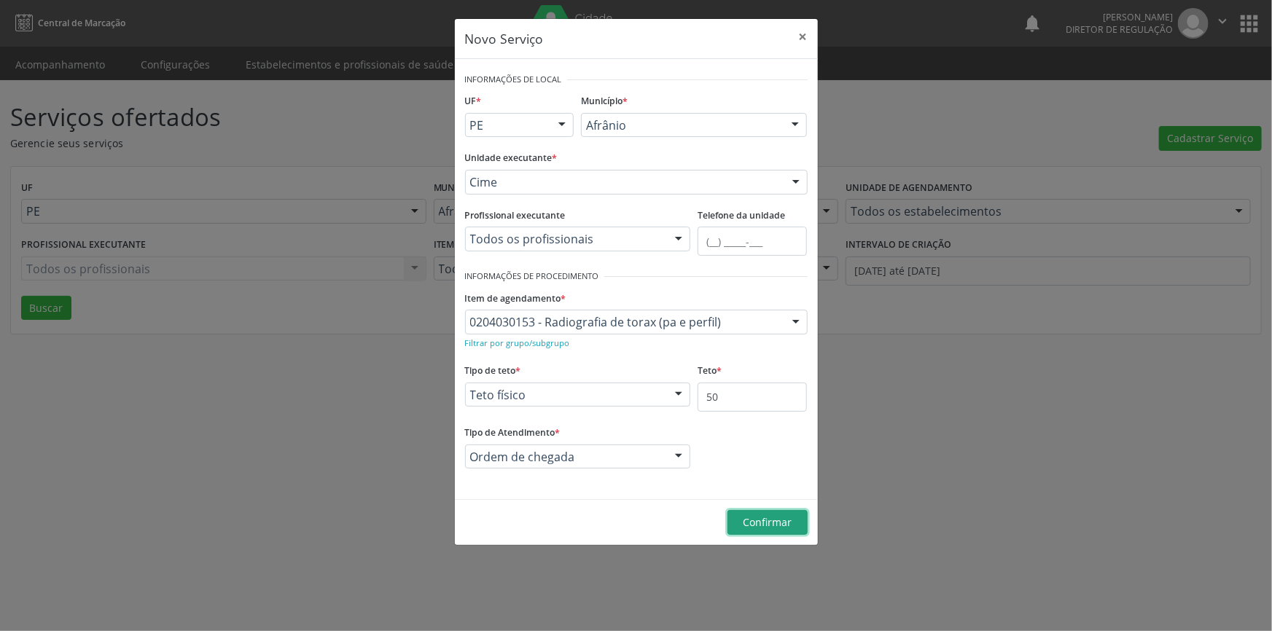
click at [779, 516] on span "Confirmar" at bounding box center [767, 522] width 49 height 14
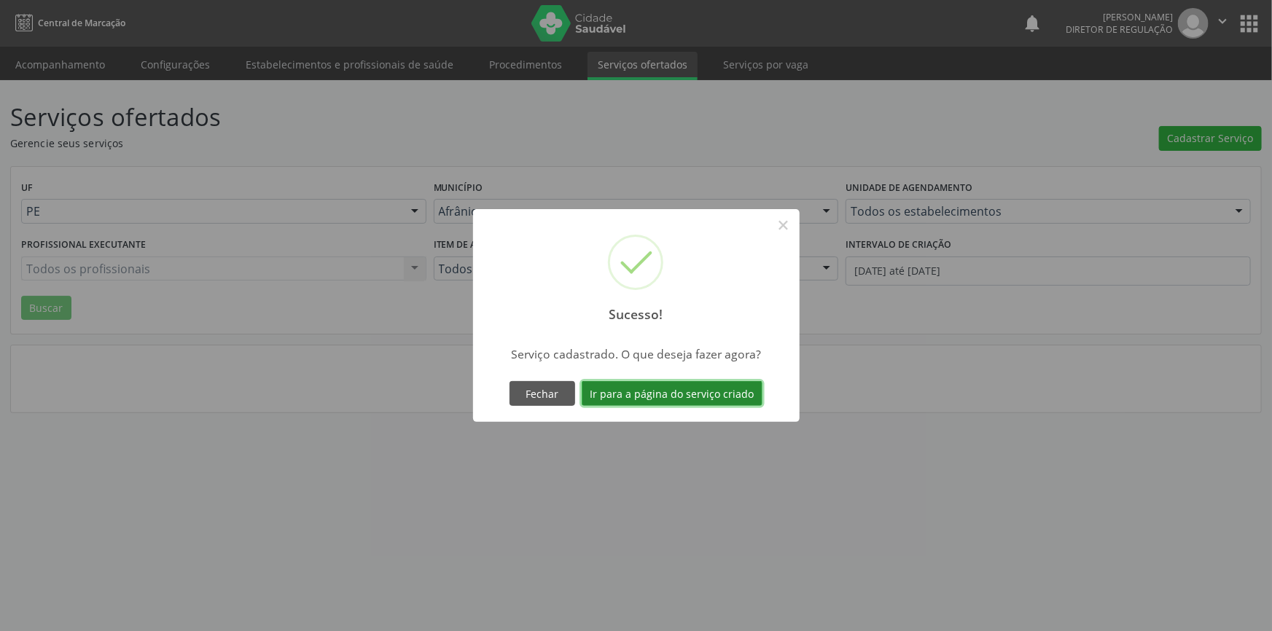
click at [714, 395] on button "Ir para a página do serviço criado" at bounding box center [672, 393] width 181 height 25
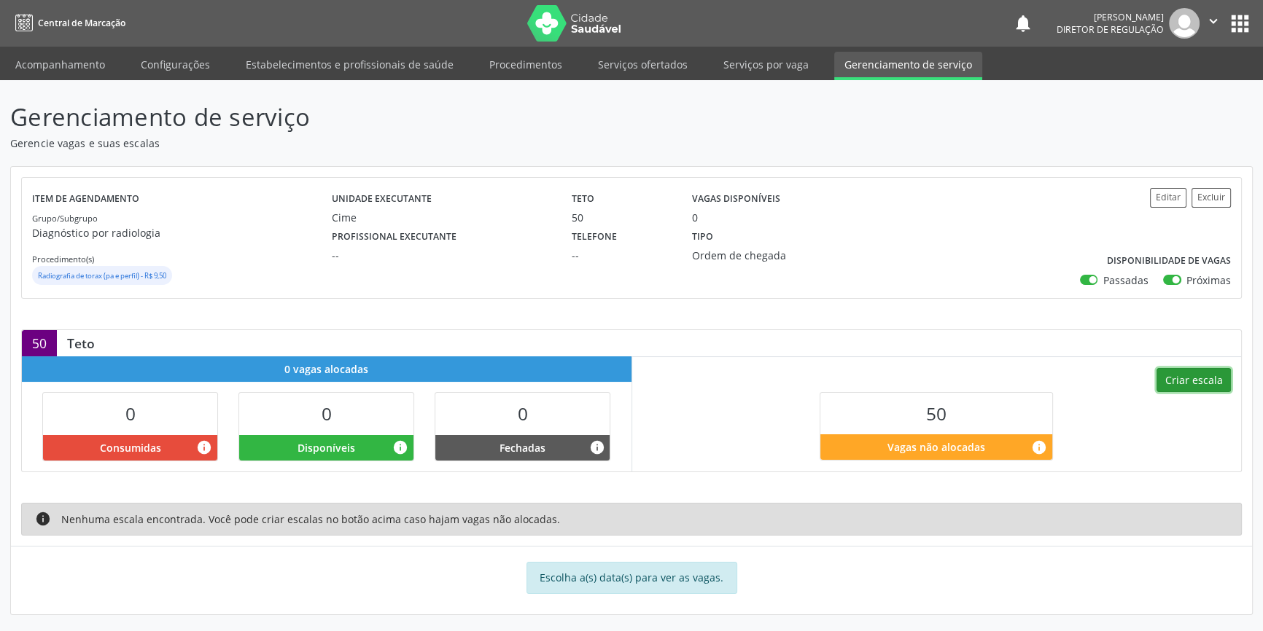
click at [1214, 377] on button "Criar escala" at bounding box center [1193, 380] width 74 height 25
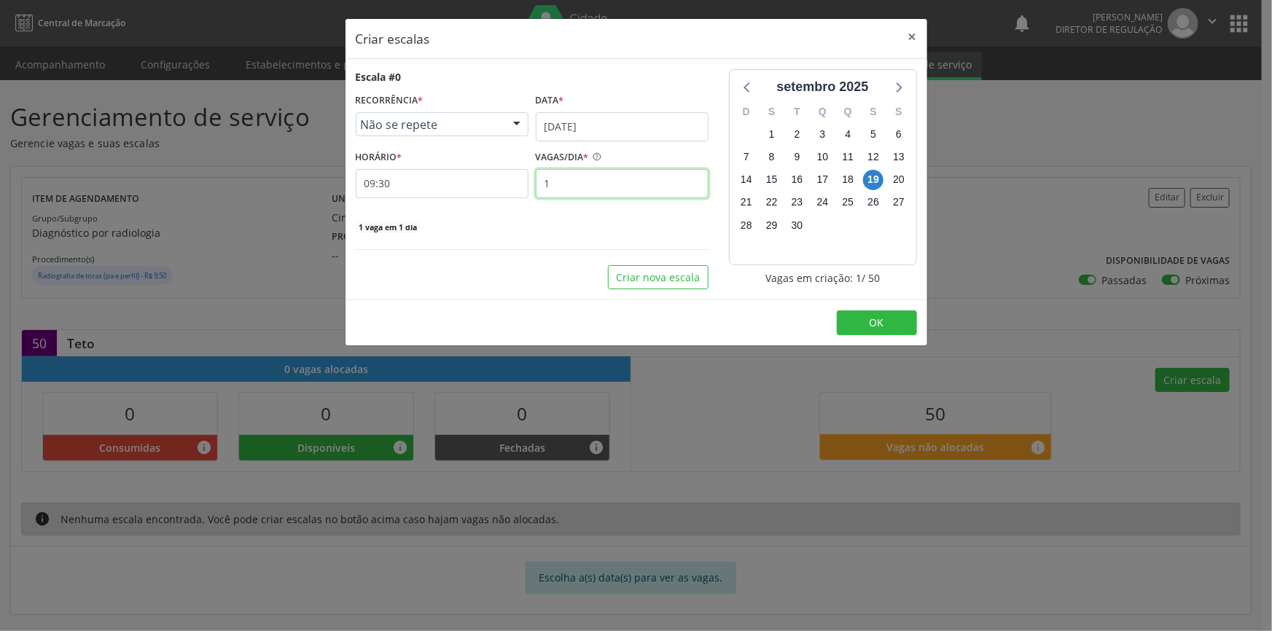
drag, startPoint x: 396, startPoint y: 173, endPoint x: 390, endPoint y: 167, distance: 8.8
click at [394, 172] on div "HORÁRIO * 09:30 VAGAS/DIA * 1" at bounding box center [532, 173] width 360 height 52
type input "10"
click at [693, 275] on button "Criar nova escala" at bounding box center [658, 277] width 101 height 25
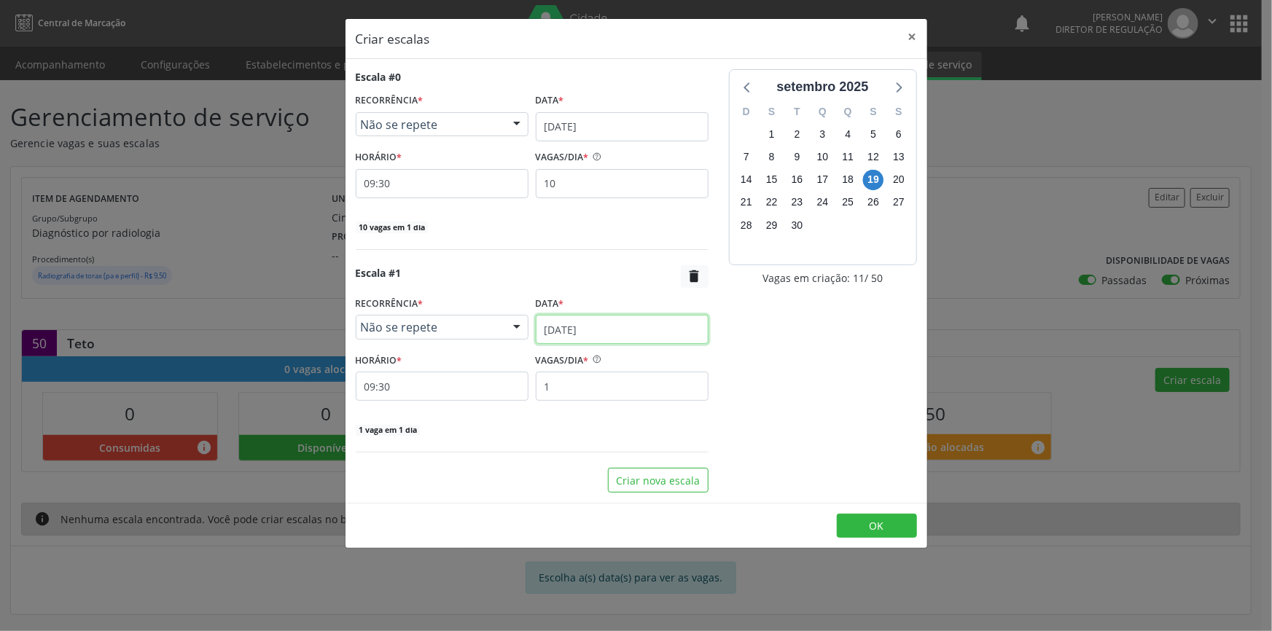
click at [606, 337] on input "19/09/2025" at bounding box center [622, 329] width 173 height 29
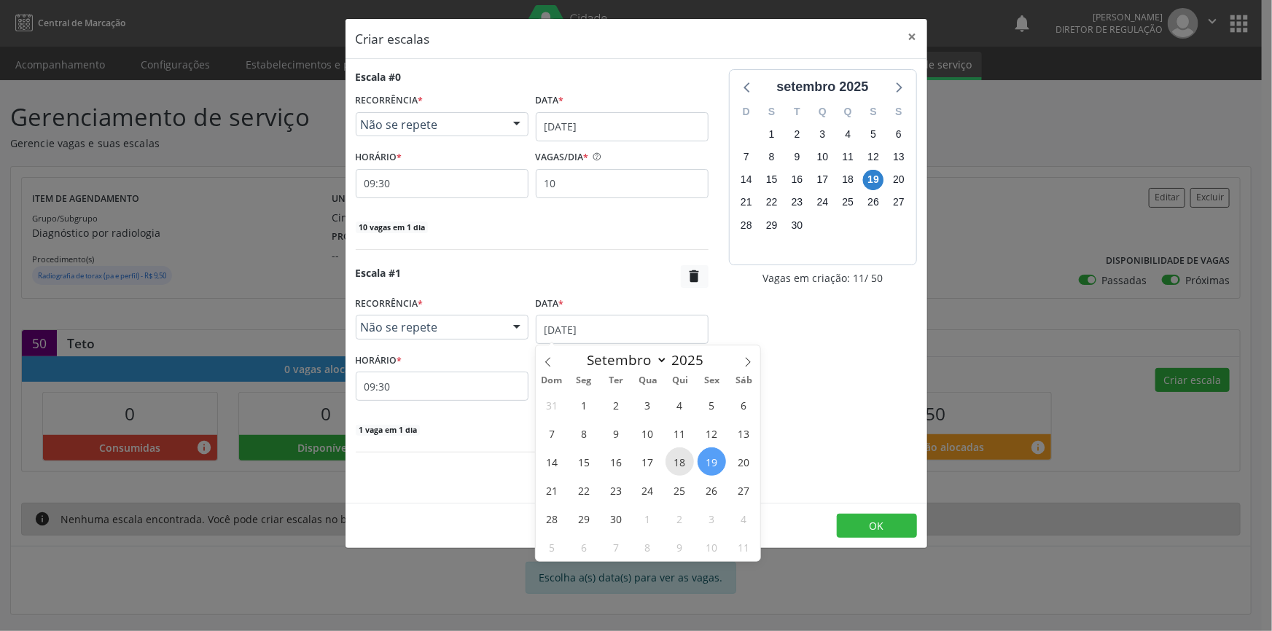
click at [681, 469] on span "18" at bounding box center [680, 462] width 28 height 28
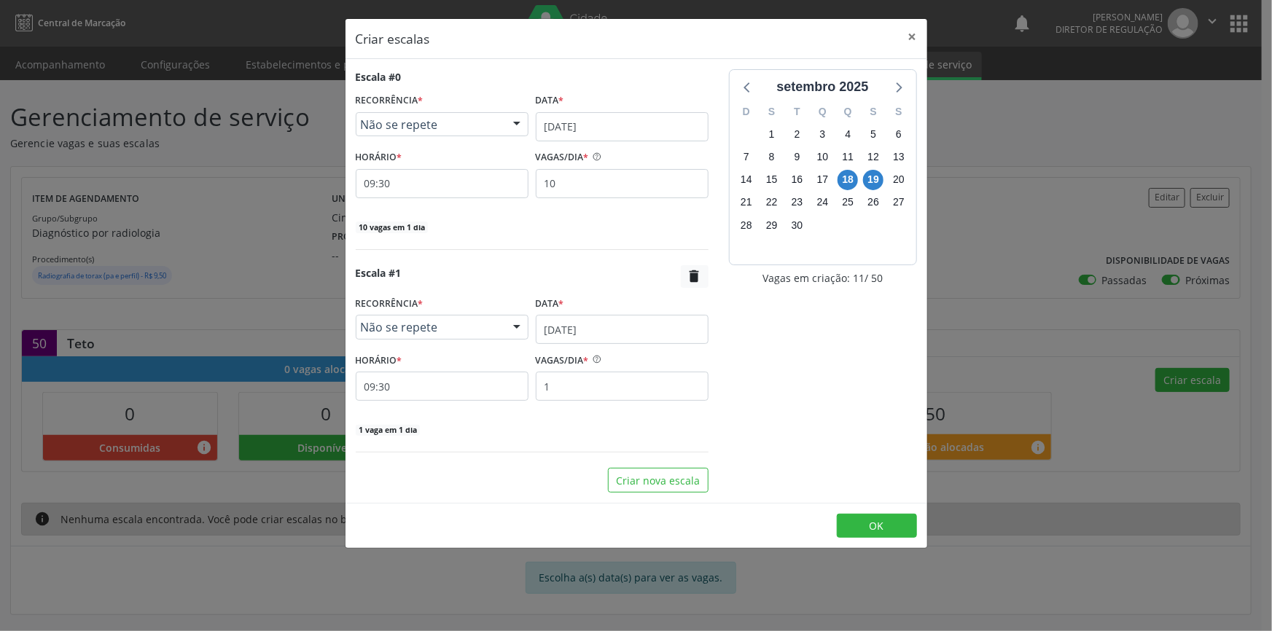
drag, startPoint x: 591, startPoint y: 401, endPoint x: 537, endPoint y: 391, distance: 54.9
click at [537, 391] on div "Escala #1  RECORRÊNCIA * Não se repete Não se repete Diário/Semanal Mensal Nen…" at bounding box center [532, 351] width 353 height 172
click at [548, 382] on input "1" at bounding box center [622, 386] width 173 height 29
type input "10"
click at [671, 488] on button "Criar nova escala" at bounding box center [658, 480] width 101 height 25
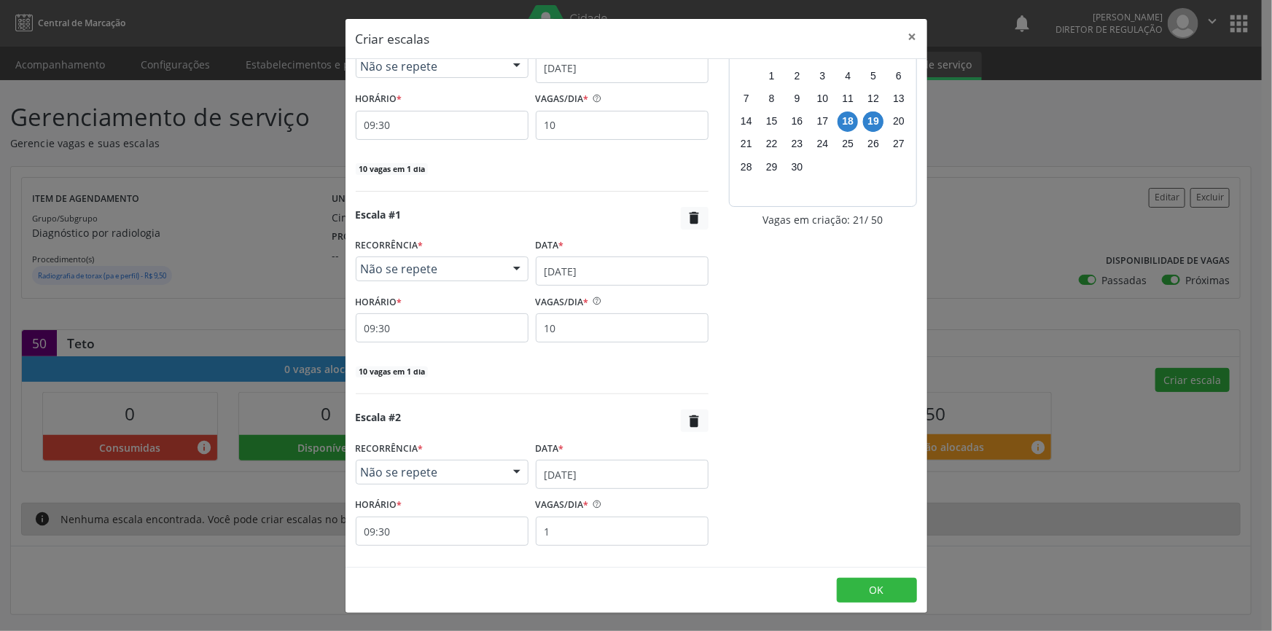
scroll to position [137, 0]
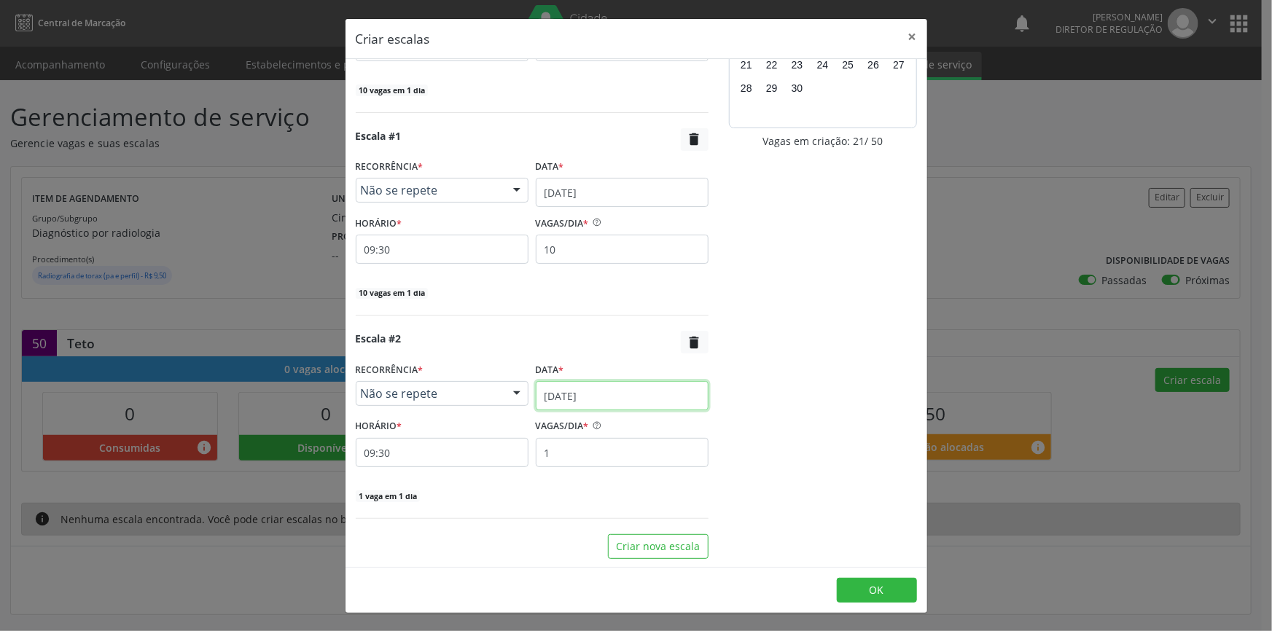
click at [586, 401] on input "19/09/2025" at bounding box center [622, 395] width 173 height 29
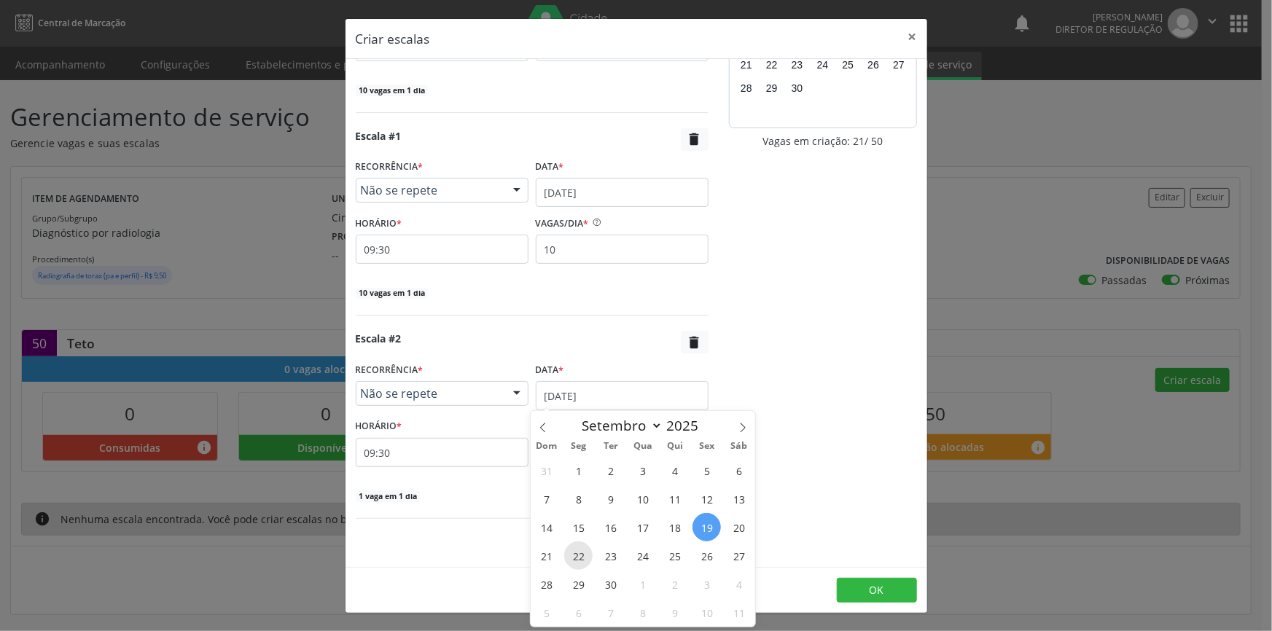
click at [581, 547] on span "22" at bounding box center [578, 556] width 28 height 28
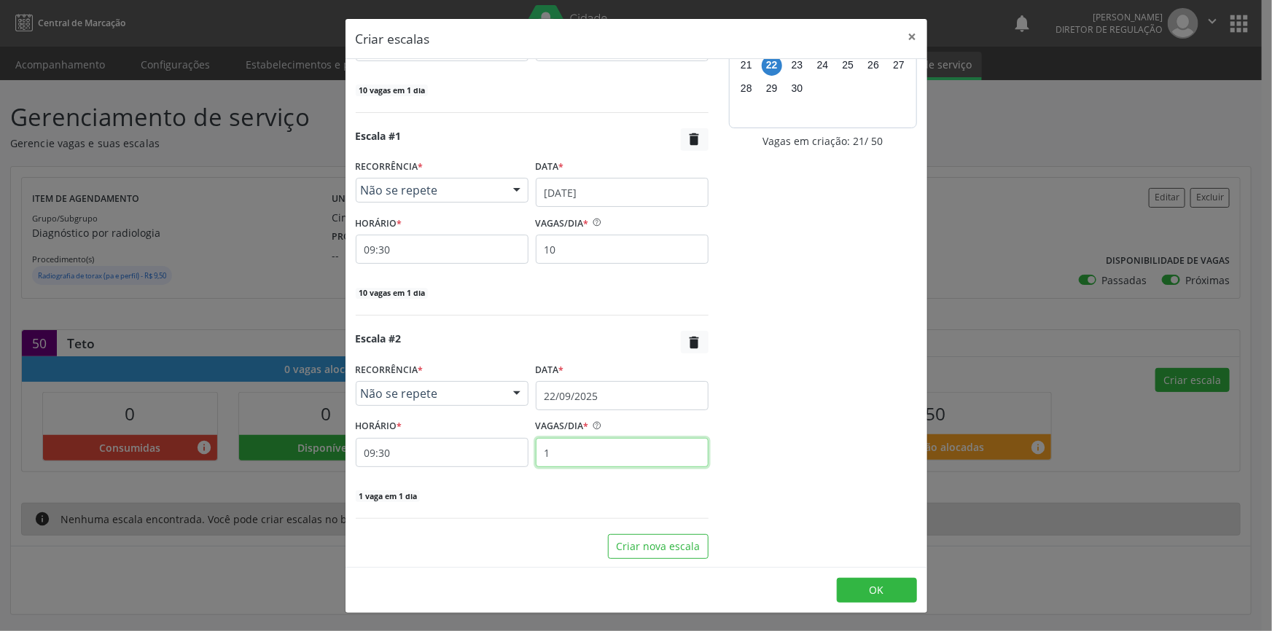
drag, startPoint x: 603, startPoint y: 459, endPoint x: 460, endPoint y: 452, distance: 143.1
click at [479, 458] on div "HORÁRIO * 09:30 VAGAS/DIA * 1" at bounding box center [532, 442] width 360 height 52
type input "10"
click at [640, 545] on button "Criar nova escala" at bounding box center [658, 546] width 101 height 25
select select "8"
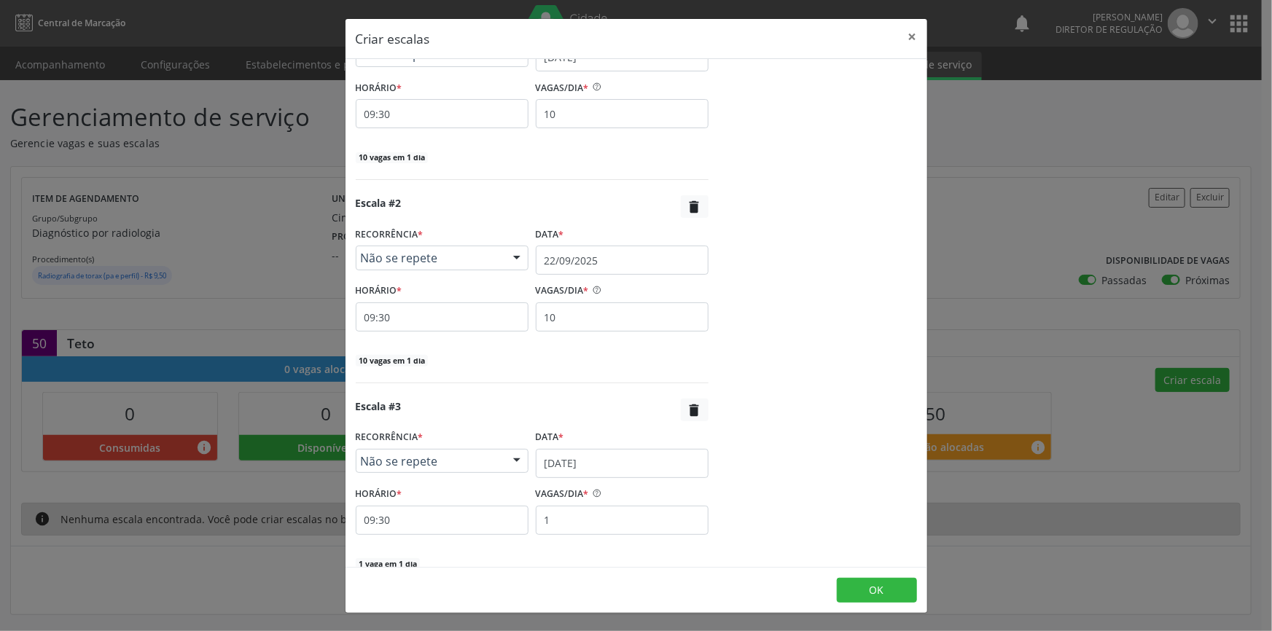
scroll to position [340, 0]
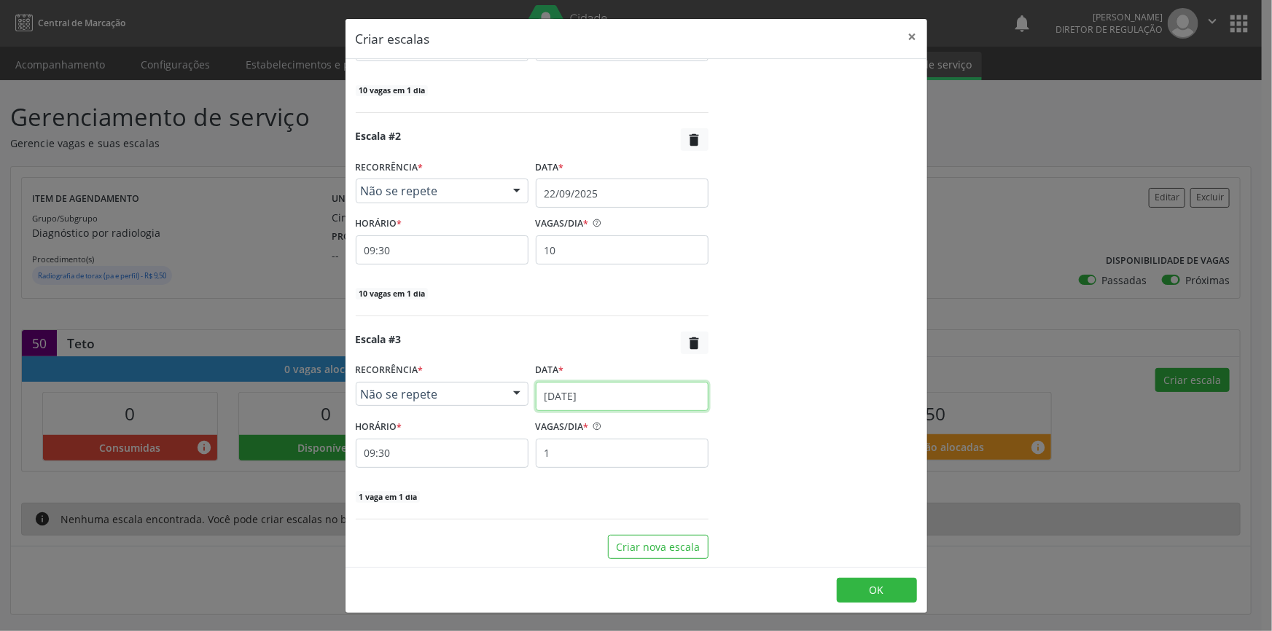
click at [596, 391] on input "19/09/2025" at bounding box center [622, 396] width 173 height 29
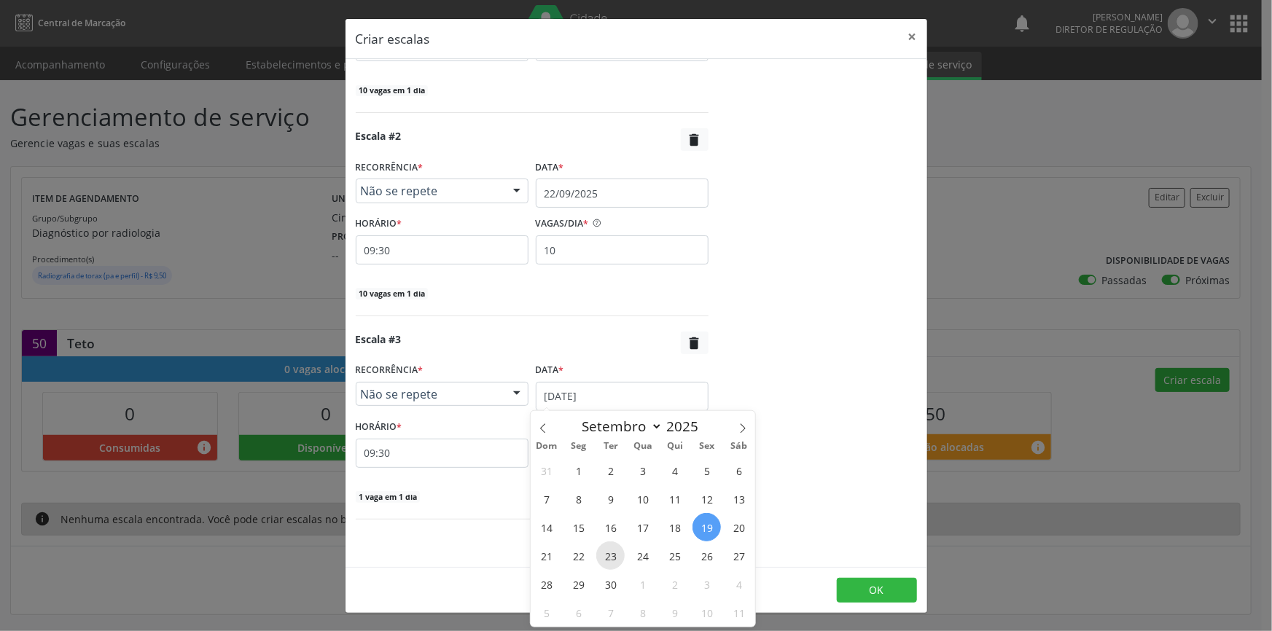
click at [612, 568] on span "23" at bounding box center [610, 556] width 28 height 28
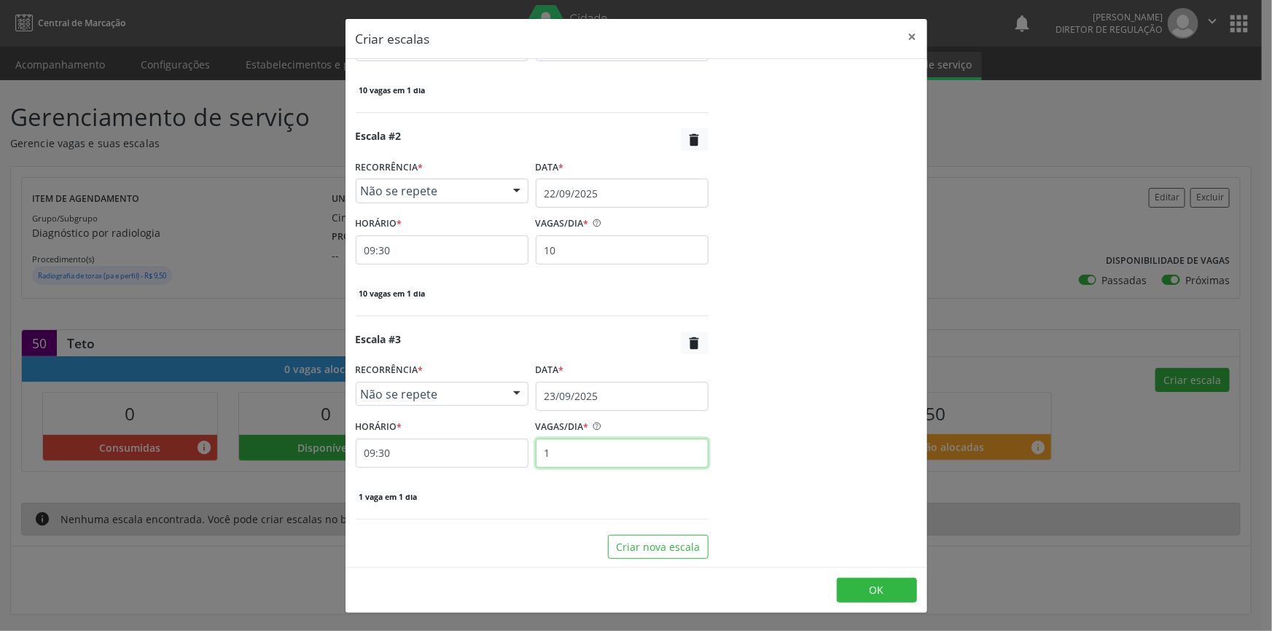
drag, startPoint x: 569, startPoint y: 447, endPoint x: 460, endPoint y: 439, distance: 108.9
click at [460, 439] on div "HORÁRIO * 09:30 VAGAS/DIA * 1" at bounding box center [532, 442] width 360 height 52
type input "10"
click at [663, 538] on button "Criar nova escala" at bounding box center [658, 547] width 101 height 25
select select "8"
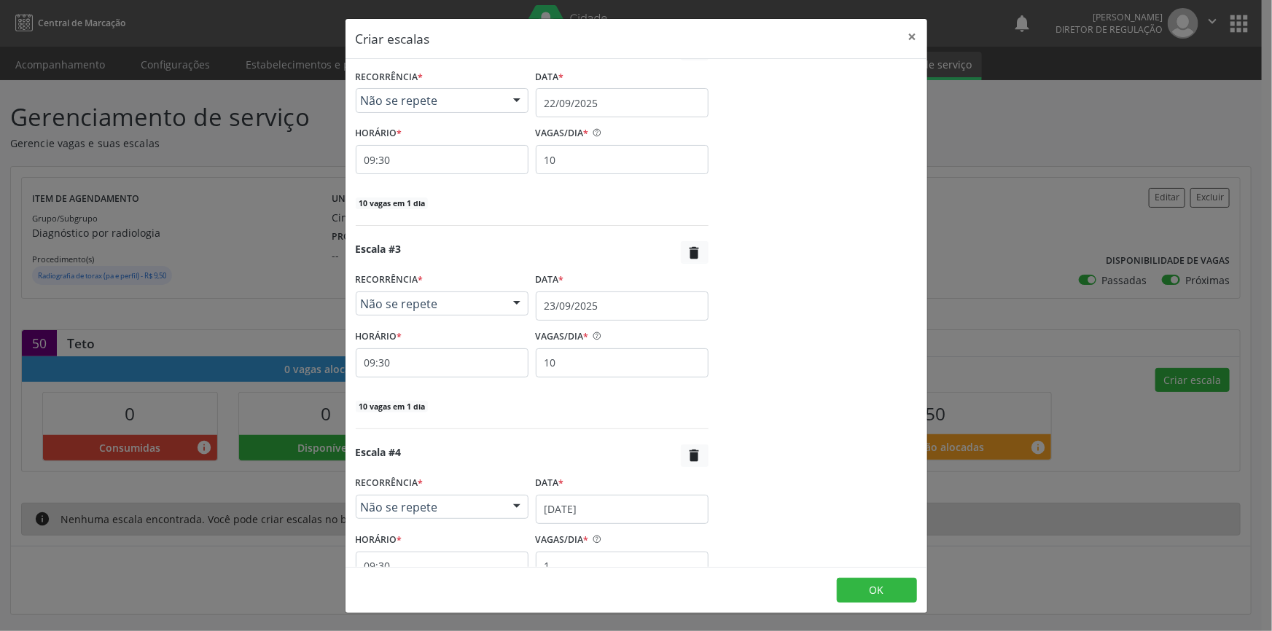
scroll to position [542, 0]
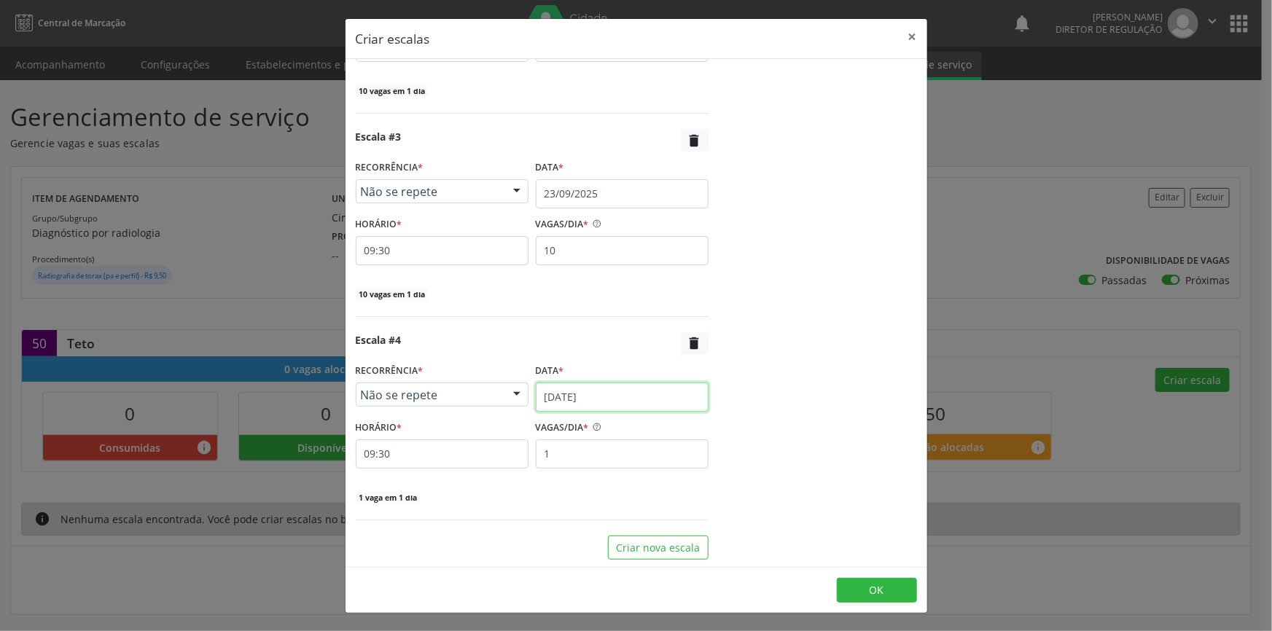
click at [590, 392] on input "19/09/2025" at bounding box center [622, 397] width 173 height 29
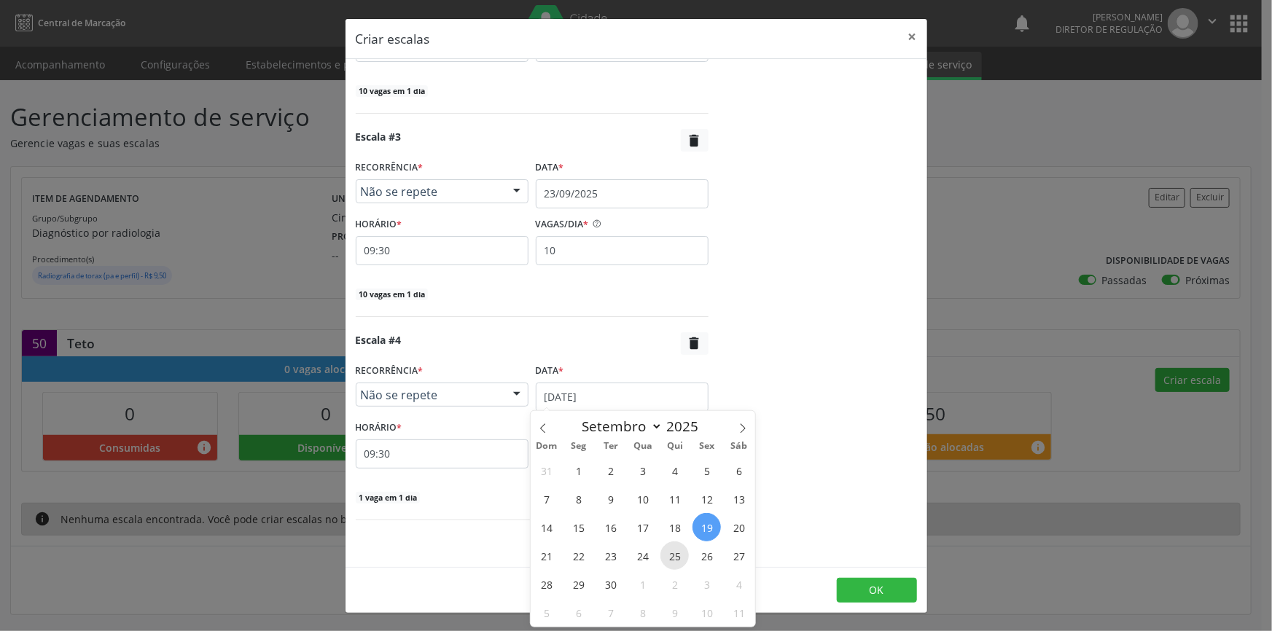
click at [667, 555] on span "25" at bounding box center [674, 556] width 28 height 28
click at [620, 409] on body "Central de Marcação notifications Maria Aparecida Rodrigues da Silva Diretor de…" at bounding box center [636, 315] width 1272 height 631
click at [642, 553] on span "24" at bounding box center [642, 556] width 28 height 28
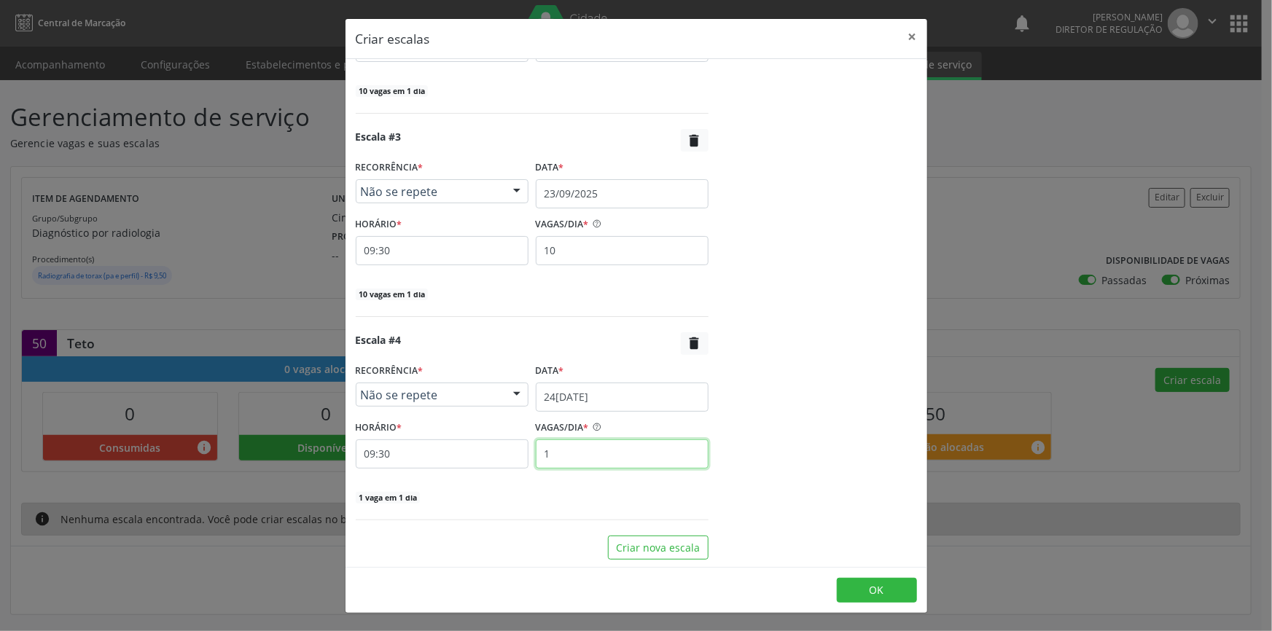
drag, startPoint x: 494, startPoint y: 446, endPoint x: 459, endPoint y: 445, distance: 35.0
click at [459, 445] on div "HORÁRIO * 09:30 VAGAS/DIA * 1" at bounding box center [532, 443] width 360 height 52
type input "10"
click at [856, 593] on button "OK" at bounding box center [877, 590] width 80 height 25
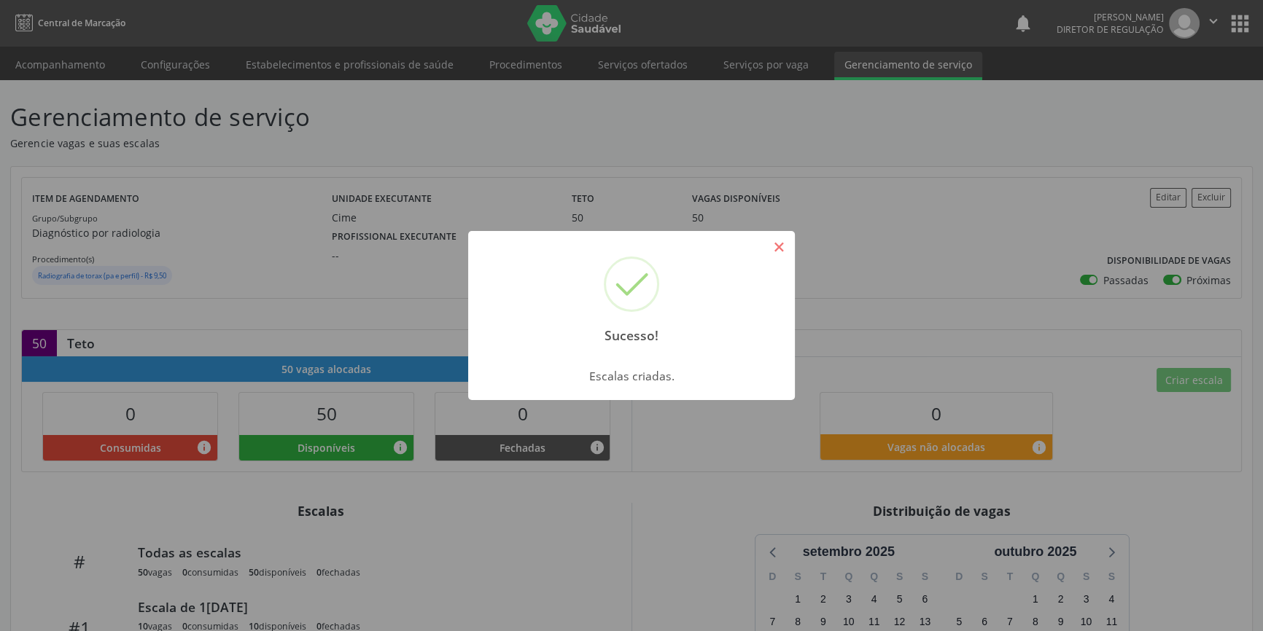
click at [771, 244] on button "×" at bounding box center [778, 247] width 25 height 25
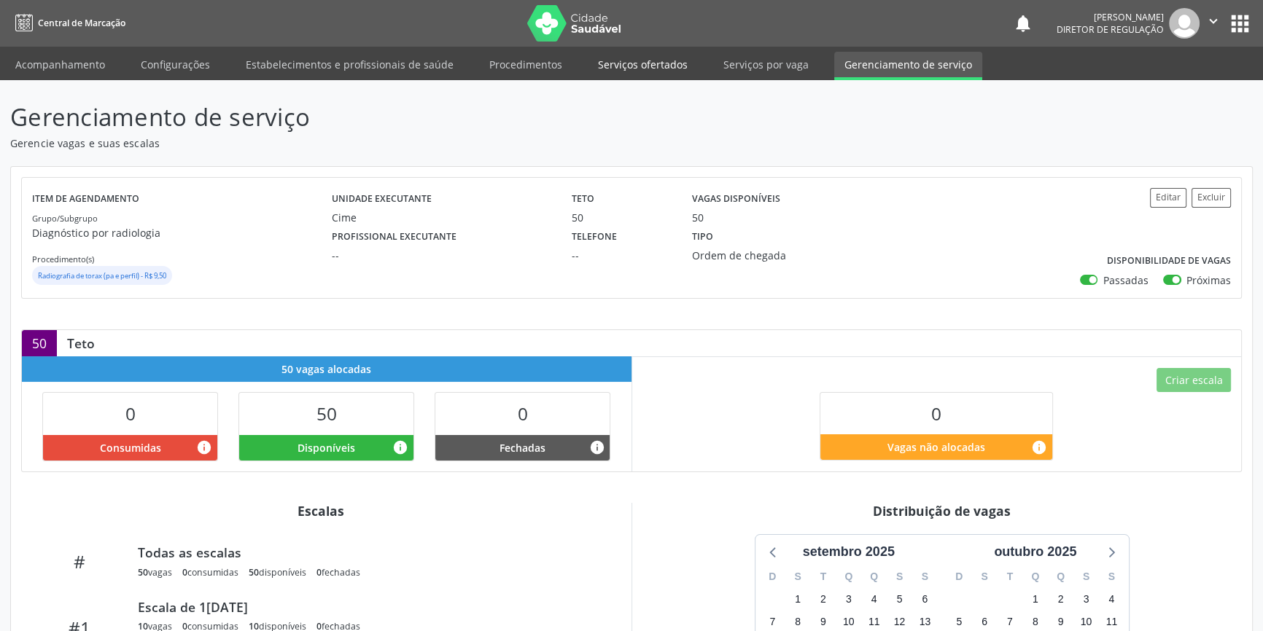
click at [655, 60] on link "Serviços ofertados" at bounding box center [643, 65] width 110 height 26
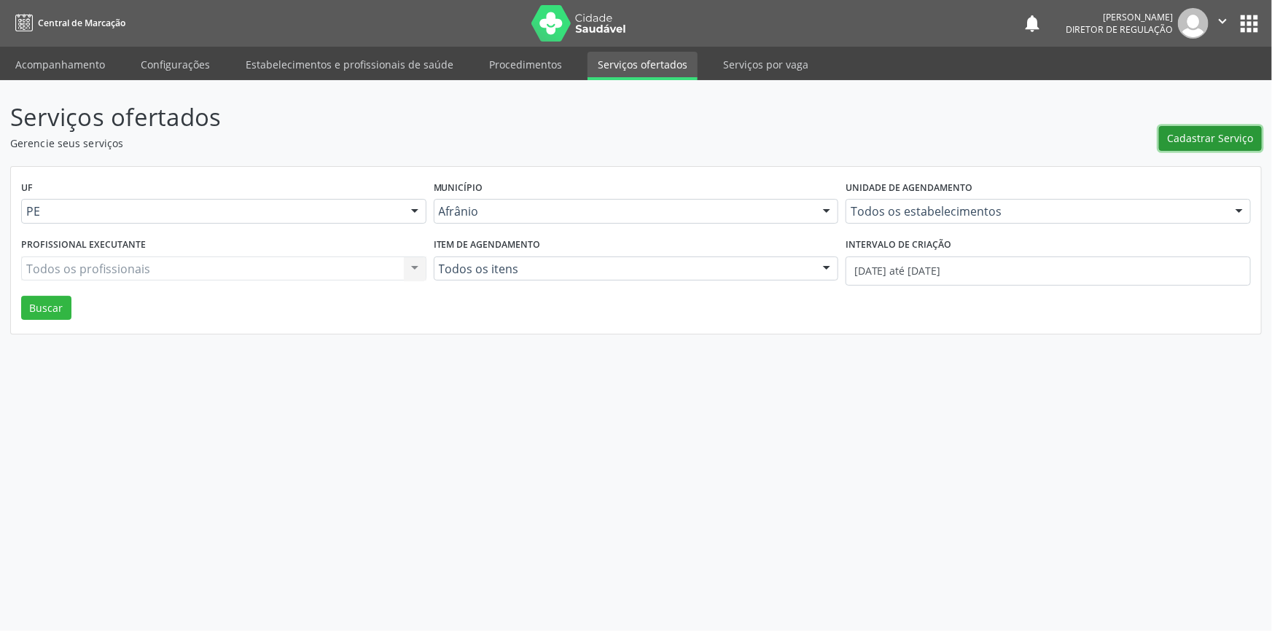
click at [1203, 132] on span "Cadastrar Serviço" at bounding box center [1211, 137] width 86 height 15
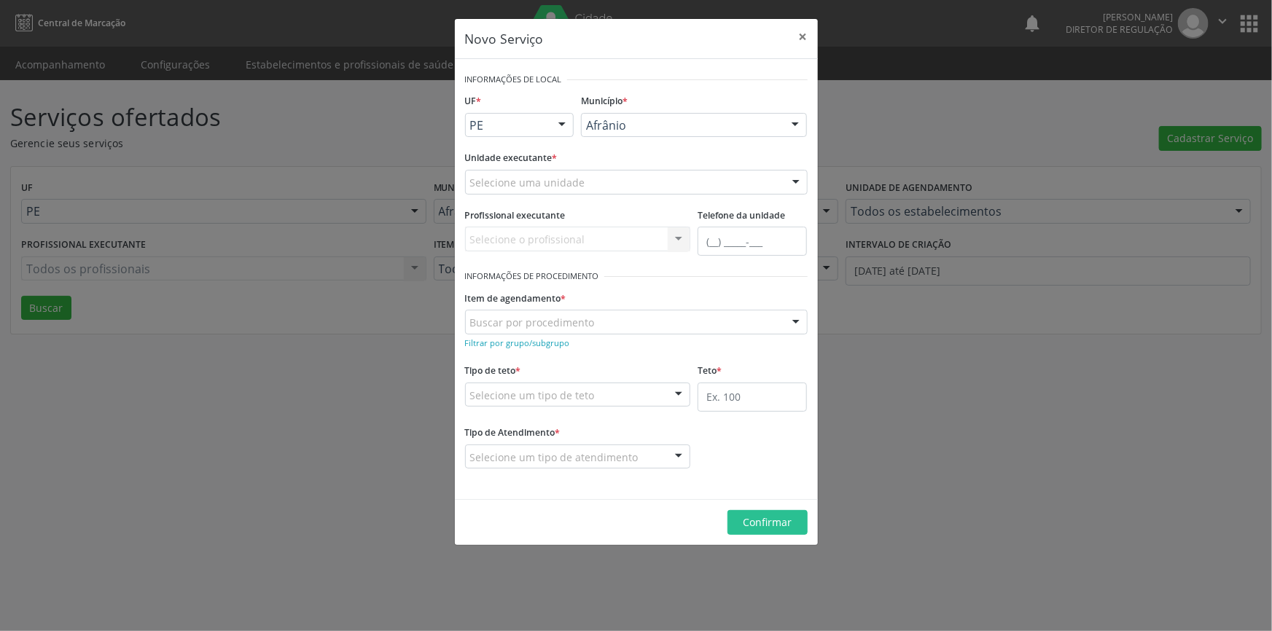
click at [619, 176] on div "Selecione uma unidade" at bounding box center [636, 182] width 343 height 25
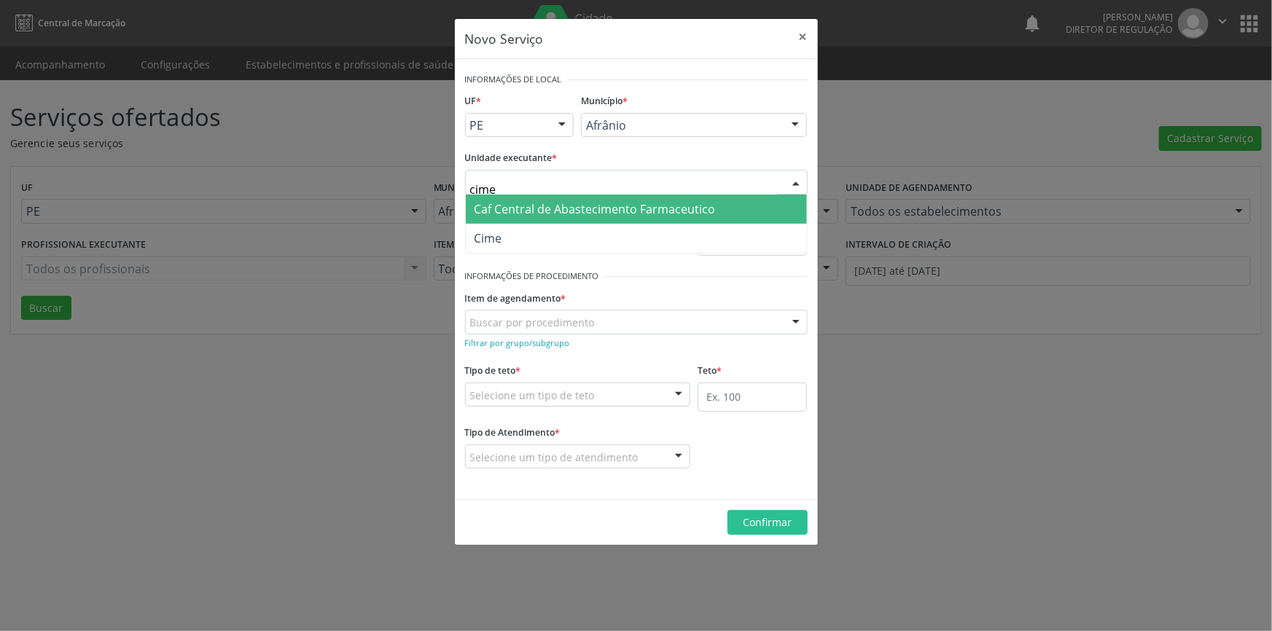
click at [576, 222] on span "Caf Central de Abastecimento Farmaceutico" at bounding box center [636, 209] width 341 height 29
type input "cime"
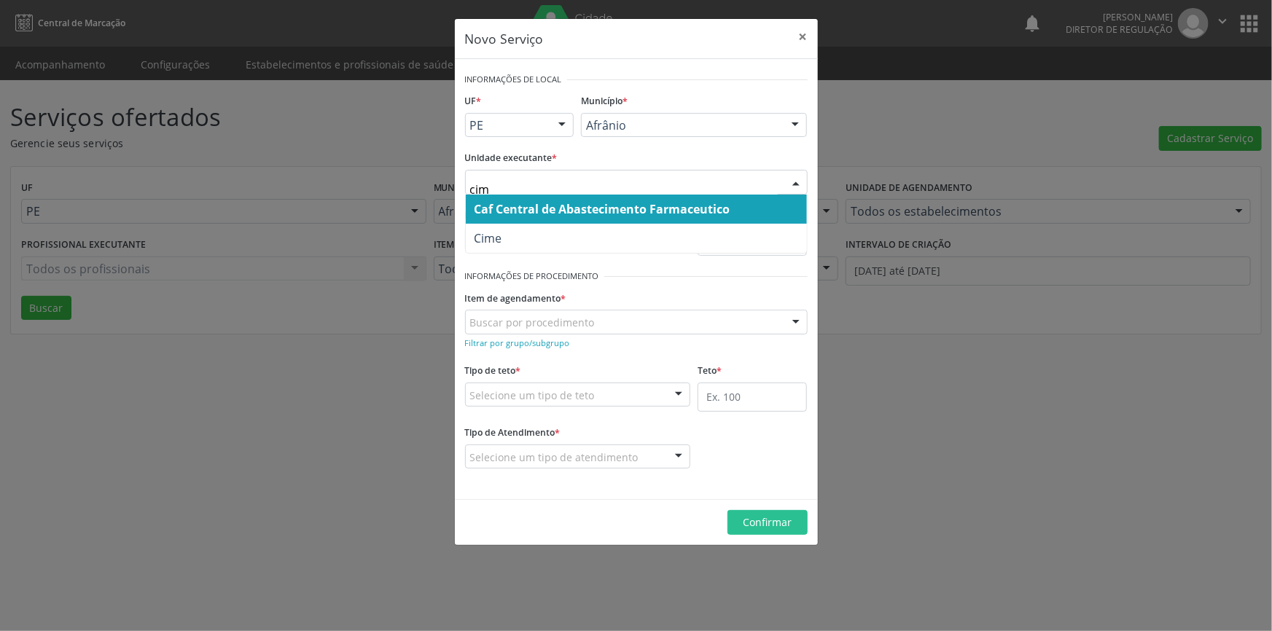
type input "cime"
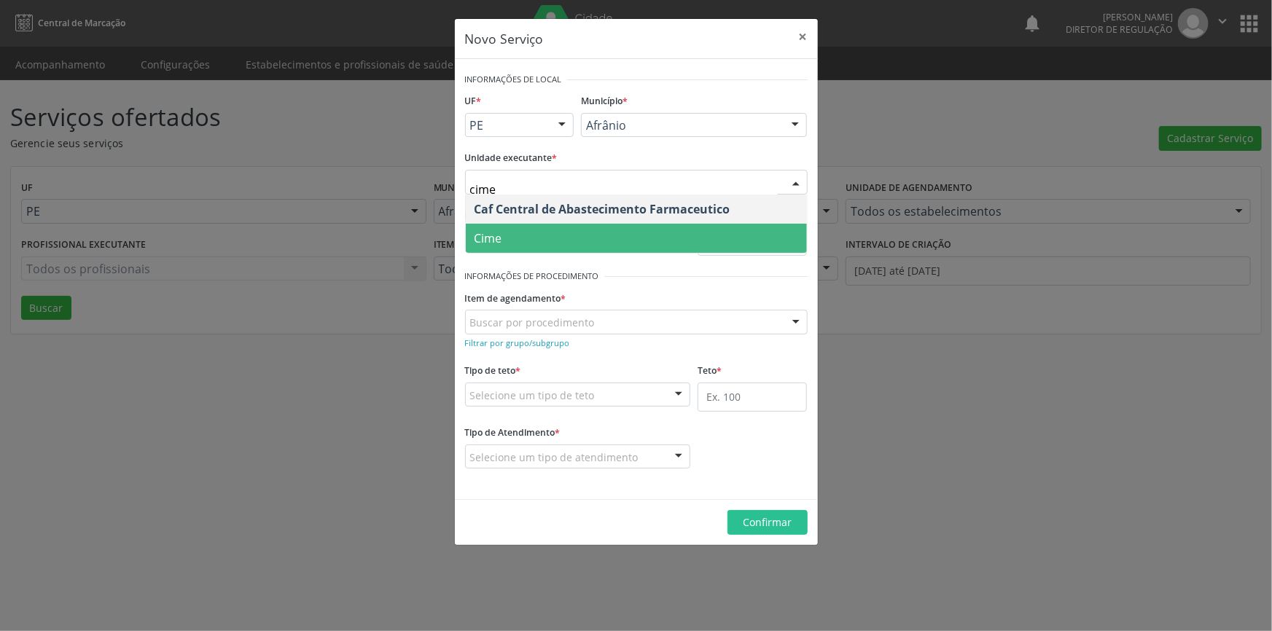
click at [525, 246] on span "Cime" at bounding box center [636, 238] width 341 height 29
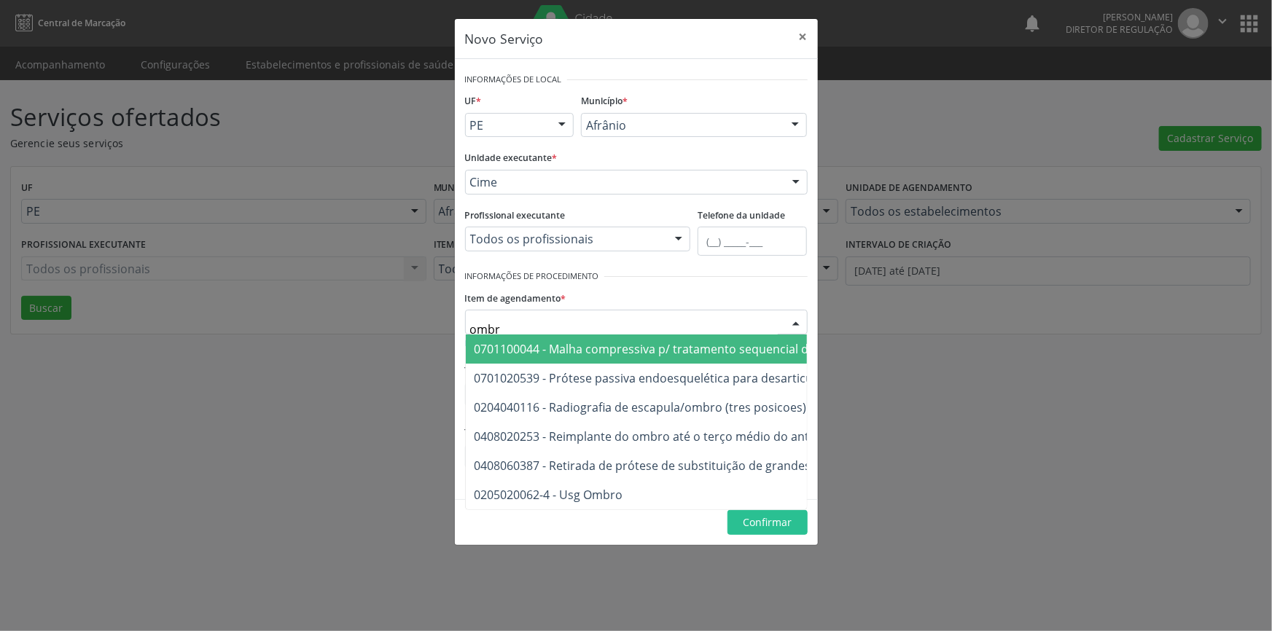
type input "ombro"
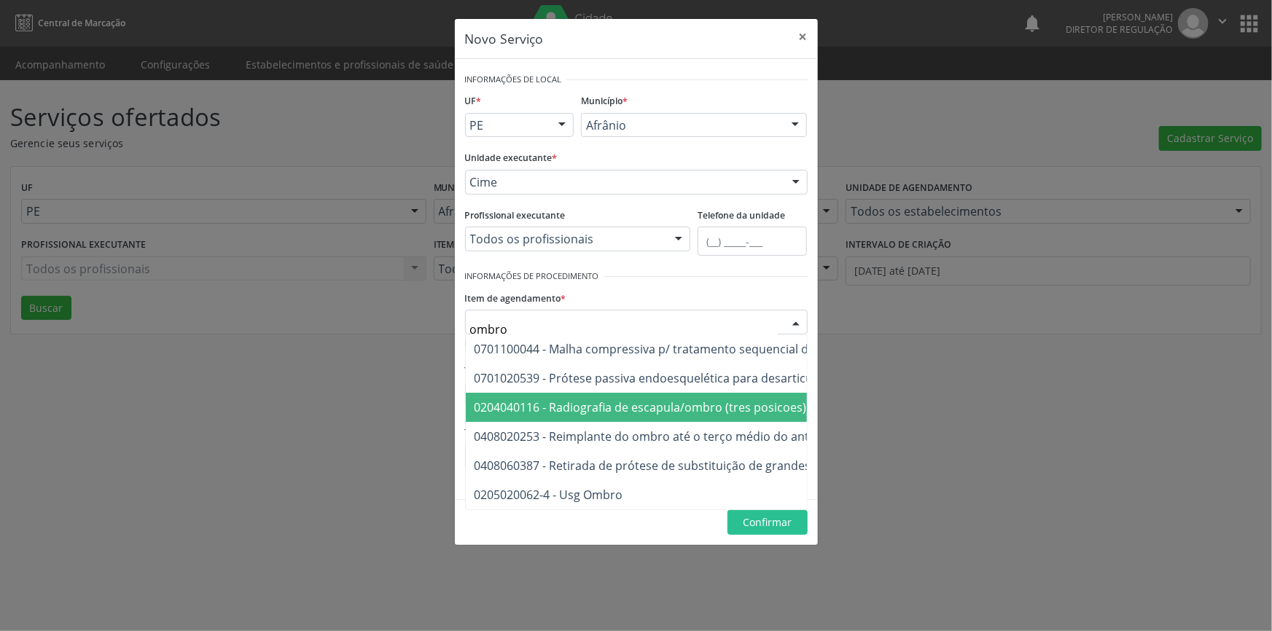
click at [622, 413] on span "0204040116 - Radiografia de escapula/ombro (tres posicoes)" at bounding box center [641, 407] width 332 height 16
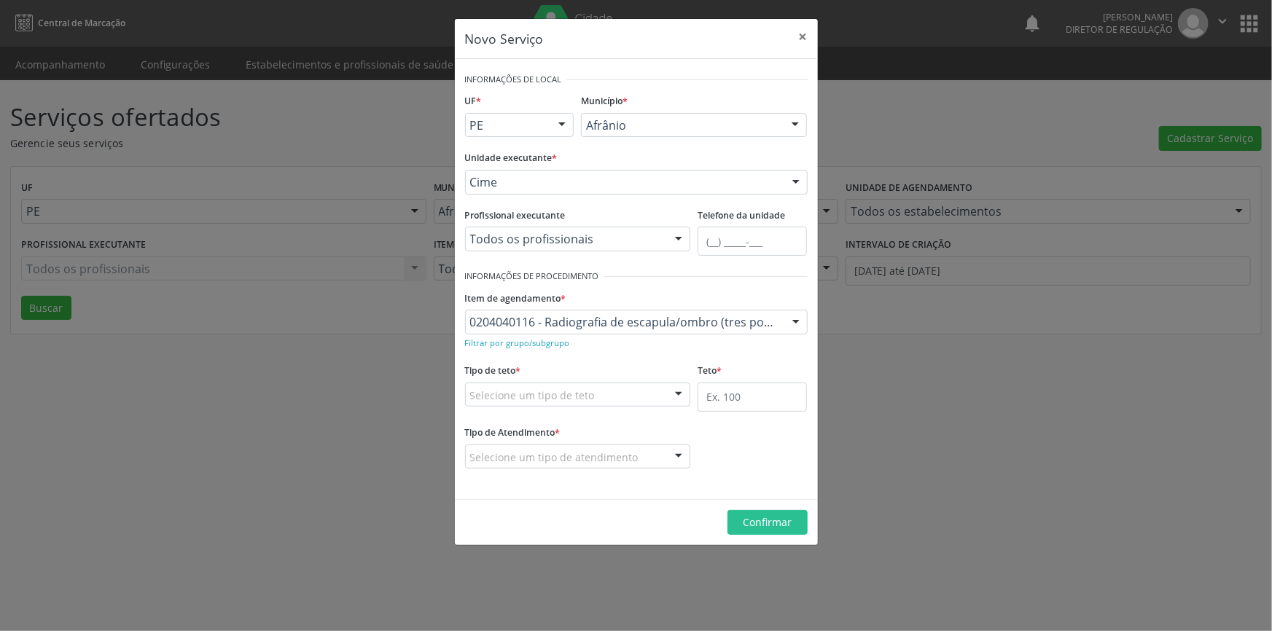
click at [596, 387] on div "Selecione um tipo de teto" at bounding box center [578, 395] width 226 height 25
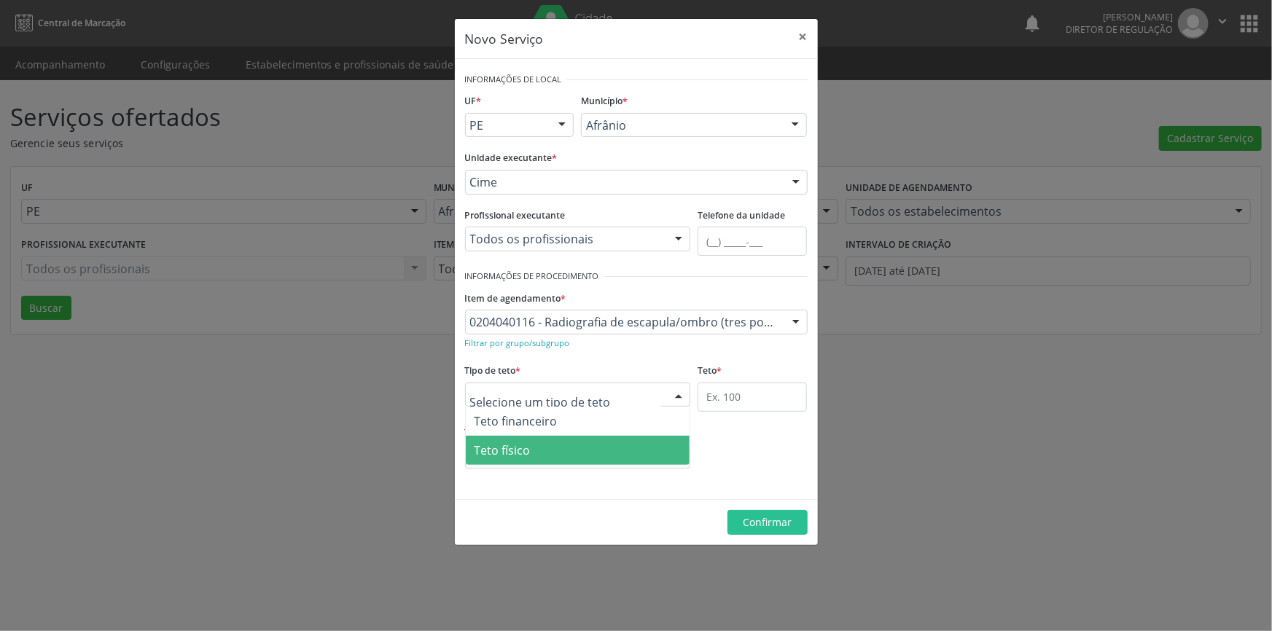
click at [566, 449] on span "Teto físico" at bounding box center [578, 450] width 225 height 29
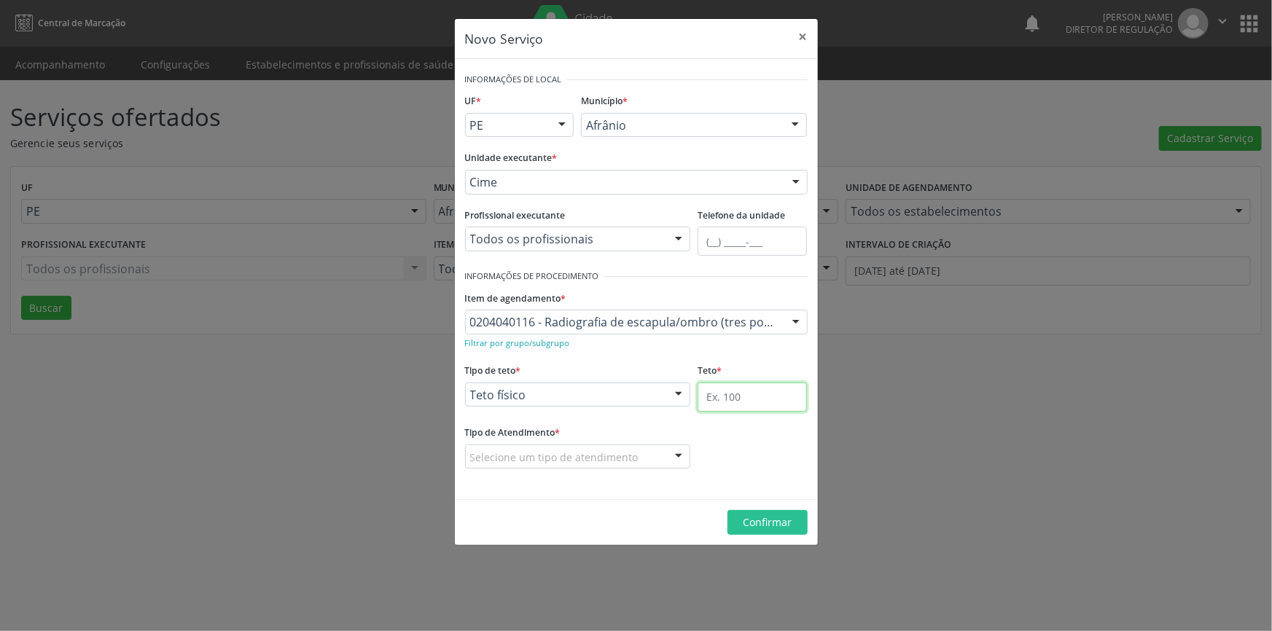
click at [742, 397] on input "text" at bounding box center [752, 397] width 109 height 29
type input "50"
click at [652, 450] on div "Selecione um tipo de atendimento" at bounding box center [578, 457] width 226 height 25
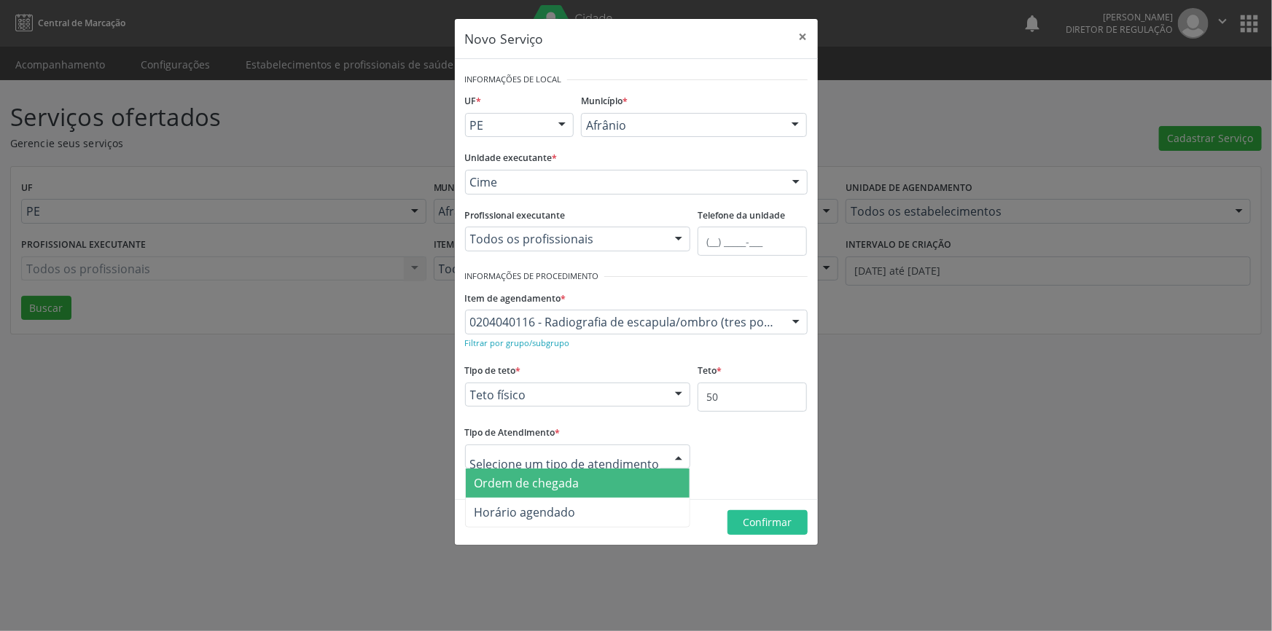
click at [611, 478] on span "Ordem de chegada" at bounding box center [578, 483] width 225 height 29
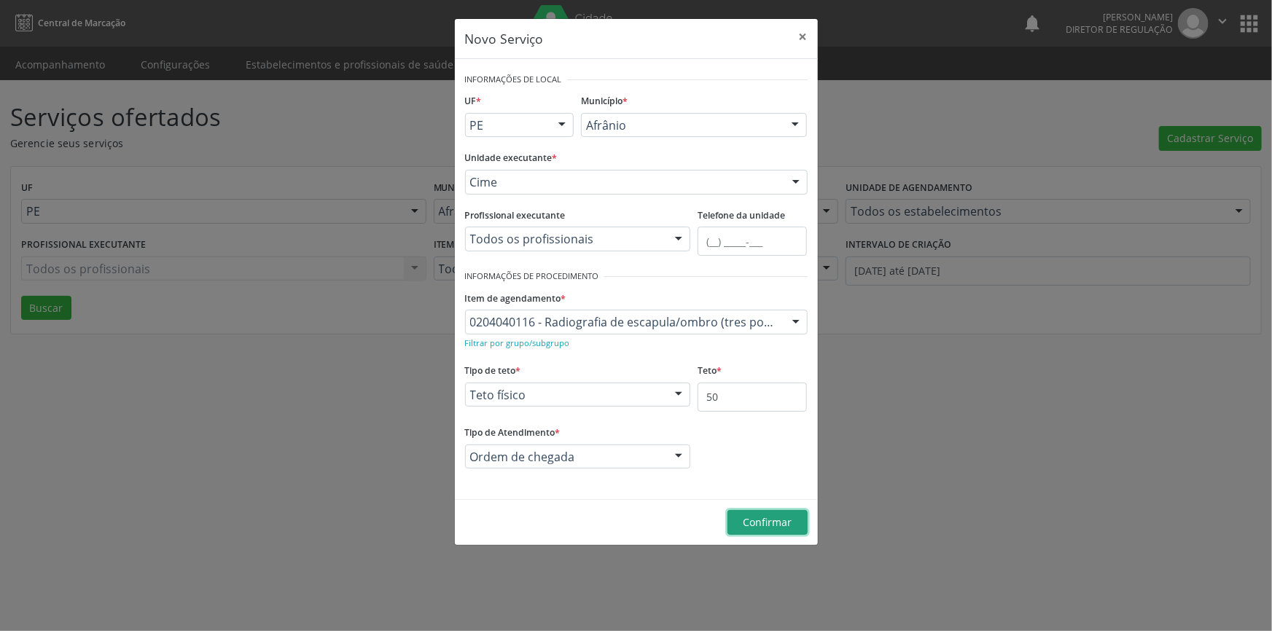
click at [752, 520] on span "Confirmar" at bounding box center [767, 522] width 49 height 14
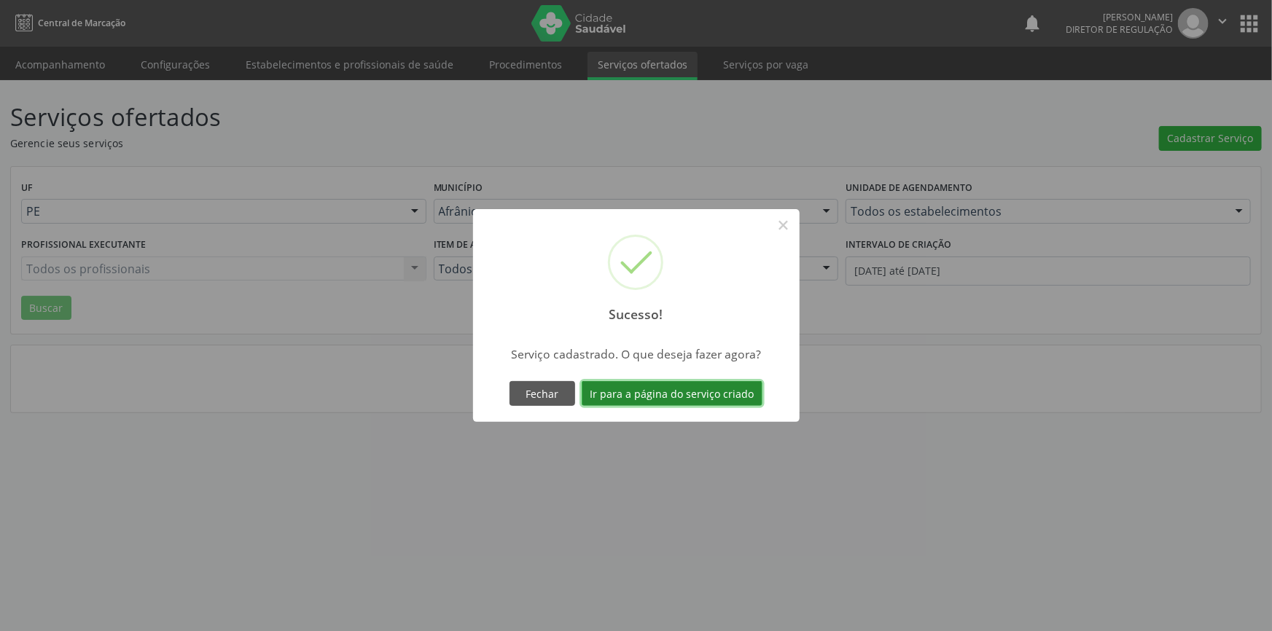
click at [714, 388] on button "Ir para a página do serviço criado" at bounding box center [672, 393] width 181 height 25
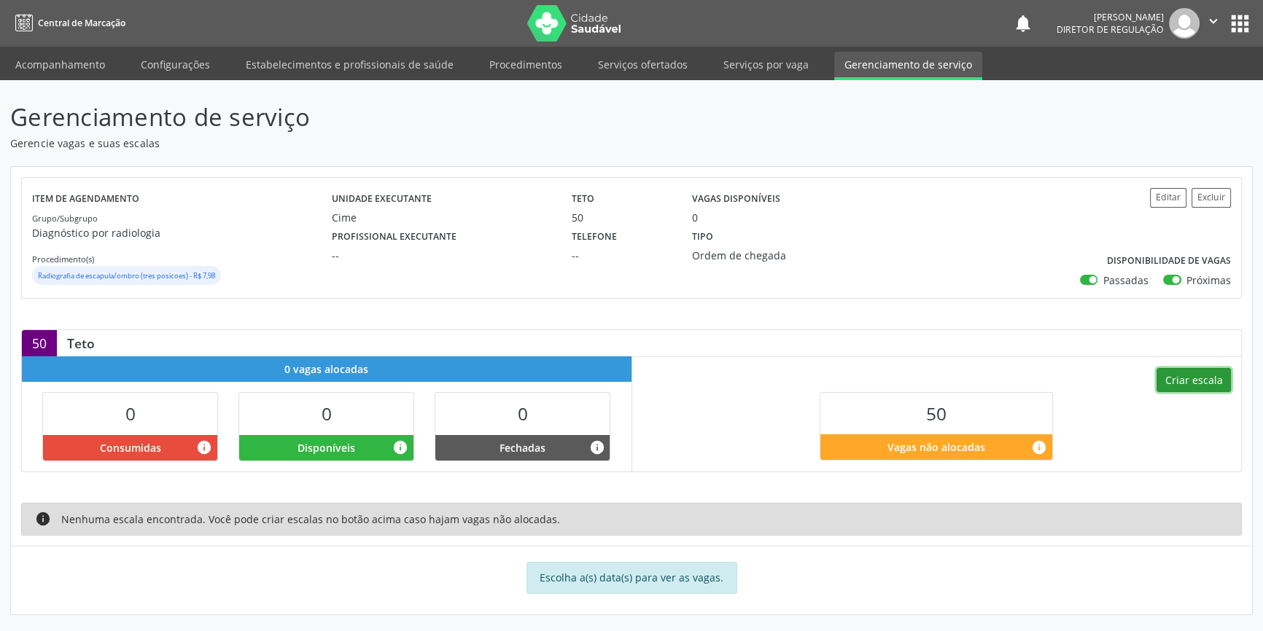
click at [1201, 372] on button "Criar escala" at bounding box center [1193, 380] width 74 height 25
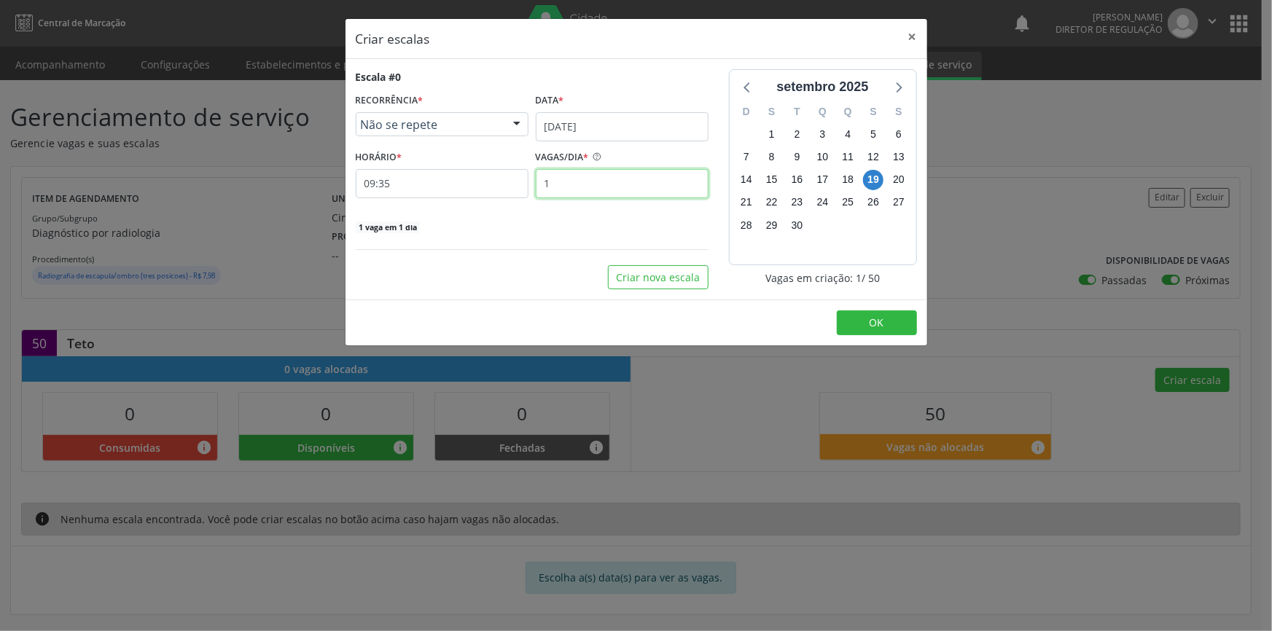
drag, startPoint x: 612, startPoint y: 177, endPoint x: 366, endPoint y: 184, distance: 246.5
click at [381, 185] on div "HORÁRIO * 09:35 VAGAS/DIA * 1" at bounding box center [532, 173] width 360 height 52
type input "10"
click at [633, 276] on button "Criar nova escala" at bounding box center [658, 277] width 101 height 25
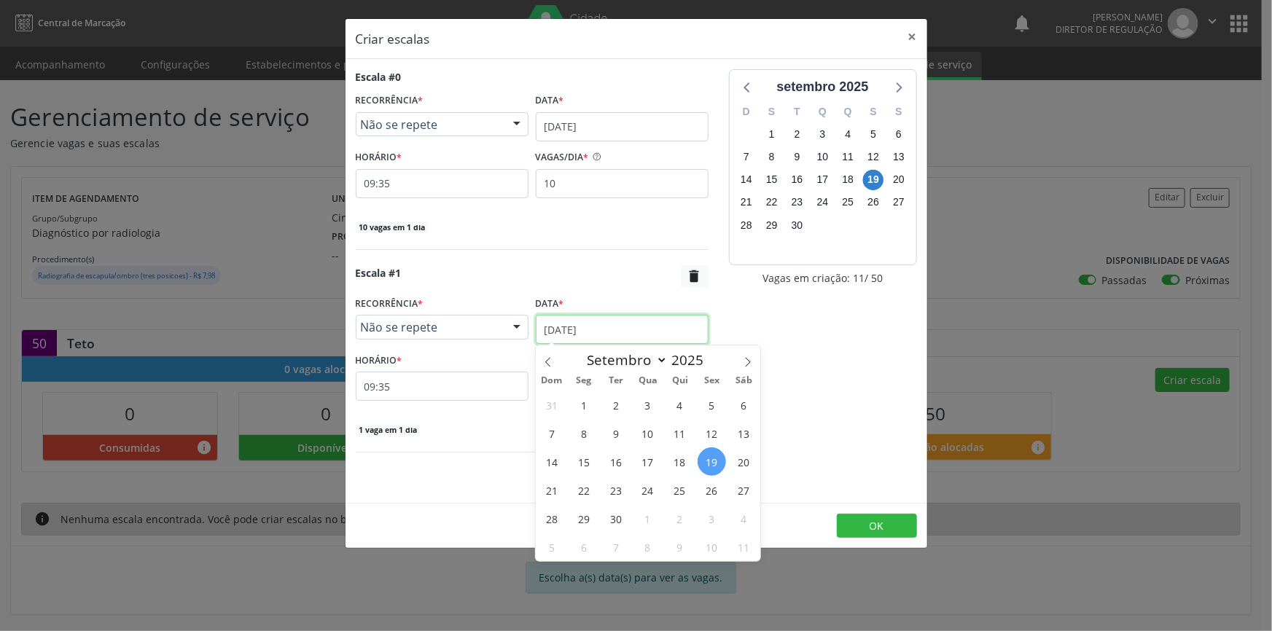
click at [625, 319] on input "19/09/2025" at bounding box center [622, 329] width 173 height 29
click at [684, 459] on span "18" at bounding box center [680, 462] width 28 height 28
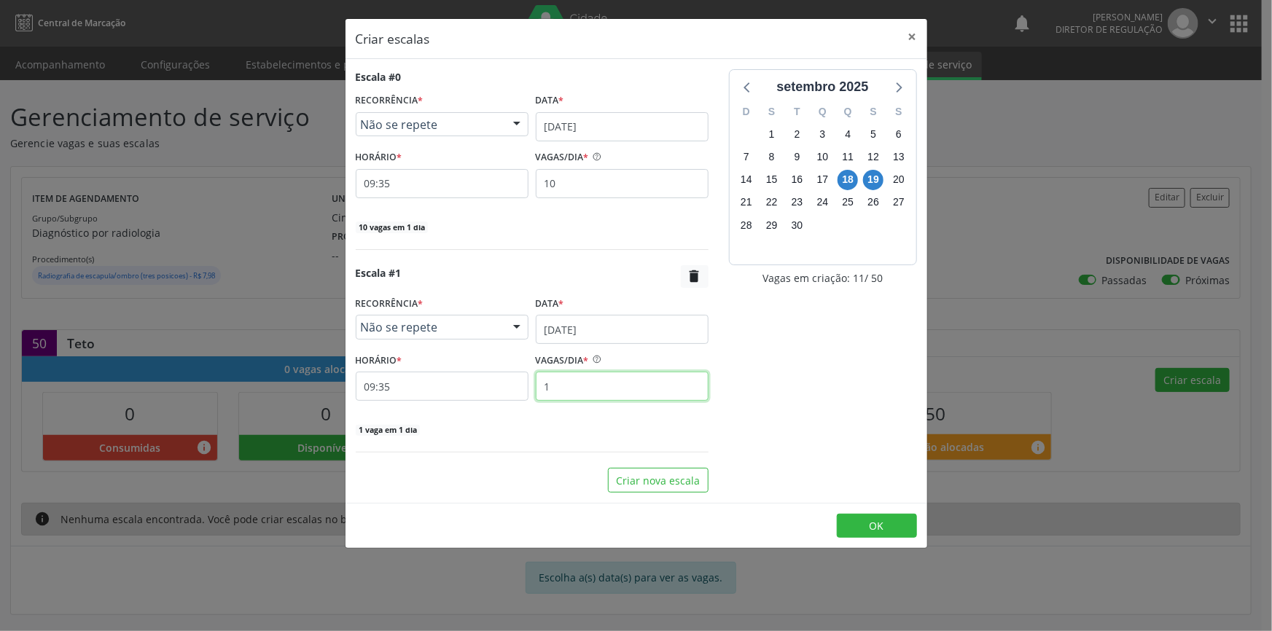
drag, startPoint x: 557, startPoint y: 390, endPoint x: 523, endPoint y: 391, distance: 34.3
click at [524, 391] on div "HORÁRIO * 09:35 VAGAS/DIA * 1" at bounding box center [532, 375] width 360 height 52
type input "10"
click at [676, 474] on button "Criar nova escala" at bounding box center [658, 480] width 101 height 25
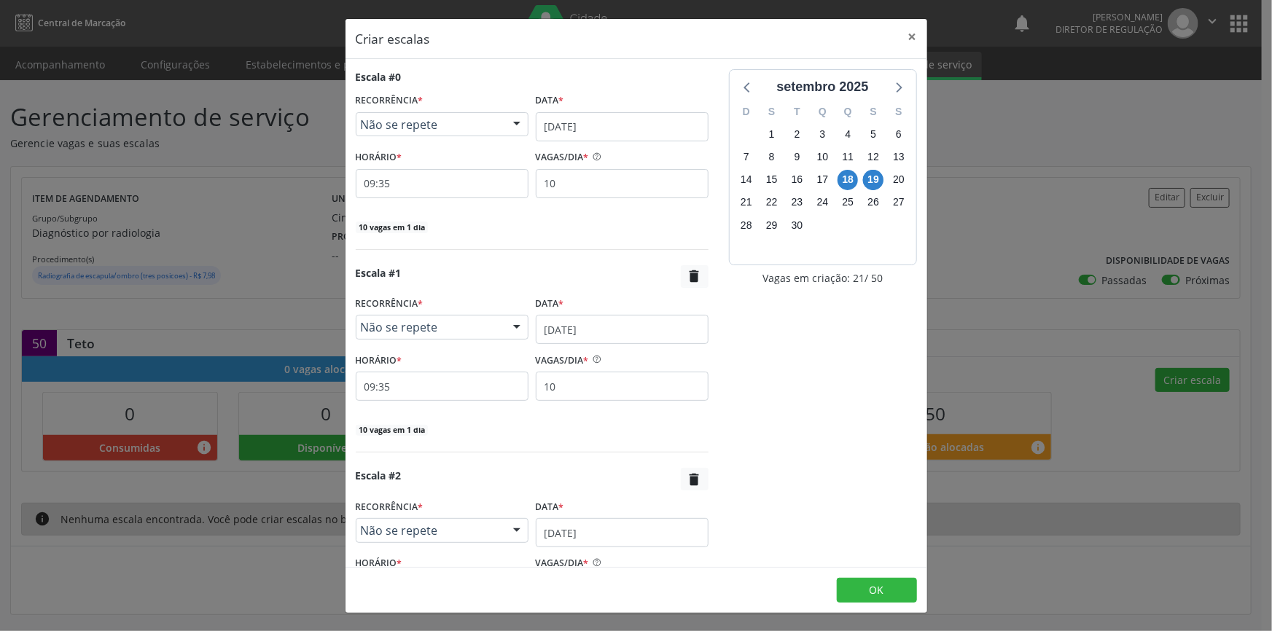
scroll to position [137, 0]
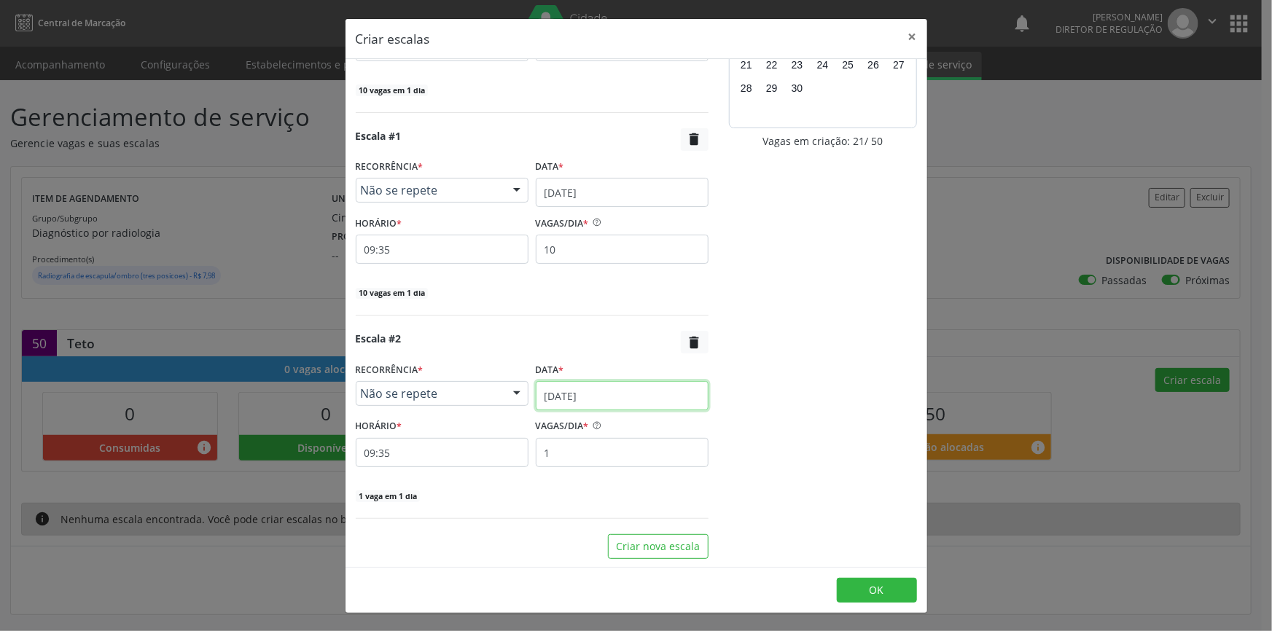
click at [596, 395] on input "19/09/2025" at bounding box center [622, 395] width 173 height 29
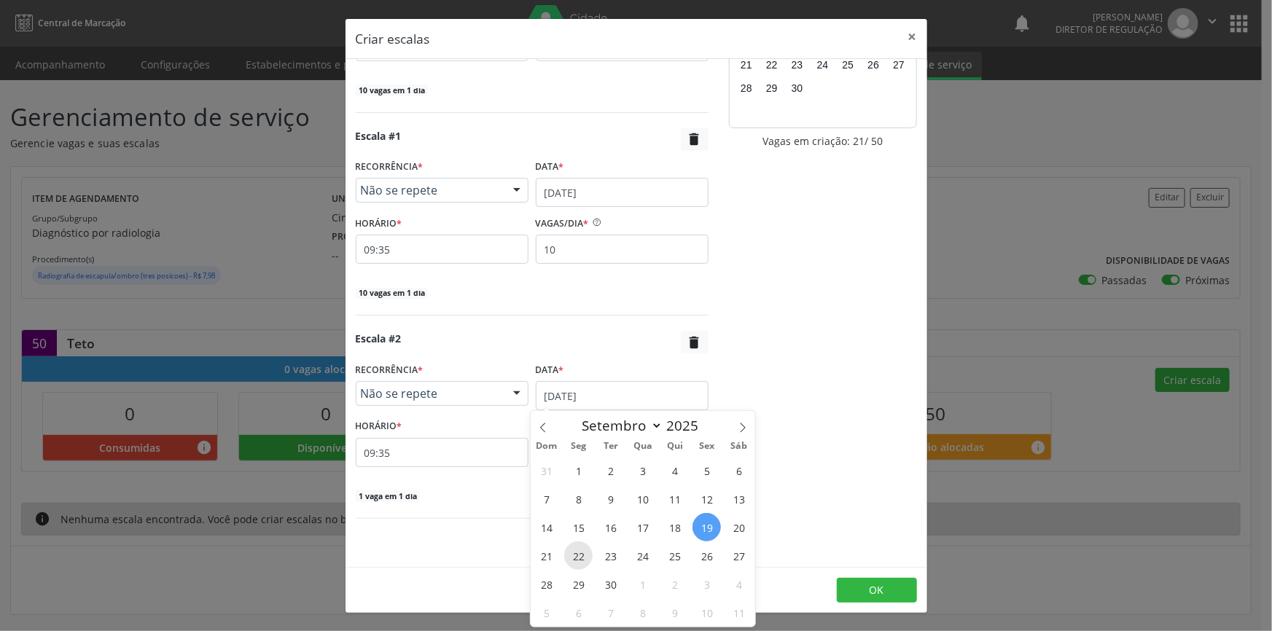
click at [576, 560] on span "22" at bounding box center [578, 556] width 28 height 28
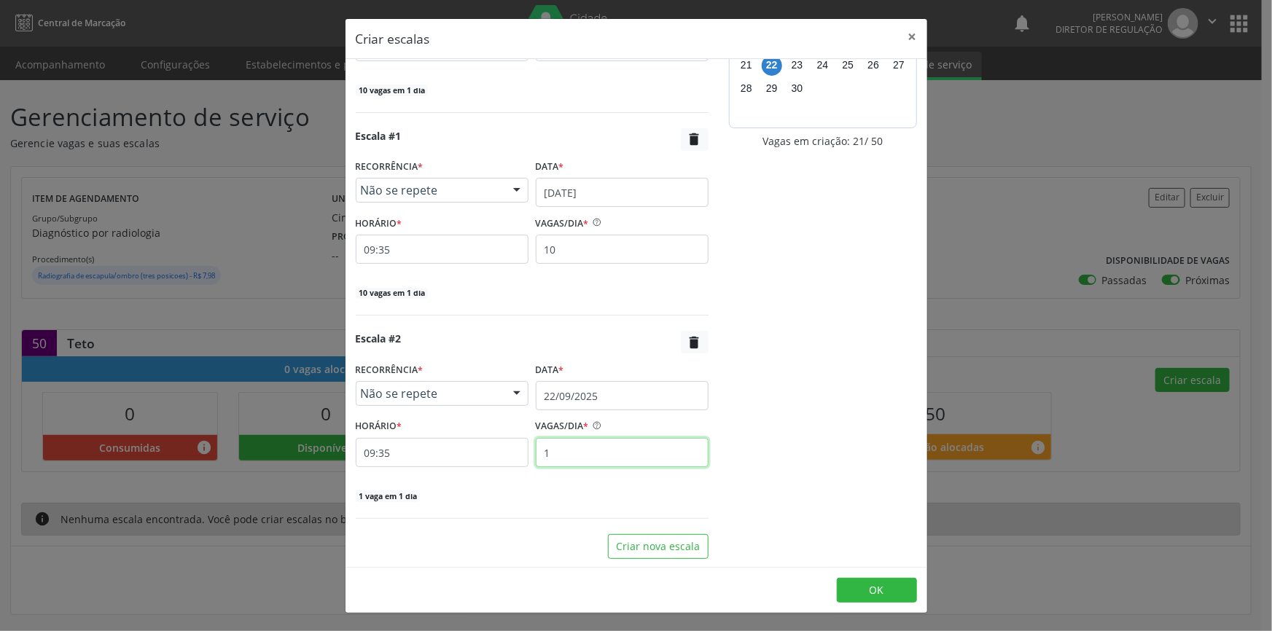
drag, startPoint x: 576, startPoint y: 452, endPoint x: 328, endPoint y: 443, distance: 248.0
click at [352, 449] on div "HORÁRIO * 09:35 VAGAS/DIA * 1" at bounding box center [532, 442] width 360 height 52
type input "10"
click at [627, 544] on button "Criar nova escala" at bounding box center [658, 546] width 101 height 25
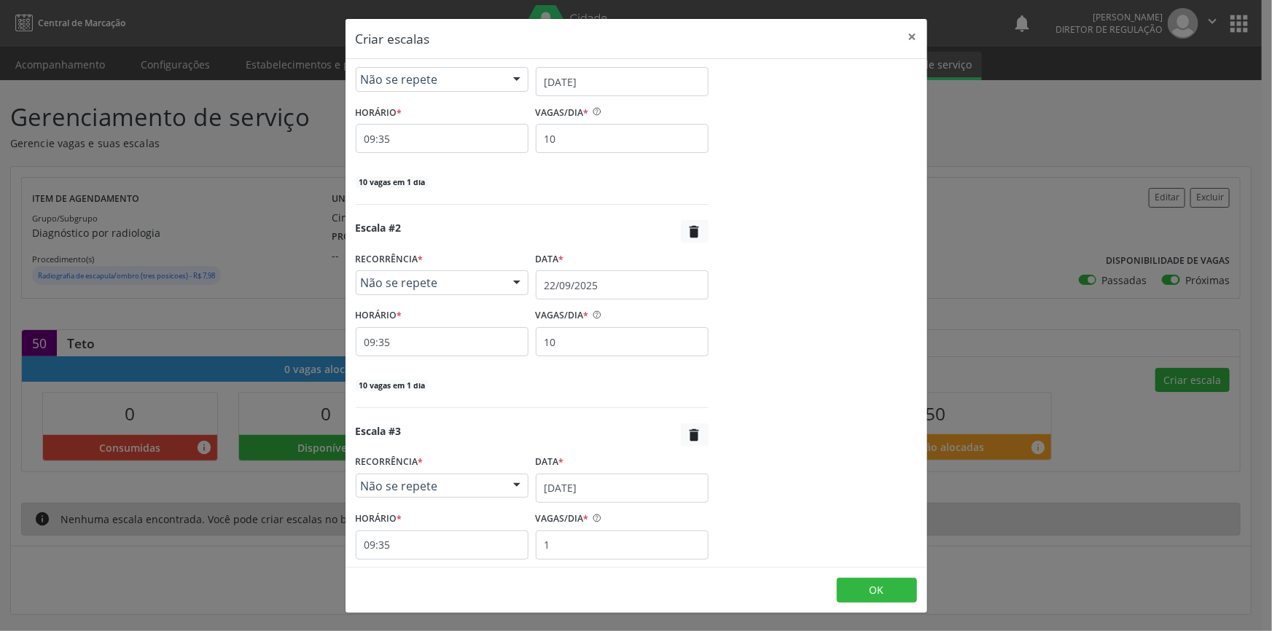
scroll to position [340, 0]
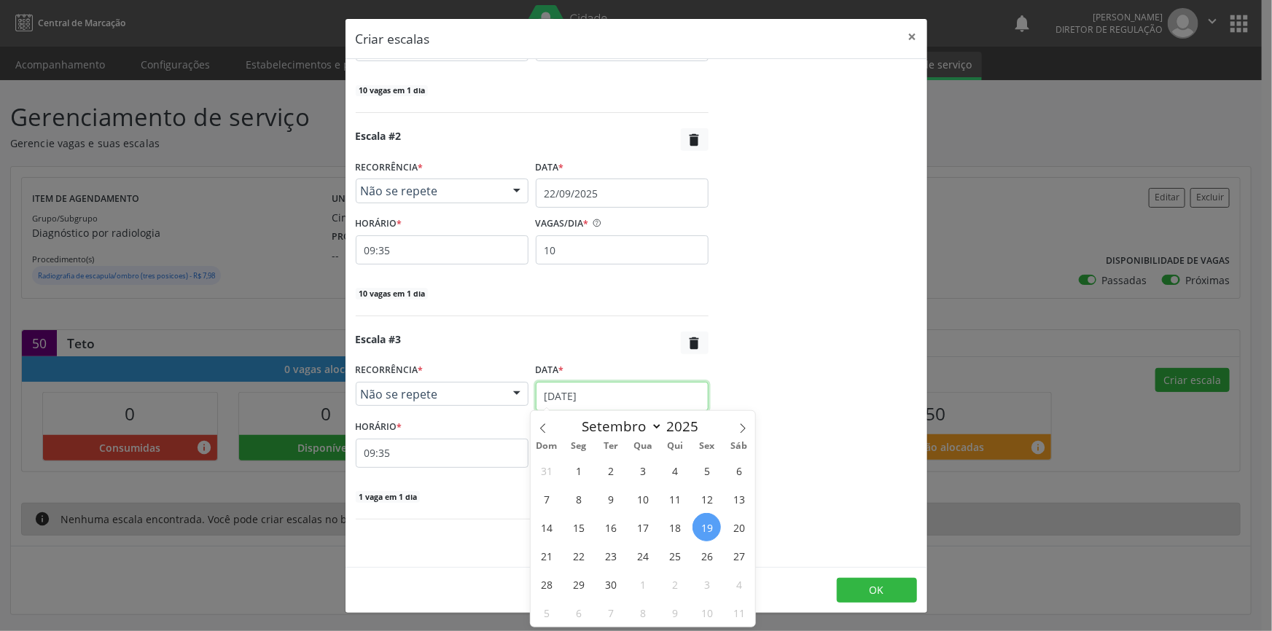
click at [597, 397] on input "19/09/2025" at bounding box center [622, 396] width 173 height 29
click at [612, 547] on span "23" at bounding box center [610, 556] width 28 height 28
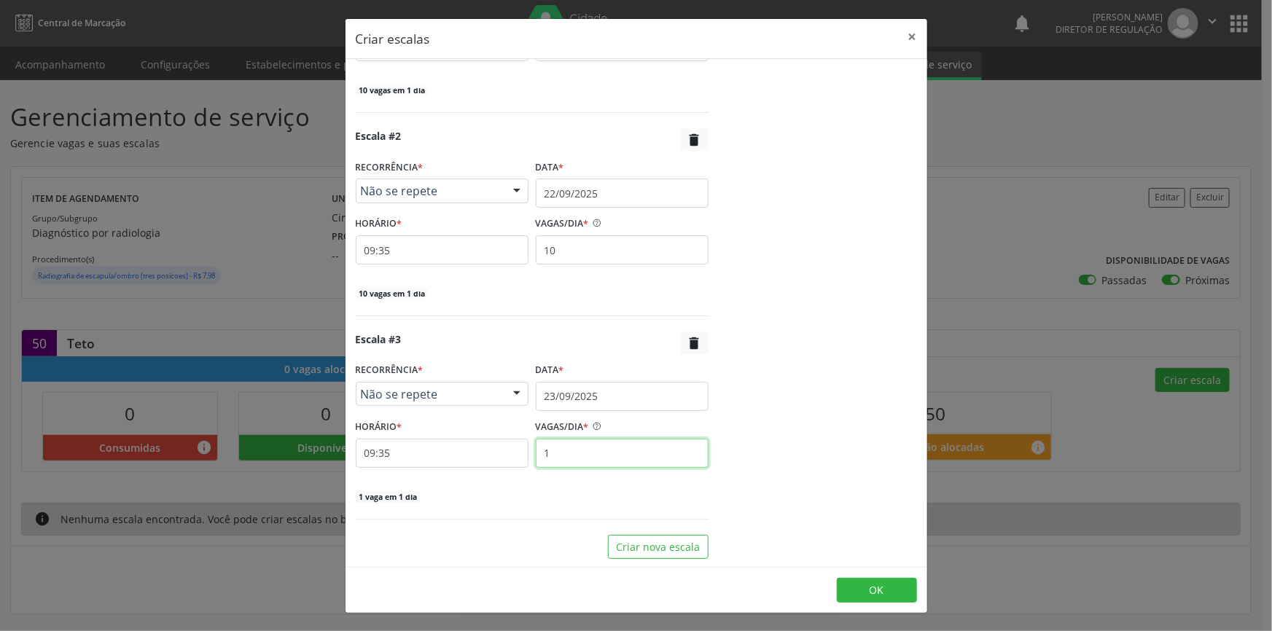
drag, startPoint x: 620, startPoint y: 465, endPoint x: 456, endPoint y: 435, distance: 166.7
click at [456, 435] on div "HORÁRIO * 09:35 VAGAS/DIA * 1" at bounding box center [532, 442] width 360 height 52
type input "10"
click at [640, 541] on button "Criar nova escala" at bounding box center [658, 547] width 101 height 25
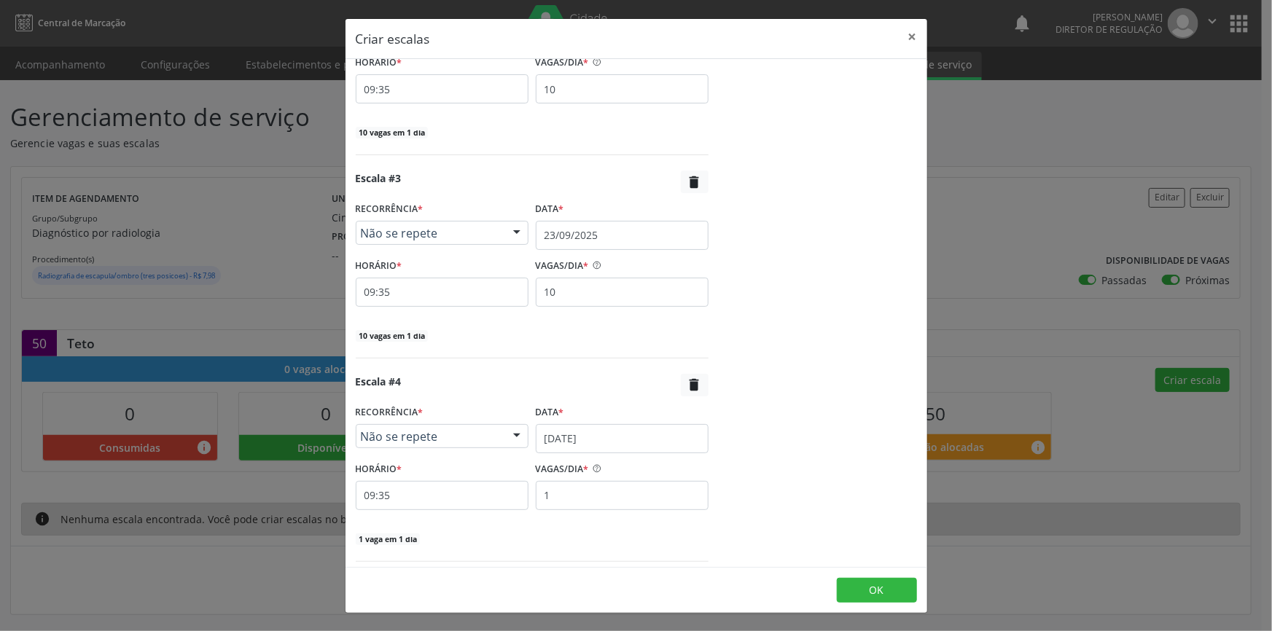
scroll to position [542, 0]
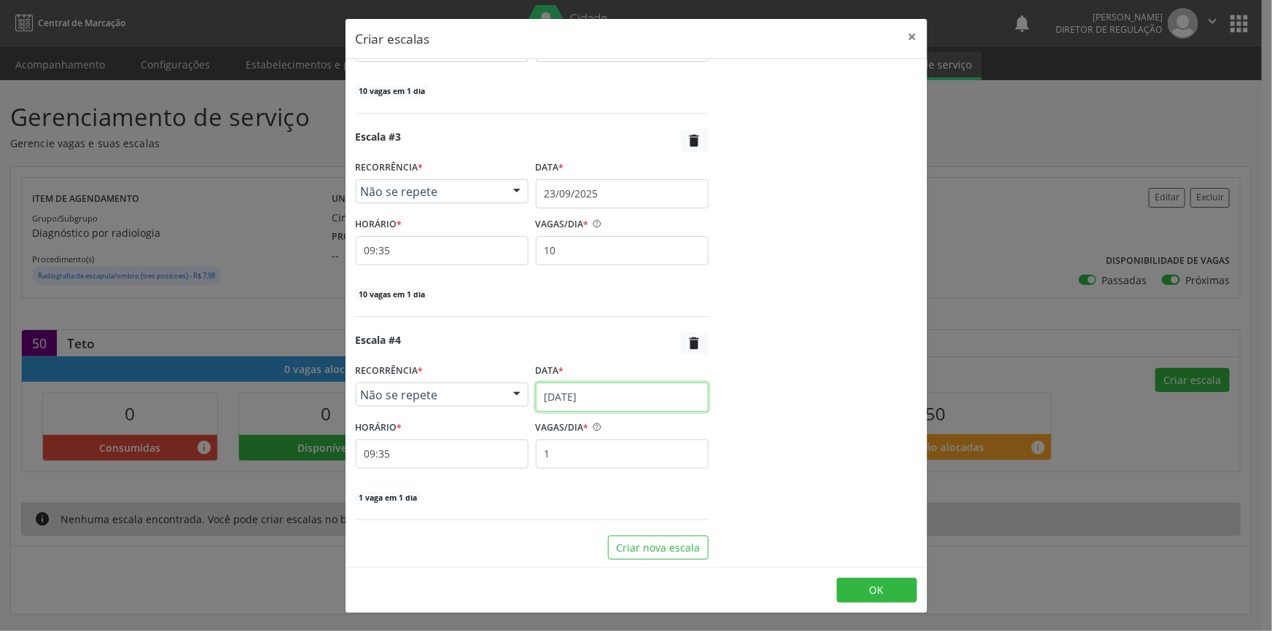
click at [629, 404] on input "19/09/2025" at bounding box center [622, 397] width 173 height 29
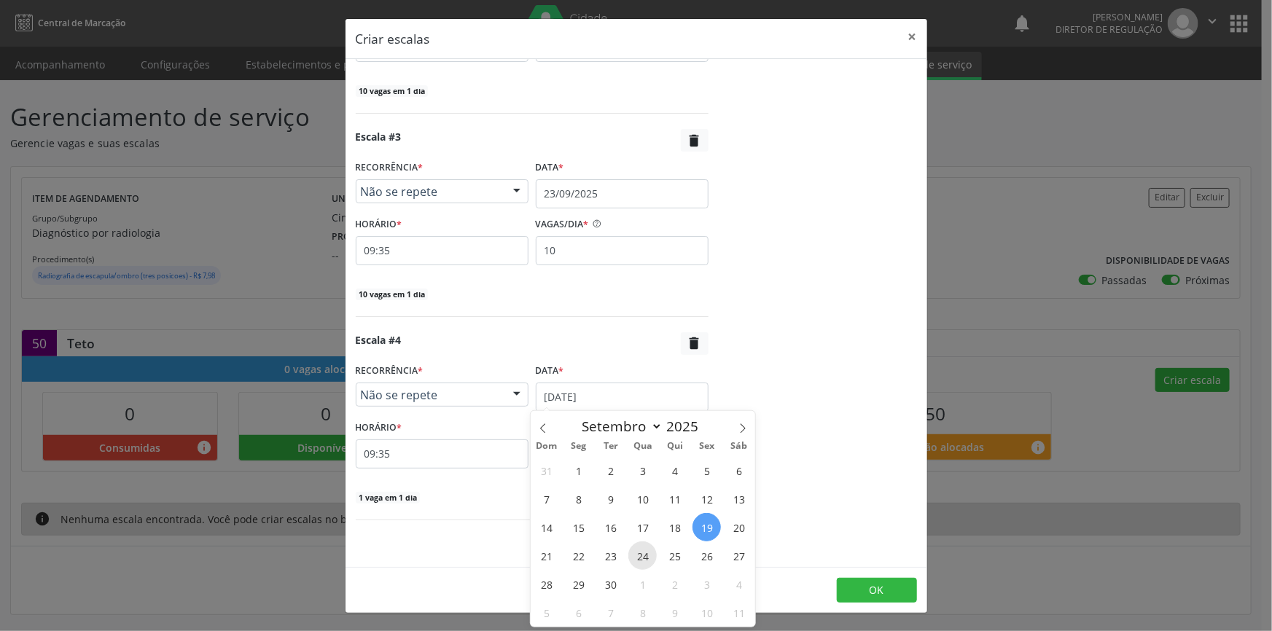
click at [643, 550] on span "24" at bounding box center [642, 556] width 28 height 28
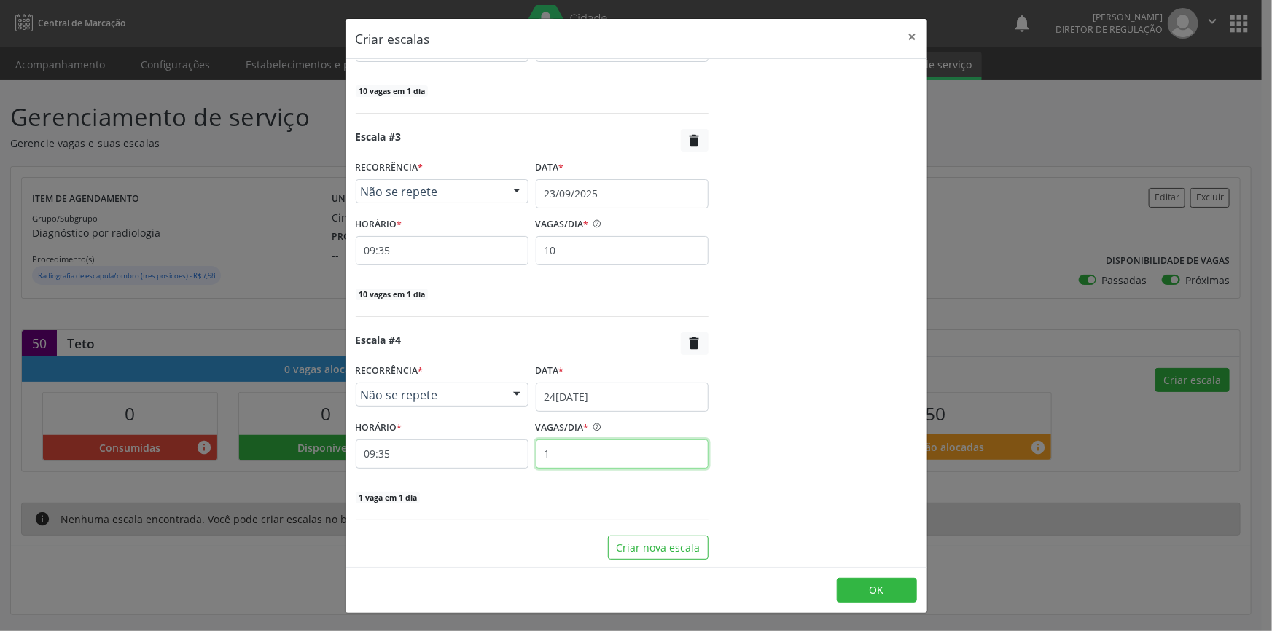
drag, startPoint x: 607, startPoint y: 457, endPoint x: 389, endPoint y: 441, distance: 219.3
click at [389, 441] on div "HORÁRIO * 09:35 VAGAS/DIA * 1" at bounding box center [532, 443] width 360 height 52
type input "10"
click at [871, 585] on span "OK" at bounding box center [877, 590] width 15 height 14
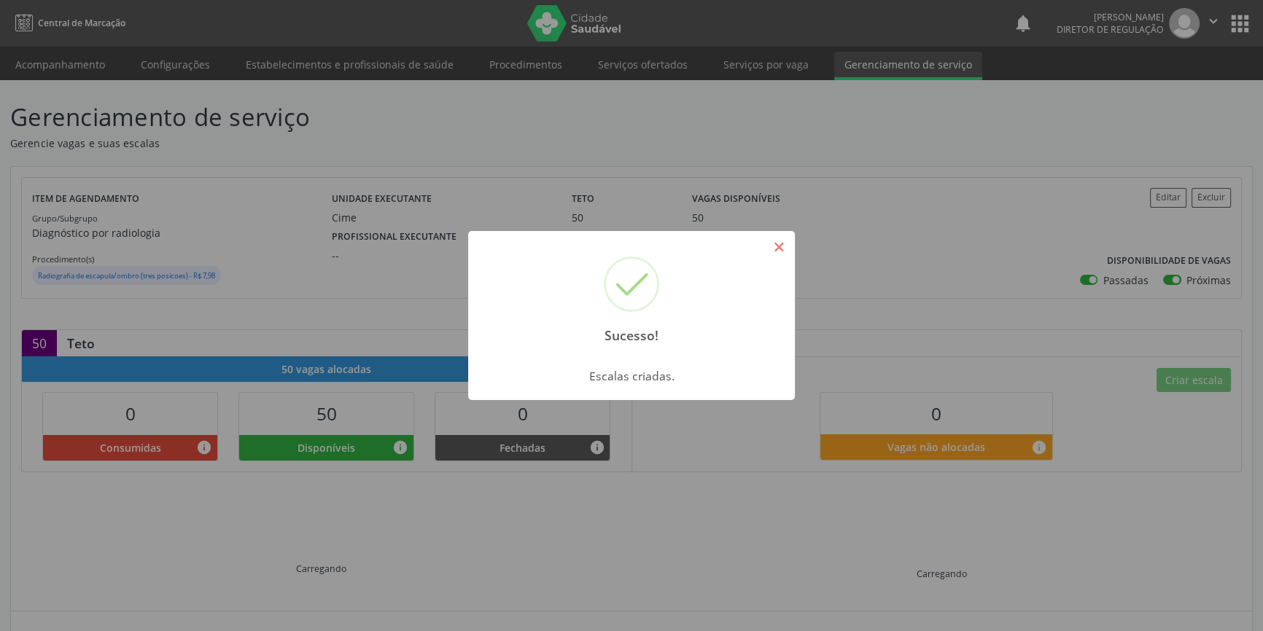
click at [780, 244] on button "×" at bounding box center [778, 247] width 25 height 25
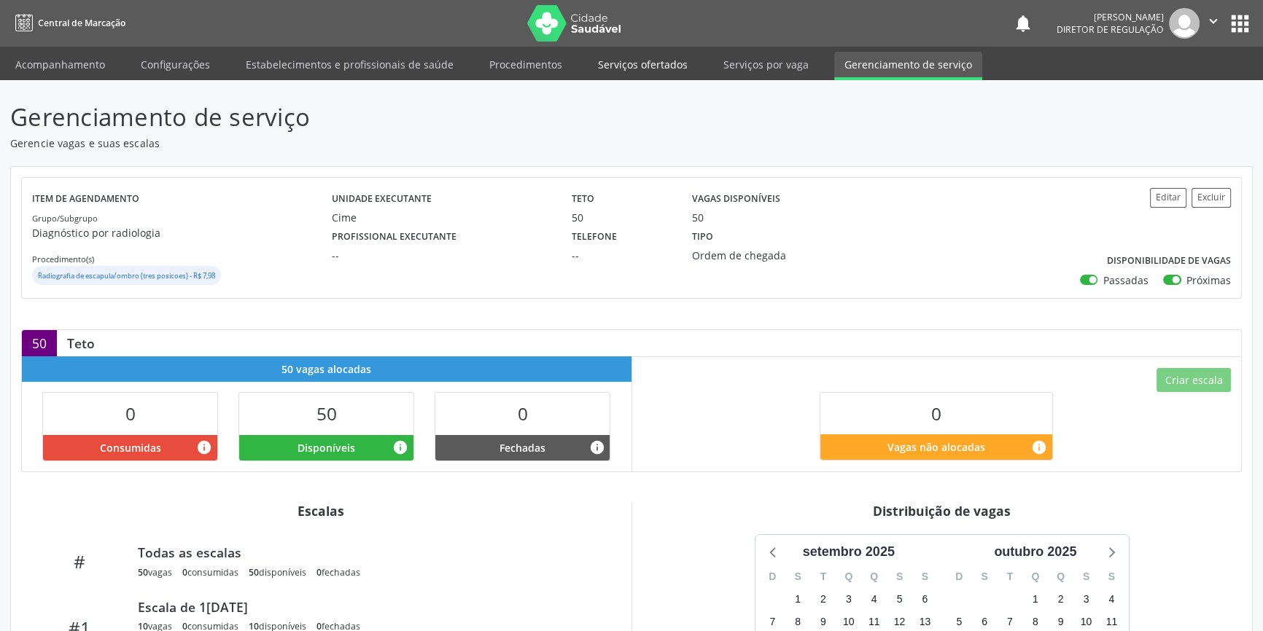
click at [656, 61] on link "Serviços ofertados" at bounding box center [643, 65] width 110 height 26
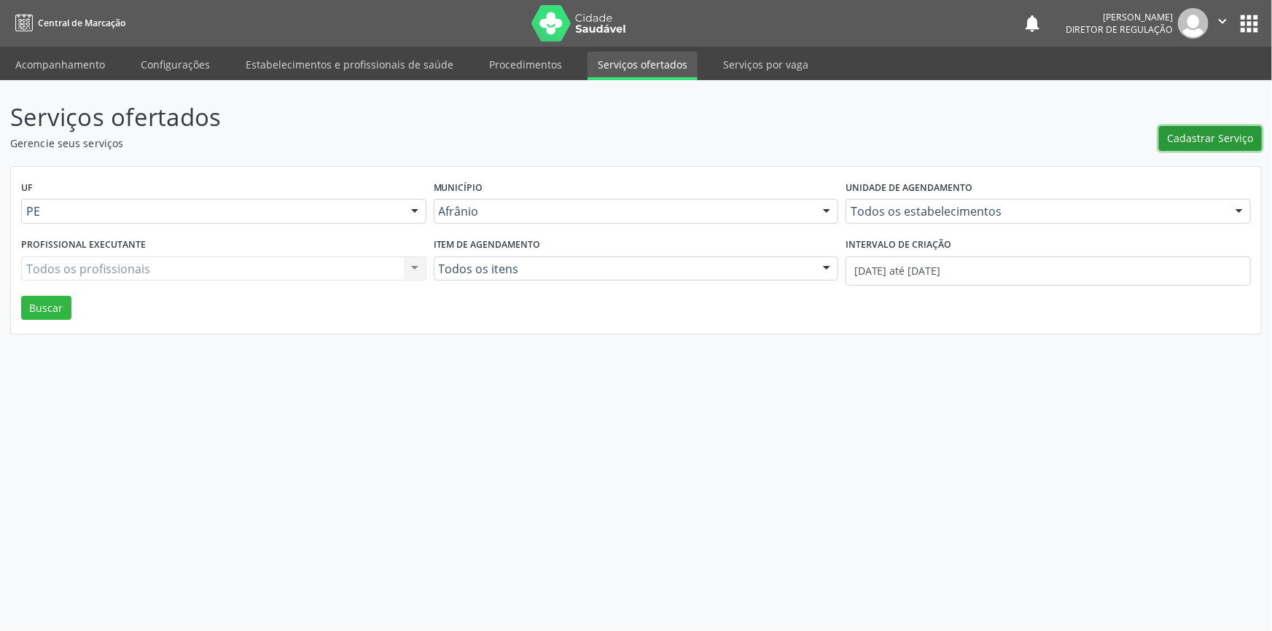
click at [1177, 141] on span "Cadastrar Serviço" at bounding box center [1211, 137] width 86 height 15
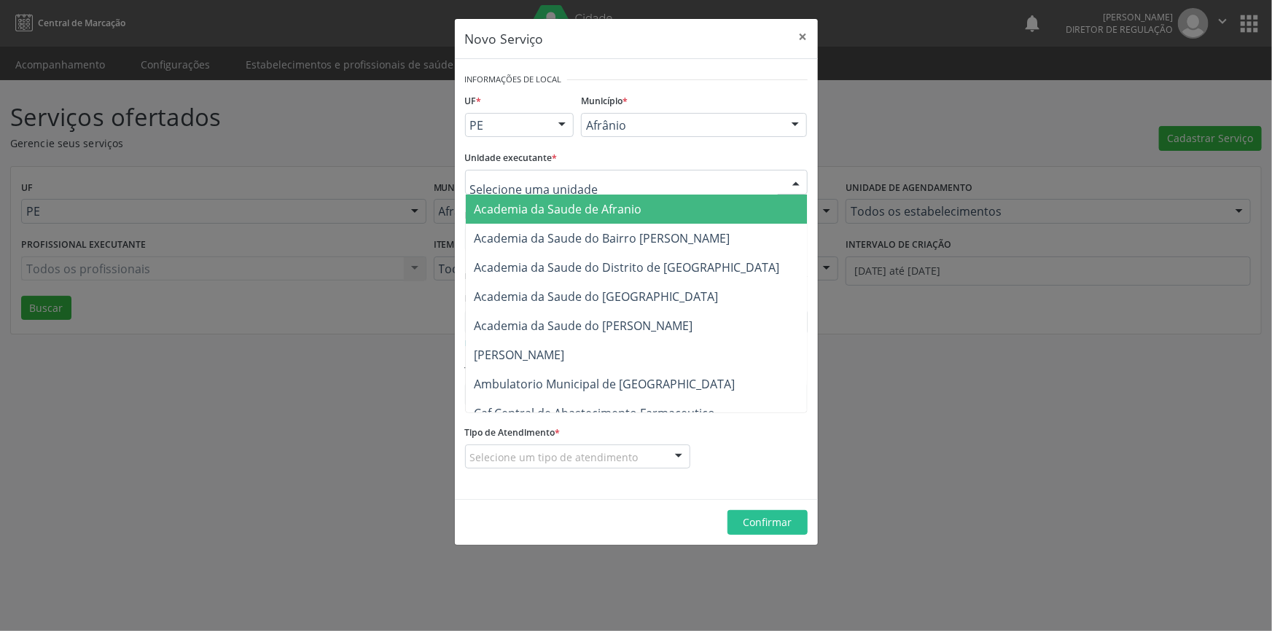
click at [631, 187] on div at bounding box center [636, 182] width 343 height 25
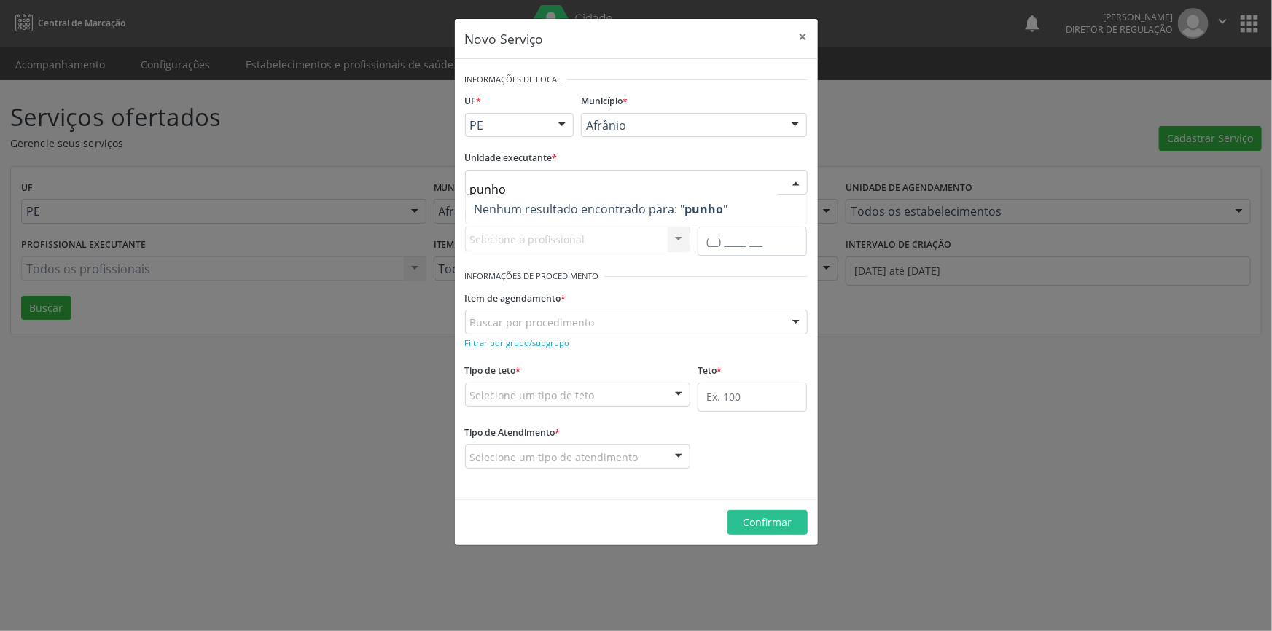
drag, startPoint x: 564, startPoint y: 184, endPoint x: 173, endPoint y: 173, distance: 391.6
click at [173, 173] on div "Novo Serviço × Informações de Local UF * PE BA PE Nenhum resultado encontrado p…" at bounding box center [636, 315] width 1272 height 631
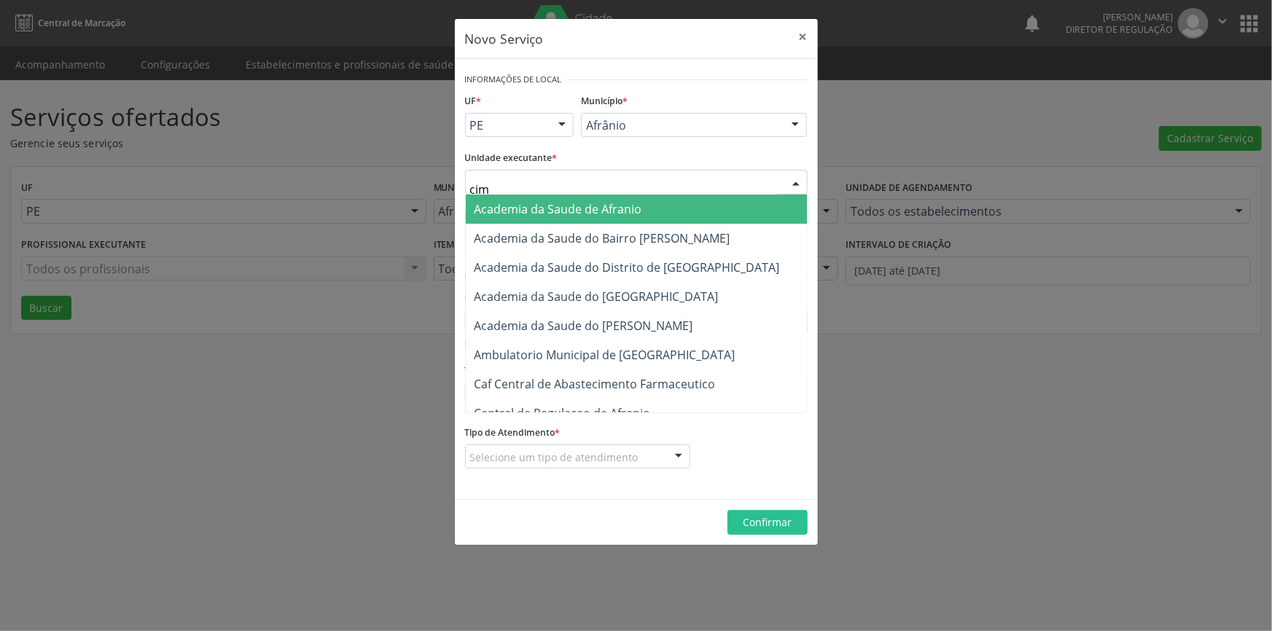
type input "cime"
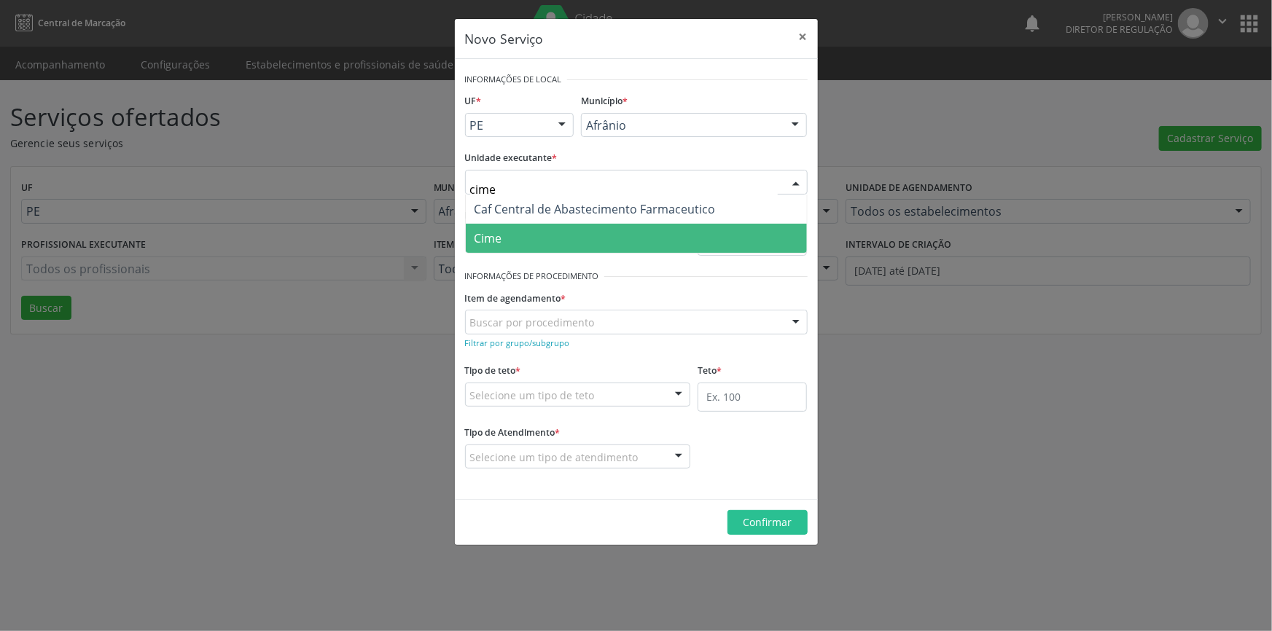
click at [567, 240] on span "Cime" at bounding box center [636, 238] width 341 height 29
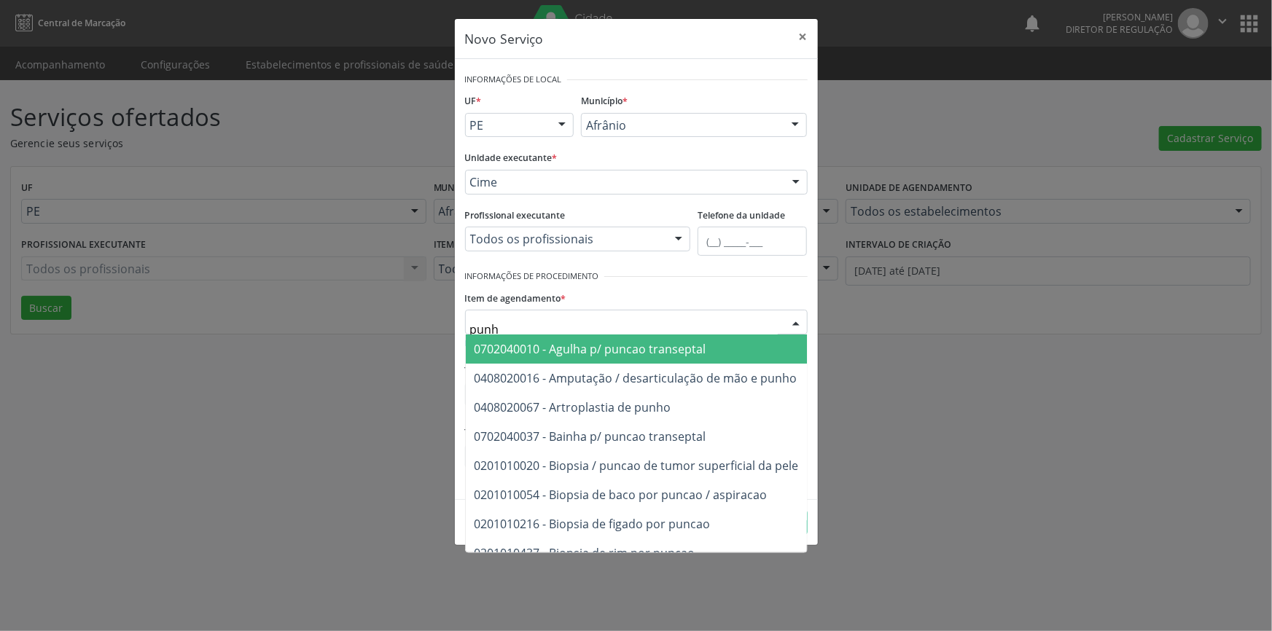
type input "punho"
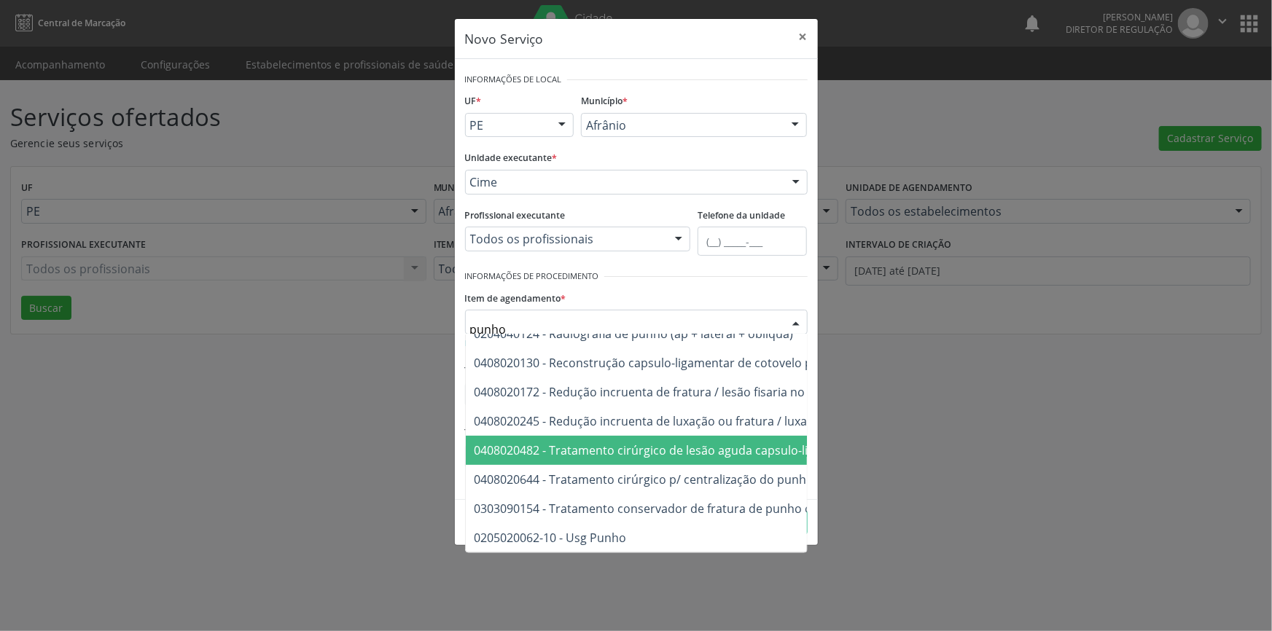
scroll to position [192, 0]
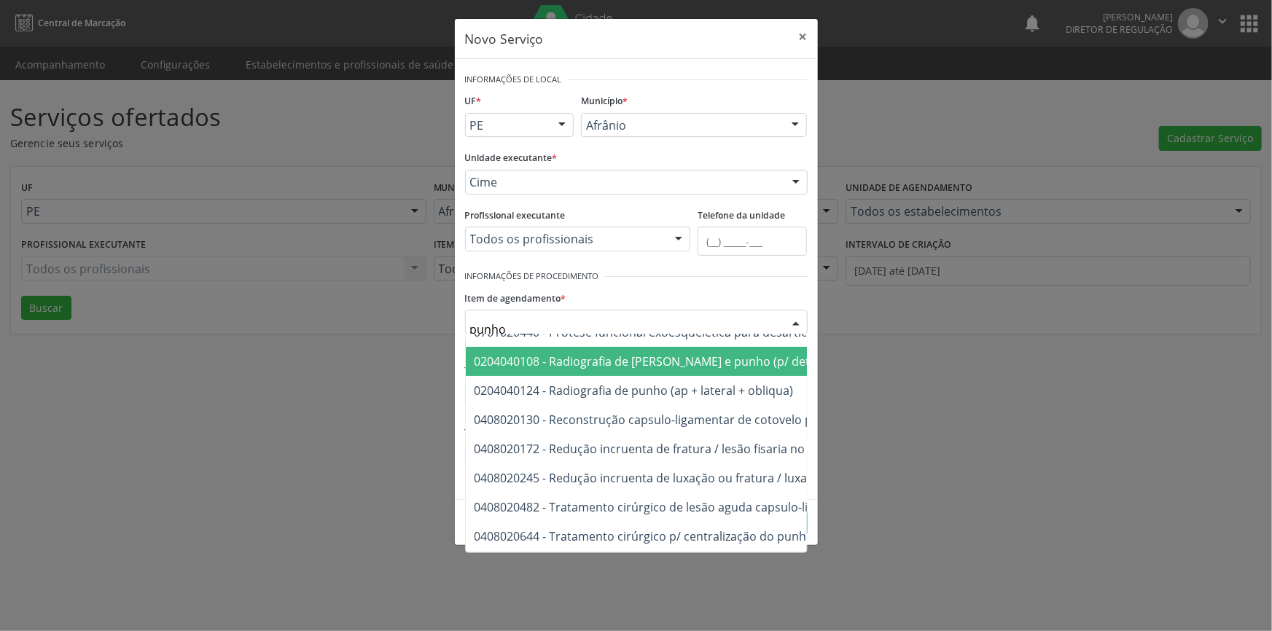
click at [663, 366] on span "0204040108 - Radiografia de mao e punho (p/ determinacao de idade ossea)" at bounding box center [717, 362] width 484 height 16
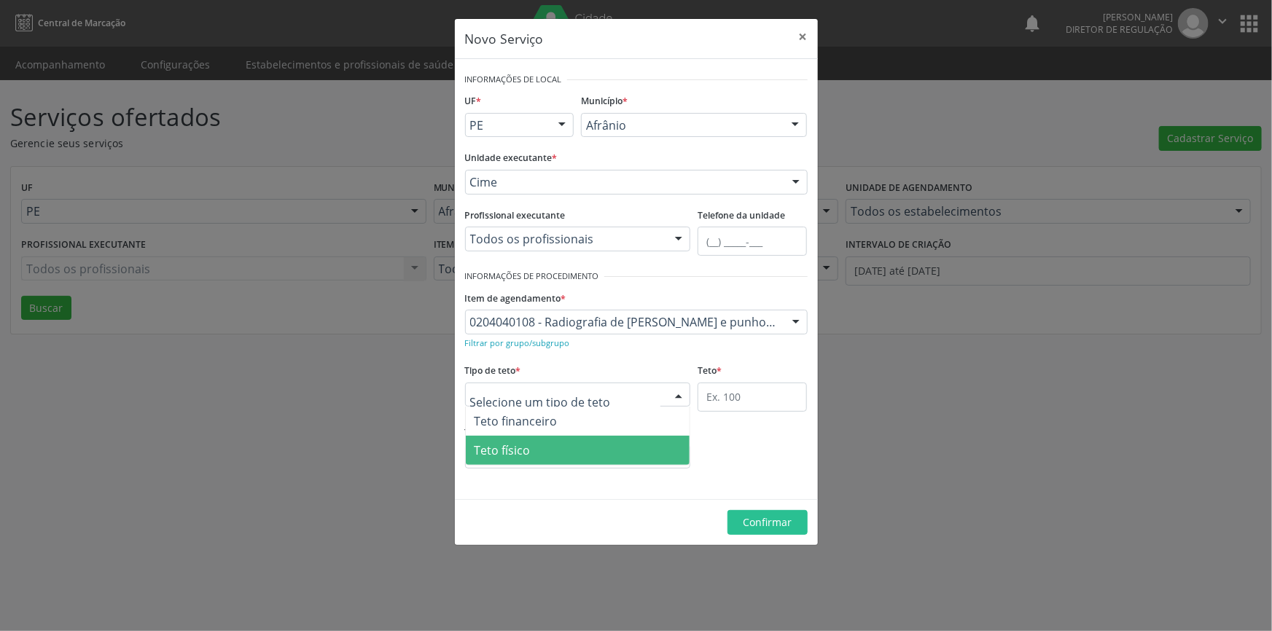
click at [539, 449] on span "Teto físico" at bounding box center [578, 450] width 225 height 29
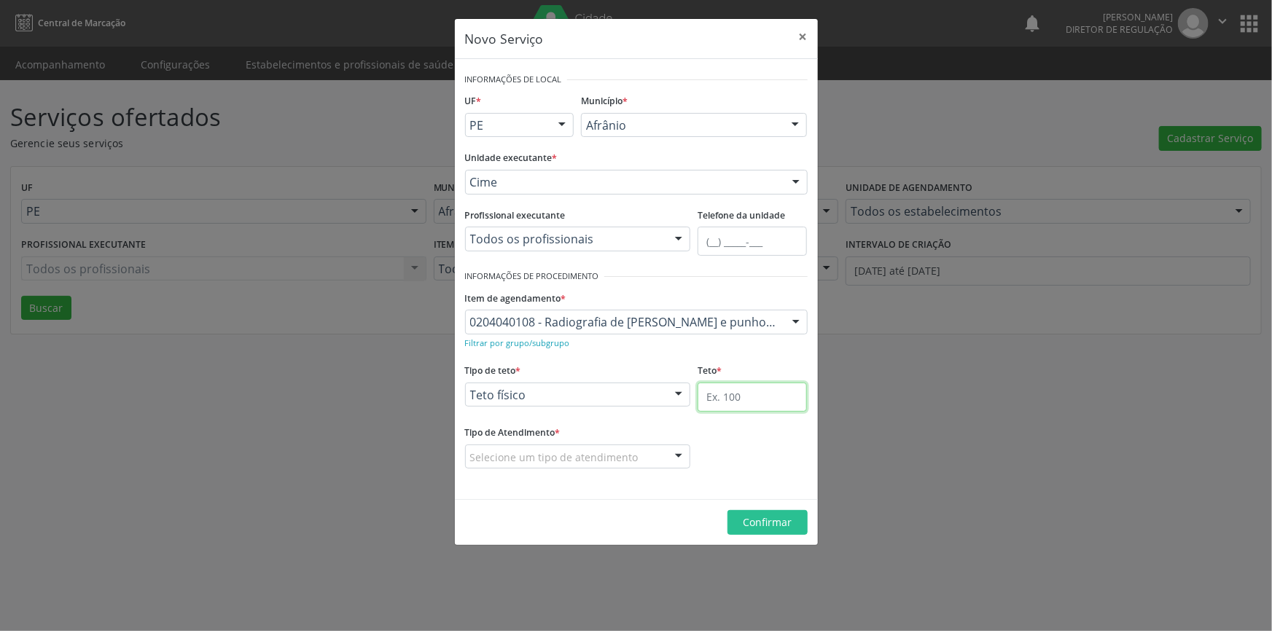
click at [758, 401] on input "text" at bounding box center [752, 397] width 109 height 29
type input "50"
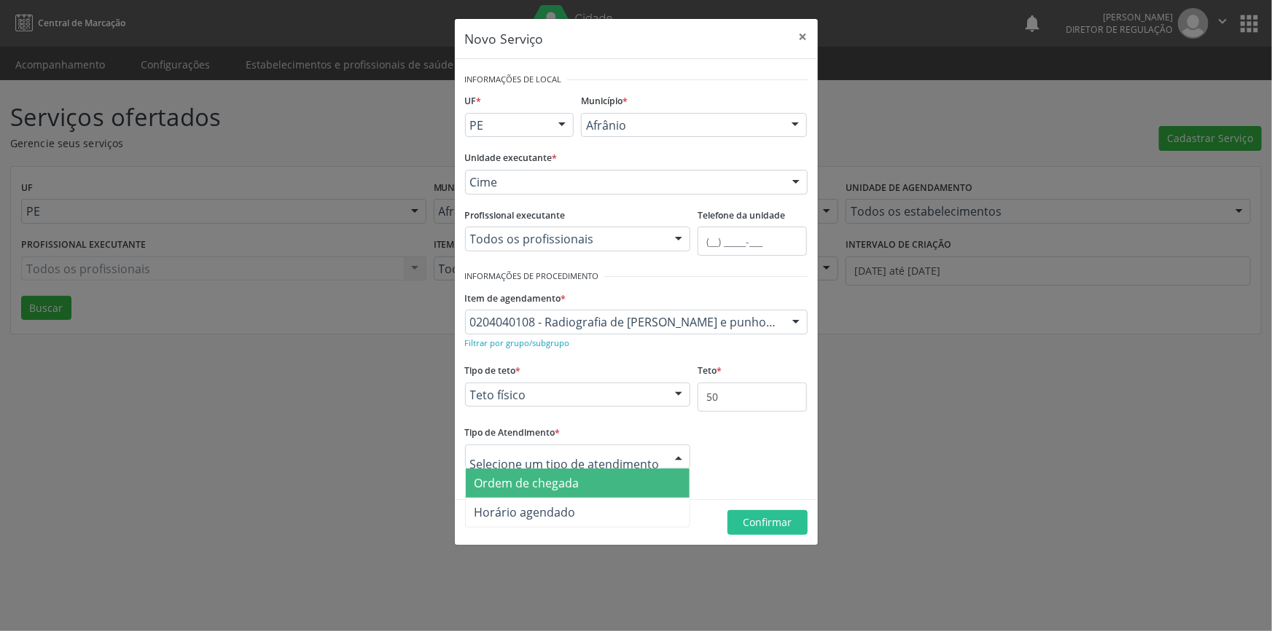
click at [553, 488] on span "Ordem de chegada" at bounding box center [527, 483] width 105 height 16
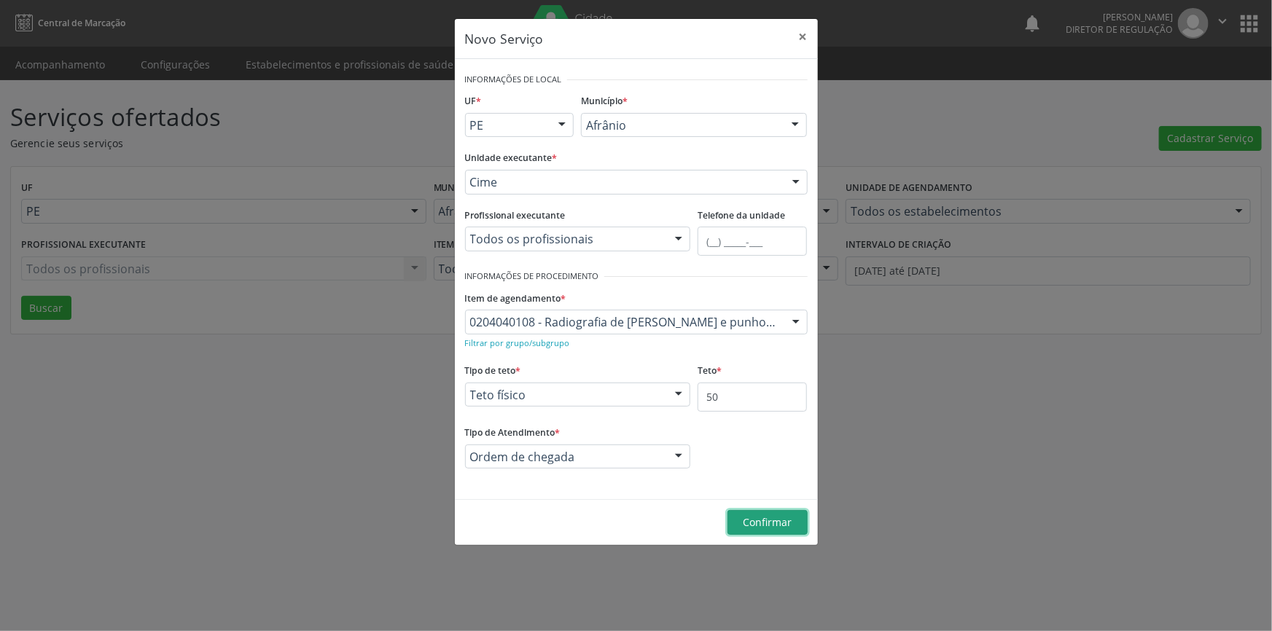
click at [779, 513] on button "Confirmar" at bounding box center [768, 522] width 80 height 25
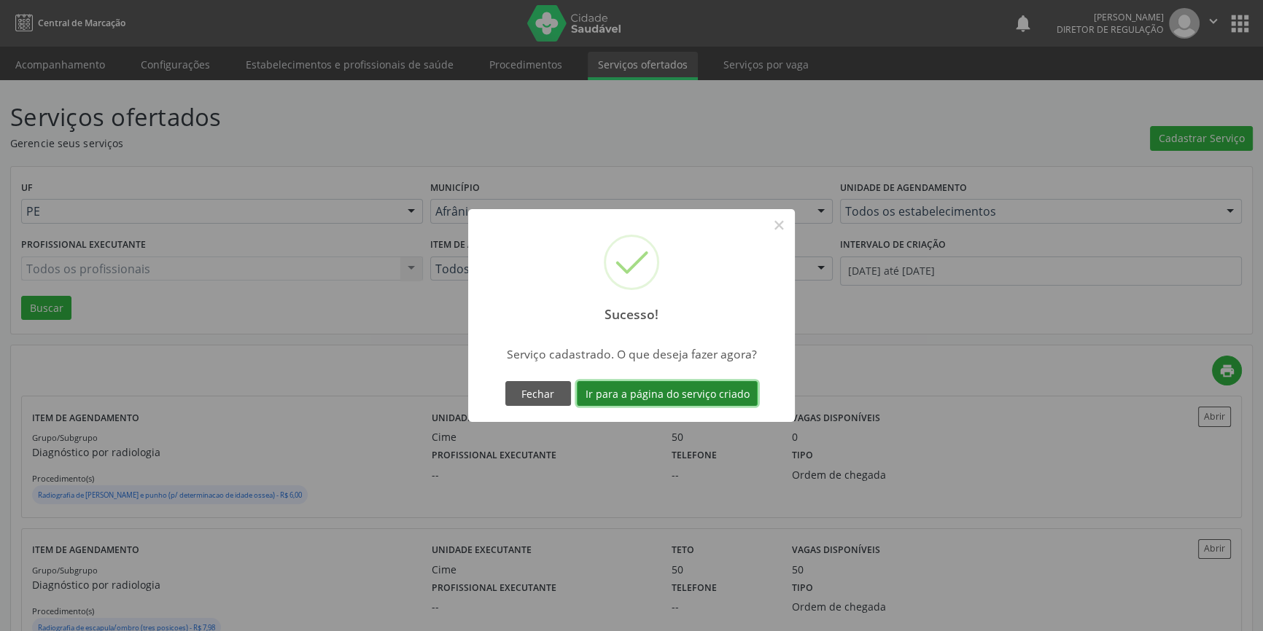
click at [681, 390] on button "Ir para a página do serviço criado" at bounding box center [667, 393] width 181 height 25
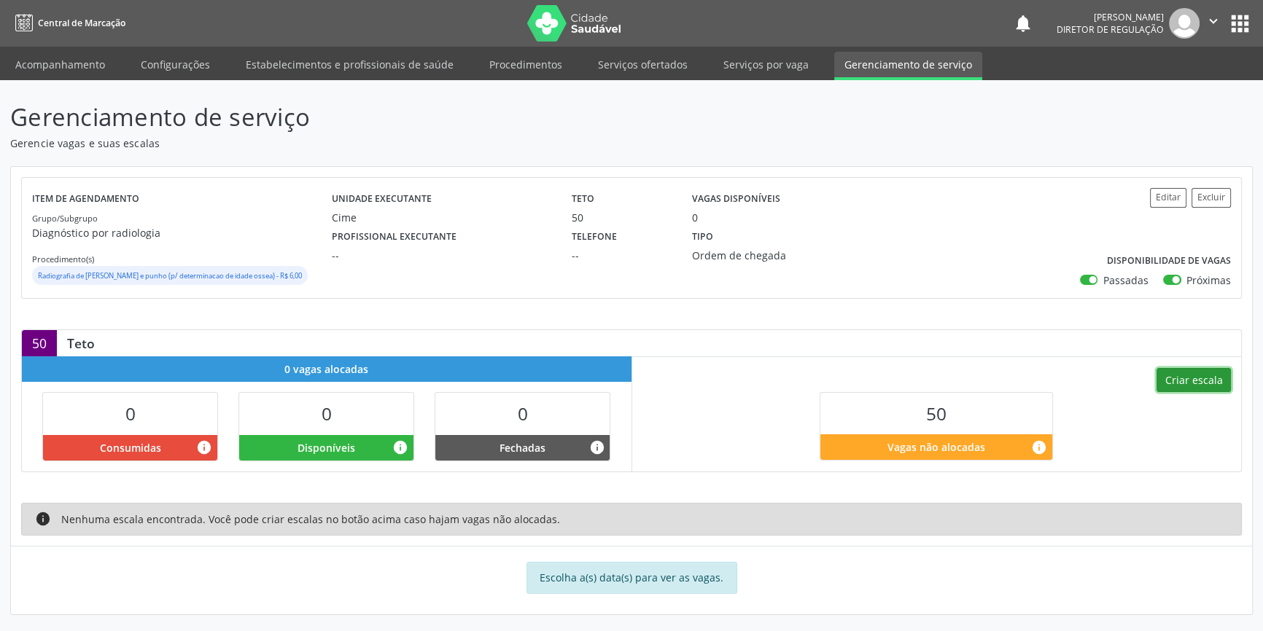
click at [1198, 389] on button "Criar escala" at bounding box center [1193, 380] width 74 height 25
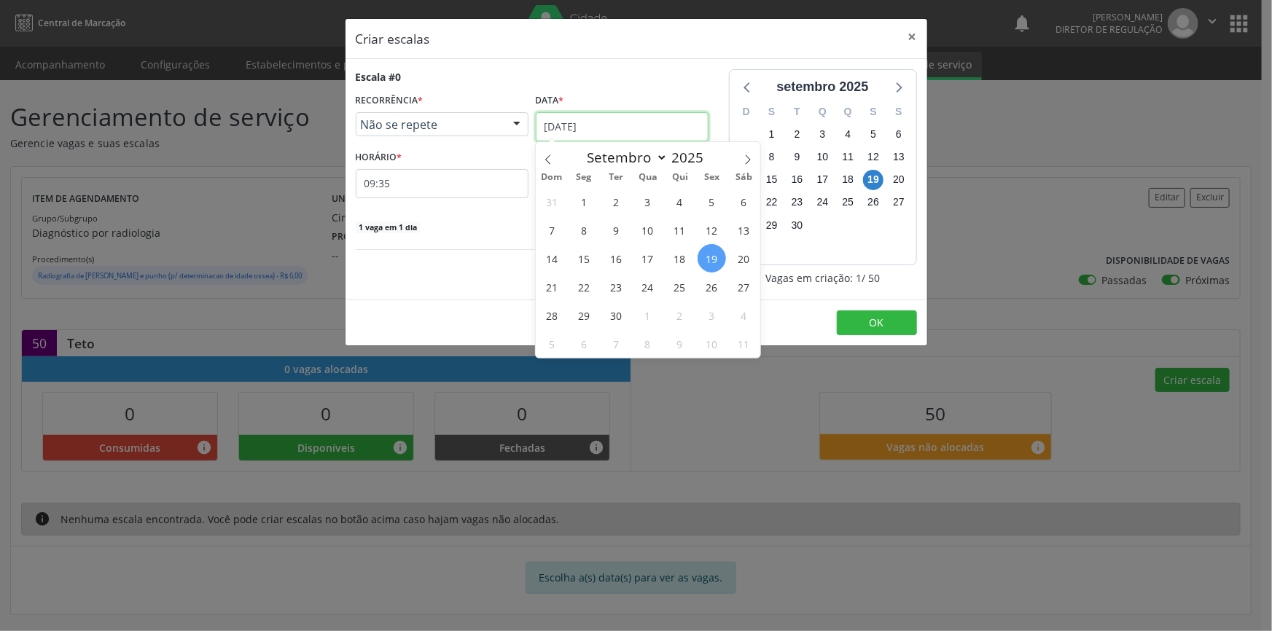
click at [604, 122] on input "19/09/2025" at bounding box center [622, 126] width 173 height 29
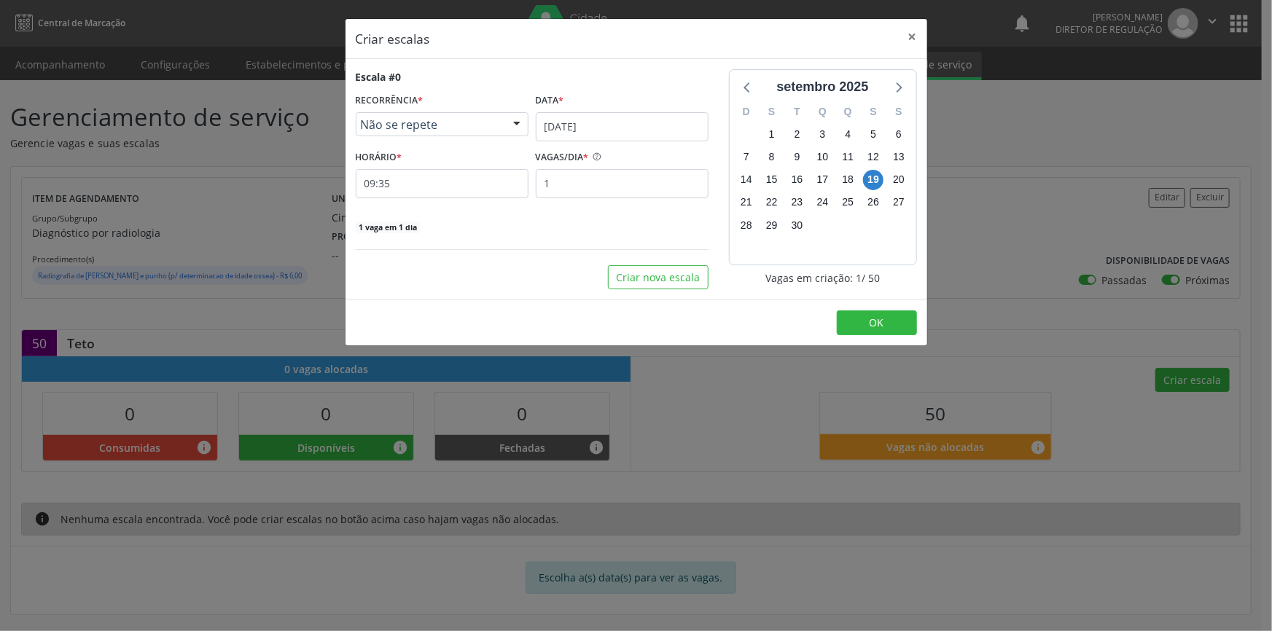
click at [590, 71] on div "Escala #0" at bounding box center [532, 76] width 353 height 15
drag, startPoint x: 625, startPoint y: 192, endPoint x: 435, endPoint y: 155, distance: 193.0
click at [437, 156] on div "HORÁRIO * 09:35 VAGAS/DIA * 1" at bounding box center [532, 173] width 360 height 52
type input "10"
click at [659, 285] on button "Criar nova escala" at bounding box center [658, 277] width 101 height 25
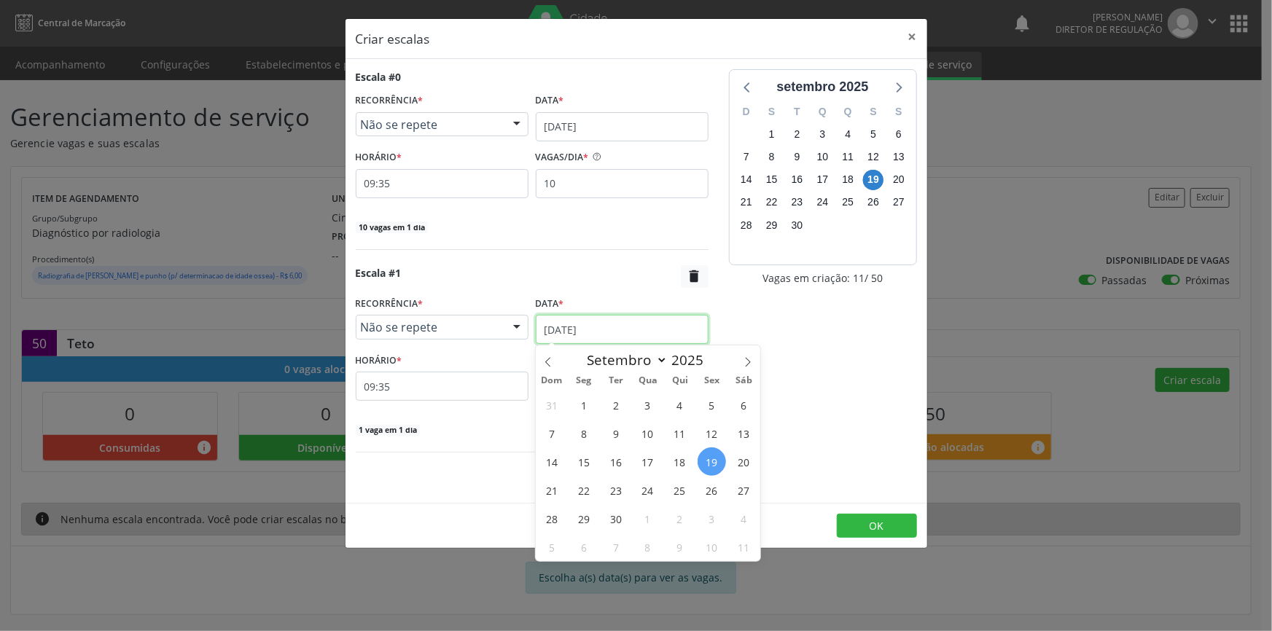
click at [638, 321] on input "19/09/2025" at bounding box center [622, 329] width 173 height 29
click at [687, 460] on span "18" at bounding box center [680, 462] width 28 height 28
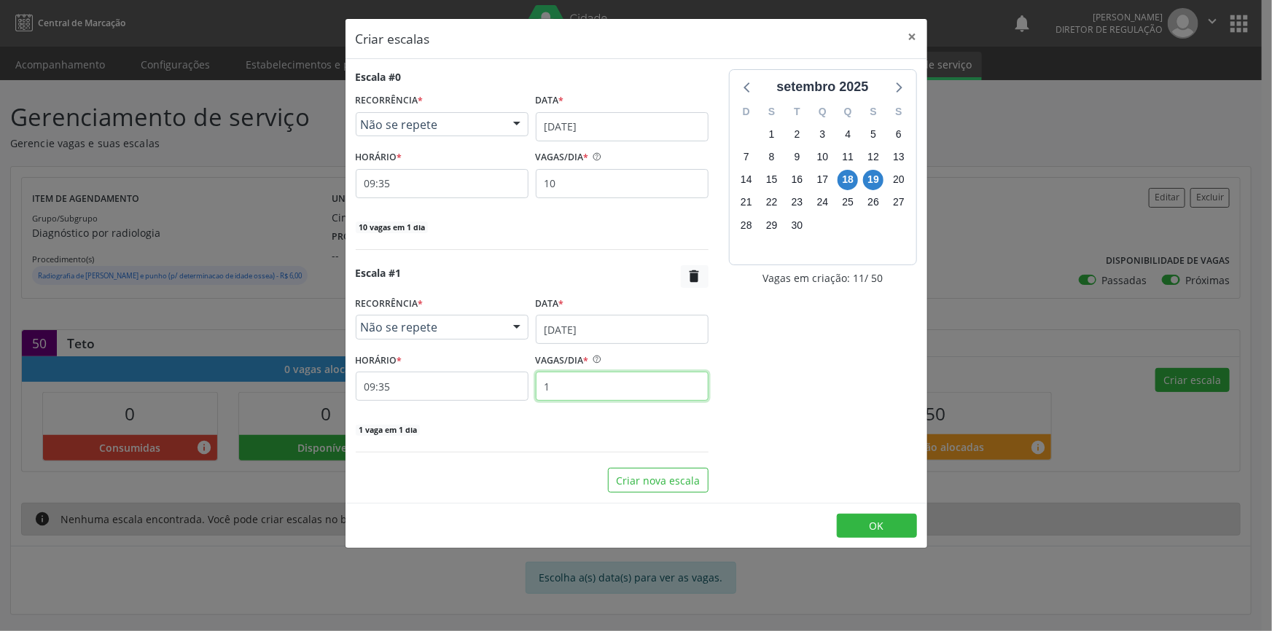
drag, startPoint x: 445, startPoint y: 374, endPoint x: 367, endPoint y: 369, distance: 77.4
click at [367, 369] on div "HORÁRIO * 09:35 VAGAS/DIA * 1" at bounding box center [532, 375] width 360 height 52
type input "10"
click at [655, 475] on button "Criar nova escala" at bounding box center [658, 480] width 101 height 25
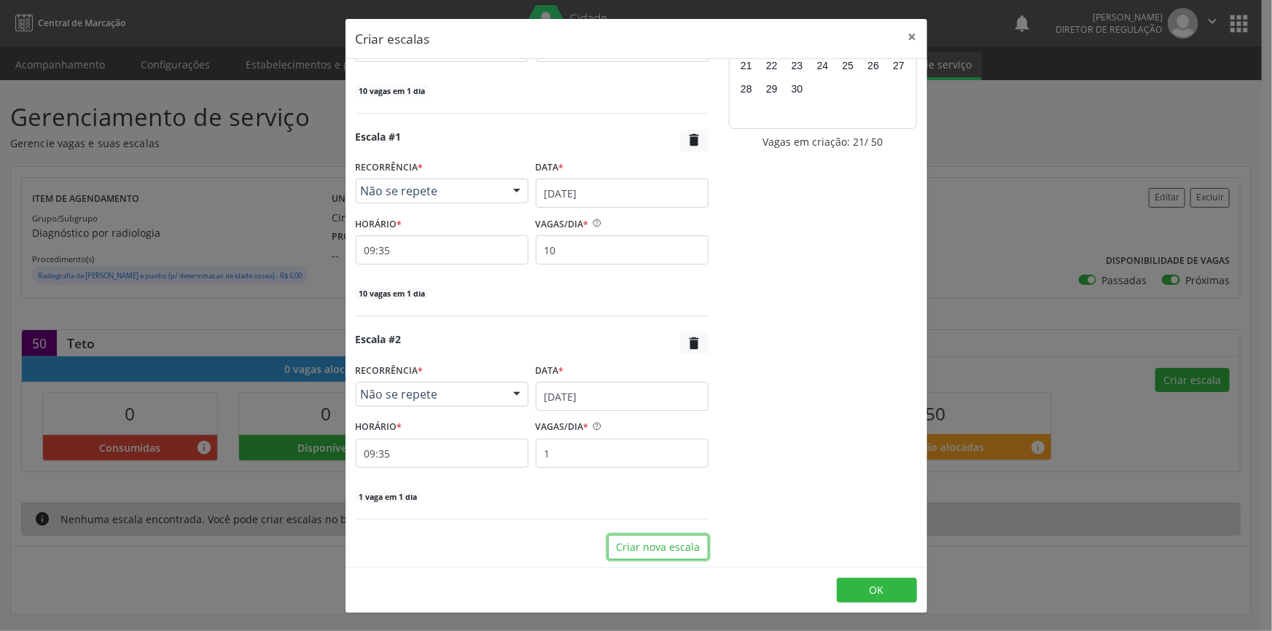
scroll to position [137, 0]
click at [601, 391] on input "19/09/2025" at bounding box center [622, 395] width 173 height 29
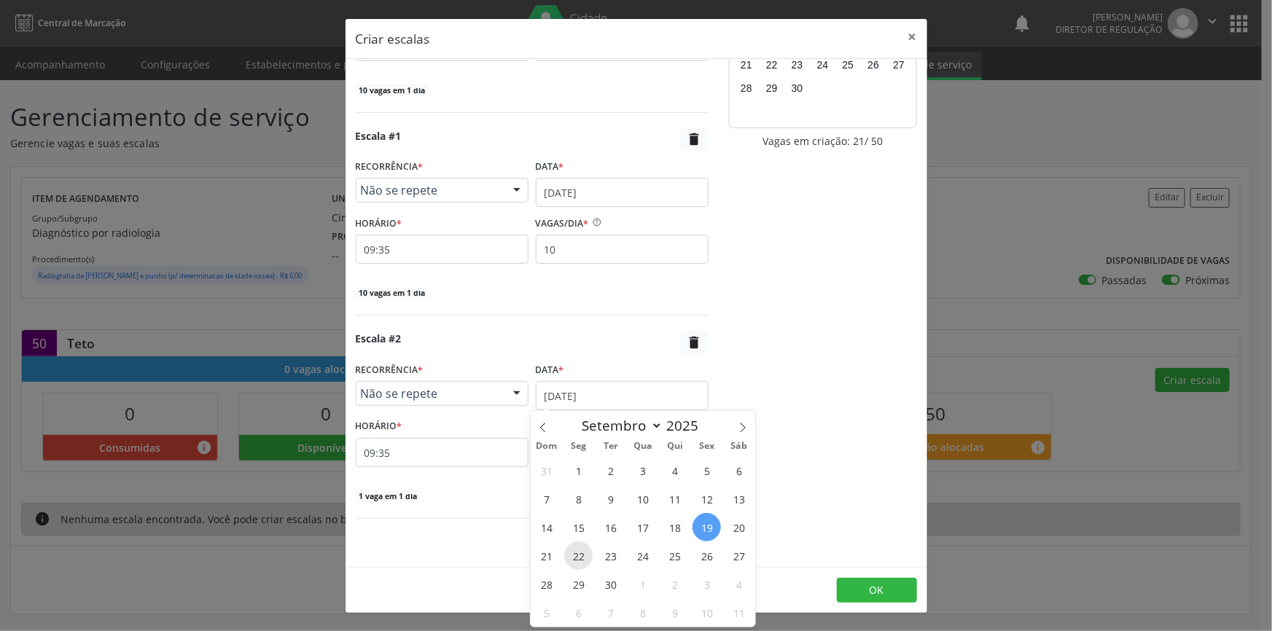
click at [572, 552] on span "22" at bounding box center [578, 556] width 28 height 28
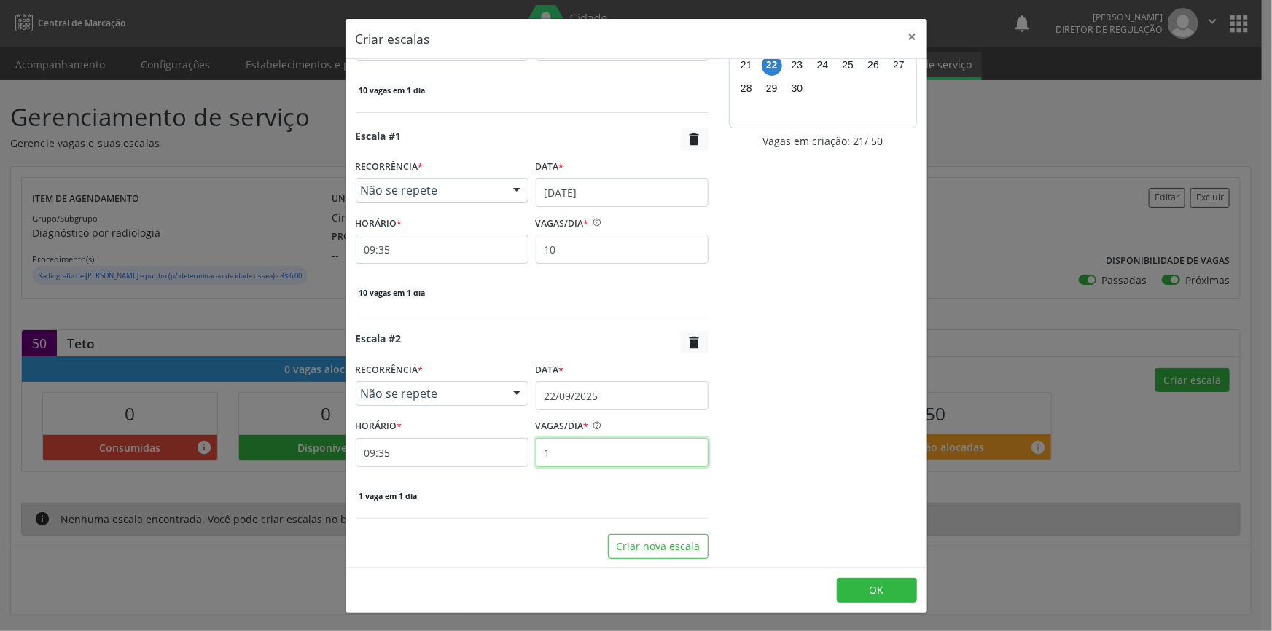
drag, startPoint x: 567, startPoint y: 458, endPoint x: 354, endPoint y: 430, distance: 214.7
click at [354, 430] on div "HORÁRIO * 09:35 VAGAS/DIA * 1" at bounding box center [532, 442] width 360 height 52
type input "10"
click at [671, 547] on button "Criar nova escala" at bounding box center [658, 546] width 101 height 25
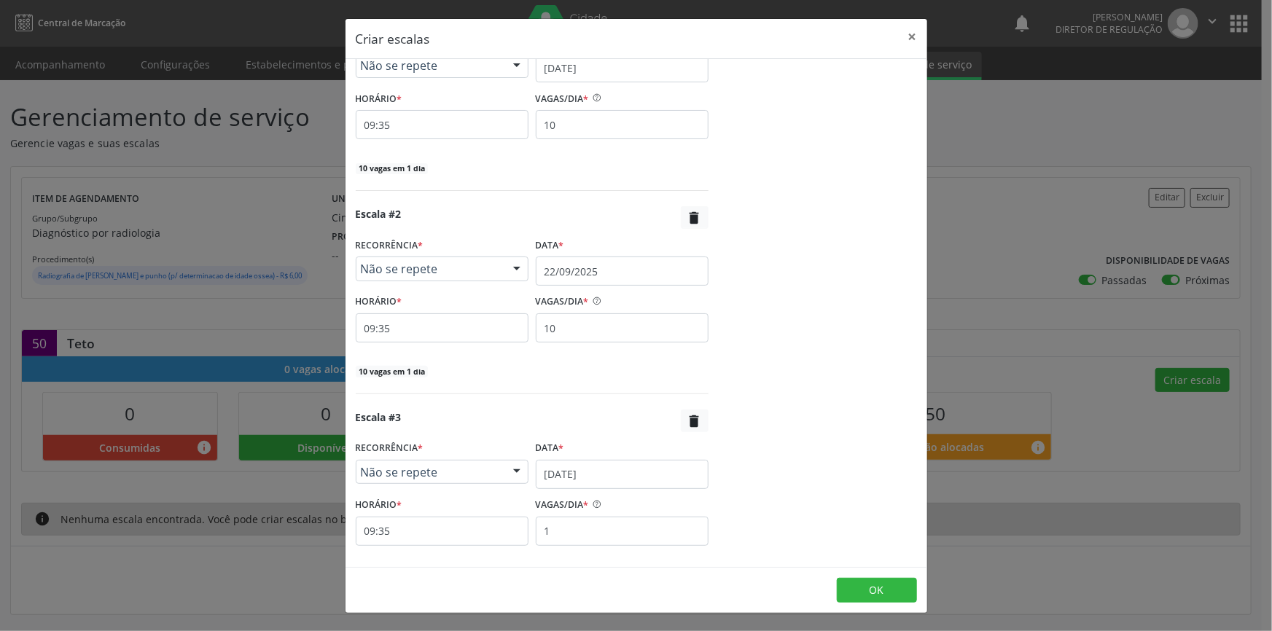
scroll to position [340, 0]
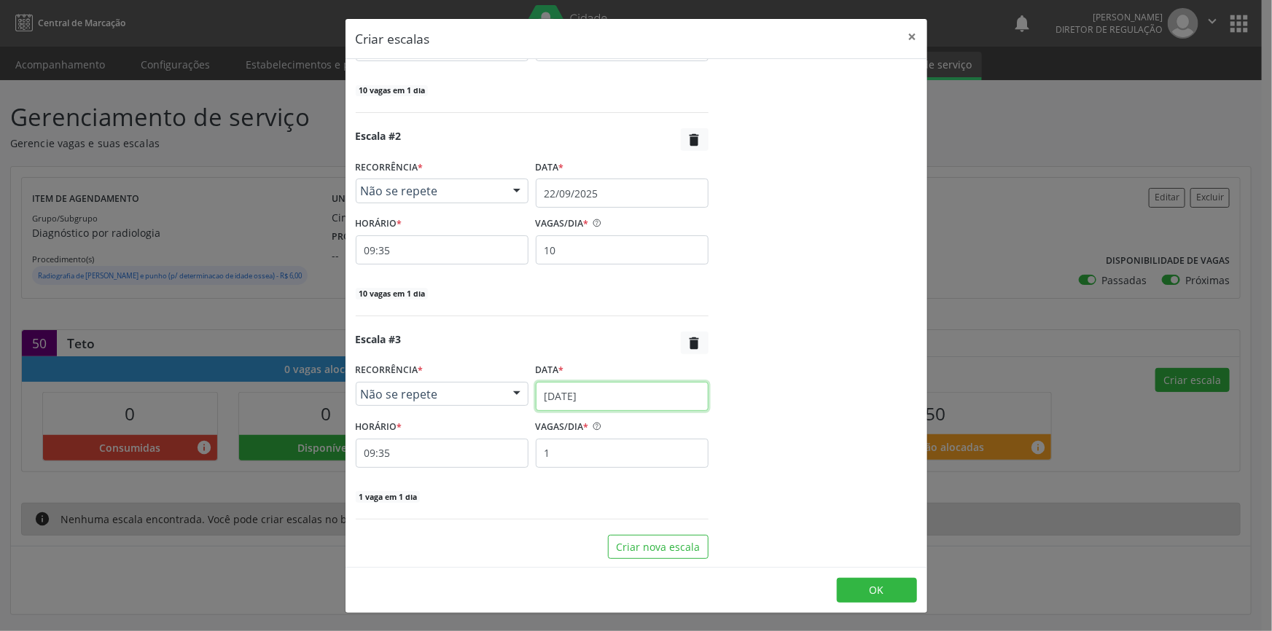
click at [599, 384] on input "19/09/2025" at bounding box center [622, 396] width 173 height 29
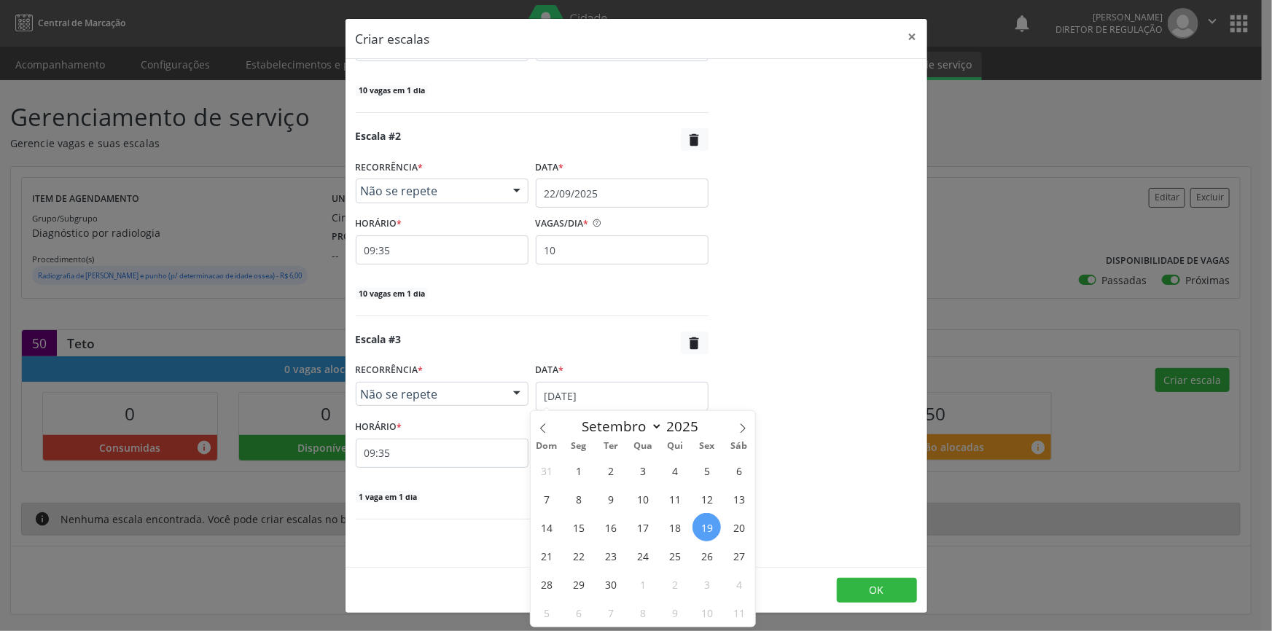
click at [609, 553] on span "23" at bounding box center [610, 556] width 28 height 28
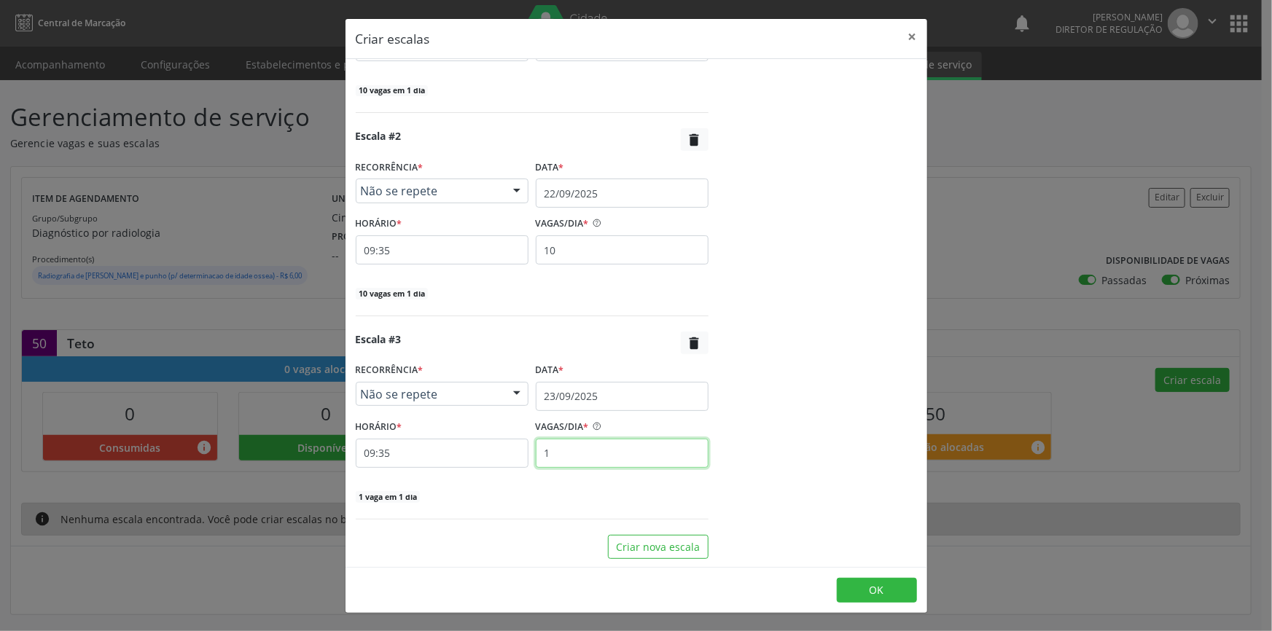
drag, startPoint x: 586, startPoint y: 457, endPoint x: 205, endPoint y: 429, distance: 382.3
click at [205, 429] on div "Criar escalas × Escala #0 RECORRÊNCIA * Não se repete Não se repete Diário/Sema…" at bounding box center [636, 315] width 1272 height 631
type input "10"
click at [682, 545] on button "Criar nova escala" at bounding box center [658, 547] width 101 height 25
select select "8"
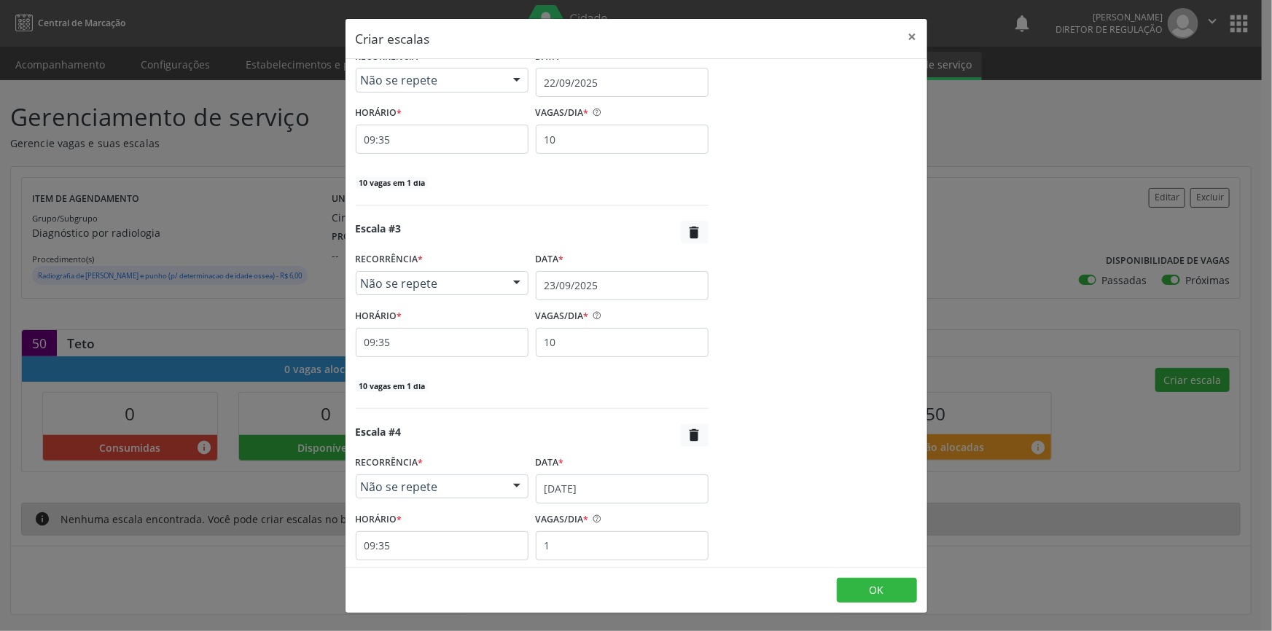
scroll to position [539, 0]
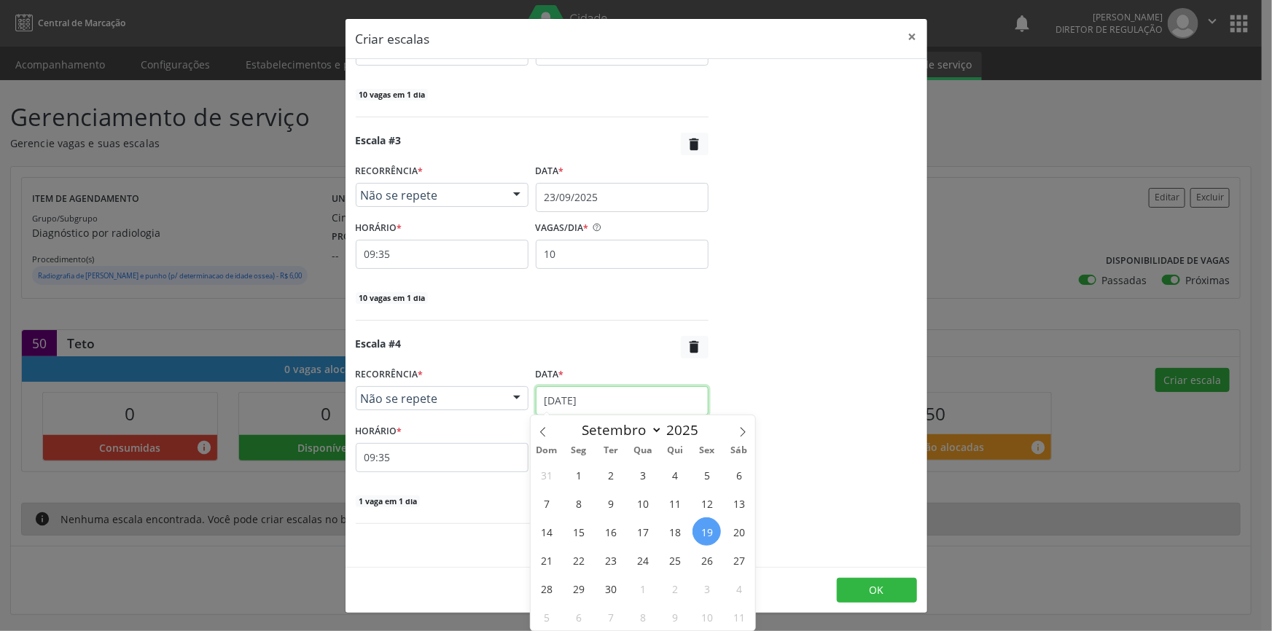
click at [620, 403] on input "19/09/2025" at bounding box center [622, 400] width 173 height 29
click at [644, 561] on span "24" at bounding box center [642, 560] width 28 height 28
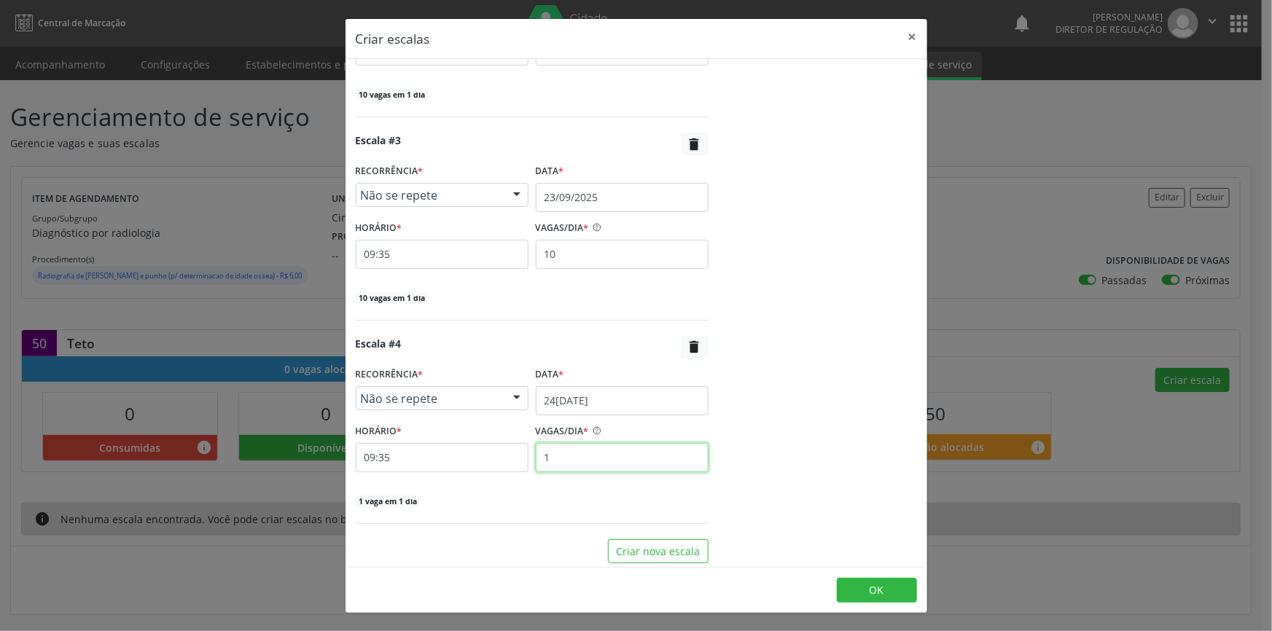
drag, startPoint x: 562, startPoint y: 461, endPoint x: 405, endPoint y: 455, distance: 157.6
click at [407, 456] on div "HORÁRIO * 09:35 VAGAS/DIA * 1" at bounding box center [532, 447] width 360 height 52
type input "10"
click at [886, 582] on button "OK" at bounding box center [877, 590] width 80 height 25
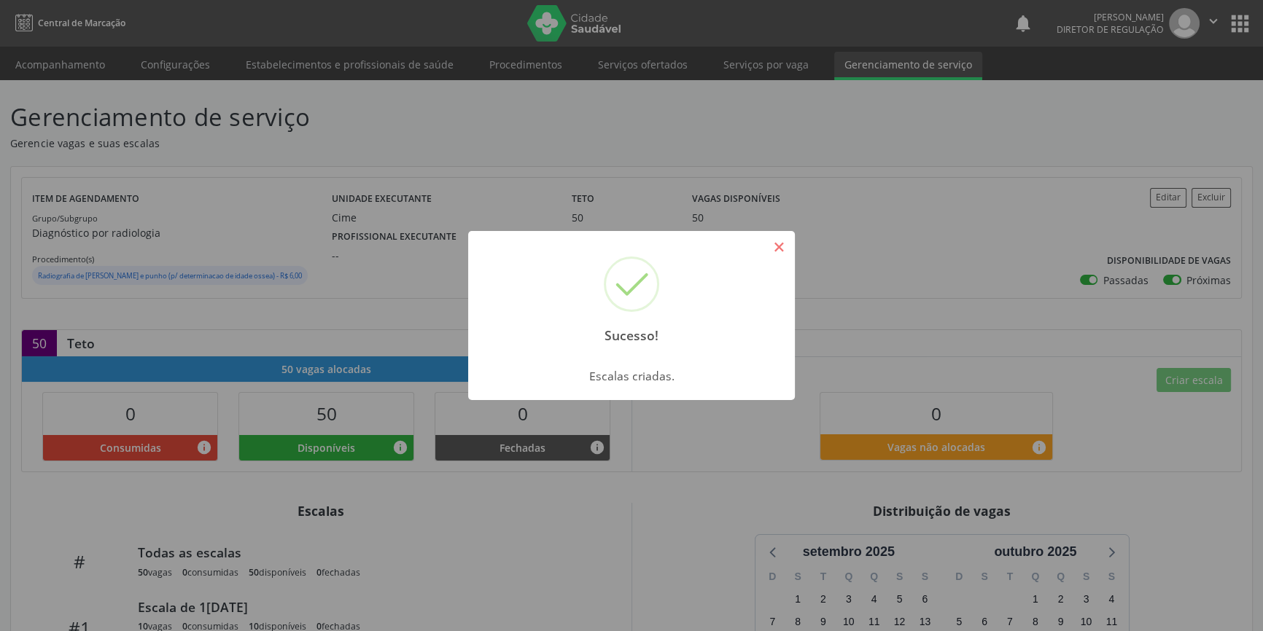
drag, startPoint x: 781, startPoint y: 251, endPoint x: 736, endPoint y: 202, distance: 67.1
click at [776, 249] on button "×" at bounding box center [778, 247] width 25 height 25
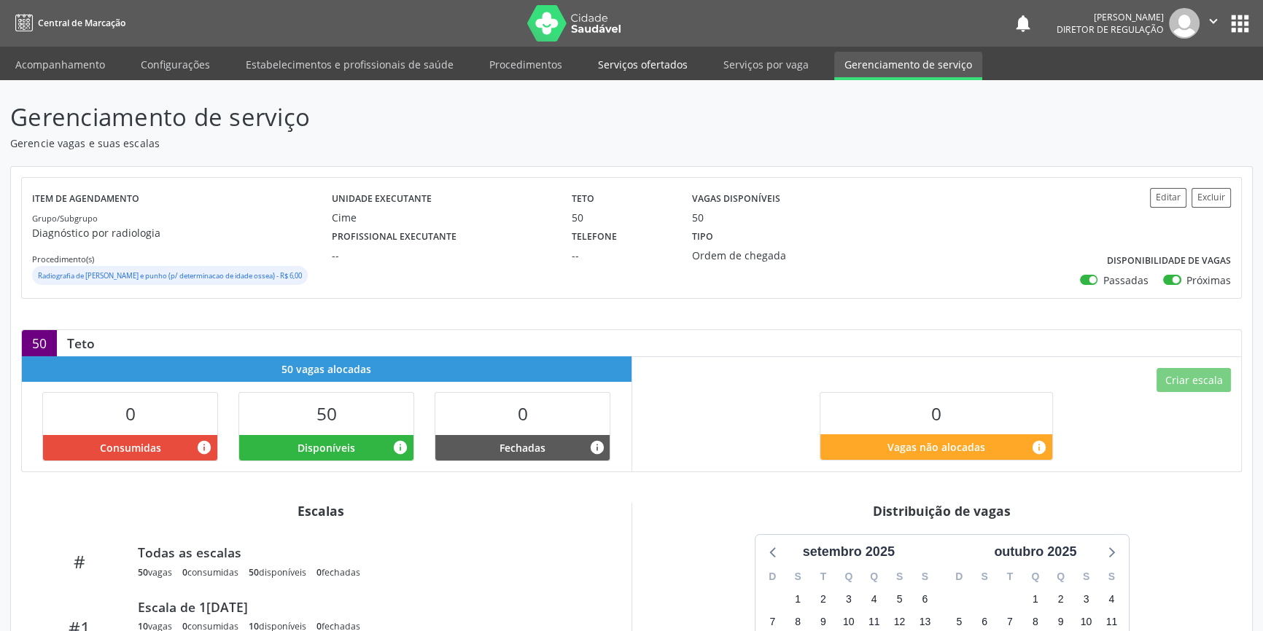
click at [655, 64] on link "Serviços ofertados" at bounding box center [643, 65] width 110 height 26
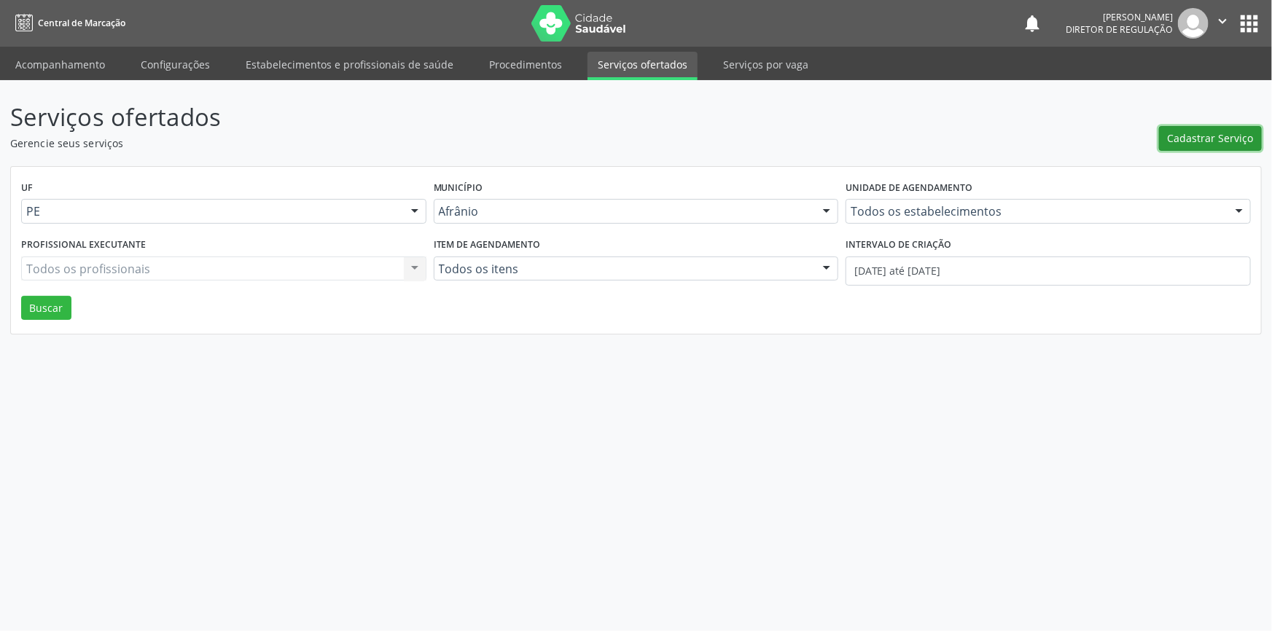
click at [1212, 135] on span "Cadastrar Serviço" at bounding box center [1211, 137] width 86 height 15
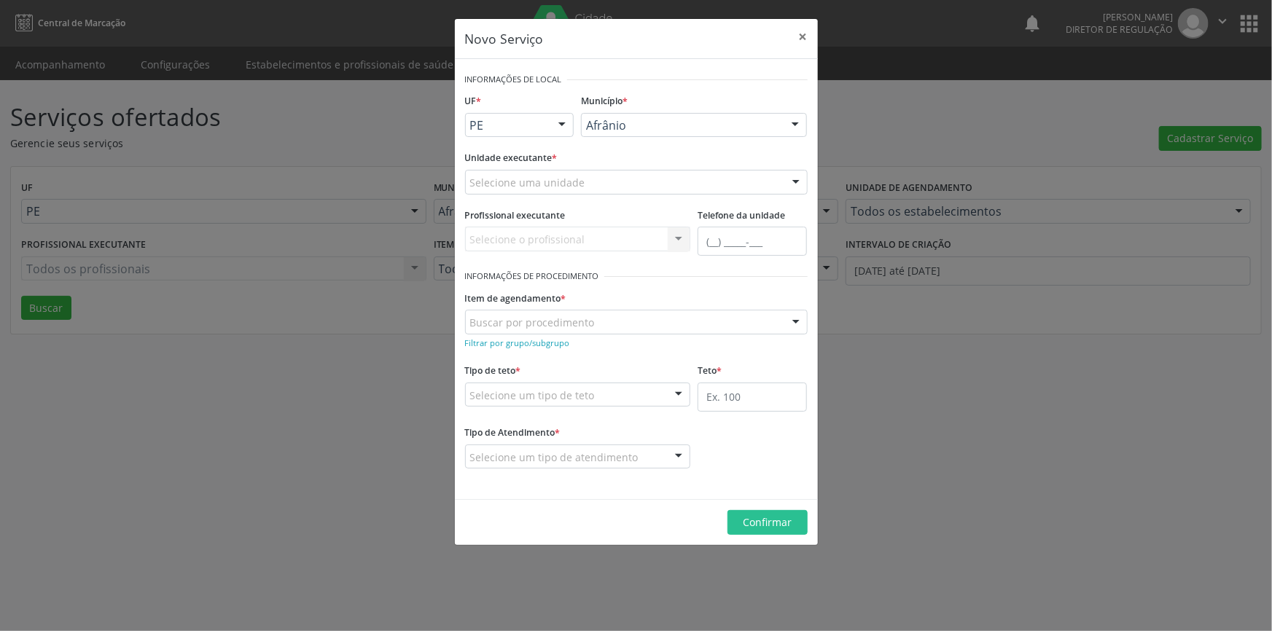
click at [598, 182] on div "Selecione uma unidade" at bounding box center [636, 182] width 343 height 25
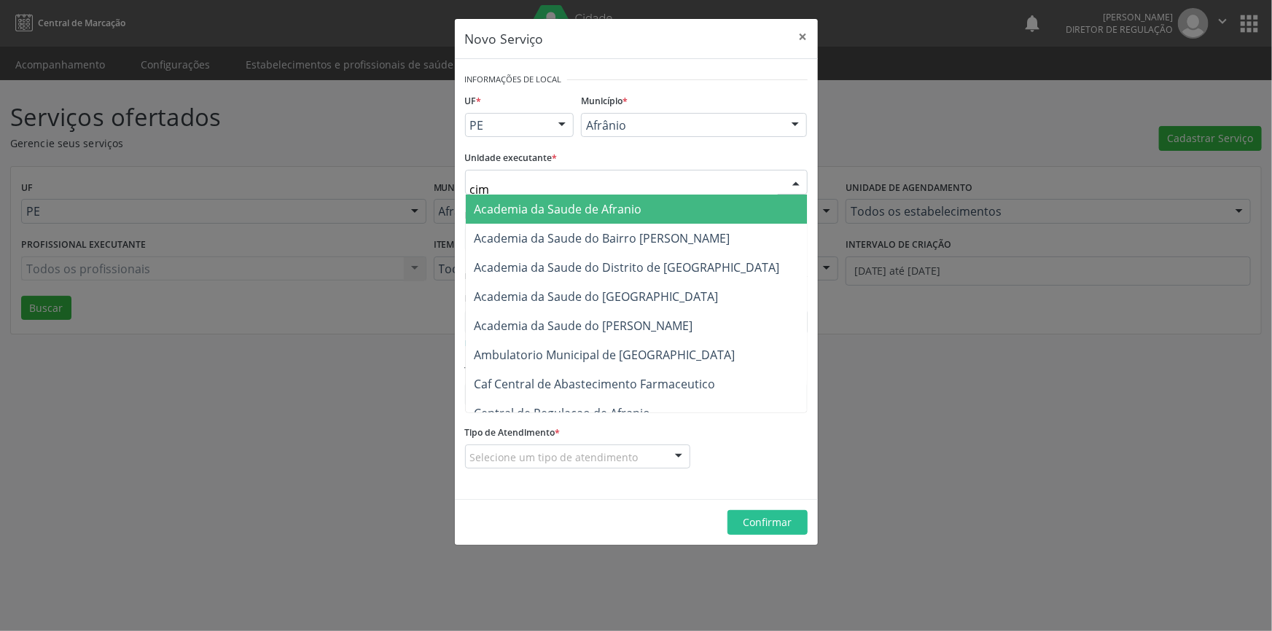
type input "cime"
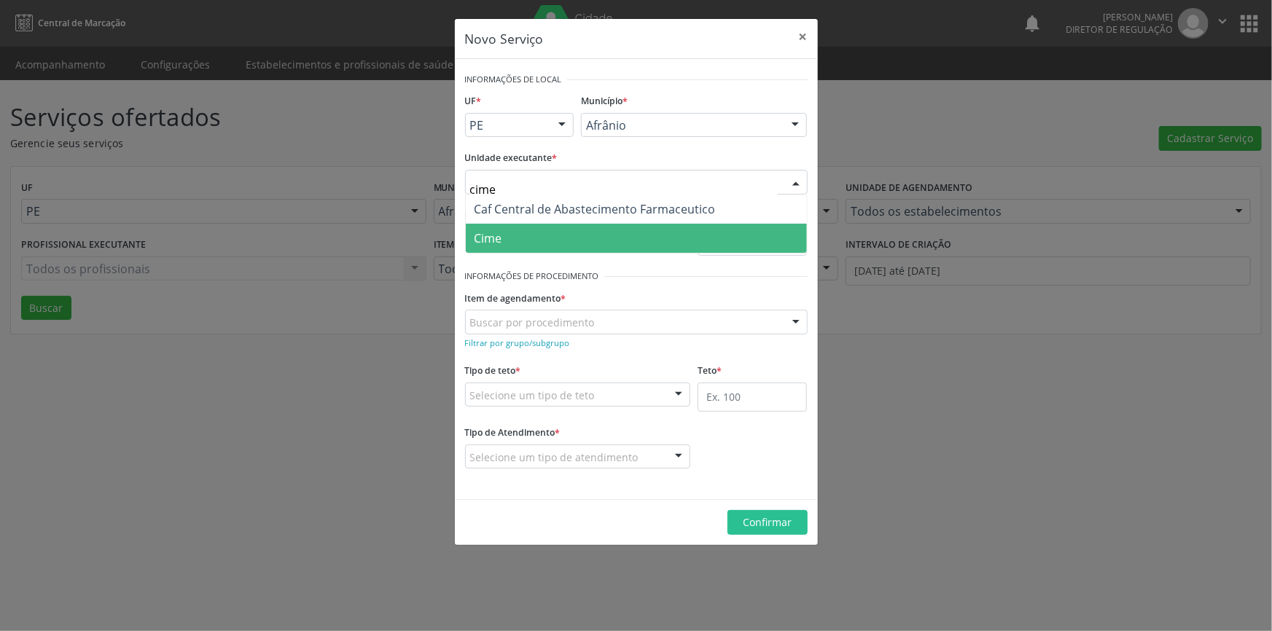
click at [531, 229] on span "Cime" at bounding box center [636, 238] width 341 height 29
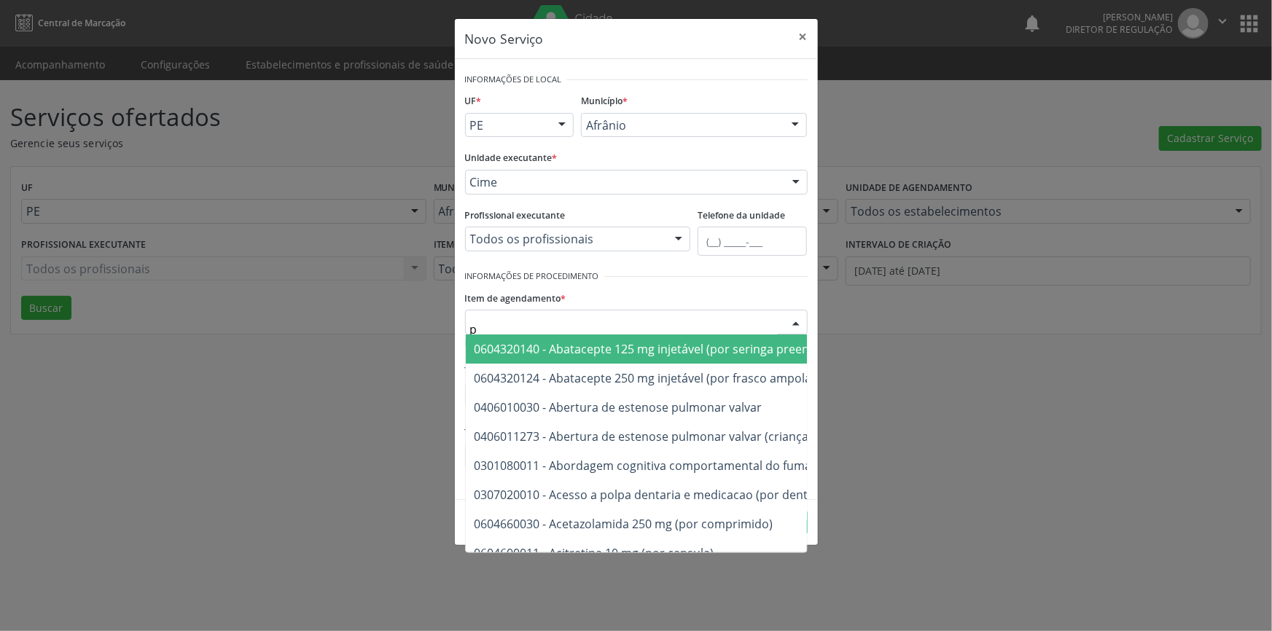
type input "pé"
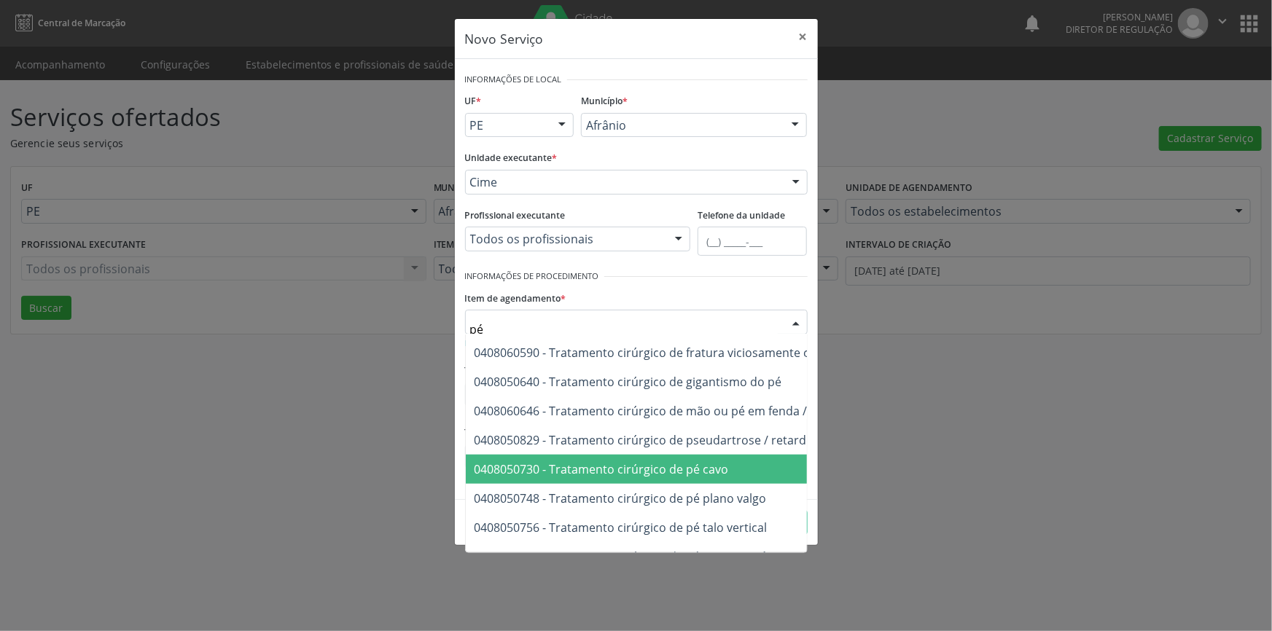
scroll to position [929, 0]
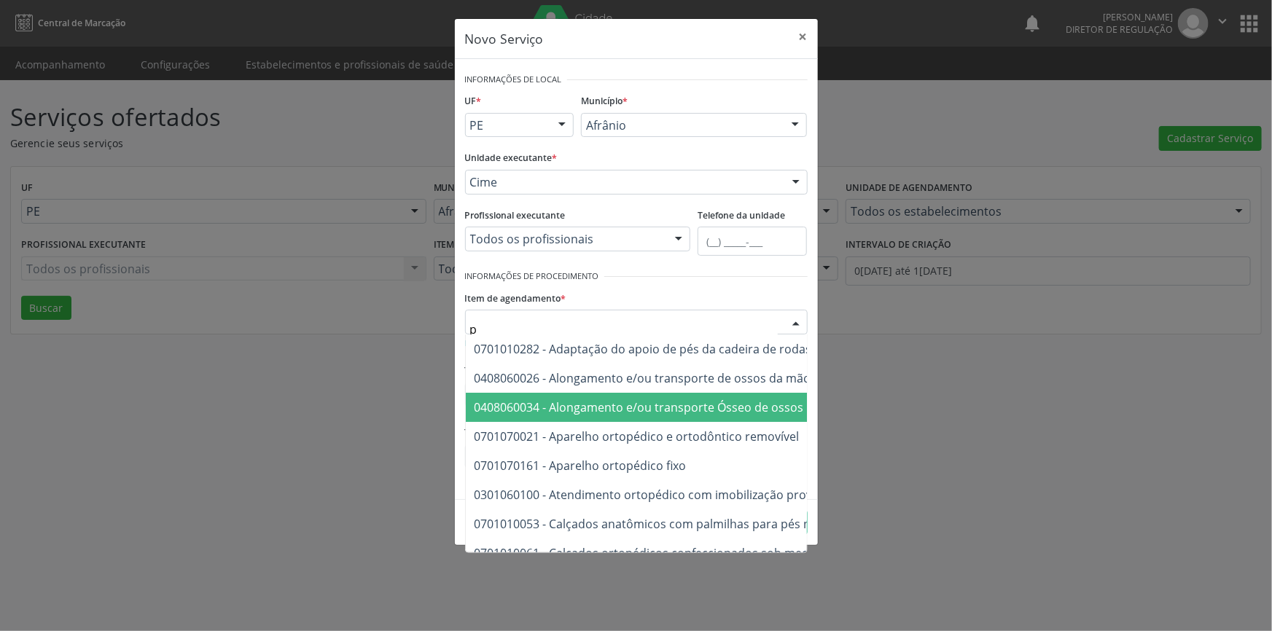
type input "pe"
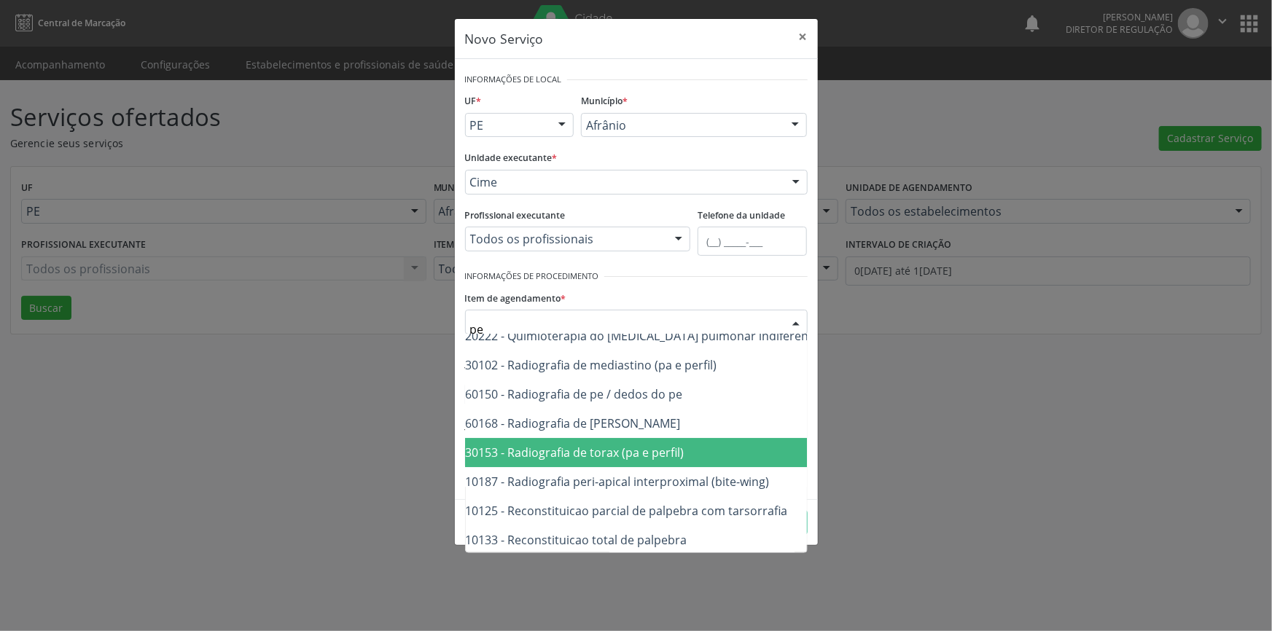
scroll to position [16444, 42]
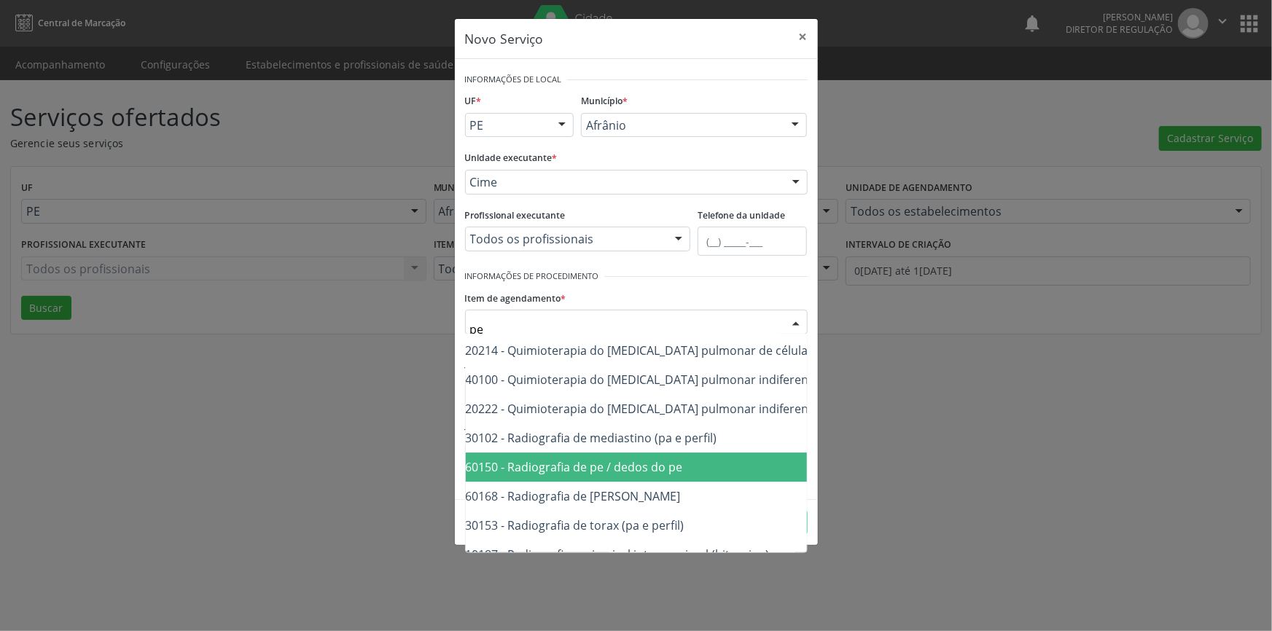
click at [654, 474] on span "0204060150 - Radiografia de pe / dedos do pe" at bounding box center [558, 467] width 250 height 16
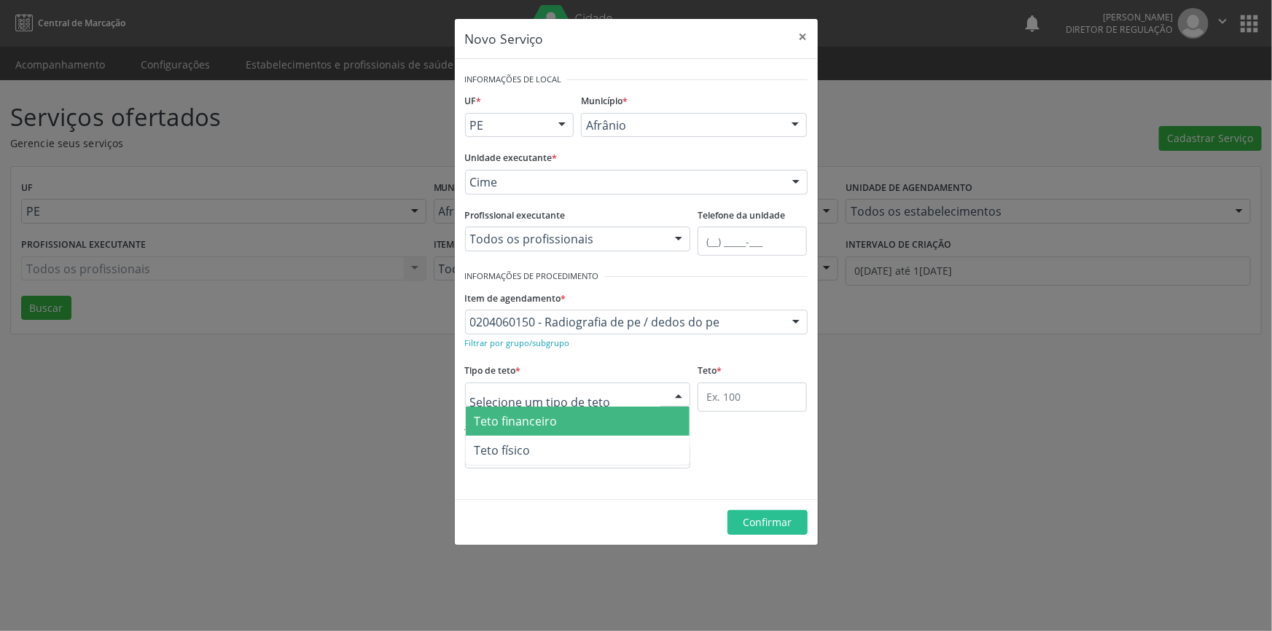
click at [625, 394] on div at bounding box center [578, 395] width 226 height 25
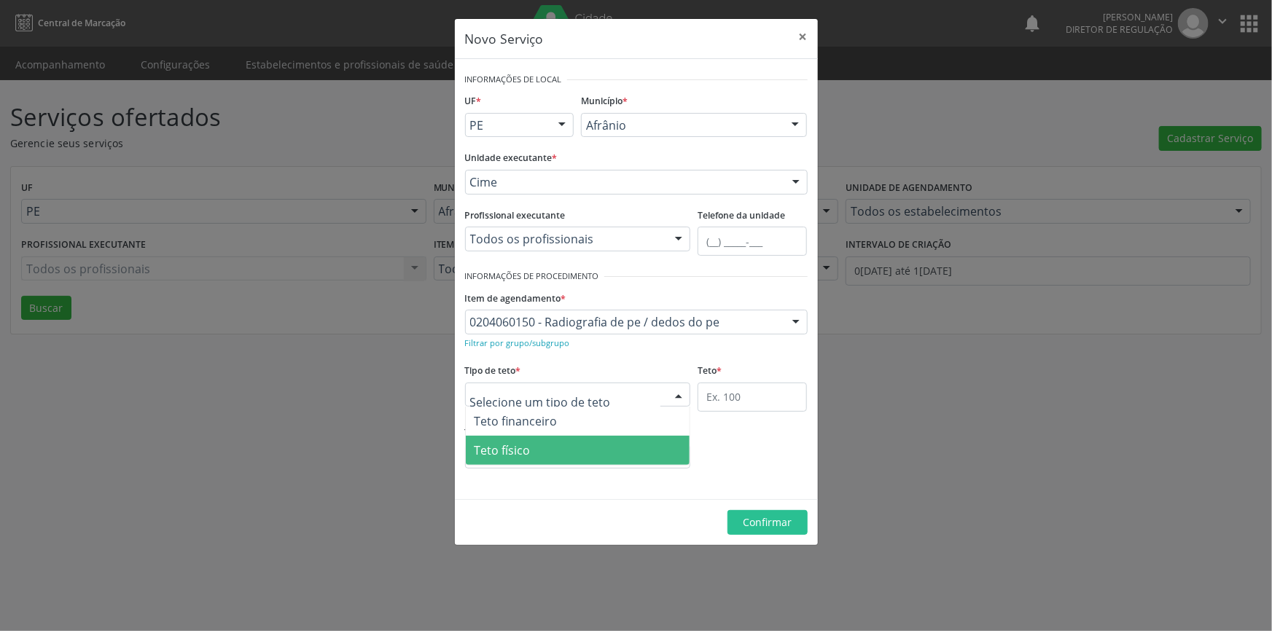
drag, startPoint x: 558, startPoint y: 442, endPoint x: 547, endPoint y: 449, distance: 13.1
click at [554, 445] on span "Teto físico" at bounding box center [578, 450] width 225 height 29
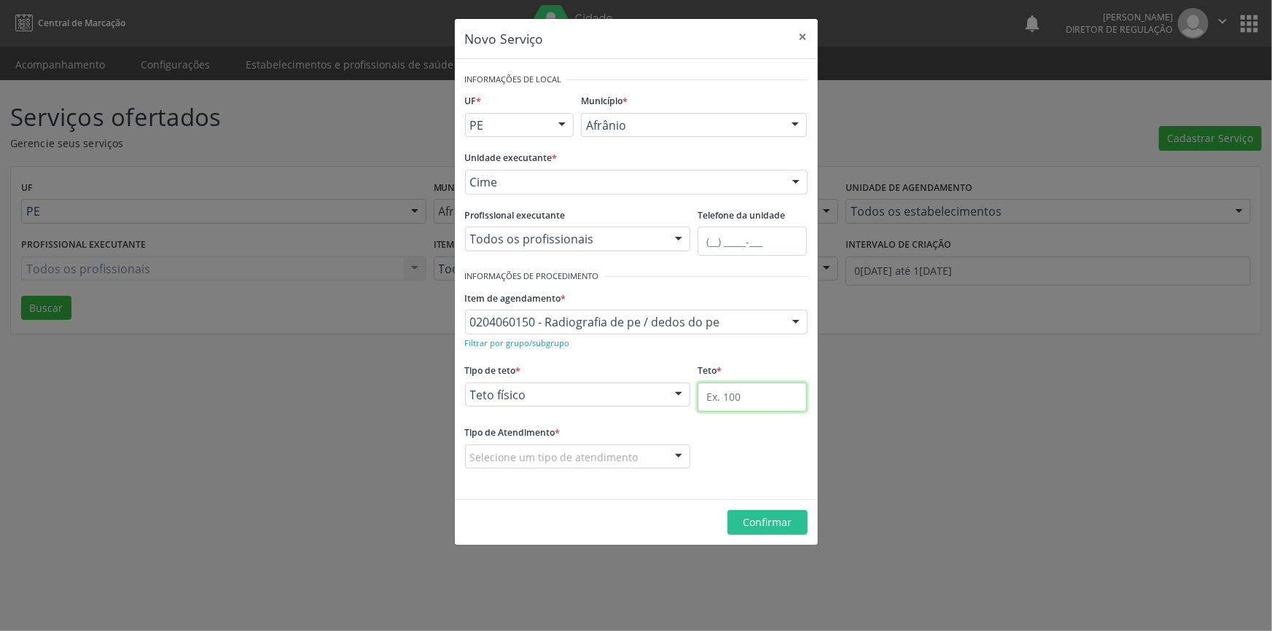
click at [740, 410] on input "text" at bounding box center [752, 397] width 109 height 29
type input "50"
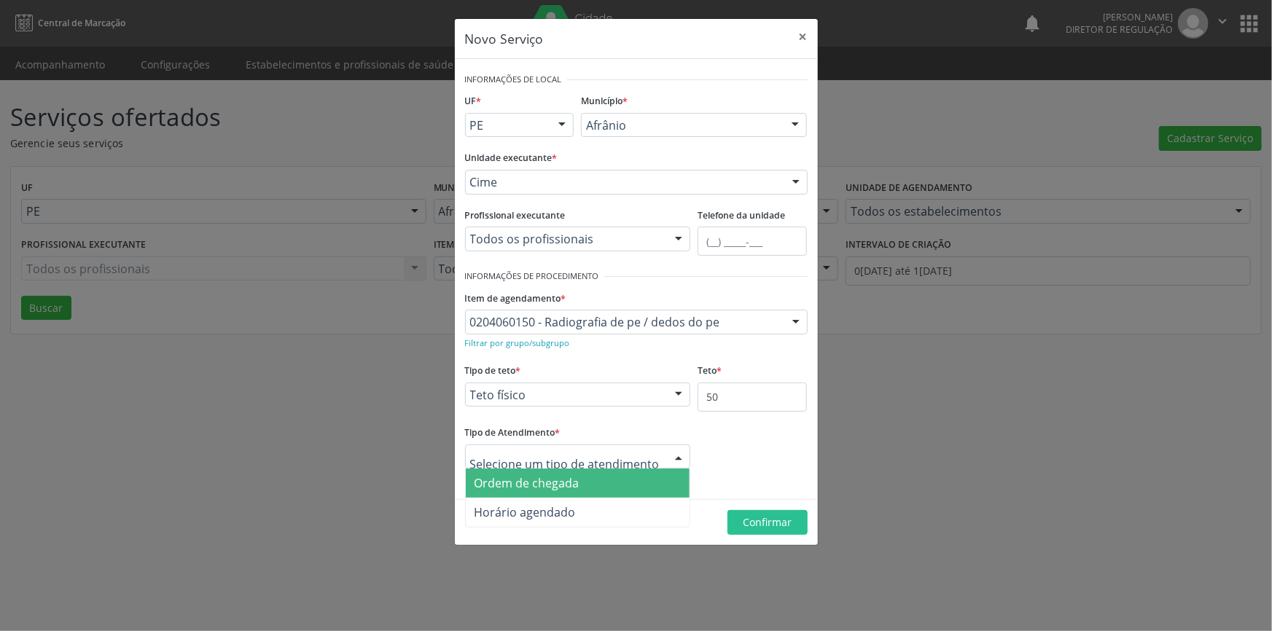
click at [656, 448] on div "Ordem de chegada Horário agendado Nenhum resultado encontrado para: " " Não há …" at bounding box center [578, 457] width 226 height 25
click at [633, 483] on span "Ordem de chegada" at bounding box center [578, 483] width 225 height 29
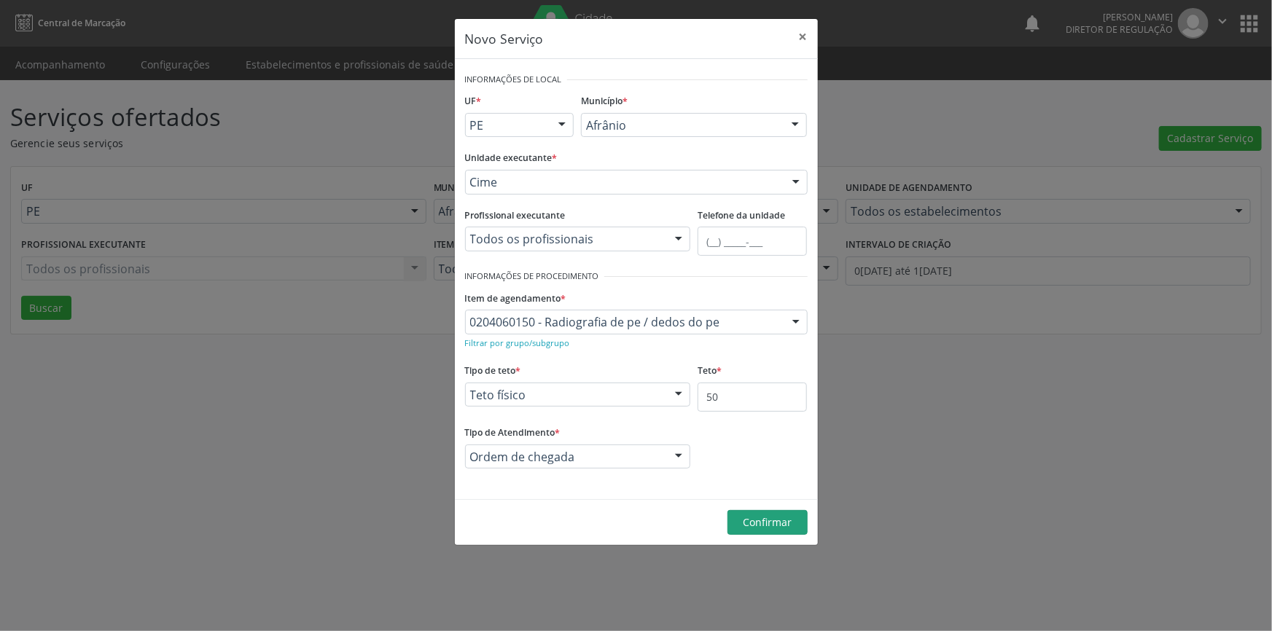
drag, startPoint x: 768, startPoint y: 509, endPoint x: 768, endPoint y: 518, distance: 8.8
click at [768, 518] on footer "Confirmar" at bounding box center [636, 522] width 363 height 46
click at [768, 518] on span "Confirmar" at bounding box center [767, 522] width 49 height 14
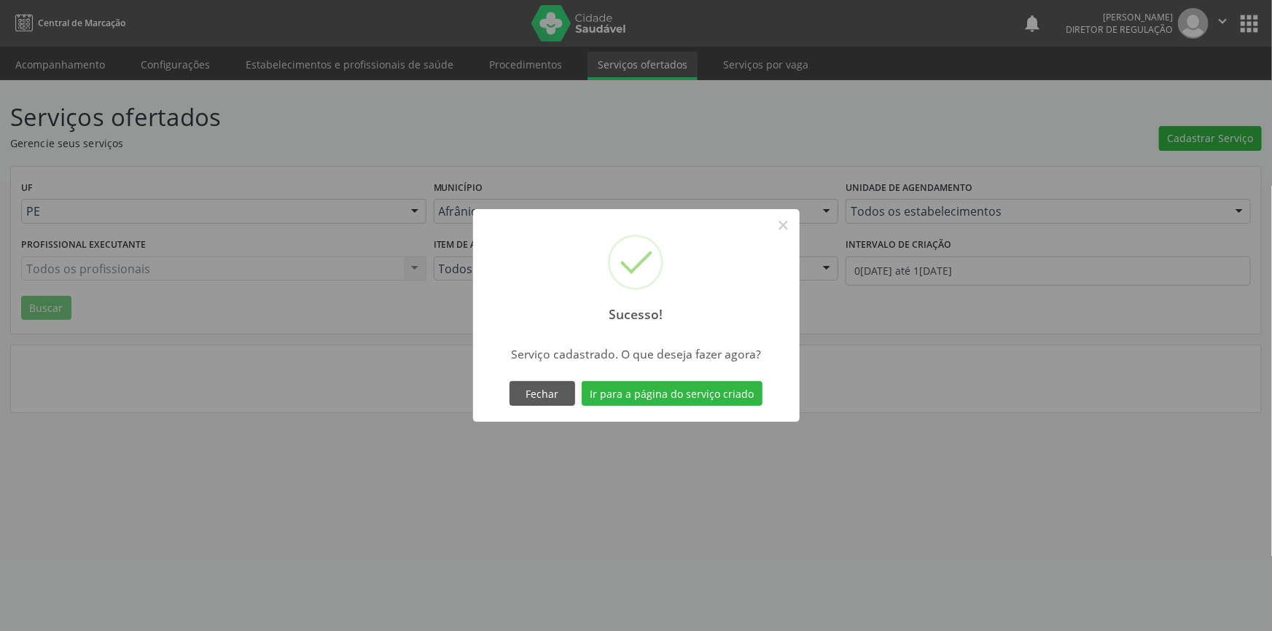
click at [687, 377] on div "Sucesso! × Serviço cadastrado. O que deseja fazer agora? Fechar Ir para a págin…" at bounding box center [636, 315] width 327 height 213
click at [687, 388] on button "Ir para a página do serviço criado" at bounding box center [672, 393] width 181 height 25
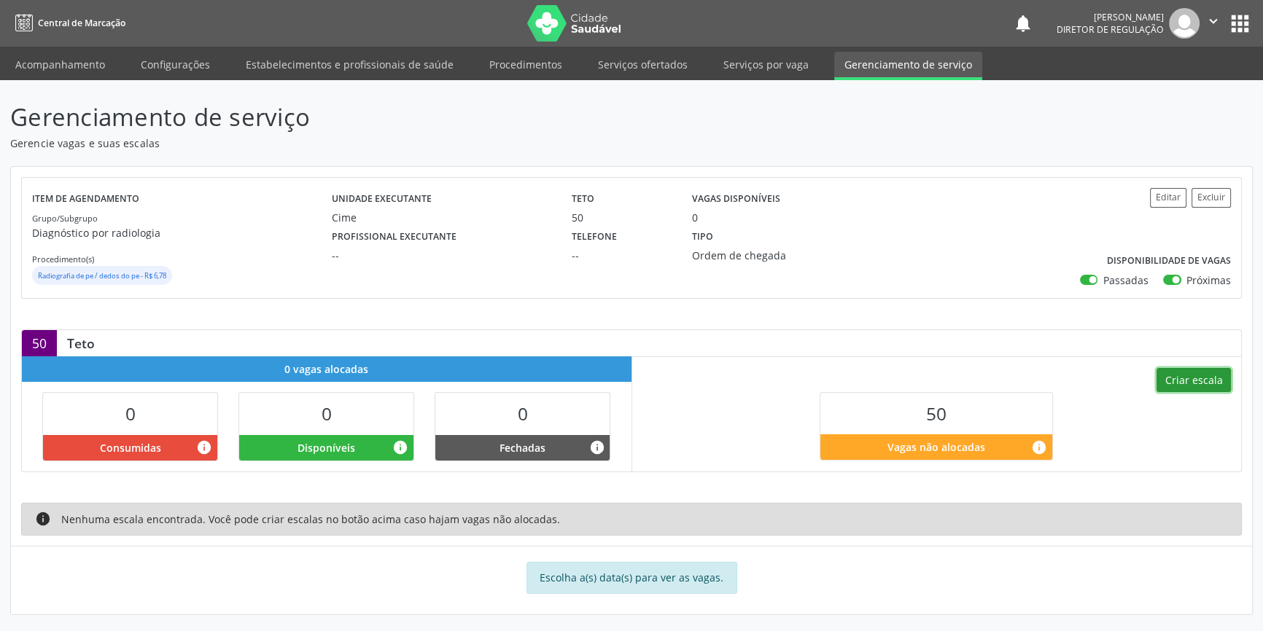
click at [1192, 389] on button "Criar escala" at bounding box center [1193, 380] width 74 height 25
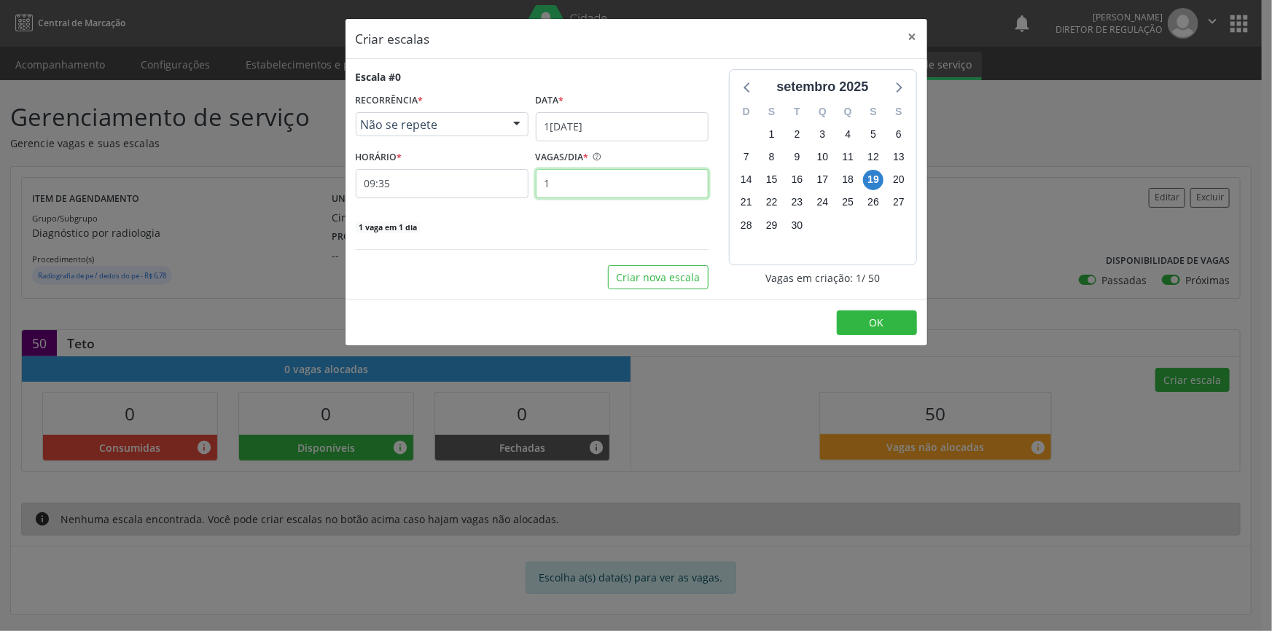
drag, startPoint x: 586, startPoint y: 181, endPoint x: 421, endPoint y: 185, distance: 164.8
click at [421, 185] on div "HORÁRIO * 09:35 VAGAS/DIA * 1" at bounding box center [532, 173] width 360 height 52
type input "10"
click at [647, 274] on button "Criar nova escala" at bounding box center [658, 277] width 101 height 25
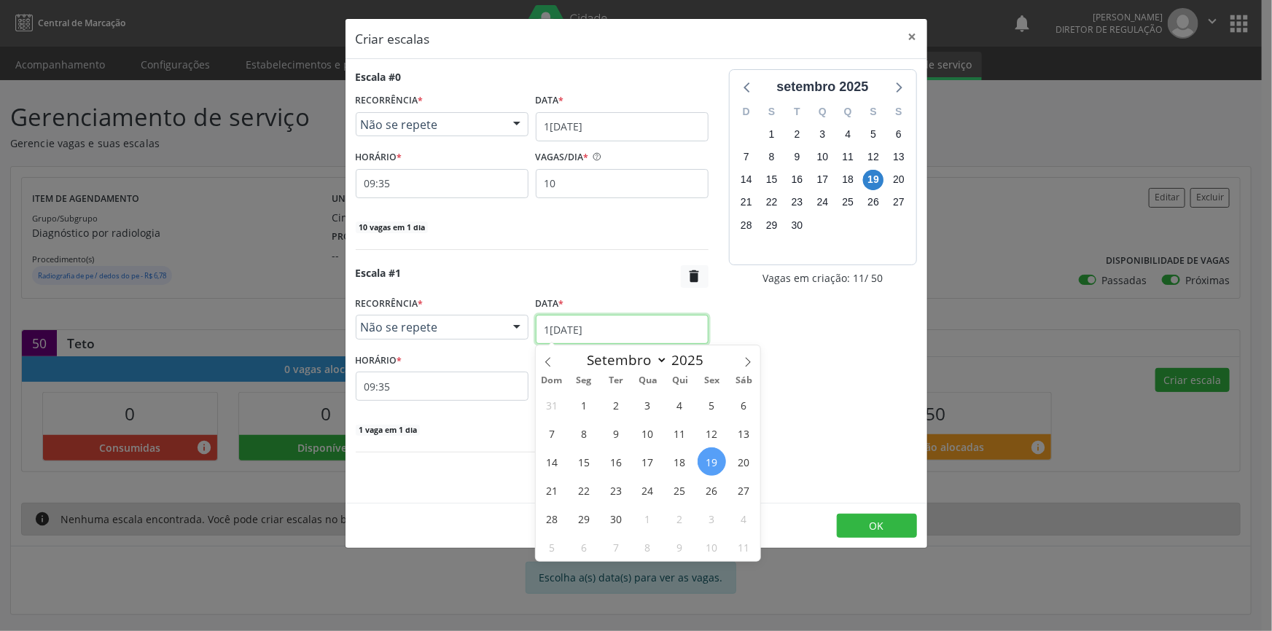
click at [619, 342] on body "Central de Marcação notifications Maria Aparecida Rodrigues da Silva Diretor de…" at bounding box center [636, 315] width 1272 height 631
click at [680, 456] on span "18" at bounding box center [680, 462] width 28 height 28
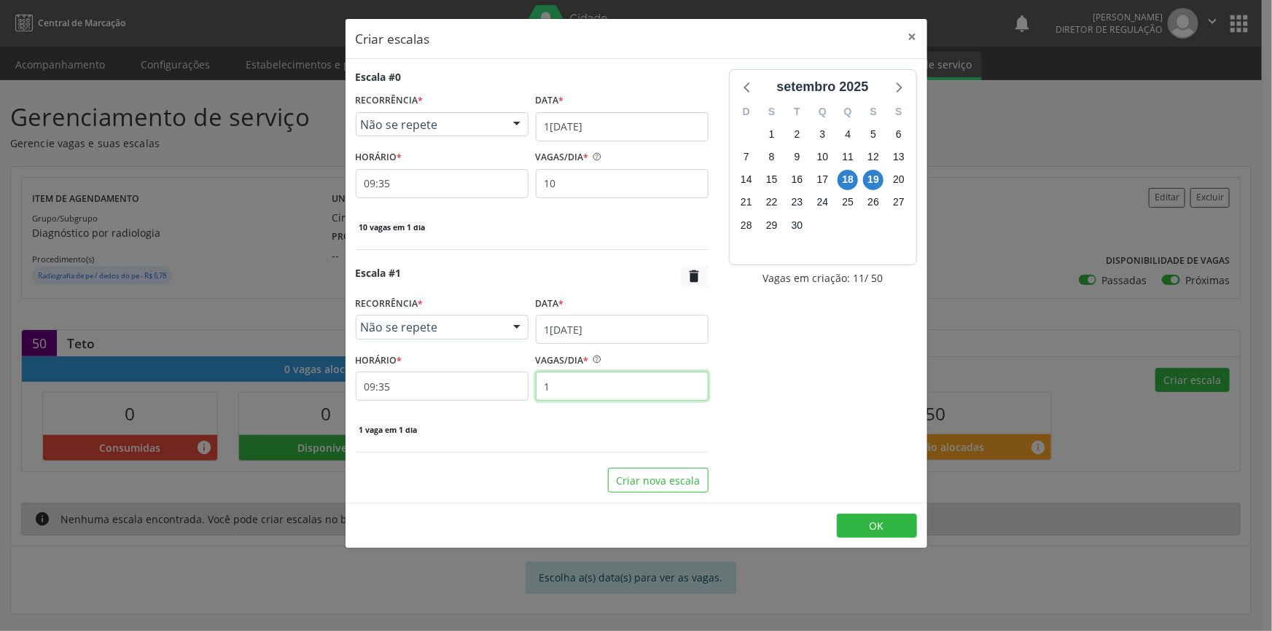
drag, startPoint x: 540, startPoint y: 396, endPoint x: 475, endPoint y: 389, distance: 65.2
click at [488, 396] on div "HORÁRIO * 09:35 VAGAS/DIA * 1" at bounding box center [532, 375] width 360 height 52
type input "10"
click at [692, 481] on button "Criar nova escala" at bounding box center [658, 480] width 101 height 25
select select "8"
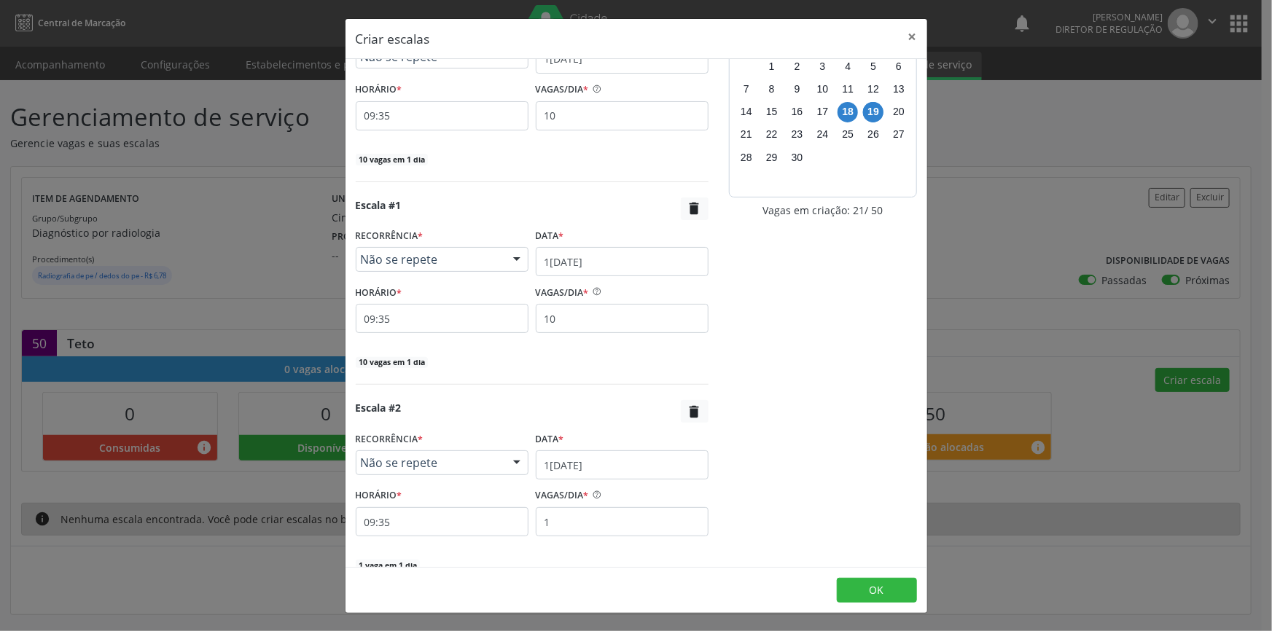
scroll to position [137, 0]
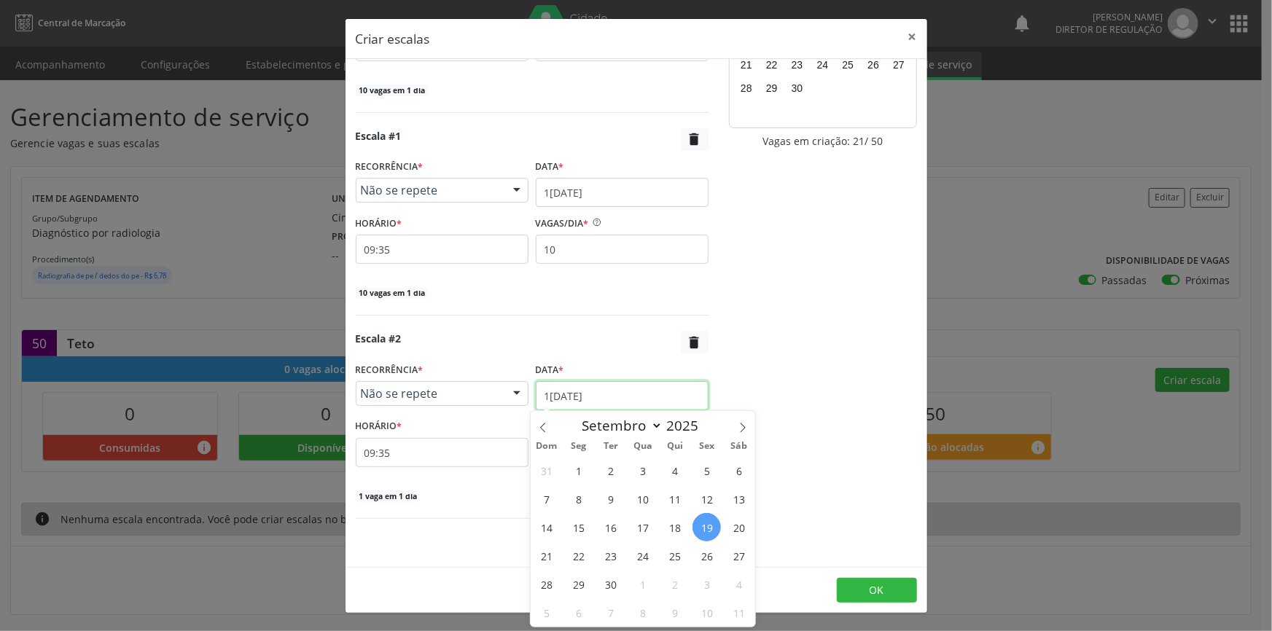
click at [613, 397] on input "19/09/2025" at bounding box center [622, 395] width 173 height 29
click at [586, 559] on span "22" at bounding box center [578, 556] width 28 height 28
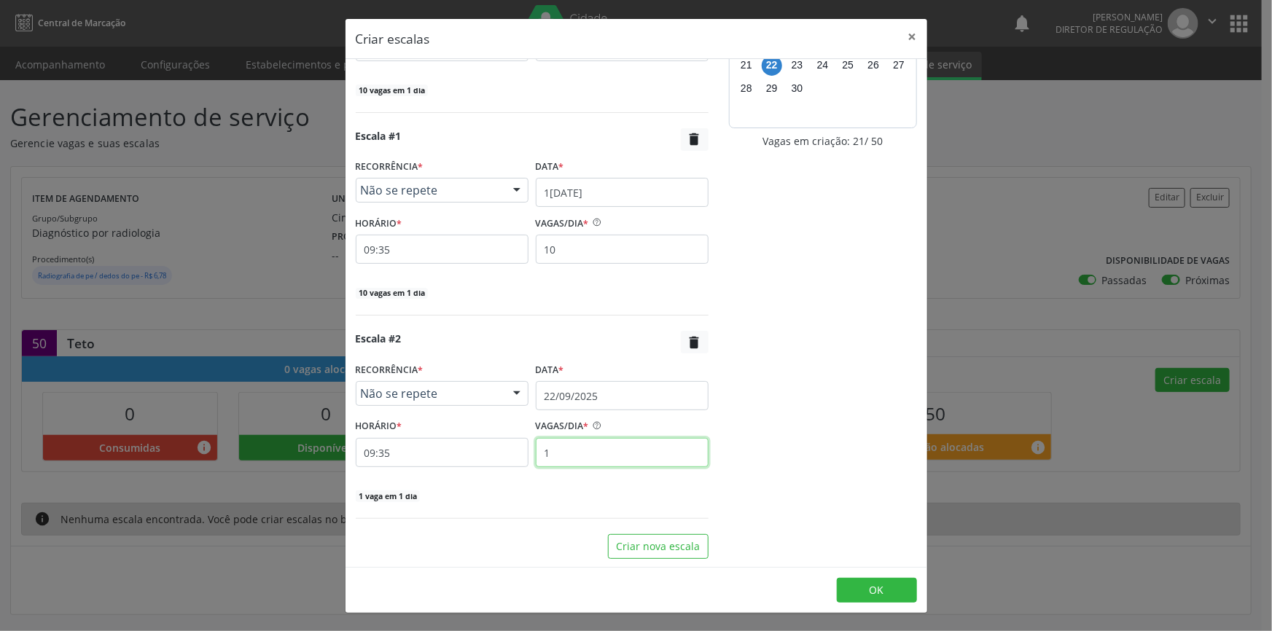
drag, startPoint x: 617, startPoint y: 456, endPoint x: 384, endPoint y: 432, distance: 233.8
click at [392, 434] on div "HORÁRIO * 09:35 VAGAS/DIA * 1" at bounding box center [532, 442] width 360 height 52
type input "10"
click at [677, 571] on footer "OK" at bounding box center [637, 590] width 582 height 46
click at [673, 564] on div "Escala #0 RECORRÊNCIA * Não se repete Não se repete Diário/Semanal Mensal Nenhu…" at bounding box center [637, 313] width 582 height 508
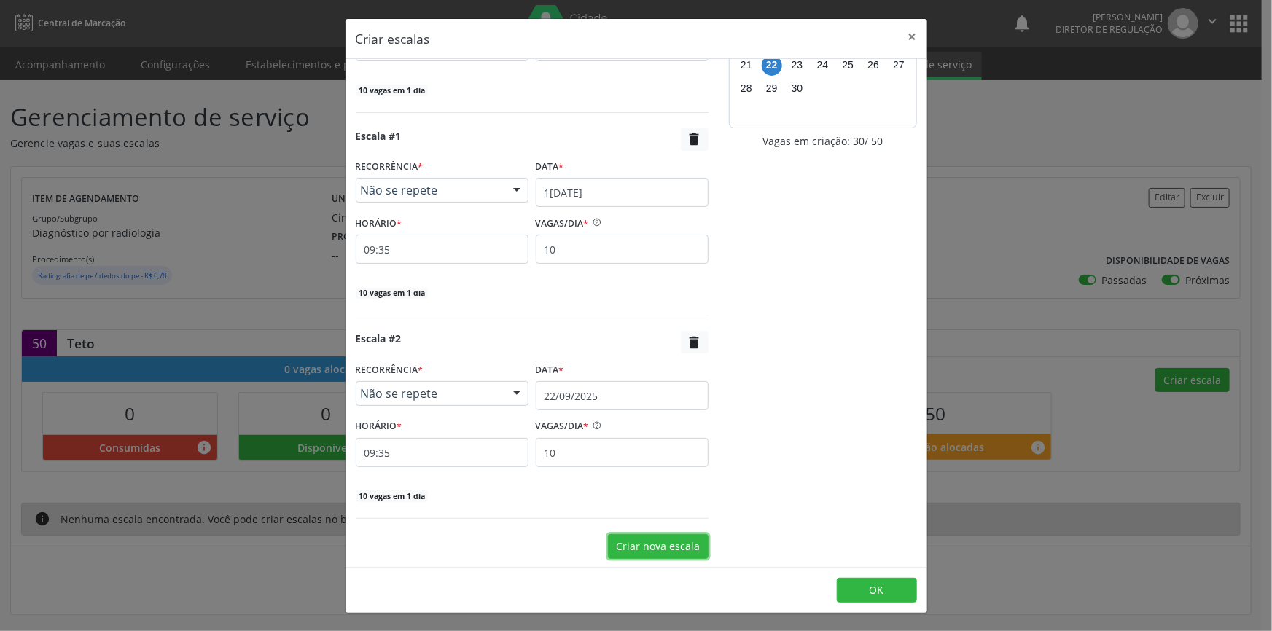
click at [660, 549] on button "Criar nova escala" at bounding box center [658, 546] width 101 height 25
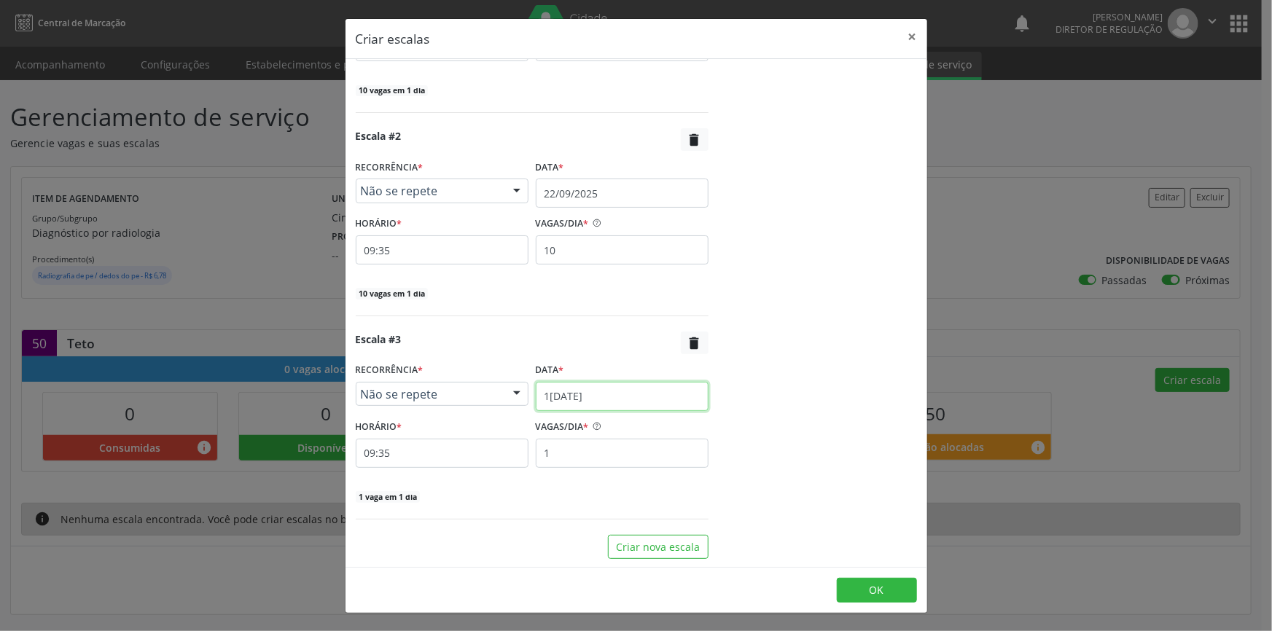
click at [599, 396] on input "19/09/2025" at bounding box center [622, 396] width 173 height 29
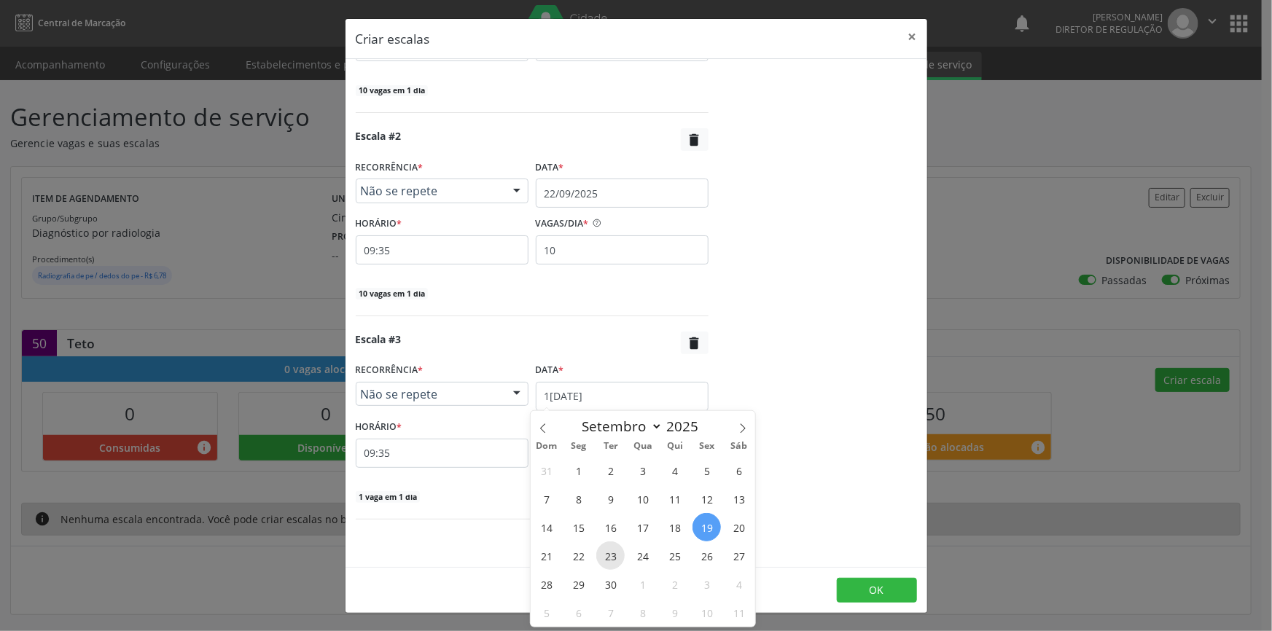
click at [616, 556] on span "23" at bounding box center [610, 556] width 28 height 28
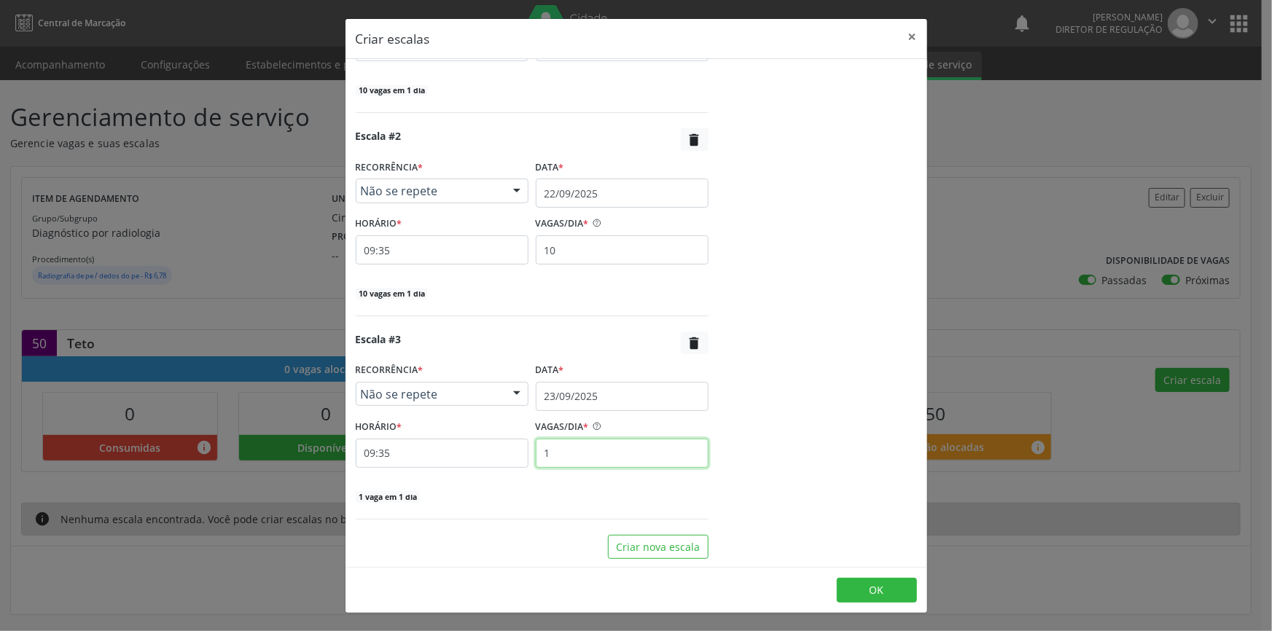
drag, startPoint x: 612, startPoint y: 467, endPoint x: 460, endPoint y: 447, distance: 153.6
click at [464, 451] on div "HORÁRIO * 09:35 VAGAS/DIA * 1" at bounding box center [532, 442] width 360 height 52
type input "10"
click at [668, 553] on button "Criar nova escala" at bounding box center [658, 547] width 101 height 25
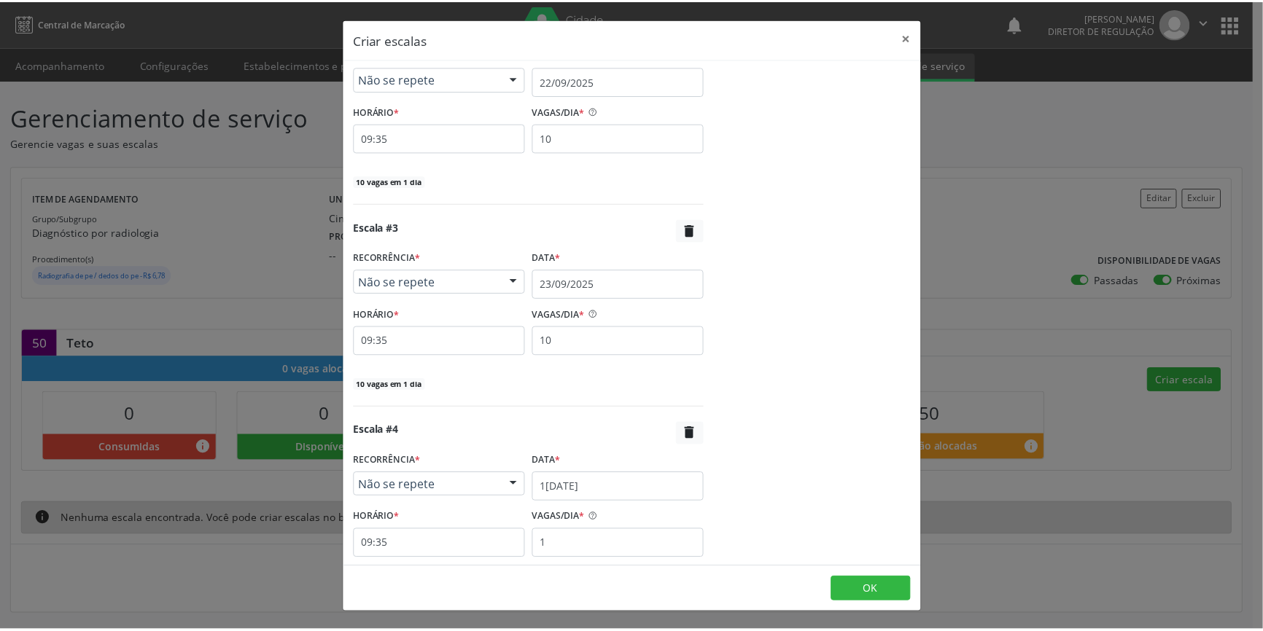
scroll to position [542, 0]
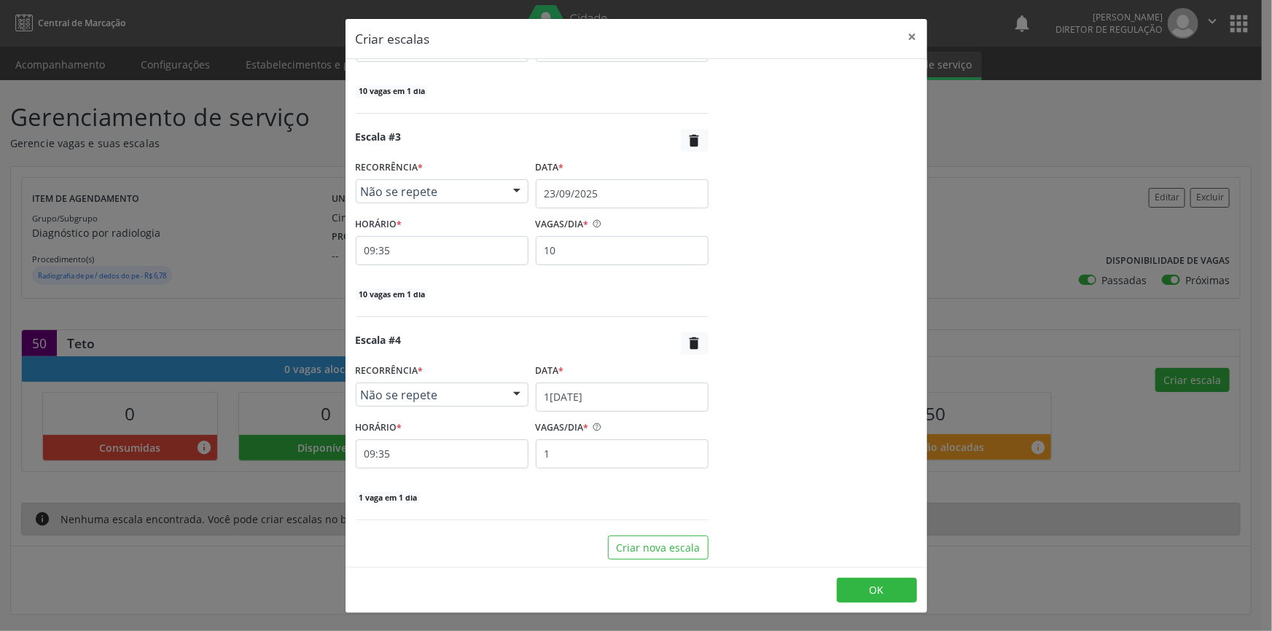
click at [618, 428] on div "VAGAS/DIA *" at bounding box center [622, 428] width 173 height 23
click at [612, 414] on div "Escala #4  RECORRÊNCIA * Não se repete Não se repete Diário/Semanal Mensal Nen…" at bounding box center [532, 418] width 353 height 172
click at [613, 387] on input "19/09/2025" at bounding box center [622, 397] width 173 height 29
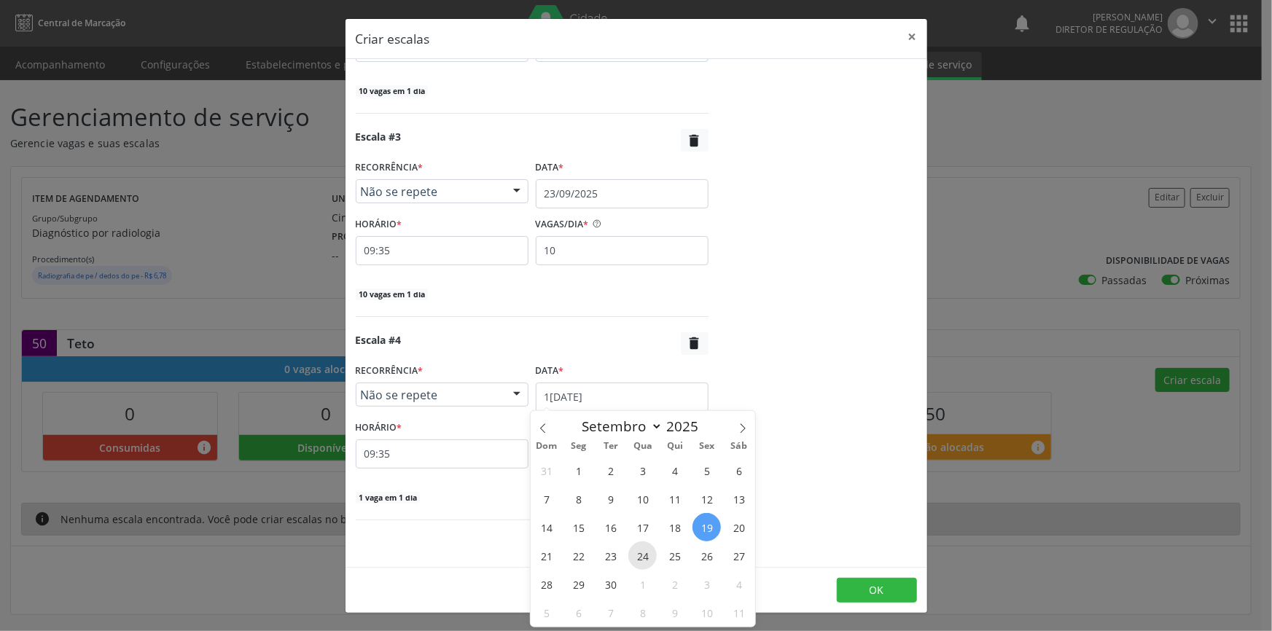
click at [639, 564] on span "24" at bounding box center [642, 556] width 28 height 28
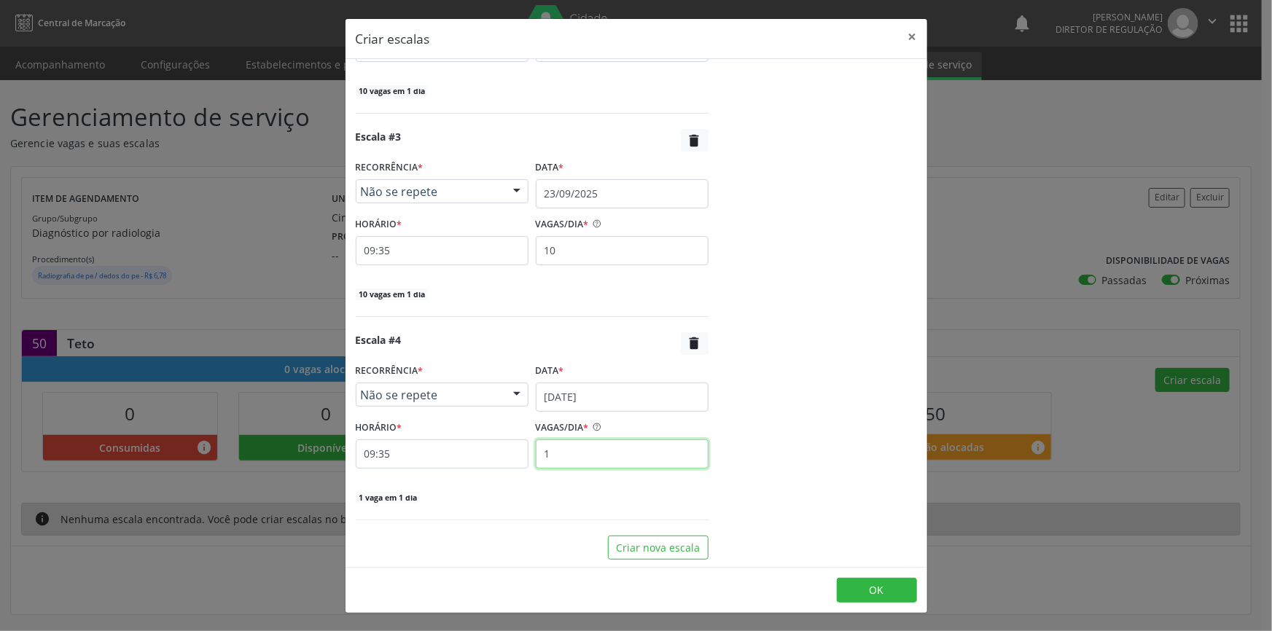
drag, startPoint x: 599, startPoint y: 456, endPoint x: 436, endPoint y: 444, distance: 163.7
click at [436, 444] on div "HORÁRIO * 09:35 VAGAS/DIA * 1" at bounding box center [532, 443] width 360 height 52
type input "10"
click at [873, 590] on span "OK" at bounding box center [877, 590] width 15 height 14
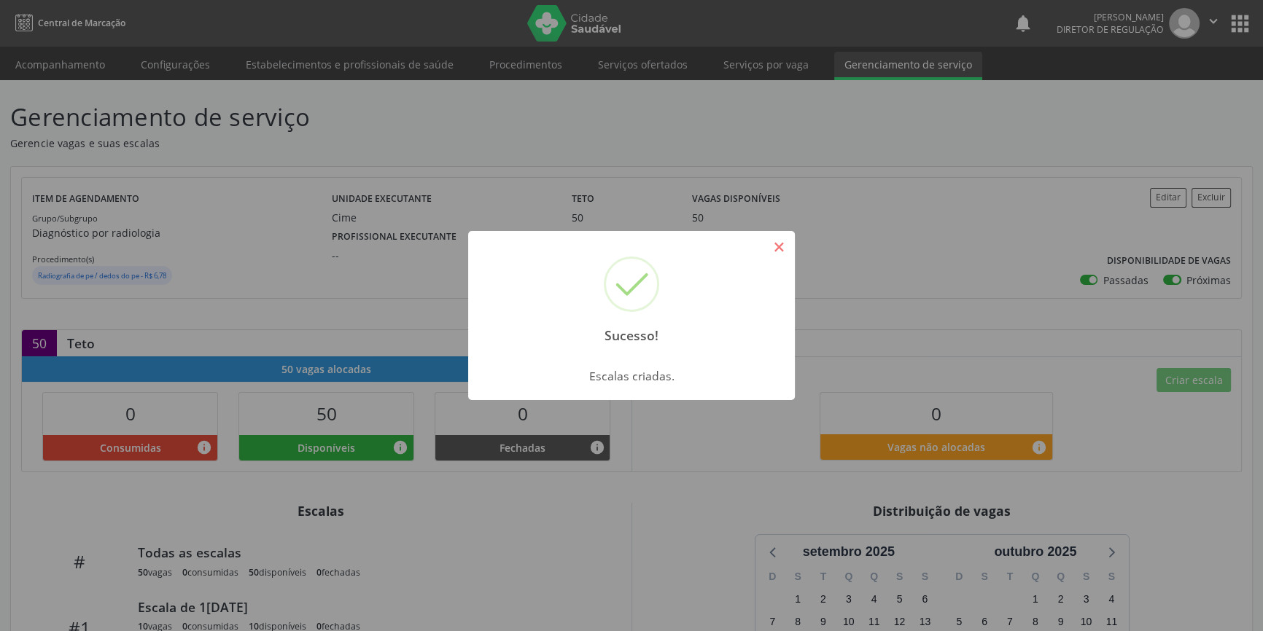
click at [780, 247] on button "×" at bounding box center [778, 247] width 25 height 25
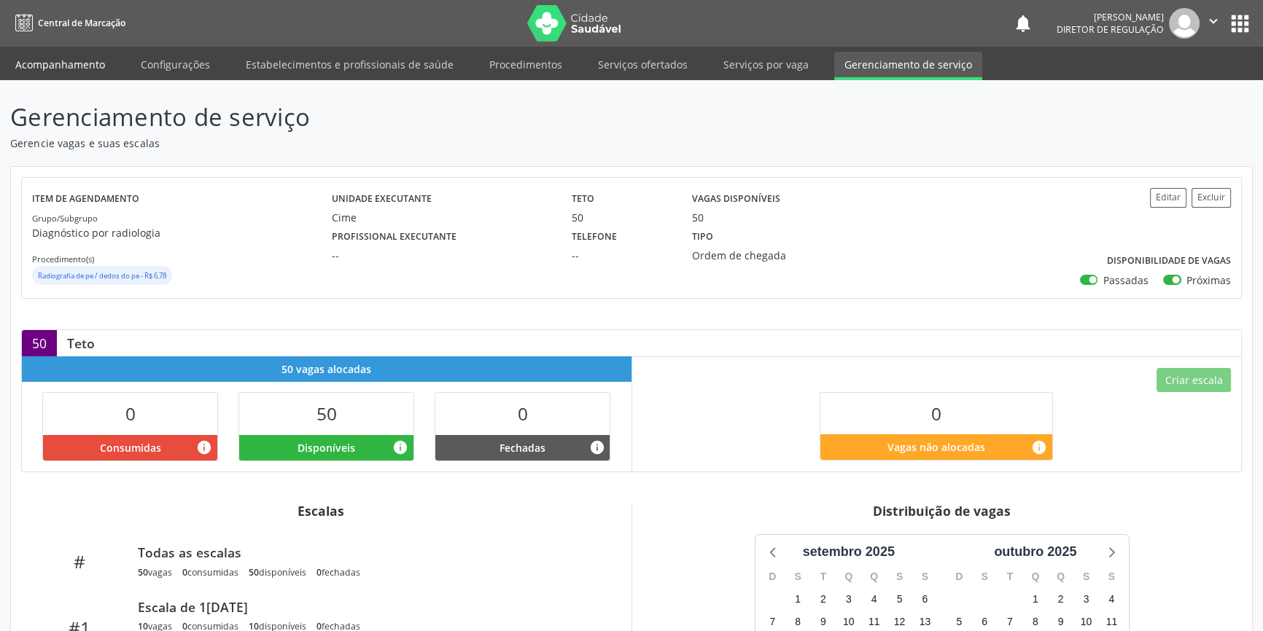
click at [85, 63] on link "Acompanhamento" at bounding box center [60, 65] width 110 height 26
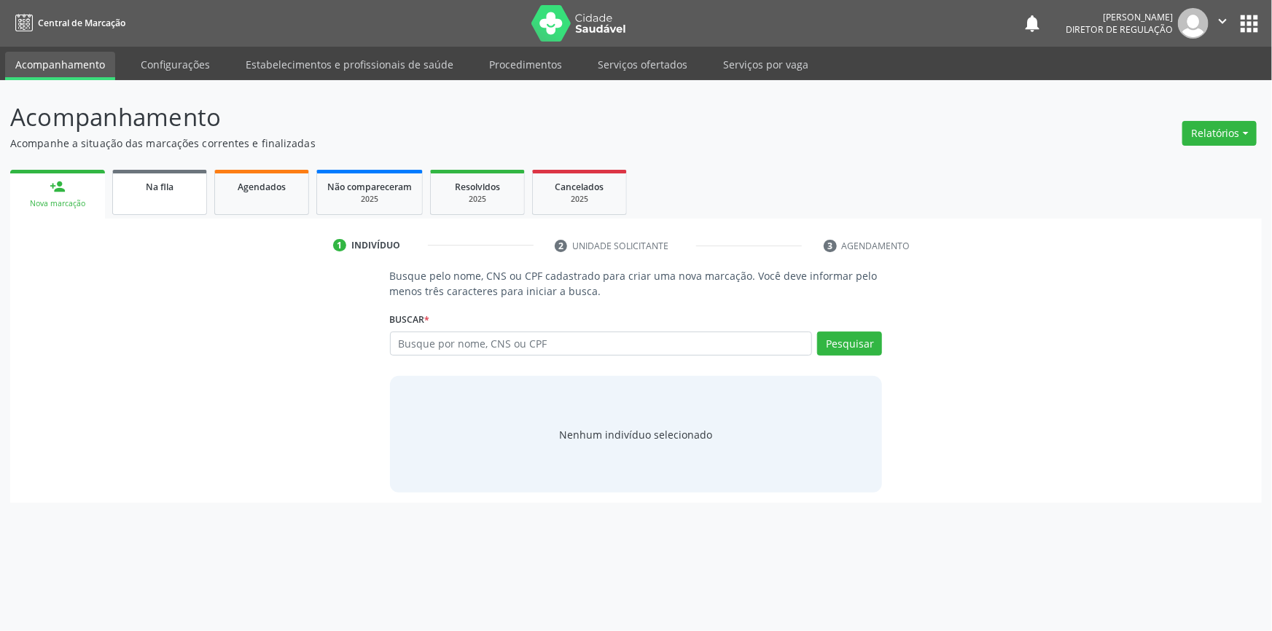
click at [174, 194] on link "Na fila" at bounding box center [159, 192] width 95 height 45
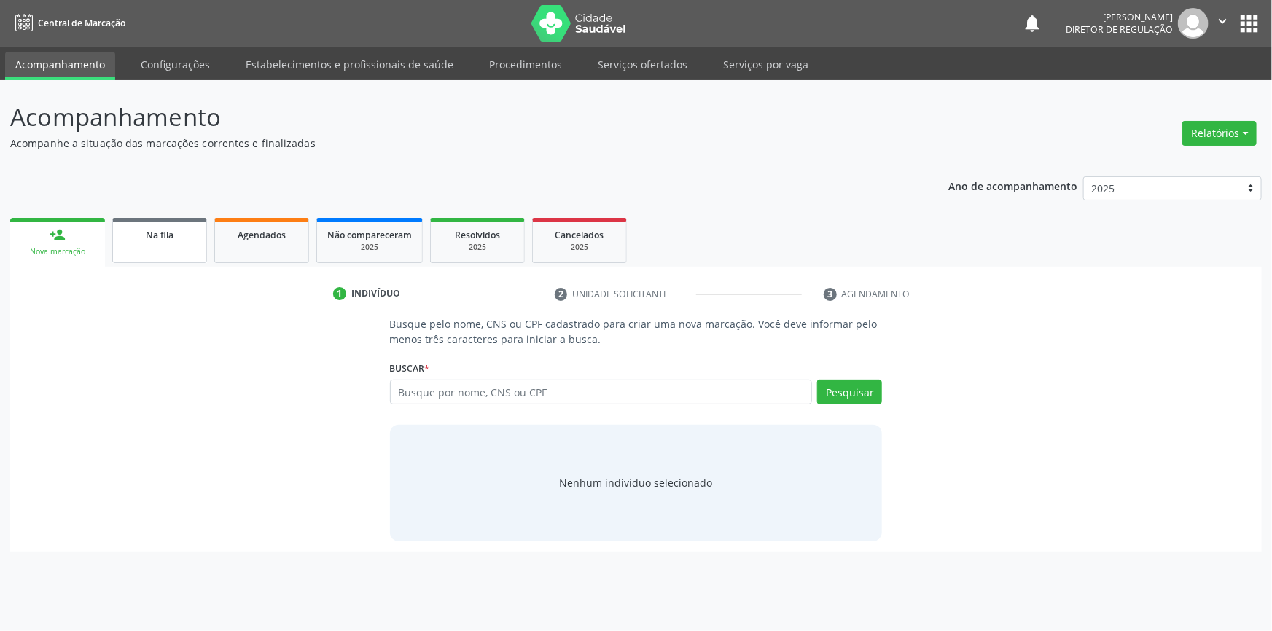
click at [157, 237] on span "Na fila" at bounding box center [160, 235] width 28 height 12
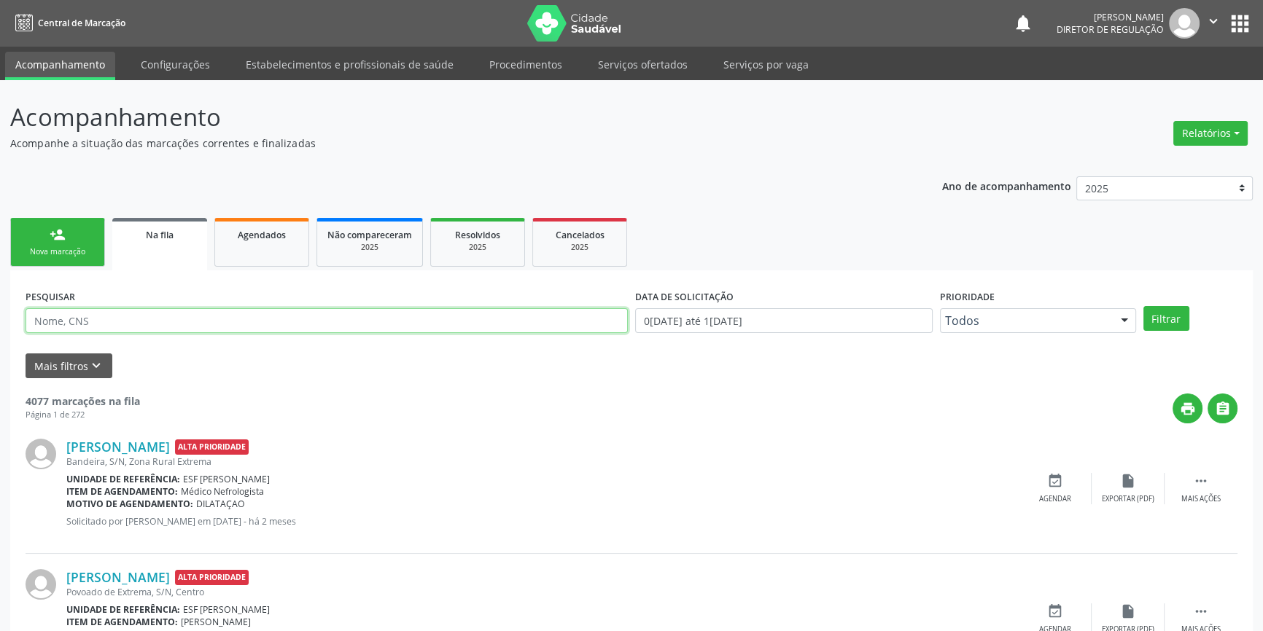
click at [288, 320] on input "text" at bounding box center [327, 320] width 602 height 25
type input "raimundo de sousa"
click at [1174, 323] on button "Filtrar" at bounding box center [1166, 318] width 46 height 25
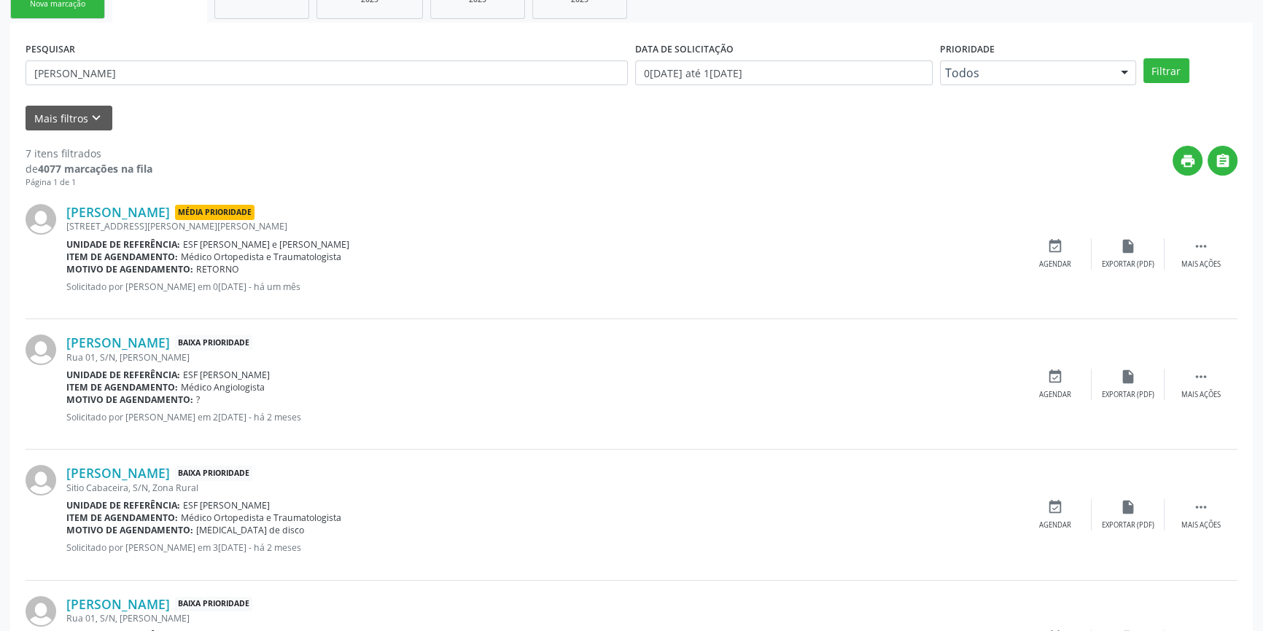
scroll to position [80, 0]
